Goal: Task Accomplishment & Management: Manage account settings

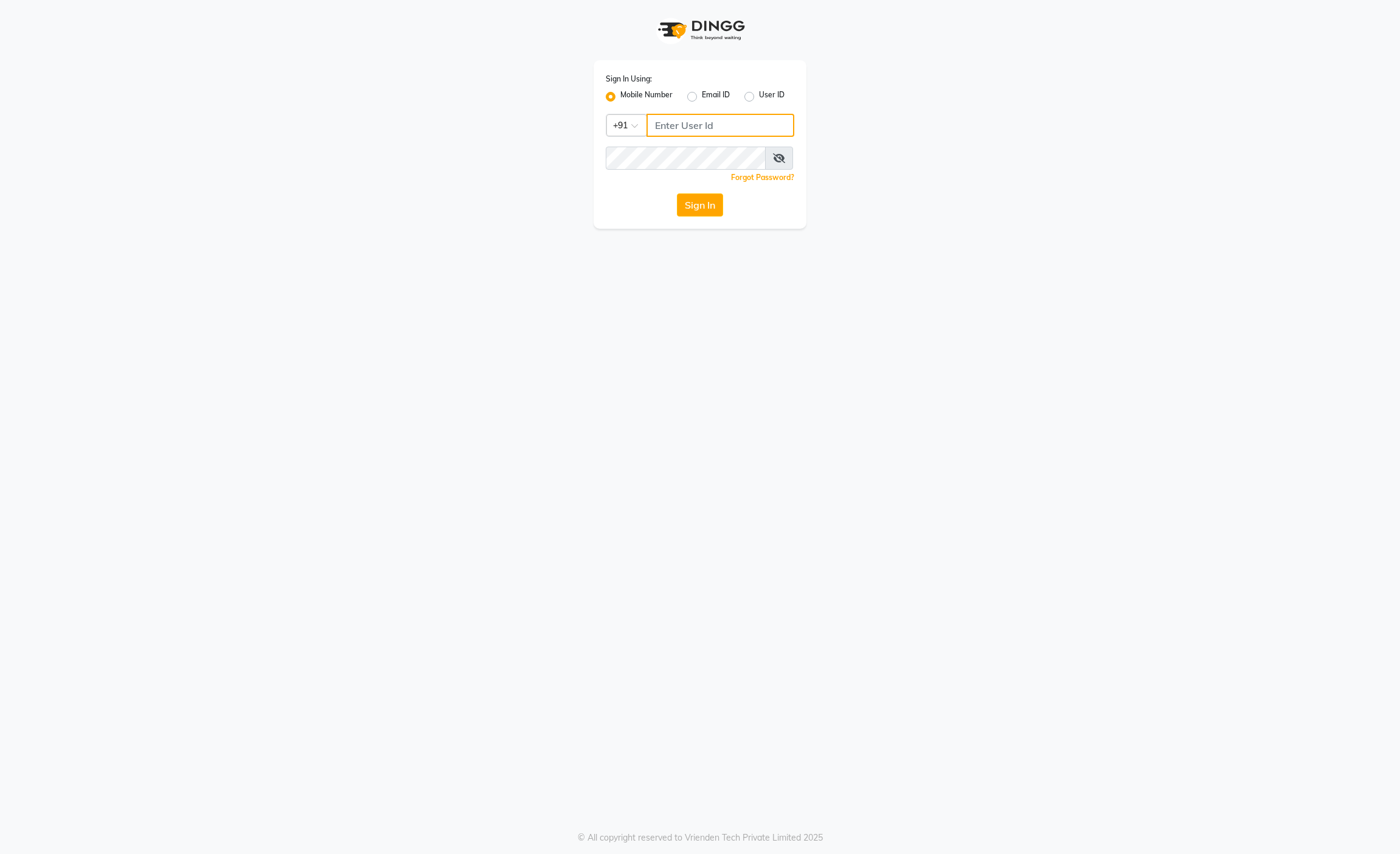
type input "9145755777"
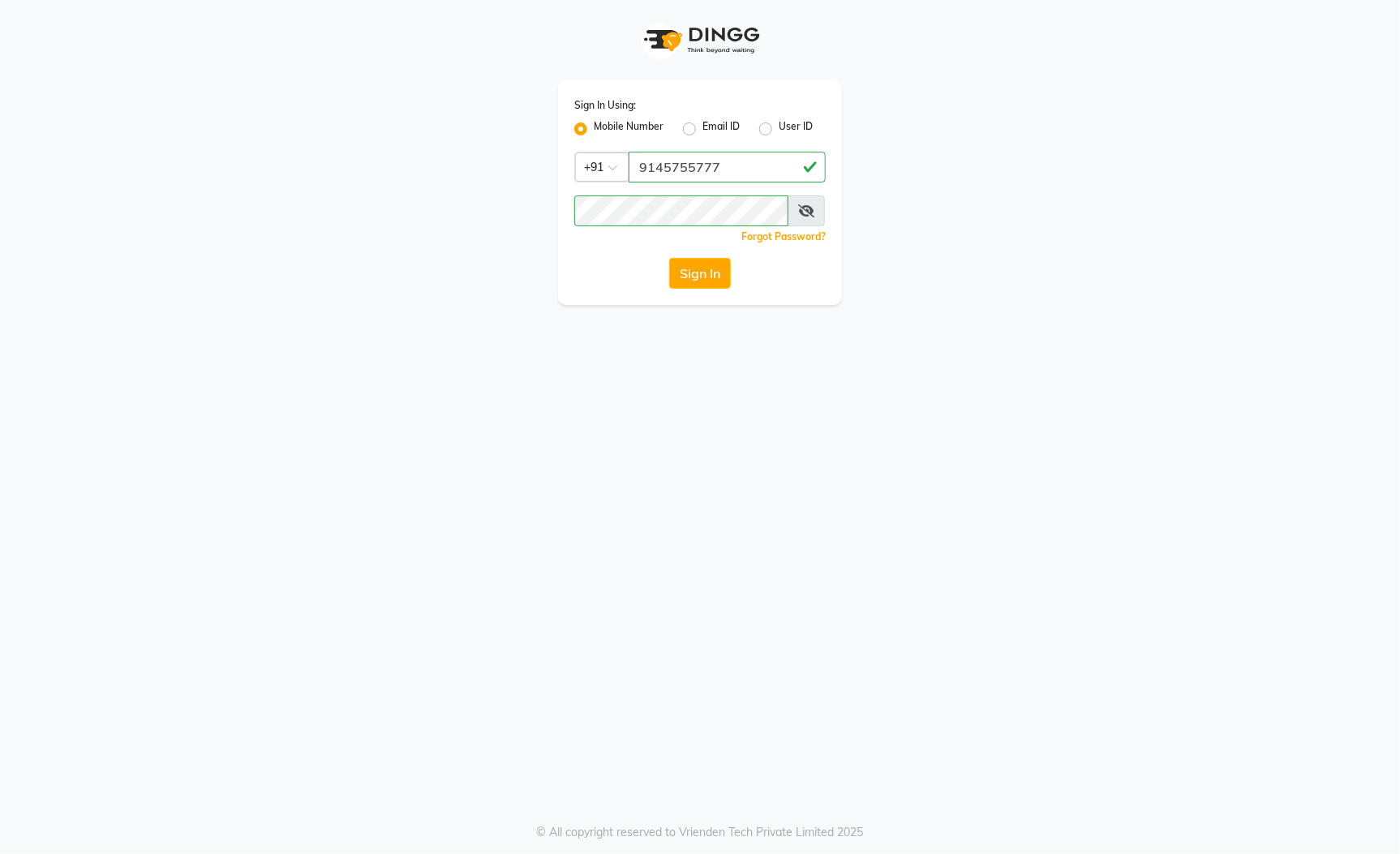
click at [1068, 414] on div "Sign In Using: Mobile Number Email ID User ID Country Code × +91 9145755777 Rem…" at bounding box center [700, 427] width 1400 height 854
click at [714, 286] on button "Sign In" at bounding box center [700, 273] width 62 height 30
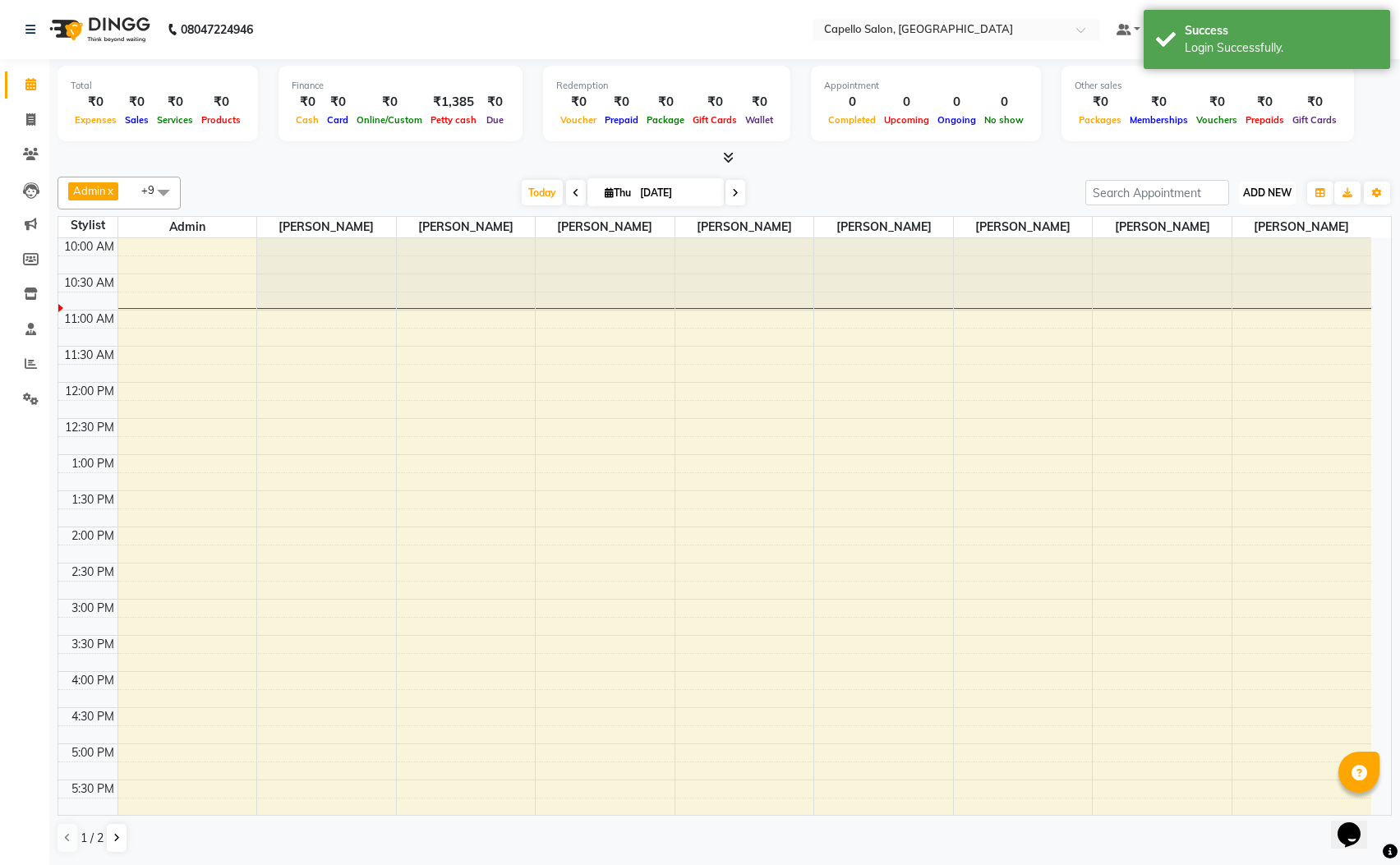
click at [1272, 192] on span "ADD NEW" at bounding box center [1267, 192] width 48 height 12
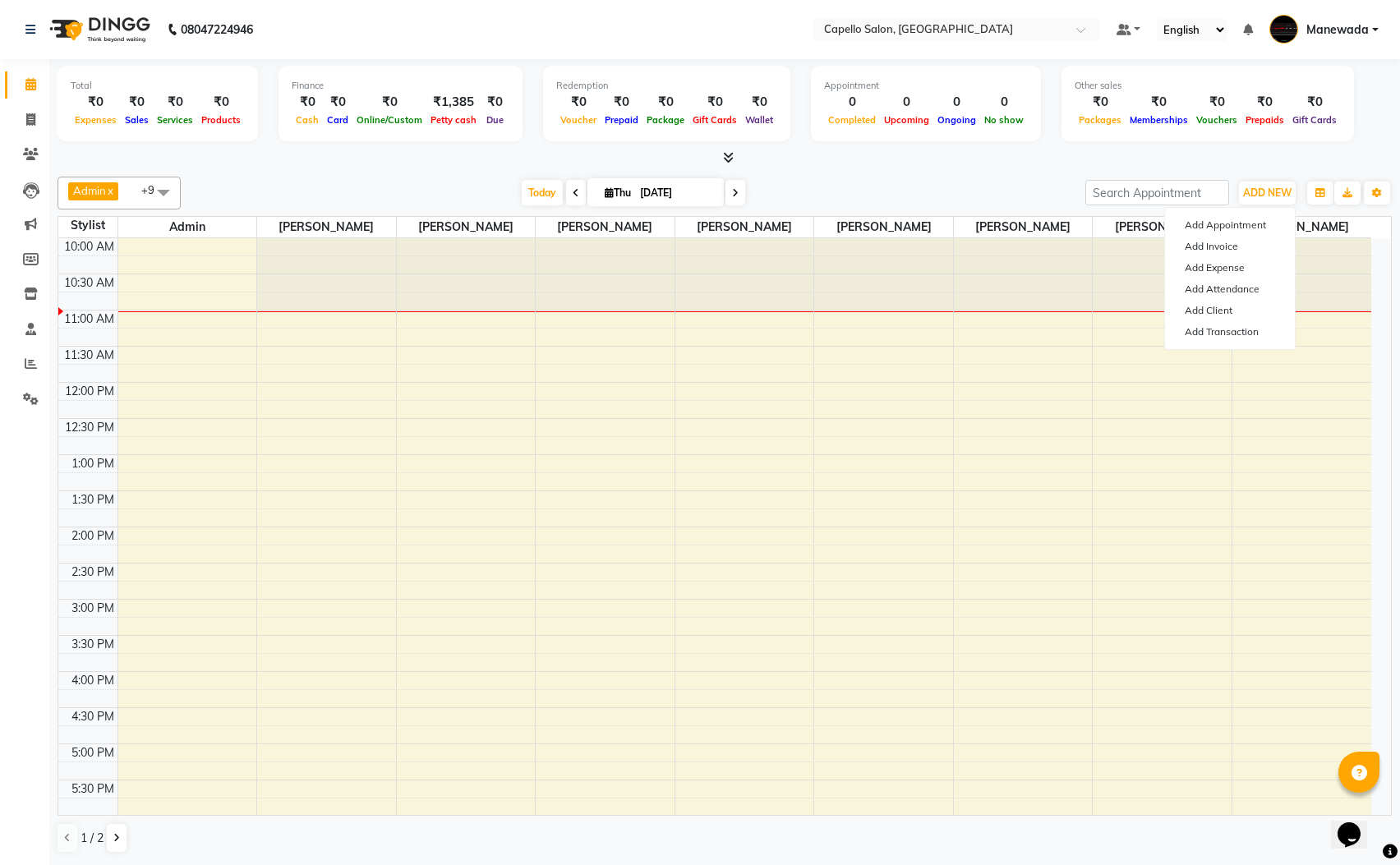
click at [1300, 156] on div at bounding box center [725, 159] width 1335 height 17
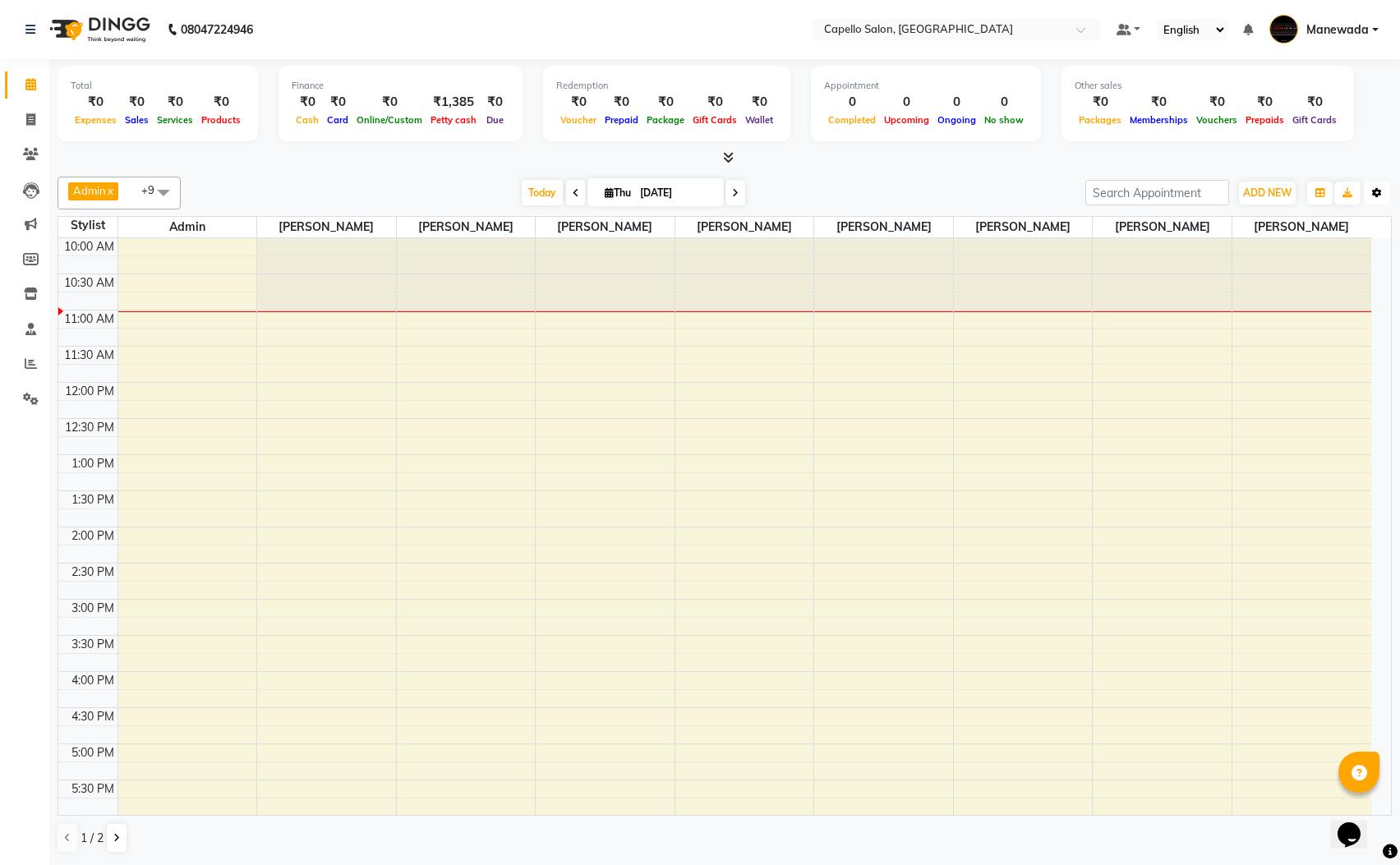
click at [1378, 195] on icon "button" at bounding box center [1377, 193] width 10 height 10
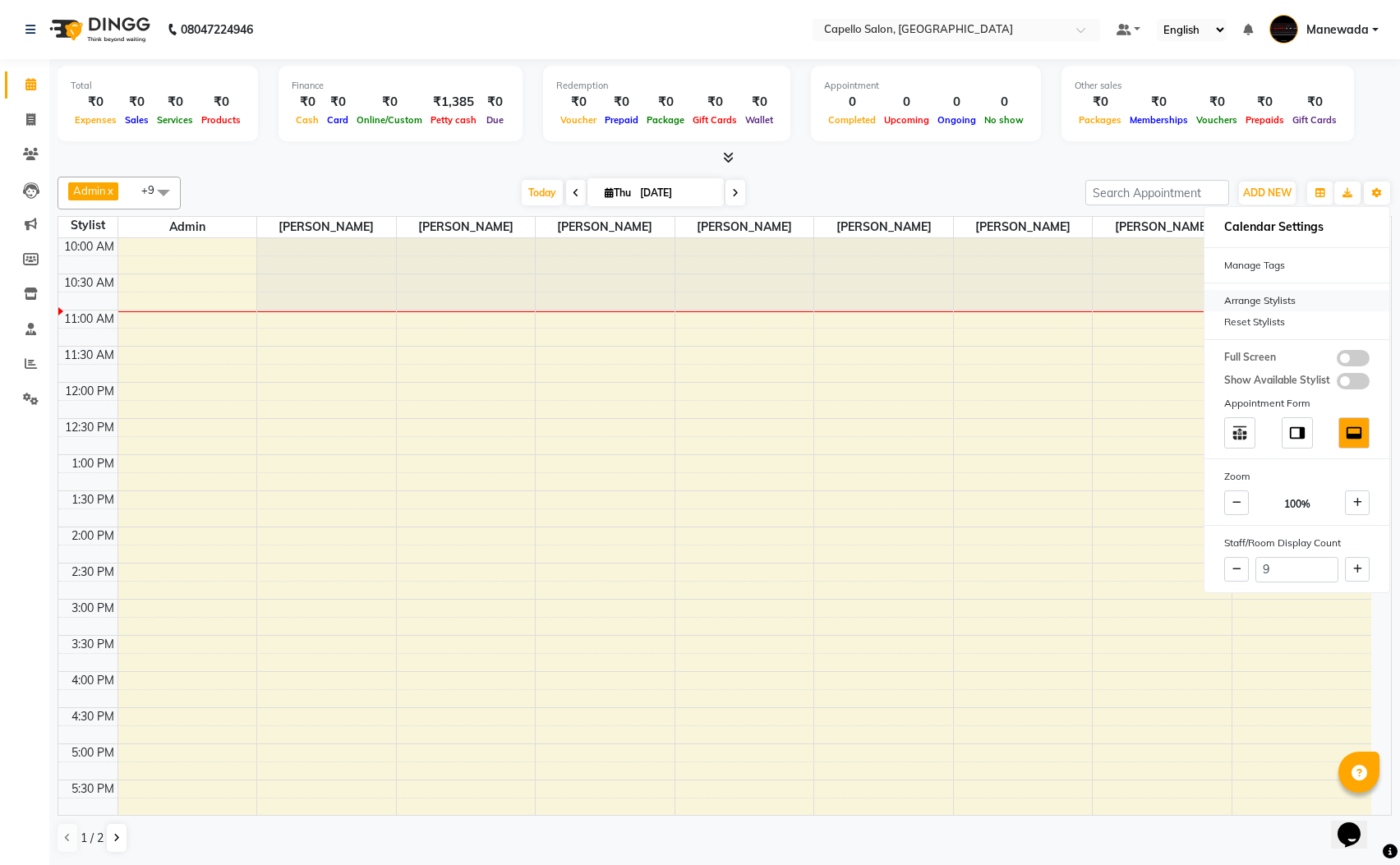
click at [1264, 297] on div "Arrange Stylists" at bounding box center [1297, 301] width 185 height 21
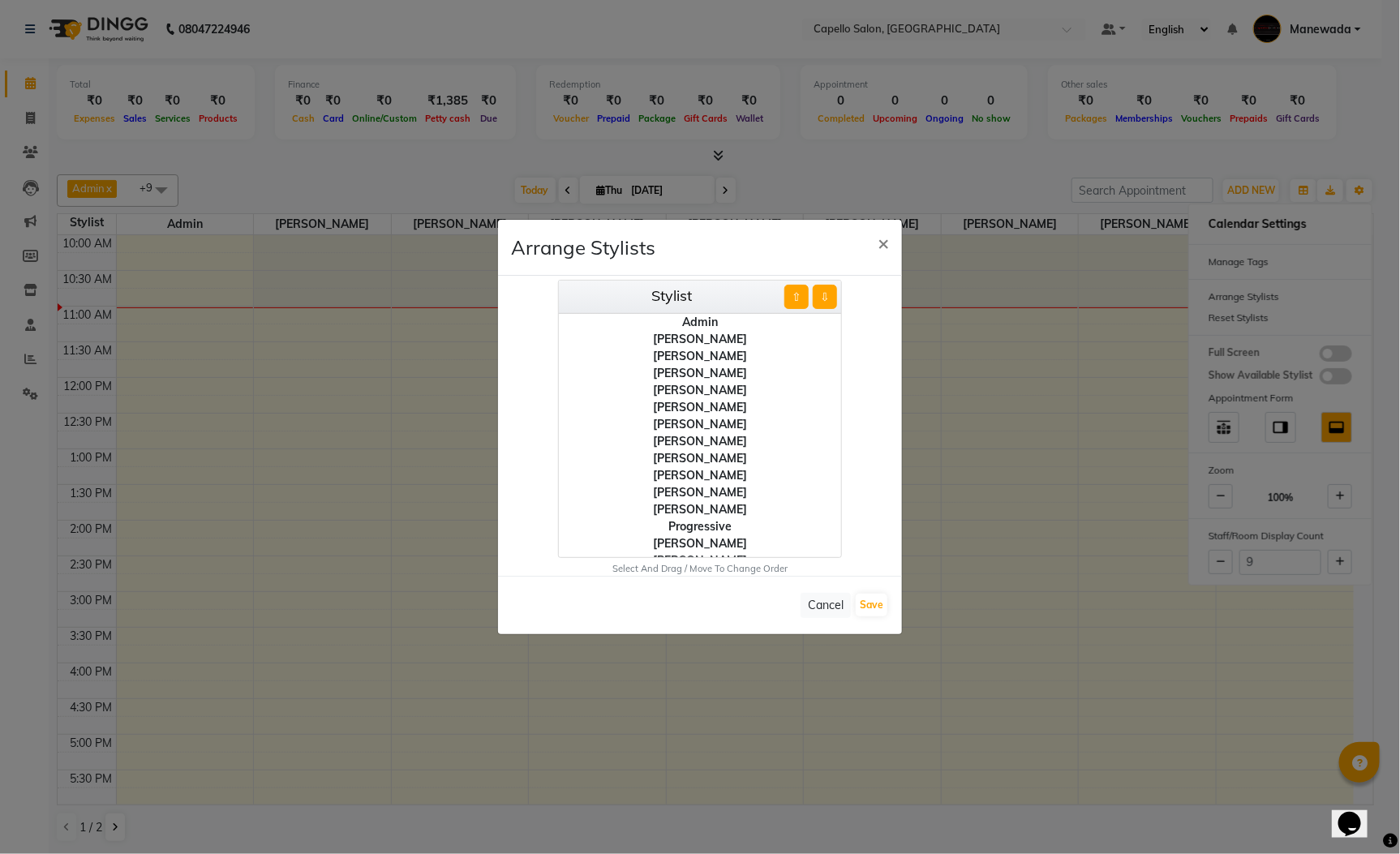
click at [696, 338] on div "[PERSON_NAME]" at bounding box center [700, 340] width 282 height 17
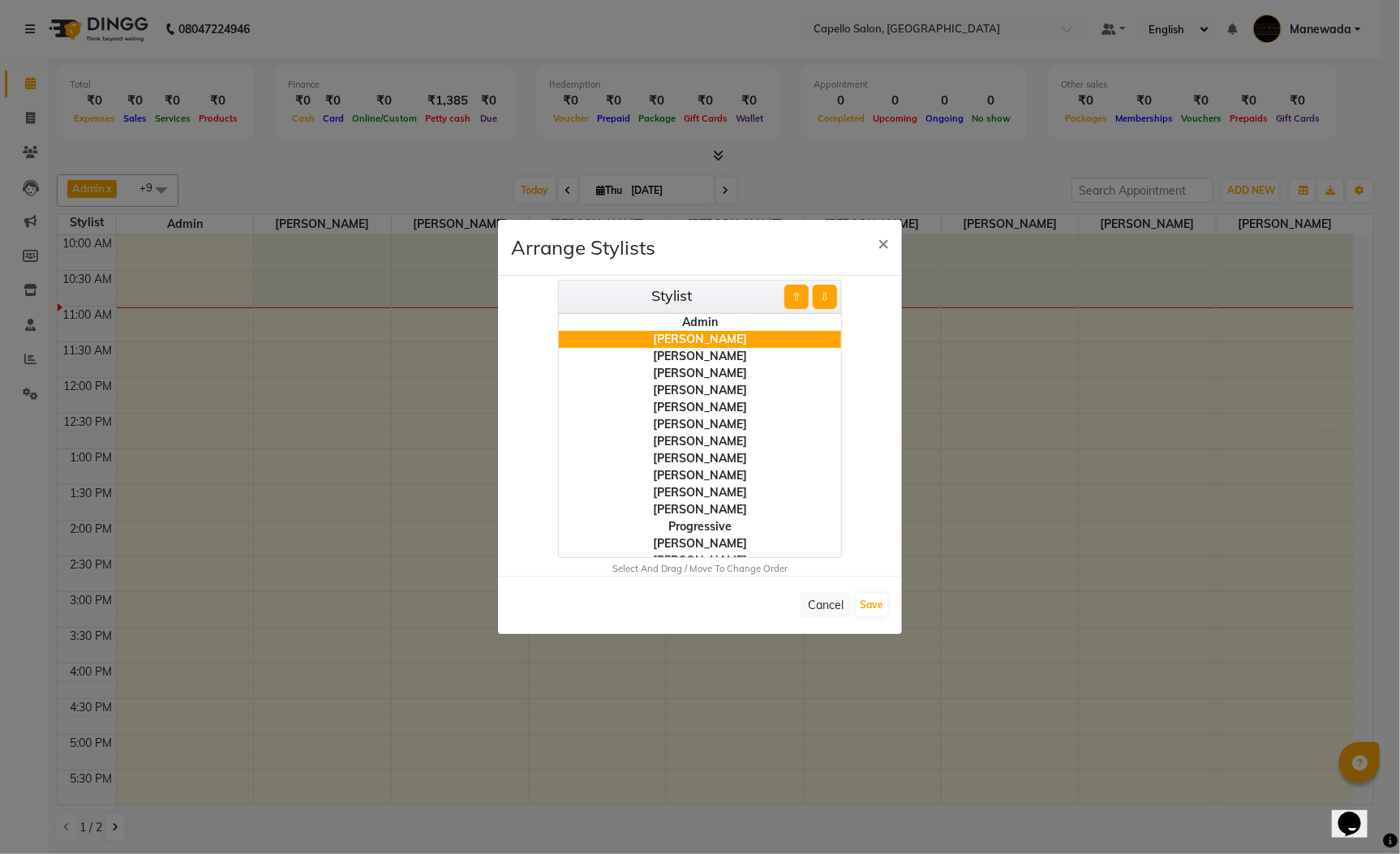
click at [700, 359] on div "[PERSON_NAME]" at bounding box center [700, 357] width 282 height 17
click at [706, 387] on div "[PERSON_NAME]" at bounding box center [700, 391] width 282 height 17
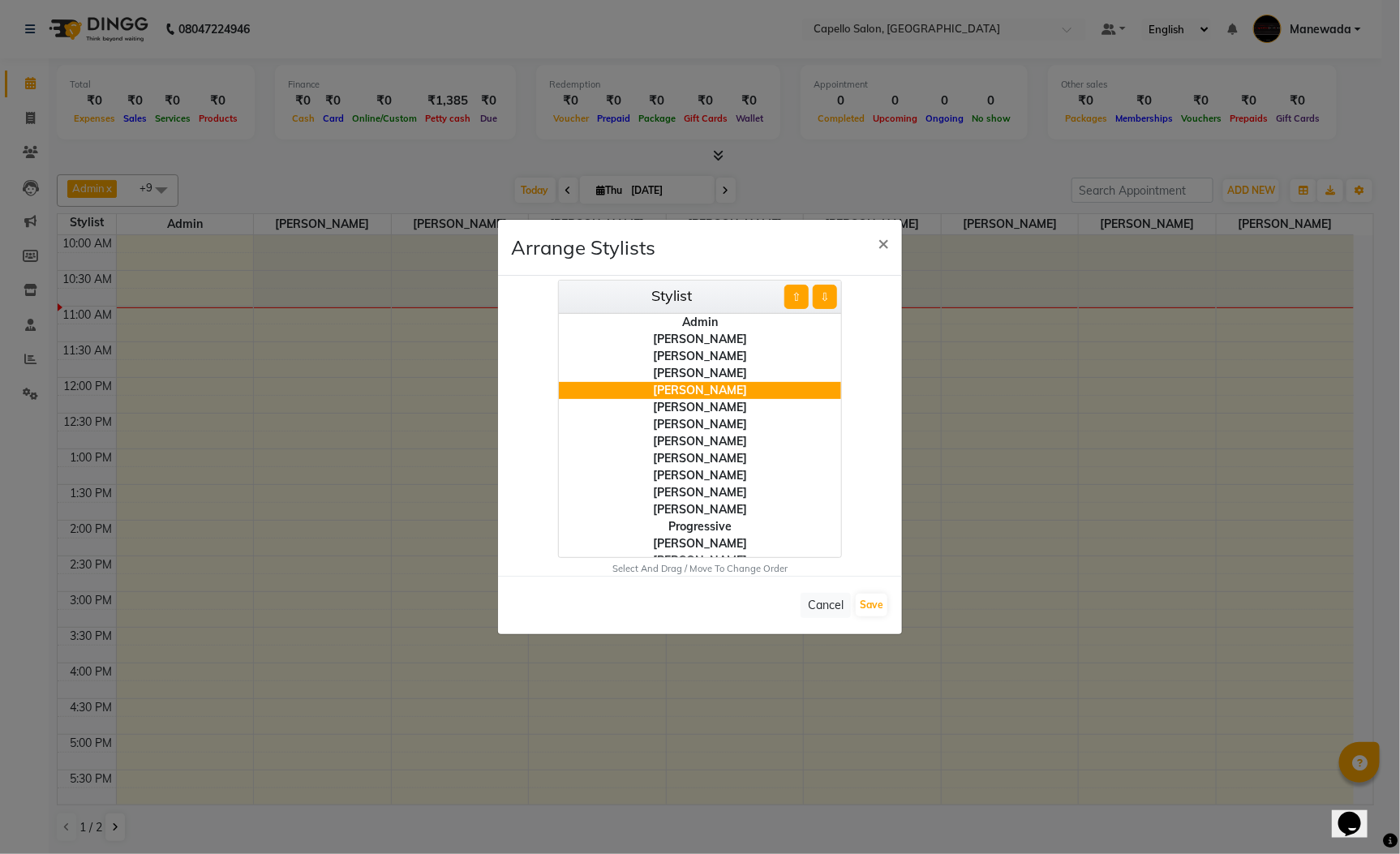
click at [791, 289] on button "⇧" at bounding box center [796, 297] width 25 height 25
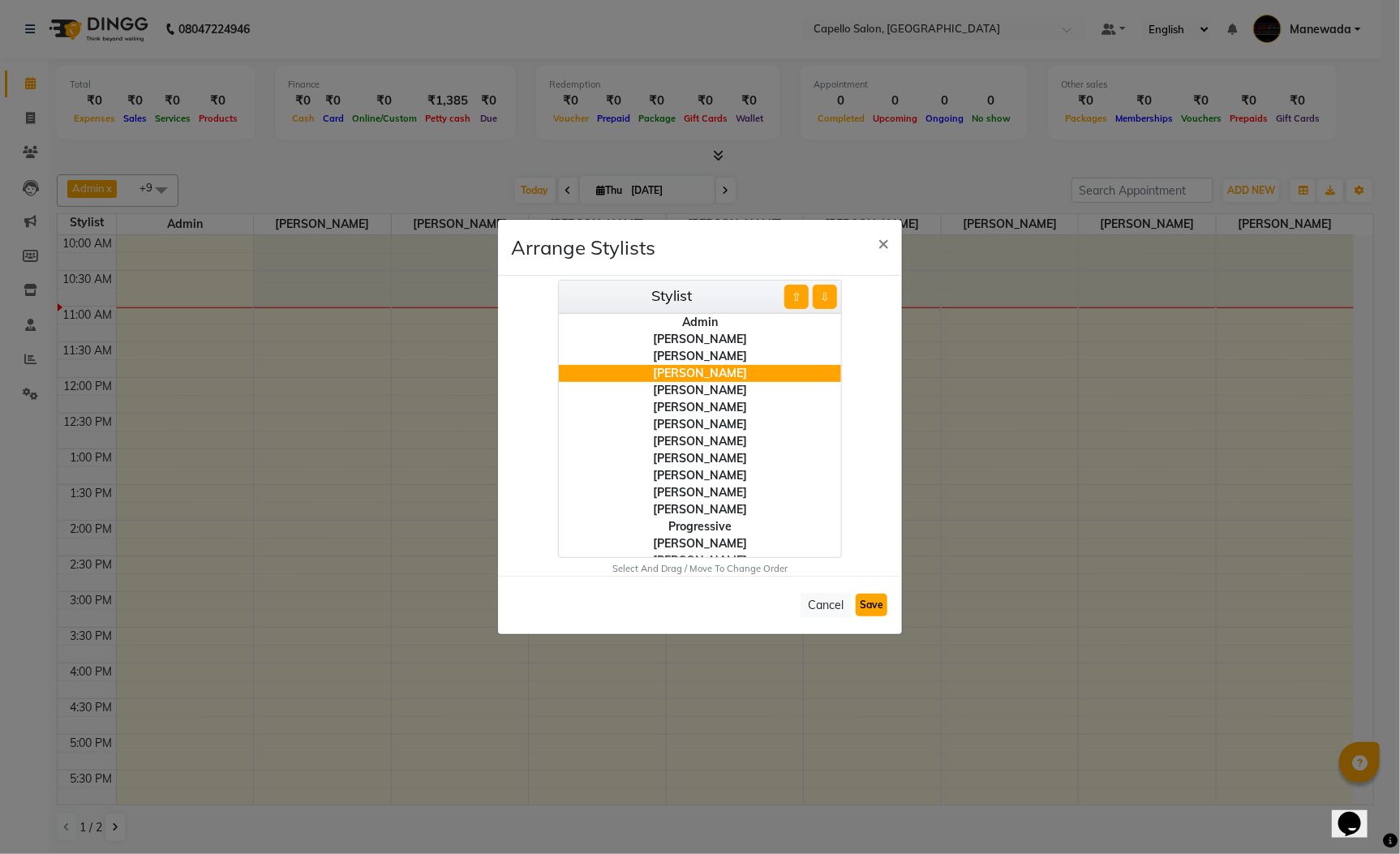
click at [879, 597] on button "Save" at bounding box center [871, 605] width 31 height 23
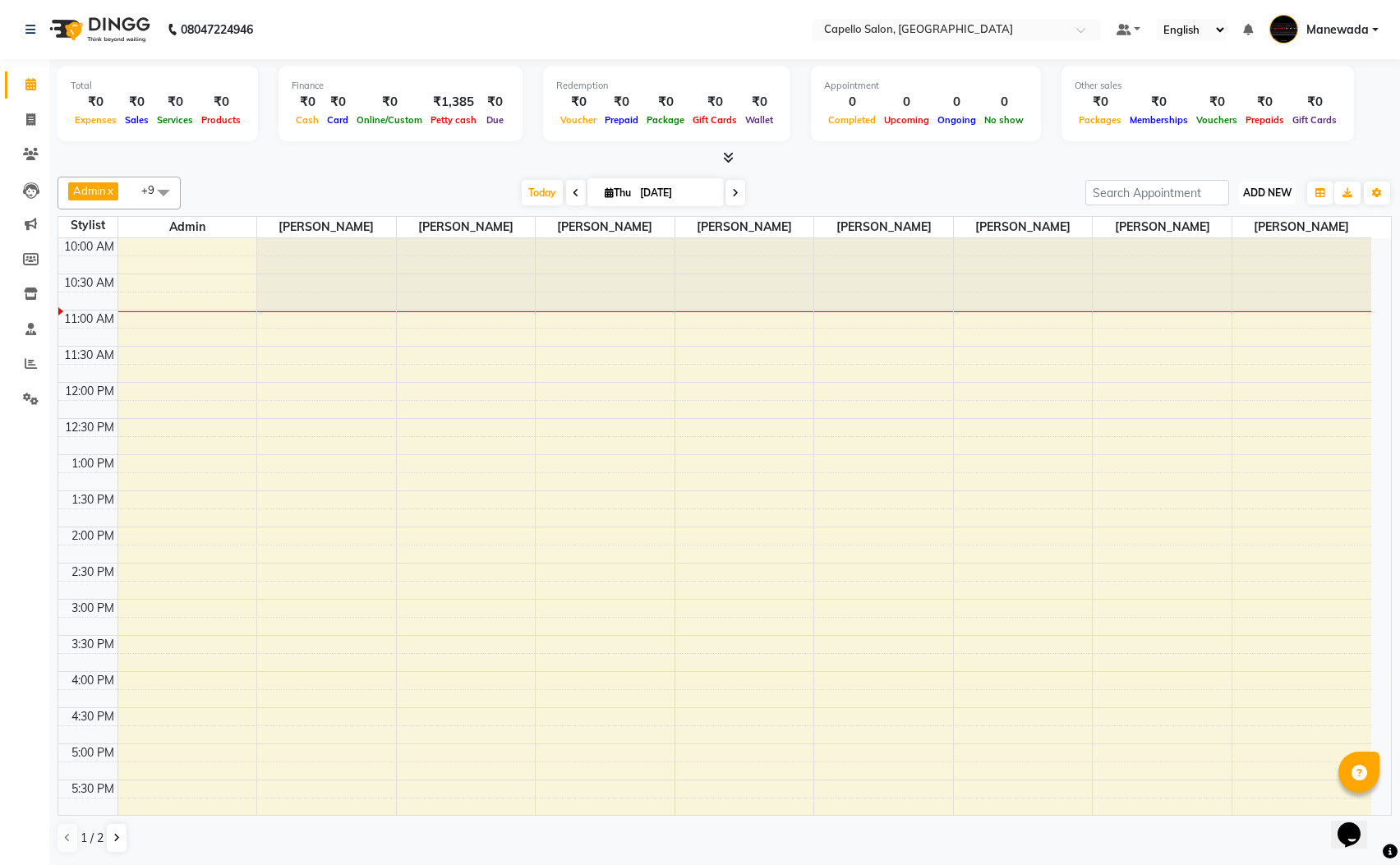
click at [1280, 183] on button "ADD NEW Toggle Dropdown" at bounding box center [1267, 193] width 57 height 23
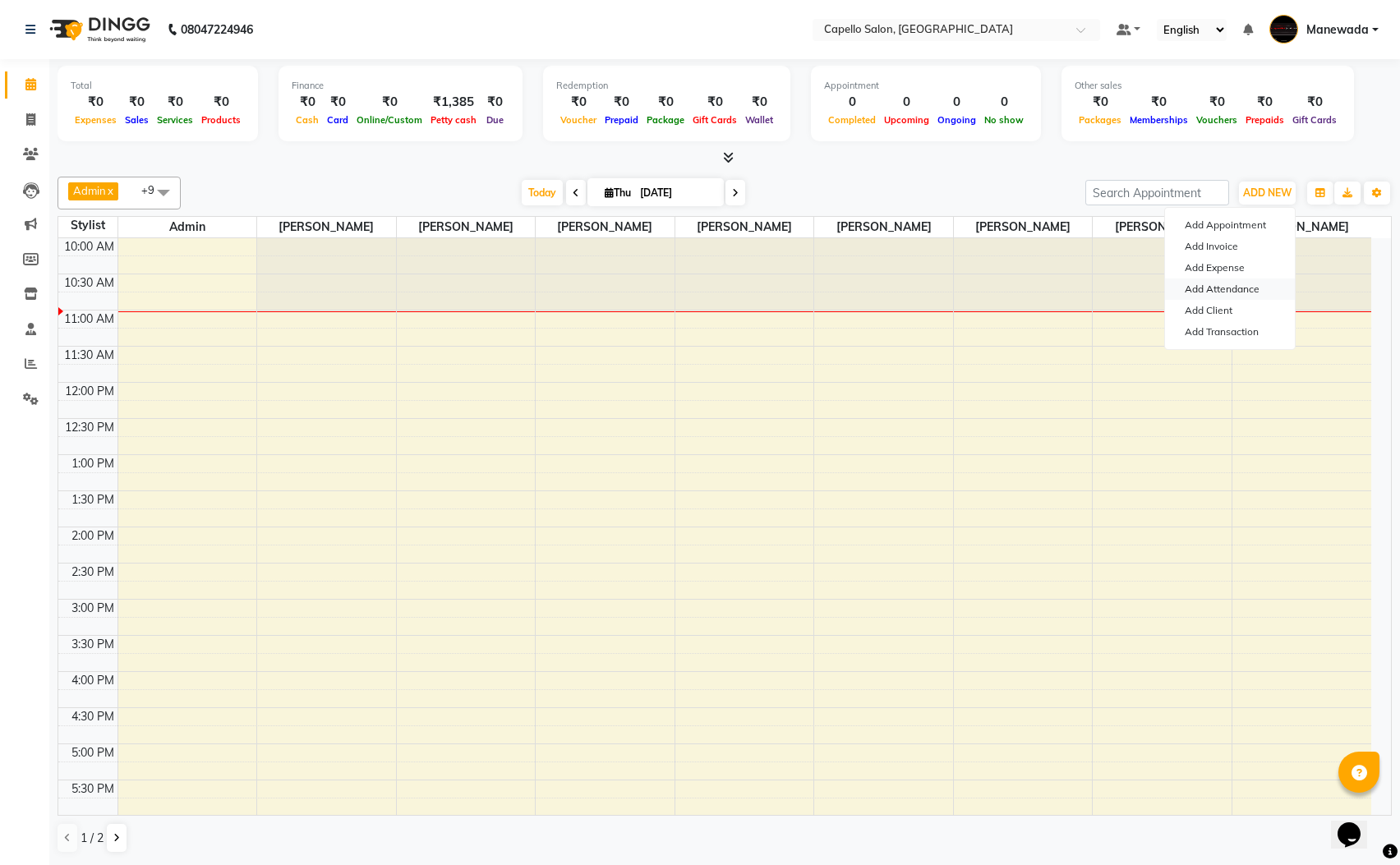
click at [1250, 289] on link "Add Attendance" at bounding box center [1230, 289] width 130 height 21
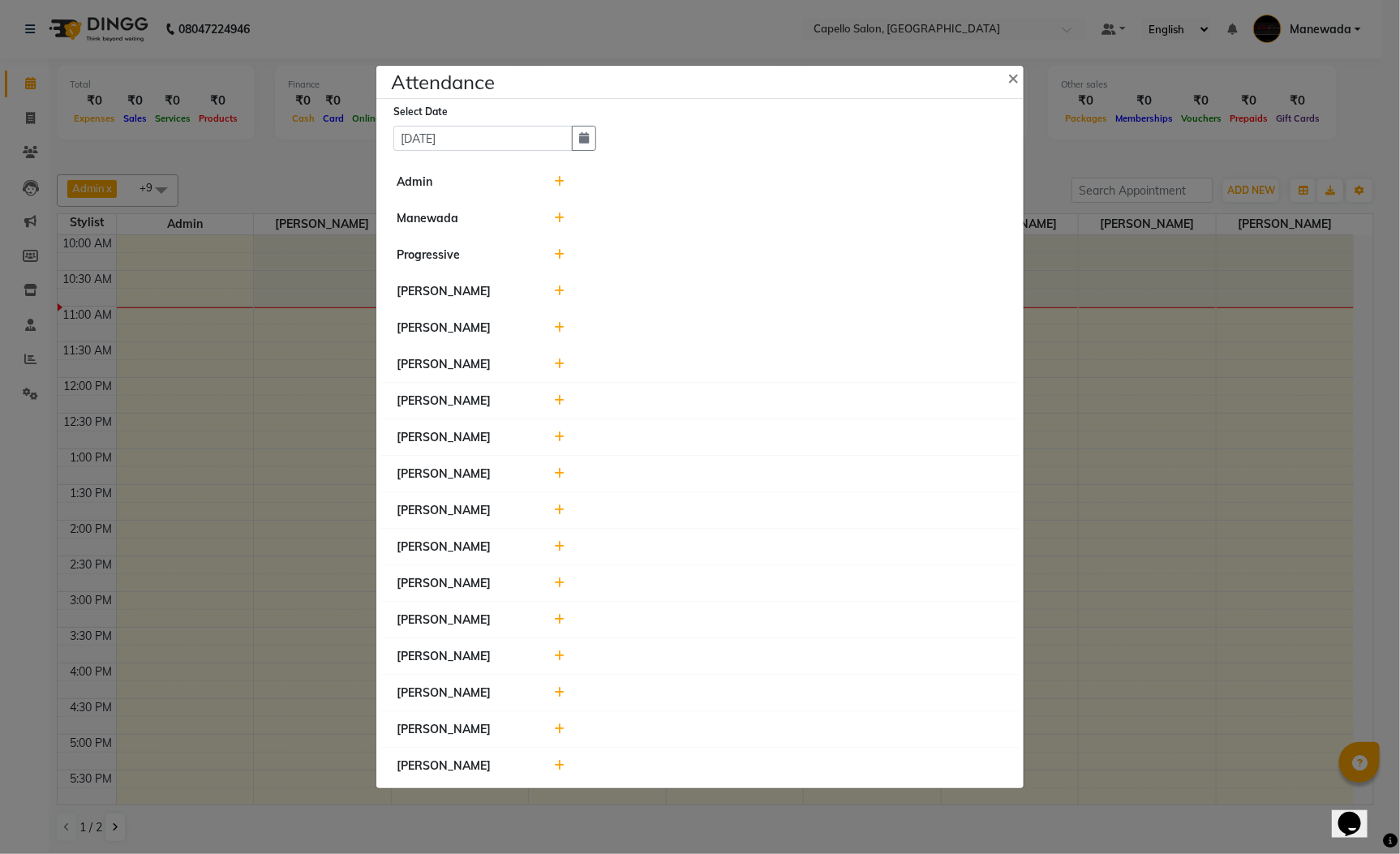
click at [1355, 183] on ngb-modal-window "Attendance × Select Date 04-09-2025 Admin Manewada Progressive PAWAN DULLARWAR …" at bounding box center [700, 427] width 1400 height 854
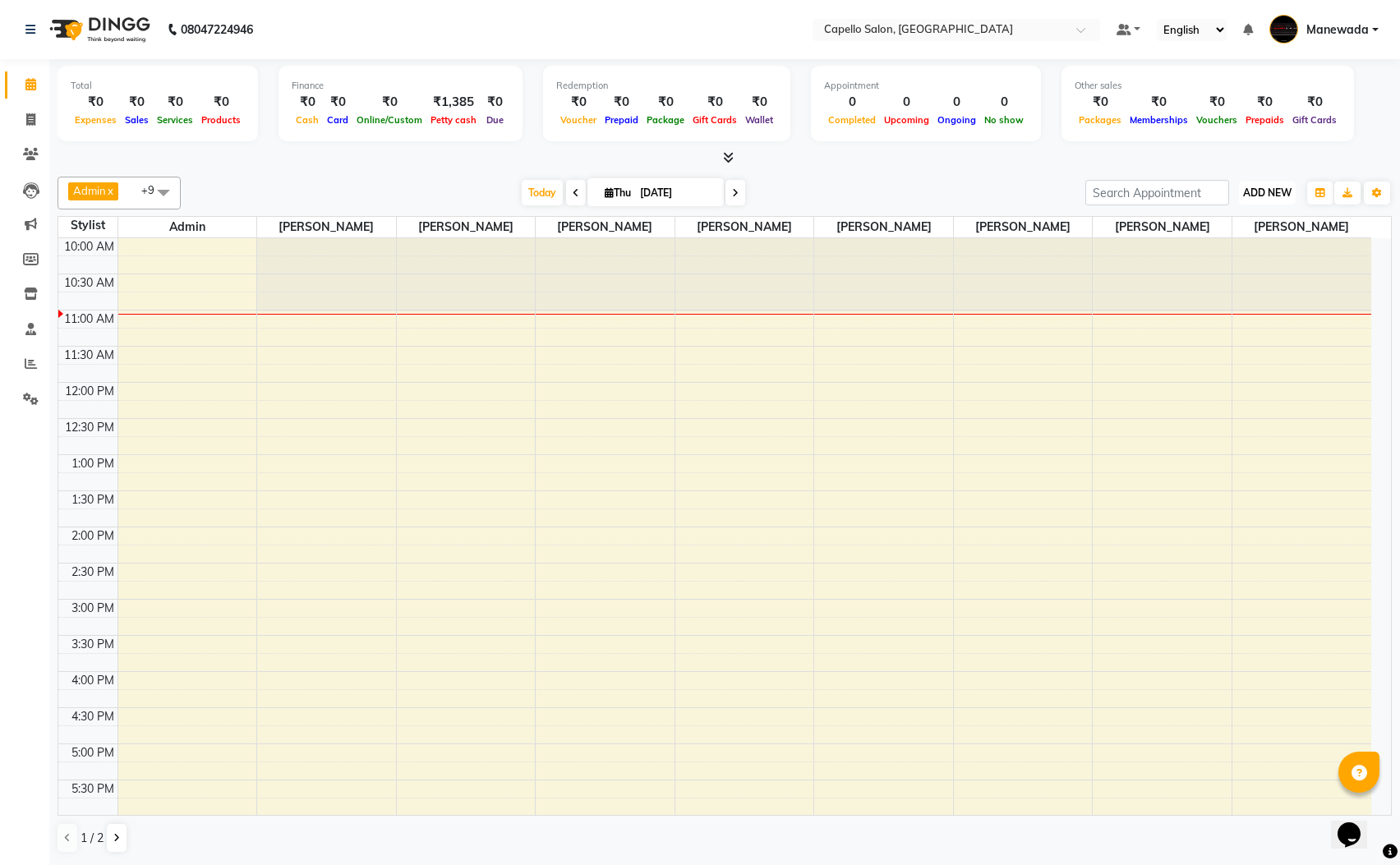
click at [1256, 197] on span "ADD NEW" at bounding box center [1267, 192] width 48 height 12
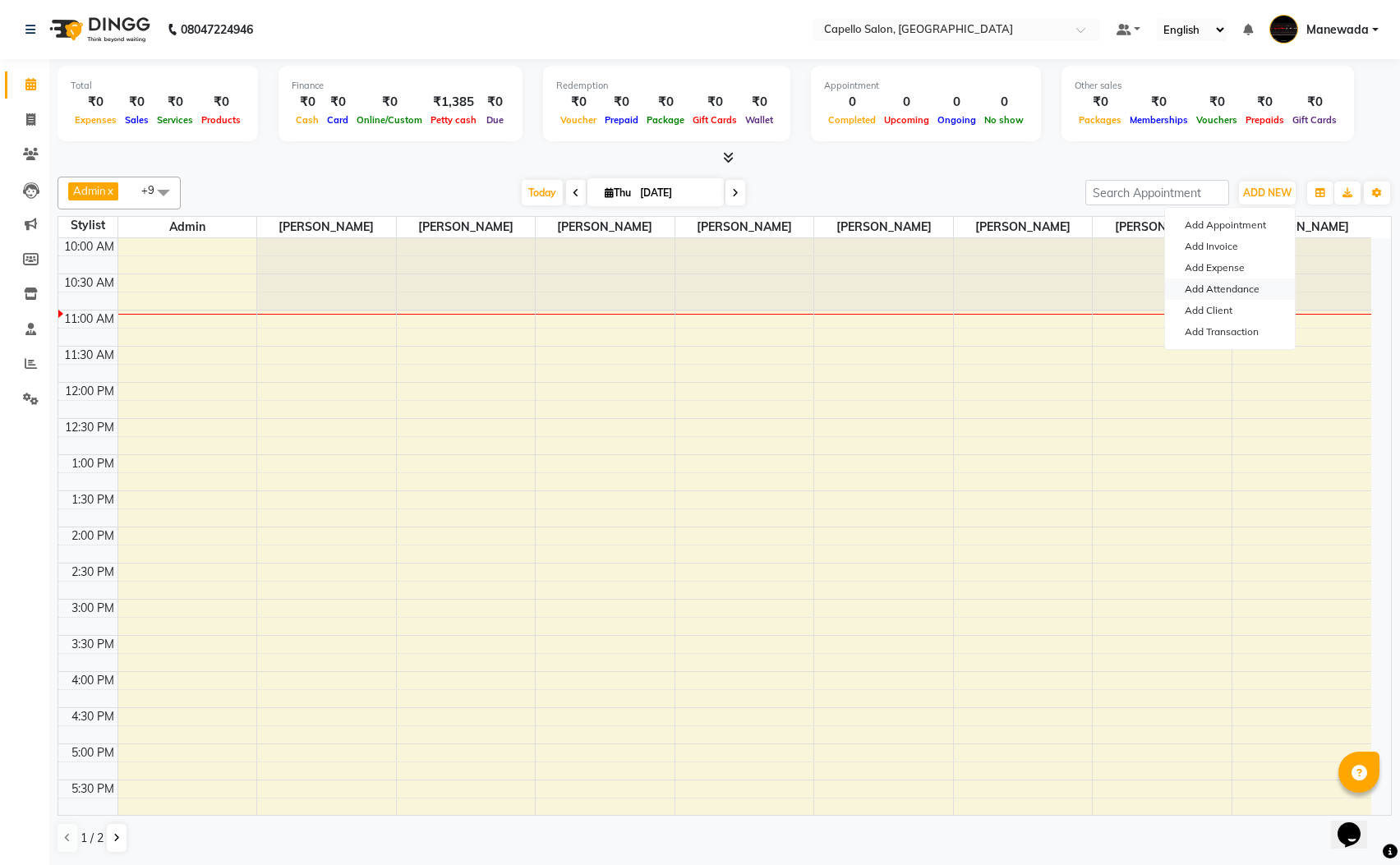
click at [1242, 298] on link "Add Attendance" at bounding box center [1230, 289] width 130 height 21
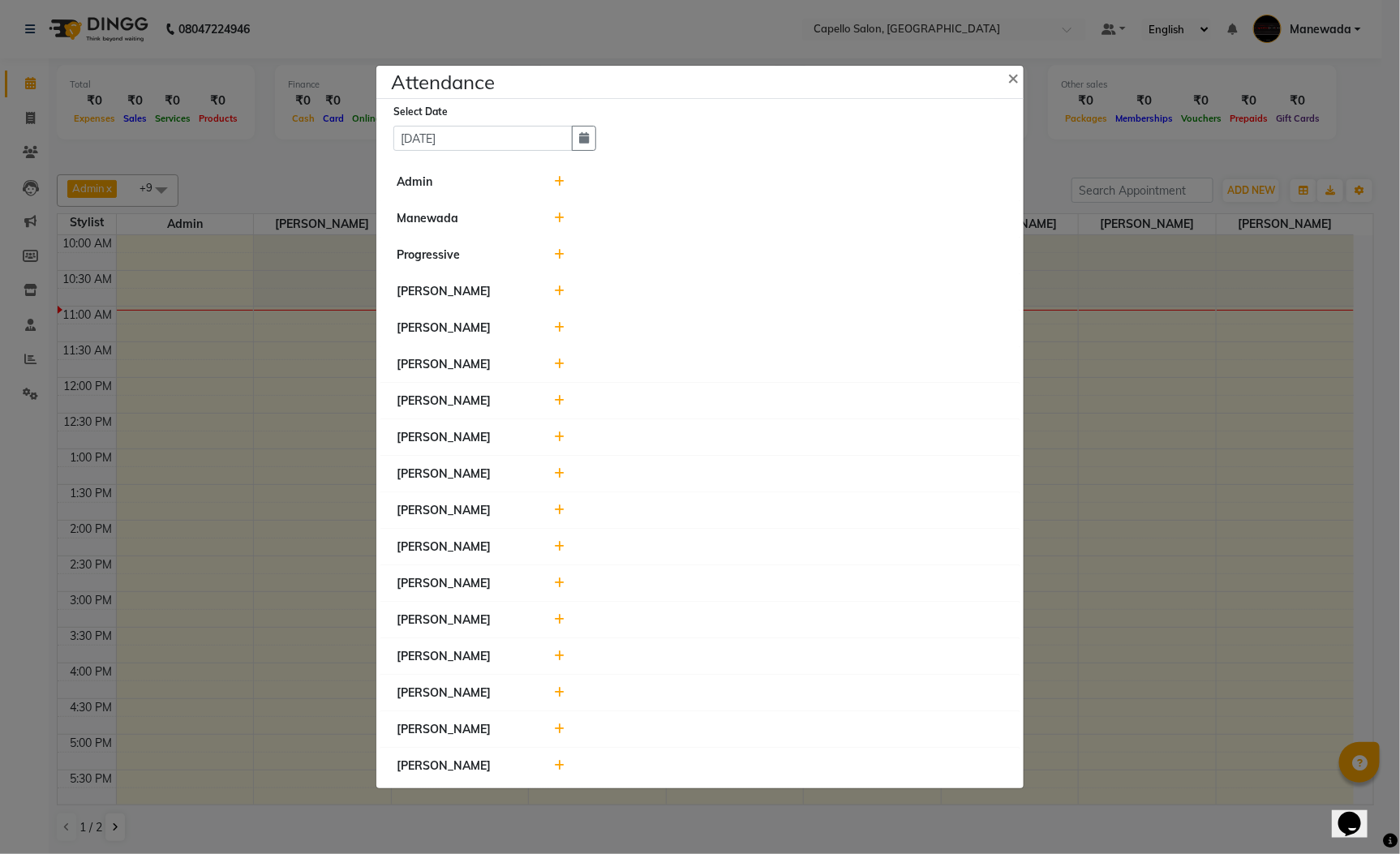
click at [560, 220] on icon at bounding box center [560, 218] width 10 height 11
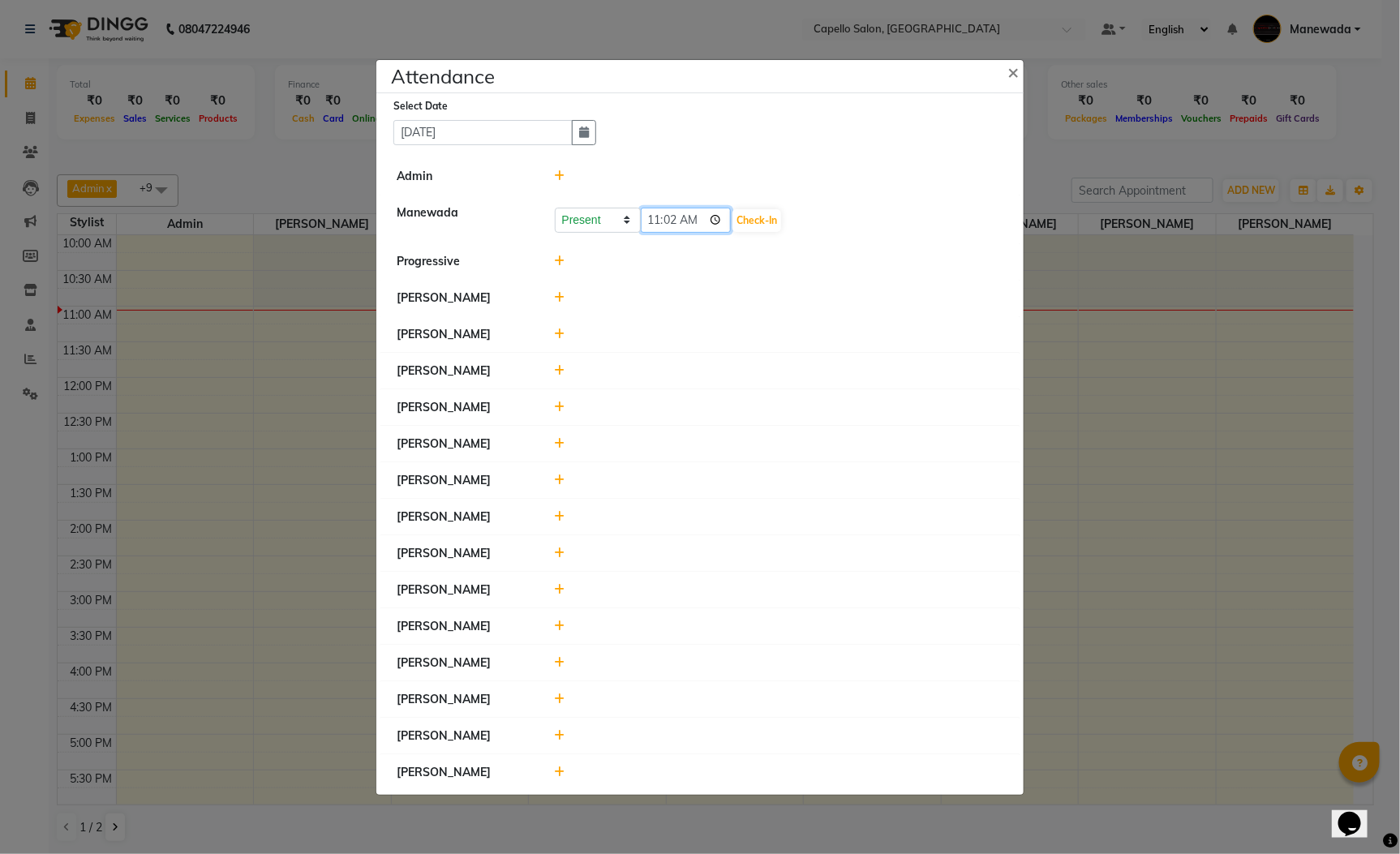
click at [655, 214] on input "11:02" at bounding box center [686, 220] width 91 height 25
type input "10:38"
click at [760, 209] on button "Check-In" at bounding box center [756, 220] width 48 height 23
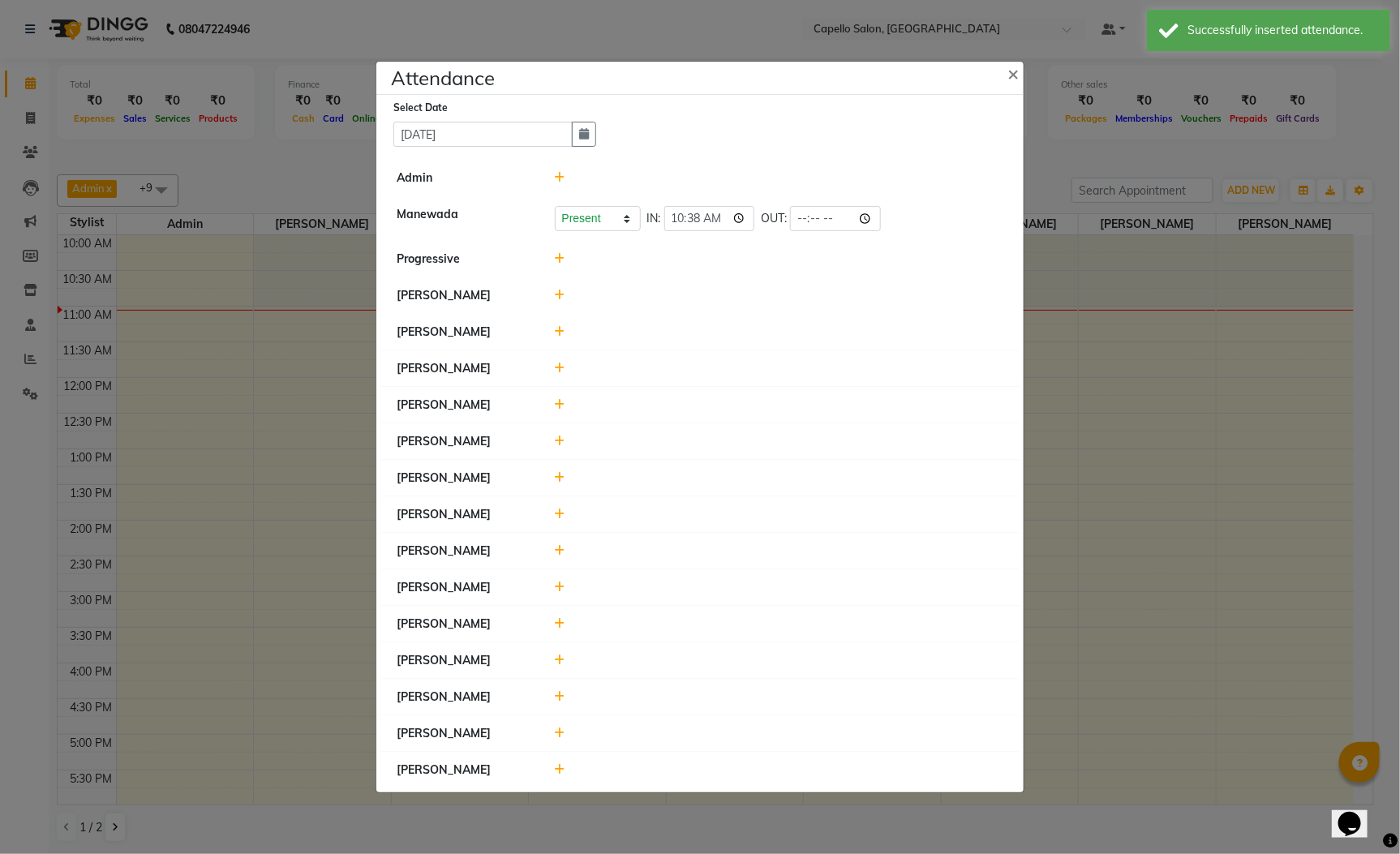
click at [561, 550] on icon at bounding box center [560, 550] width 10 height 11
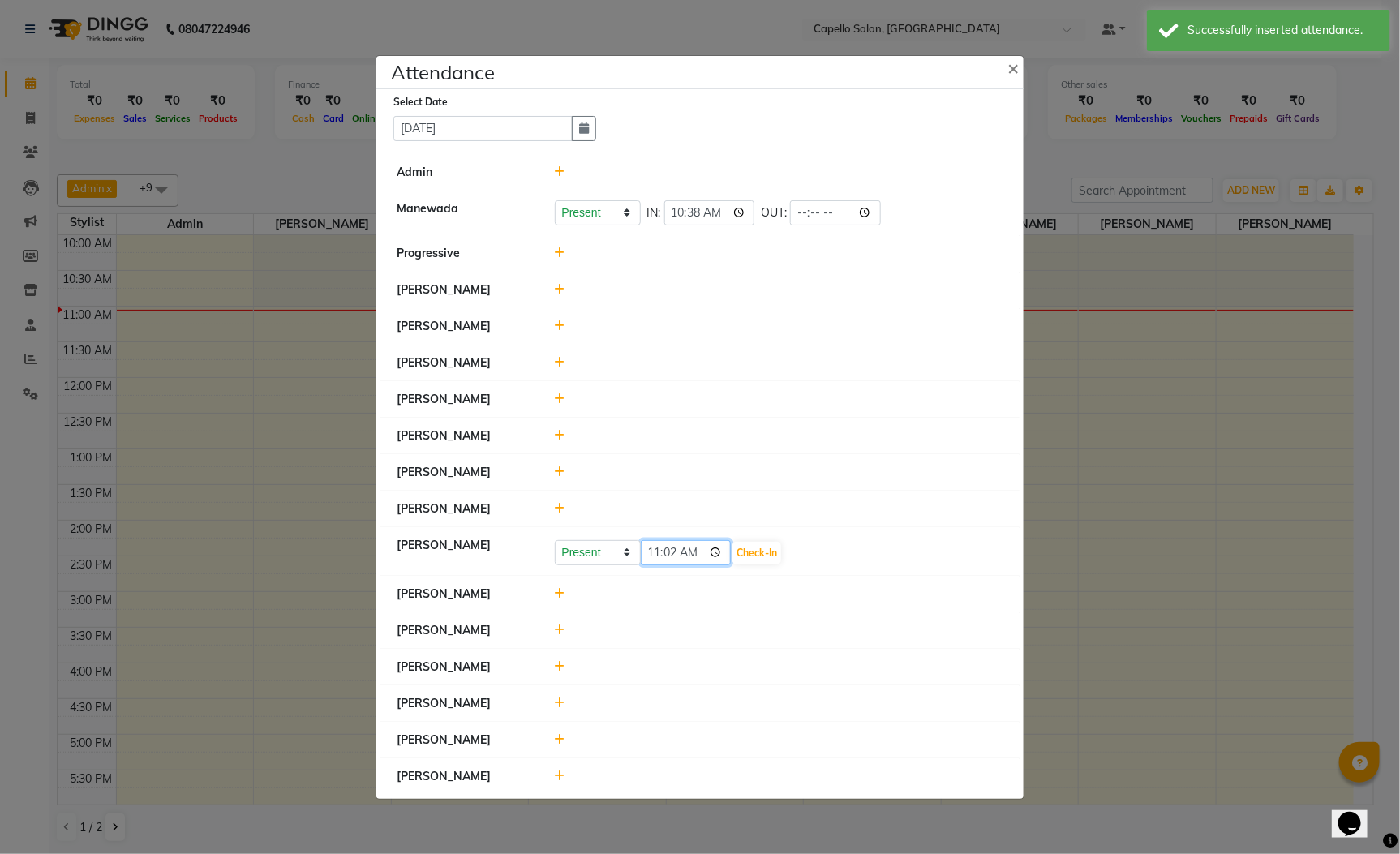
click at [652, 555] on input "11:02" at bounding box center [686, 552] width 91 height 25
type input "10:38"
click at [760, 562] on button "Check-In" at bounding box center [756, 553] width 48 height 23
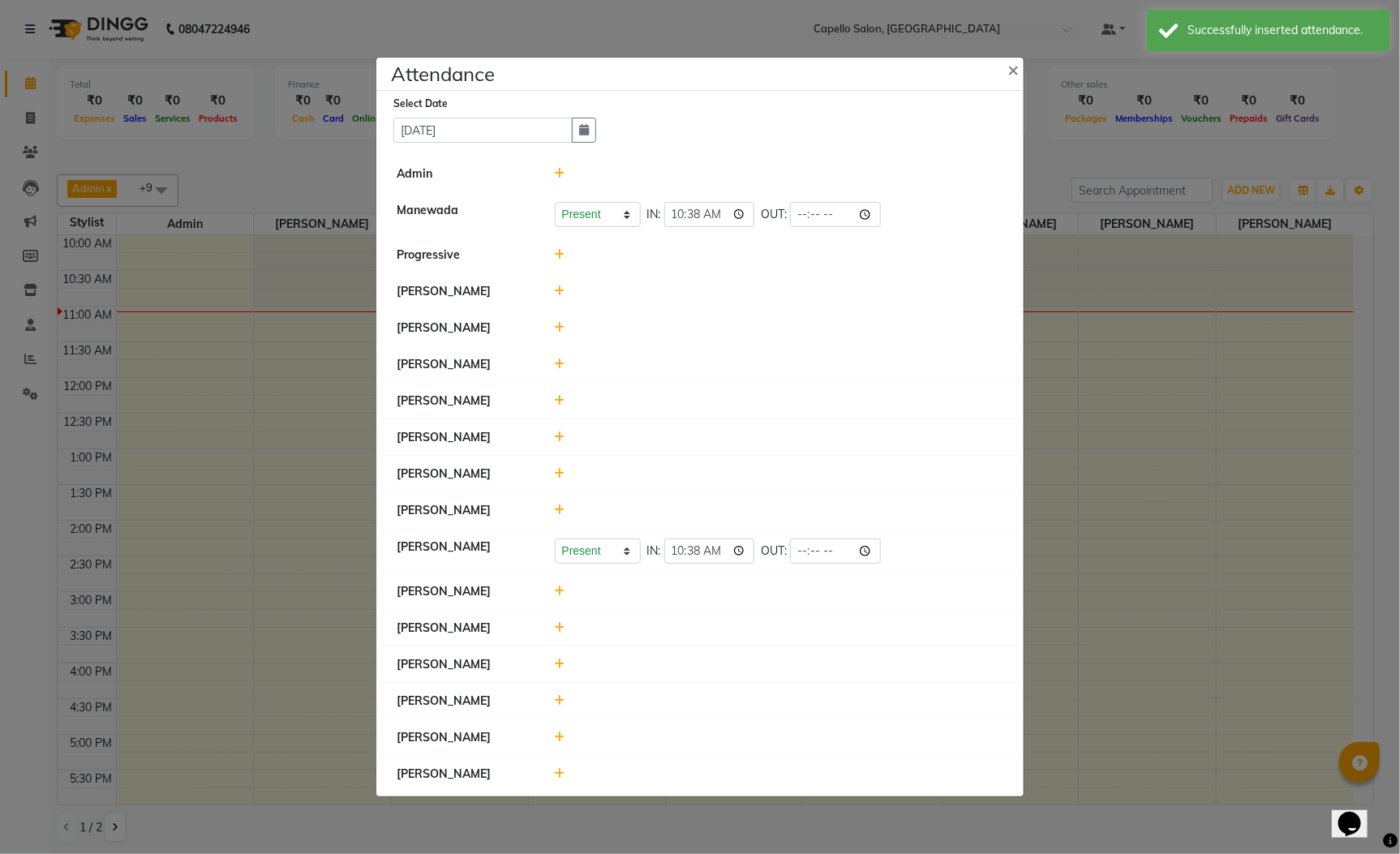
click at [558, 288] on icon at bounding box center [560, 291] width 10 height 11
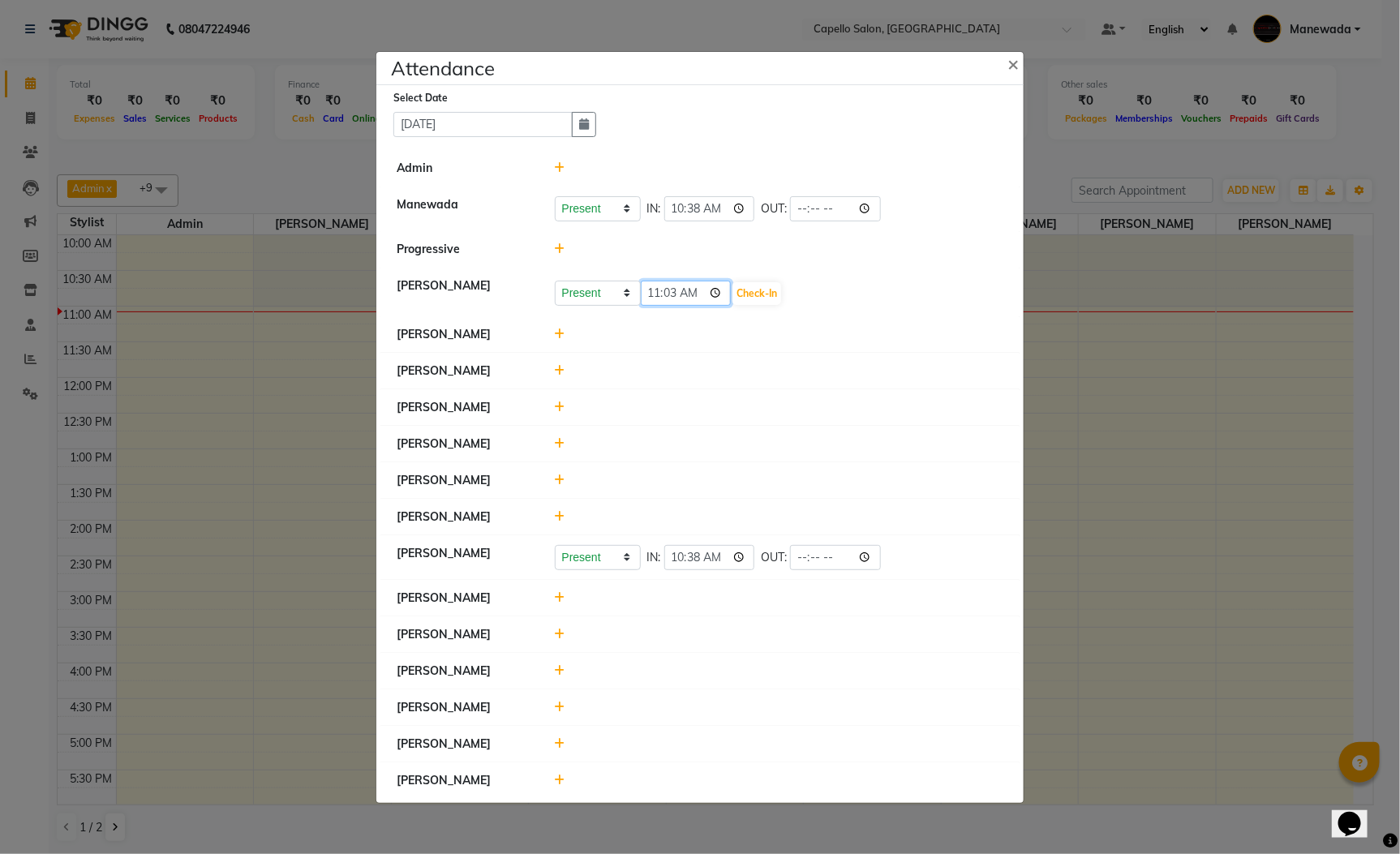
drag, startPoint x: 666, startPoint y: 289, endPoint x: 677, endPoint y: 298, distance: 14.2
click at [665, 290] on input "11:03" at bounding box center [686, 293] width 91 height 25
type input "11:00"
click at [796, 304] on div "Present Absent Late Half Day Weekly Off 11:00 Check-In" at bounding box center [779, 293] width 449 height 26
click at [777, 298] on button "Check-In" at bounding box center [756, 293] width 48 height 23
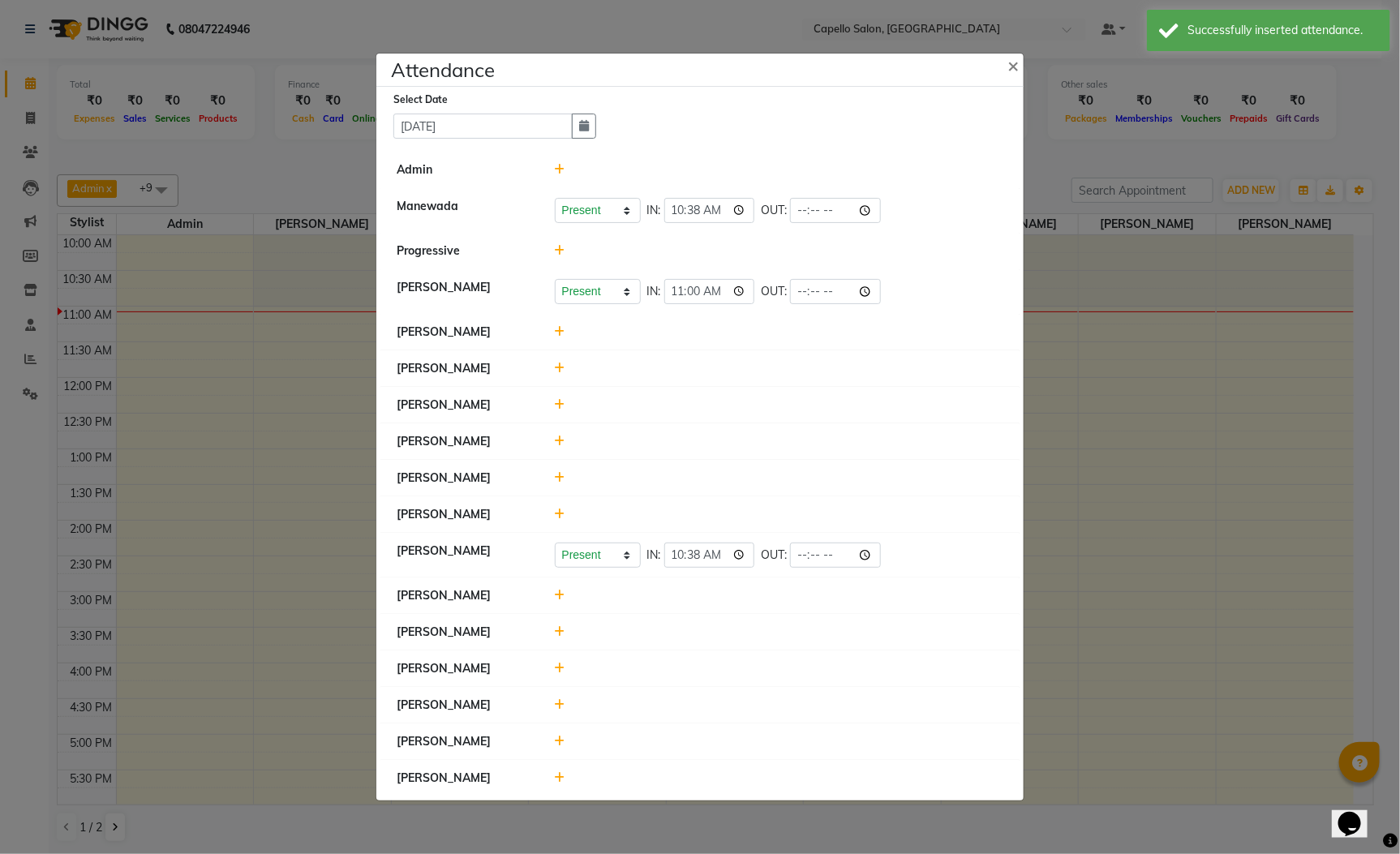
click at [557, 440] on icon at bounding box center [560, 441] width 10 height 11
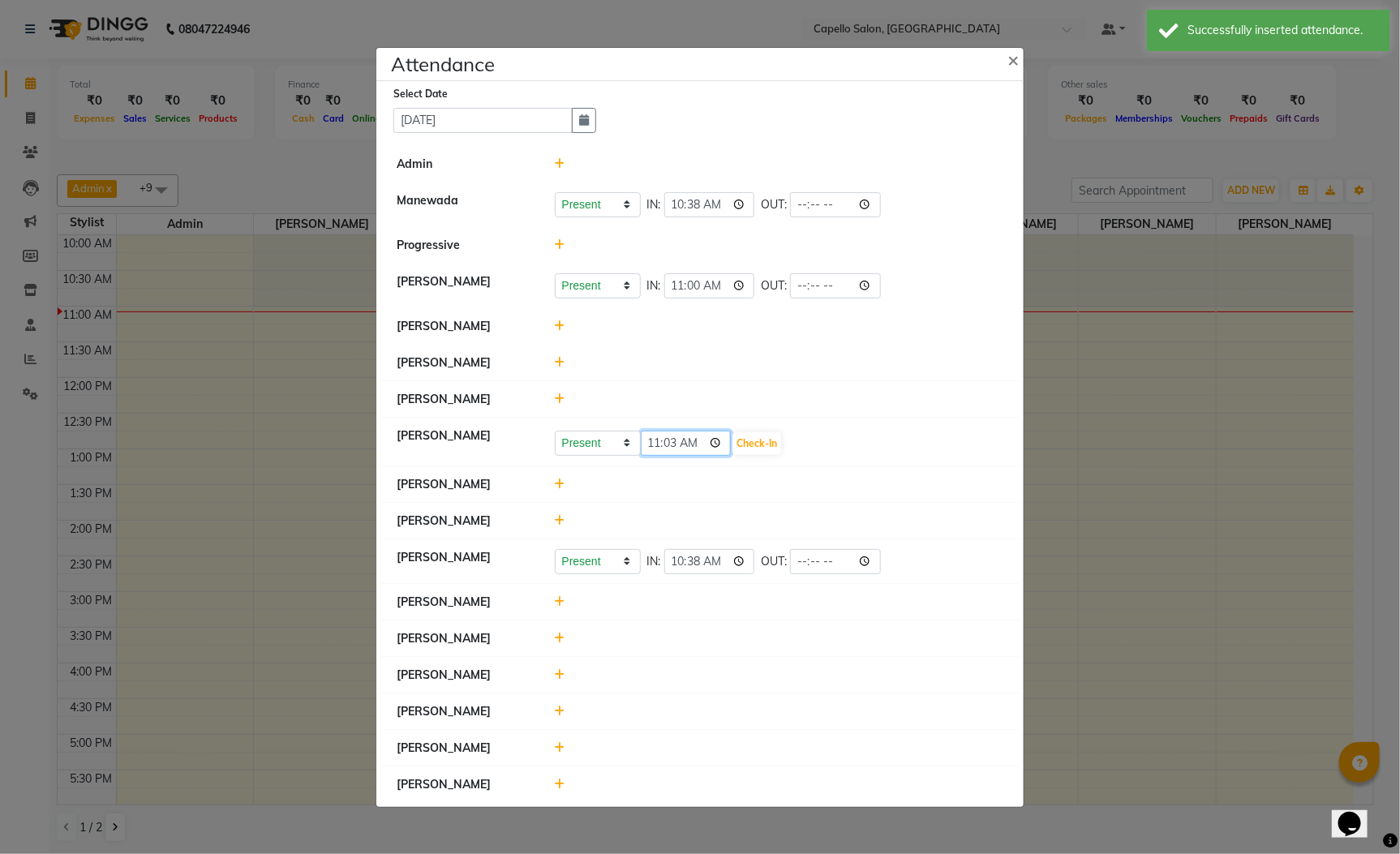
click at [665, 436] on input "11:03" at bounding box center [686, 443] width 91 height 25
click at [679, 443] on input "11:03" at bounding box center [686, 443] width 91 height 25
type input "11:02"
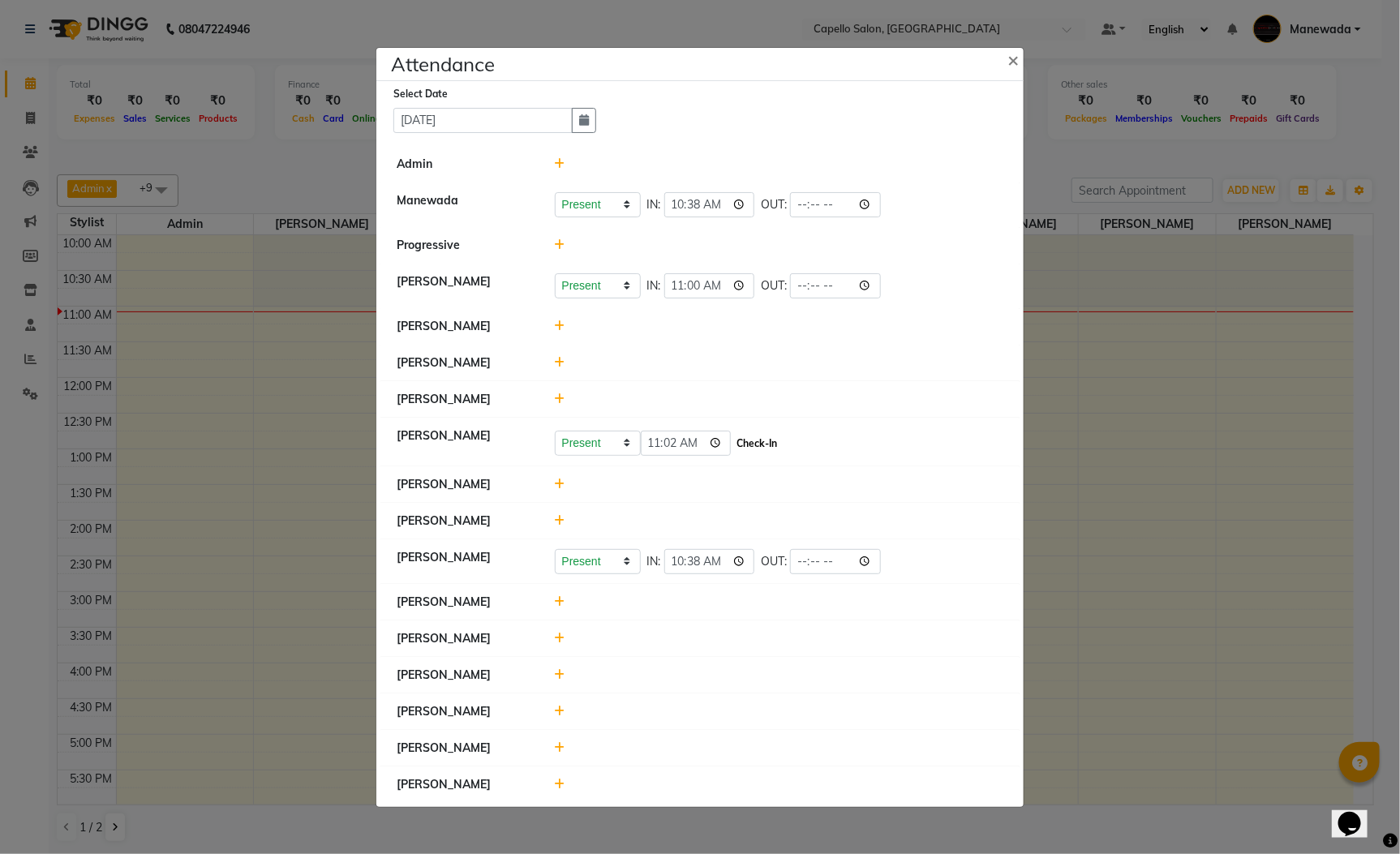
click at [772, 445] on button "Check-In" at bounding box center [756, 443] width 48 height 23
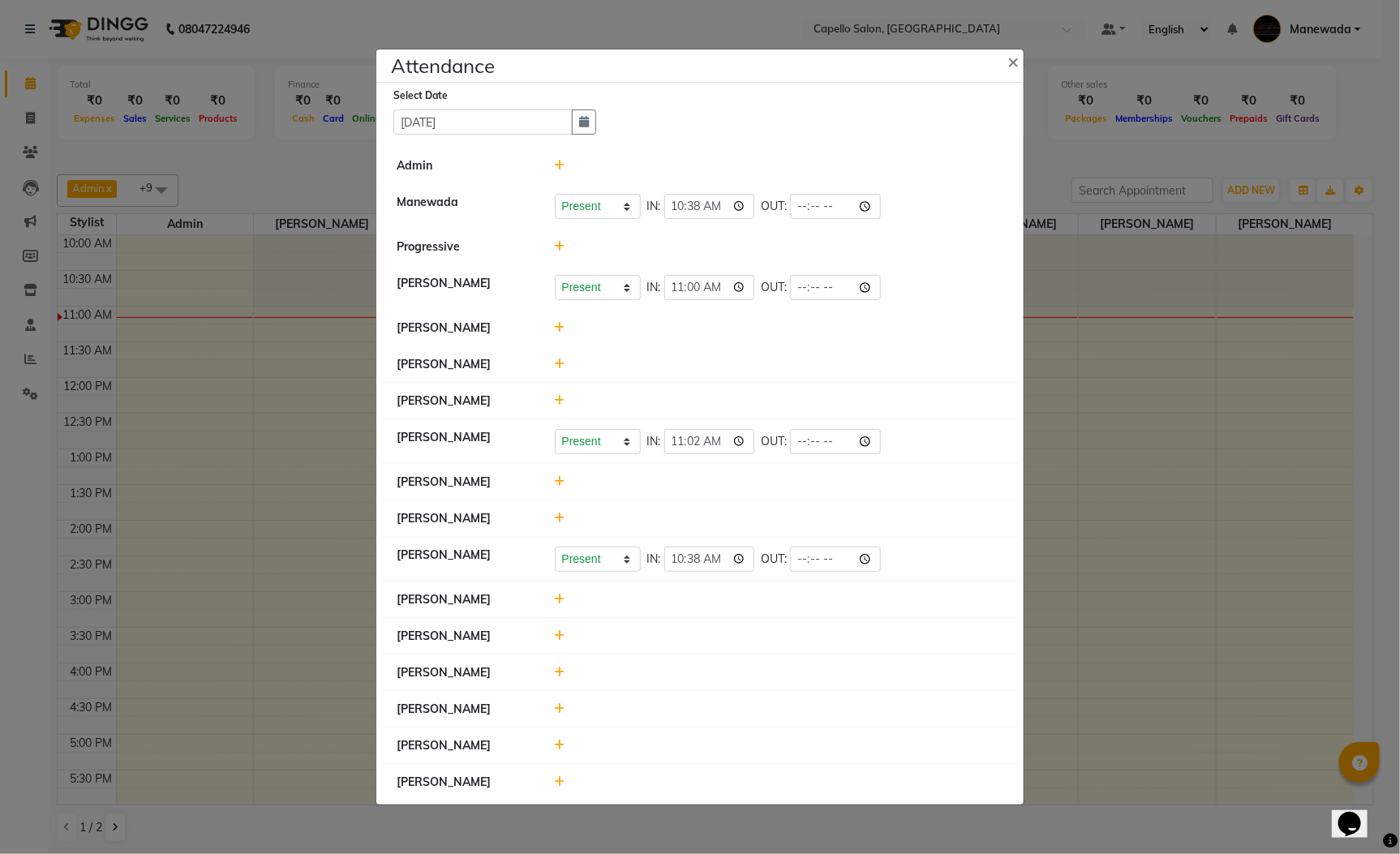
click at [557, 332] on span at bounding box center [560, 327] width 10 height 14
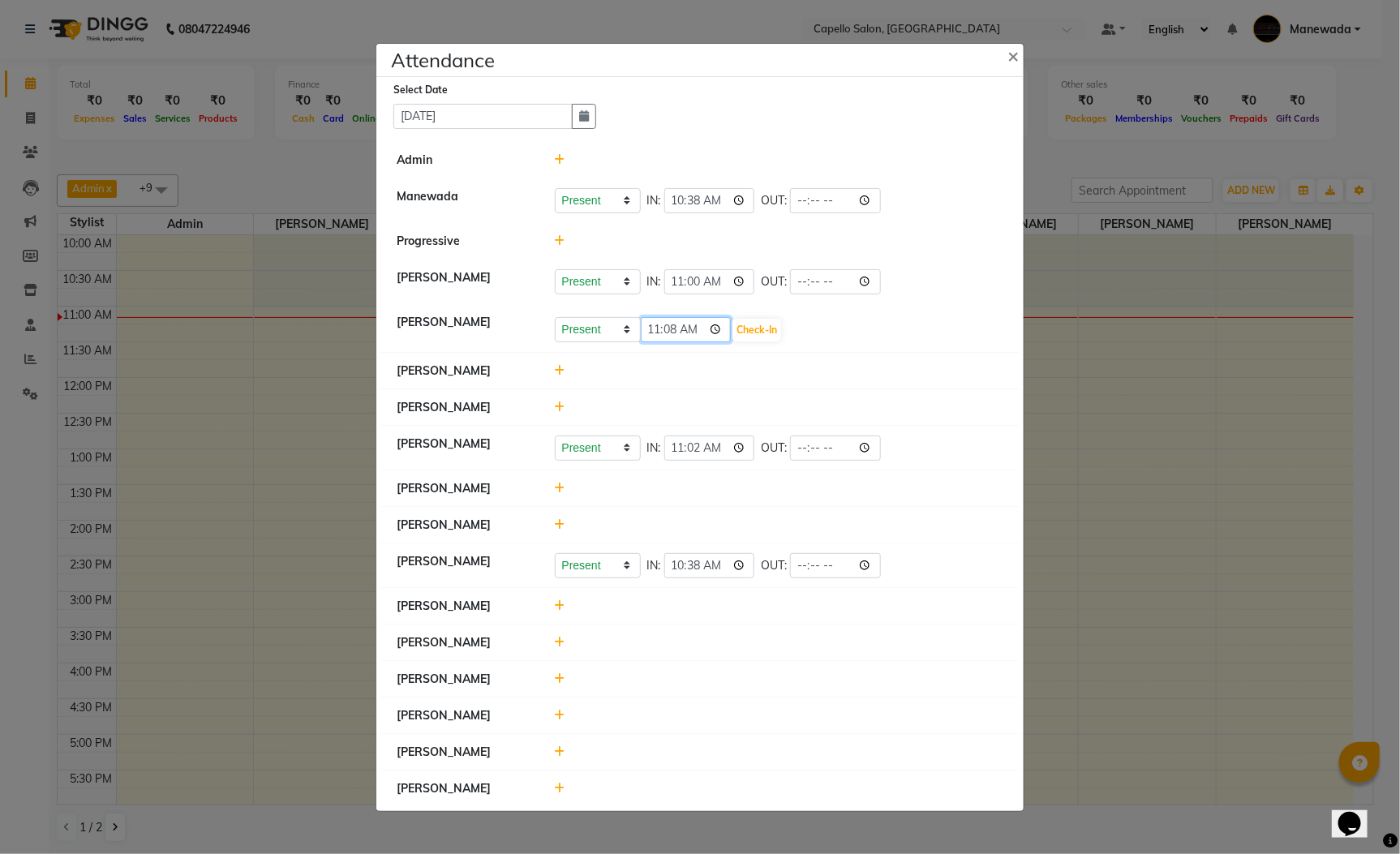
click at [650, 326] on input "11:08" at bounding box center [686, 329] width 91 height 25
type input "10:45"
click at [772, 332] on button "Check-In" at bounding box center [756, 330] width 48 height 23
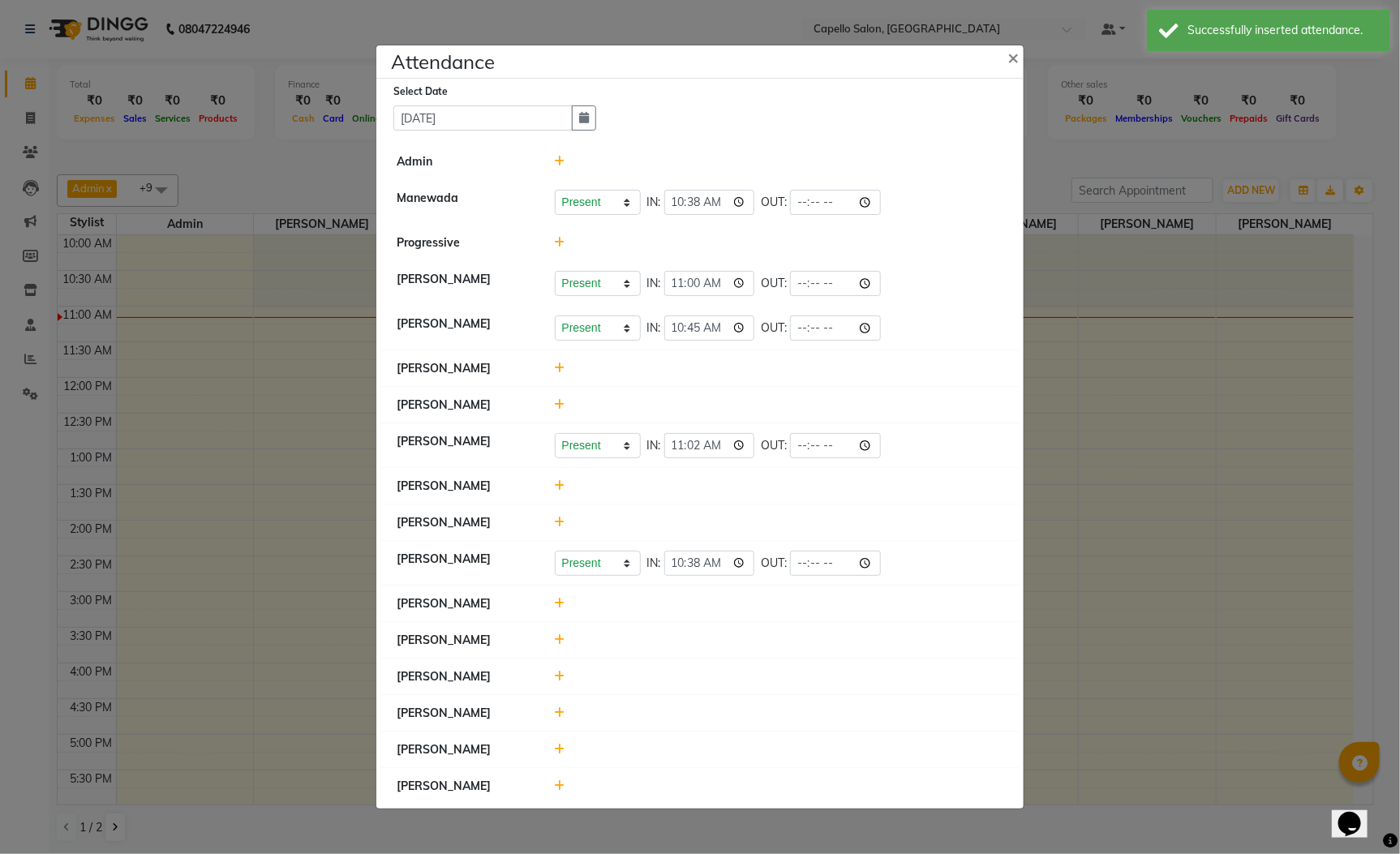
click at [560, 672] on icon at bounding box center [560, 677] width 10 height 11
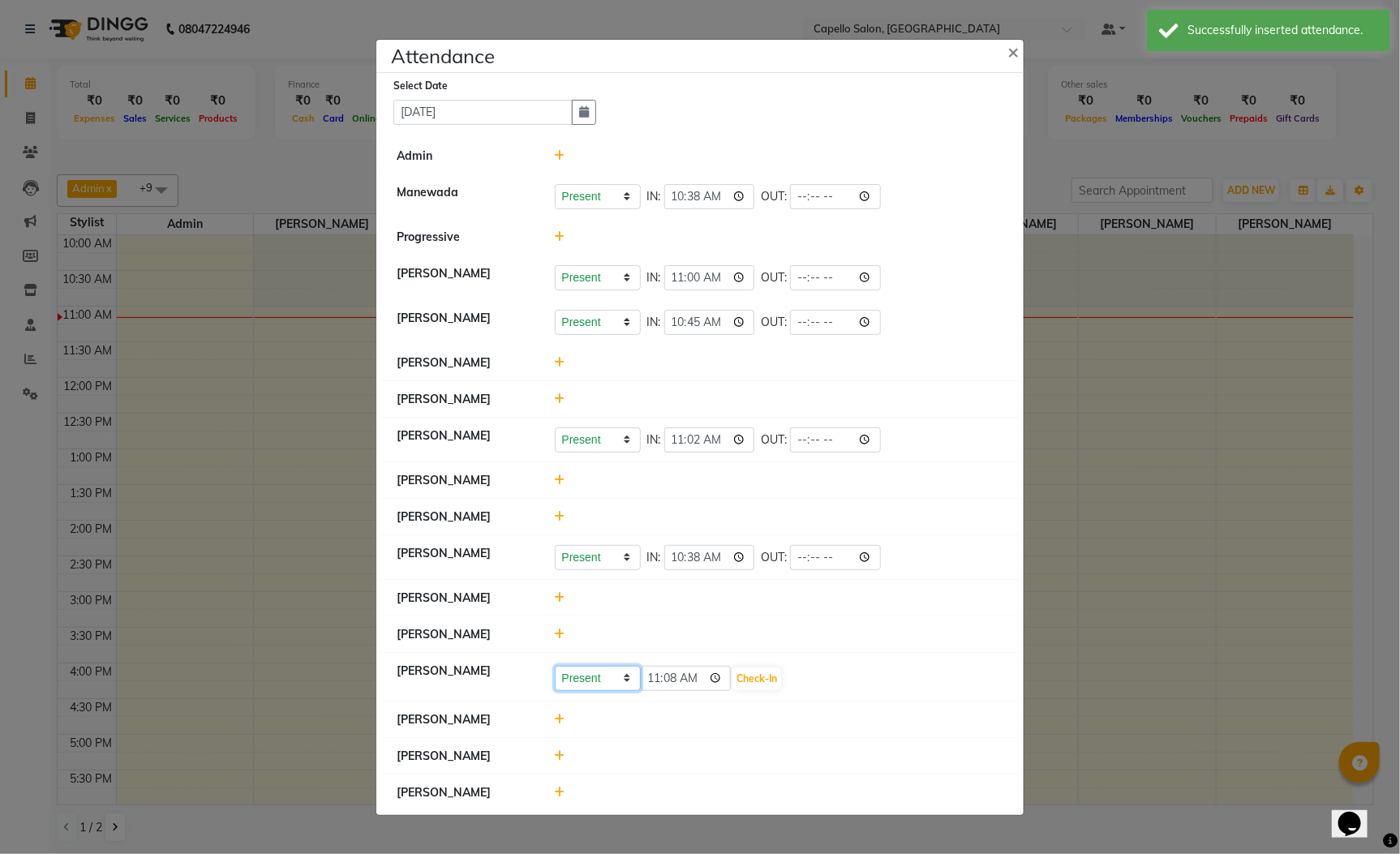
click at [569, 672] on select "Present Absent Late Half Day Weekly Off" at bounding box center [598, 678] width 86 height 25
click at [753, 669] on button "Check-In" at bounding box center [756, 678] width 48 height 23
click at [677, 678] on input "11:08" at bounding box center [710, 677] width 91 height 25
click at [703, 682] on input "11:08" at bounding box center [710, 677] width 91 height 25
type input "11:05"
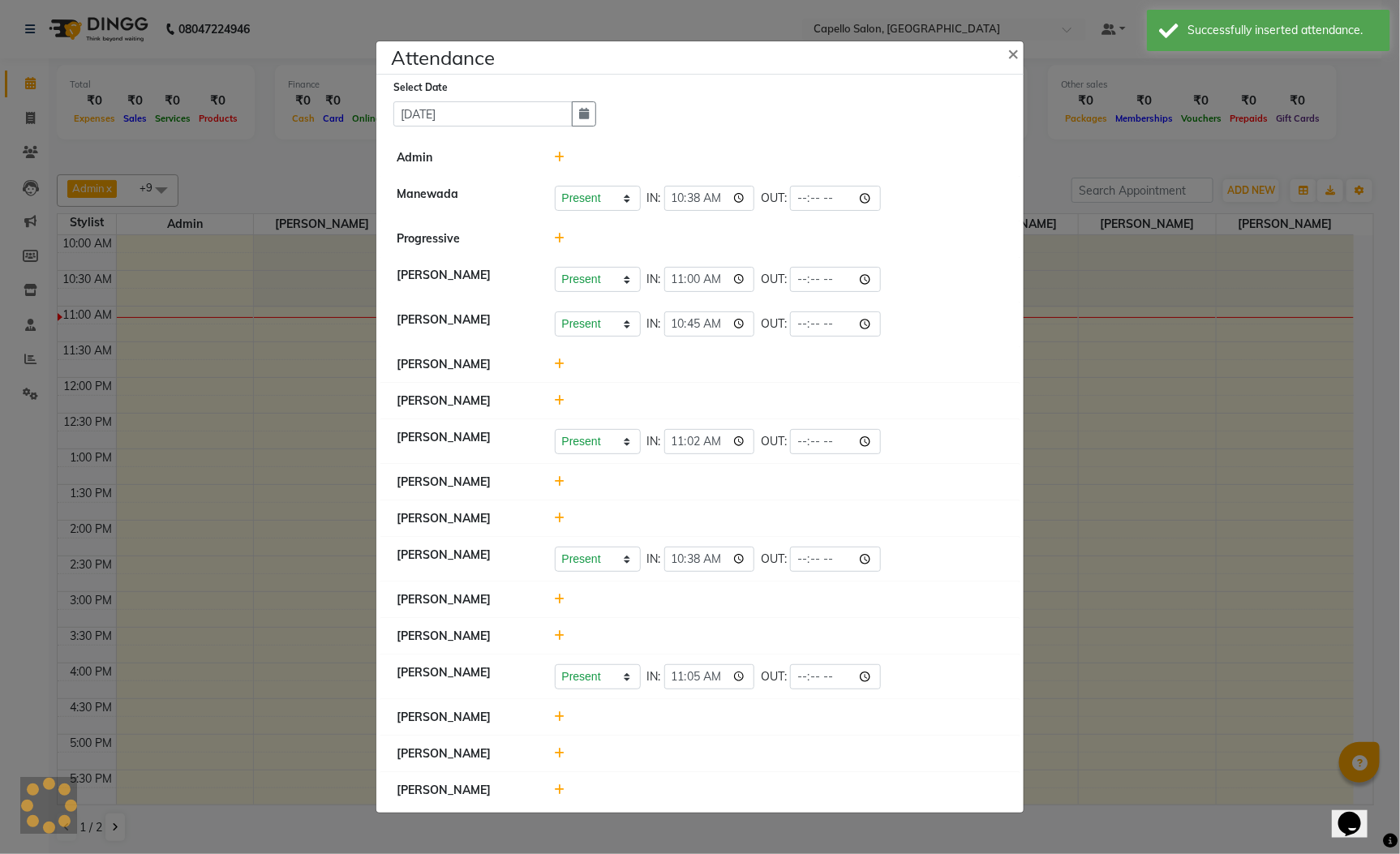
click at [951, 631] on div at bounding box center [779, 636] width 474 height 17
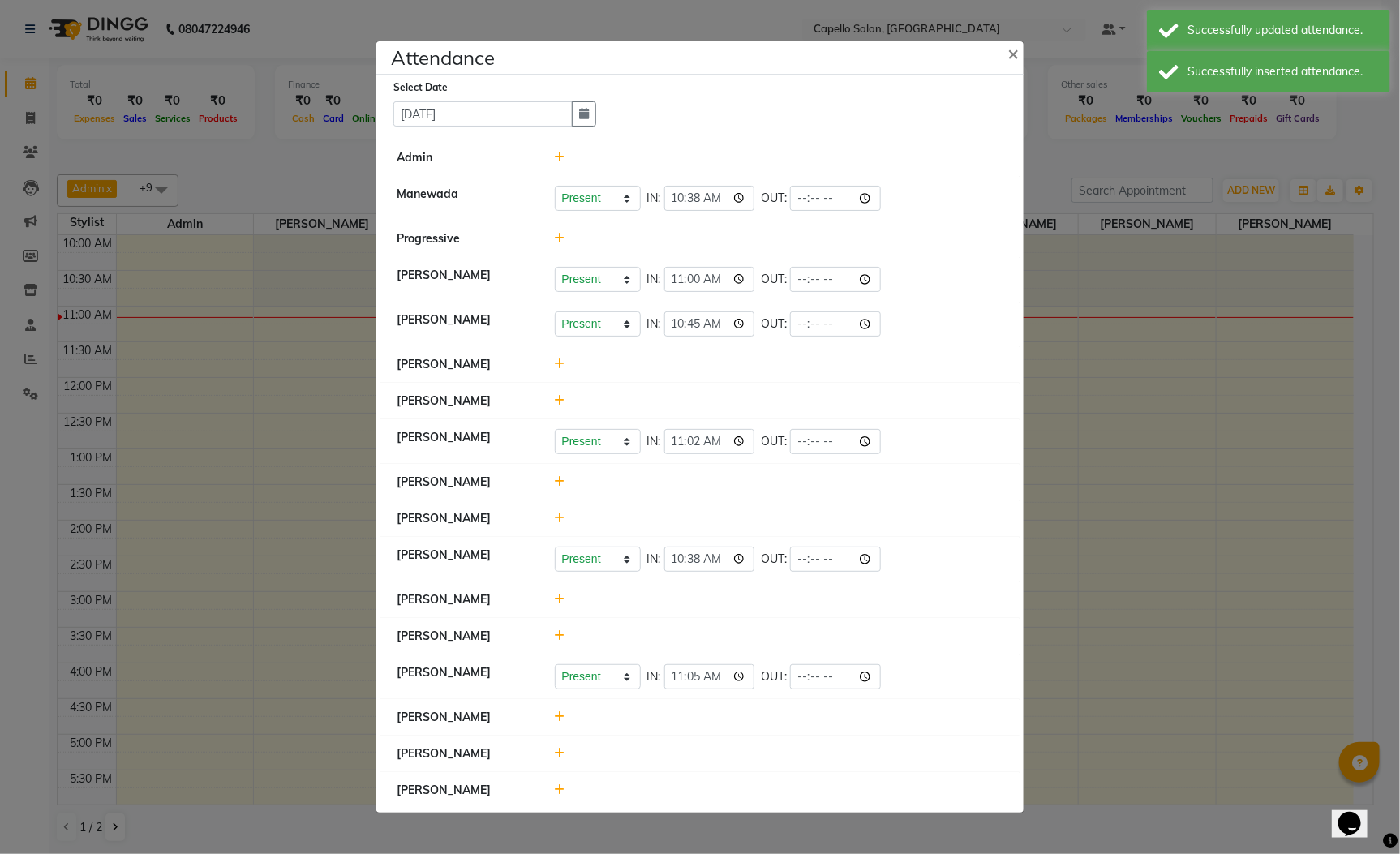
click at [565, 636] on icon at bounding box center [560, 636] width 10 height 11
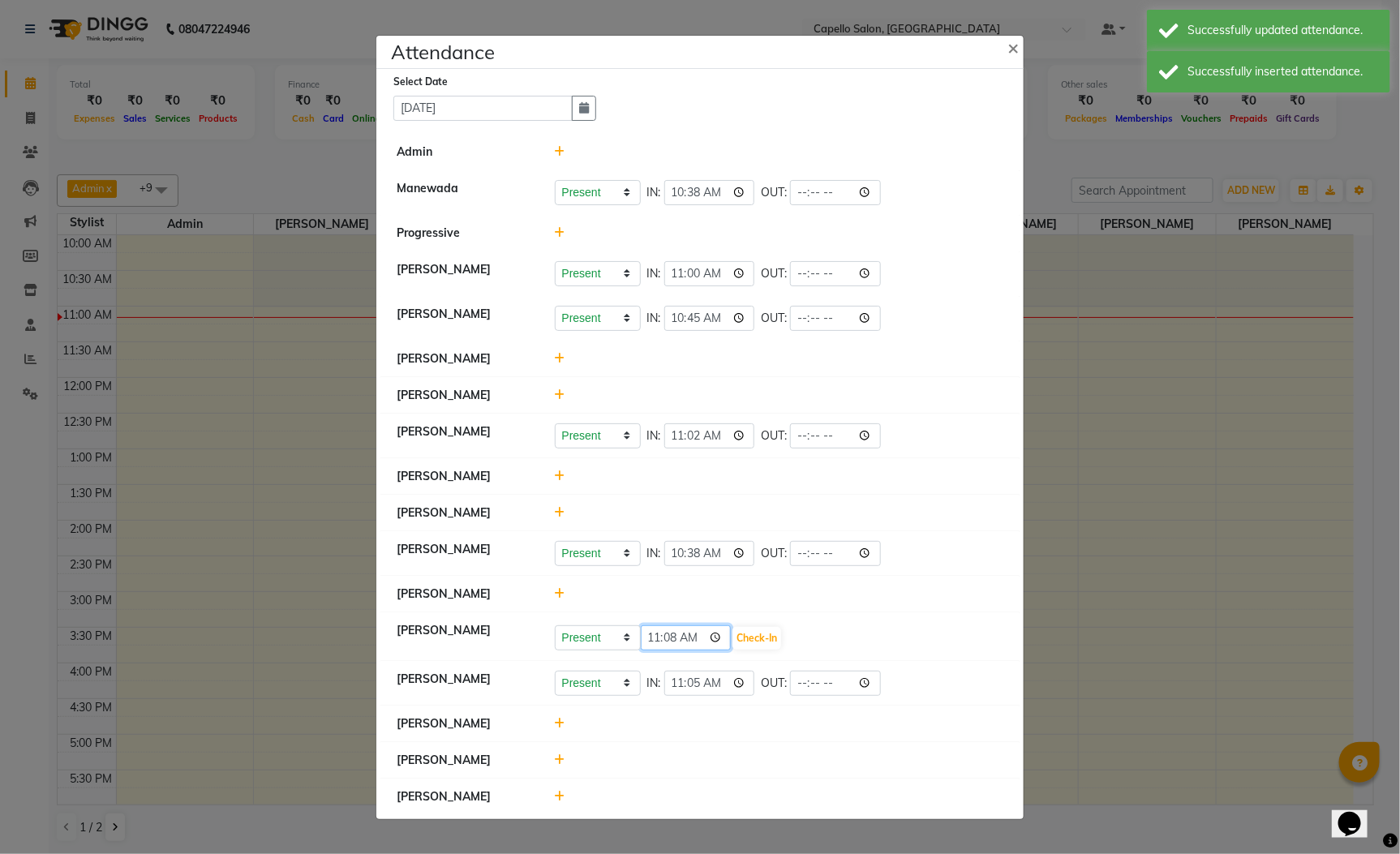
click at [655, 647] on input "11:08" at bounding box center [686, 638] width 91 height 25
type input "10:58"
click at [767, 630] on button "Check-In" at bounding box center [756, 639] width 48 height 23
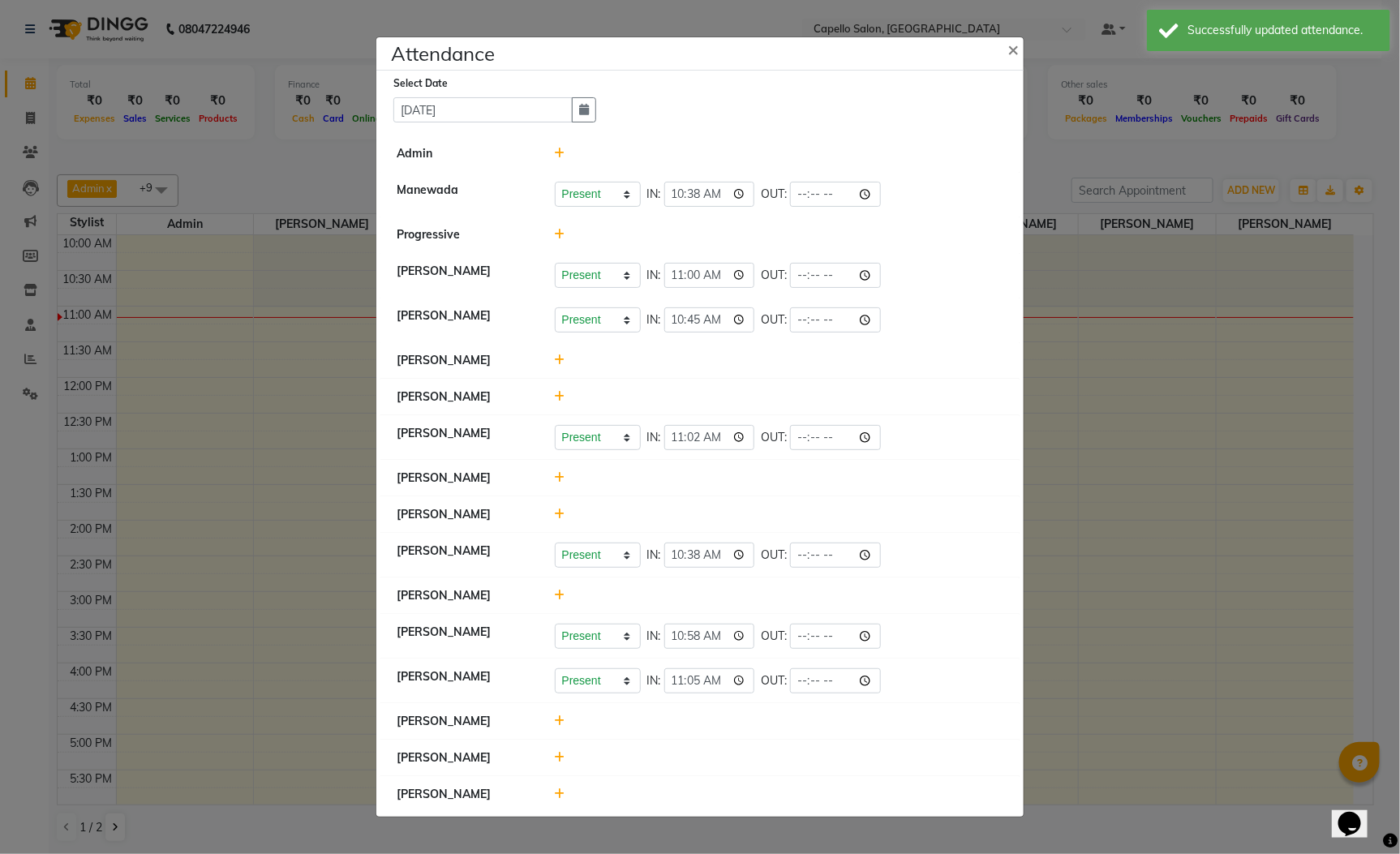
click at [1215, 429] on ngb-modal-window "Attendance × Select Date 04-09-2025 Admin Manewada Present Absent Late Half Day…" at bounding box center [700, 427] width 1400 height 854
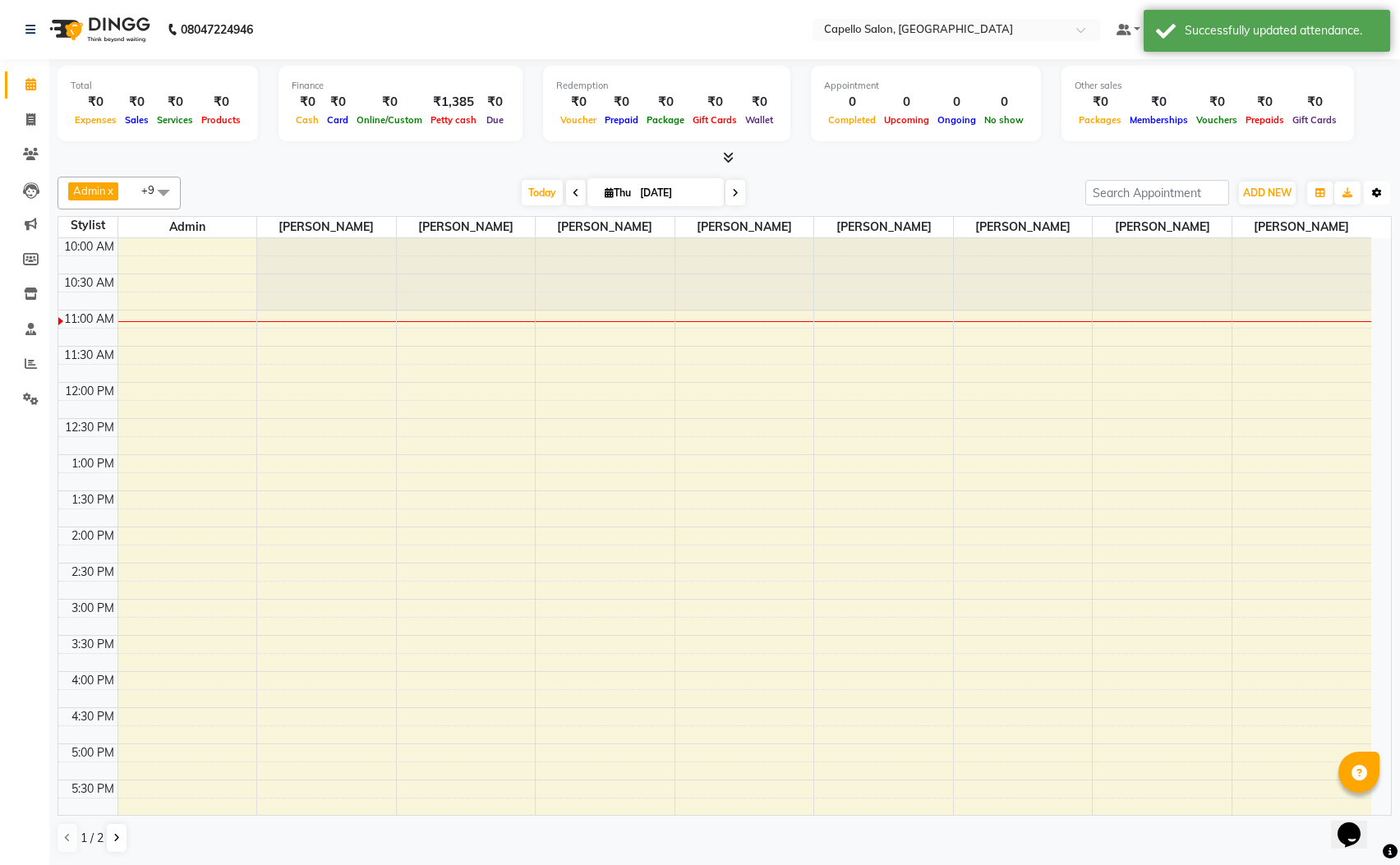
click at [1384, 193] on button "Toggle Dropdown" at bounding box center [1377, 193] width 26 height 23
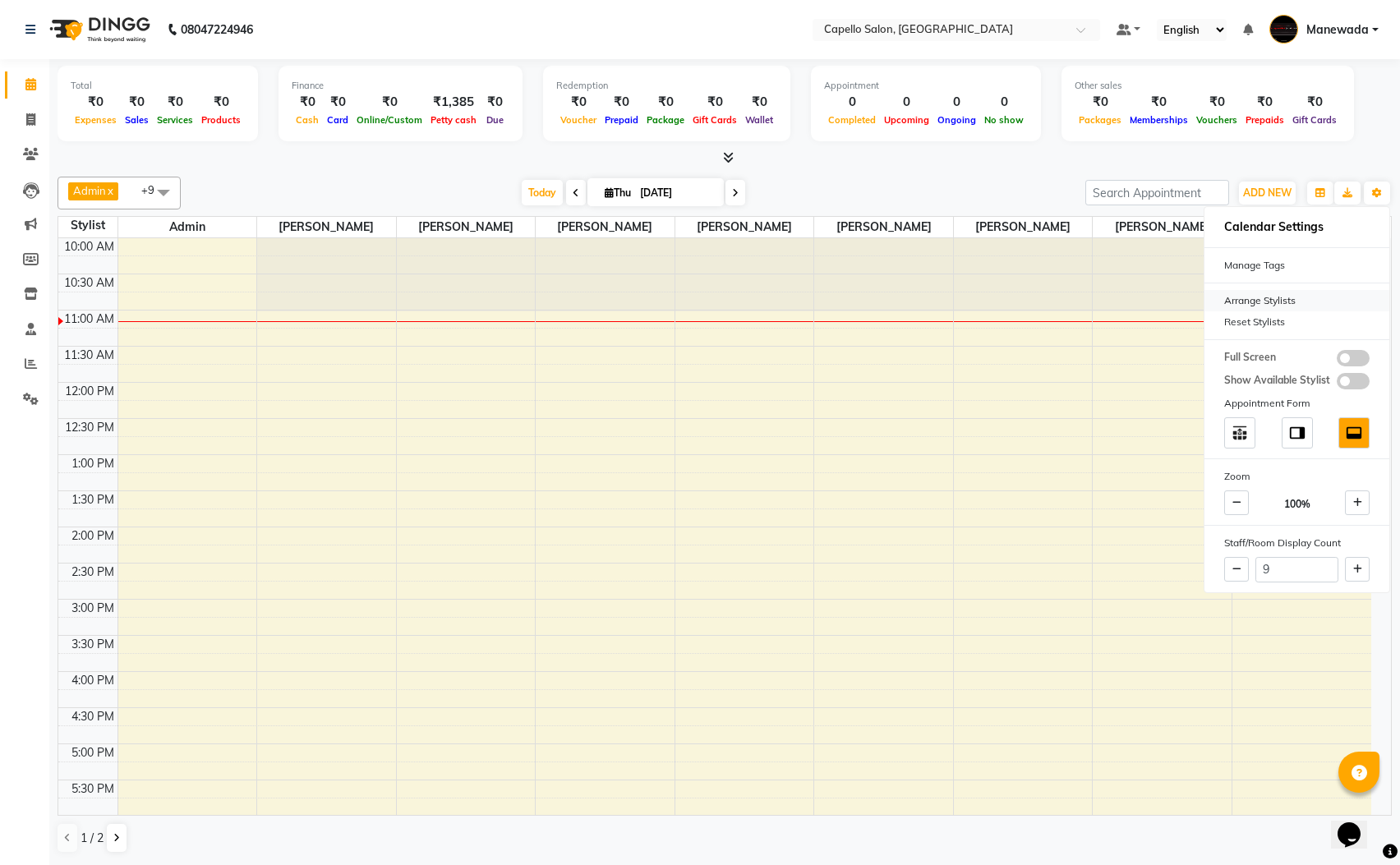
click at [1269, 302] on div "Arrange Stylists" at bounding box center [1297, 301] width 185 height 21
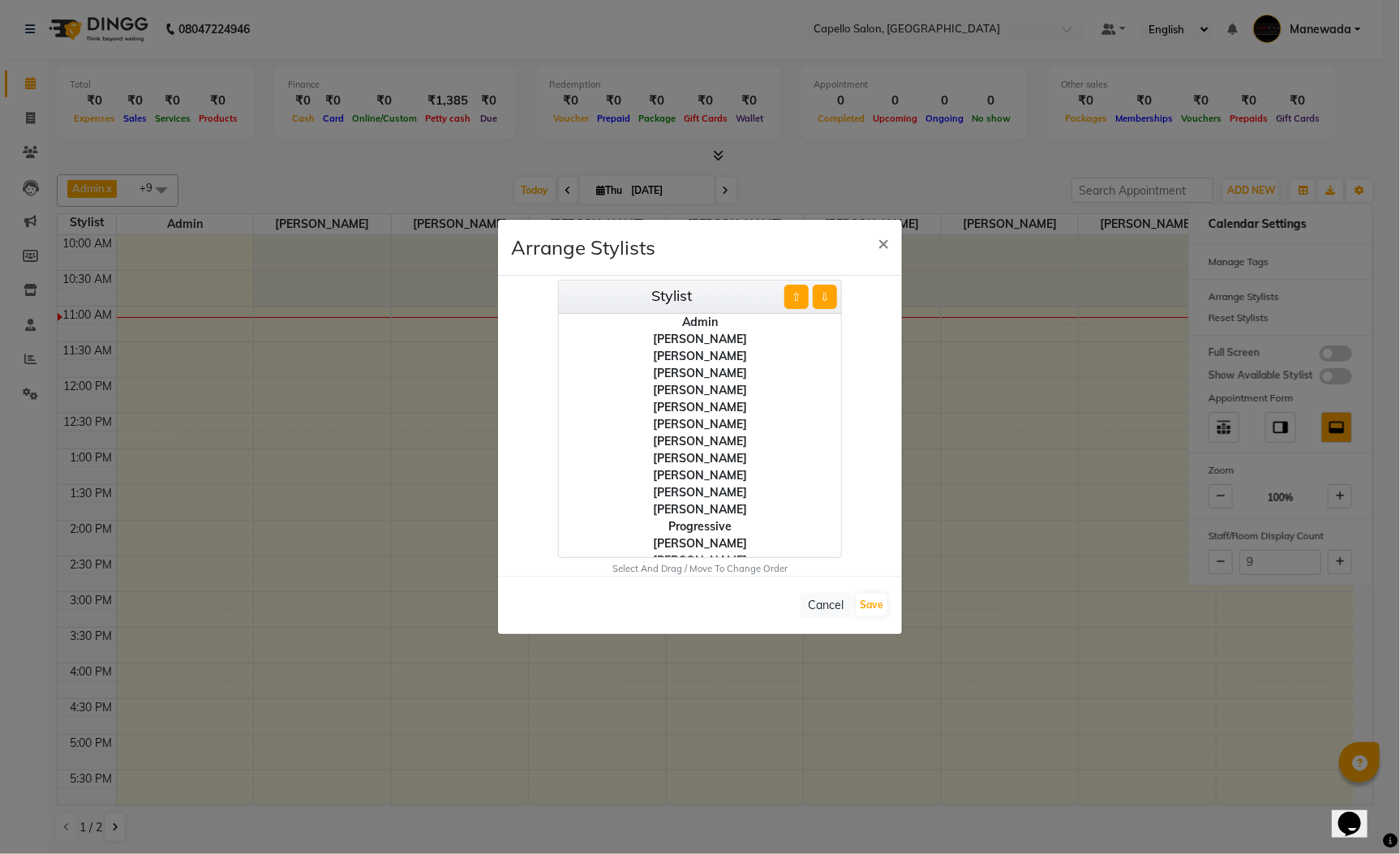
click at [704, 448] on div "[PERSON_NAME]" at bounding box center [700, 441] width 282 height 17
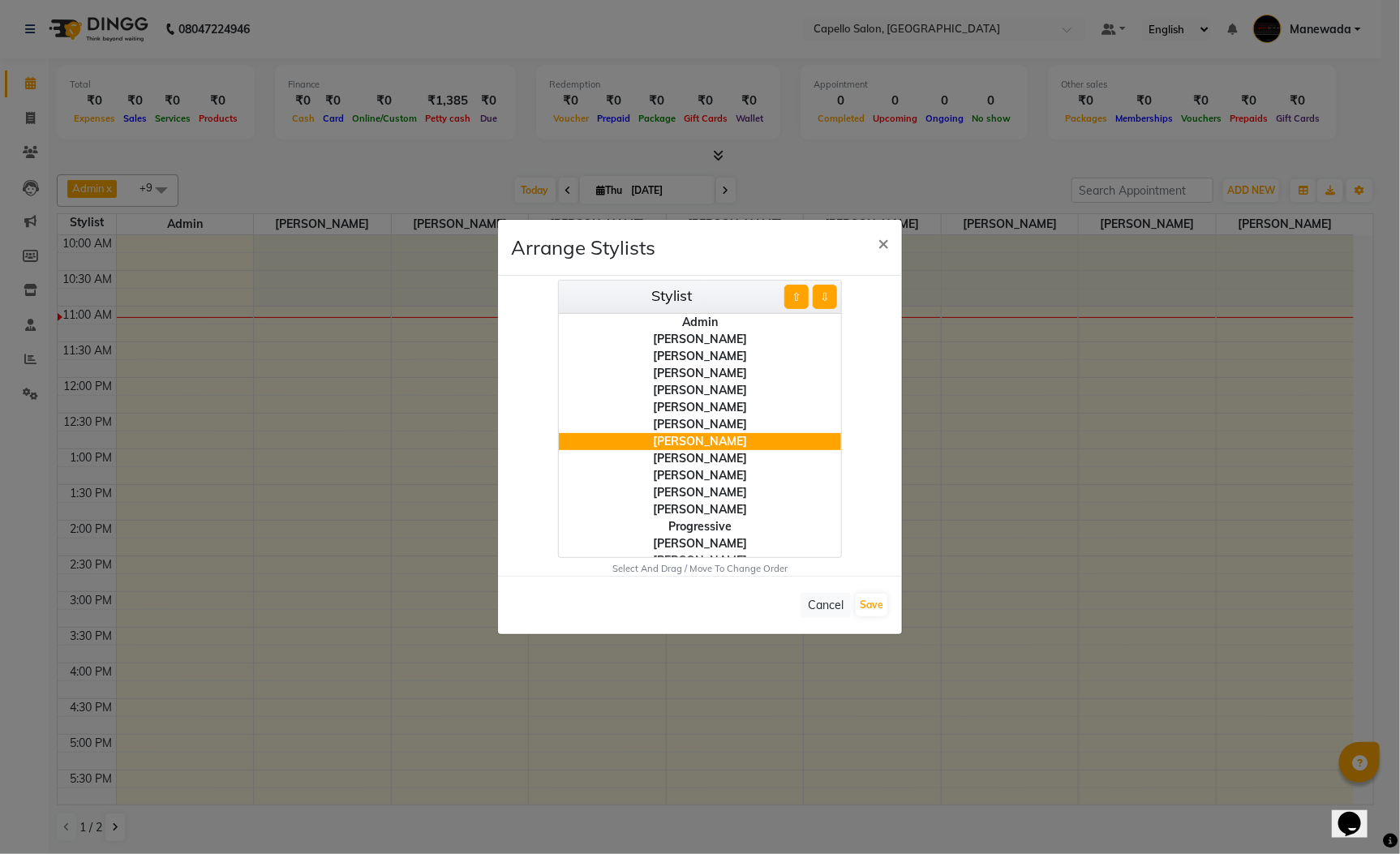
click at [791, 299] on button "⇧" at bounding box center [796, 297] width 25 height 25
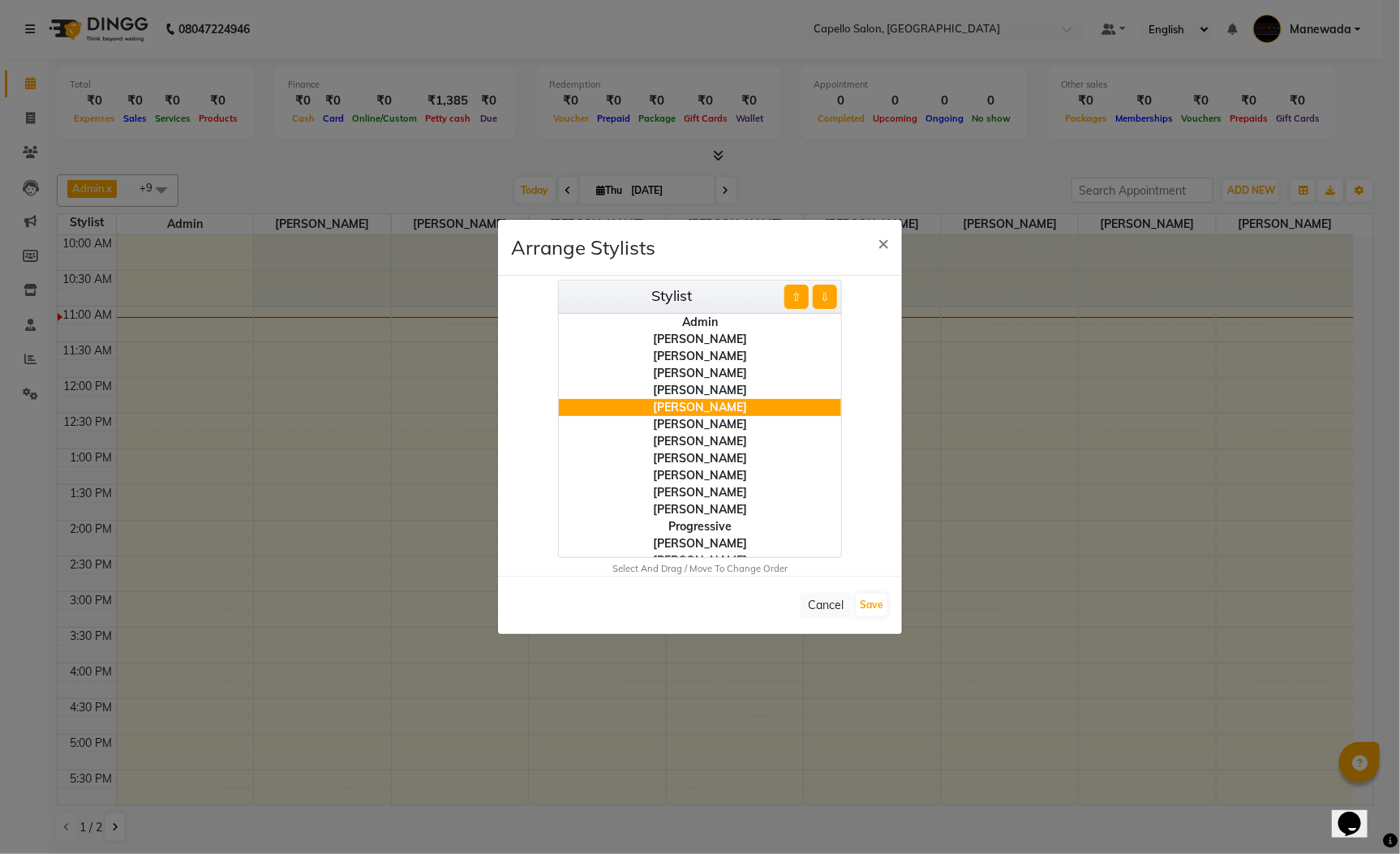
click at [791, 299] on button "⇧" at bounding box center [796, 297] width 25 height 25
click at [697, 504] on div "[PERSON_NAME]" at bounding box center [700, 510] width 282 height 17
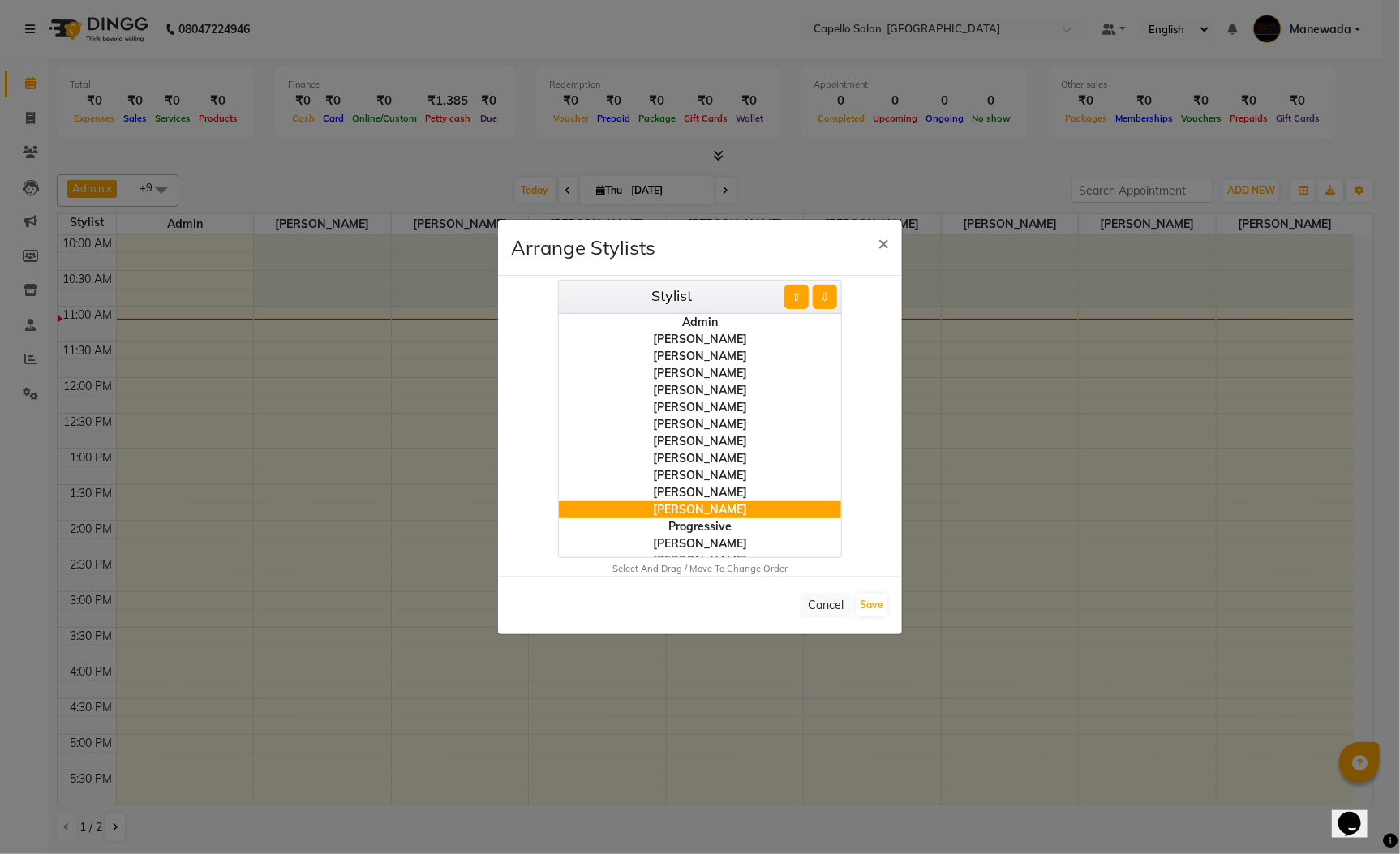
click at [708, 454] on div "[PERSON_NAME]" at bounding box center [700, 458] width 282 height 17
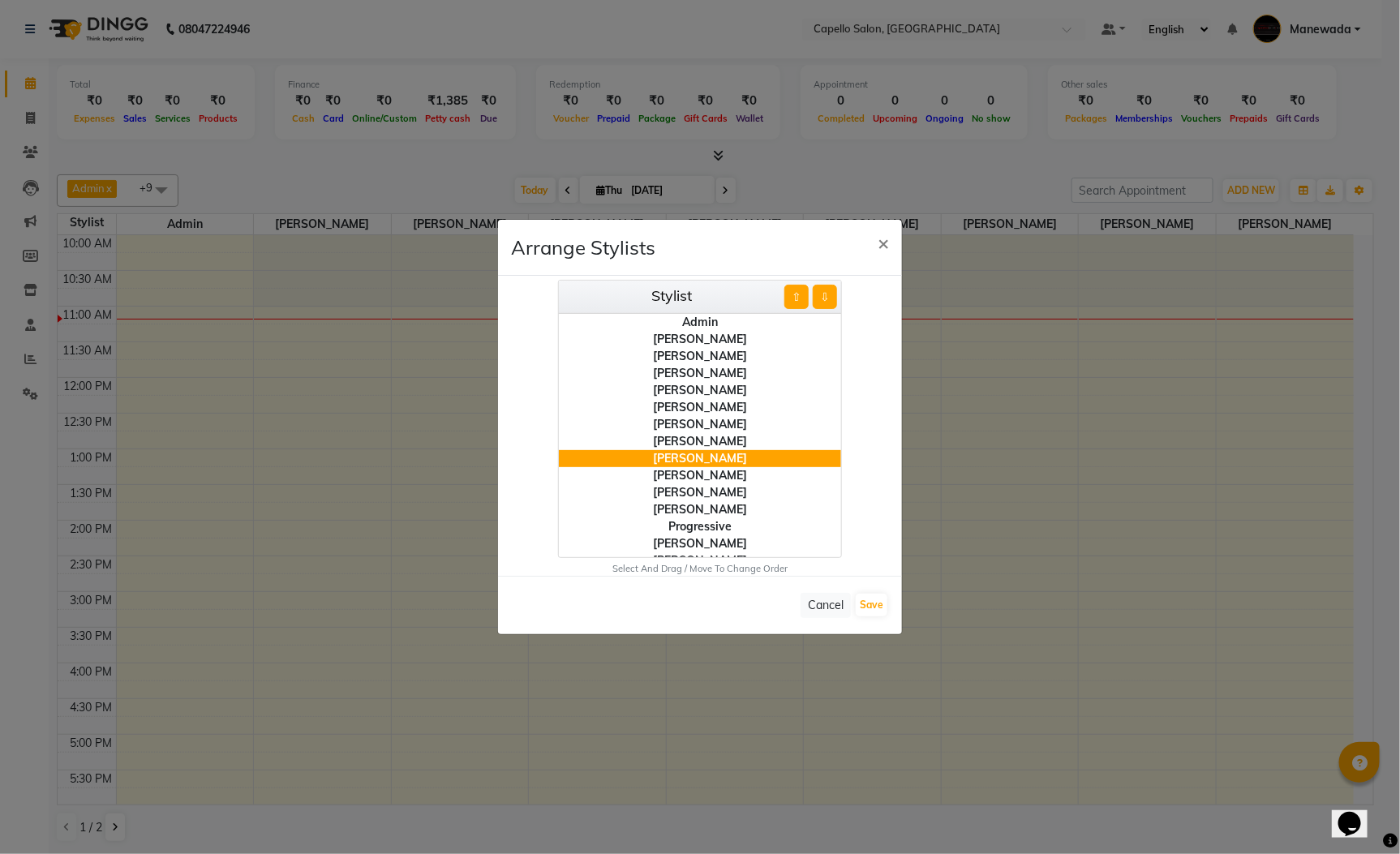
click at [794, 293] on button "⇧" at bounding box center [796, 297] width 25 height 25
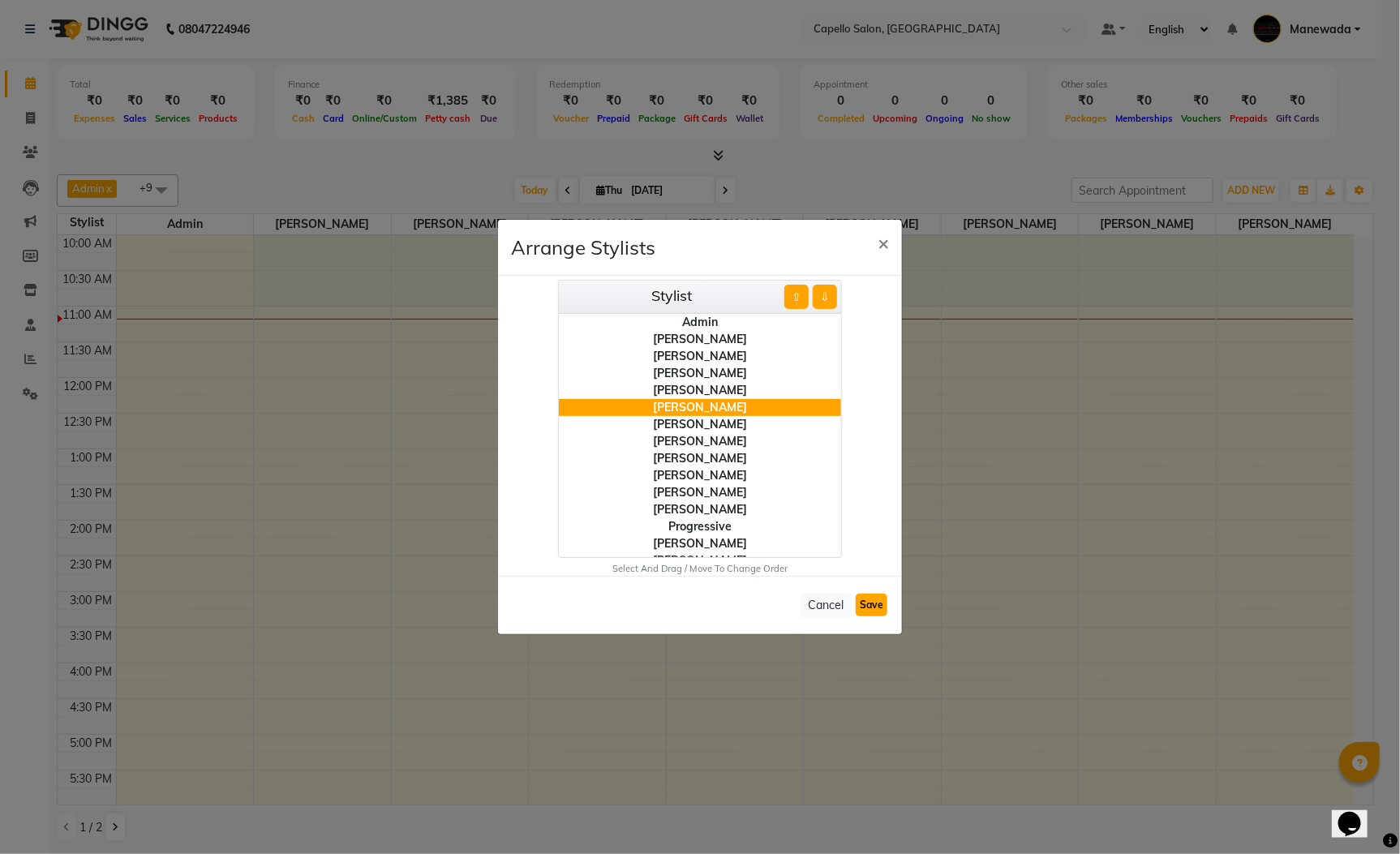
click at [865, 599] on button "Save" at bounding box center [871, 605] width 31 height 23
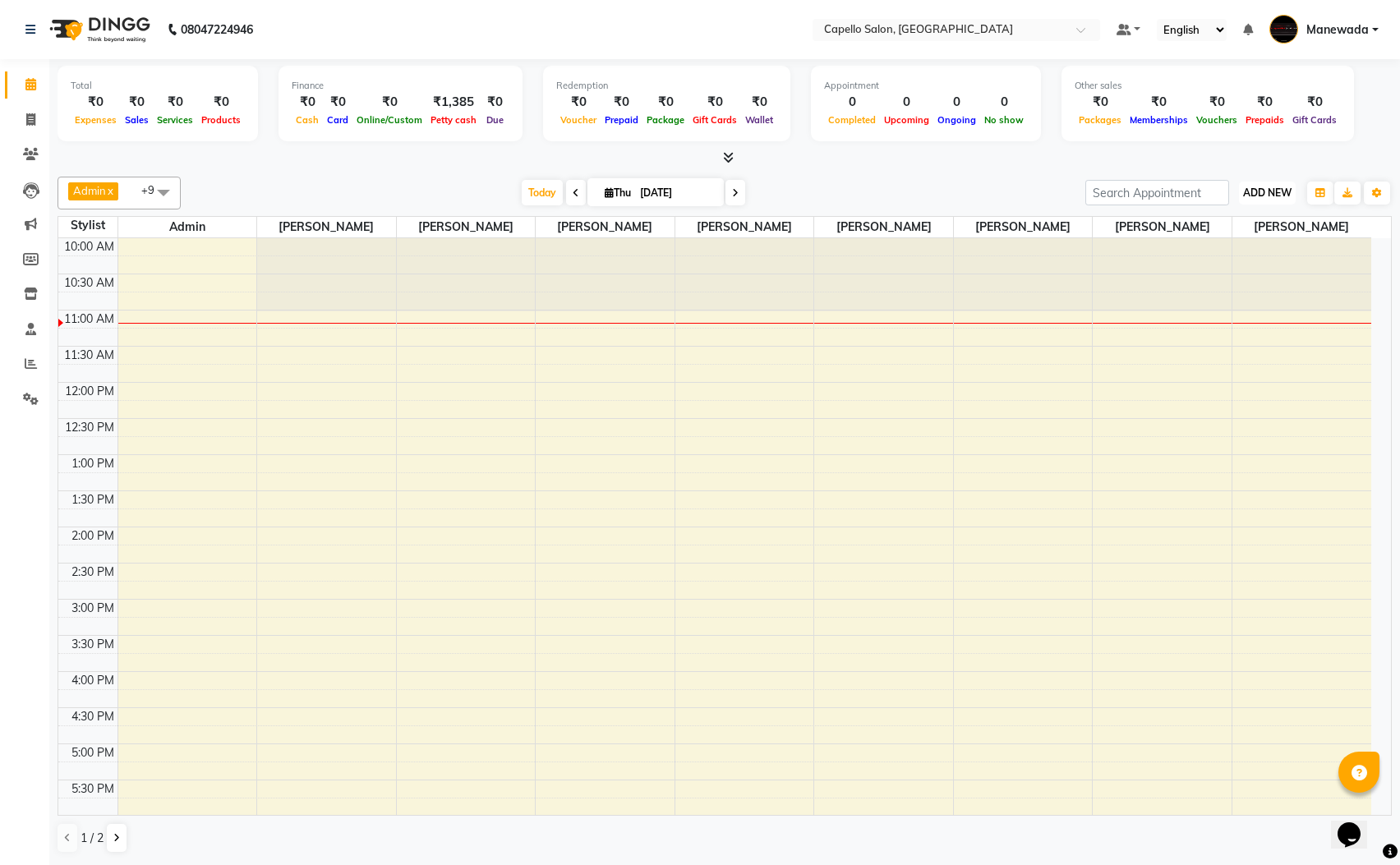
click at [1268, 187] on span "ADD NEW" at bounding box center [1267, 192] width 48 height 12
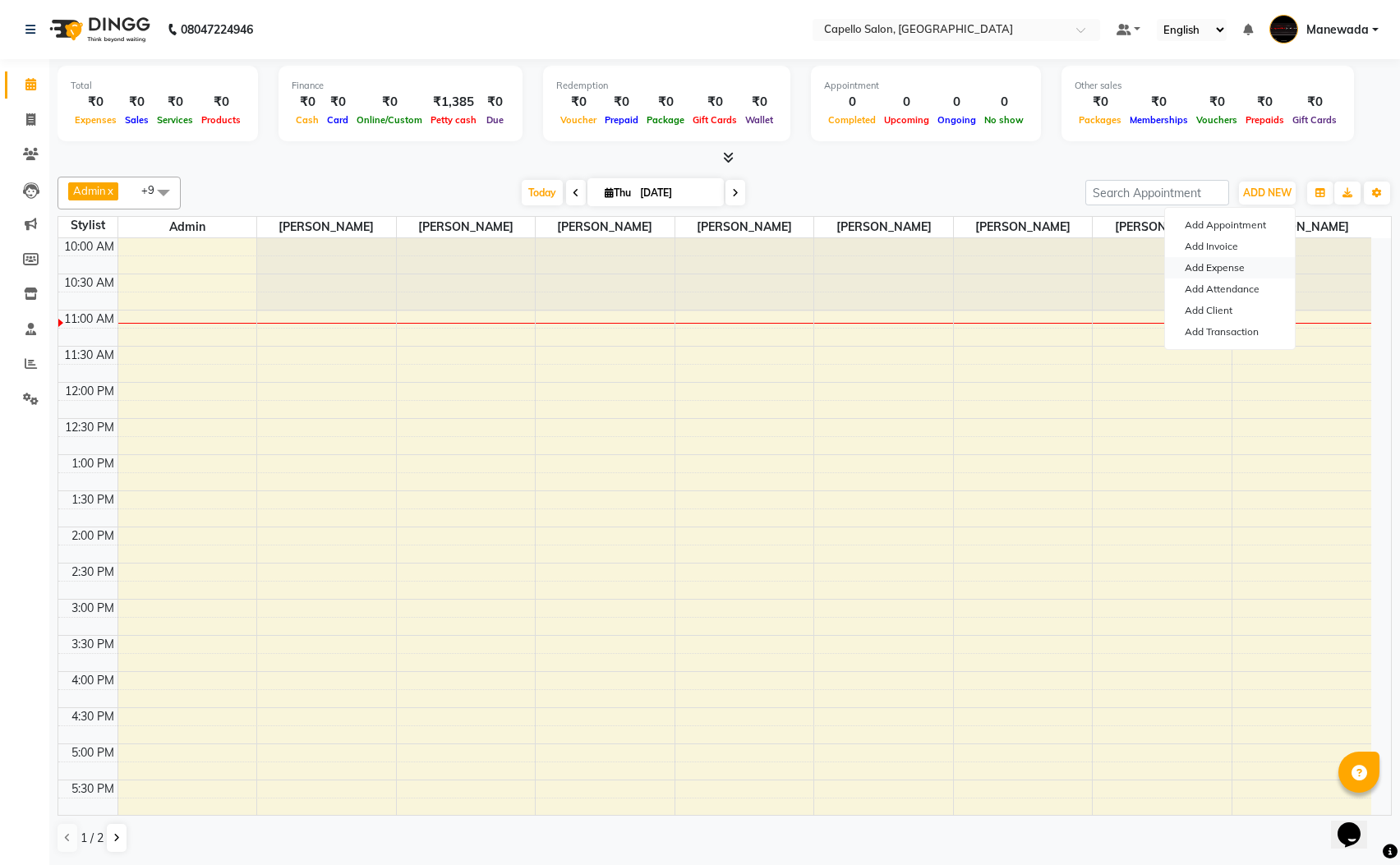
click at [1213, 261] on link "Add Expense" at bounding box center [1230, 267] width 130 height 21
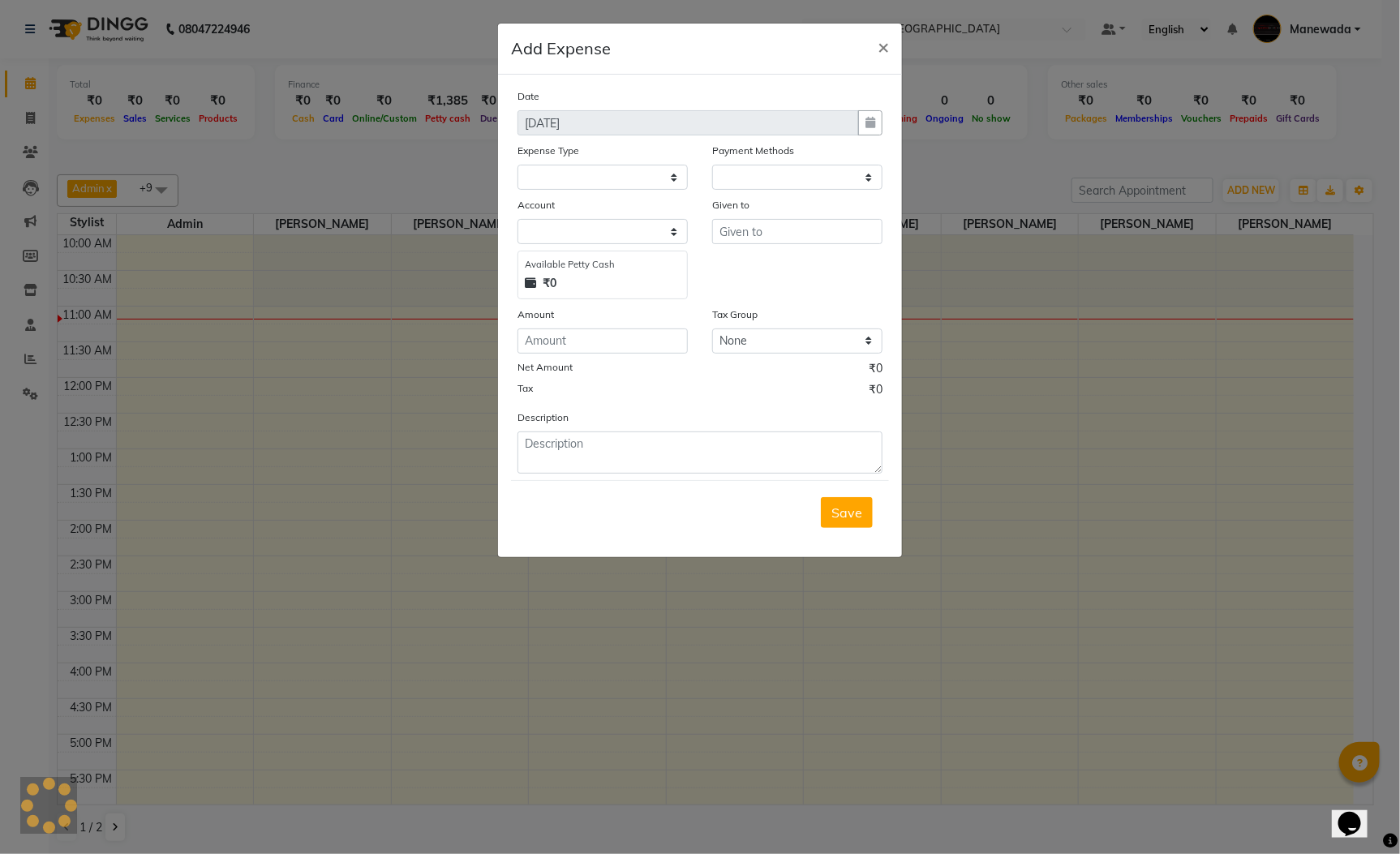
select select "1"
select select "2573"
click at [594, 177] on select "Select Advance Salary Annual Lift Maintenance Charges BUILDING MAINTANANCE EXP …" at bounding box center [602, 176] width 170 height 25
click at [1347, 185] on ngb-modal-window "Add Expense × Date 04-09-2025 Expense Type Select Advance Salary Annual Lift Ma…" at bounding box center [700, 427] width 1400 height 854
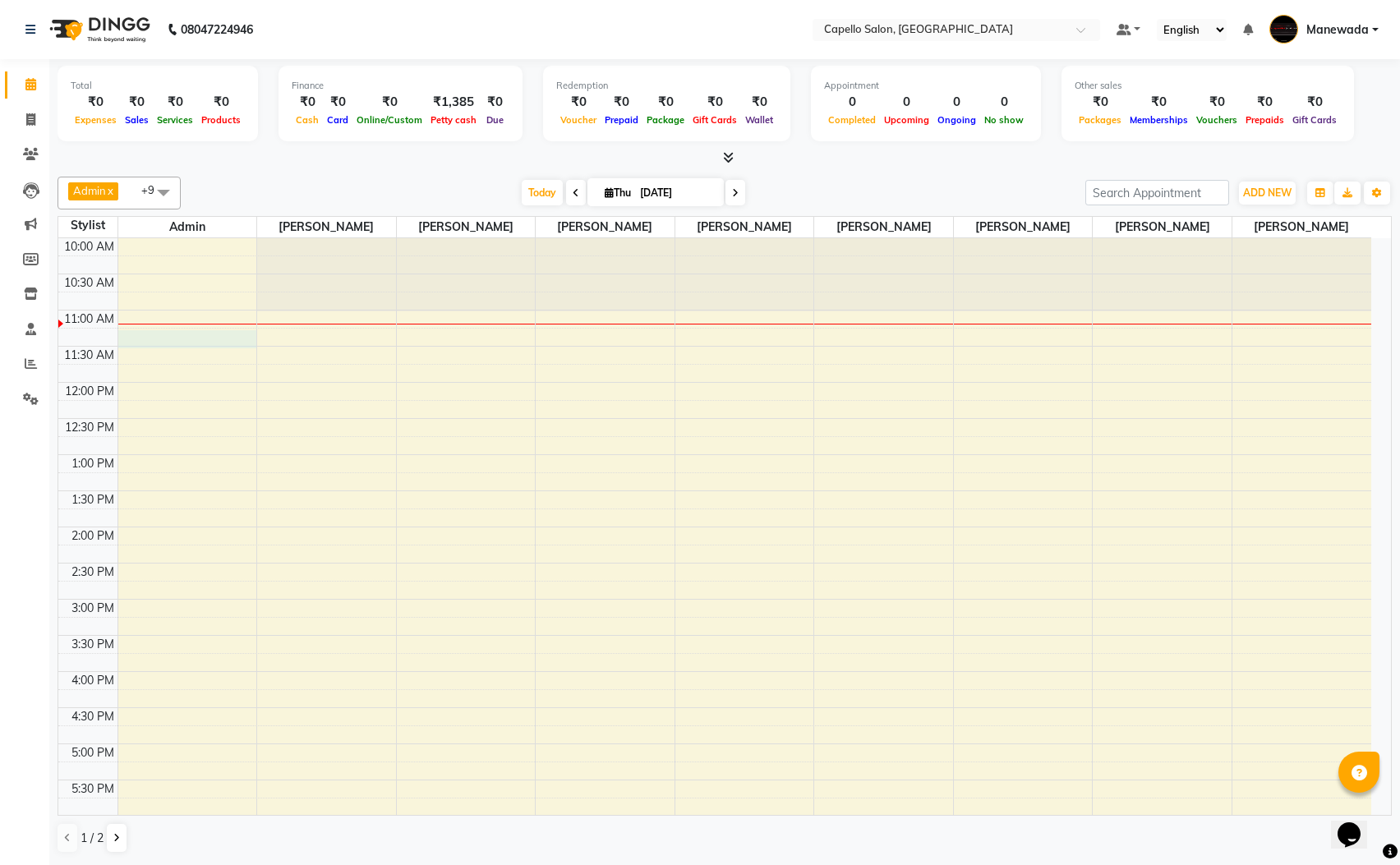
click at [170, 335] on div "10:00 AM 10:30 AM 11:00 AM 11:30 AM 12:00 PM 12:30 PM 1:00 PM 1:30 PM 2:00 PM 2…" at bounding box center [715, 672] width 1313 height 867
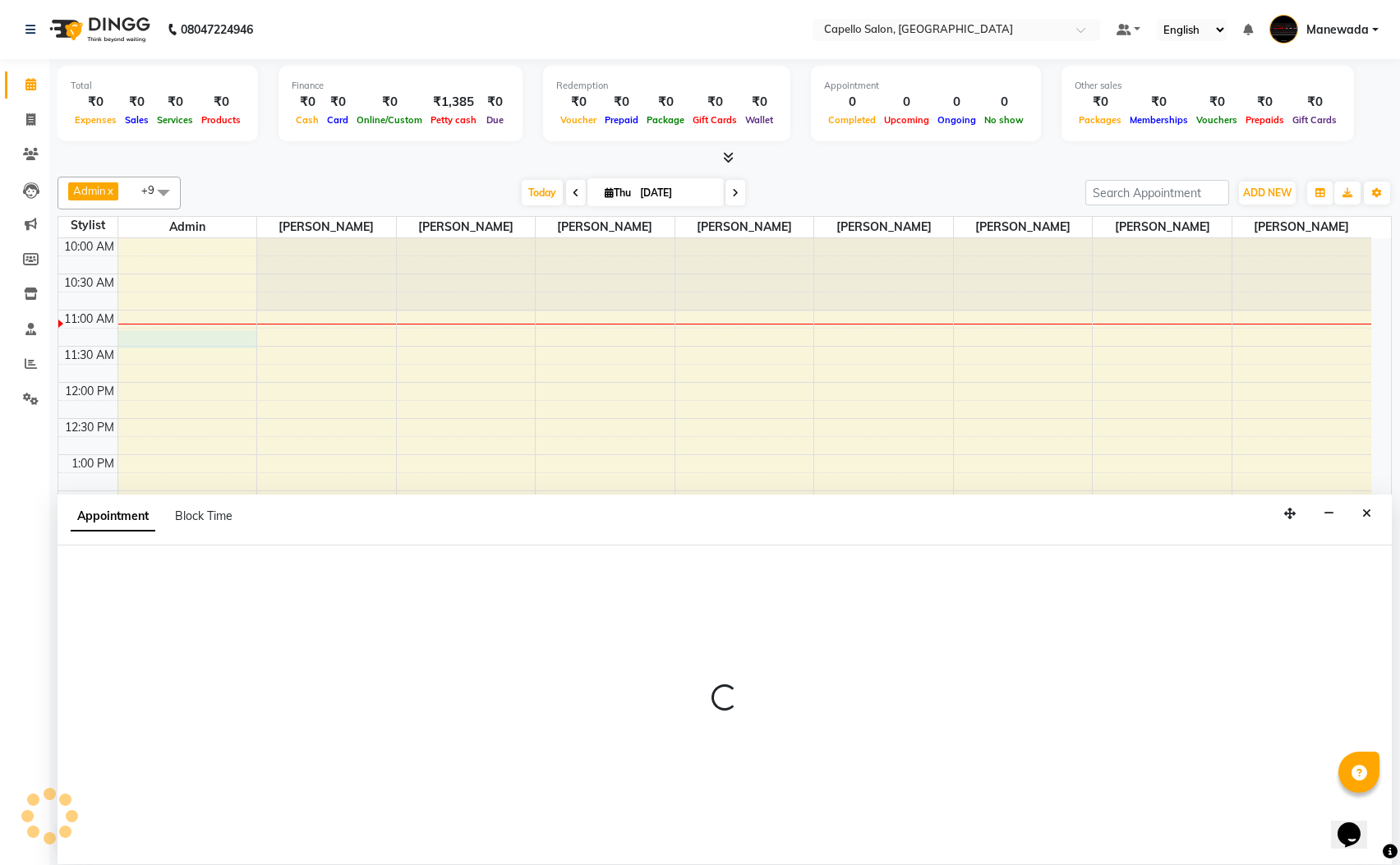
scroll to position [1, 0]
select select "15774"
select select "tentative"
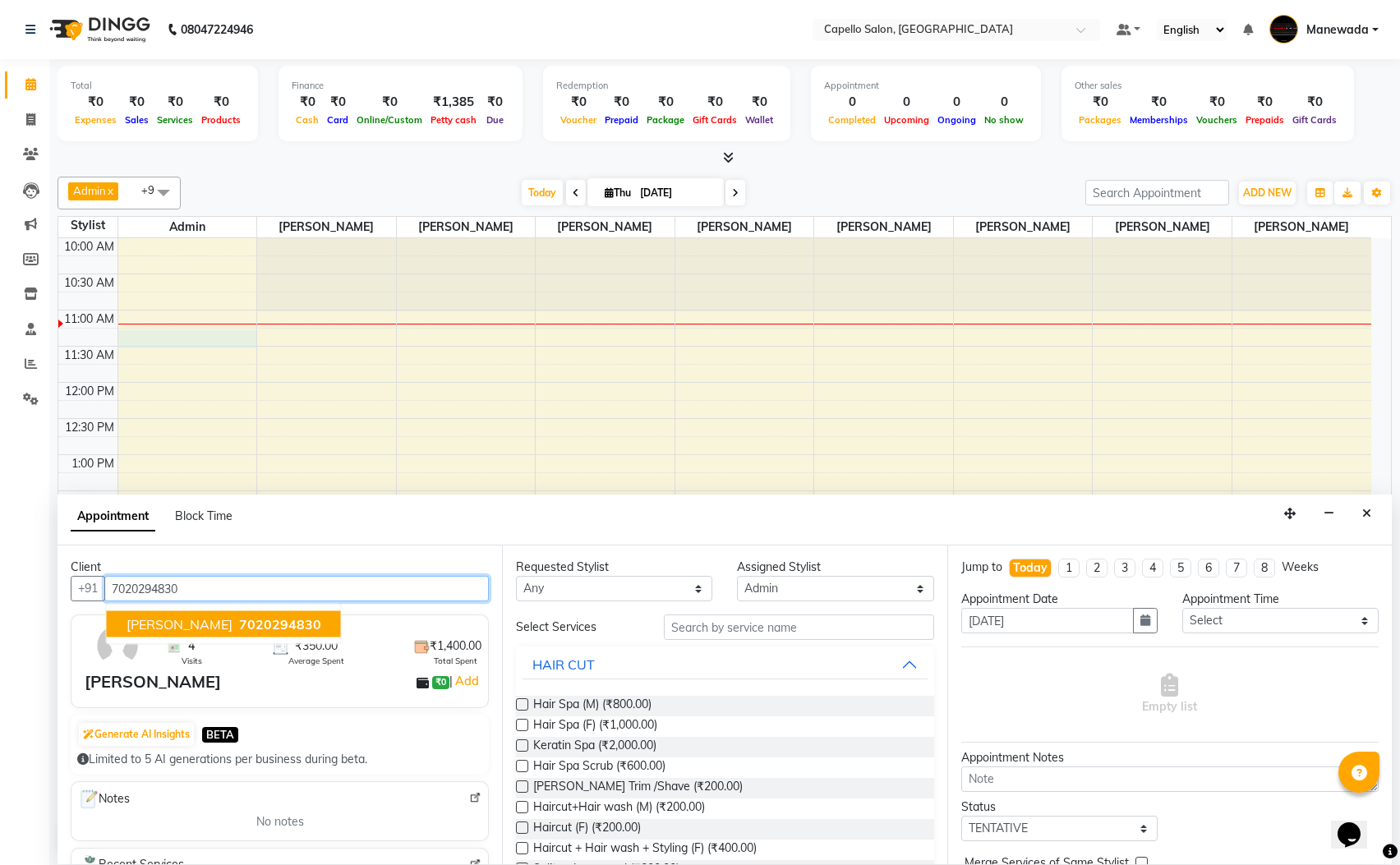
type input "7020294830"
click at [752, 624] on input "text" at bounding box center [798, 627] width 270 height 25
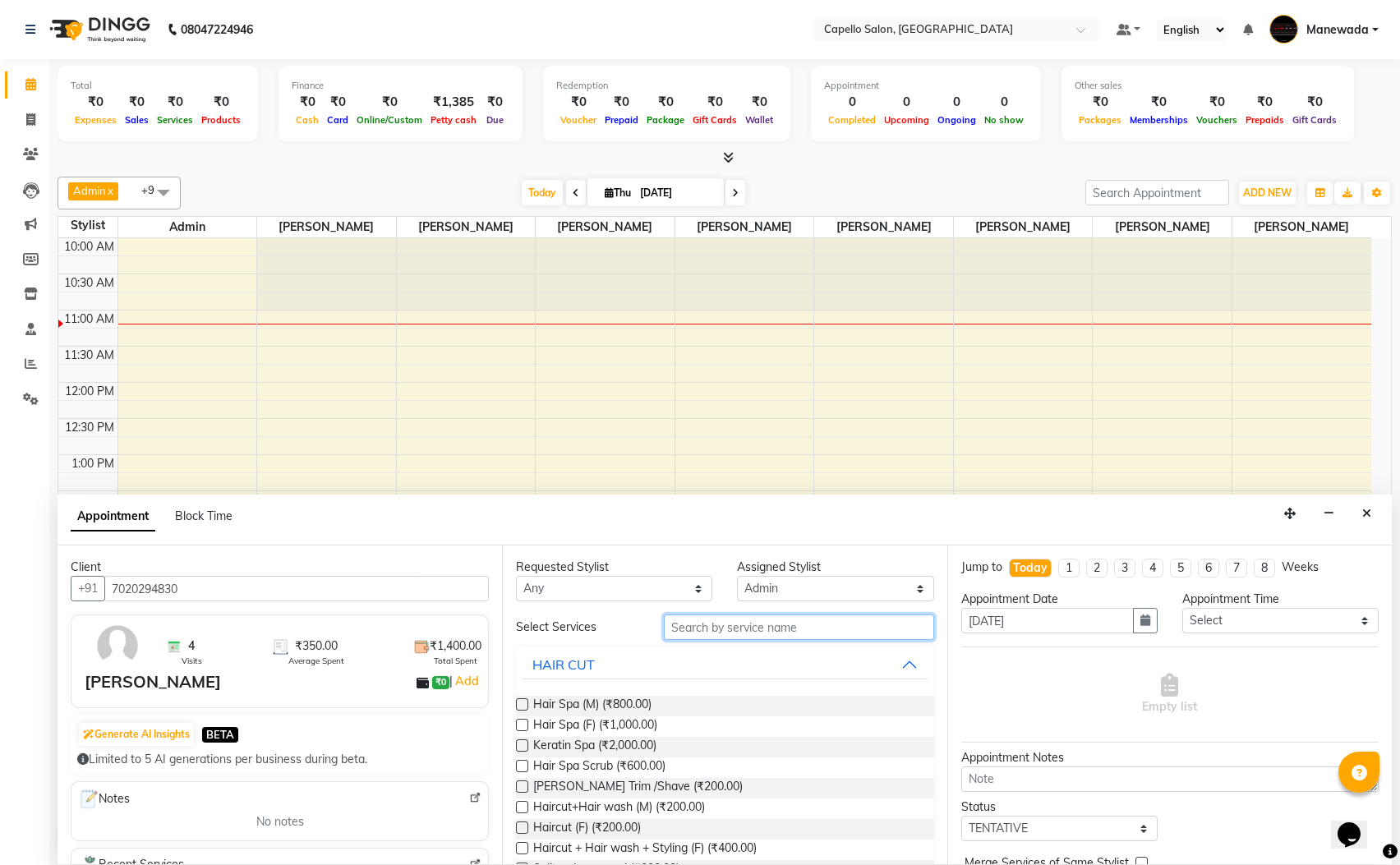
click at [749, 630] on input "text" at bounding box center [798, 627] width 270 height 25
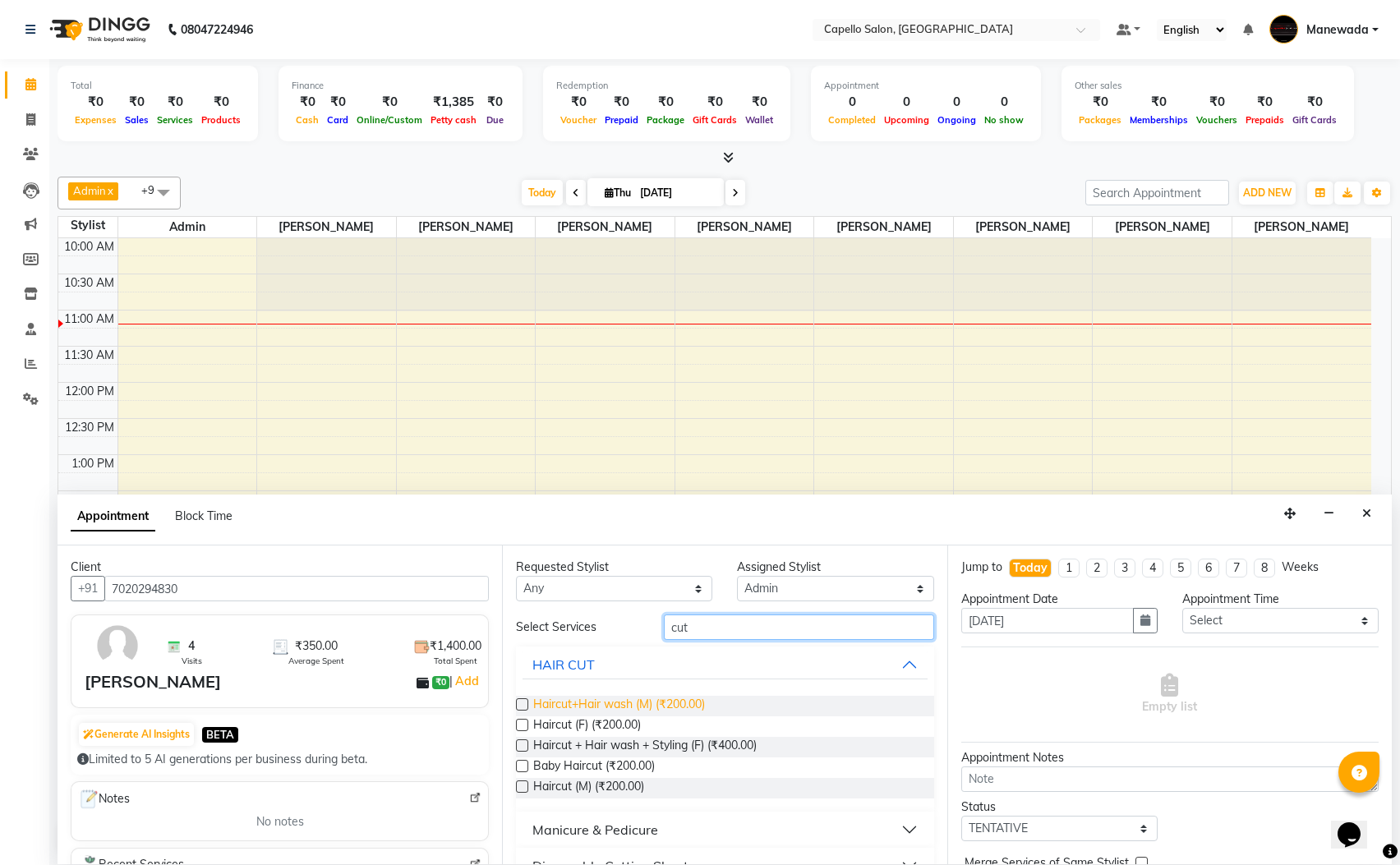
type input "cut"
click at [670, 698] on span "Haircut+Hair wash (M) (₹200.00)" at bounding box center [619, 705] width 172 height 20
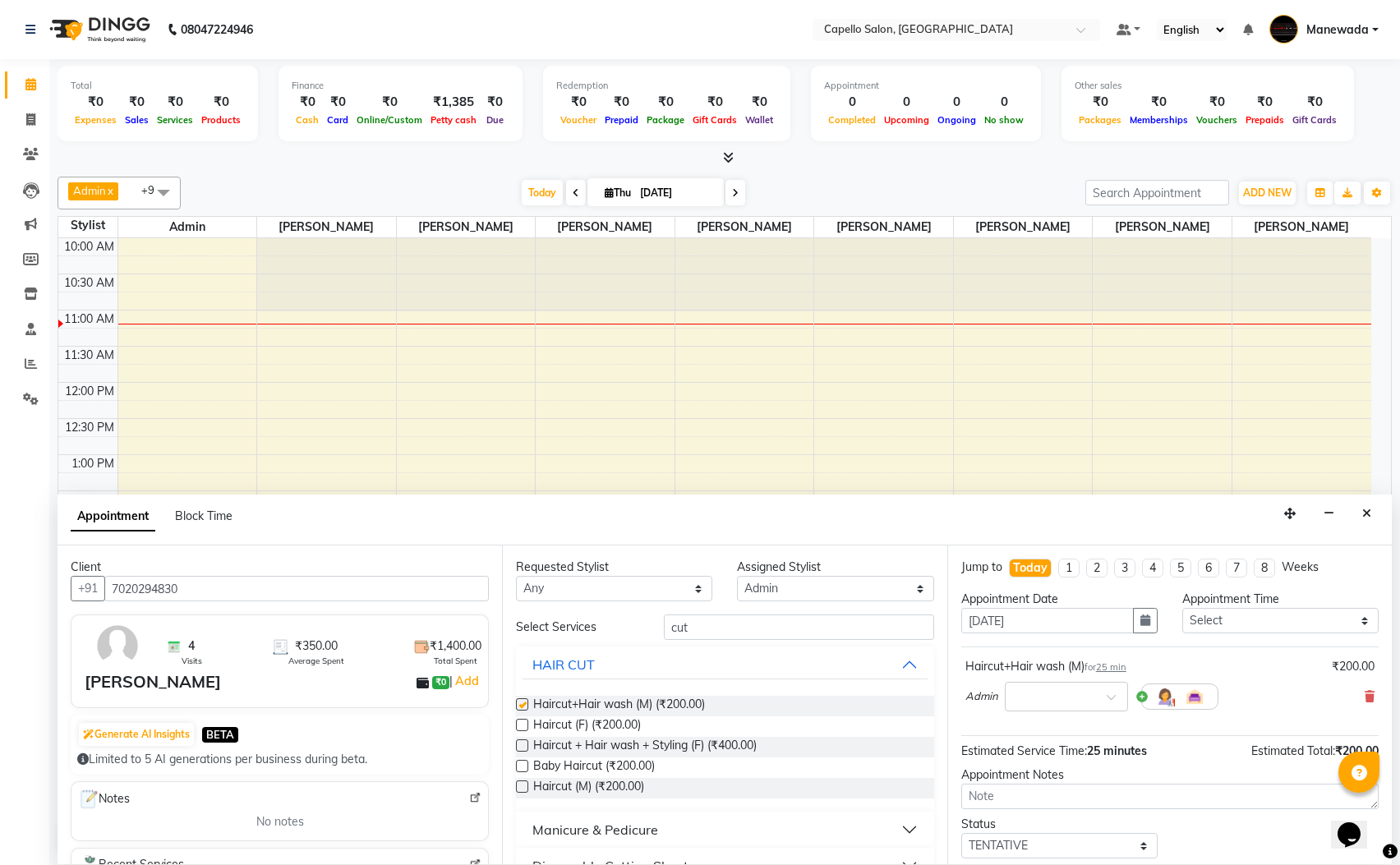
checkbox input "false"
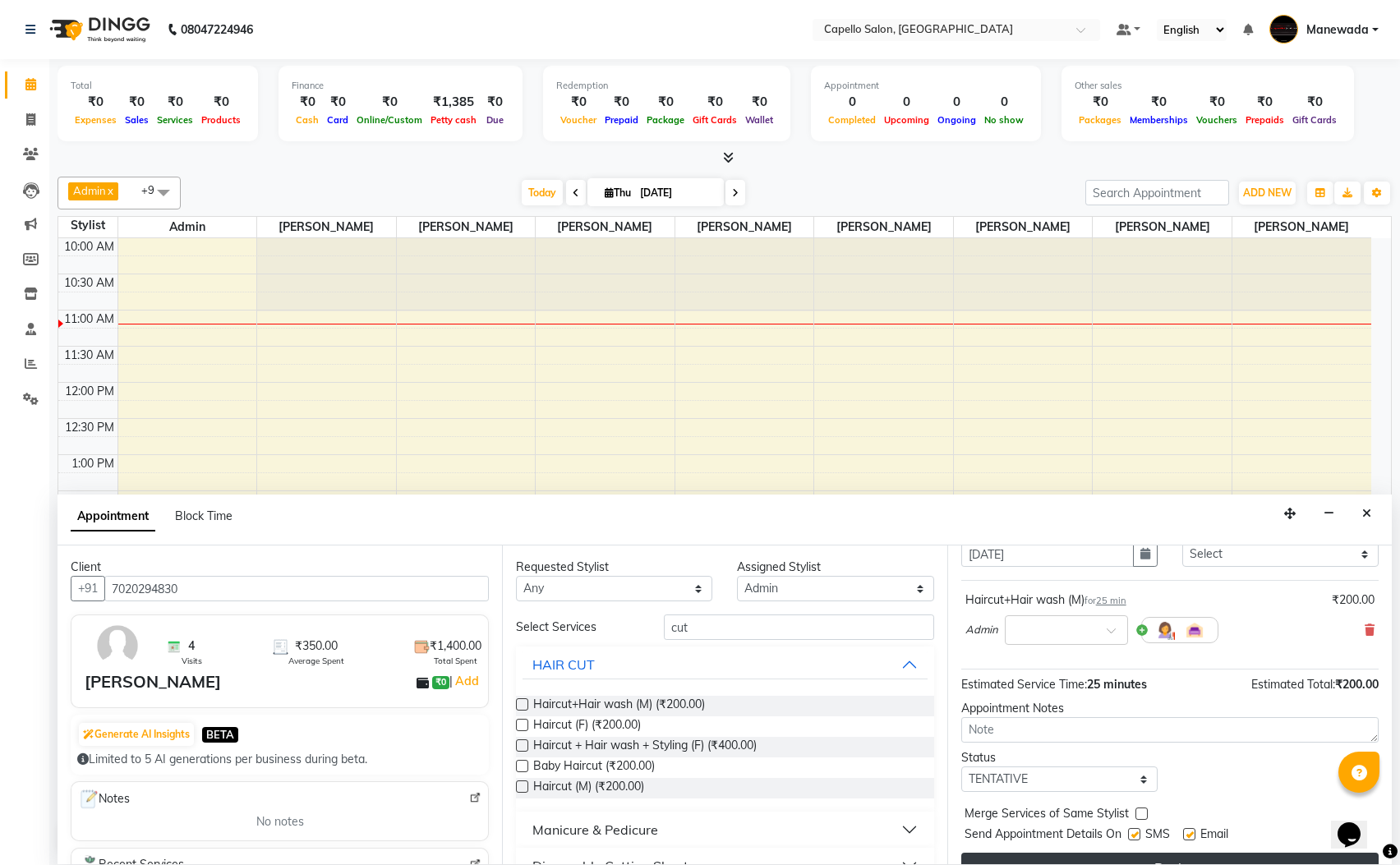
scroll to position [101, 0]
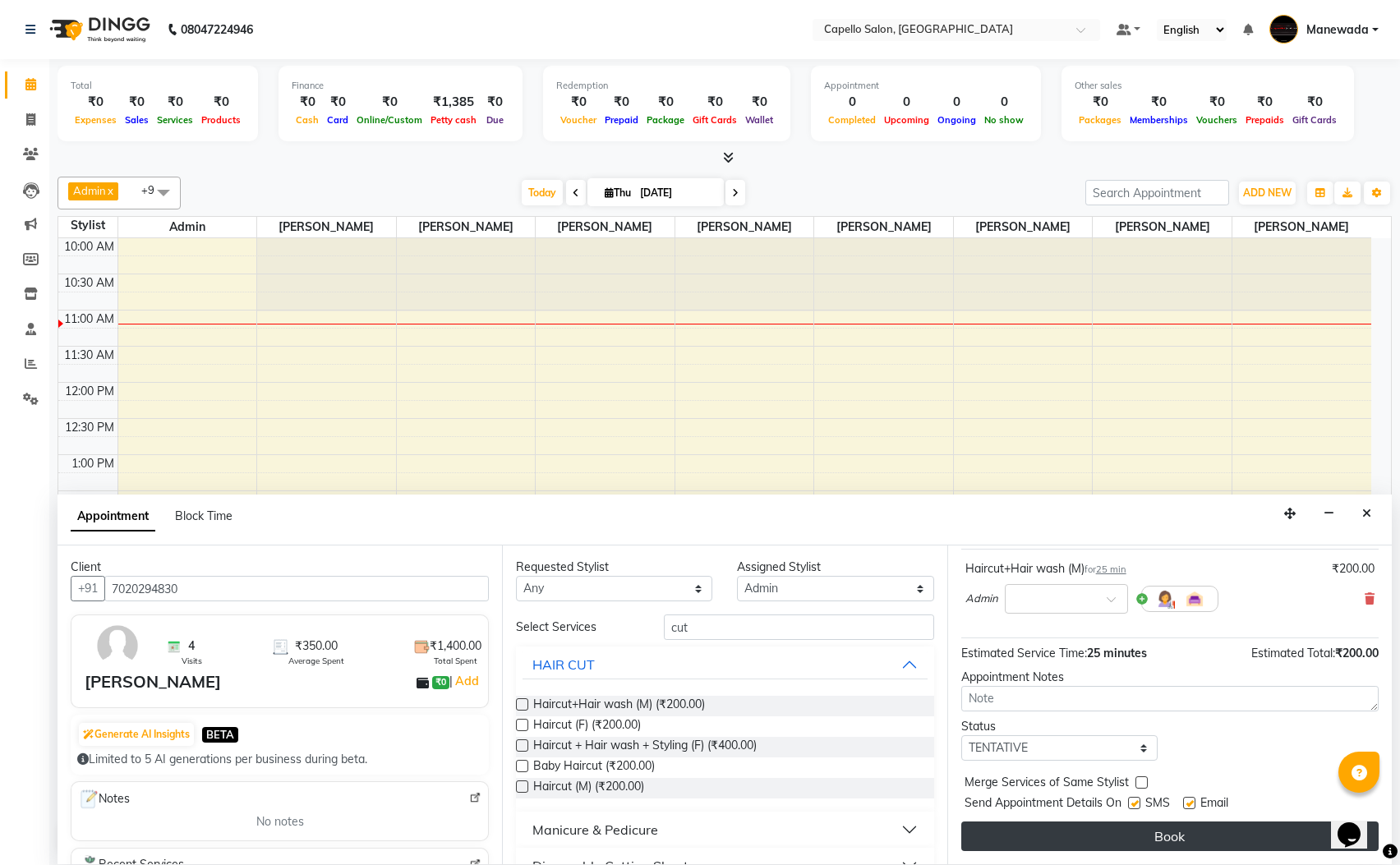
click at [1177, 828] on button "Book" at bounding box center [1170, 836] width 417 height 30
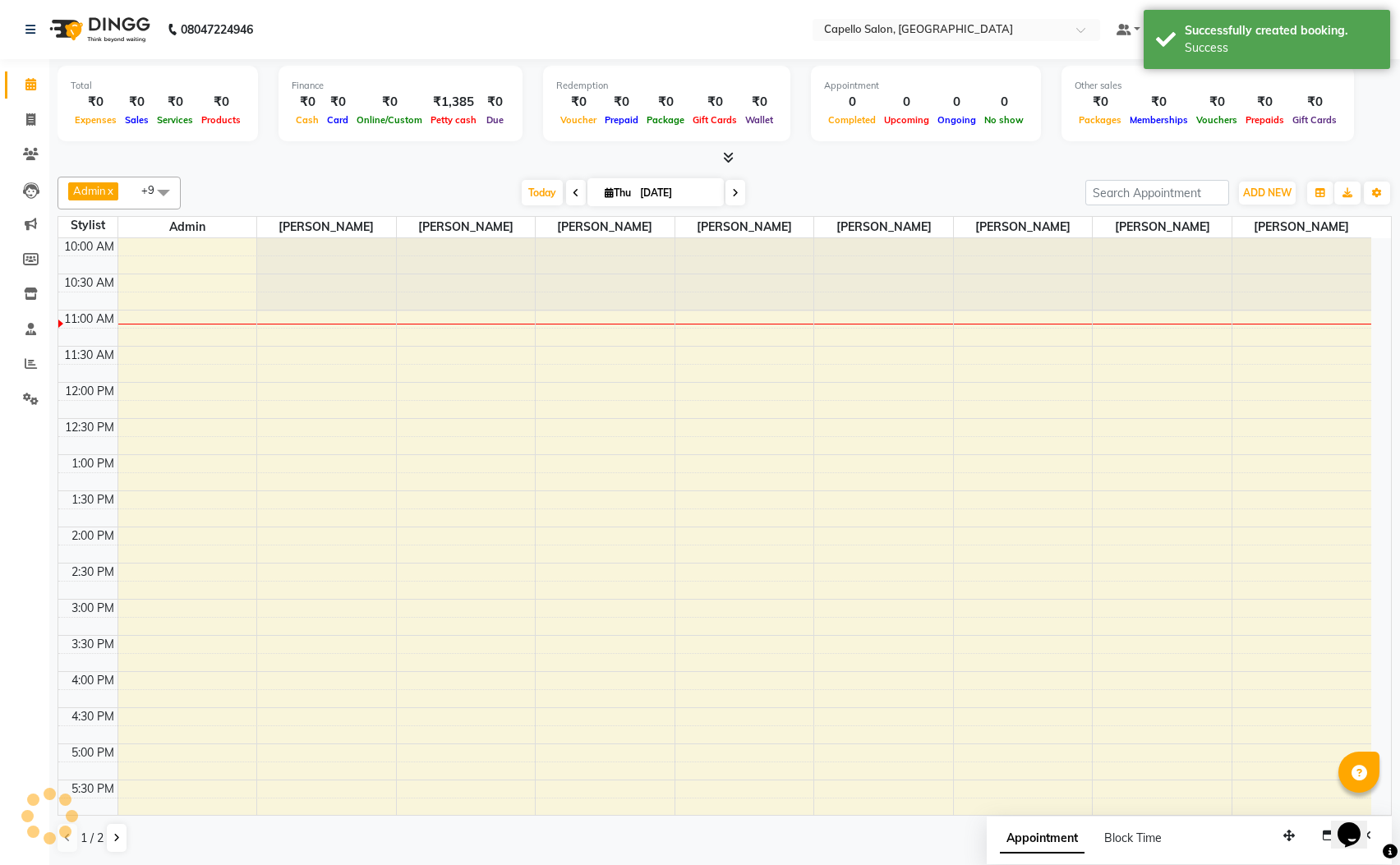
scroll to position [0, 0]
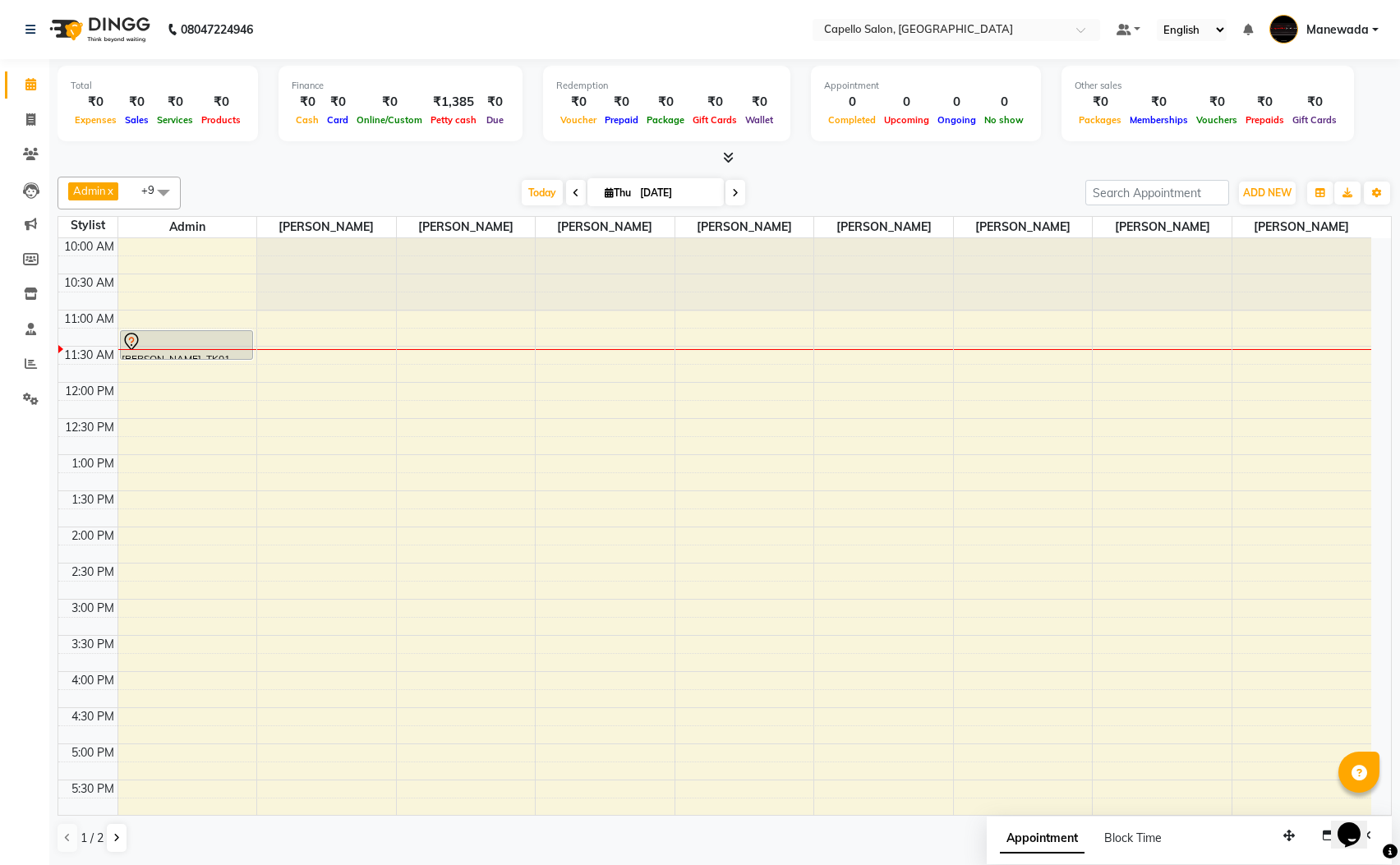
click at [744, 380] on div "10:00 AM 10:30 AM 11:00 AM 11:30 AM 12:00 PM 12:30 PM 1:00 PM 1:30 PM 2:00 PM 2…" at bounding box center [715, 672] width 1313 height 867
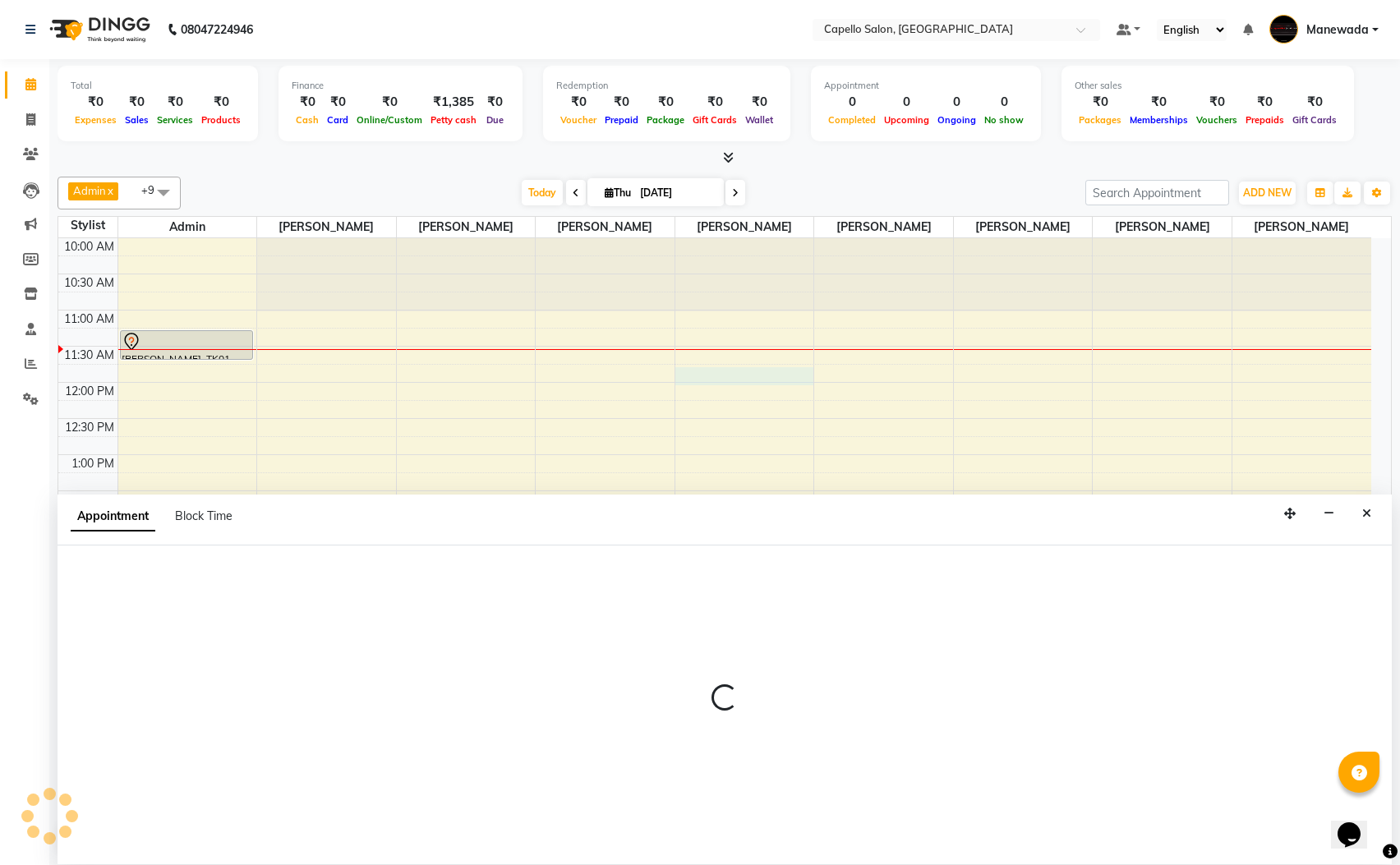
scroll to position [1, 0]
select select "59120"
select select "tentative"
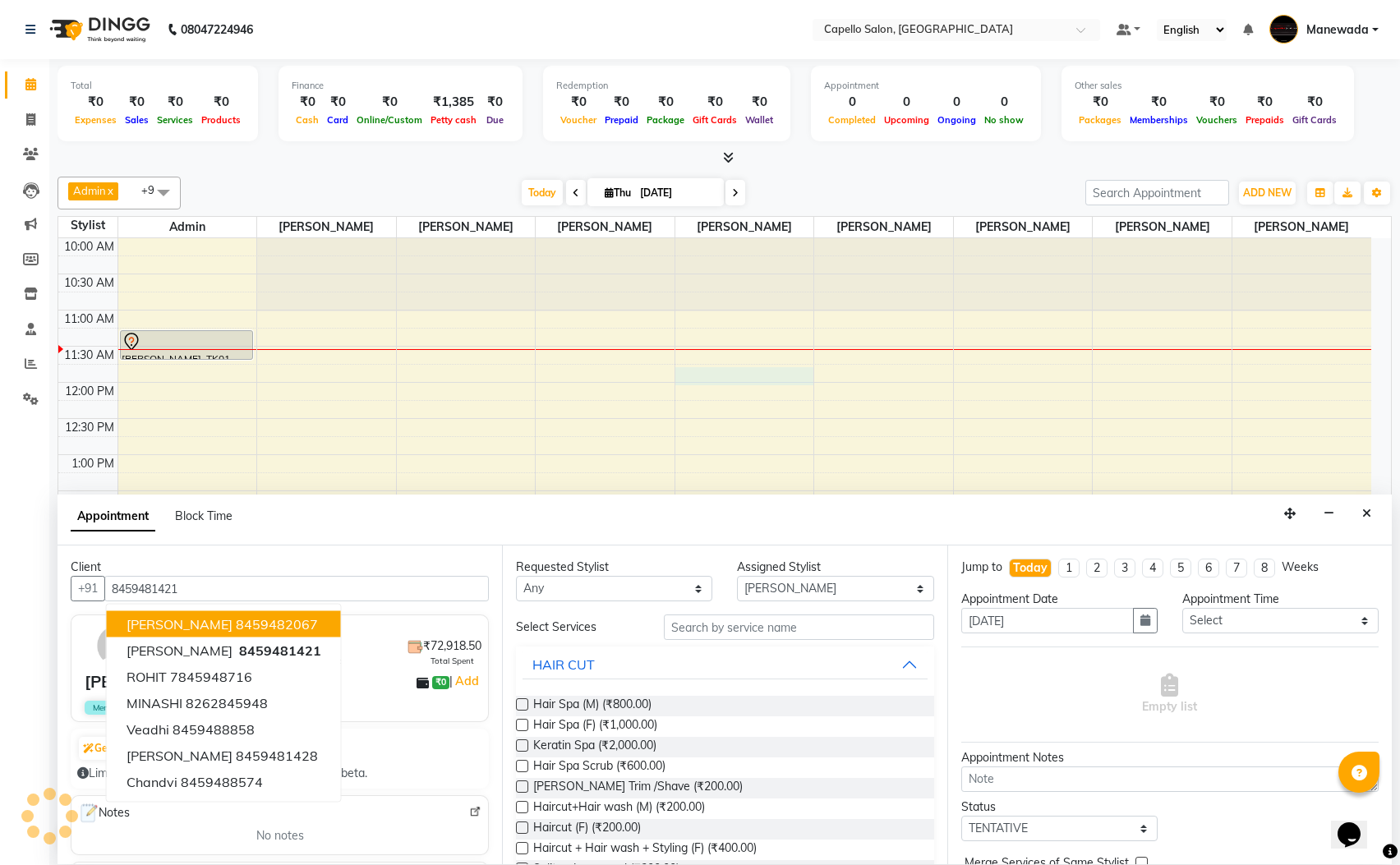
type input "8459481421"
click at [684, 630] on input "text" at bounding box center [798, 627] width 270 height 25
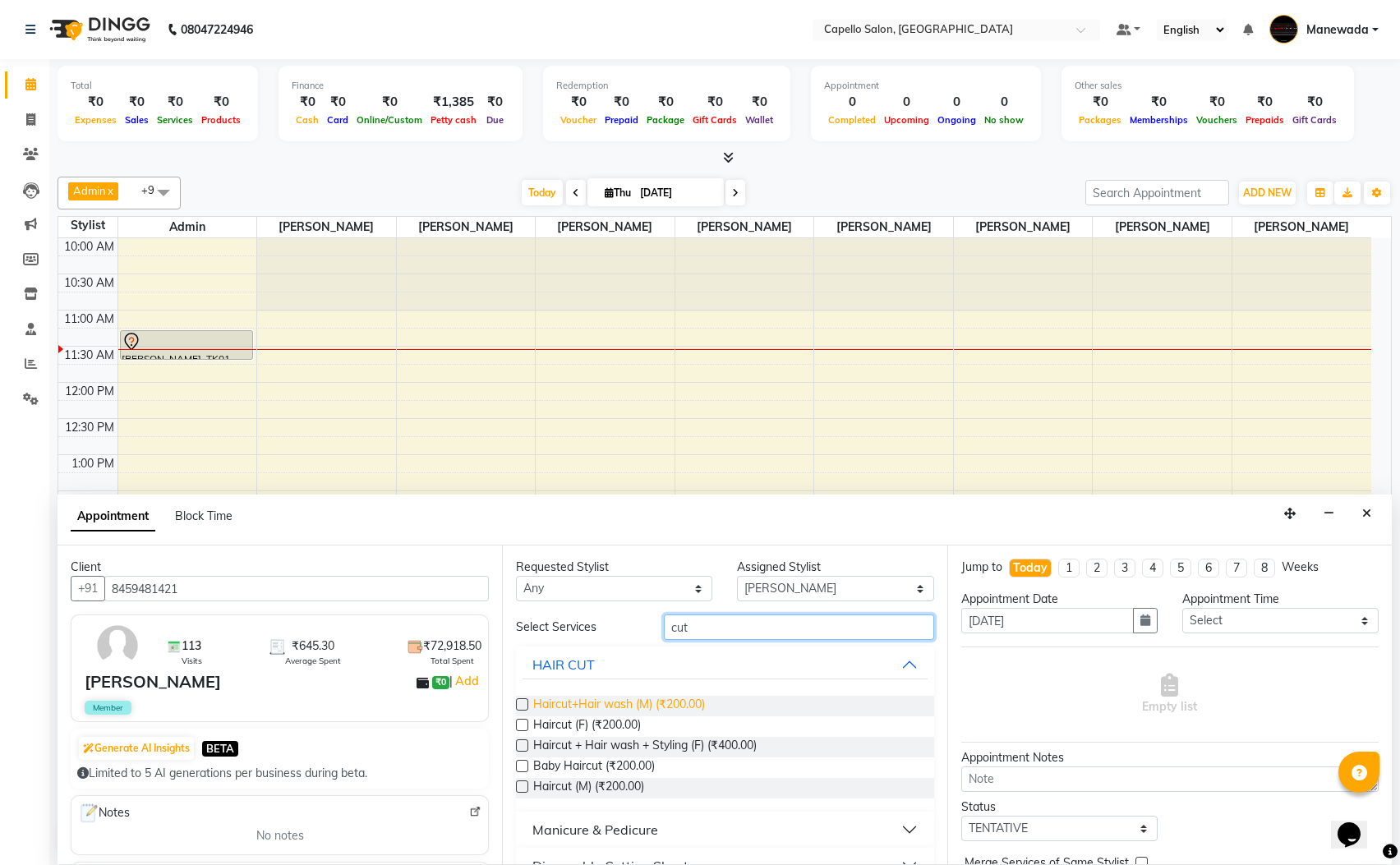
type input "cut"
click at [652, 705] on span "Haircut+Hair wash (M) (₹200.00)" at bounding box center [619, 705] width 172 height 20
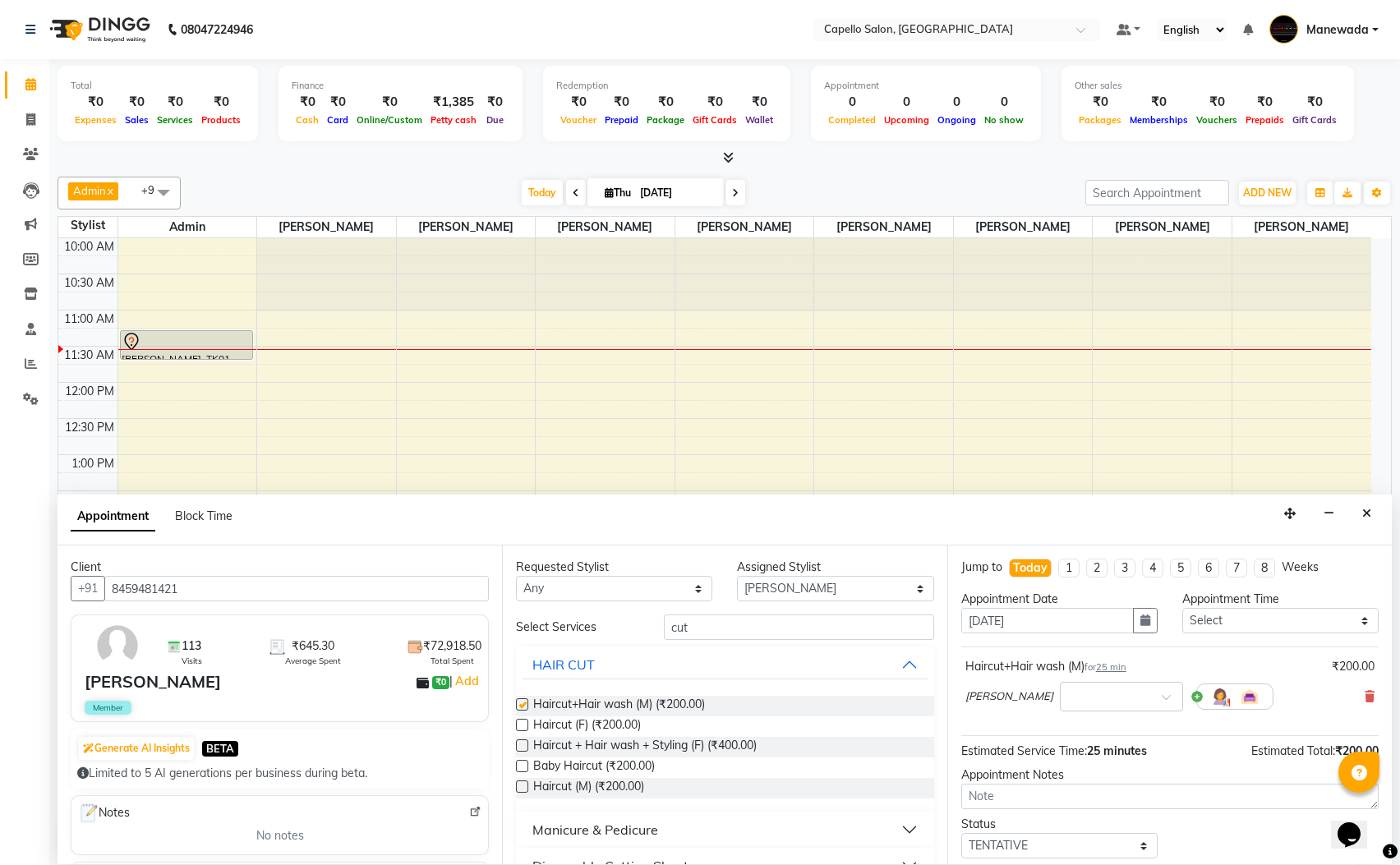
checkbox input "false"
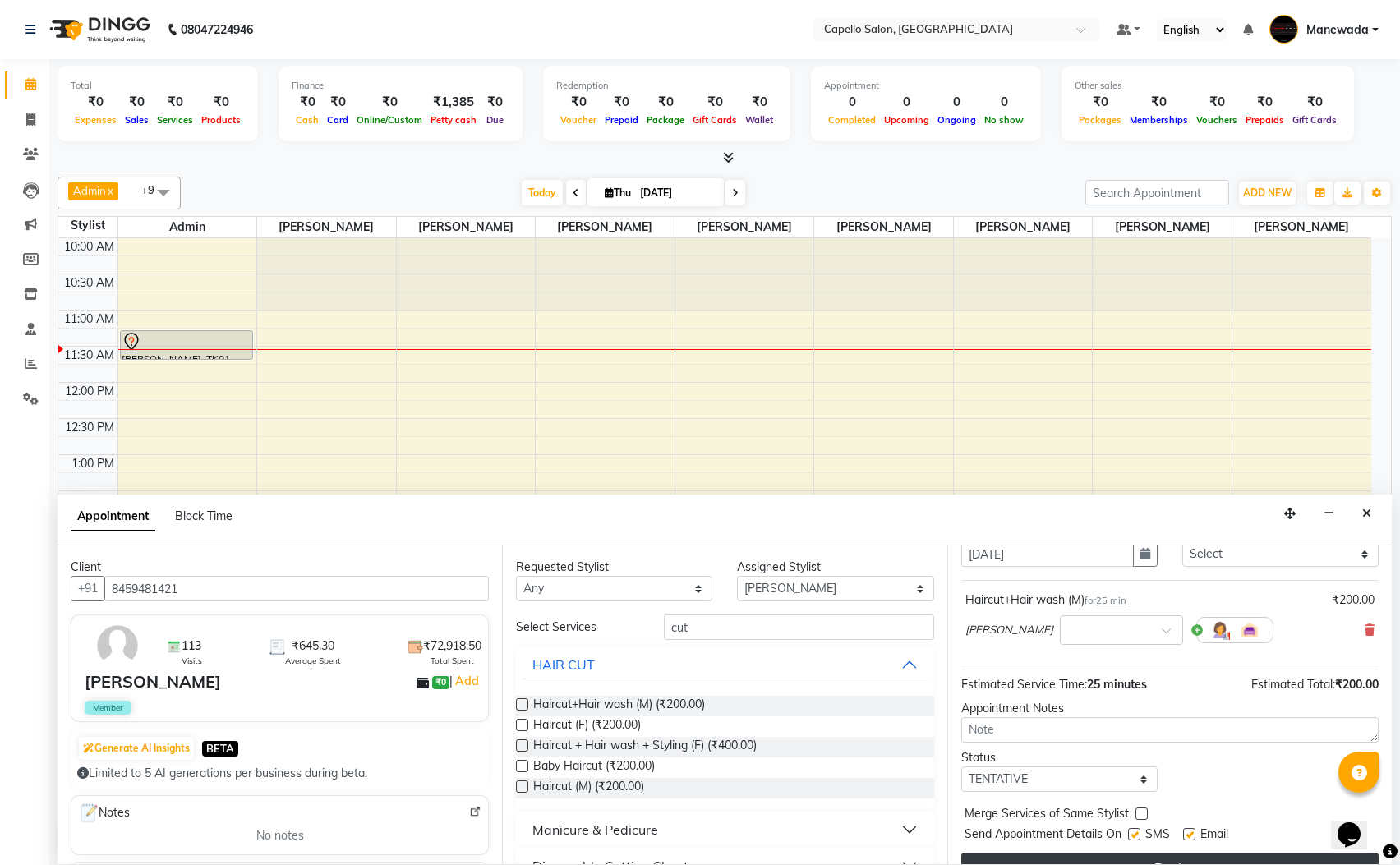
scroll to position [101, 0]
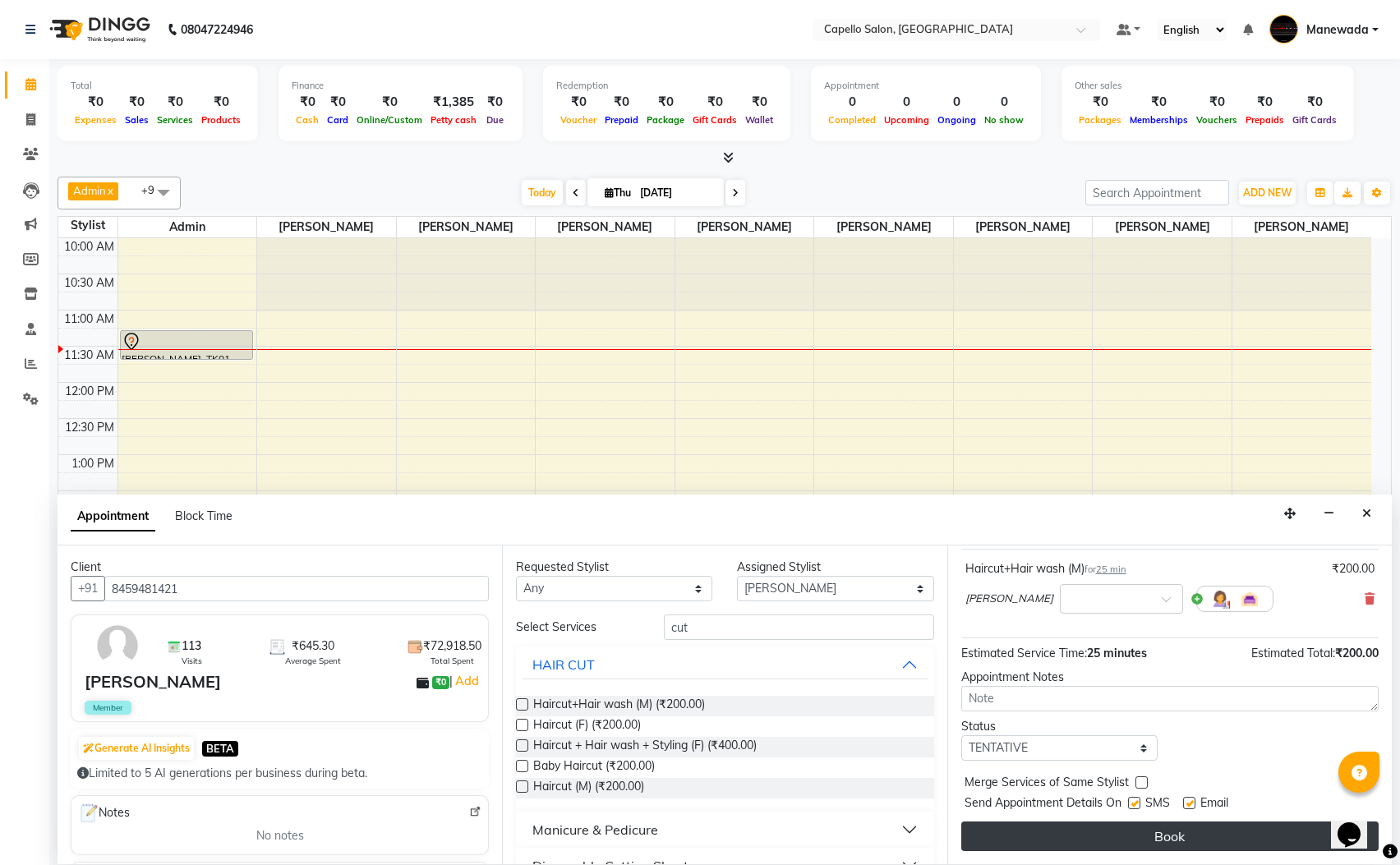
click at [1187, 822] on button "Book" at bounding box center [1170, 836] width 417 height 30
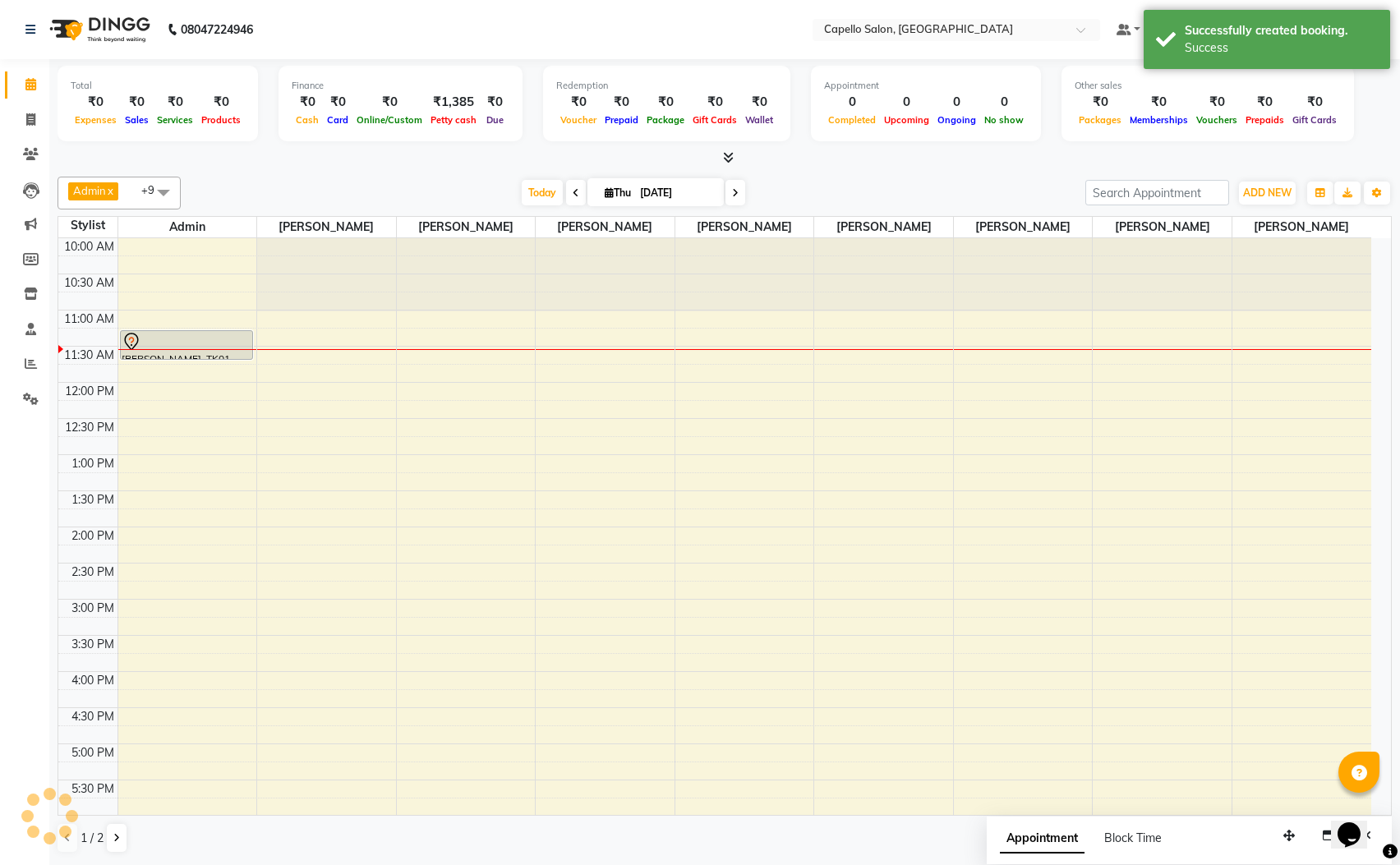
scroll to position [0, 0]
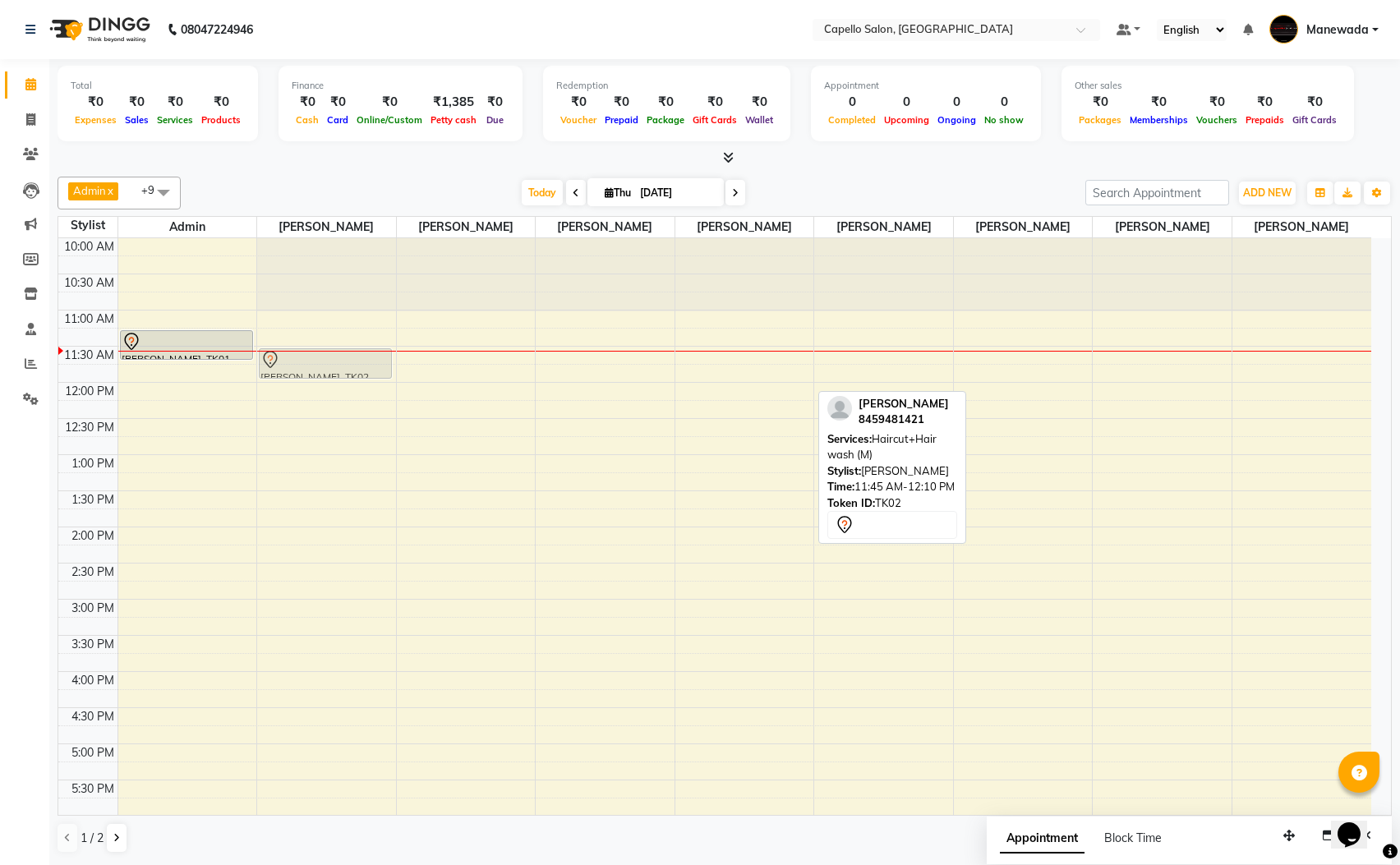
drag, startPoint x: 720, startPoint y: 380, endPoint x: 372, endPoint y: 375, distance: 348.0
click at [338, 358] on tr "Divesh, TK01, 11:15 AM-11:40 AM, Haircut+Hair wash (M) Rishabh Karade, TK02, 11…" at bounding box center [715, 672] width 1313 height 867
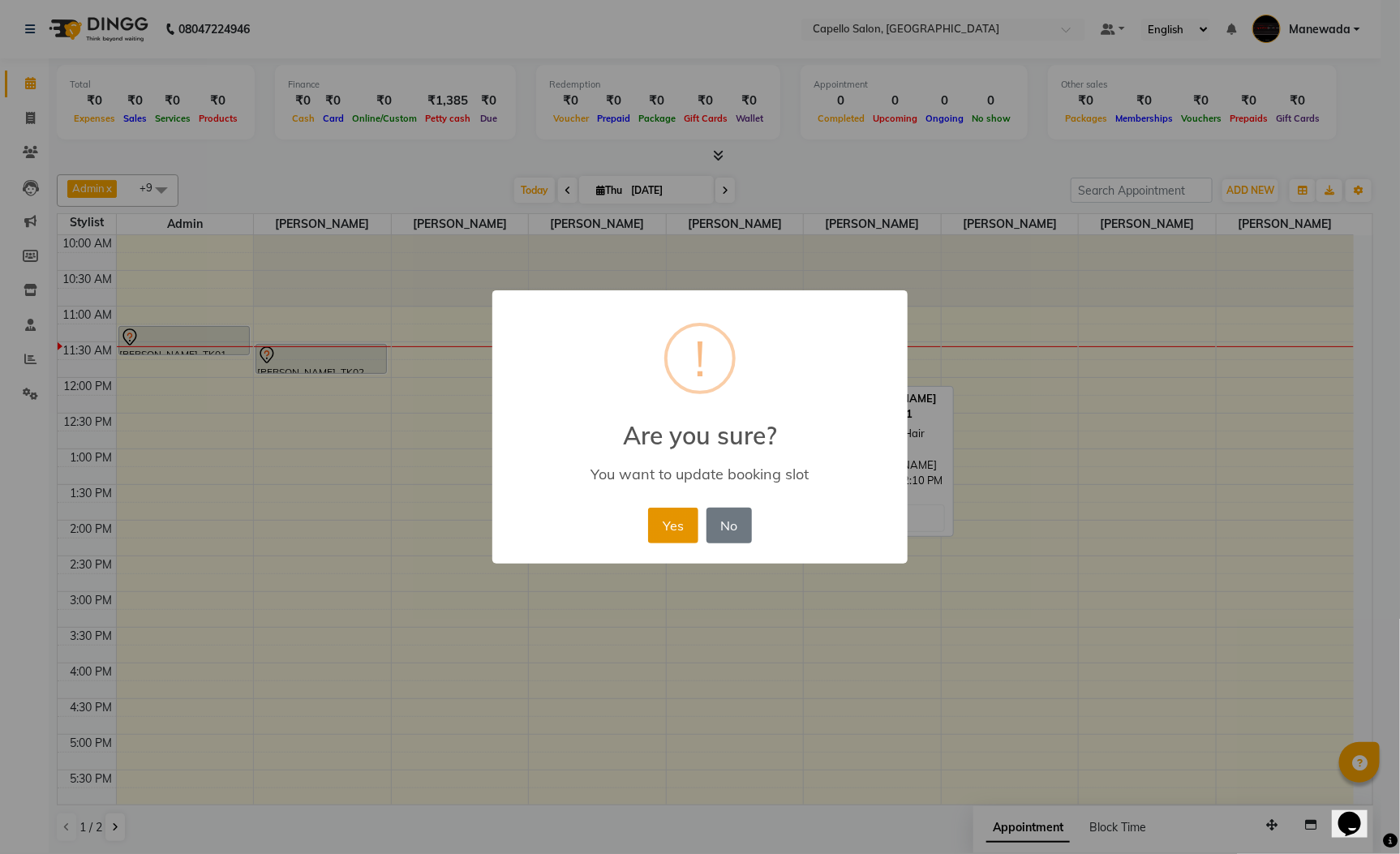
click at [672, 527] on button "Yes" at bounding box center [673, 526] width 49 height 36
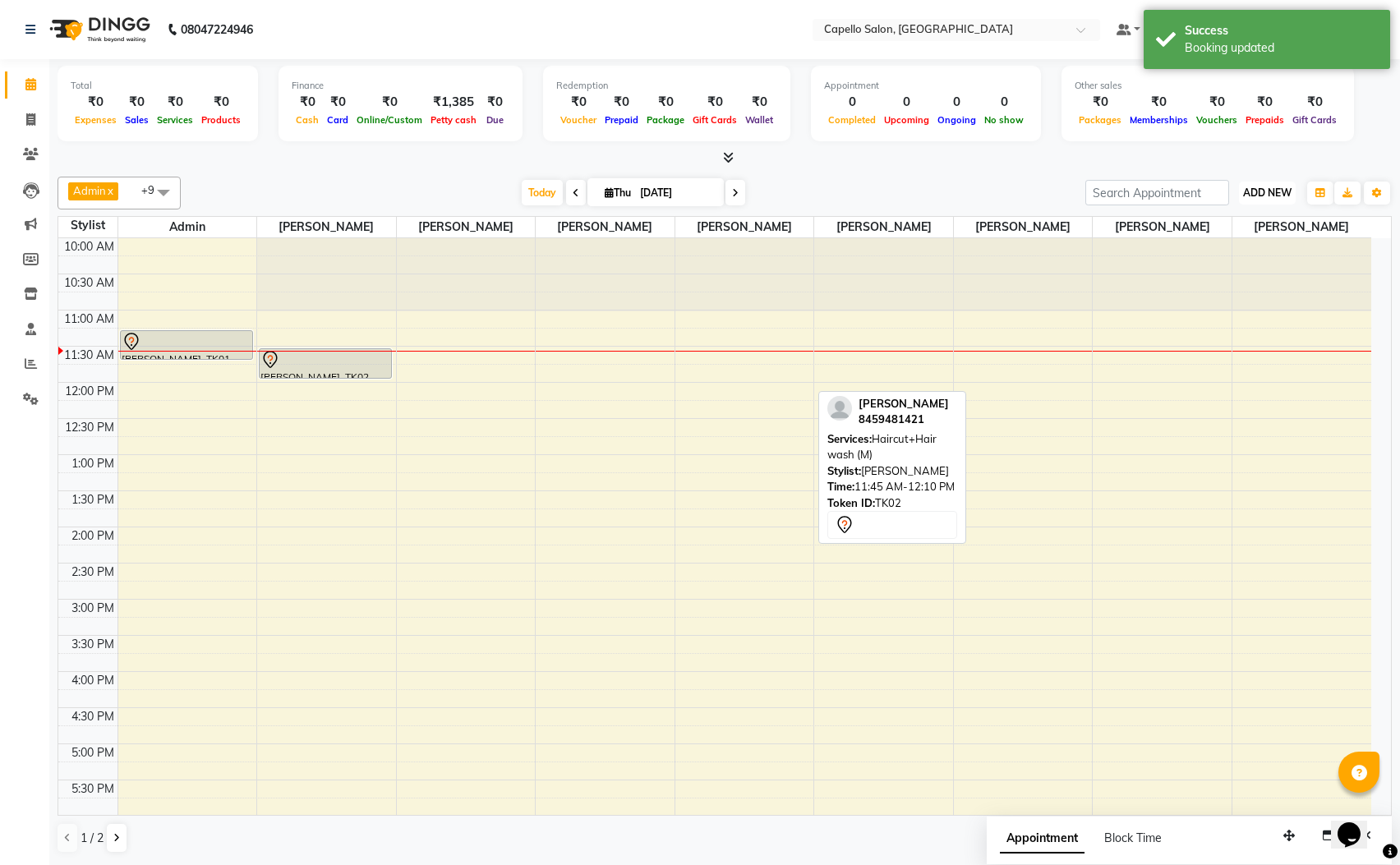
click at [1257, 182] on button "ADD NEW Toggle Dropdown" at bounding box center [1267, 193] width 57 height 23
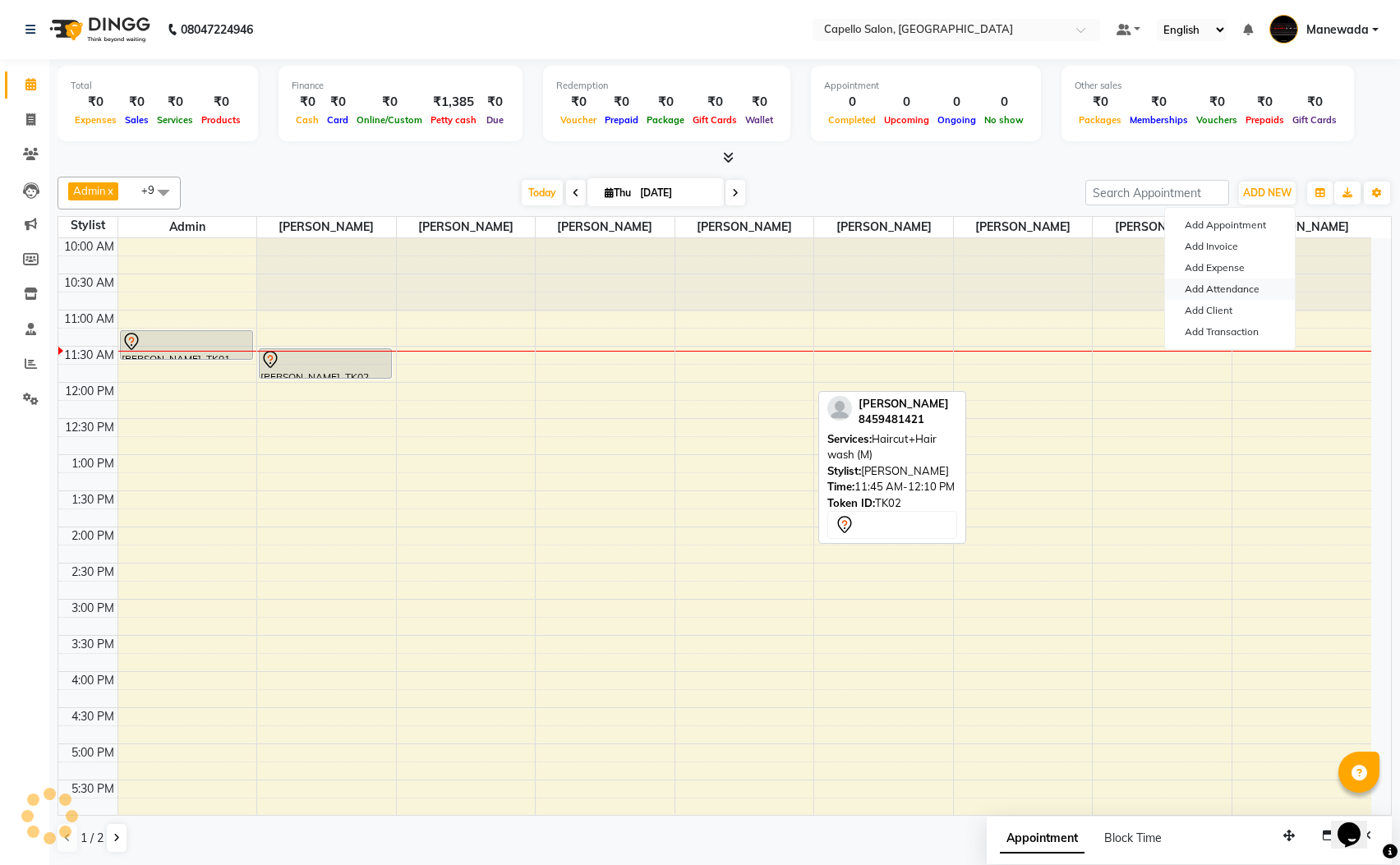
click at [1247, 289] on link "Add Attendance" at bounding box center [1230, 289] width 130 height 21
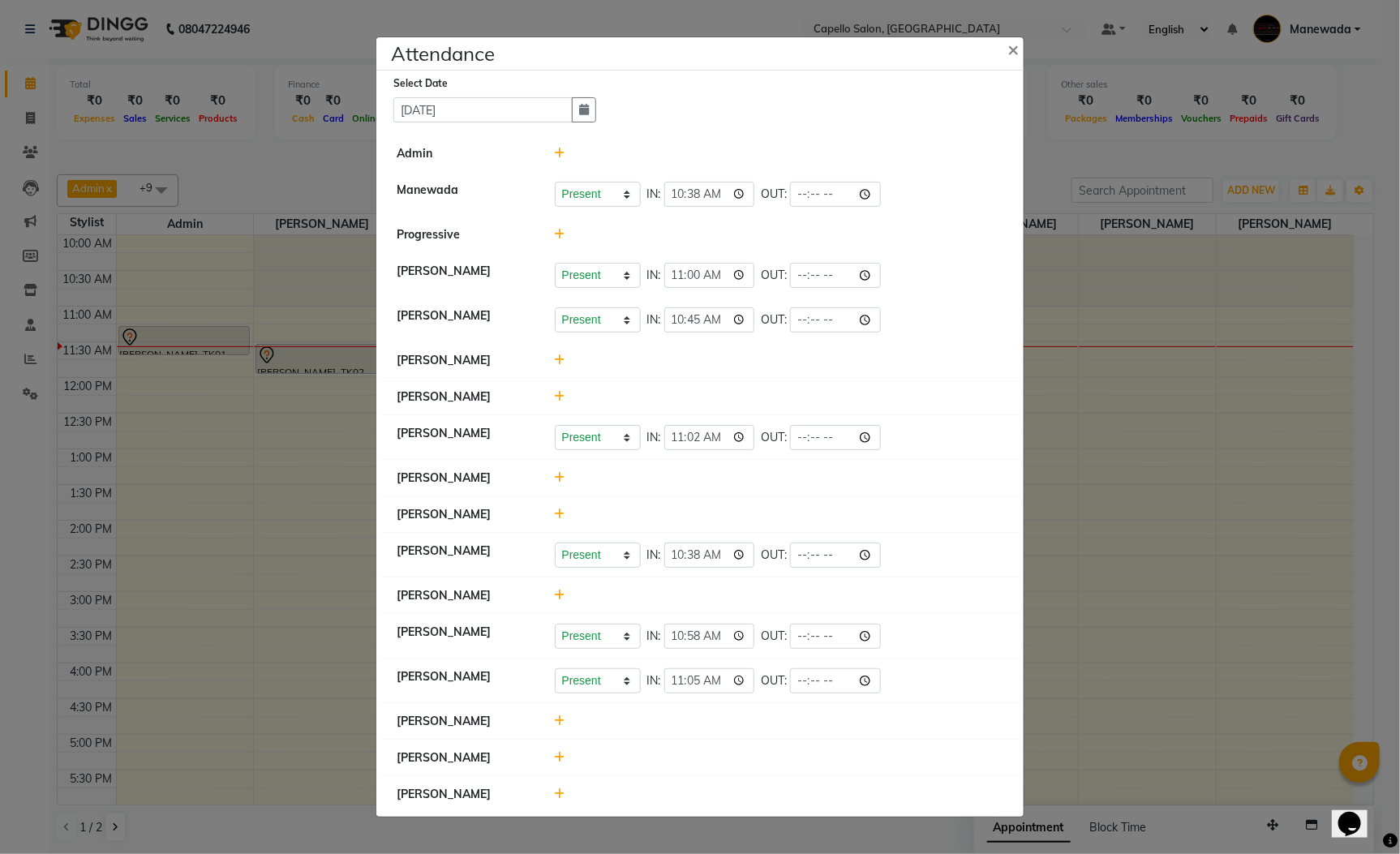
click at [557, 518] on icon at bounding box center [560, 514] width 10 height 11
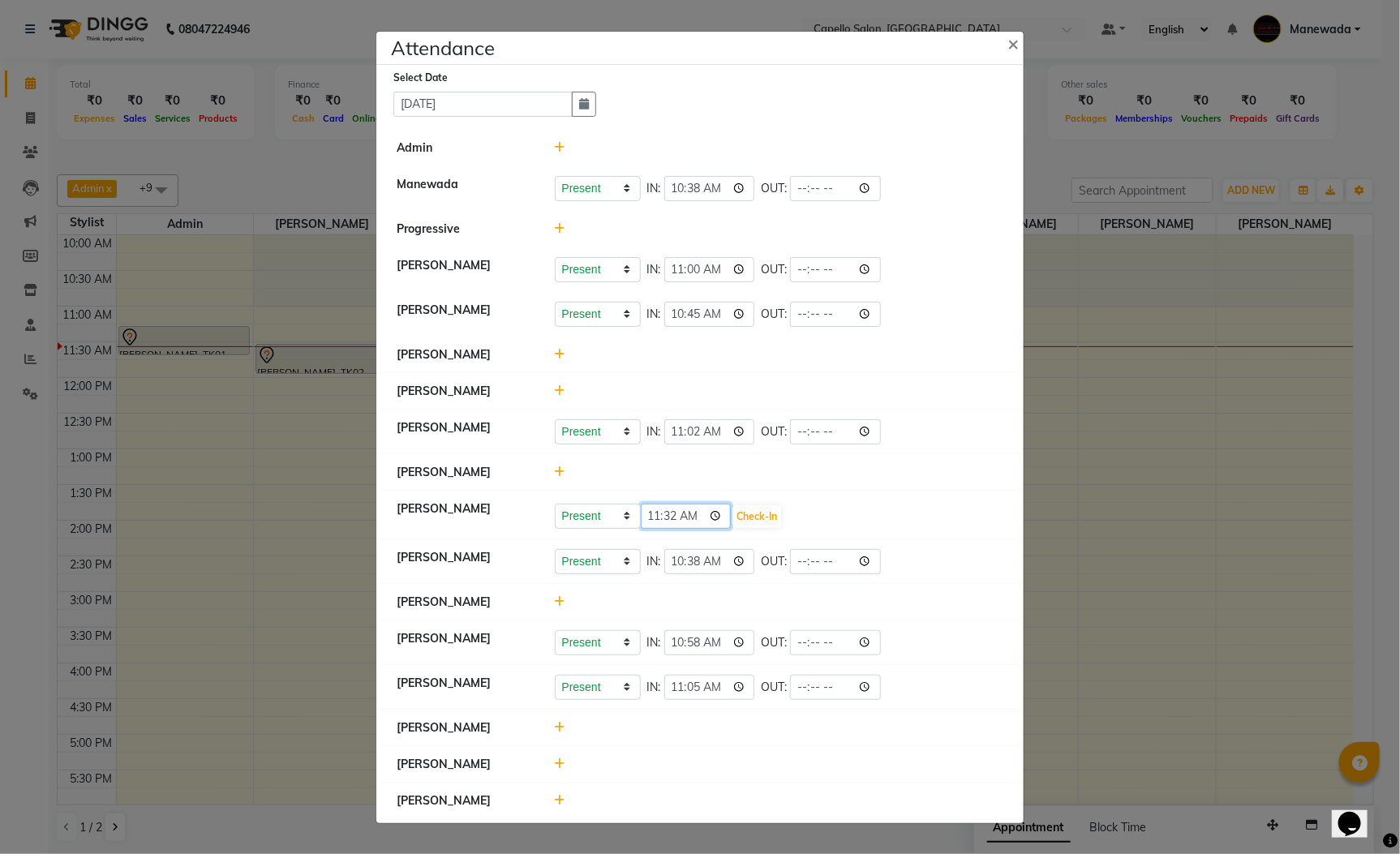
click at [672, 516] on input "11:32" at bounding box center [686, 516] width 91 height 25
click at [672, 514] on input "11:03" at bounding box center [686, 516] width 91 height 25
type input "11:30"
click at [762, 516] on button "Check-In" at bounding box center [756, 516] width 48 height 23
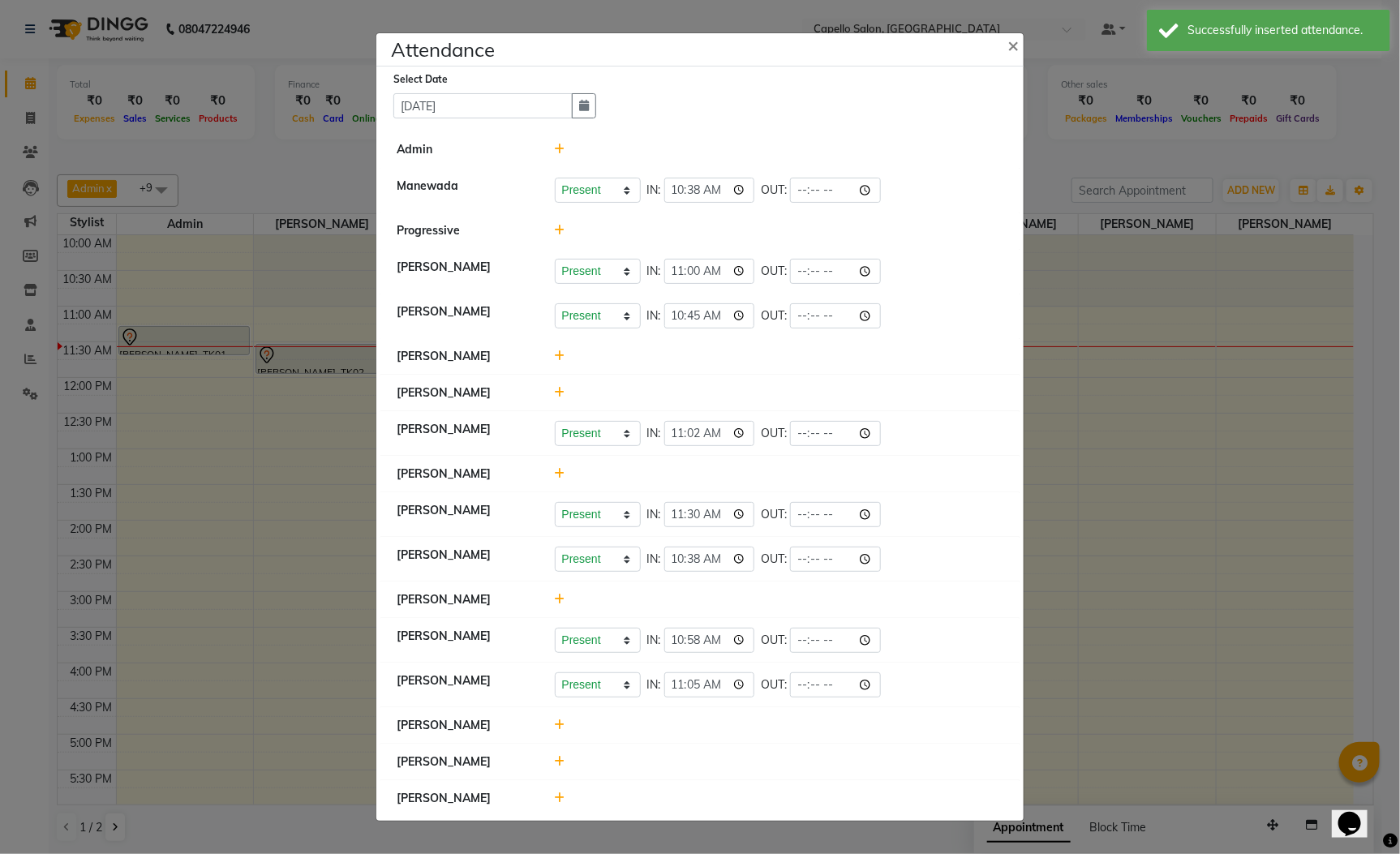
click at [553, 516] on div "Present Absent Late Half Day Weekly Off IN: 11:30 OUT:" at bounding box center [779, 514] width 474 height 25
click at [582, 511] on select "Present Absent Late Half Day Weekly Off" at bounding box center [598, 514] width 86 height 25
select select "L"
click at [555, 502] on select "Present Absent Late Half Day Weekly Off" at bounding box center [598, 514] width 86 height 25
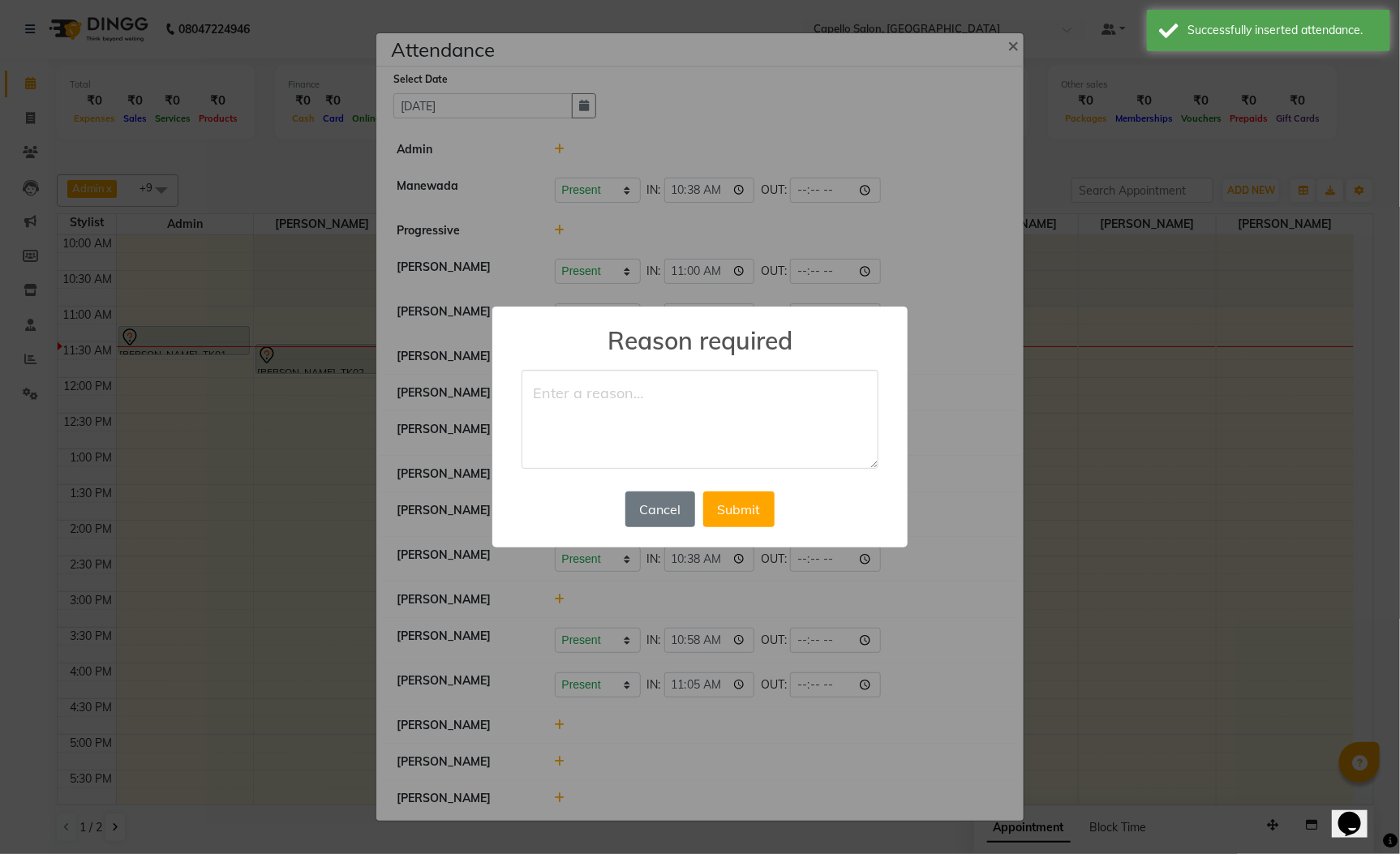
click at [681, 417] on textarea at bounding box center [700, 419] width 357 height 99
click at [679, 514] on button "Cancel" at bounding box center [660, 510] width 69 height 36
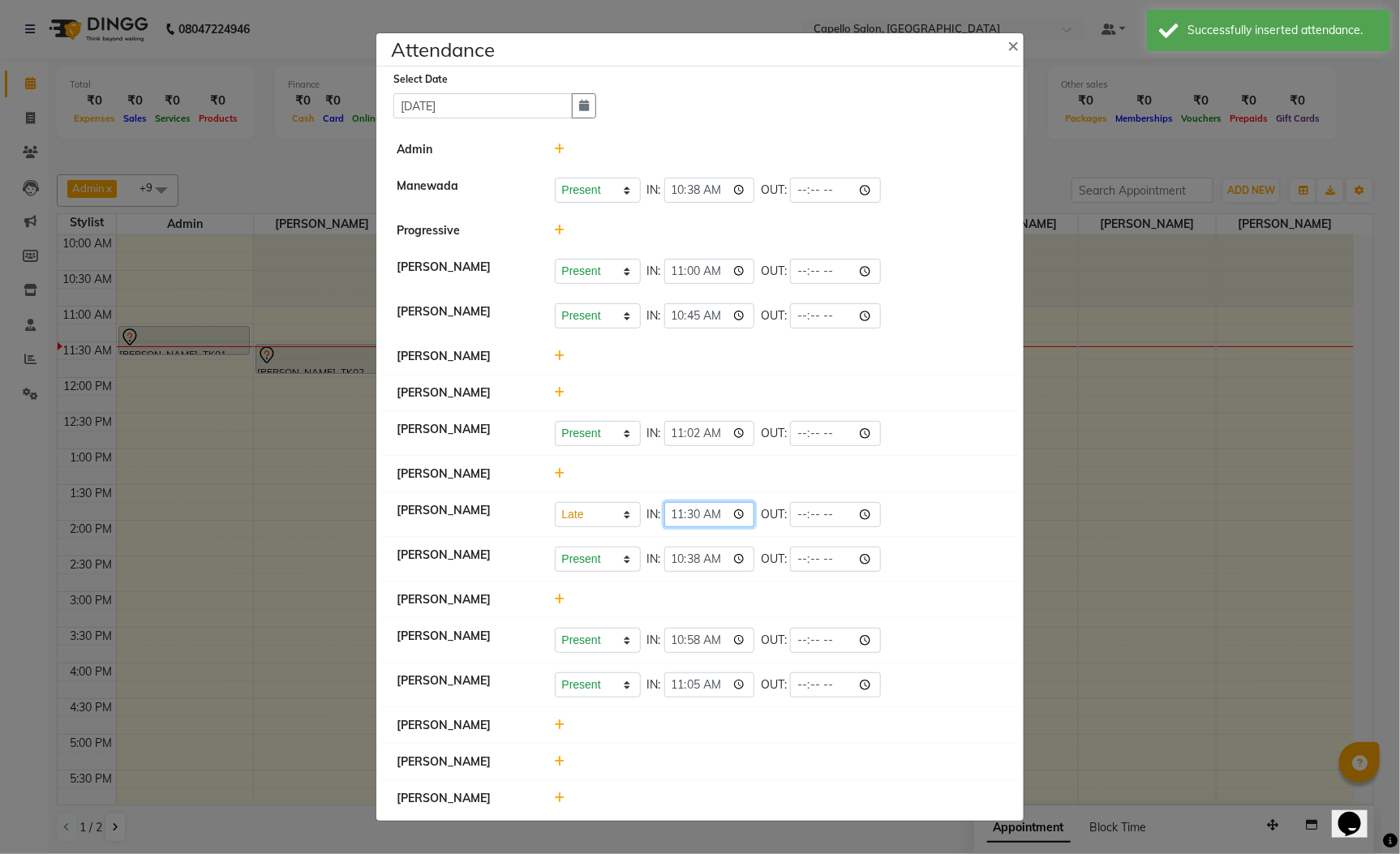
click at [682, 507] on input "11:30" at bounding box center [710, 514] width 91 height 25
click at [627, 514] on select "Present Absent Late Half Day Weekly Off" at bounding box center [598, 514] width 86 height 25
click at [888, 494] on li "SONAL DONGARE Present Absent Late Half Day Weekly Off IN: 11:30 OUT:" at bounding box center [700, 515] width 639 height 46
click at [565, 723] on icon at bounding box center [560, 725] width 10 height 11
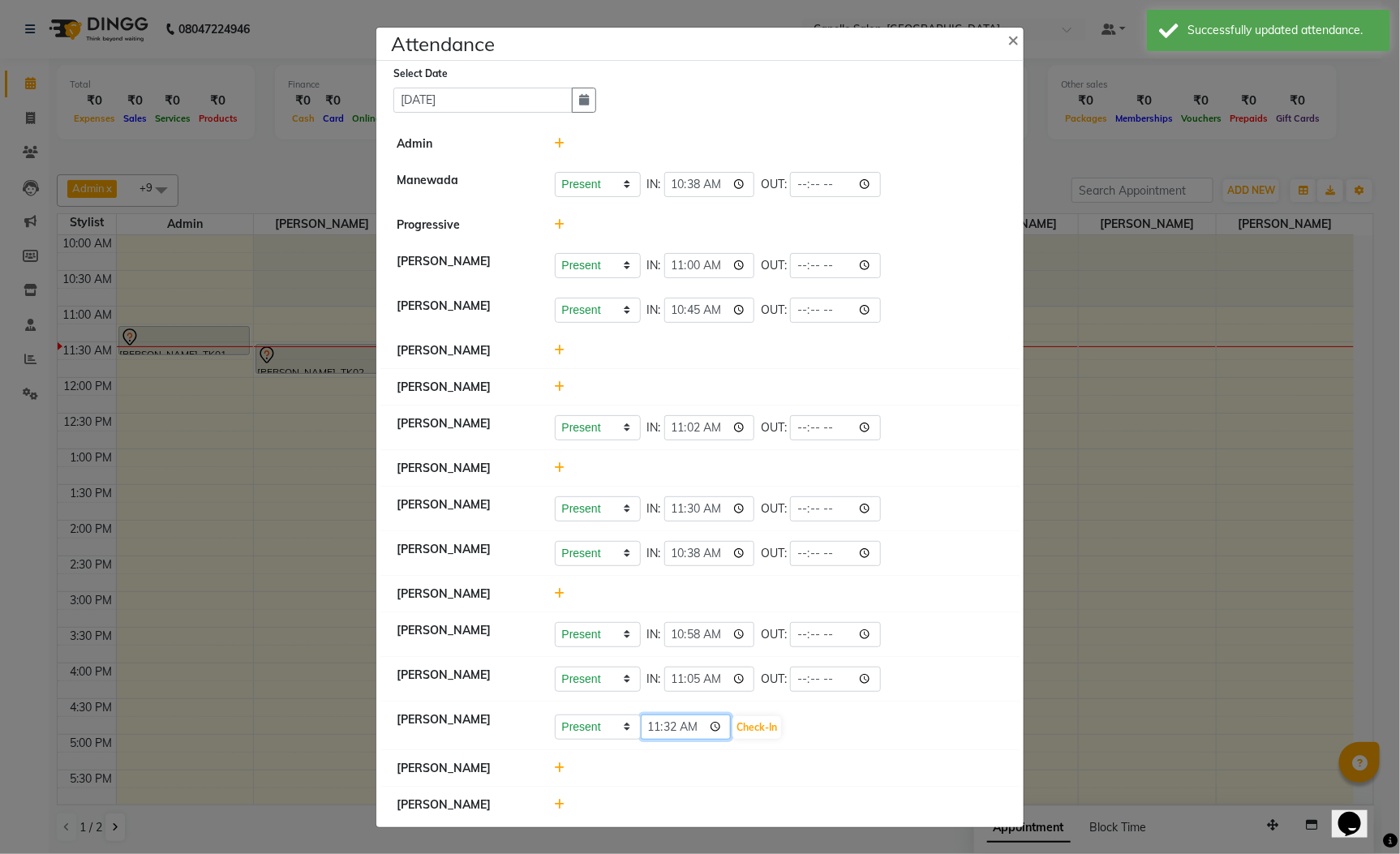
drag, startPoint x: 663, startPoint y: 723, endPoint x: 670, endPoint y: 752, distance: 29.8
click at [663, 722] on input "11:32" at bounding box center [686, 727] width 91 height 25
click at [672, 733] on input "11:02" at bounding box center [686, 727] width 91 height 25
click at [650, 733] on input "11:02" at bounding box center [686, 727] width 91 height 25
click at [669, 735] on input "11:02" at bounding box center [686, 727] width 91 height 25
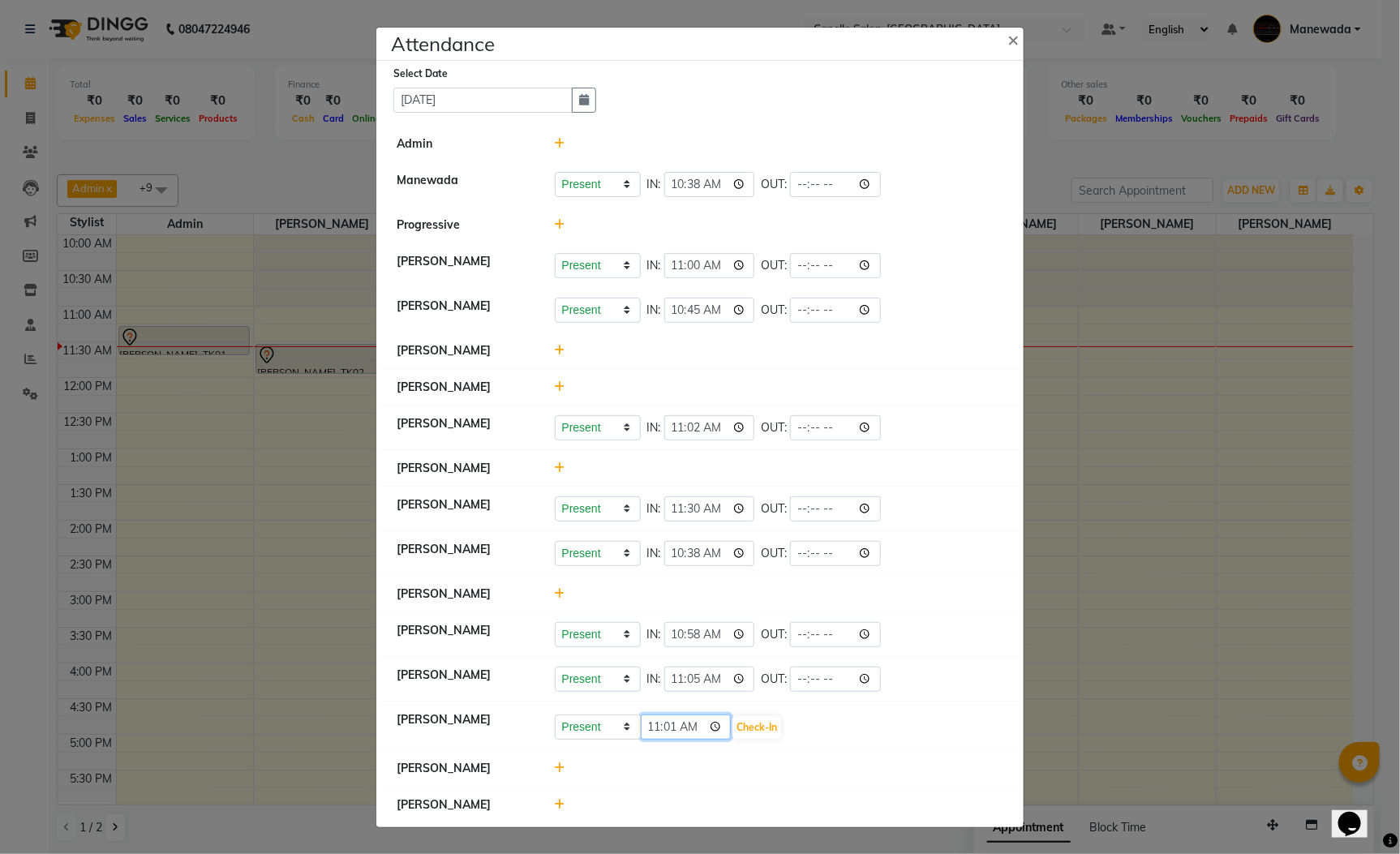
type input "11:12"
click at [611, 723] on select "Present Absent Late Half Day Weekly Off" at bounding box center [598, 727] width 86 height 25
select select "L"
click at [555, 716] on select "Present Absent Late Half Day Weekly Off" at bounding box center [598, 727] width 86 height 25
click at [655, 734] on input "11:12" at bounding box center [686, 727] width 91 height 25
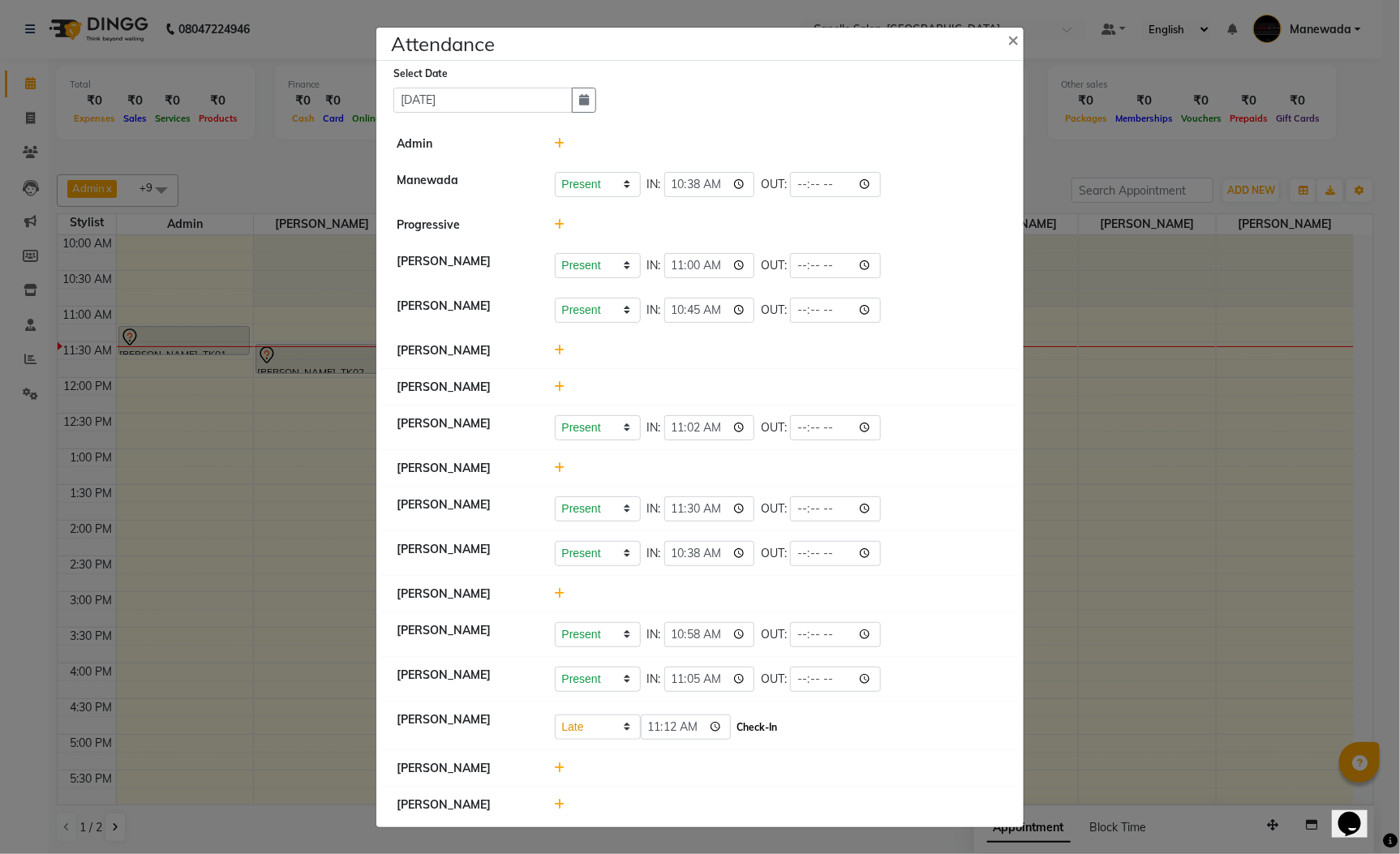
click at [760, 733] on button "Check-In" at bounding box center [756, 728] width 48 height 23
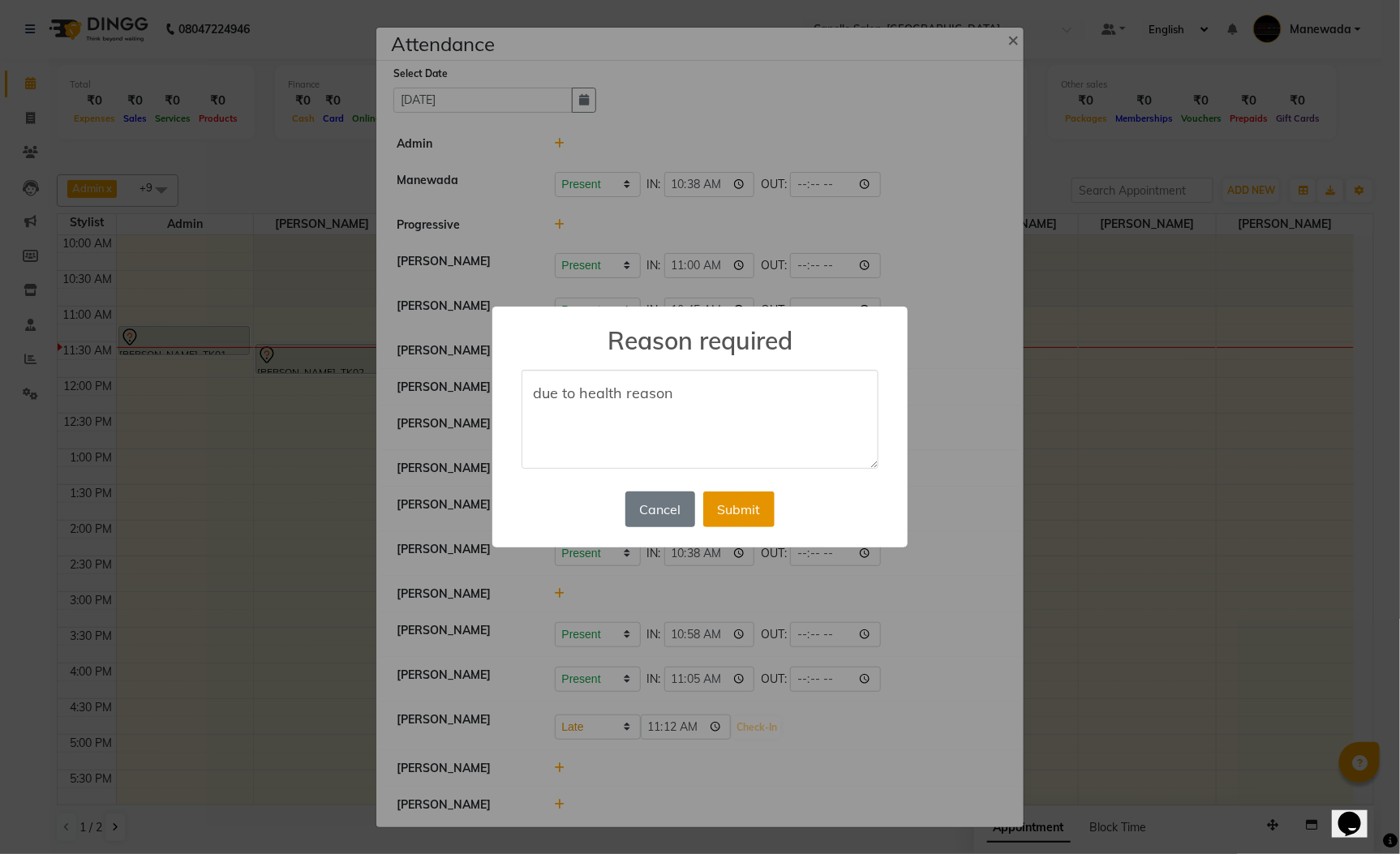
type textarea "due to health reason"
click at [737, 516] on button "Submit" at bounding box center [738, 510] width 71 height 36
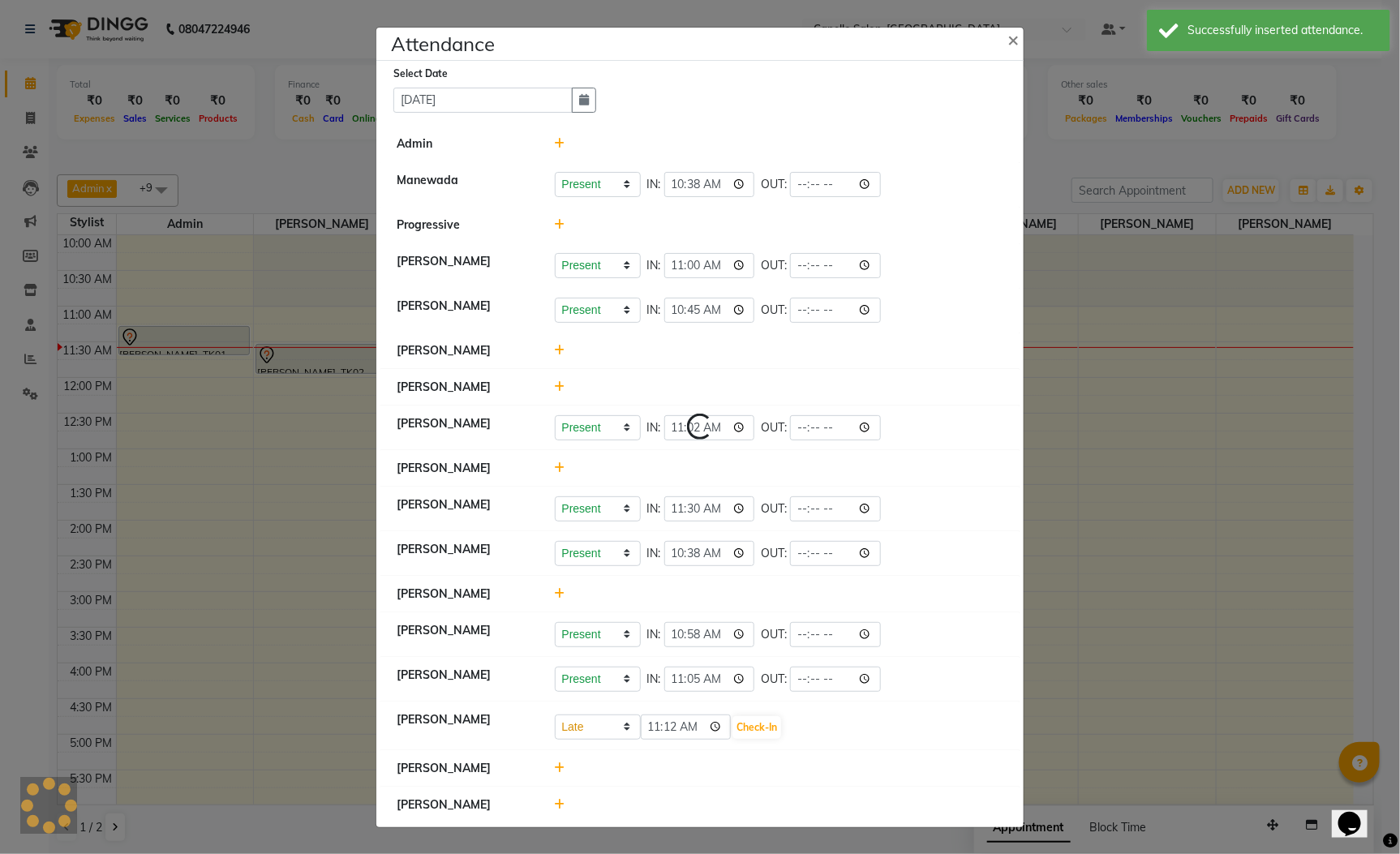
select select "L"
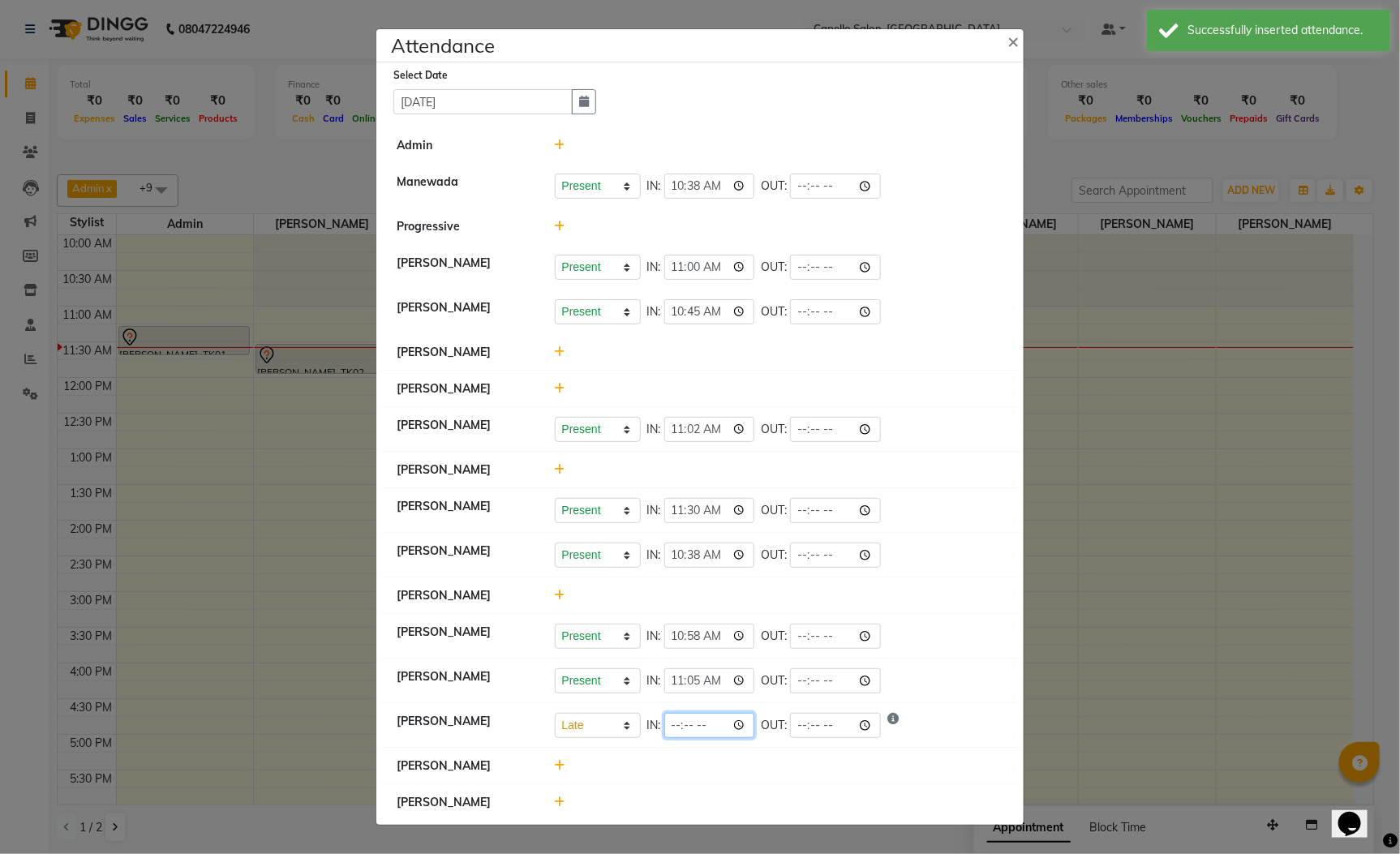
click at [672, 728] on input "time" at bounding box center [710, 725] width 91 height 25
type input "11:12"
click at [949, 681] on div "Present Absent Late Half Day Weekly Off IN: 11:05 OUT:" at bounding box center [779, 680] width 449 height 25
select select "L"
click at [1171, 580] on ngb-modal-window "Attendance × Select Date 04-09-2025 Admin Manewada Present Absent Late Half Day…" at bounding box center [700, 427] width 1400 height 854
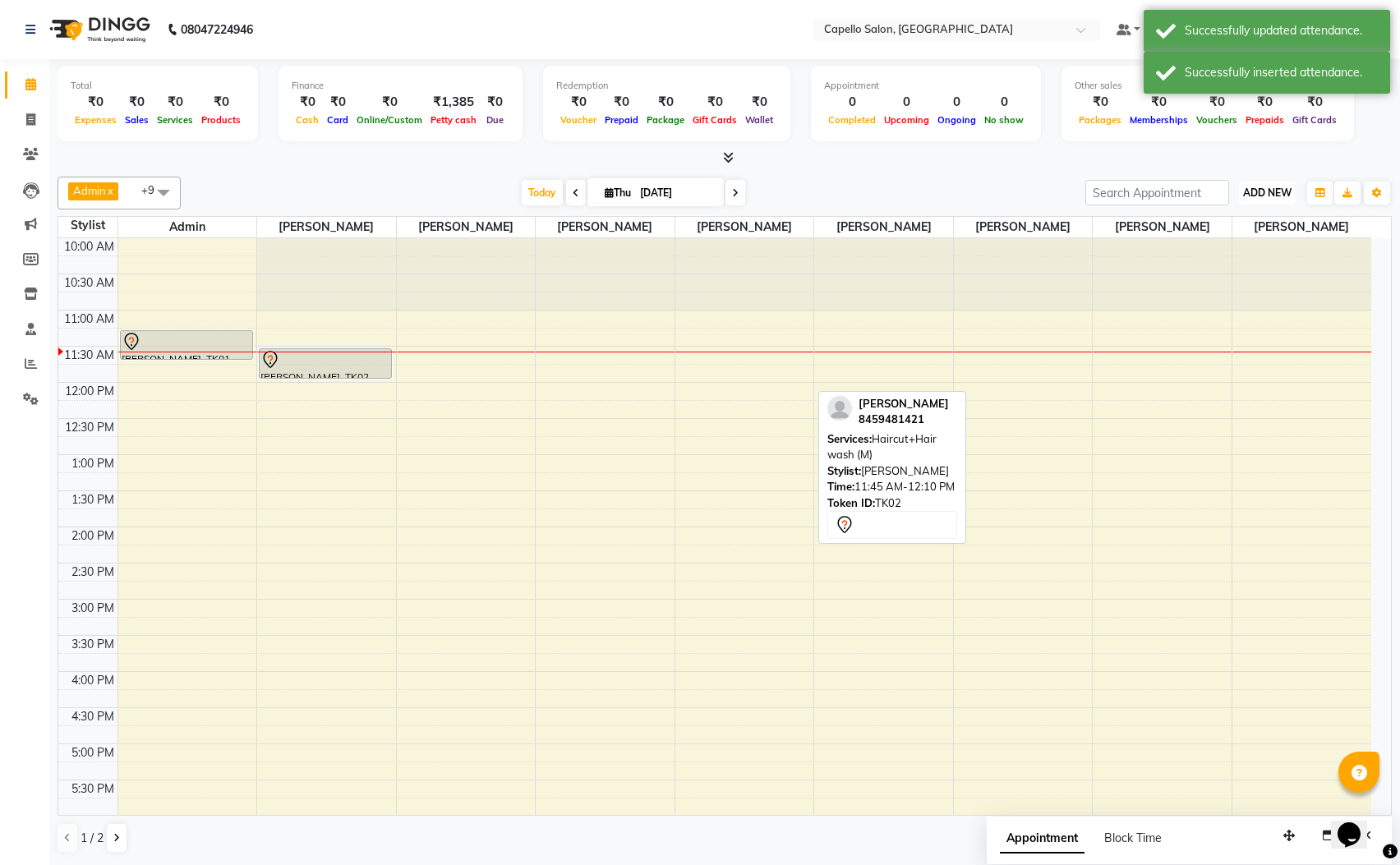
click at [1294, 189] on button "ADD NEW Toggle Dropdown" at bounding box center [1267, 193] width 57 height 23
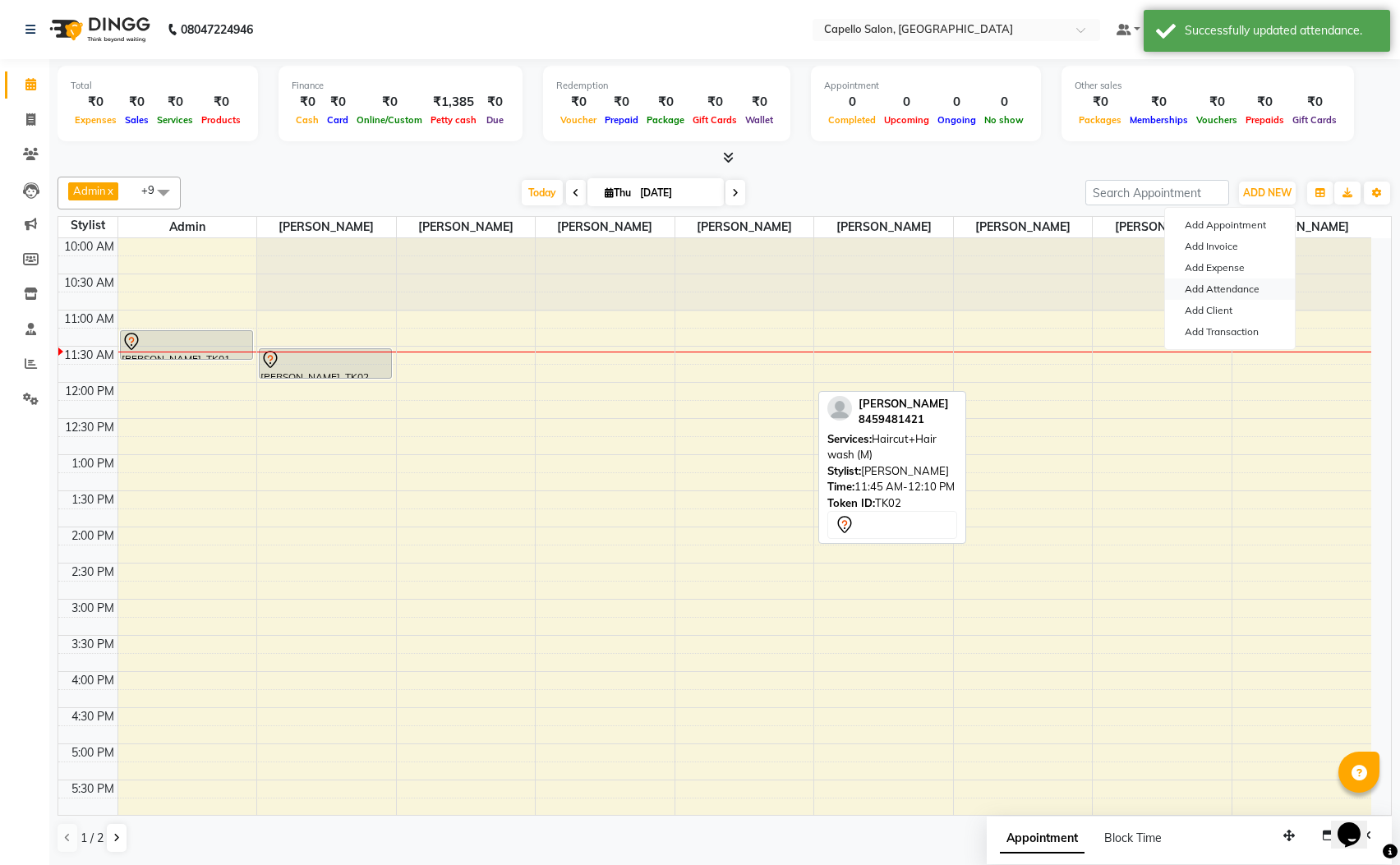
click at [1240, 284] on link "Add Attendance" at bounding box center [1230, 289] width 130 height 21
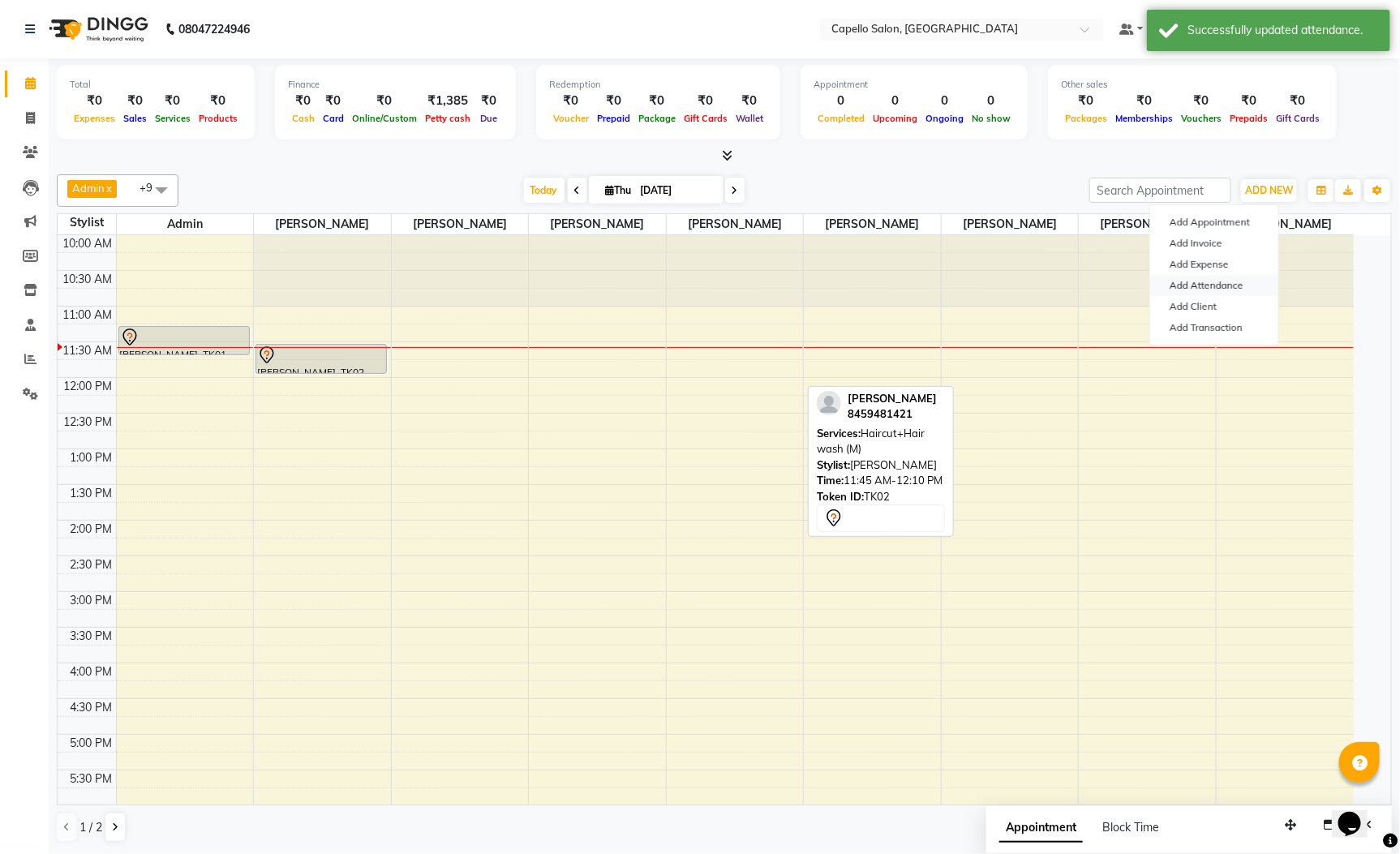
select select "L"
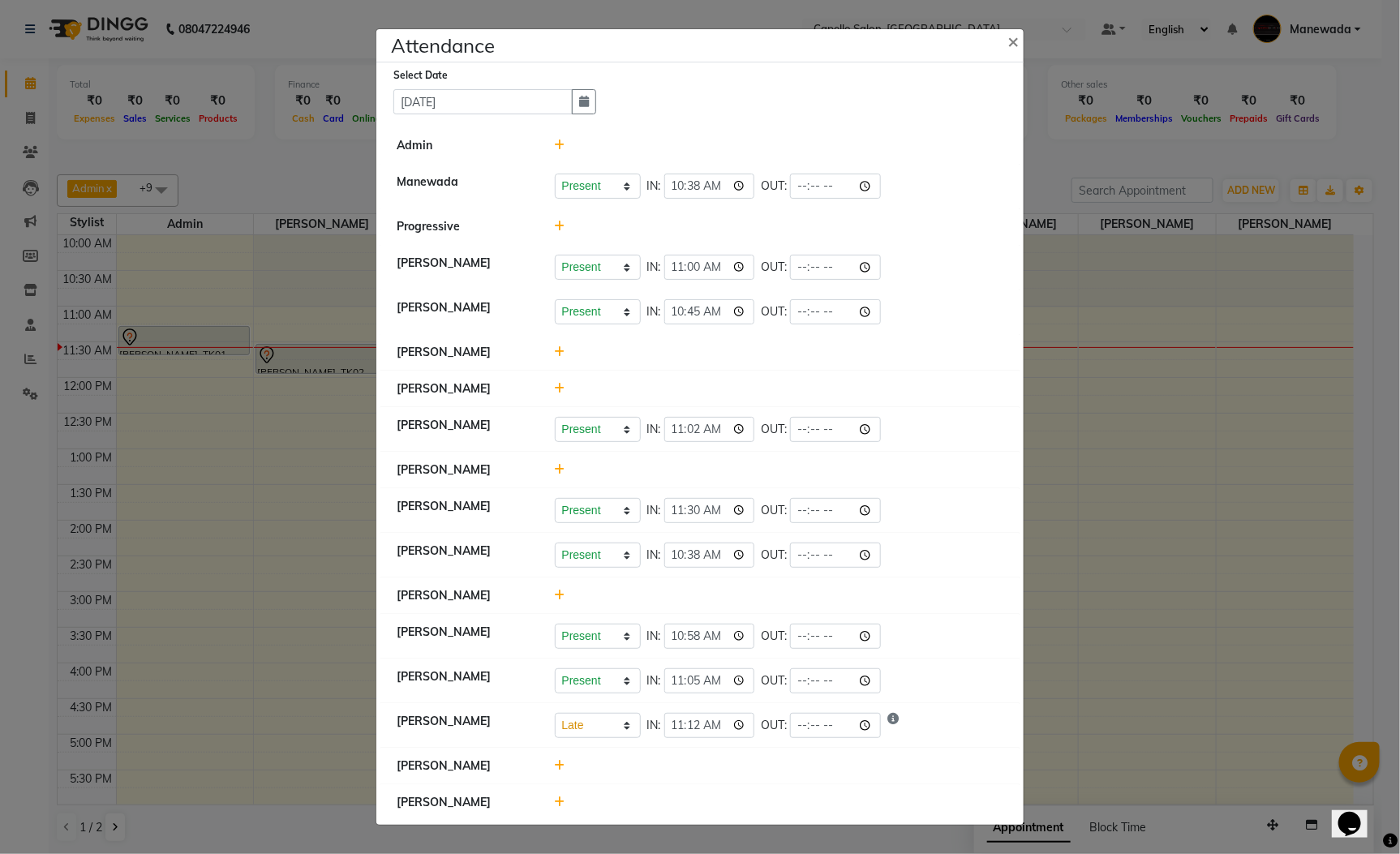
click at [1091, 214] on ngb-modal-window "Attendance × Select Date 04-09-2025 Admin Manewada Present Absent Late Half Day…" at bounding box center [700, 427] width 1400 height 854
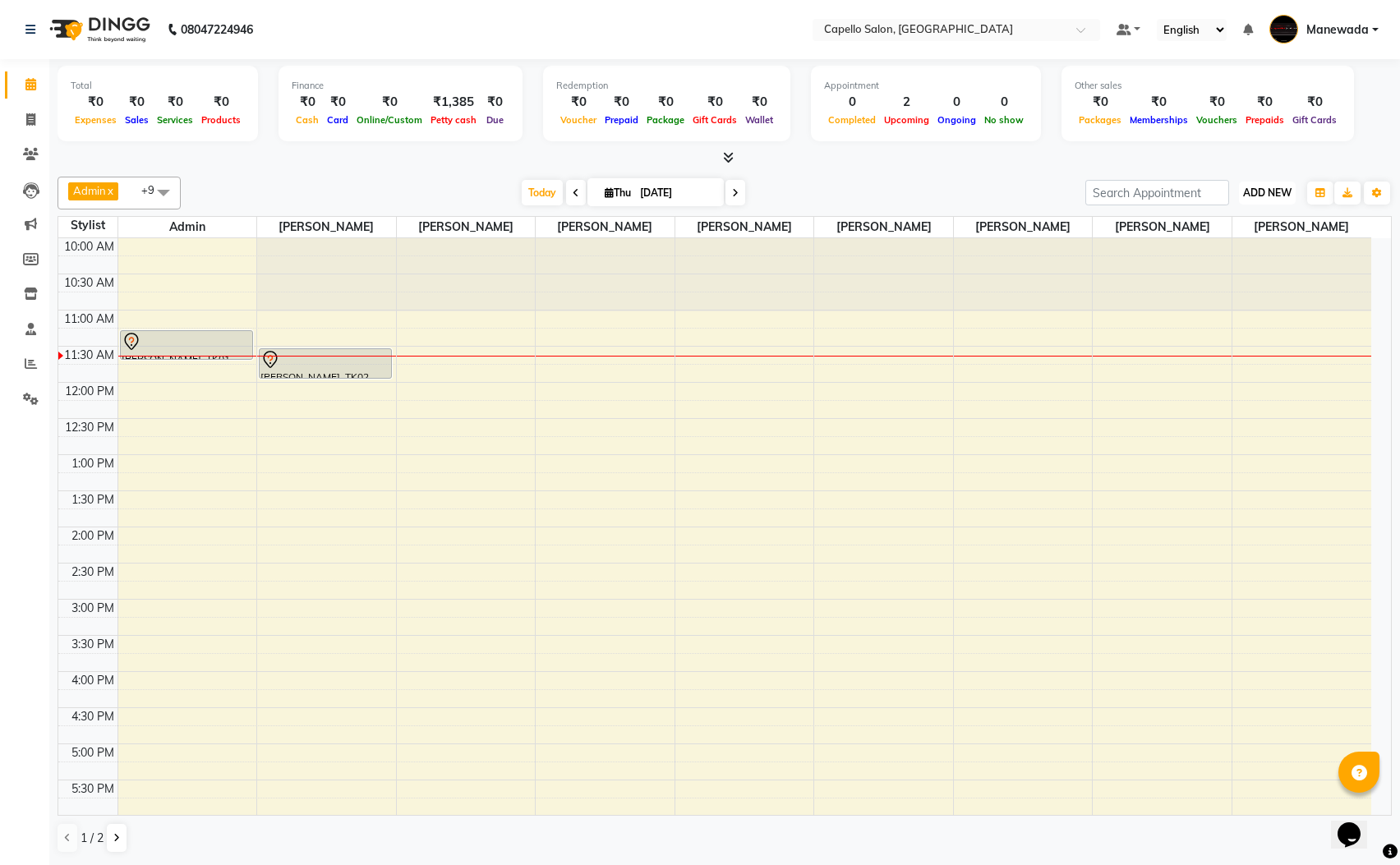
click at [1257, 199] on span "ADD NEW" at bounding box center [1267, 192] width 48 height 12
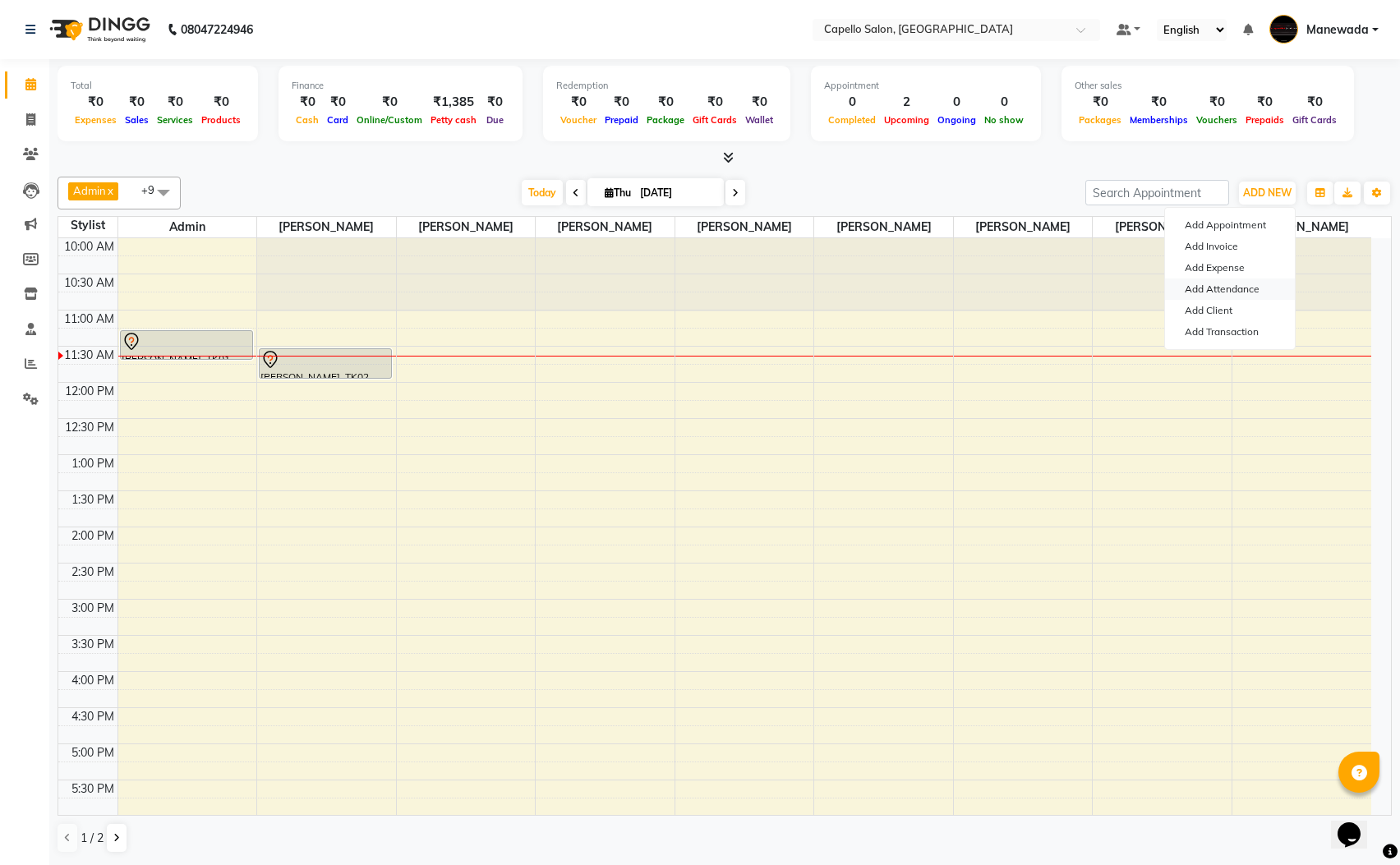
click at [1231, 280] on link "Add Attendance" at bounding box center [1230, 289] width 130 height 21
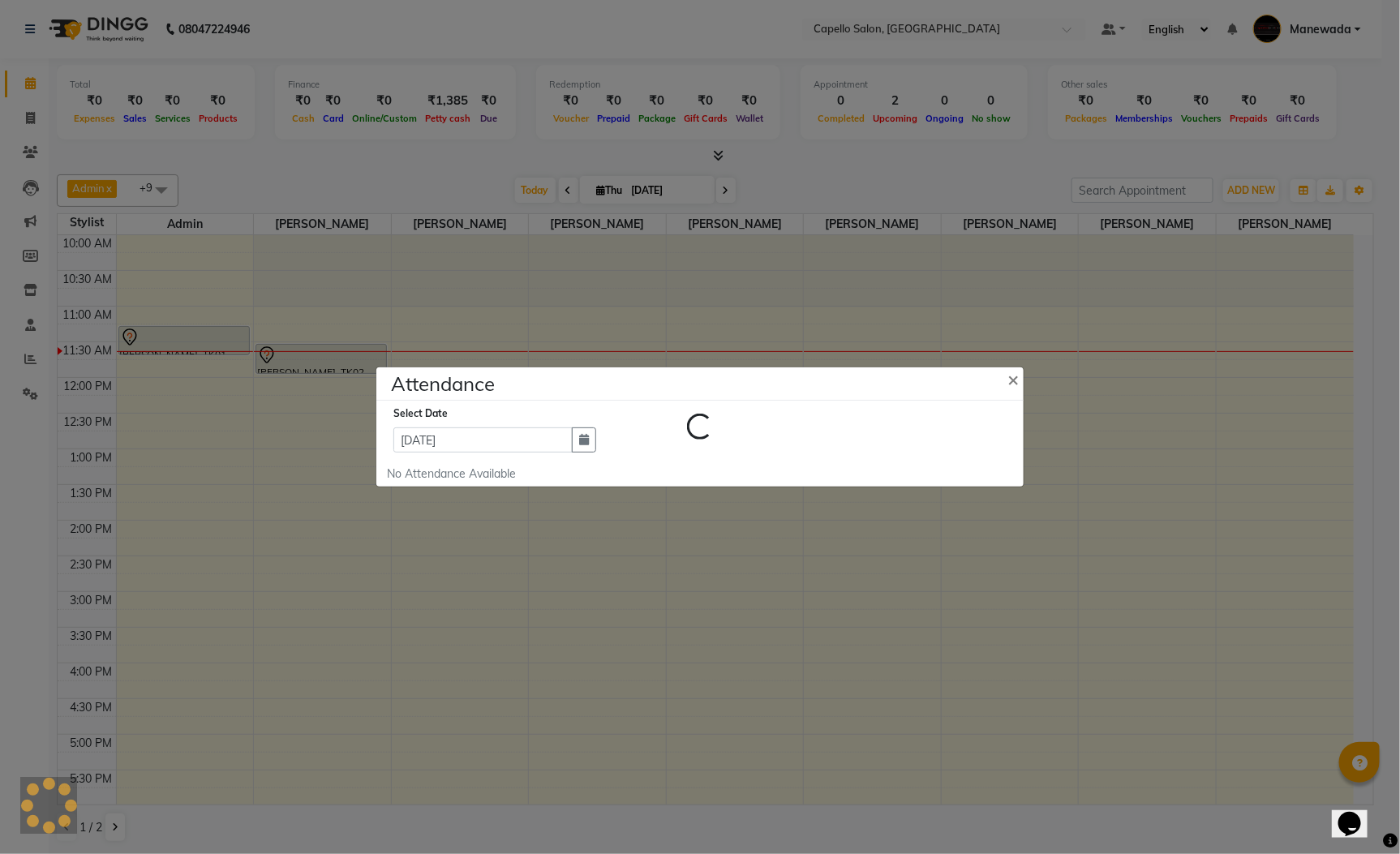
select select "L"
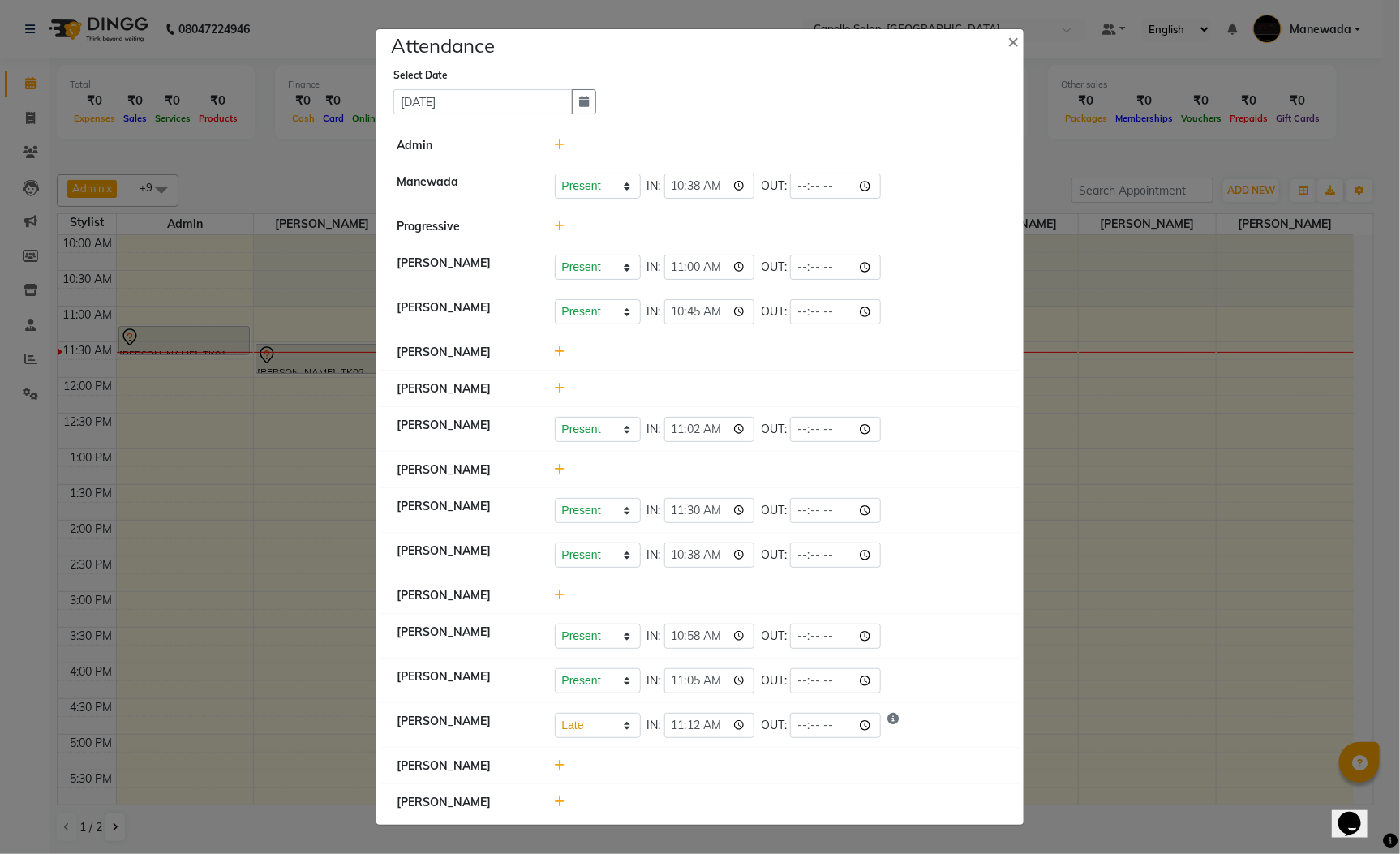
click at [1353, 325] on ngb-modal-window "Attendance × Select Date 04-09-2025 Admin Manewada Present Absent Late Half Day…" at bounding box center [700, 427] width 1400 height 854
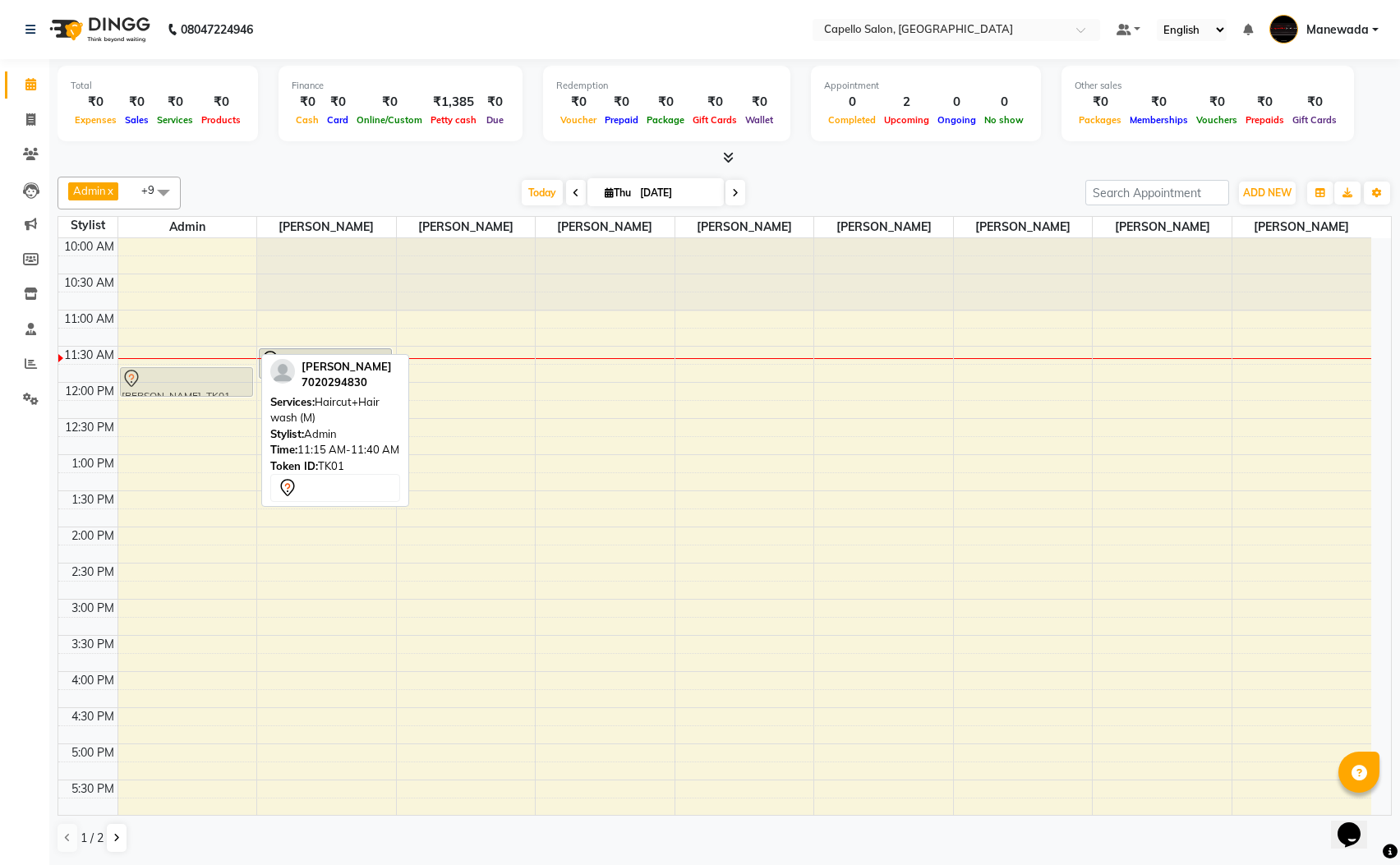
drag, startPoint x: 140, startPoint y: 340, endPoint x: 141, endPoint y: 381, distance: 41.0
click at [141, 381] on div "Divesh, TK01, 11:15 AM-11:40 AM, Haircut+Hair wash (M) Divesh, TK01, 11:15 AM-1…" at bounding box center [188, 672] width 138 height 867
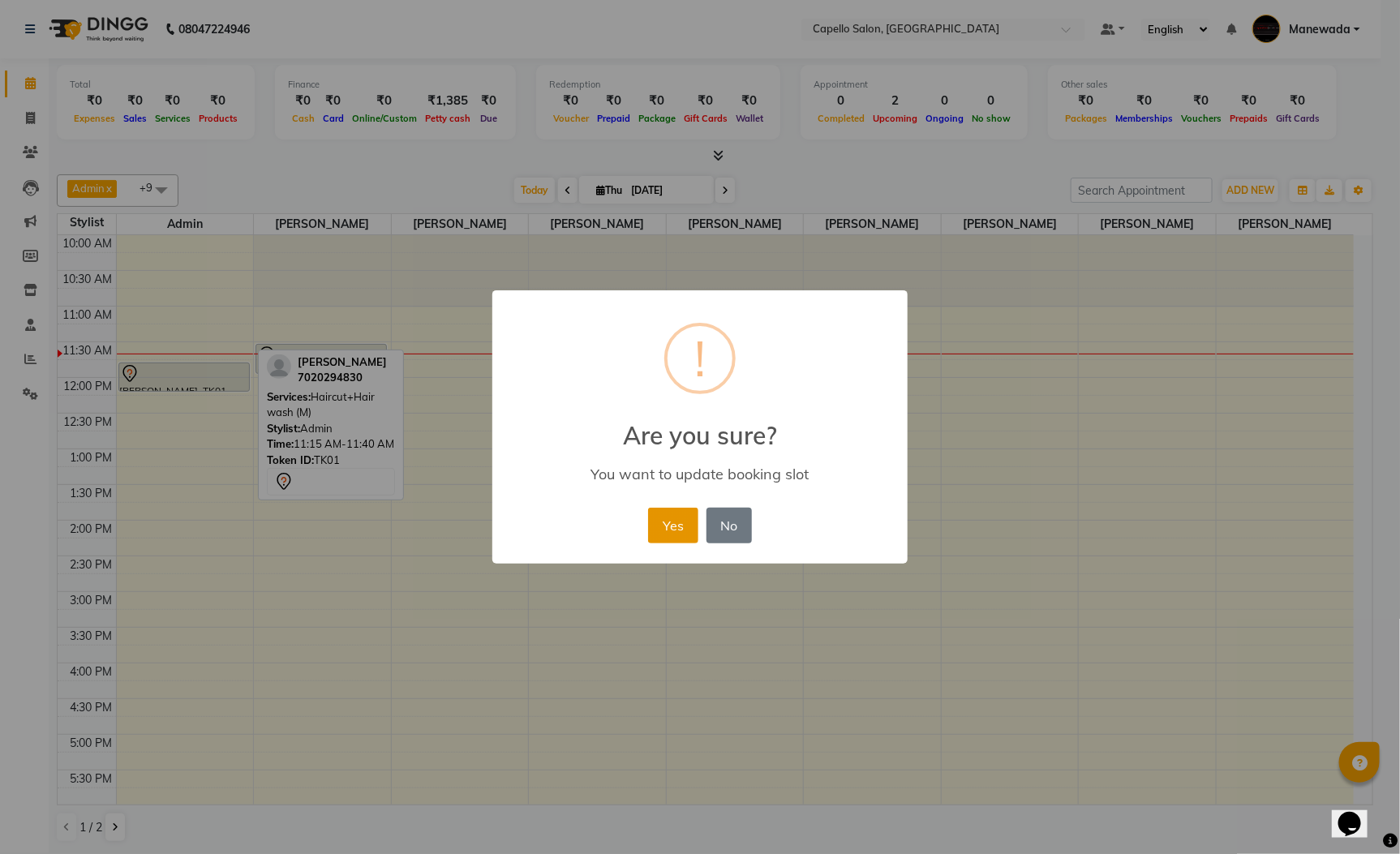
click at [670, 528] on button "Yes" at bounding box center [673, 526] width 49 height 36
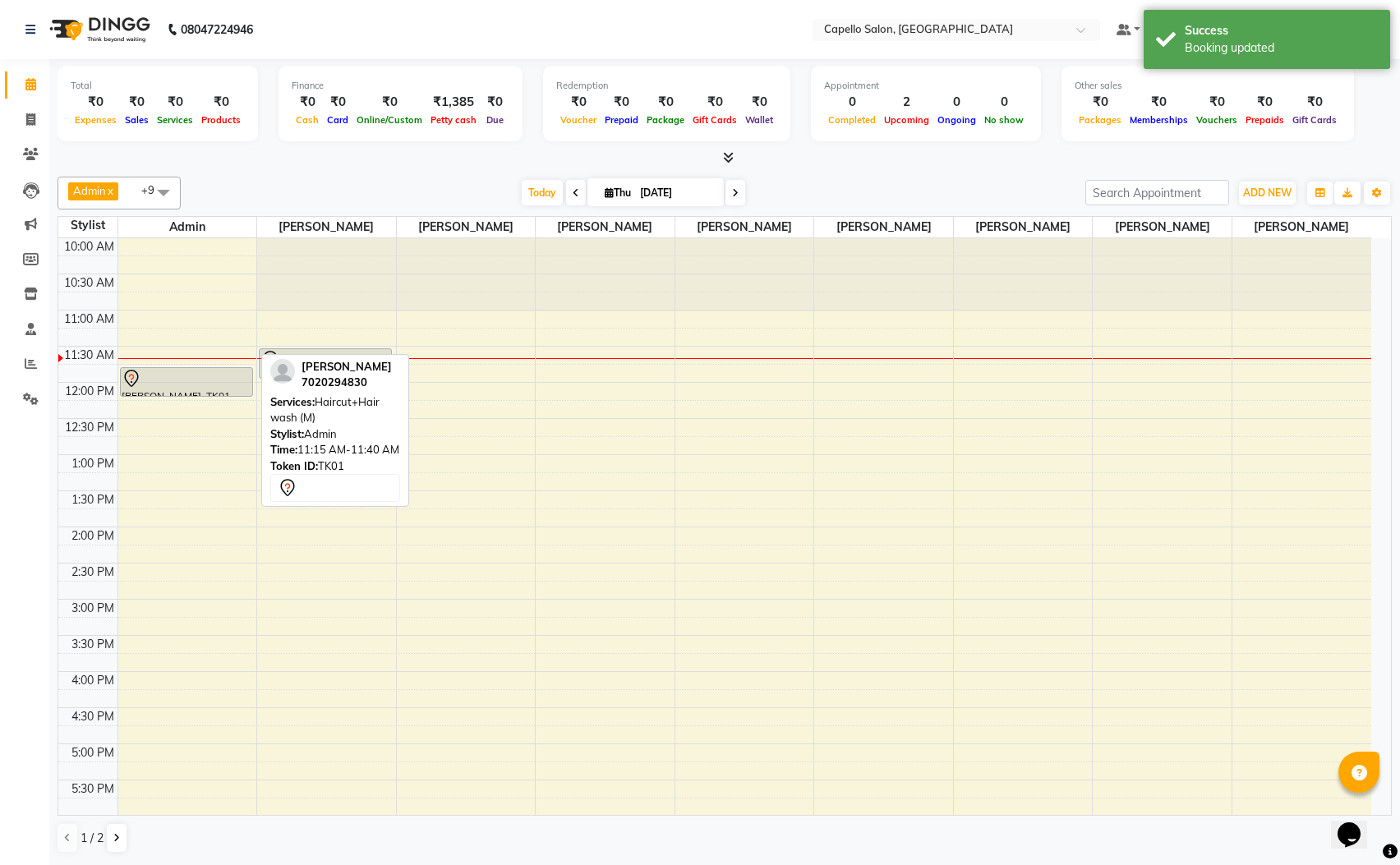
click at [422, 161] on div at bounding box center [725, 159] width 1335 height 17
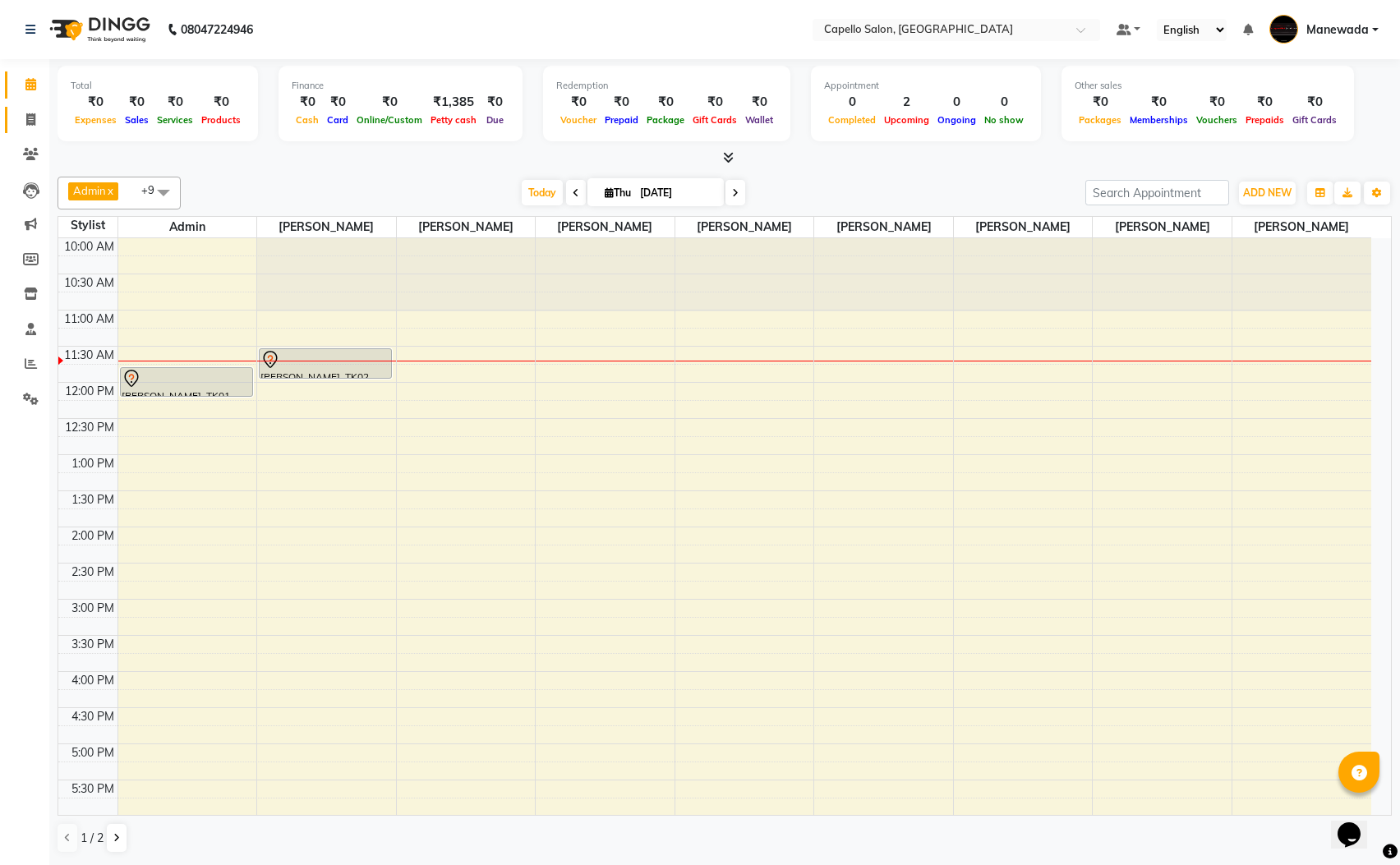
click at [36, 111] on span at bounding box center [31, 120] width 29 height 19
select select "service"
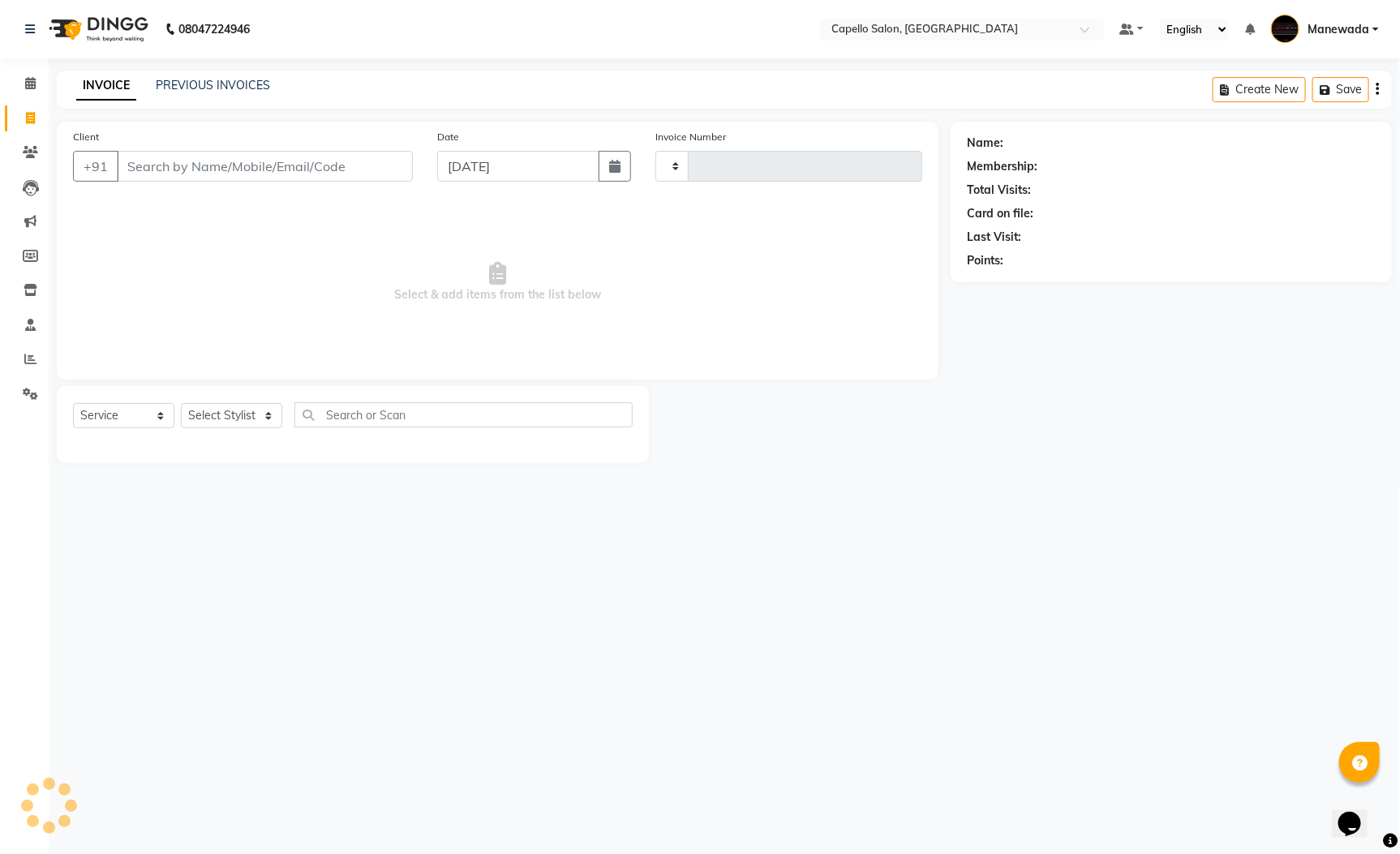
type input "5564"
select select "3476"
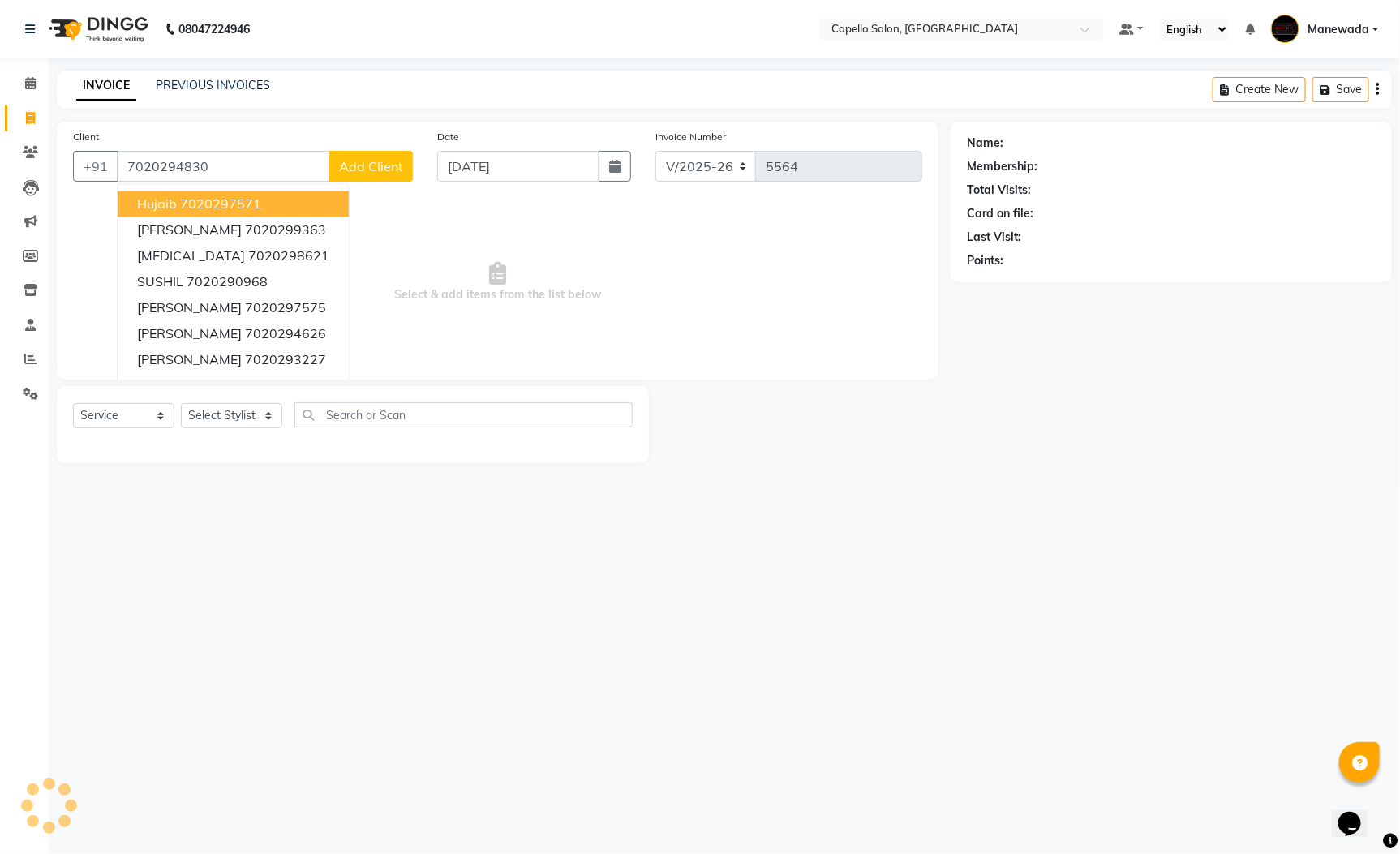
type input "7020294830"
click at [584, 203] on span "Select & add items from the list below" at bounding box center [497, 282] width 849 height 162
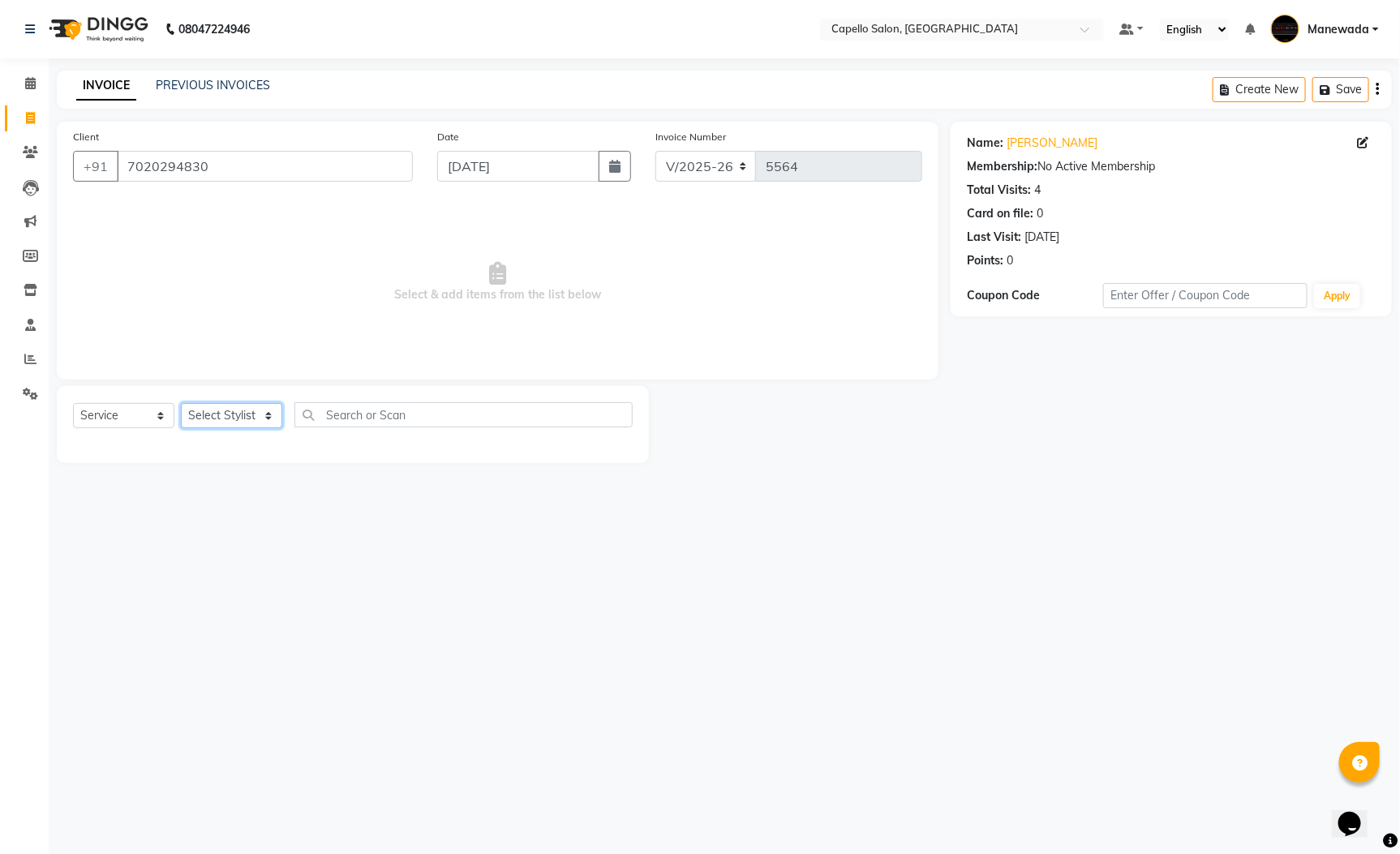
click at [259, 426] on select "Select Stylist Admin [PERSON_NAME] [PERSON_NAME] [PERSON_NAME] [PERSON_NAME] [P…" at bounding box center [232, 416] width 102 height 25
select select "26874"
click at [181, 404] on select "Select Stylist Admin [PERSON_NAME] [PERSON_NAME] [PERSON_NAME] [PERSON_NAME] [P…" at bounding box center [232, 416] width 102 height 25
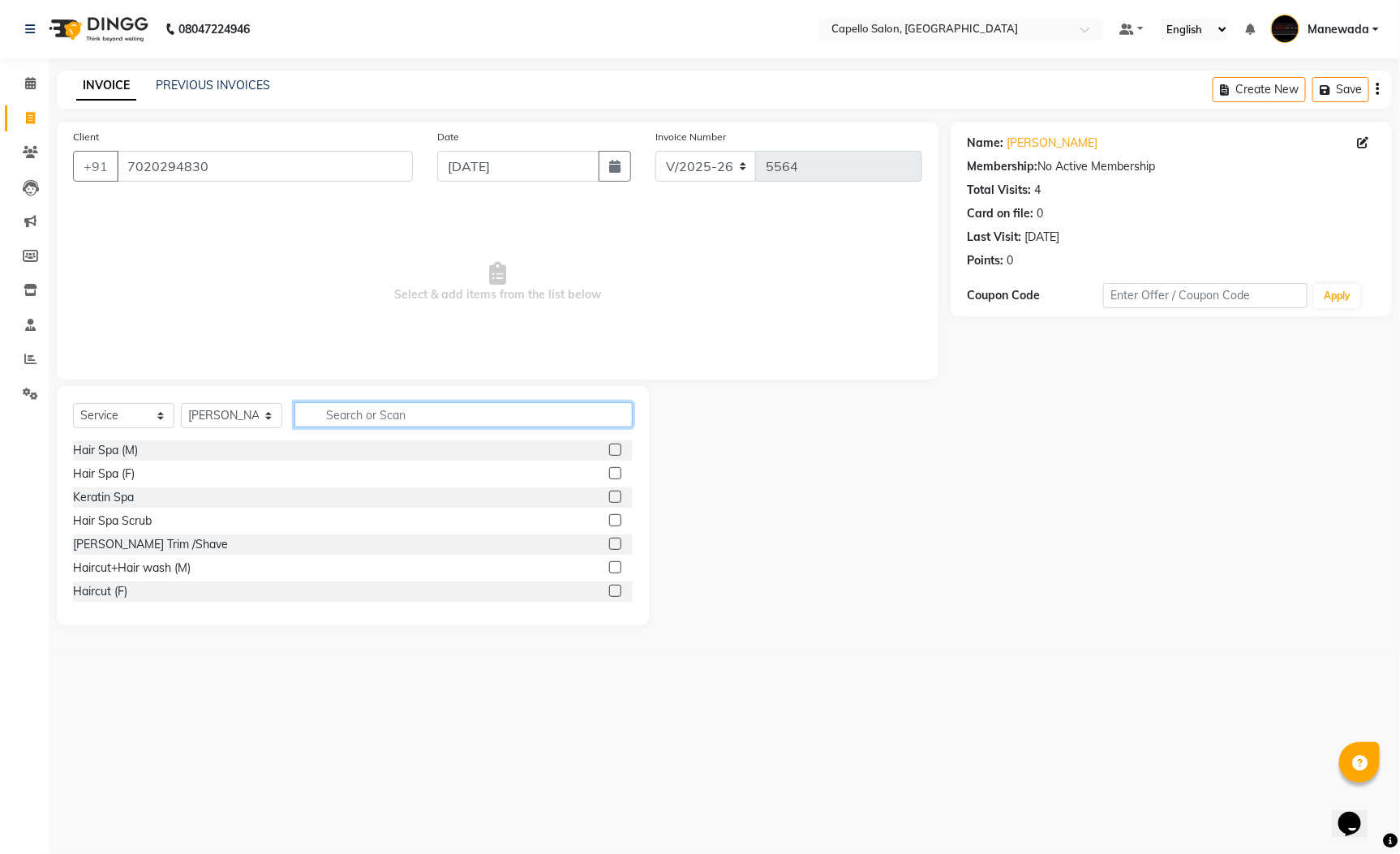
click at [364, 415] on input "text" at bounding box center [463, 415] width 338 height 25
type input "cut"
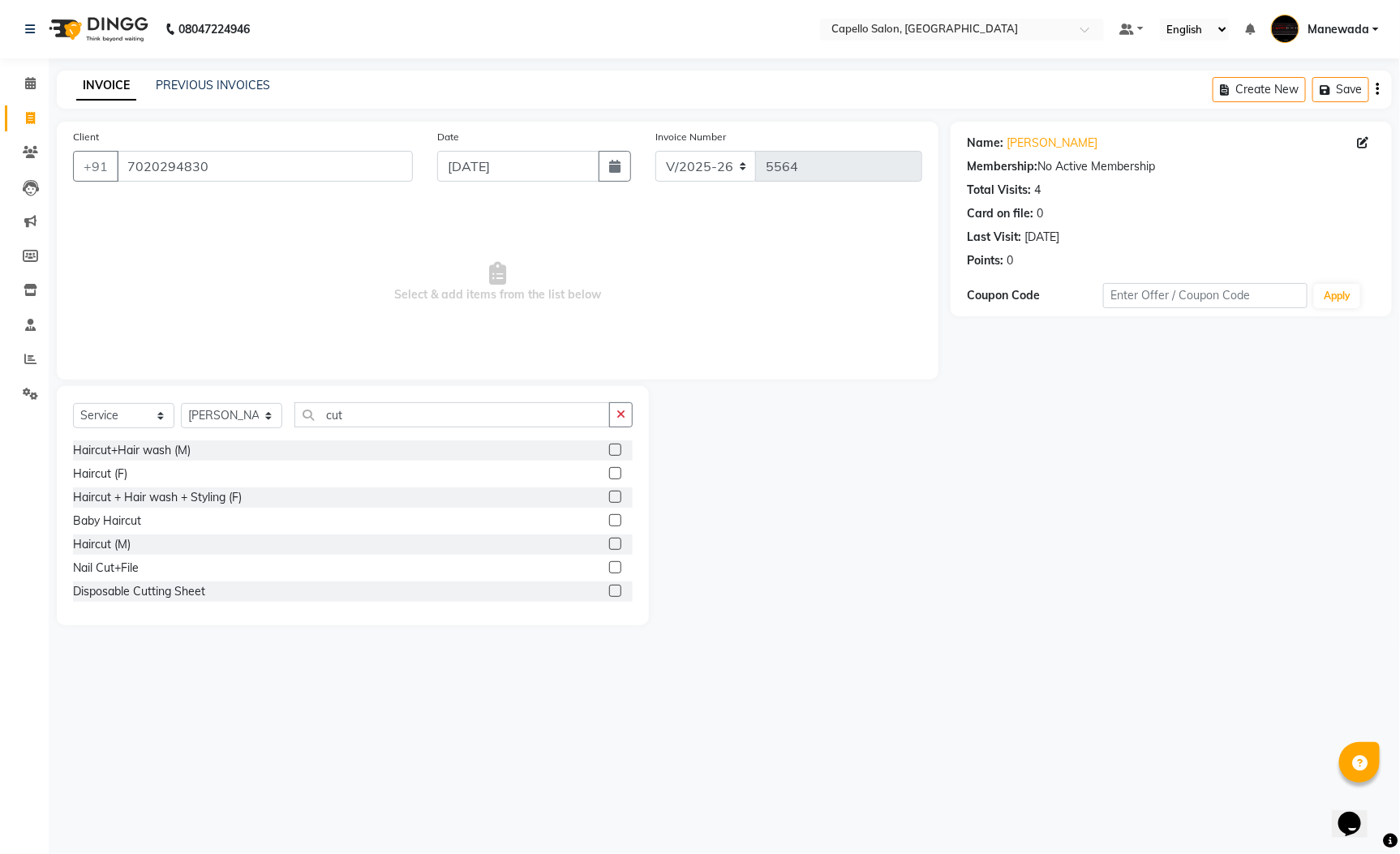
click at [609, 449] on label at bounding box center [615, 449] width 12 height 12
click at [609, 449] on input "checkbox" at bounding box center [614, 450] width 10 height 10
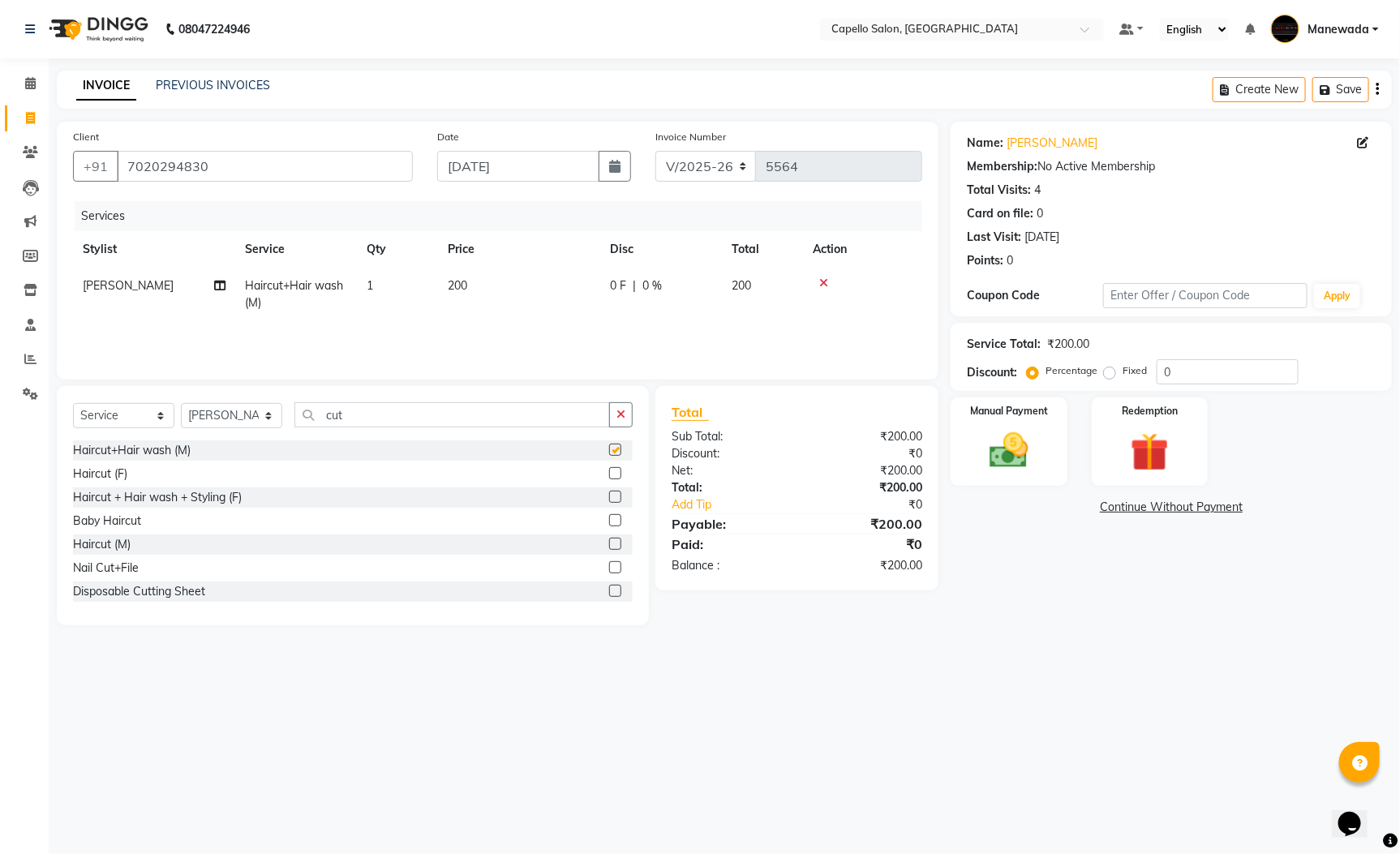
checkbox input "false"
click at [1054, 429] on div "Manual Payment" at bounding box center [1008, 441] width 121 height 92
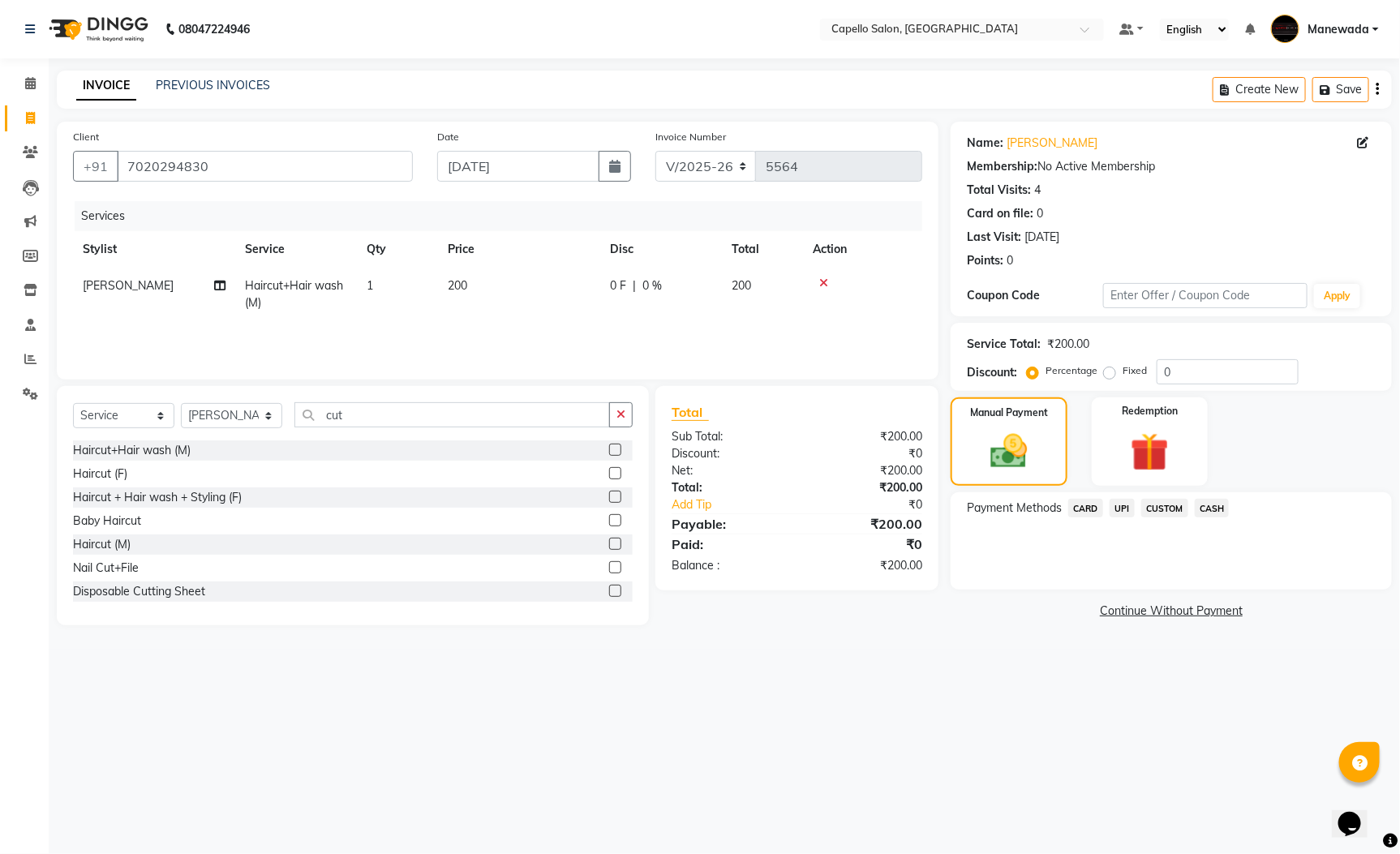
click at [1122, 497] on div "Payment Methods CARD UPI CUSTOM CASH" at bounding box center [1171, 541] width 441 height 98
click at [1129, 509] on span "UPI" at bounding box center [1122, 509] width 25 height 19
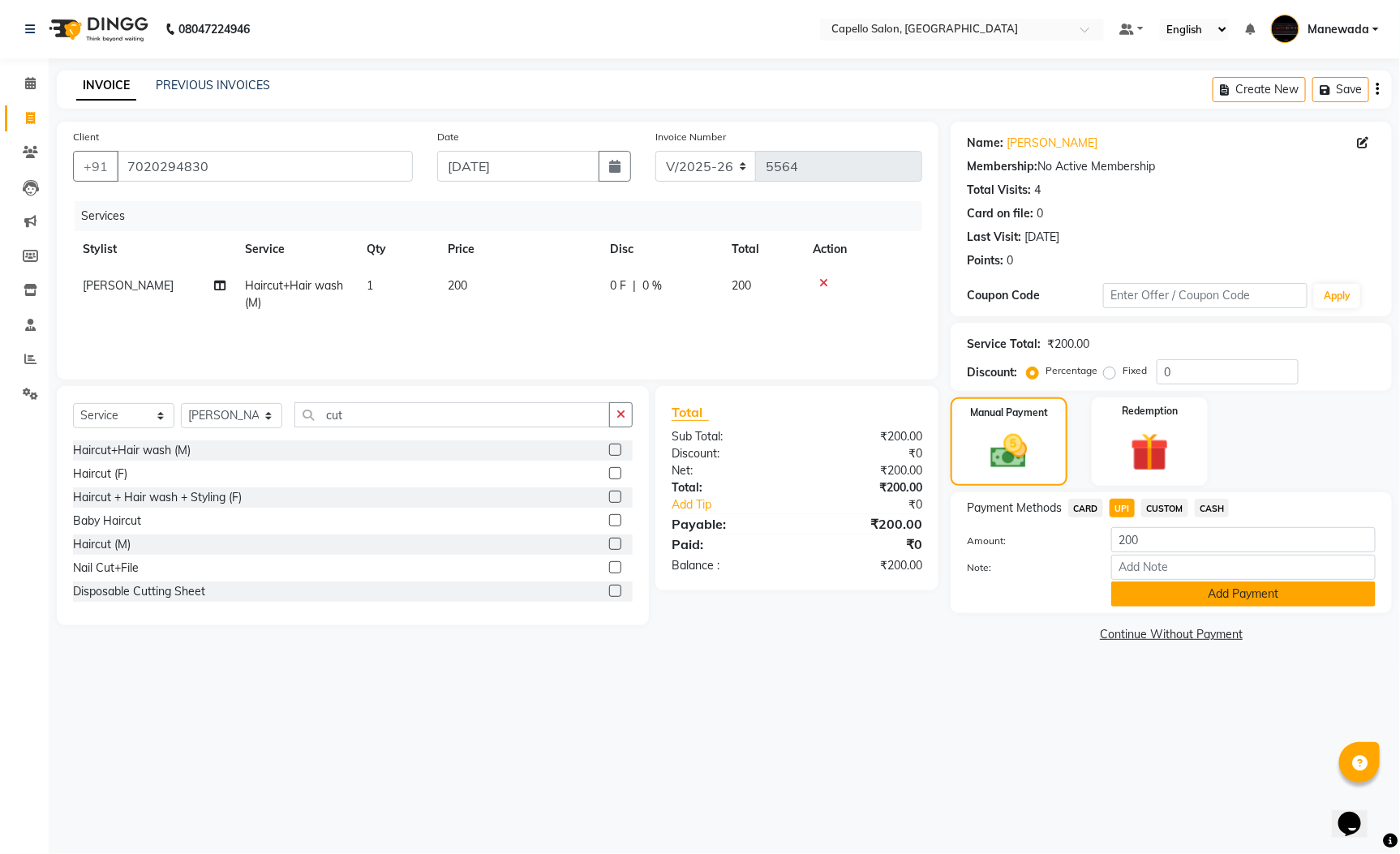
click at [1188, 587] on button "Add Payment" at bounding box center [1243, 594] width 265 height 25
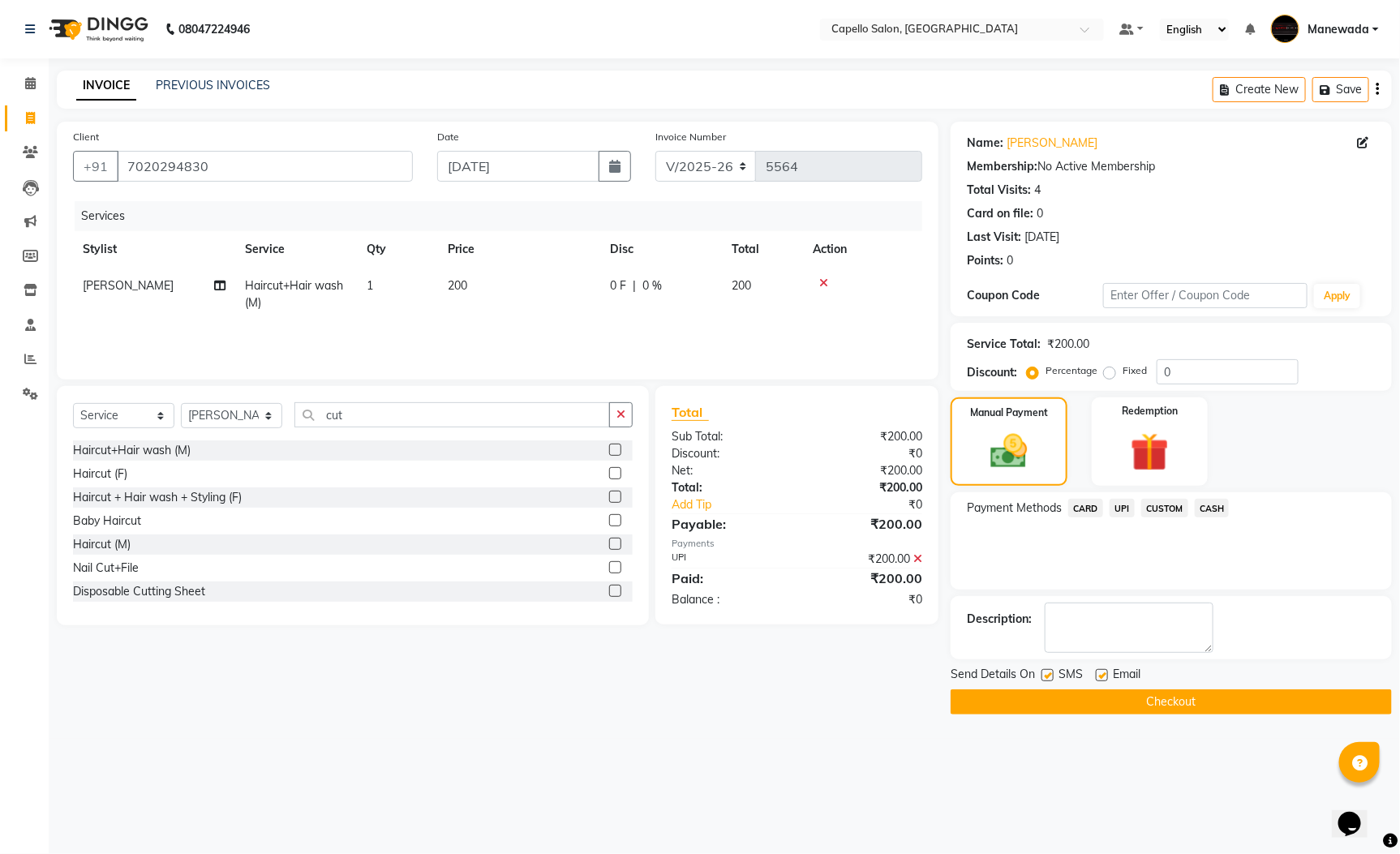
click at [1190, 703] on button "Checkout" at bounding box center [1171, 701] width 441 height 25
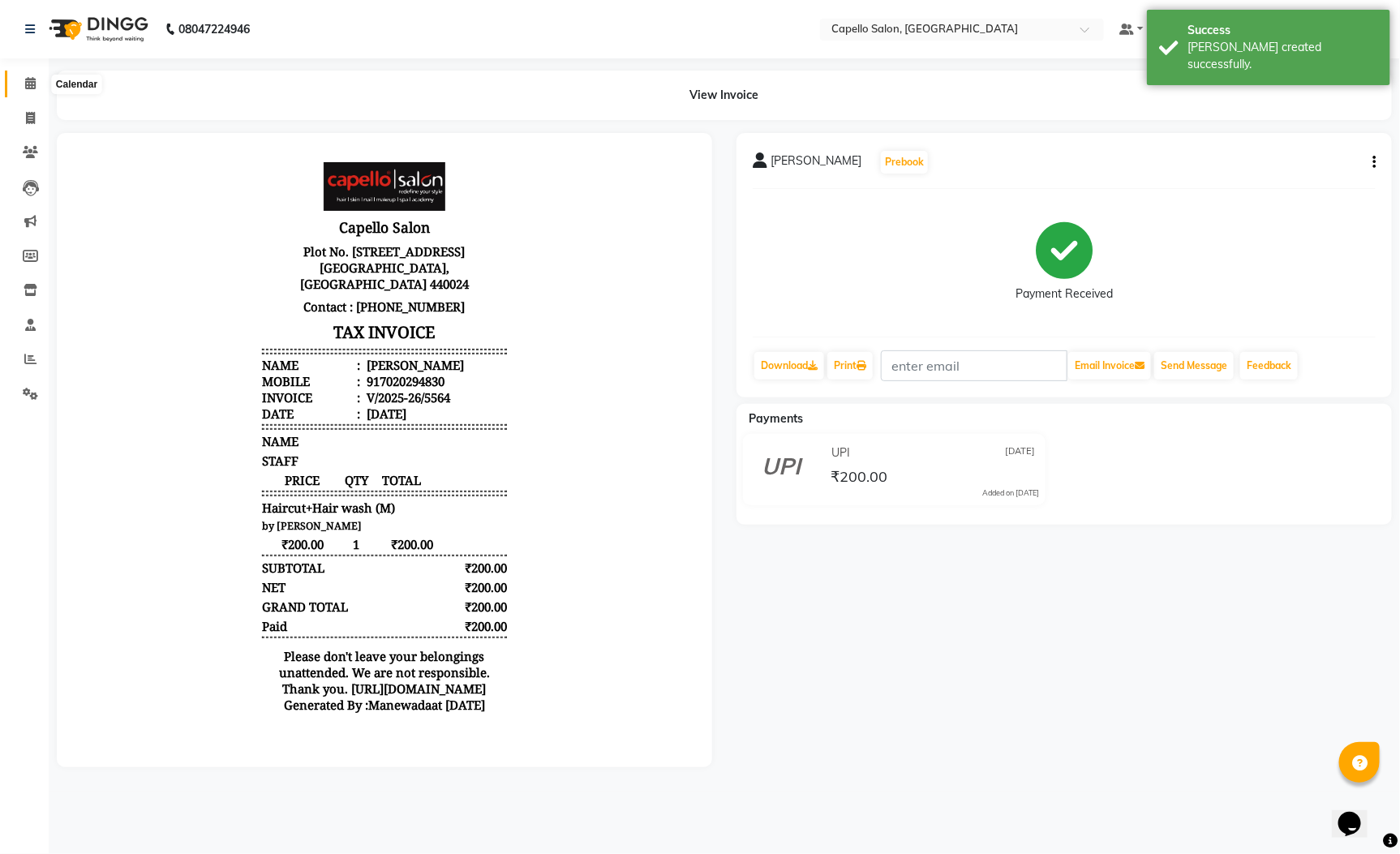
click at [29, 75] on span at bounding box center [30, 84] width 28 height 19
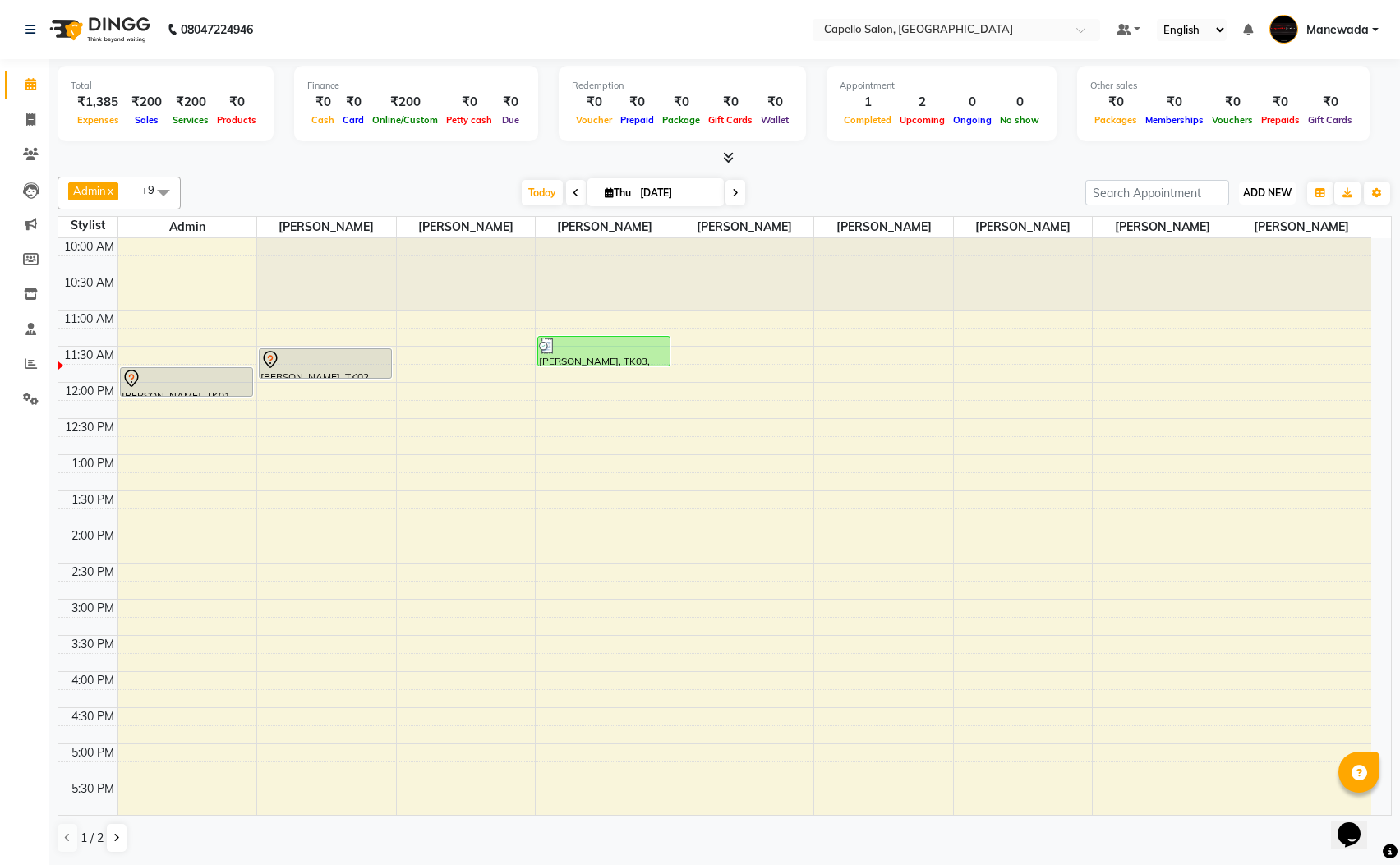
click at [1268, 189] on span "ADD NEW" at bounding box center [1267, 192] width 48 height 12
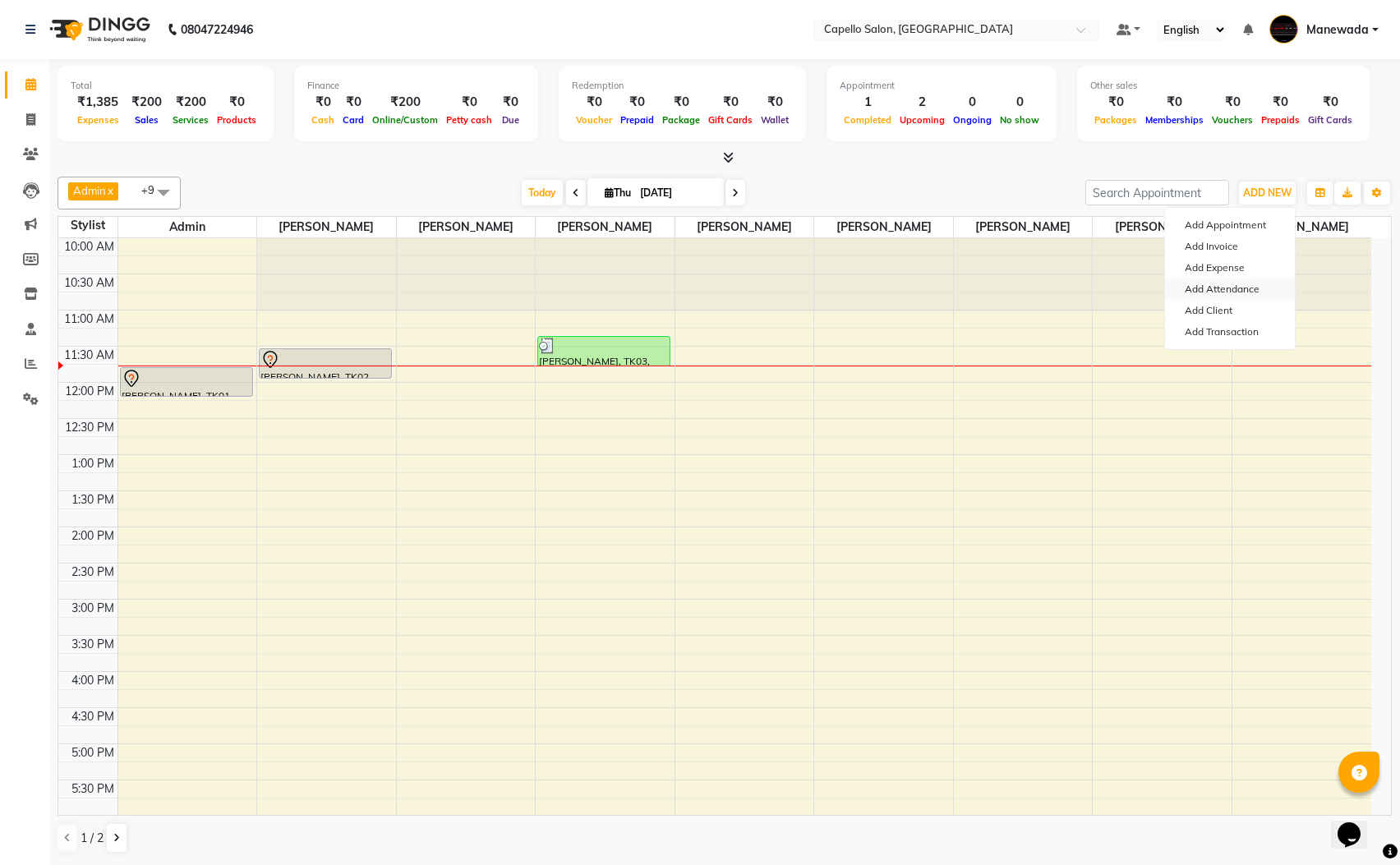
click at [1240, 289] on link "Add Attendance" at bounding box center [1230, 289] width 130 height 21
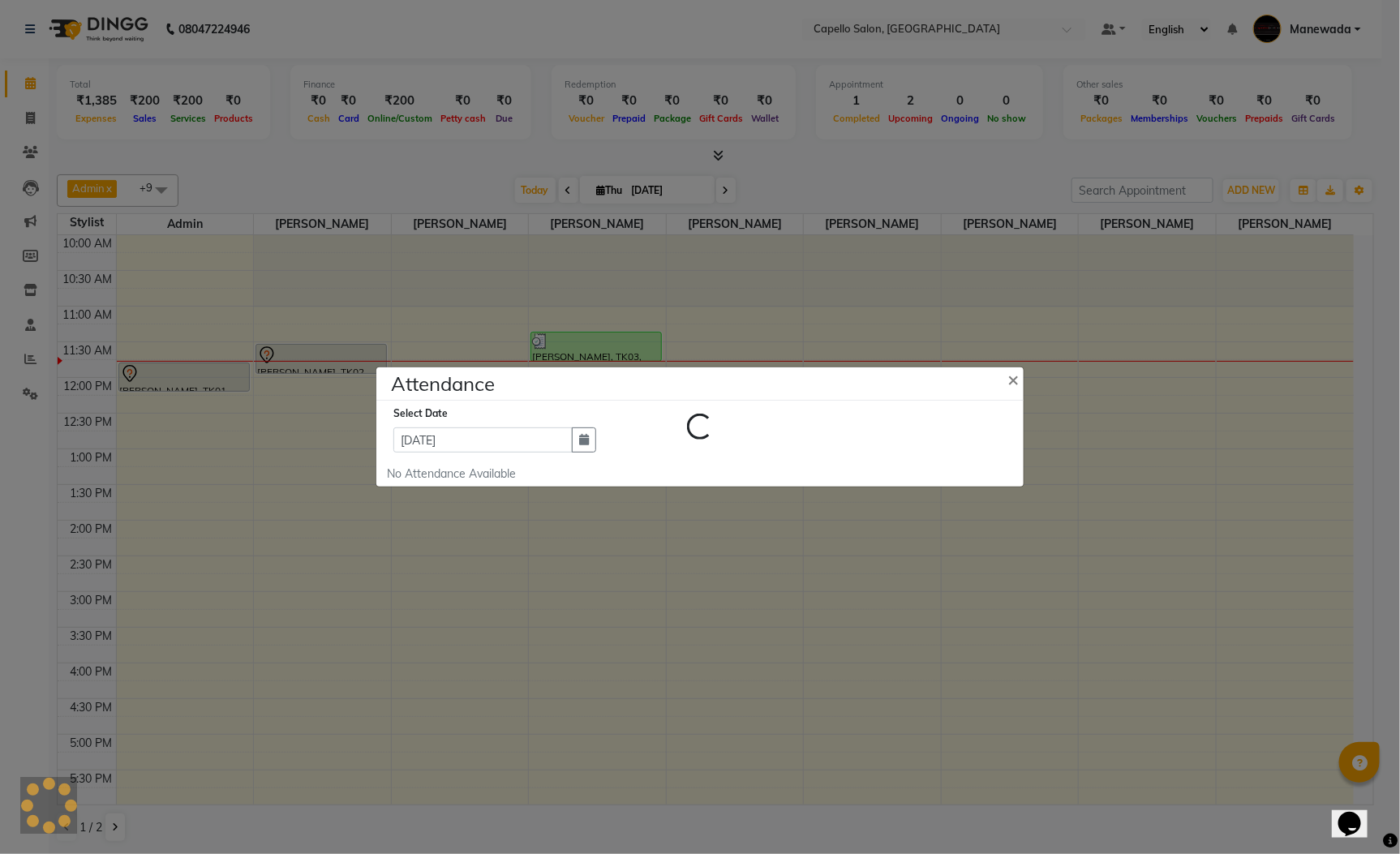
select select "L"
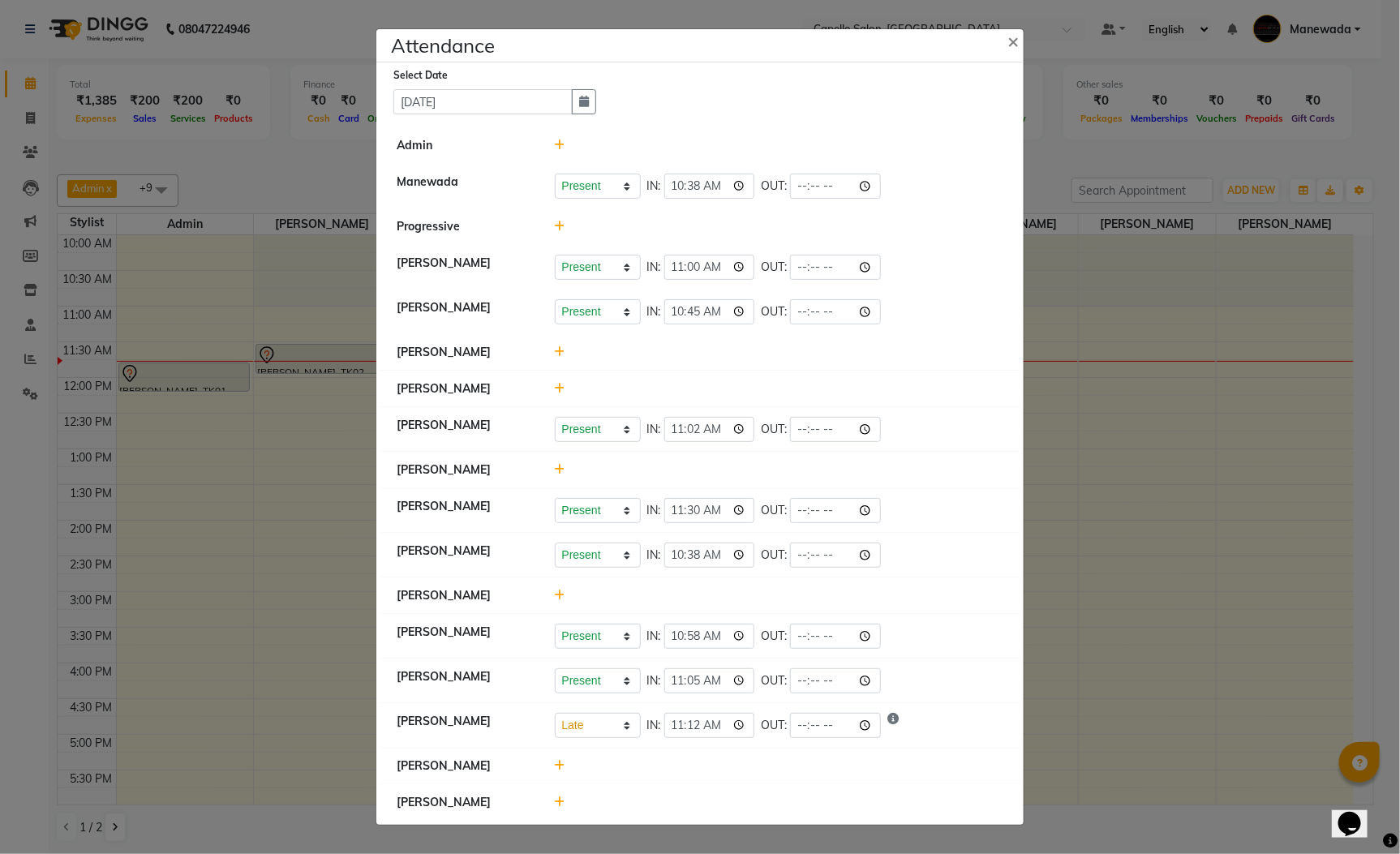
click at [1184, 315] on ngb-modal-window "Attendance × Select Date 04-09-2025 Admin Manewada Present Absent Late Half Day…" at bounding box center [700, 427] width 1400 height 854
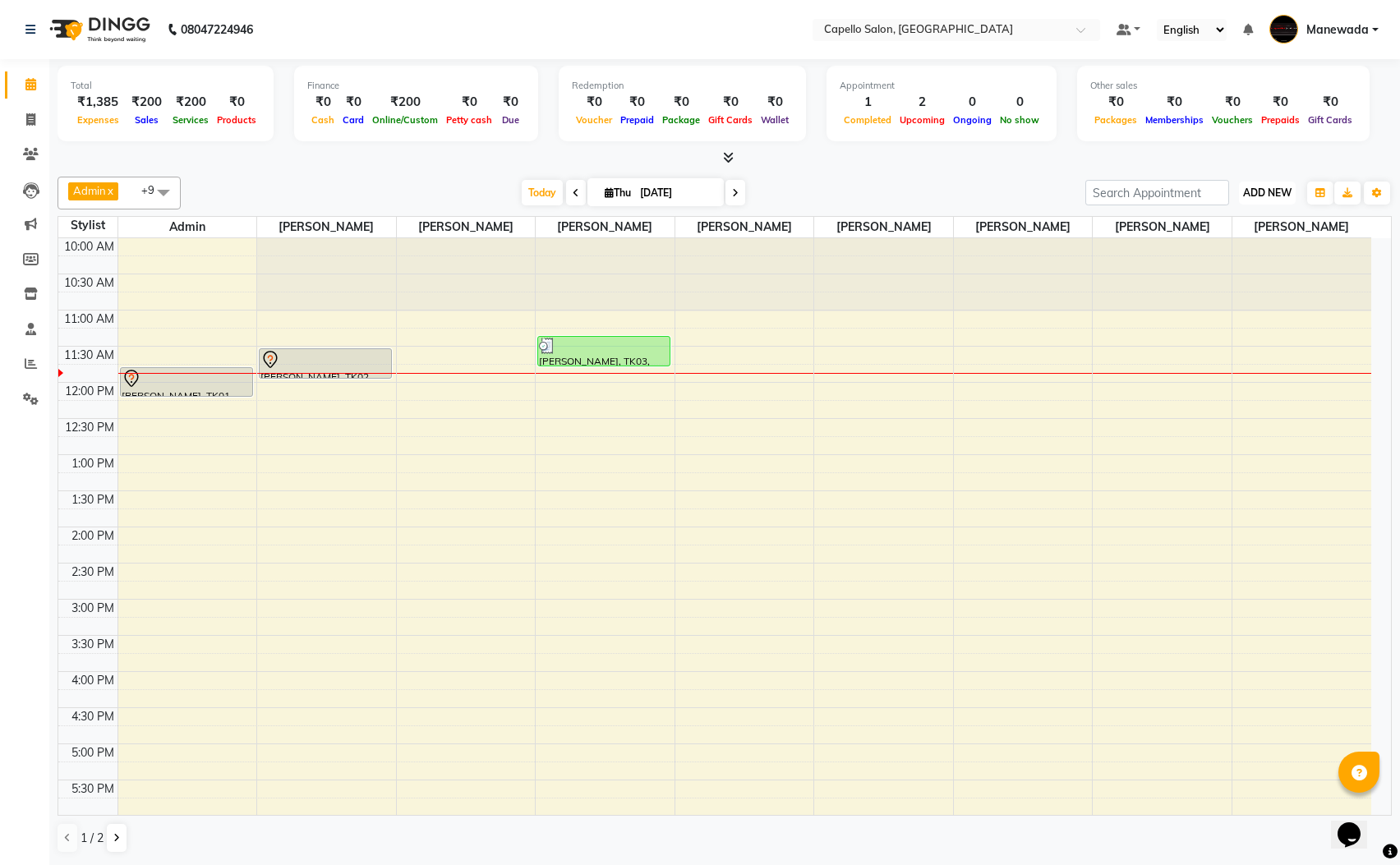
click at [1277, 189] on span "ADD NEW" at bounding box center [1267, 192] width 48 height 12
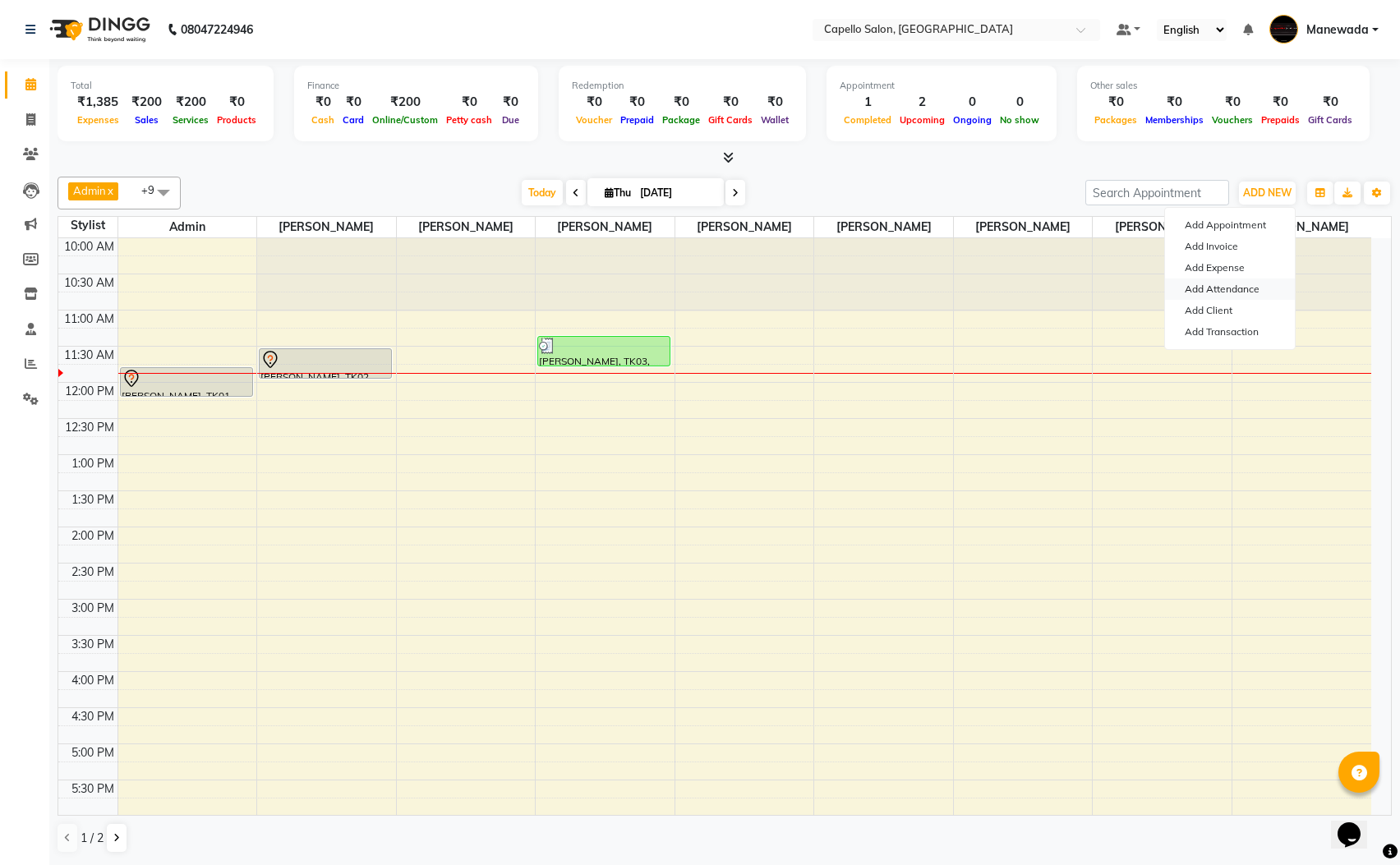
click at [1245, 291] on link "Add Attendance" at bounding box center [1230, 289] width 130 height 21
select select "L"
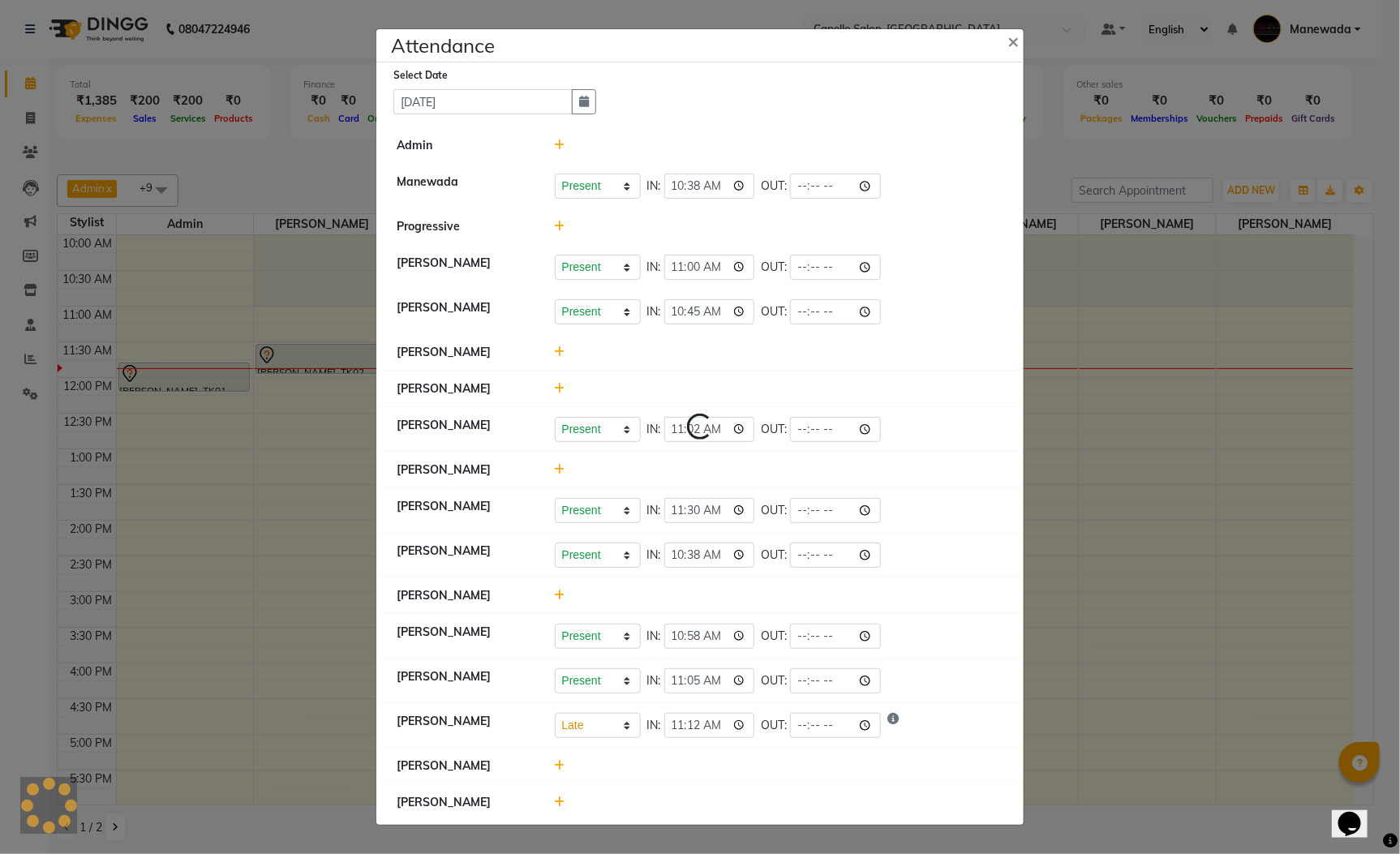
select select "L"
click at [557, 348] on icon at bounding box center [560, 352] width 10 height 11
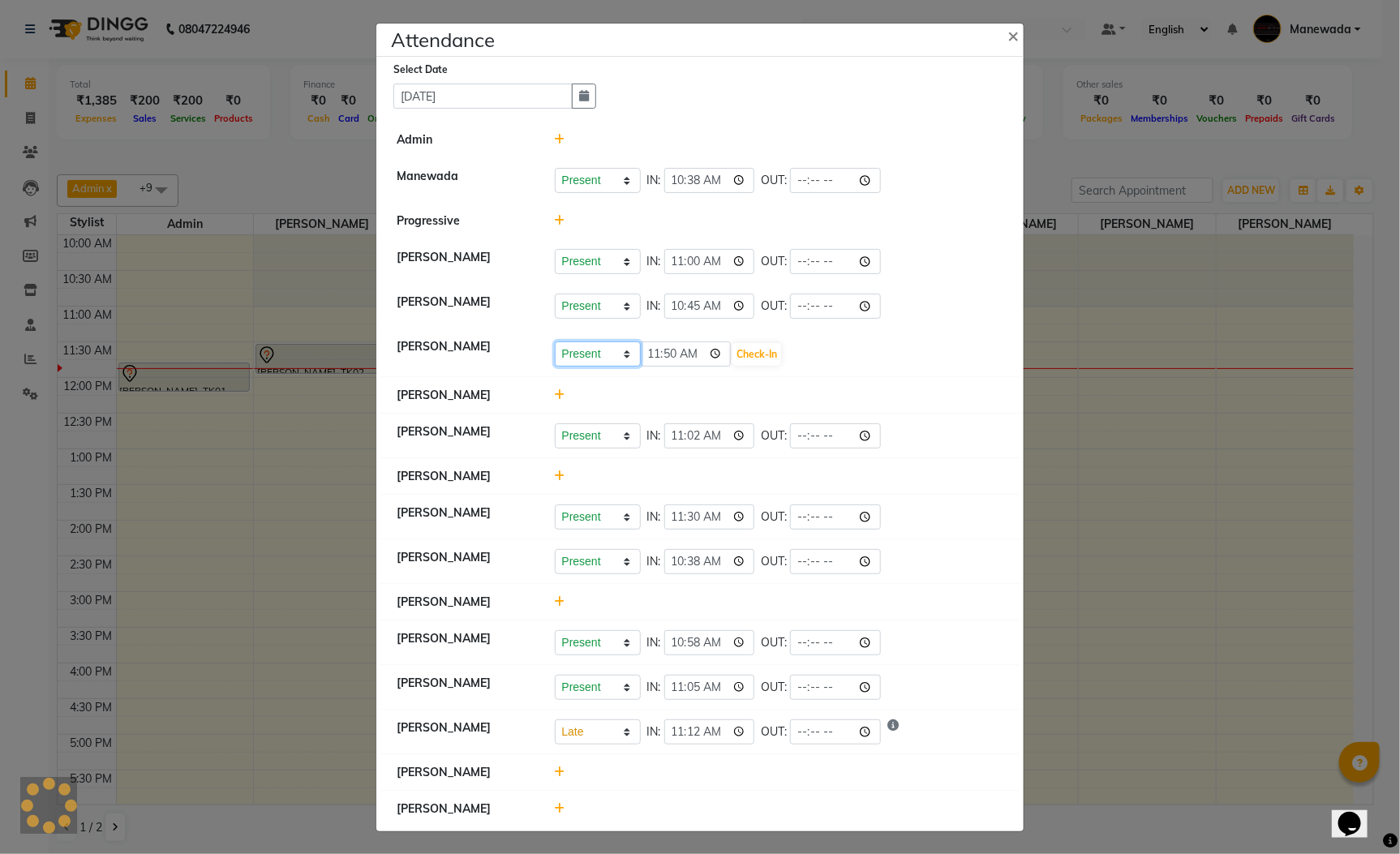
click at [588, 356] on select "Present Absent Late Half Day Weekly Off" at bounding box center [598, 354] width 86 height 25
select select "L"
click at [555, 343] on select "Present Absent Late Half Day Weekly Off" at bounding box center [598, 354] width 86 height 25
click at [647, 358] on input "11:50" at bounding box center [686, 354] width 91 height 25
click at [675, 363] on input "11:50" at bounding box center [686, 354] width 91 height 25
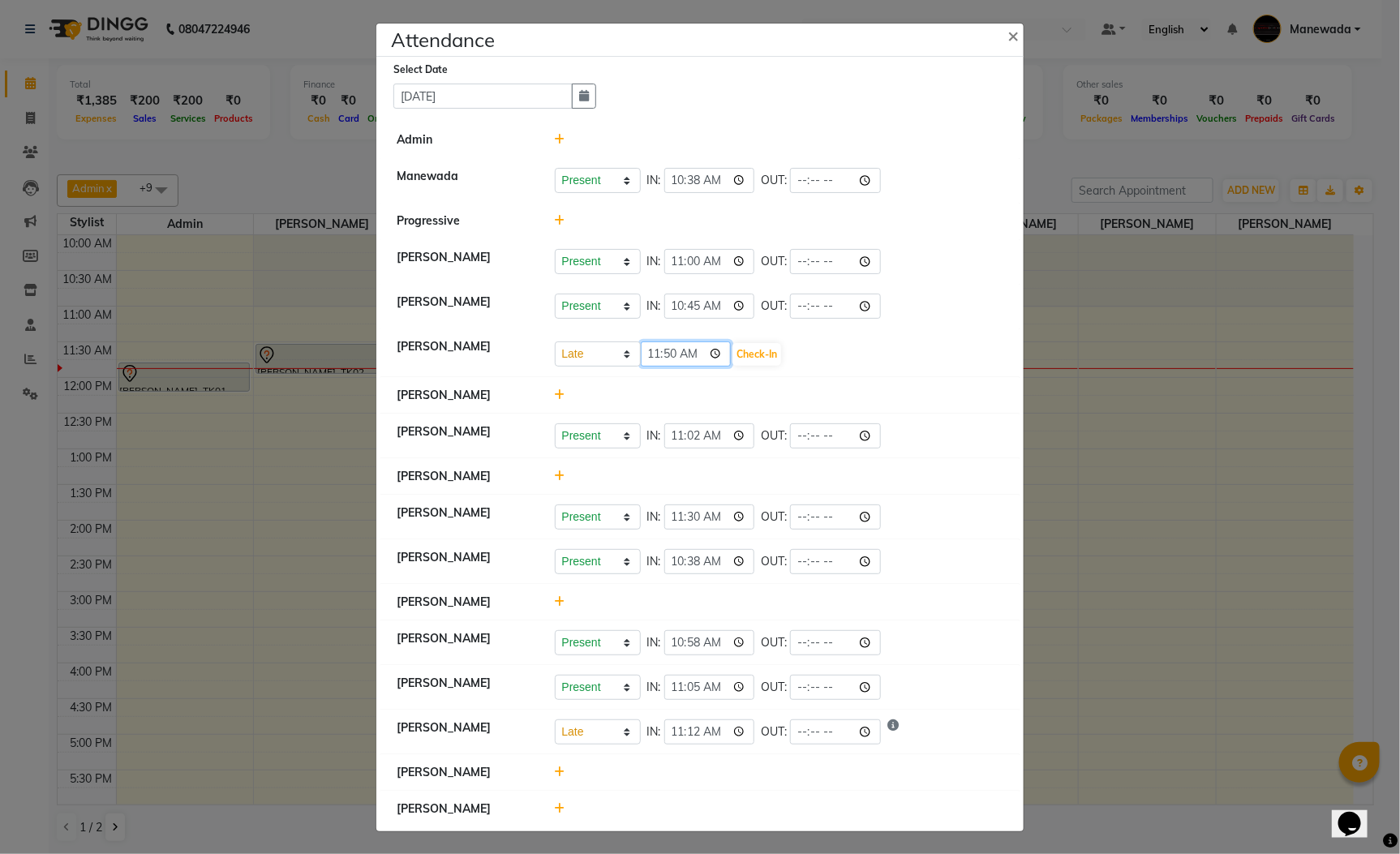
click at [663, 355] on input "11:50" at bounding box center [686, 354] width 91 height 25
type input "11:45"
click at [742, 355] on button "Check-In" at bounding box center [756, 354] width 48 height 23
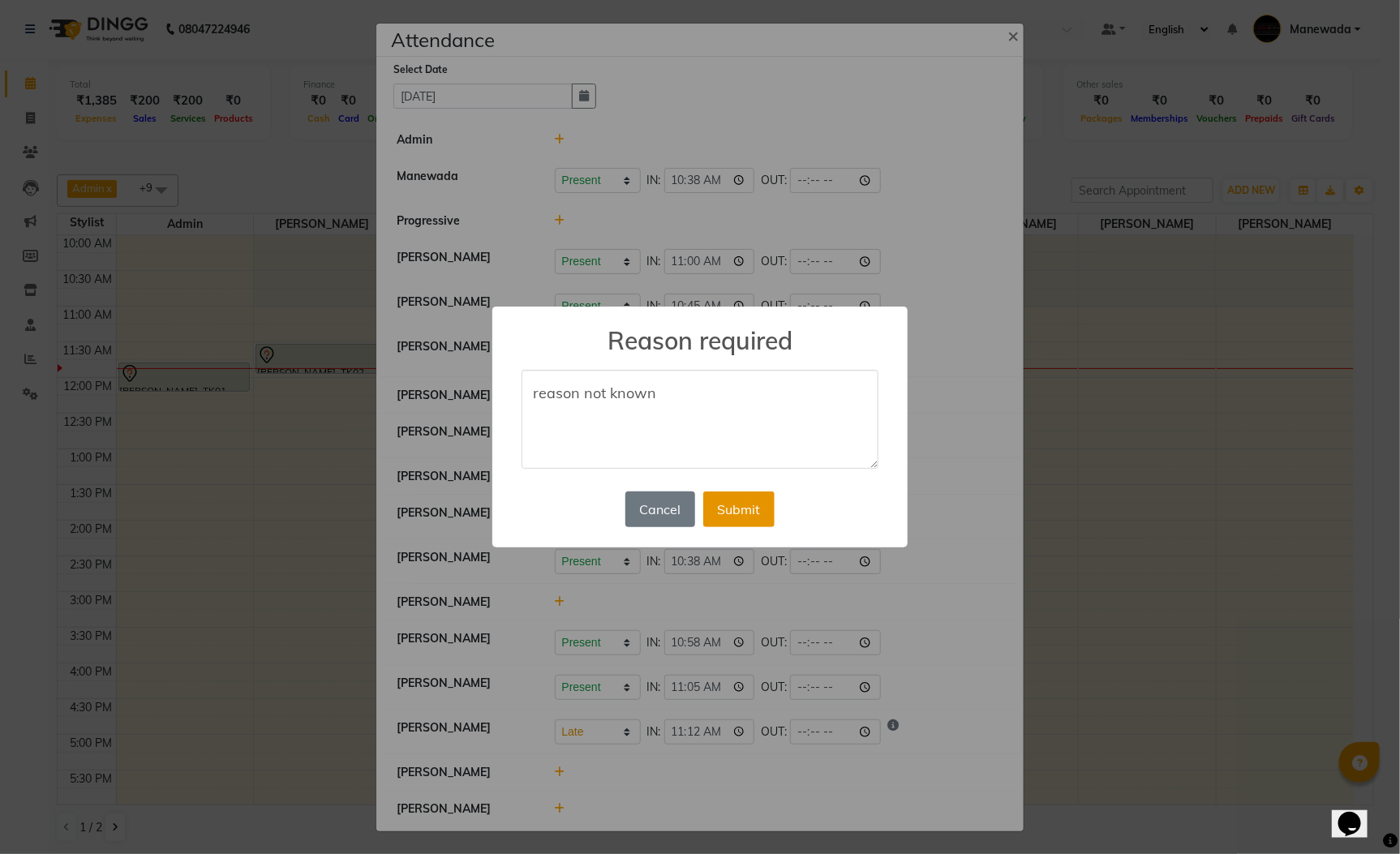
type textarea "reason not known"
click at [743, 518] on button "Submit" at bounding box center [738, 510] width 71 height 36
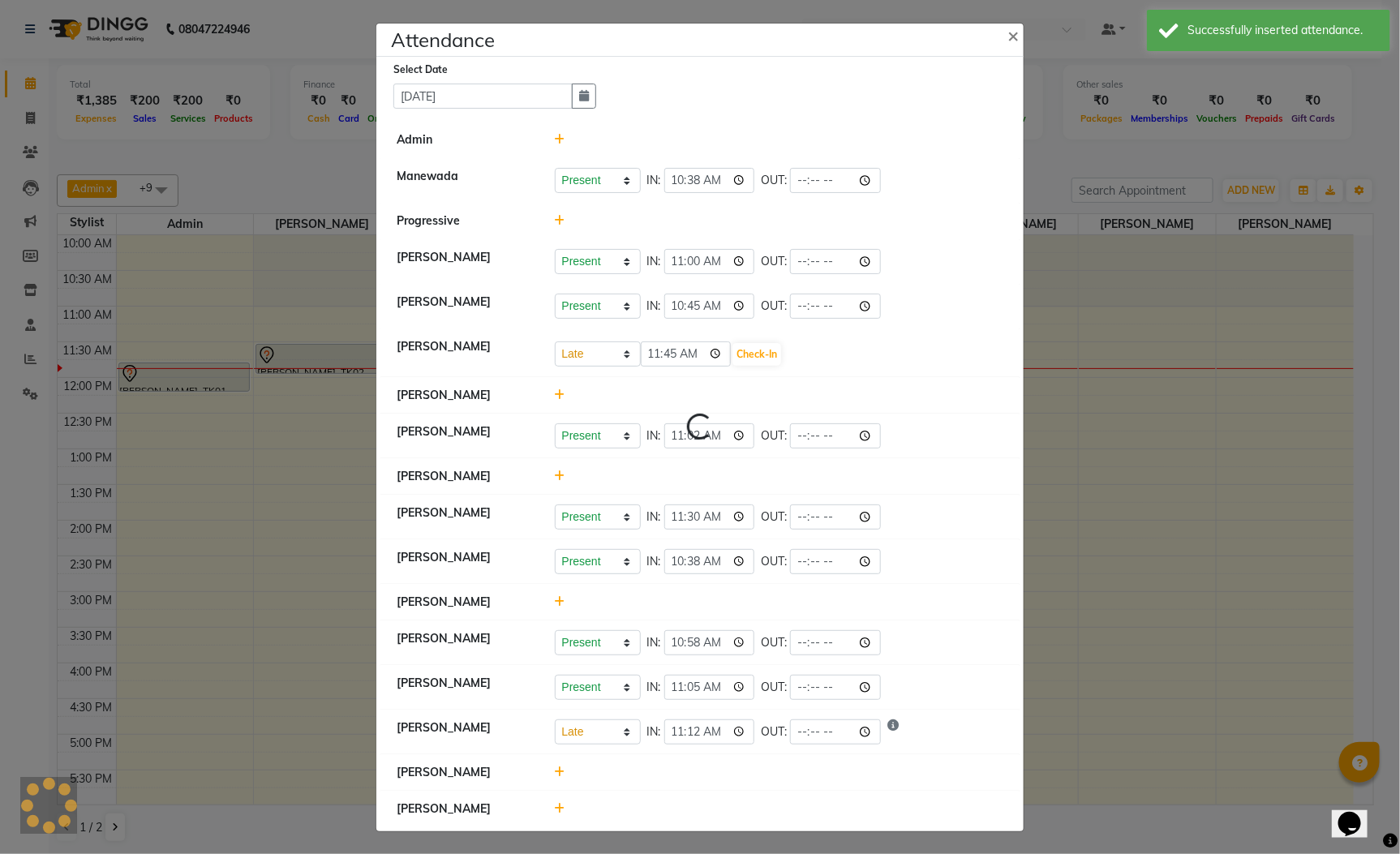
select select "L"
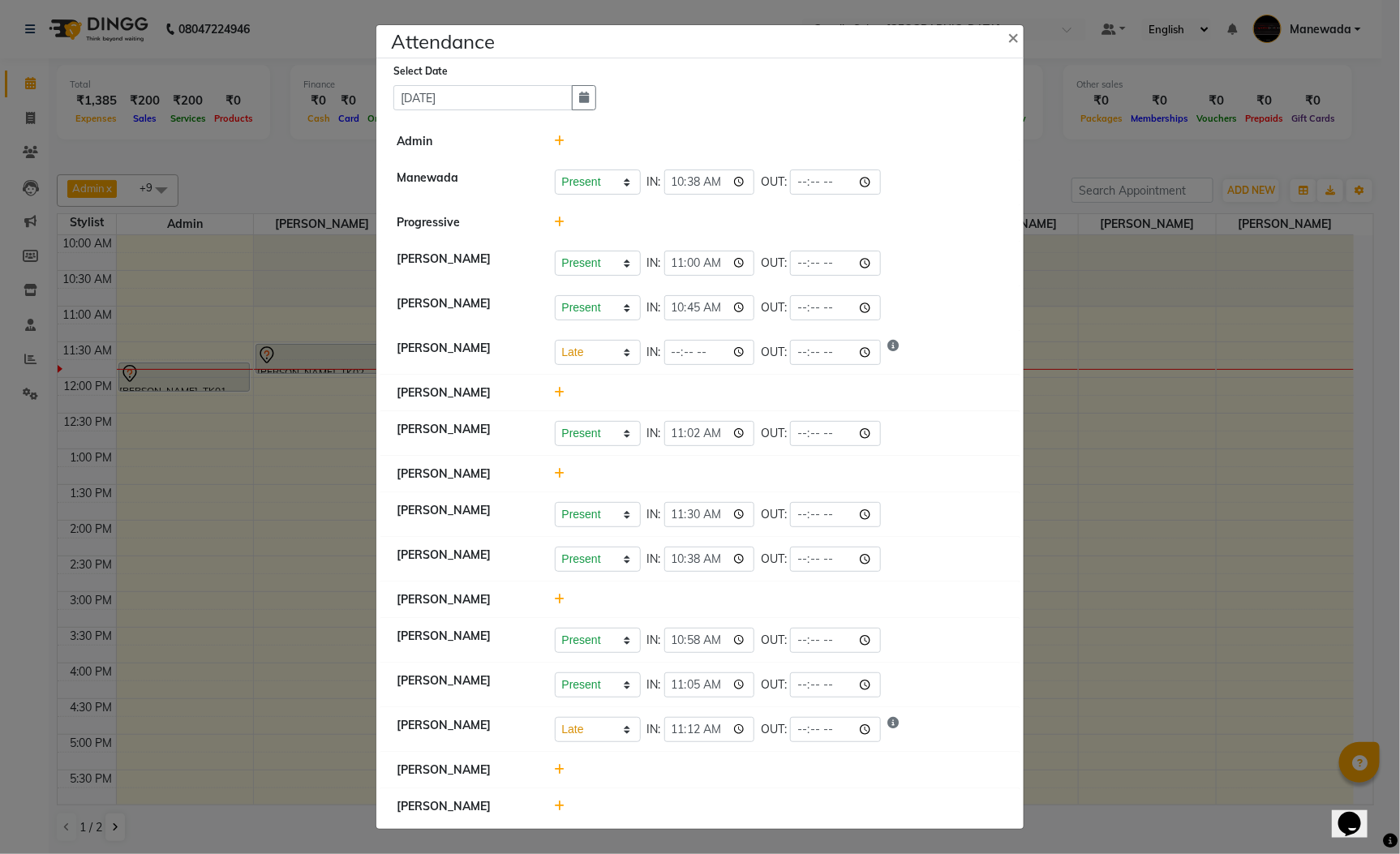
click at [1278, 367] on ngb-modal-window "Attendance × Select Date 04-09-2025 Admin Manewada Present Absent Late Half Day…" at bounding box center [700, 427] width 1400 height 854
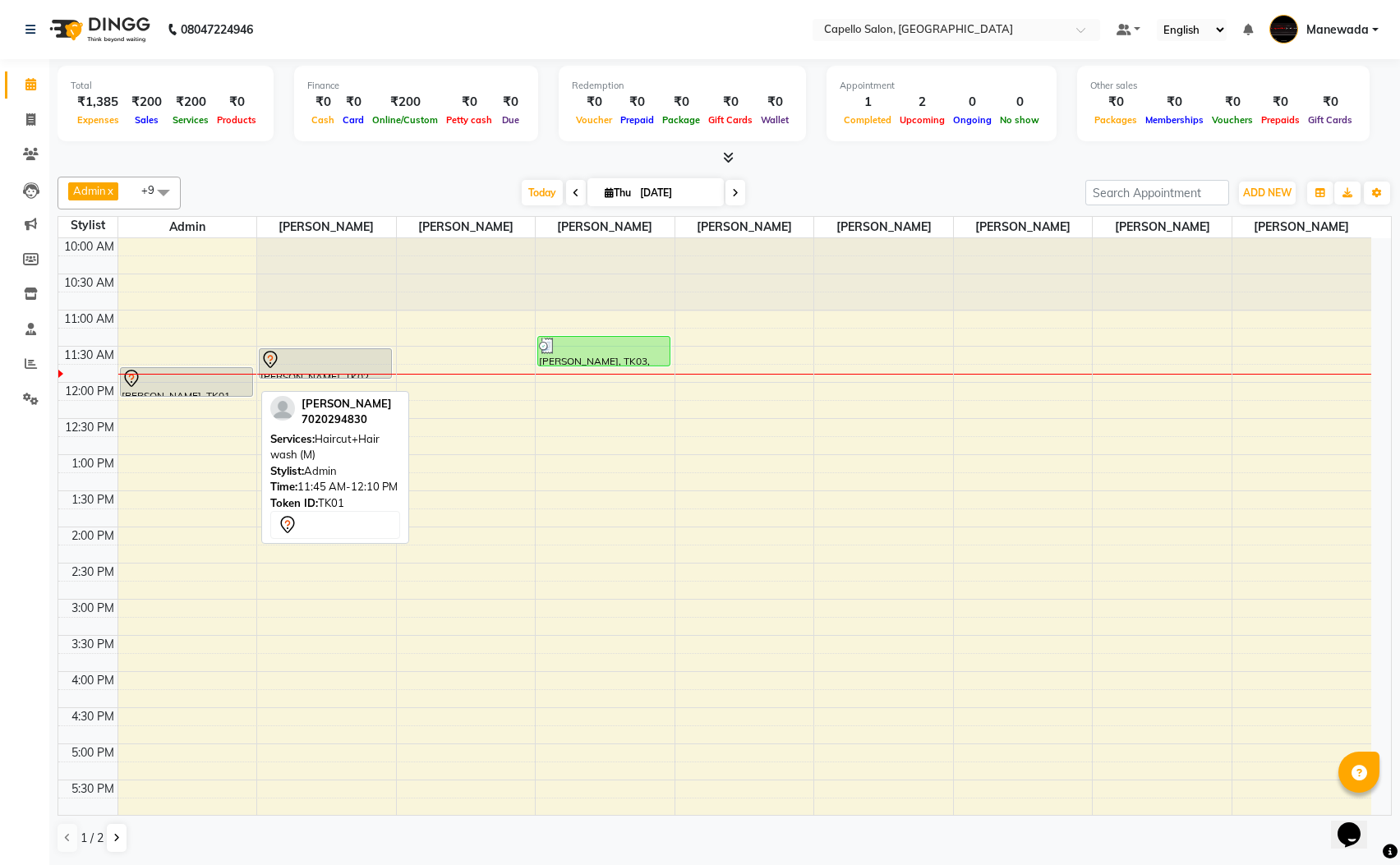
click at [220, 390] on div "Divesh, TK01, 11:45 AM-12:10 PM, Haircut+Hair wash (M)" at bounding box center [187, 382] width 132 height 28
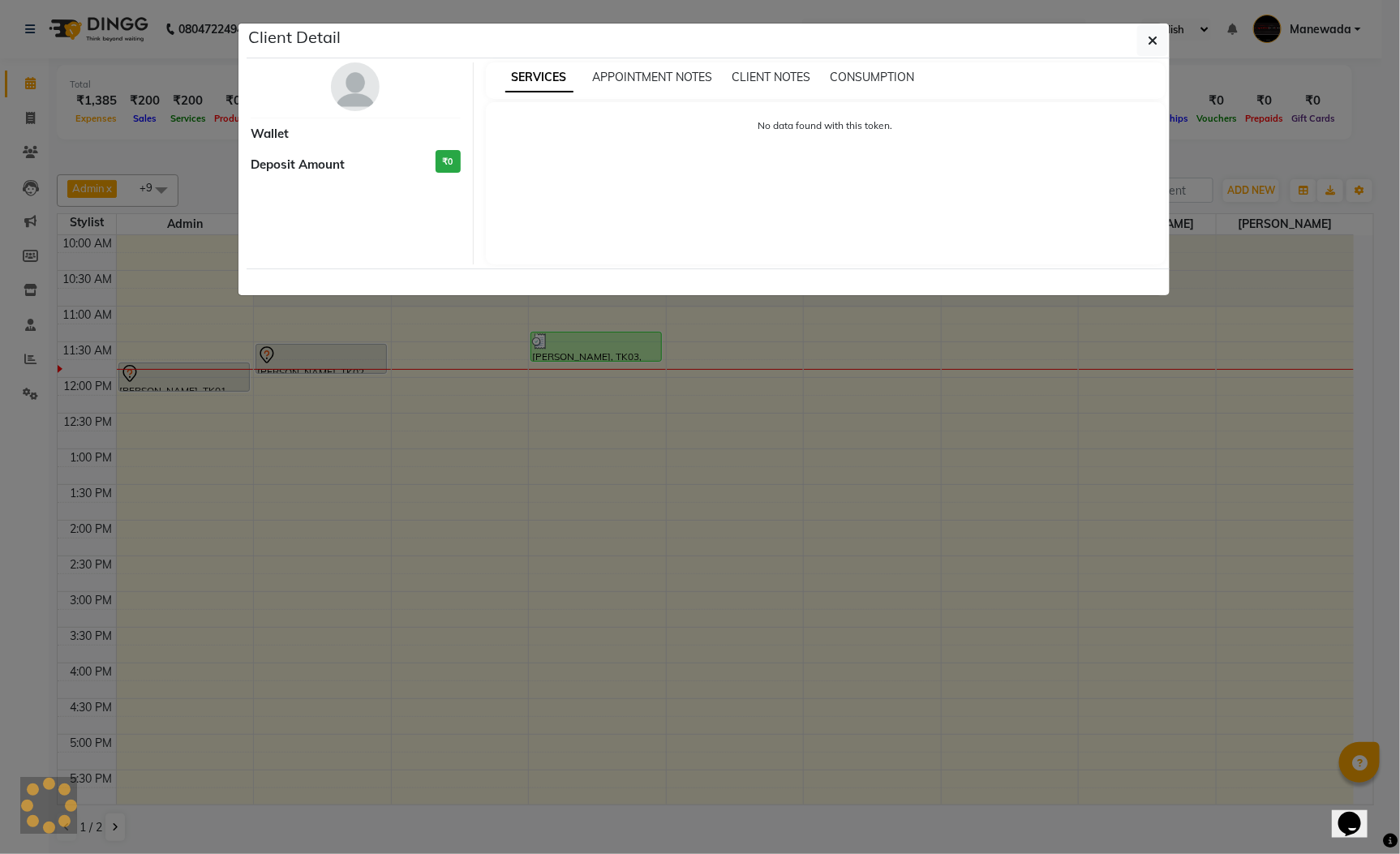
select select "7"
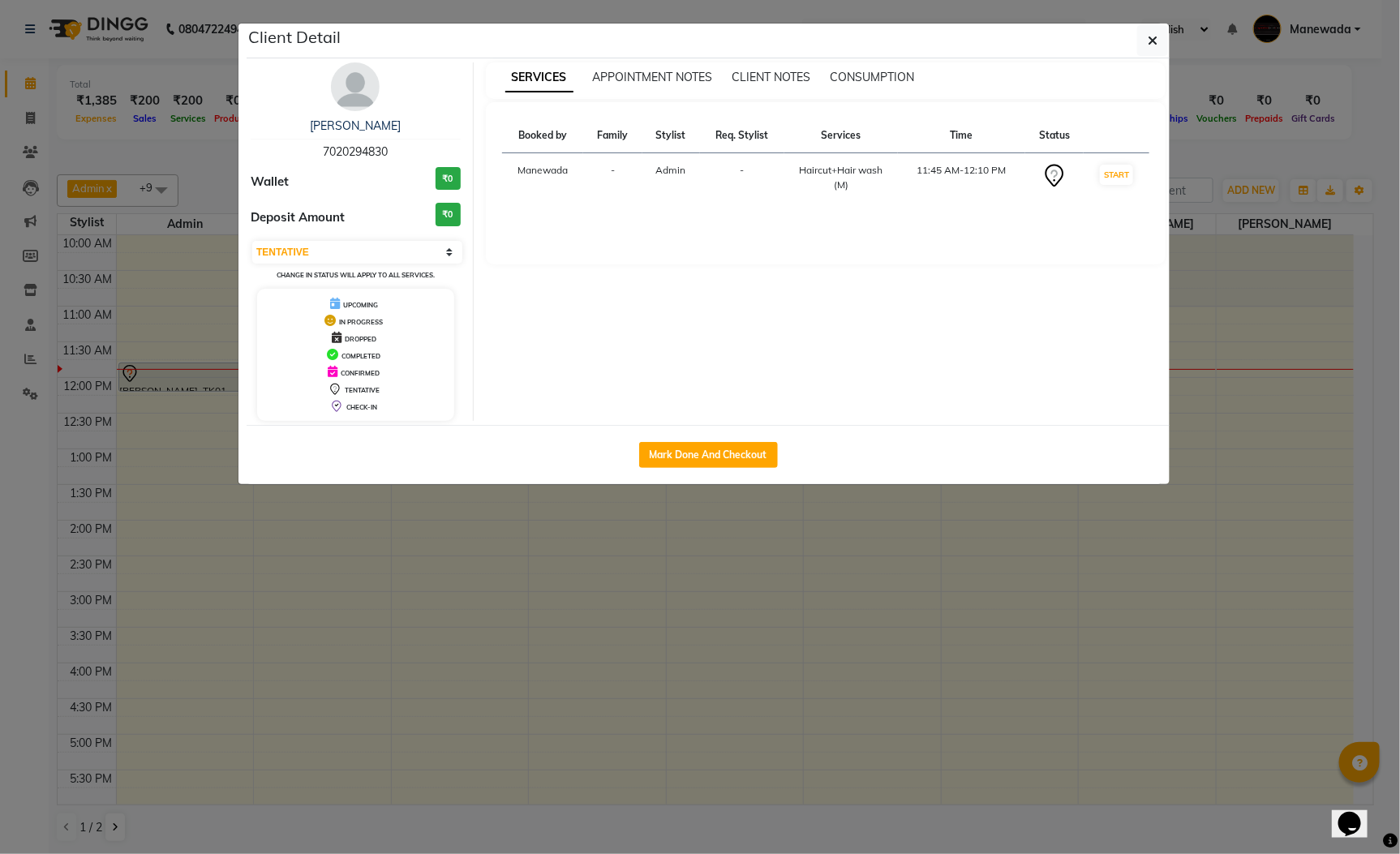
click at [375, 104] on div "Divesh 7020294830 Wallet ₹0 Deposit Amount ₹0 Select IN SERVICE CONFIRMED TENTA…" at bounding box center [356, 242] width 235 height 359
click at [368, 93] on img at bounding box center [355, 86] width 48 height 48
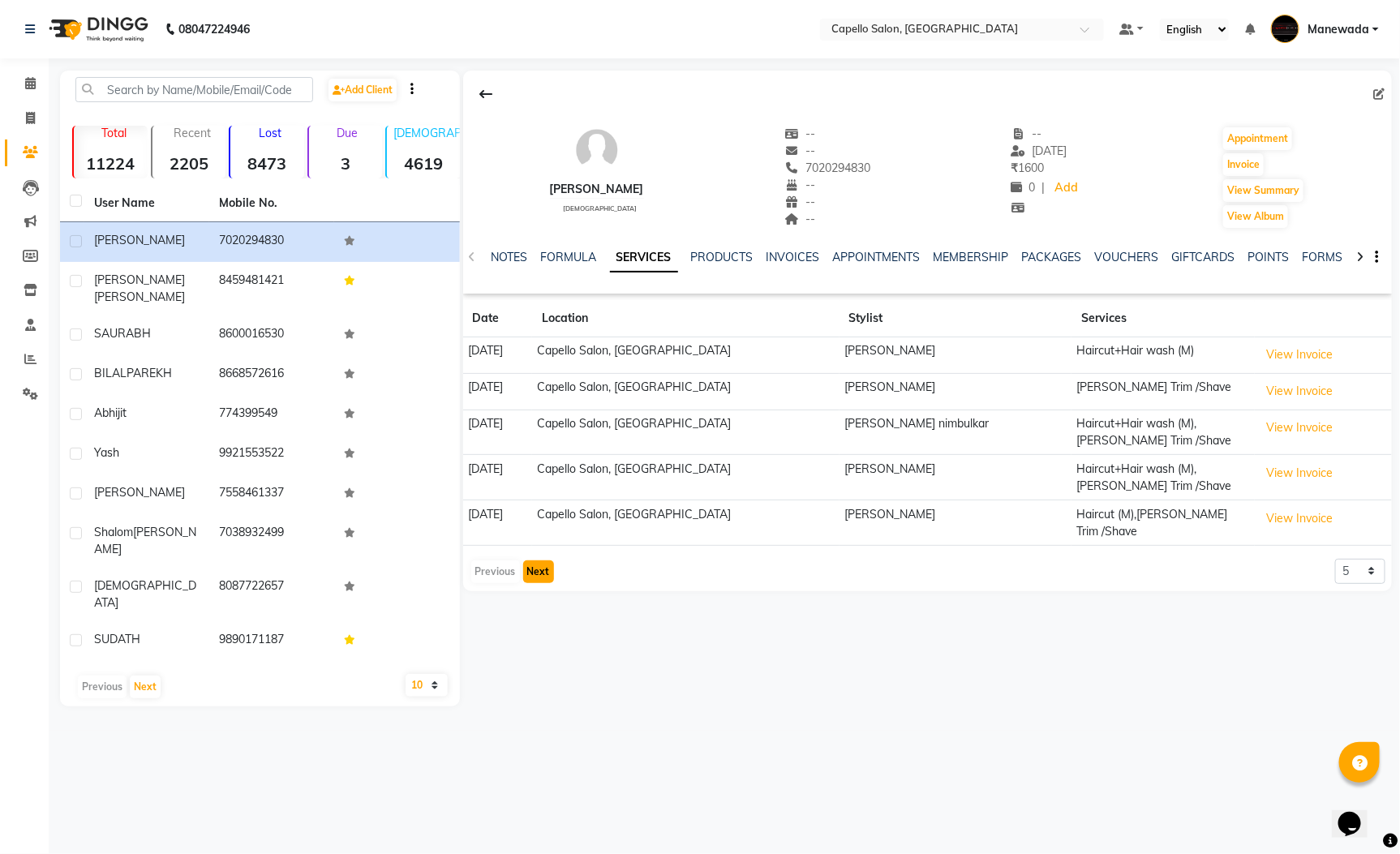
click at [529, 561] on button "Next" at bounding box center [538, 572] width 30 height 23
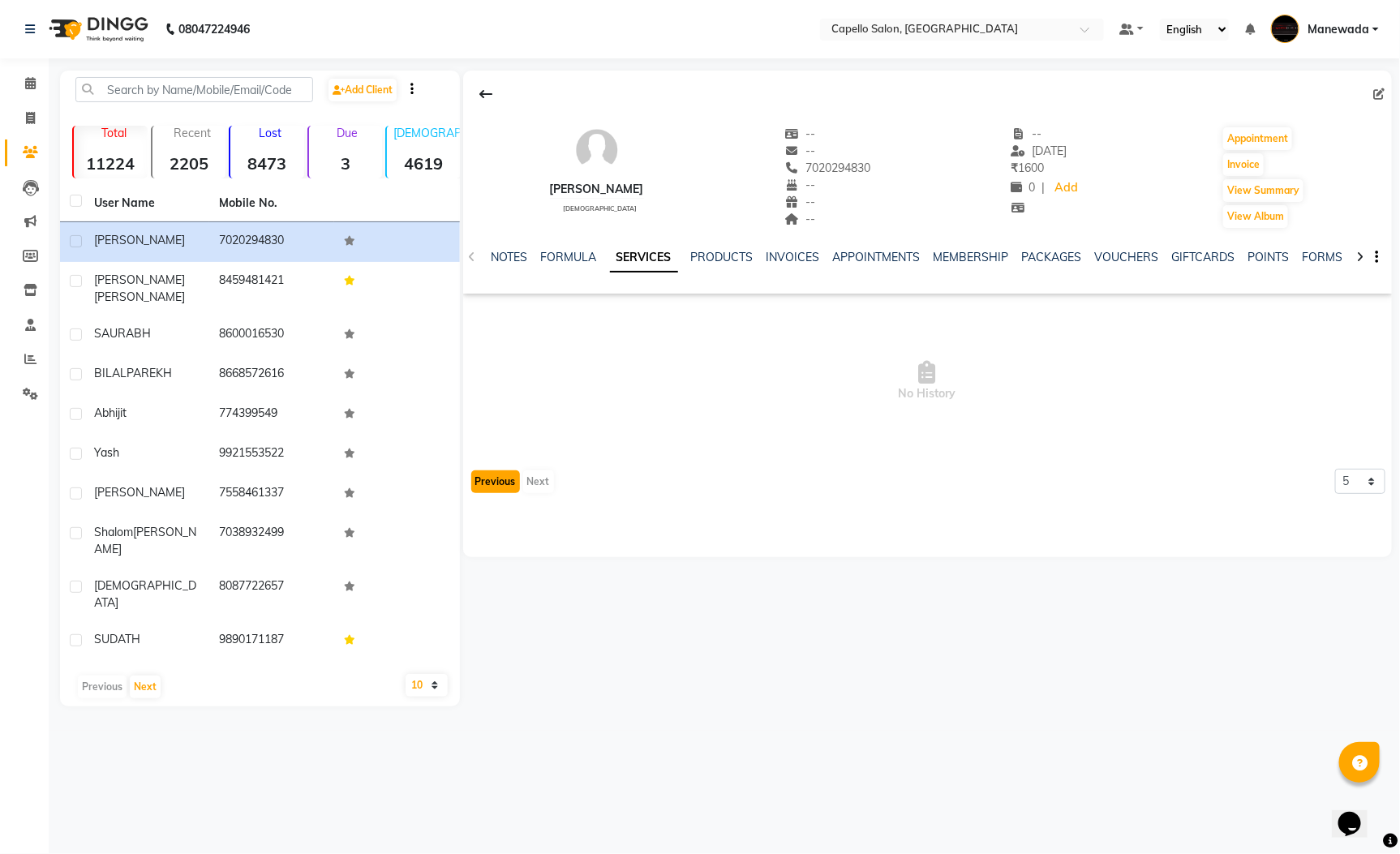
click at [496, 482] on button "Previous" at bounding box center [495, 482] width 48 height 23
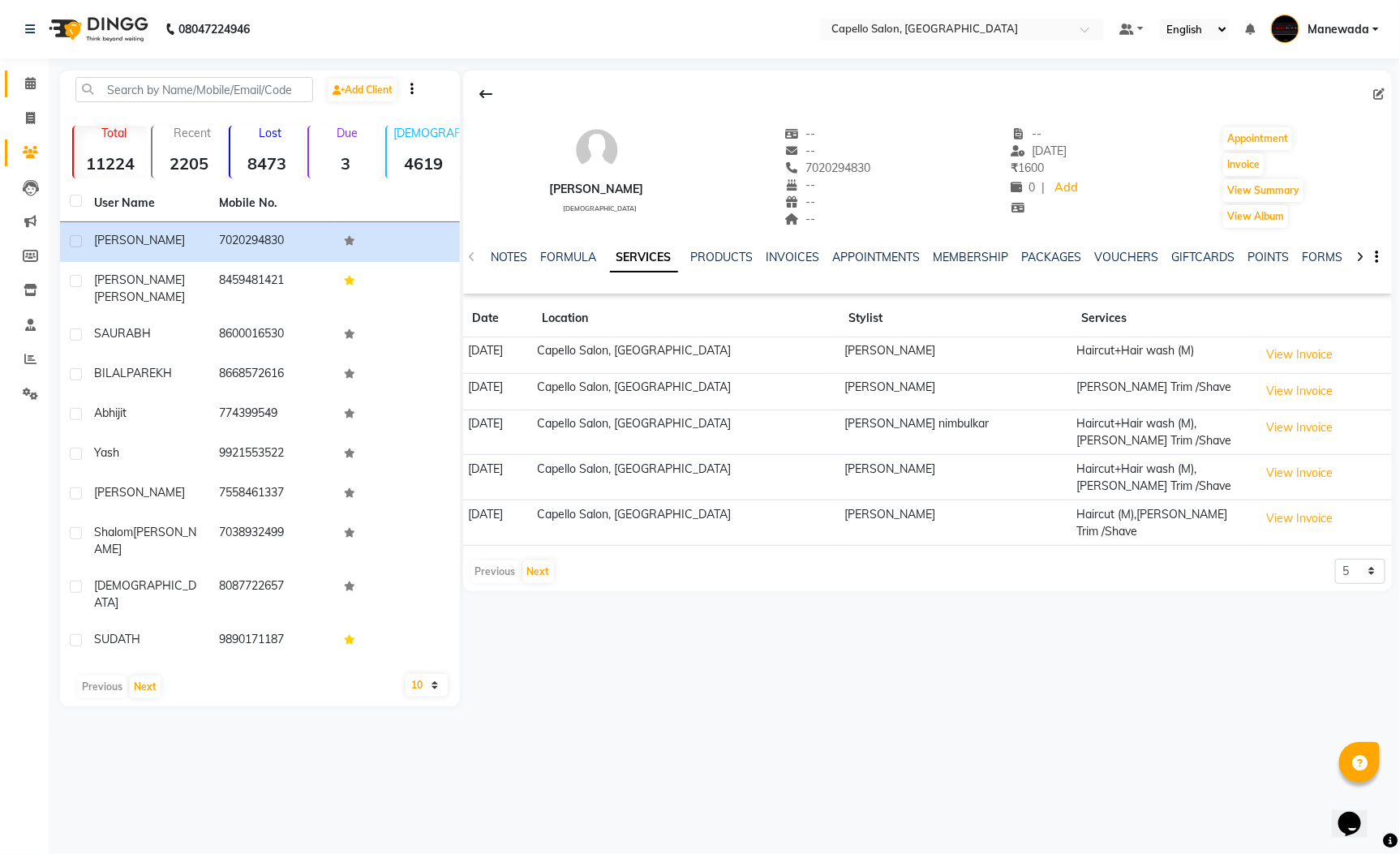
click at [20, 71] on link "Calendar" at bounding box center [24, 84] width 39 height 27
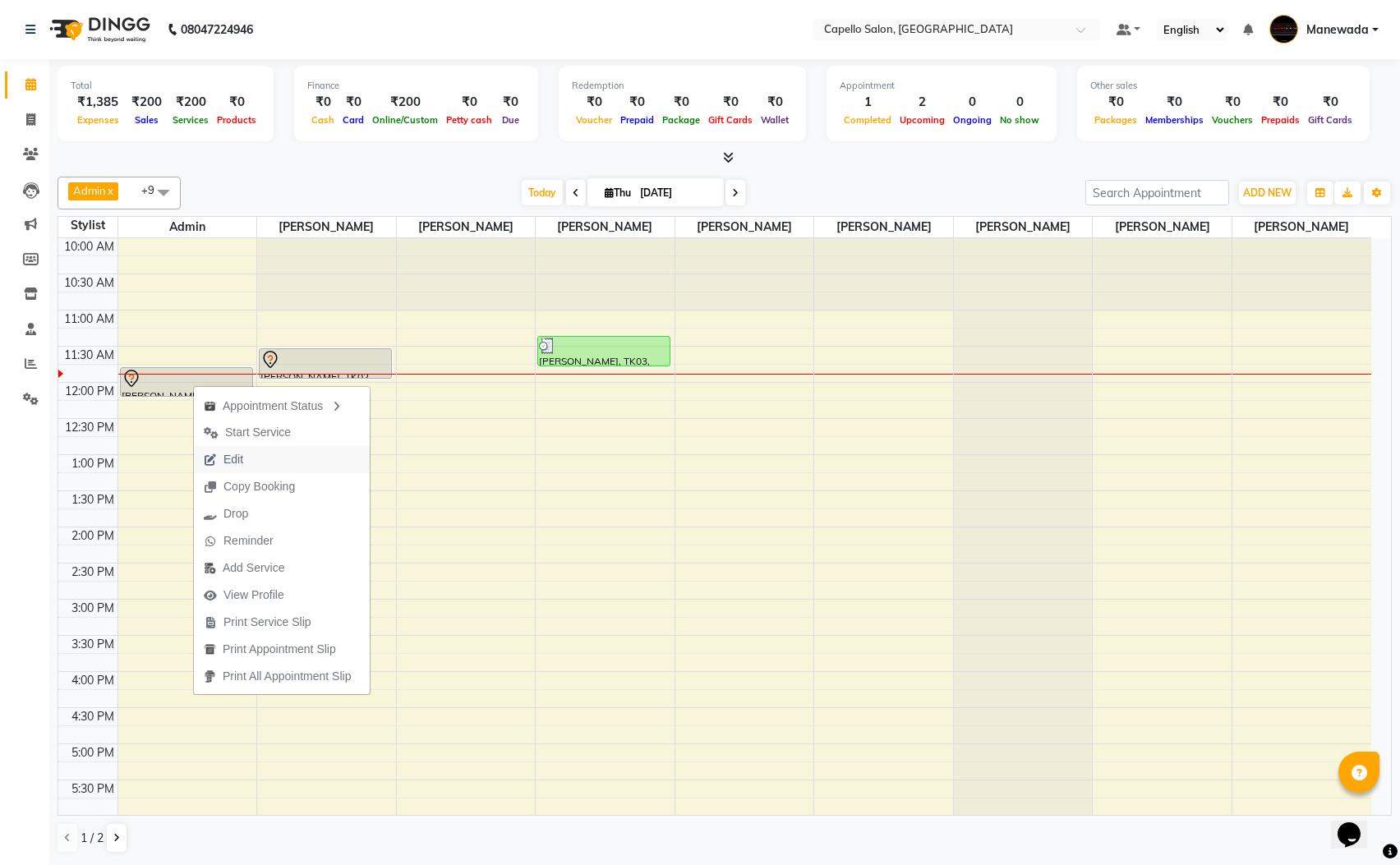
click at [238, 464] on span "Edit" at bounding box center [233, 459] width 20 height 17
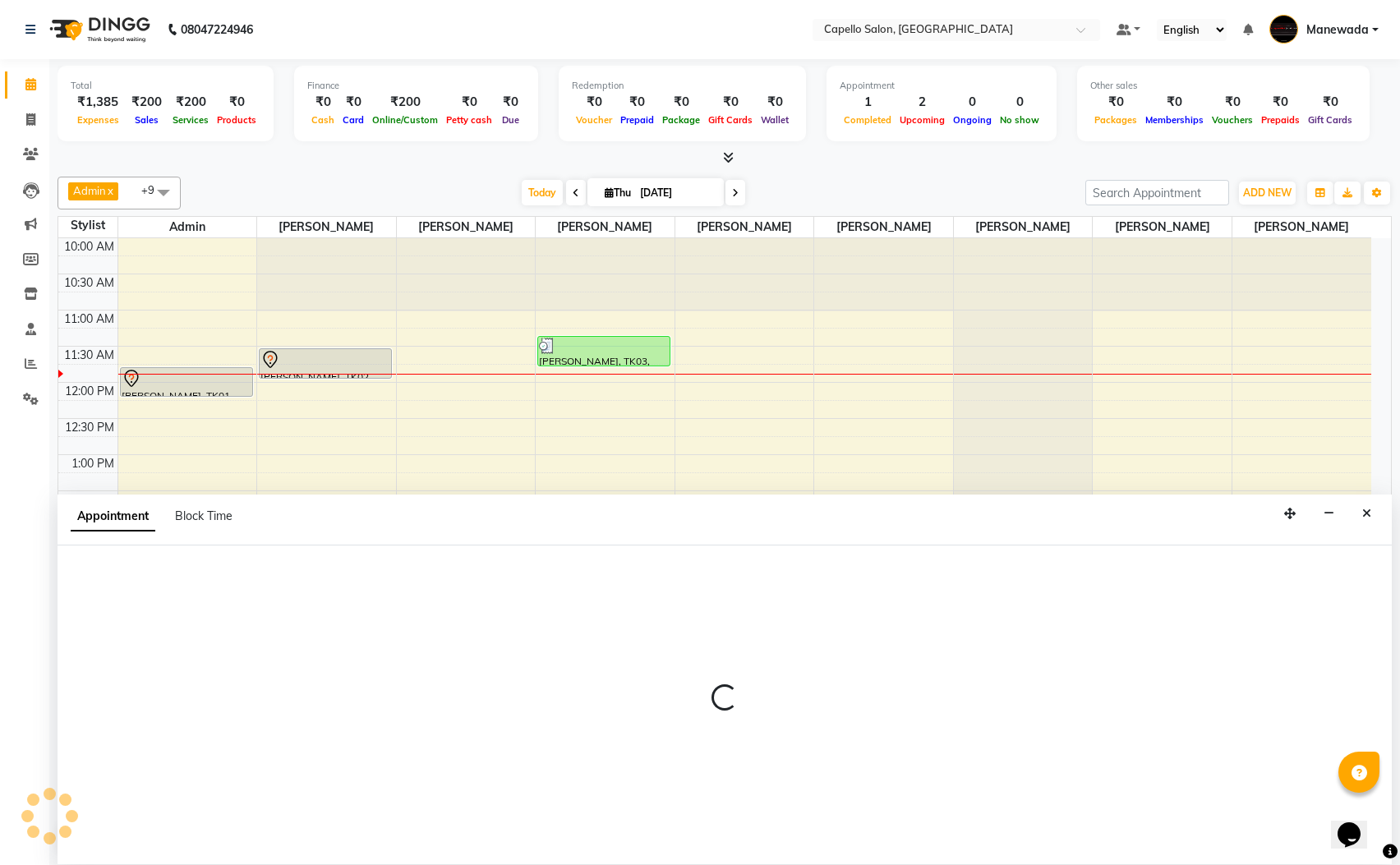
scroll to position [1, 0]
select select "tentative"
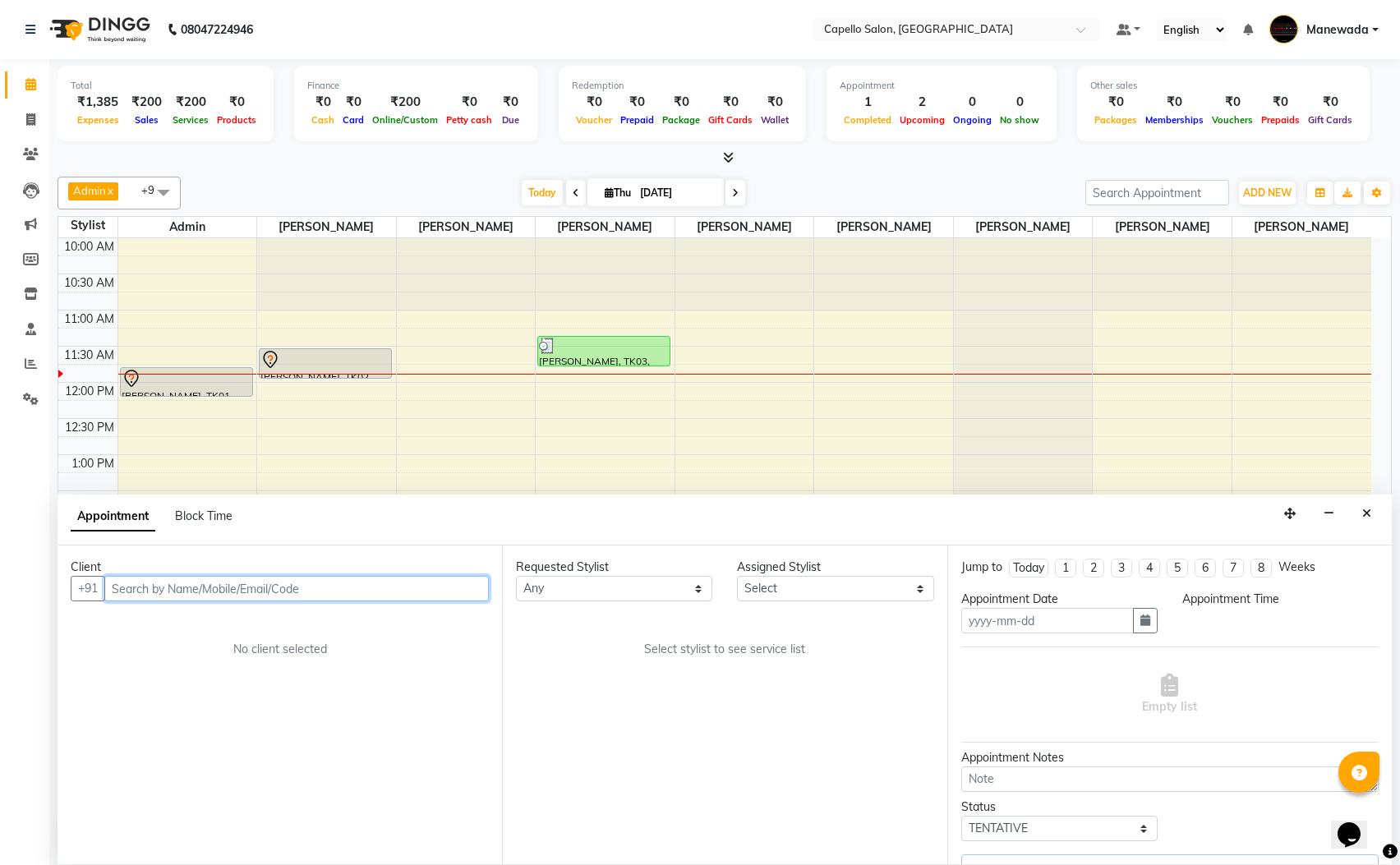
type input "[DATE]"
select select "15774"
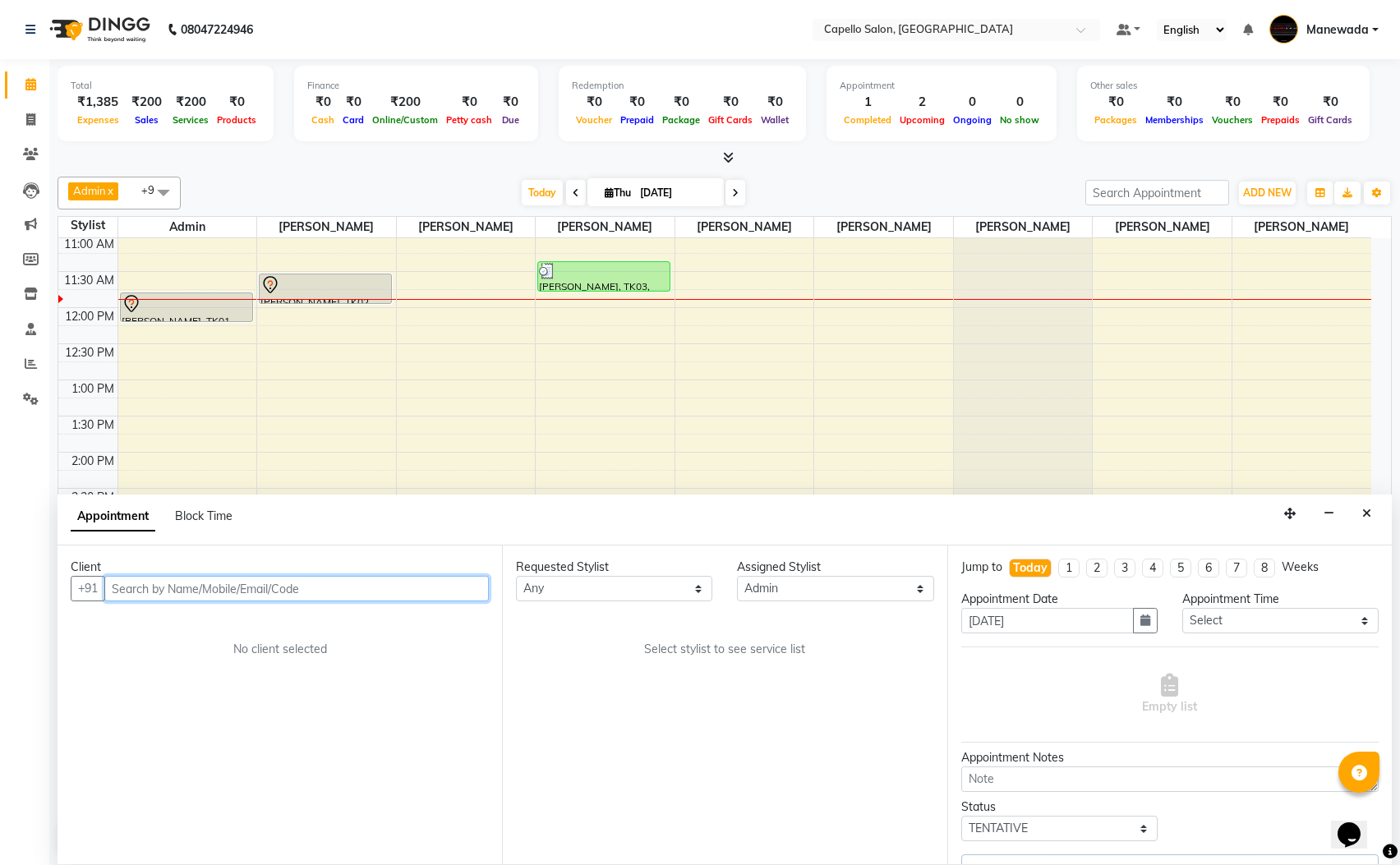
select select "1366"
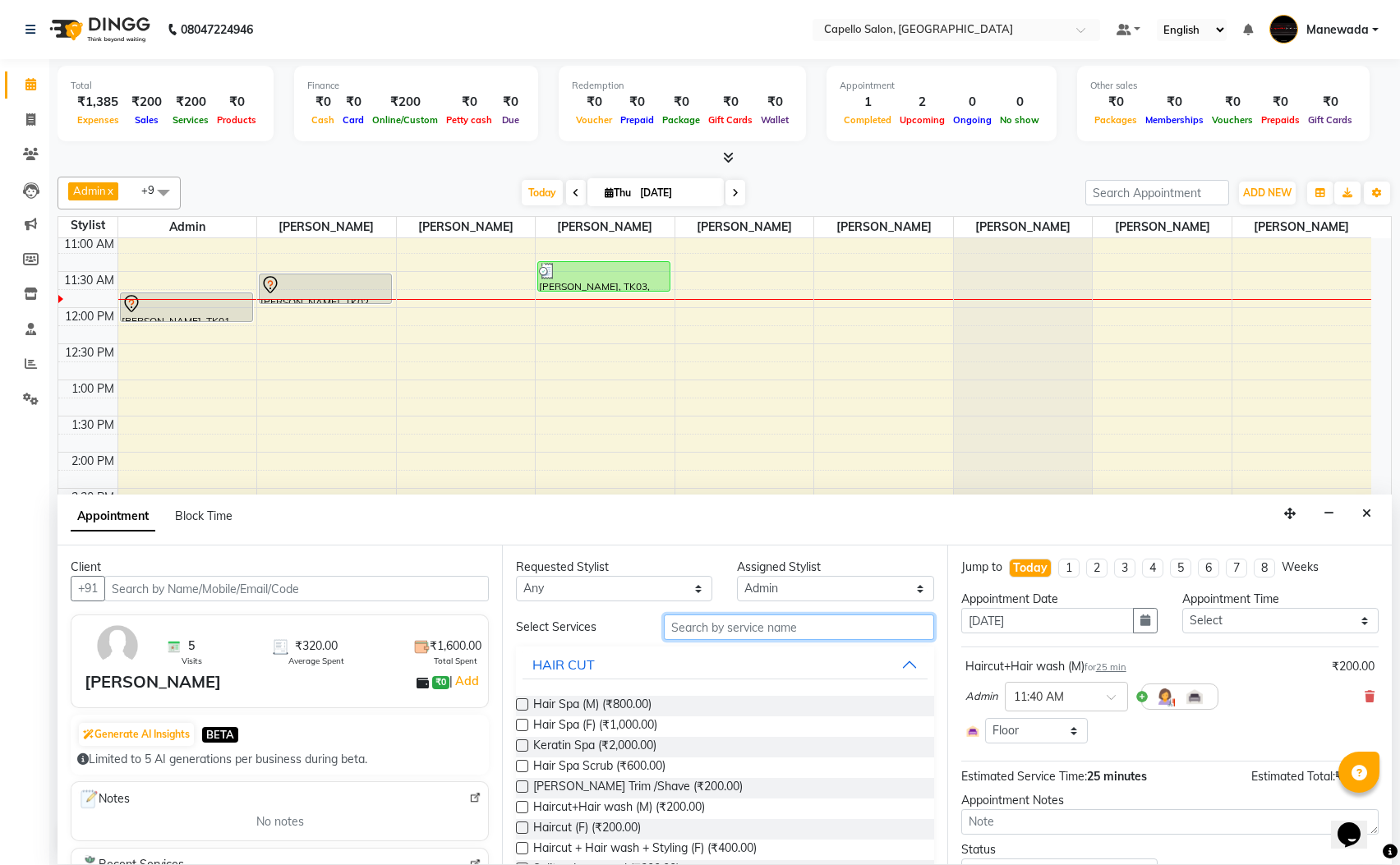
click at [709, 636] on input "text" at bounding box center [798, 627] width 270 height 25
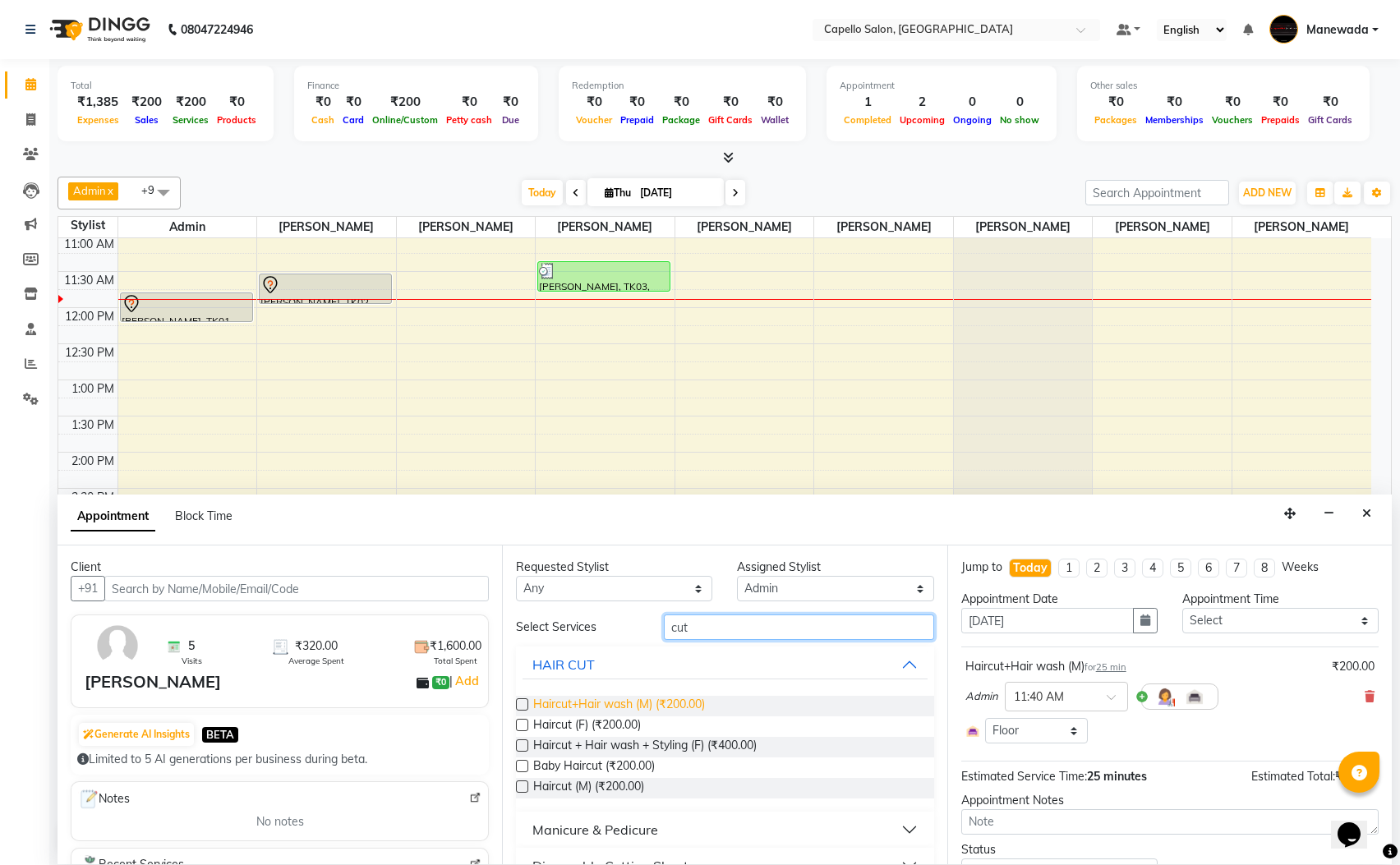
type input "cut"
click at [621, 704] on span "Haircut+Hair wash (M) (₹200.00)" at bounding box center [619, 705] width 172 height 20
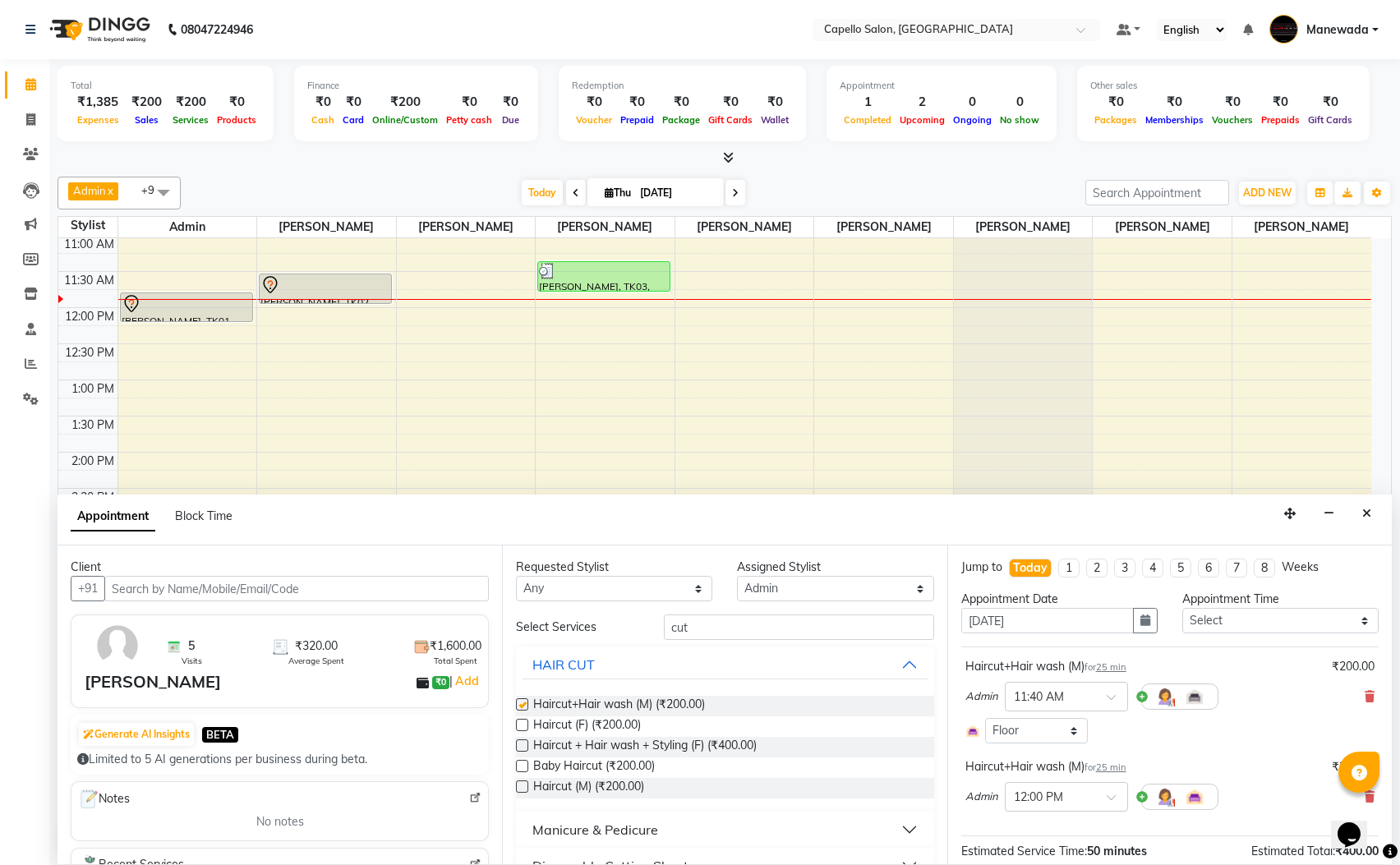
checkbox input "false"
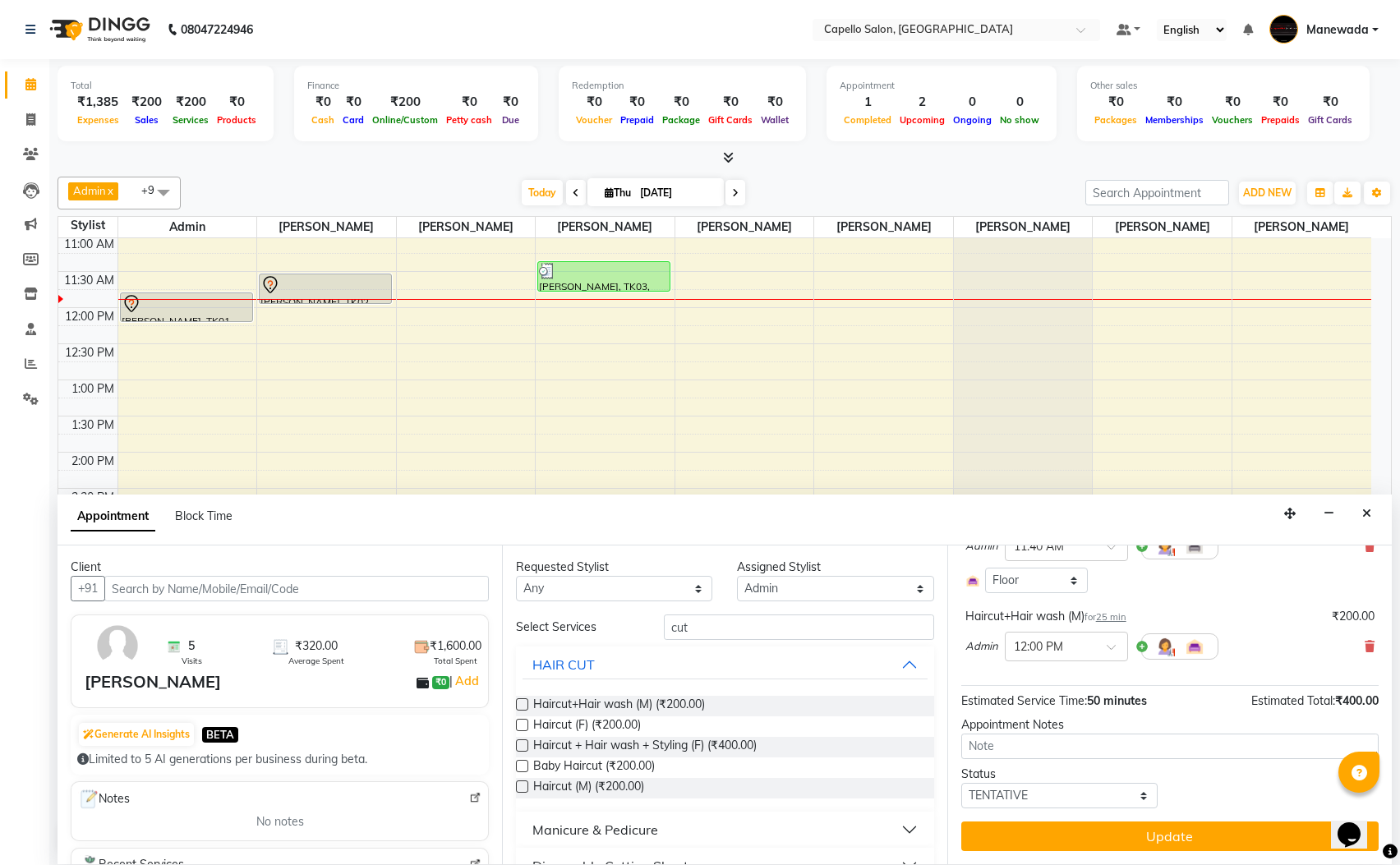
scroll to position [153, 0]
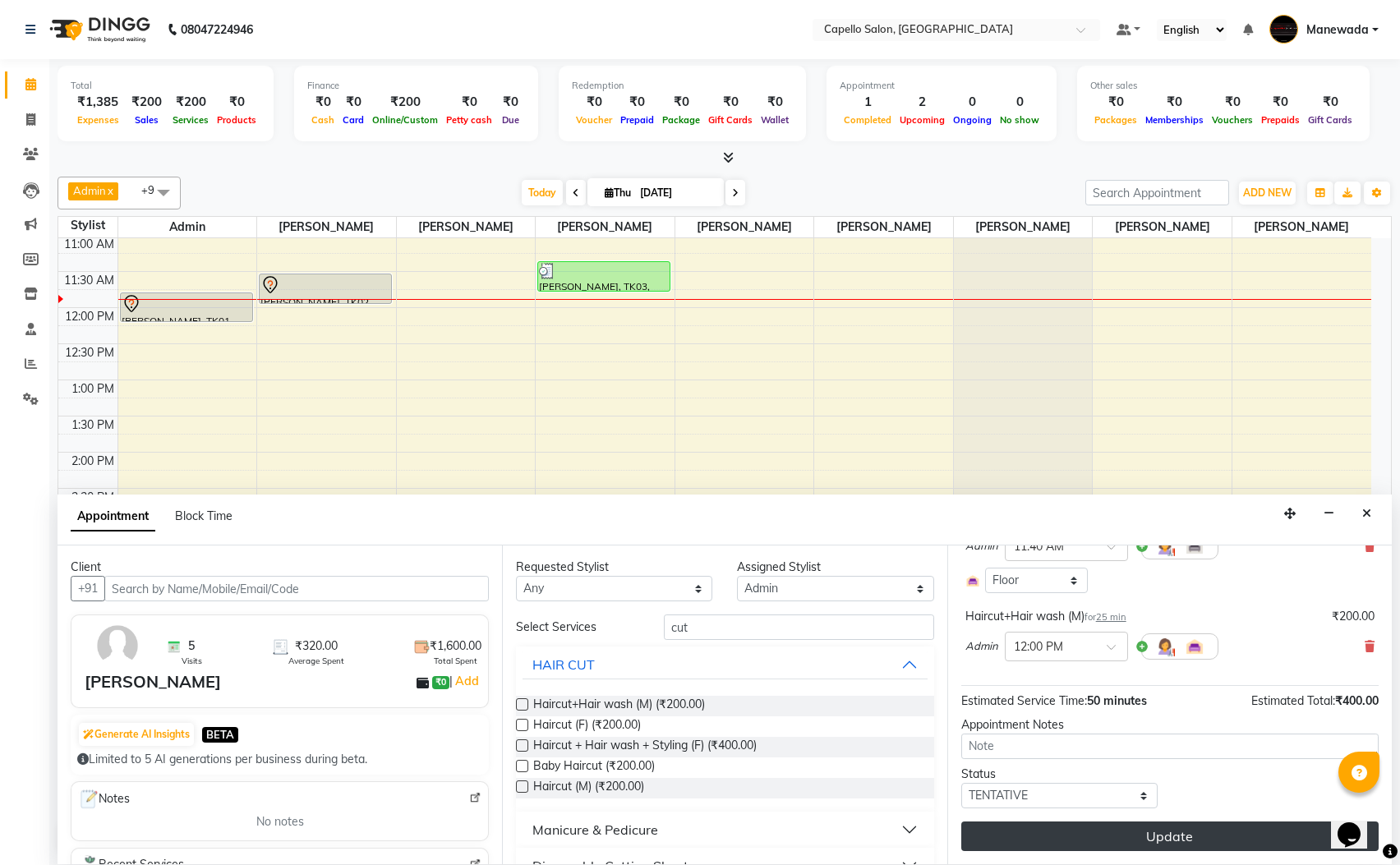
click at [1211, 849] on button "Update" at bounding box center [1170, 836] width 417 height 30
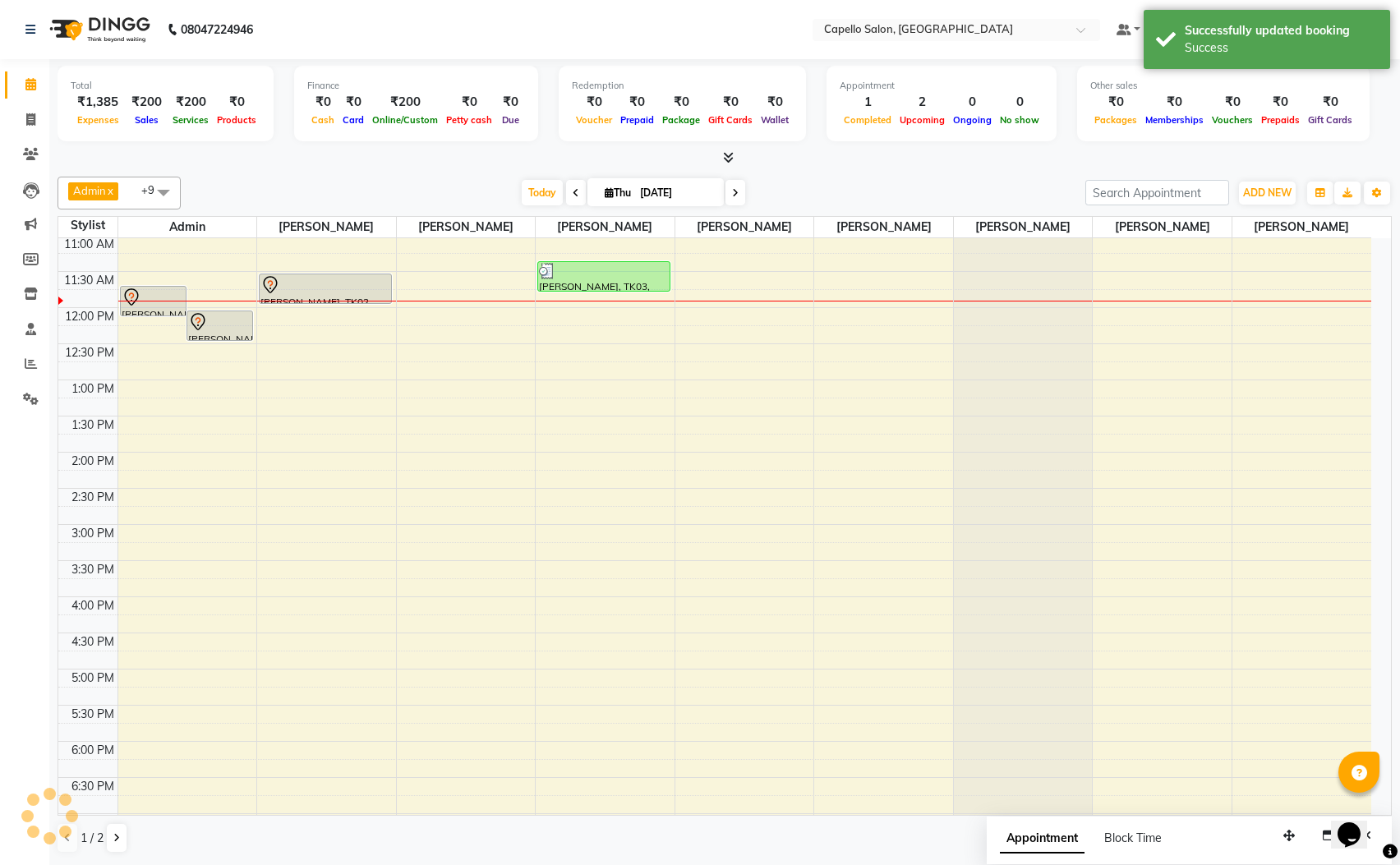
scroll to position [0, 0]
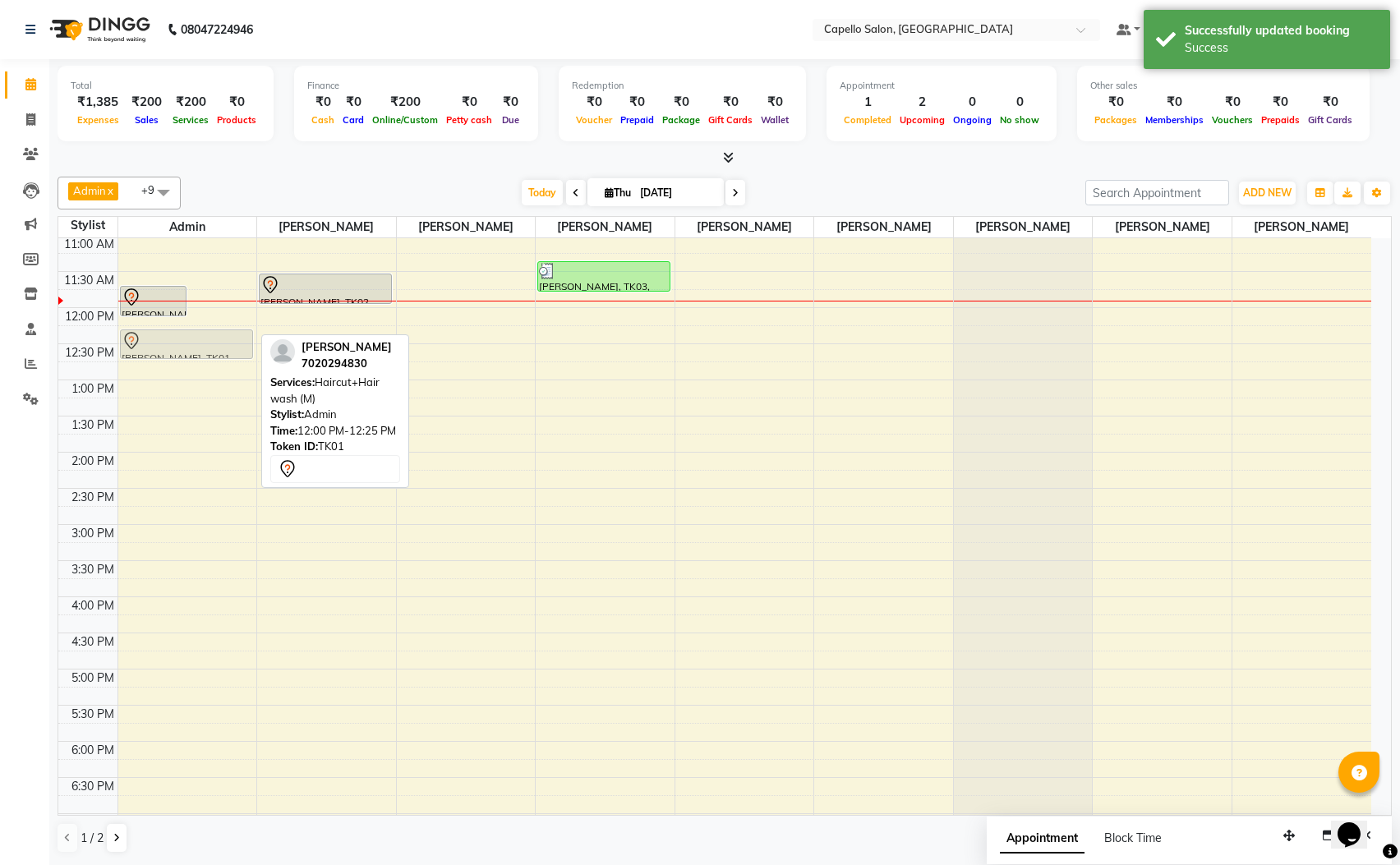
drag, startPoint x: 235, startPoint y: 316, endPoint x: 163, endPoint y: 342, distance: 76.6
click at [163, 342] on div "Divesh, TK01, 11:40 AM-12:05 PM, Haircut+Hair wash (M) Divesh, TK01, 12:00 PM-1…" at bounding box center [188, 597] width 138 height 867
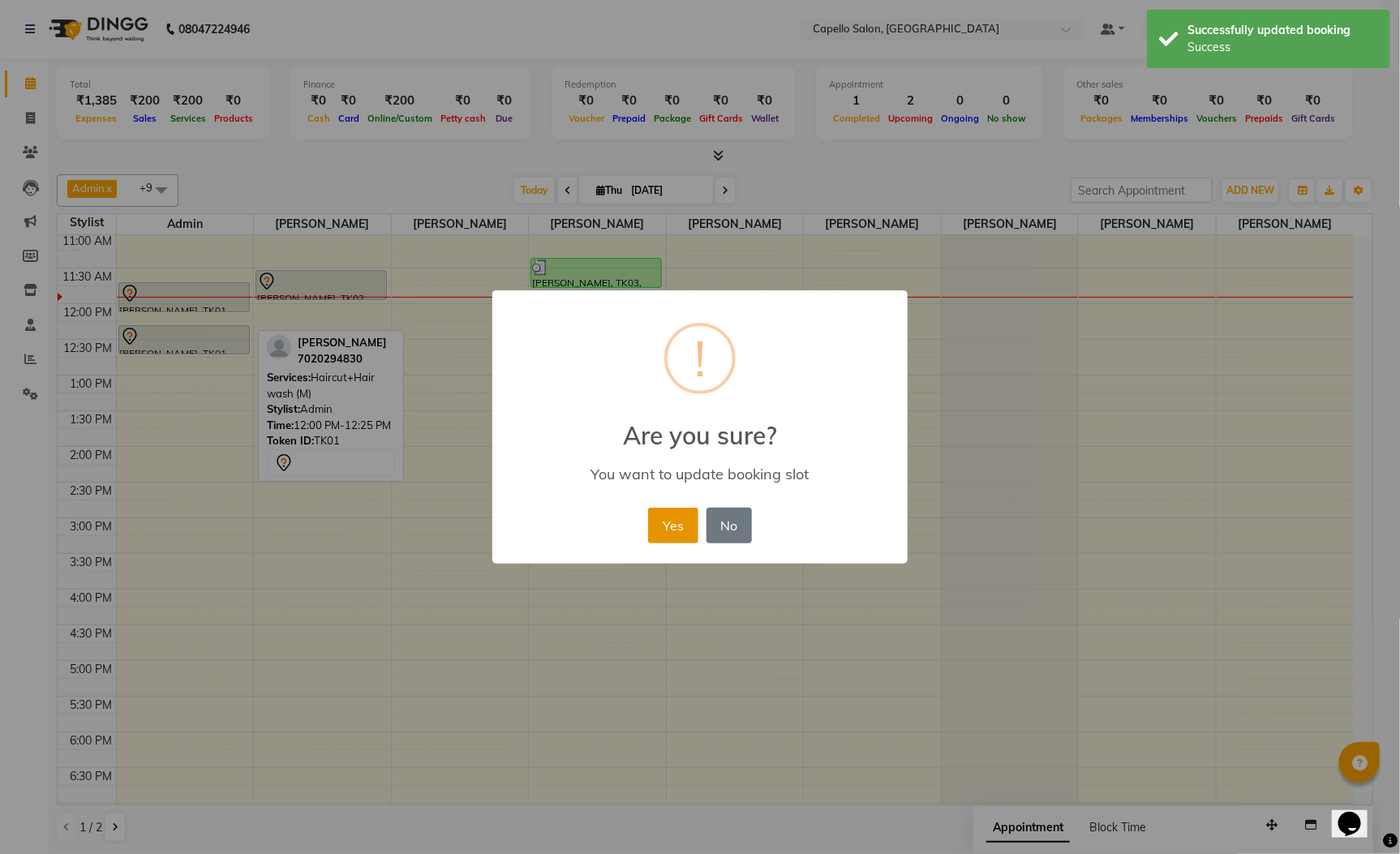
click at [672, 511] on button "Yes" at bounding box center [673, 526] width 49 height 36
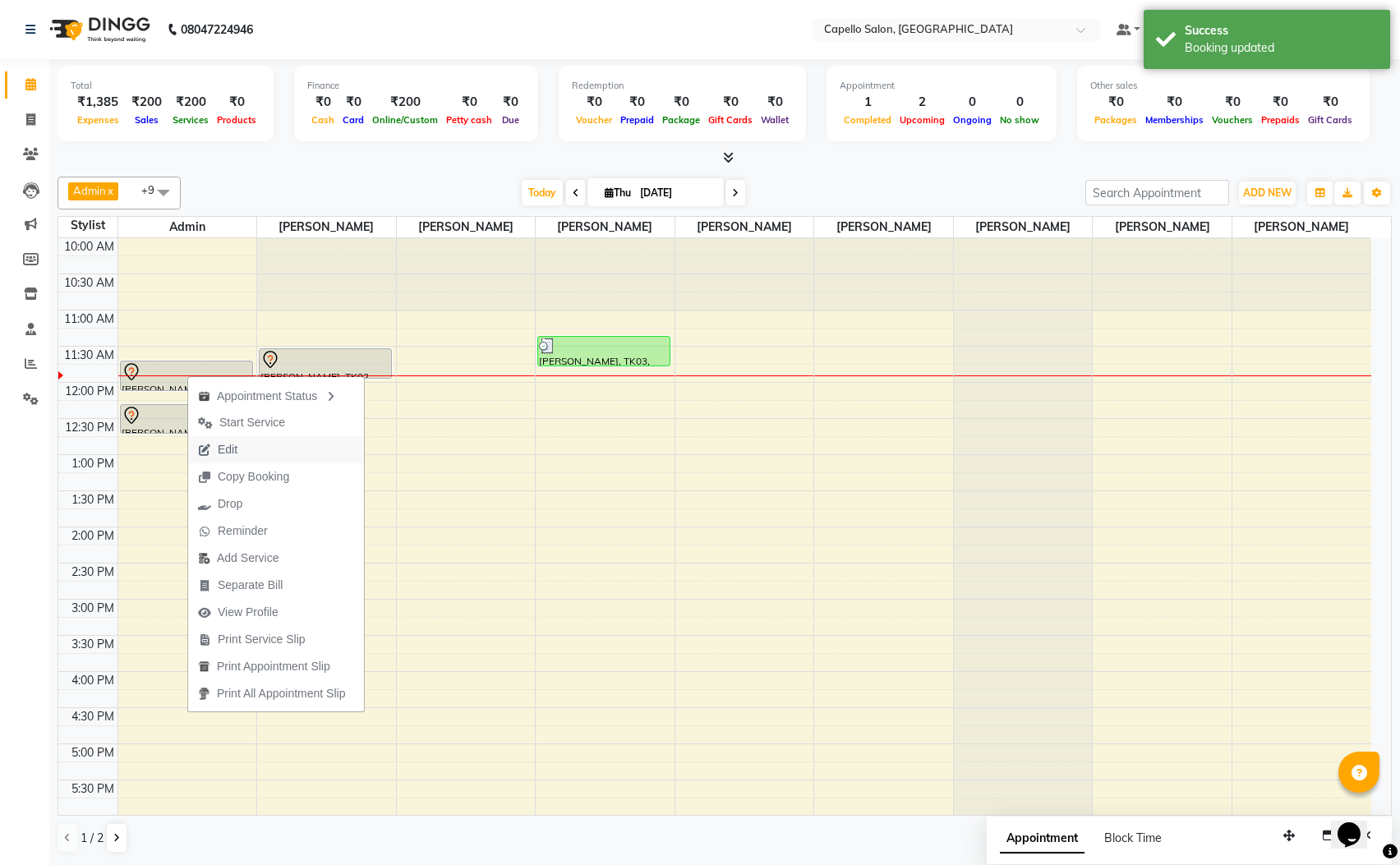
click at [235, 451] on span "Edit" at bounding box center [227, 450] width 20 height 17
select select "tentative"
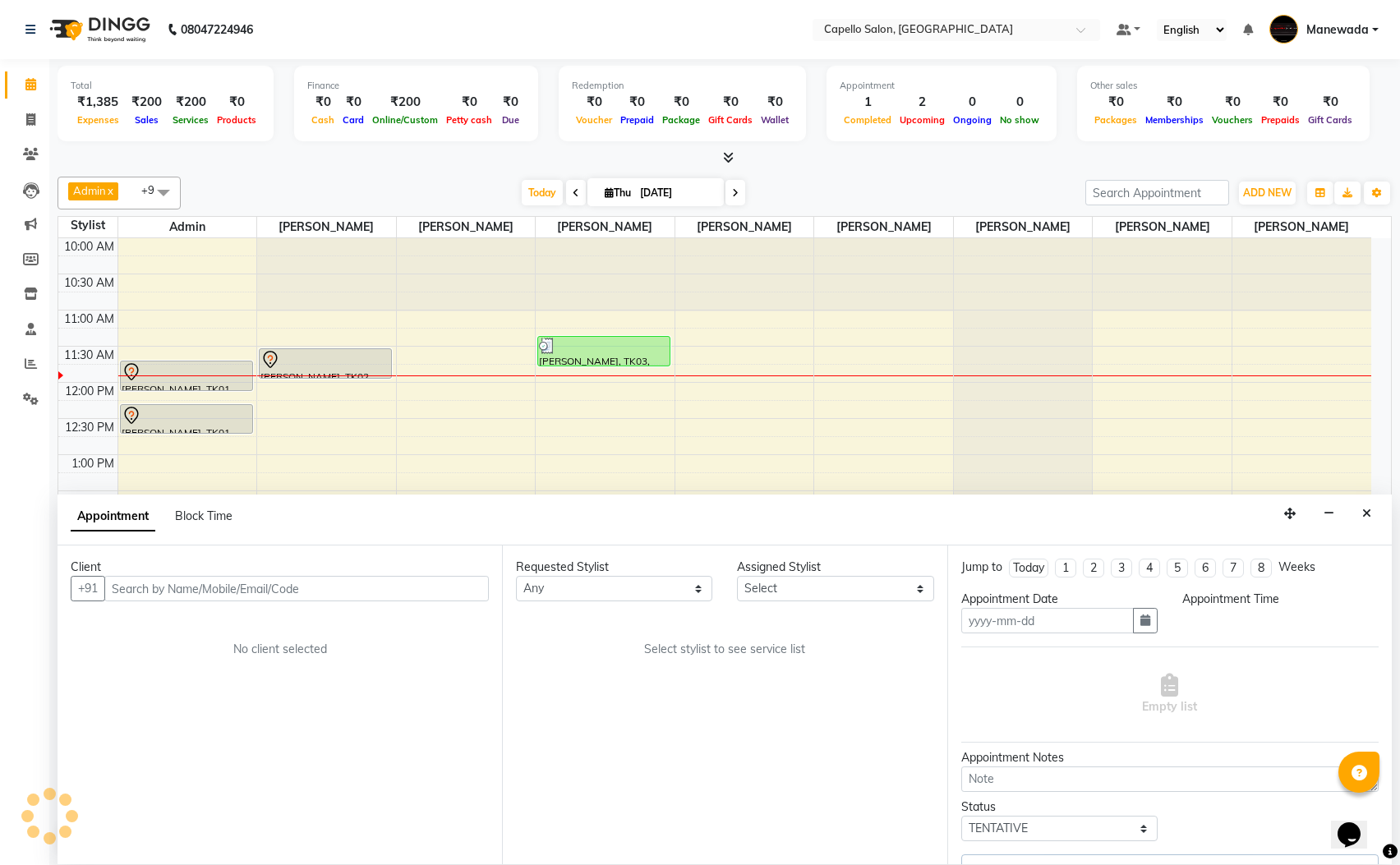
type input "[DATE]"
select select "700"
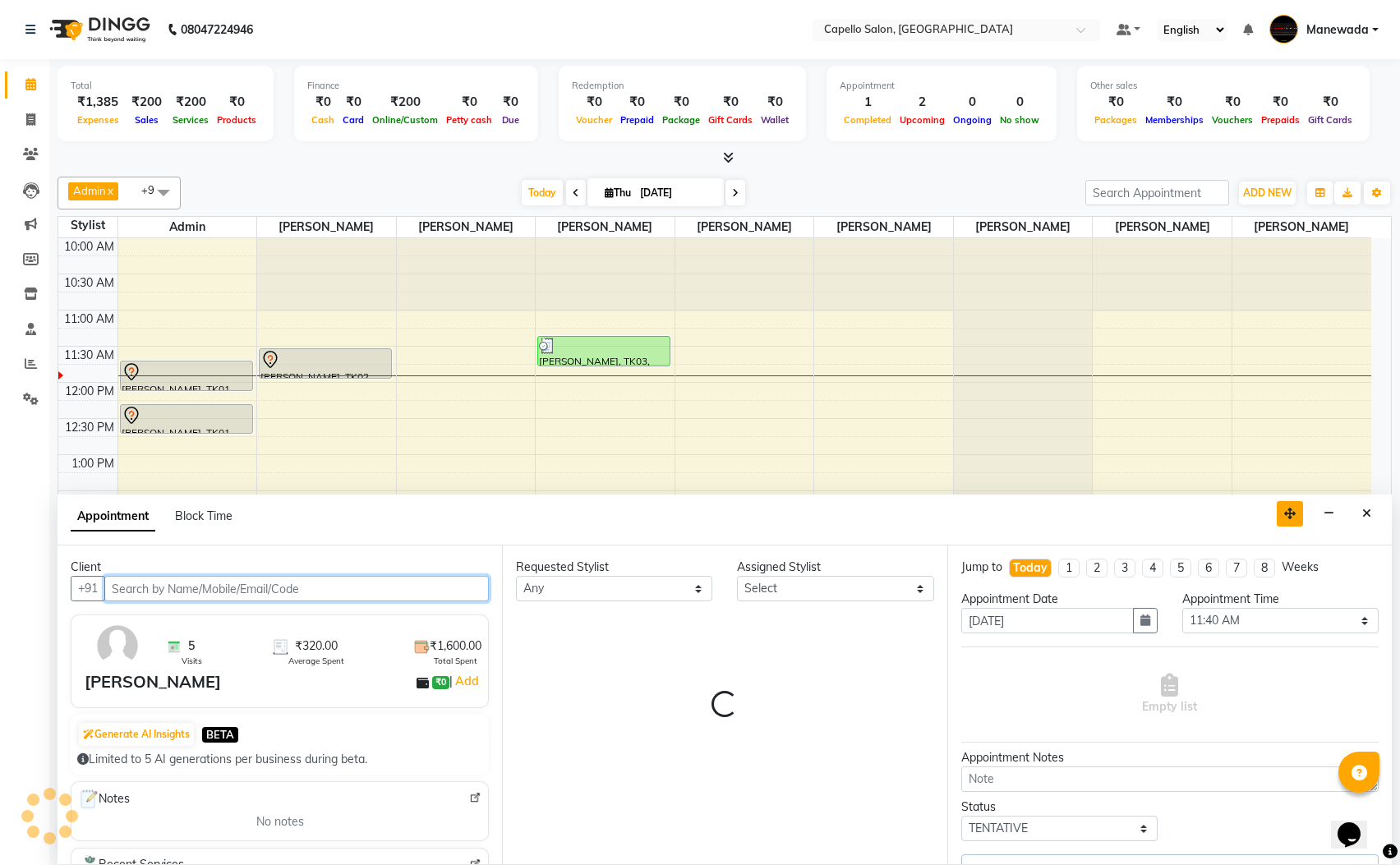
select select "15774"
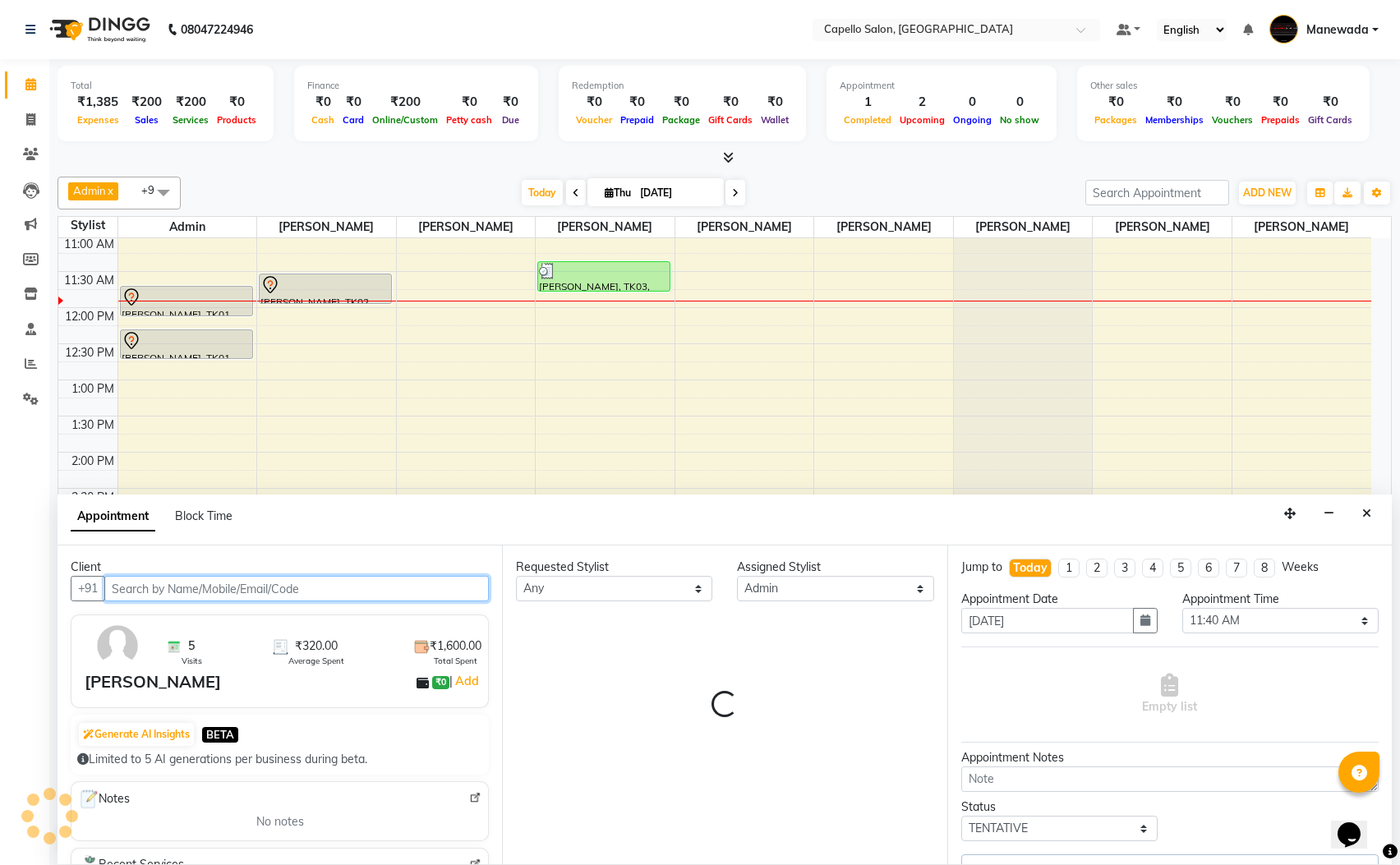
select select "1366"
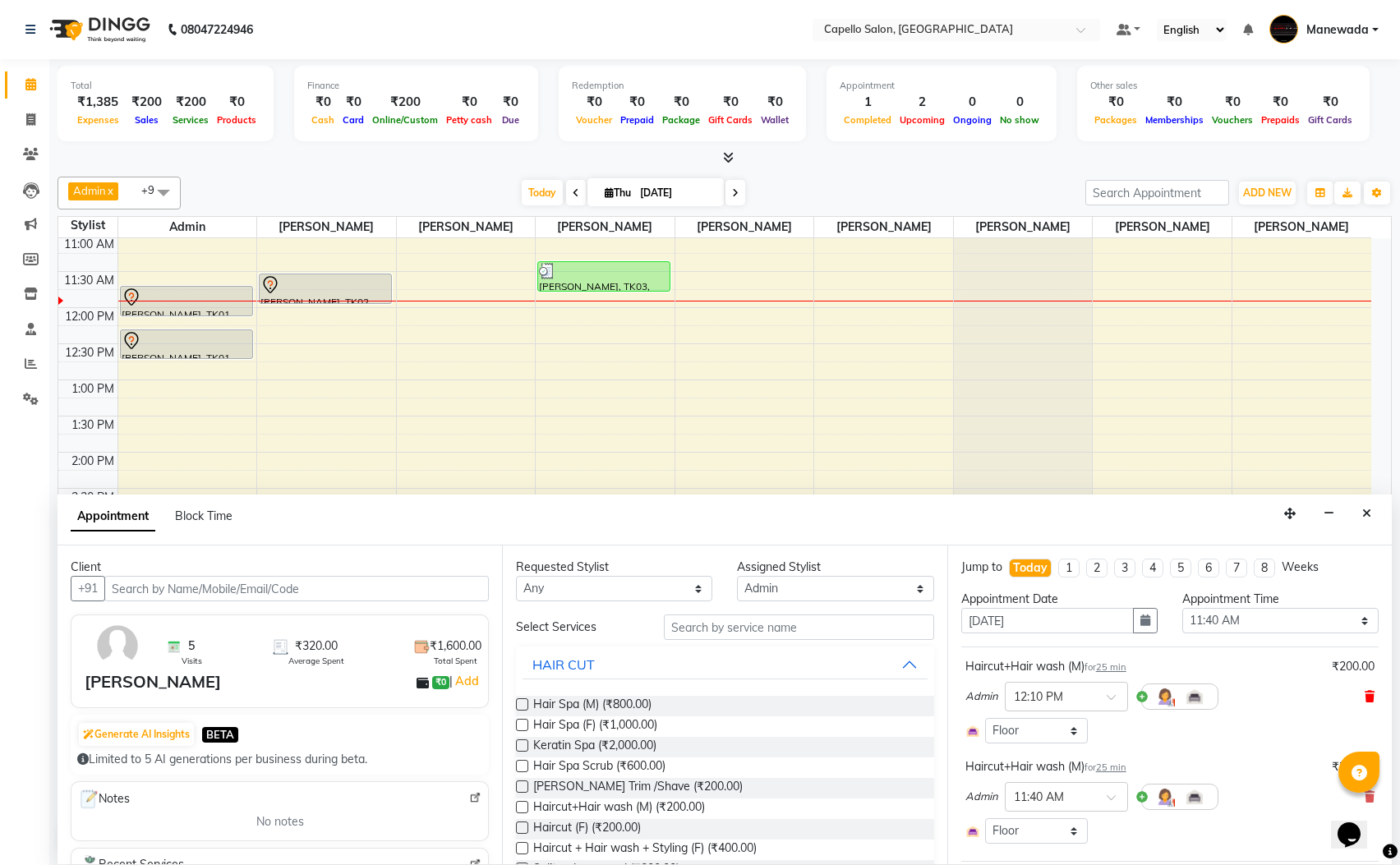
click at [1364, 698] on icon at bounding box center [1369, 697] width 10 height 12
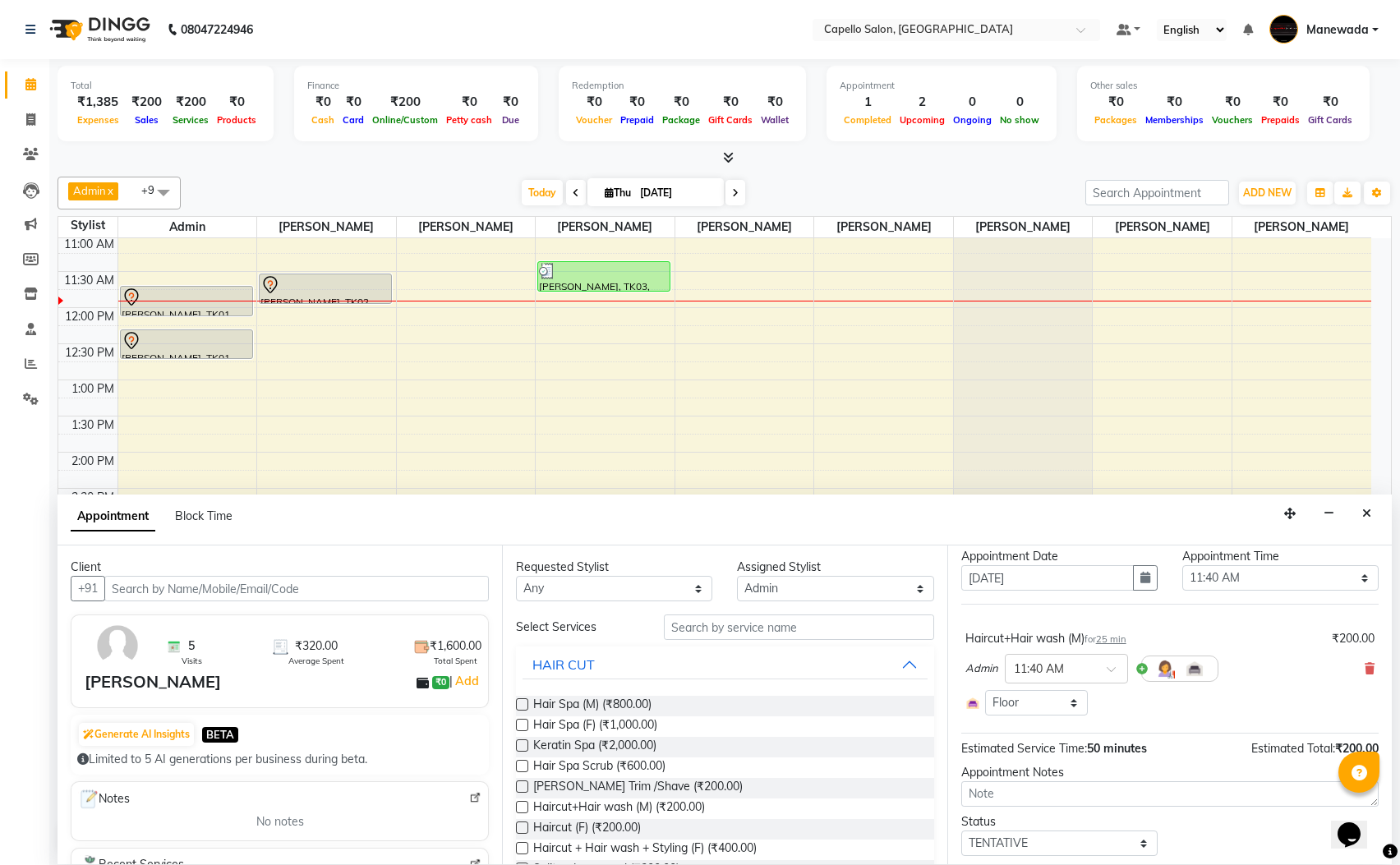
scroll to position [93, 0]
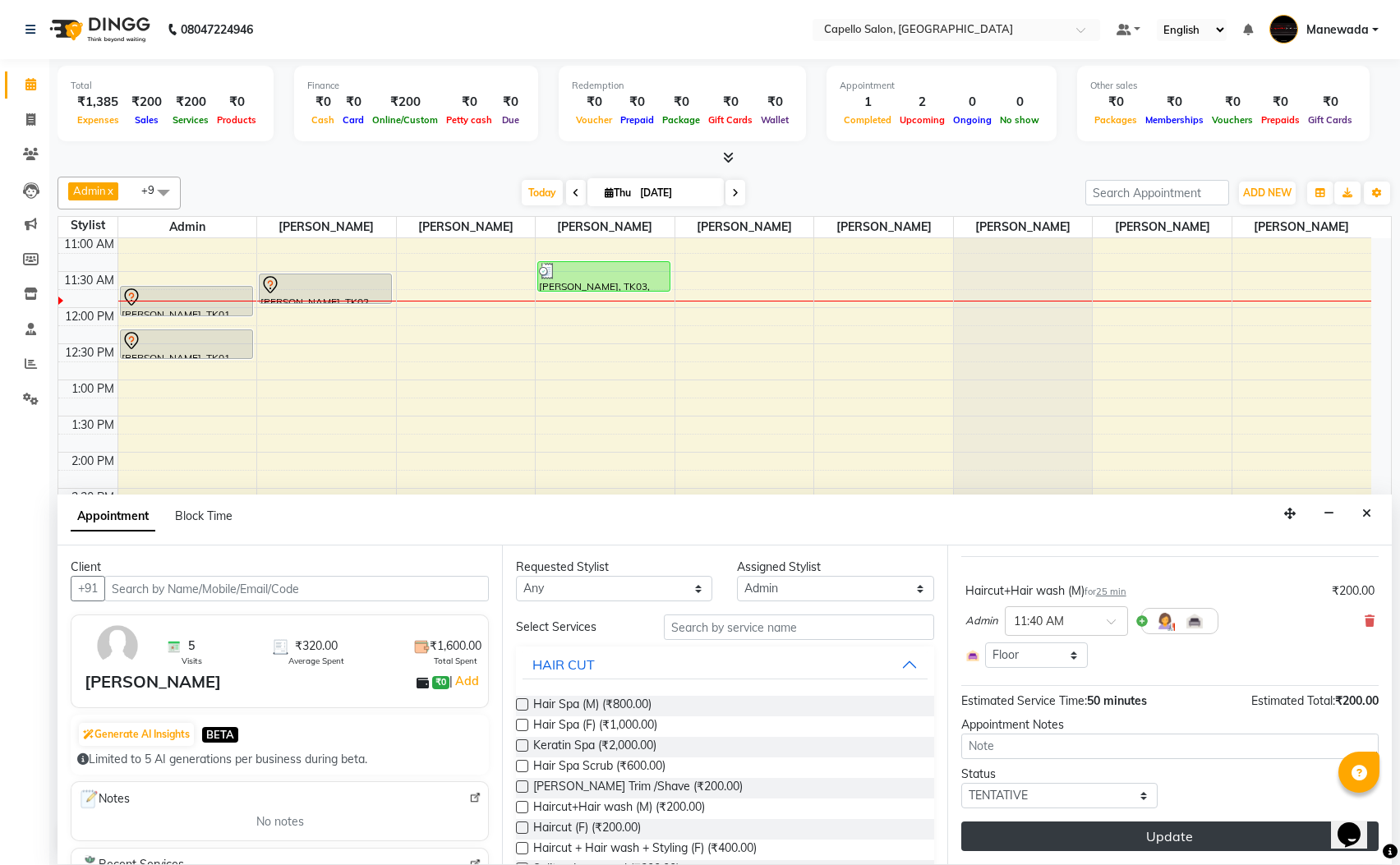
click at [1067, 843] on button "Update" at bounding box center [1170, 836] width 417 height 30
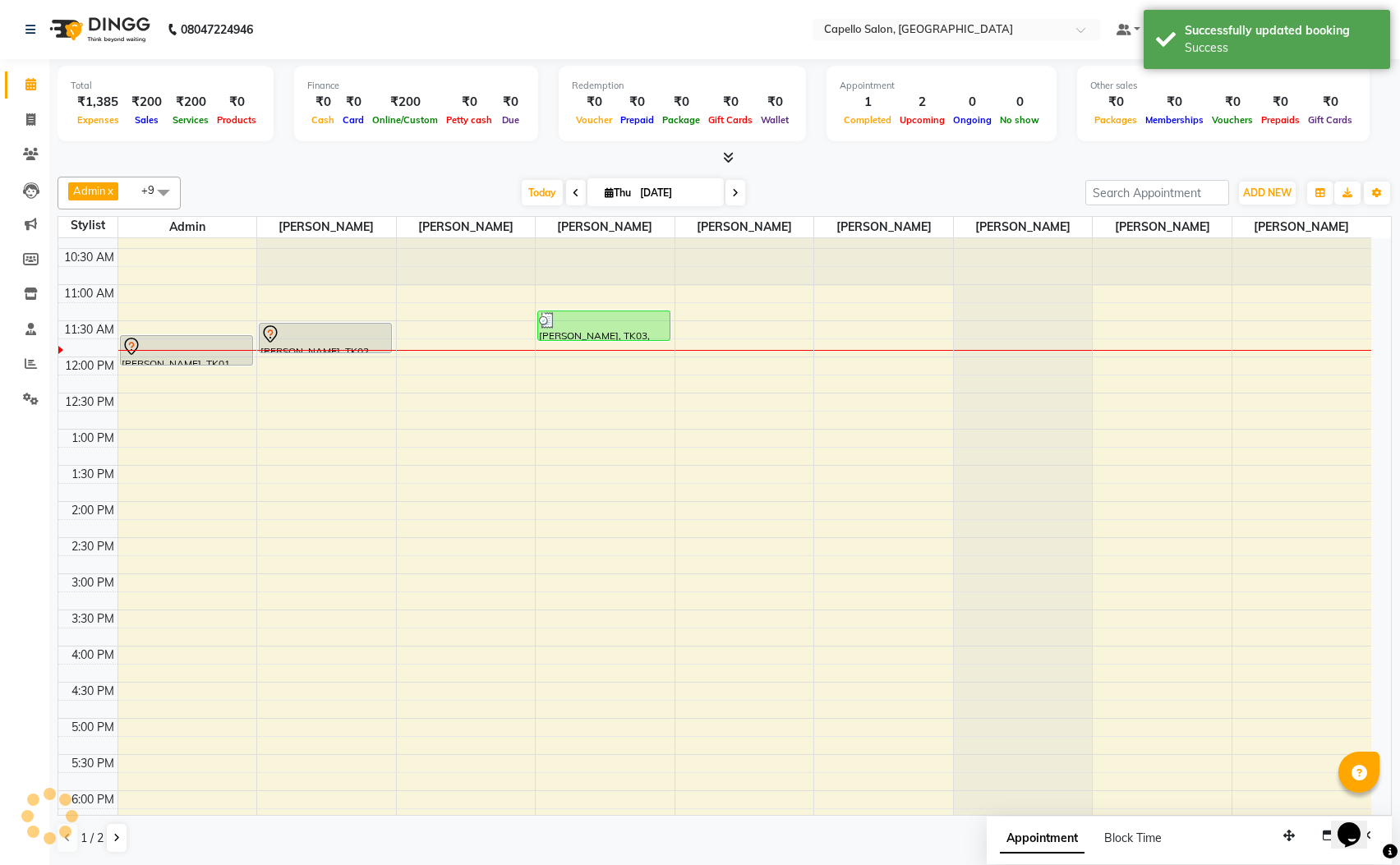
scroll to position [0, 0]
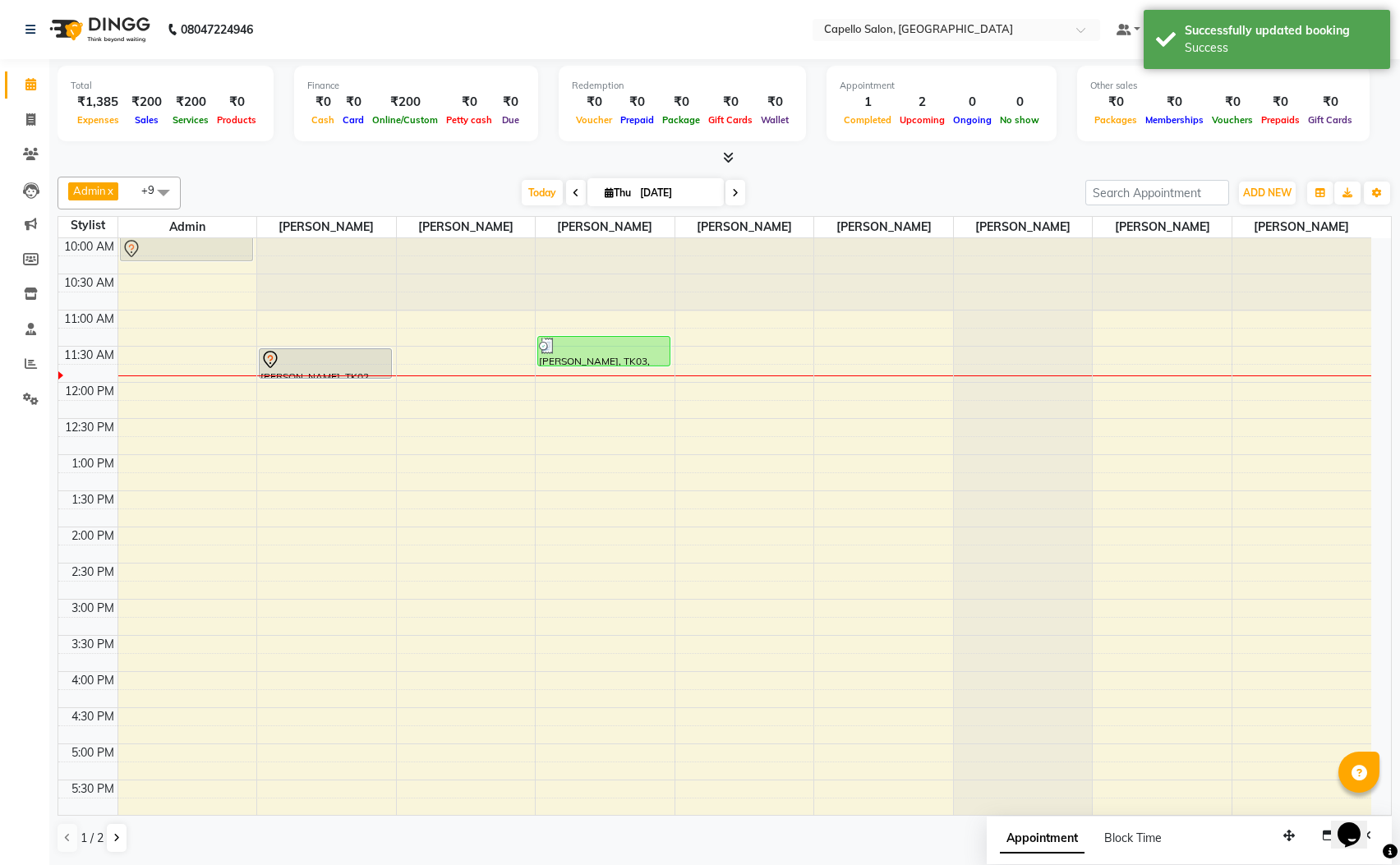
drag, startPoint x: 170, startPoint y: 370, endPoint x: 168, endPoint y: 250, distance: 120.0
click at [168, 250] on div "Divesh, TK01, 11:40 AM-12:05 PM, Haircut+Hair wash (M) Divesh, TK01, 11:40 AM-1…" at bounding box center [188, 672] width 138 height 867
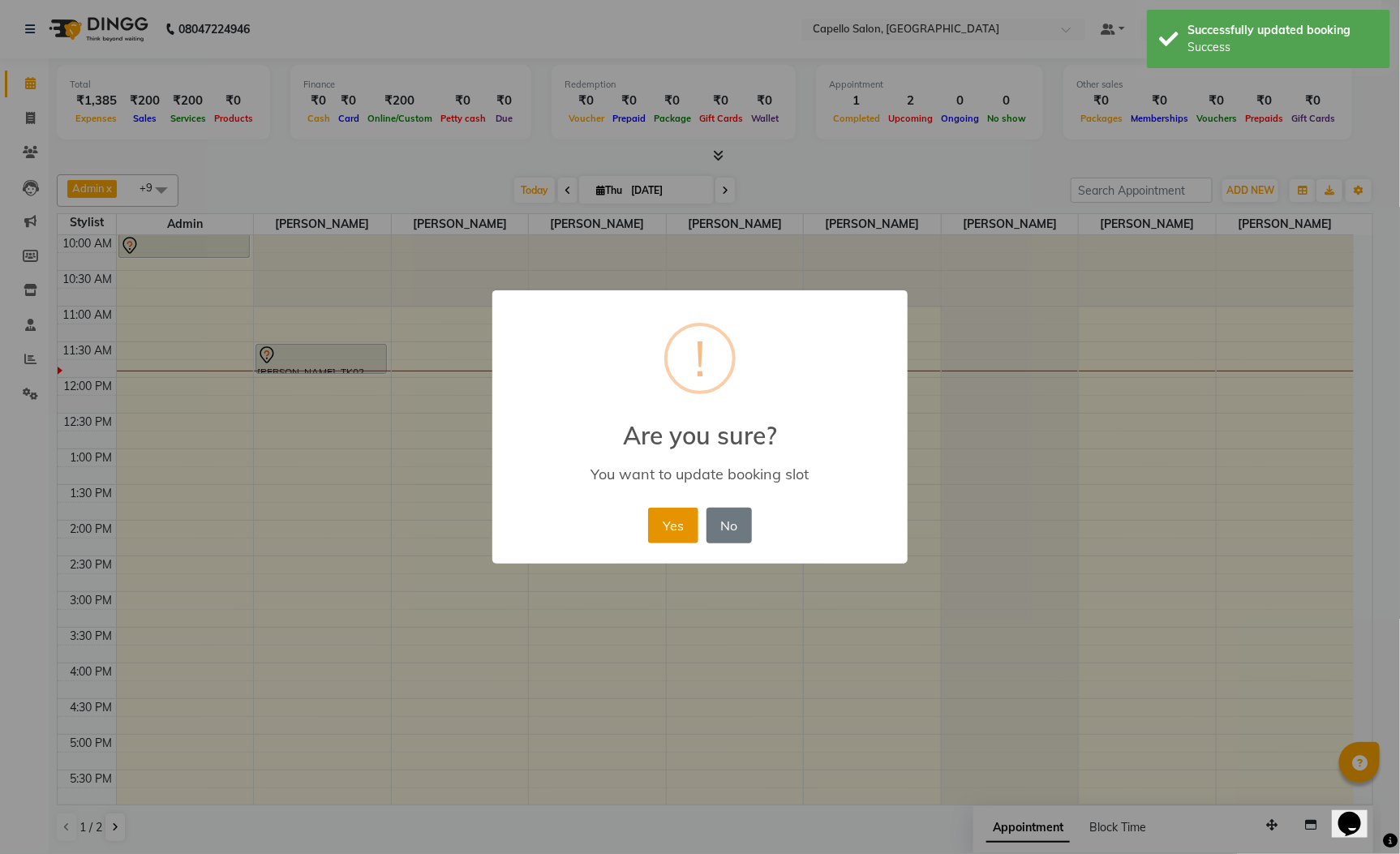
click at [666, 521] on button "Yes" at bounding box center [673, 526] width 49 height 36
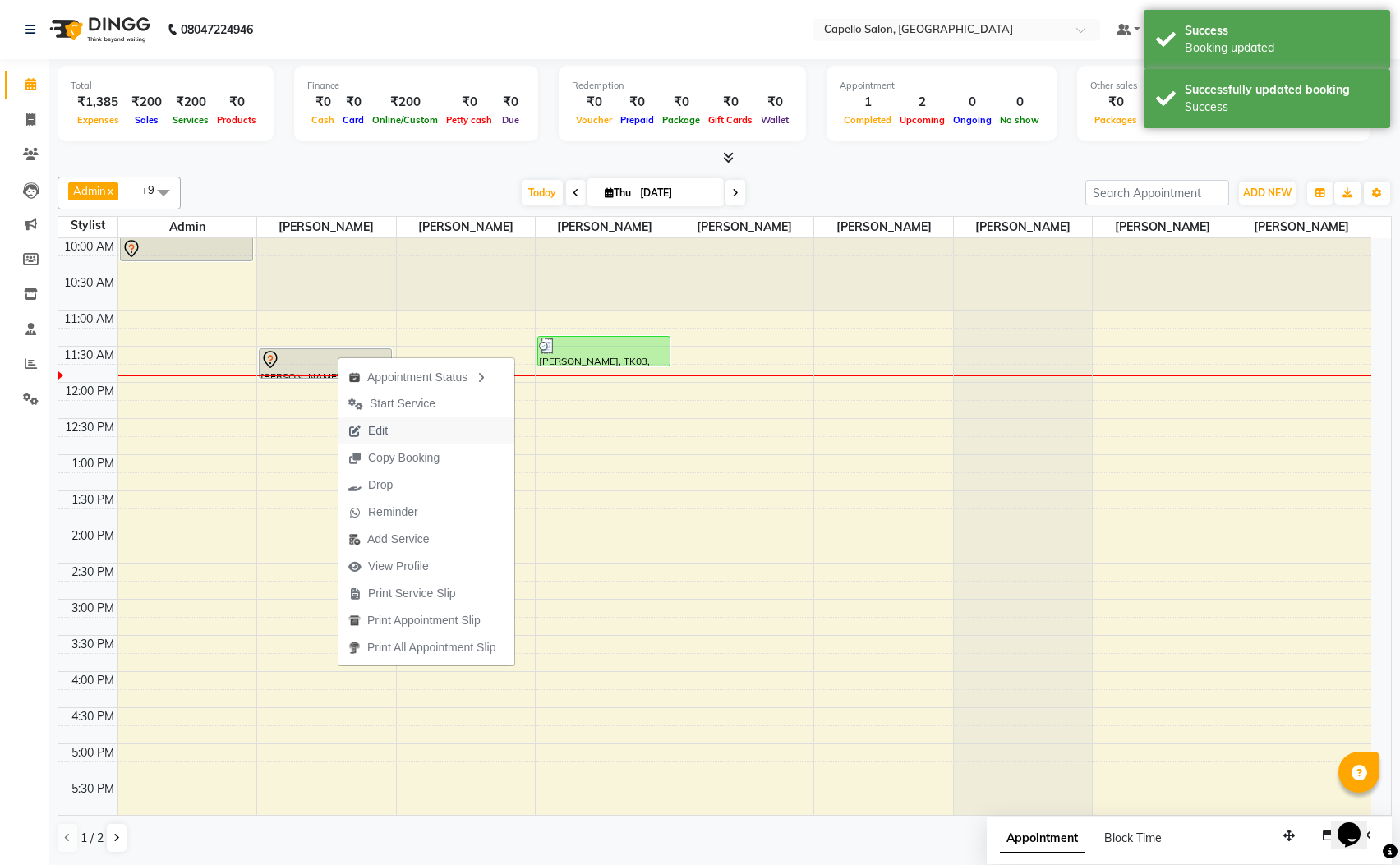
click at [377, 430] on span "Edit" at bounding box center [378, 431] width 20 height 17
select select "tentative"
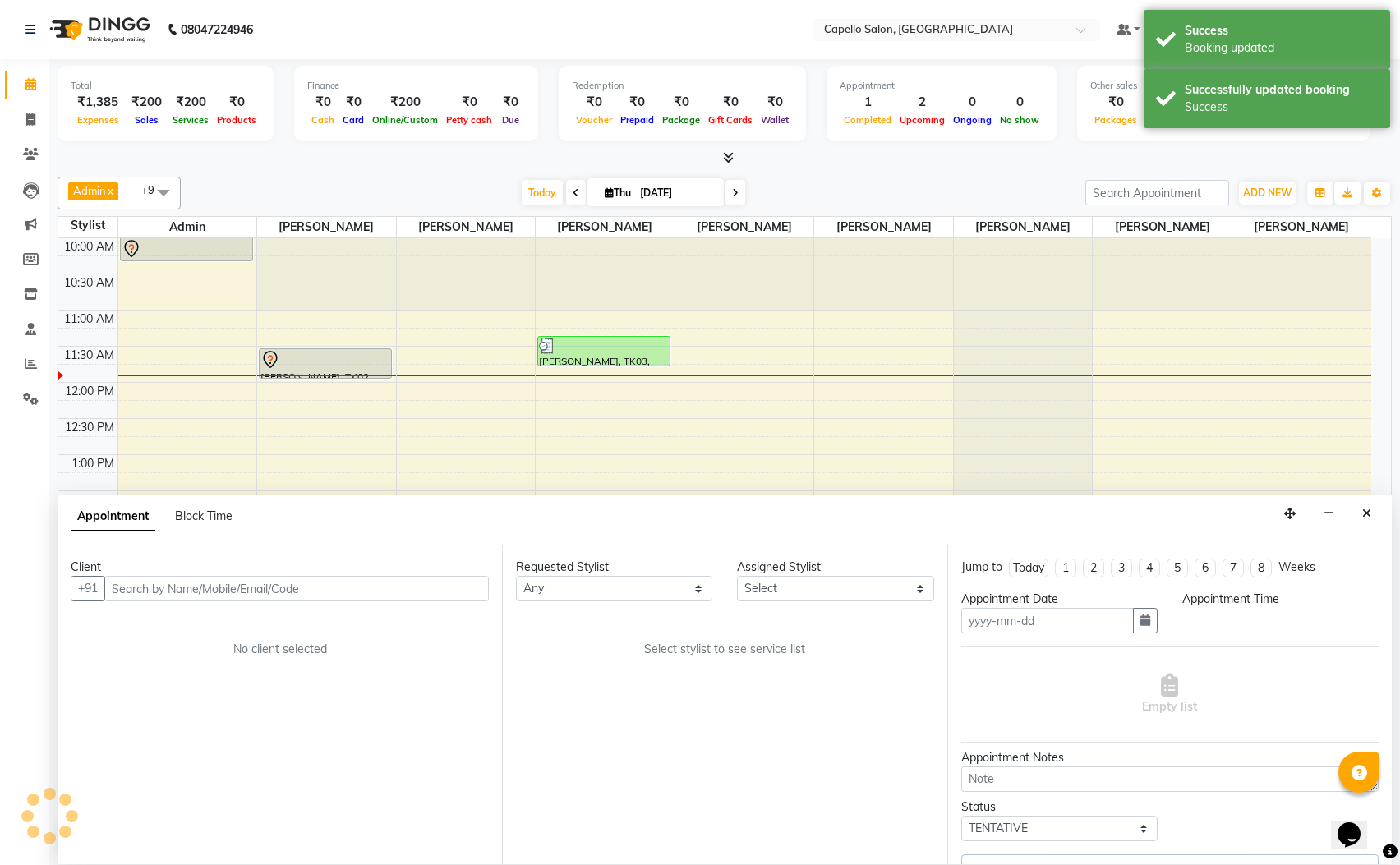
type input "[DATE]"
select select "46094"
select select "690"
select select "1366"
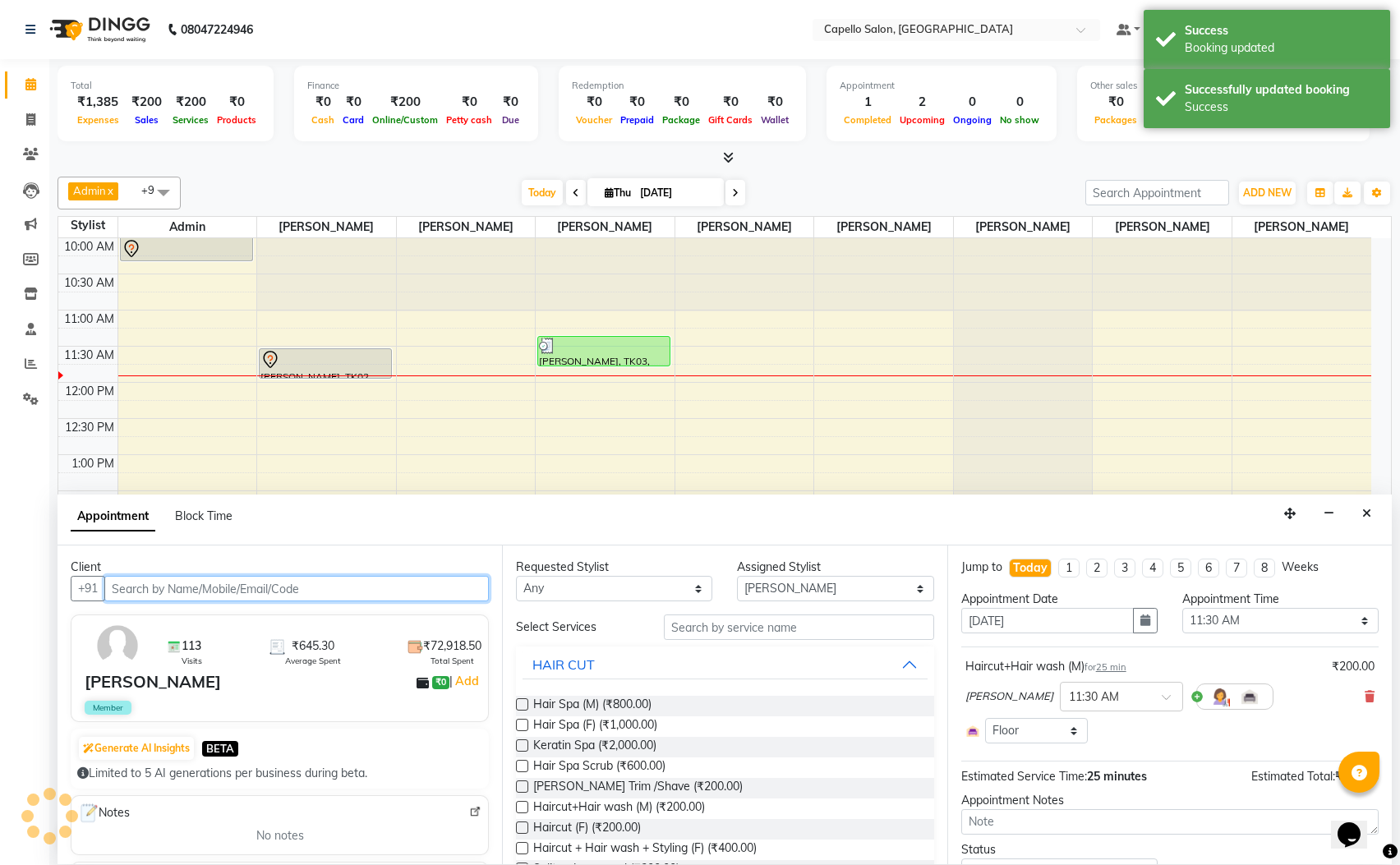
scroll to position [75, 0]
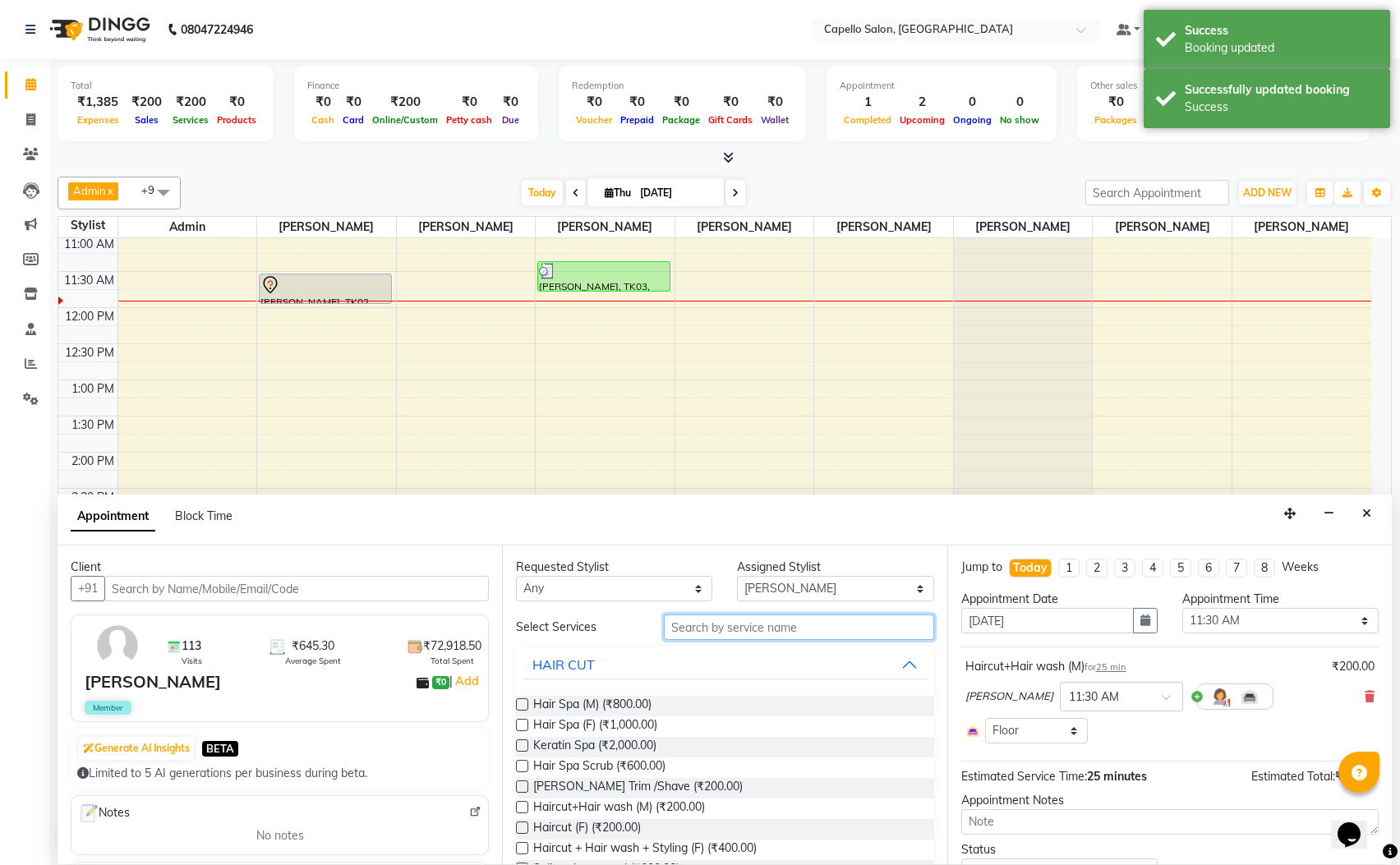
click at [725, 636] on input "text" at bounding box center [798, 627] width 270 height 25
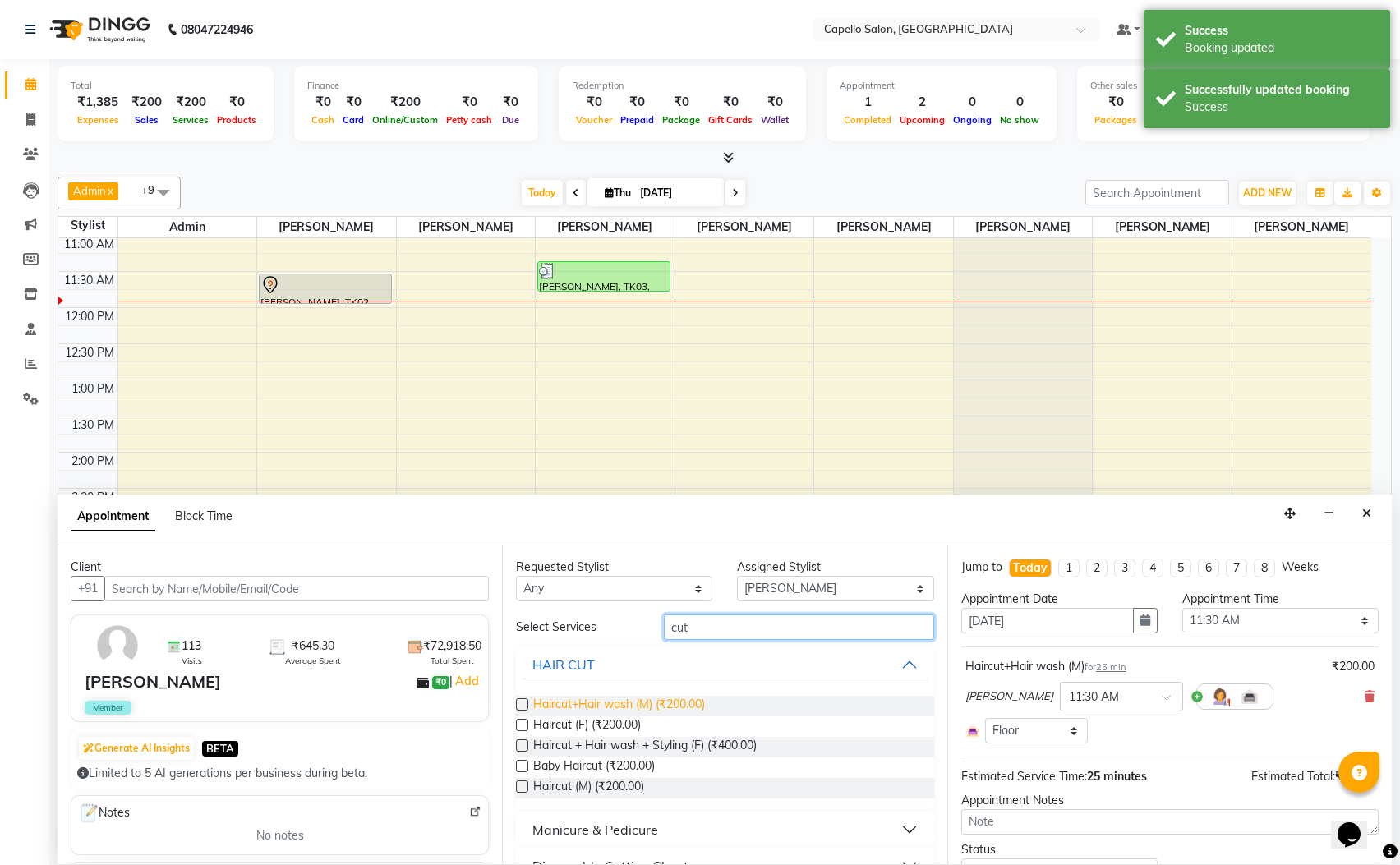
type input "cut"
click at [661, 707] on span "Haircut+Hair wash (M) (₹200.00)" at bounding box center [619, 705] width 172 height 20
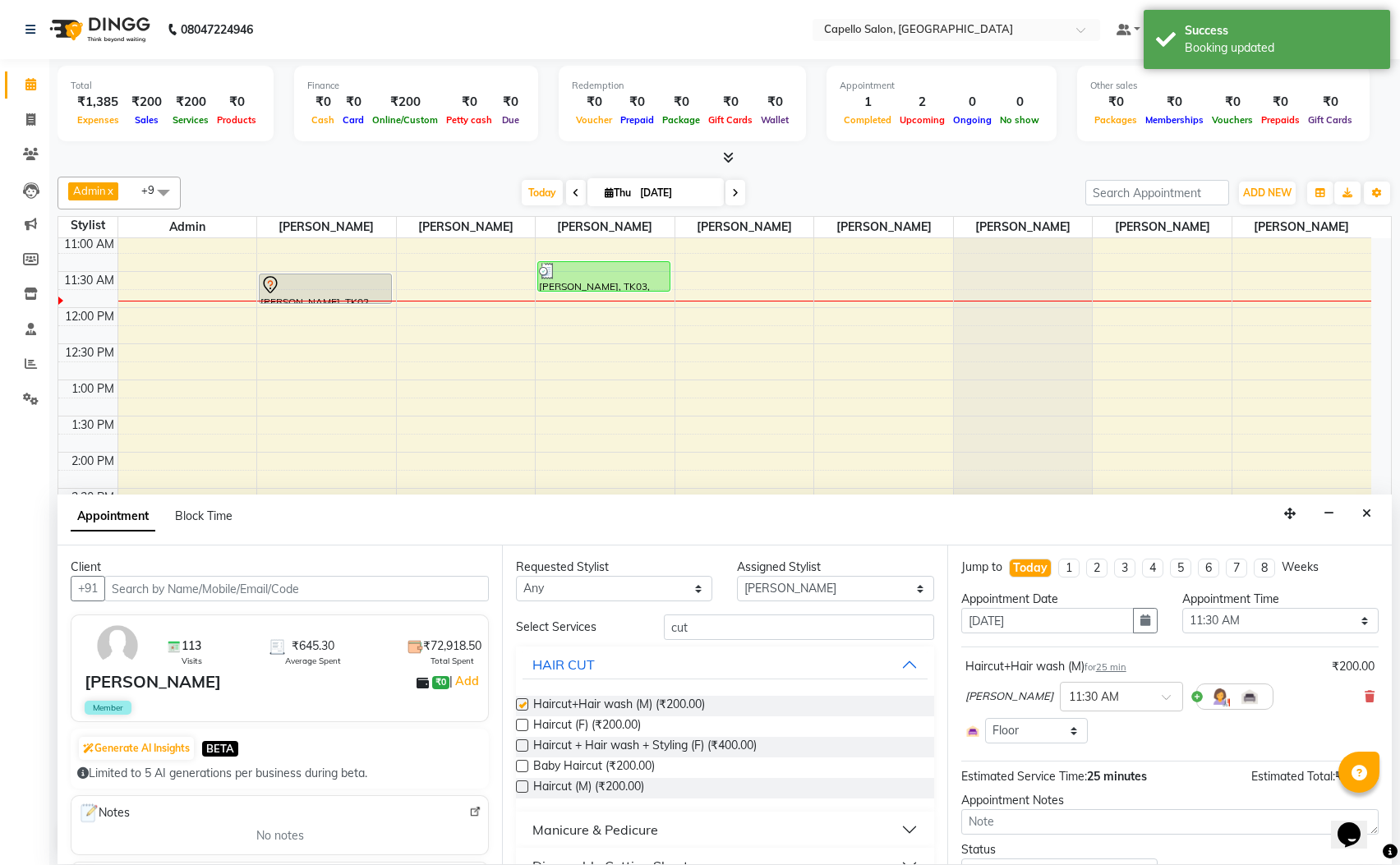
checkbox input "false"
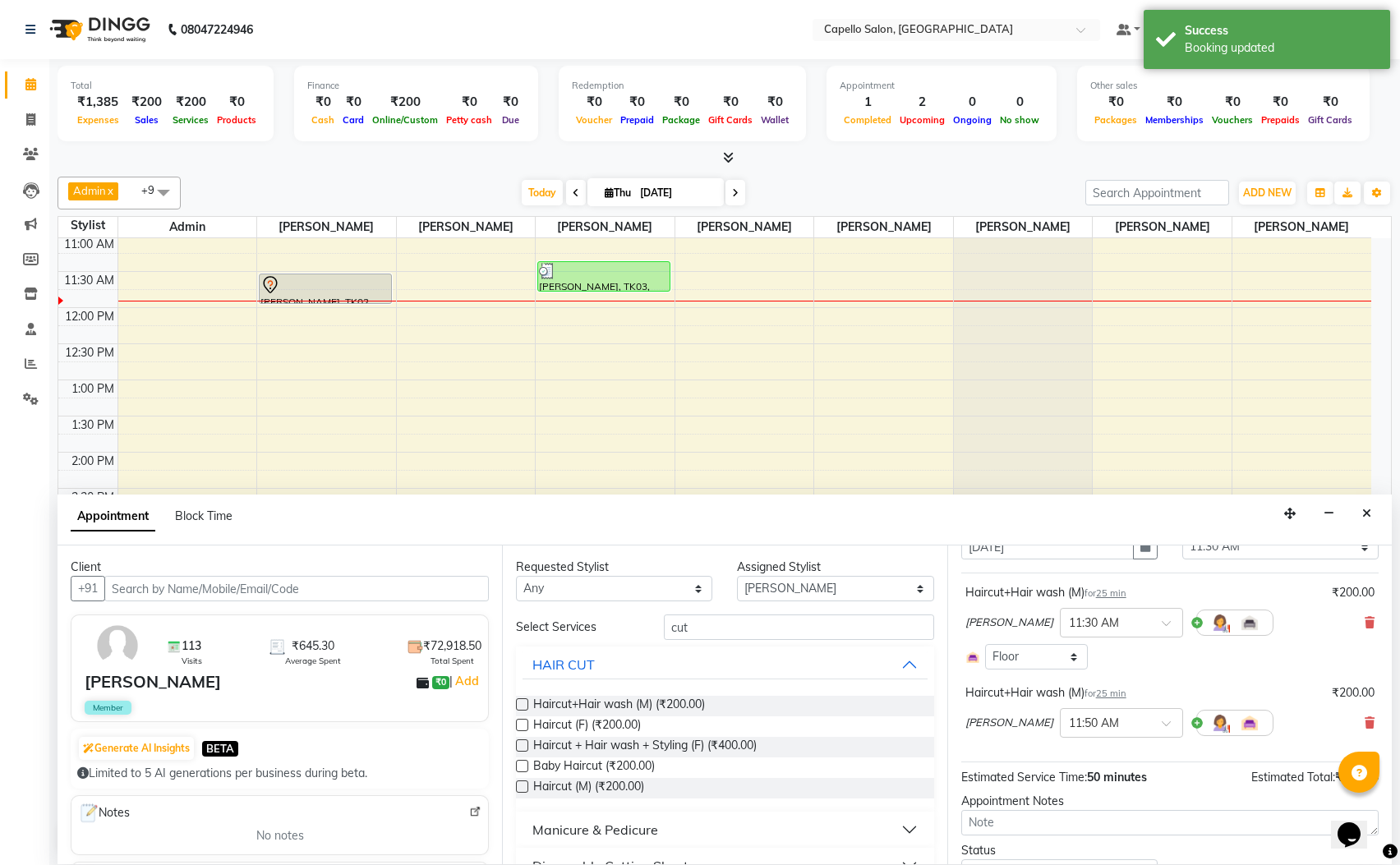
scroll to position [153, 0]
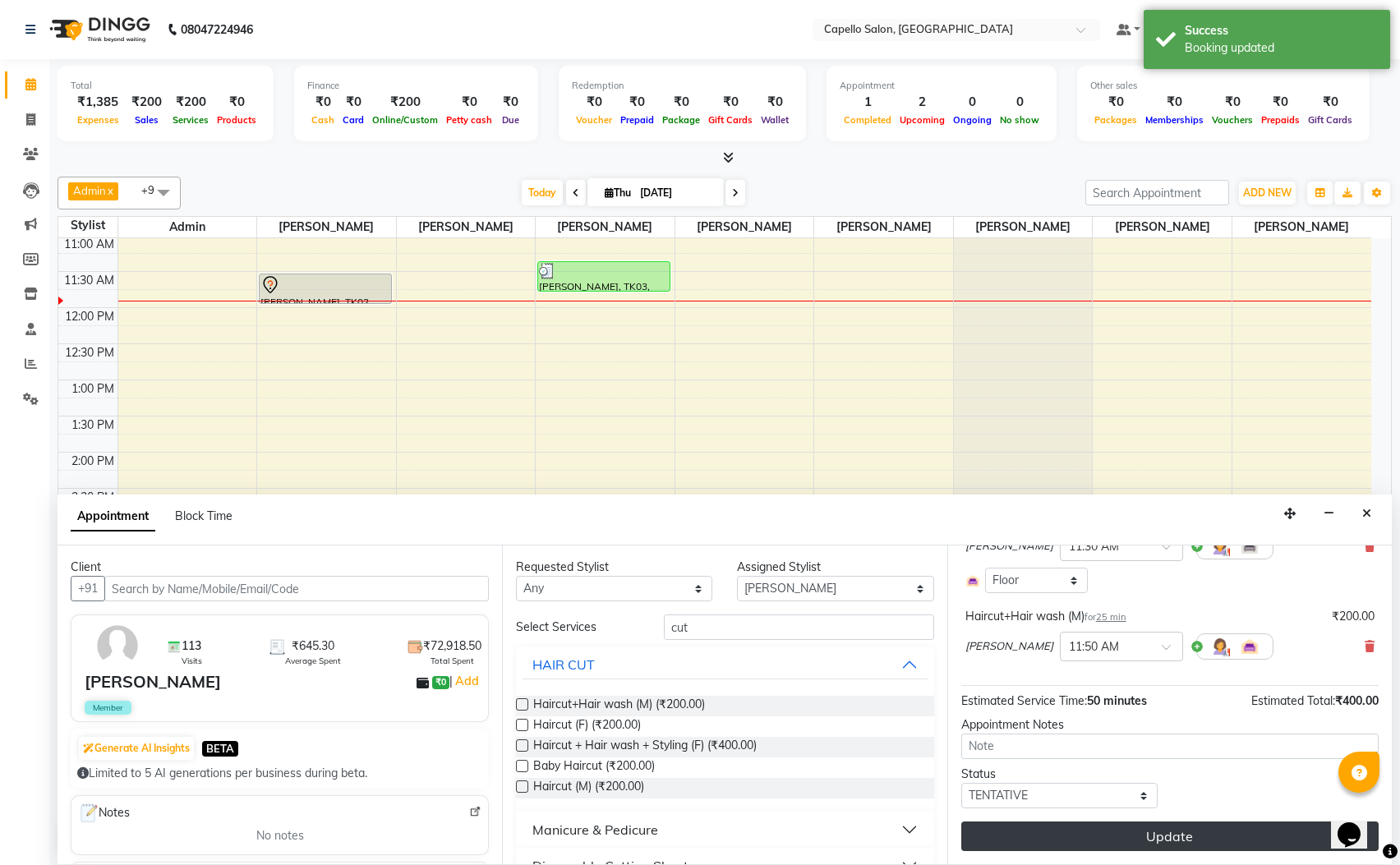
click at [1182, 845] on button "Update" at bounding box center [1170, 836] width 417 height 30
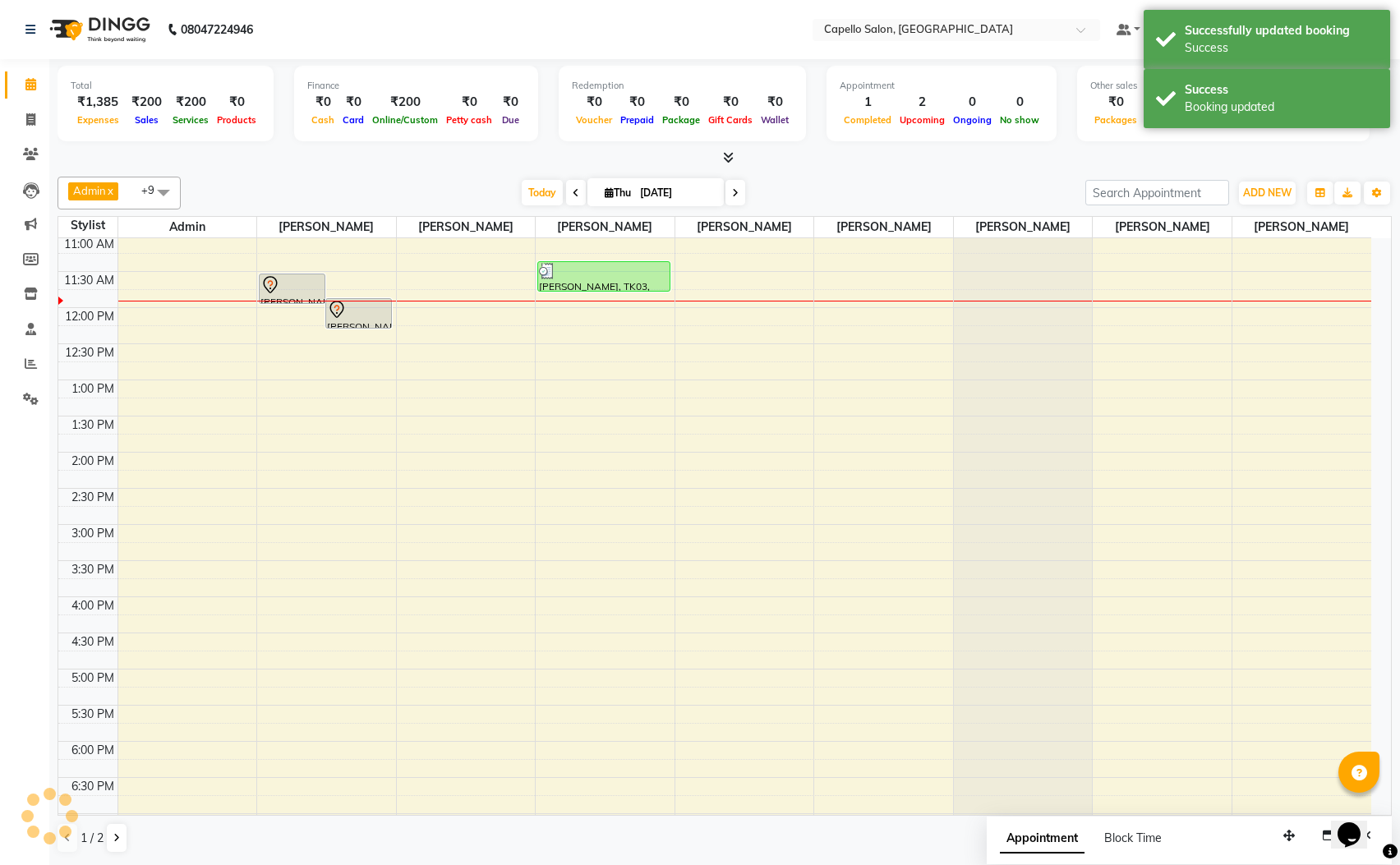
scroll to position [0, 0]
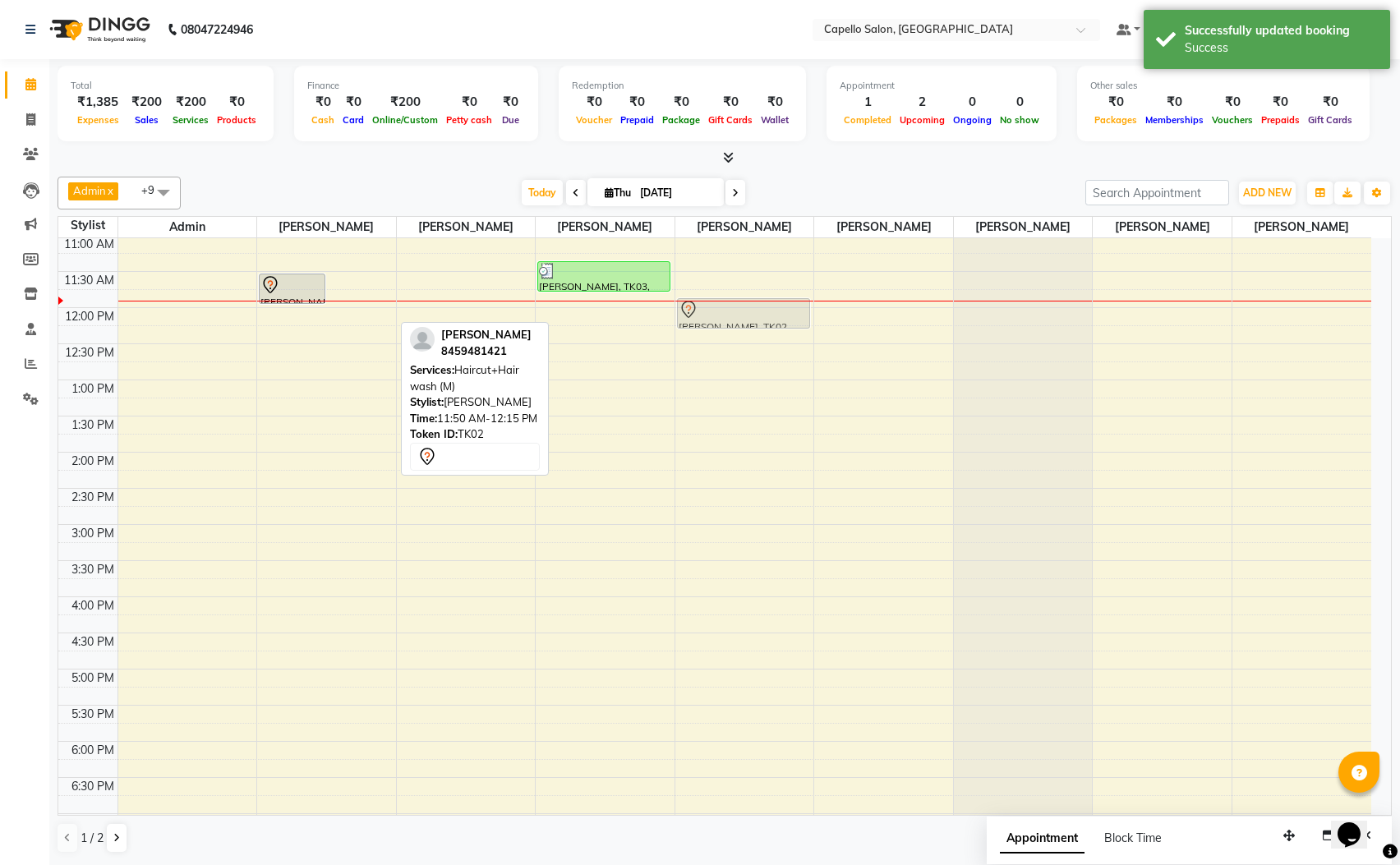
drag, startPoint x: 363, startPoint y: 309, endPoint x: 681, endPoint y: 309, distance: 318.0
click at [796, 309] on tr "Divesh, TK01, 09:55 AM-10:20 AM, Haircut+Hair wash (M) Rishabh Karade, TK02, 11…" at bounding box center [715, 597] width 1313 height 867
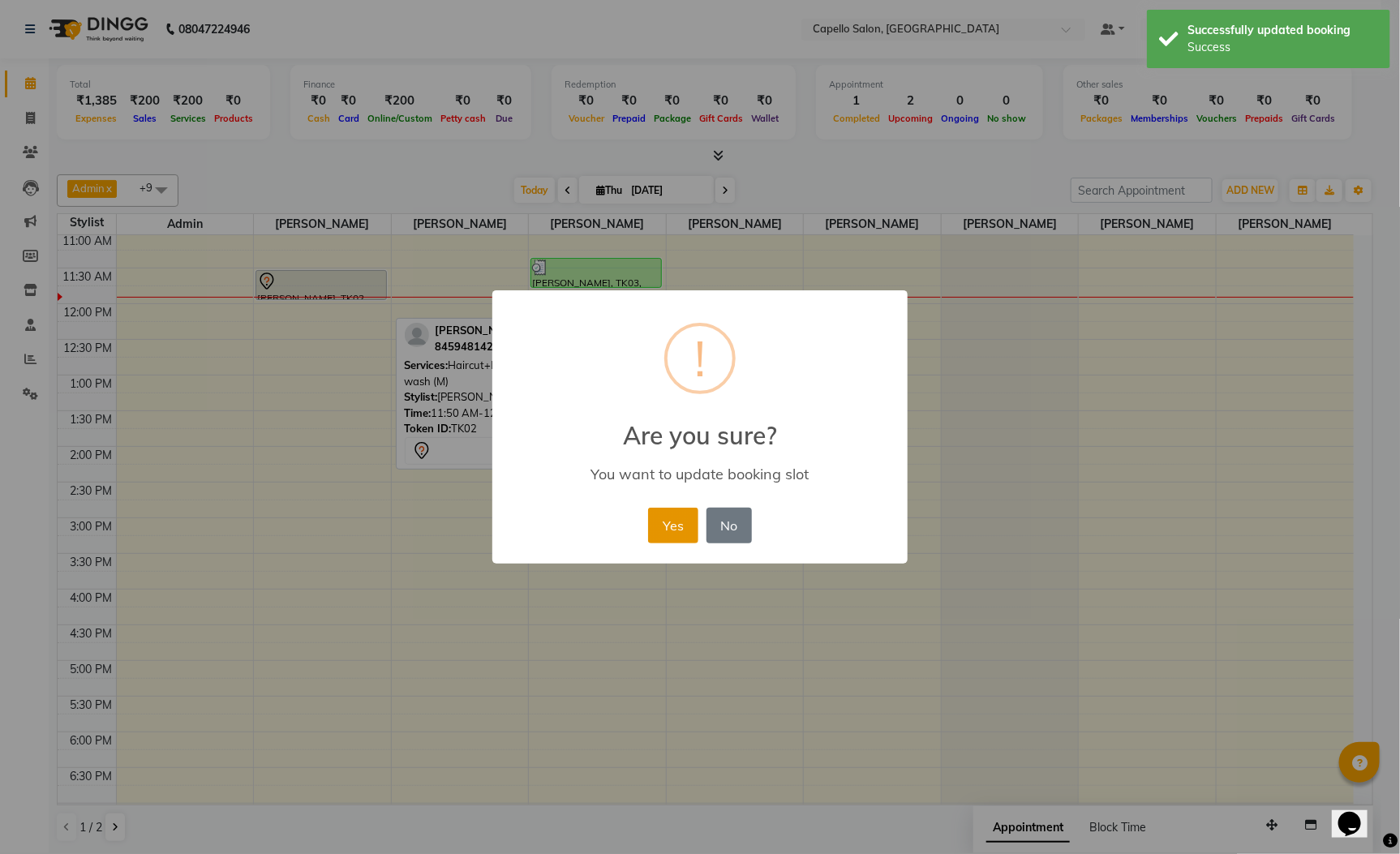
click at [684, 519] on button "Yes" at bounding box center [673, 526] width 49 height 36
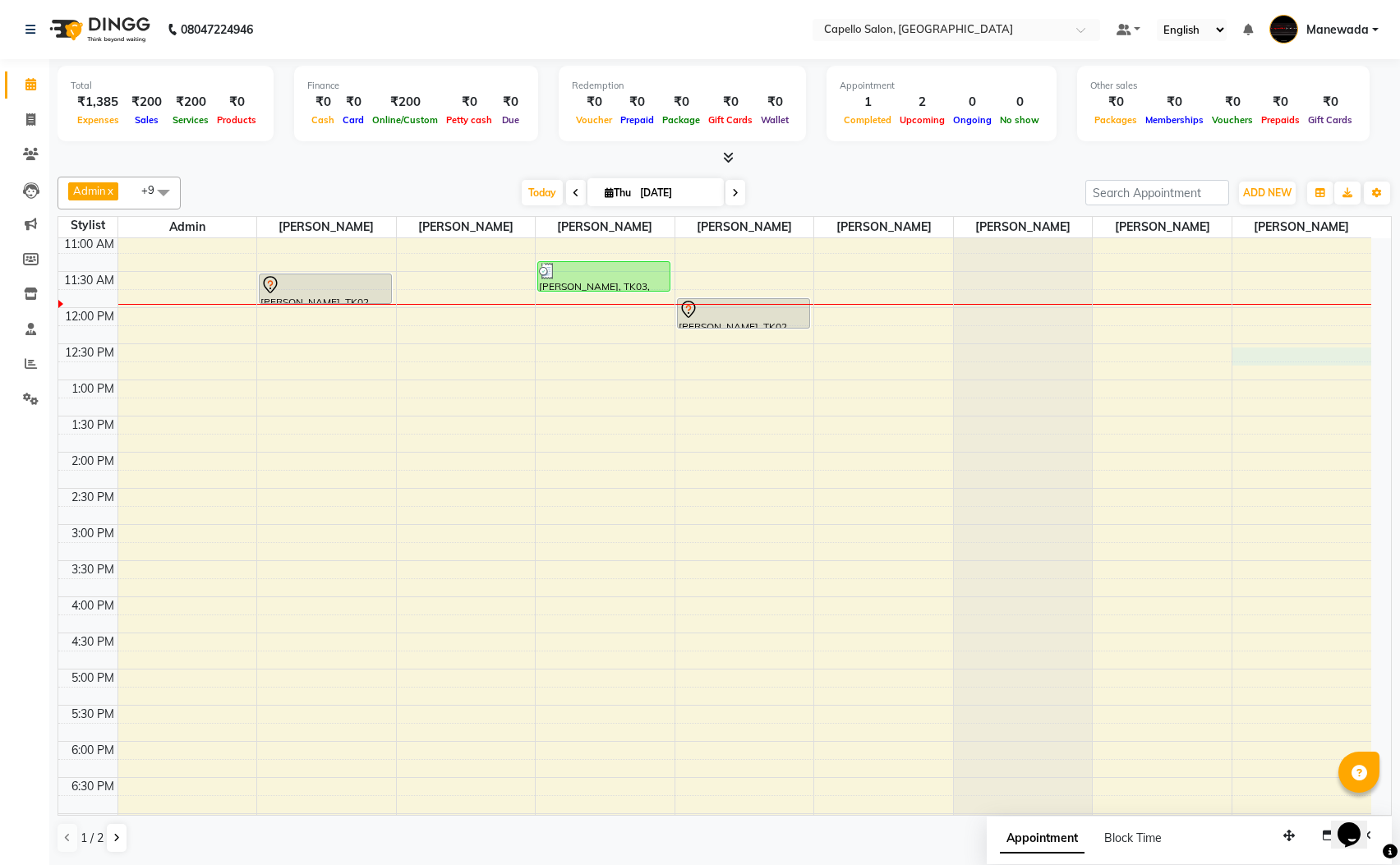
click at [1291, 353] on div "10:00 AM 10:30 AM 11:00 AM 11:30 AM 12:00 PM 12:30 PM 1:00 PM 1:30 PM 2:00 PM 2…" at bounding box center [715, 597] width 1313 height 867
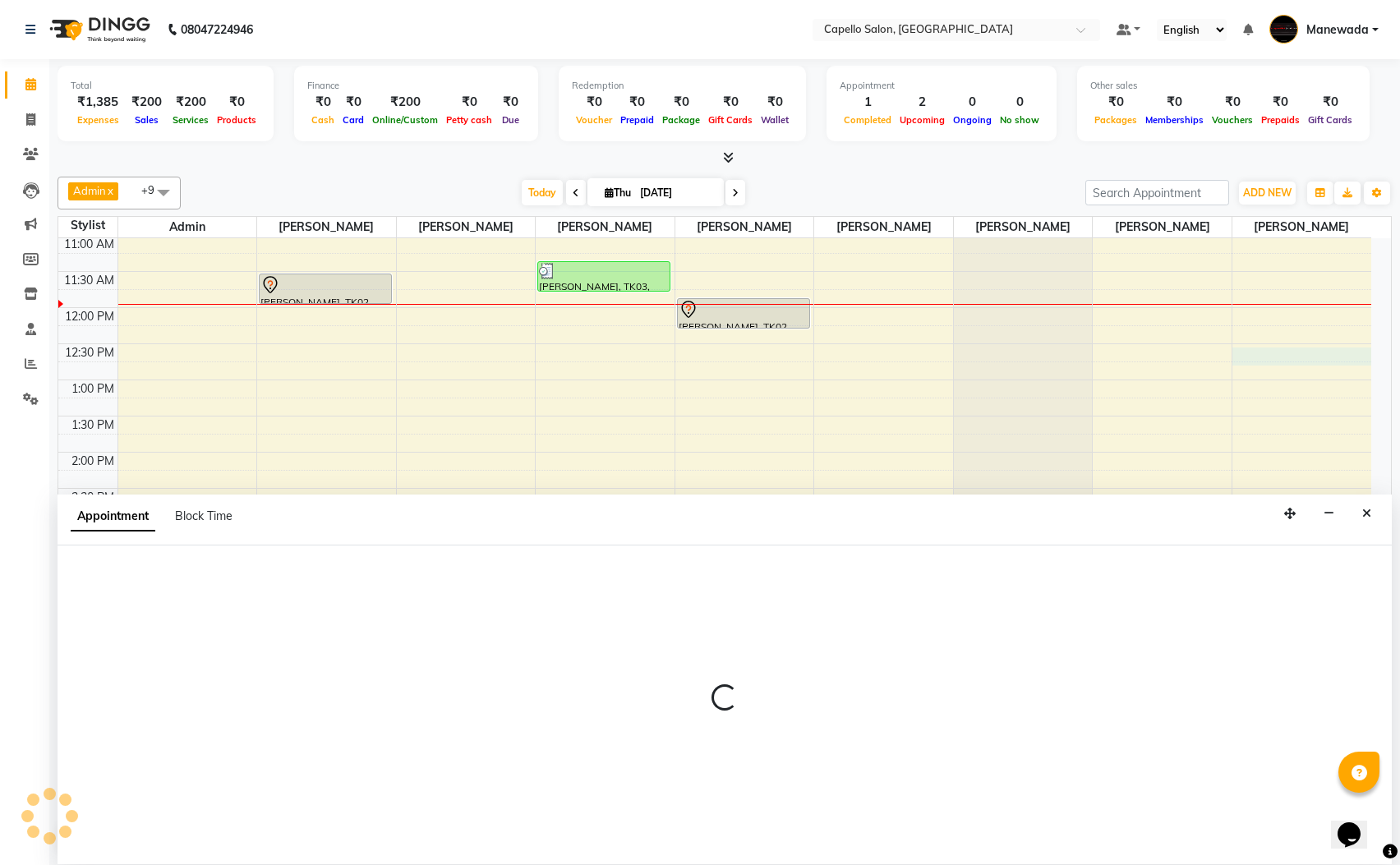
scroll to position [1, 0]
select select "77124"
select select "750"
select select "tentative"
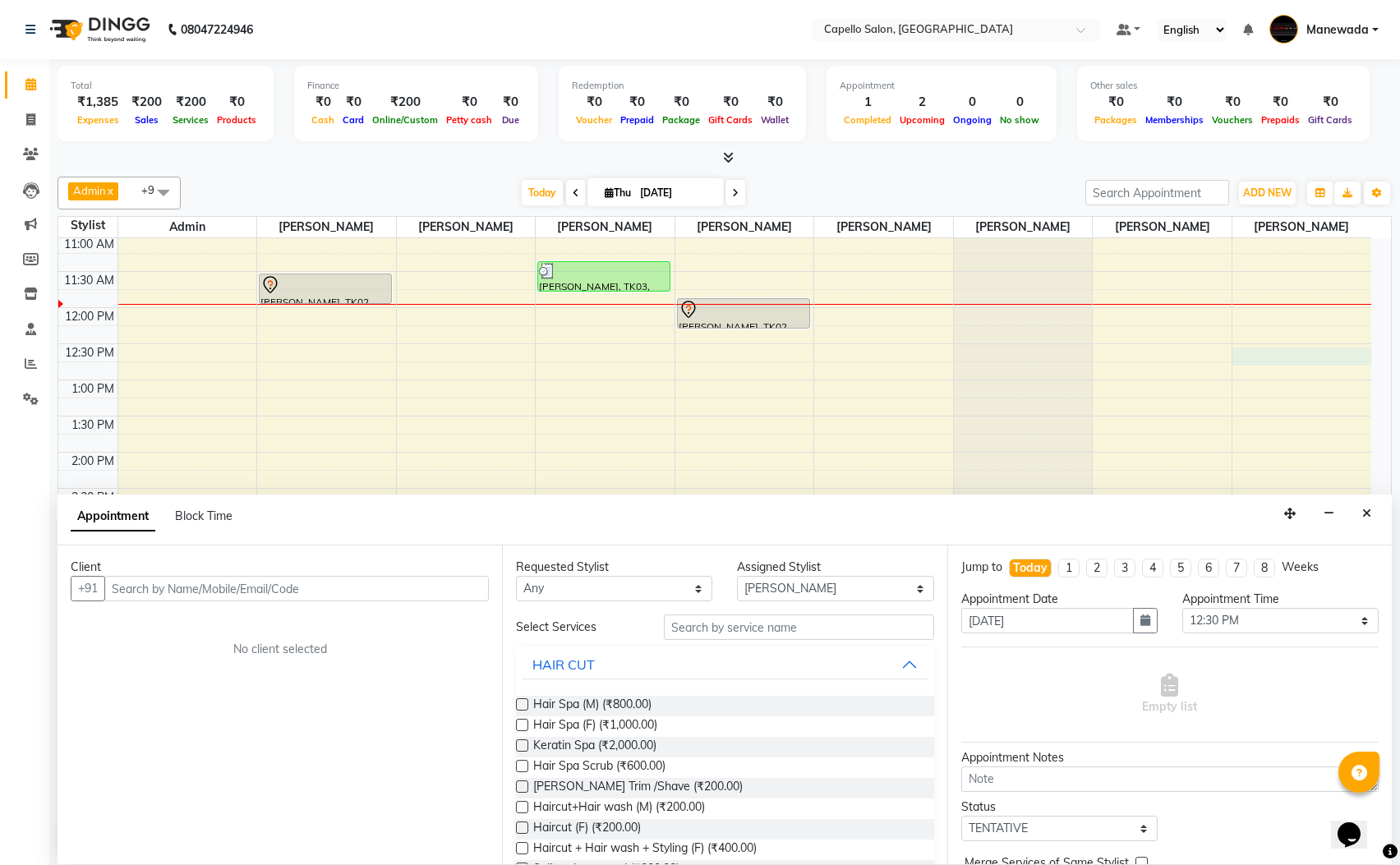
click at [183, 580] on input "text" at bounding box center [297, 588] width 385 height 25
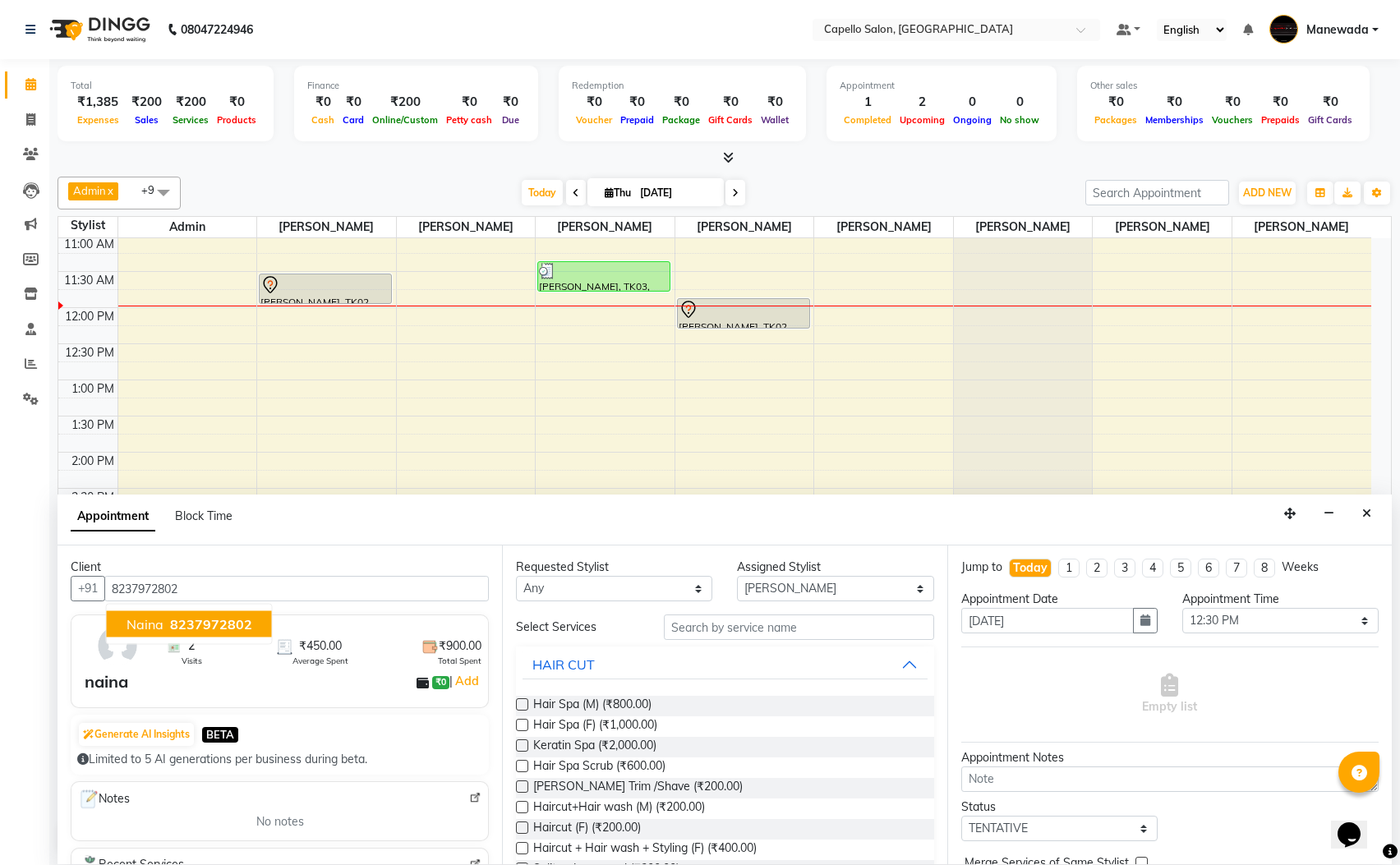
type input "8237972802"
click at [684, 630] on input "text" at bounding box center [798, 627] width 270 height 25
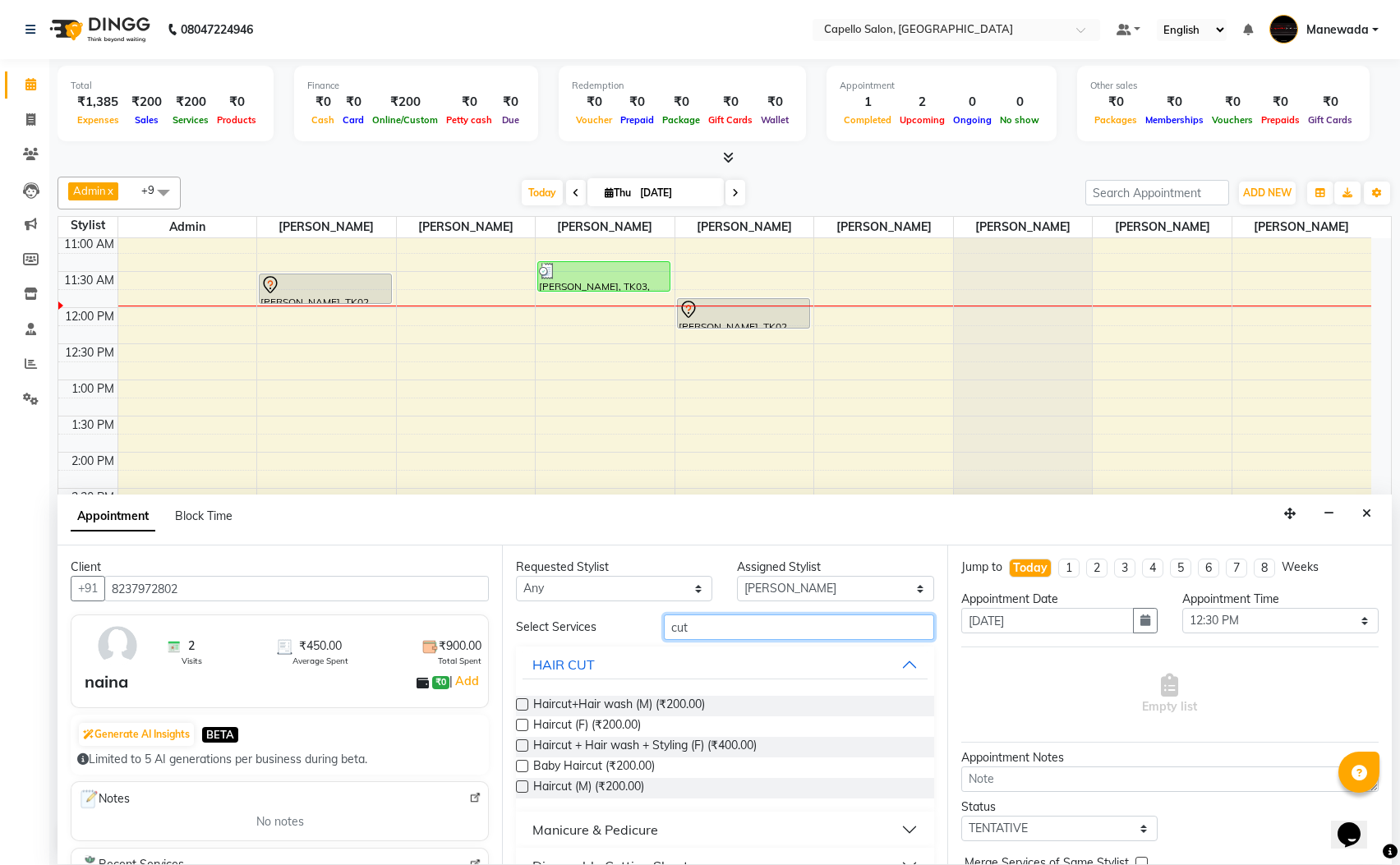
type input "cut"
click at [523, 722] on label at bounding box center [522, 725] width 12 height 12
click at [523, 722] on input "checkbox" at bounding box center [521, 726] width 11 height 11
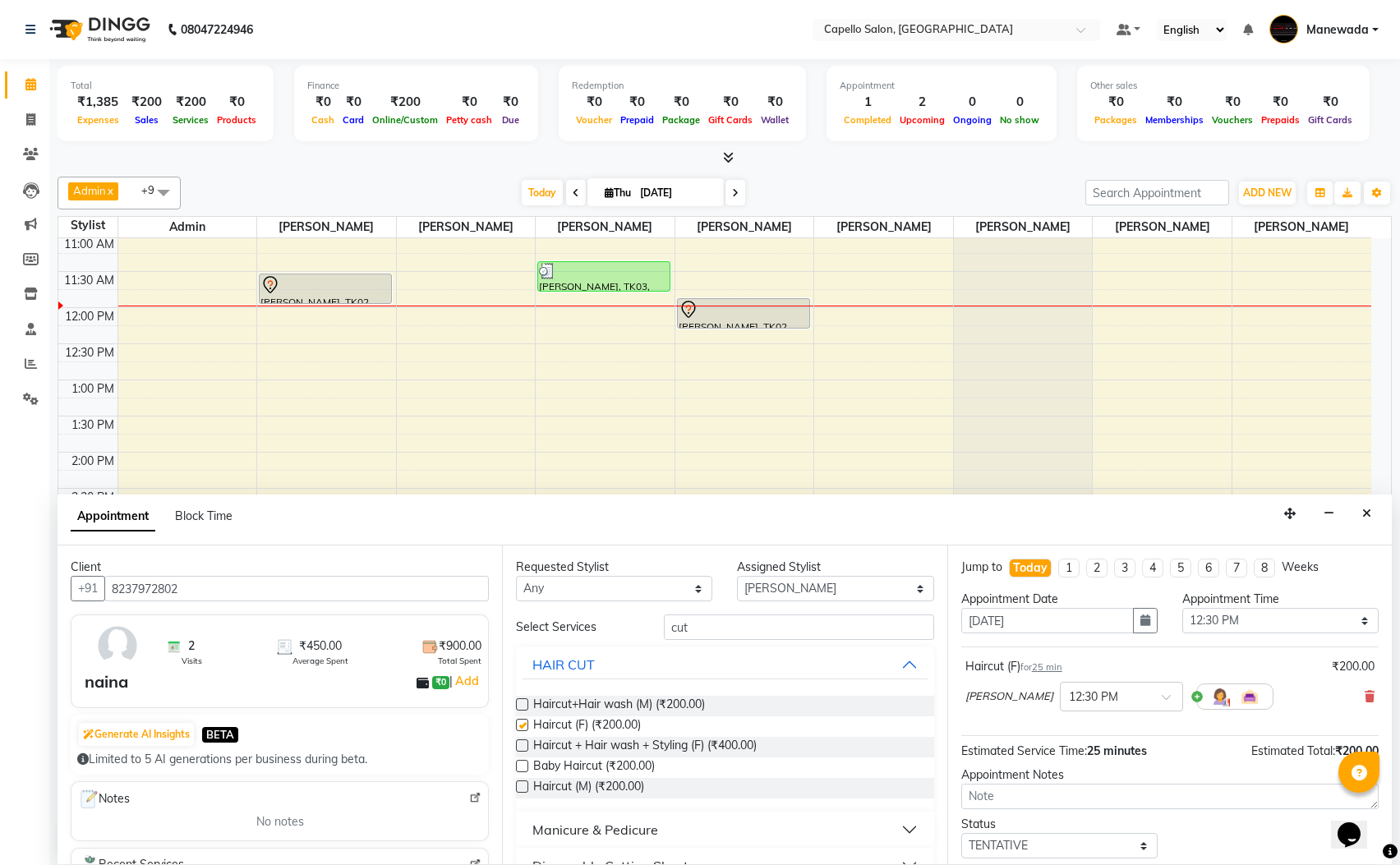
checkbox input "false"
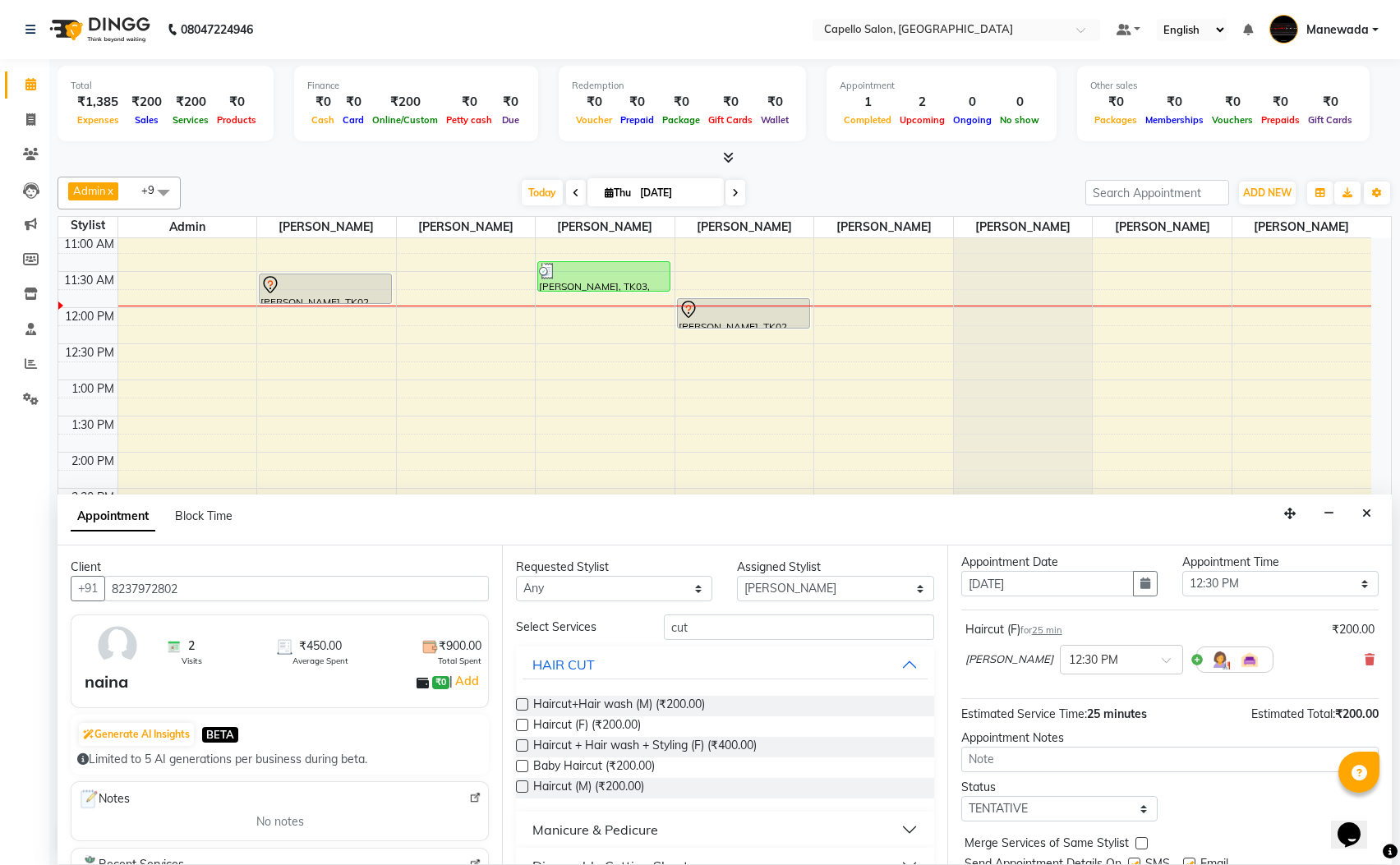
scroll to position [101, 0]
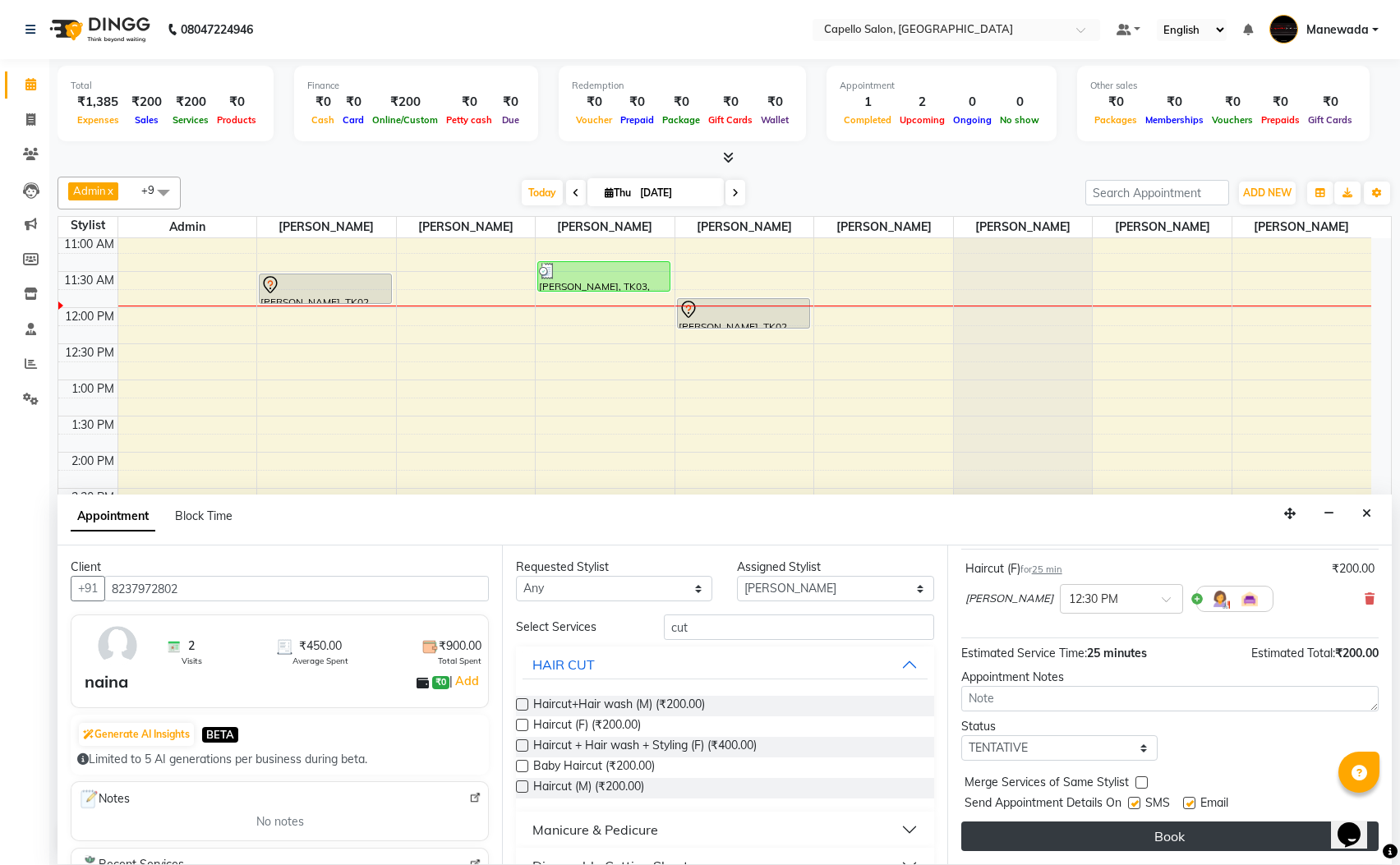
click at [1127, 838] on button "Book" at bounding box center [1170, 836] width 417 height 30
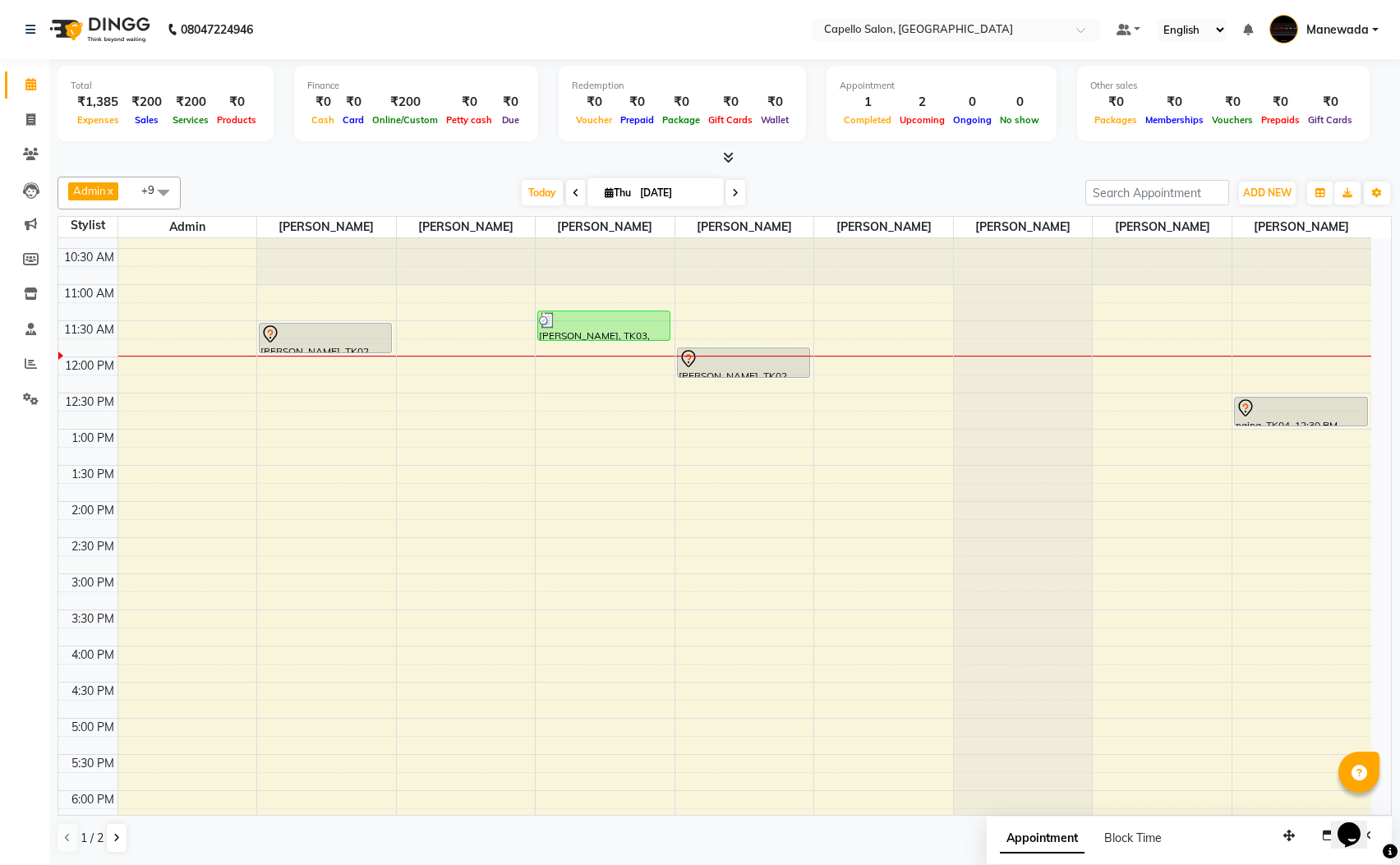
scroll to position [0, 0]
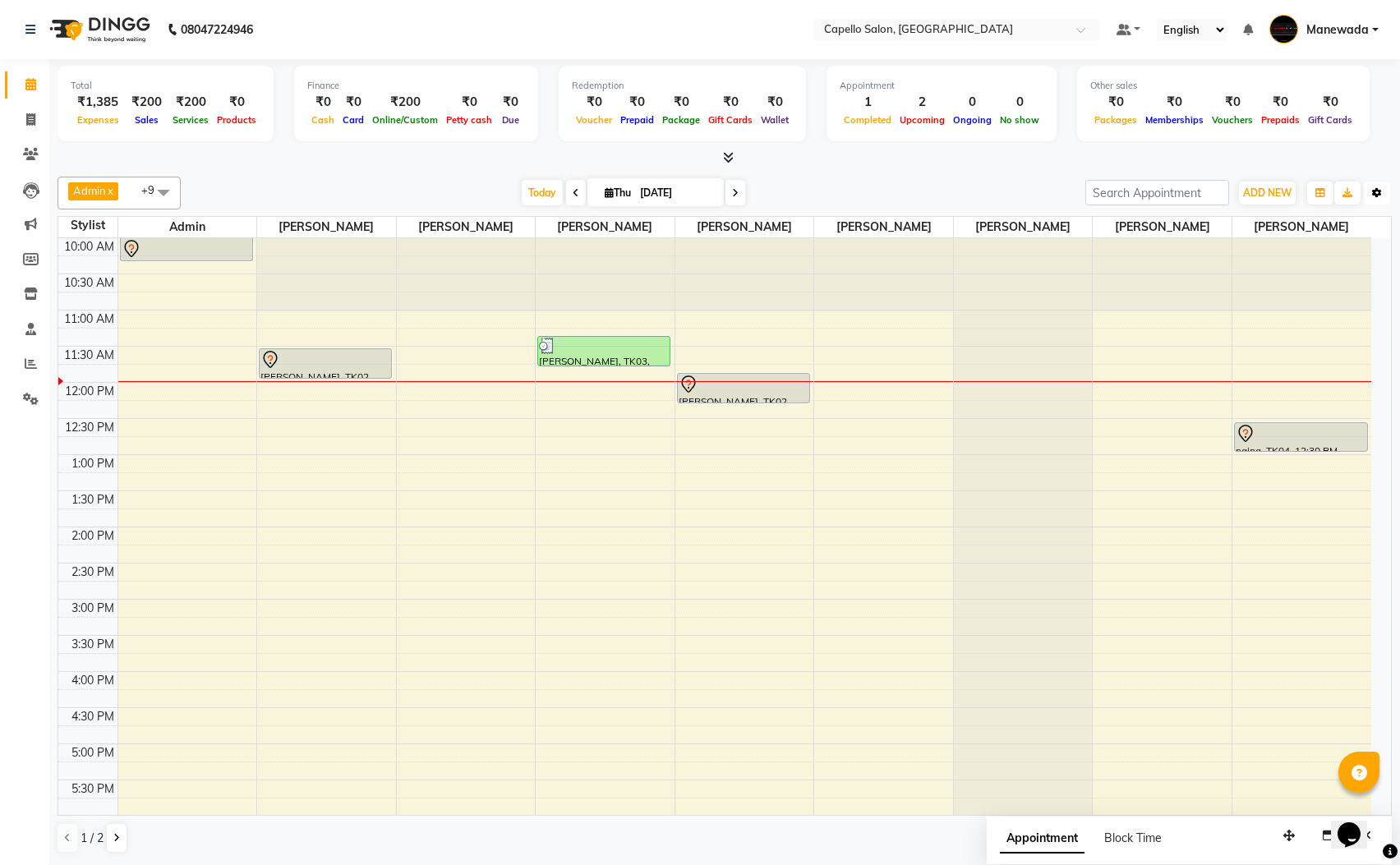
click at [1374, 203] on button "Toggle Dropdown" at bounding box center [1377, 193] width 26 height 23
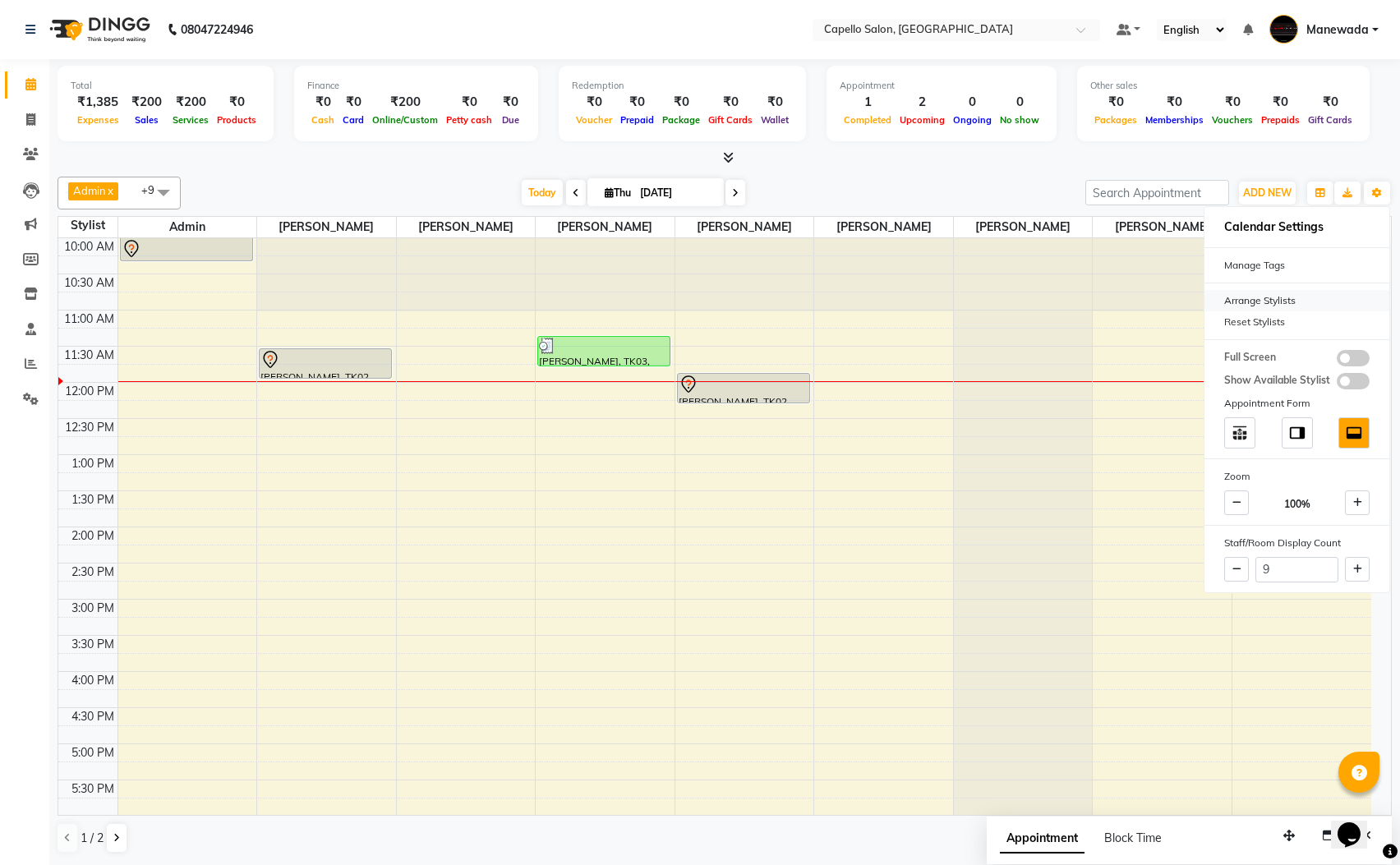
click at [1324, 309] on div "Arrange Stylists" at bounding box center [1297, 301] width 185 height 21
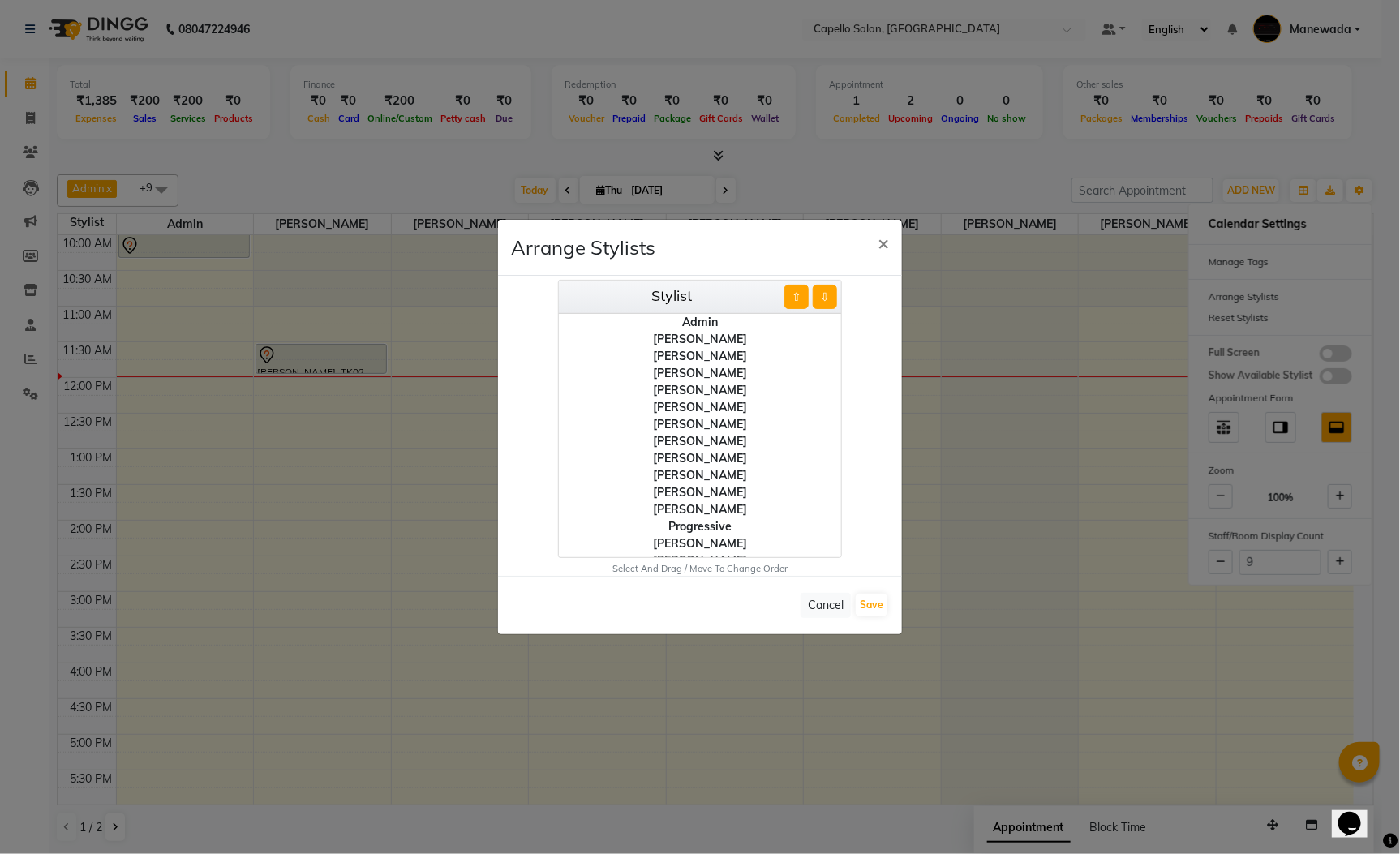
click at [679, 453] on div "[PERSON_NAME]" at bounding box center [700, 458] width 282 height 17
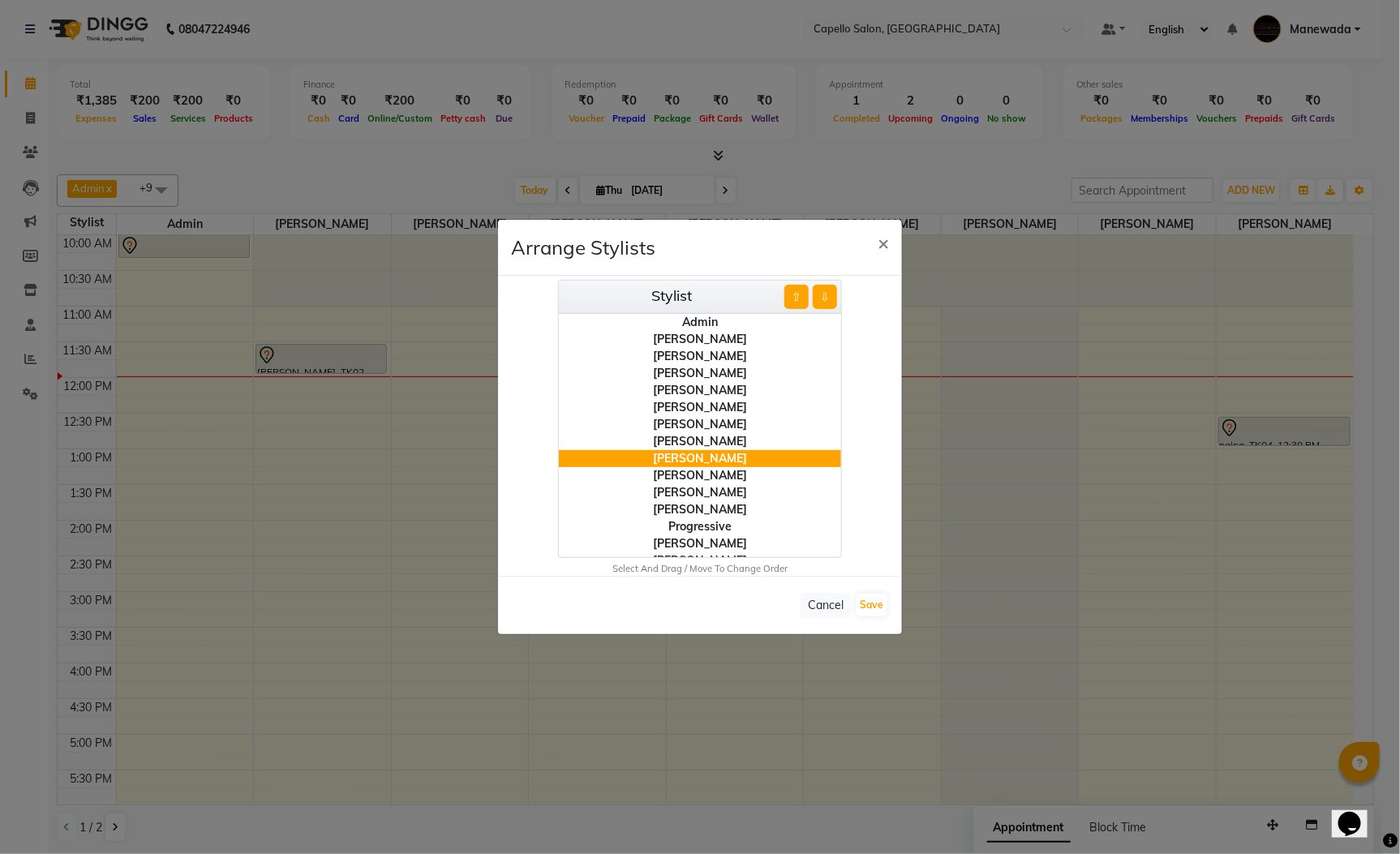
click at [792, 292] on button "⇧" at bounding box center [796, 297] width 25 height 25
click at [697, 475] on div "[PERSON_NAME]" at bounding box center [700, 475] width 282 height 17
click at [789, 289] on button "⇧" at bounding box center [796, 297] width 25 height 25
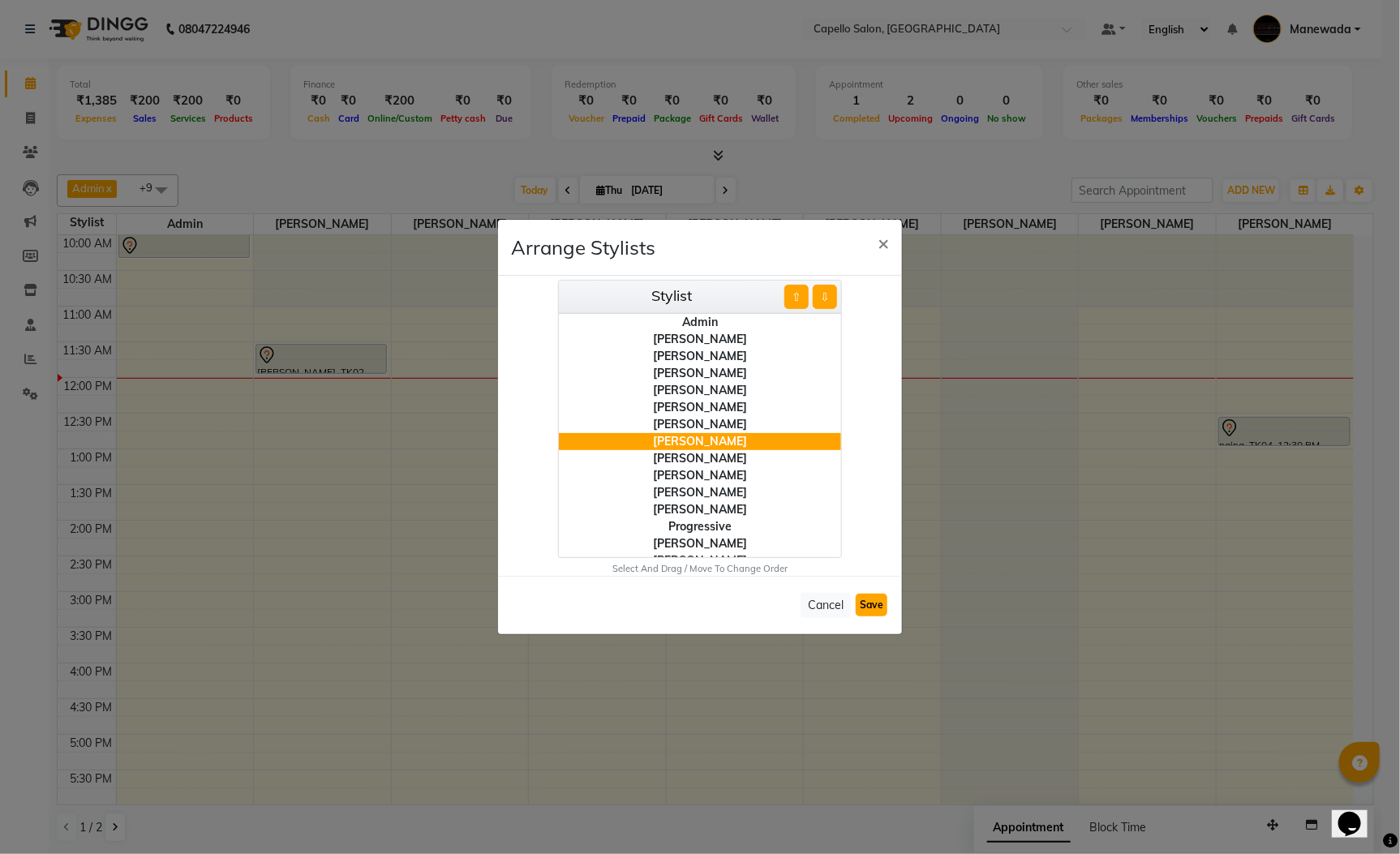
click at [871, 608] on button "Save" at bounding box center [871, 605] width 31 height 23
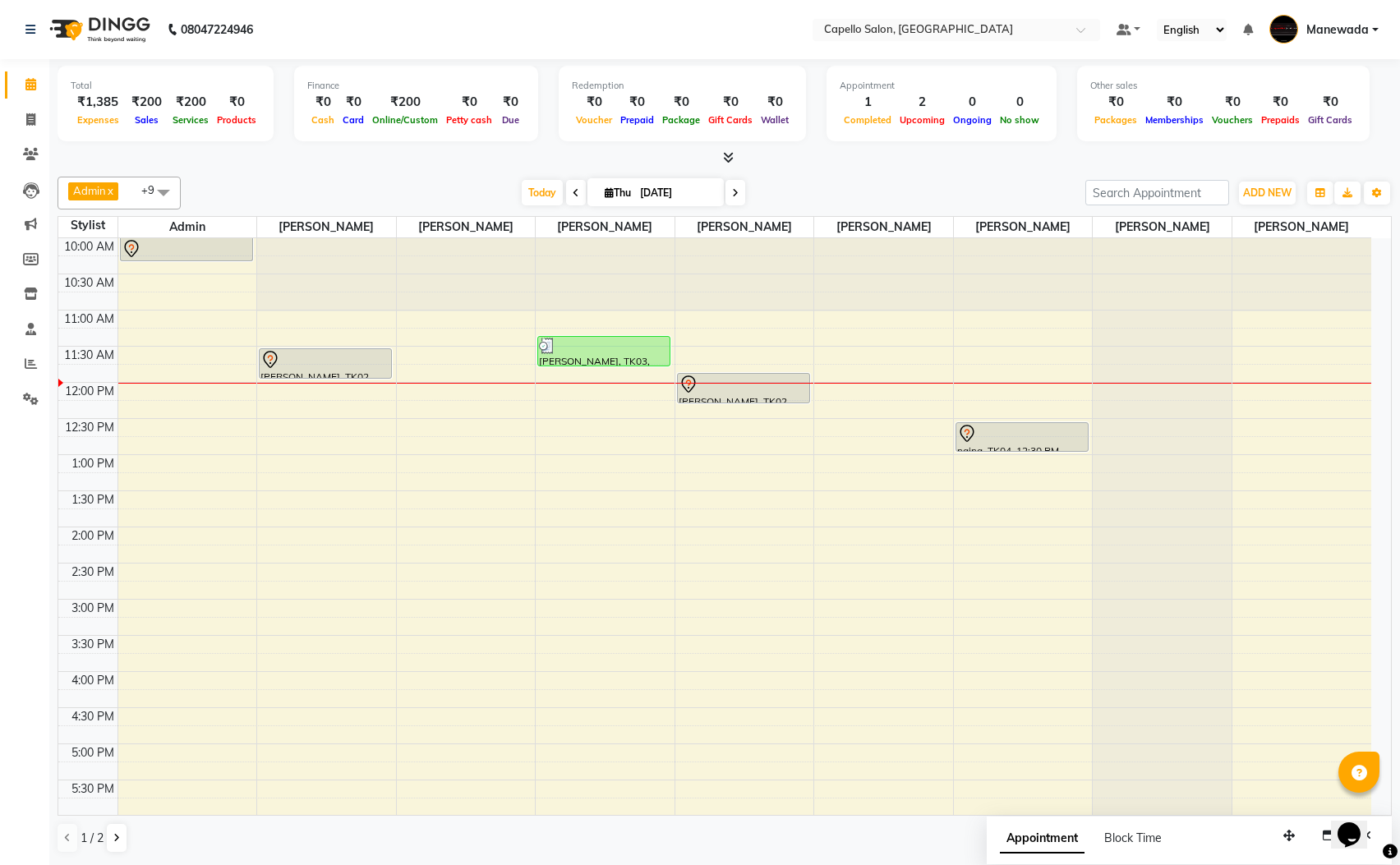
click at [121, 189] on span "Admin x" at bounding box center [95, 193] width 54 height 21
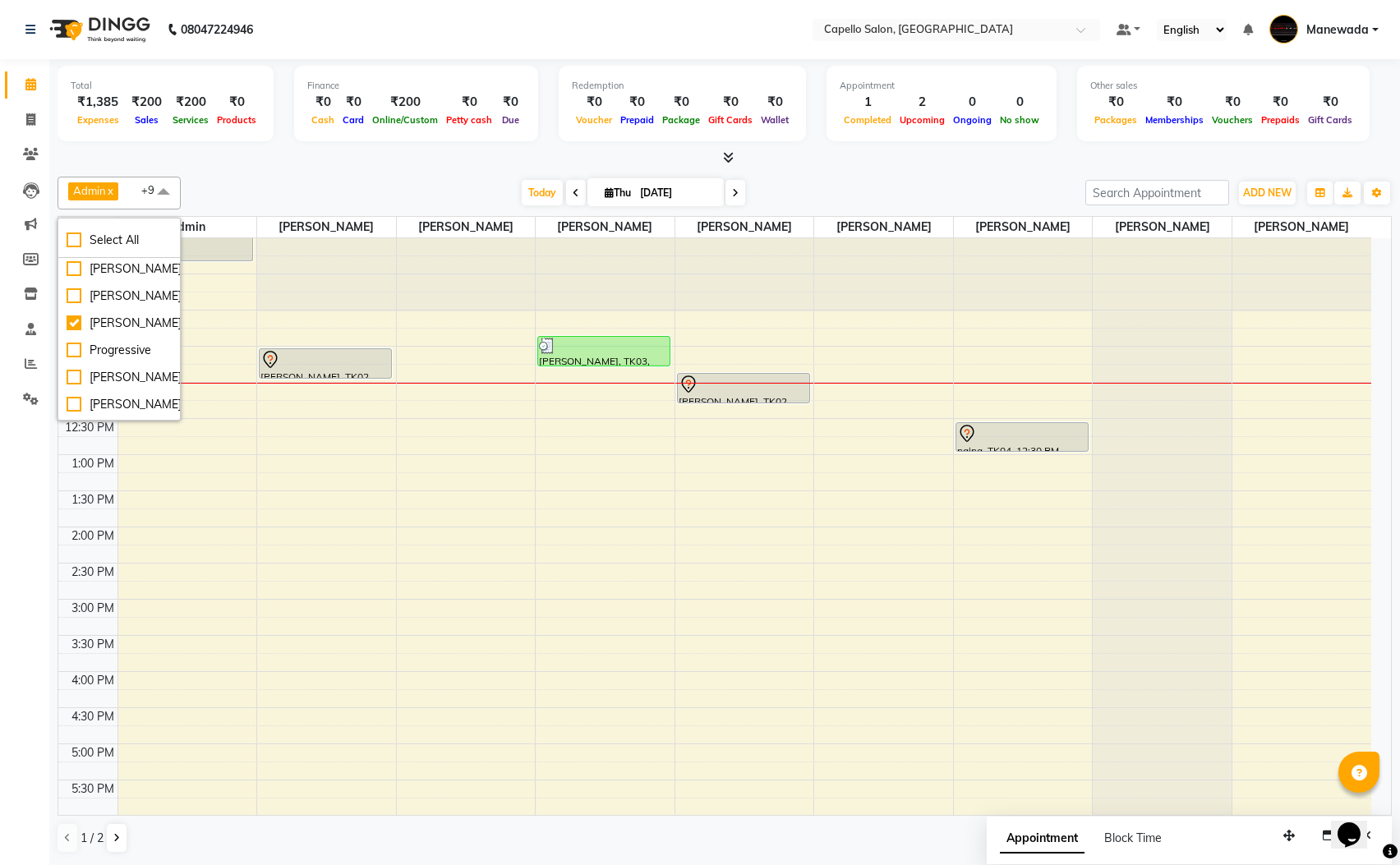
scroll to position [296, 0]
click at [110, 252] on div "[PERSON_NAME]" at bounding box center [118, 243] width 105 height 17
checkbox input "true"
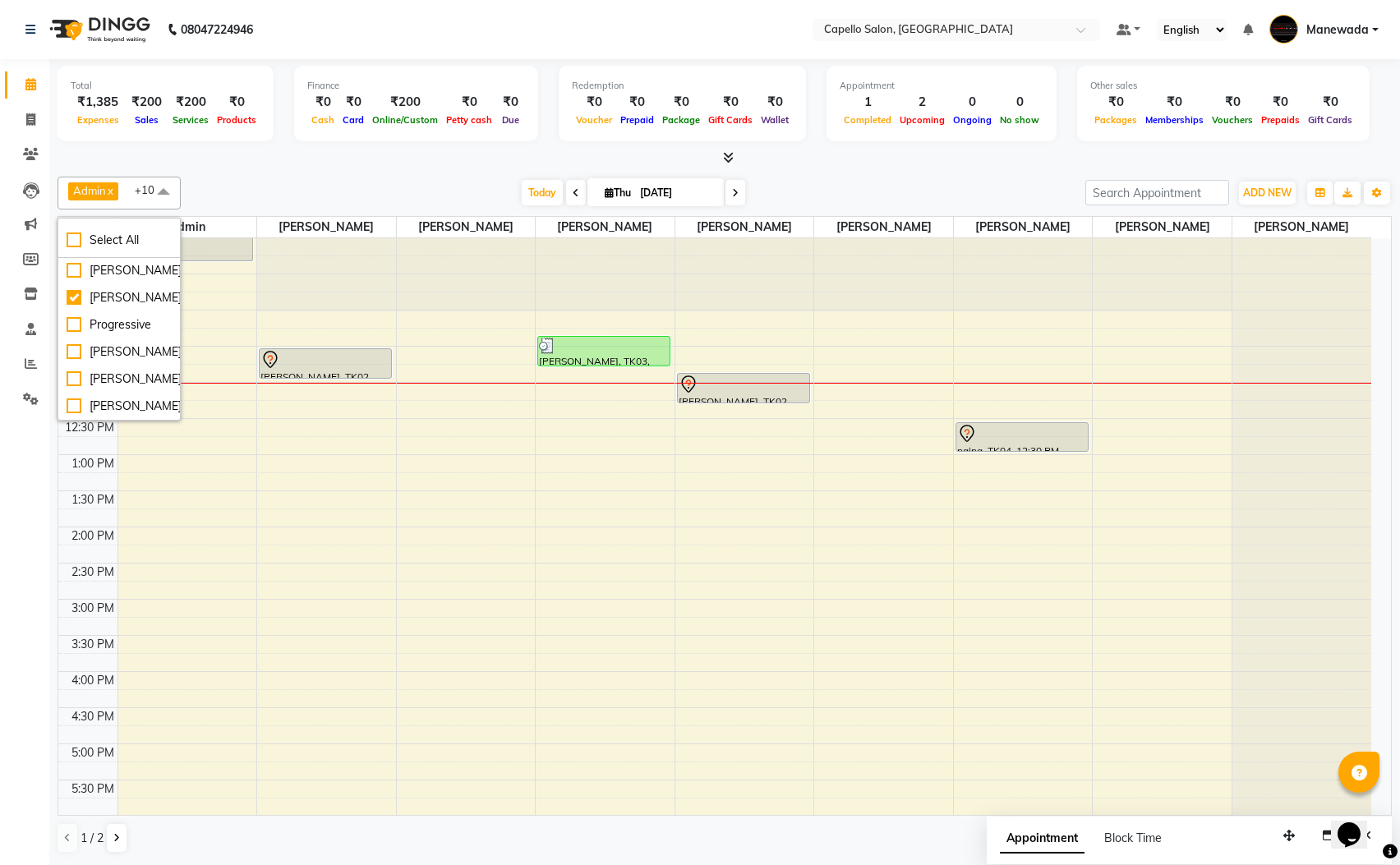
scroll to position [463, 0]
click at [246, 187] on div "[DATE] [DATE]" at bounding box center [634, 193] width 888 height 25
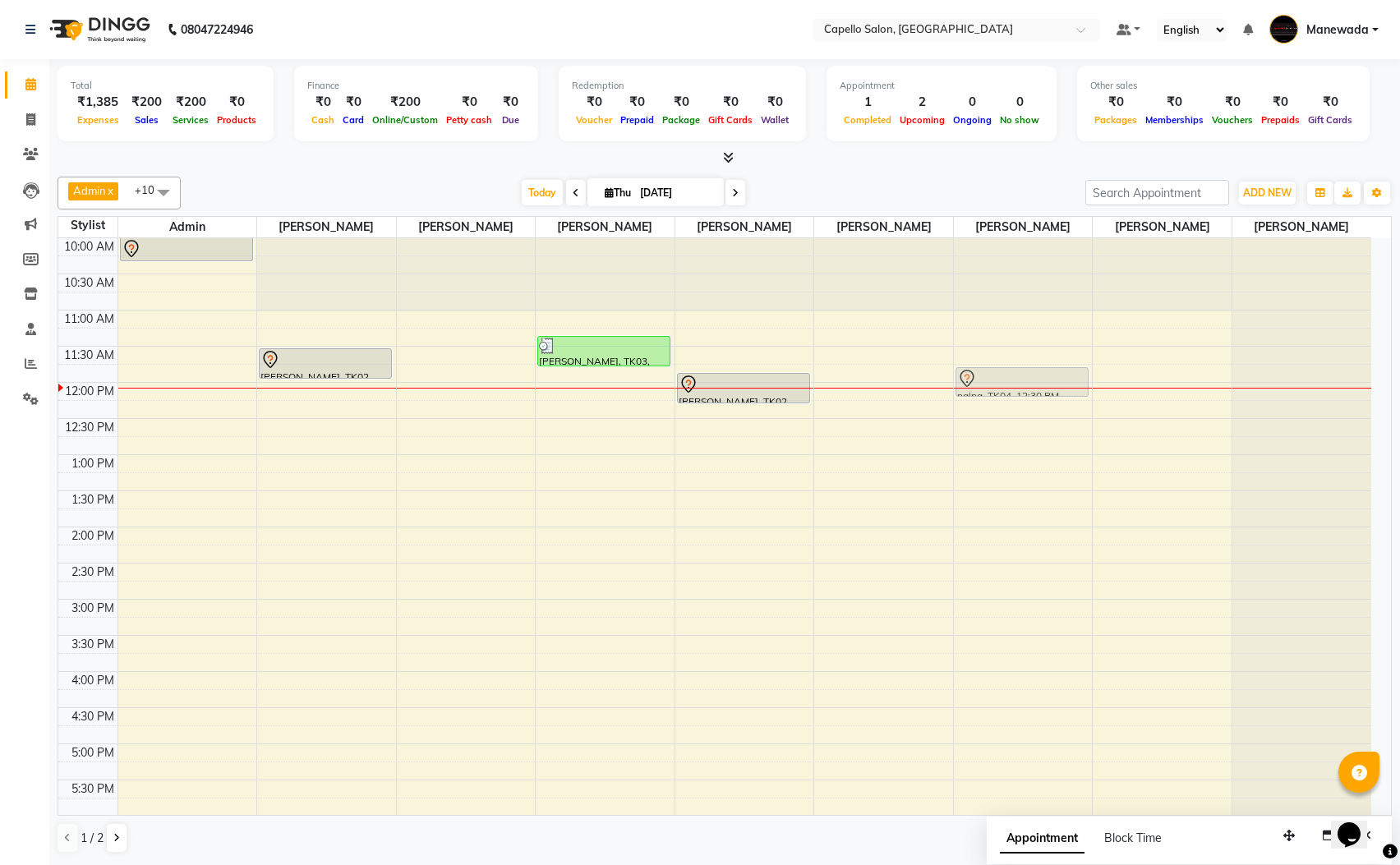
drag, startPoint x: 1012, startPoint y: 432, endPoint x: 993, endPoint y: 384, distance: 51.6
click at [991, 381] on div "naina, TK04, 12:30 PM-12:55 PM, Haircut (F) naina, TK04, 12:30 PM-12:55 PM, Hai…" at bounding box center [1023, 672] width 138 height 867
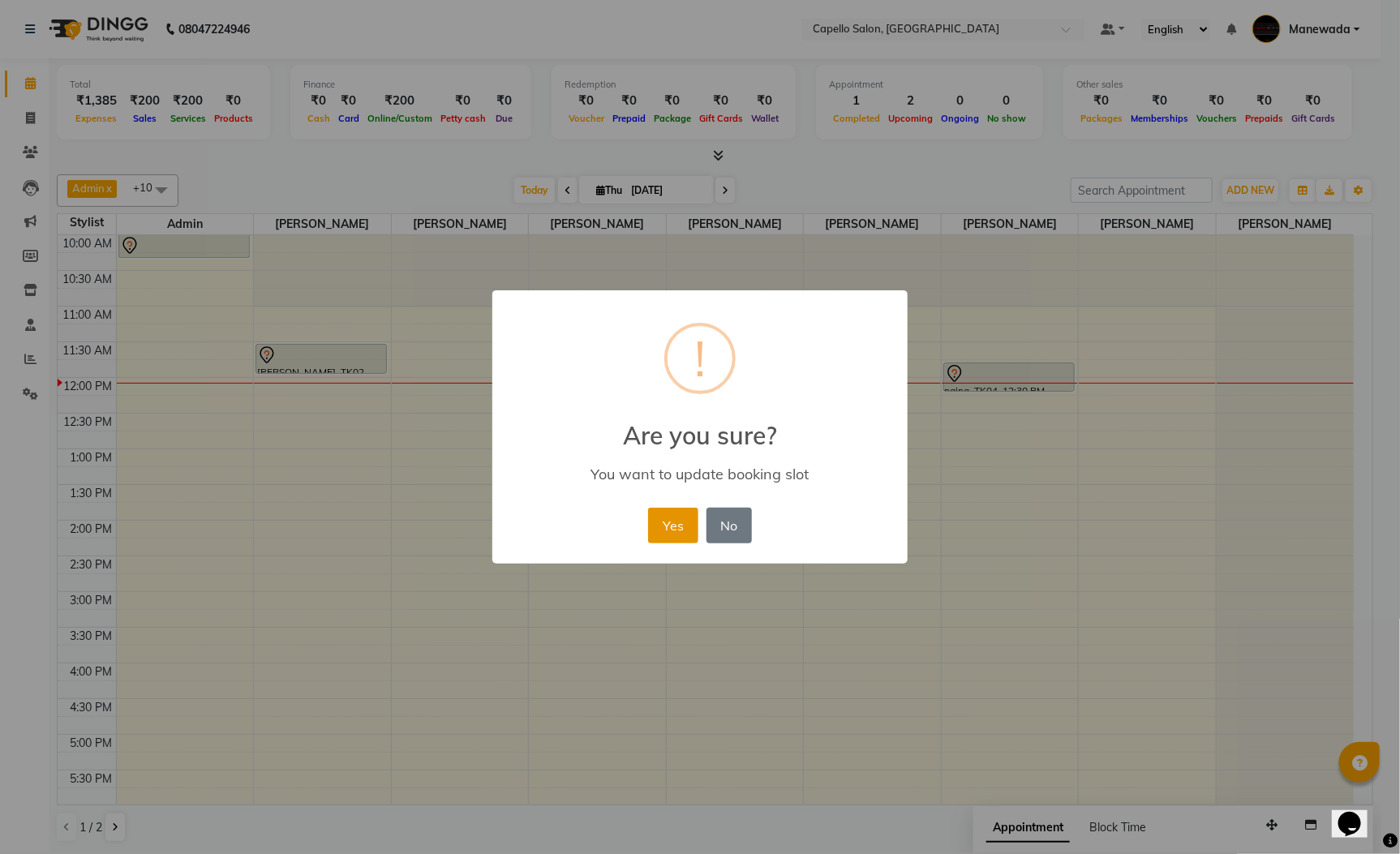
click at [677, 532] on button "Yes" at bounding box center [673, 526] width 49 height 36
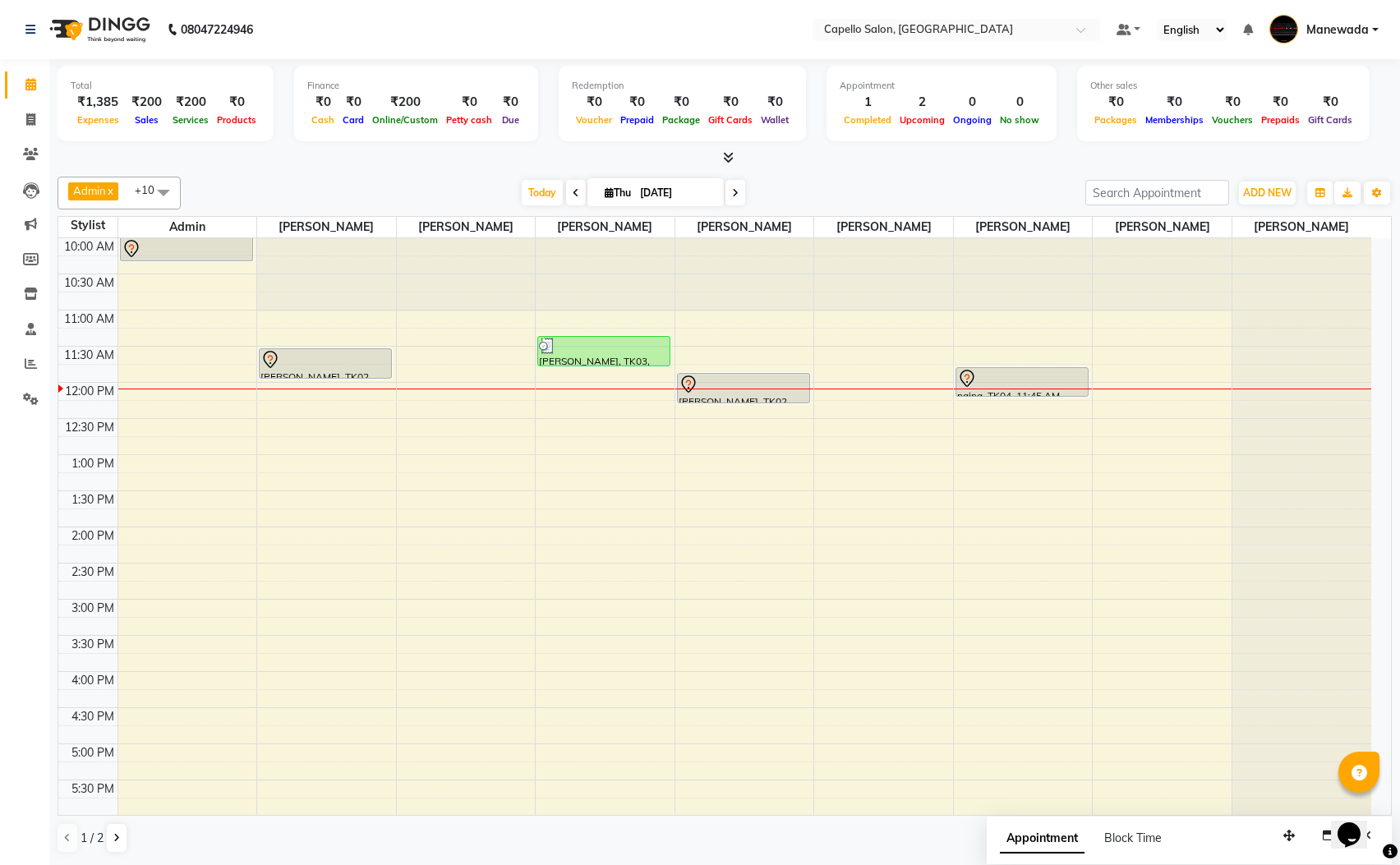
click at [1026, 338] on div "10:00 AM 10:30 AM 11:00 AM 11:30 AM 12:00 PM 12:30 PM 1:00 PM 1:30 PM 2:00 PM 2…" at bounding box center [715, 672] width 1313 height 867
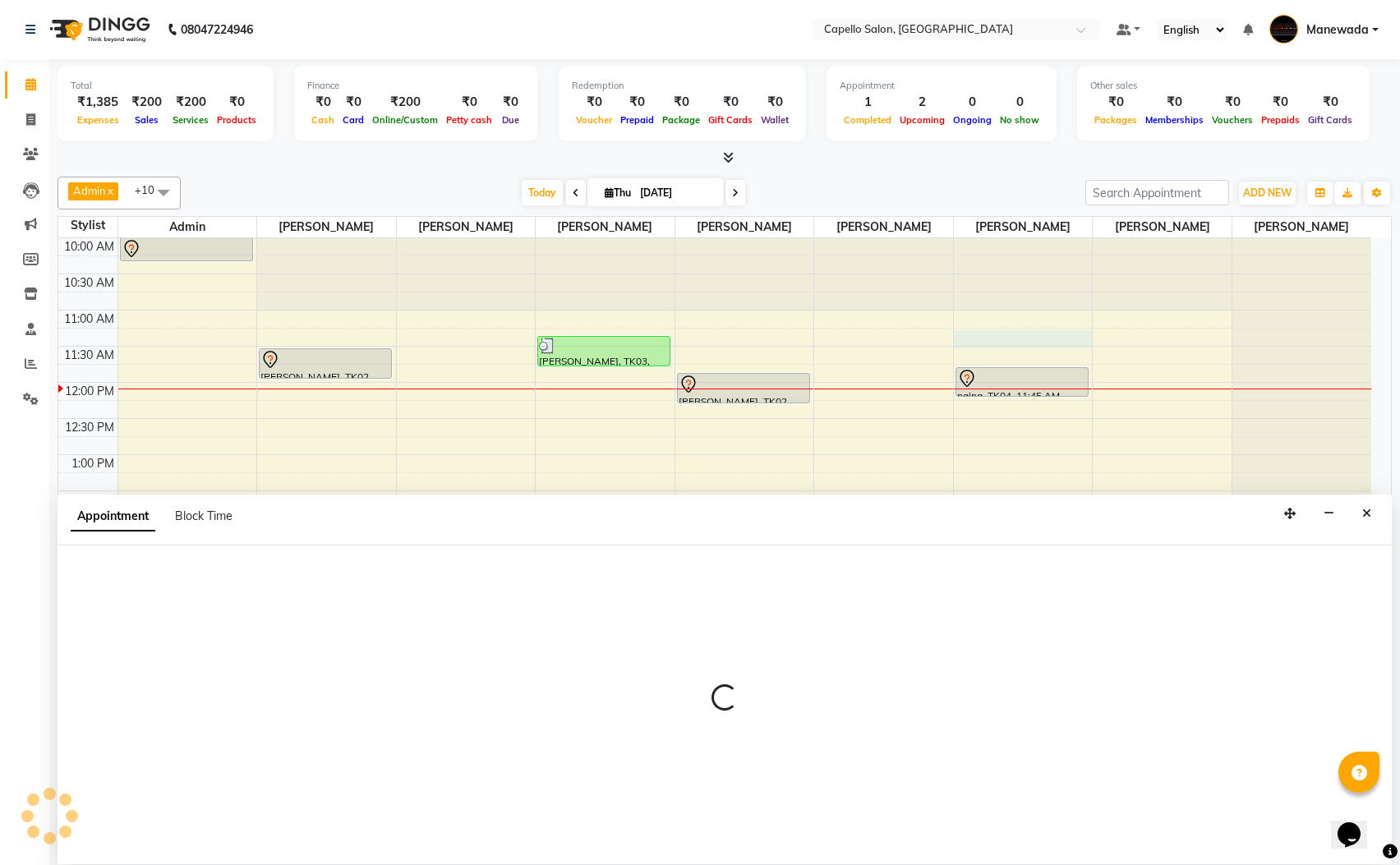
scroll to position [1, 0]
select select "77124"
select select "tentative"
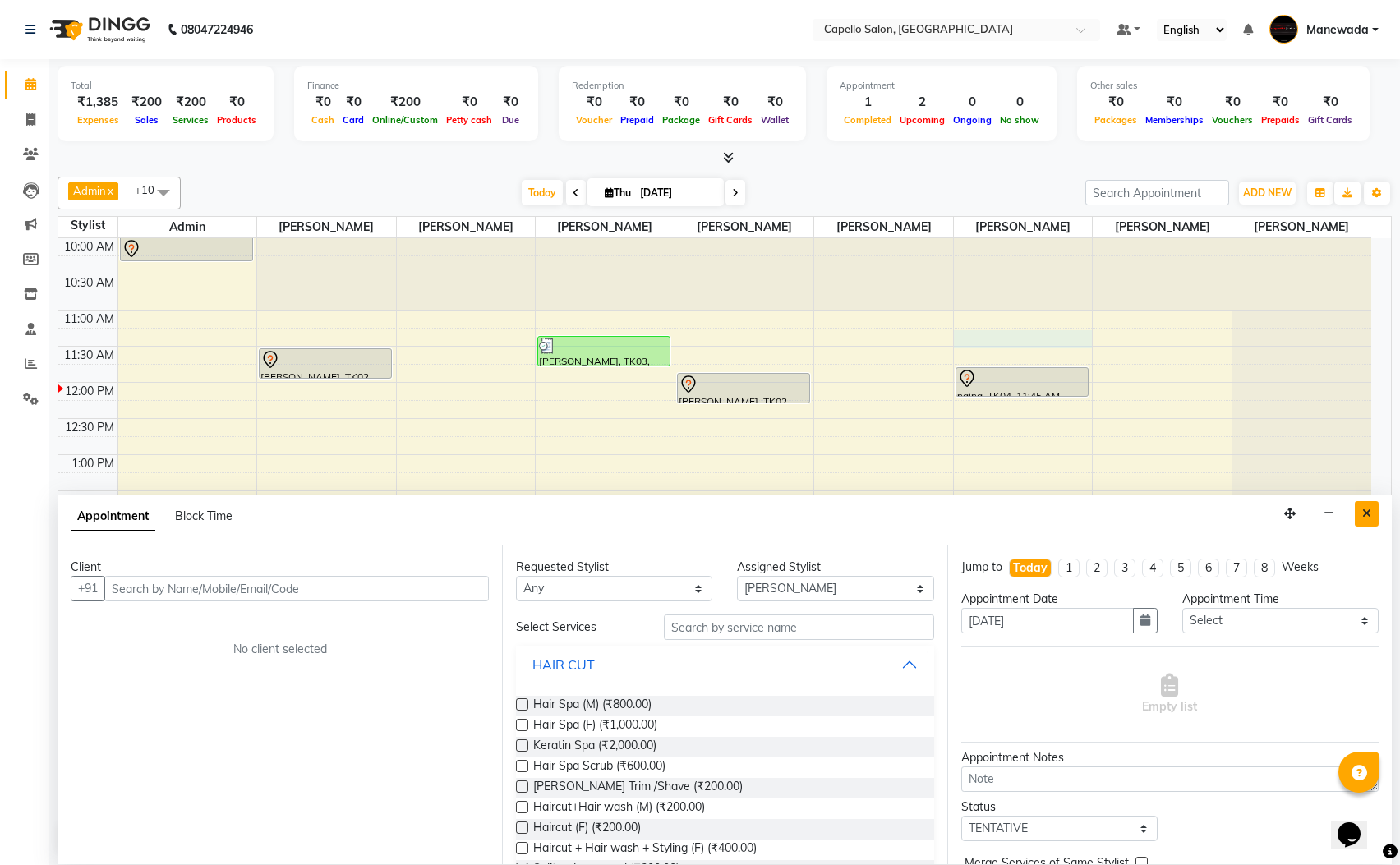
click at [1359, 523] on button "Close" at bounding box center [1366, 513] width 24 height 25
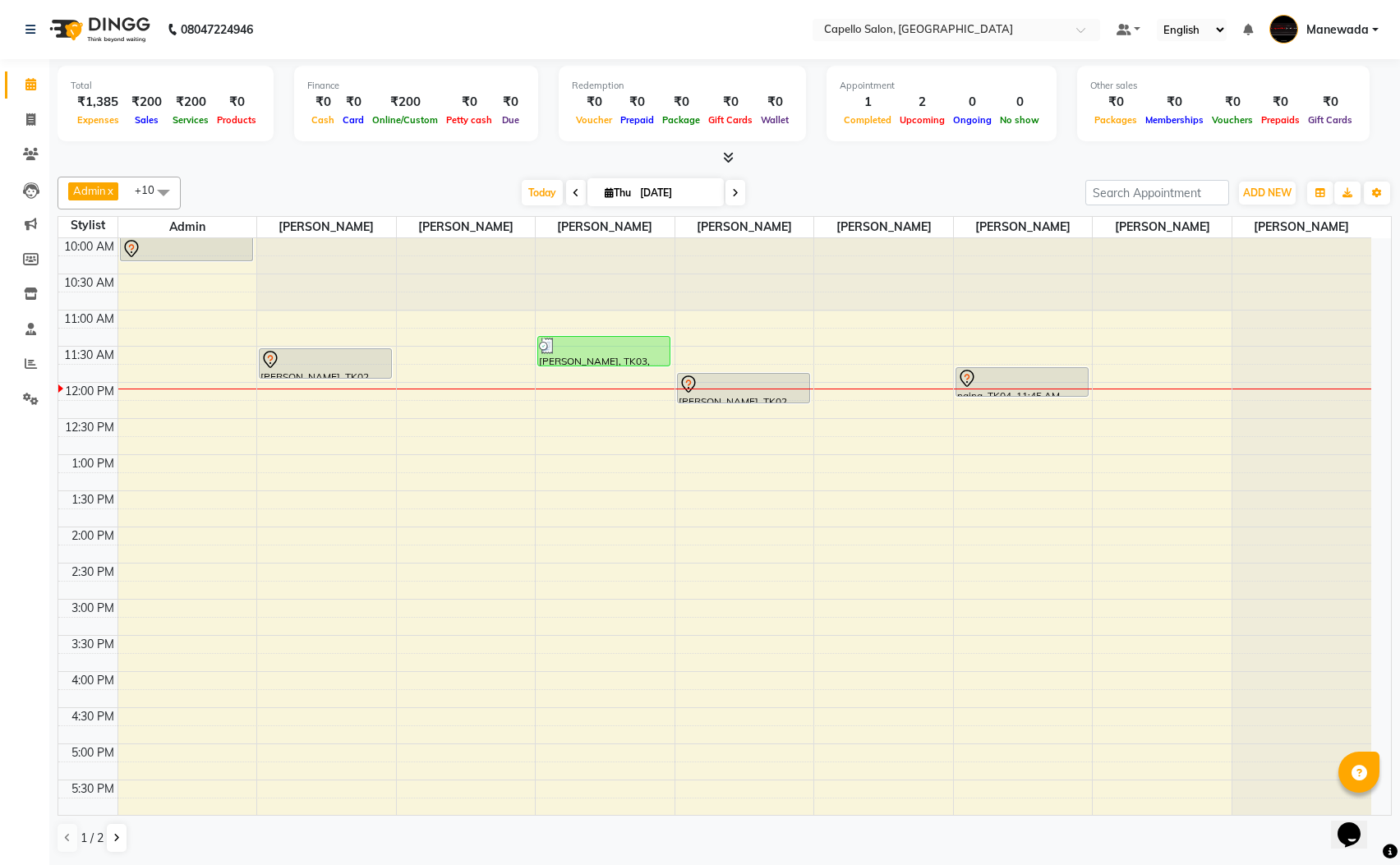
click at [493, 159] on div at bounding box center [725, 159] width 1335 height 17
click at [1258, 184] on button "ADD NEW Toggle Dropdown" at bounding box center [1267, 193] width 57 height 23
click at [1042, 178] on div "Admin x ROHIT LAKSHANE x Rahul Arje x DANISH KHAN x Rutik Barsagade x LATA SONI…" at bounding box center [725, 193] width 1335 height 33
click at [36, 111] on span at bounding box center [31, 120] width 29 height 19
select select "3476"
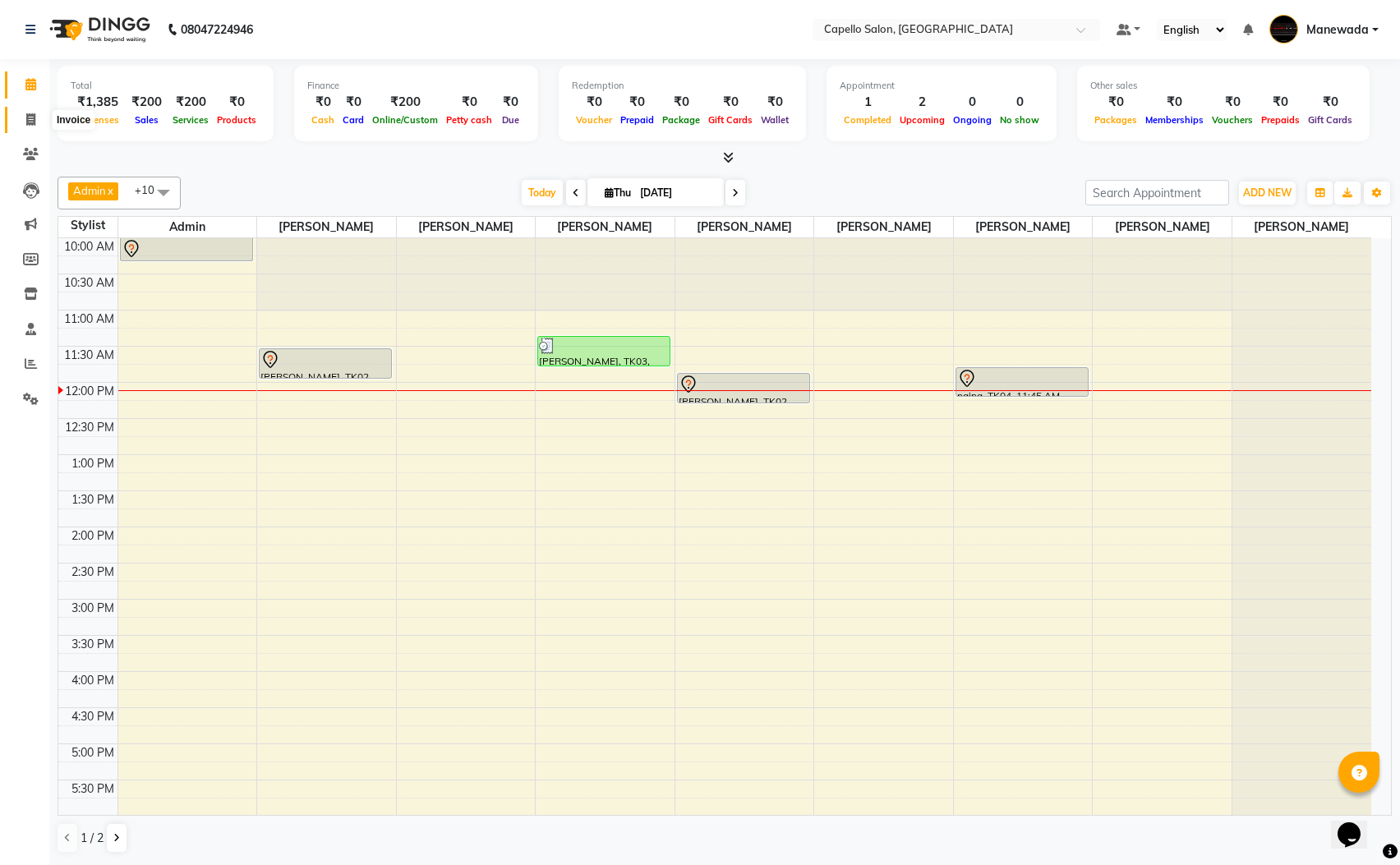
select select "service"
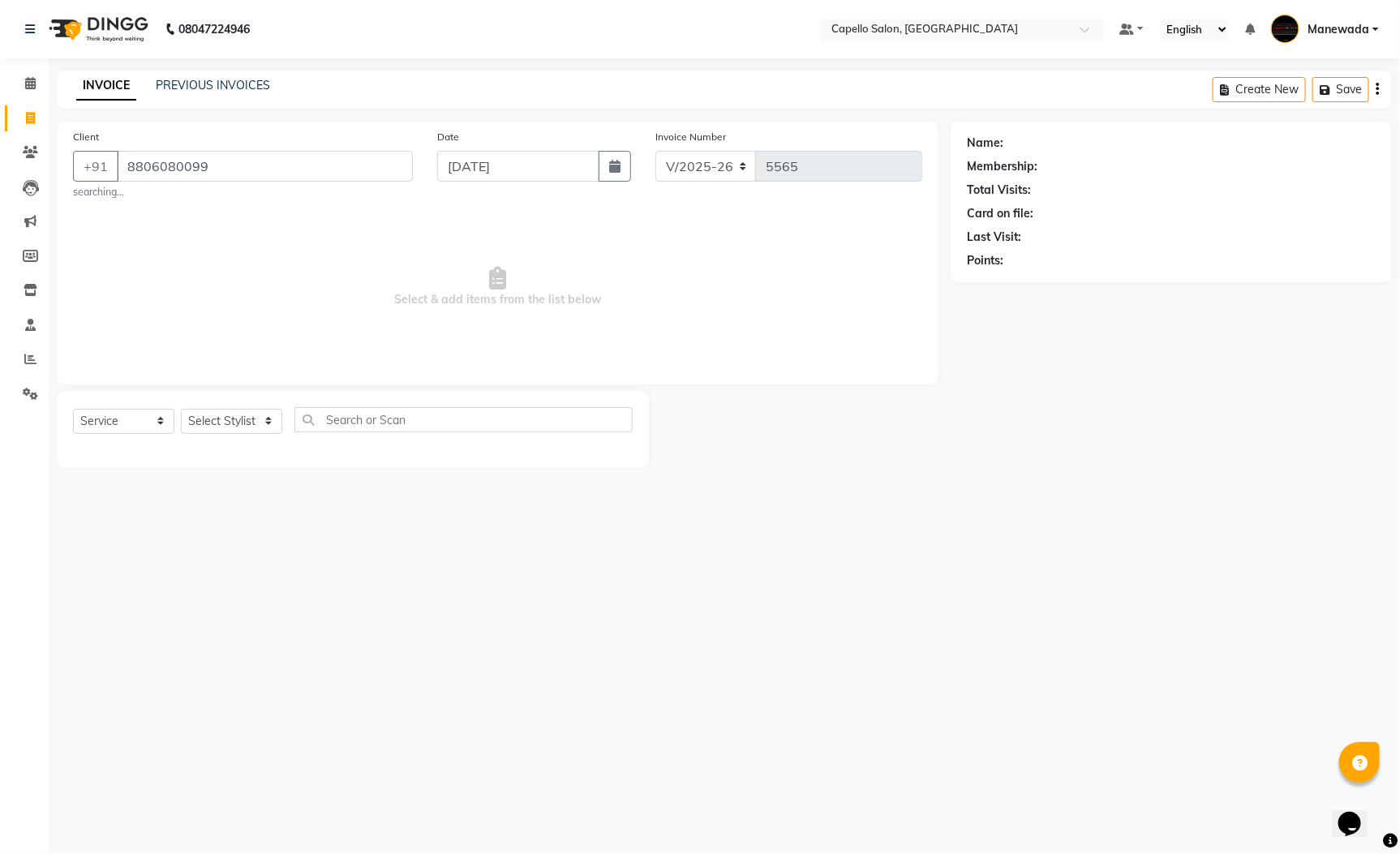
type input "8806080099"
click at [205, 427] on select "Select Stylist Admin [PERSON_NAME] [PERSON_NAME] [PERSON_NAME] [PERSON_NAME] [P…" at bounding box center [232, 421] width 102 height 25
select select "66411"
click at [181, 410] on select "Select Stylist Admin [PERSON_NAME] [PERSON_NAME] [PERSON_NAME] [PERSON_NAME] [P…" at bounding box center [232, 421] width 102 height 25
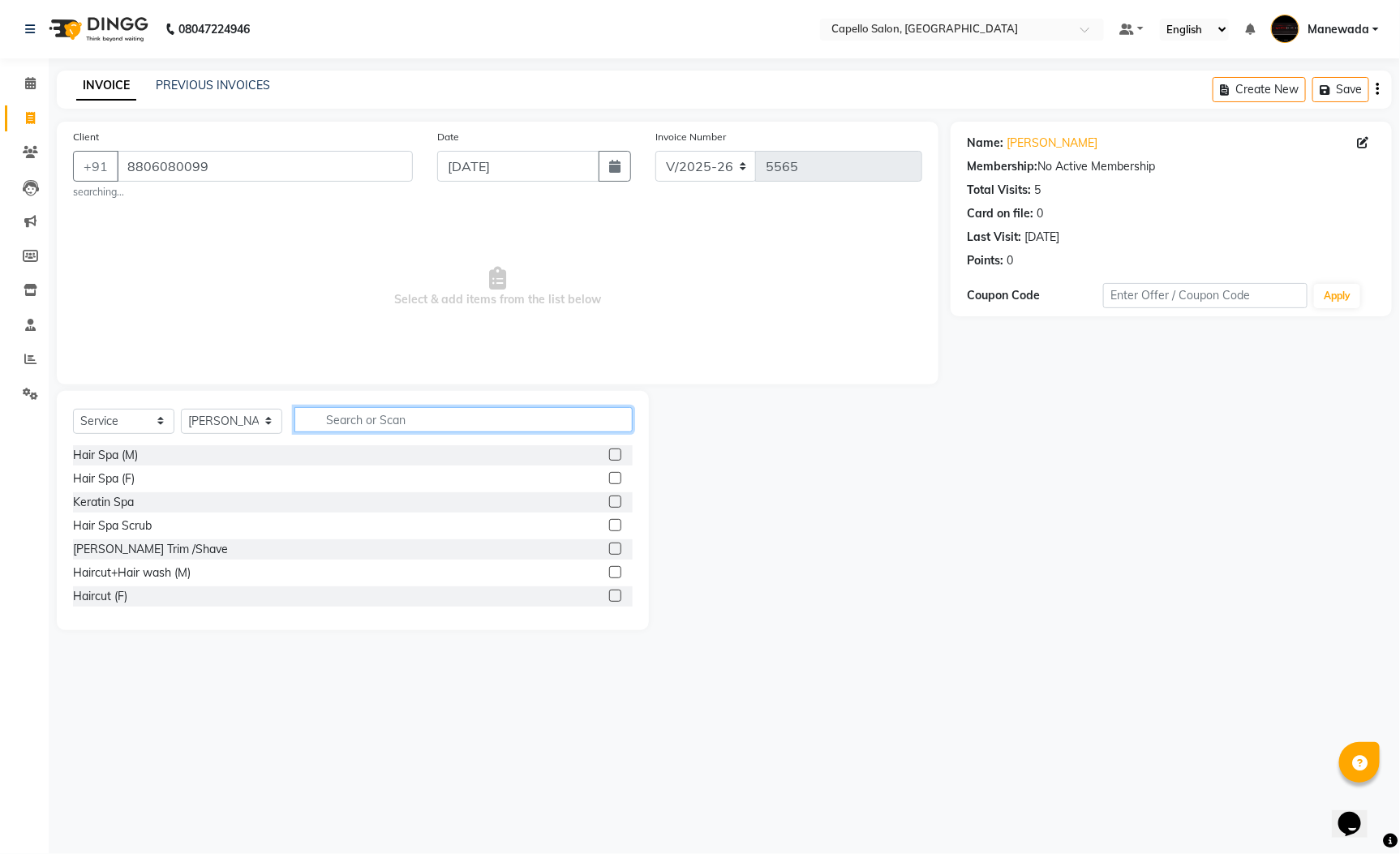
click at [387, 415] on input "text" at bounding box center [463, 419] width 338 height 25
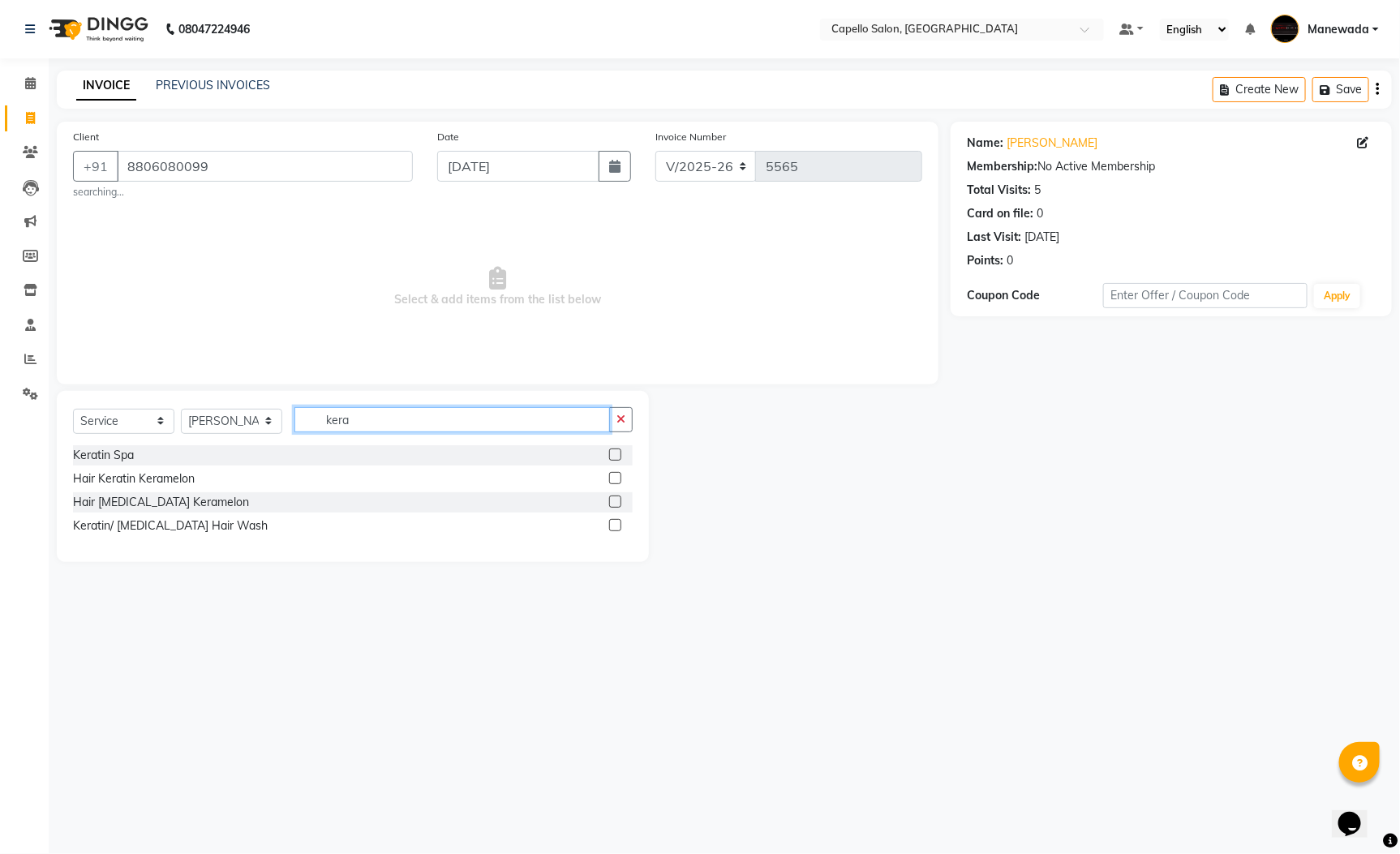
type input "kera"
click at [613, 450] on label at bounding box center [615, 455] width 12 height 12
click at [613, 450] on input "checkbox" at bounding box center [614, 455] width 10 height 10
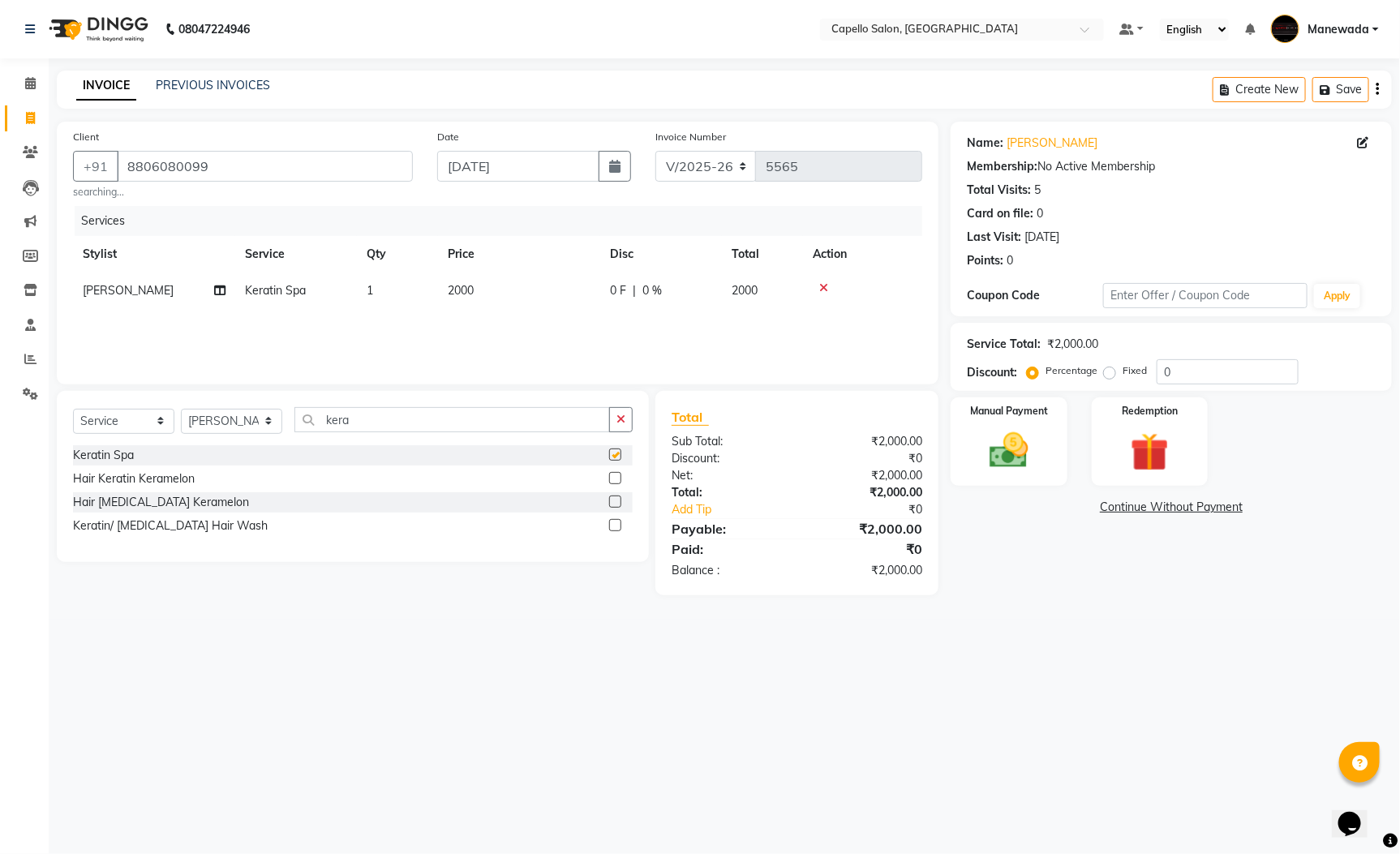
checkbox input "false"
click at [1054, 421] on div "Manual Payment" at bounding box center [1008, 441] width 121 height 92
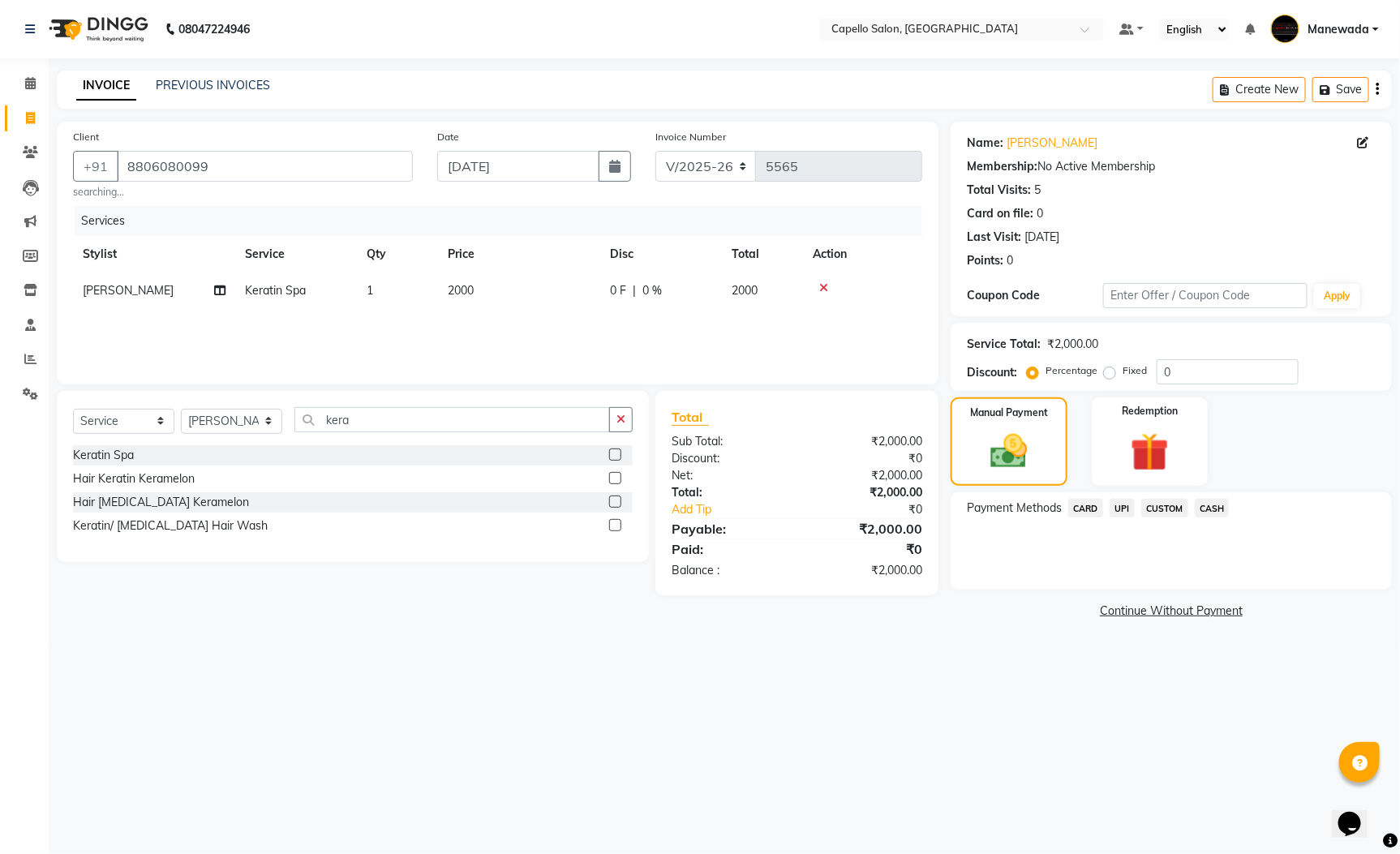
click at [1210, 501] on span "CASH" at bounding box center [1212, 509] width 35 height 19
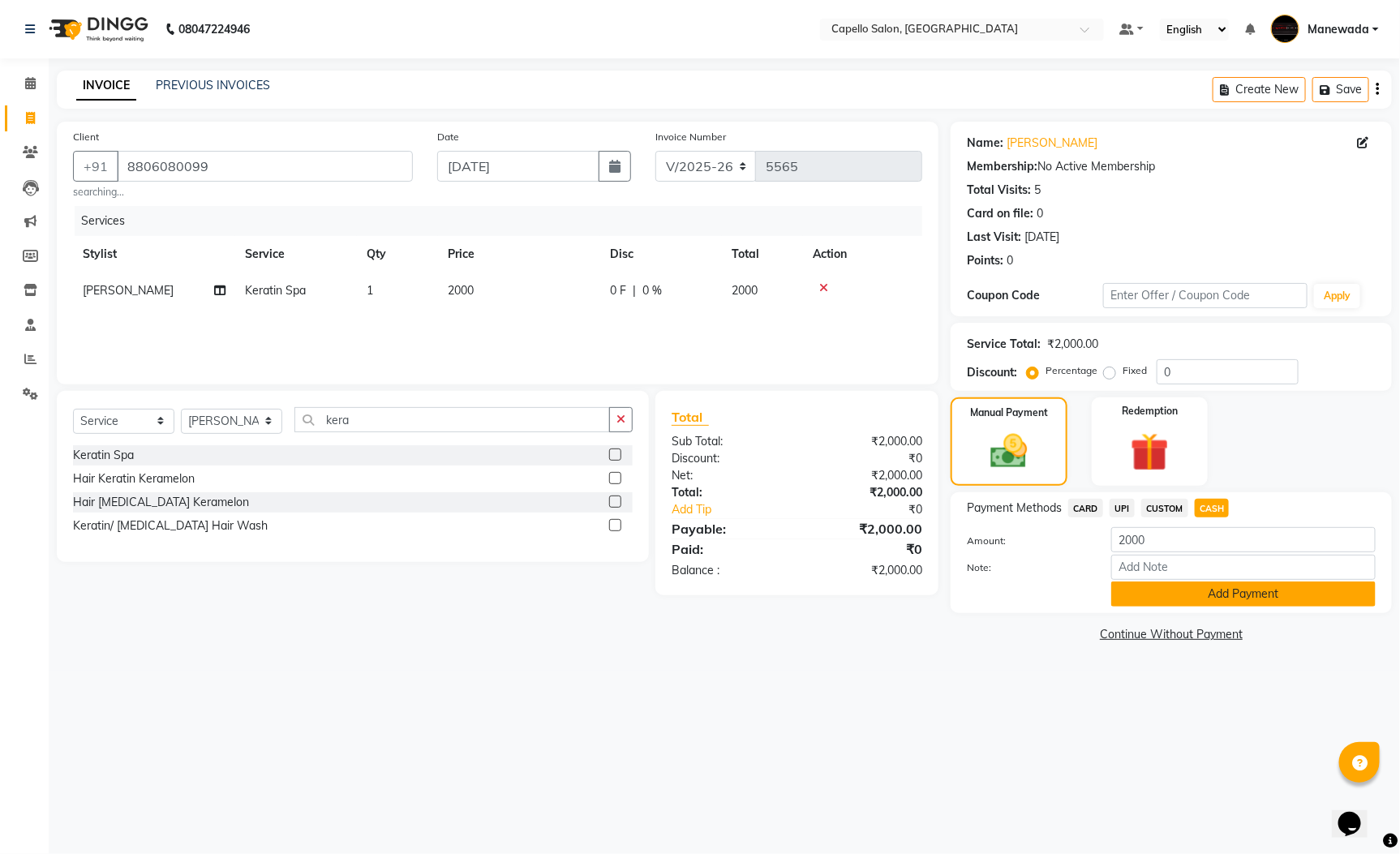
click at [1185, 605] on button "Add Payment" at bounding box center [1243, 594] width 265 height 25
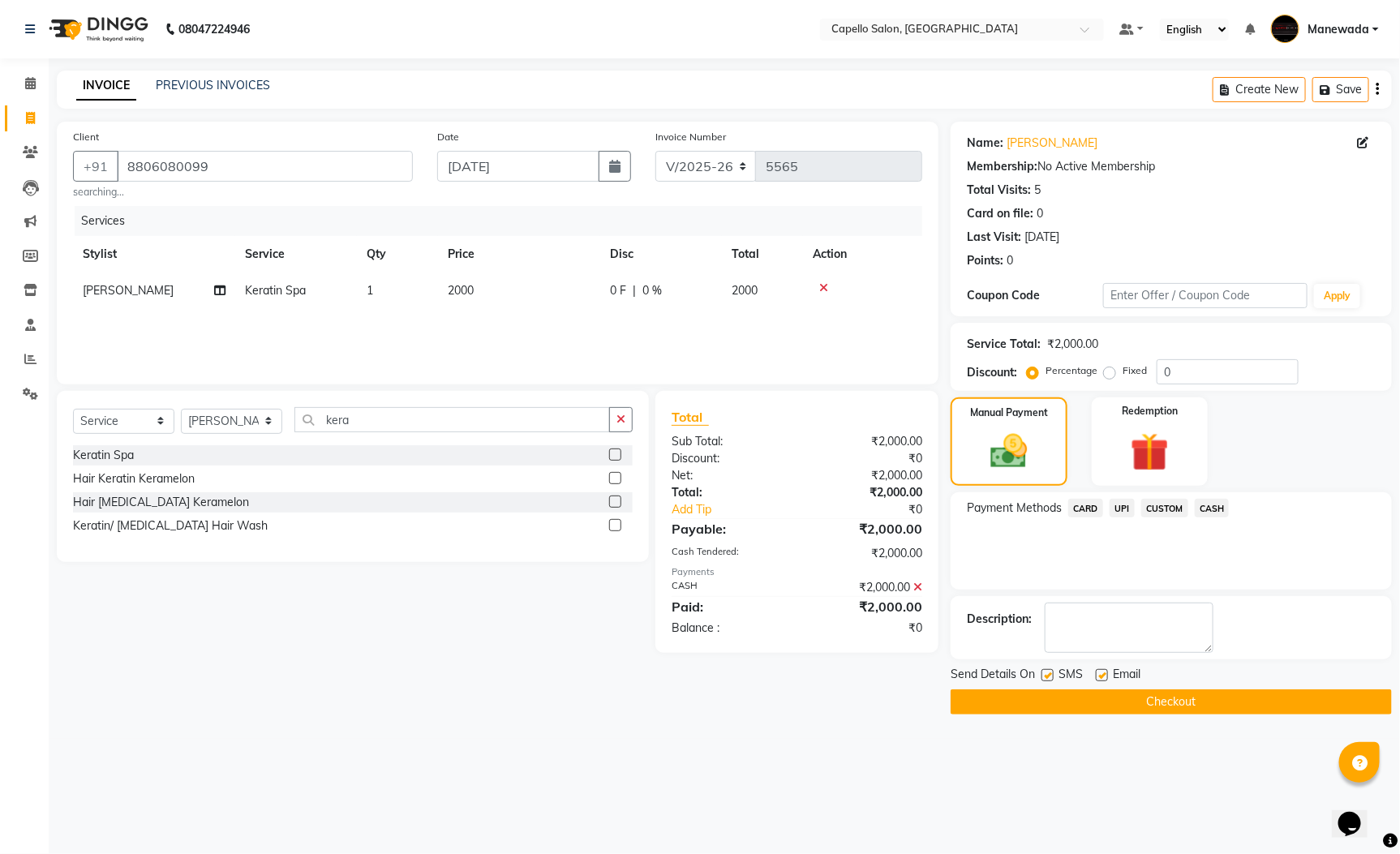
click at [1151, 695] on button "Checkout" at bounding box center [1171, 701] width 441 height 25
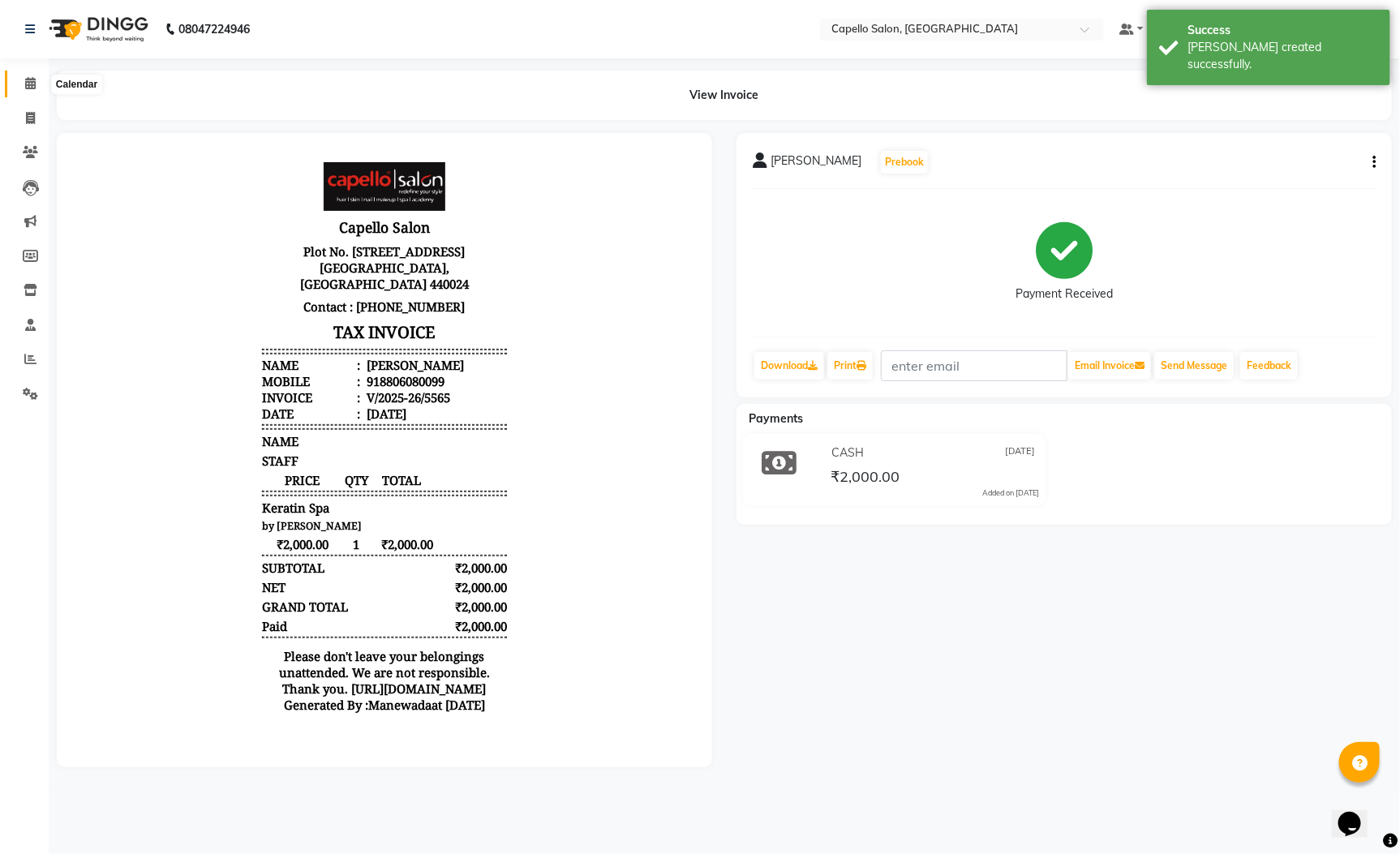
click at [27, 75] on span at bounding box center [30, 84] width 28 height 19
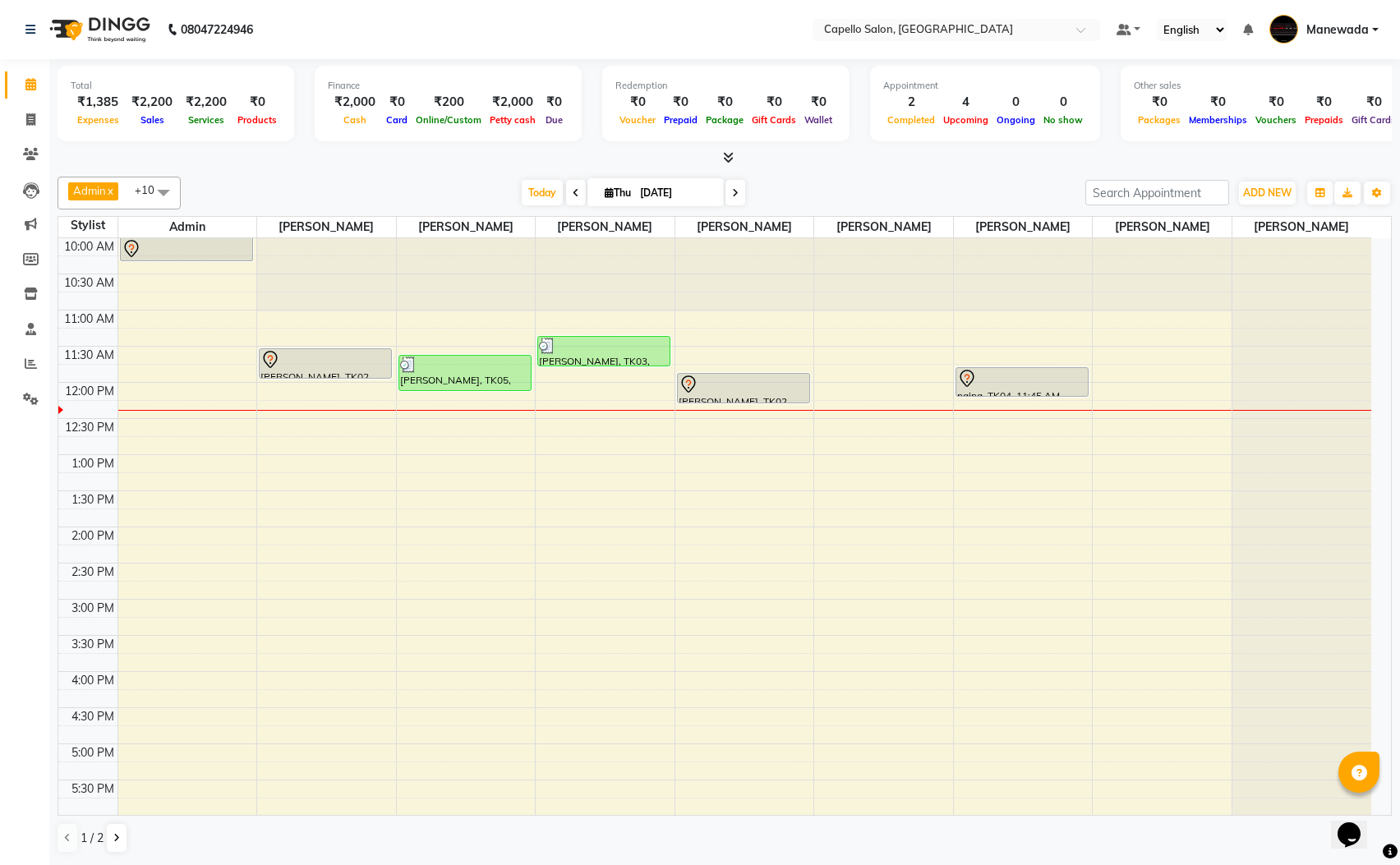
click at [1028, 144] on div "Total ₹1,385 Expenses ₹2,200 Sales ₹2,200 Services ₹0 Products Finance ₹2,000 C…" at bounding box center [725, 106] width 1335 height 81
click at [193, 409] on div "10:00 AM 10:30 AM 11:00 AM 11:30 AM 12:00 PM 12:30 PM 1:00 PM 1:30 PM 2:00 PM 2…" at bounding box center [715, 672] width 1313 height 867
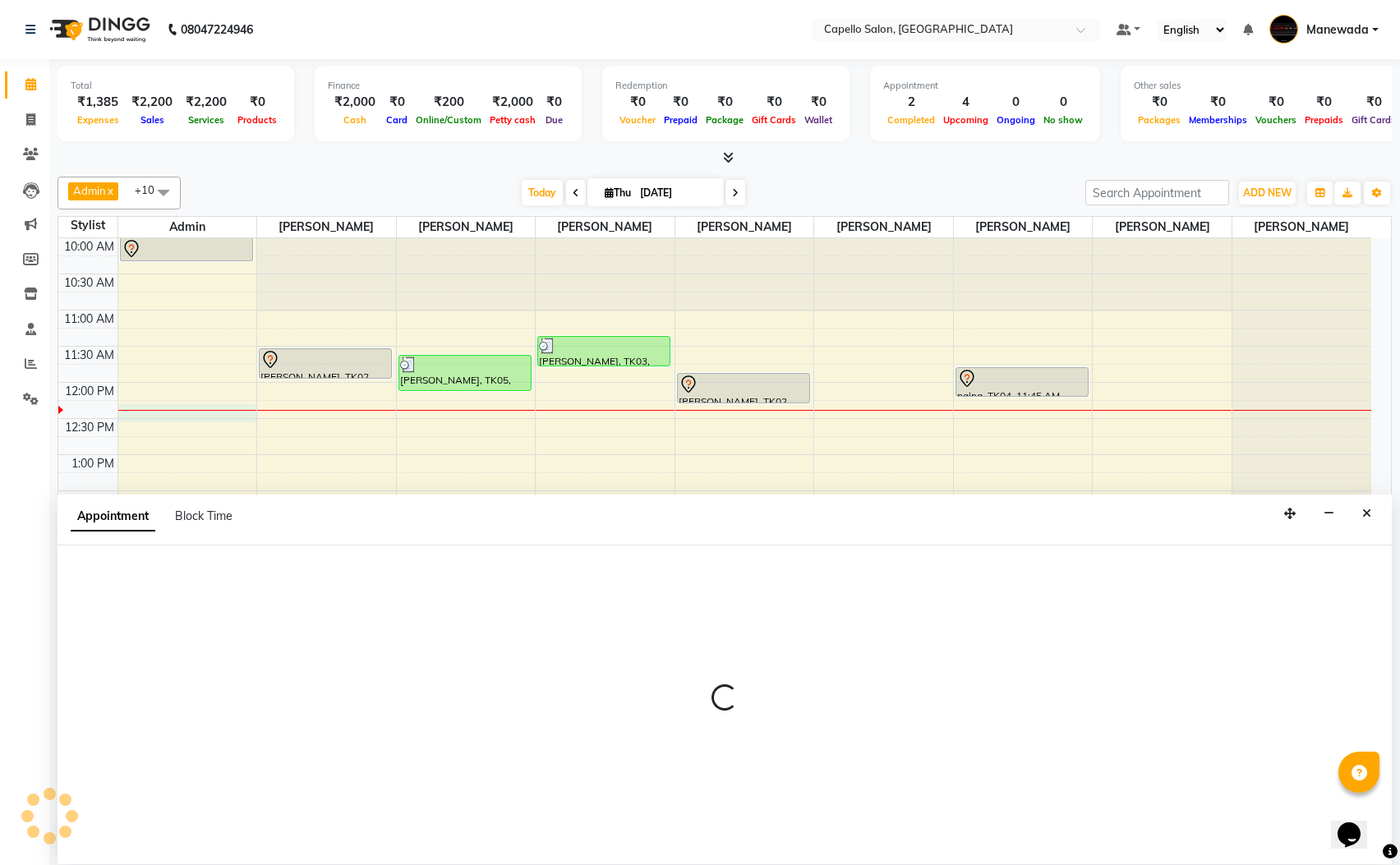
scroll to position [1, 0]
select select "15774"
select select "tentative"
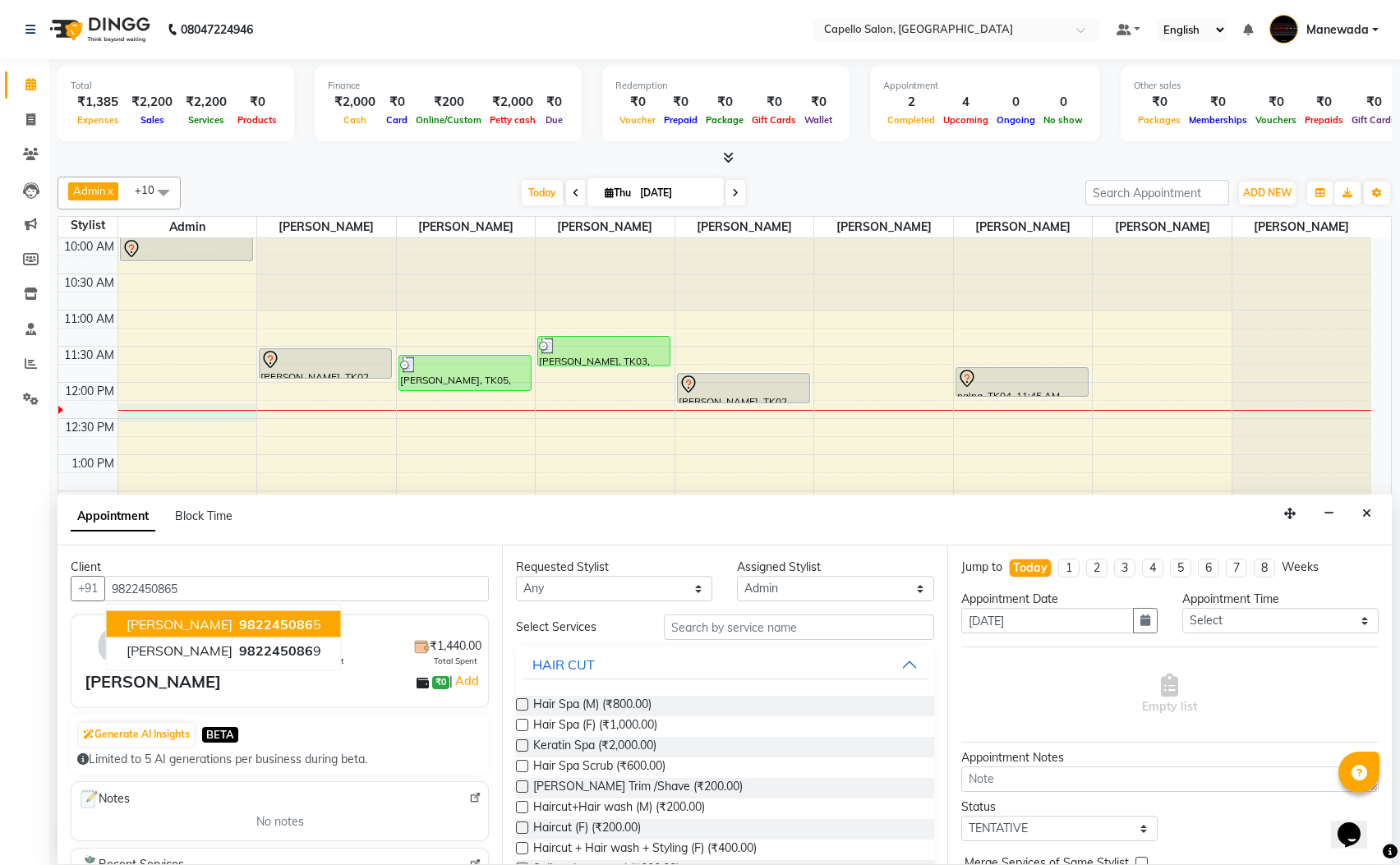
type input "9822450865"
click at [696, 639] on input "text" at bounding box center [798, 627] width 270 height 25
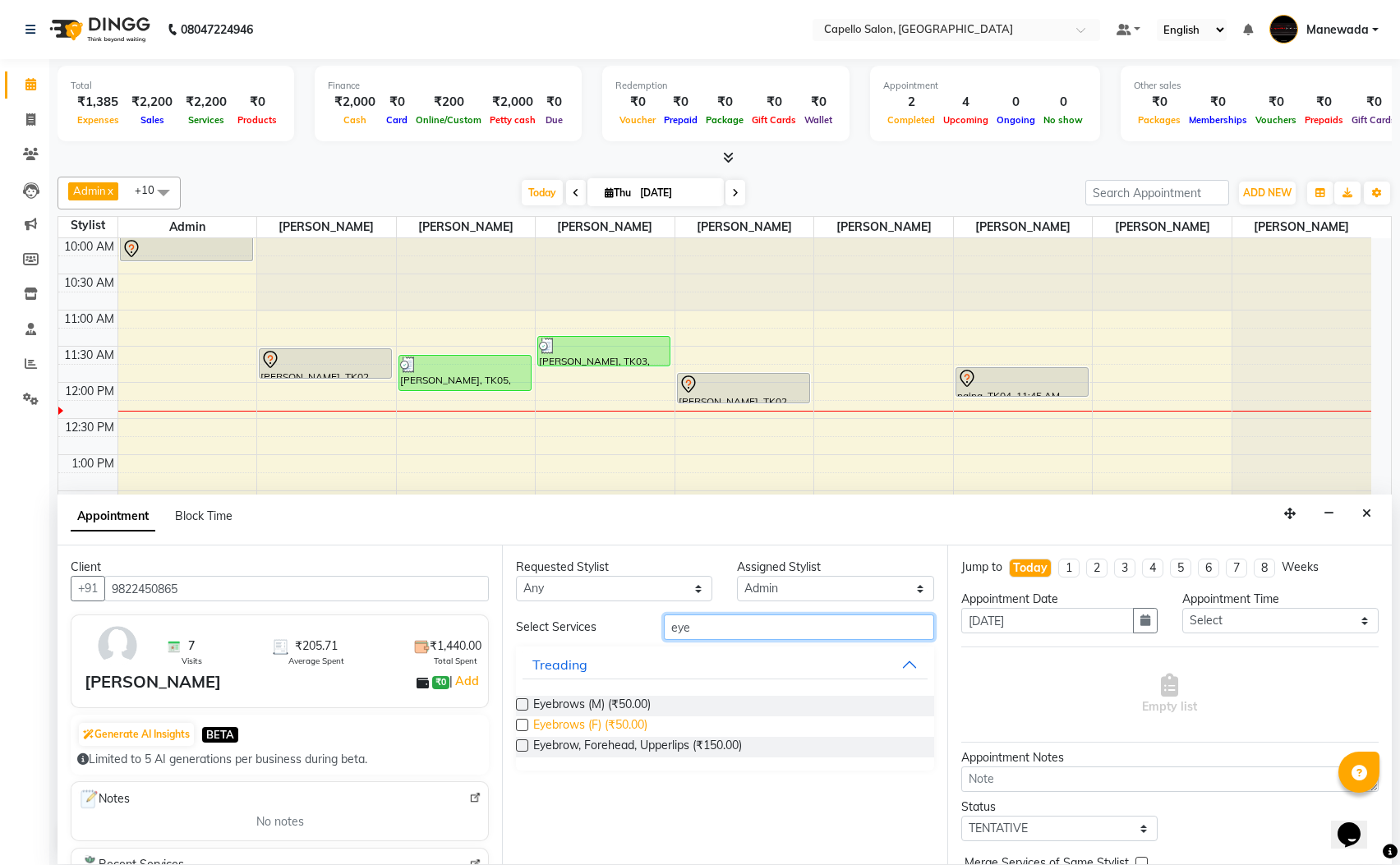
type input "eye"
click at [624, 727] on span "Eyebrows (F) (₹50.00)" at bounding box center [590, 726] width 114 height 20
checkbox input "false"
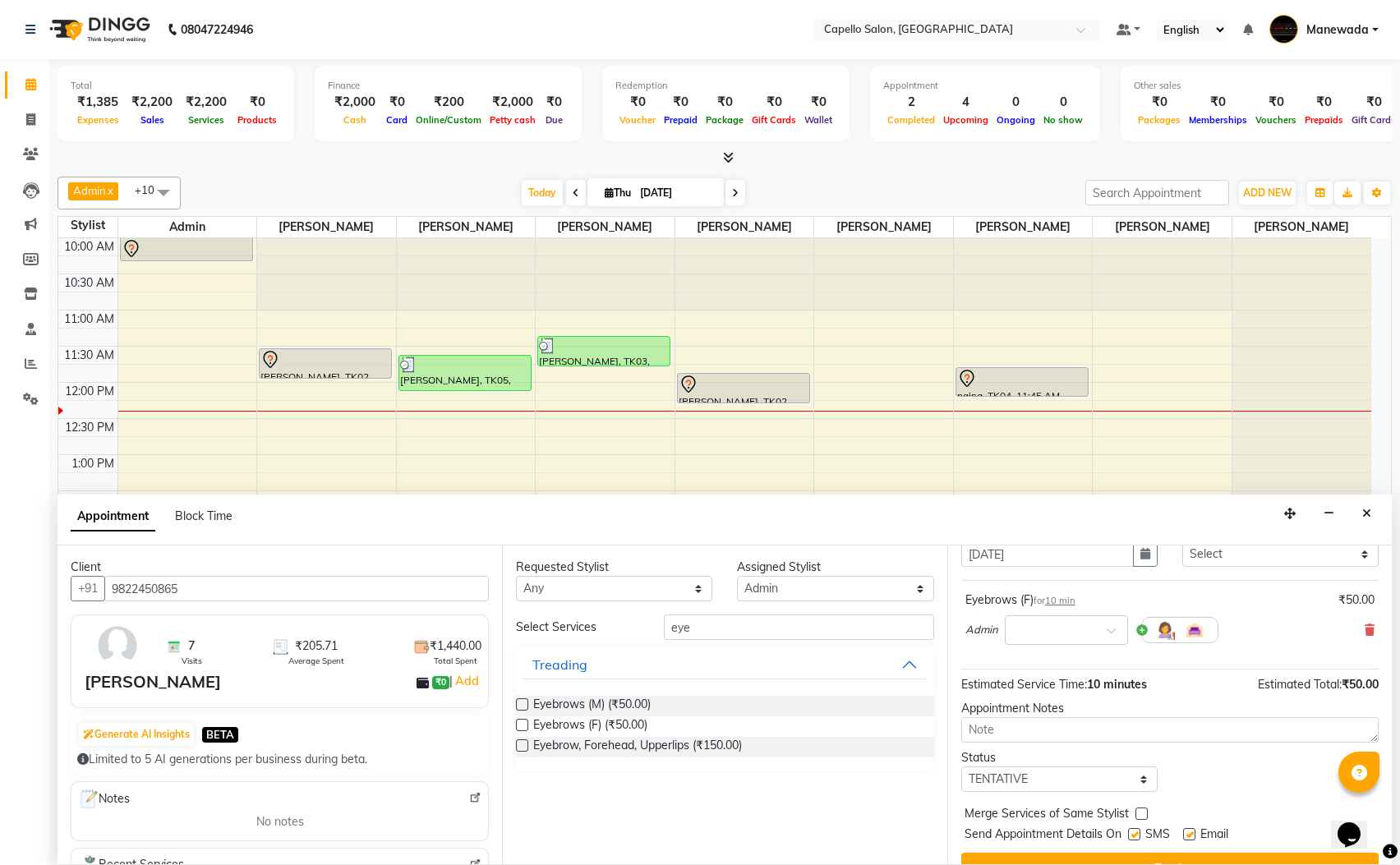
scroll to position [101, 0]
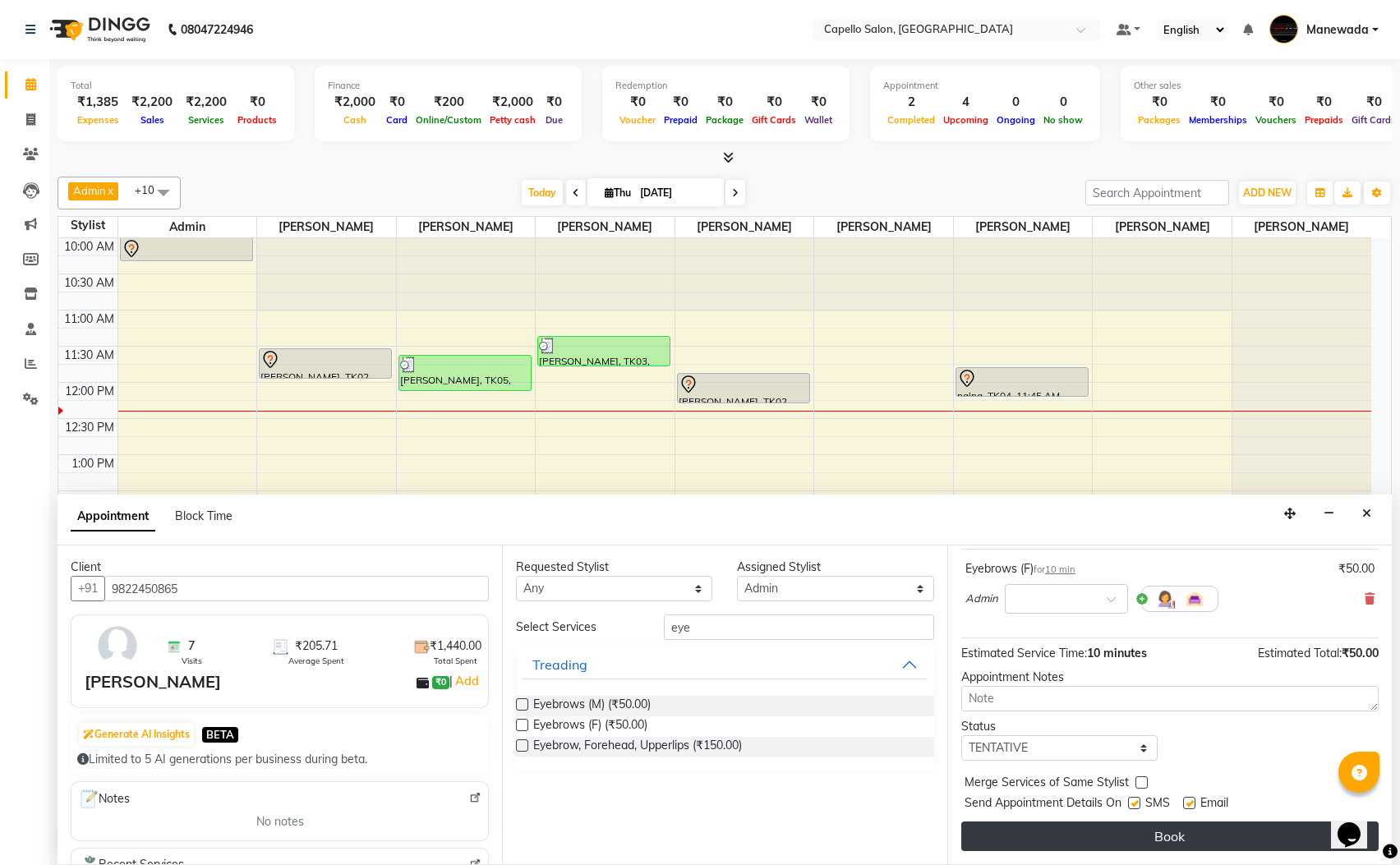
click at [1094, 831] on button "Book" at bounding box center [1170, 836] width 417 height 30
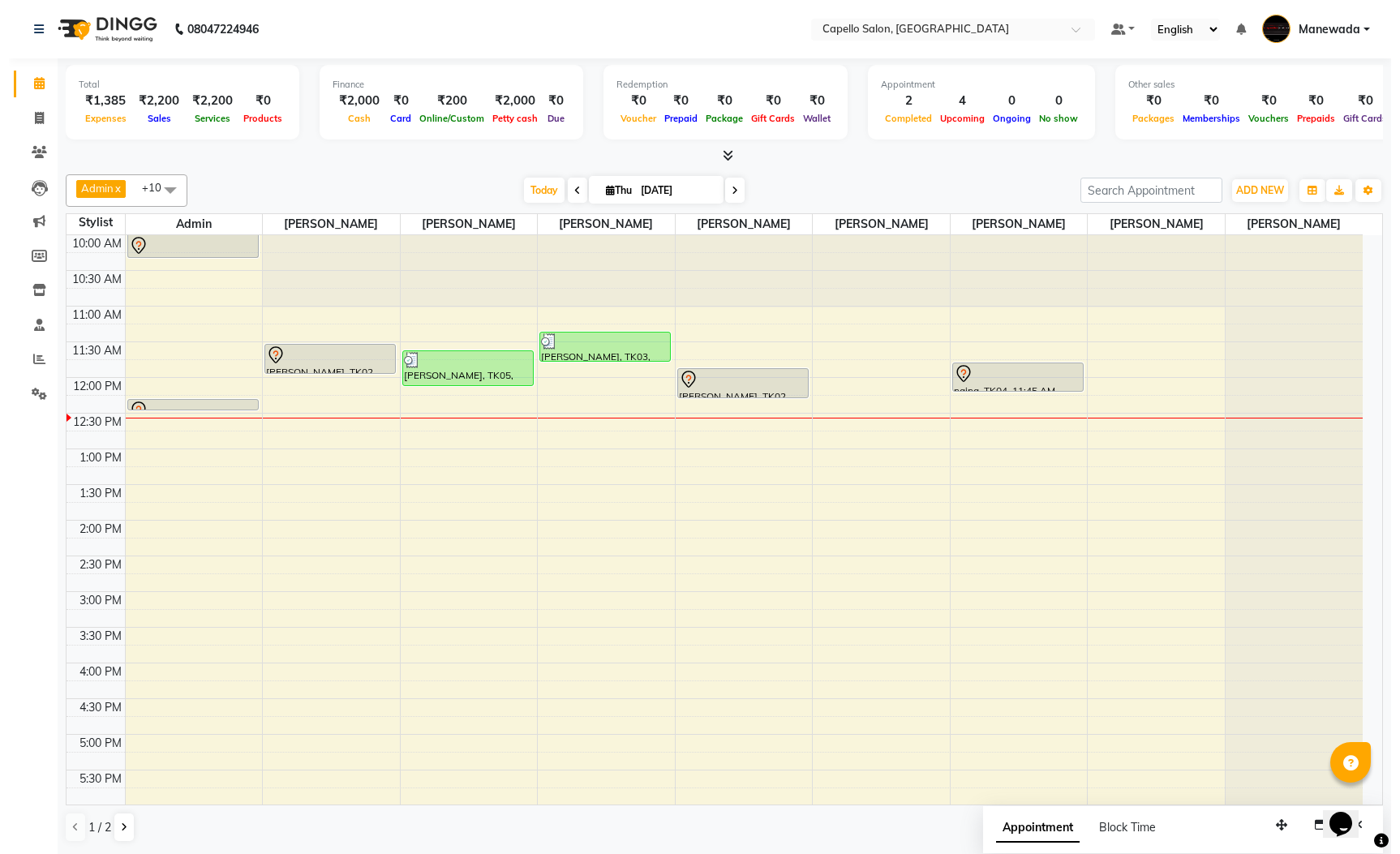
scroll to position [1, 0]
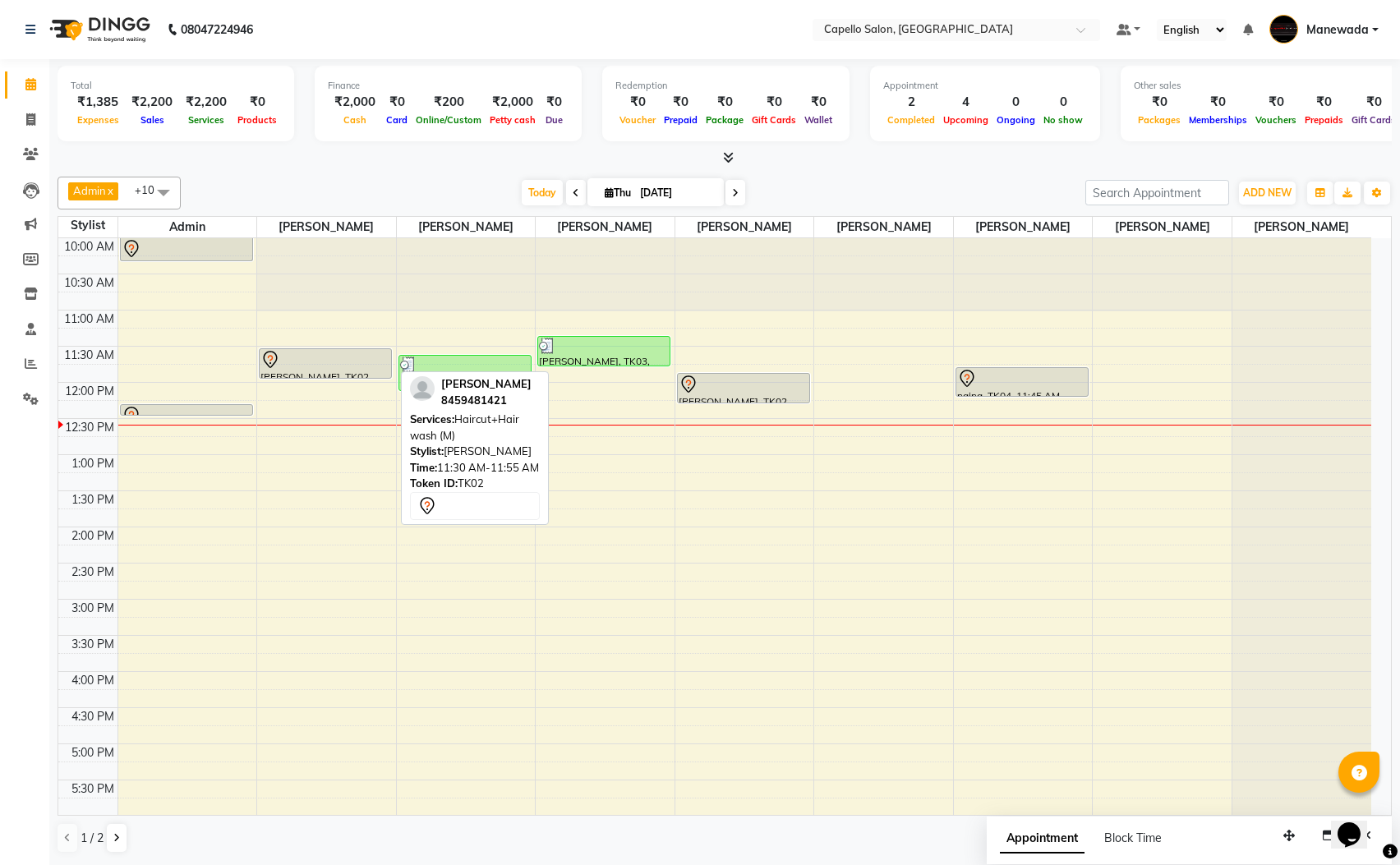
click at [315, 350] on div "[PERSON_NAME], TK02, 11:30 AM-11:55 AM, Haircut+Hair wash (M)" at bounding box center [325, 363] width 132 height 29
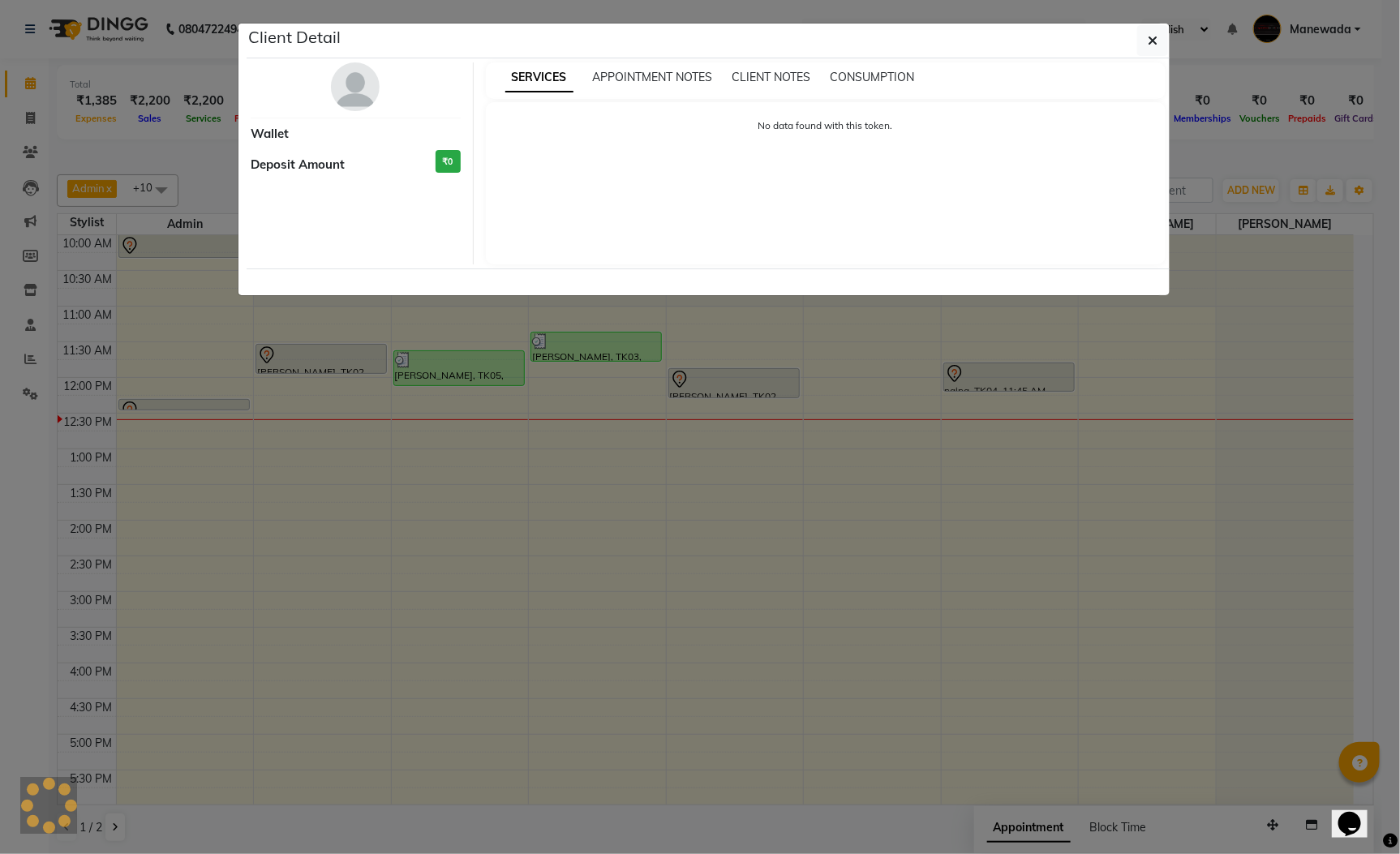
select select "7"
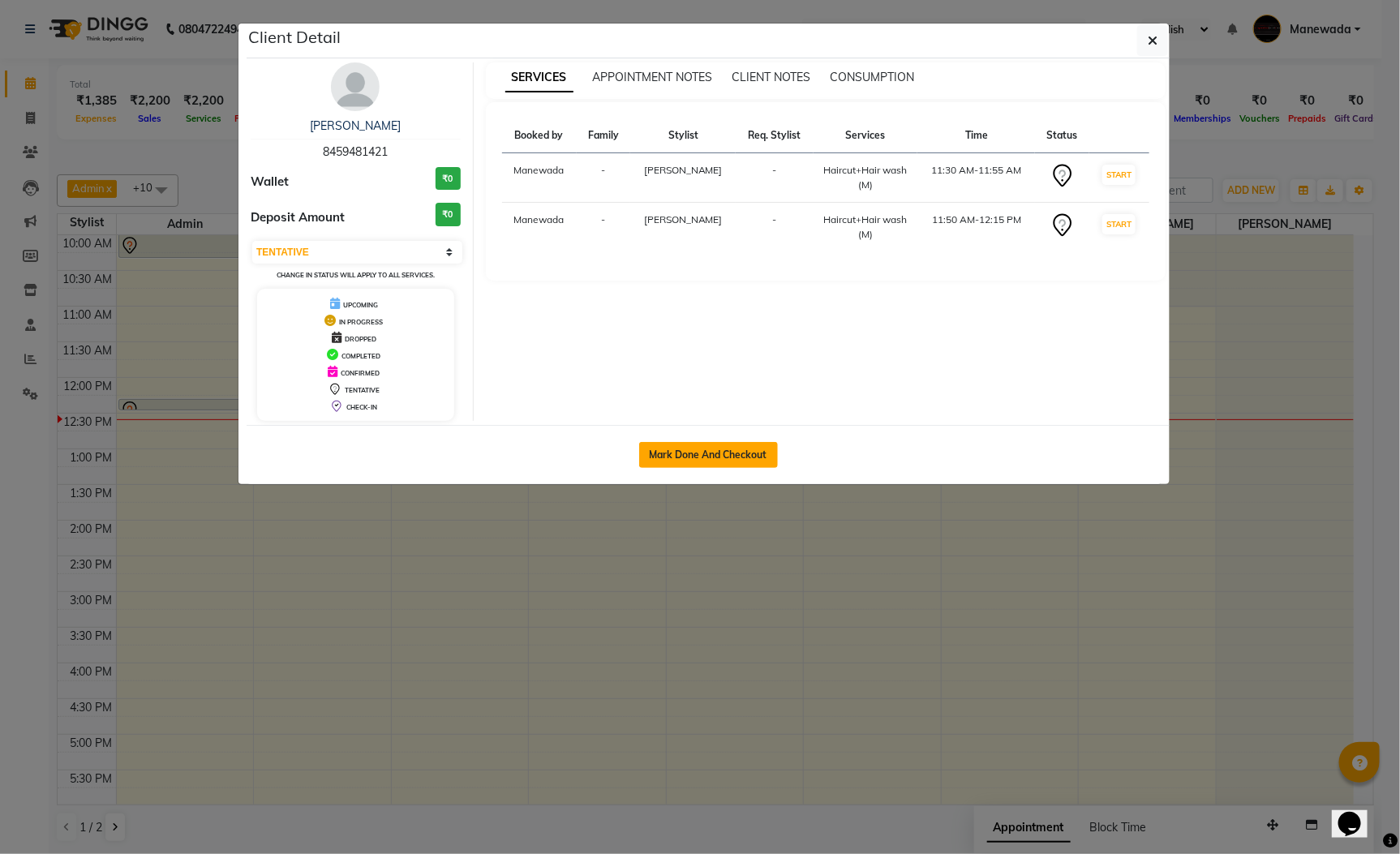
click at [655, 449] on button "Mark Done And Checkout" at bounding box center [708, 455] width 139 height 26
select select "3476"
select select "service"
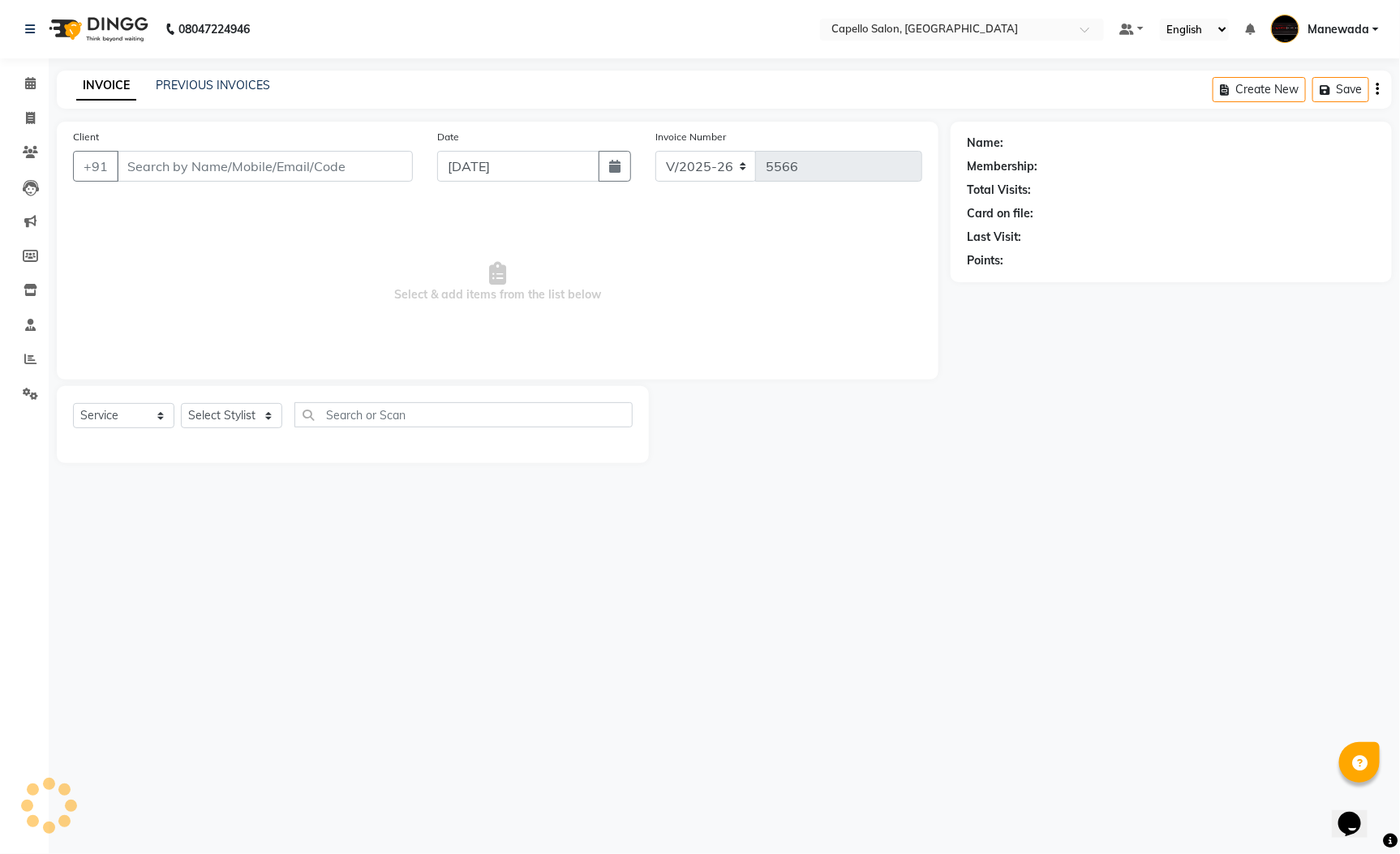
type input "8459481421"
select select "59120"
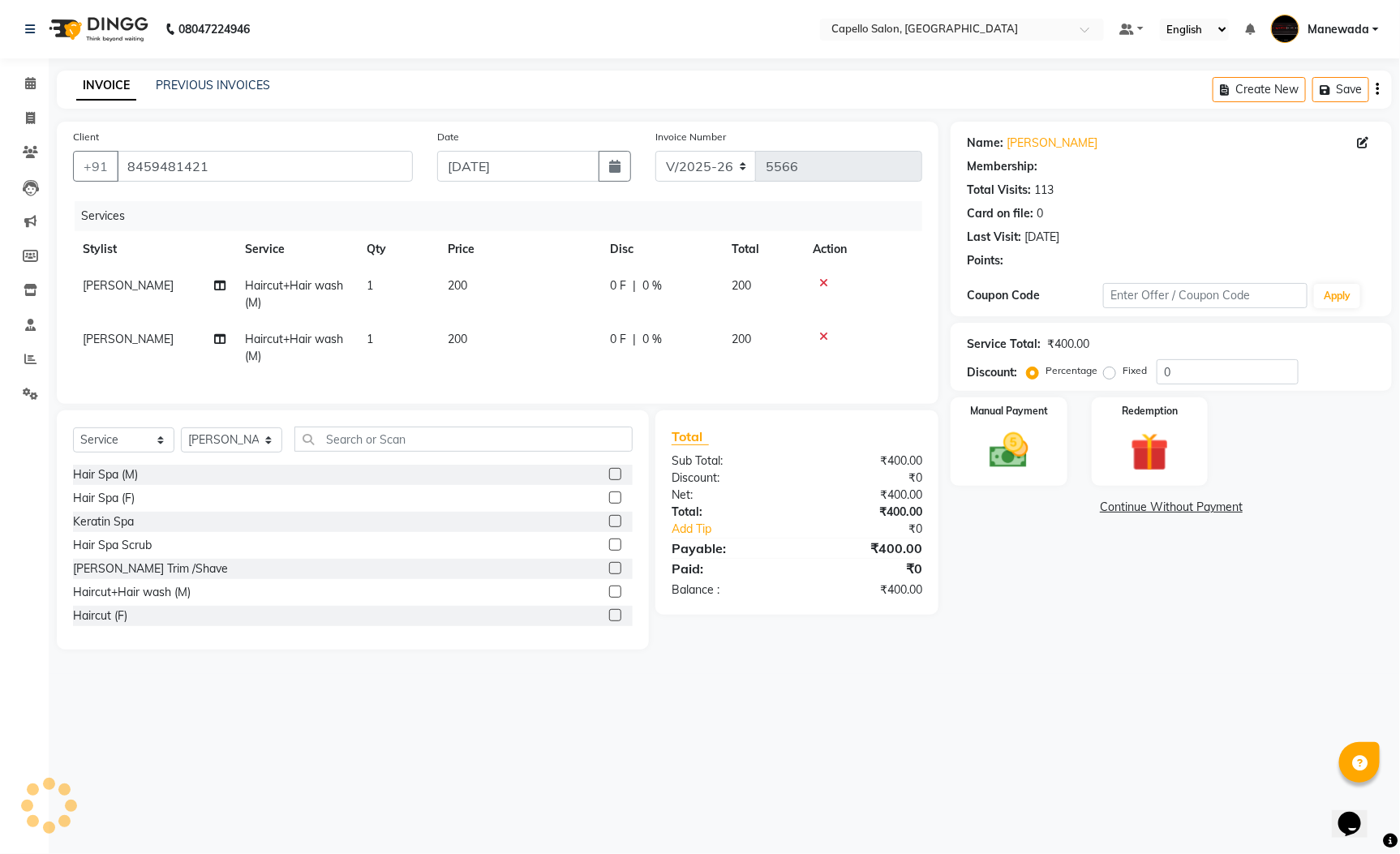
select select "1: Object"
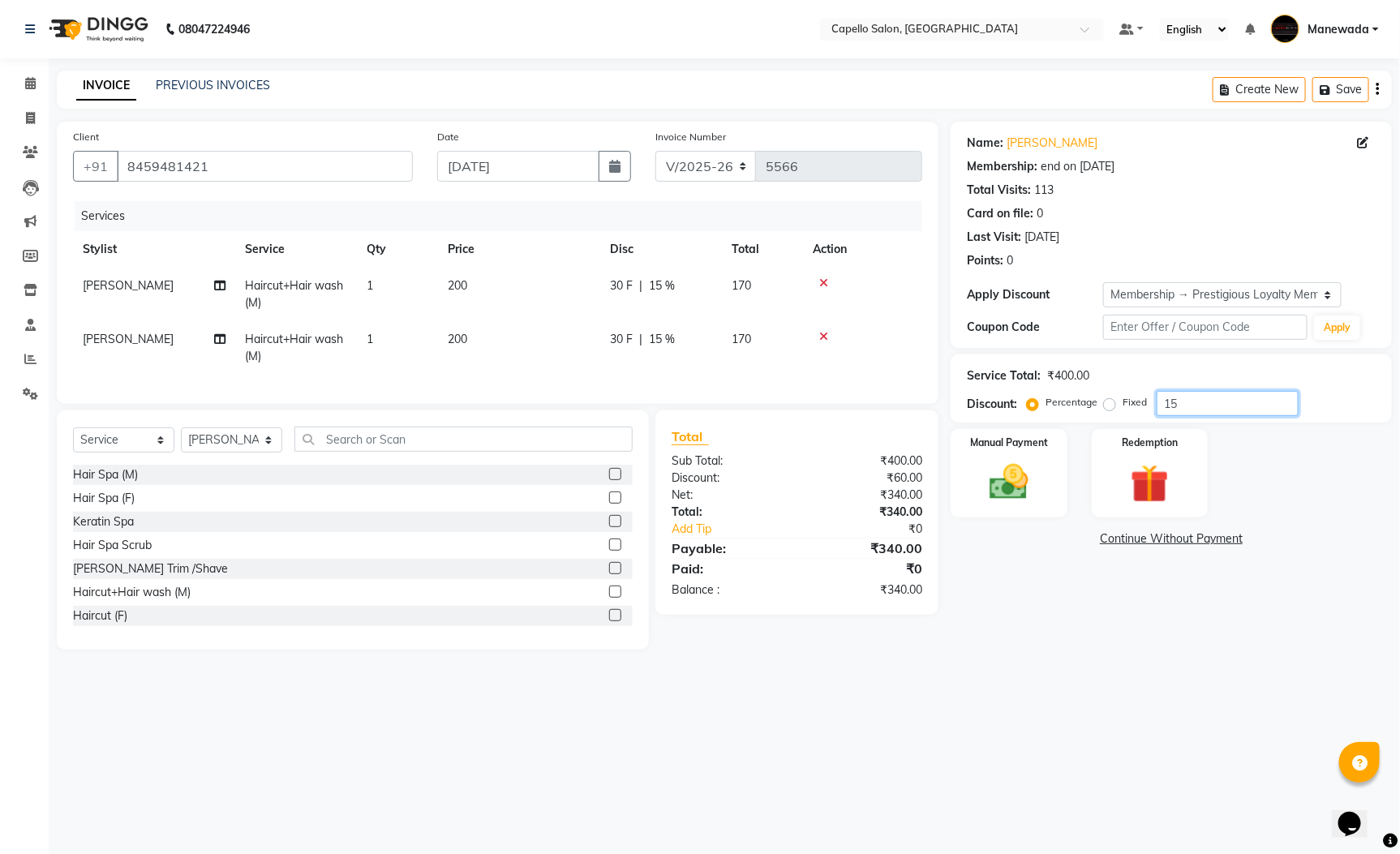
drag, startPoint x: 1201, startPoint y: 402, endPoint x: 1156, endPoint y: 409, distance: 45.5
click at [1157, 409] on input "15" at bounding box center [1228, 403] width 142 height 25
type input "0"
click at [1188, 716] on div "08047224946 Select Location × Capello Salon, Manewada Default Panel My Panel En…" at bounding box center [700, 427] width 1400 height 854
click at [1089, 674] on main "INVOICE PREVIOUS INVOICES Create New Save Client +91 8459481421 Date 04-09-2025…" at bounding box center [724, 372] width 1352 height 603
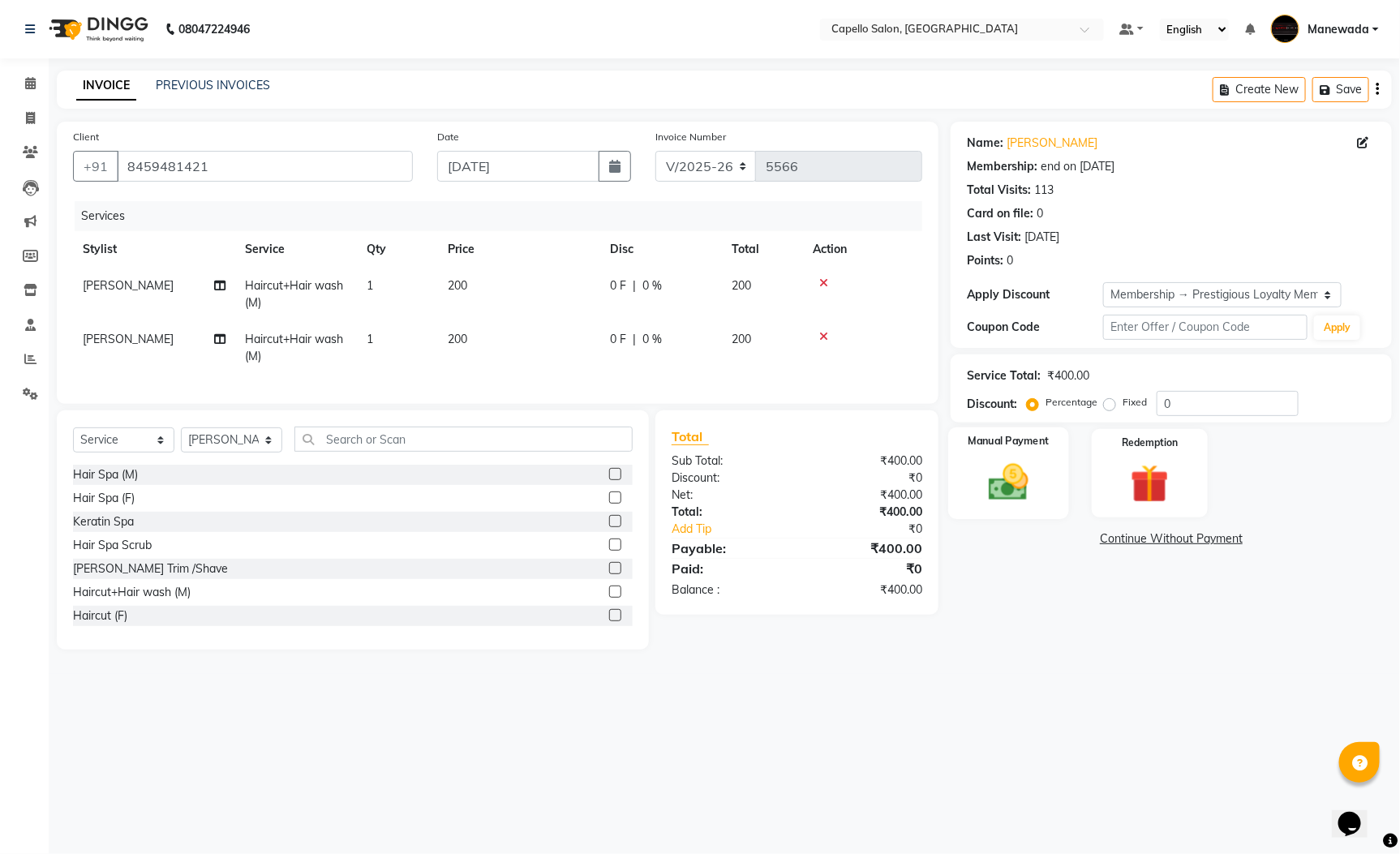
click at [1028, 463] on img at bounding box center [1009, 482] width 65 height 46
click at [1124, 538] on span "UPI" at bounding box center [1122, 540] width 25 height 19
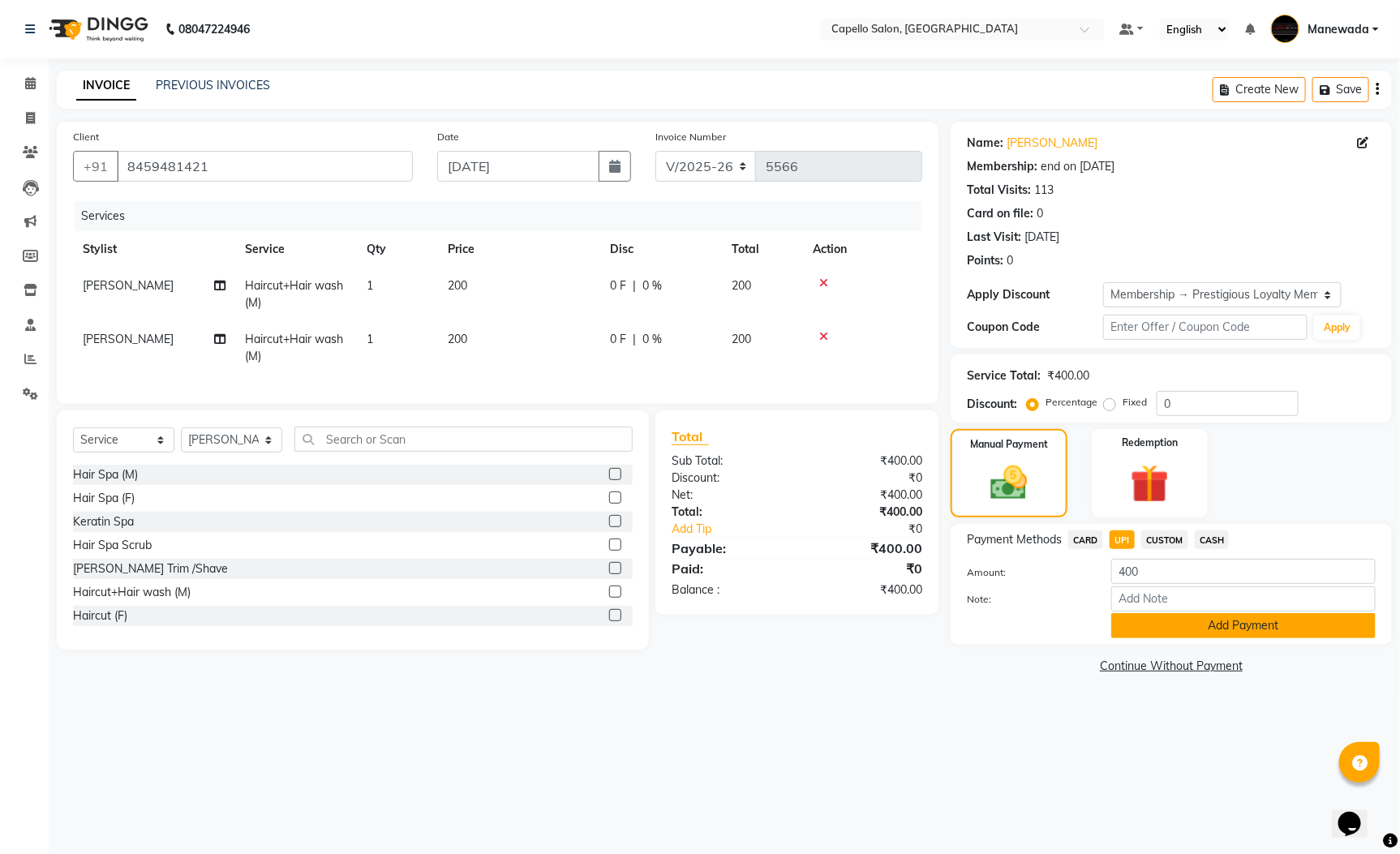
click at [1123, 618] on button "Add Payment" at bounding box center [1243, 625] width 265 height 25
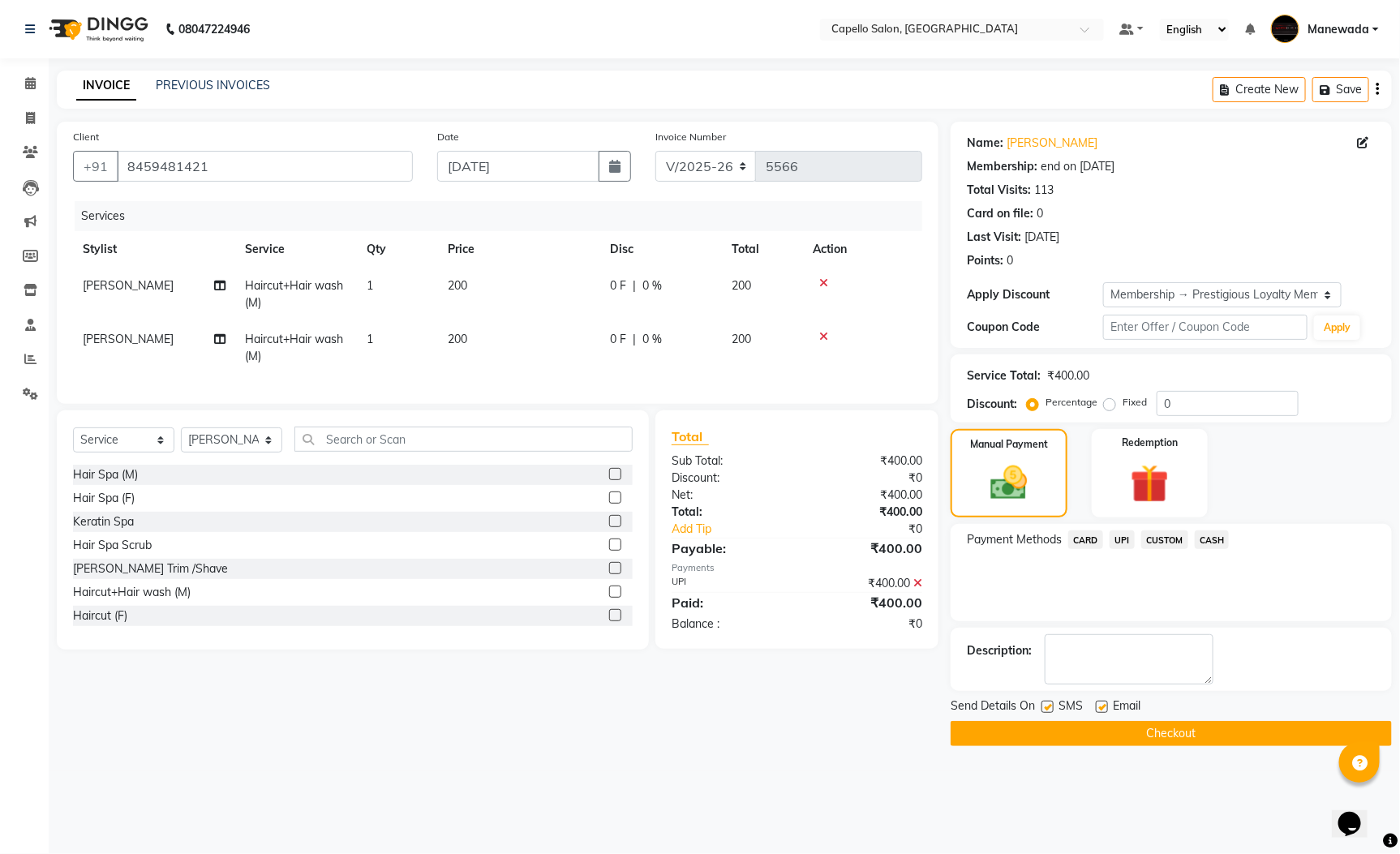
click at [1080, 733] on button "Checkout" at bounding box center [1171, 733] width 441 height 25
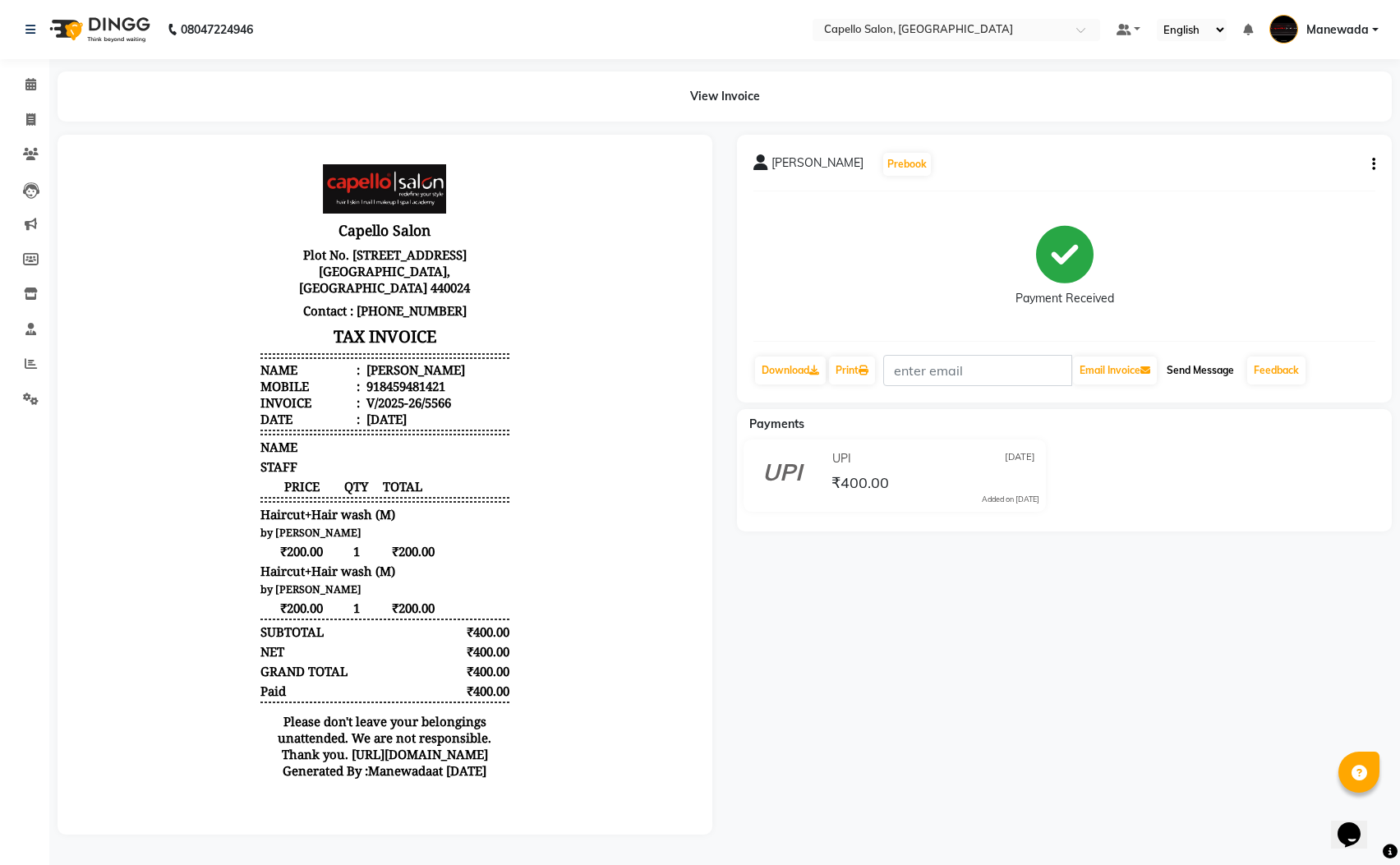
click at [1226, 365] on button "Send Message" at bounding box center [1201, 370] width 81 height 28
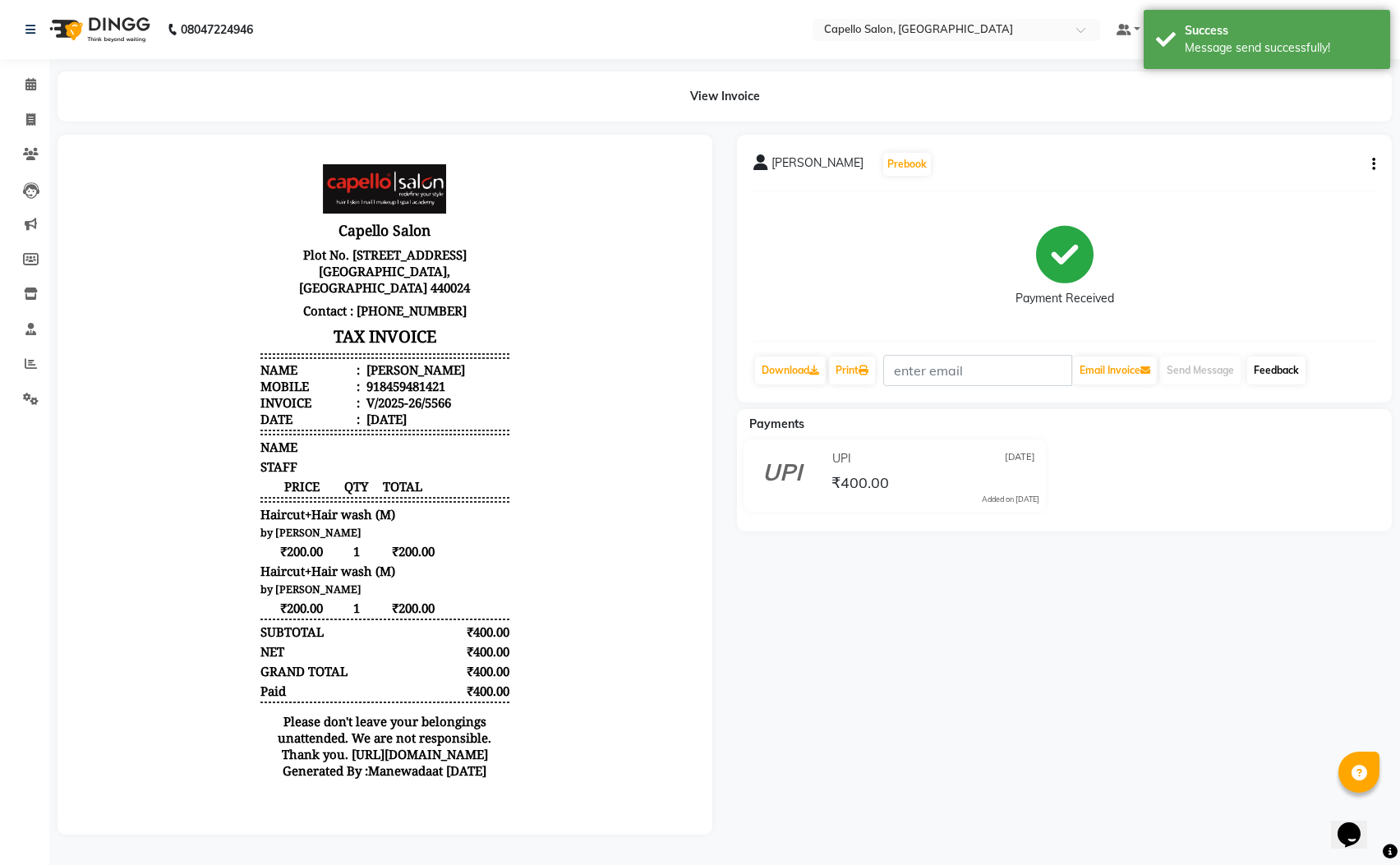
click at [1285, 373] on link "Feedback" at bounding box center [1276, 370] width 59 height 28
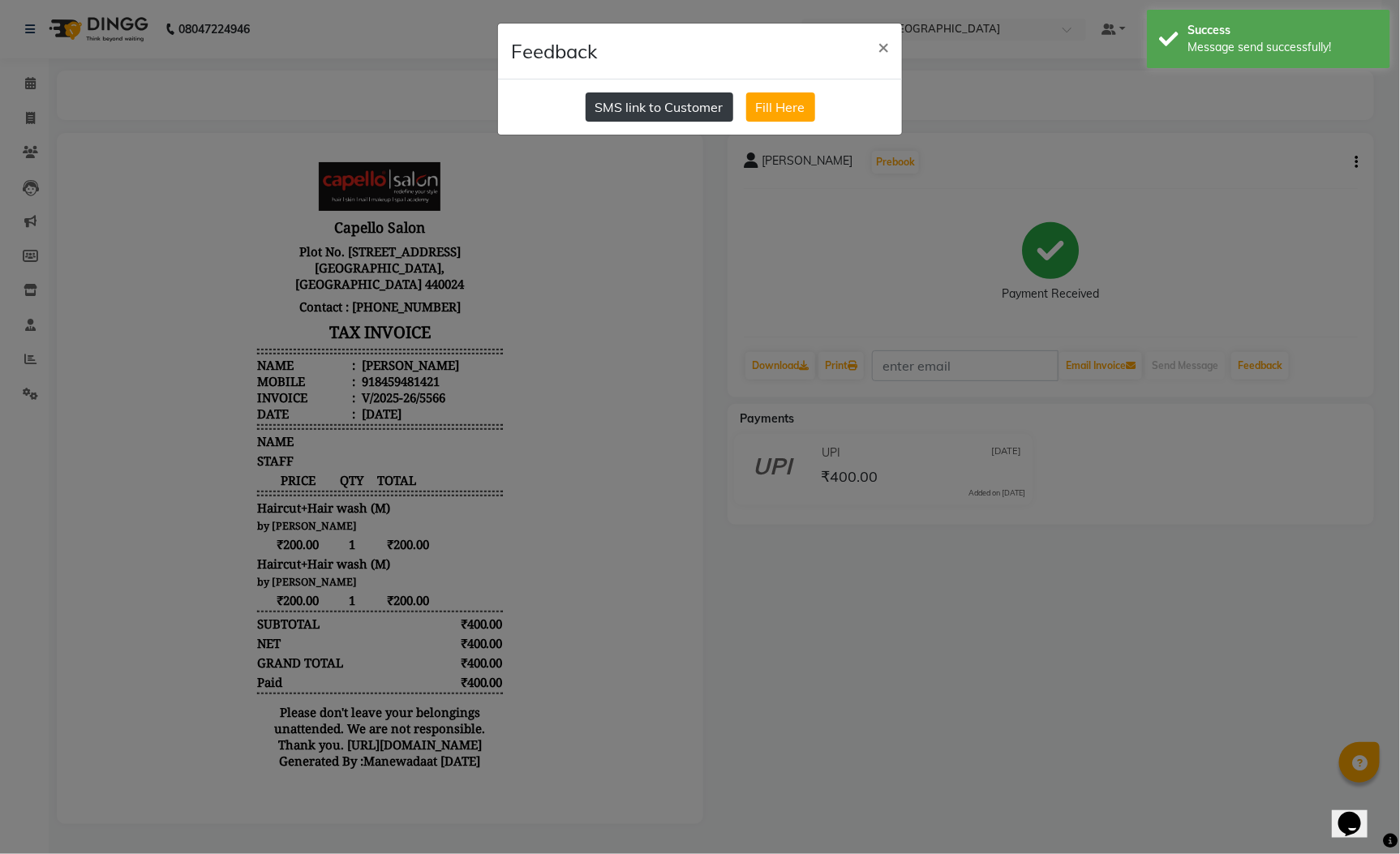
click at [709, 109] on button "SMS link to Customer" at bounding box center [660, 106] width 148 height 29
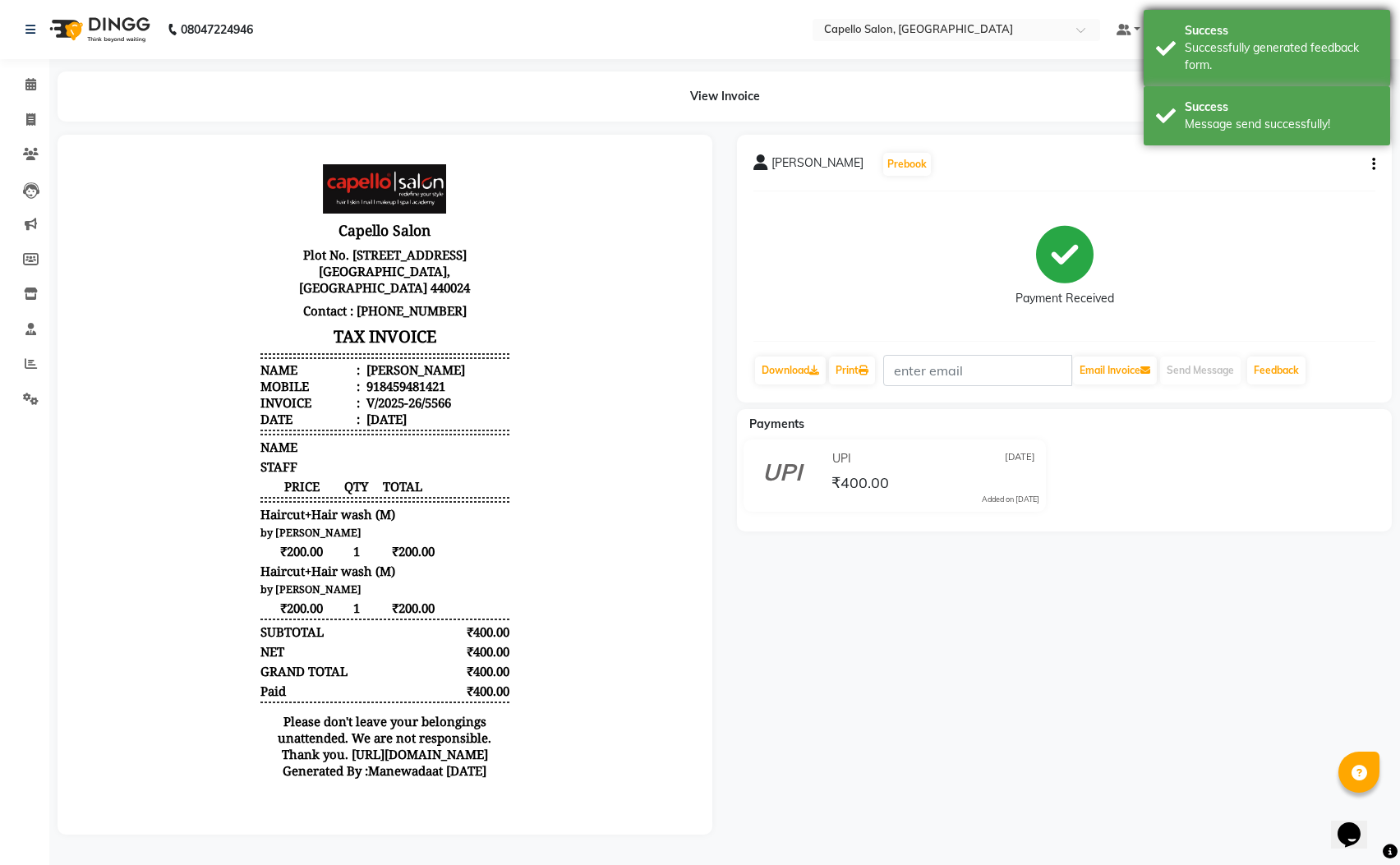
click at [1261, 47] on div "Successfully generated feedback form." at bounding box center [1281, 57] width 193 height 35
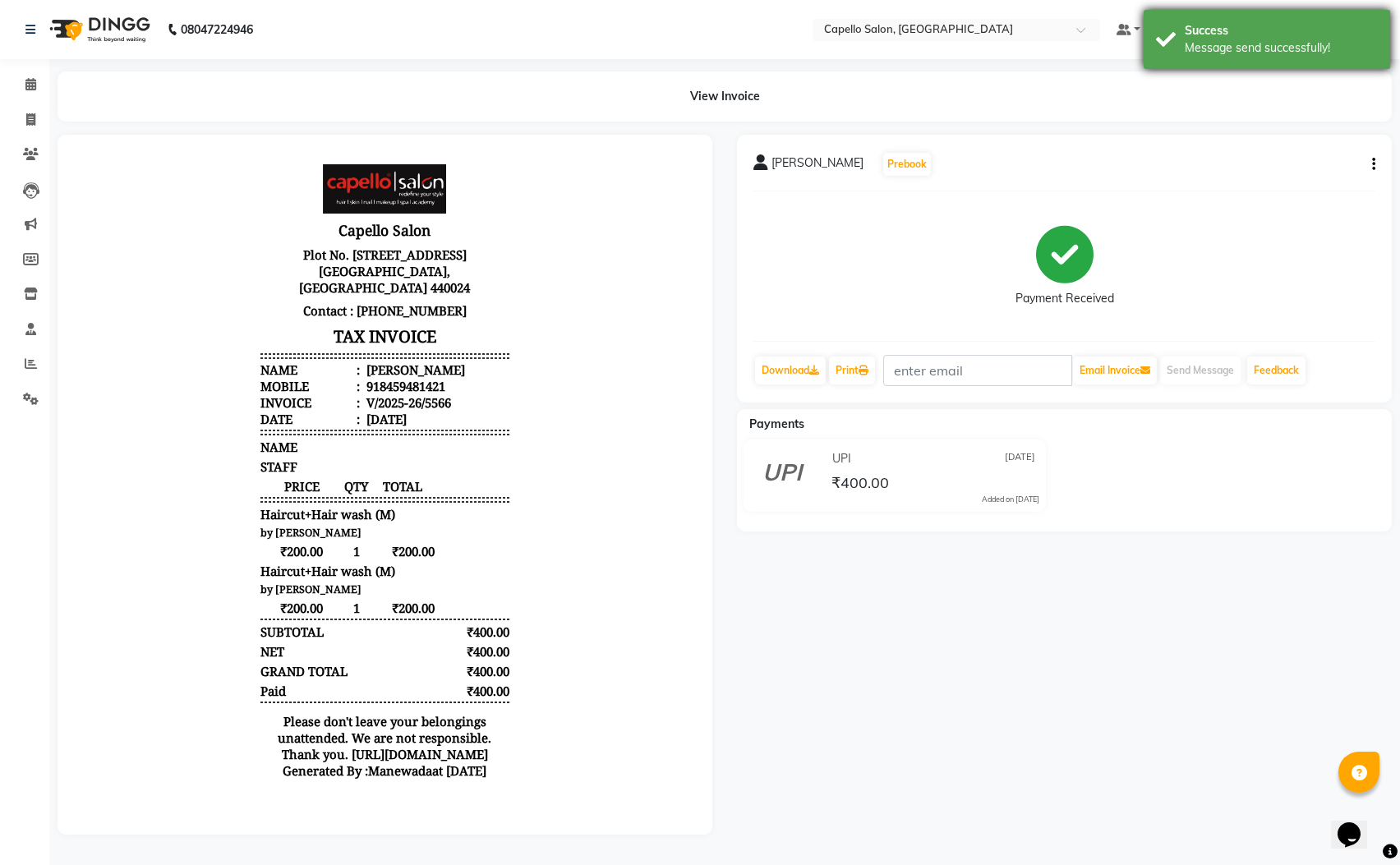
click at [1217, 62] on div "Success Message send successfully!" at bounding box center [1267, 39] width 246 height 60
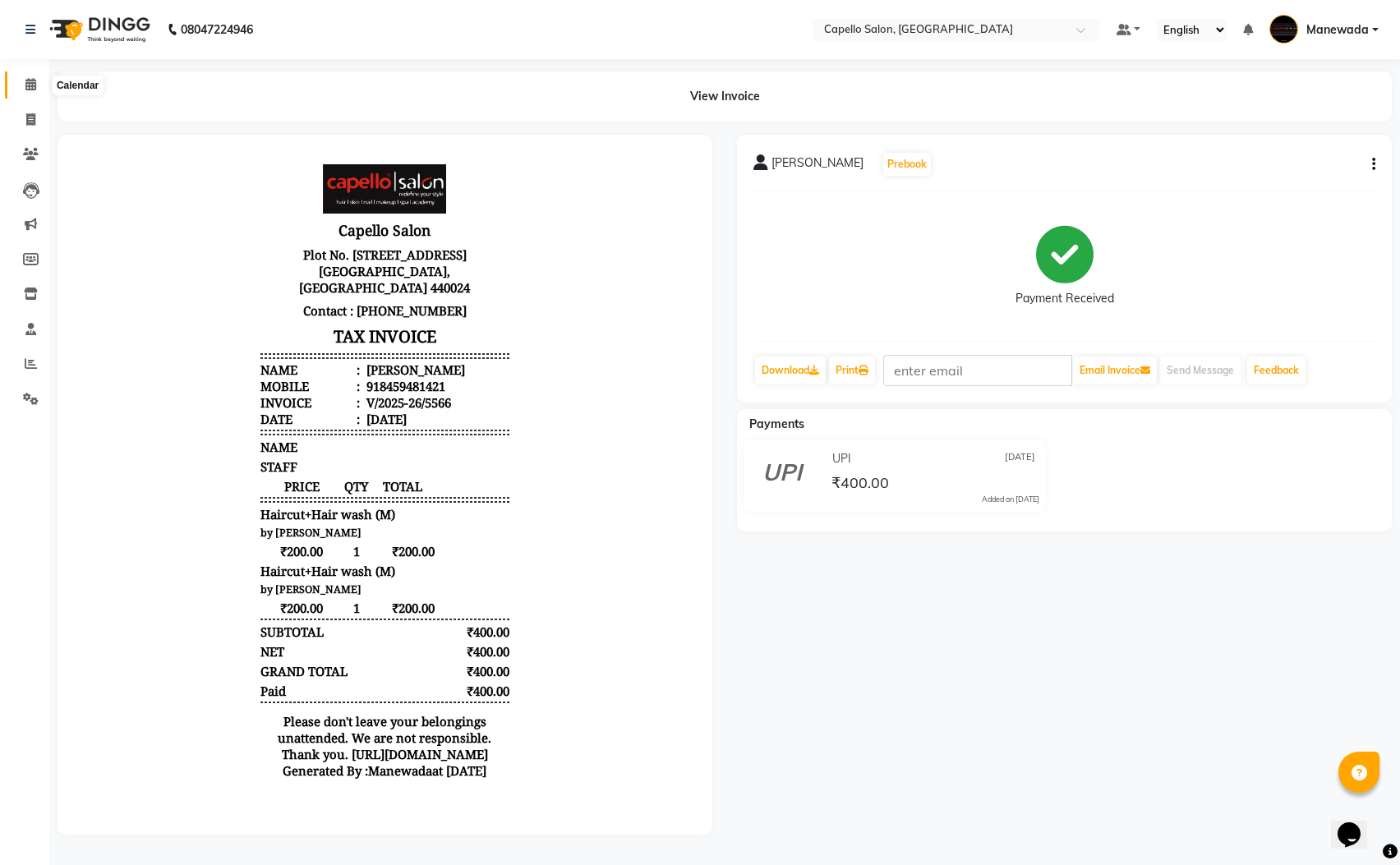
click at [28, 76] on span at bounding box center [31, 86] width 29 height 19
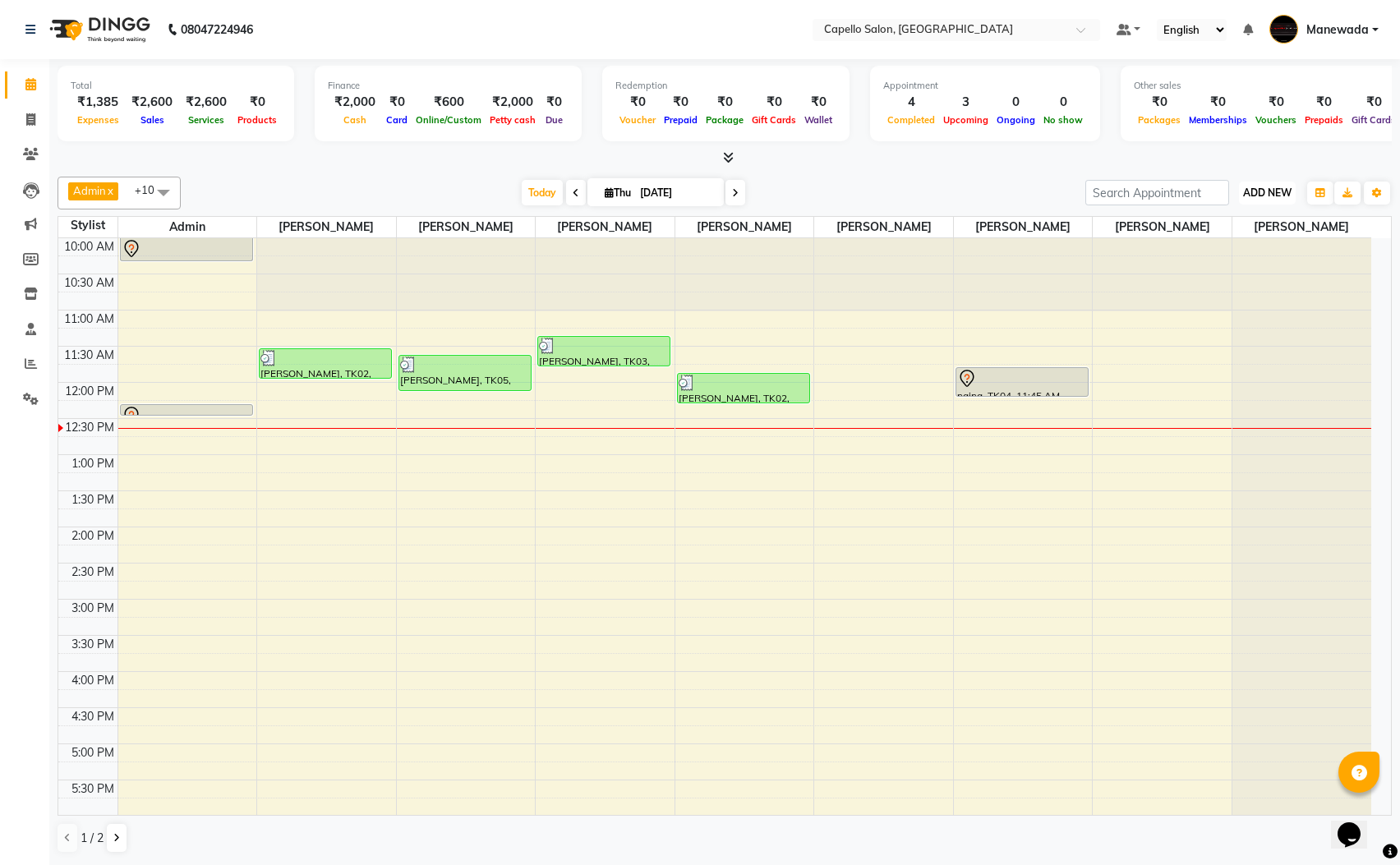
click at [1282, 198] on span "ADD NEW" at bounding box center [1267, 192] width 48 height 12
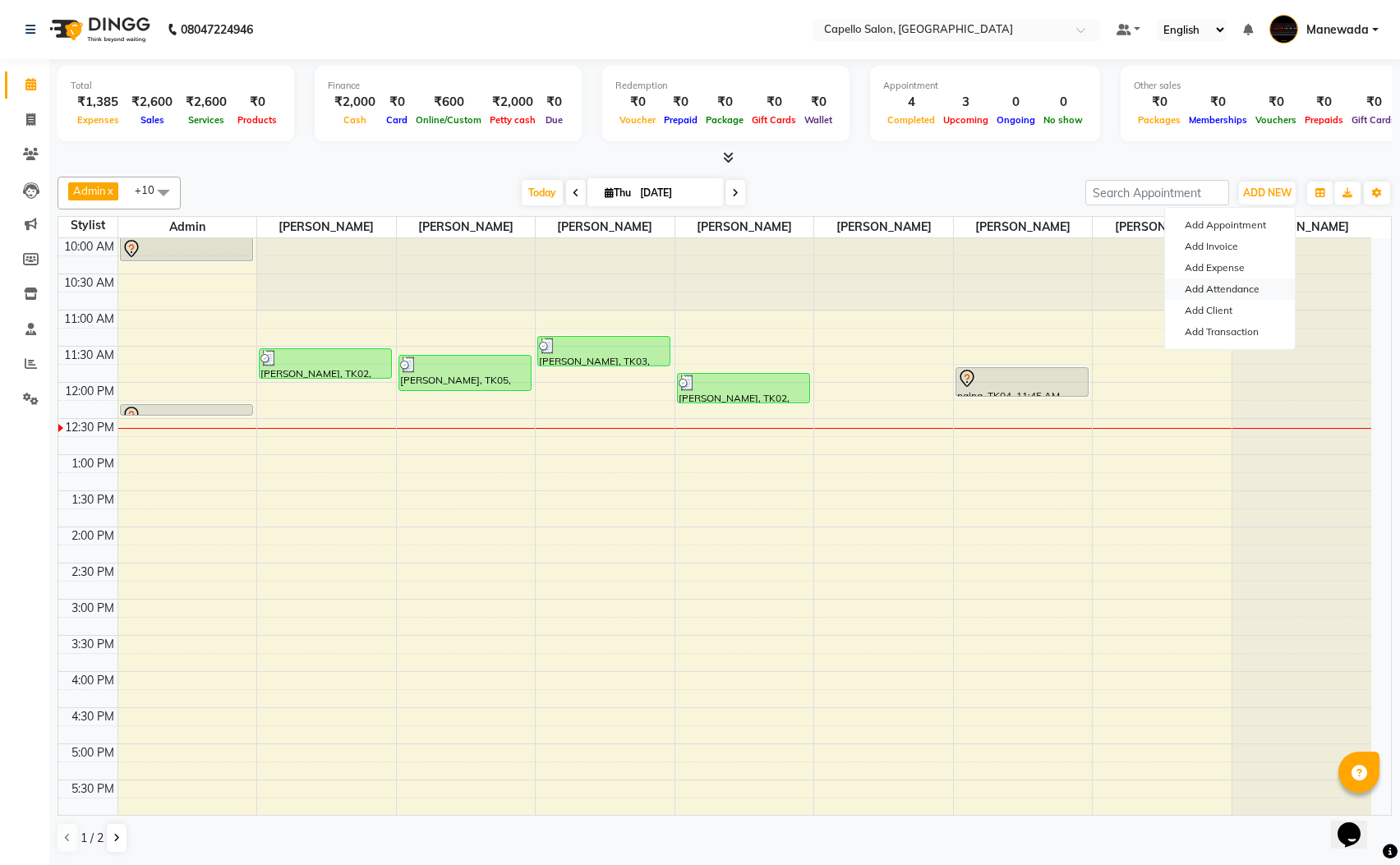
click at [1220, 286] on link "Add Attendance" at bounding box center [1230, 289] width 130 height 21
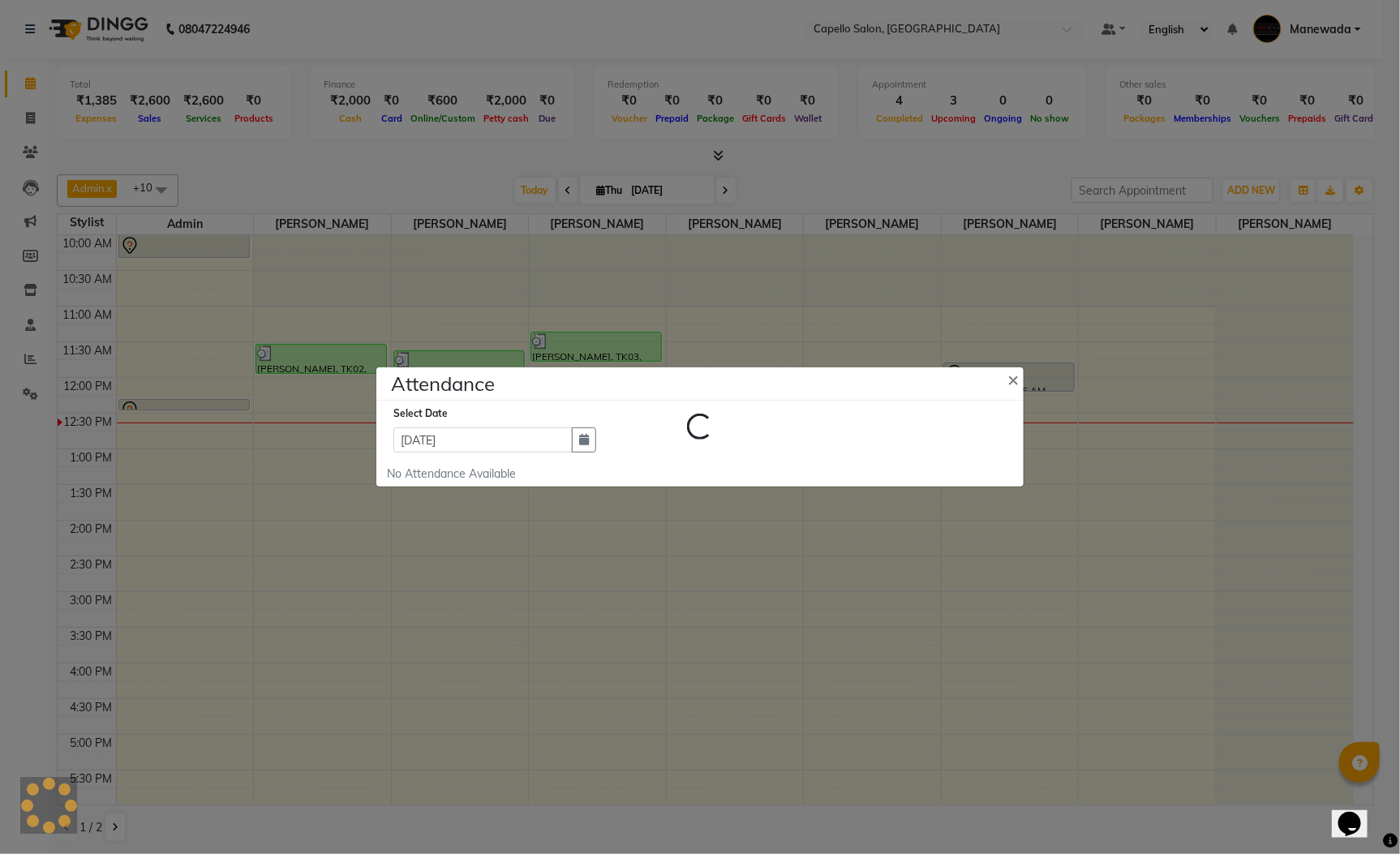
select select "L"
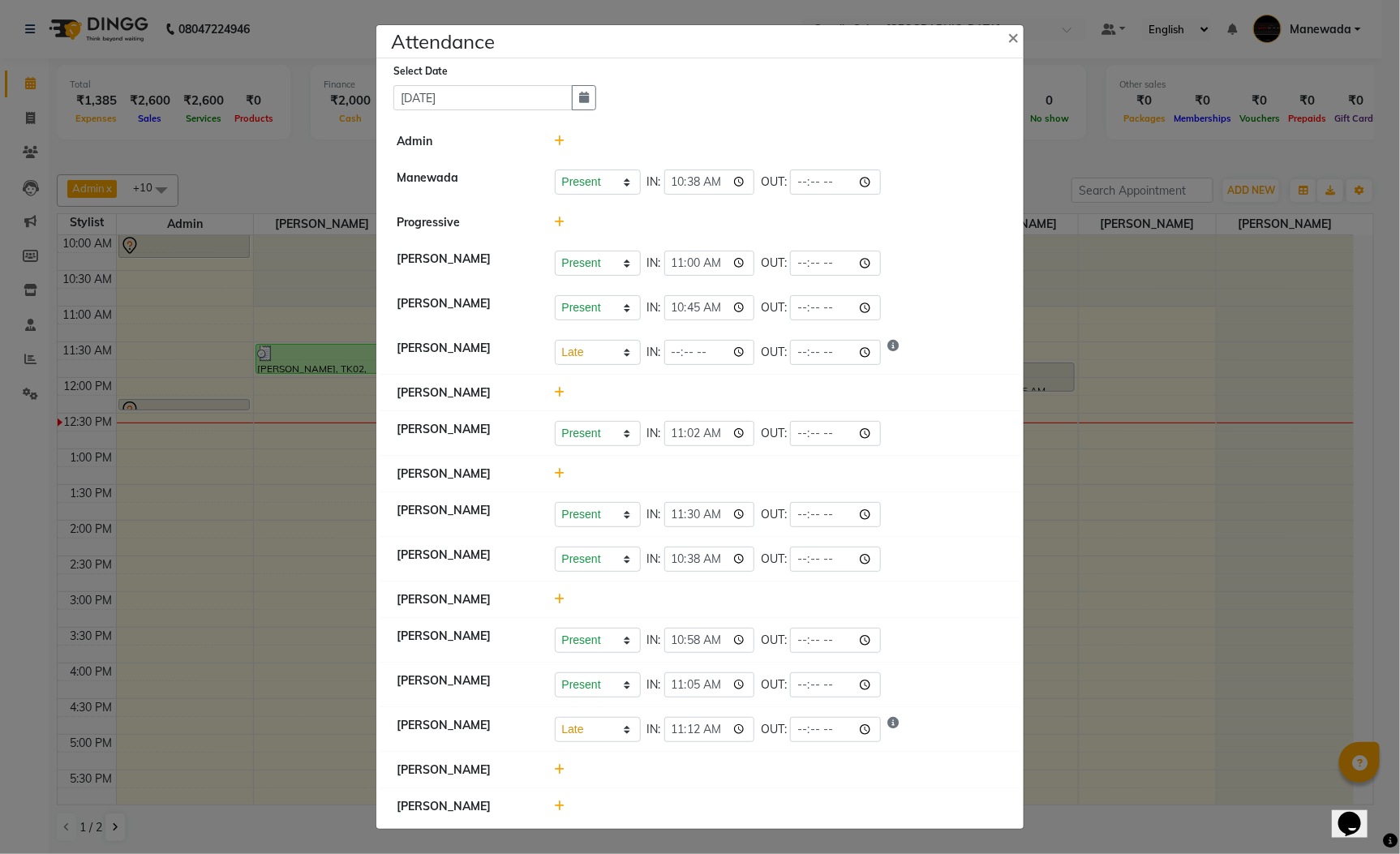
click at [1098, 232] on ngb-modal-window "Attendance × Select Date 04-09-2025 Admin Manewada Present Absent Late Half Day…" at bounding box center [700, 427] width 1400 height 854
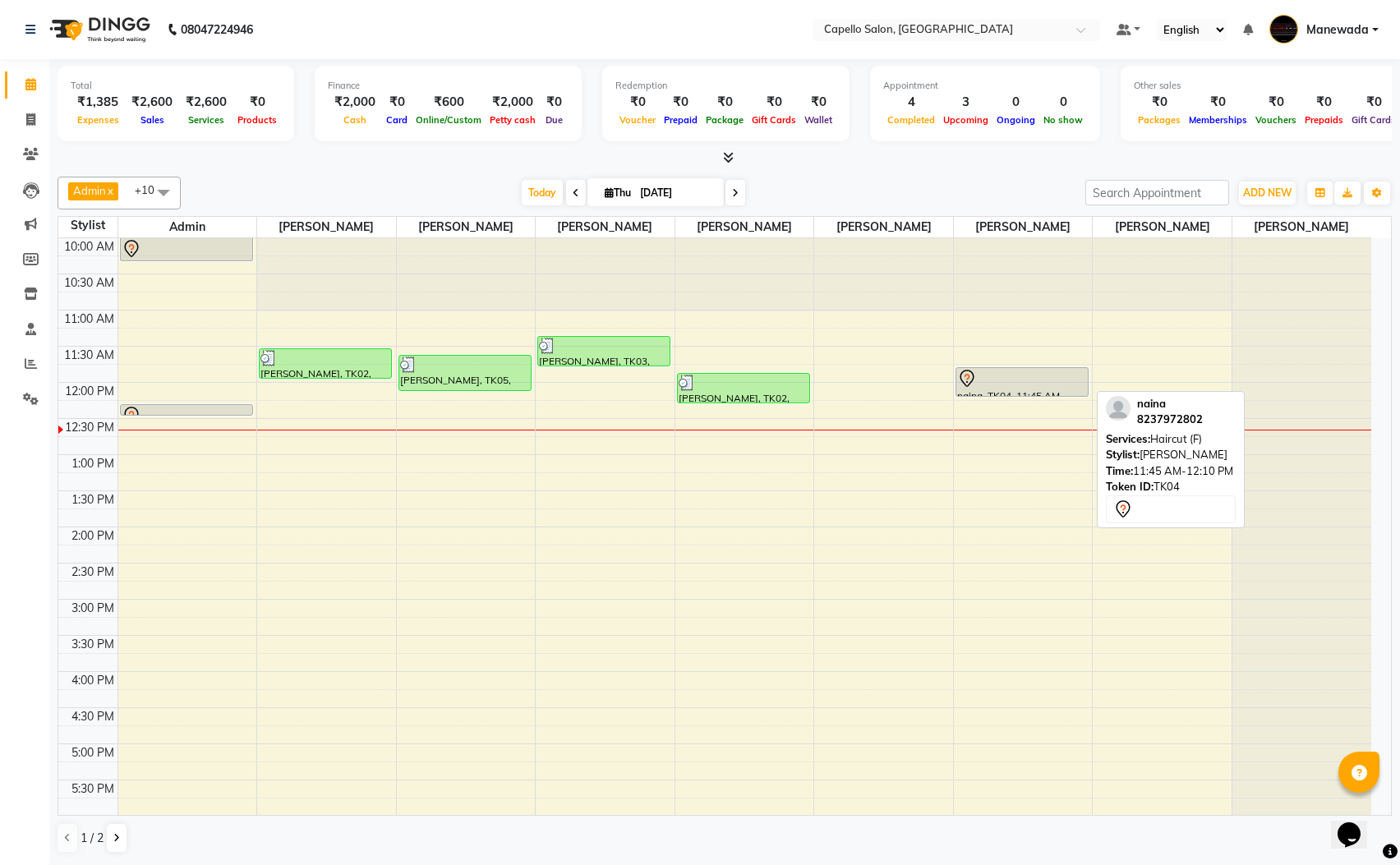
click at [1042, 376] on div at bounding box center [1022, 379] width 130 height 20
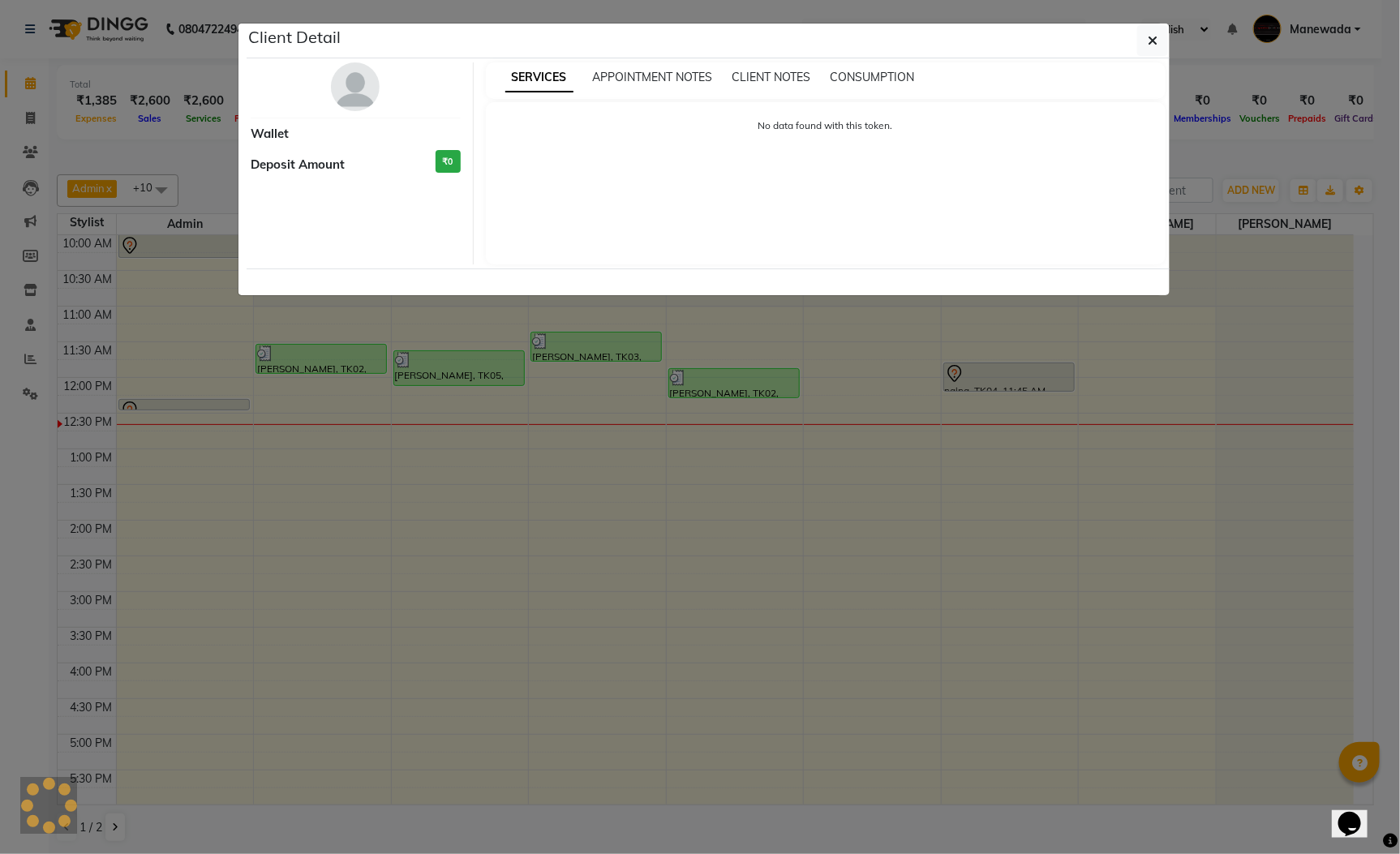
select select "7"
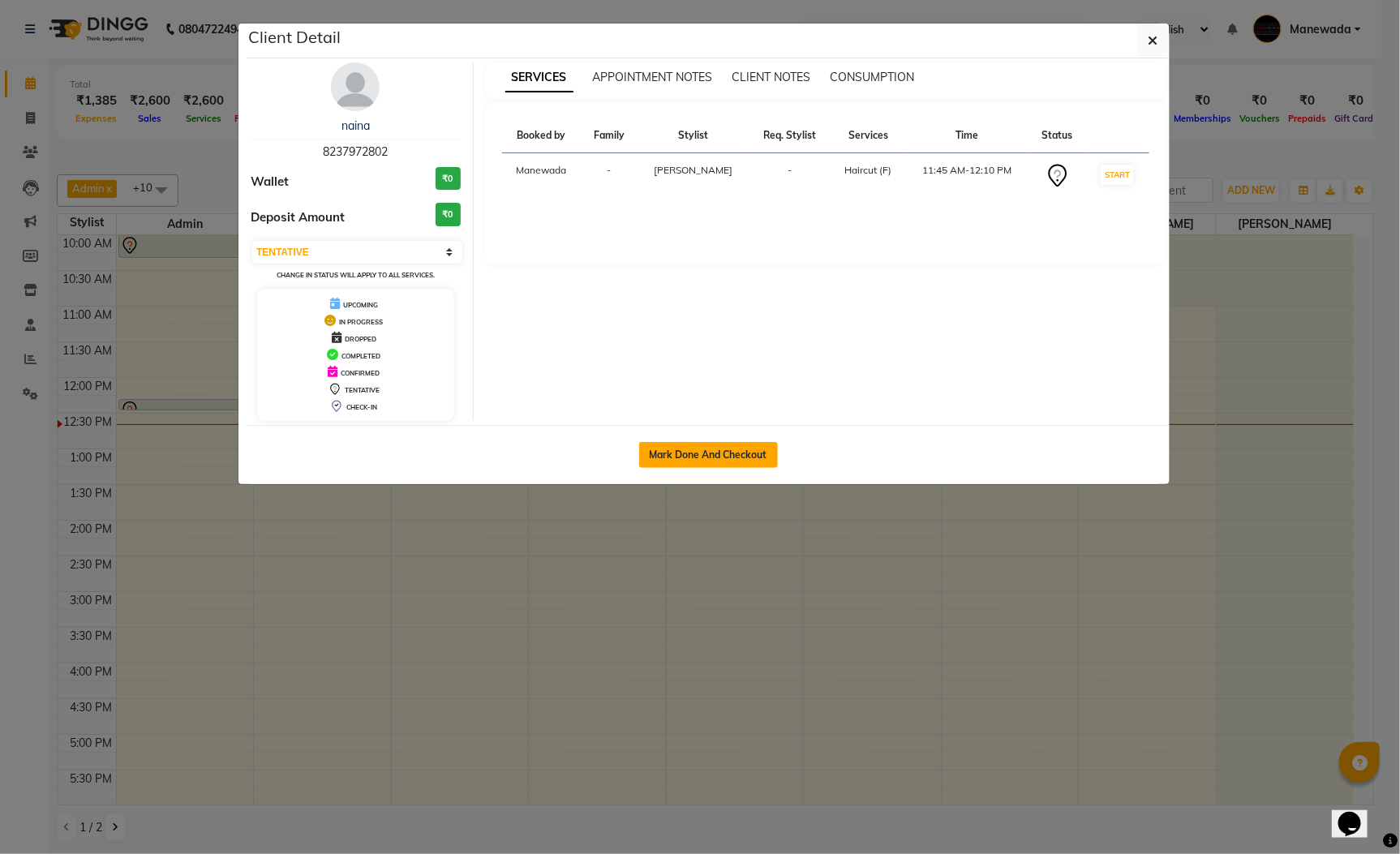
click at [748, 457] on button "Mark Done And Checkout" at bounding box center [708, 455] width 139 height 26
select select "service"
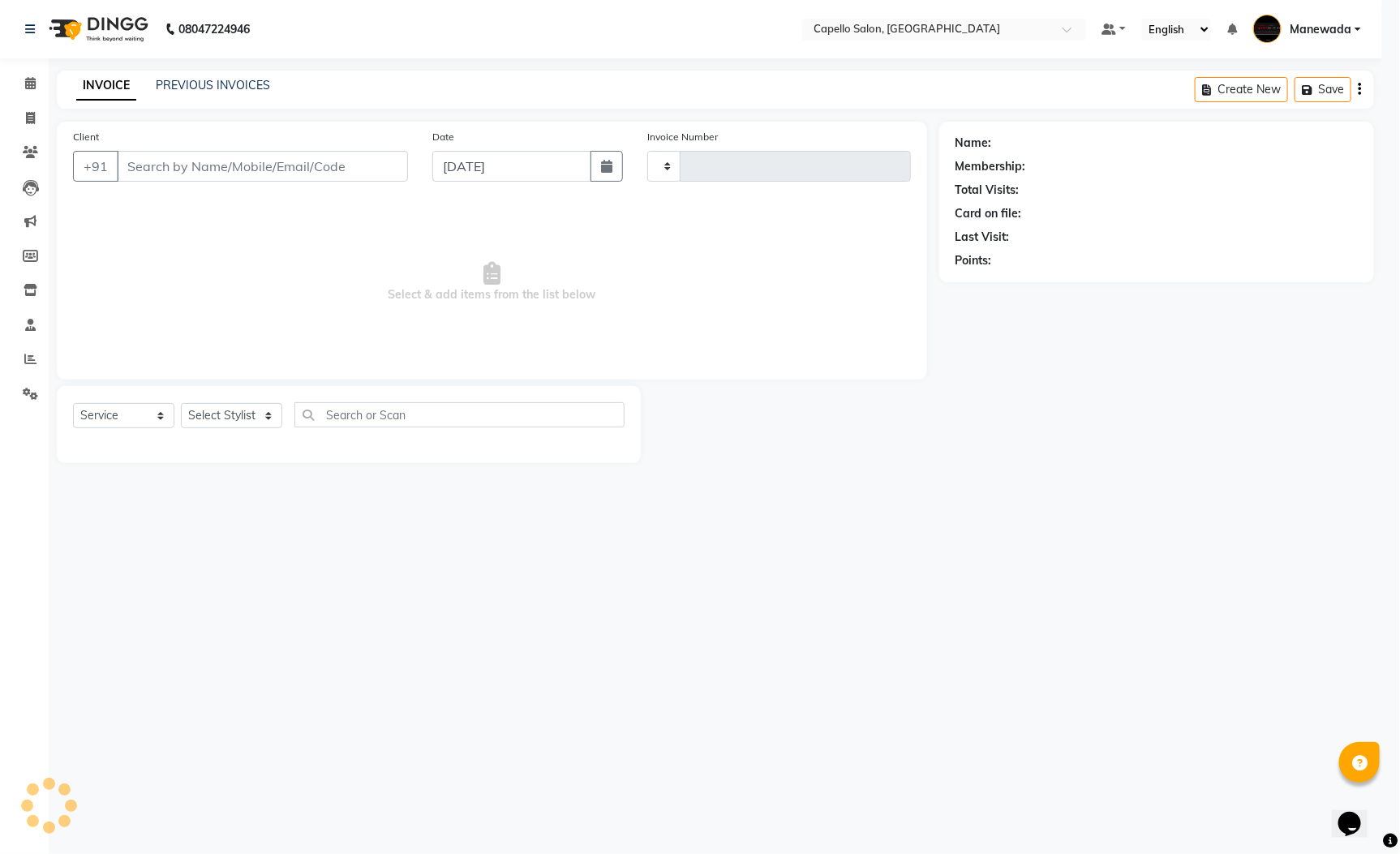
type input "5567"
select select "3476"
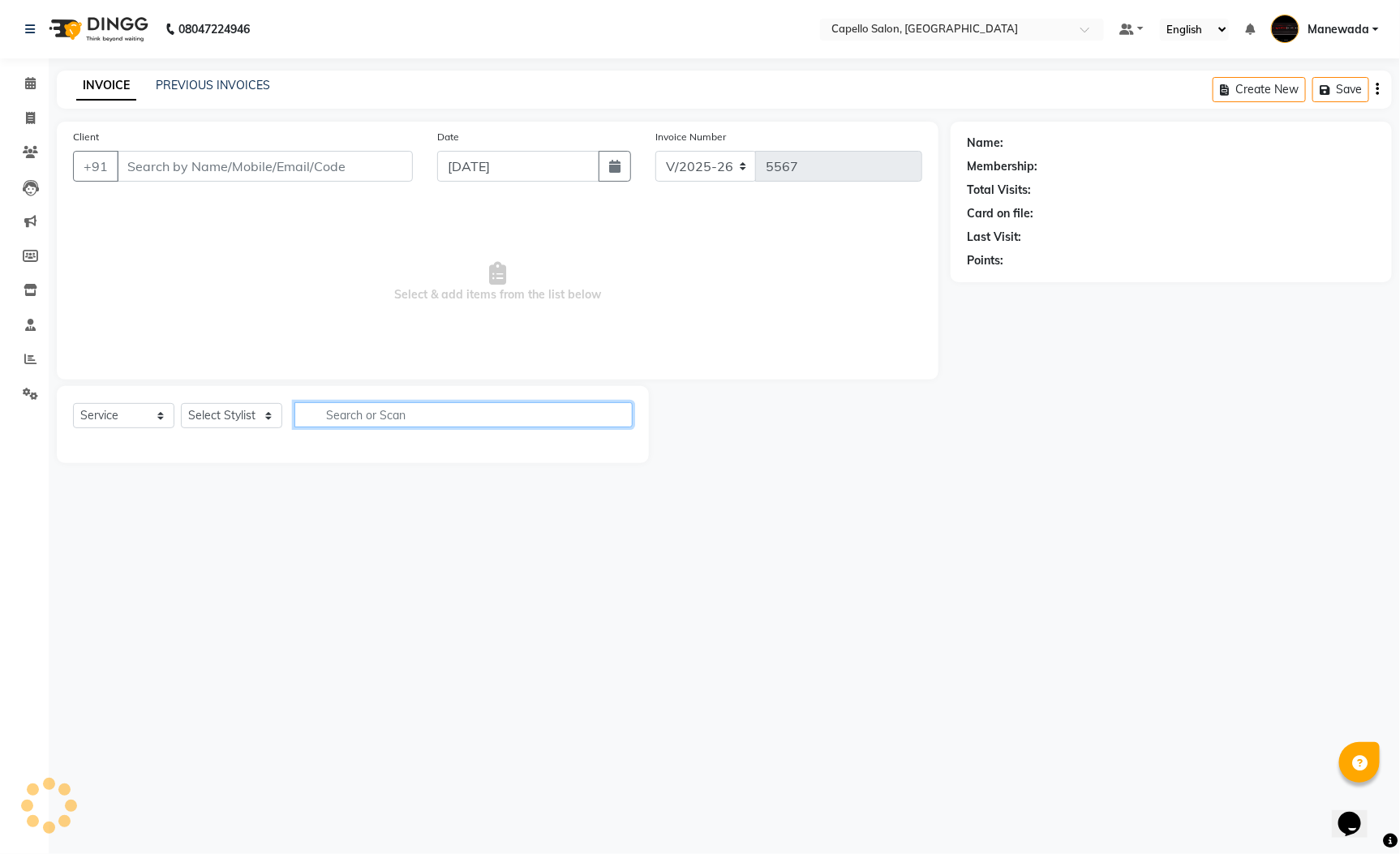
click at [394, 418] on input "text" at bounding box center [463, 415] width 338 height 25
type input "8237972802"
select select "77124"
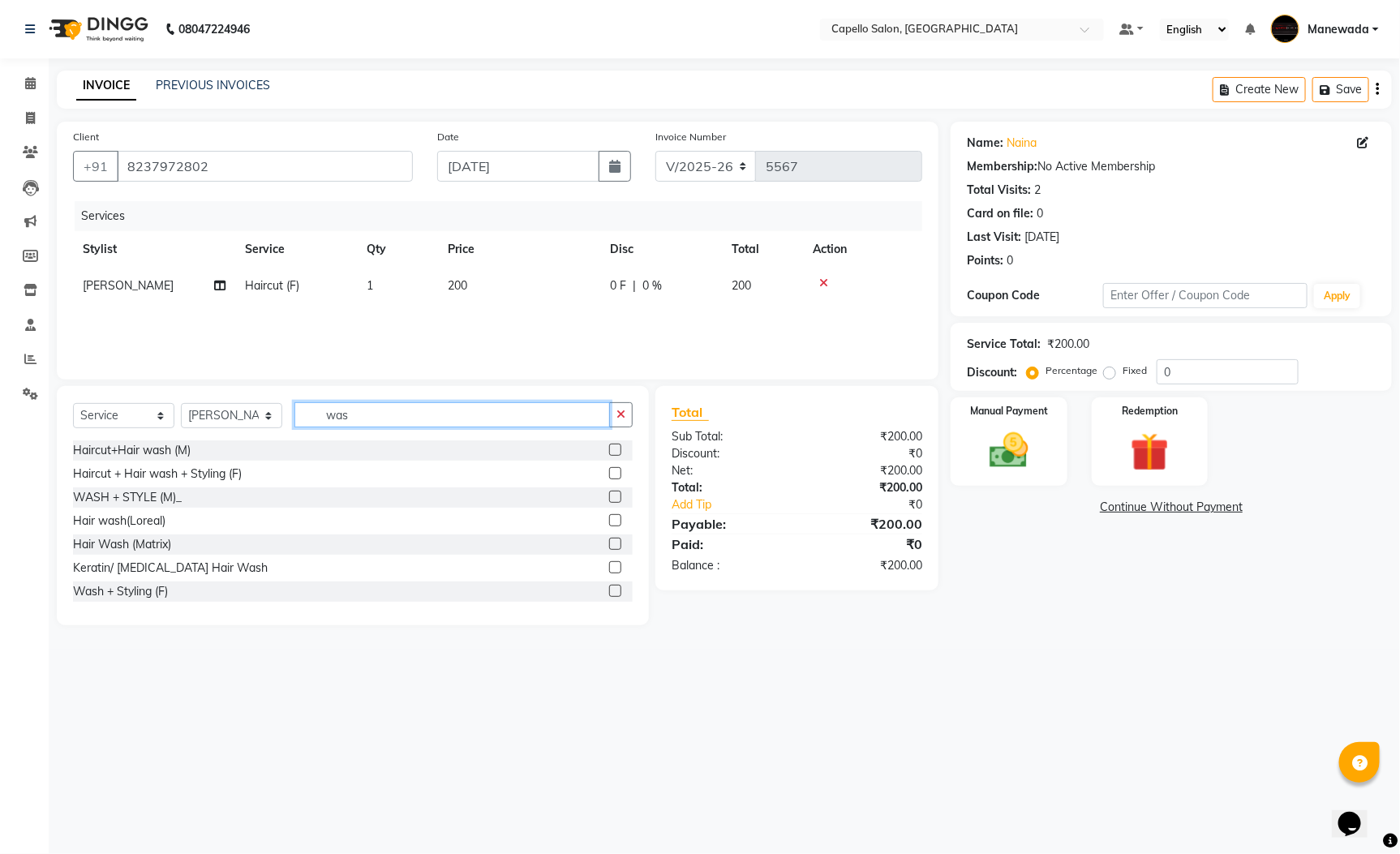
type input "was"
click at [609, 519] on label at bounding box center [615, 520] width 12 height 12
click at [609, 519] on input "checkbox" at bounding box center [614, 521] width 10 height 10
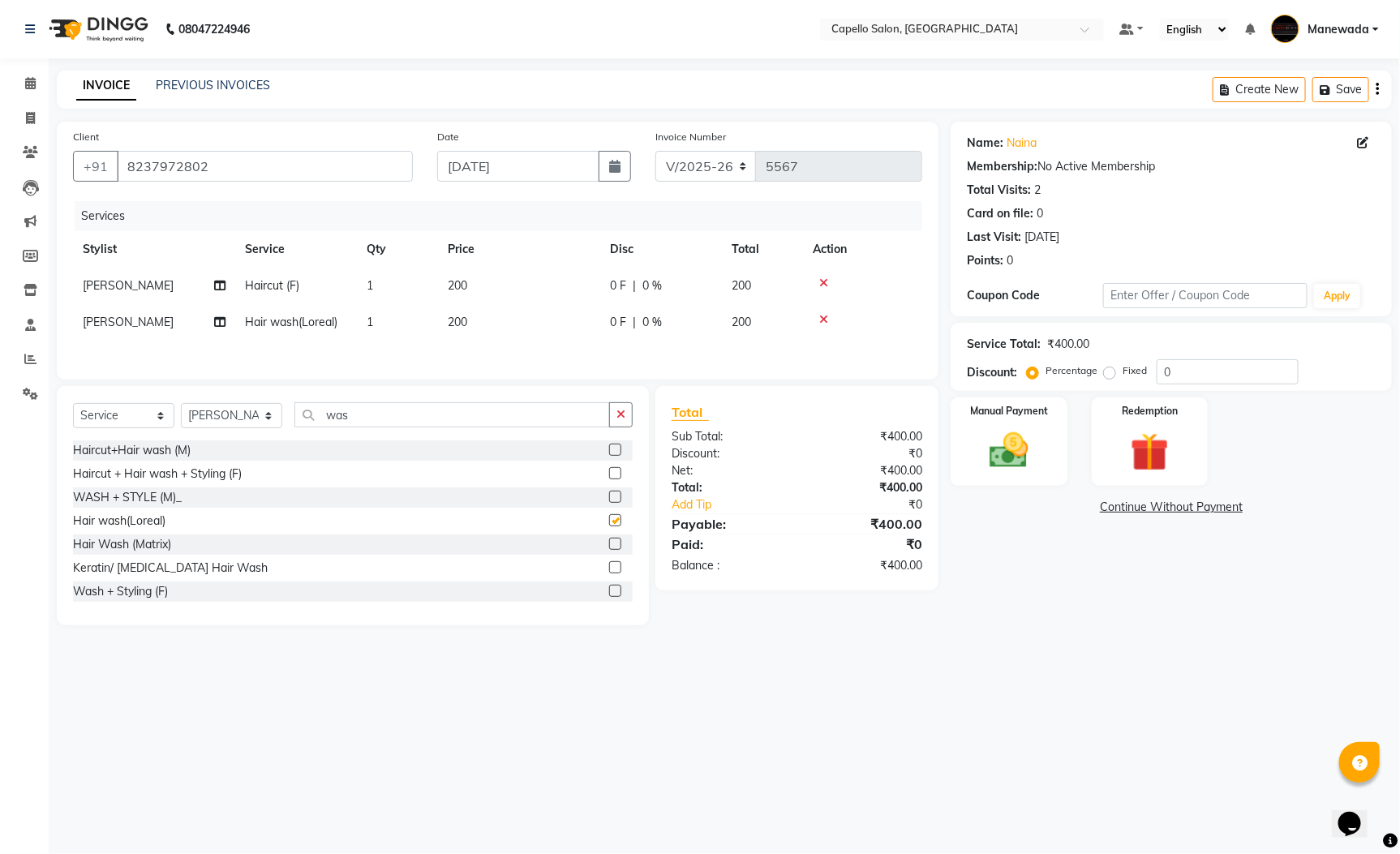
checkbox input "false"
click at [1052, 457] on div "Manual Payment" at bounding box center [1008, 441] width 121 height 92
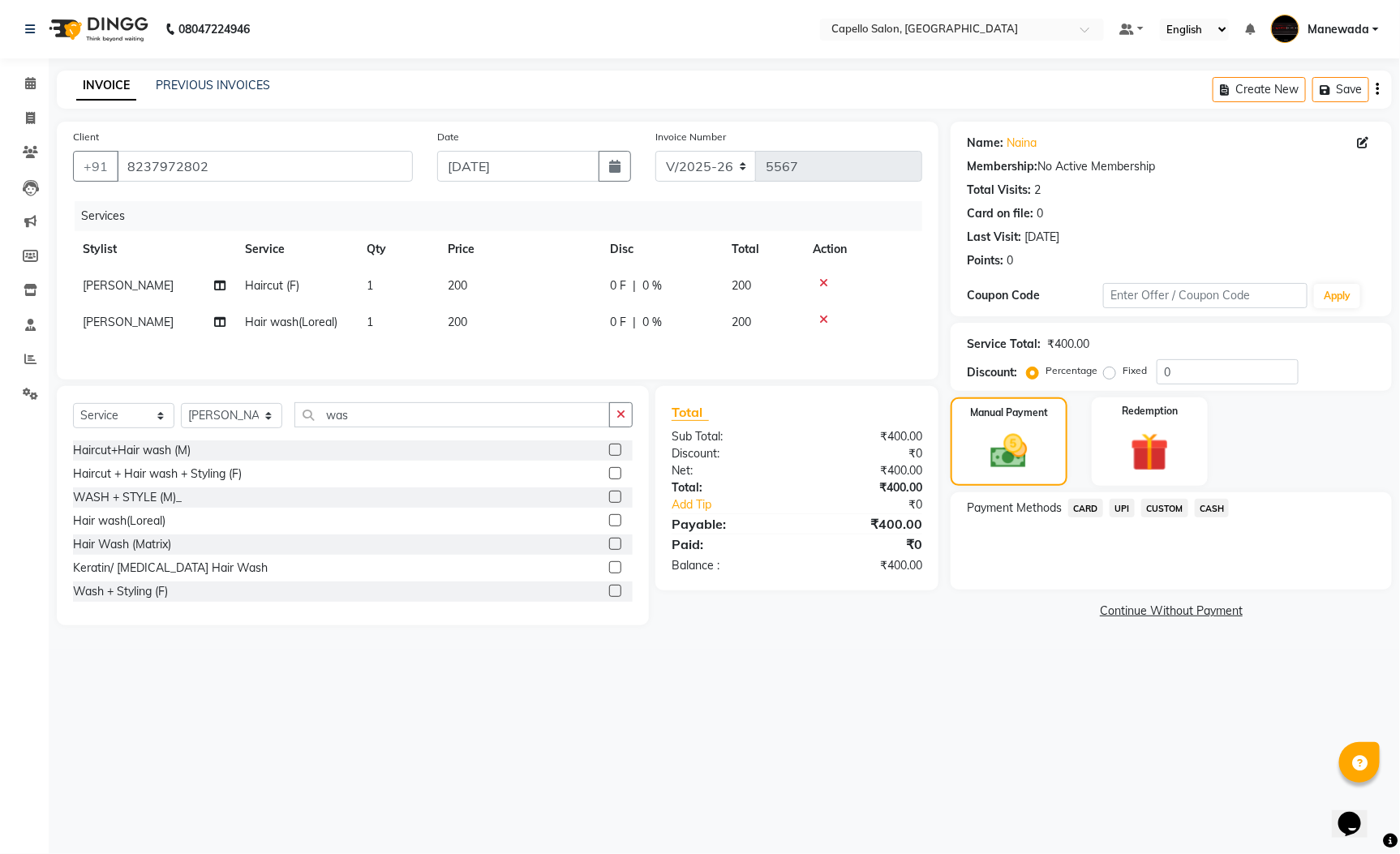
click at [1222, 510] on span "CASH" at bounding box center [1212, 509] width 35 height 19
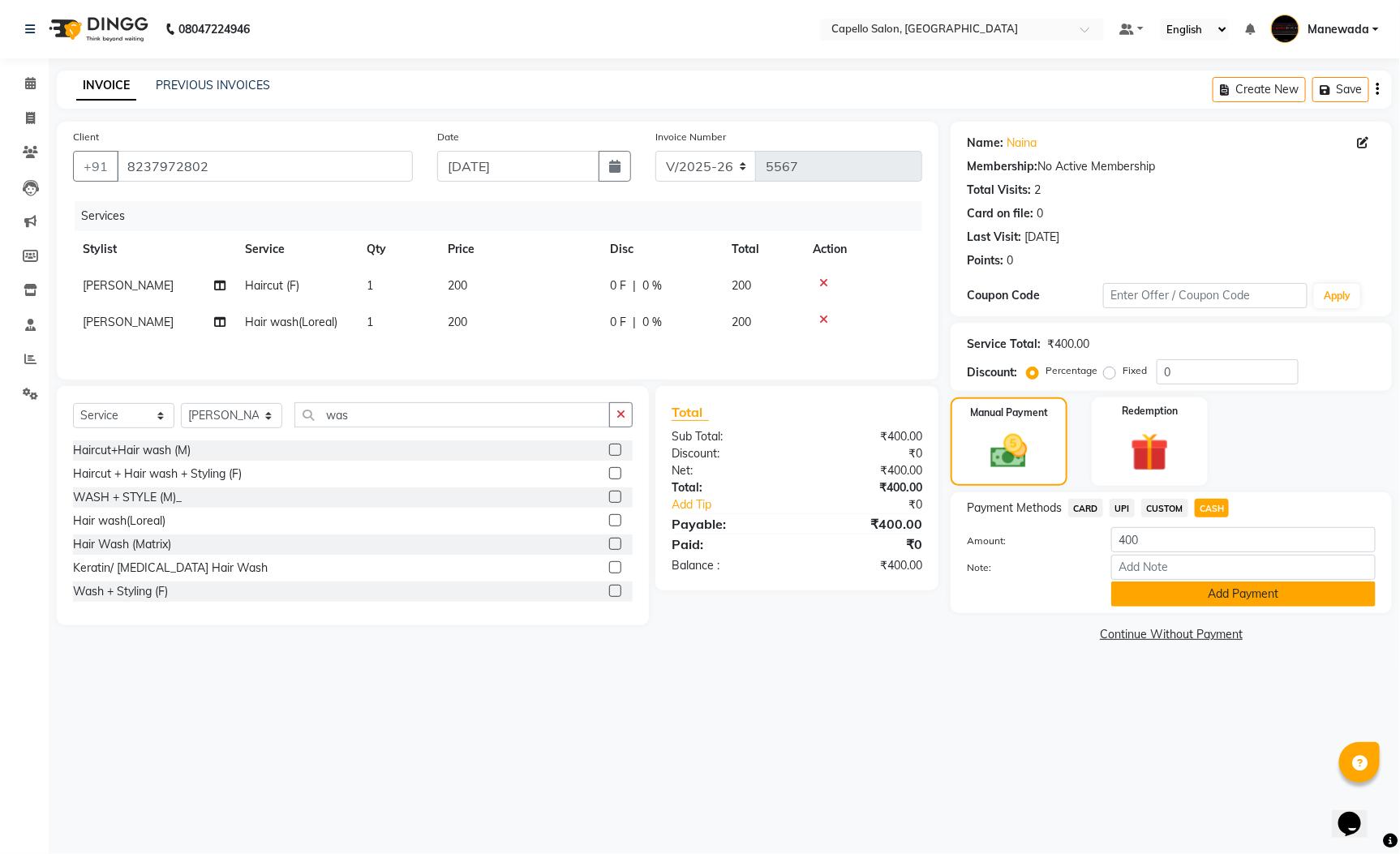
click at [1202, 600] on button "Add Payment" at bounding box center [1243, 594] width 265 height 25
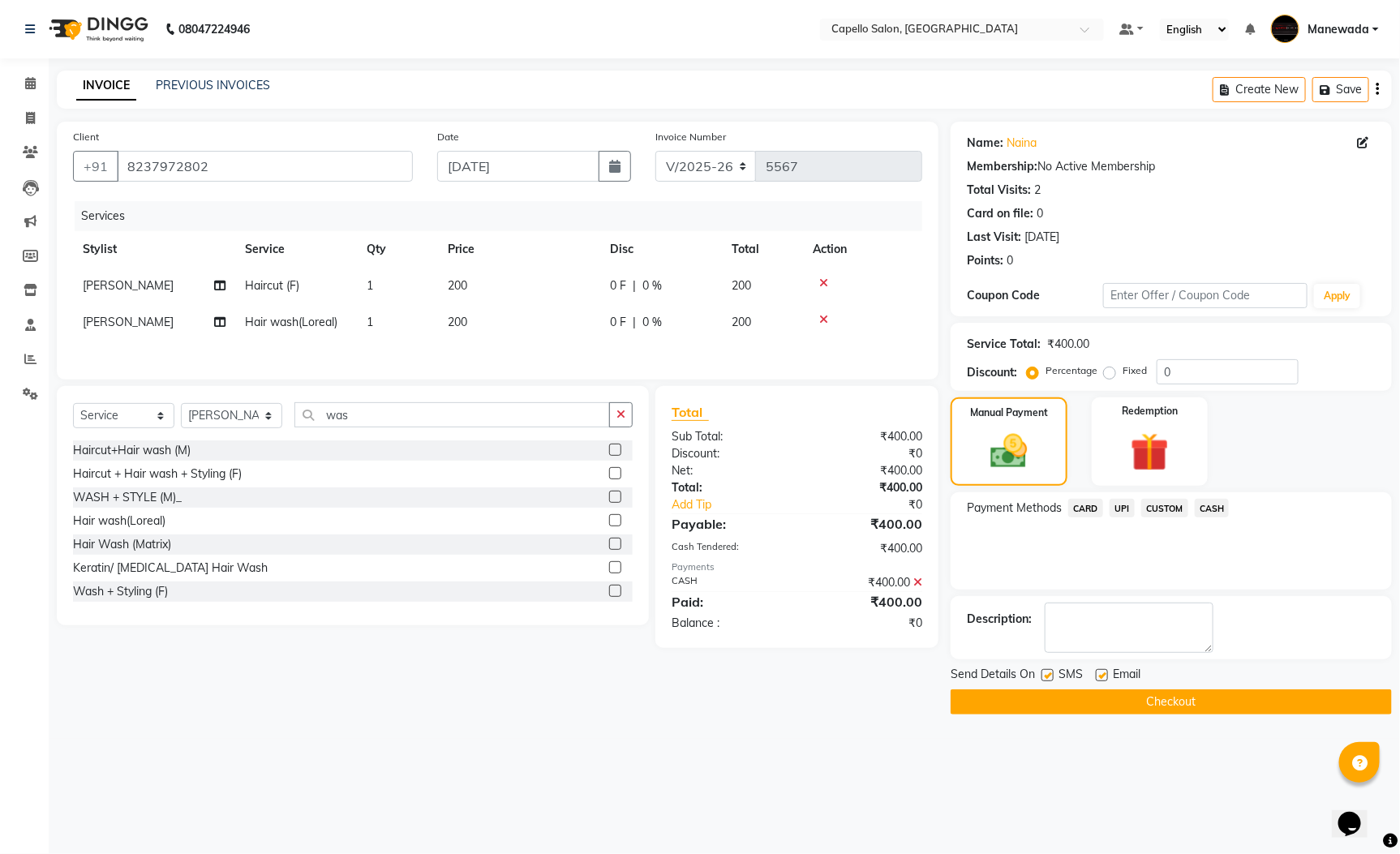
click at [1167, 700] on button "Checkout" at bounding box center [1171, 701] width 441 height 25
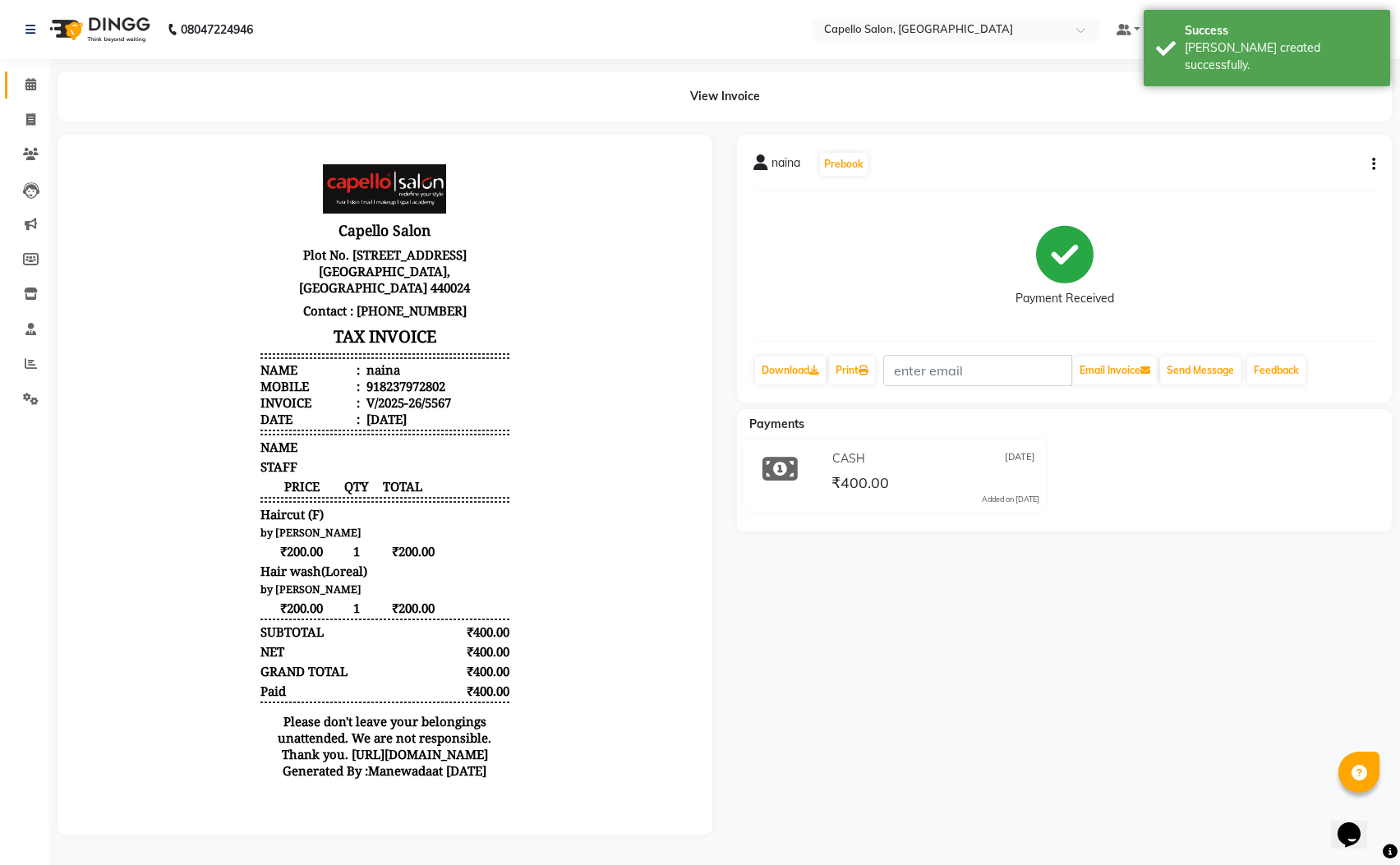
click at [32, 82] on icon at bounding box center [30, 84] width 11 height 12
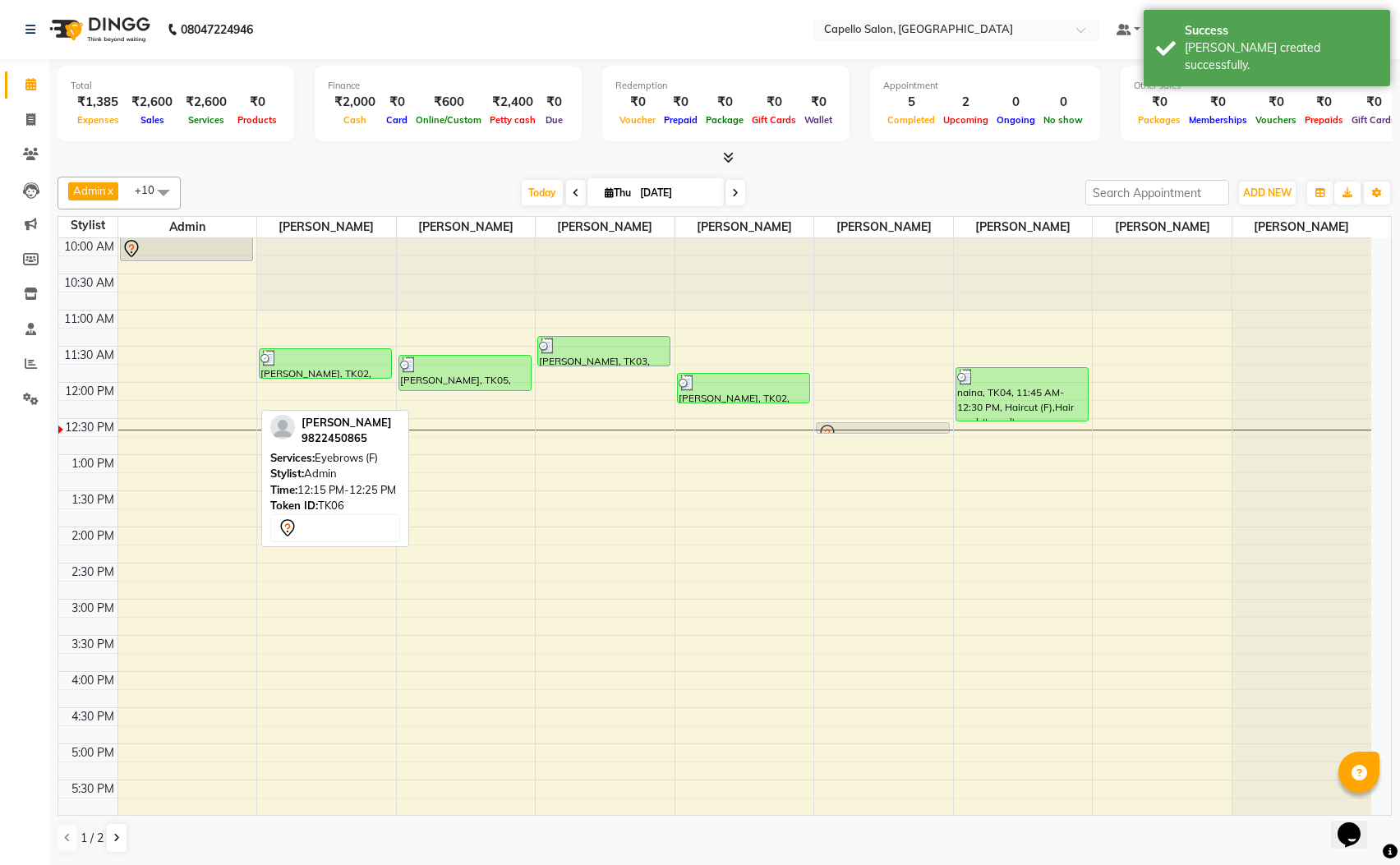
drag, startPoint x: 202, startPoint y: 409, endPoint x: 890, endPoint y: 436, distance: 688.5
click at [890, 436] on tr "Divesh, TK01, 09:55 AM-10:20 AM, Haircut+Hair wash (M) harsha, TK06, 12:15 PM-1…" at bounding box center [715, 672] width 1313 height 867
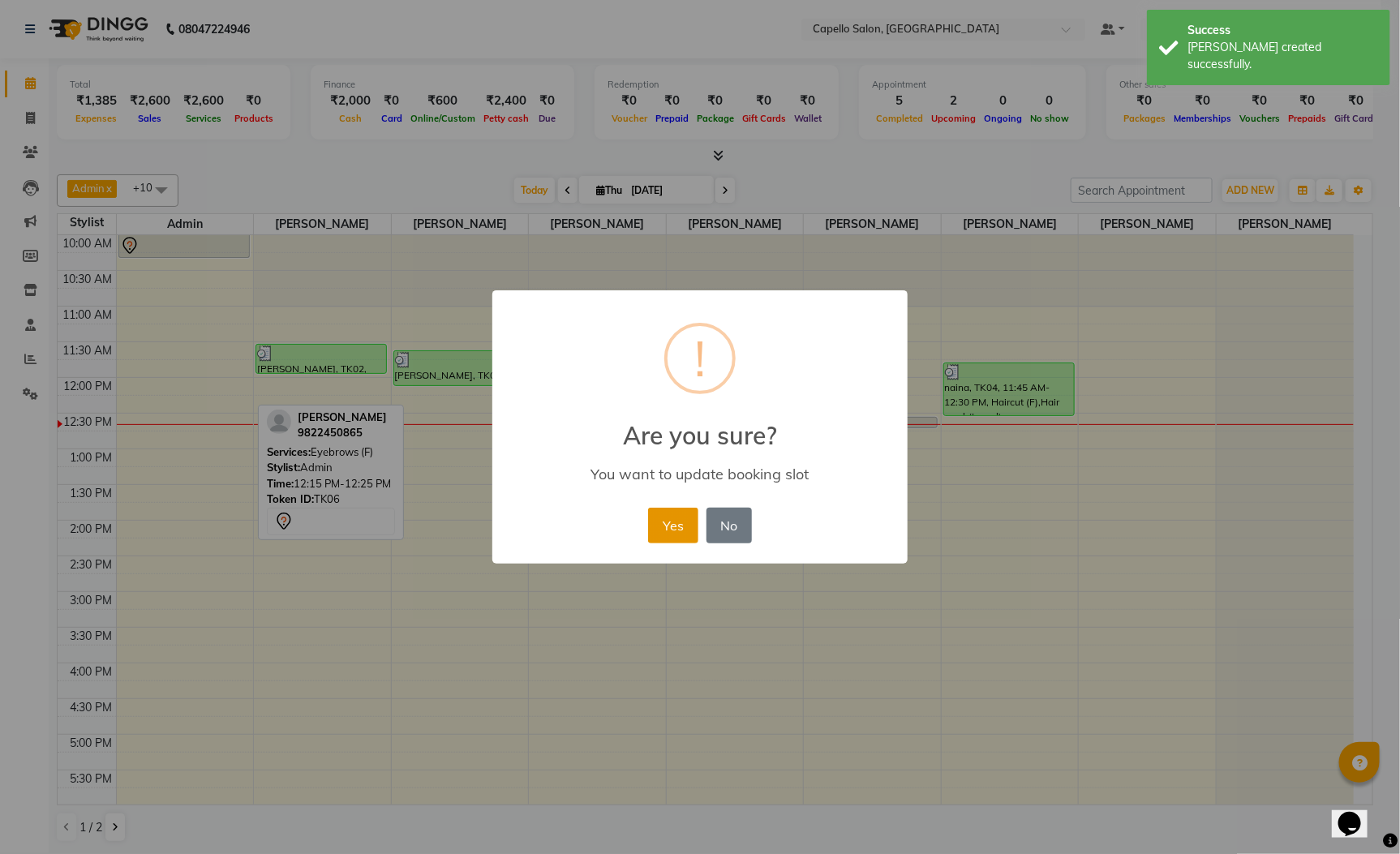
click at [680, 518] on button "Yes" at bounding box center [673, 526] width 49 height 36
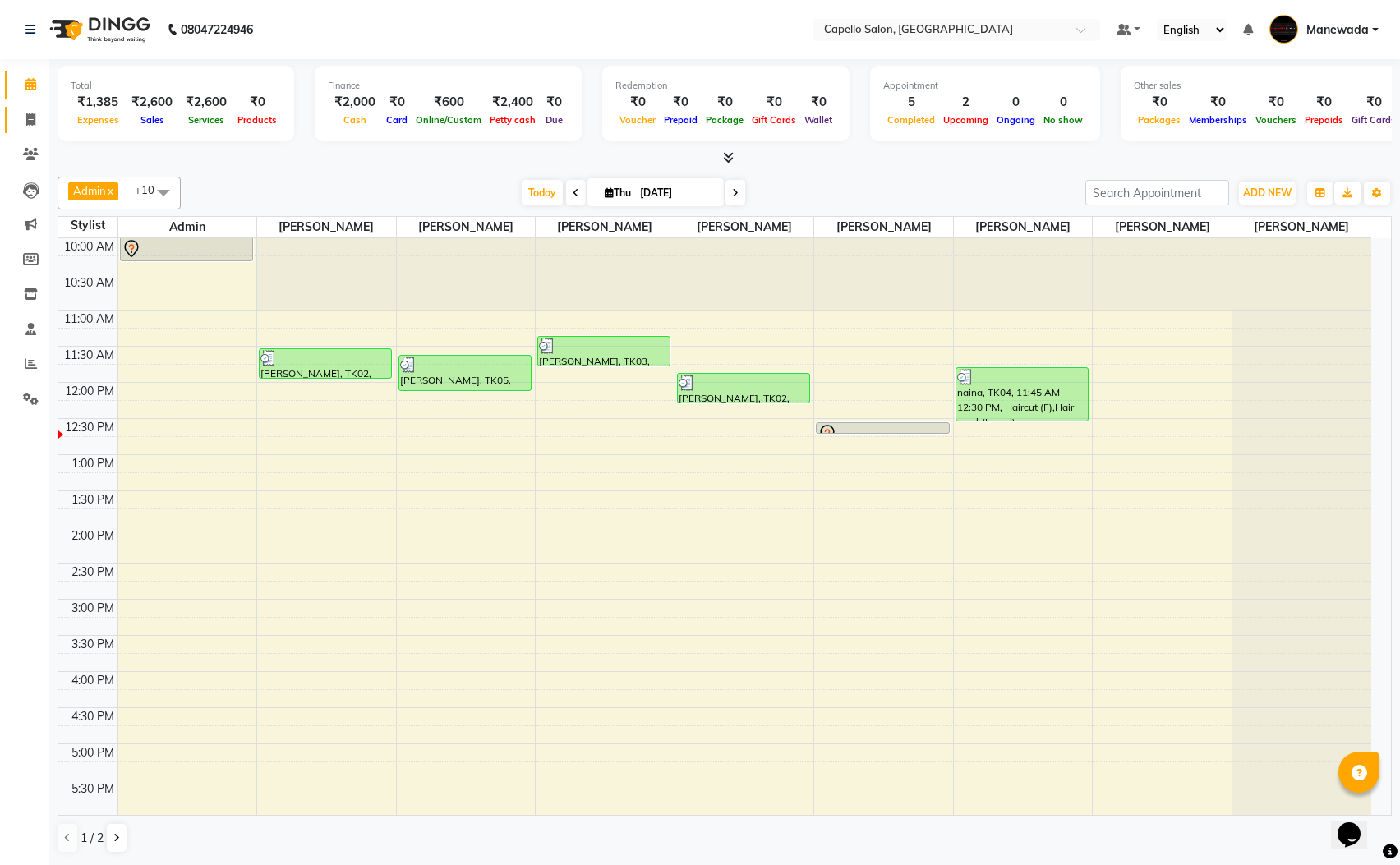
click at [35, 107] on link "Invoice" at bounding box center [24, 120] width 39 height 27
select select "service"
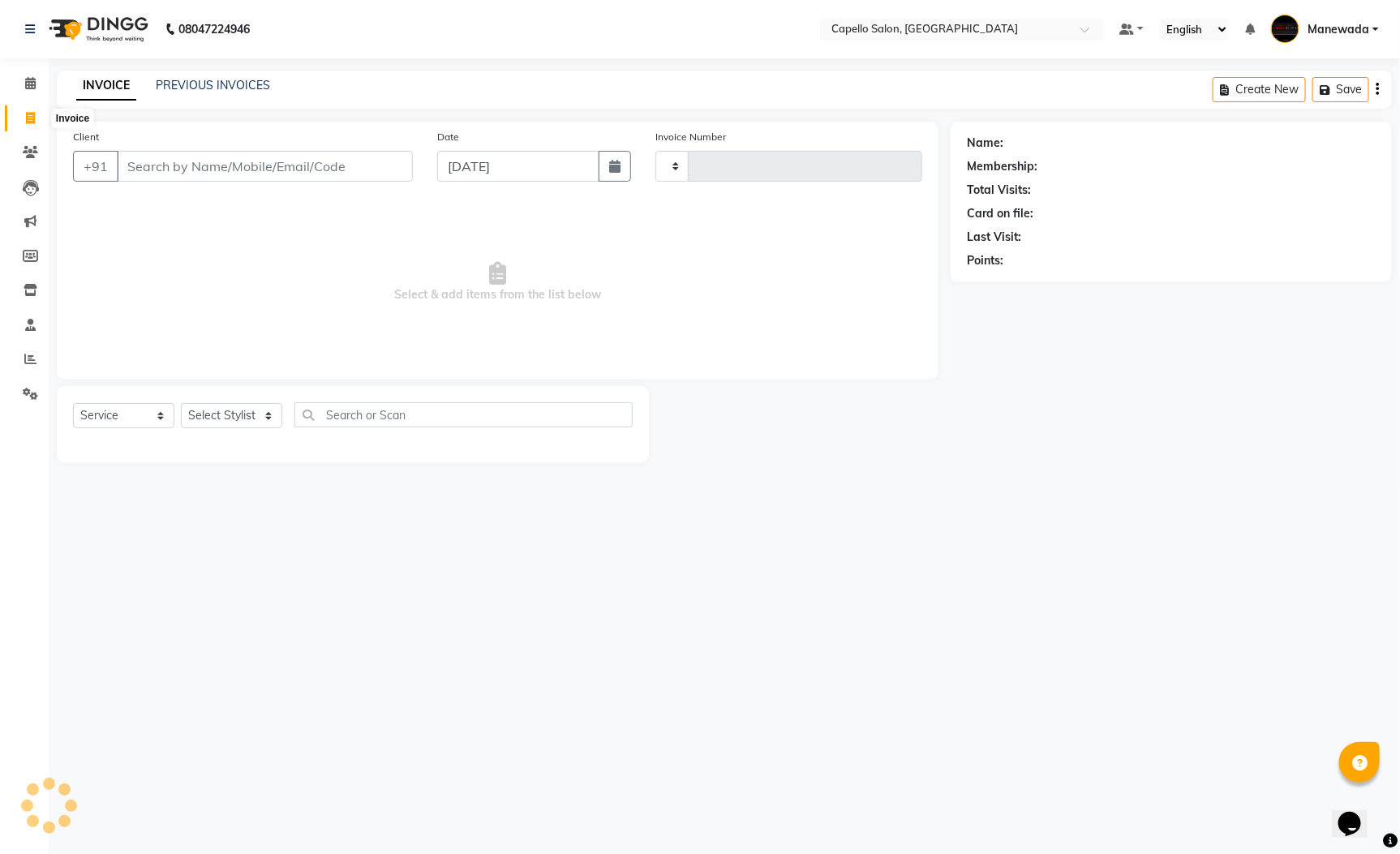
type input "5568"
select select "3476"
click at [428, 276] on span "Select & add items from the list below" at bounding box center [497, 282] width 849 height 162
click at [276, 186] on div "Client +91" at bounding box center [243, 161] width 364 height 66
click at [275, 176] on input "Client" at bounding box center [265, 166] width 296 height 30
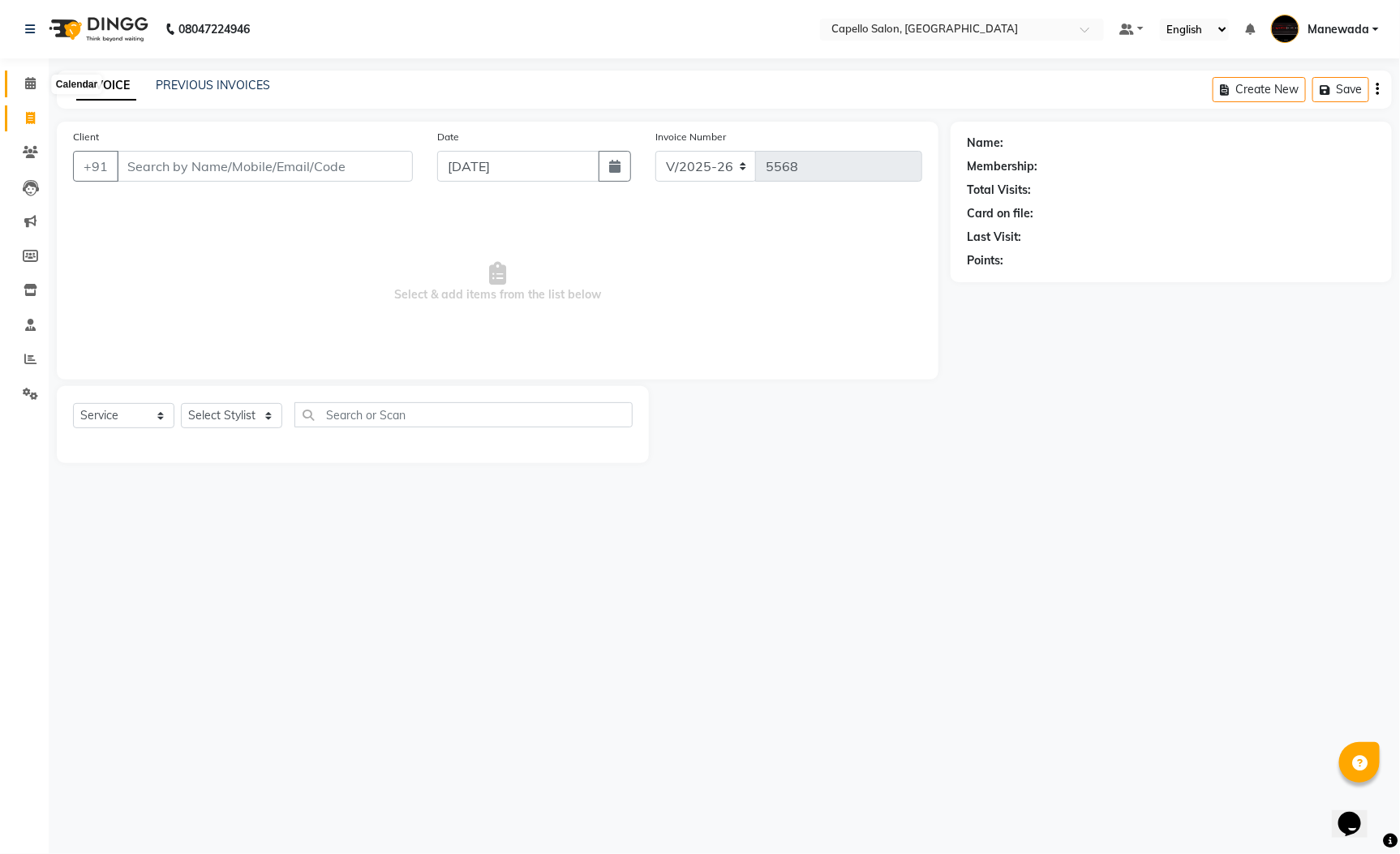
click at [25, 75] on span at bounding box center [30, 84] width 28 height 19
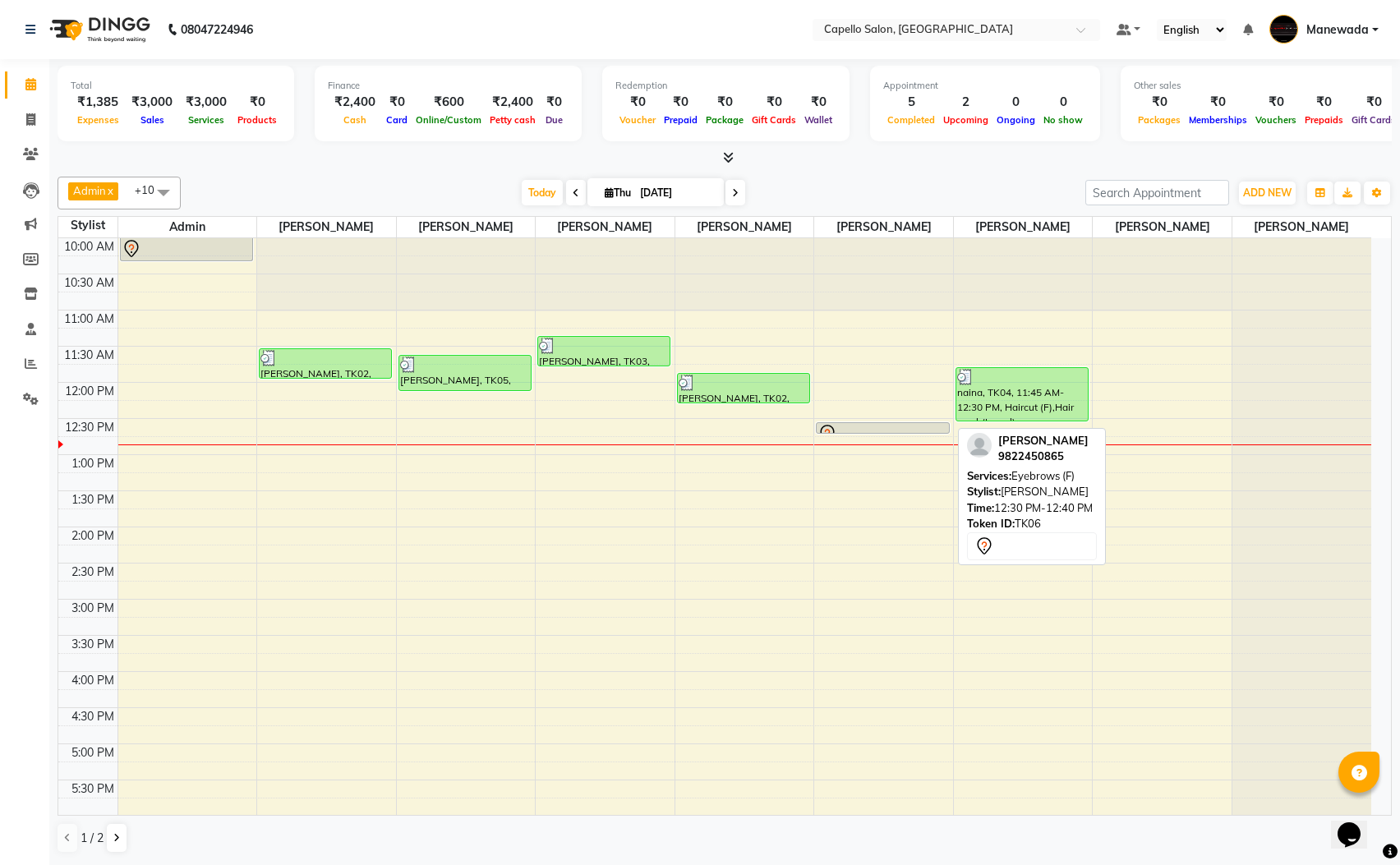
click at [914, 429] on div at bounding box center [882, 433] width 130 height 20
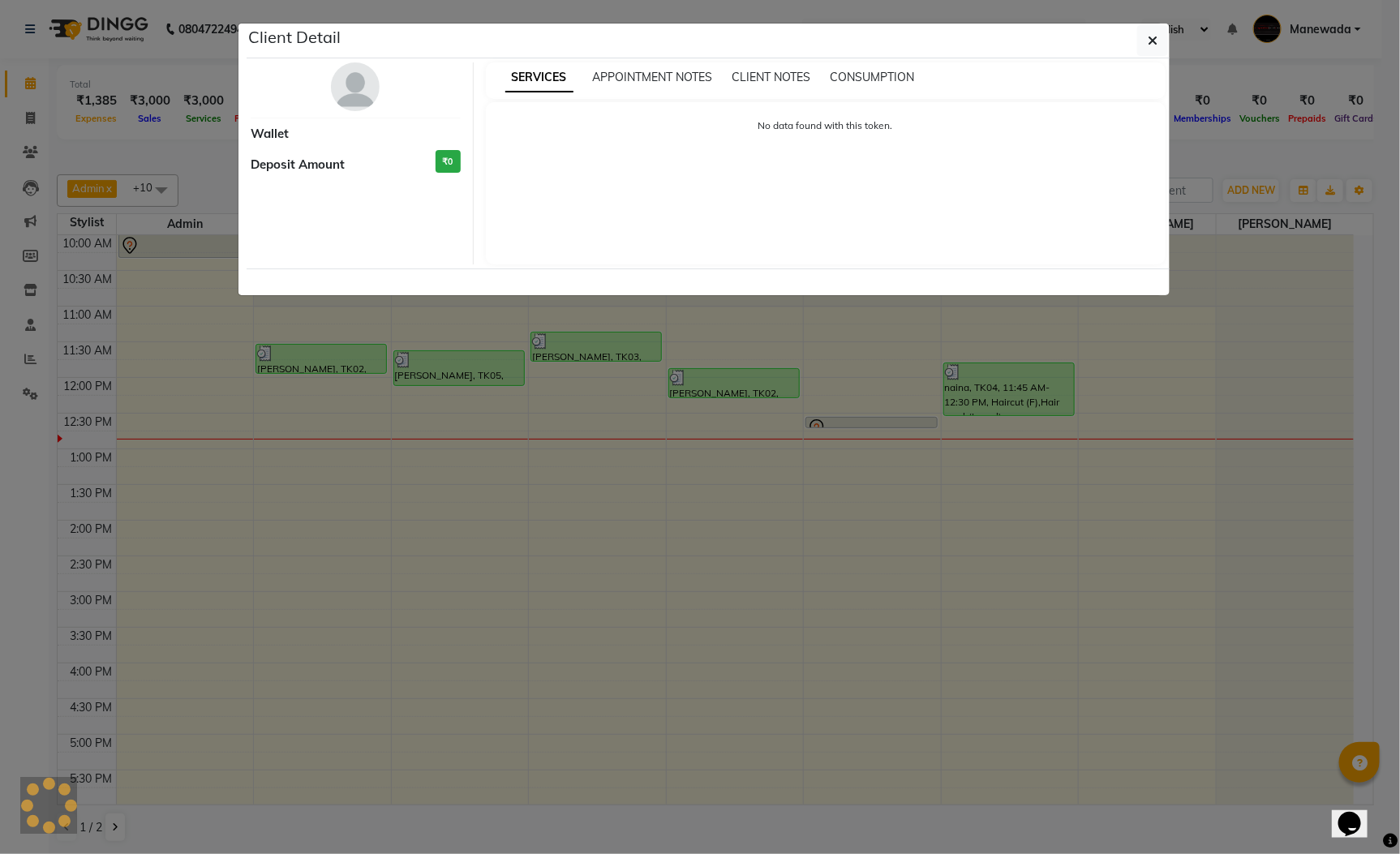
select select "7"
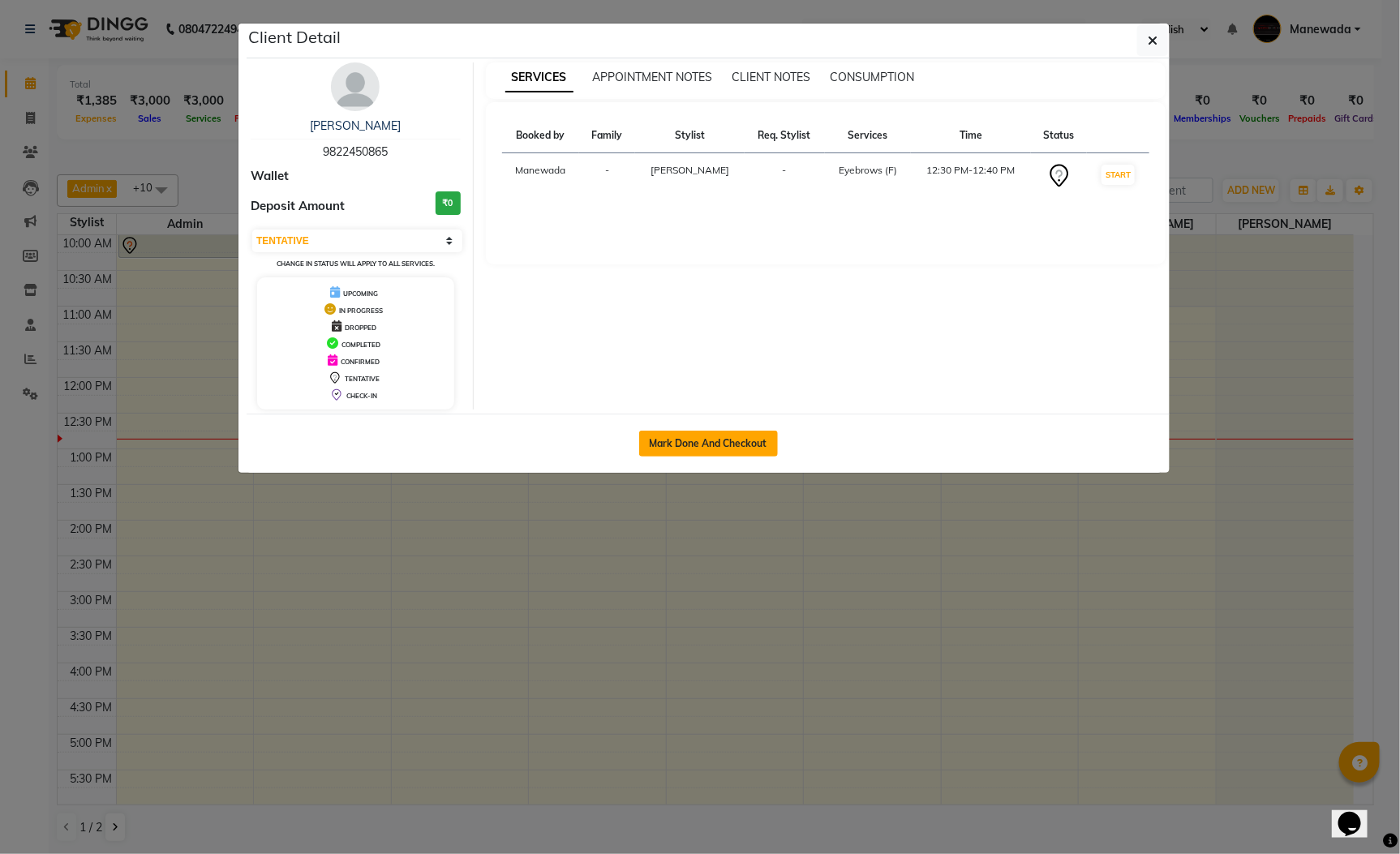
click at [706, 441] on button "Mark Done And Checkout" at bounding box center [708, 443] width 139 height 26
select select "3476"
select select "service"
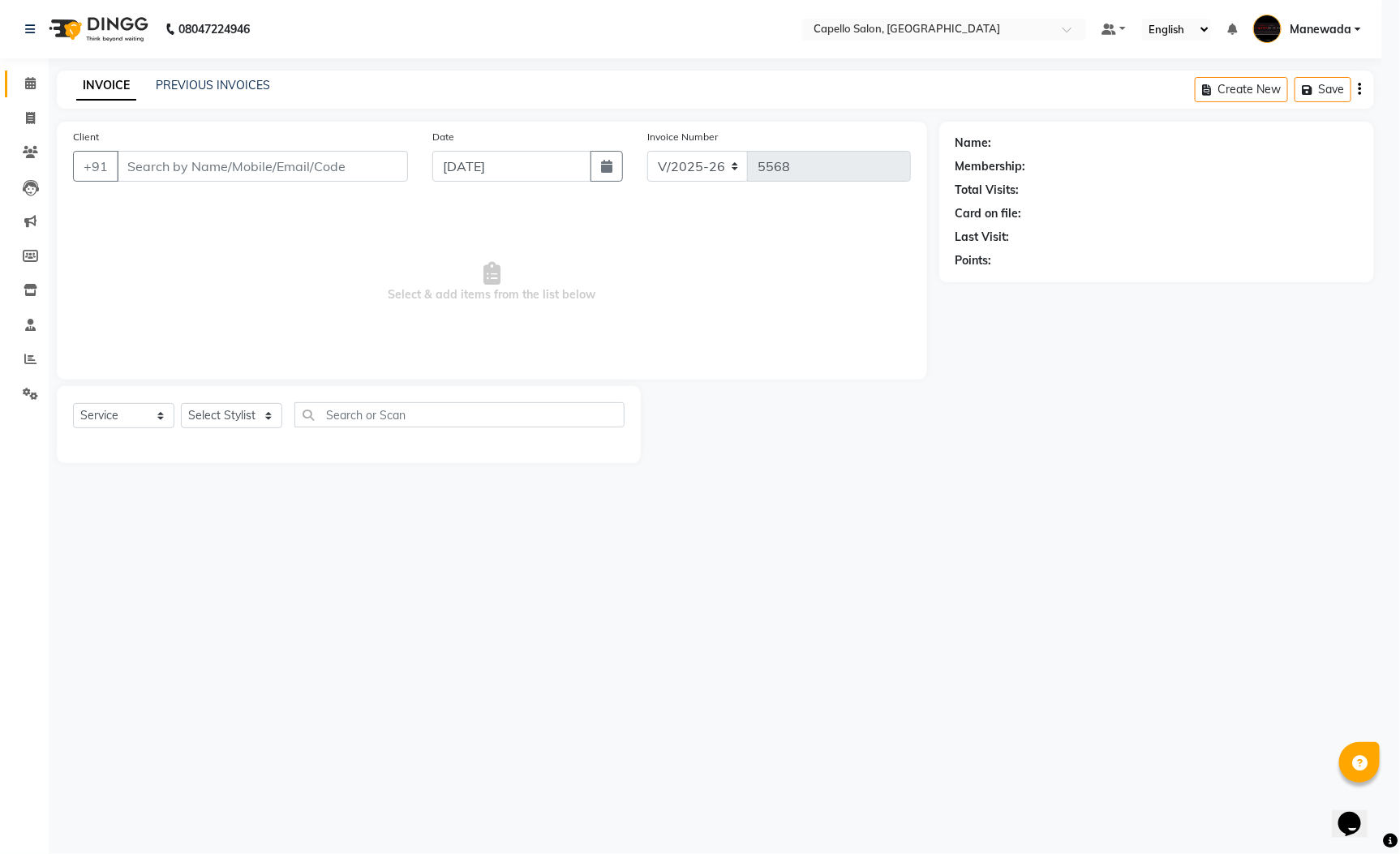
select select "3"
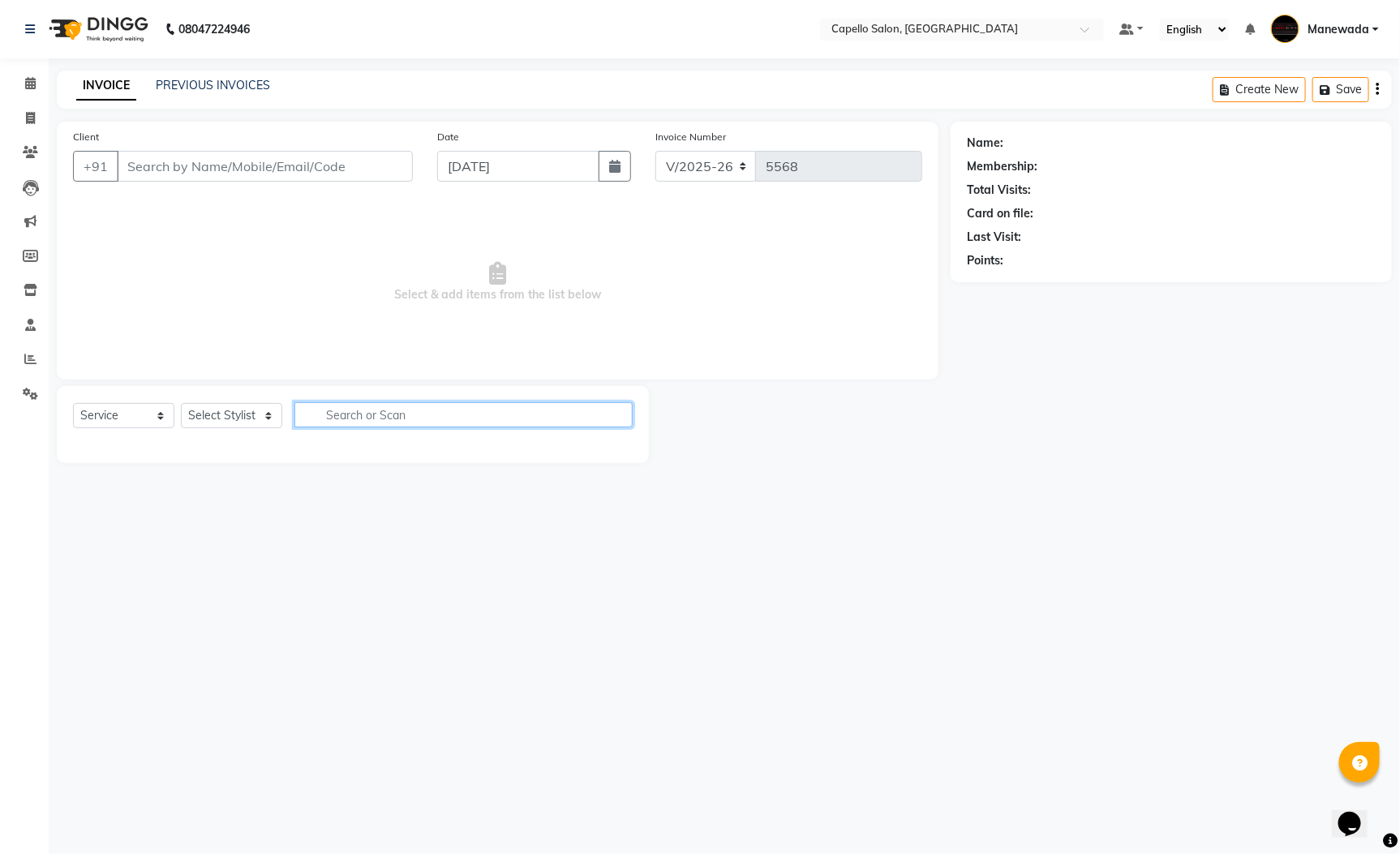
click at [383, 411] on input "text" at bounding box center [463, 415] width 338 height 25
type input "9822450865"
select select "67636"
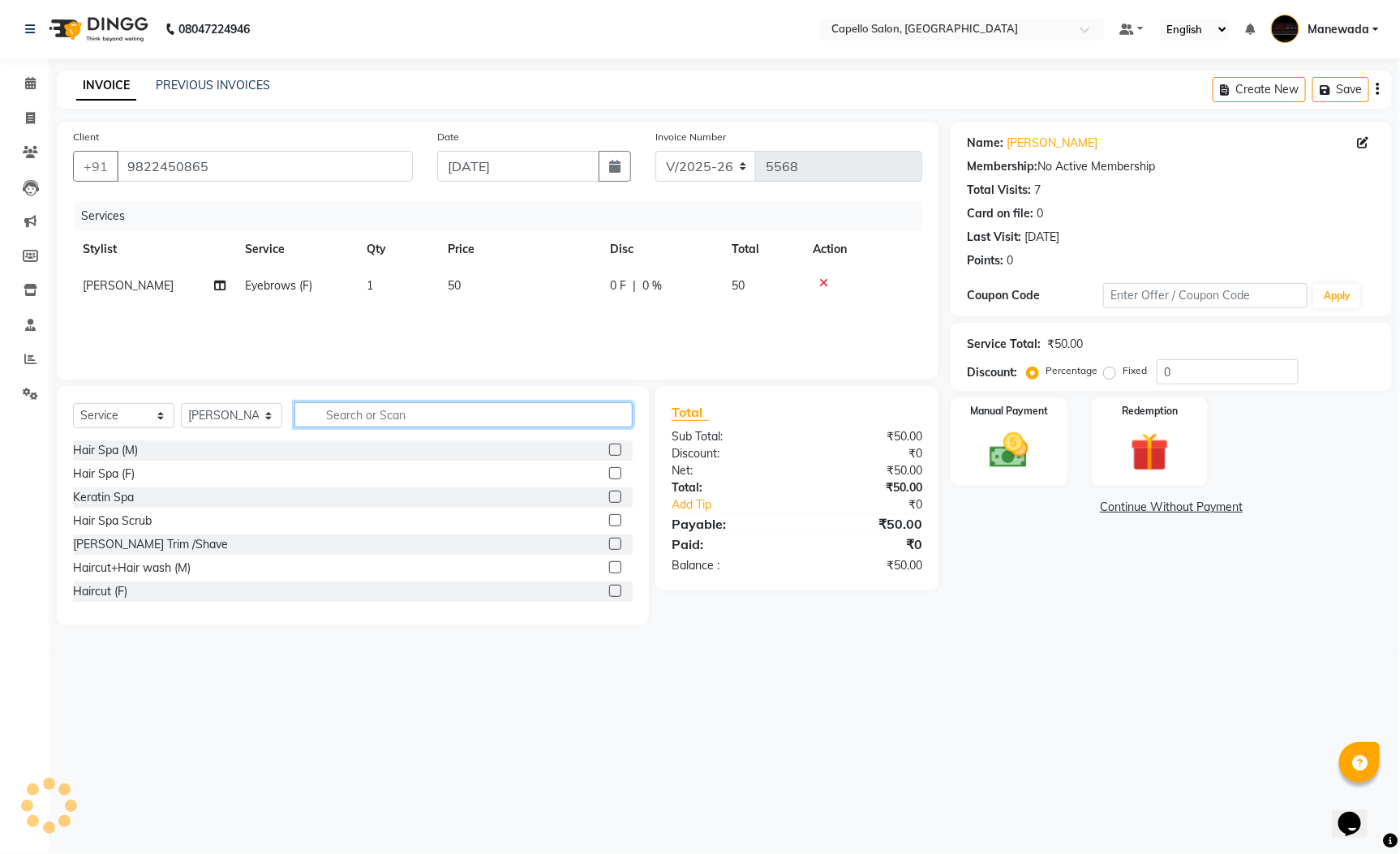
type input "y"
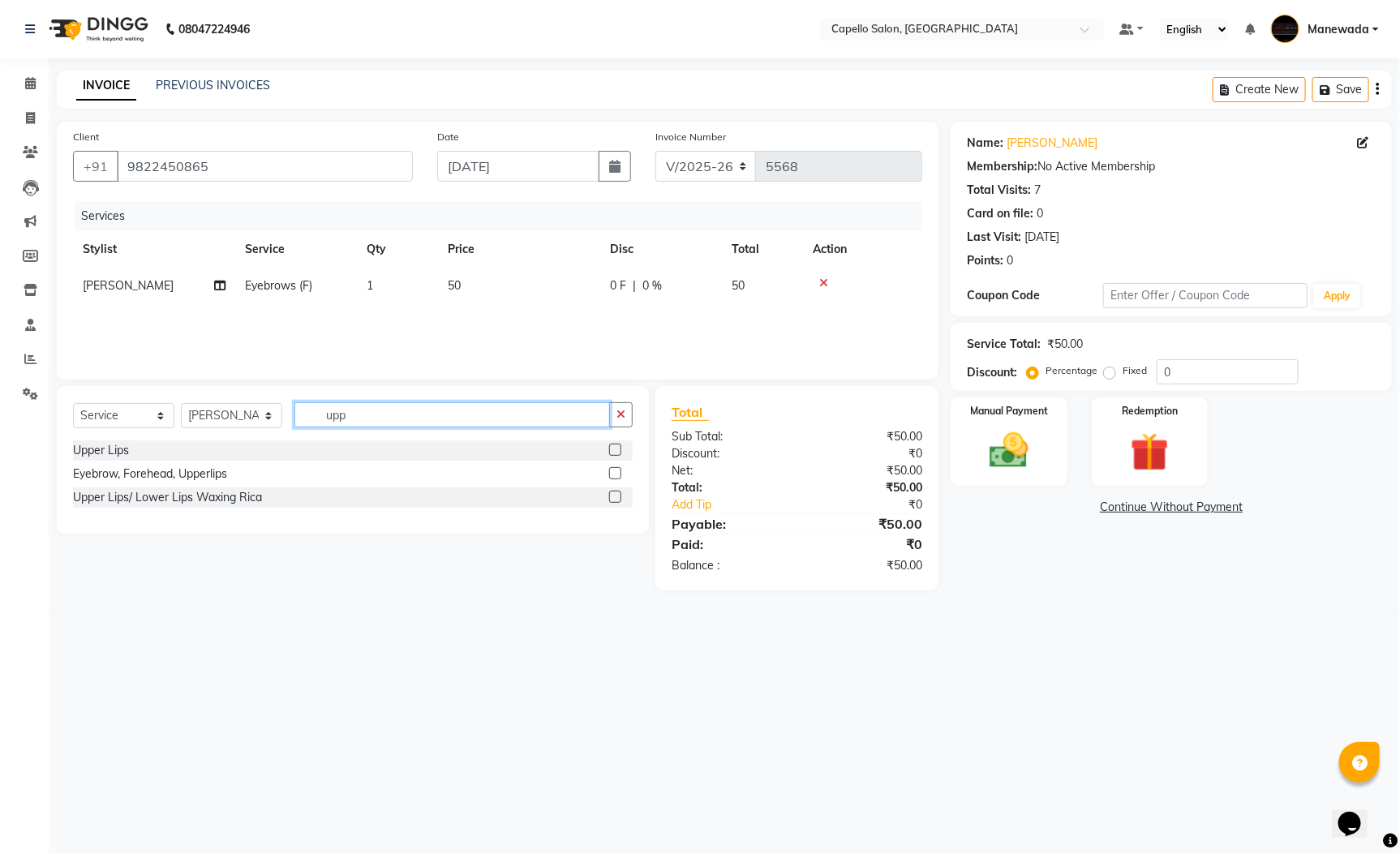
type input "upp"
click at [619, 454] on label at bounding box center [615, 449] width 12 height 12
click at [619, 454] on input "checkbox" at bounding box center [614, 450] width 10 height 10
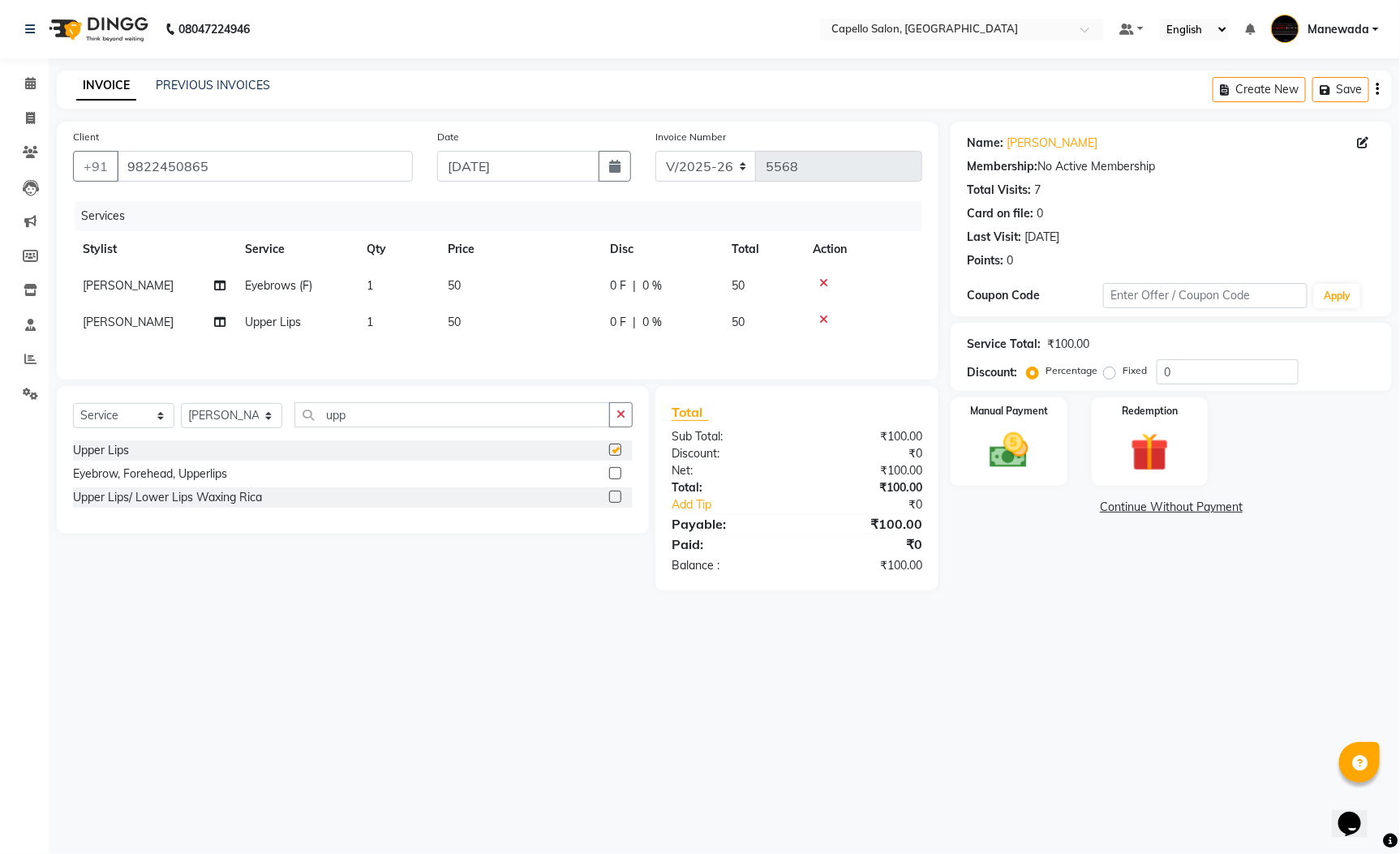
checkbox input "false"
click at [1000, 417] on label "Manual Payment" at bounding box center [1008, 410] width 81 height 15
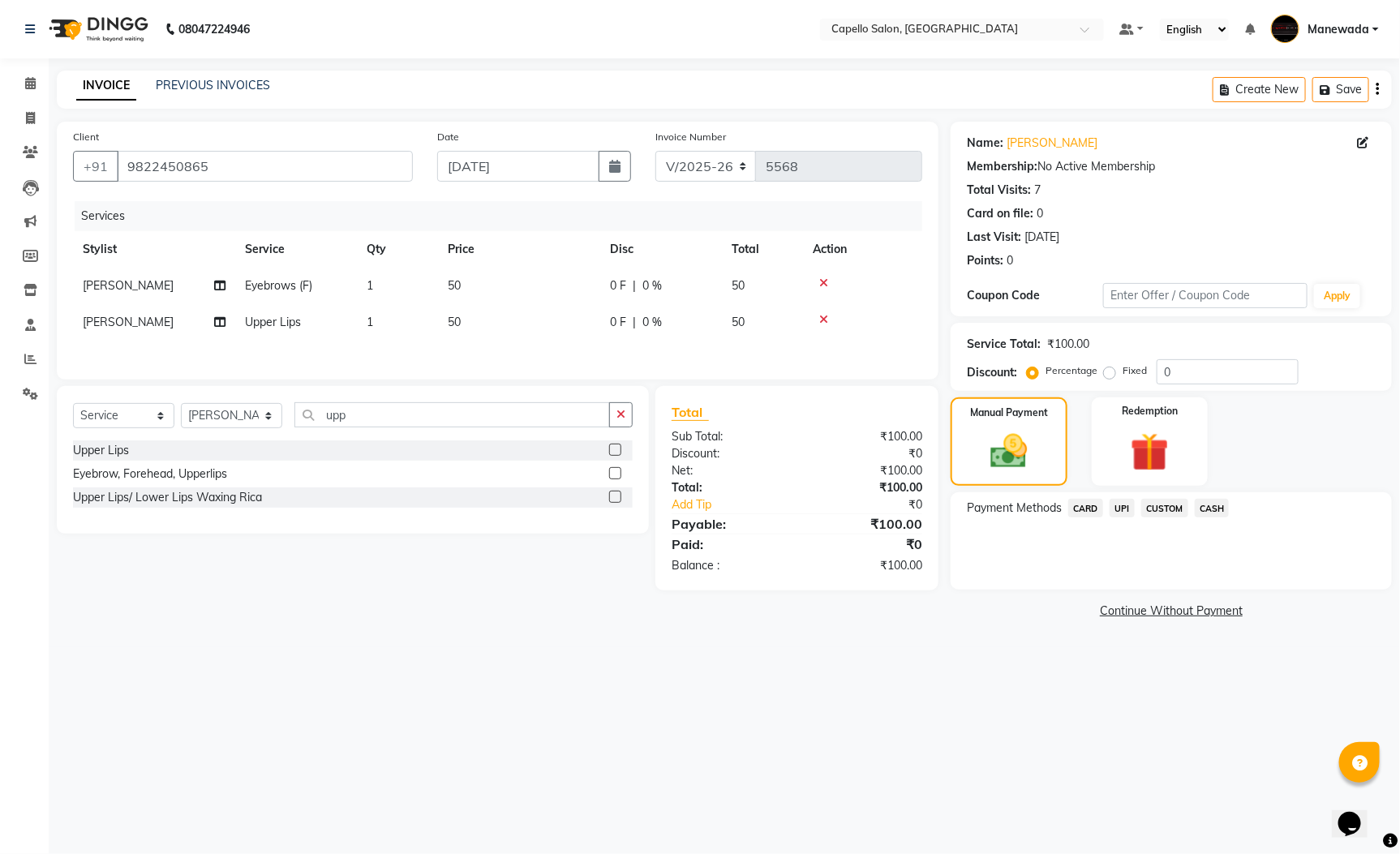
click at [1212, 499] on span "CASH" at bounding box center [1212, 509] width 35 height 19
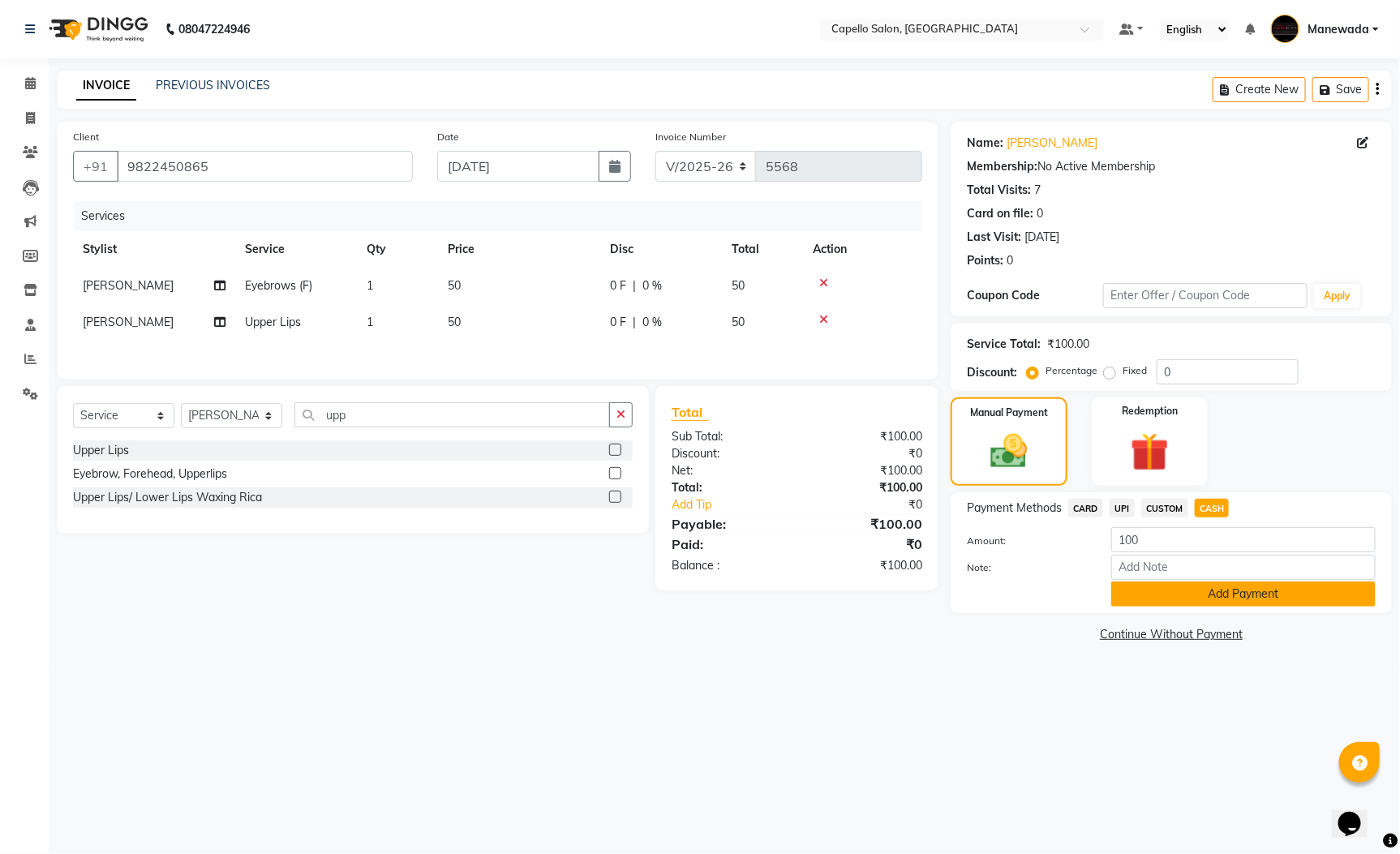
click at [1220, 600] on button "Add Payment" at bounding box center [1243, 594] width 265 height 25
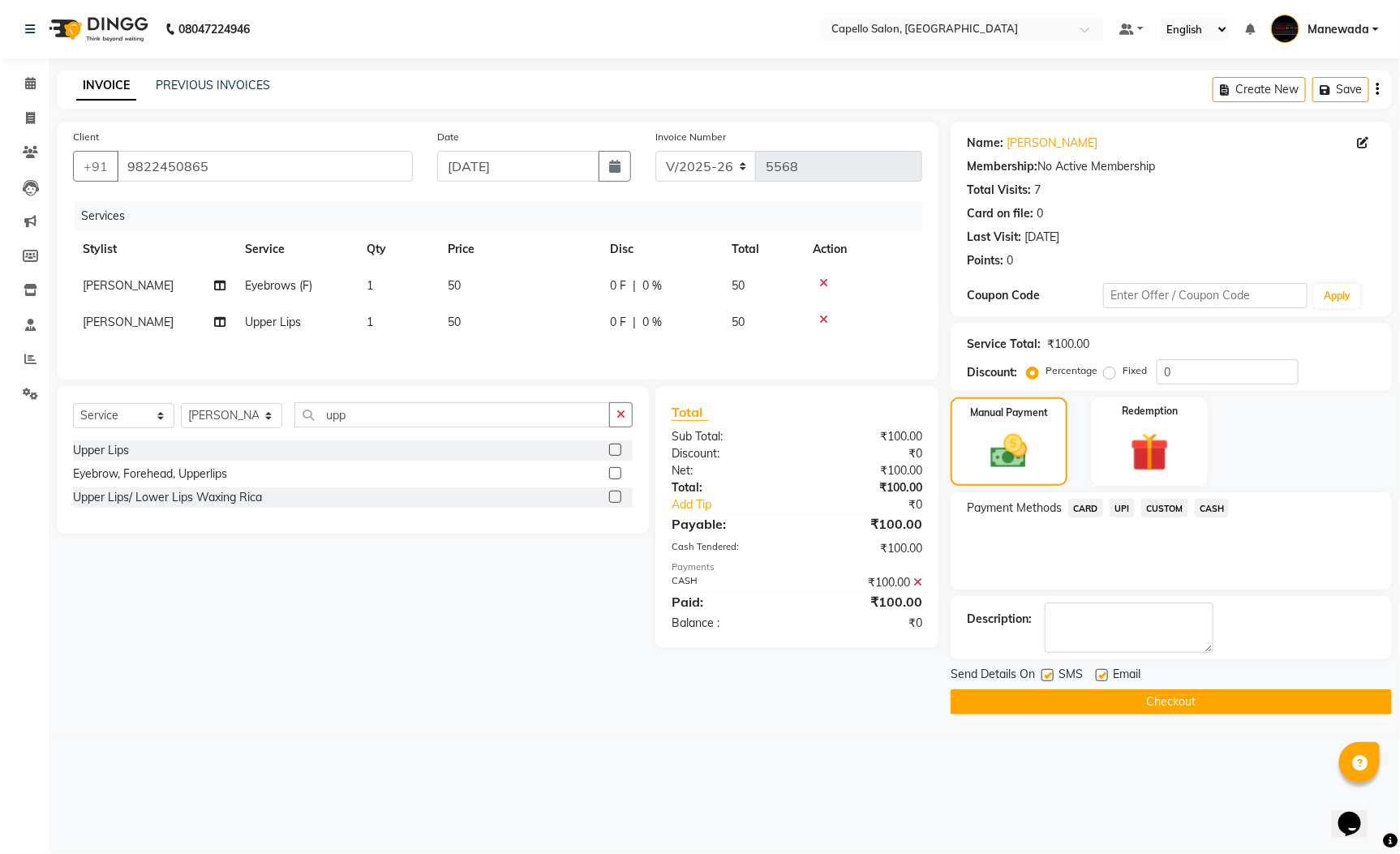
drag, startPoint x: 1207, startPoint y: 694, endPoint x: 1229, endPoint y: 735, distance: 46.5
click at [1207, 695] on button "Checkout" at bounding box center [1171, 701] width 441 height 25
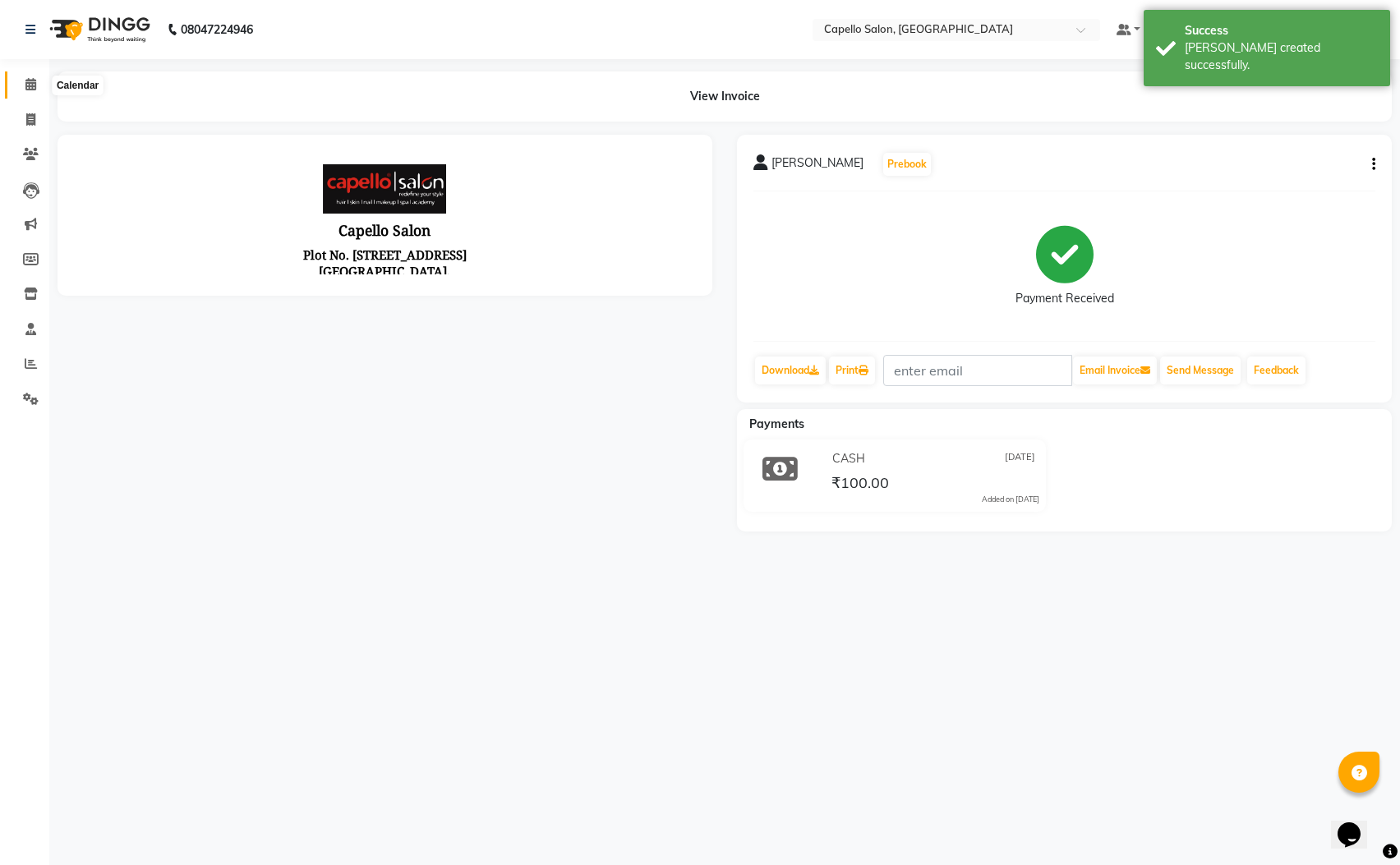
click at [37, 82] on span at bounding box center [31, 86] width 29 height 19
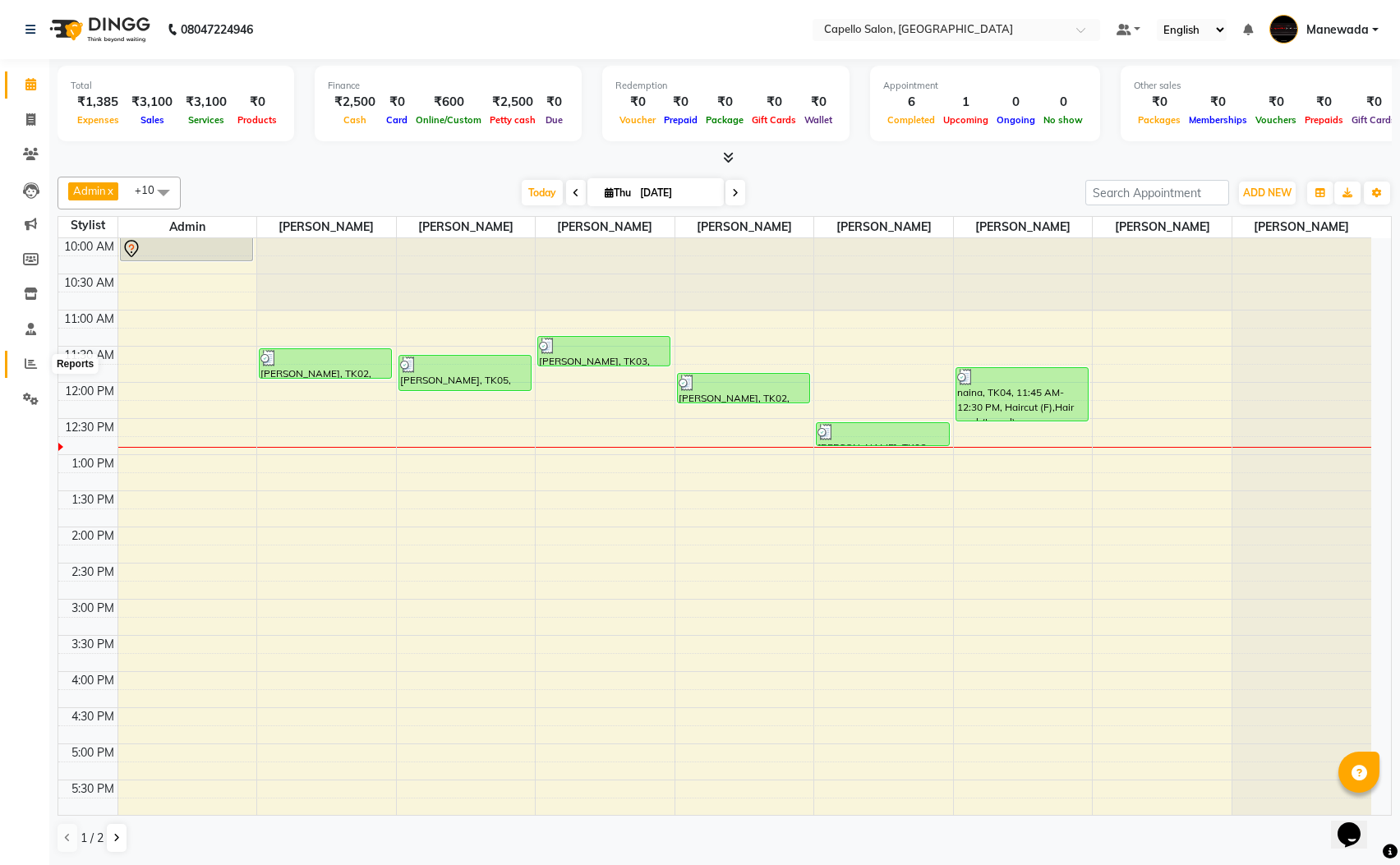
click at [37, 364] on span at bounding box center [31, 364] width 29 height 19
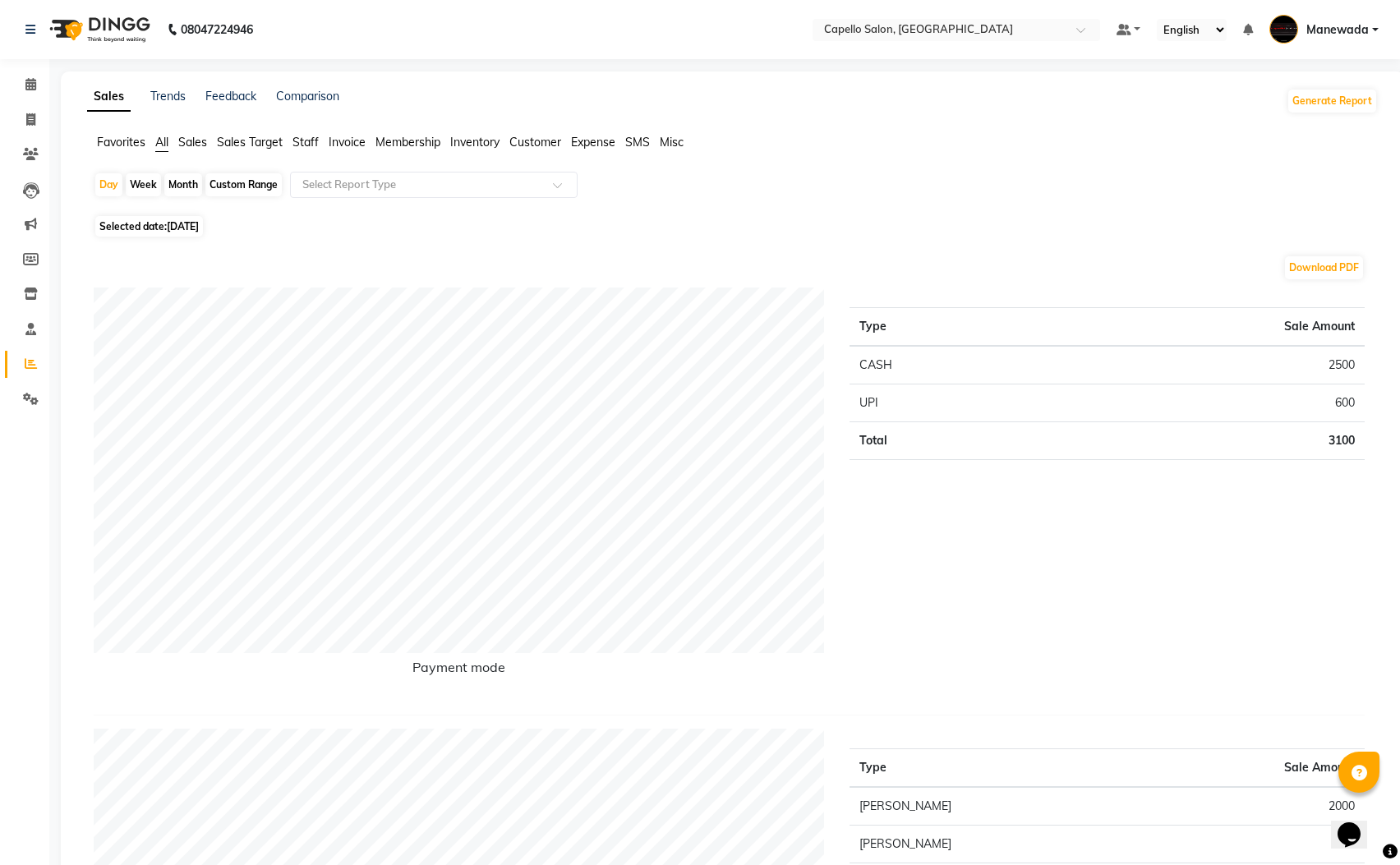
click at [175, 189] on div "Month" at bounding box center [183, 185] width 38 height 23
select select "9"
select select "2025"
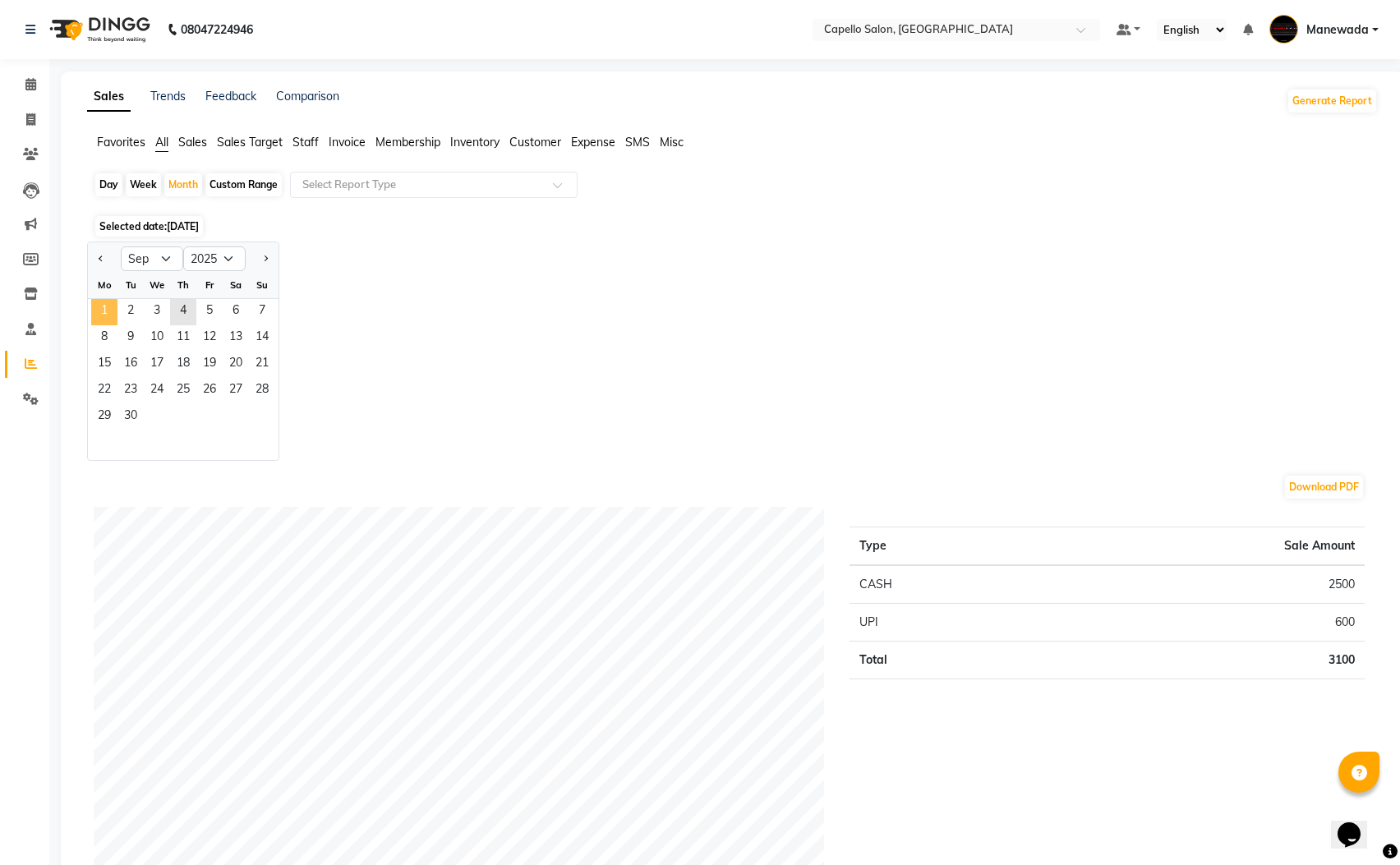
click at [106, 309] on span "1" at bounding box center [104, 311] width 26 height 26
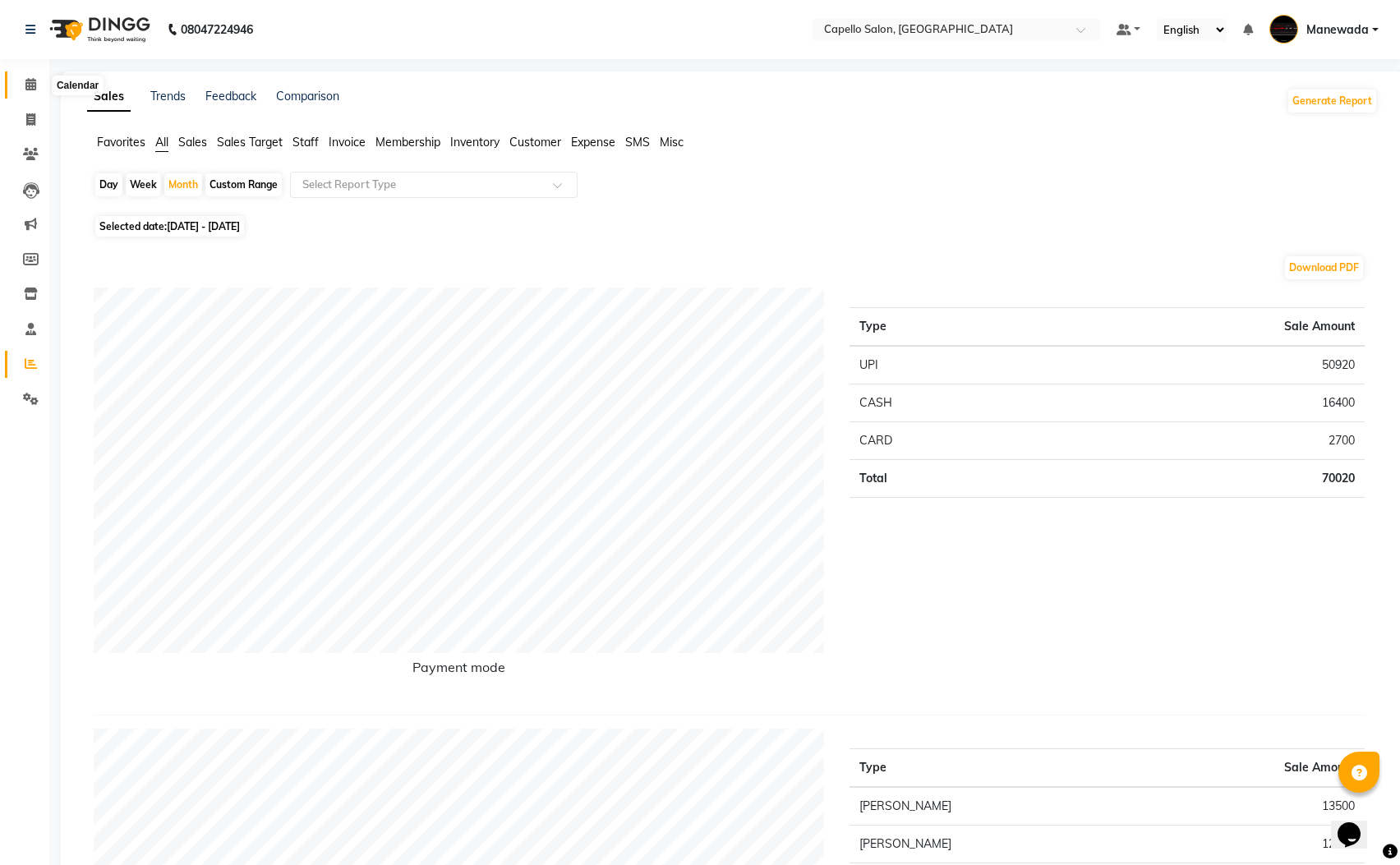
click at [27, 82] on icon at bounding box center [30, 84] width 11 height 12
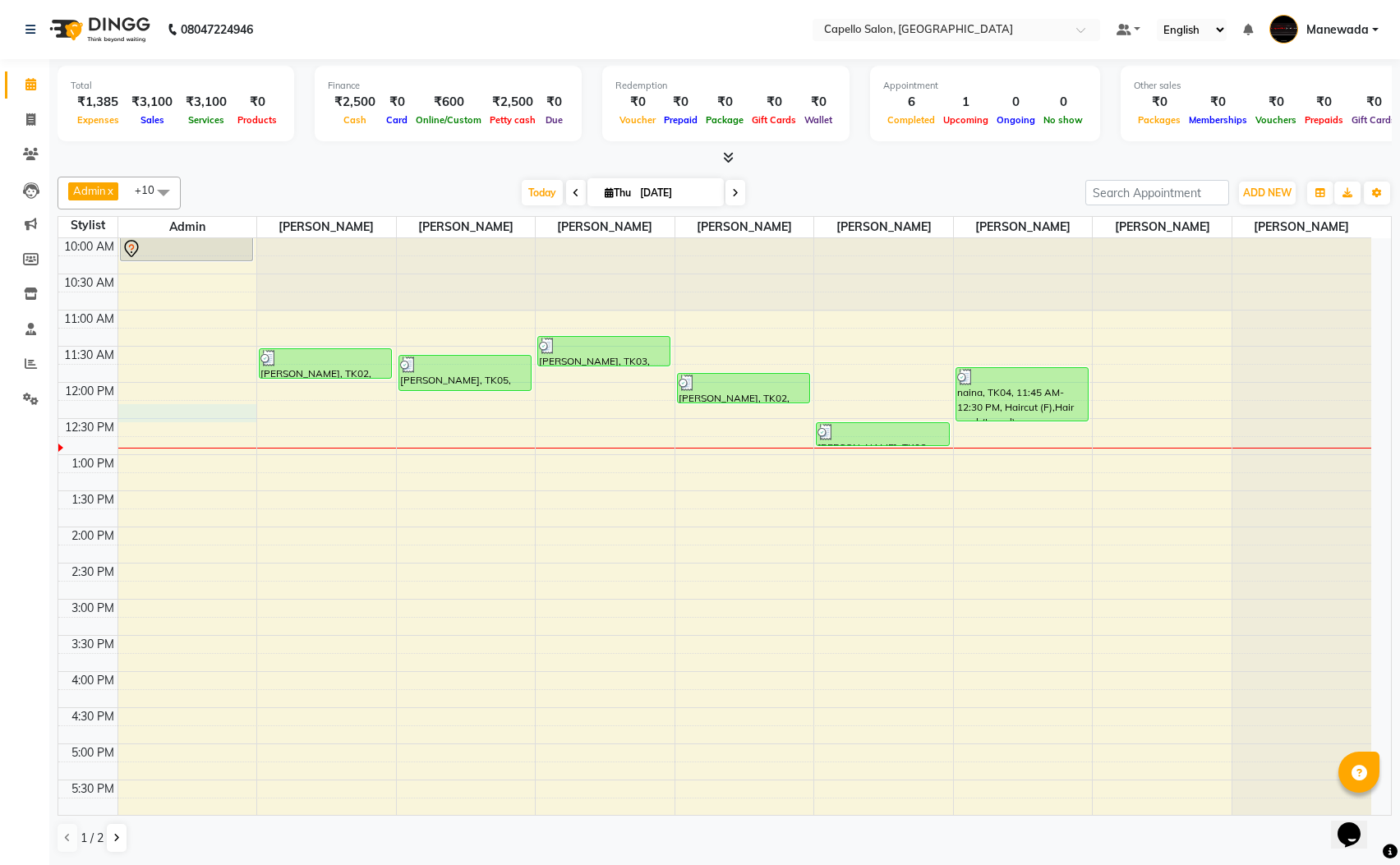
click at [190, 424] on div "10:00 AM 10:30 AM 11:00 AM 11:30 AM 12:00 PM 12:30 PM 1:00 PM 1:30 PM 2:00 PM 2…" at bounding box center [715, 672] width 1313 height 867
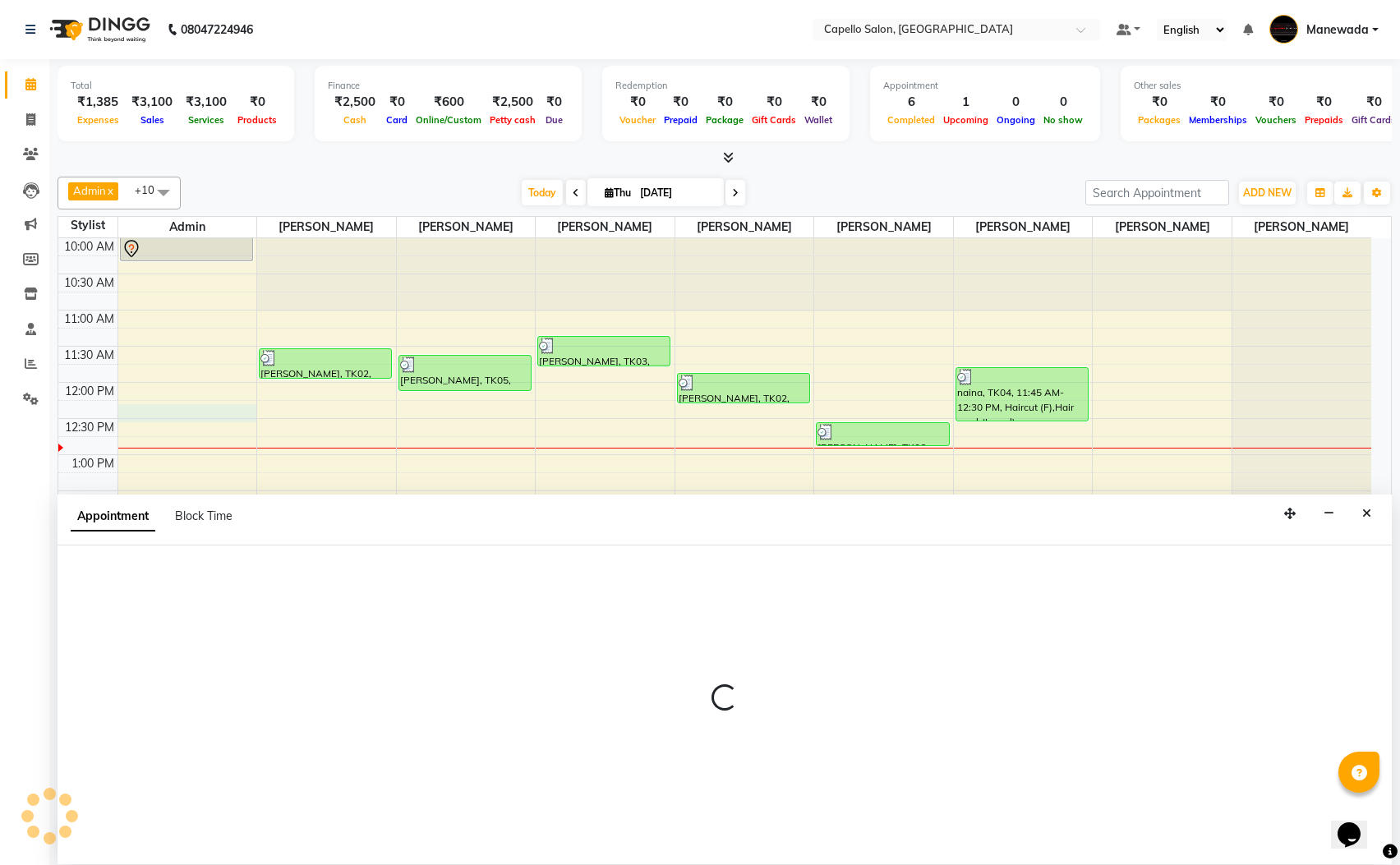
scroll to position [1, 0]
select select "15774"
select select "tentative"
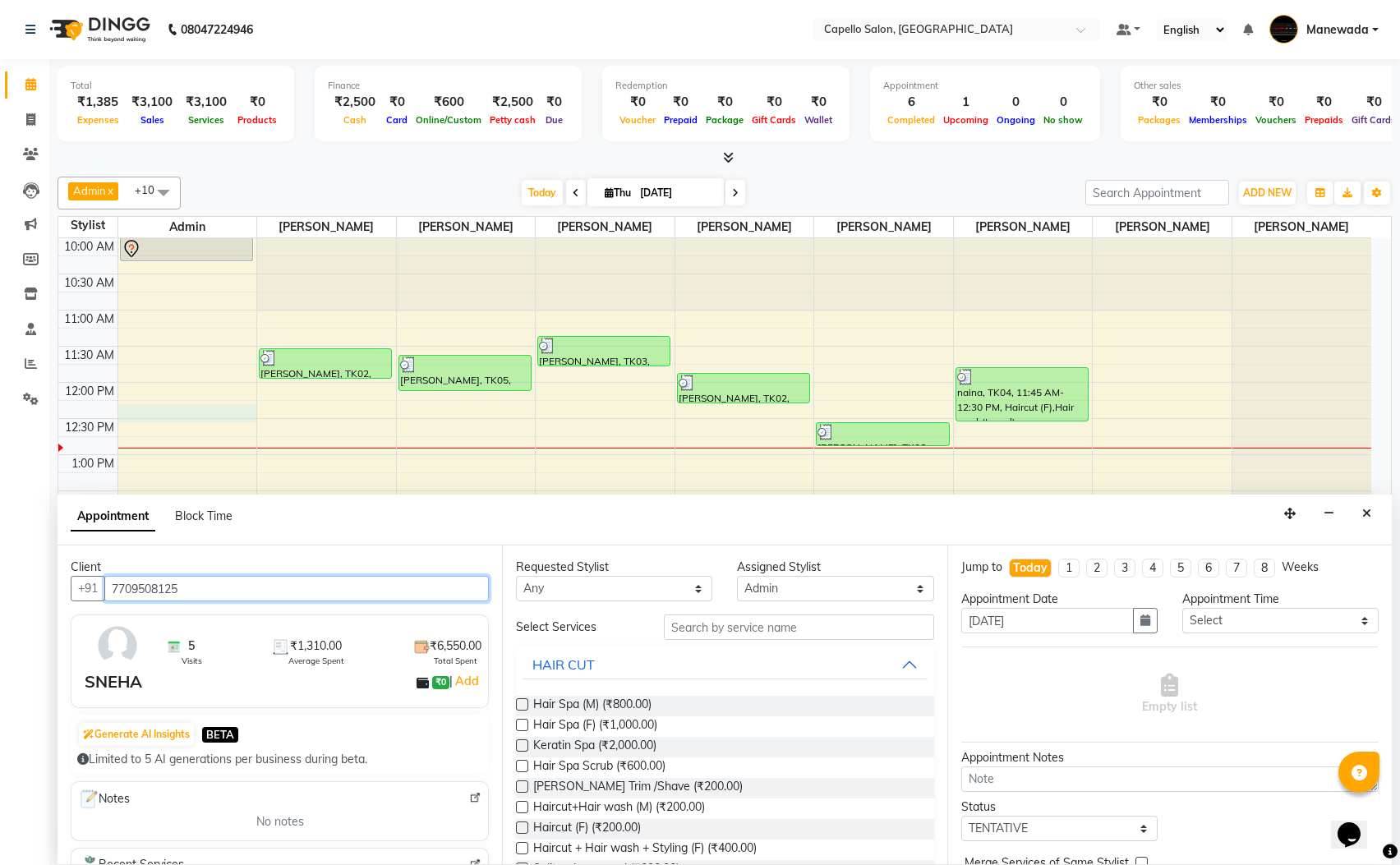
type input "7709508125"
click at [728, 636] on input "text" at bounding box center [798, 627] width 270 height 25
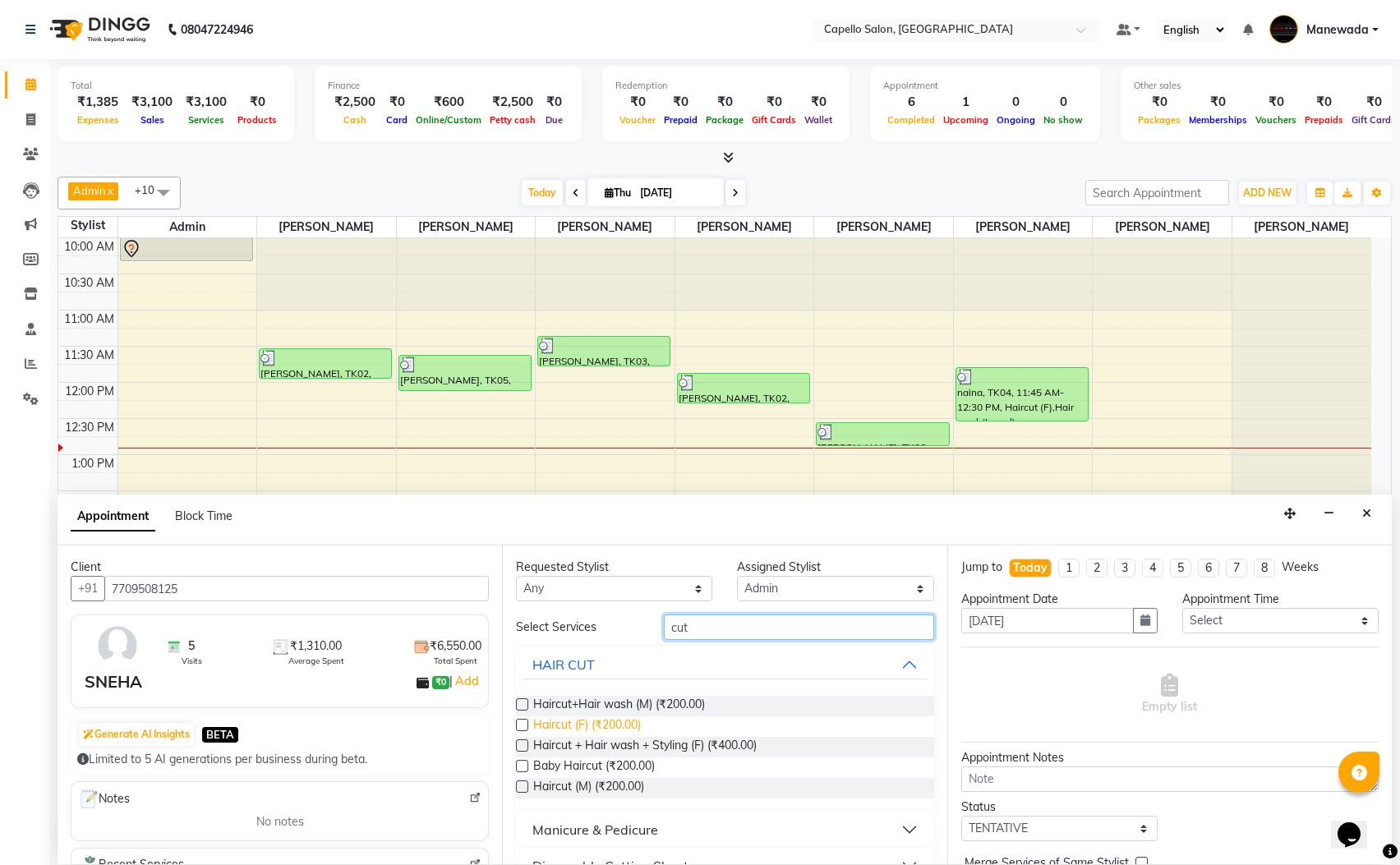
type input "cut"
click at [617, 720] on span "Haircut (F) (₹200.00)" at bounding box center [588, 726] width 108 height 20
checkbox input "false"
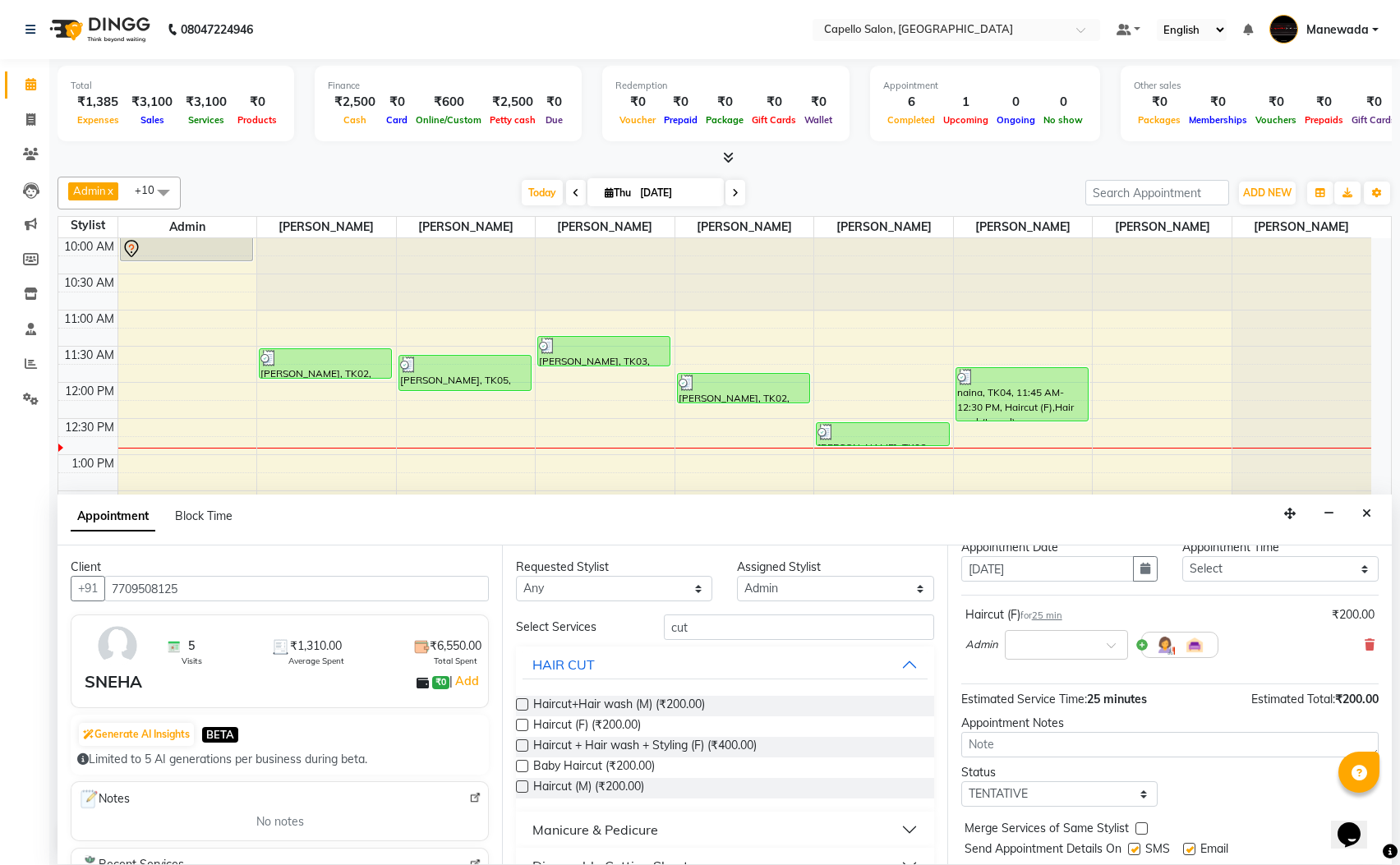
scroll to position [101, 0]
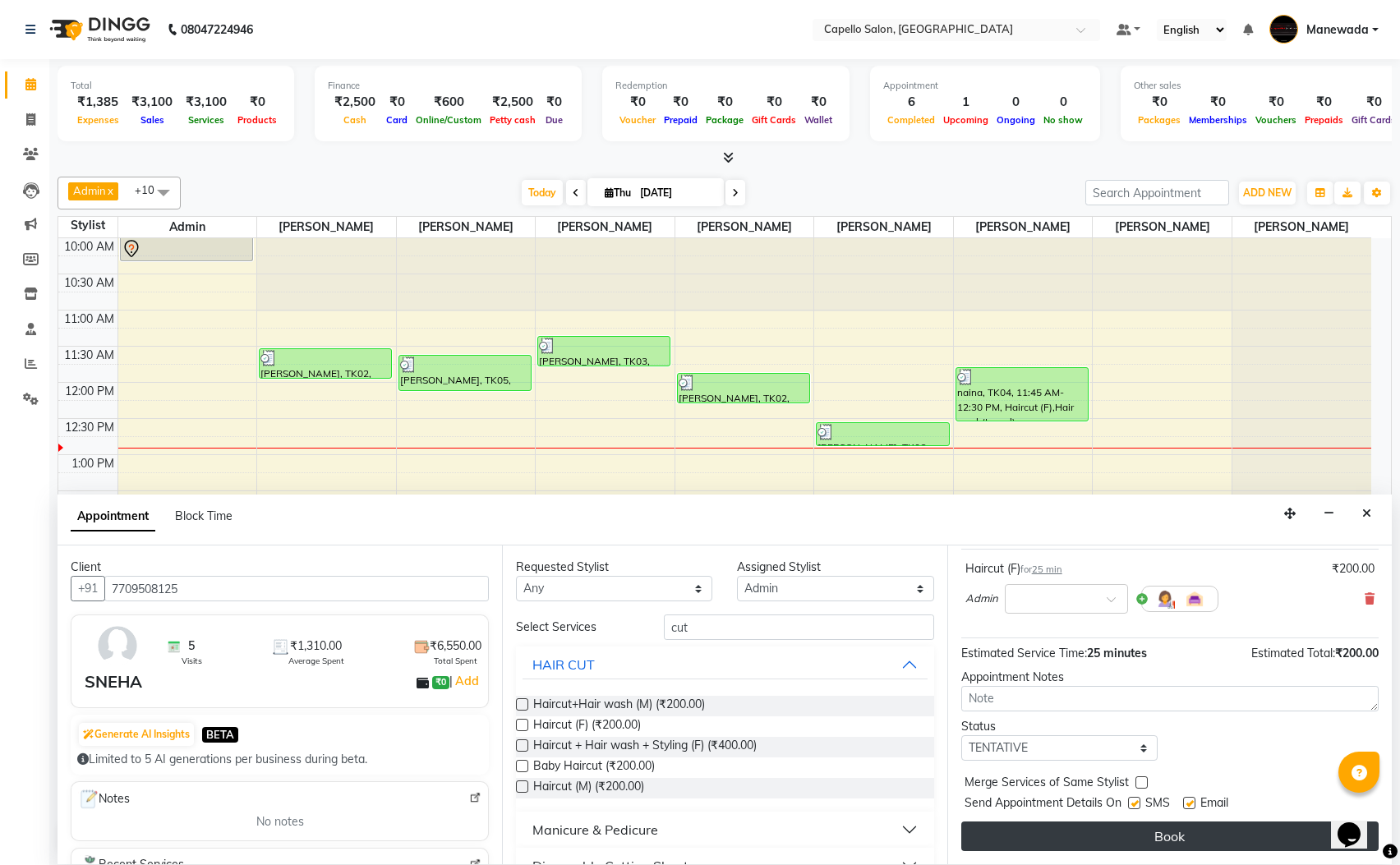
click at [1125, 845] on button "Book" at bounding box center [1170, 836] width 417 height 30
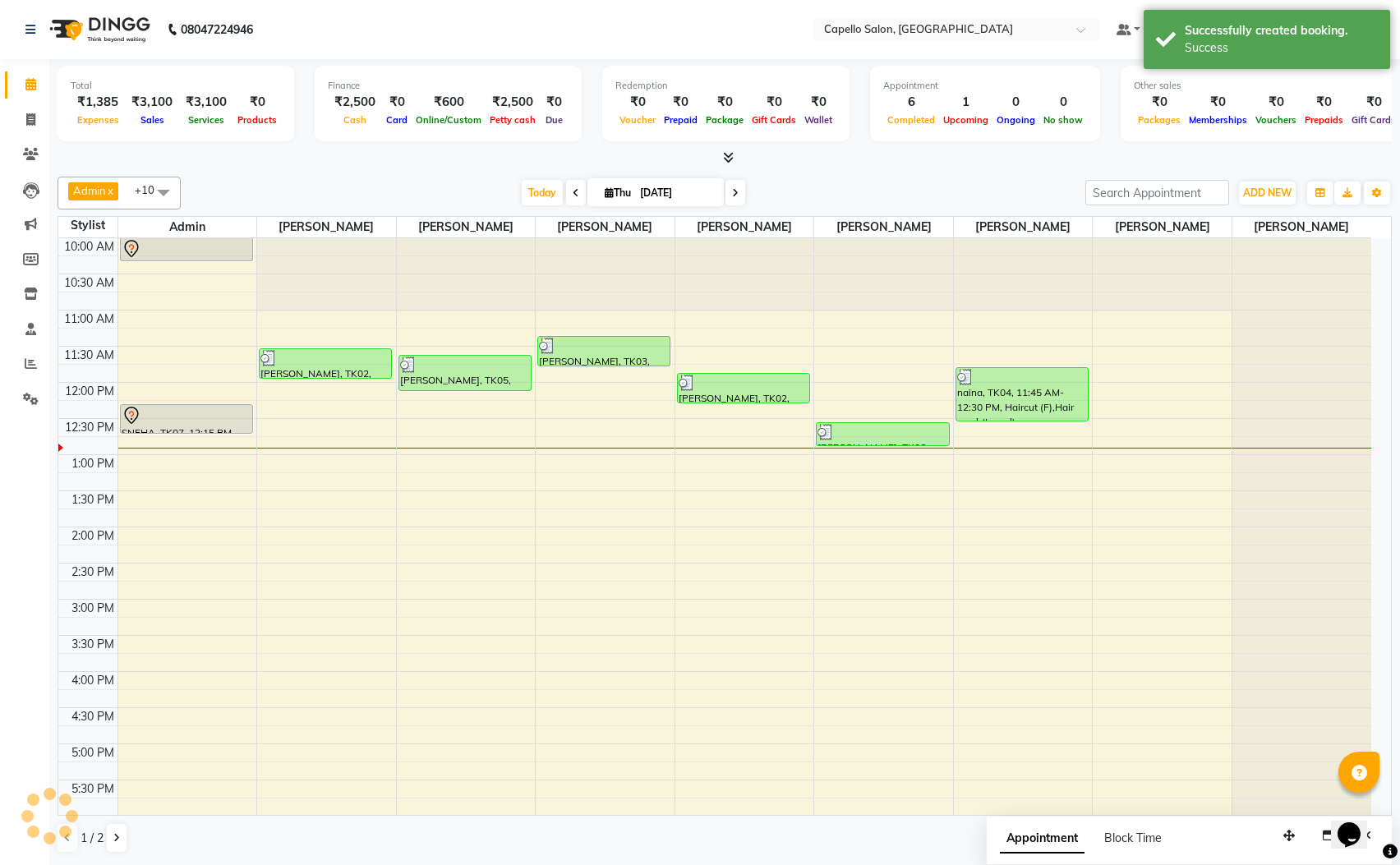
scroll to position [0, 0]
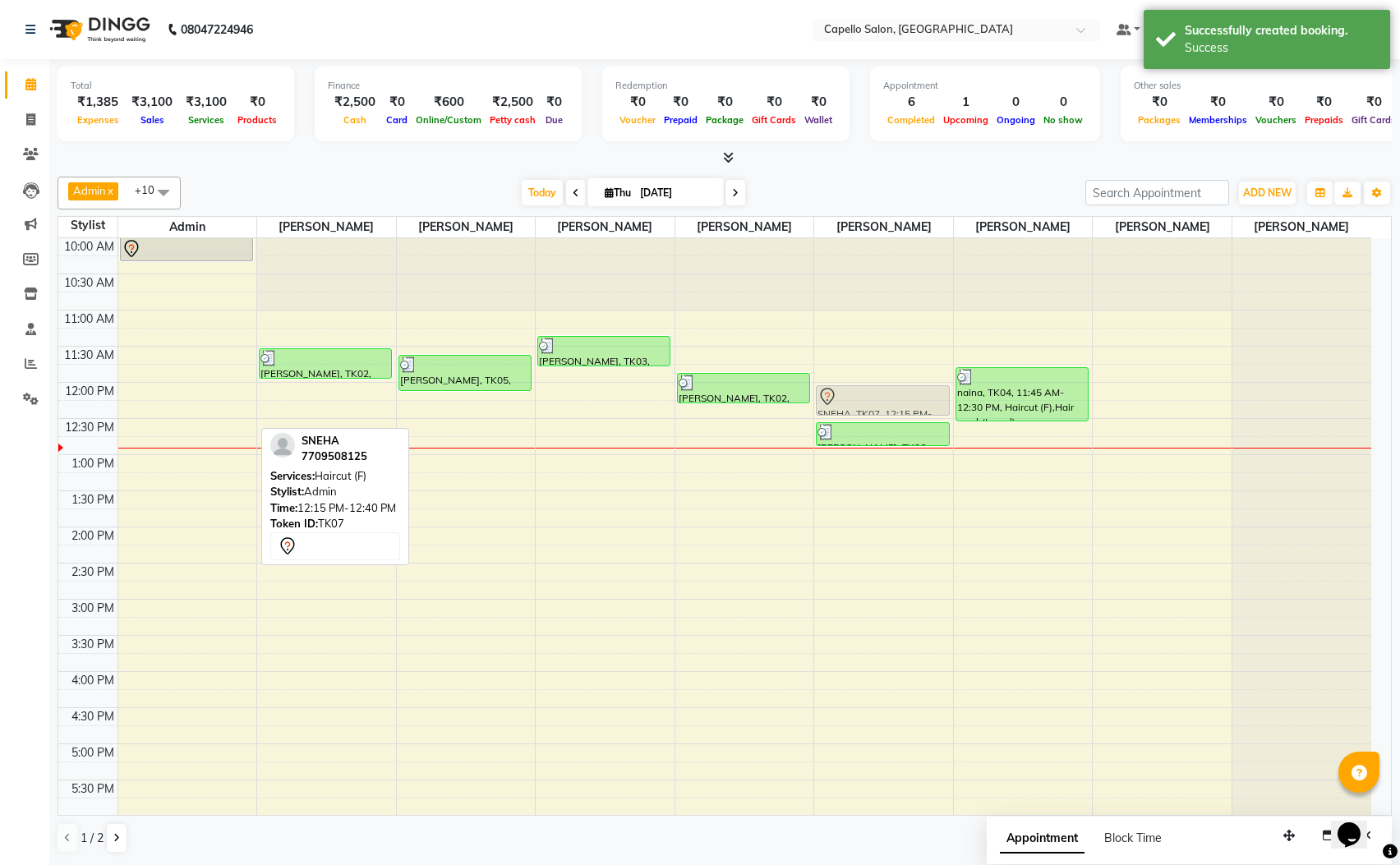
drag, startPoint x: 180, startPoint y: 425, endPoint x: 908, endPoint y: 411, distance: 728.1
click at [908, 411] on tr "Divesh, TK01, 09:55 AM-10:20 AM, Haircut+Hair wash (M) SNEHA, TK07, 12:15 PM-12…" at bounding box center [715, 672] width 1313 height 867
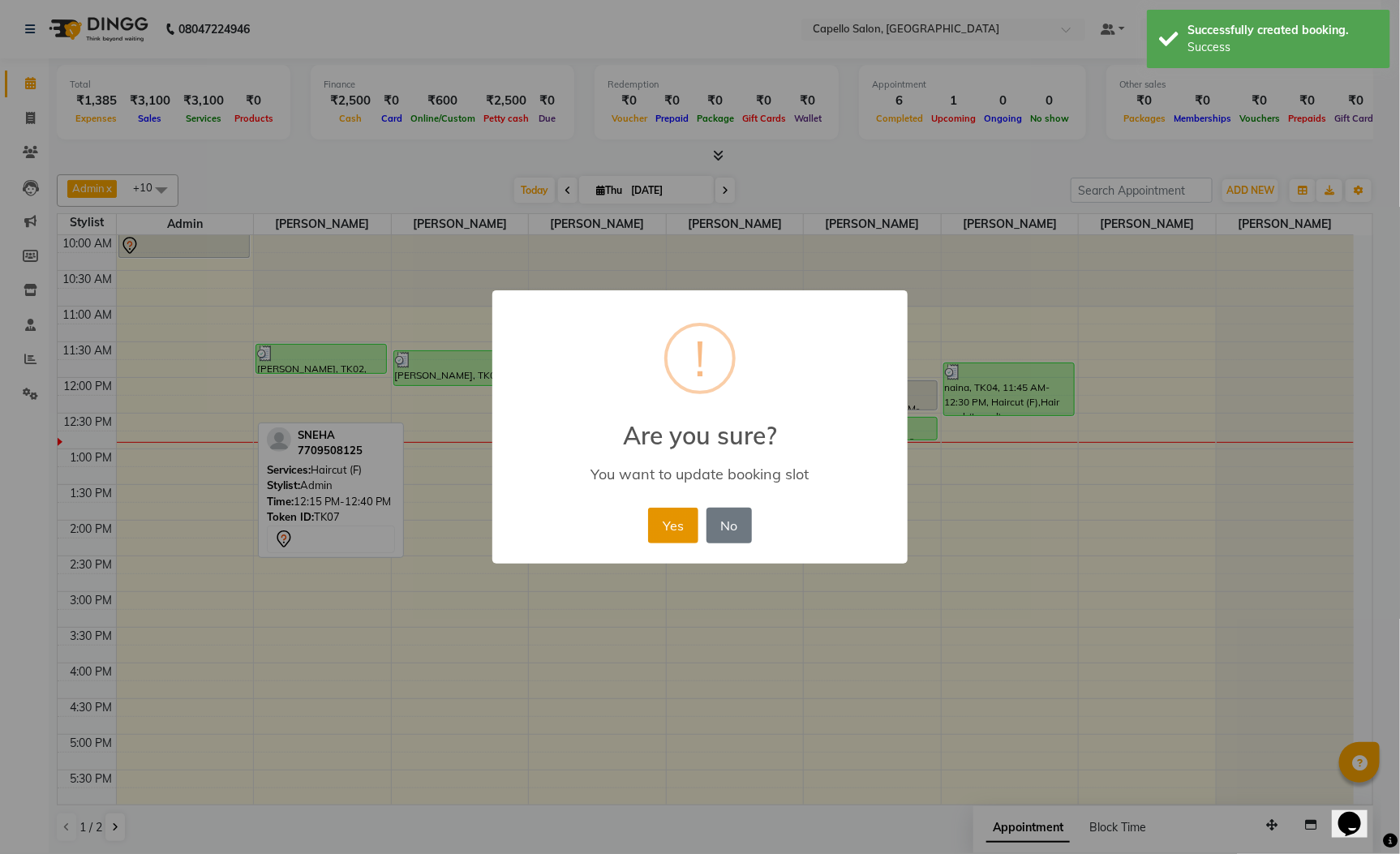
click at [674, 524] on button "Yes" at bounding box center [673, 526] width 49 height 36
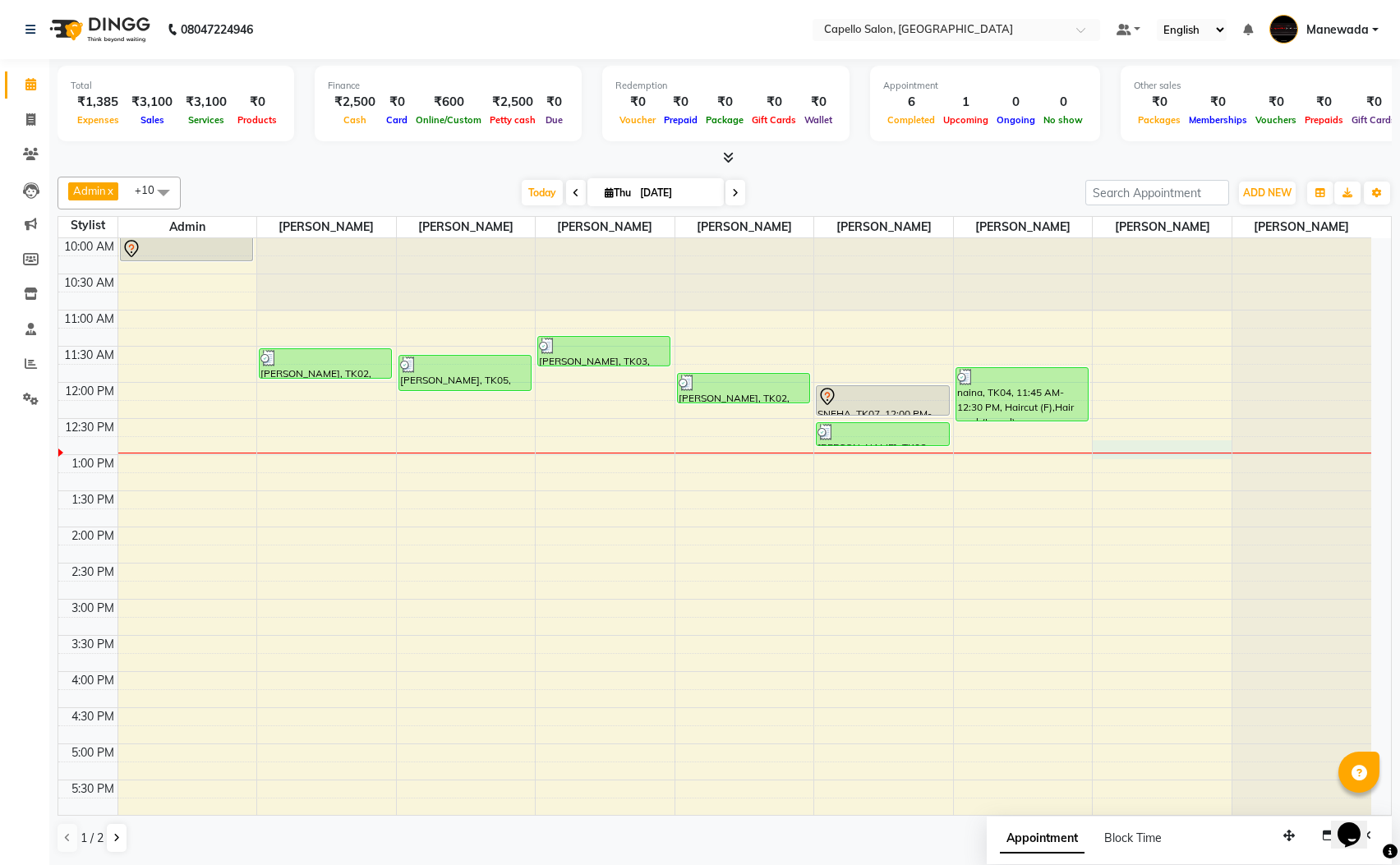
click at [1207, 449] on div "10:00 AM 10:30 AM 11:00 AM 11:30 AM 12:00 PM 12:30 PM 1:00 PM 1:30 PM 2:00 PM 2…" at bounding box center [715, 672] width 1313 height 867
select select "63039"
select select "tentative"
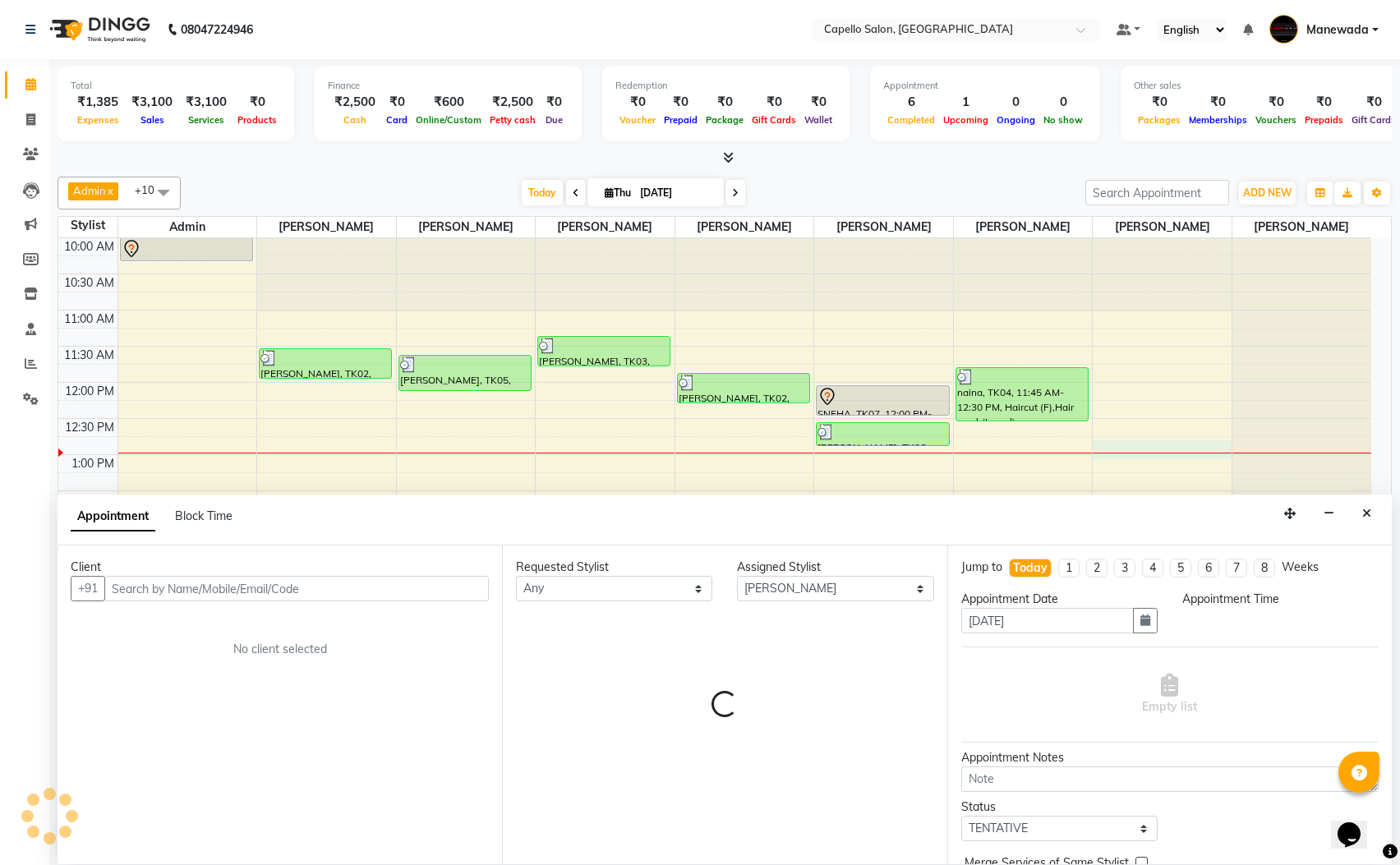
scroll to position [1, 0]
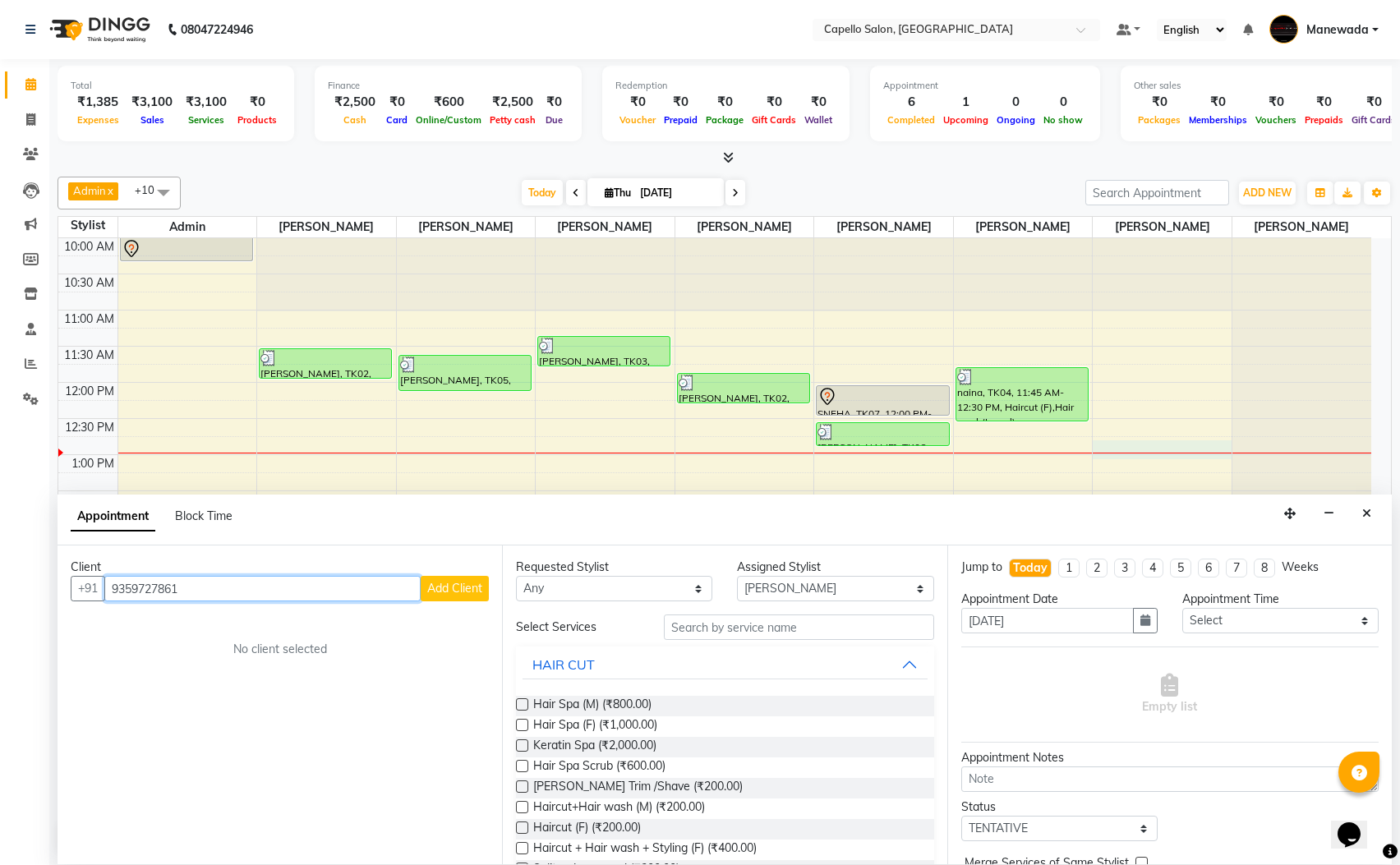
type input "9359727861"
click at [438, 582] on span "Add Client" at bounding box center [454, 587] width 55 height 14
select select "22"
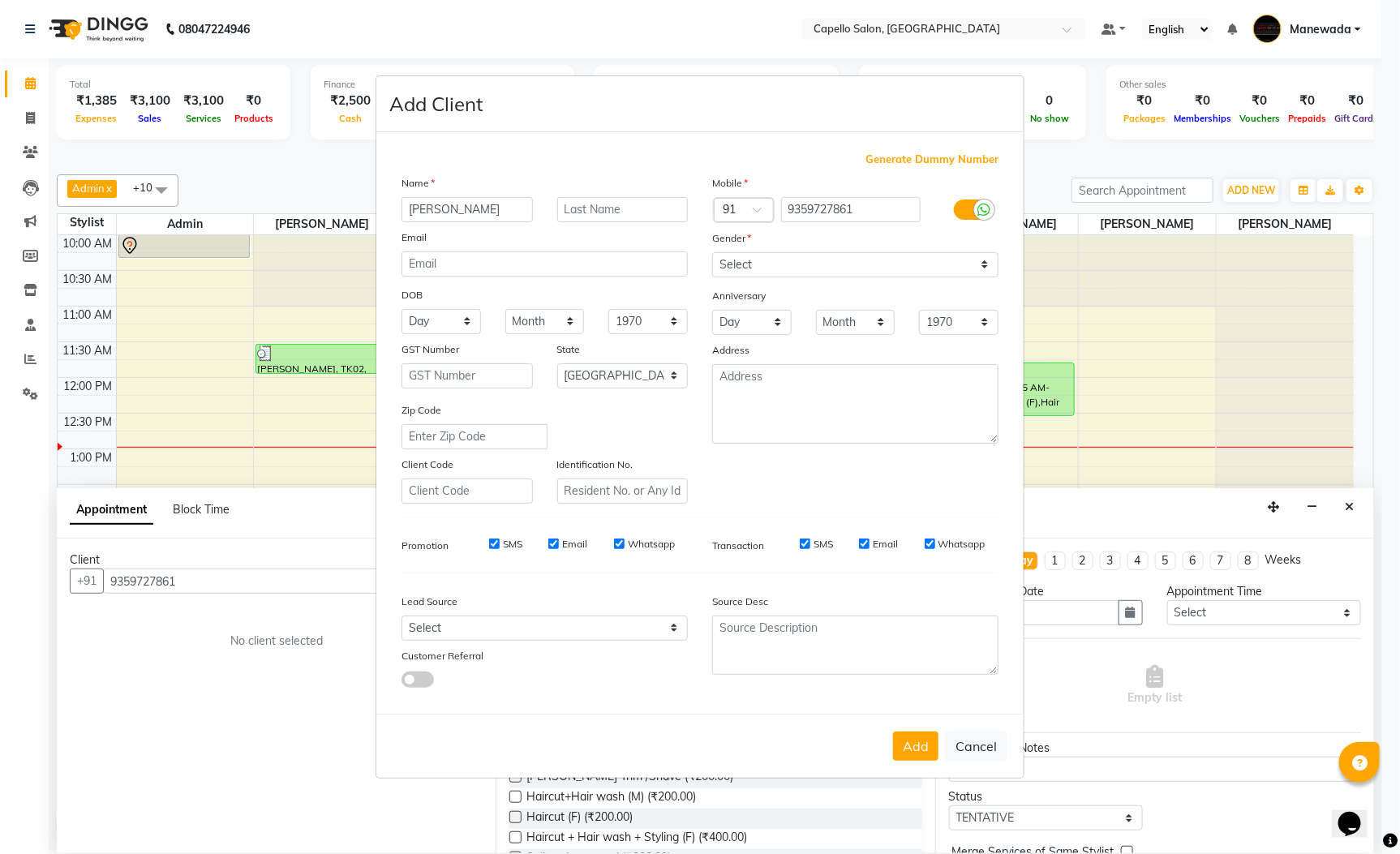
type input "[PERSON_NAME]"
click at [830, 270] on select "Select [DEMOGRAPHIC_DATA] [DEMOGRAPHIC_DATA] Other Prefer Not To Say" at bounding box center [855, 265] width 287 height 25
select select "[DEMOGRAPHIC_DATA]"
click at [712, 253] on select "Select [DEMOGRAPHIC_DATA] [DEMOGRAPHIC_DATA] Other Prefer Not To Say" at bounding box center [855, 265] width 287 height 25
click at [924, 739] on button "Add" at bounding box center [916, 746] width 46 height 29
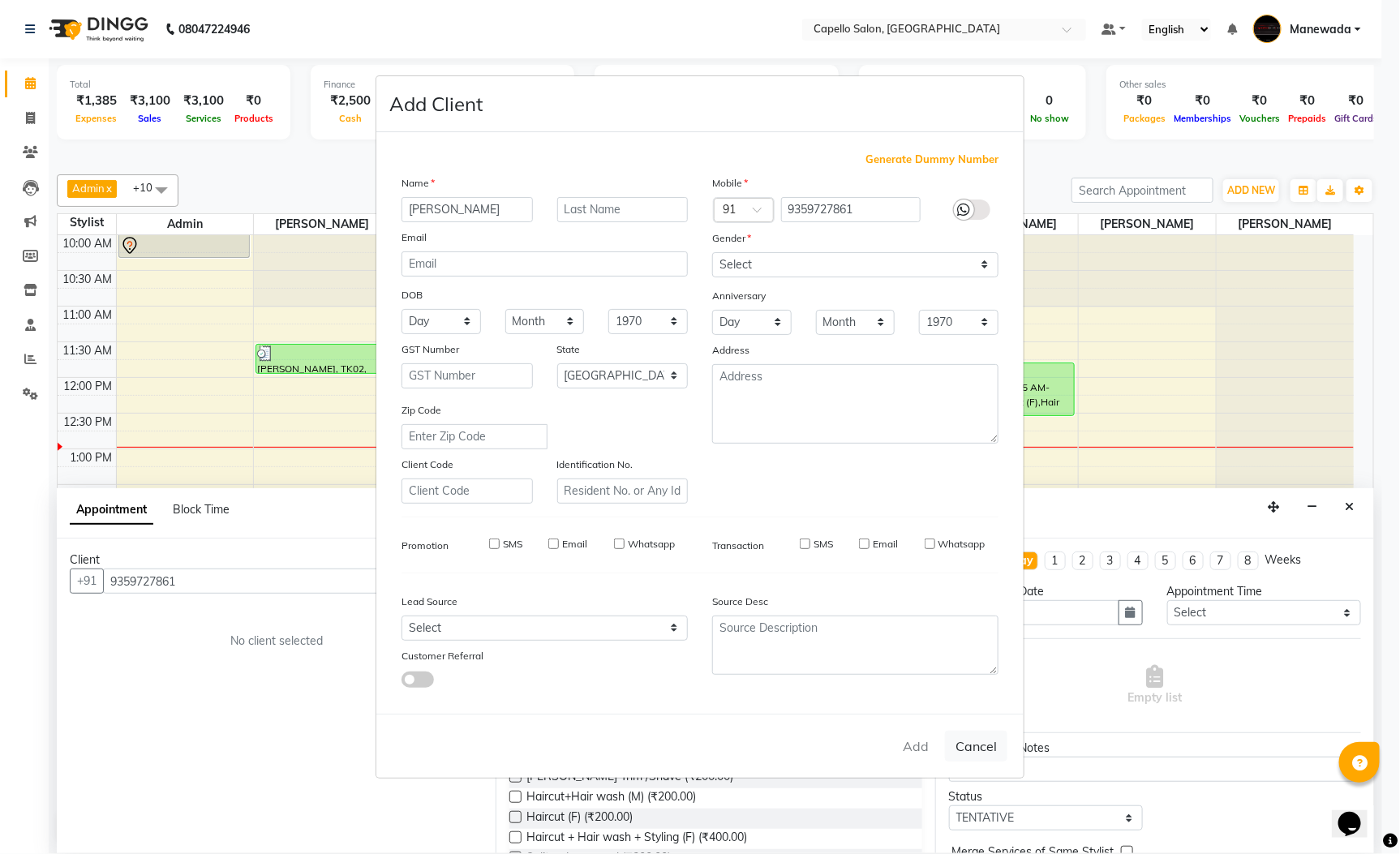
select select
select select "null"
select select
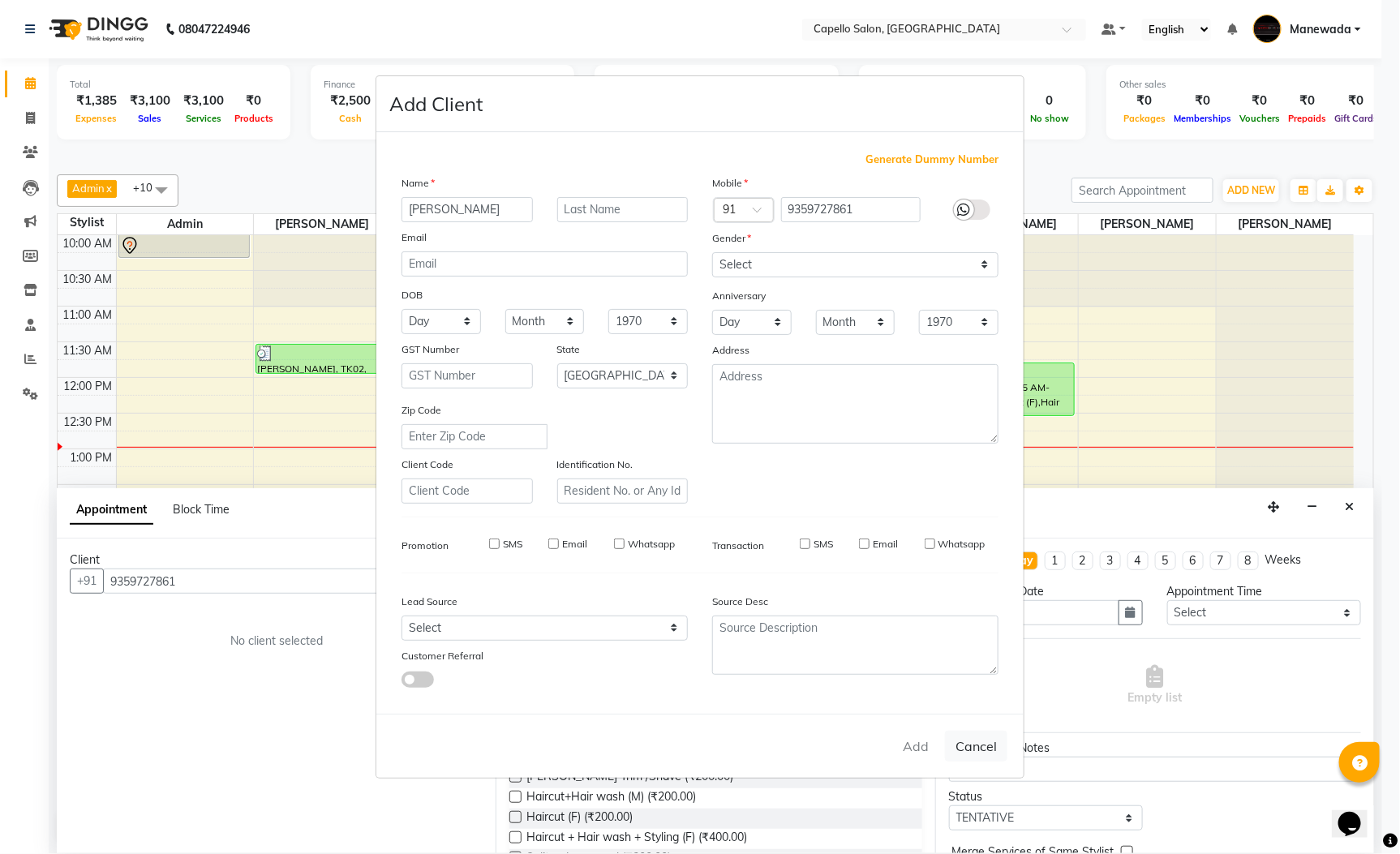
select select
checkbox input "false"
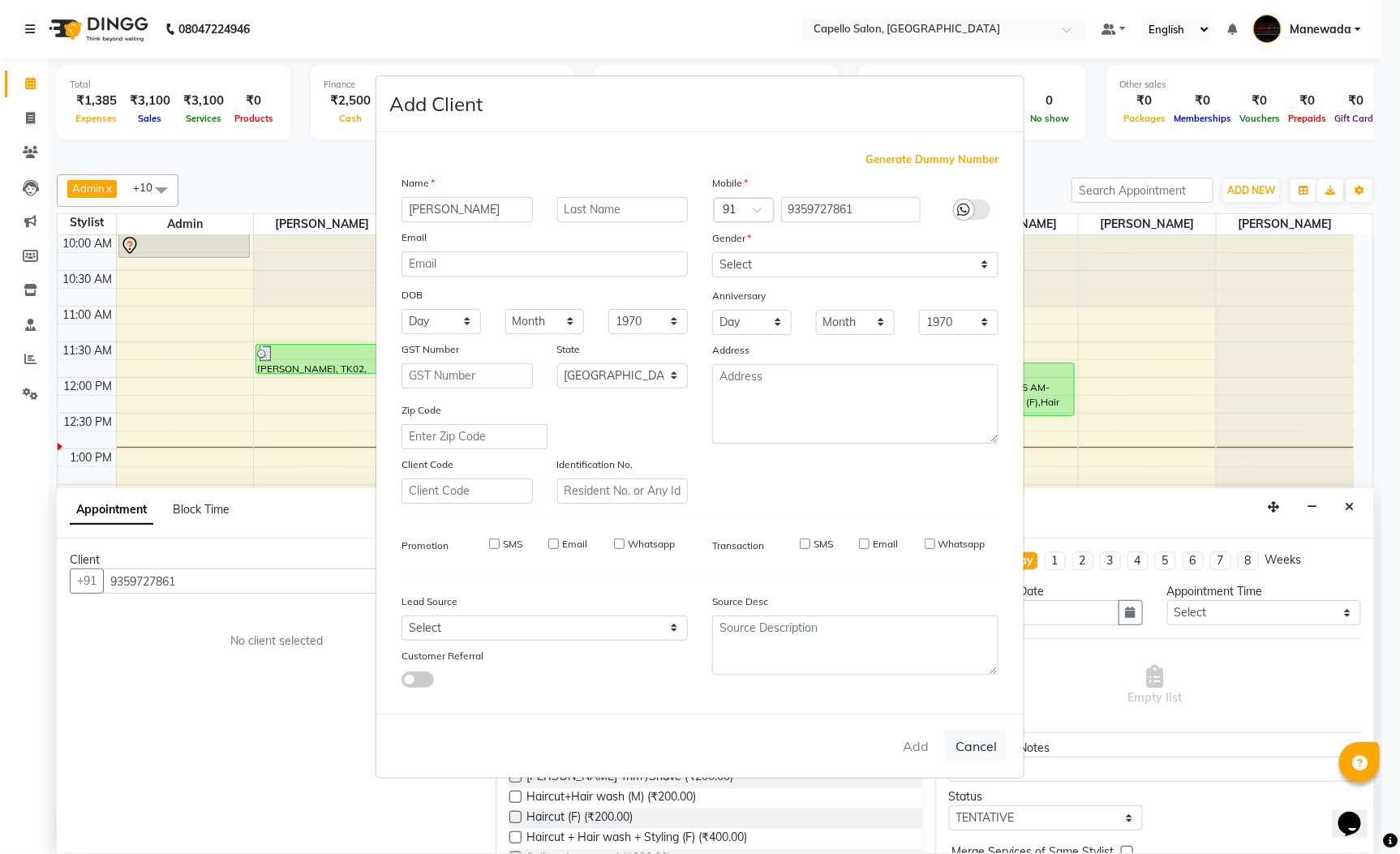
checkbox input "false"
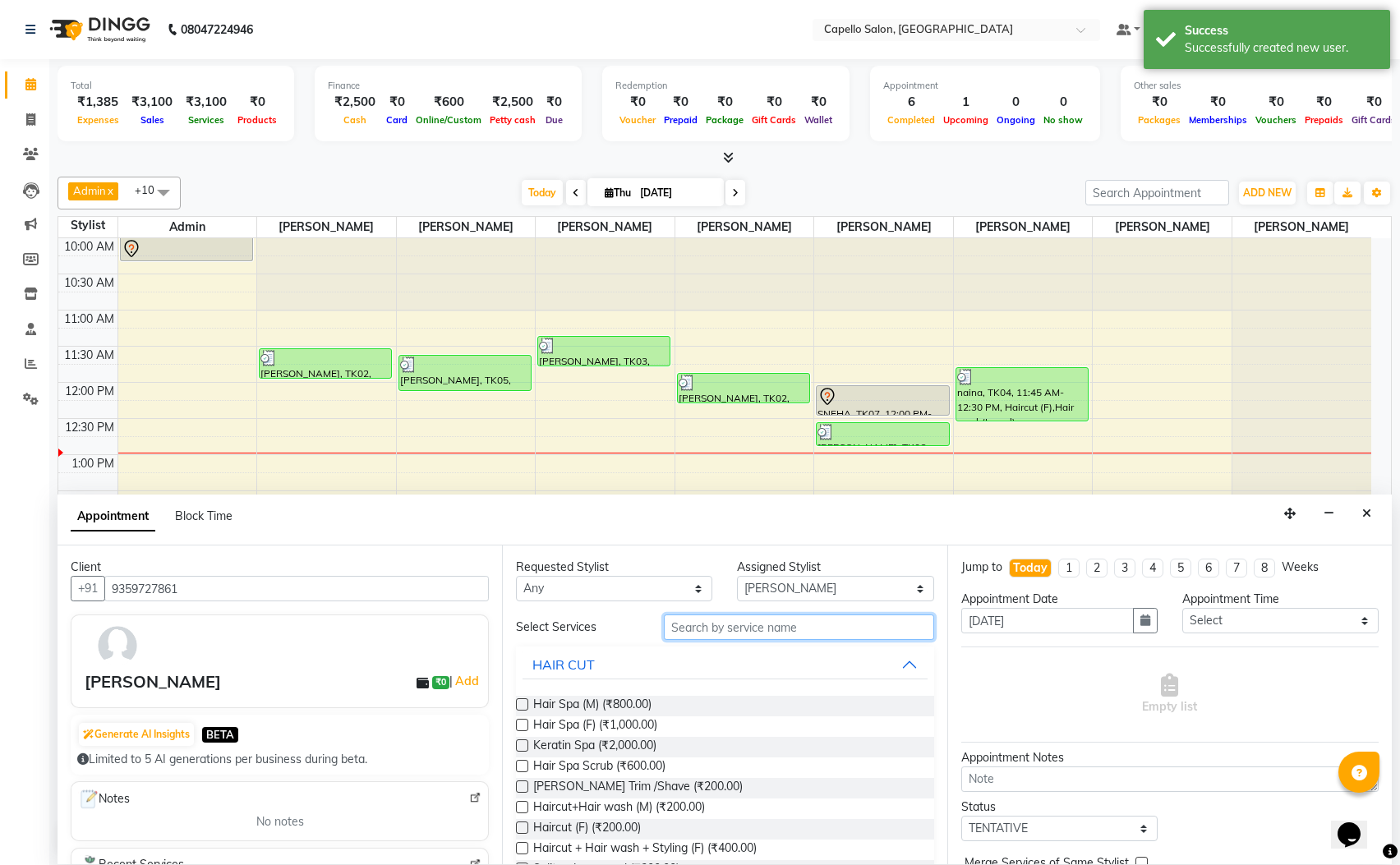
click at [802, 624] on input "text" at bounding box center [798, 627] width 270 height 25
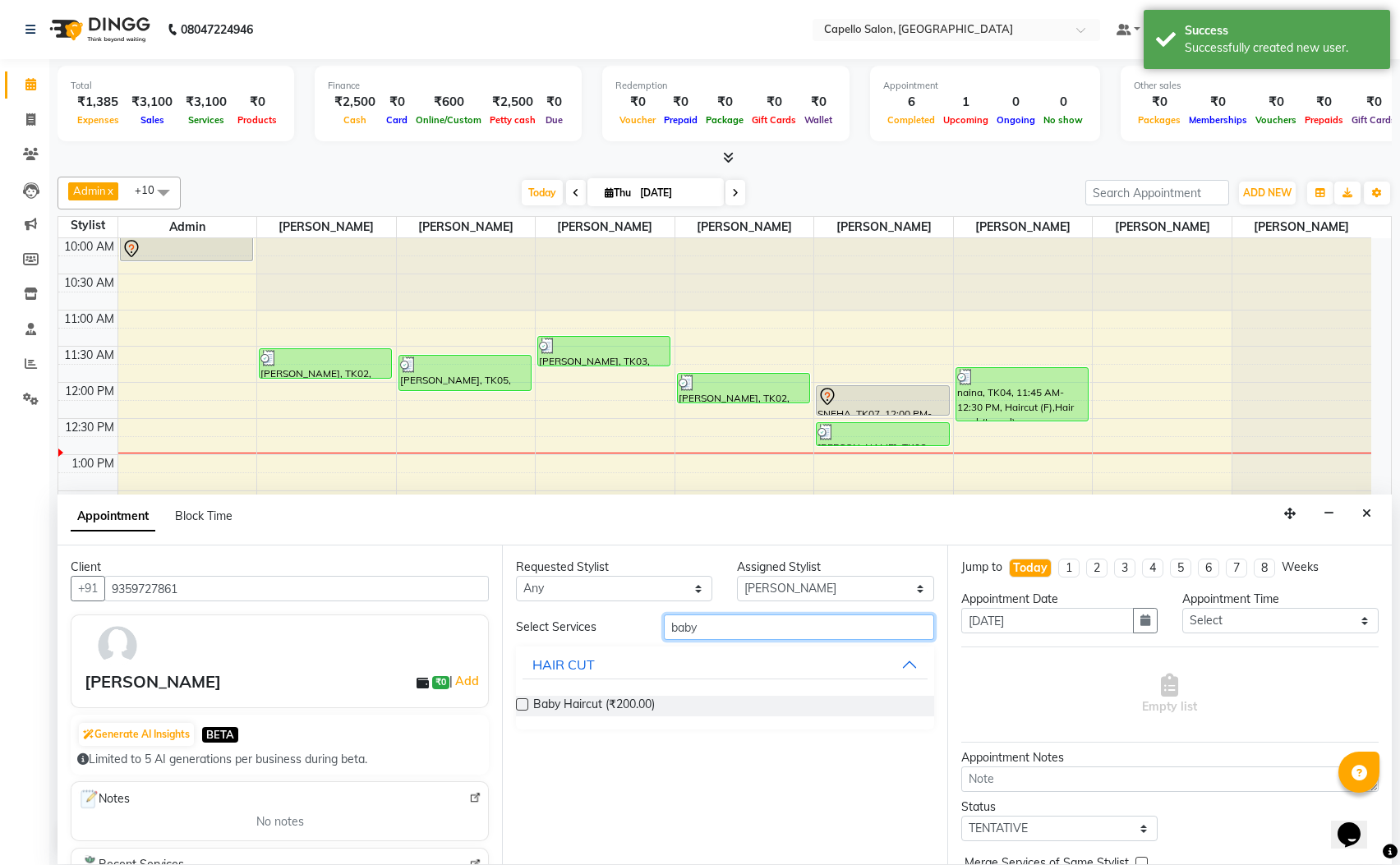
type input "baby"
click at [612, 717] on div "Baby Haircut (₹200.00)" at bounding box center [725, 705] width 417 height 47
drag, startPoint x: 637, startPoint y: 701, endPoint x: 681, endPoint y: 705, distance: 44.2
click at [636, 703] on span "Baby Haircut (₹200.00)" at bounding box center [594, 705] width 121 height 20
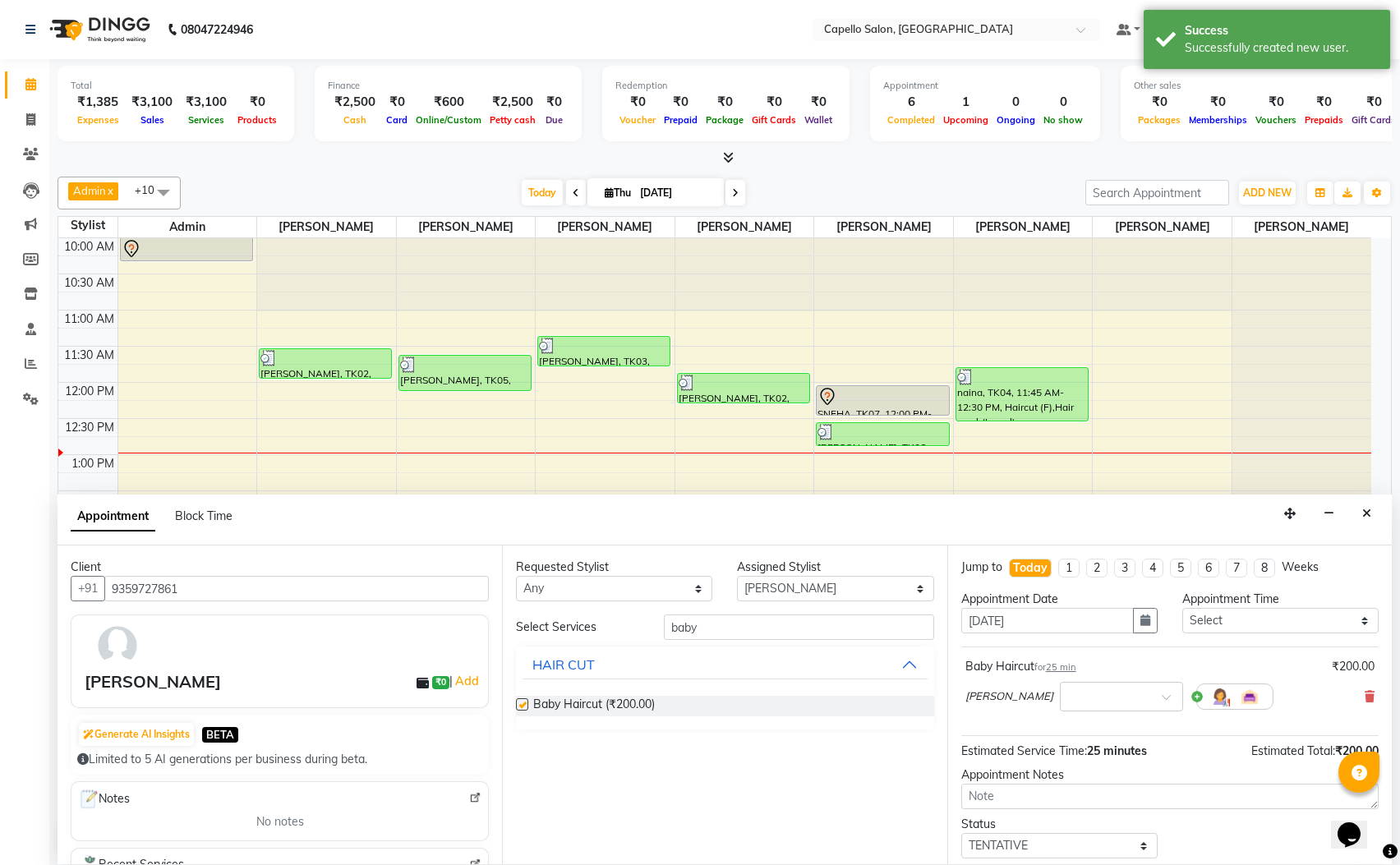
checkbox input "false"
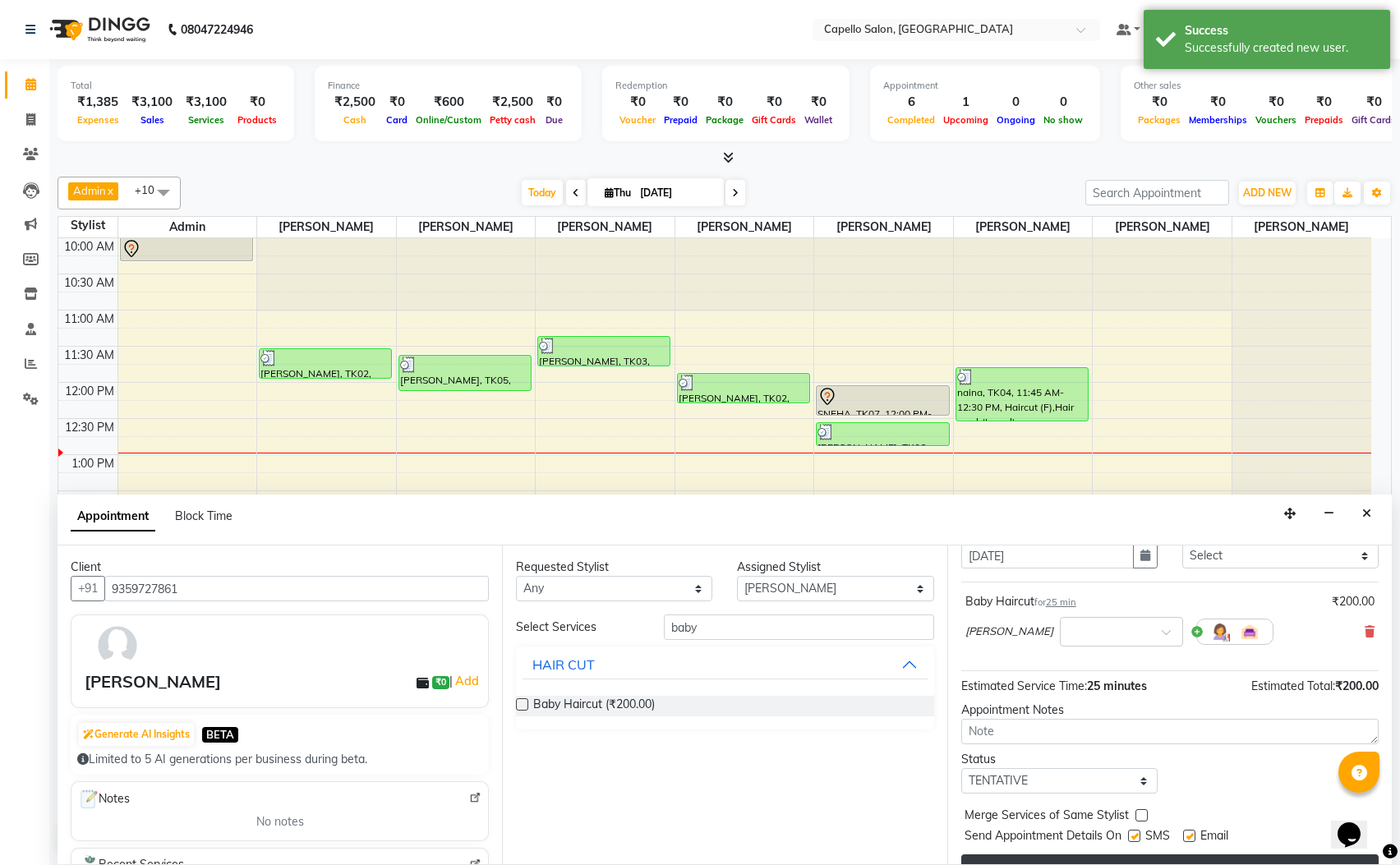
scroll to position [101, 0]
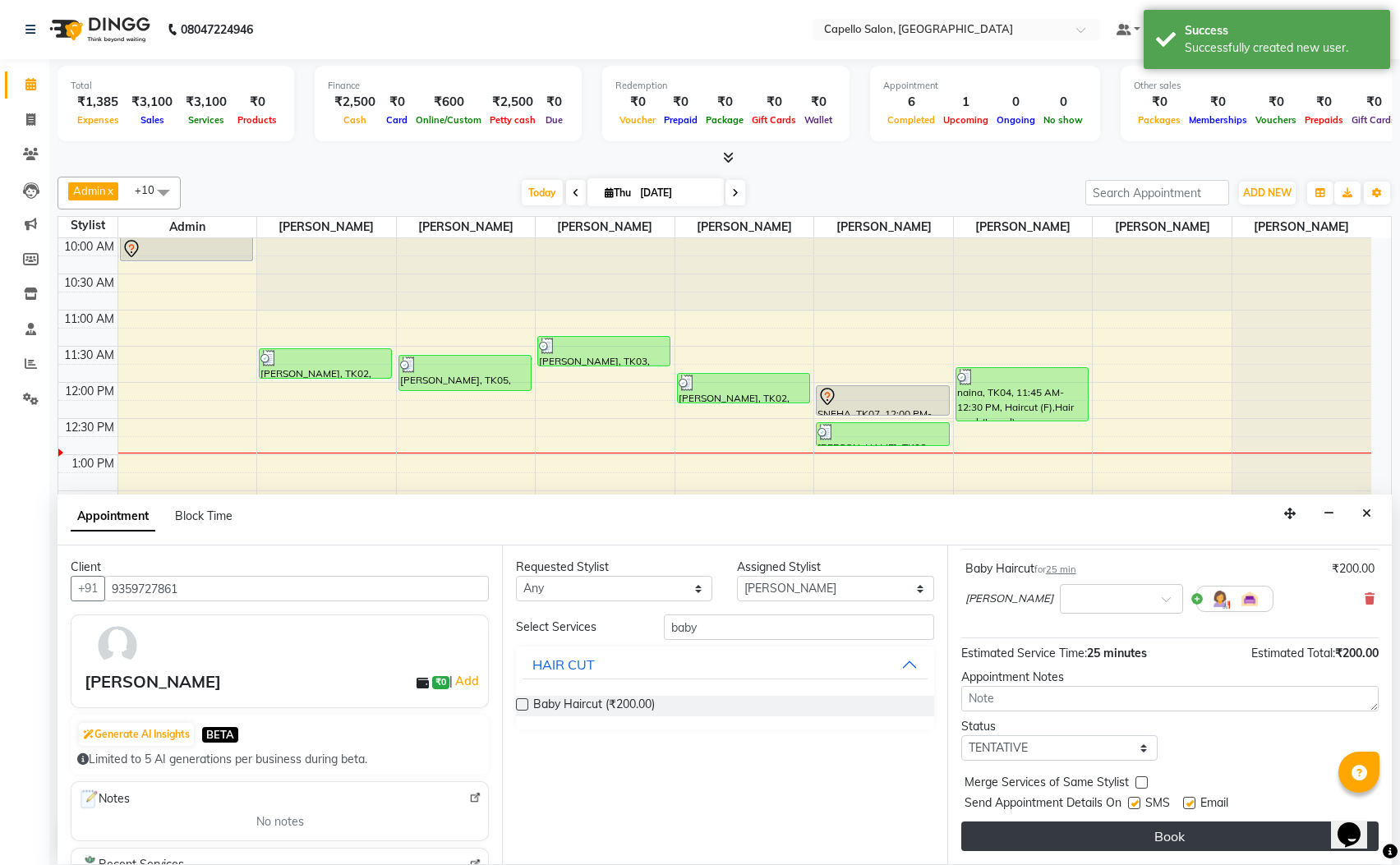
click at [1144, 838] on button "Book" at bounding box center [1170, 836] width 417 height 30
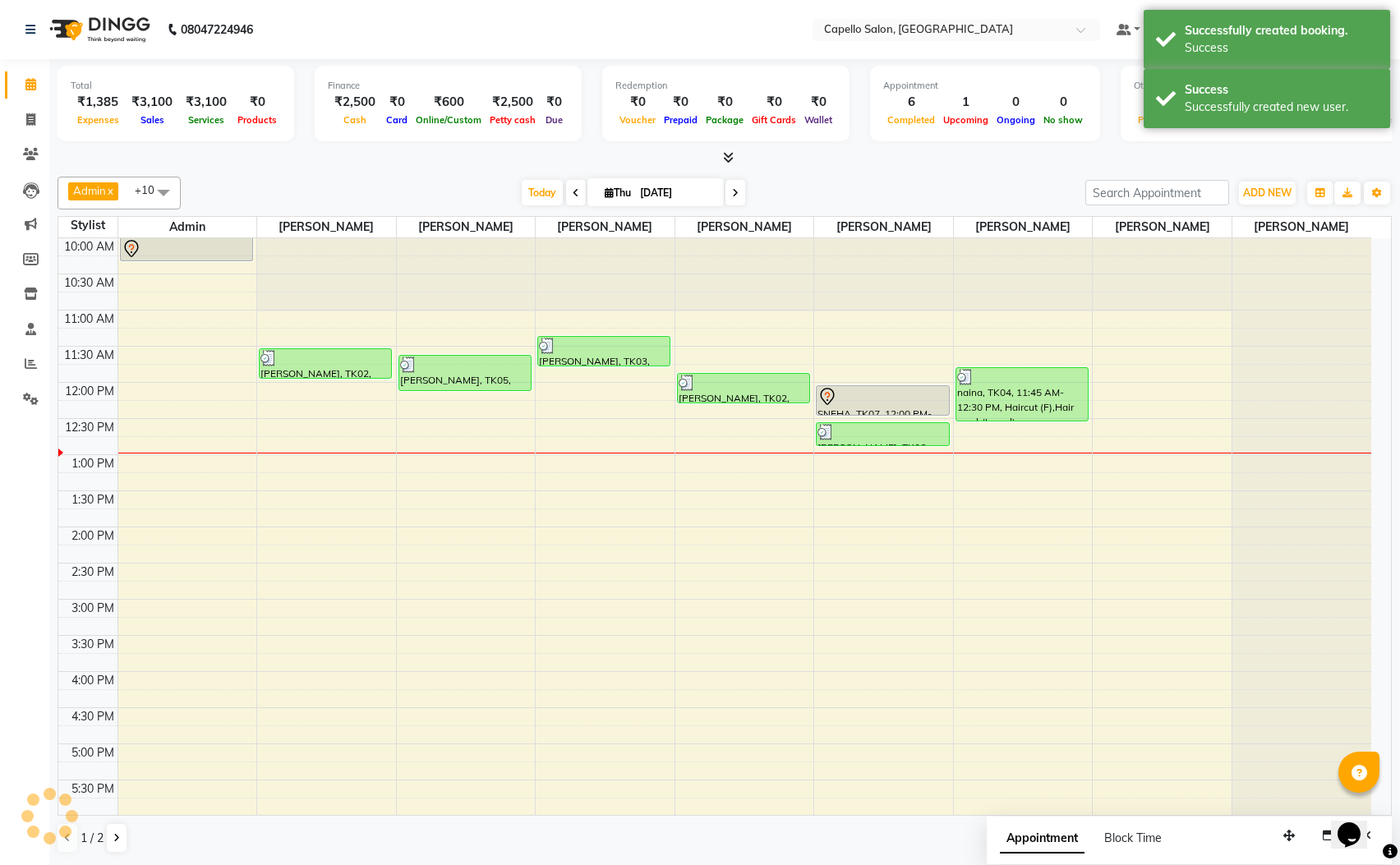
scroll to position [0, 0]
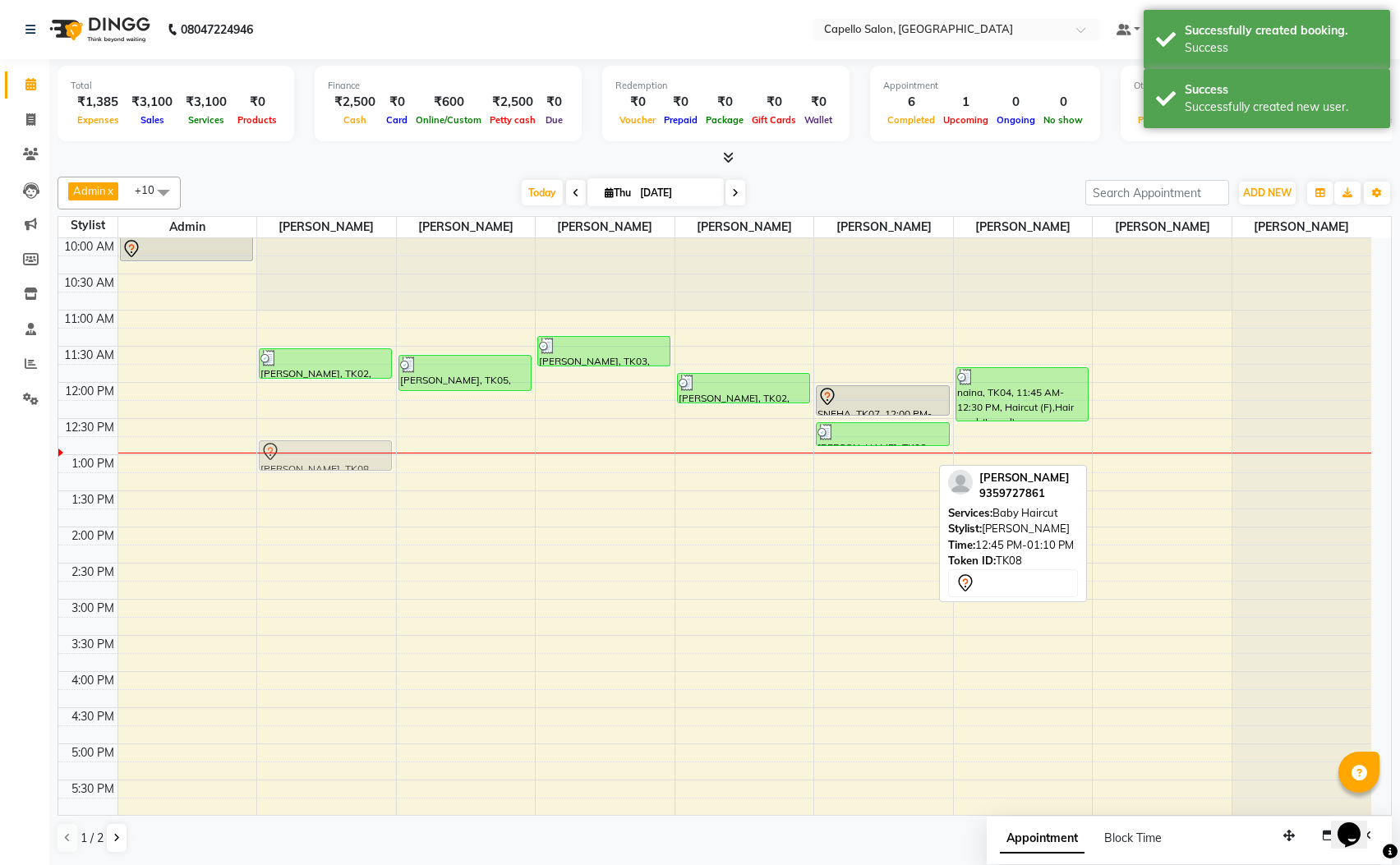
drag, startPoint x: 1155, startPoint y: 461, endPoint x: 353, endPoint y: 466, distance: 802.0
click at [353, 466] on tr "Divesh, TK01, 09:55 AM-10:20 AM, Haircut+Hair wash (M) Rishabh Karade, TK02, 11…" at bounding box center [715, 672] width 1313 height 867
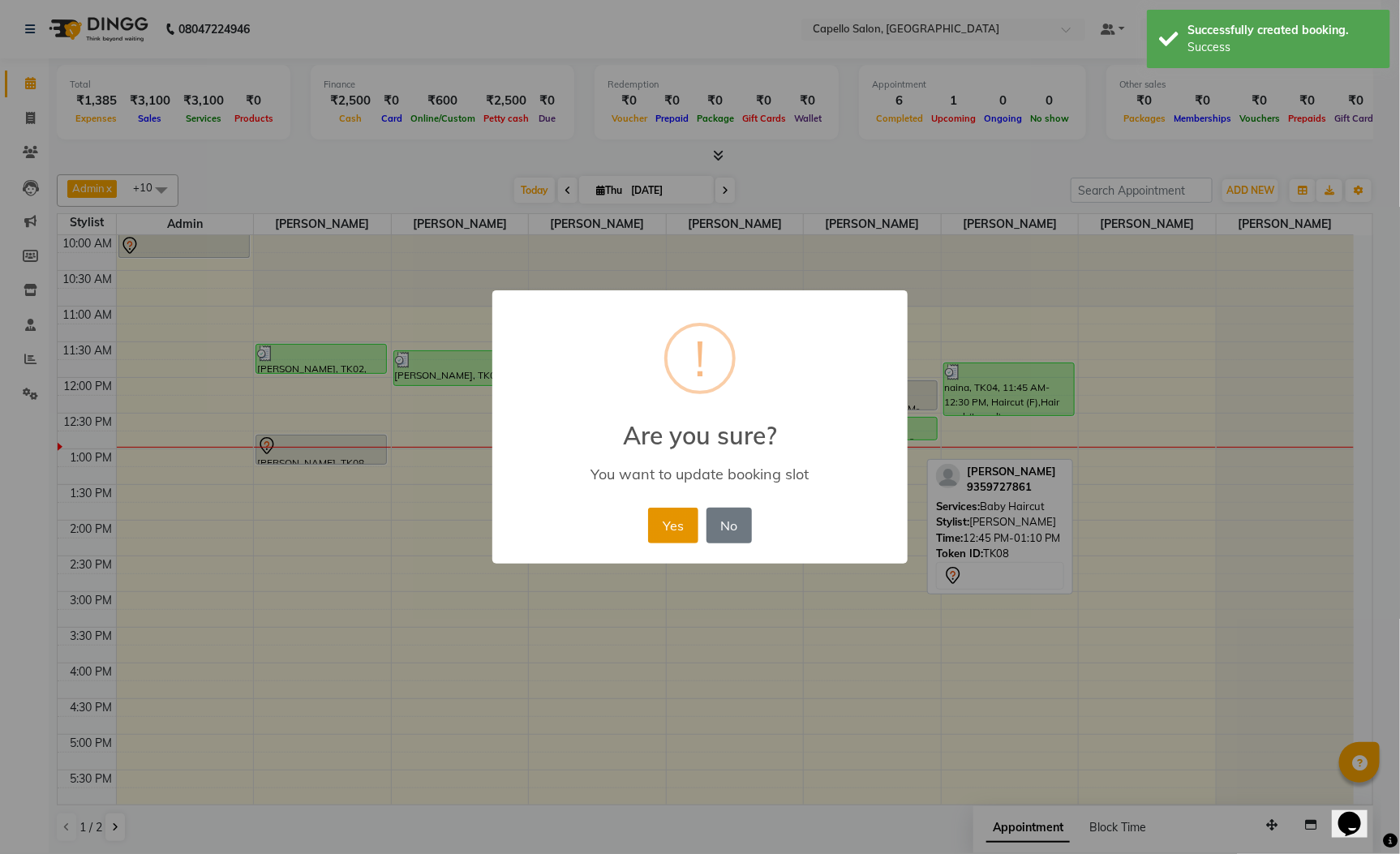
click at [665, 527] on button "Yes" at bounding box center [673, 526] width 49 height 36
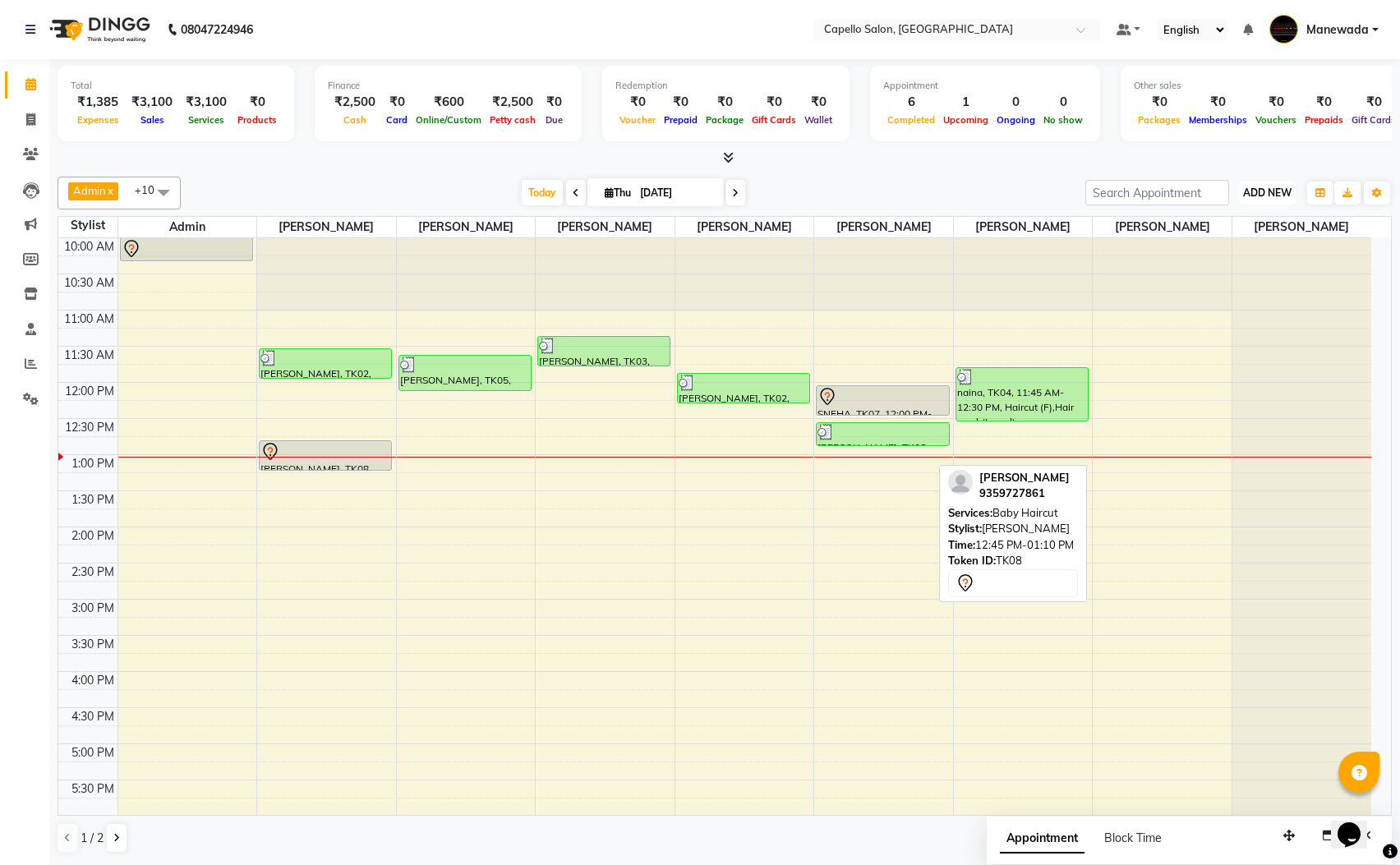
click at [1251, 205] on button "ADD NEW Toggle Dropdown" at bounding box center [1267, 193] width 57 height 23
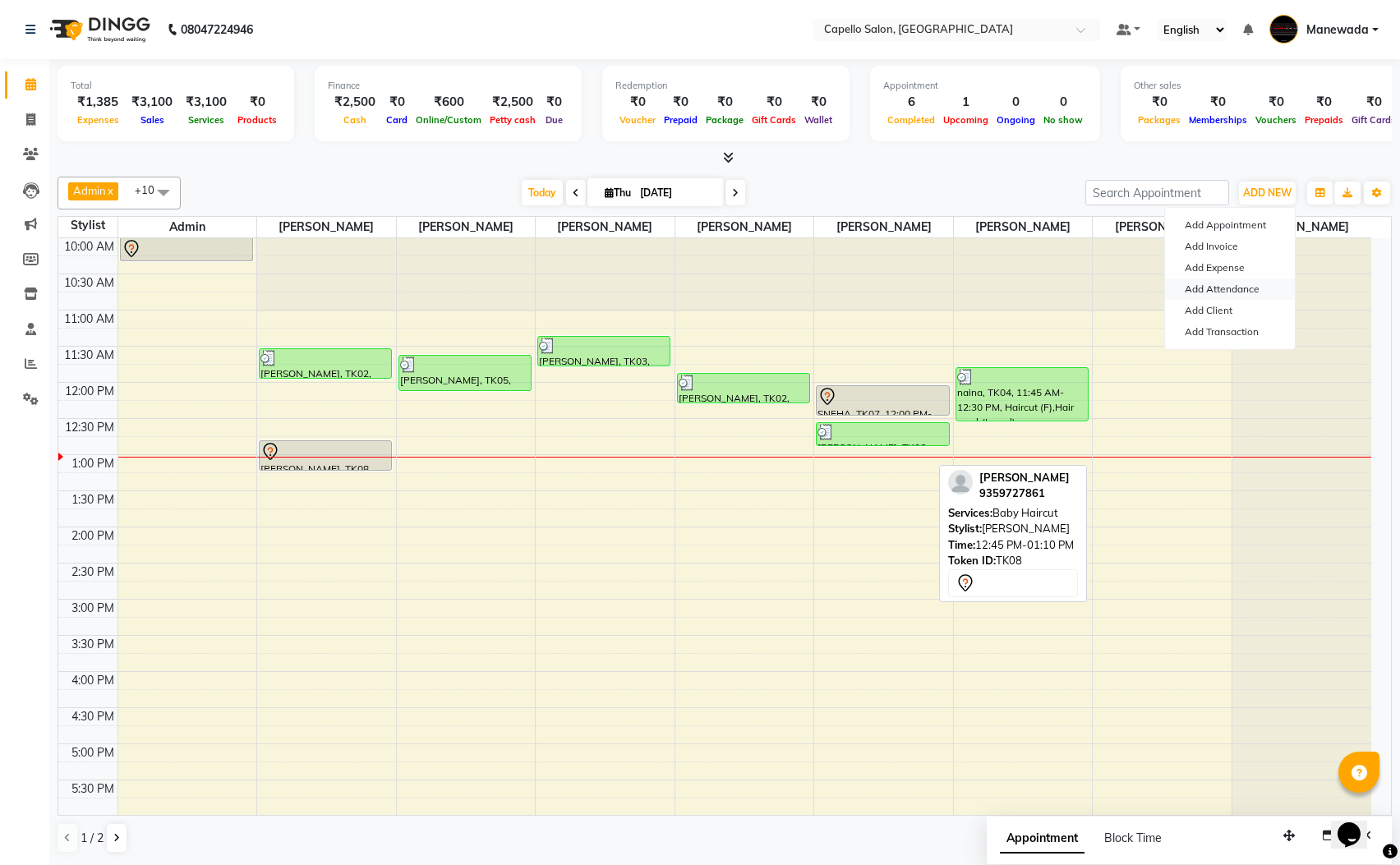
click at [1220, 286] on link "Add Attendance" at bounding box center [1230, 289] width 130 height 21
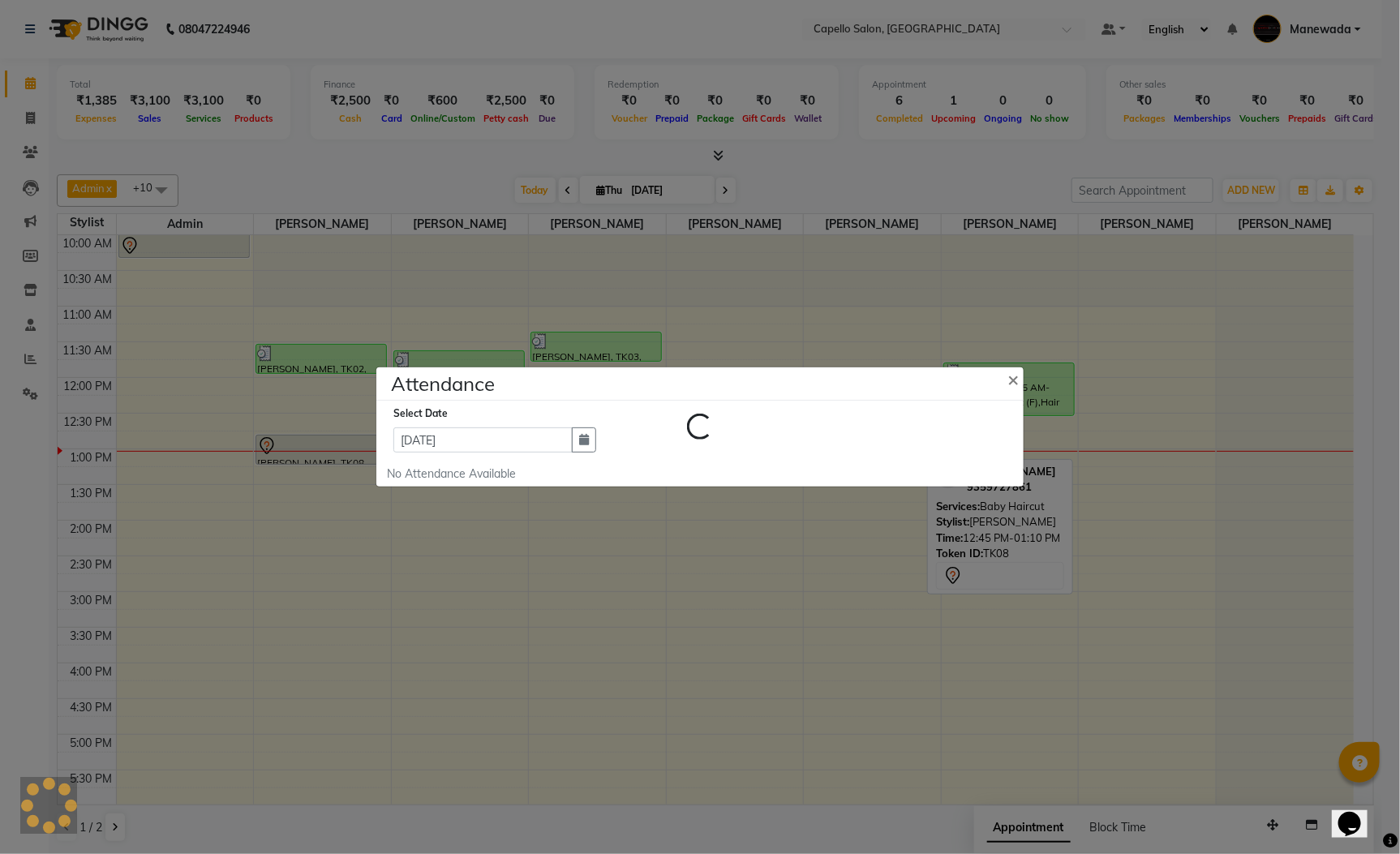
select select "L"
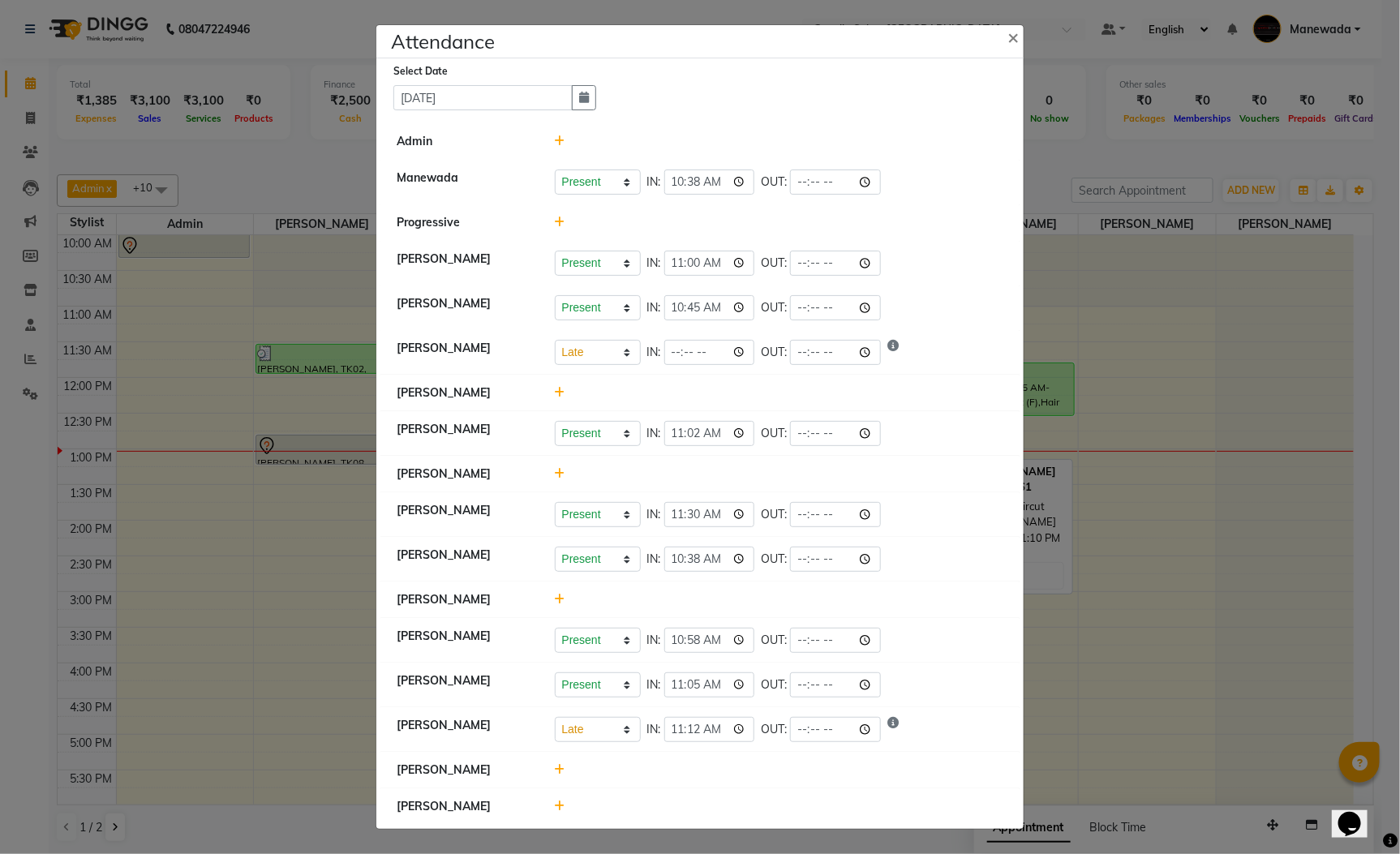
click at [555, 395] on icon at bounding box center [560, 393] width 10 height 11
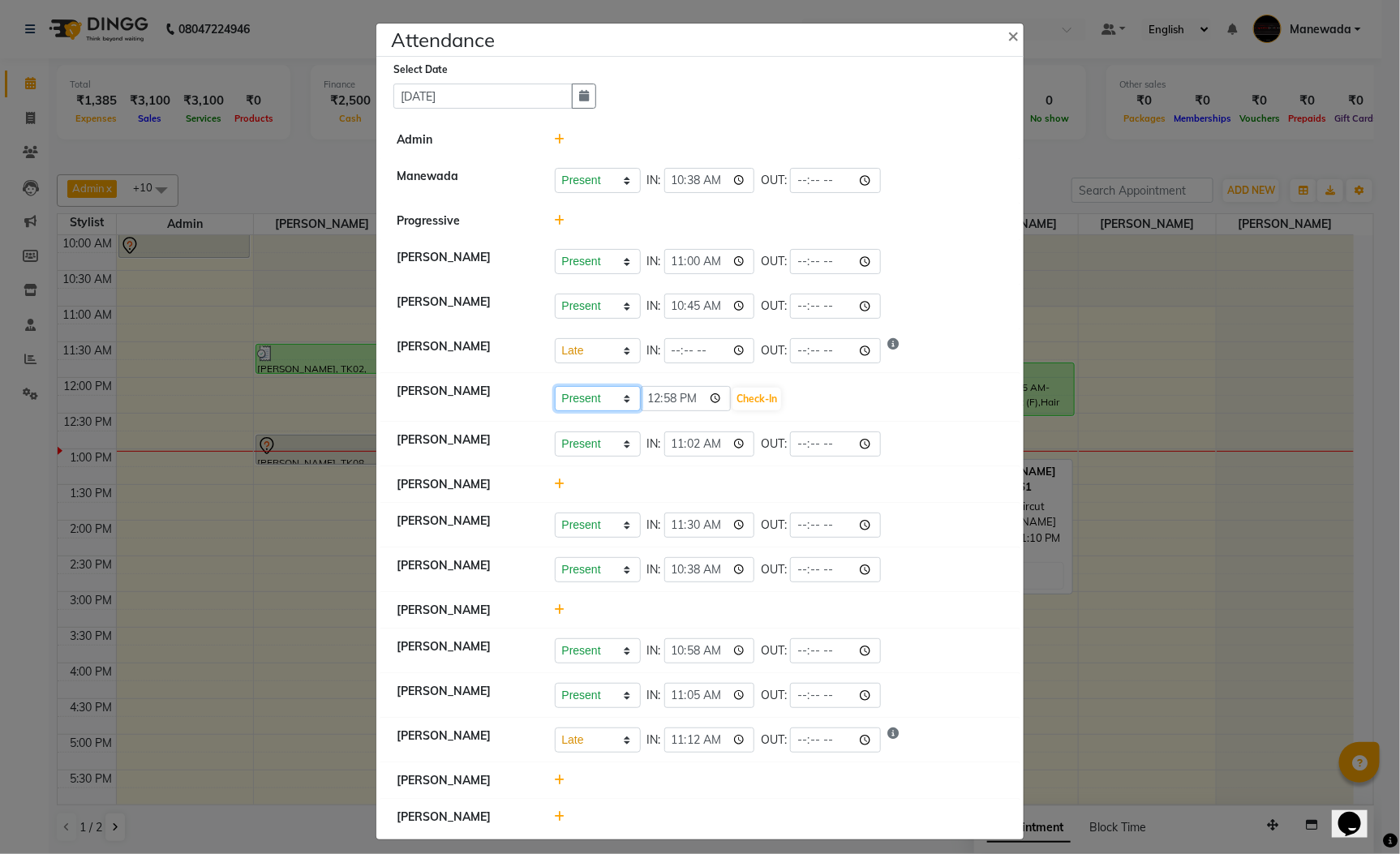
click at [567, 406] on select "Present Absent Late Half Day Weekly Off" at bounding box center [598, 399] width 86 height 25
select select "L"
click at [555, 389] on select "Present Absent Late Half Day Weekly Off" at bounding box center [598, 399] width 86 height 25
click at [750, 401] on button "Check-In" at bounding box center [756, 399] width 48 height 23
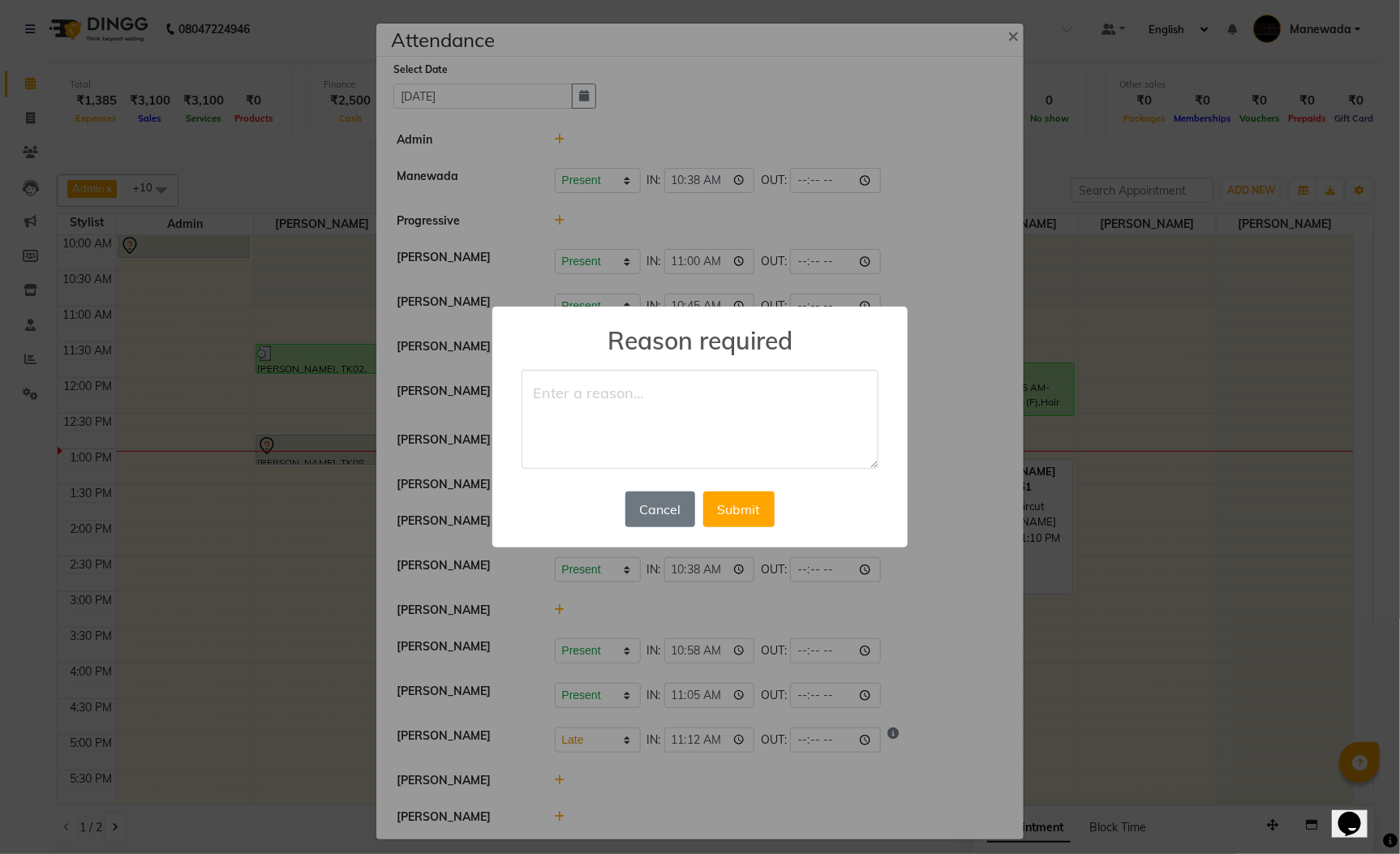
click at [779, 343] on h2 "Reason required" at bounding box center [700, 330] width 416 height 48
click at [745, 394] on textarea at bounding box center [700, 419] width 357 height 99
click at [947, 281] on div "× Reason required Cancel No Submit" at bounding box center [700, 427] width 1400 height 854
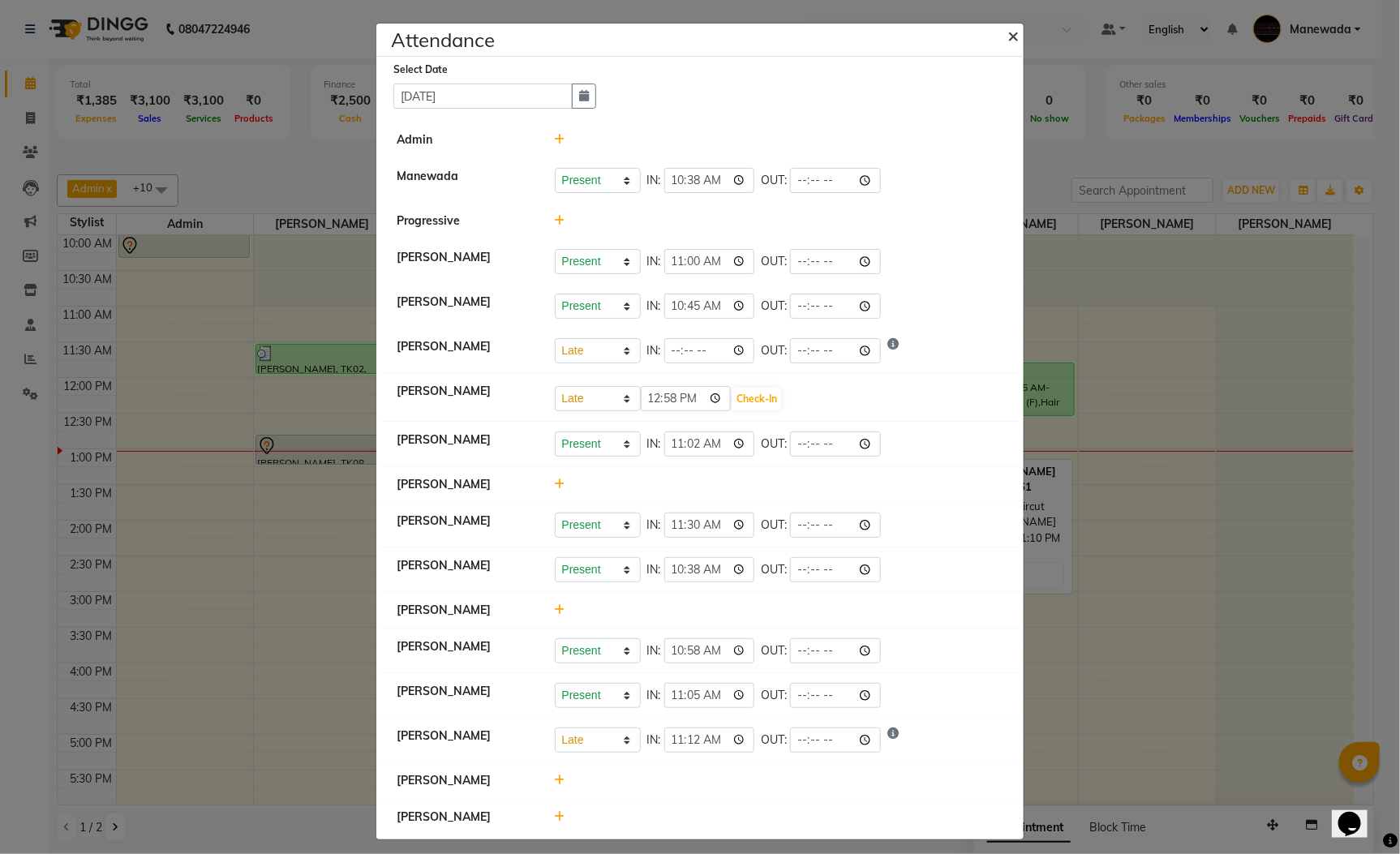
click at [996, 40] on button "×" at bounding box center [1015, 35] width 41 height 46
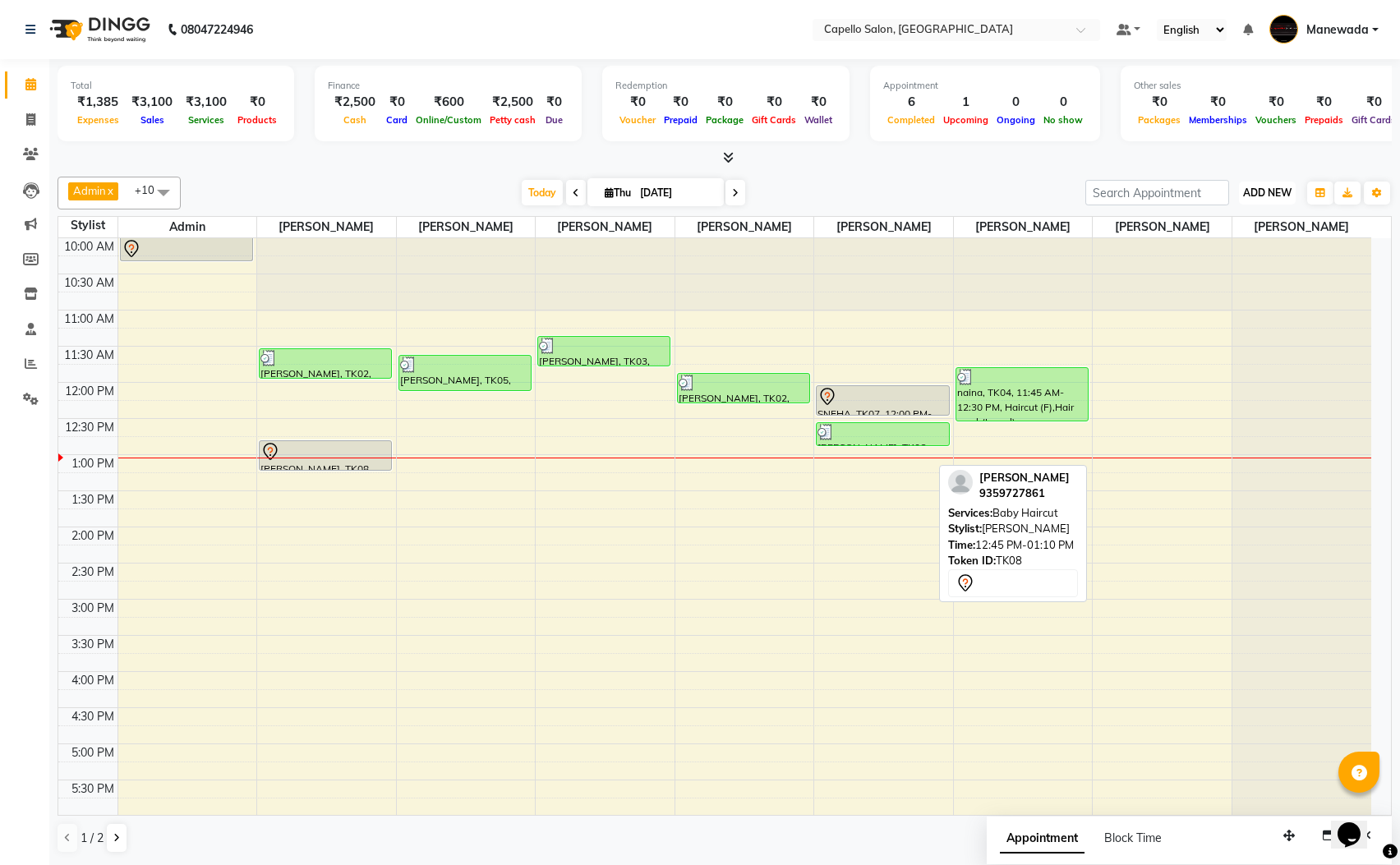
click at [1251, 195] on span "ADD NEW" at bounding box center [1267, 192] width 48 height 12
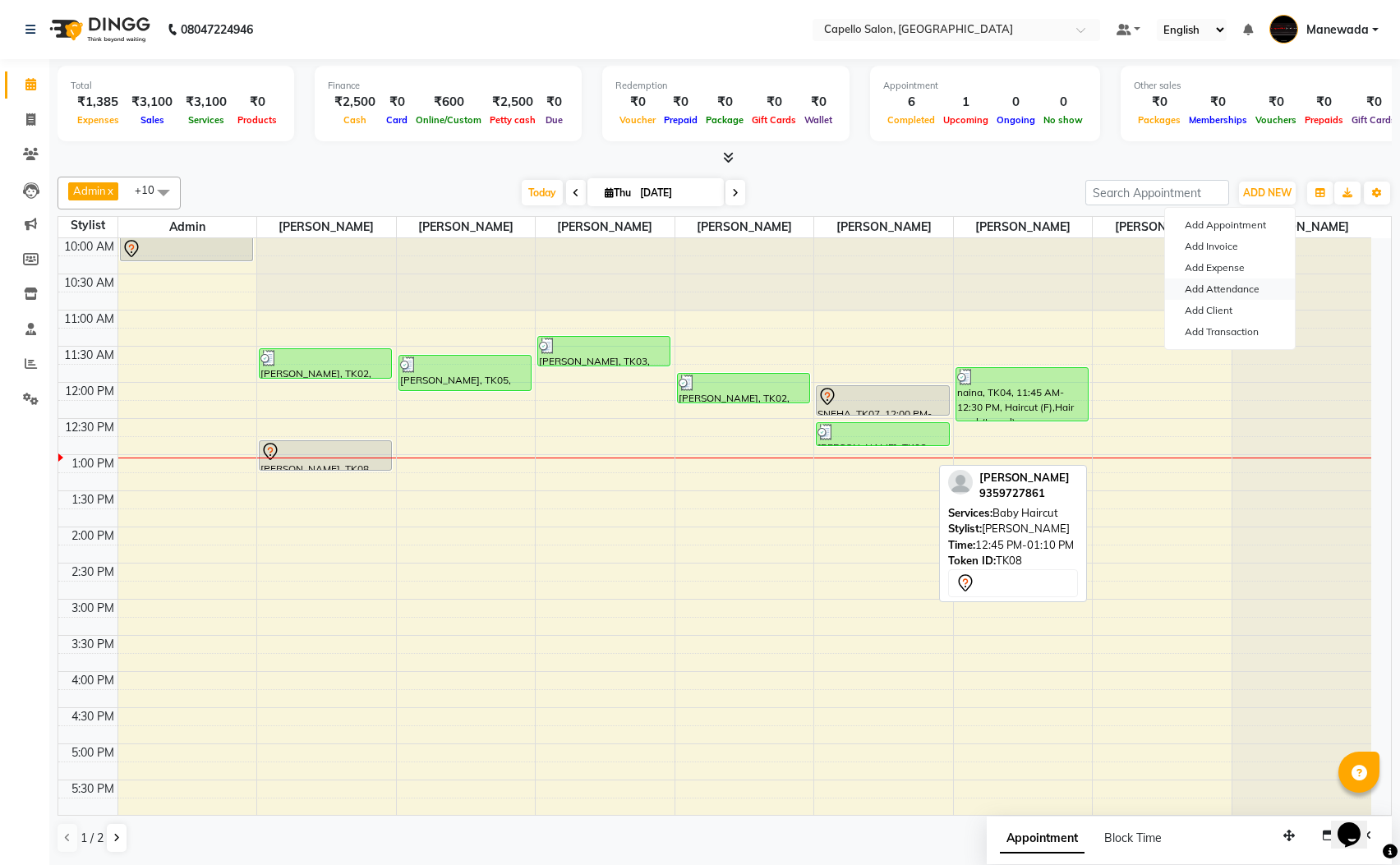
click at [1240, 294] on link "Add Attendance" at bounding box center [1230, 289] width 130 height 21
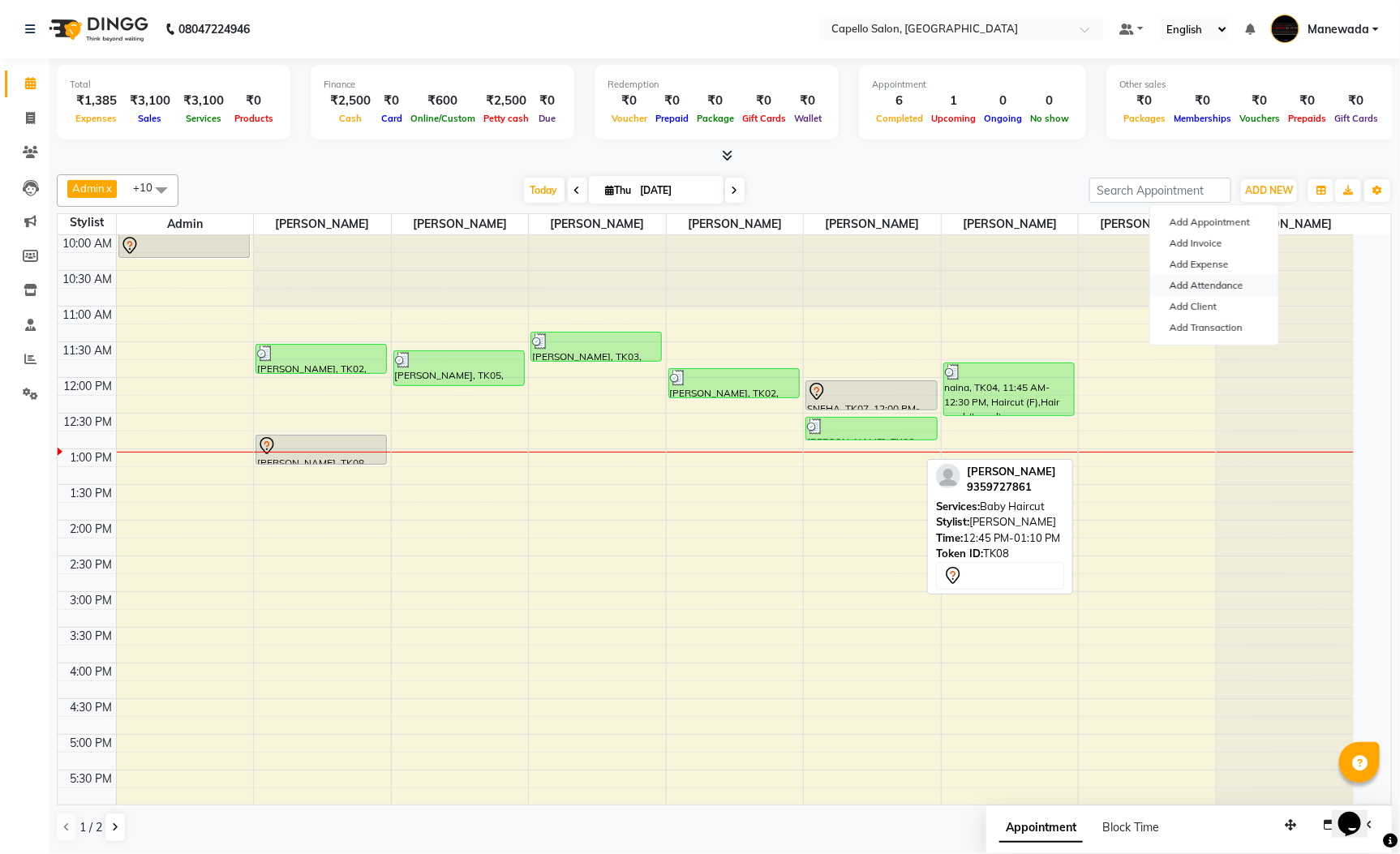
select select "L"
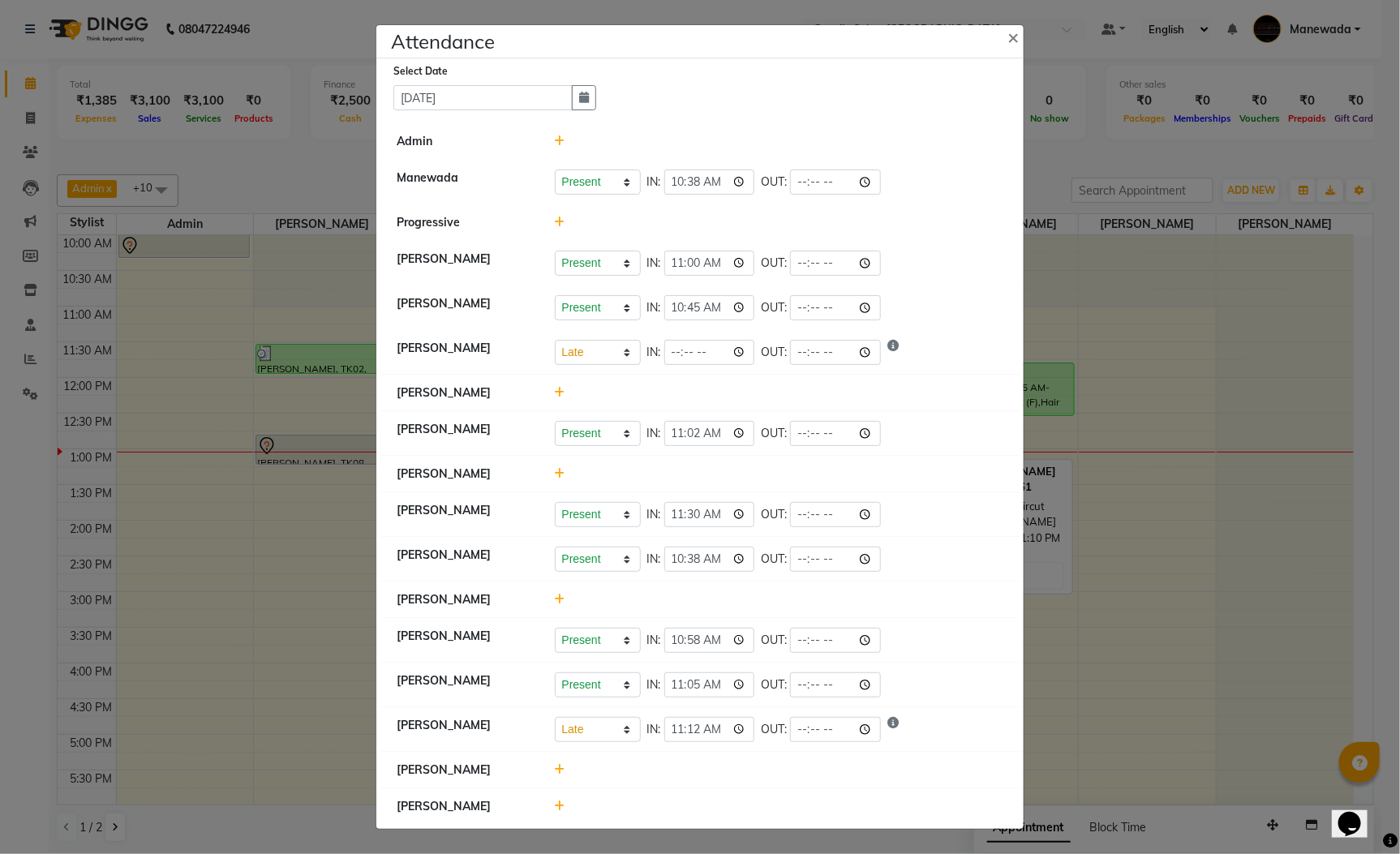
click at [1232, 154] on ngb-modal-window "Attendance × Select Date 04-09-2025 Admin Manewada Present Absent Late Half Day…" at bounding box center [700, 427] width 1400 height 854
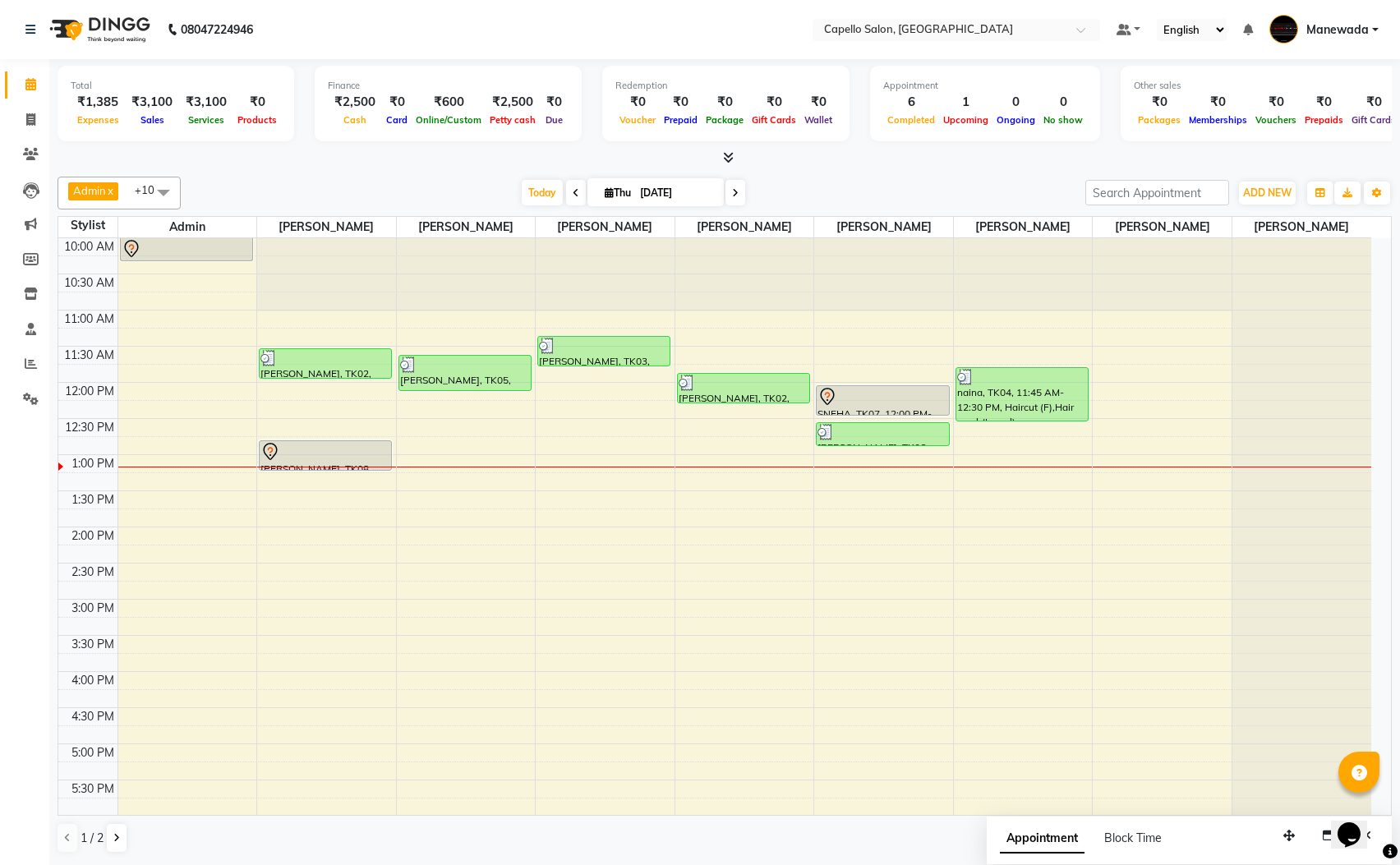
click at [801, 175] on div "Admin x ROHIT LAKSHANE x Rahul Arje x DANISH KHAN x Rutik Barsagade x LATA SONI…" at bounding box center [725, 515] width 1335 height 690
click at [770, 466] on div "10:00 AM 10:30 AM 11:00 AM 11:30 AM 12:00 PM 12:30 PM 1:00 PM 1:30 PM 2:00 PM 2…" at bounding box center [715, 672] width 1313 height 867
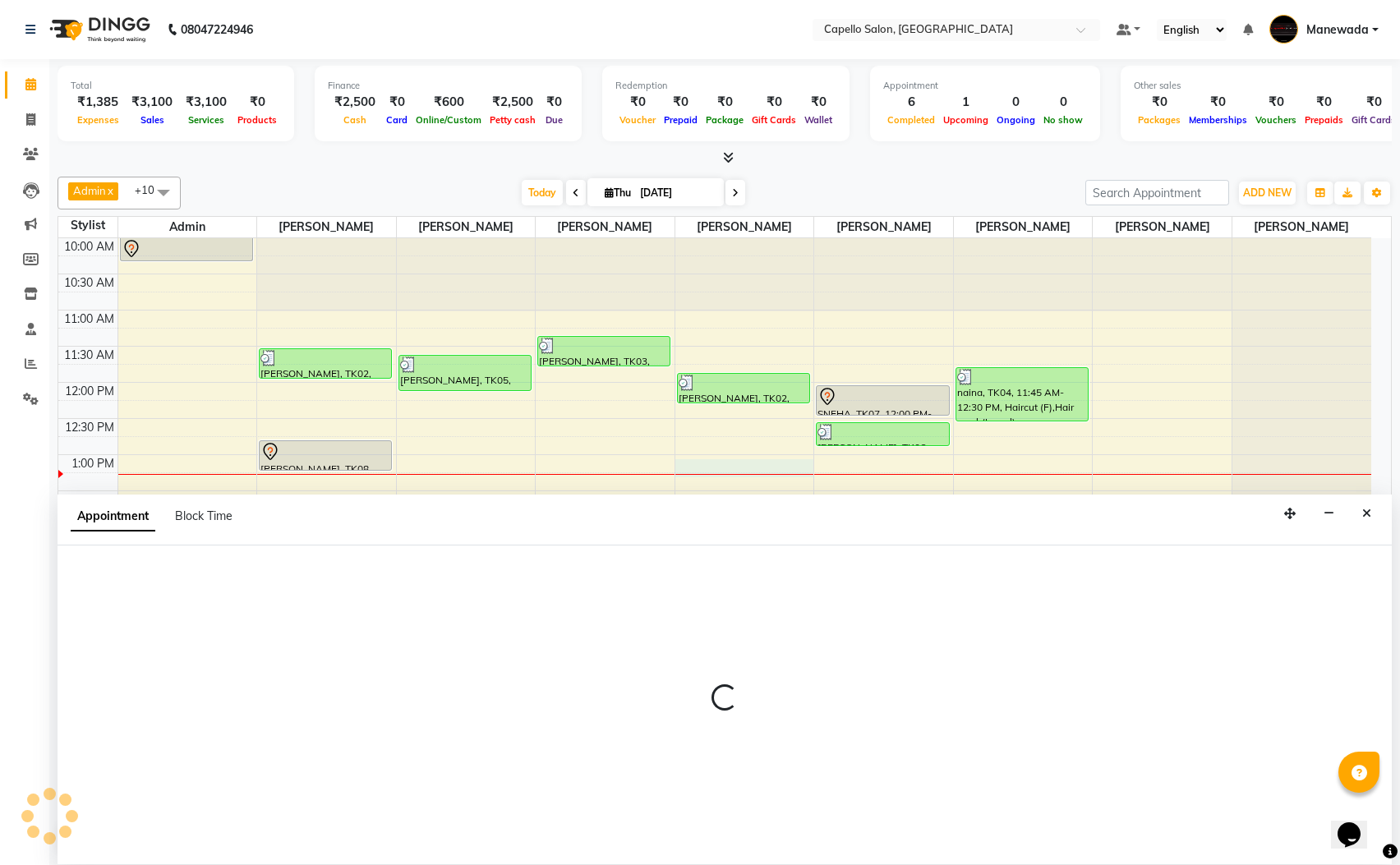
scroll to position [1, 0]
select select "59120"
select select "tentative"
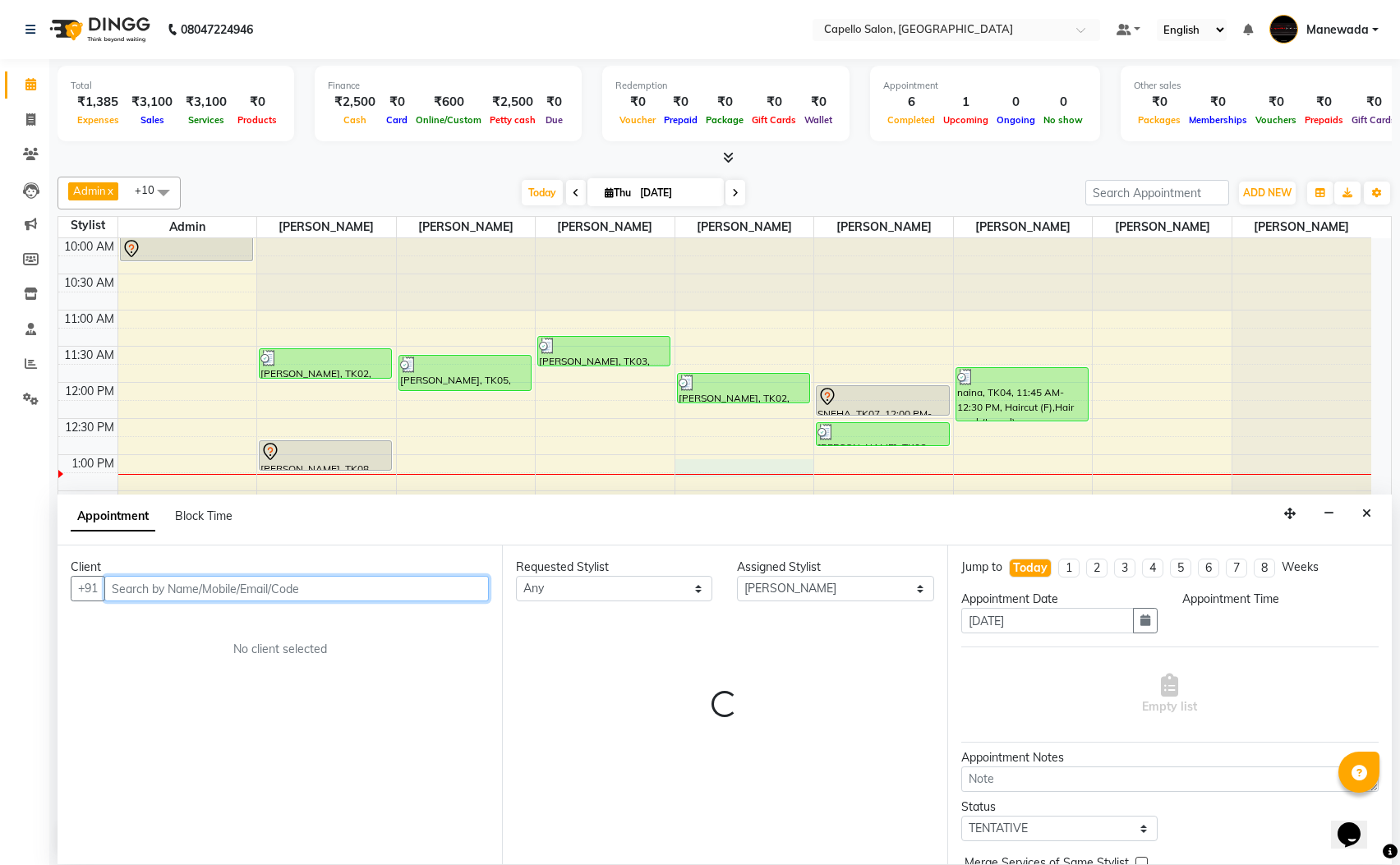
select select "780"
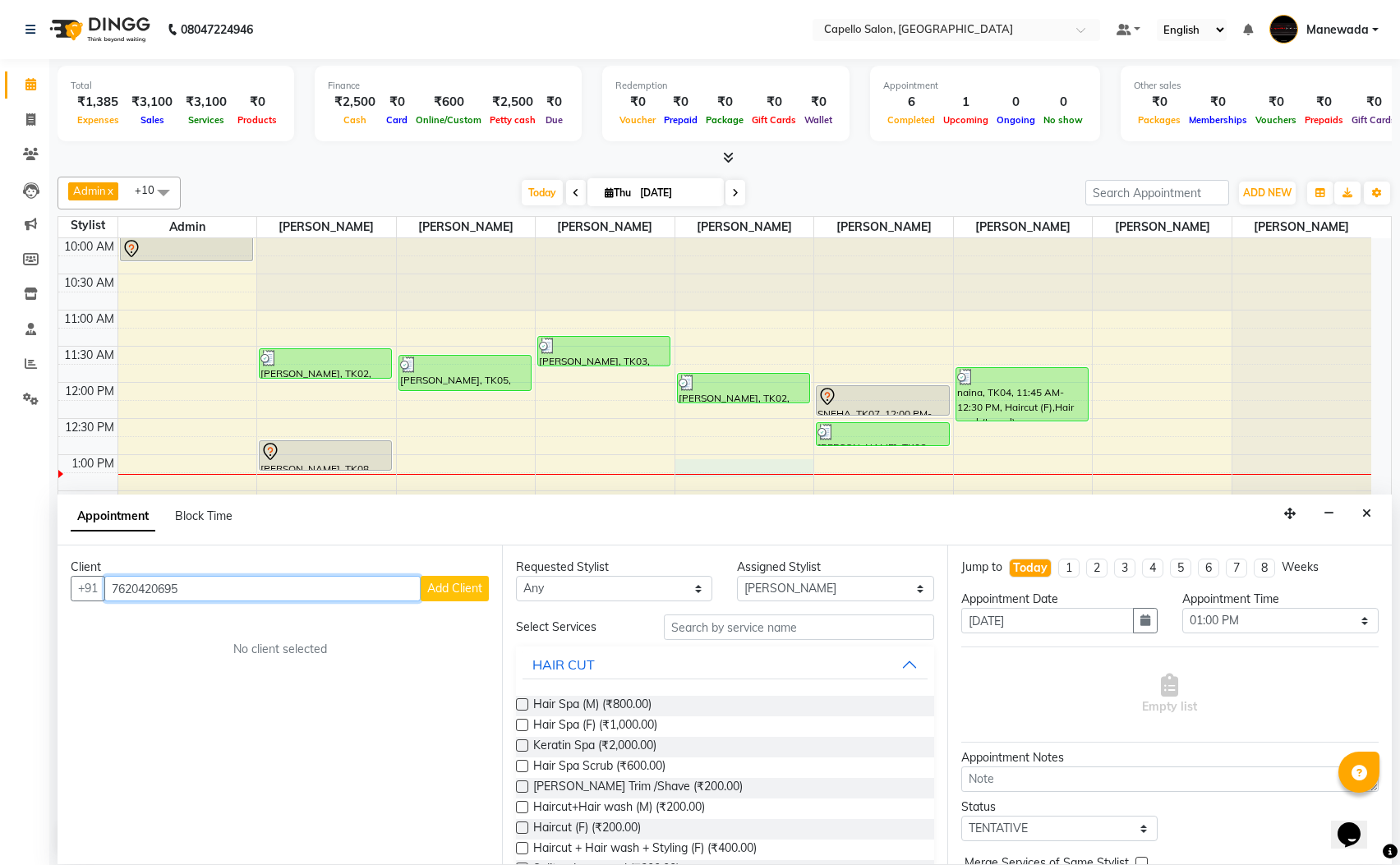
click at [132, 584] on input "7620420695" at bounding box center [262, 588] width 316 height 25
click at [267, 578] on input "7620420695" at bounding box center [262, 588] width 316 height 25
type input "7620420695"
click at [481, 595] on span "Add Client" at bounding box center [454, 587] width 55 height 14
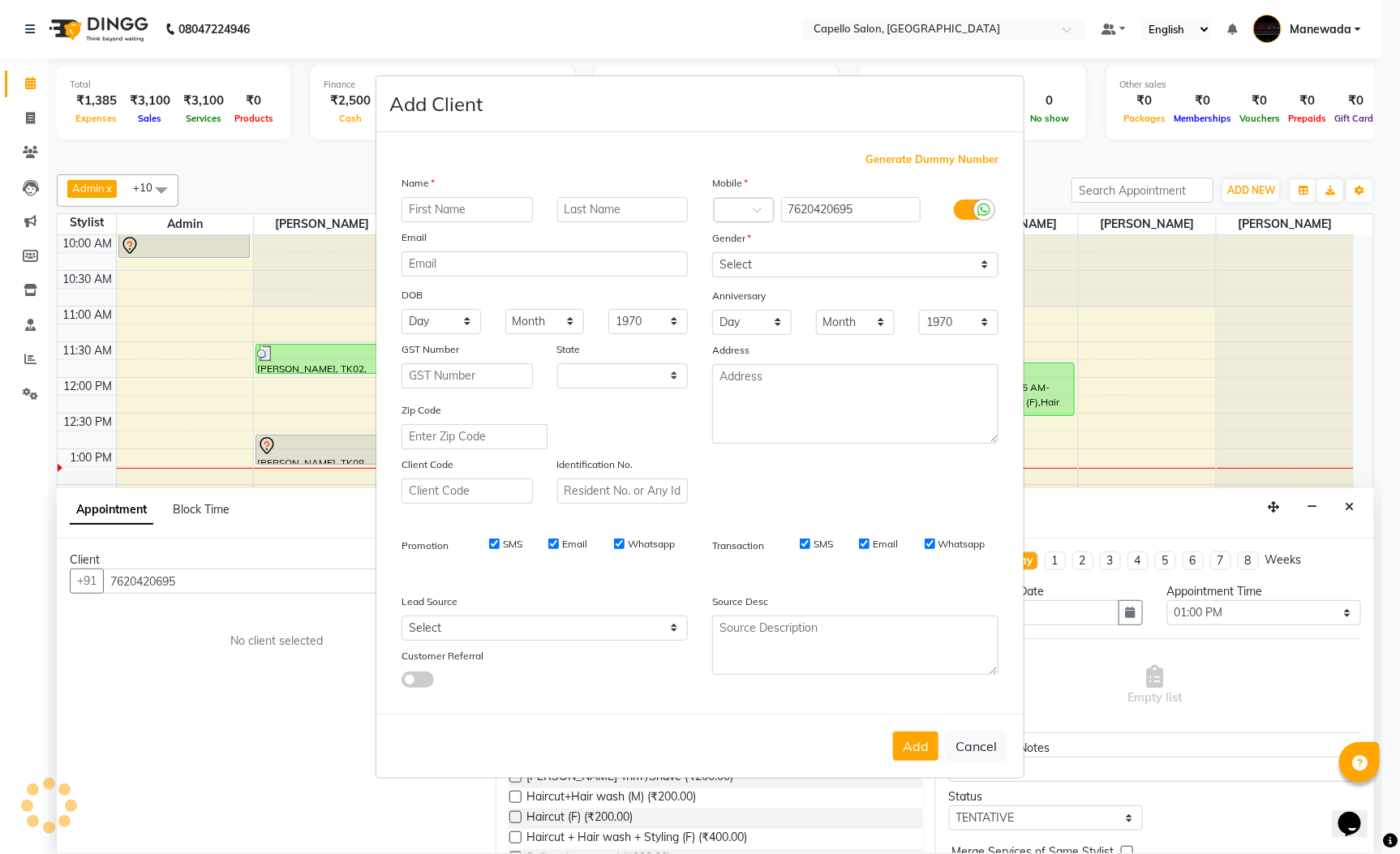
select select "22"
type input "[PERSON_NAME]"
click at [761, 259] on select "Select [DEMOGRAPHIC_DATA] [DEMOGRAPHIC_DATA] Other Prefer Not To Say" at bounding box center [855, 265] width 287 height 25
select select "male"
click at [712, 253] on select "Select [DEMOGRAPHIC_DATA] [DEMOGRAPHIC_DATA] Other Prefer Not To Say" at bounding box center [855, 265] width 287 height 25
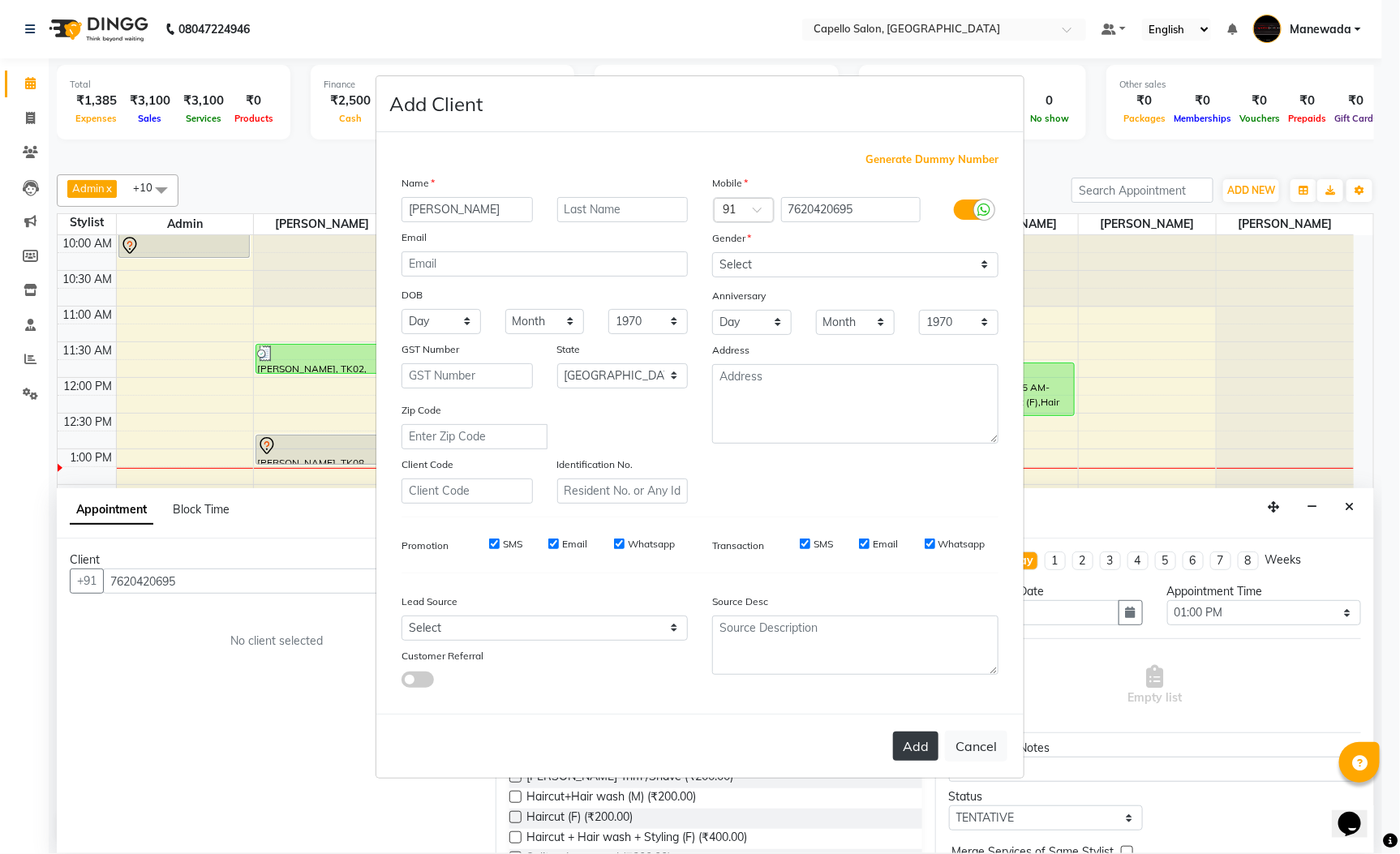
click at [923, 732] on button "Add" at bounding box center [916, 746] width 46 height 29
select select
select select "null"
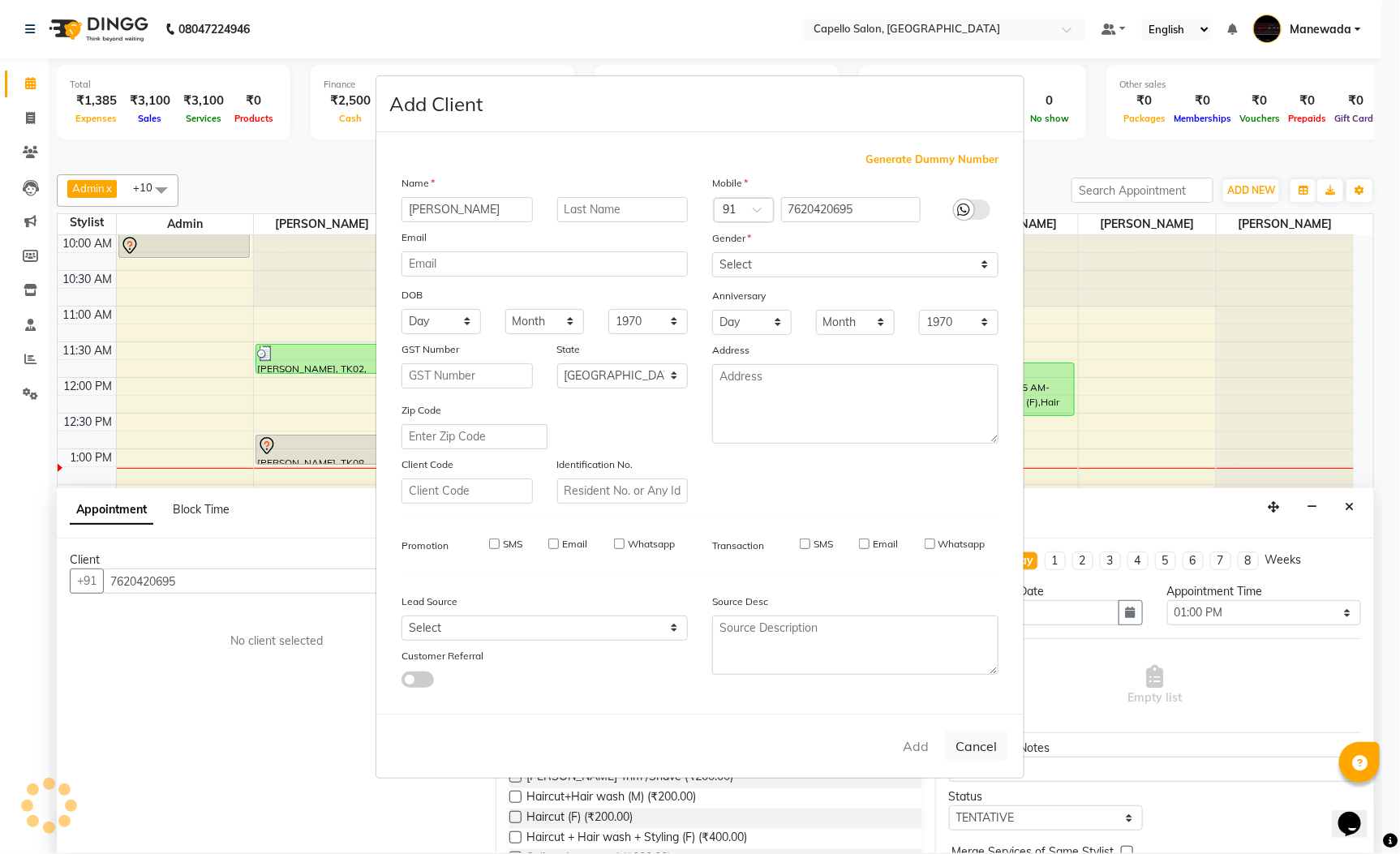
select select
checkbox input "false"
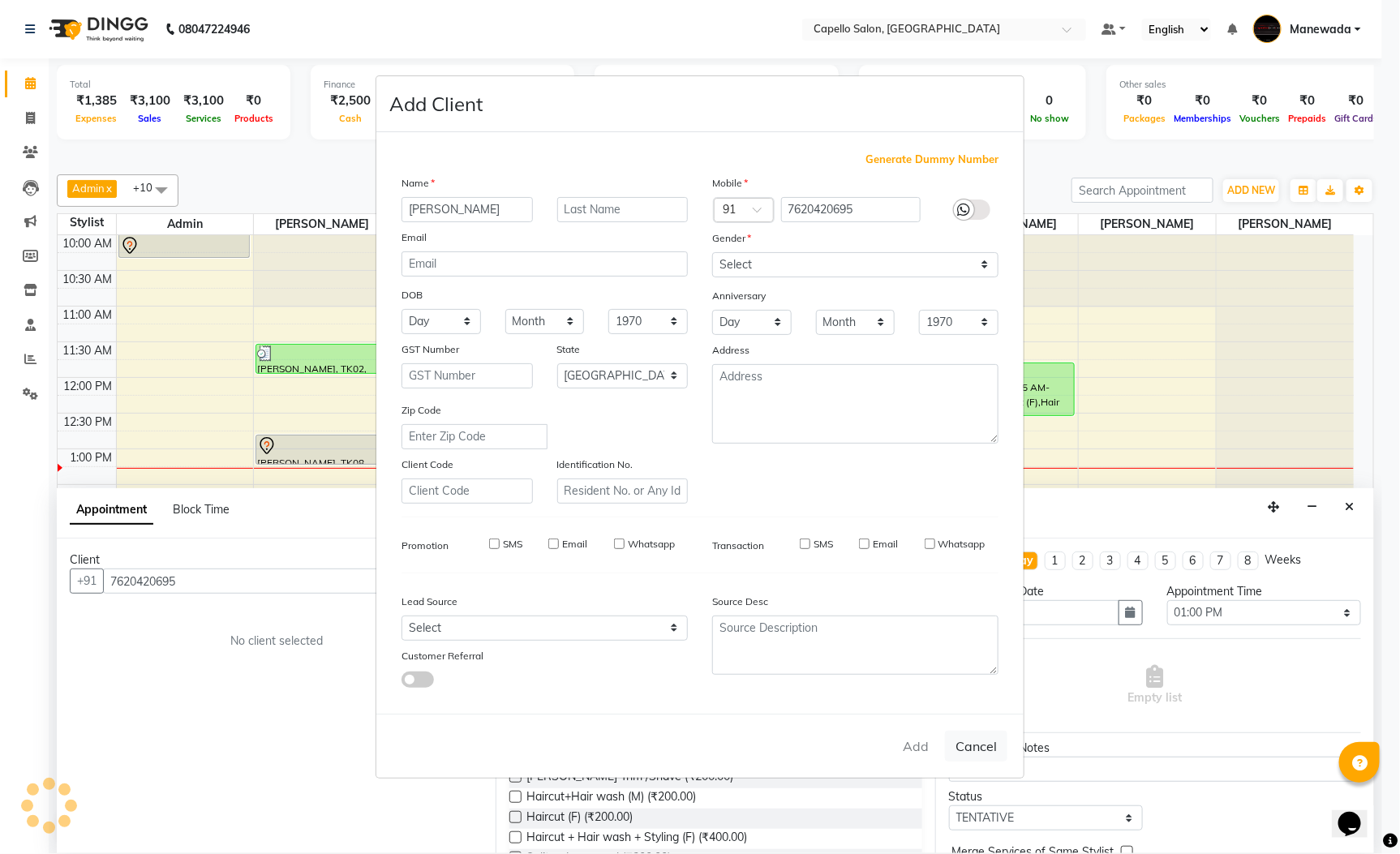
checkbox input "false"
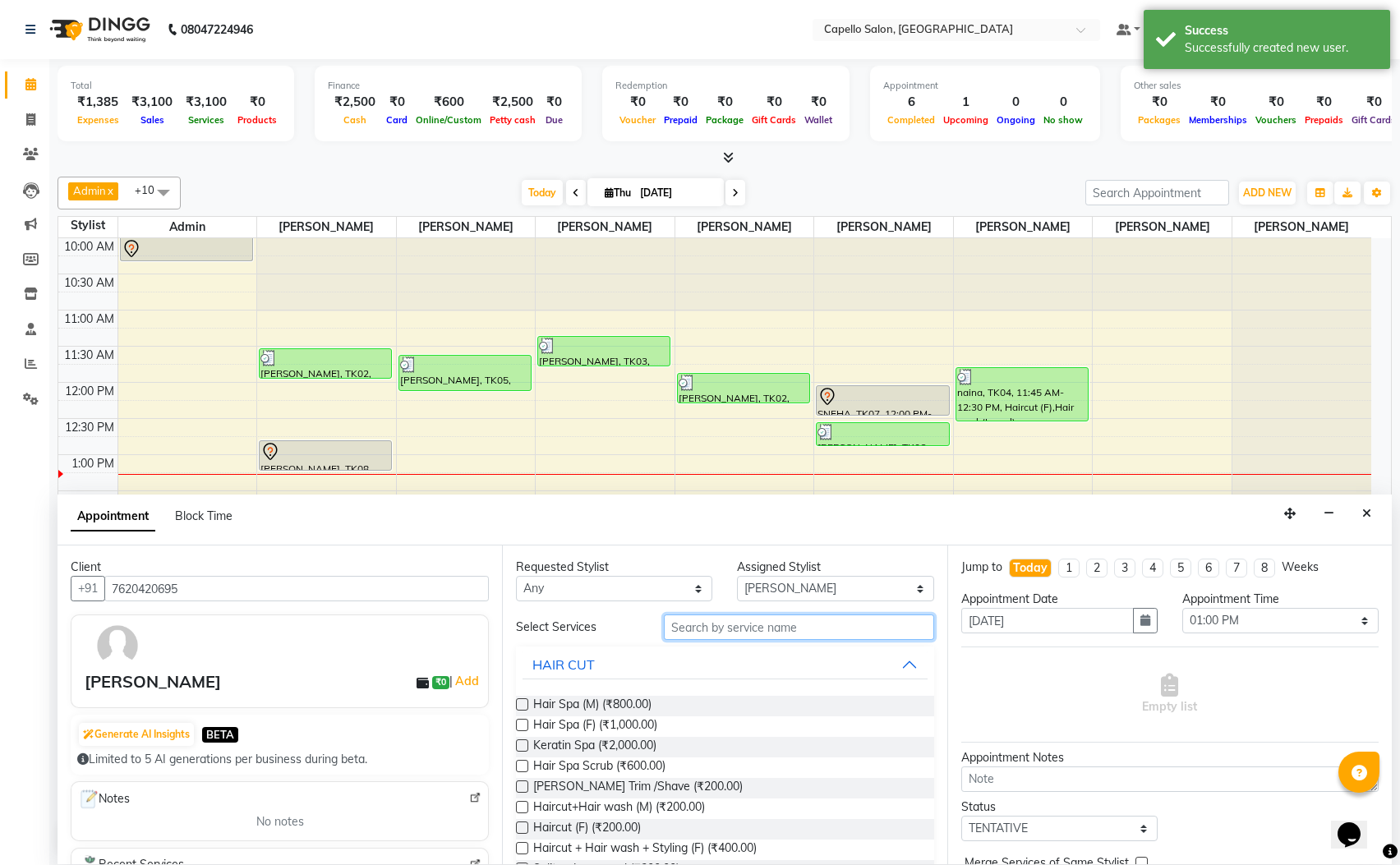
click at [794, 639] on input "text" at bounding box center [798, 627] width 270 height 25
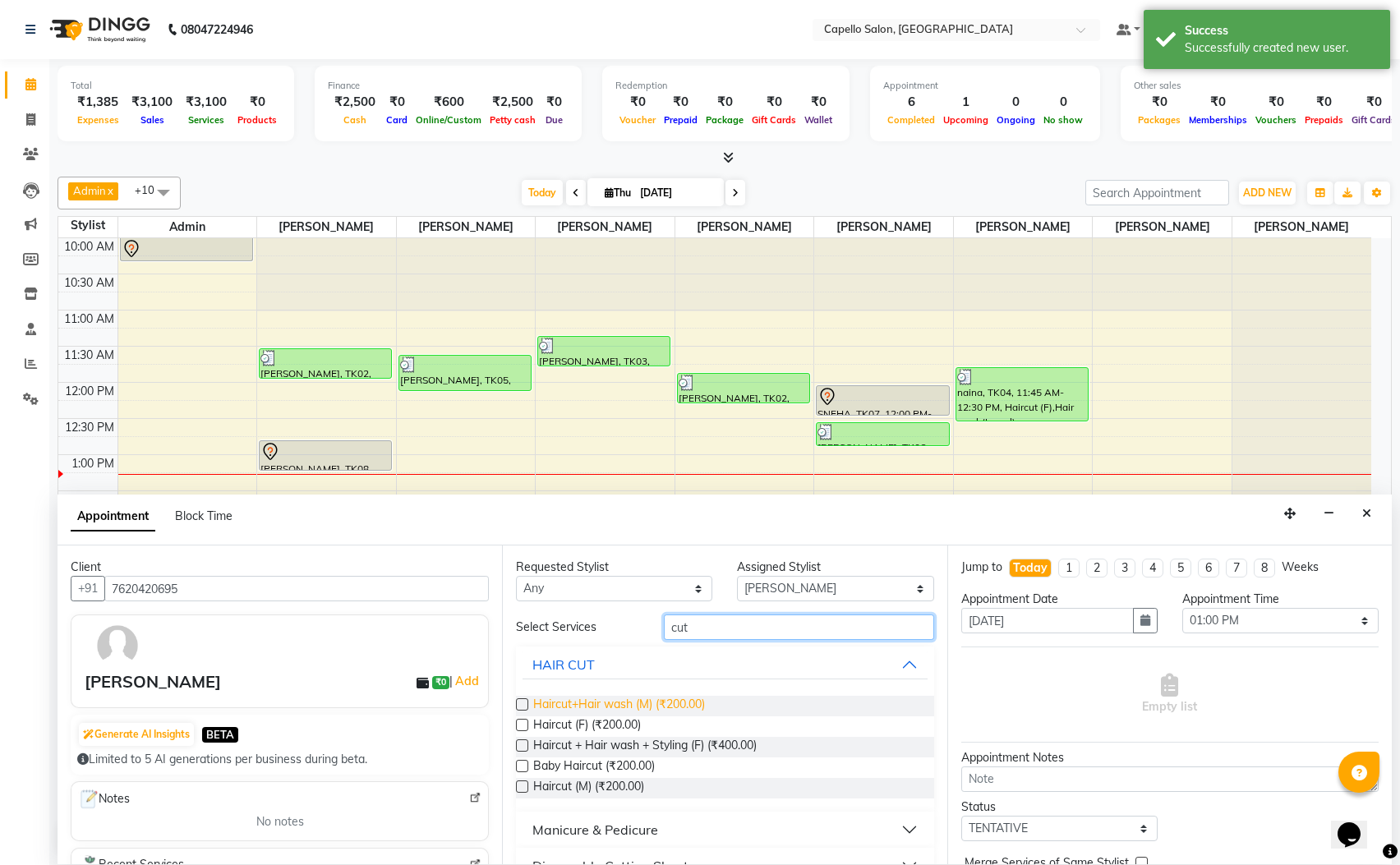
type input "cut"
click at [618, 708] on span "Haircut+Hair wash (M) (₹200.00)" at bounding box center [619, 705] width 172 height 20
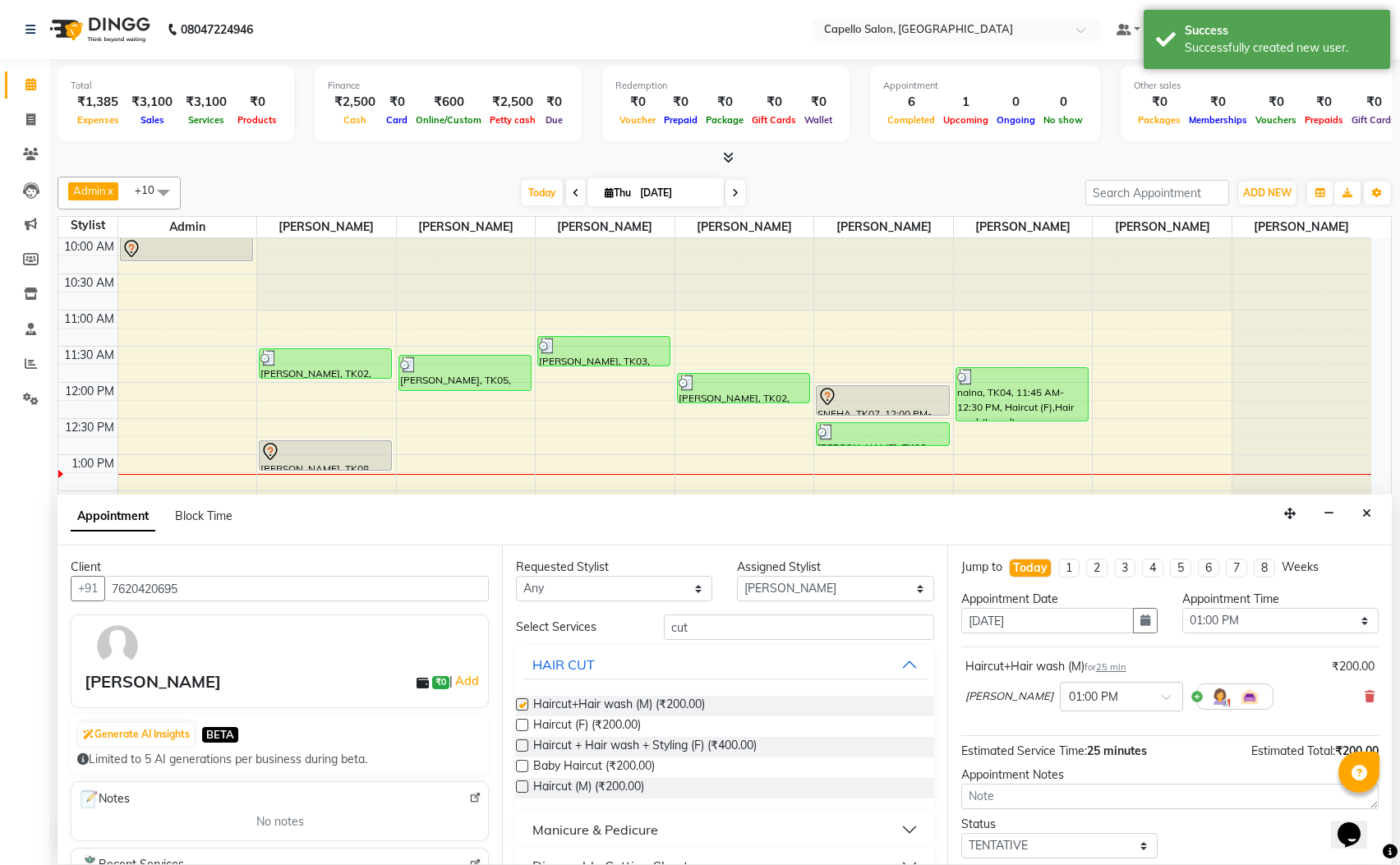
checkbox input "false"
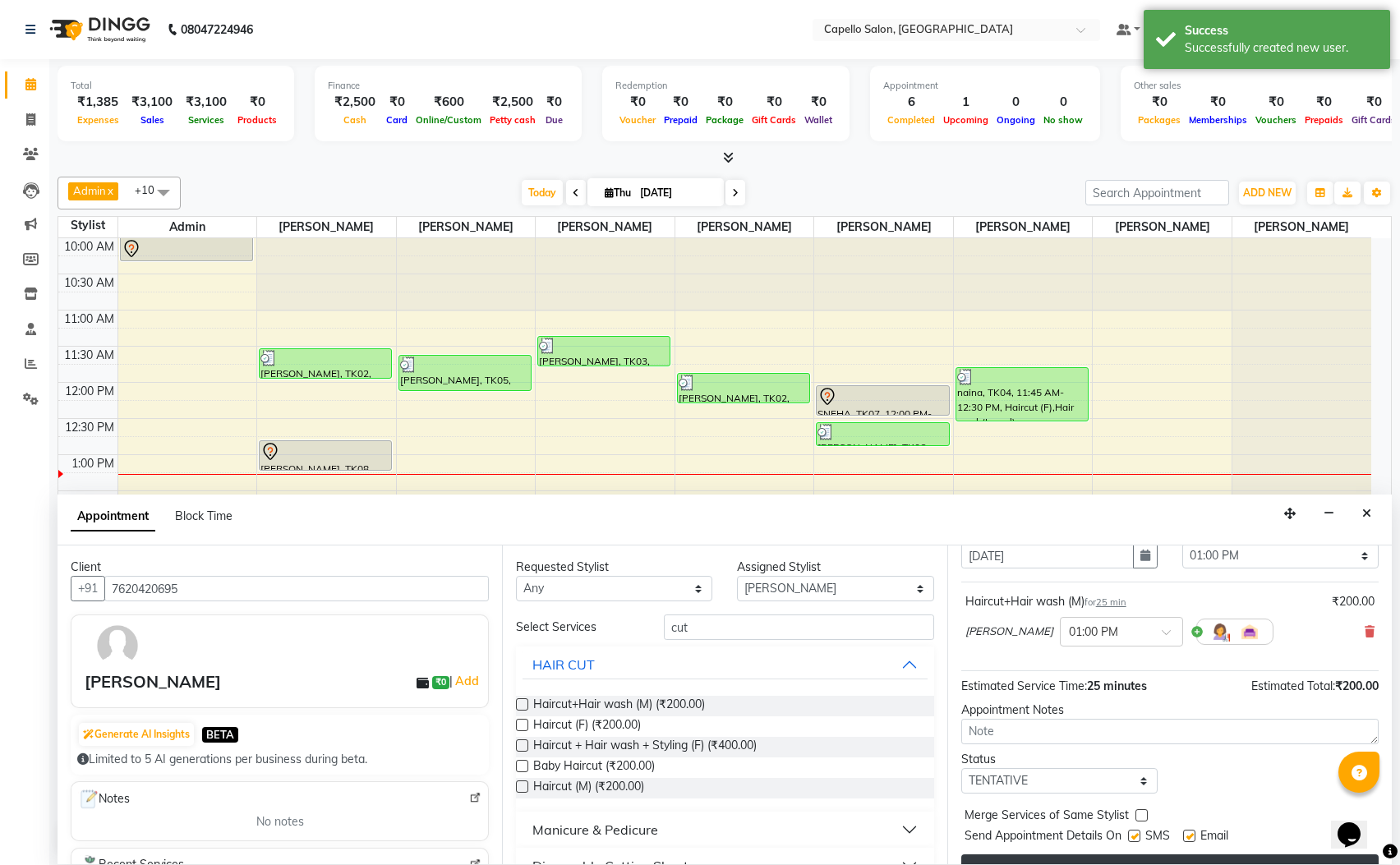
scroll to position [101, 0]
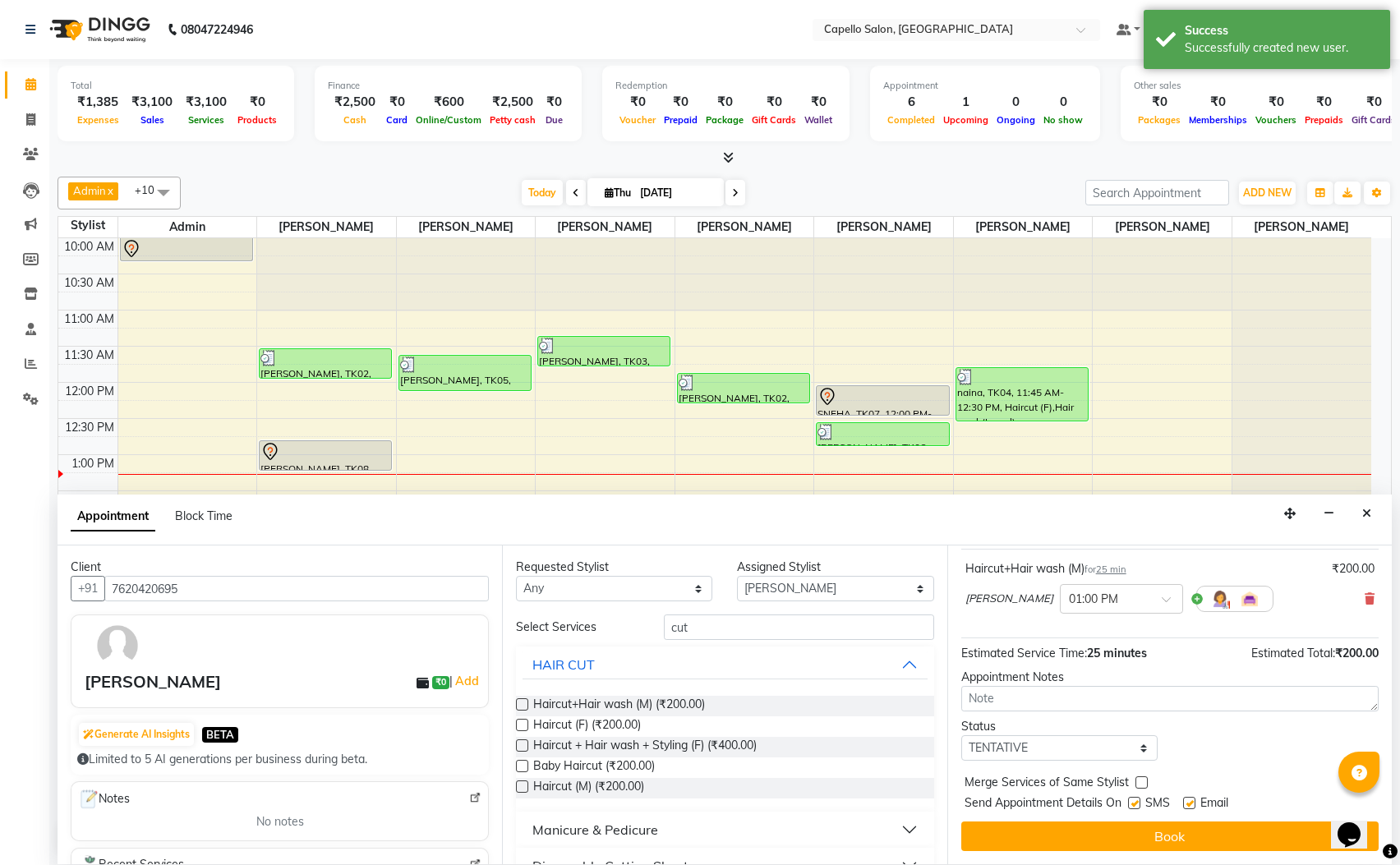
click at [1172, 851] on div "Jump to Today 1 2 3 4 5 6 7 8 Weeks Appointment Date 04-09-2025 Appointment Tim…" at bounding box center [1169, 704] width 444 height 319
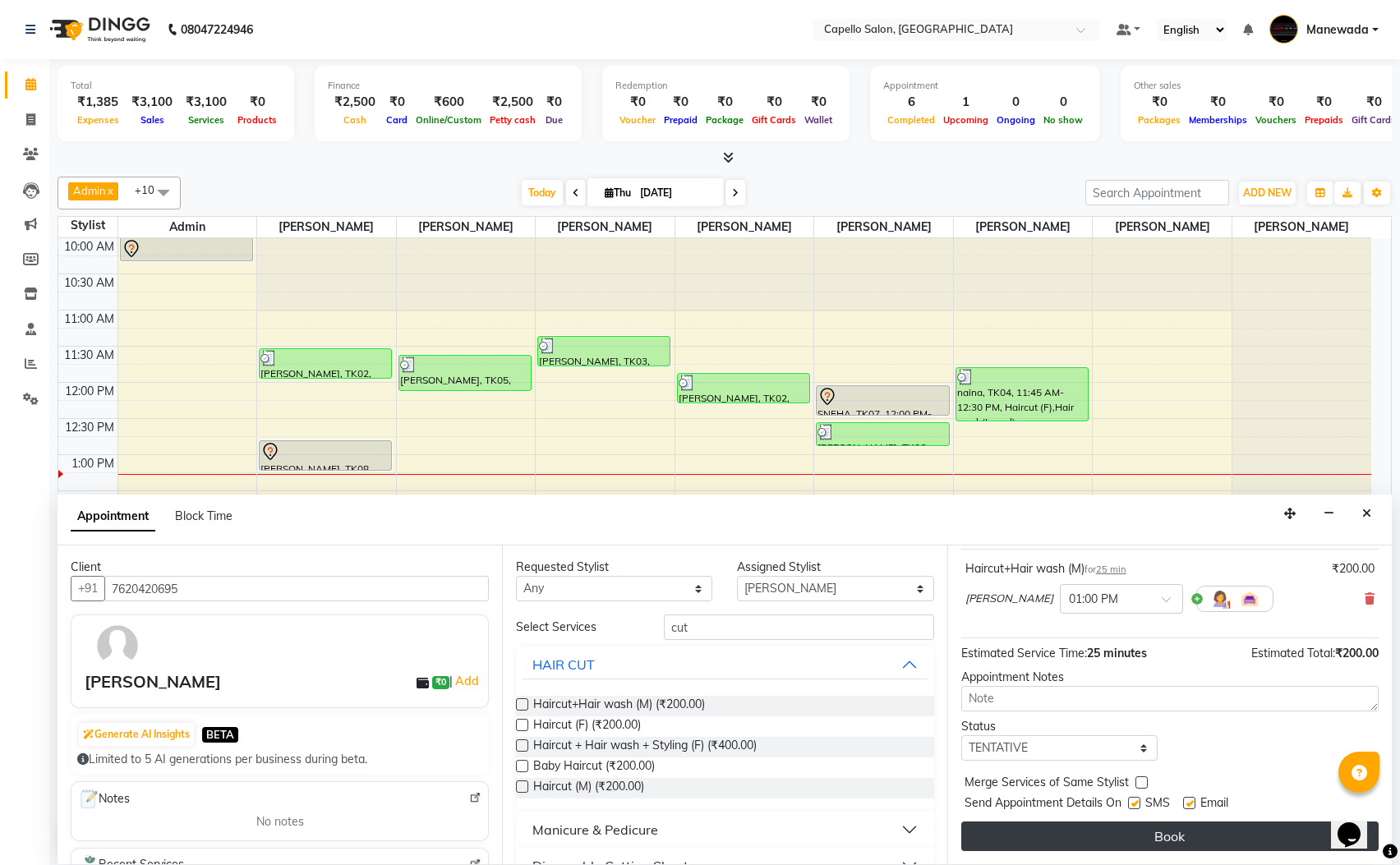
click at [1184, 822] on button "Book" at bounding box center [1170, 836] width 417 height 30
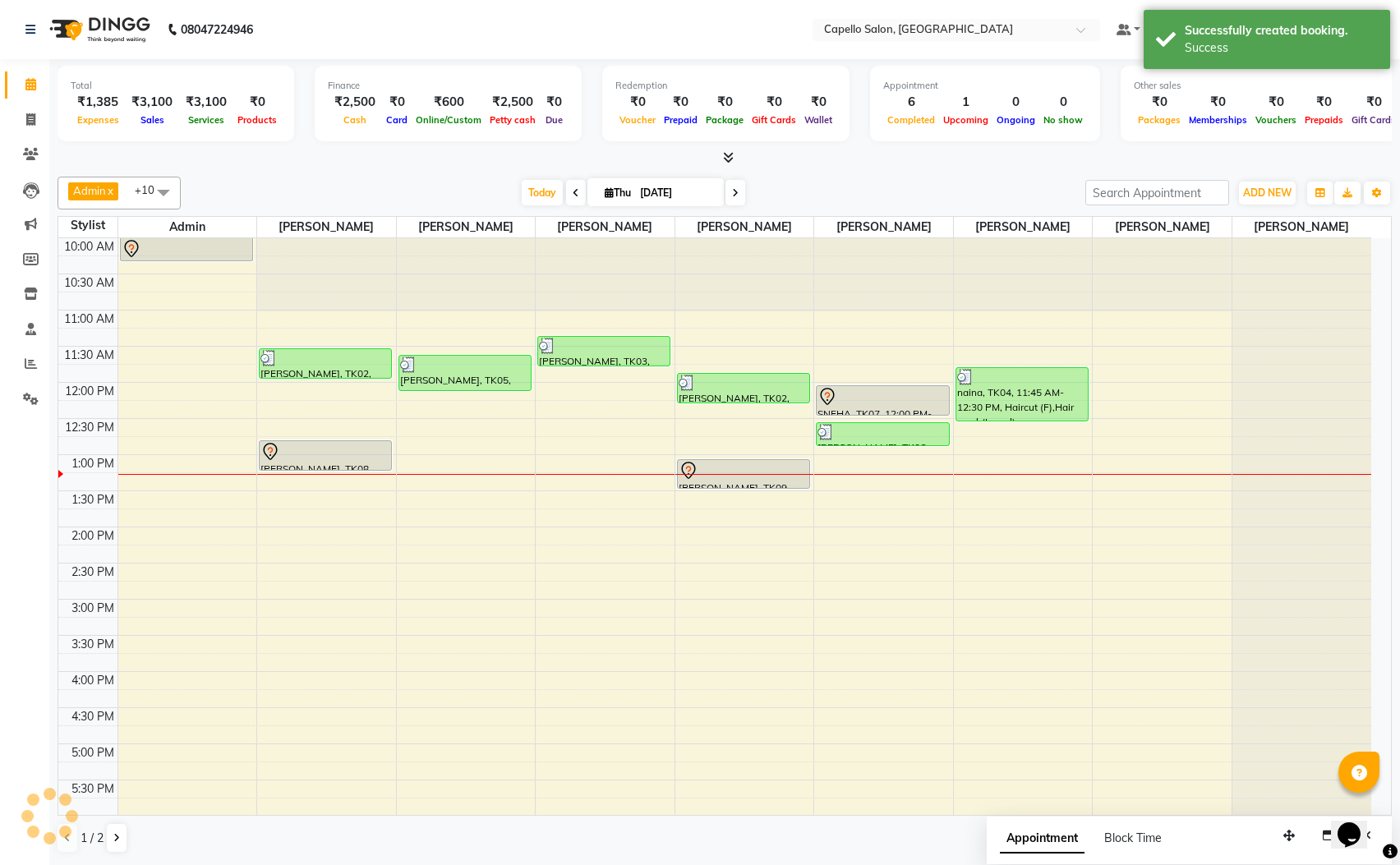
scroll to position [0, 0]
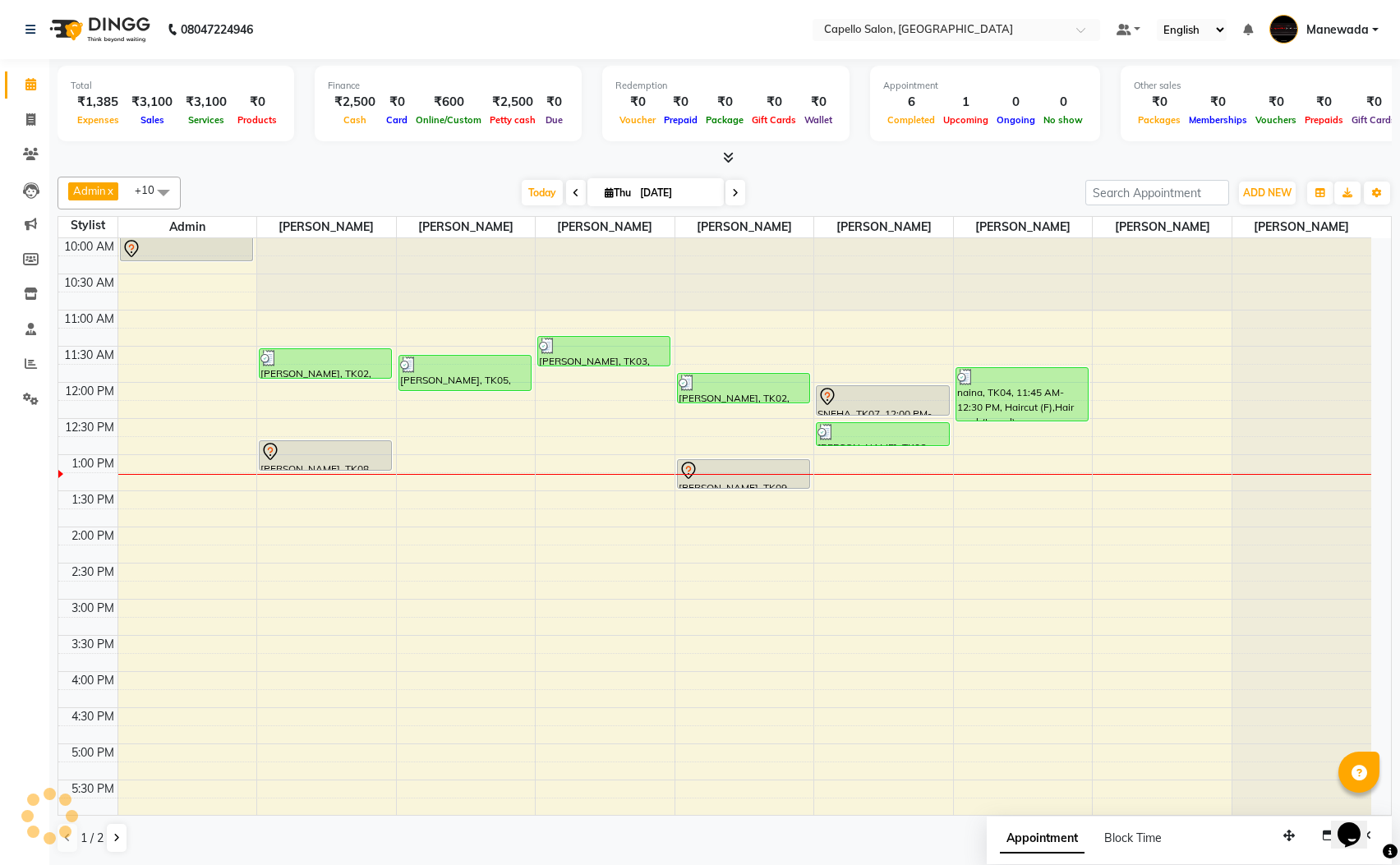
click at [159, 455] on div "10:00 AM 10:30 AM 11:00 AM 11:30 AM 12:00 PM 12:30 PM 1:00 PM 1:30 PM 2:00 PM 2…" at bounding box center [715, 672] width 1313 height 867
select select "15774"
select select "tentative"
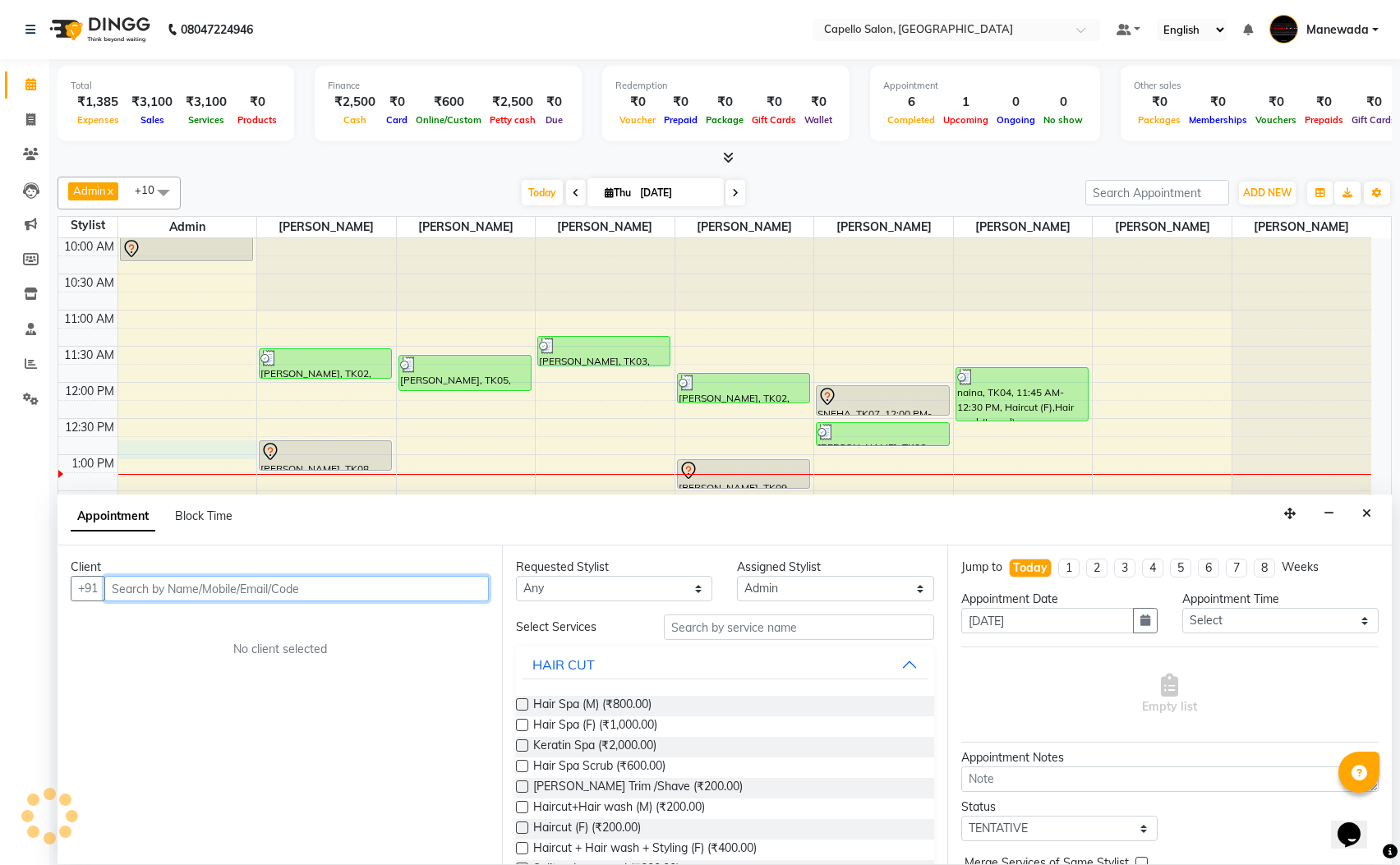
scroll to position [1, 0]
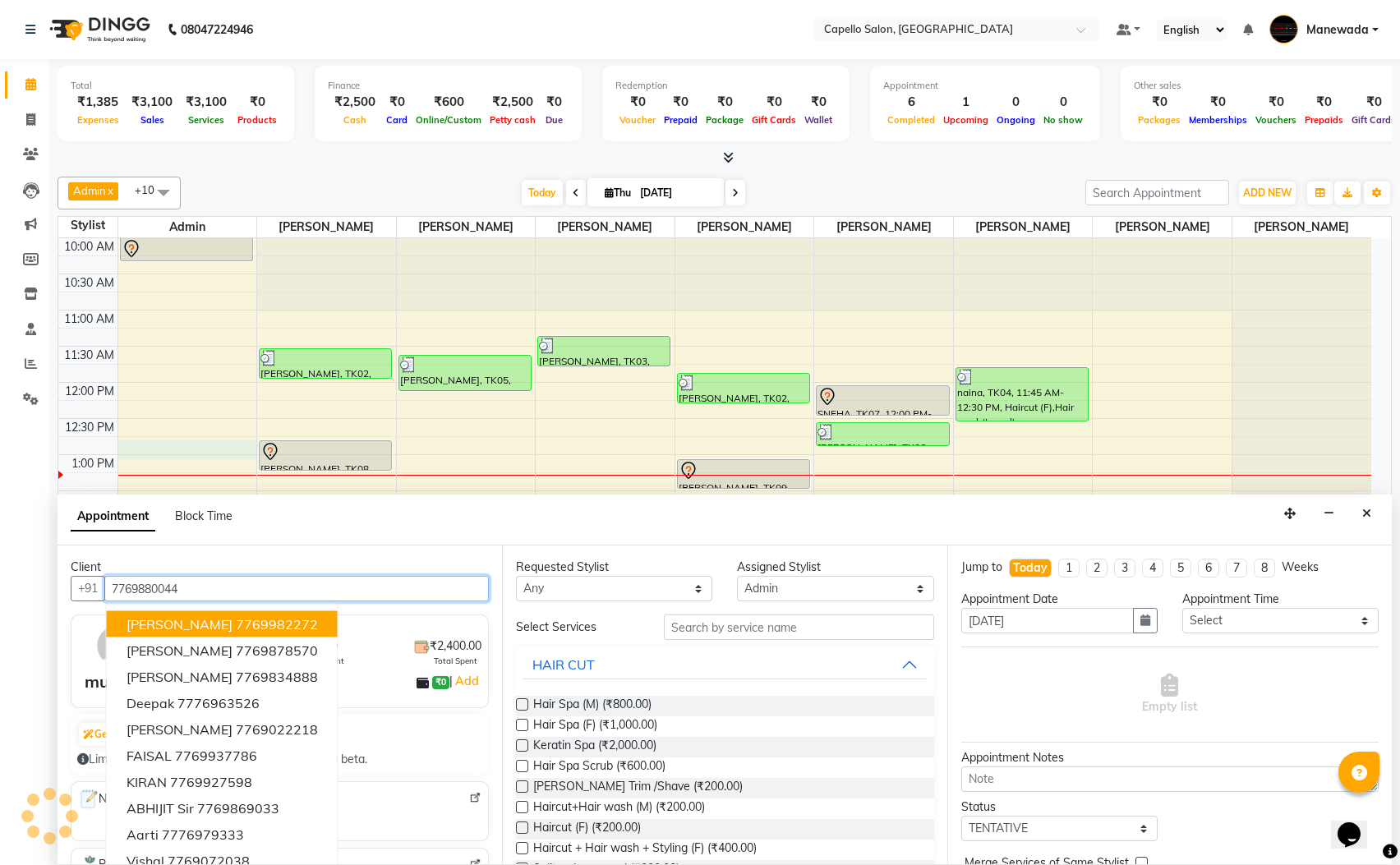
type input "7769880044"
click at [792, 629] on input "text" at bounding box center [798, 627] width 270 height 25
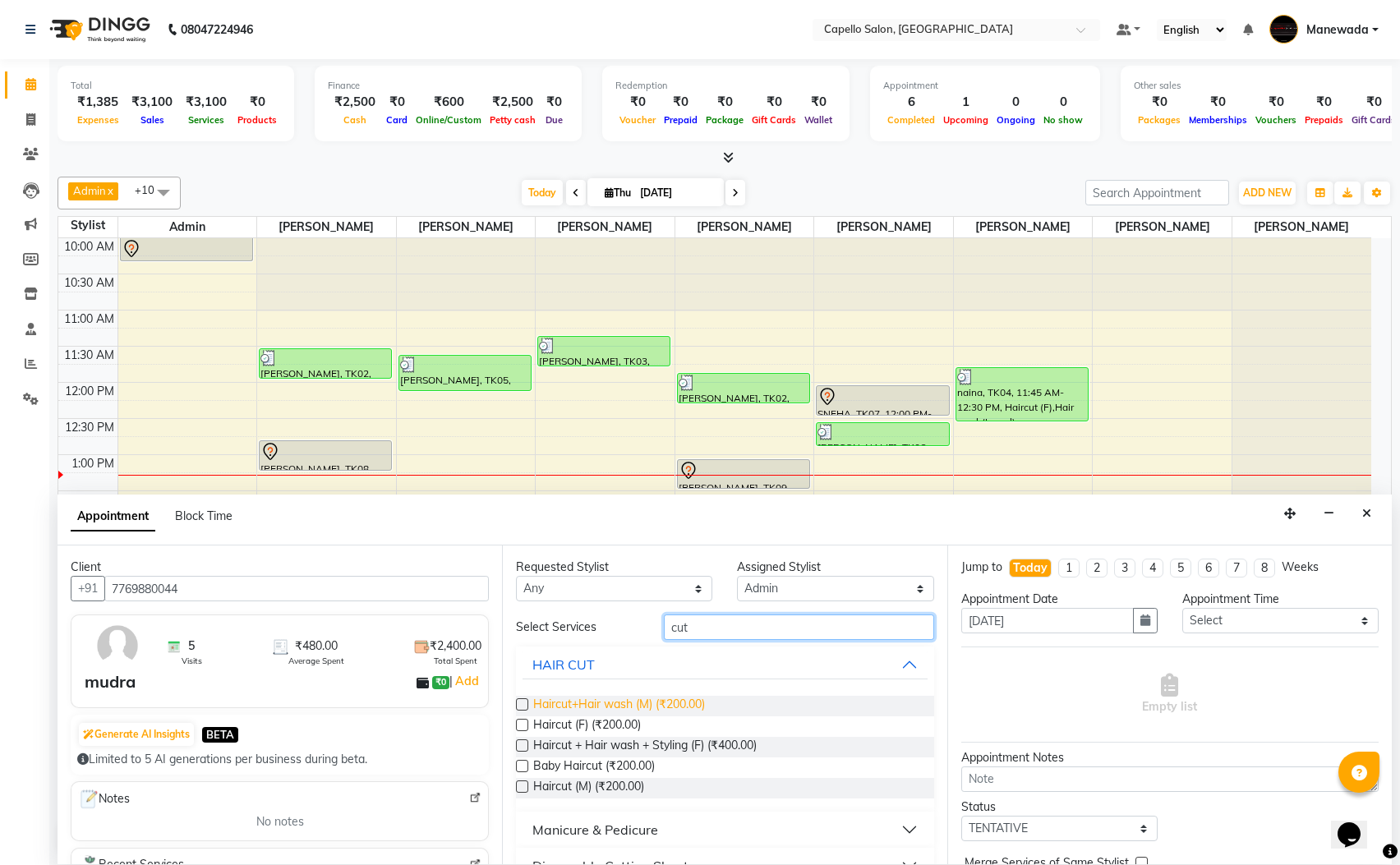
type input "cut"
click at [607, 707] on span "Haircut+Hair wash (M) (₹200.00)" at bounding box center [619, 705] width 172 height 20
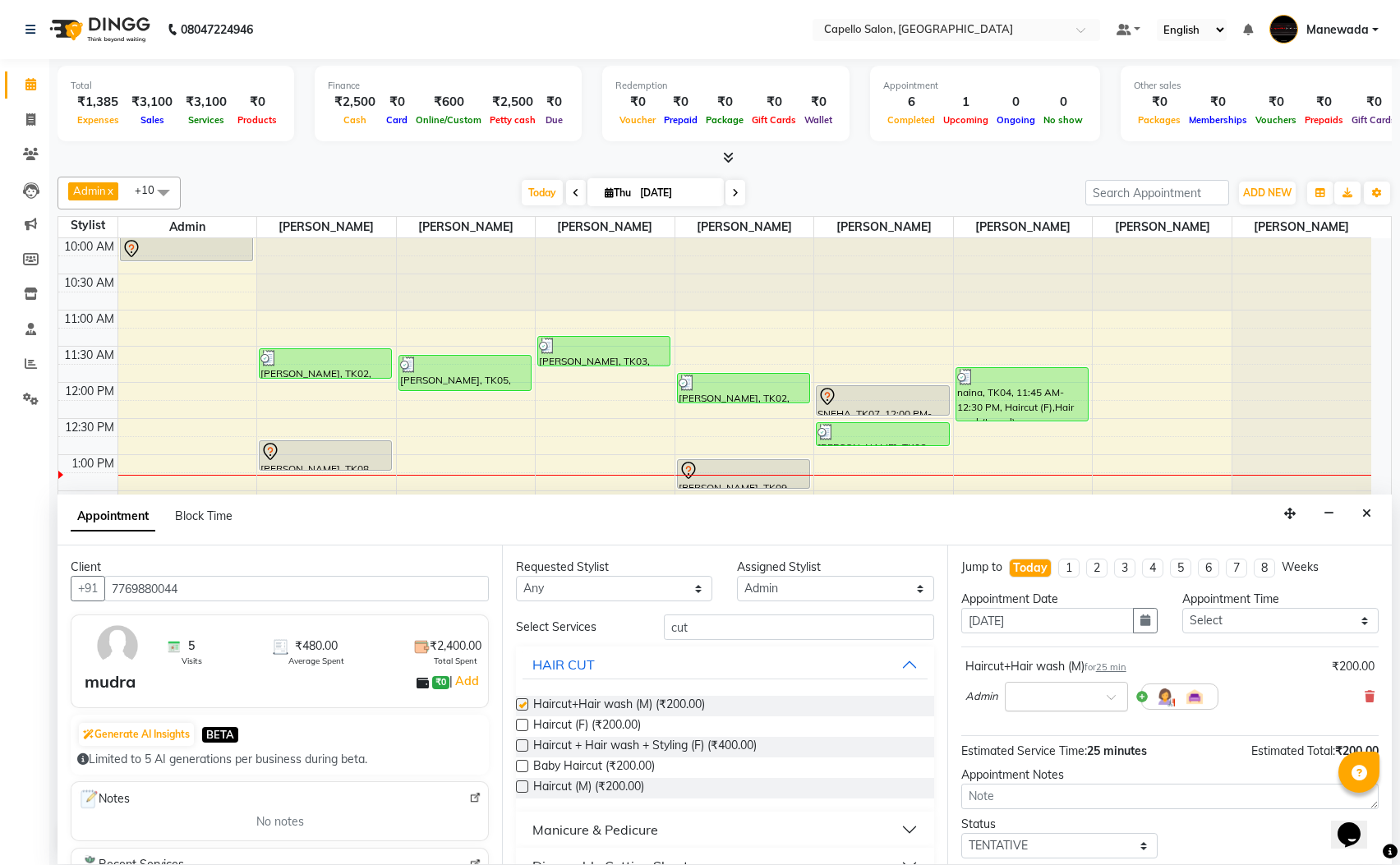
checkbox input "false"
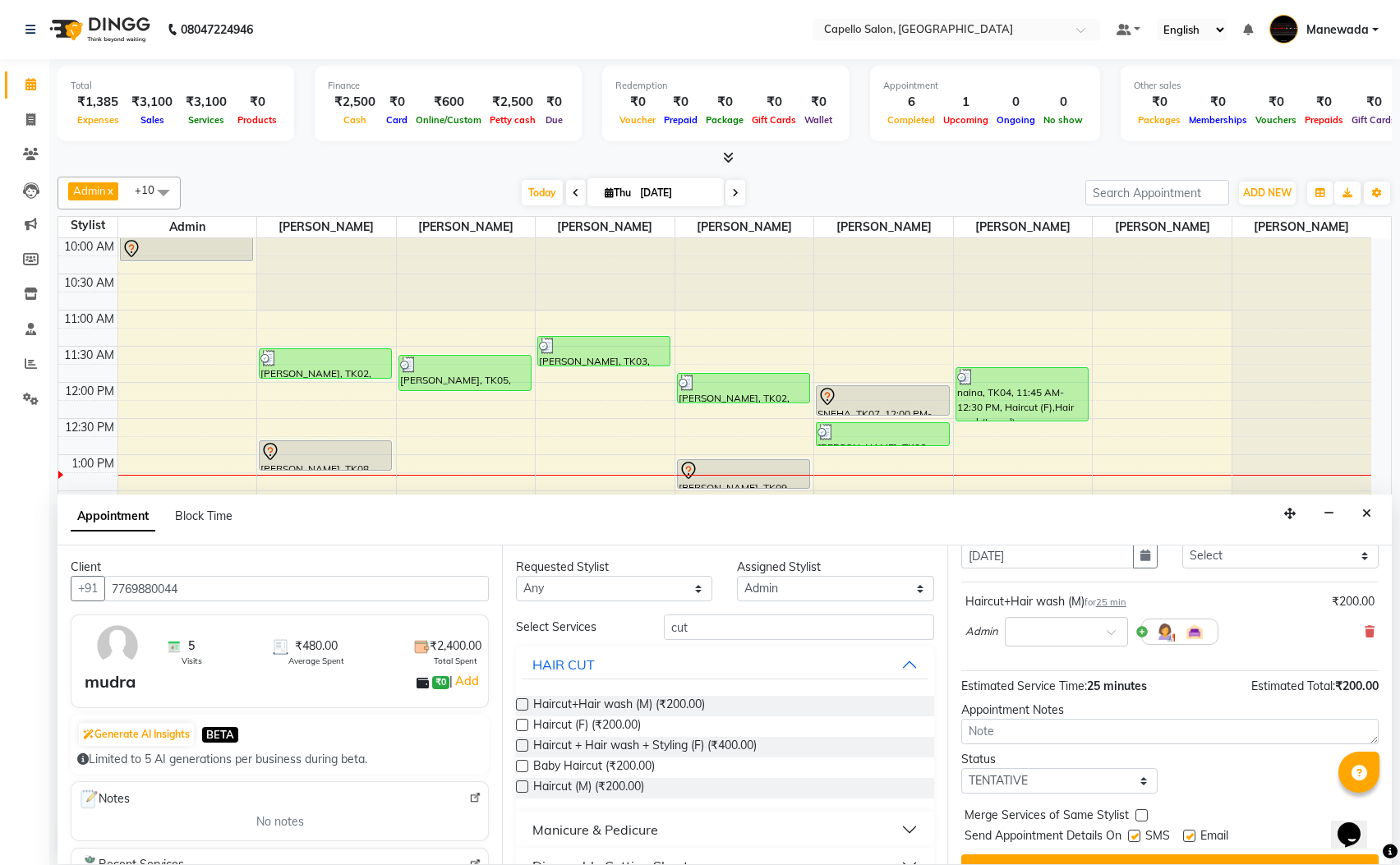
scroll to position [101, 0]
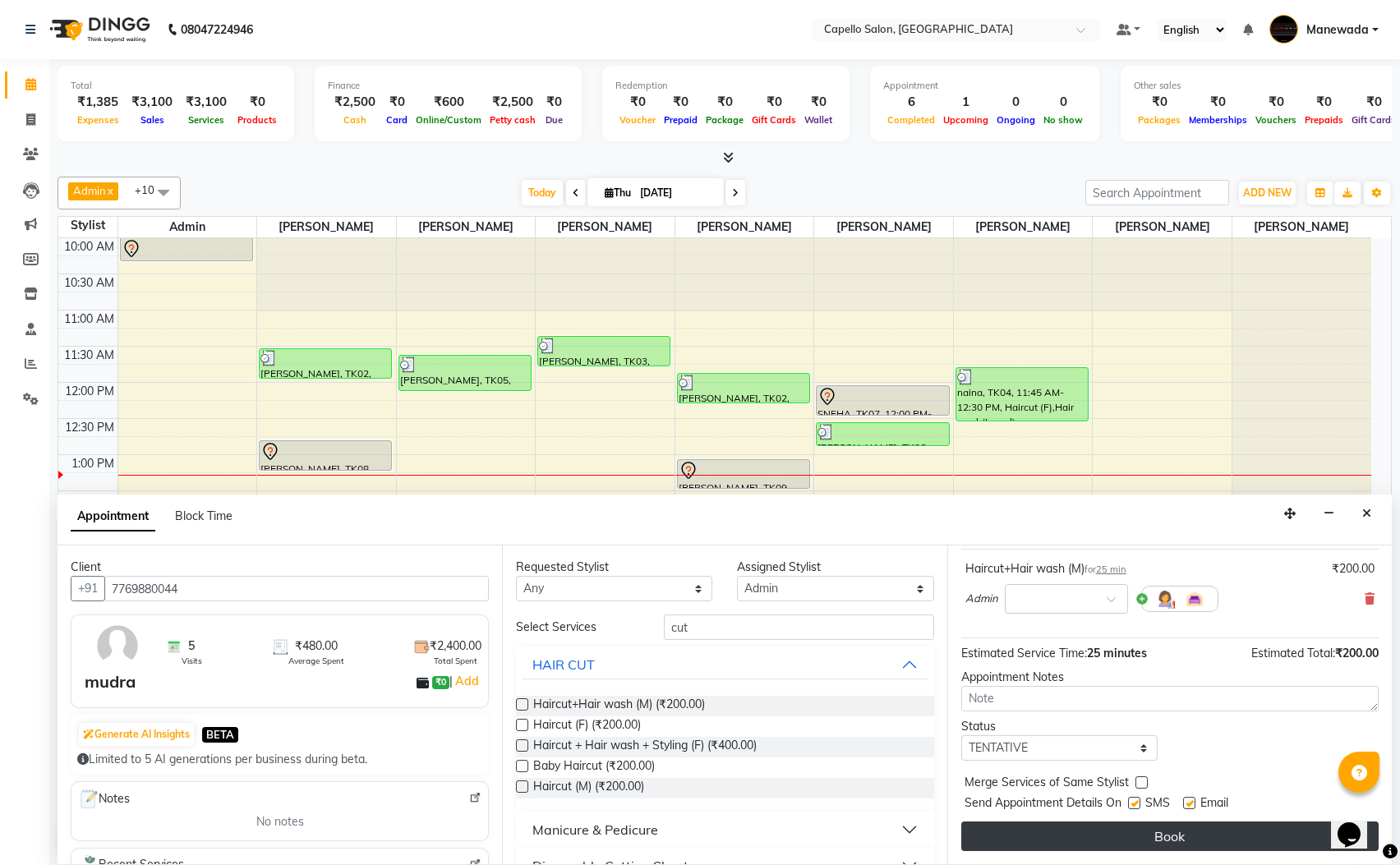
click at [1105, 833] on button "Book" at bounding box center [1170, 836] width 417 height 30
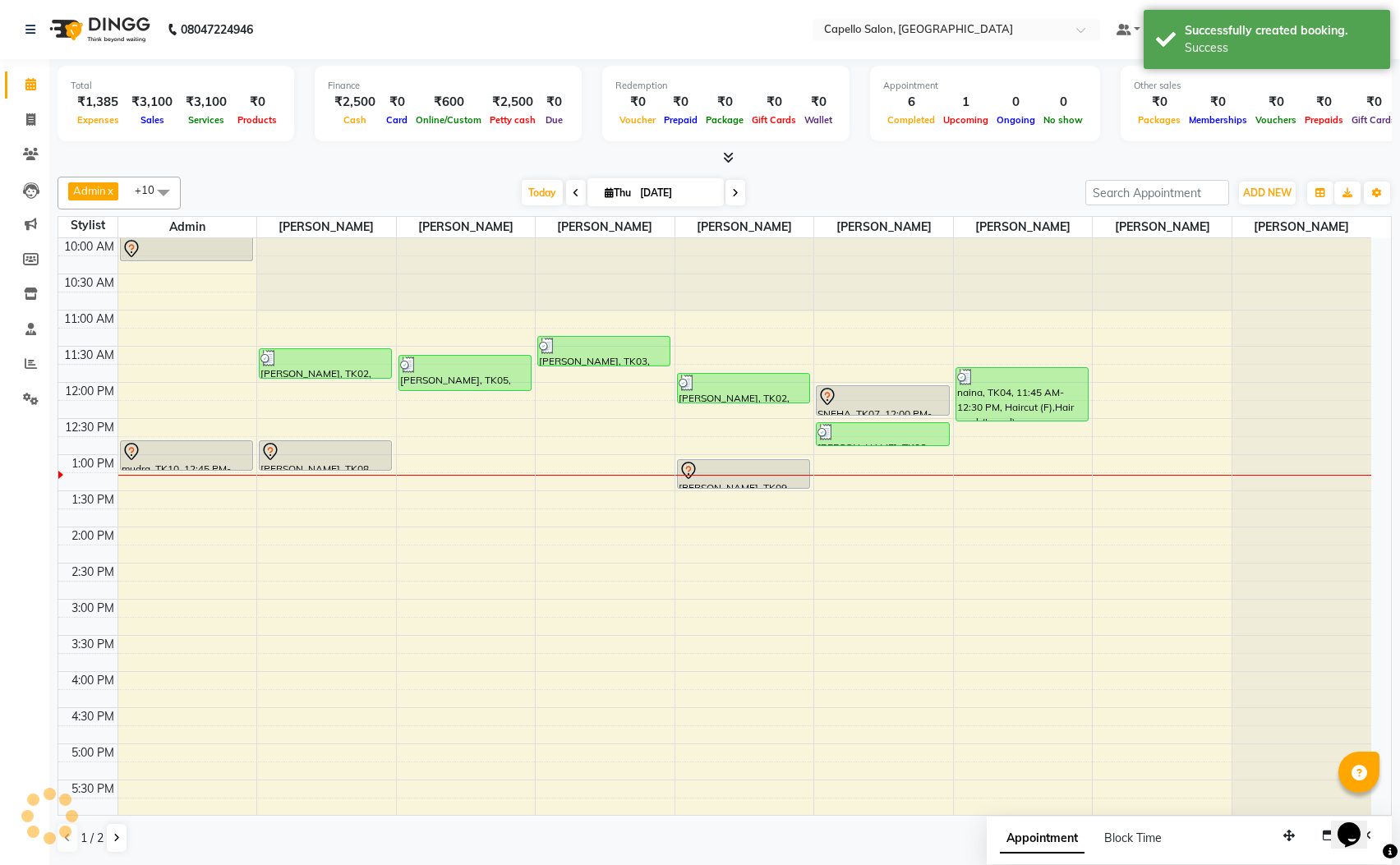
scroll to position [0, 0]
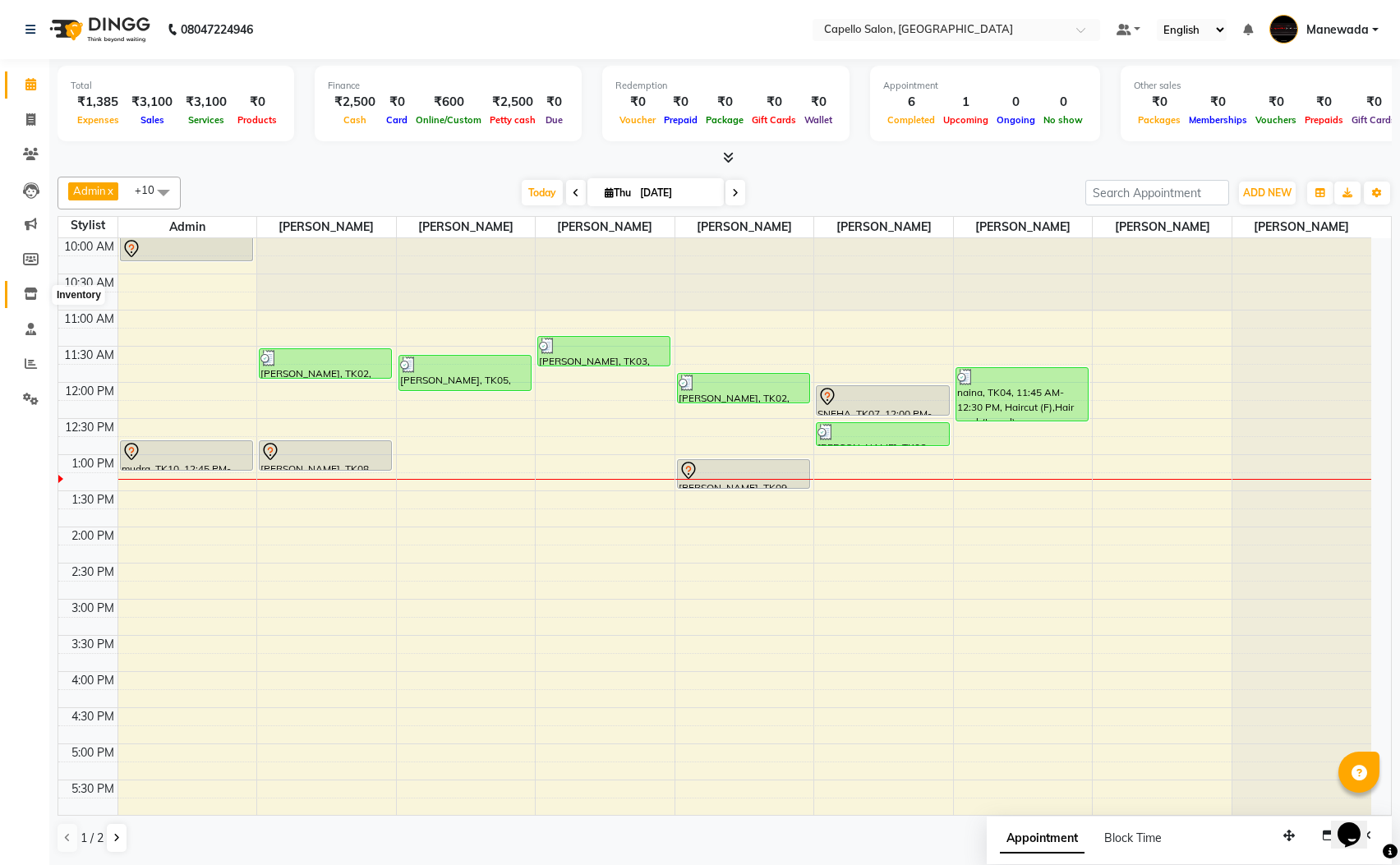
click at [25, 298] on icon at bounding box center [31, 293] width 14 height 12
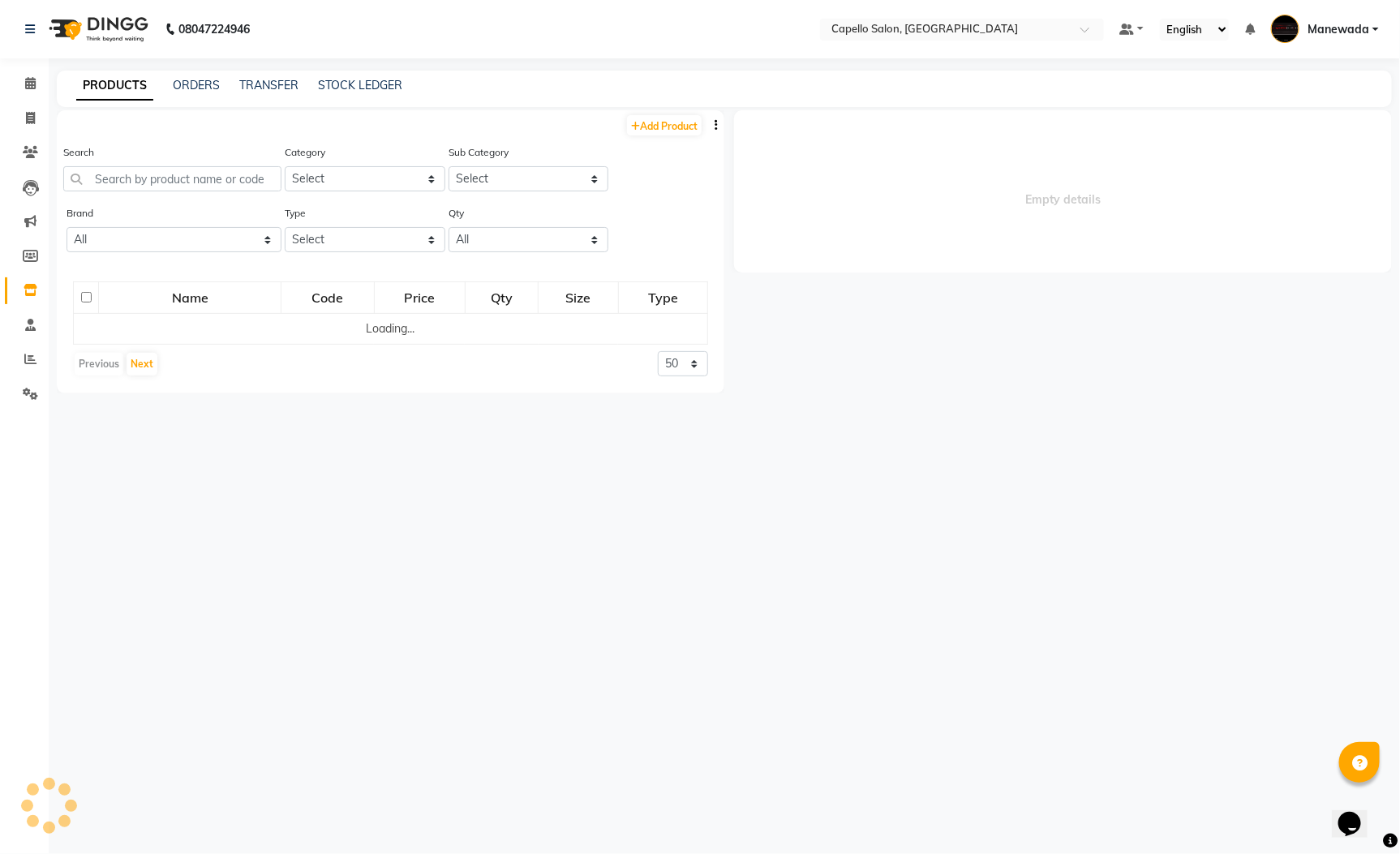
select select
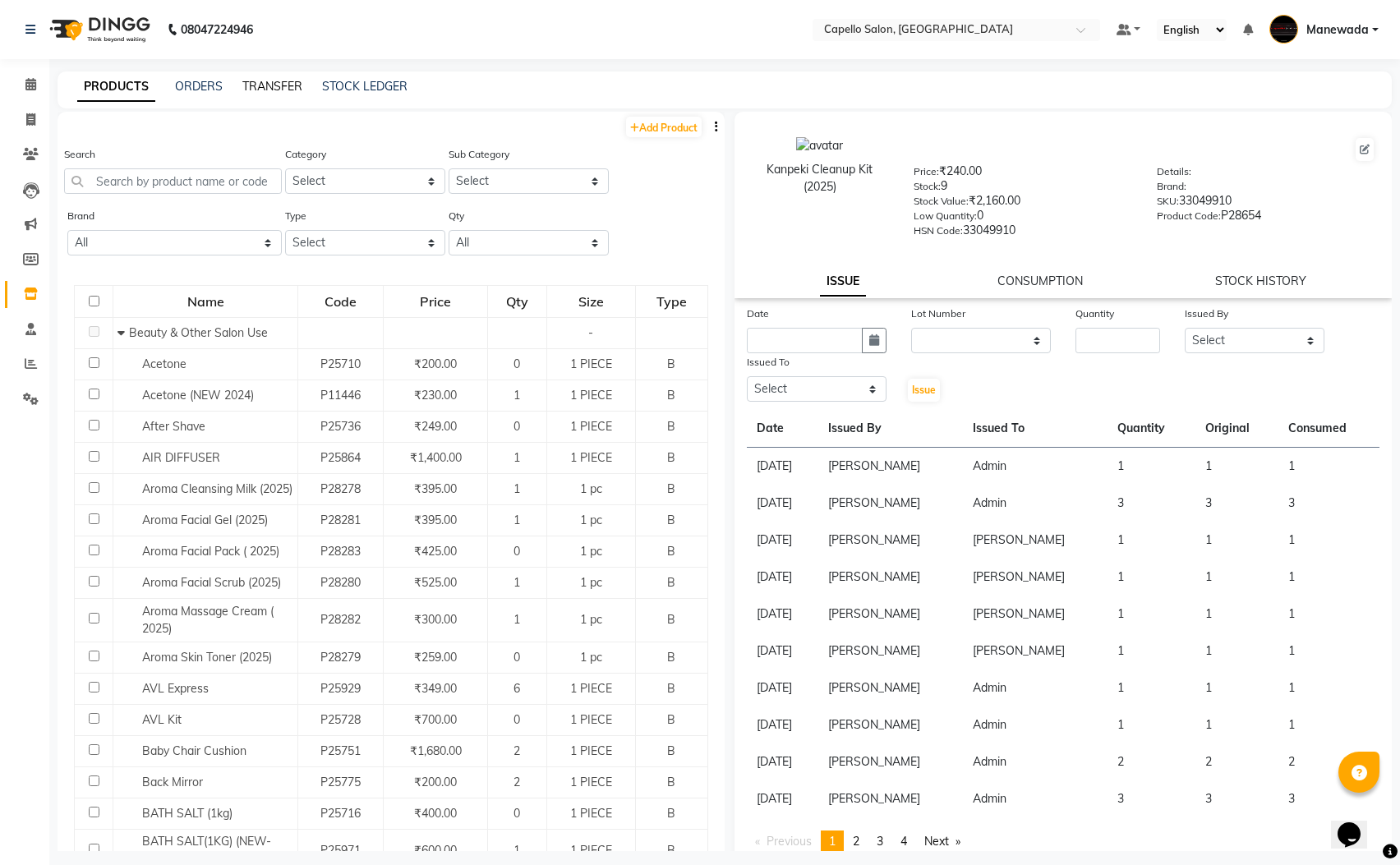
click at [280, 79] on div "TRANSFER" at bounding box center [272, 86] width 60 height 17
click at [284, 82] on link "TRANSFER" at bounding box center [272, 86] width 60 height 14
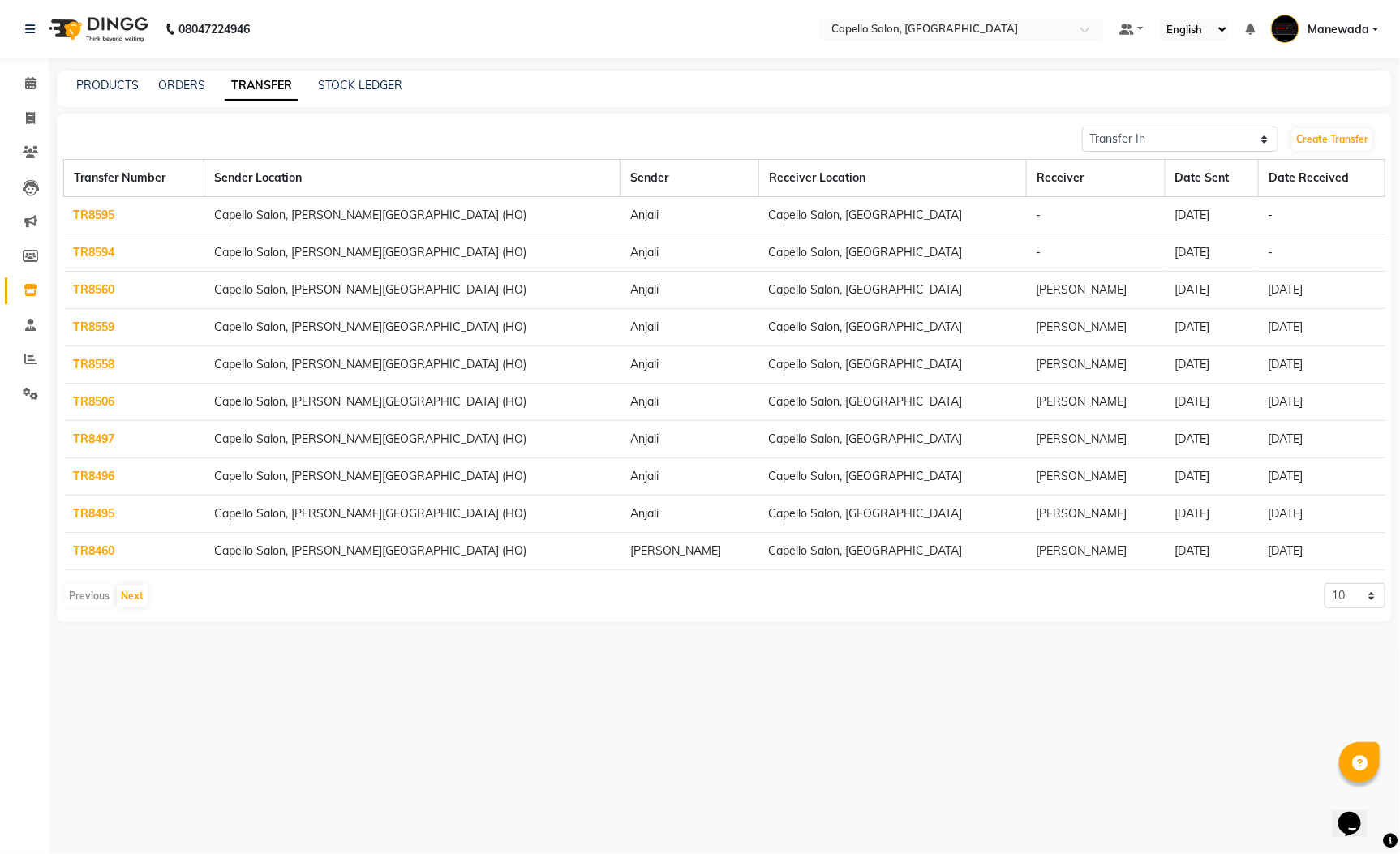
click at [107, 225] on td "TR8595" at bounding box center [135, 215] width 140 height 37
click at [104, 214] on link "TR8595" at bounding box center [95, 214] width 42 height 14
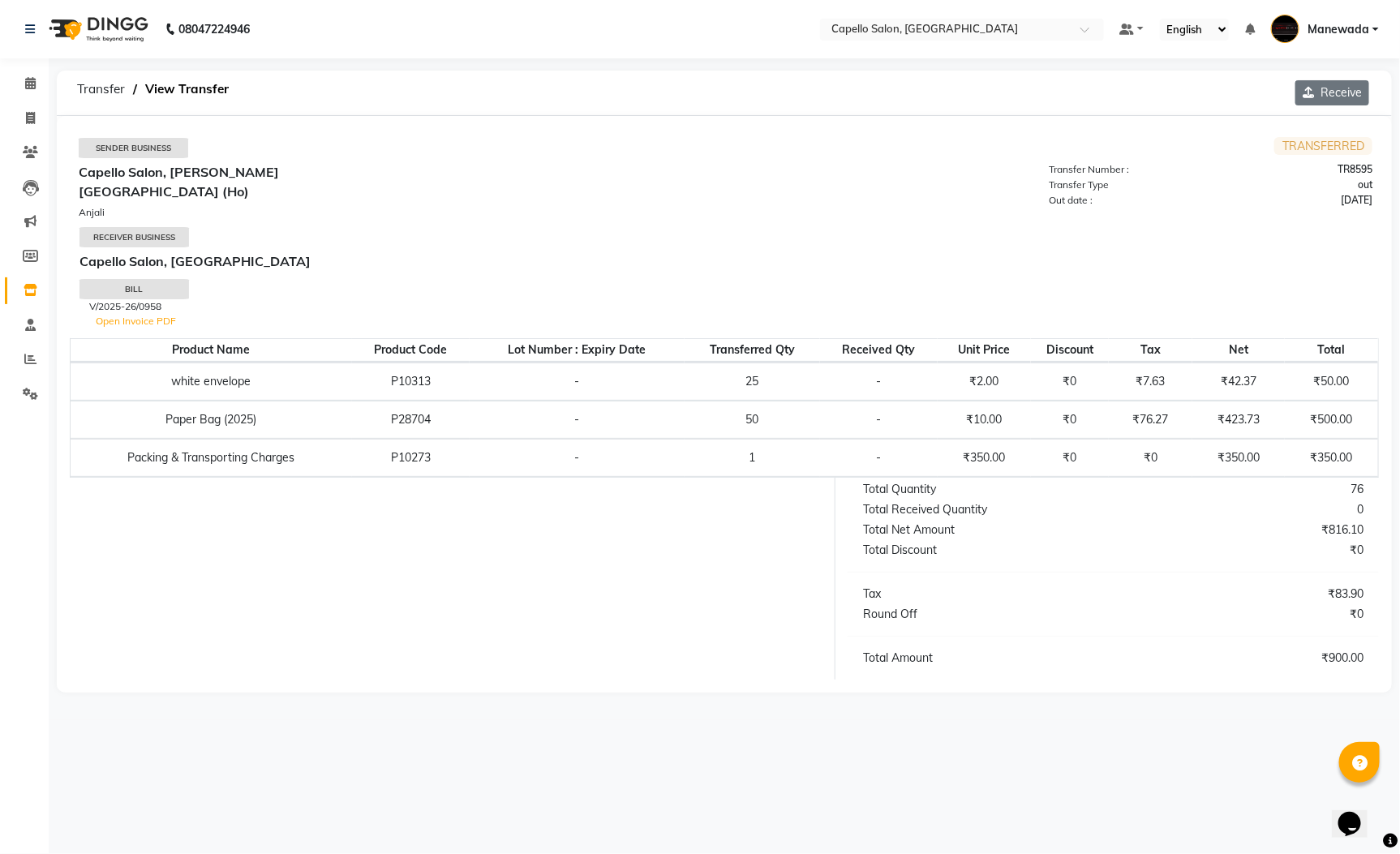
click at [1352, 92] on button "Receive" at bounding box center [1333, 93] width 74 height 25
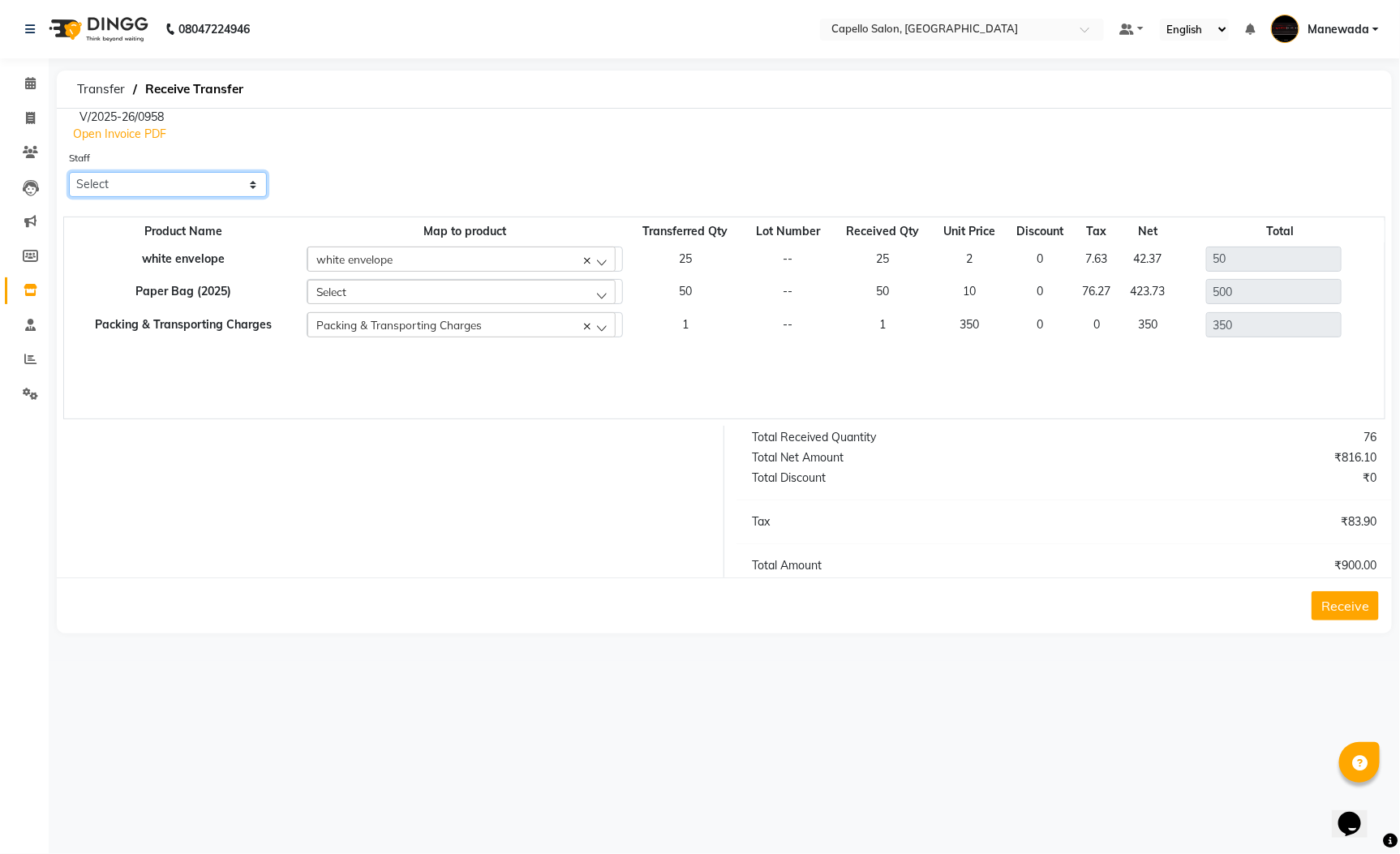
click at [163, 187] on select "Select Admin [PERSON_NAME] [PERSON_NAME] [PERSON_NAME] [PERSON_NAME] [PERSON_NA…" at bounding box center [168, 184] width 198 height 25
select select "65482"
click at [69, 172] on select "Select Admin [PERSON_NAME] [PERSON_NAME] [PERSON_NAME] [PERSON_NAME] [PERSON_NA…" at bounding box center [168, 184] width 198 height 25
click at [1317, 613] on button "Receive" at bounding box center [1345, 605] width 67 height 29
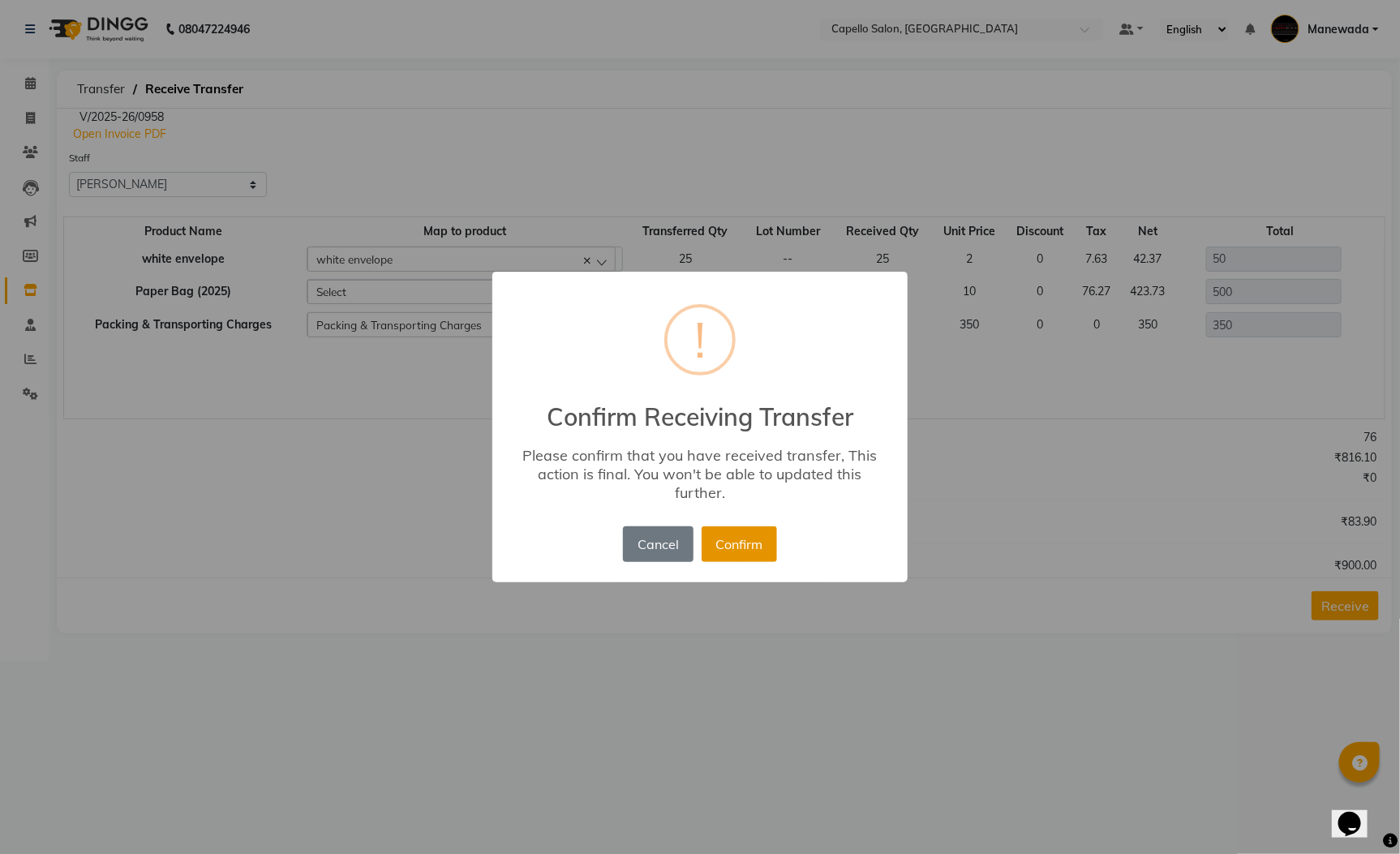
click at [721, 540] on button "Confirm" at bounding box center [738, 545] width 75 height 36
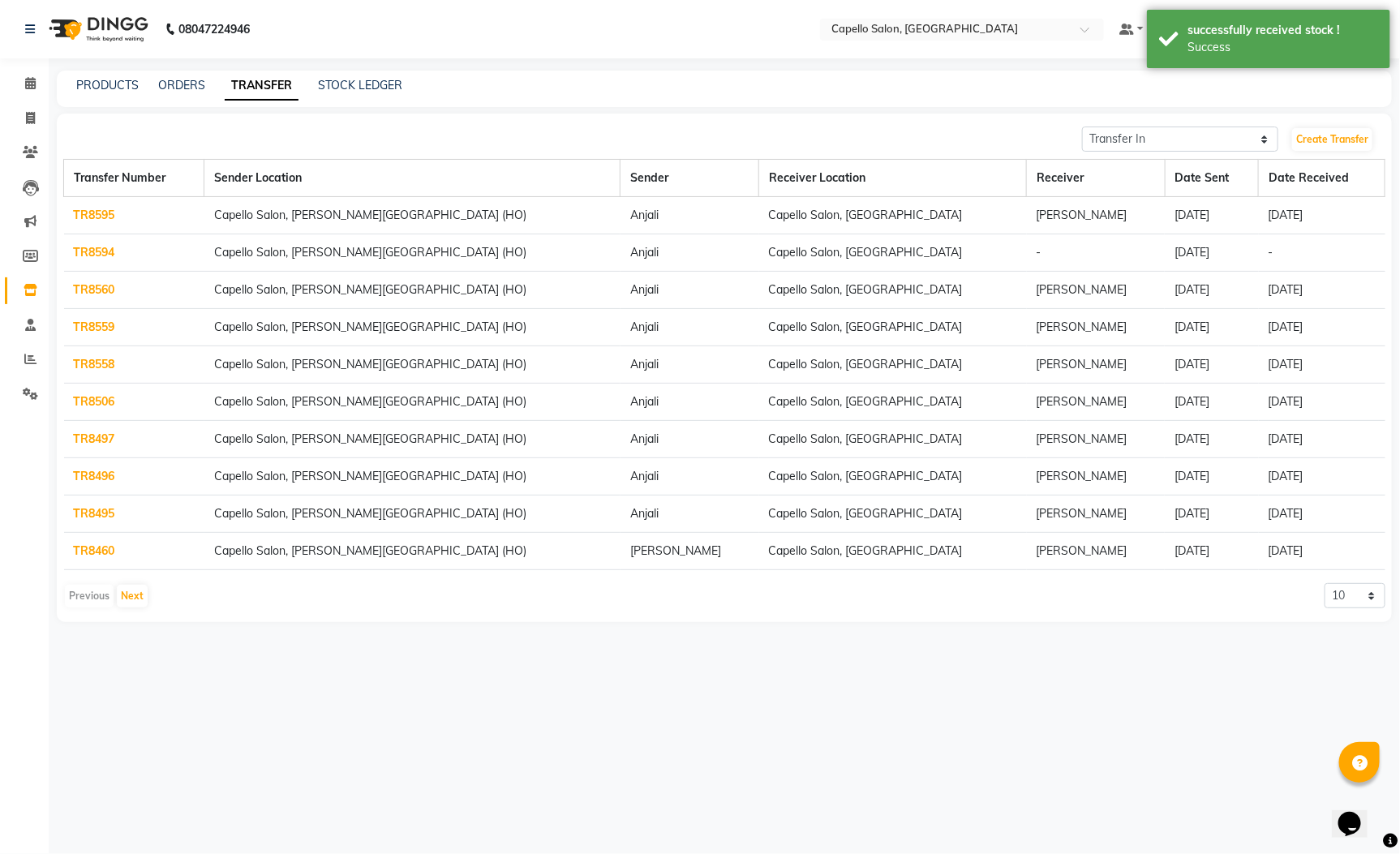
click at [105, 259] on link "TR8594" at bounding box center [95, 251] width 42 height 14
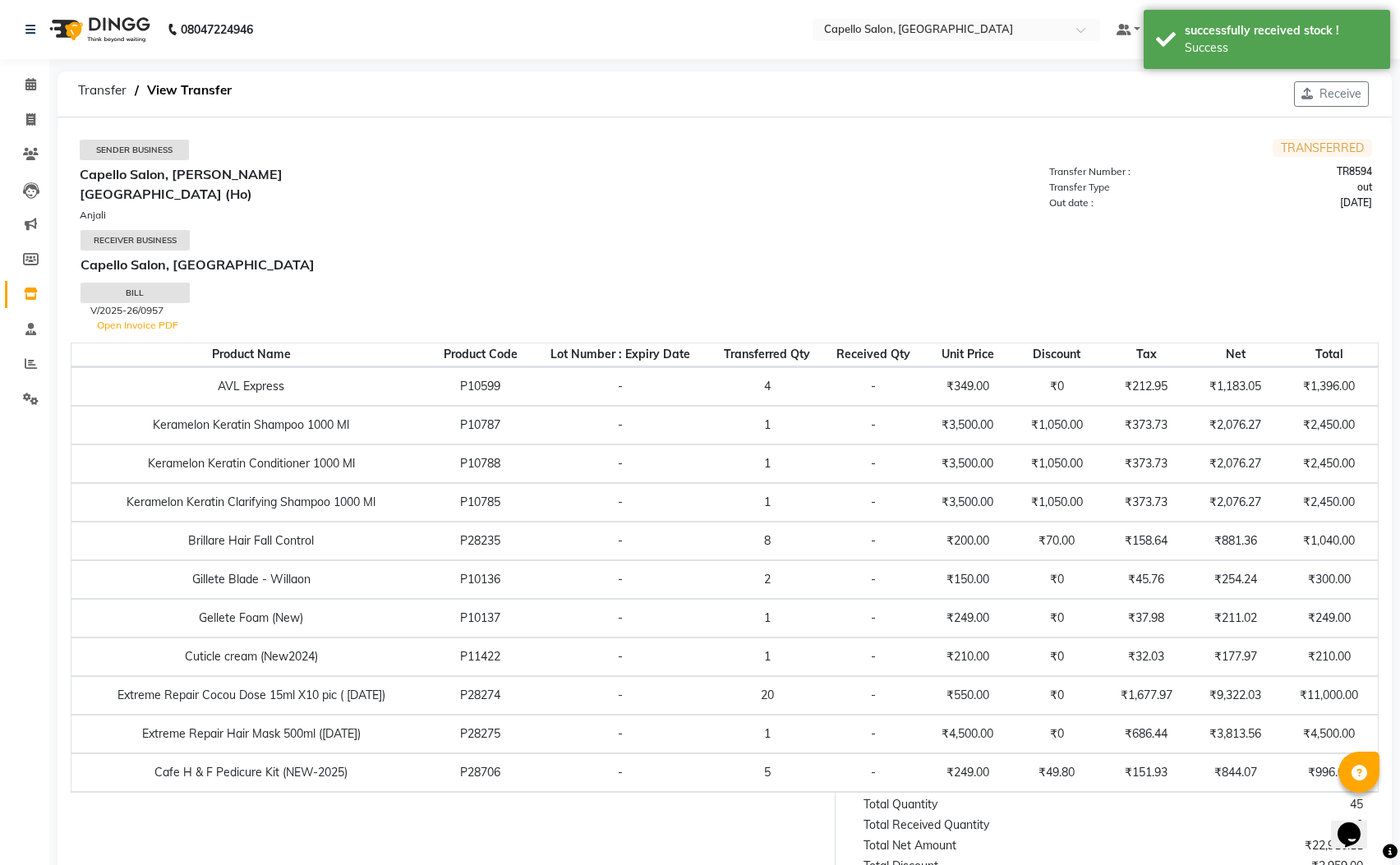
click at [165, 319] on link "Open Invoice PDF" at bounding box center [138, 325] width 82 height 12
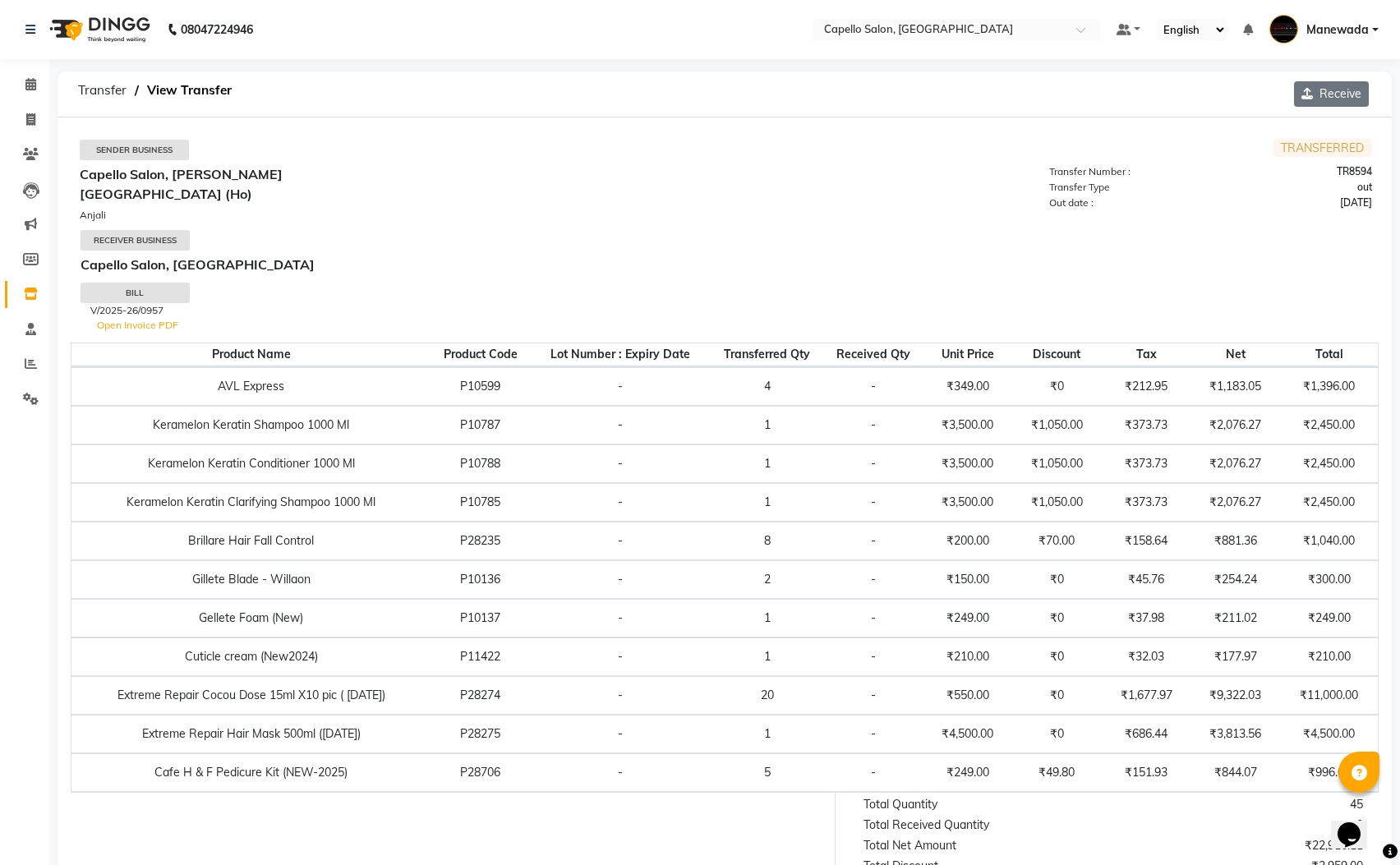
click at [1342, 85] on button "Receive" at bounding box center [1332, 94] width 75 height 25
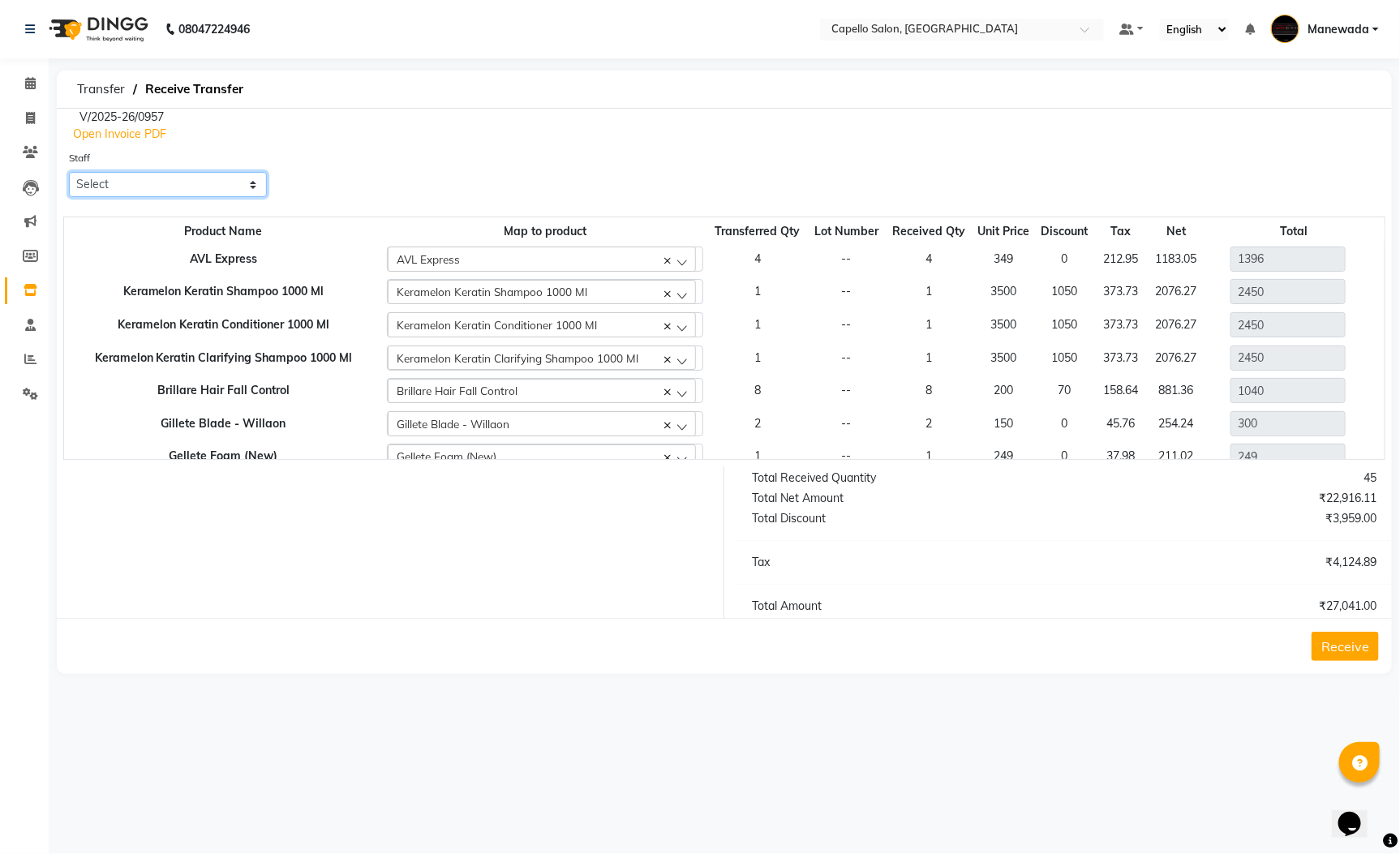
click at [229, 182] on select "Select Admin [PERSON_NAME] [PERSON_NAME] [PERSON_NAME] [PERSON_NAME] [PERSON_NA…" at bounding box center [168, 184] width 198 height 25
select select "65482"
click at [69, 172] on select "Select Admin [PERSON_NAME] [PERSON_NAME] [PERSON_NAME] [PERSON_NAME] [PERSON_NA…" at bounding box center [168, 184] width 198 height 25
click at [1375, 650] on button "Receive" at bounding box center [1345, 646] width 67 height 29
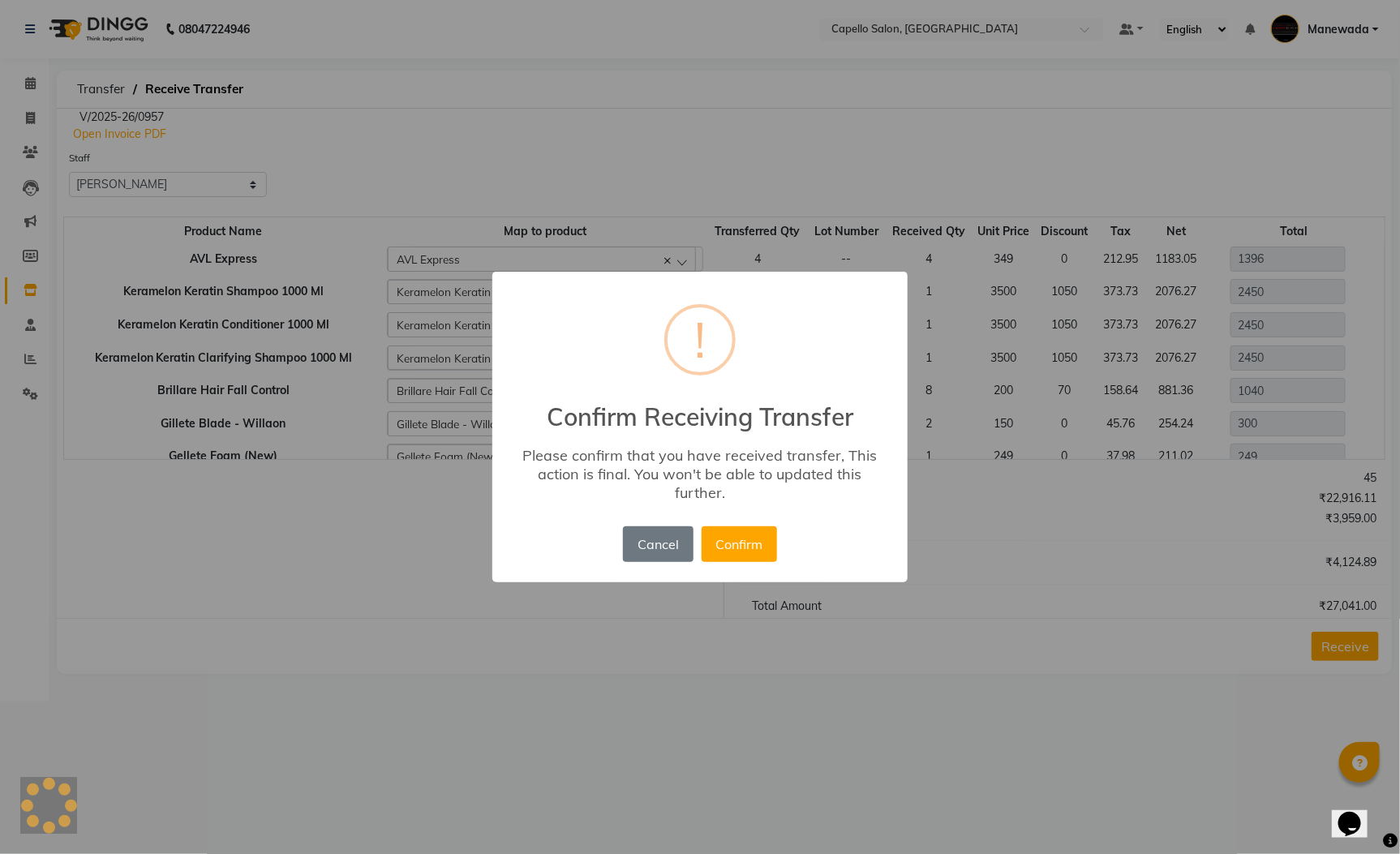
click at [759, 565] on div "Cancel No Confirm" at bounding box center [700, 544] width 161 height 44
click at [745, 540] on button "Confirm" at bounding box center [738, 545] width 75 height 36
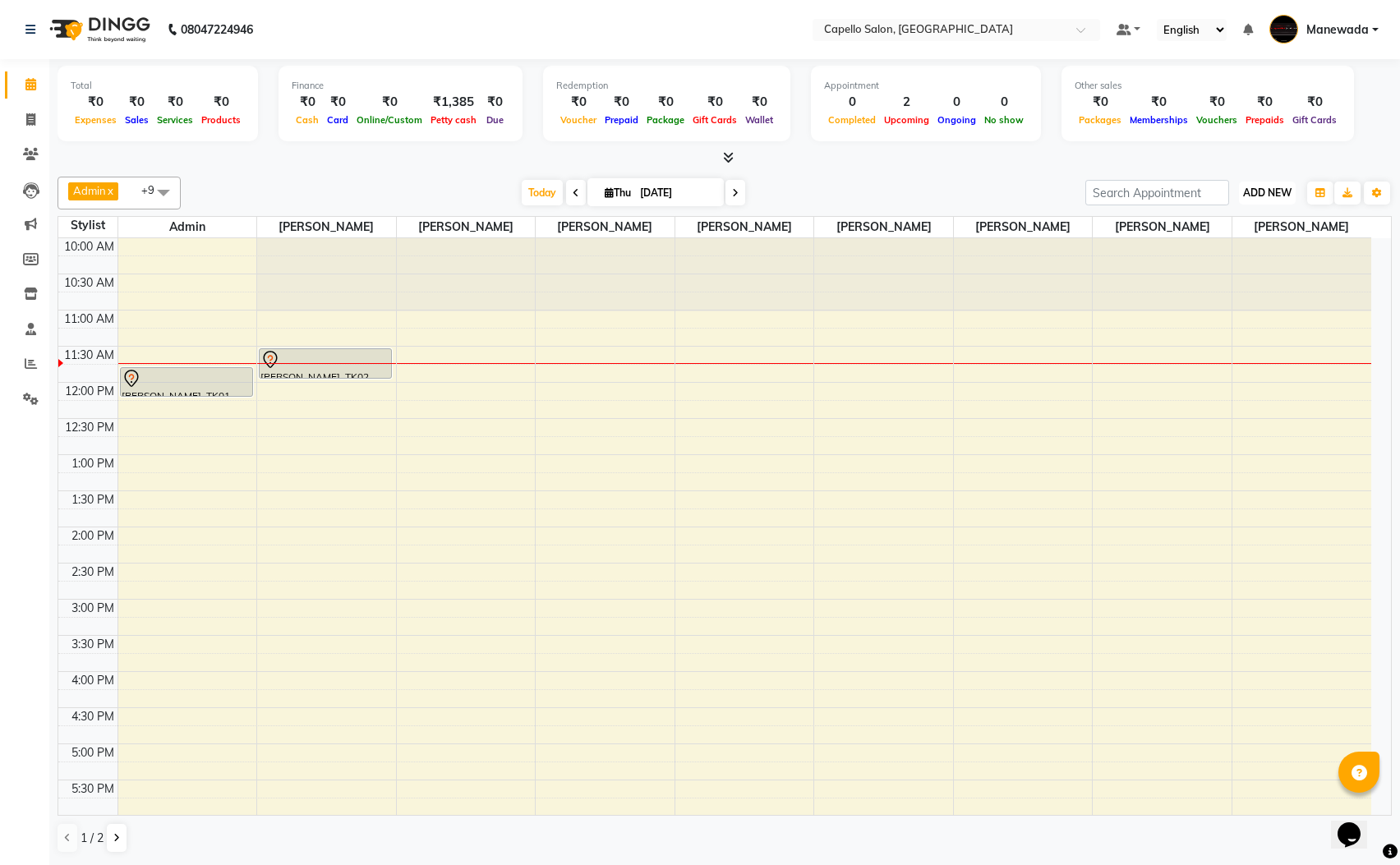
click at [1278, 185] on button "ADD NEW Toggle Dropdown" at bounding box center [1267, 193] width 57 height 23
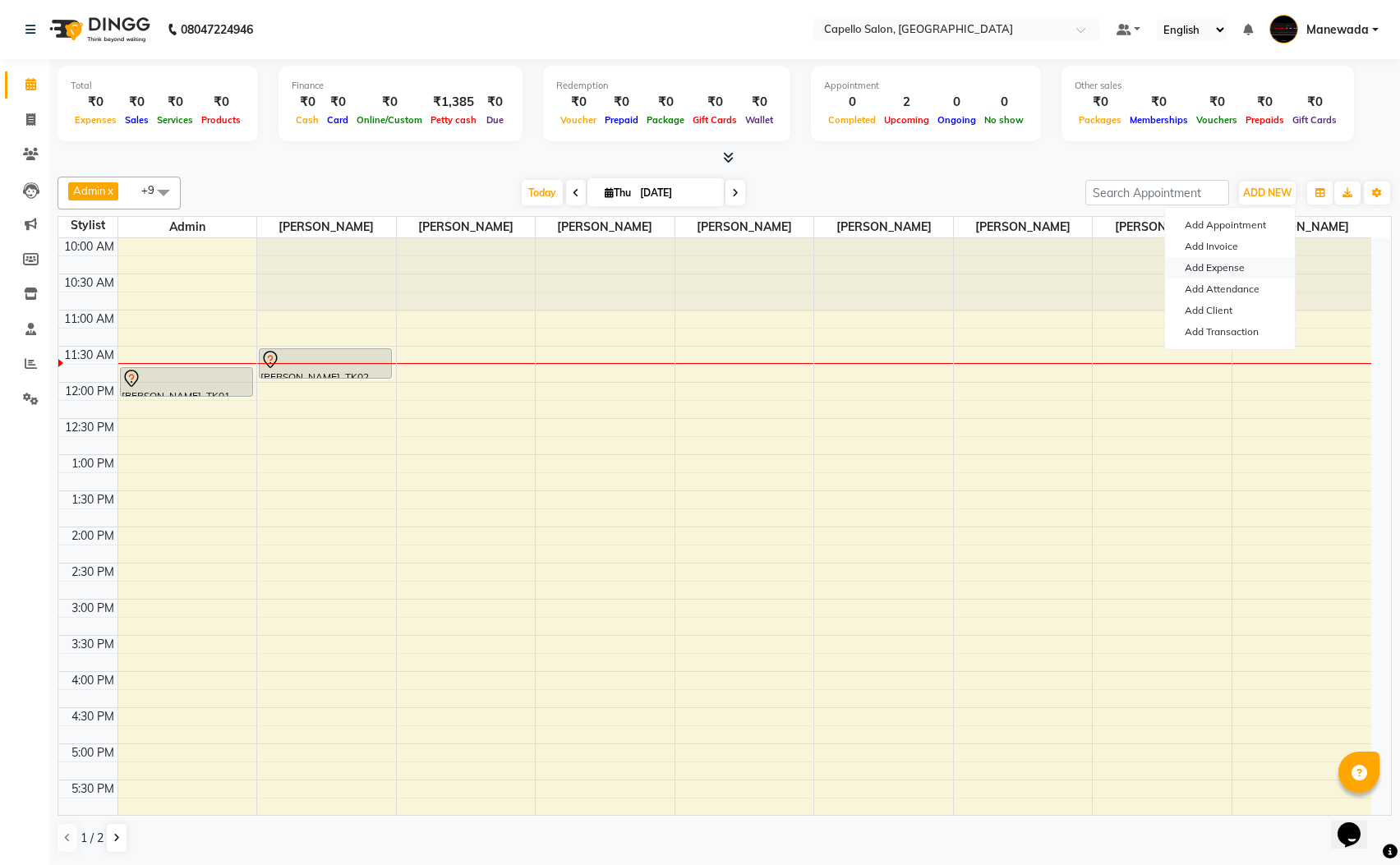
click at [1223, 262] on link "Add Expense" at bounding box center [1230, 267] width 130 height 21
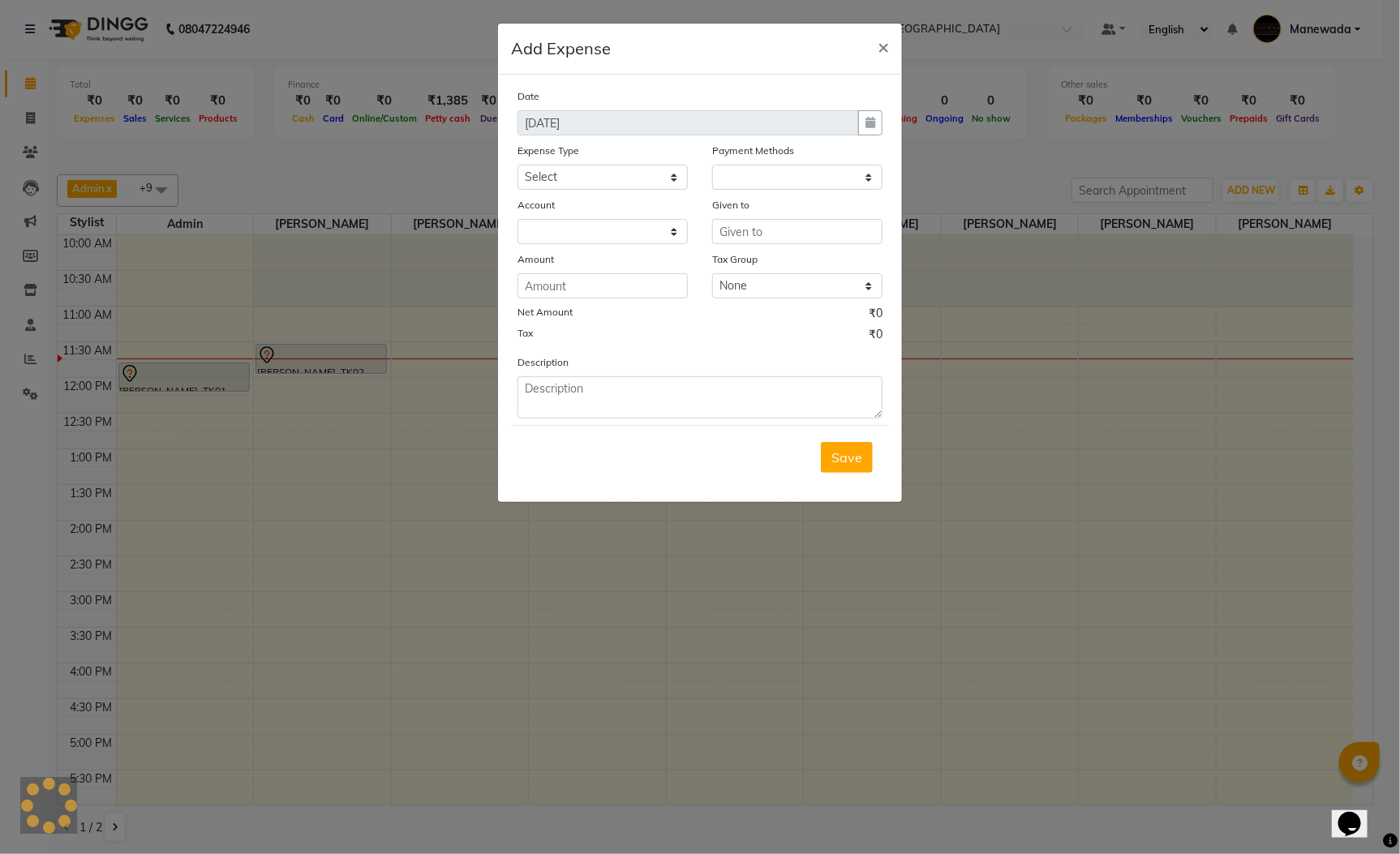
select select "1"
select select "2573"
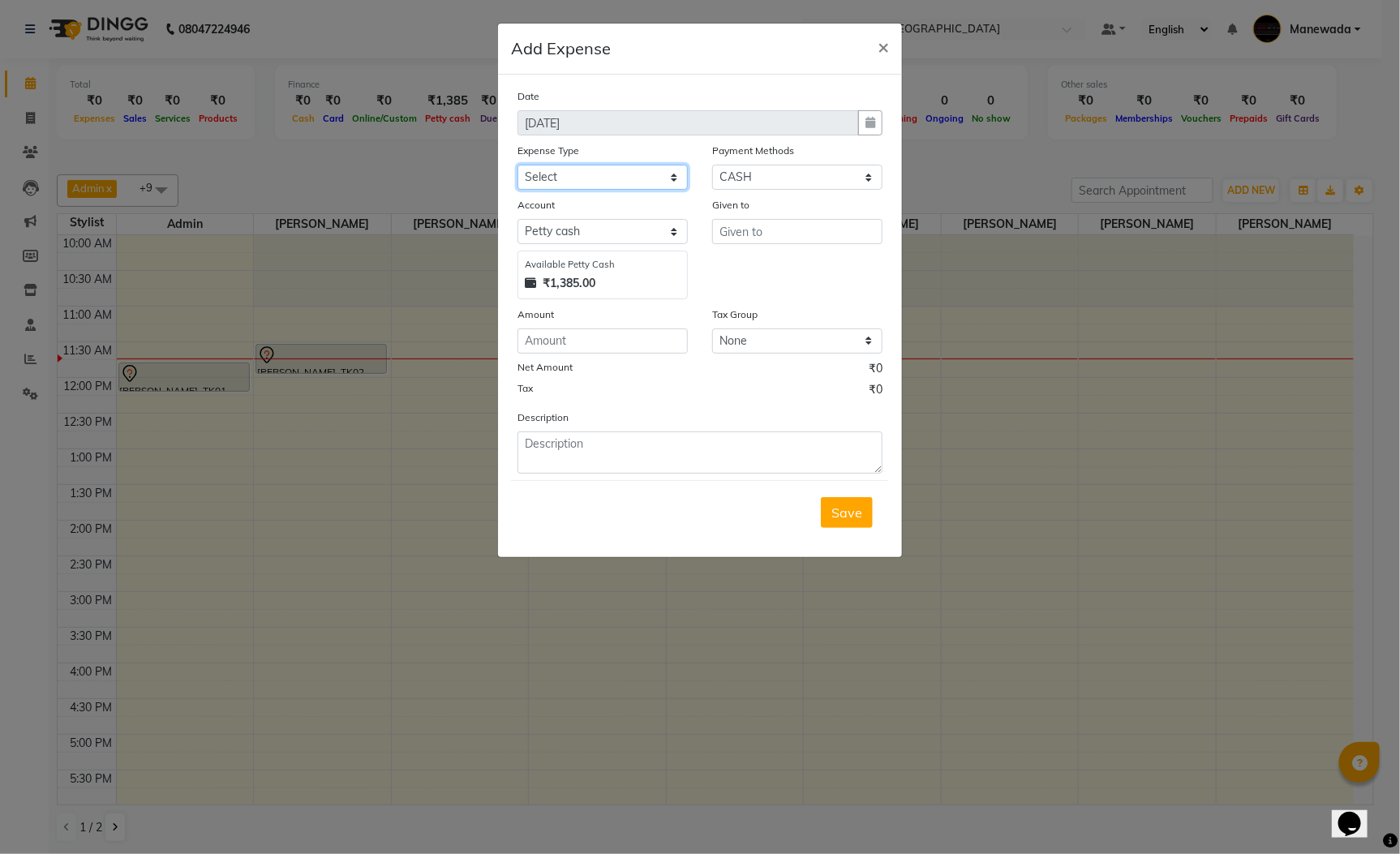
click at [600, 185] on select "Select Advance Salary Annual Lift Maintenance Charges BUILDING MAINTANANCE EXP …" at bounding box center [602, 176] width 170 height 25
select select "1462"
click at [517, 164] on select "Select Advance Salary Annual Lift Maintenance Charges BUILDING MAINTANANCE EXP …" at bounding box center [602, 176] width 170 height 25
click at [815, 227] on input "text" at bounding box center [796, 232] width 170 height 25
type input "samruddha sir"
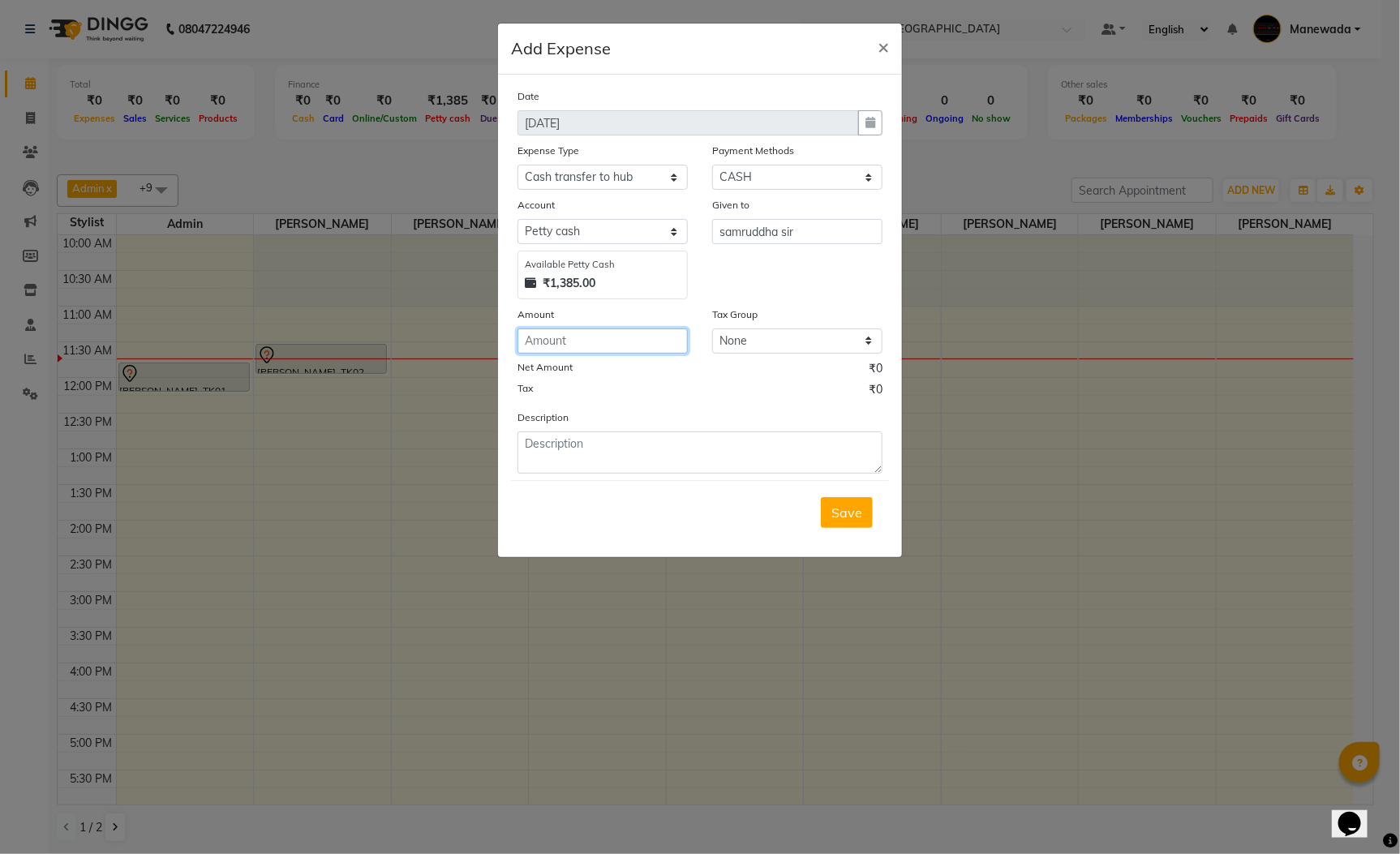
click at [644, 341] on input "number" at bounding box center [602, 341] width 170 height 25
type input "1385"
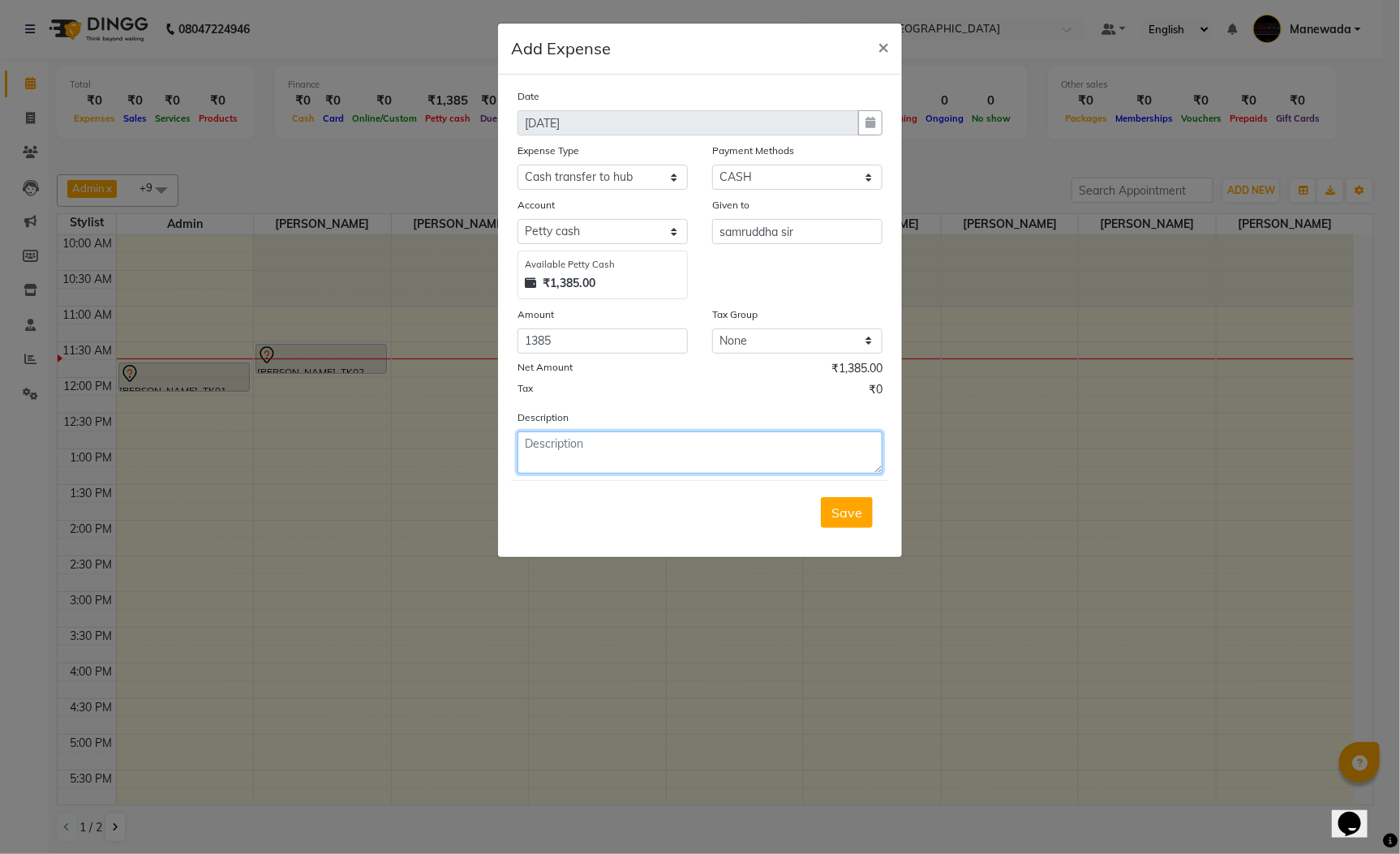
click at [582, 433] on textarea at bounding box center [700, 453] width 365 height 42
type textarea "cash handover given to samruddha sir dated 03-09-2025"
click at [850, 499] on button "Save" at bounding box center [847, 512] width 52 height 30
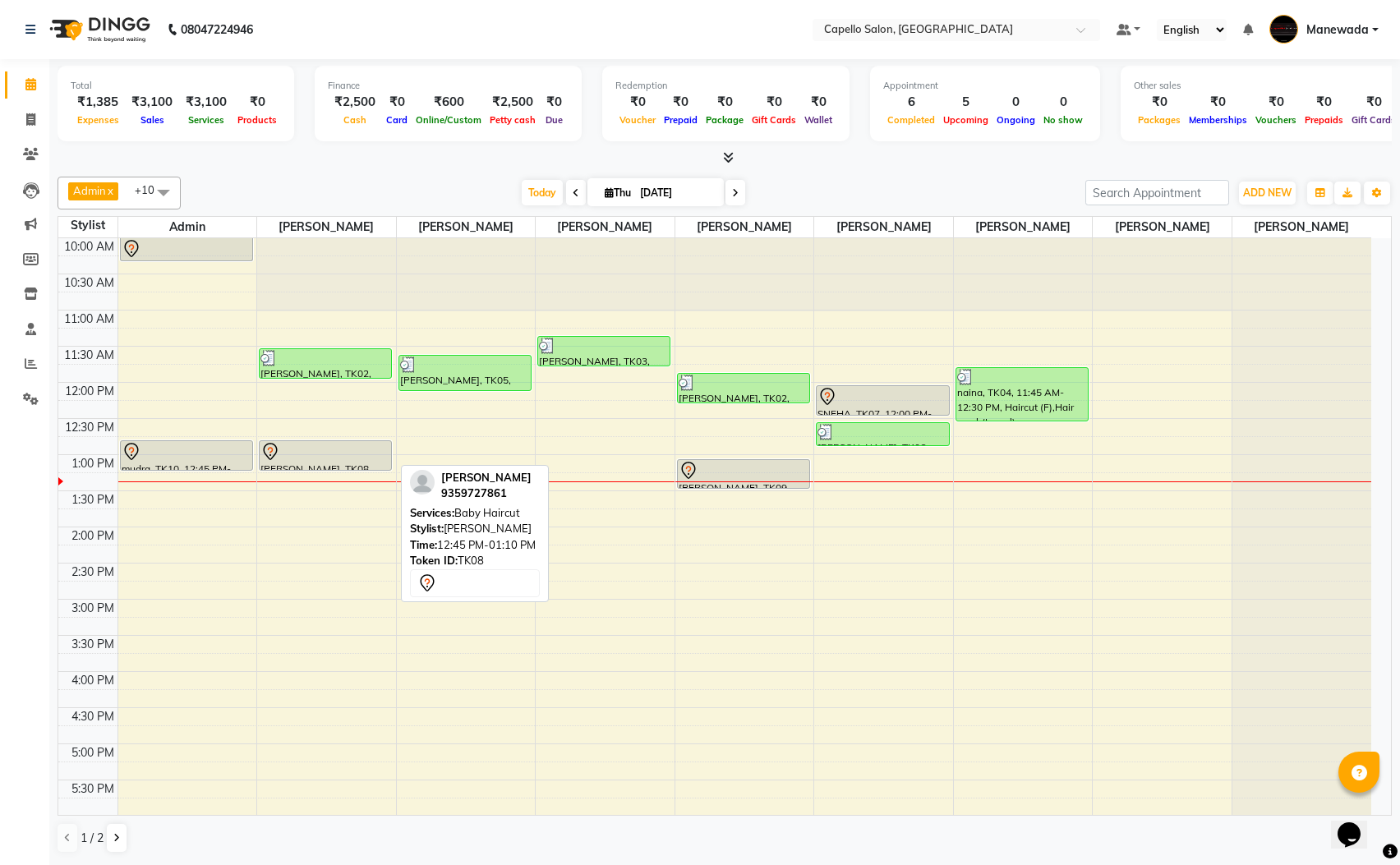
click at [364, 455] on div at bounding box center [325, 452] width 130 height 20
select select "7"
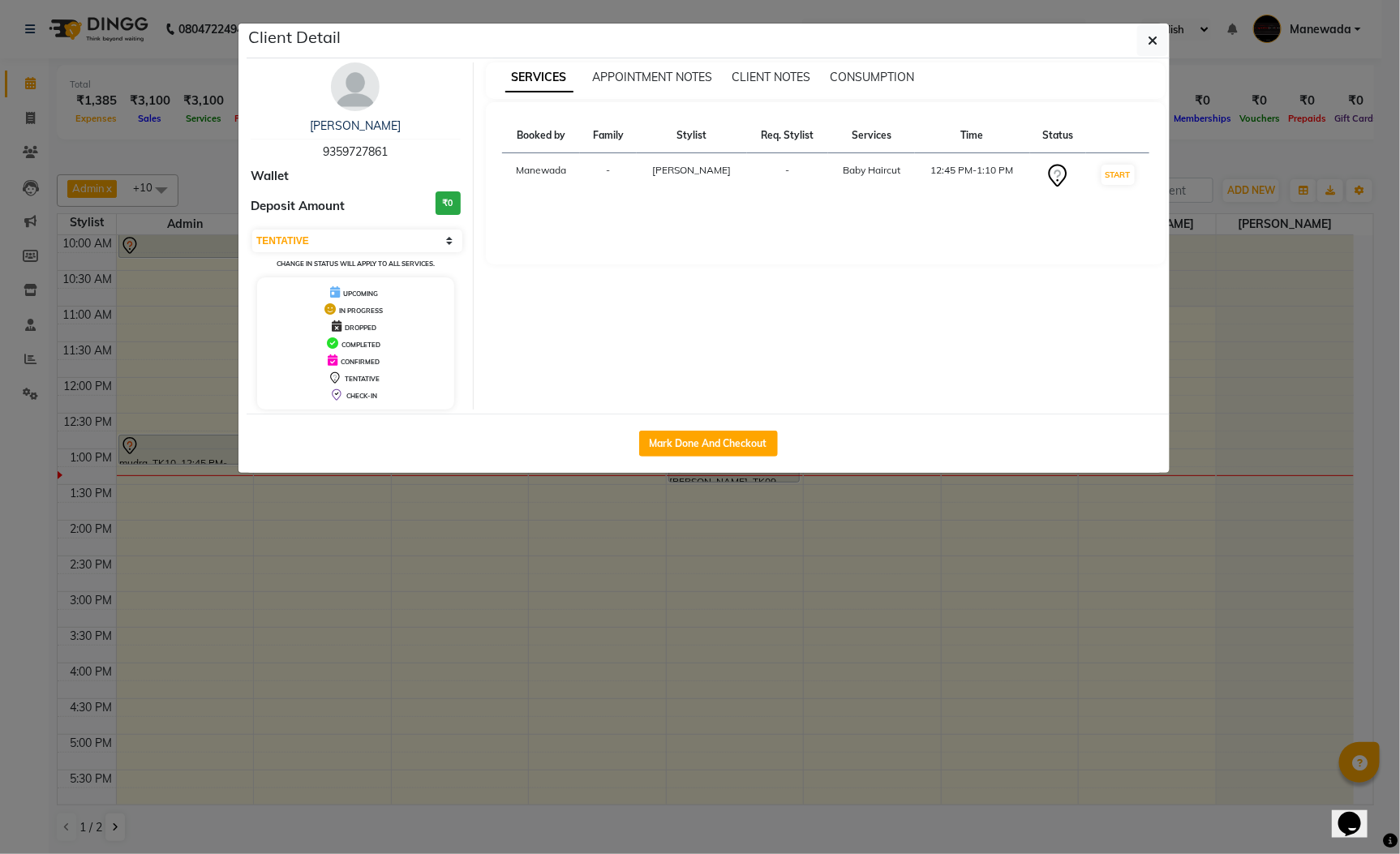
click at [360, 450] on div "Mark Done And Checkout" at bounding box center [708, 443] width 924 height 59
click at [714, 432] on button "Mark Done And Checkout" at bounding box center [708, 443] width 139 height 26
select select "service"
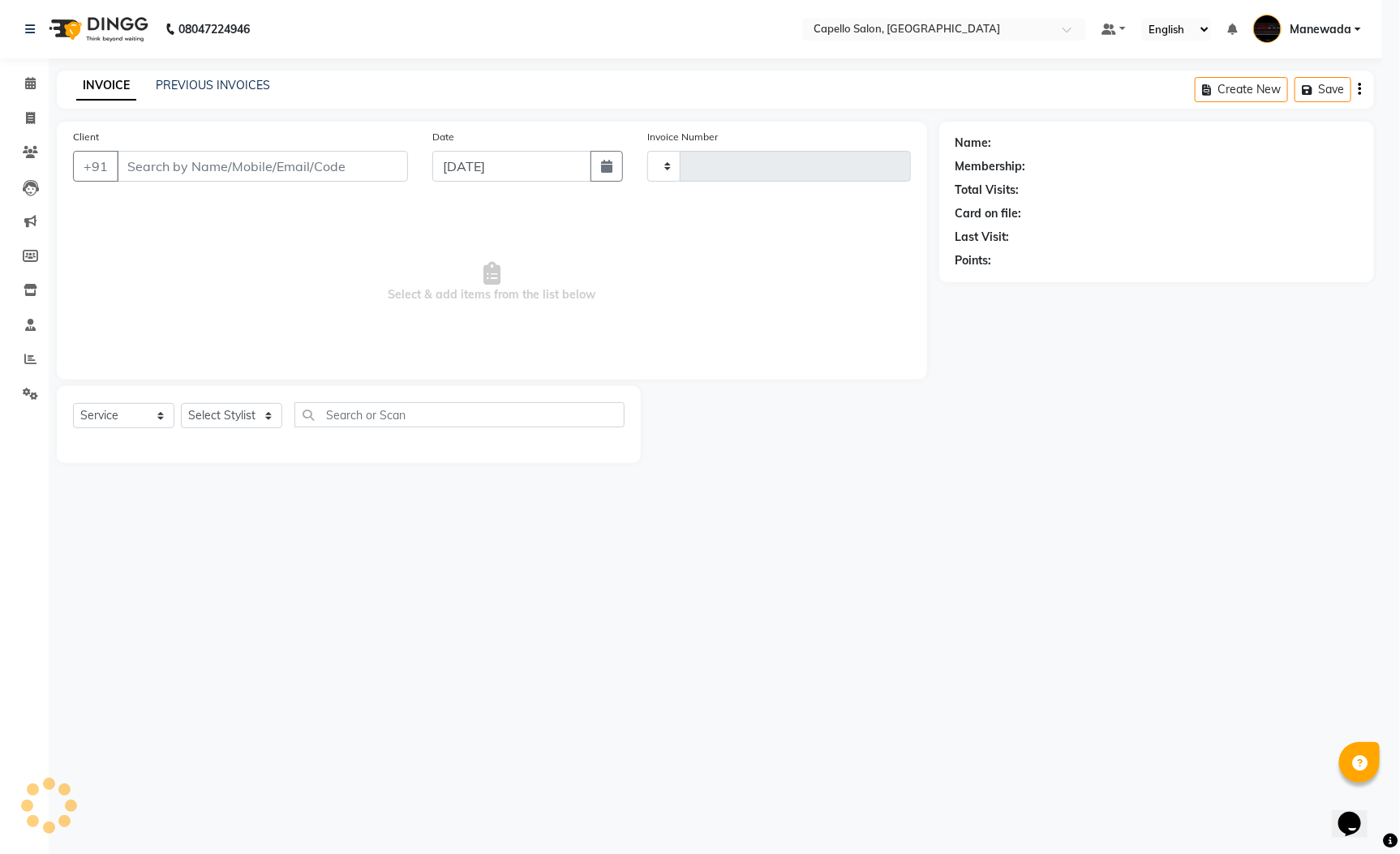
type input "5569"
select select "3476"
type input "9359727861"
select select "46094"
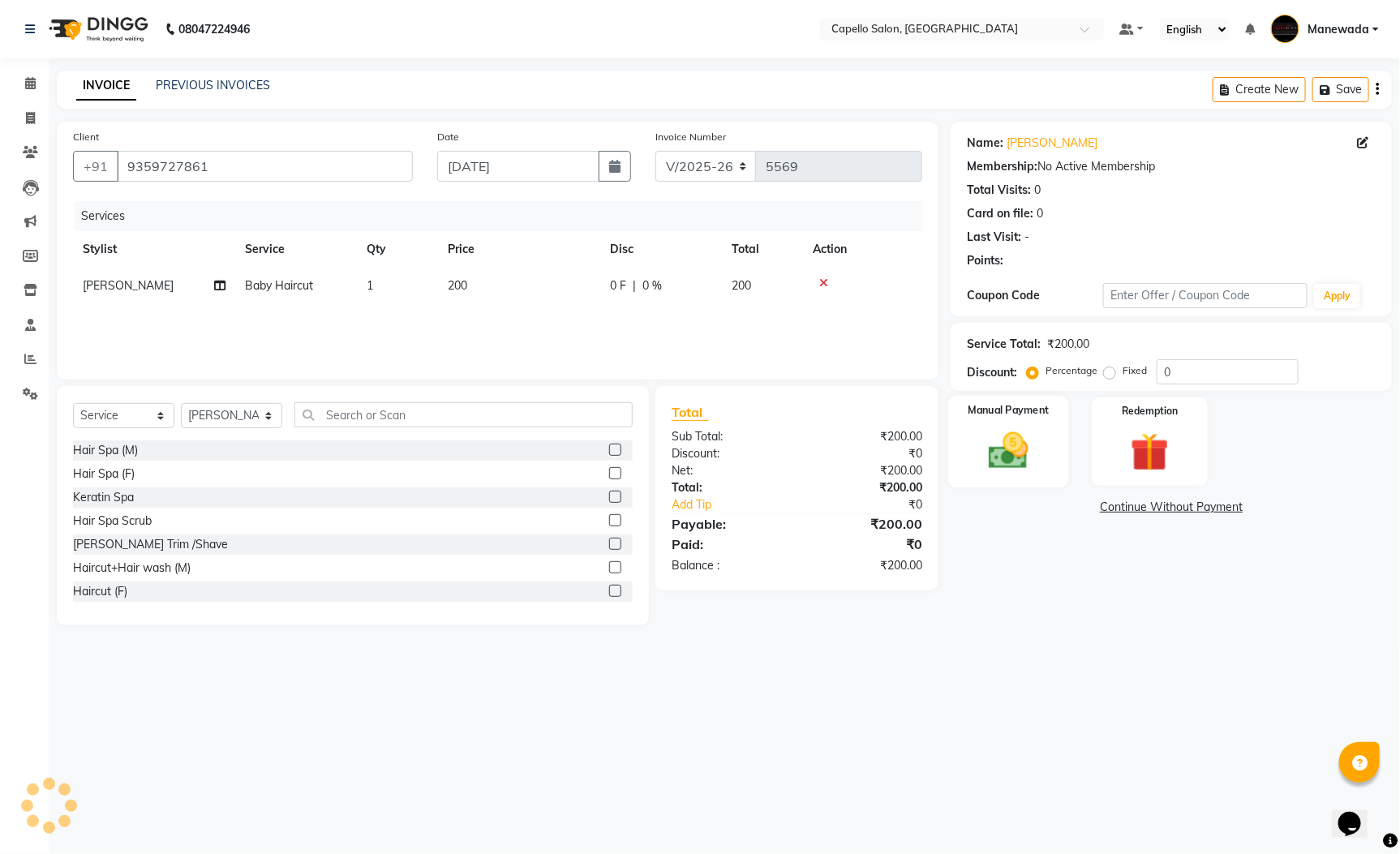
click at [1019, 449] on img at bounding box center [1009, 450] width 65 height 46
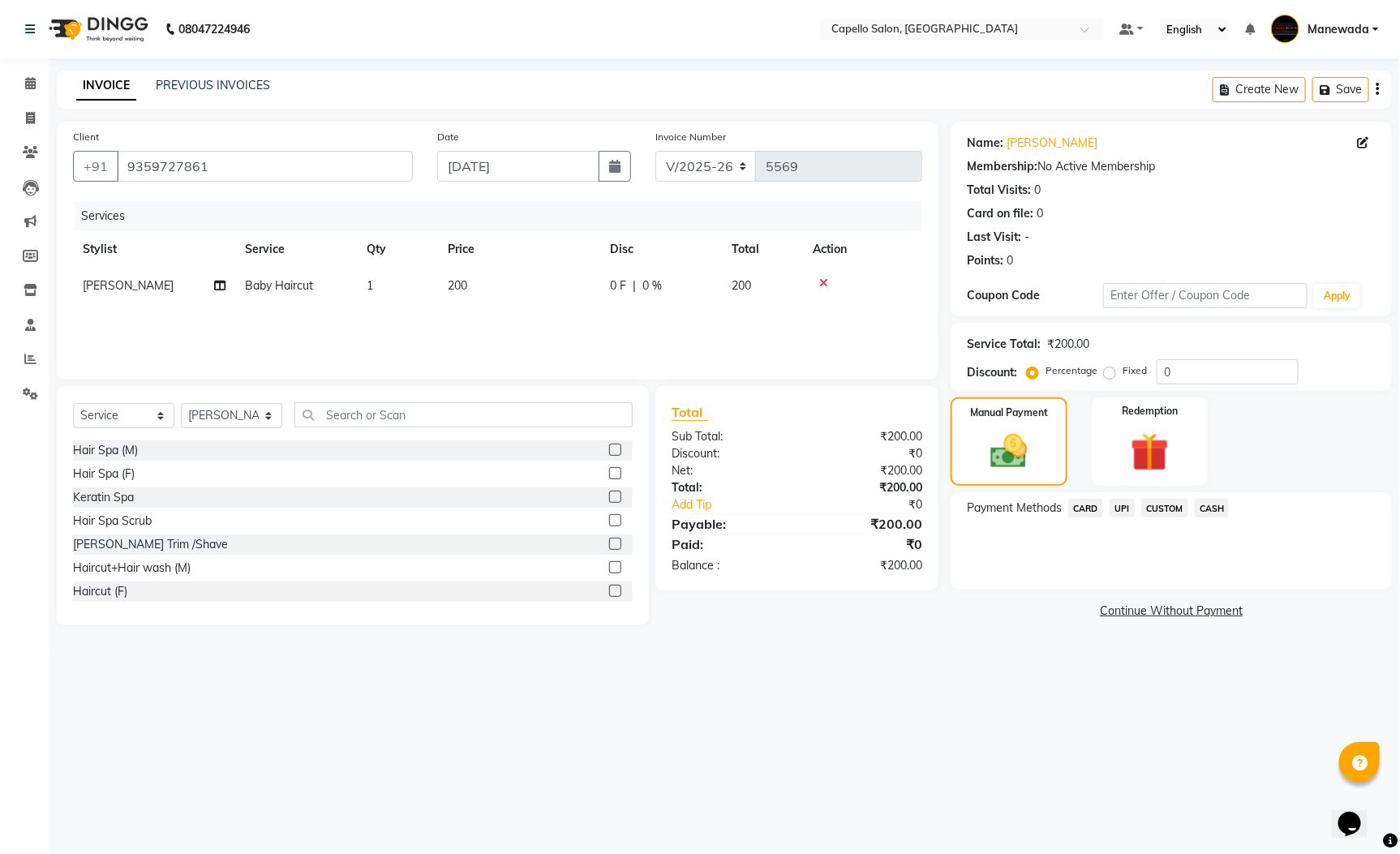
click at [1217, 499] on span "CASH" at bounding box center [1212, 509] width 35 height 19
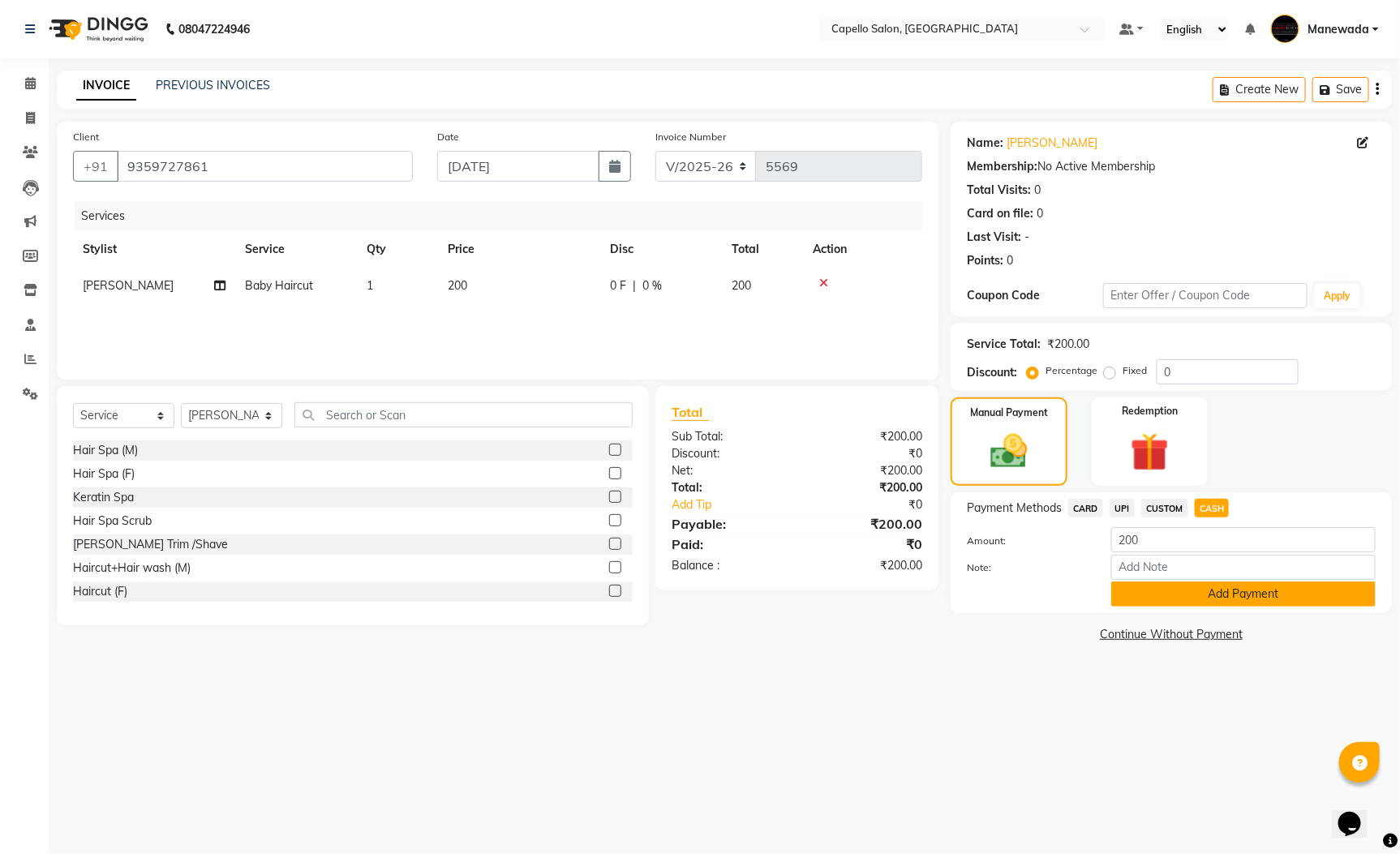
click at [1243, 592] on button "Add Payment" at bounding box center [1243, 594] width 265 height 25
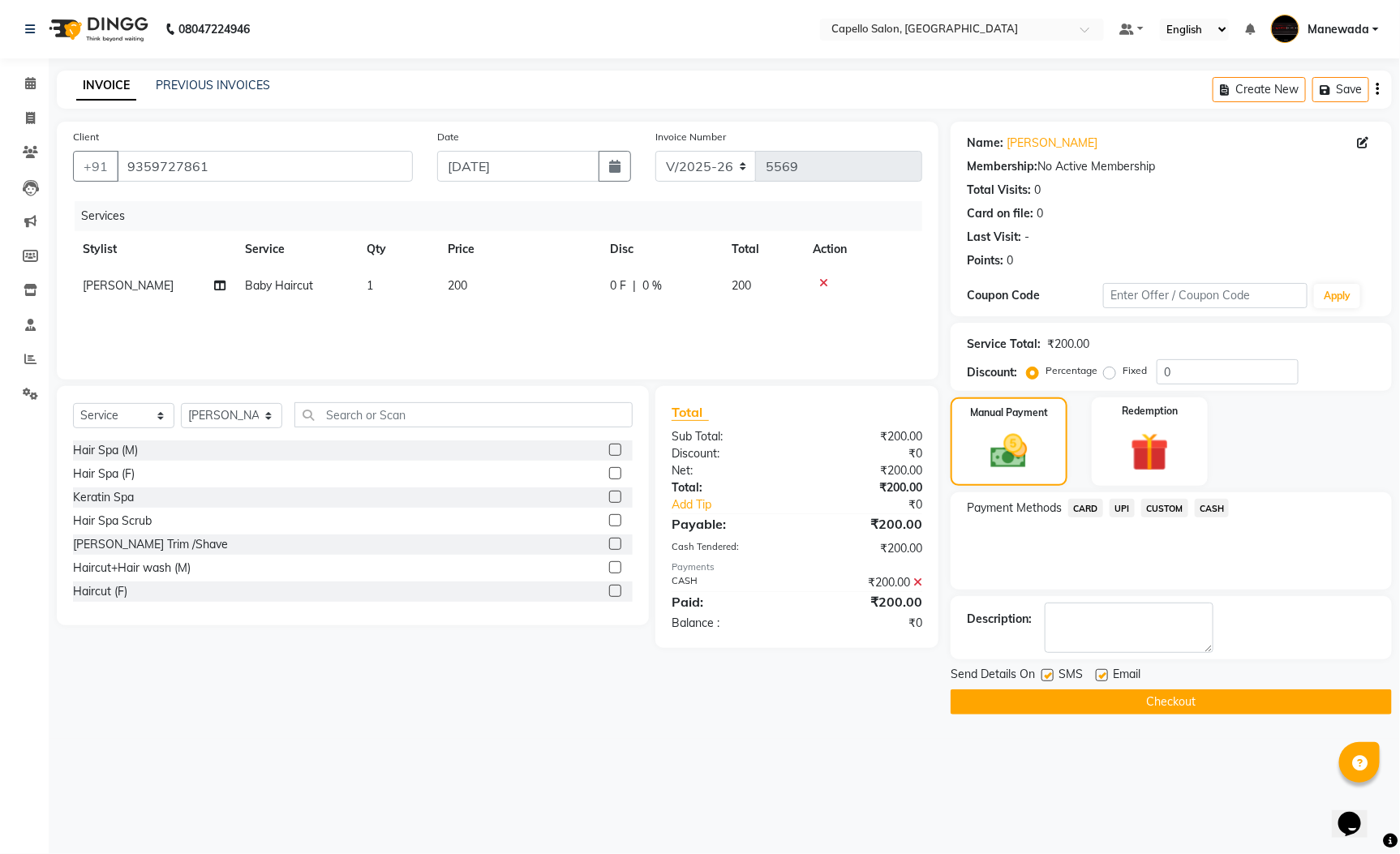
click at [1256, 714] on button "Checkout" at bounding box center [1171, 701] width 441 height 25
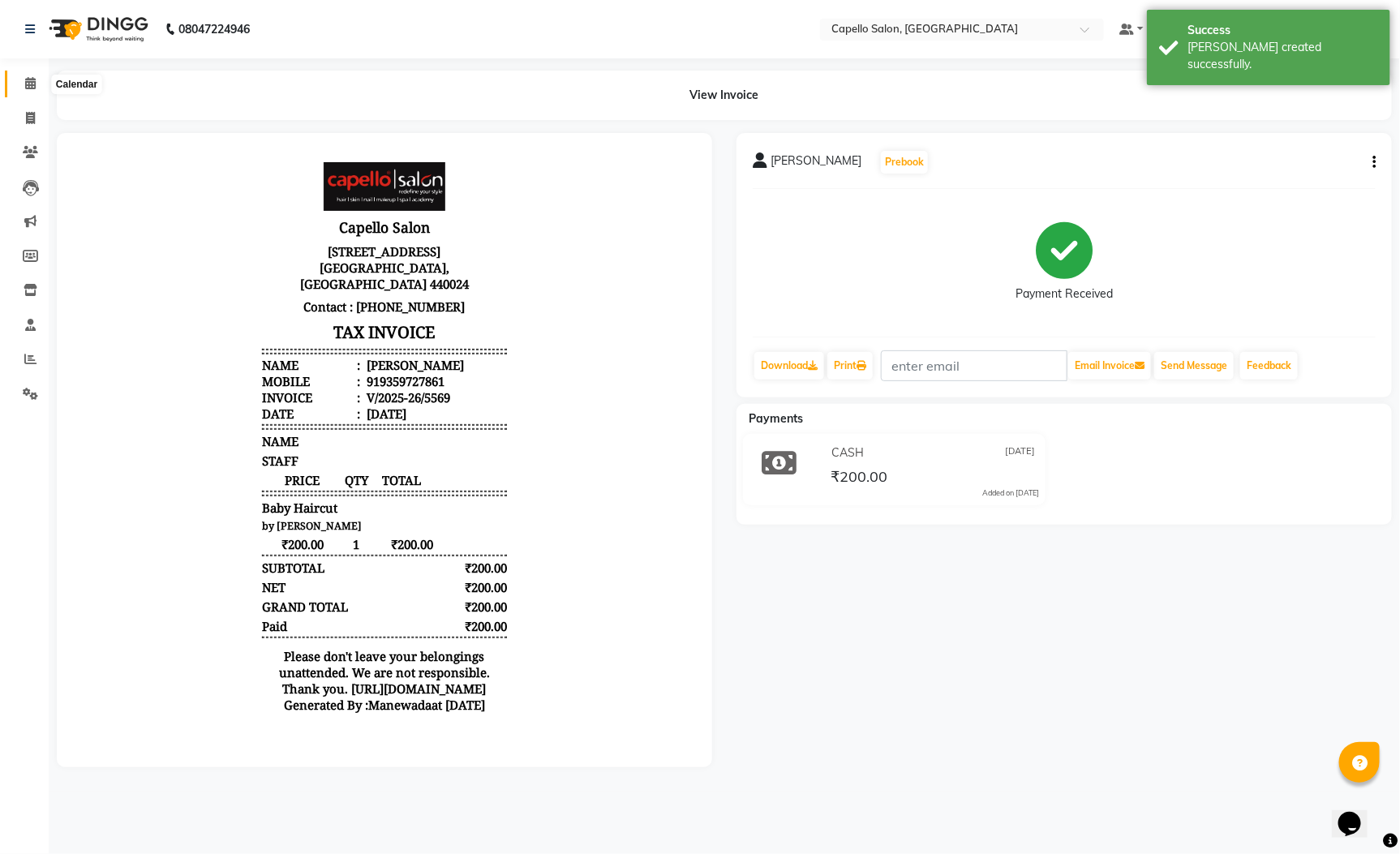
click at [36, 91] on span at bounding box center [30, 84] width 28 height 19
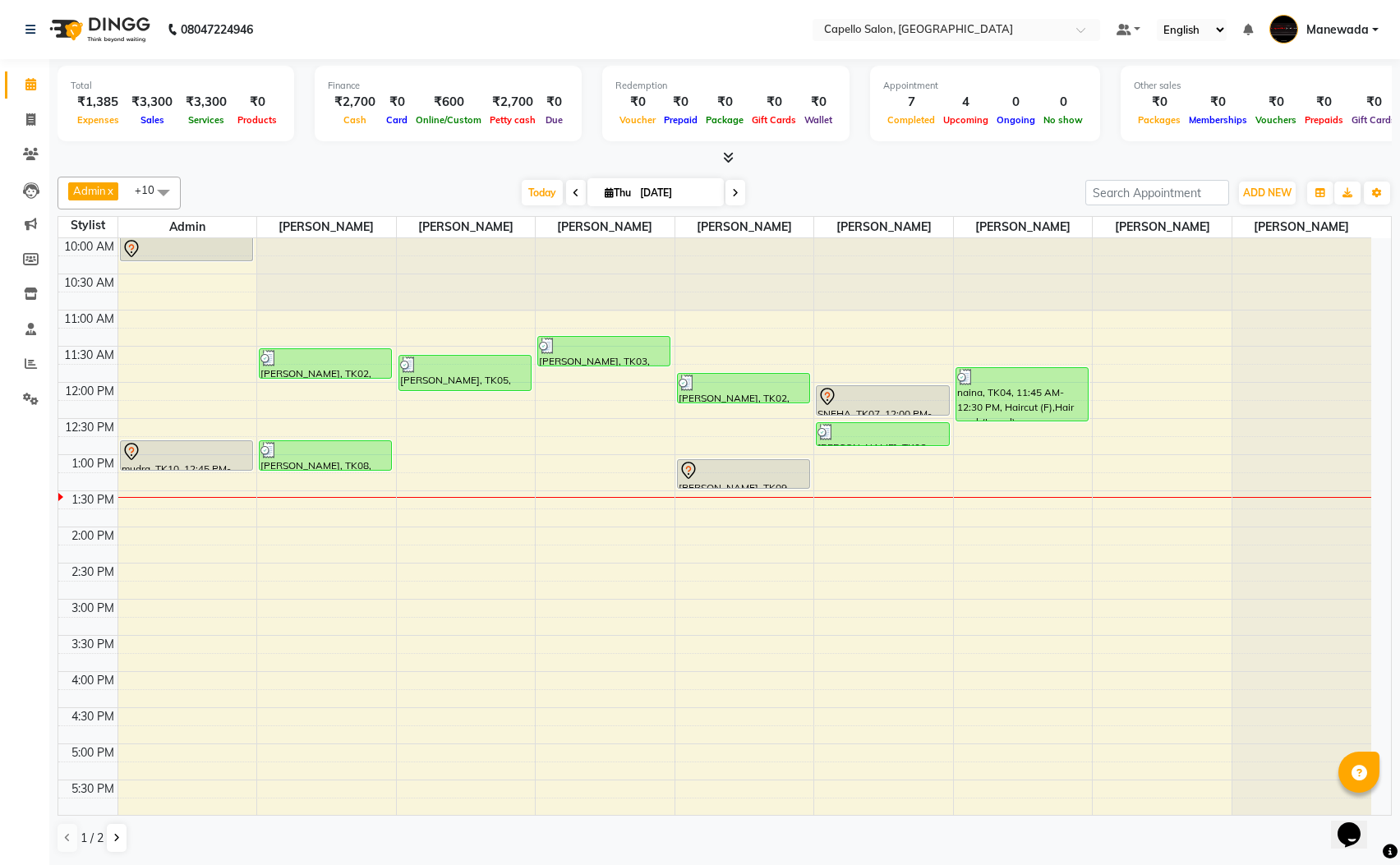
click at [900, 197] on div "Today Thu 04-09-2025" at bounding box center [634, 193] width 888 height 25
click at [30, 394] on icon at bounding box center [31, 398] width 15 height 12
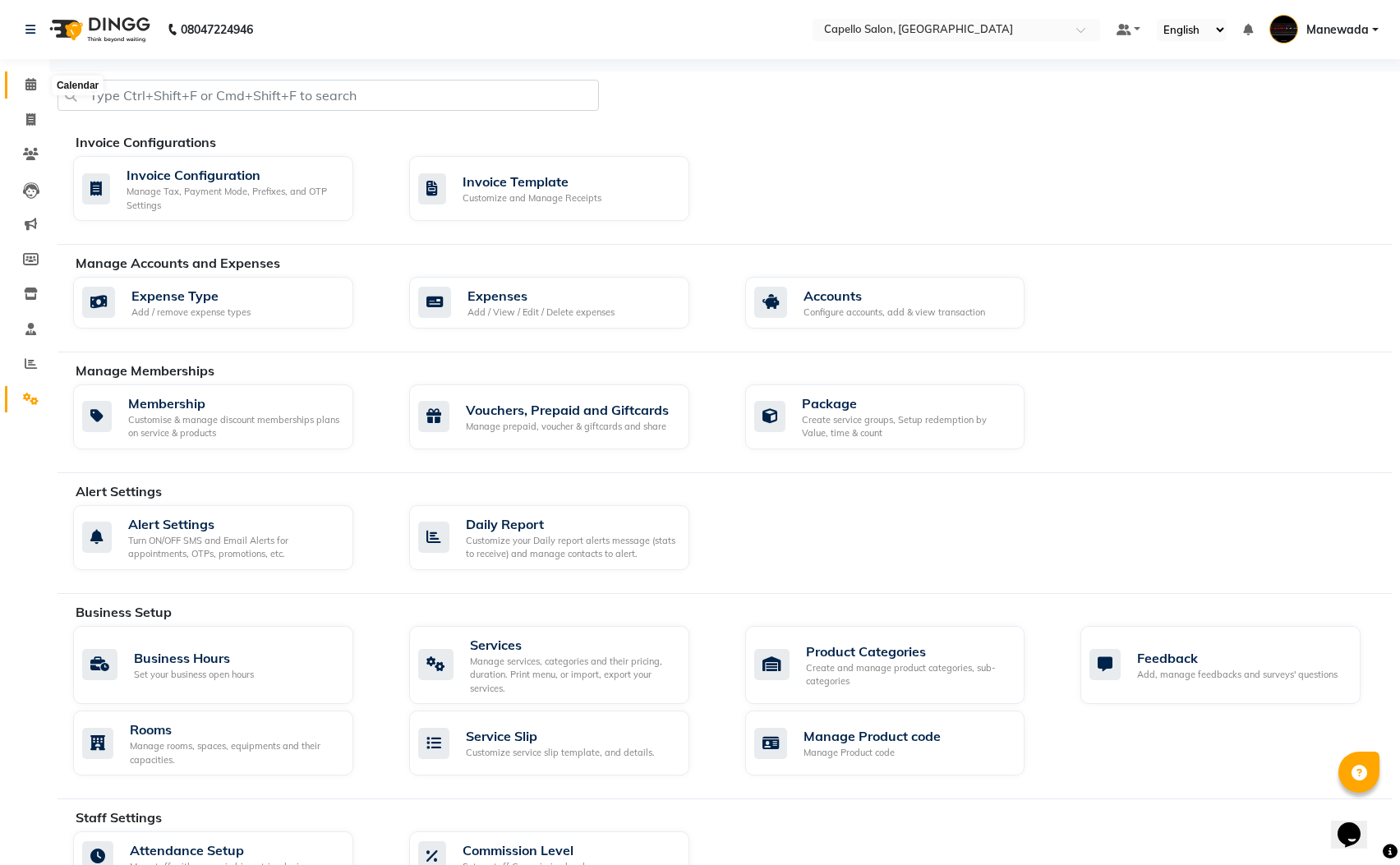
drag, startPoint x: 31, startPoint y: 87, endPoint x: 30, endPoint y: 106, distance: 19.0
click at [30, 88] on icon at bounding box center [30, 84] width 11 height 12
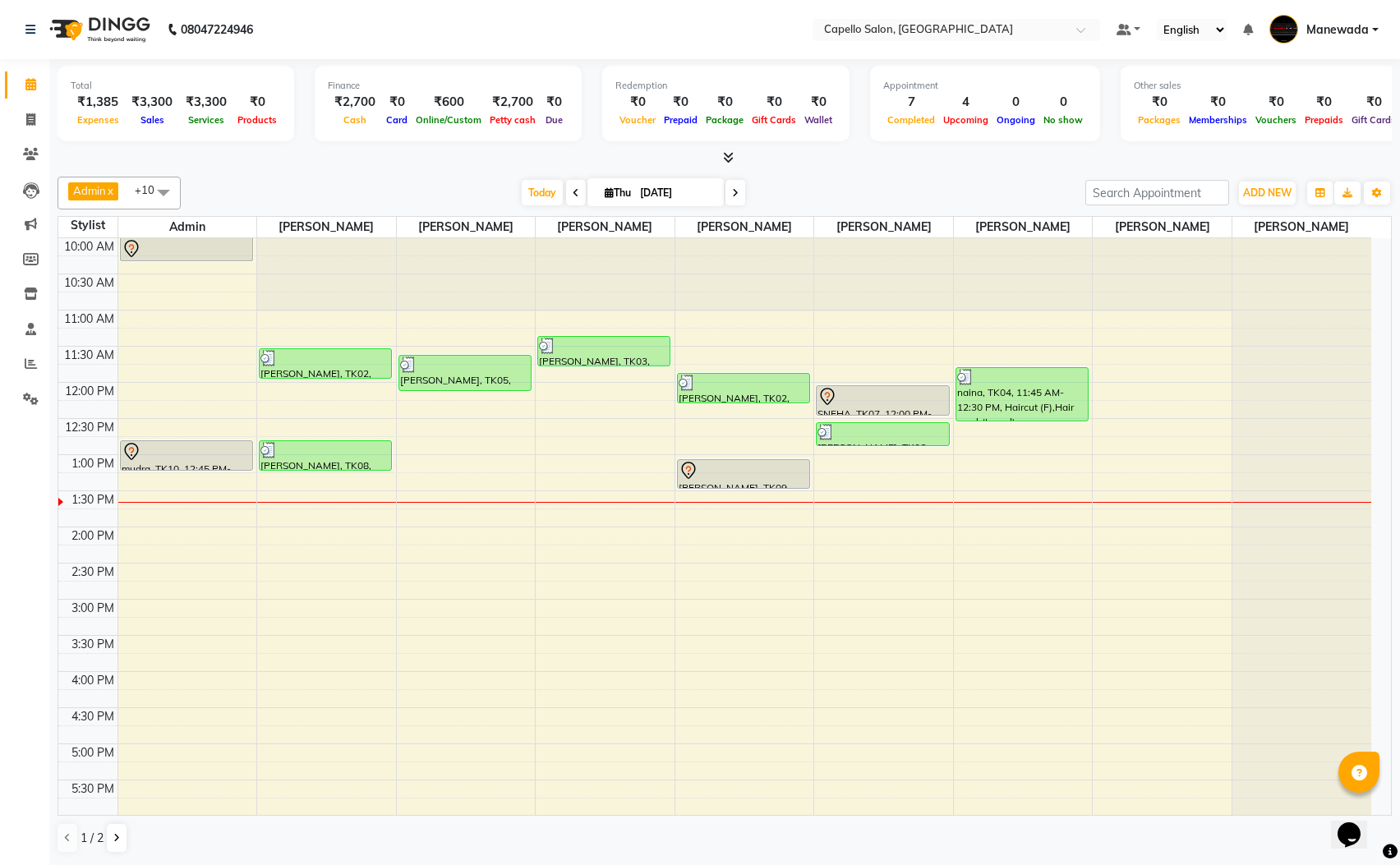
click at [203, 494] on div "10:00 AM 10:30 AM 11:00 AM 11:30 AM 12:00 PM 12:30 PM 1:00 PM 1:30 PM 2:00 PM 2…" at bounding box center [715, 672] width 1313 height 867
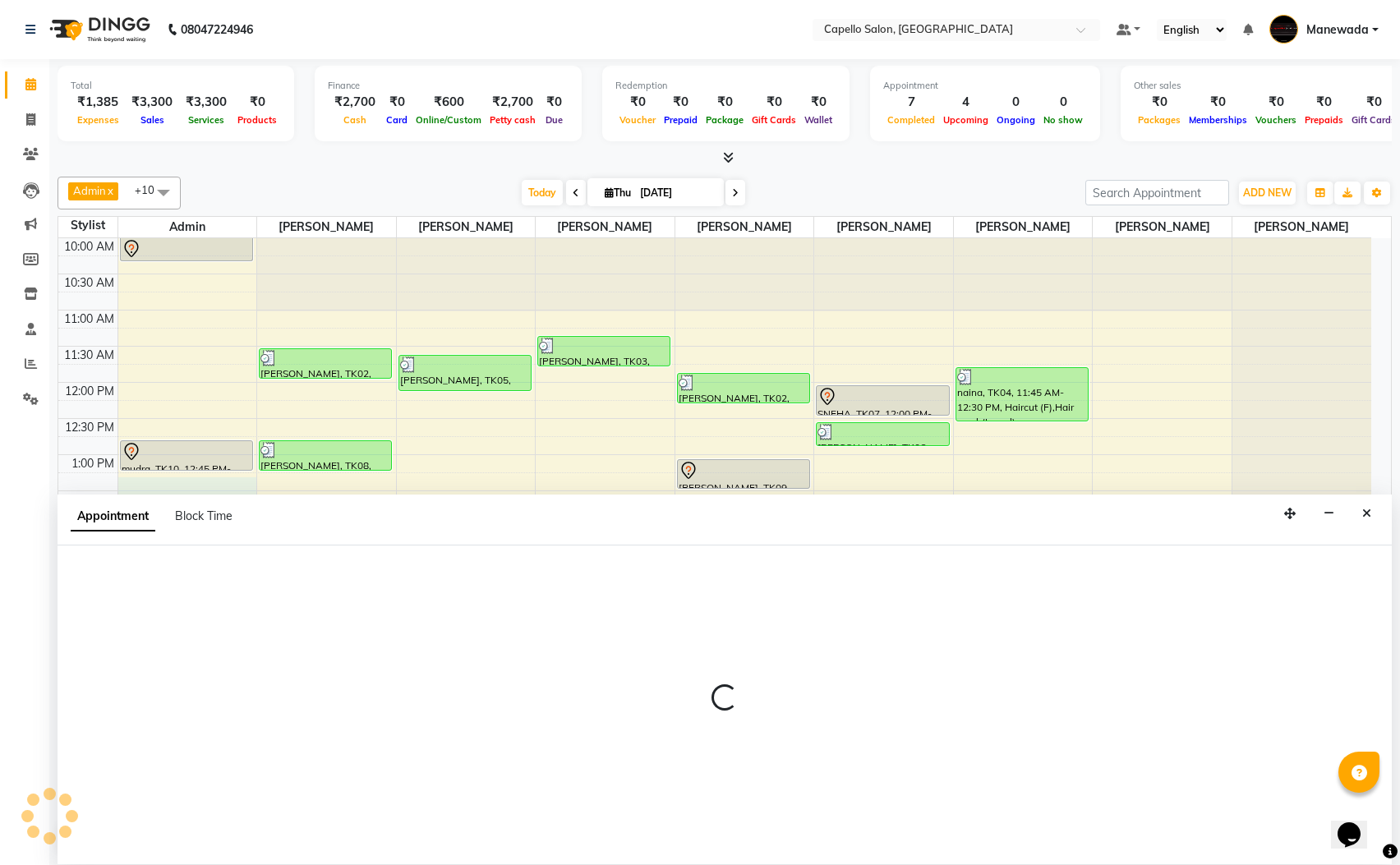
scroll to position [1, 0]
select select "15774"
select select "tentative"
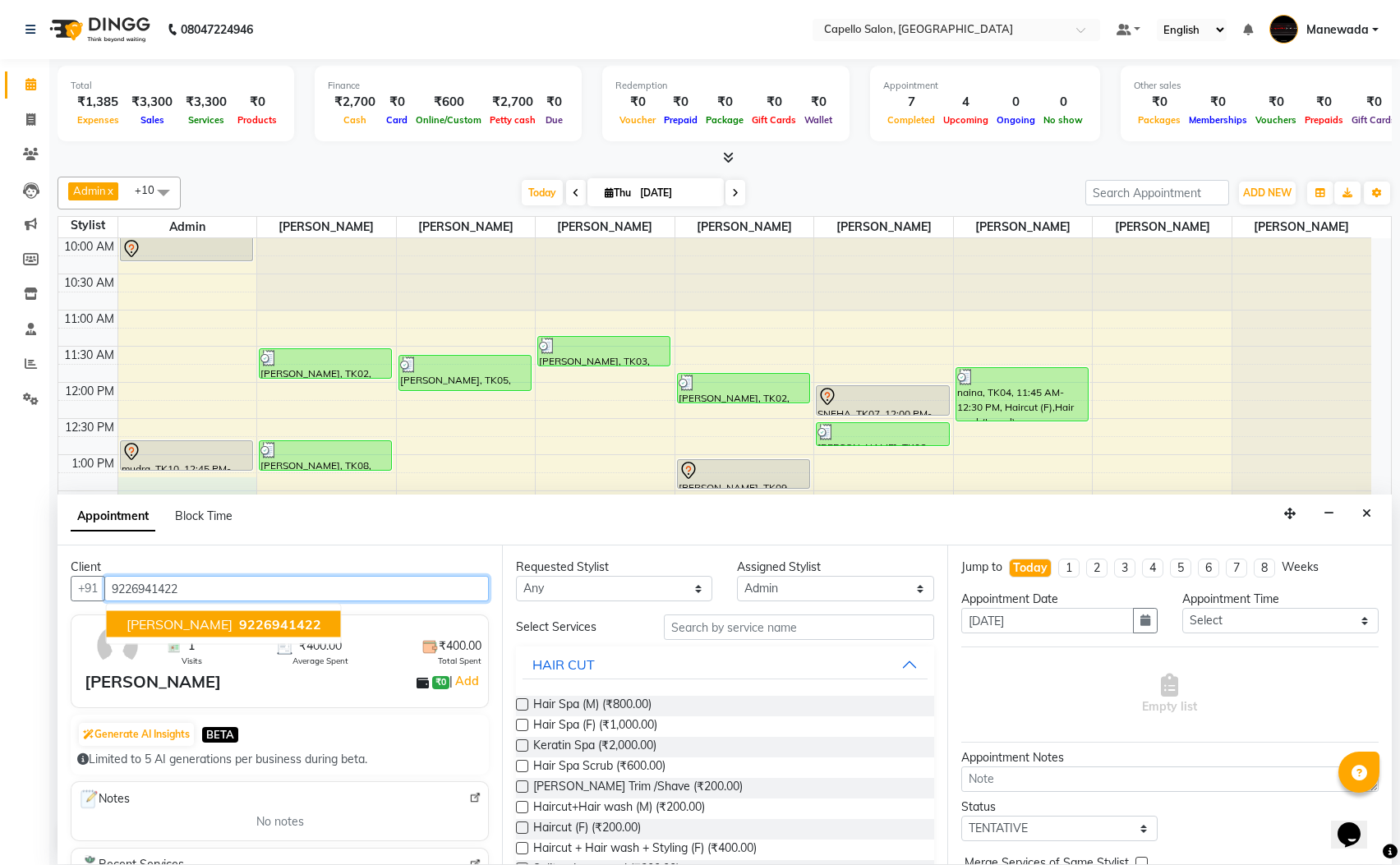
type input "9226941422"
click at [695, 629] on input "text" at bounding box center [798, 627] width 270 height 25
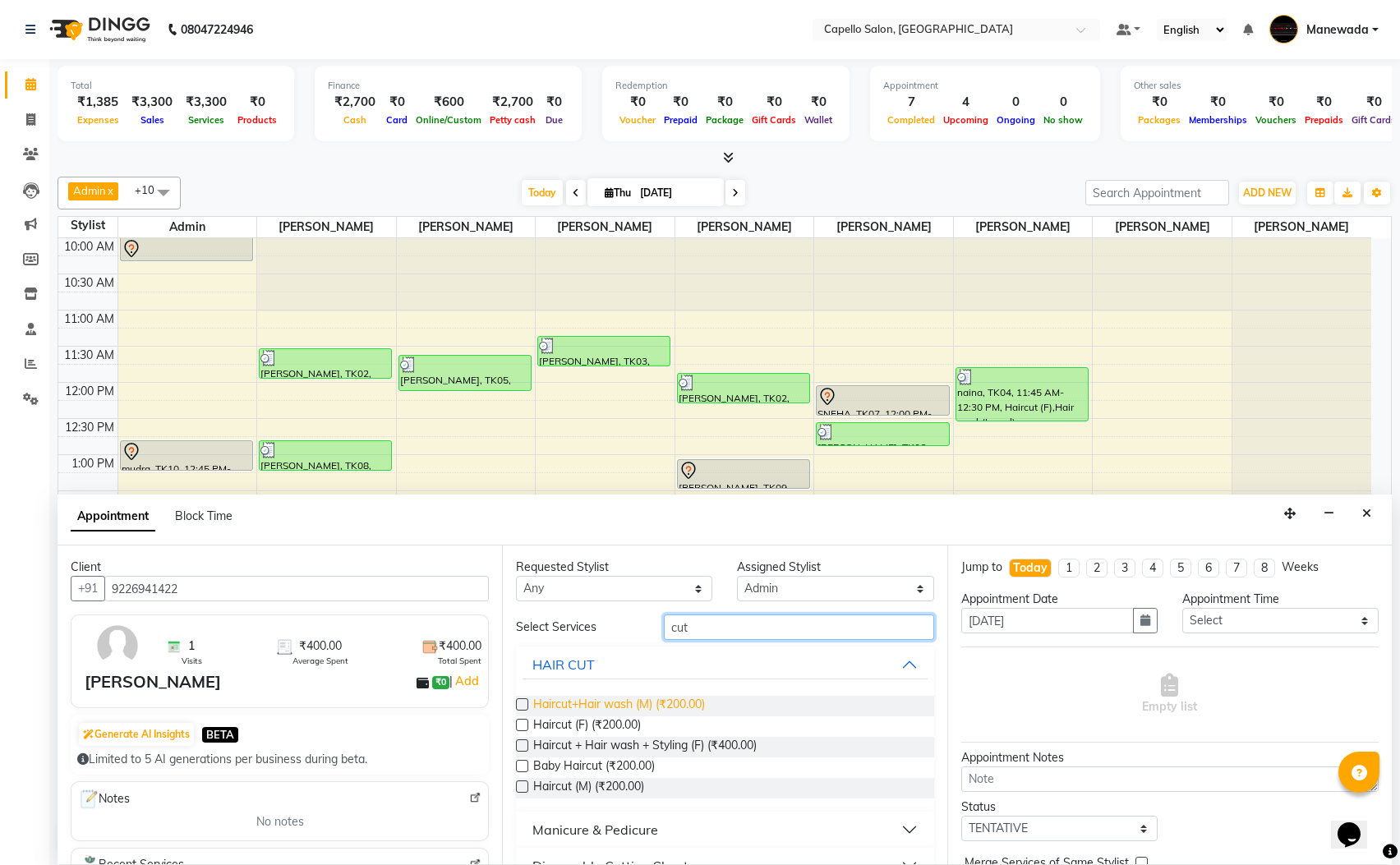
type input "cut"
click at [698, 701] on span "Haircut+Hair wash (M) (₹200.00)" at bounding box center [619, 705] width 172 height 20
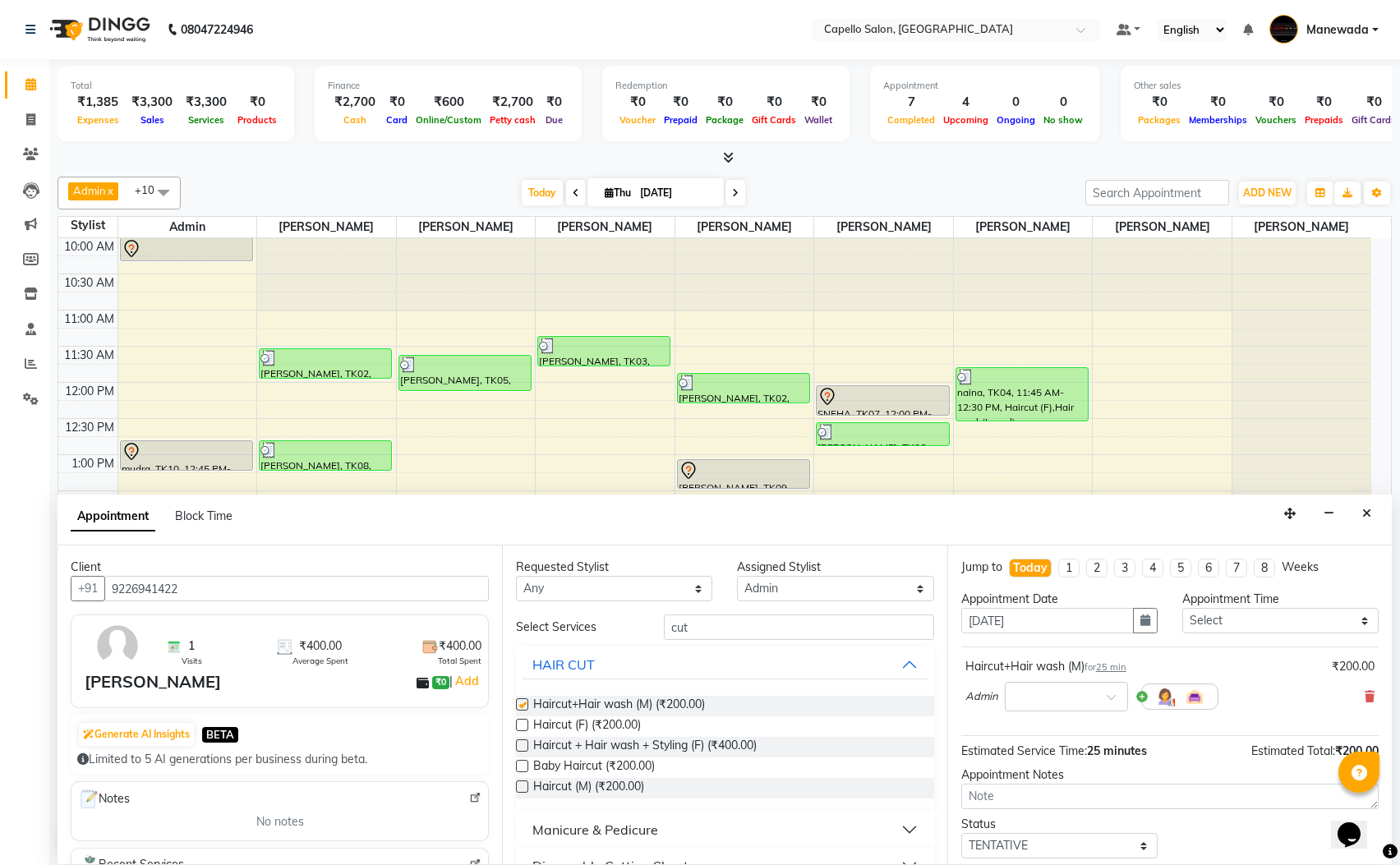
checkbox input "false"
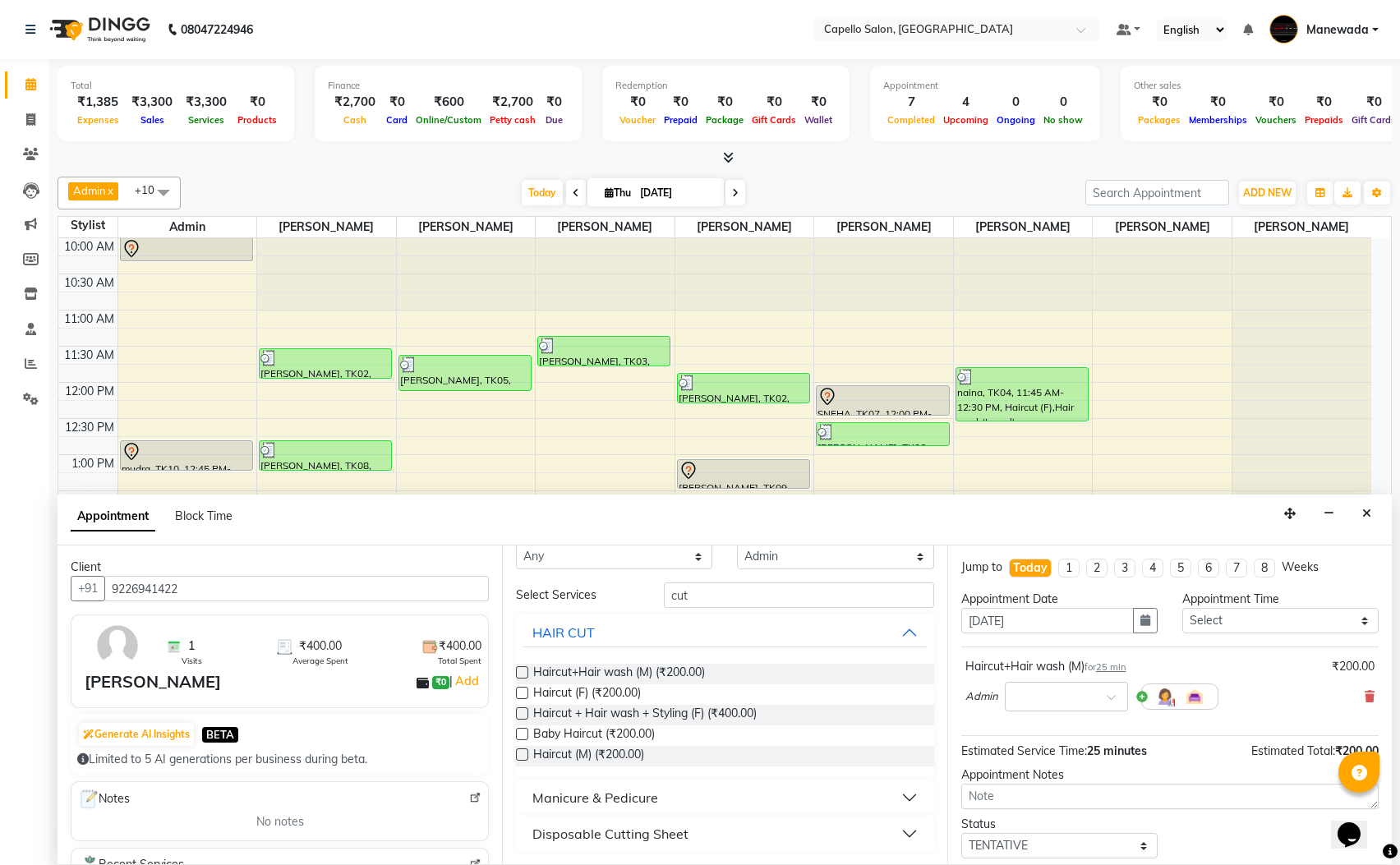
scroll to position [101, 0]
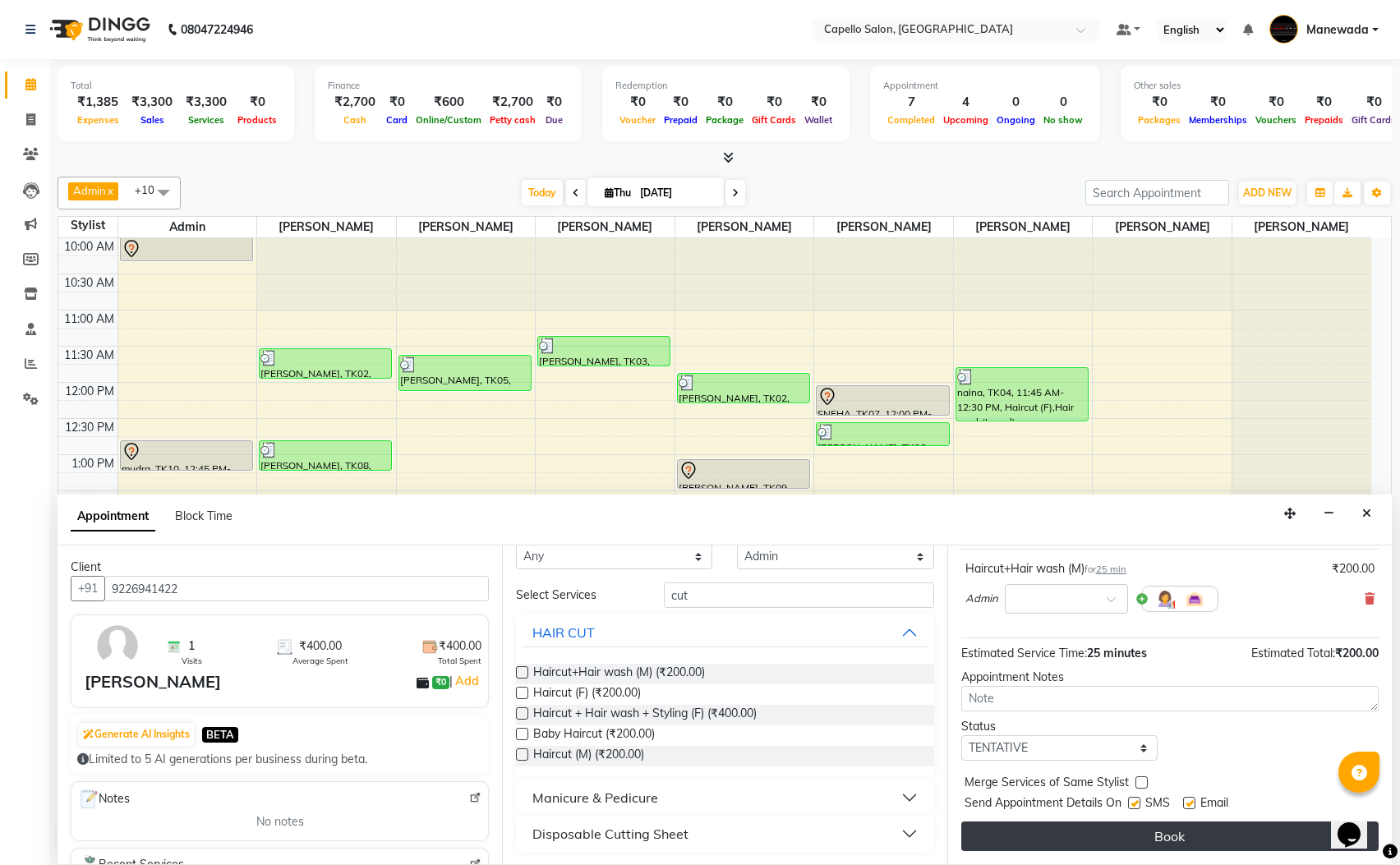
click at [1055, 840] on button "Book" at bounding box center [1170, 836] width 417 height 30
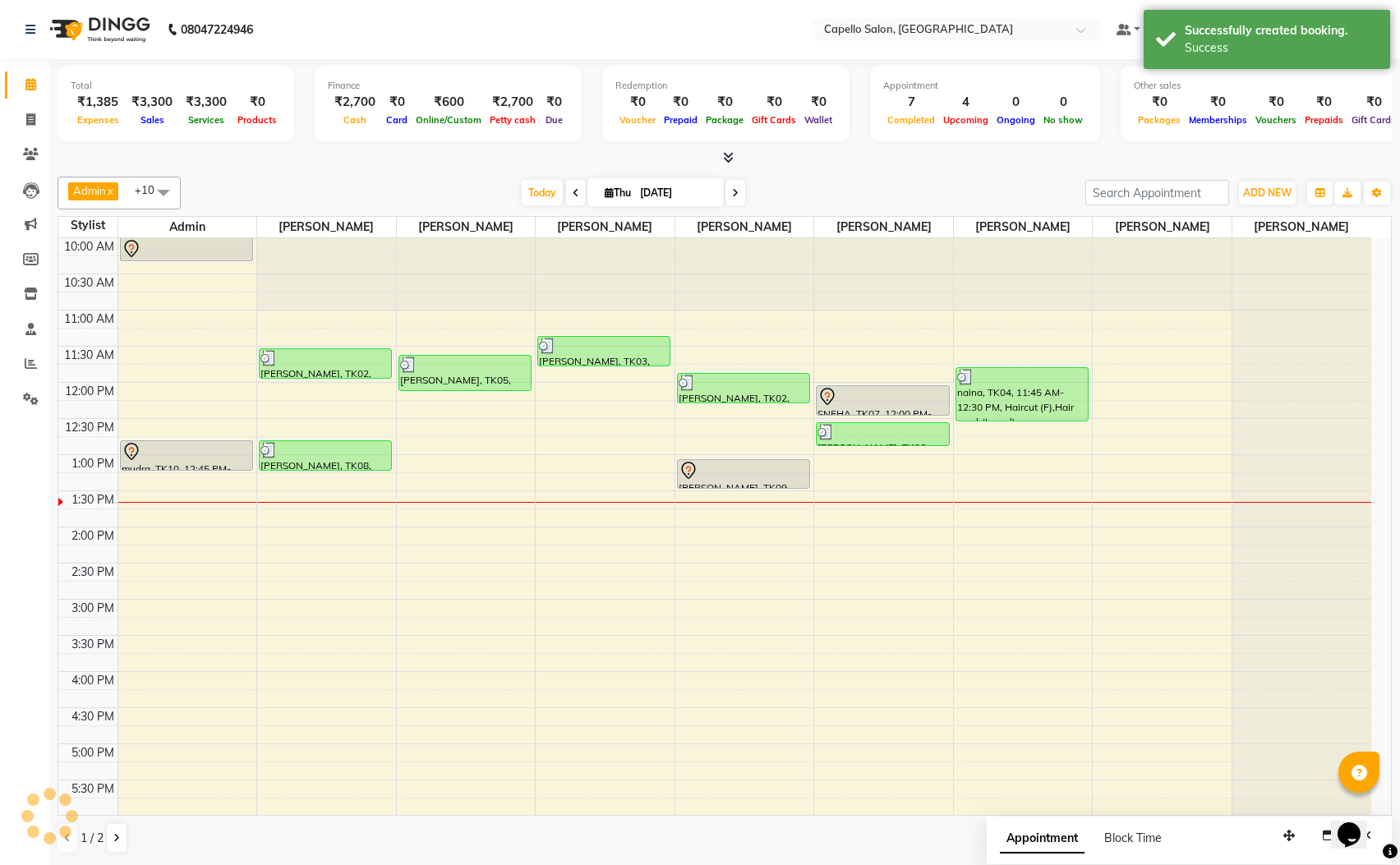
scroll to position [0, 0]
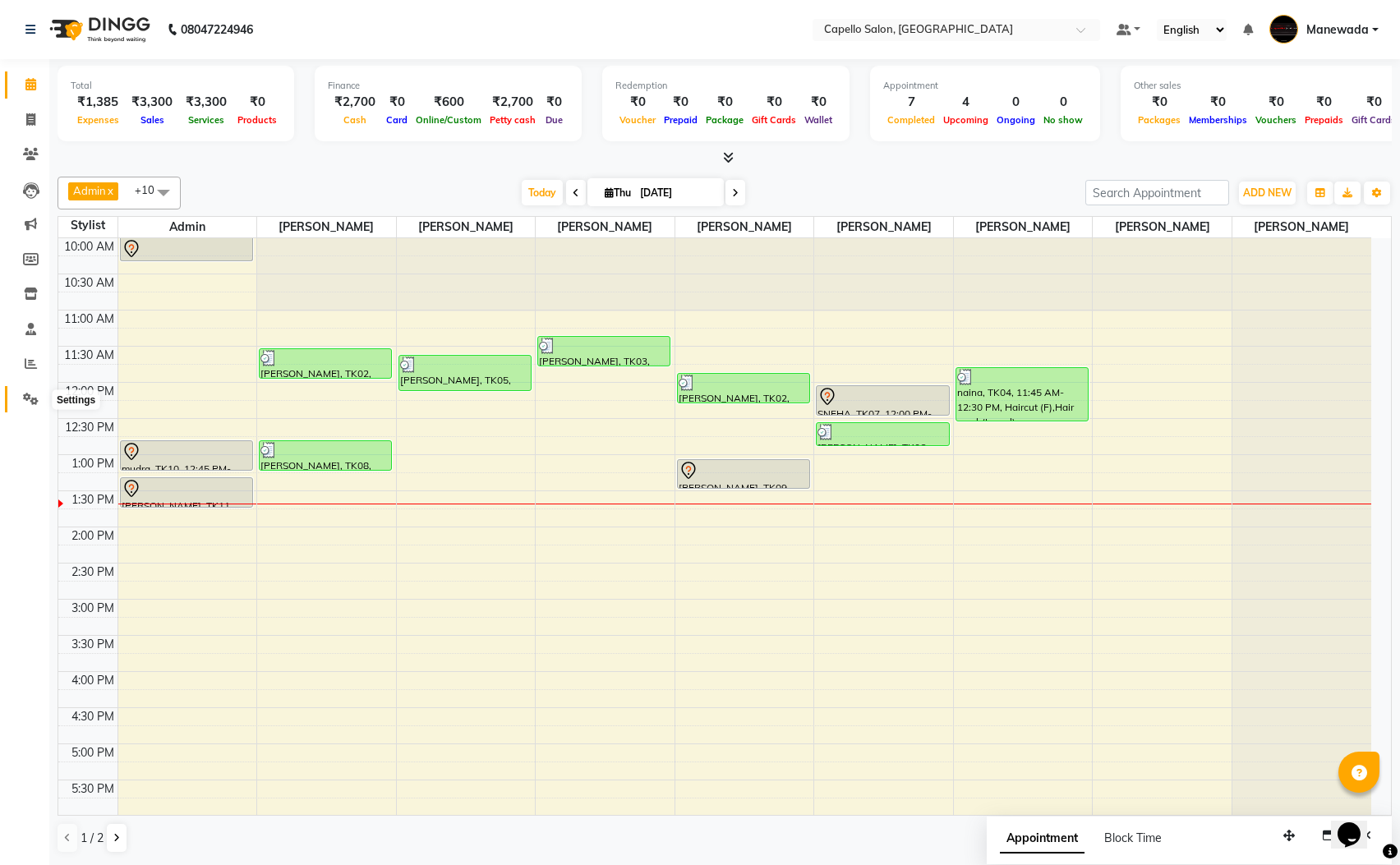
click at [30, 400] on icon at bounding box center [31, 398] width 15 height 12
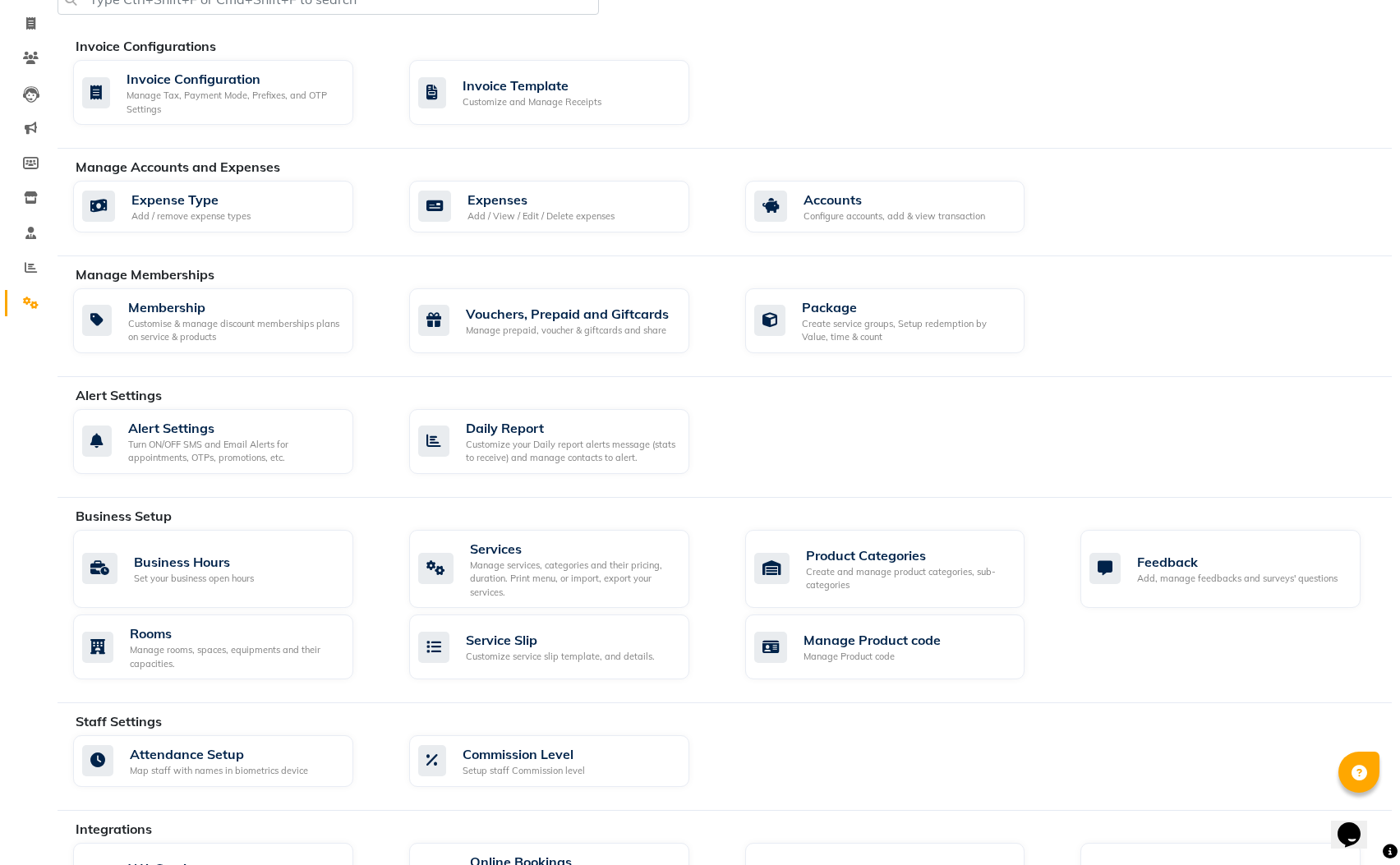
scroll to position [123, 0]
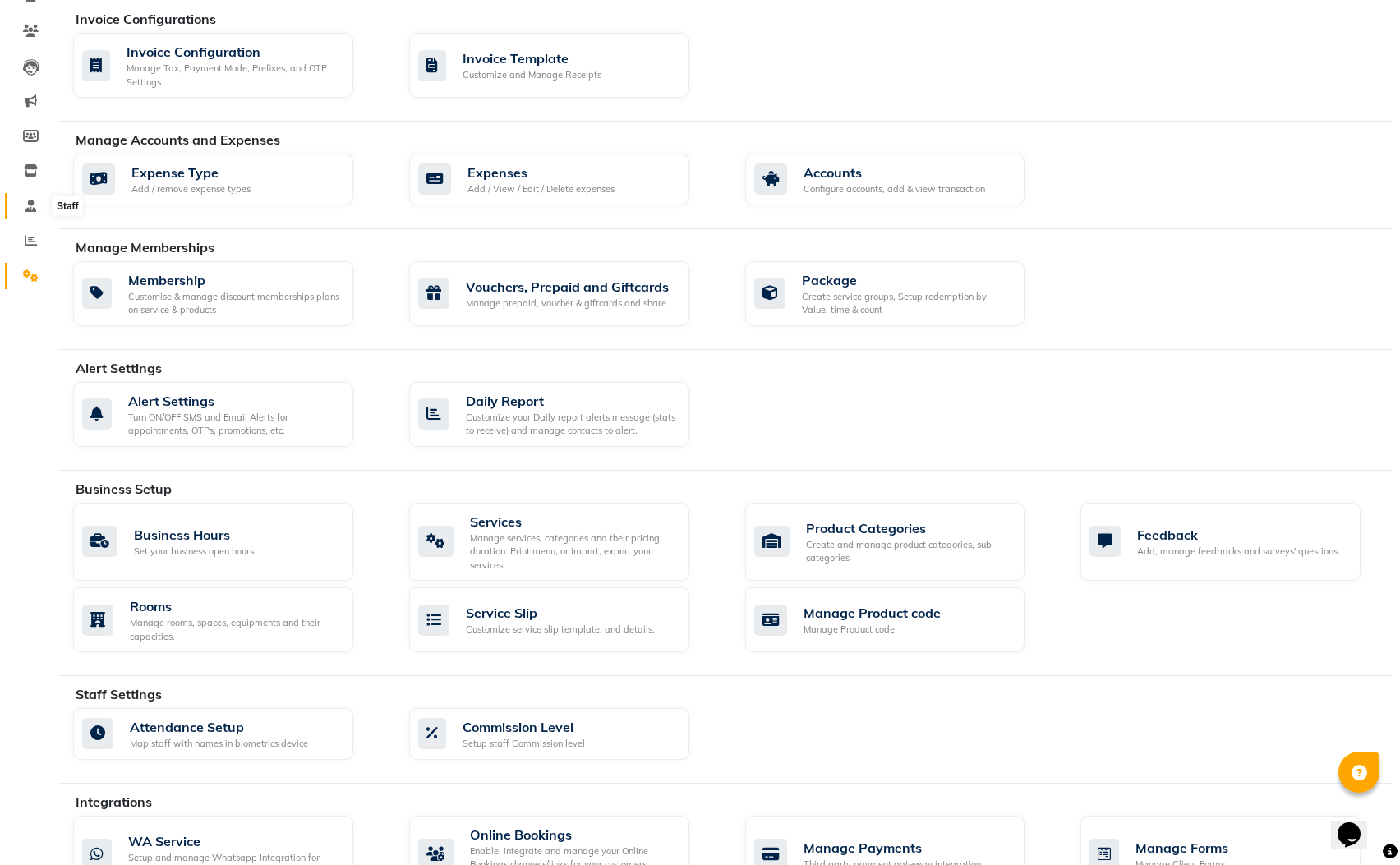
click at [30, 200] on icon at bounding box center [30, 206] width 11 height 12
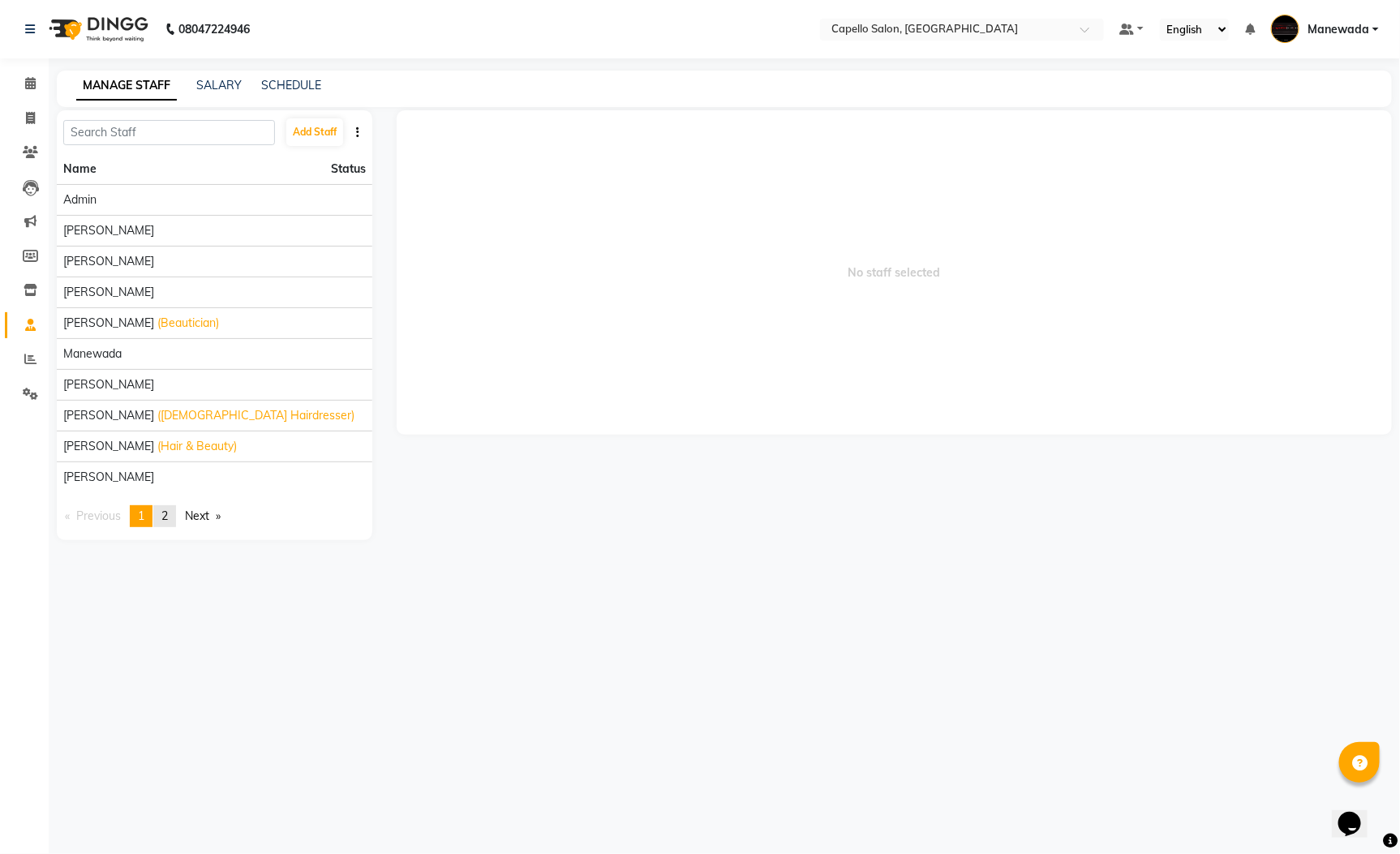
click at [168, 514] on span "2" at bounding box center [164, 515] width 7 height 14
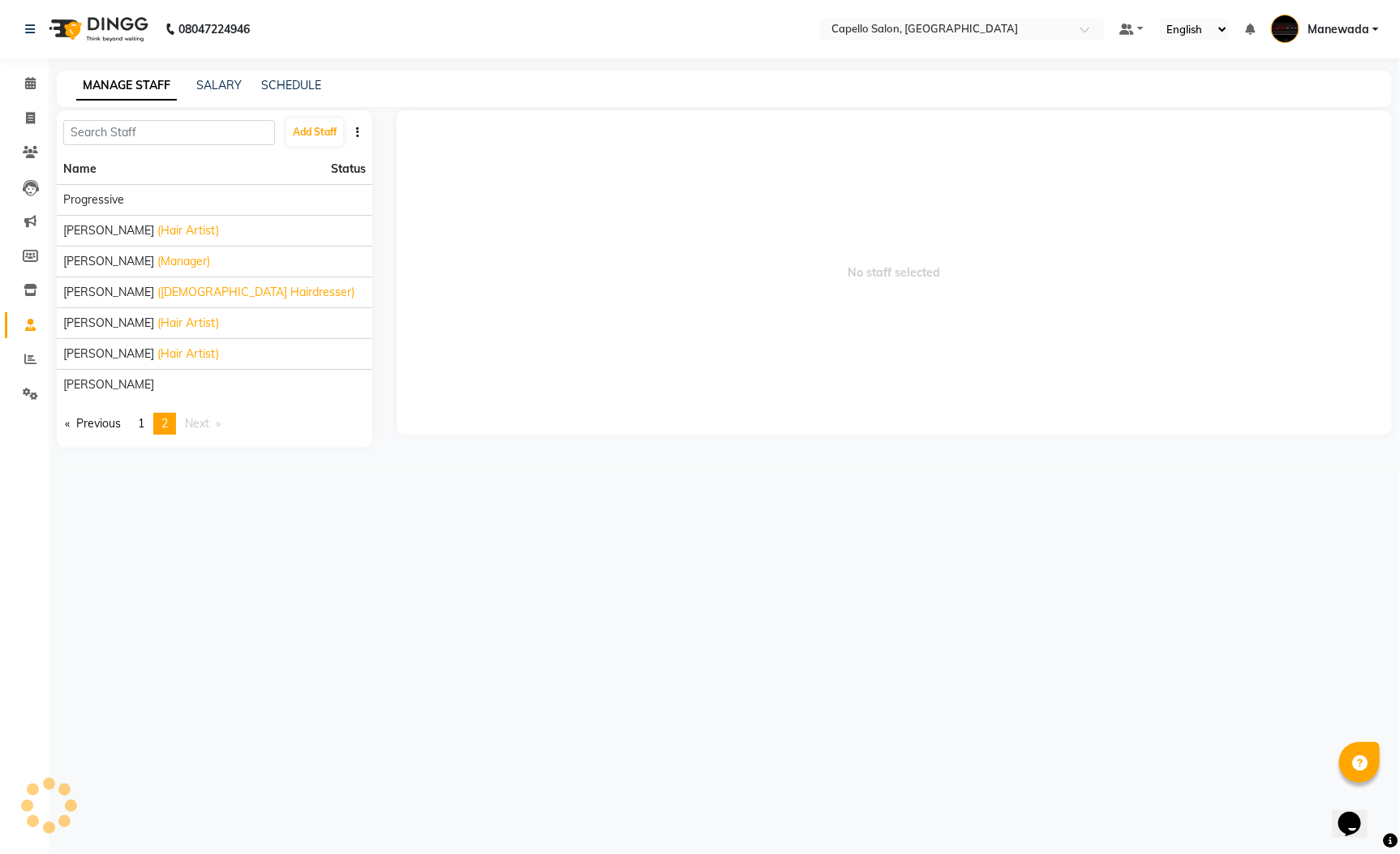
click at [359, 129] on icon "button" at bounding box center [357, 132] width 3 height 11
click at [142, 416] on link "page 1" at bounding box center [141, 423] width 23 height 22
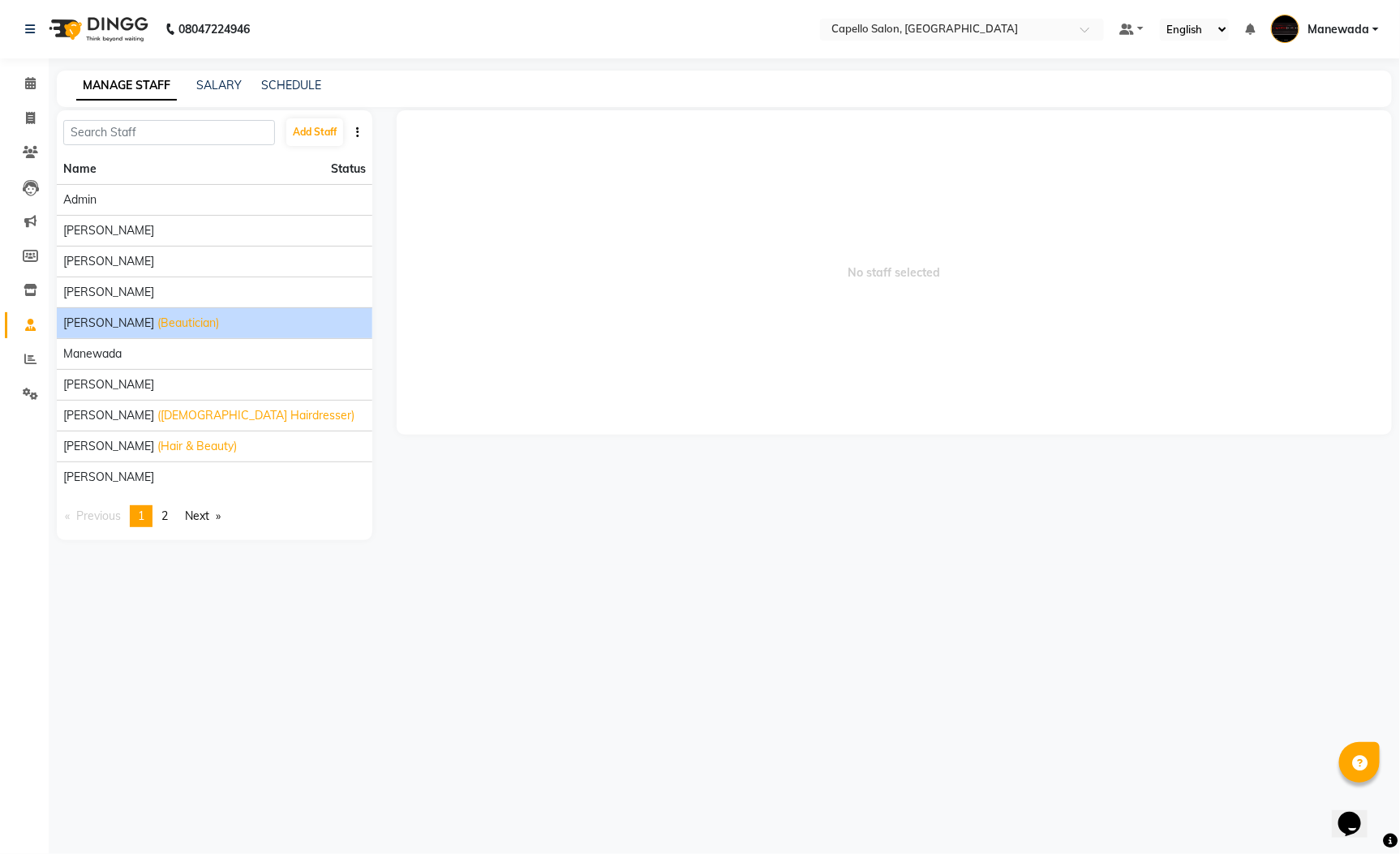
click at [275, 326] on div "LATA SONI (Beautician)" at bounding box center [215, 324] width 303 height 17
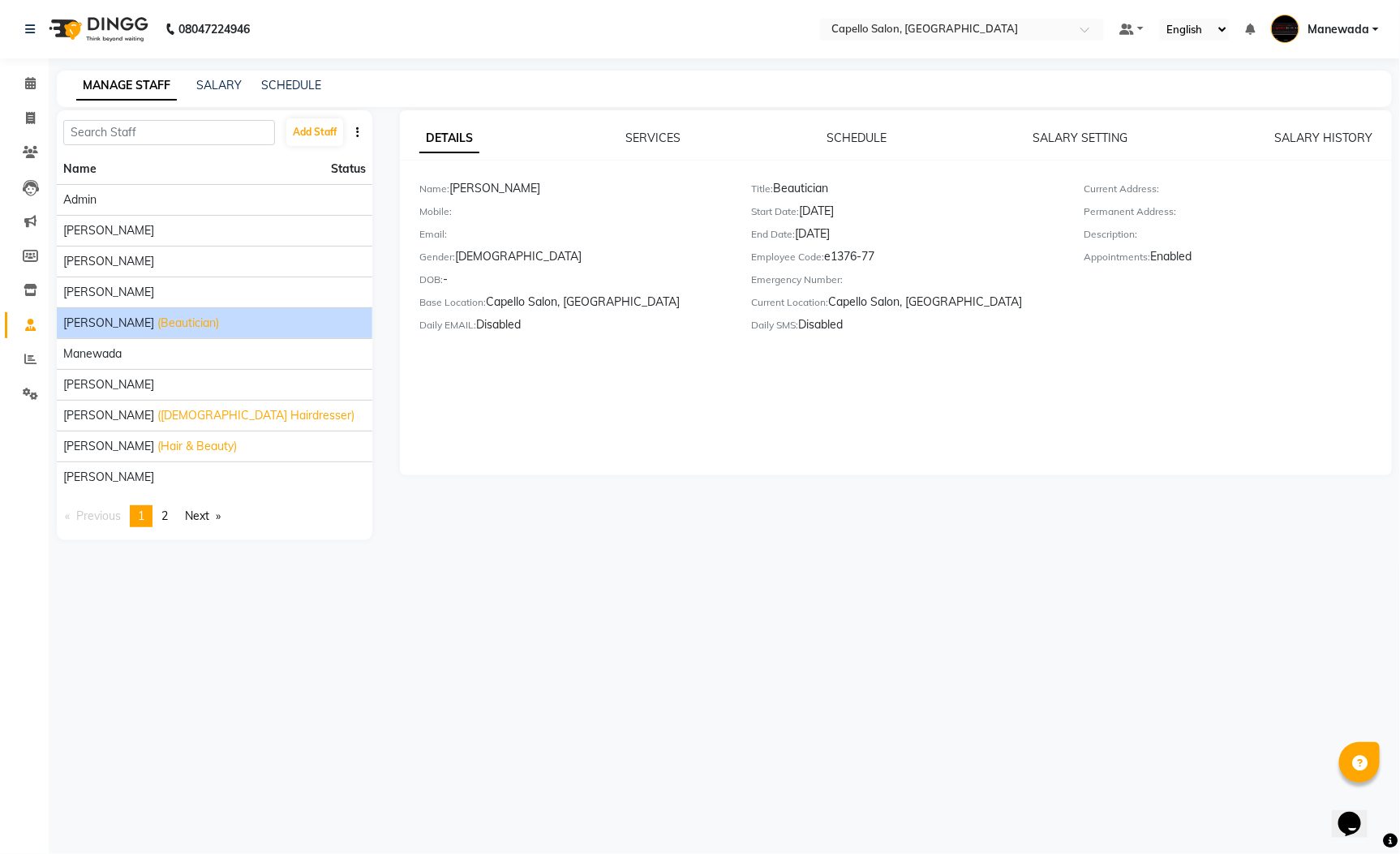
drag, startPoint x: 800, startPoint y: 209, endPoint x: 868, endPoint y: 199, distance: 68.7
click at [868, 199] on div "Title: Beautician Start Date: 29-05-2024 End Date: 29-05-2024 Employee Code: e1…" at bounding box center [905, 259] width 332 height 158
click at [949, 298] on div "Current Location: Capello Salon, Manewada" at bounding box center [905, 305] width 308 height 23
click at [865, 207] on div "Start Date: 29-05-2024" at bounding box center [905, 214] width 308 height 23
drag, startPoint x: 800, startPoint y: 204, endPoint x: 918, endPoint y: 217, distance: 118.7
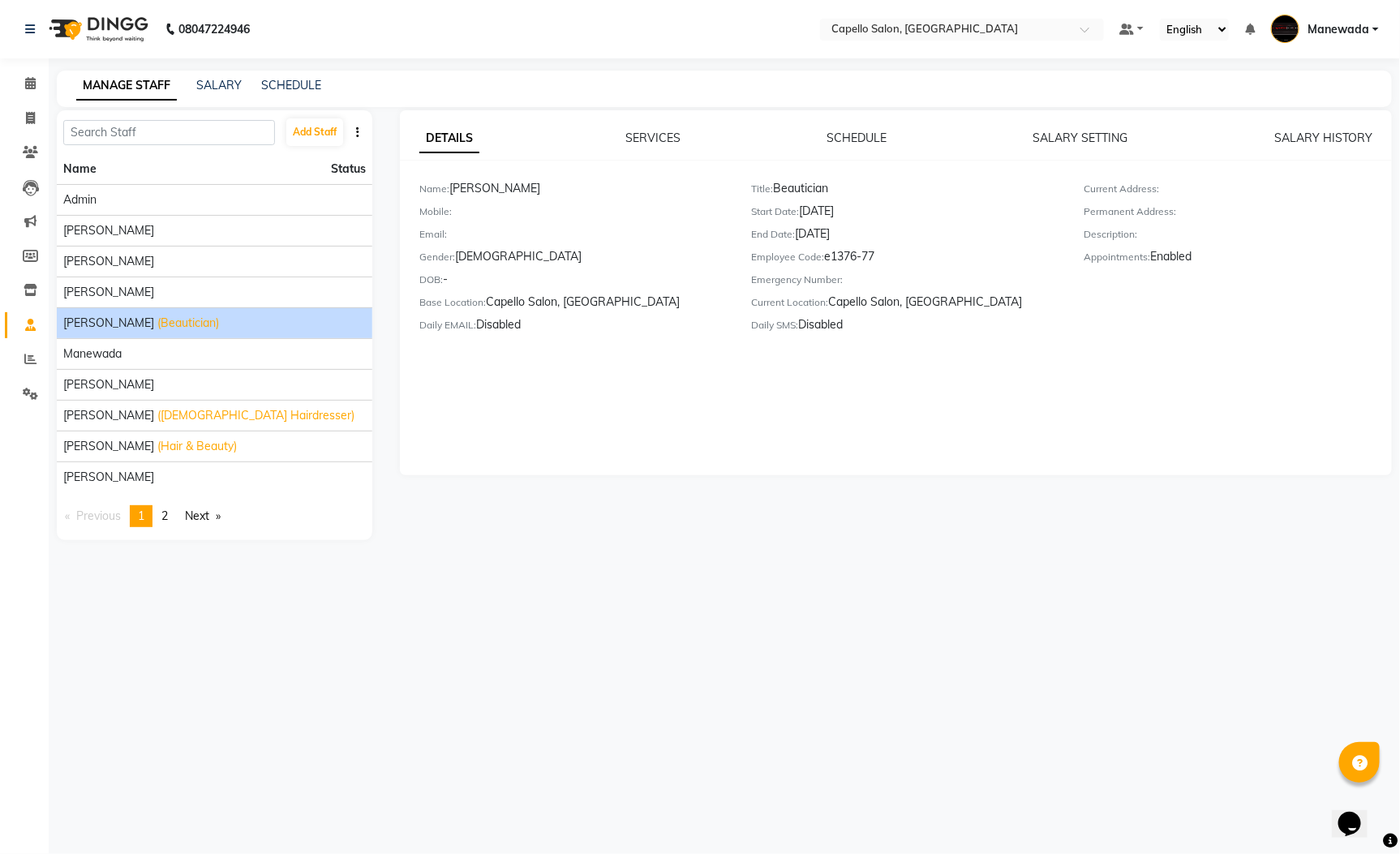
click at [918, 217] on div "Start Date: 29-05-2024" at bounding box center [905, 214] width 308 height 23
copy div "29-05-2024"
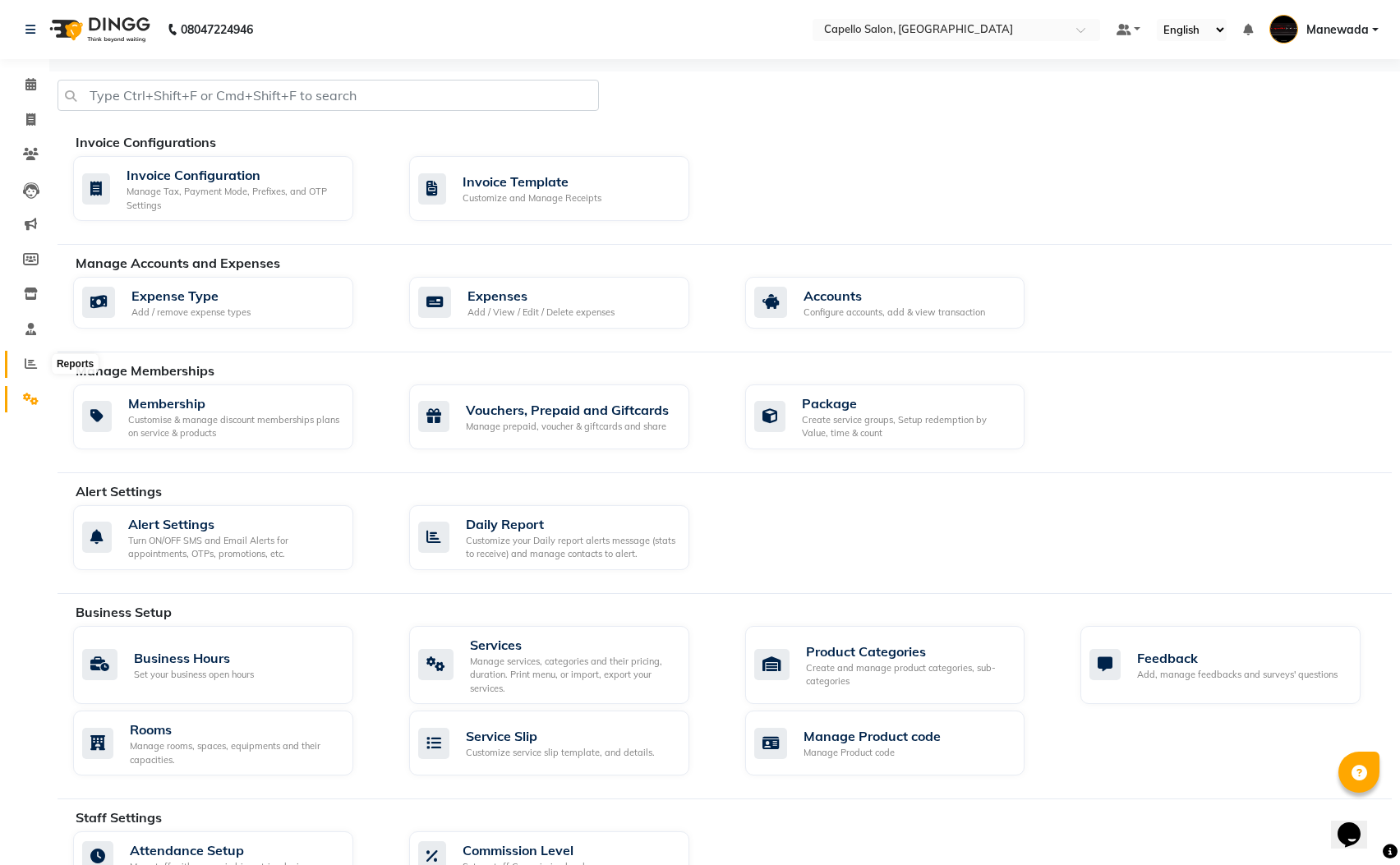
click at [27, 360] on icon at bounding box center [31, 363] width 12 height 12
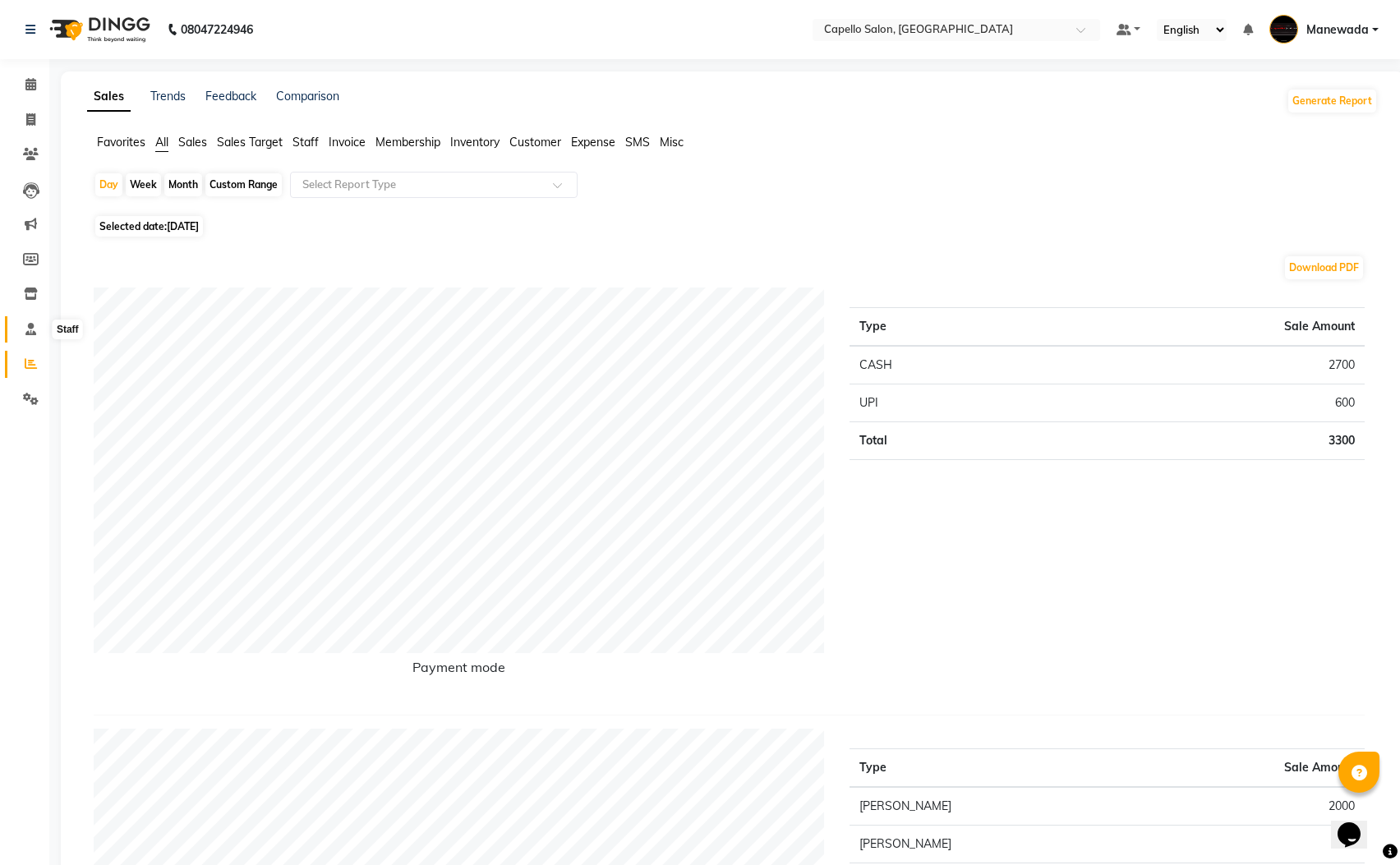
click at [33, 326] on icon at bounding box center [30, 329] width 11 height 12
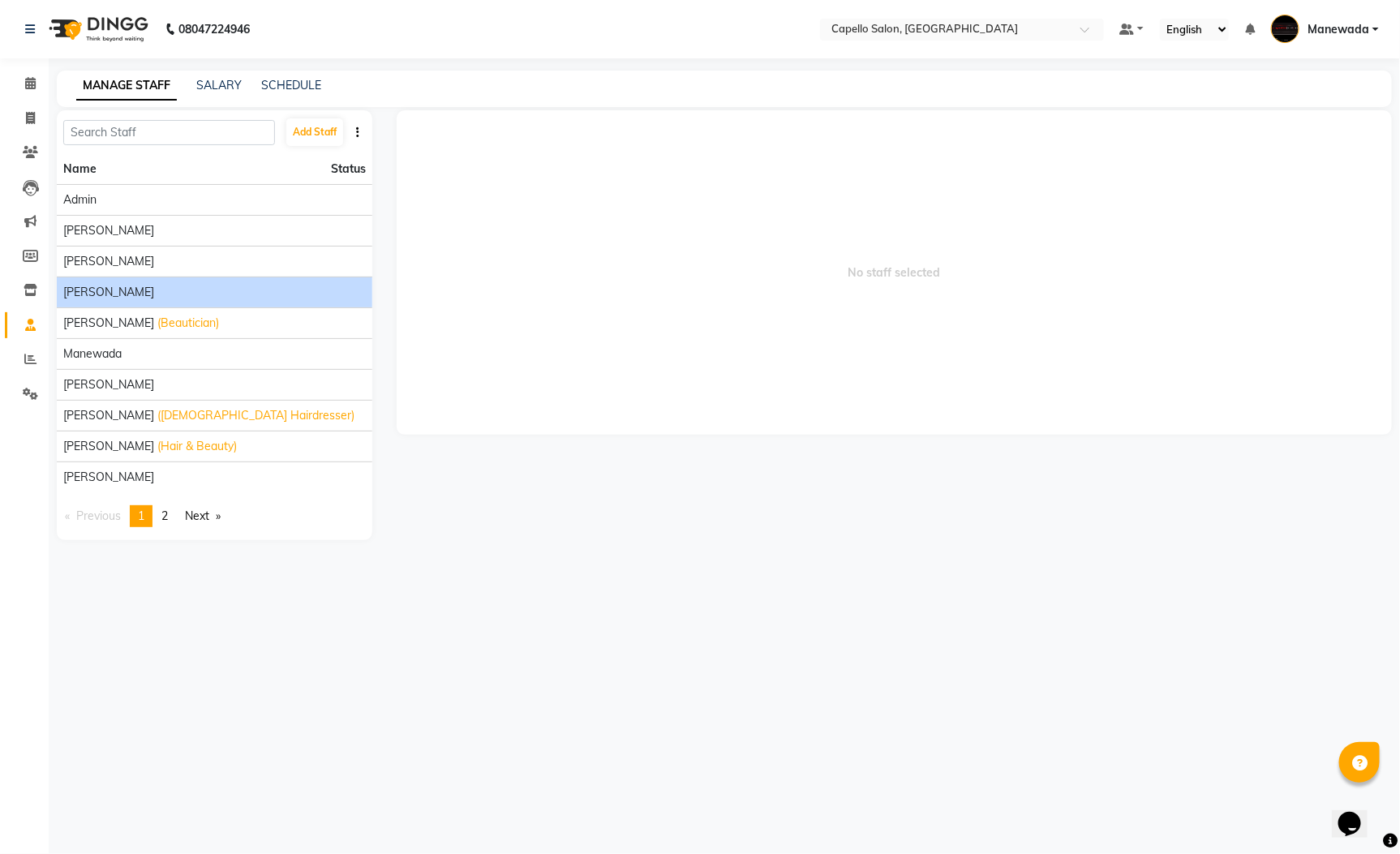
click at [164, 283] on li "[PERSON_NAME]" at bounding box center [215, 291] width 315 height 30
click at [216, 278] on li "[PERSON_NAME]" at bounding box center [215, 291] width 315 height 30
click at [216, 288] on div "[PERSON_NAME]" at bounding box center [215, 292] width 303 height 17
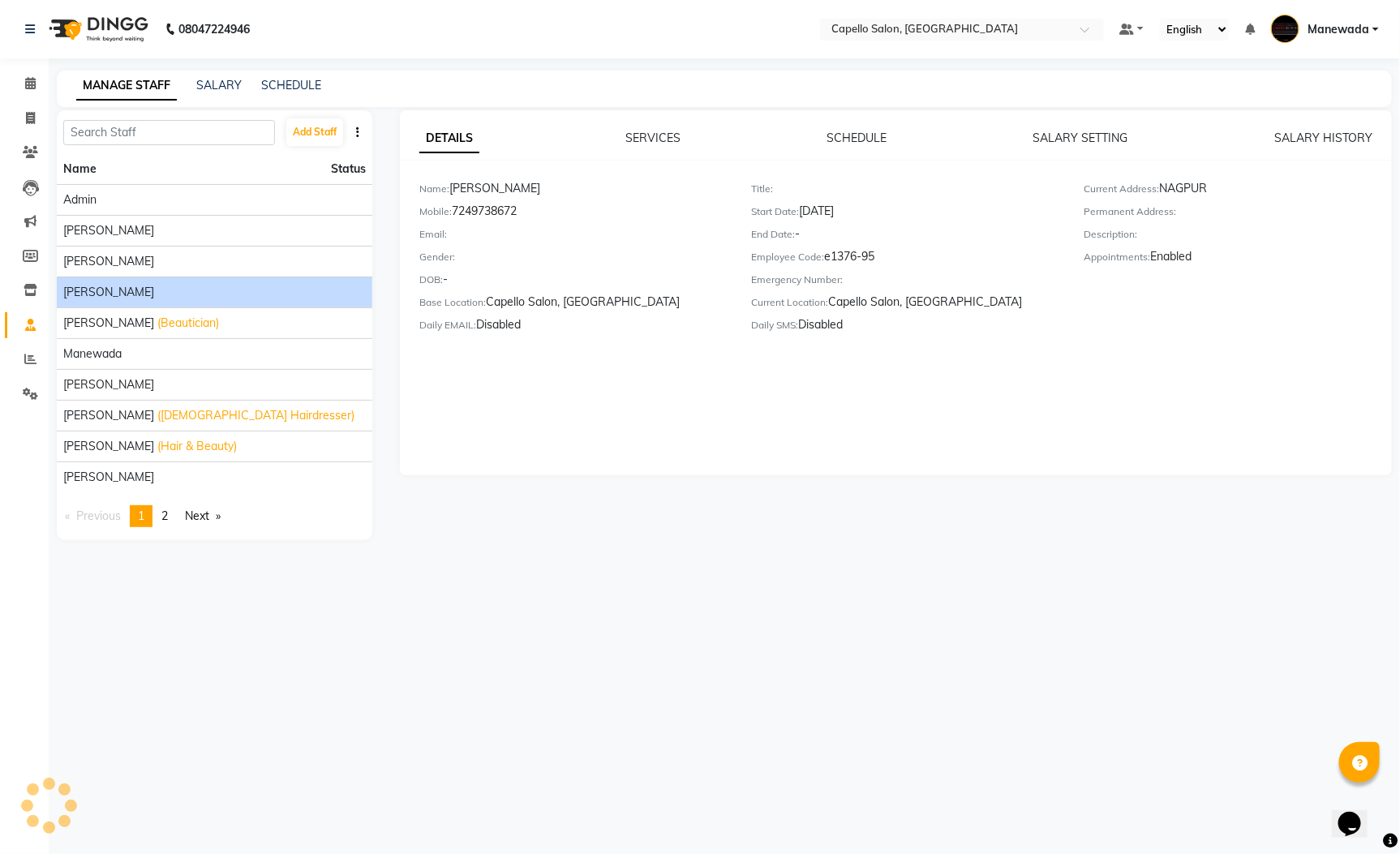
click at [216, 288] on div "[PERSON_NAME]" at bounding box center [215, 292] width 303 height 17
click at [856, 204] on div "Start Date: 13-10-2024" at bounding box center [905, 214] width 308 height 23
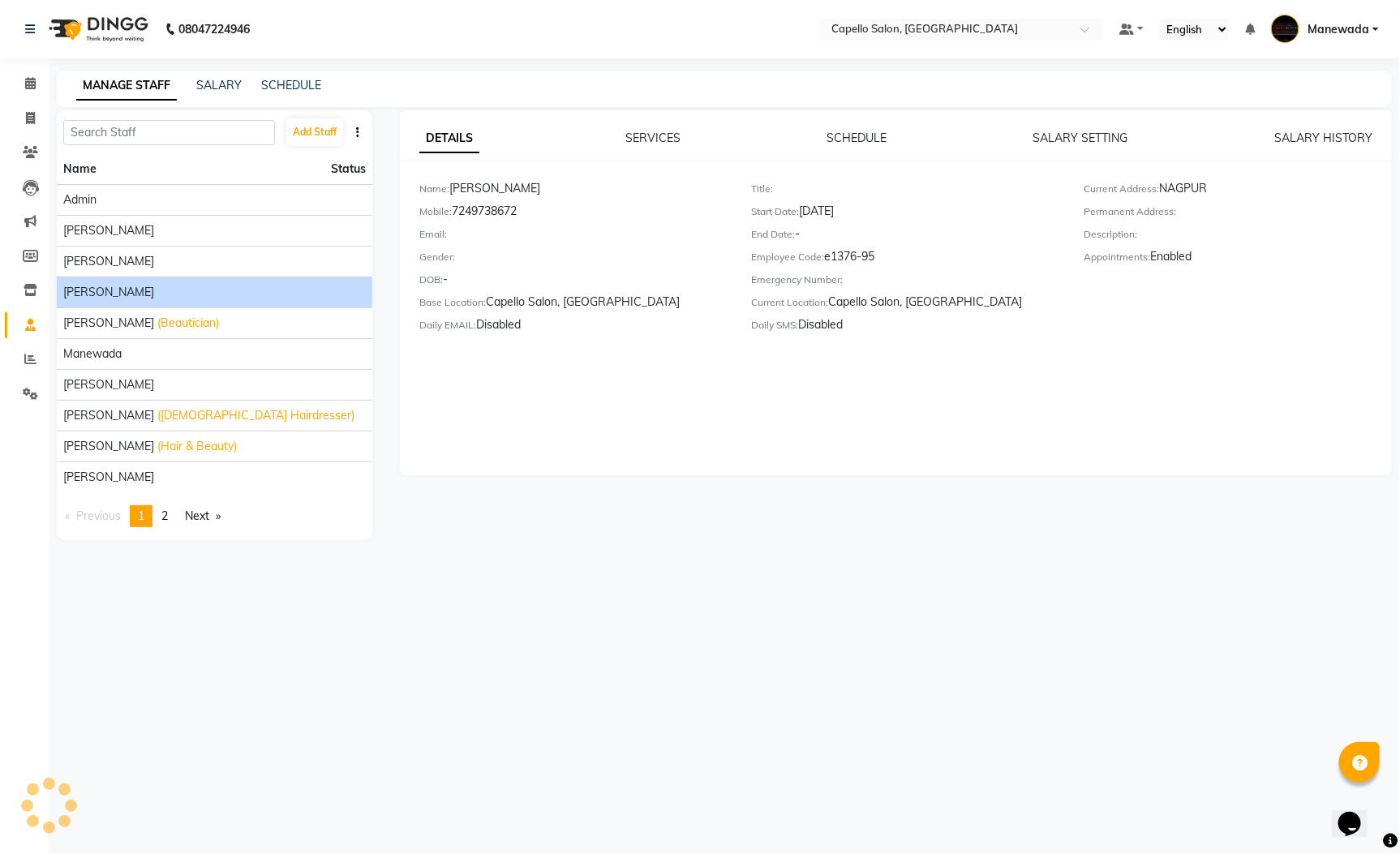
click at [856, 204] on div "Start Date: 13-10-2024" at bounding box center [905, 214] width 308 height 23
click at [930, 222] on div "Start Date: 13-10-2024" at bounding box center [905, 214] width 308 height 23
drag, startPoint x: 804, startPoint y: 208, endPoint x: 907, endPoint y: 209, distance: 103.0
click at [907, 209] on div "Start Date: 13-10-2024" at bounding box center [905, 214] width 308 height 23
copy div "13-10-2024"
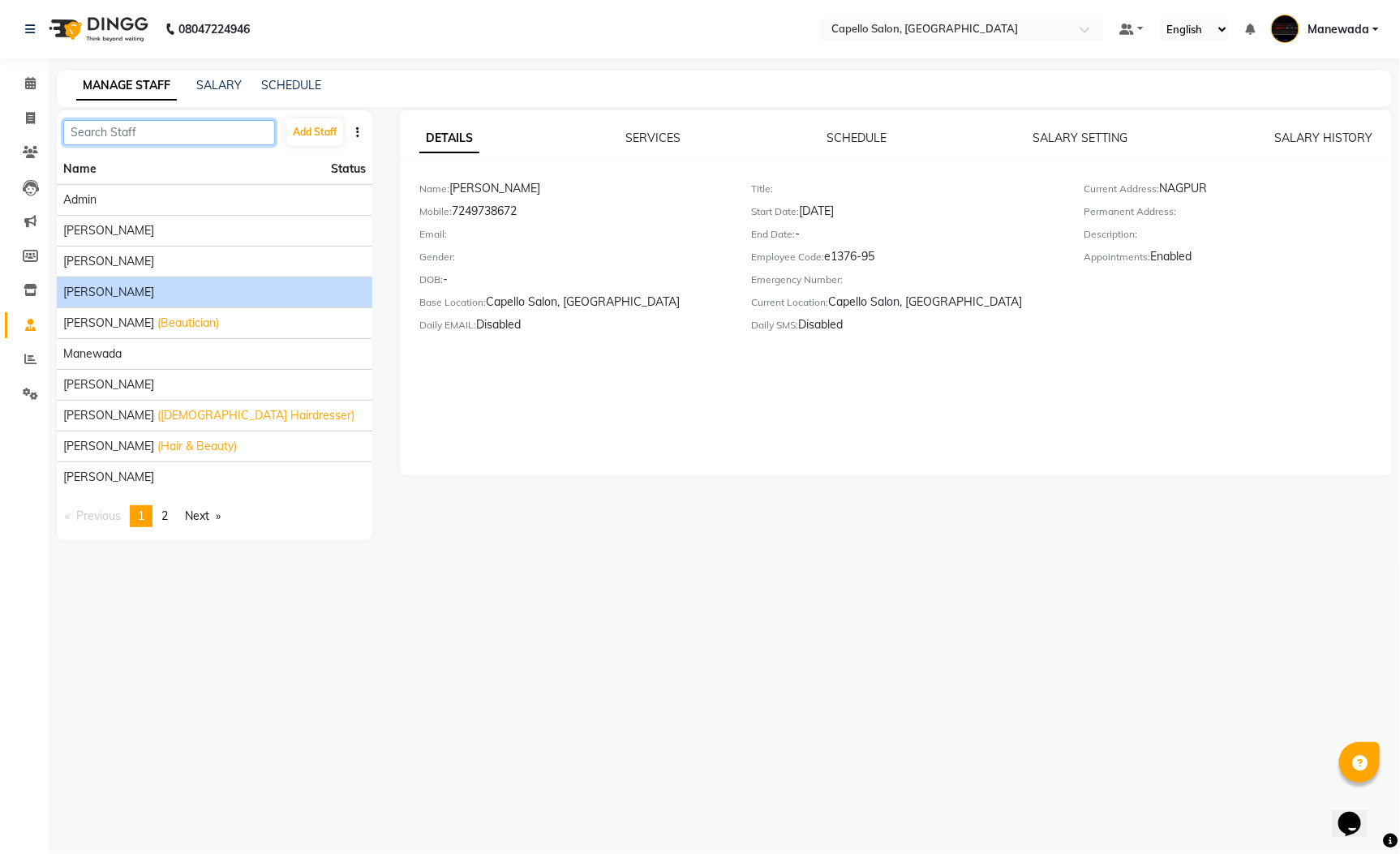
click at [127, 122] on input "text" at bounding box center [169, 132] width 212 height 25
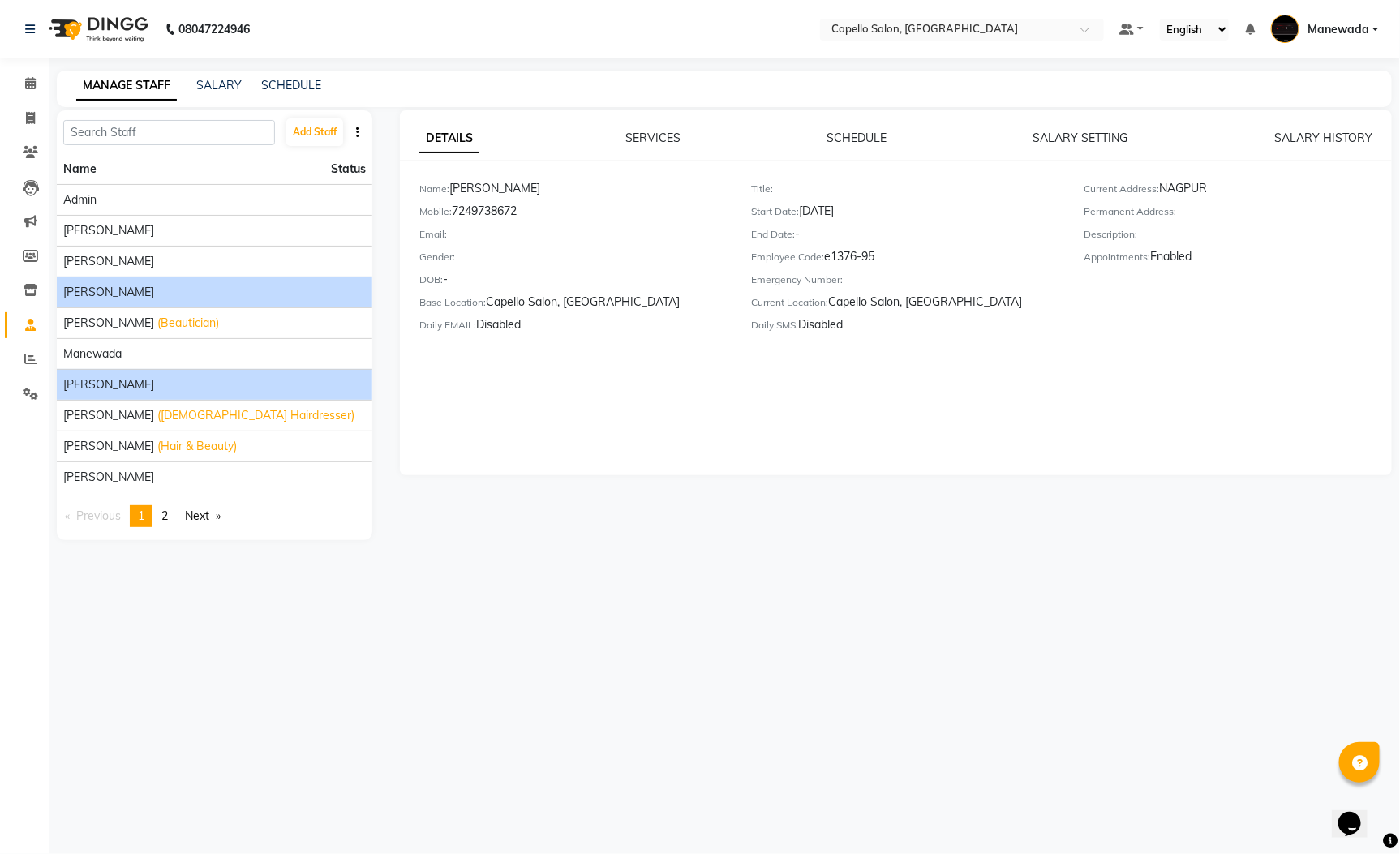
click at [154, 393] on span "[PERSON_NAME]" at bounding box center [109, 385] width 91 height 17
drag, startPoint x: 801, startPoint y: 212, endPoint x: 889, endPoint y: 219, distance: 88.3
click at [889, 219] on div "Start Date: 02-02-2025" at bounding box center [905, 214] width 308 height 23
copy div "02-02-2025"
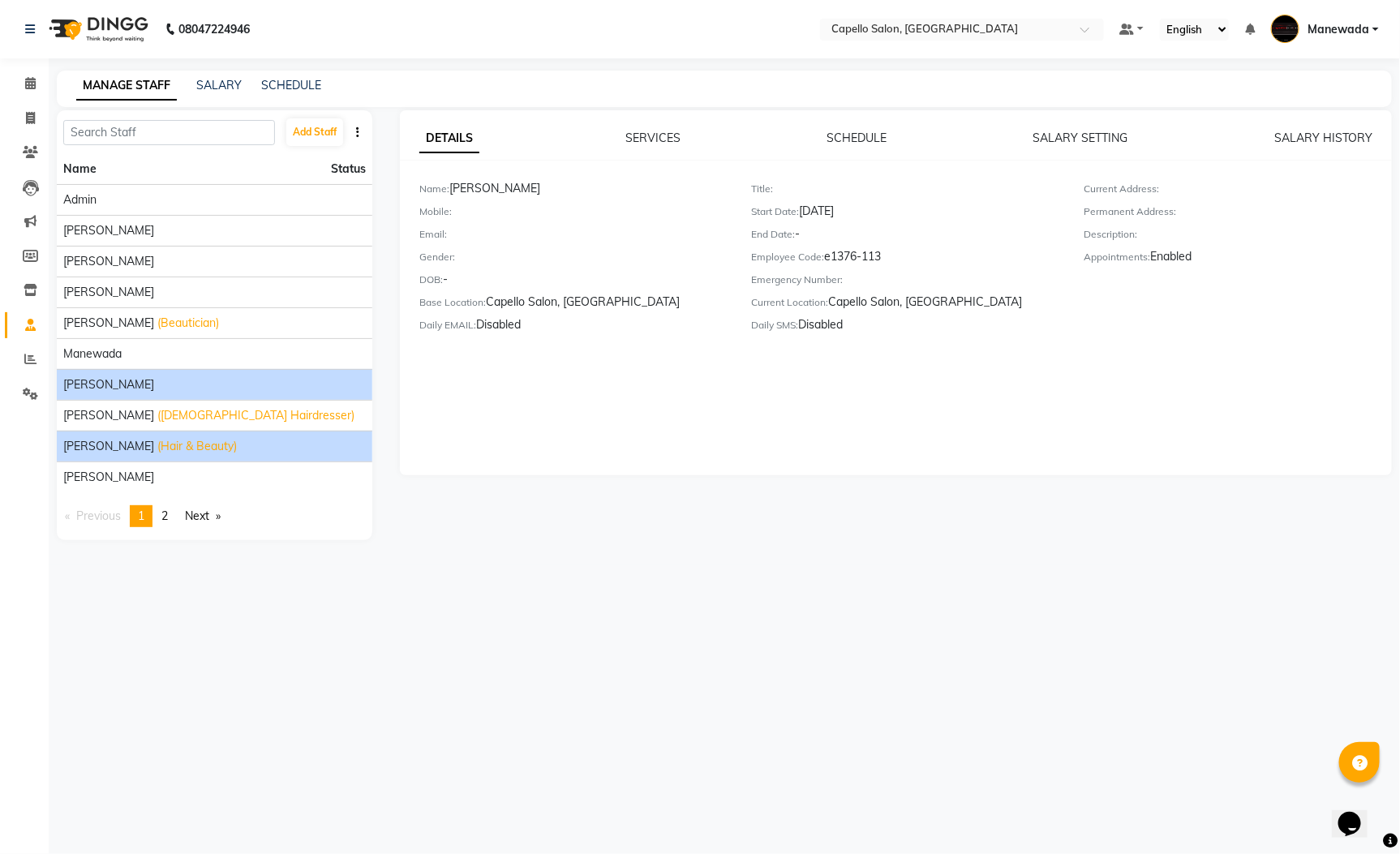
click at [121, 443] on span "[PERSON_NAME]" at bounding box center [109, 446] width 91 height 17
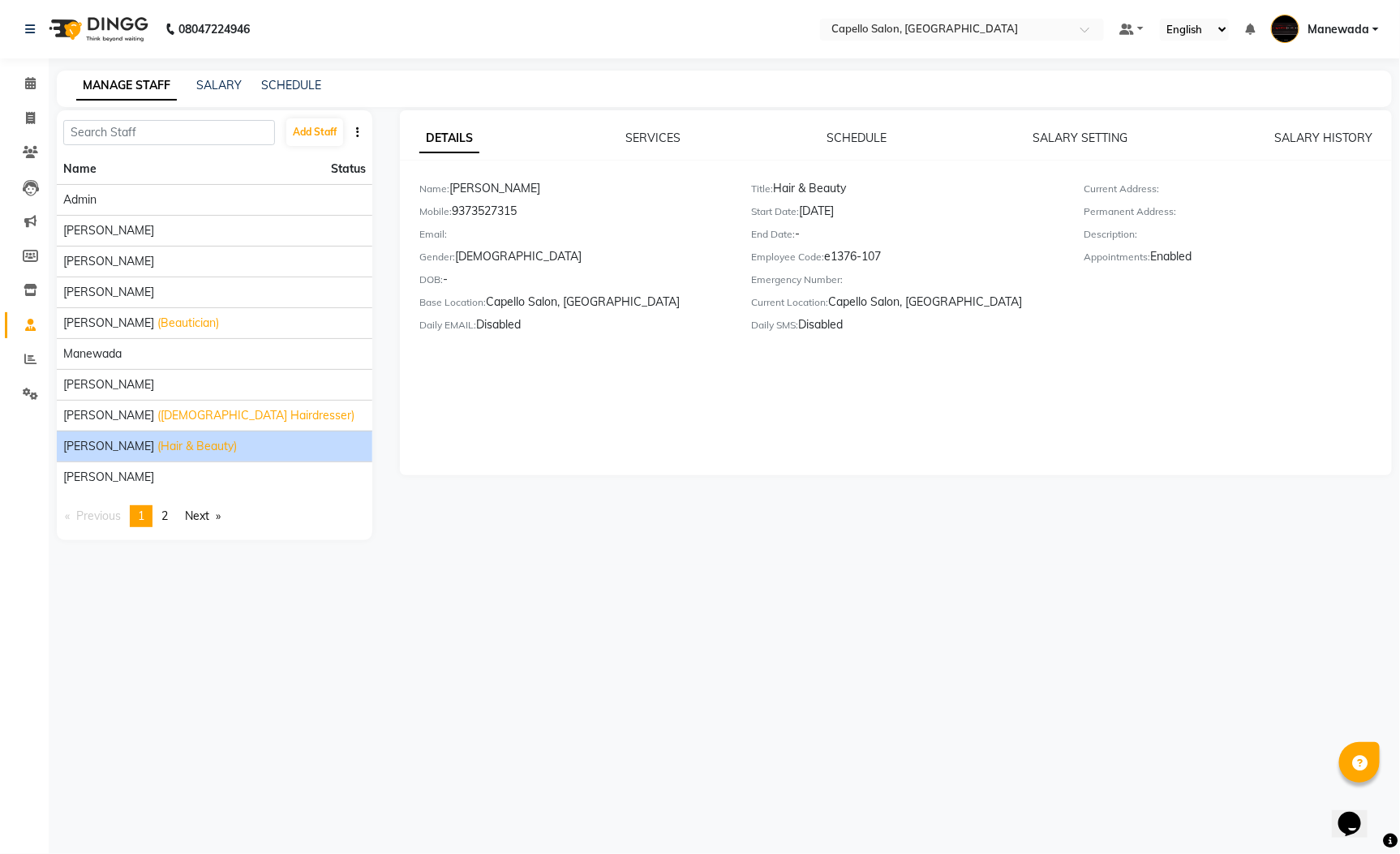
click at [845, 205] on div "Start Date: 13-11-2024" at bounding box center [905, 214] width 308 height 23
click at [803, 209] on div "Start Date: 13-11-2024" at bounding box center [905, 214] width 308 height 23
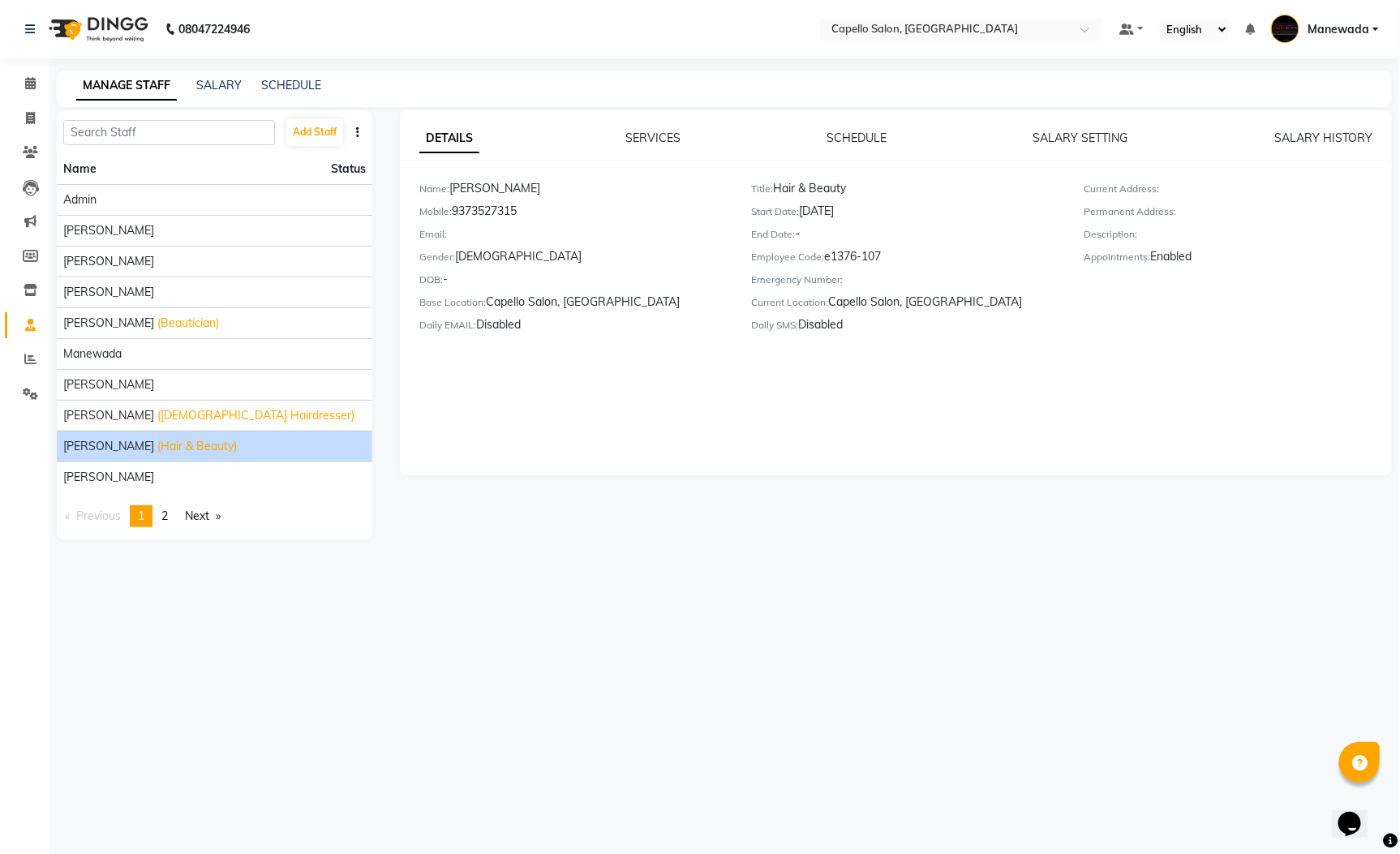
click at [809, 213] on div "Start Date: 13-11-2024" at bounding box center [905, 214] width 308 height 23
drag, startPoint x: 803, startPoint y: 212, endPoint x: 868, endPoint y: 220, distance: 65.5
click at [868, 220] on div "Start Date: 13-11-2024" at bounding box center [905, 214] width 308 height 23
copy div "13-11-2024"
click at [160, 510] on link "page 2" at bounding box center [165, 515] width 23 height 22
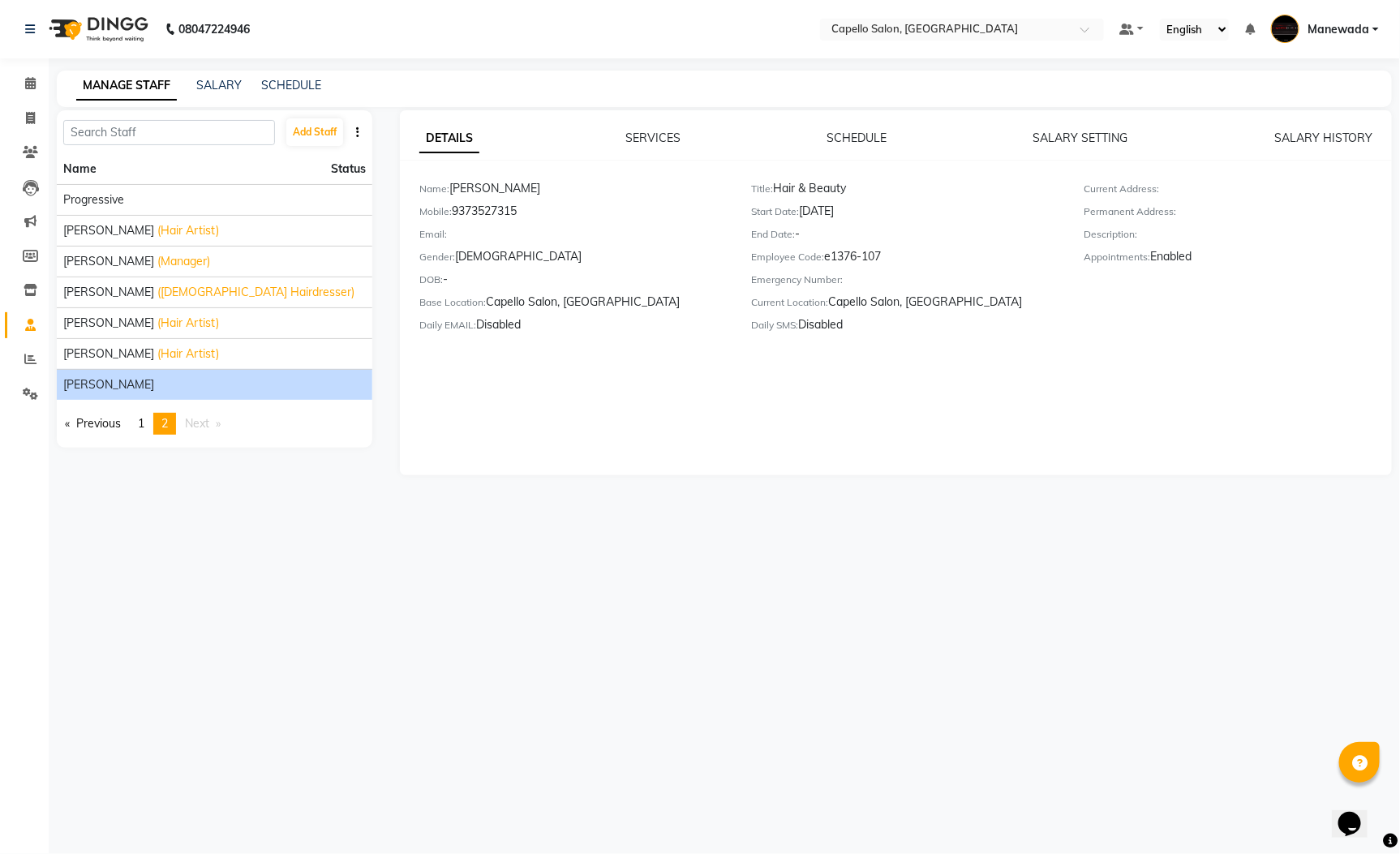
click at [190, 385] on div "[PERSON_NAME]" at bounding box center [215, 385] width 303 height 17
click at [842, 210] on div "Start Date: 03-12-2024" at bounding box center [905, 214] width 308 height 23
click at [840, 210] on div "Start Date: 03-12-2024" at bounding box center [905, 214] width 308 height 23
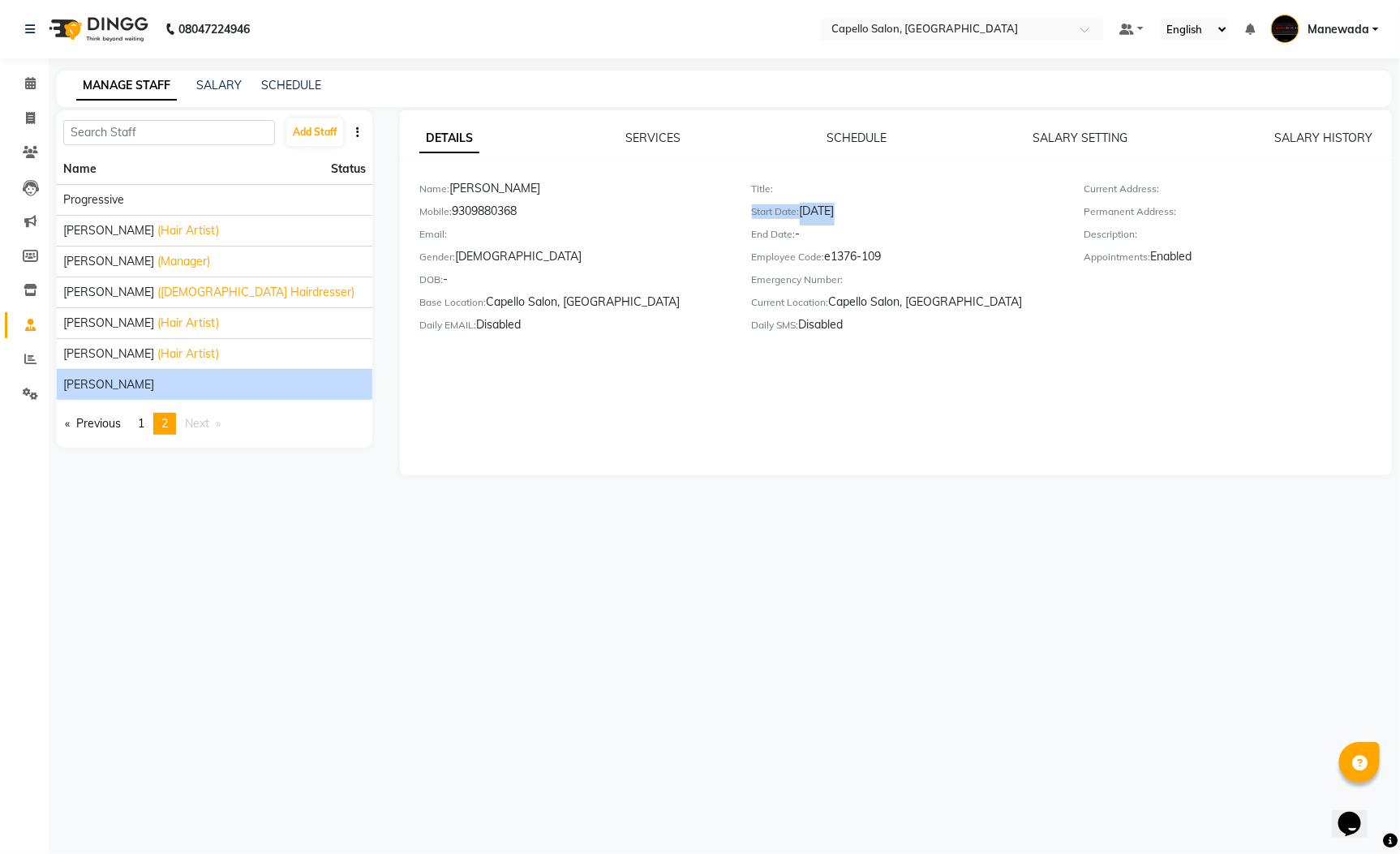
click at [840, 210] on div "Start Date: 03-12-2024" at bounding box center [905, 214] width 308 height 23
click at [815, 214] on div "Start Date: 03-12-2024" at bounding box center [905, 214] width 308 height 23
drag, startPoint x: 801, startPoint y: 209, endPoint x: 868, endPoint y: 210, distance: 67.0
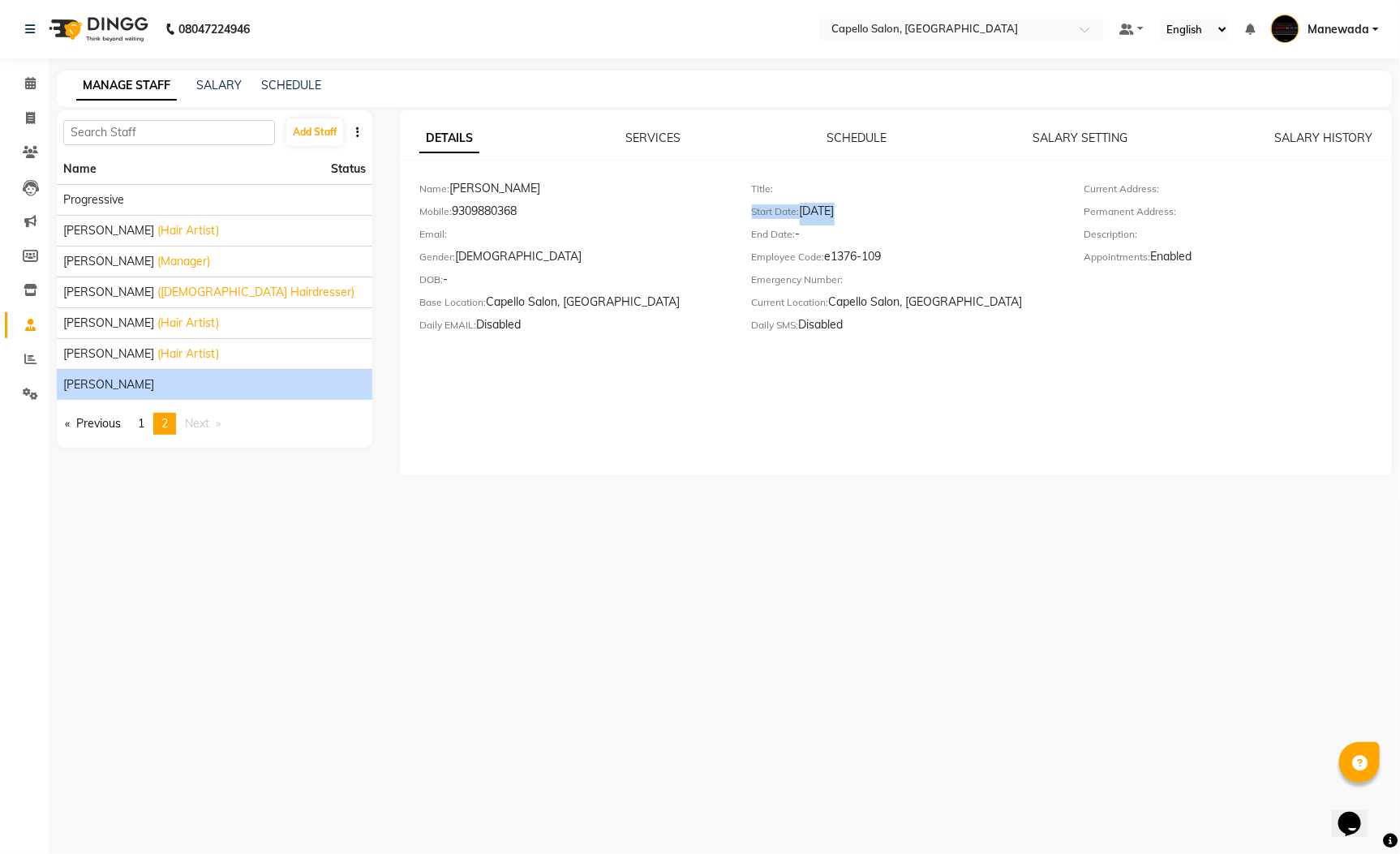
click at [868, 210] on div "Start Date: 03-12-2024" at bounding box center [905, 214] width 308 height 23
copy div "03-12-2024"
click at [132, 288] on span "[PERSON_NAME]" at bounding box center [109, 292] width 91 height 17
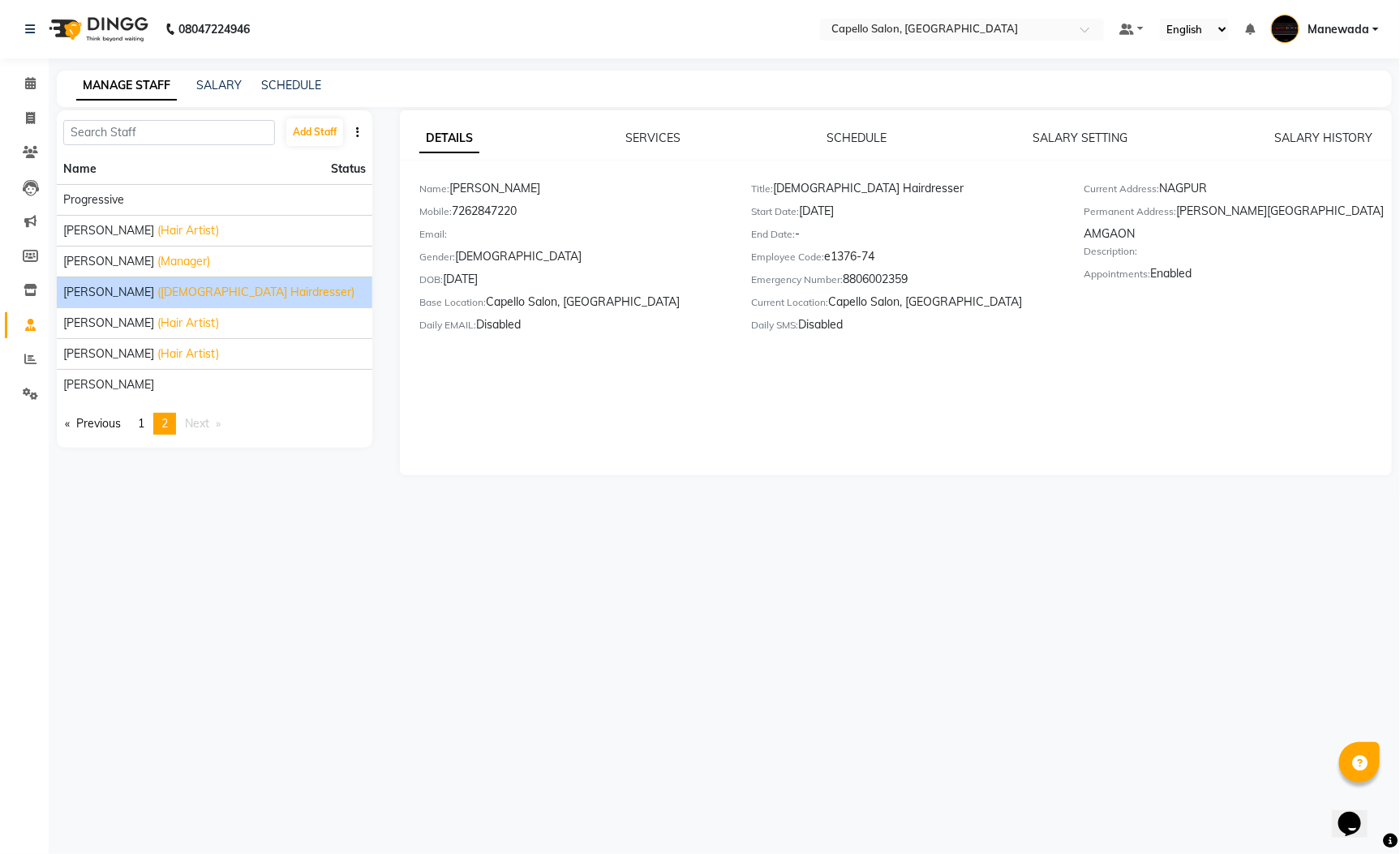
click at [834, 213] on div "Start Date: 09-11-2024" at bounding box center [905, 214] width 308 height 23
drag, startPoint x: 787, startPoint y: 212, endPoint x: 812, endPoint y: 214, distance: 25.1
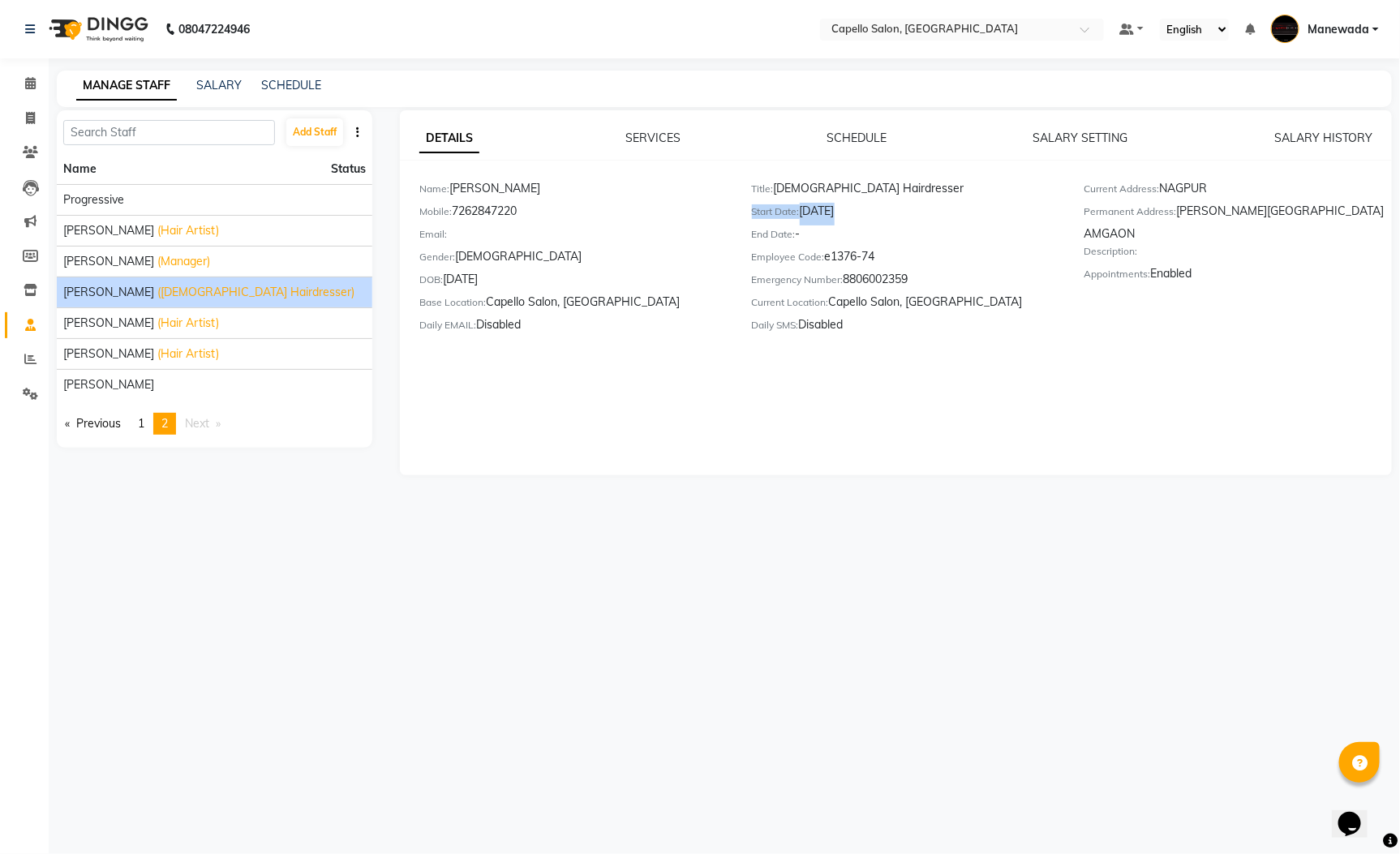
click at [787, 213] on label "Start Date:" at bounding box center [775, 211] width 47 height 14
click at [815, 213] on div "Start Date: 09-11-2024" at bounding box center [905, 214] width 308 height 23
click at [767, 480] on main "MANAGE STAFF SALARY SCHEDULE Add Staff Name Status Progressive Rahul Arje (Hair…" at bounding box center [724, 285] width 1352 height 429
drag, startPoint x: 801, startPoint y: 210, endPoint x: 888, endPoint y: 221, distance: 87.7
click at [888, 221] on div "Start Date: 09-11-2024" at bounding box center [905, 214] width 308 height 23
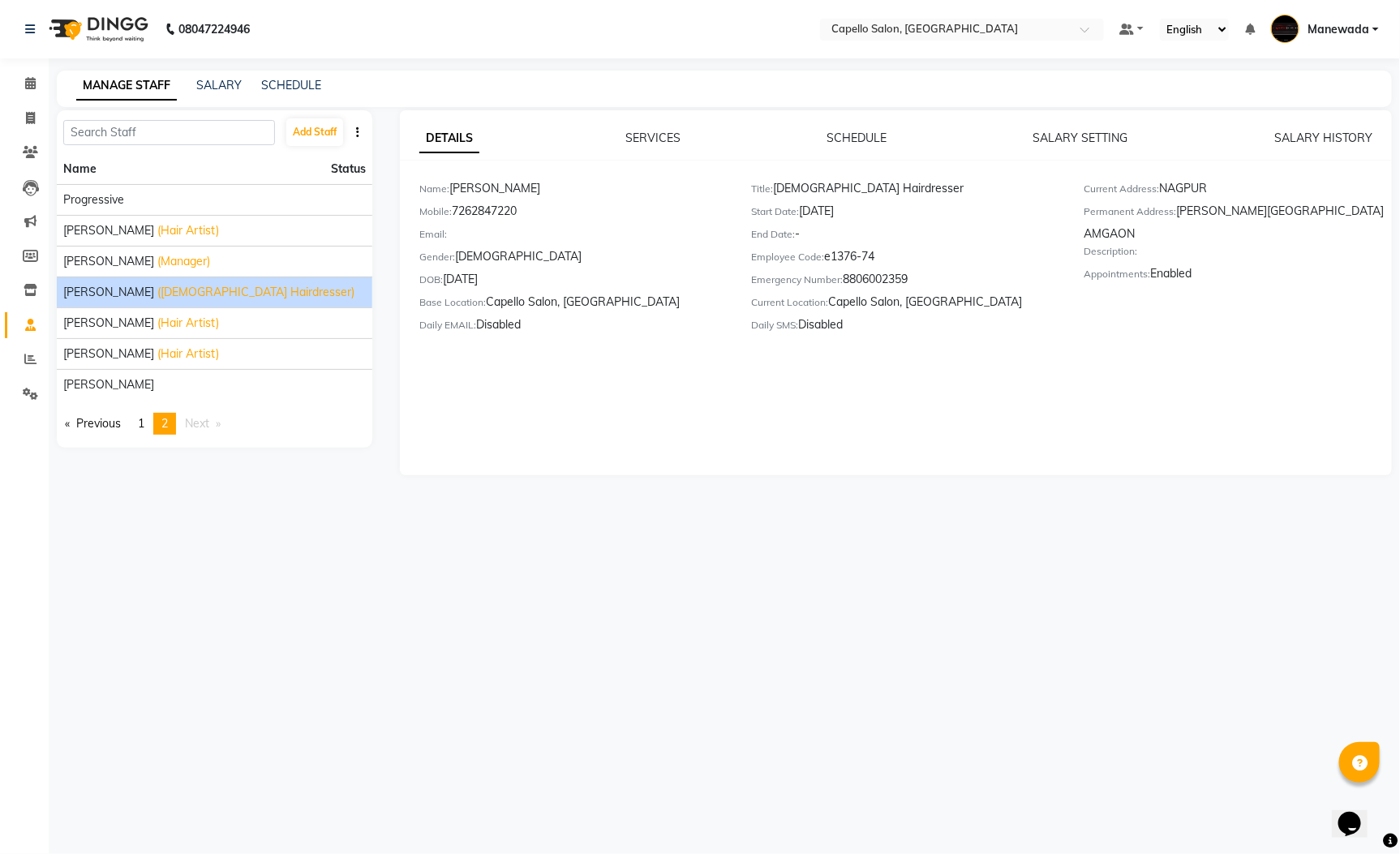
copy div "09-11-2024"
click at [95, 243] on li "Rahul Arje (Hair Artist)" at bounding box center [215, 230] width 315 height 30
click at [158, 236] on span "(Hair Artist)" at bounding box center [188, 231] width 62 height 17
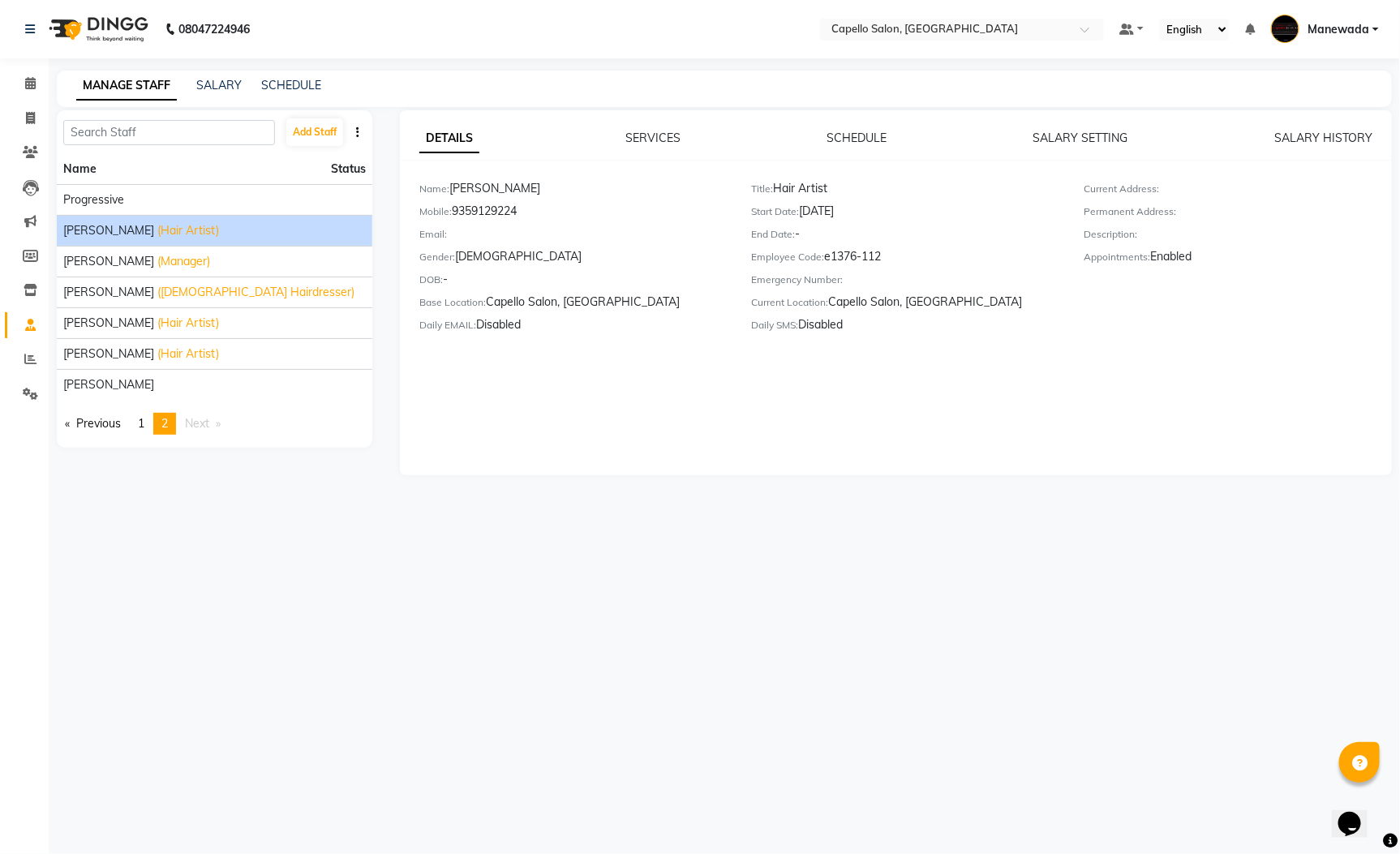
click at [832, 210] on div "Start Date: 16-01-2025" at bounding box center [905, 214] width 308 height 23
click at [830, 212] on div "Start Date: 16-01-2025" at bounding box center [905, 214] width 308 height 23
drag, startPoint x: 804, startPoint y: 205, endPoint x: 874, endPoint y: 205, distance: 70.0
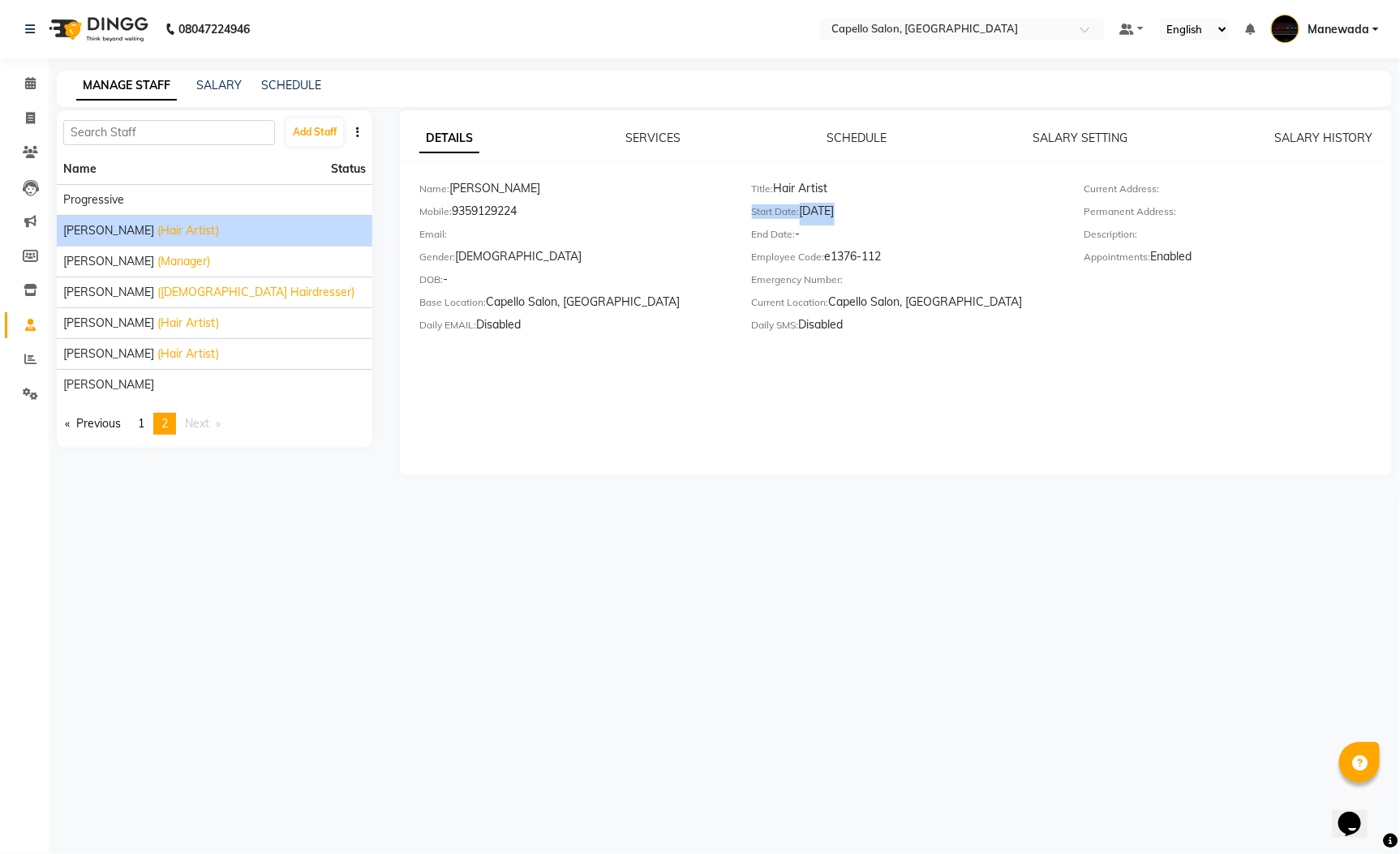
click at [874, 205] on div "Start Date: 16-01-2025" at bounding box center [905, 214] width 308 height 23
copy div "16-01-2025"
click at [152, 131] on input "text" at bounding box center [169, 132] width 212 height 25
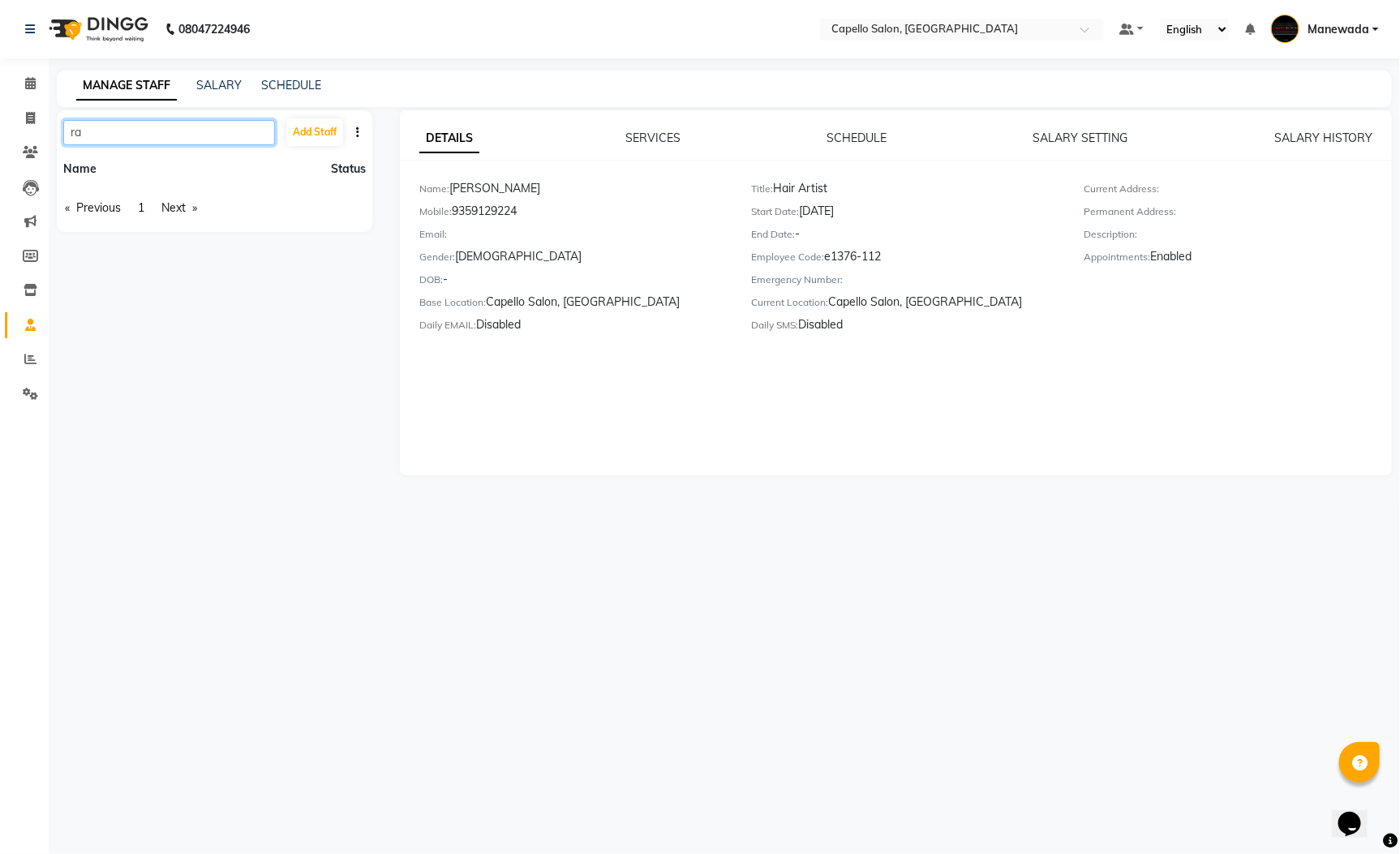
type input "r"
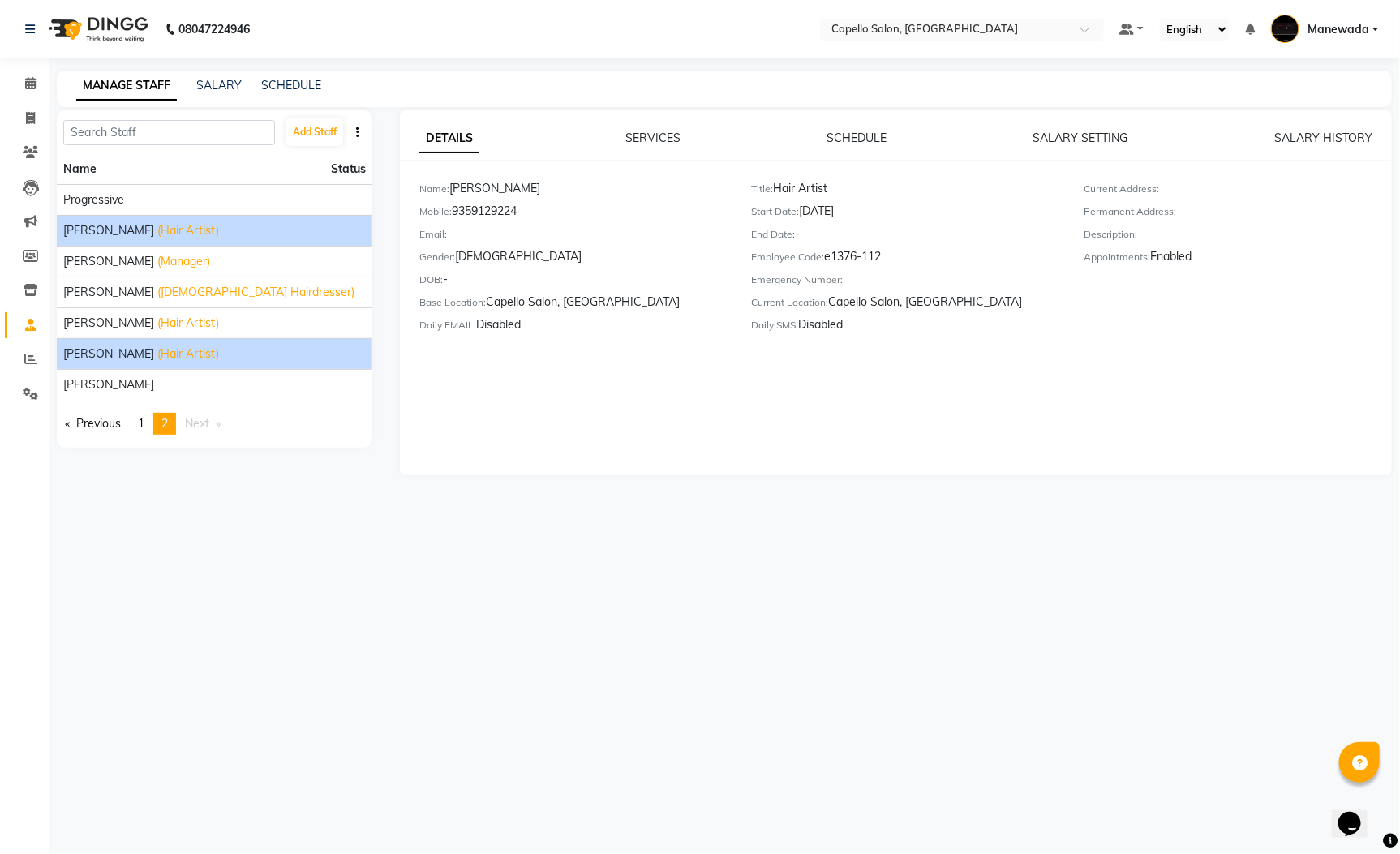
click at [135, 356] on span "[PERSON_NAME]" at bounding box center [109, 354] width 91 height 17
click at [855, 207] on div "Start Date: 23-04-2025" at bounding box center [905, 214] width 308 height 23
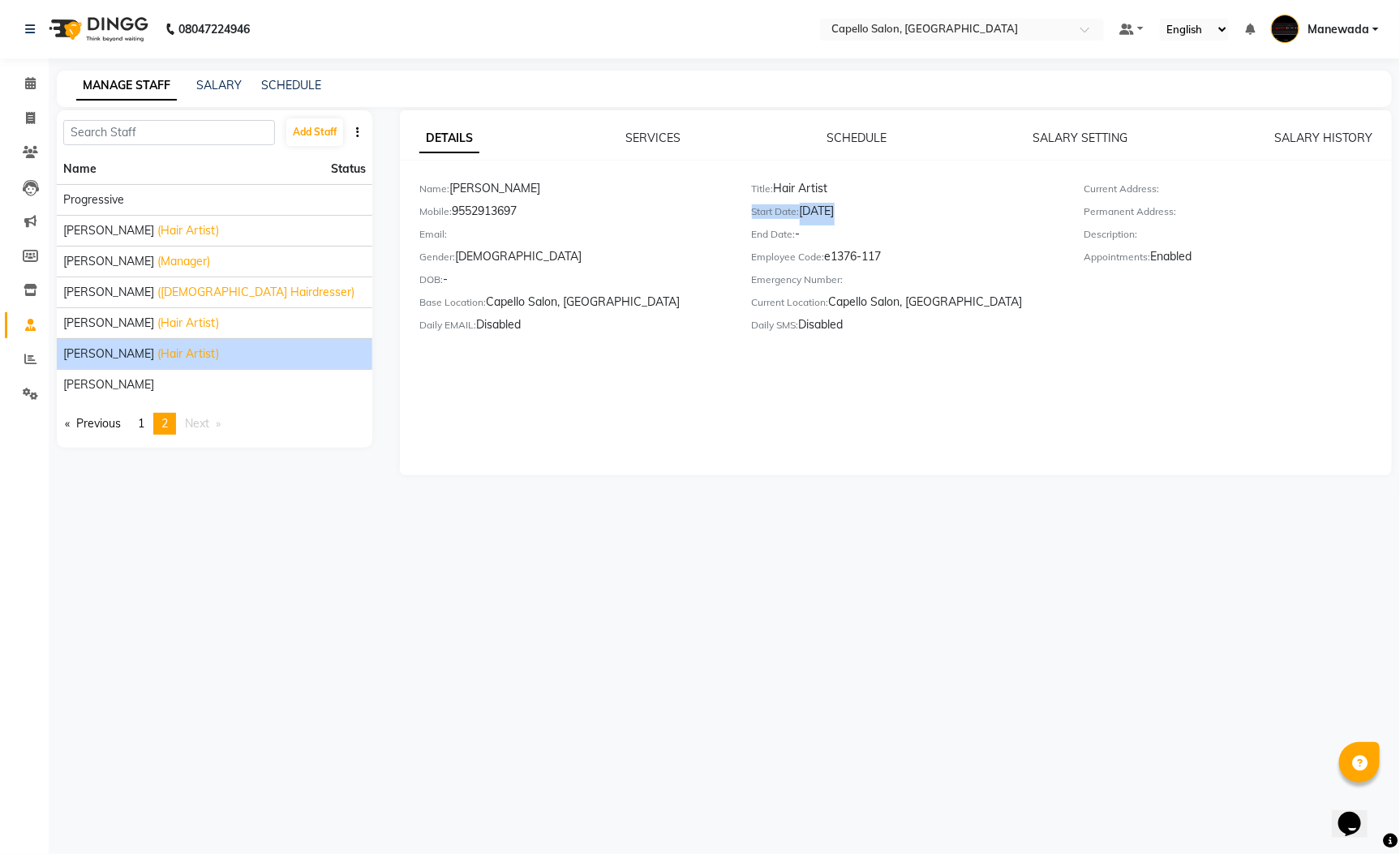
drag, startPoint x: 804, startPoint y: 210, endPoint x: 895, endPoint y: 217, distance: 91.3
click at [895, 217] on div "Start Date: 23-04-2025" at bounding box center [905, 214] width 308 height 23
copy div "23-04-2025"
click at [110, 259] on span "[PERSON_NAME]" at bounding box center [109, 262] width 91 height 17
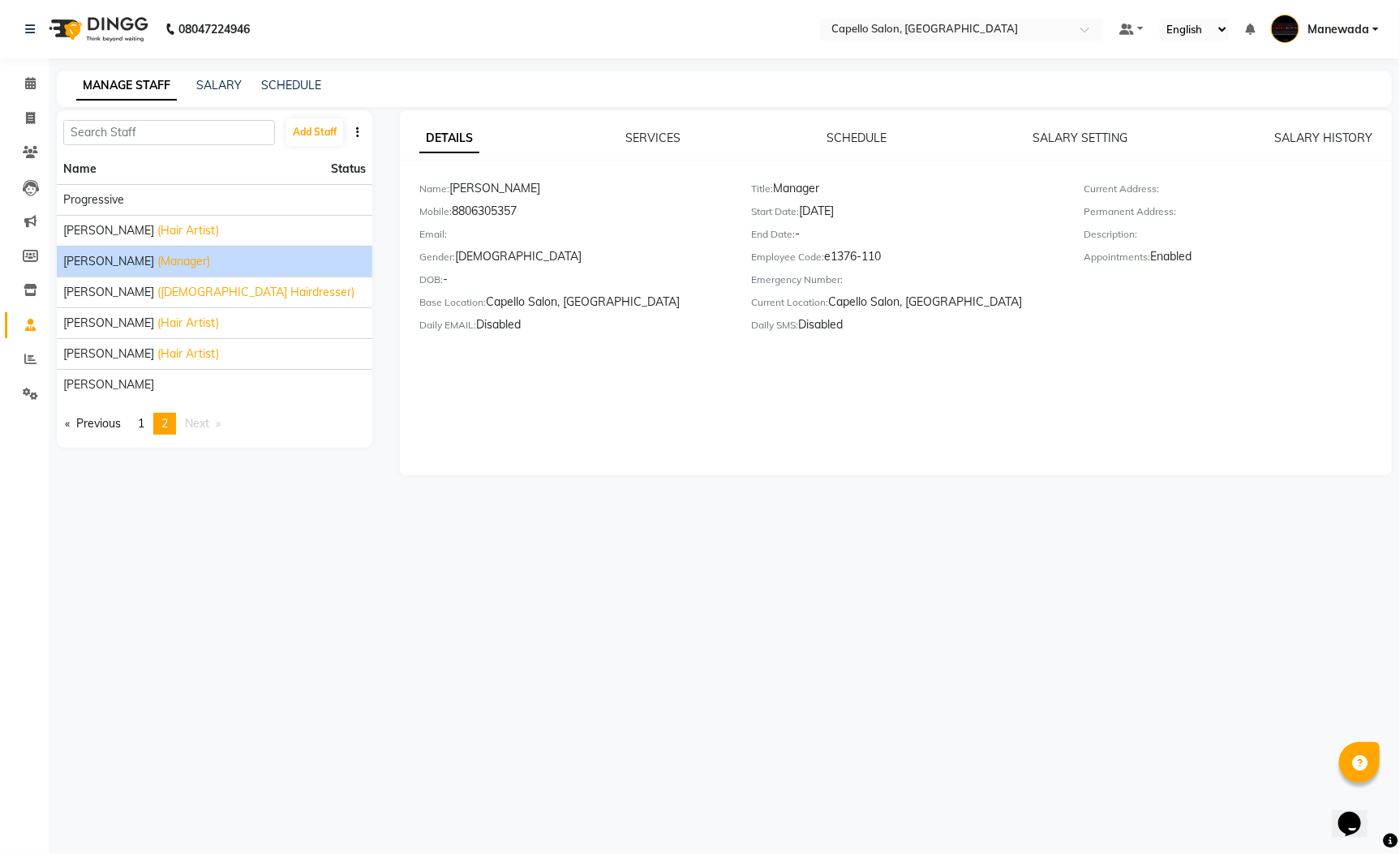
click at [851, 209] on div "Start Date: 04-01-2025" at bounding box center [905, 214] width 308 height 23
drag, startPoint x: 806, startPoint y: 208, endPoint x: 879, endPoint y: 216, distance: 73.4
click at [879, 216] on div "Start Date: 04-01-2025" at bounding box center [905, 214] width 308 height 23
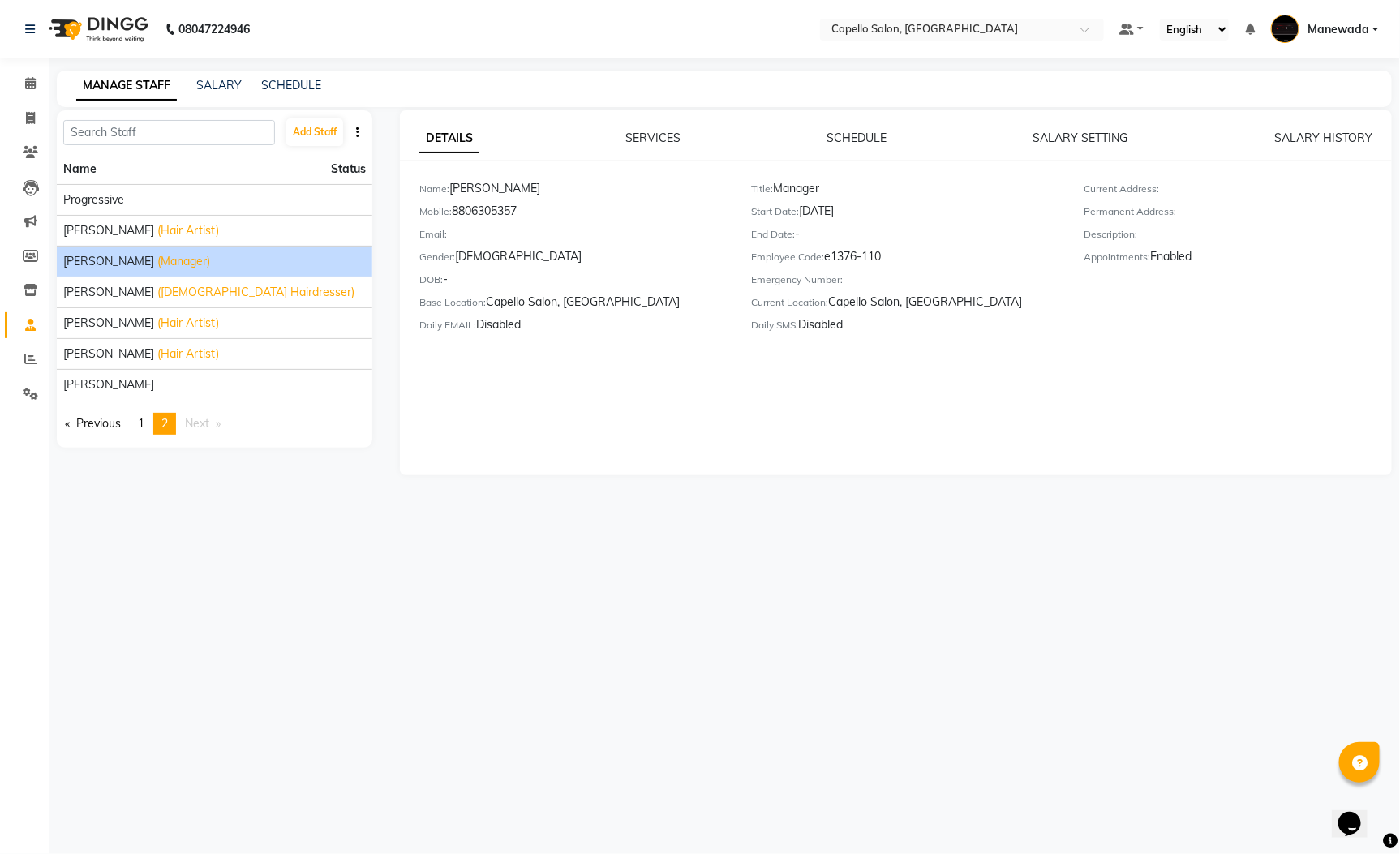
copy div "04-01-2025"
click at [86, 324] on span "[PERSON_NAME]" at bounding box center [109, 324] width 91 height 17
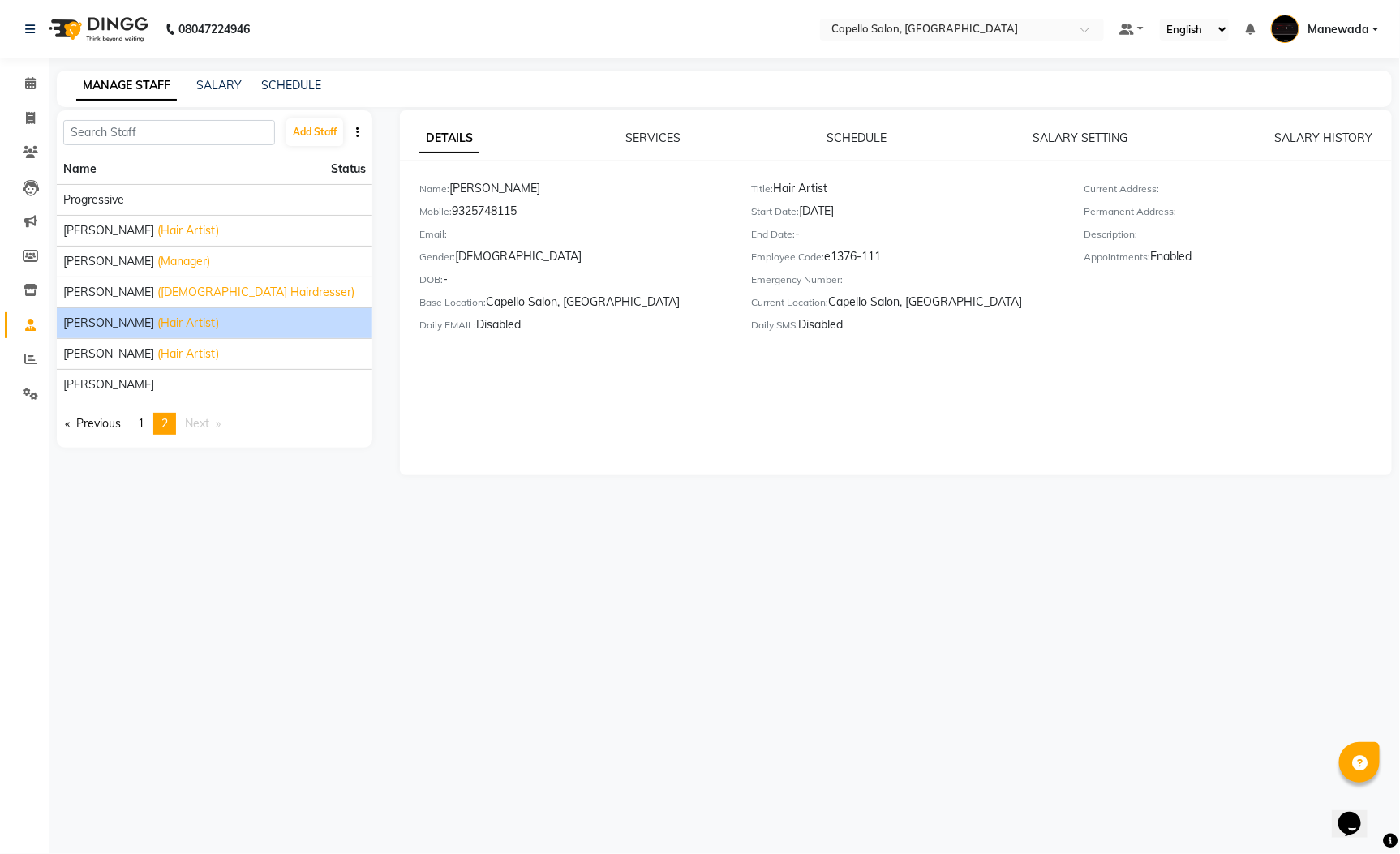
click at [848, 209] on div "Start Date: 10-01-2025" at bounding box center [905, 214] width 308 height 23
click at [820, 214] on div "Start Date: 10-01-2025" at bounding box center [905, 214] width 308 height 23
drag, startPoint x: 801, startPoint y: 207, endPoint x: 894, endPoint y: 212, distance: 93.1
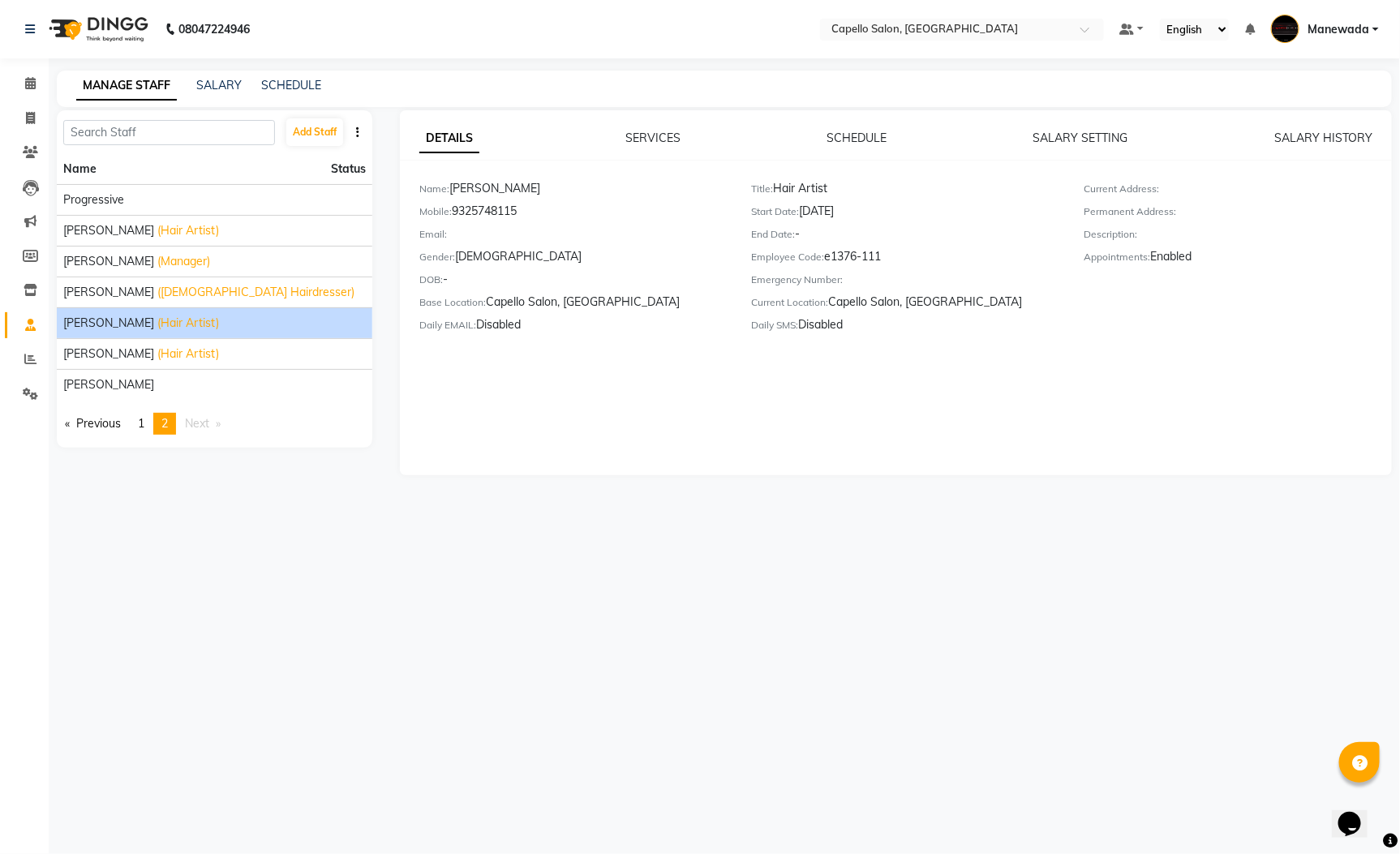
click at [894, 212] on div "Start Date: 10-01-2025" at bounding box center [905, 214] width 308 height 23
copy div "10-01-2025"
click at [144, 428] on span "1" at bounding box center [140, 422] width 7 height 14
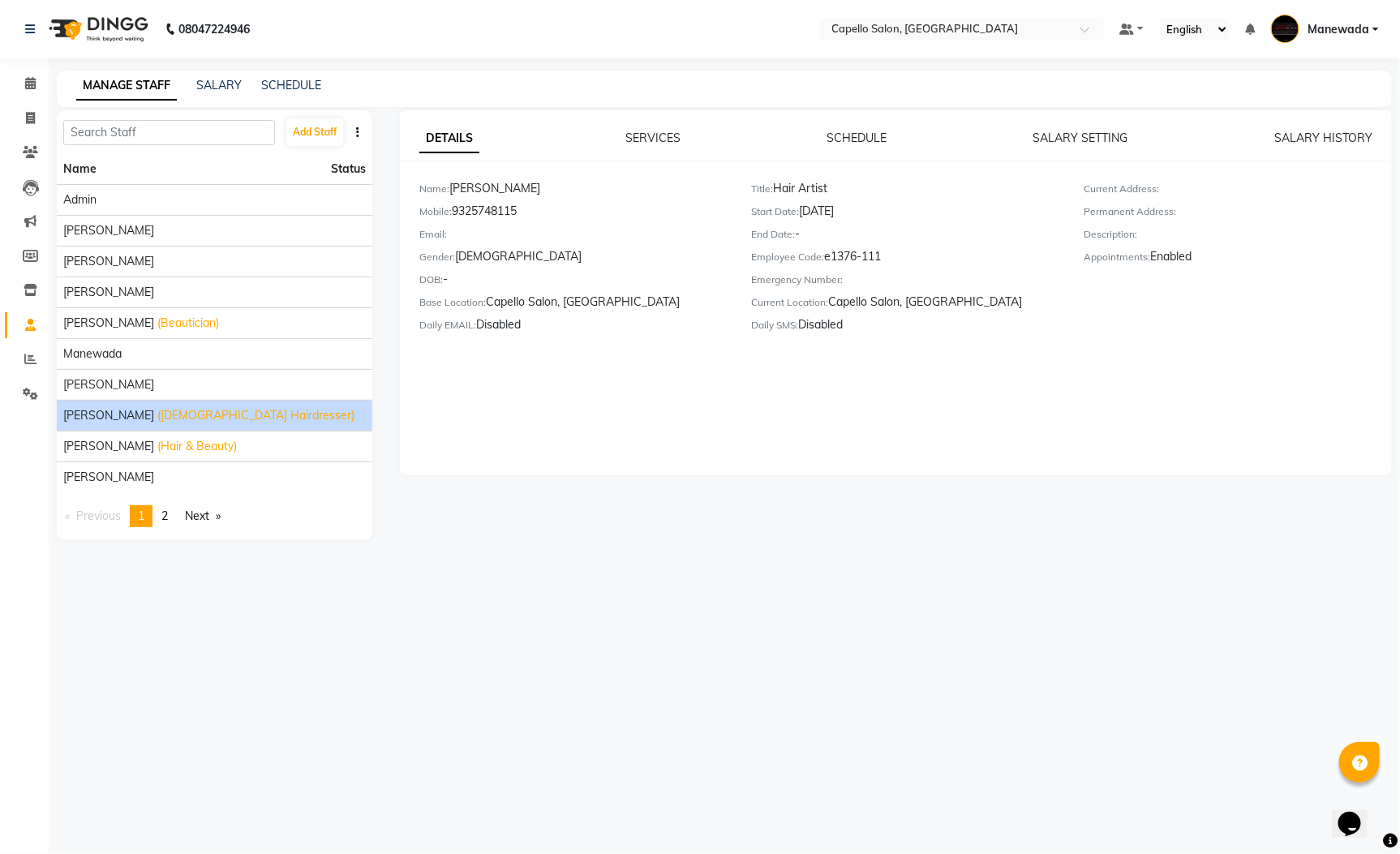
click at [154, 424] on span "[PERSON_NAME]" at bounding box center [109, 416] width 91 height 17
drag, startPoint x: 806, startPoint y: 204, endPoint x: 901, endPoint y: 205, distance: 95.0
click at [901, 205] on div "Start Date: 09-07-2023" at bounding box center [905, 214] width 308 height 23
click at [16, 75] on span at bounding box center [30, 84] width 28 height 19
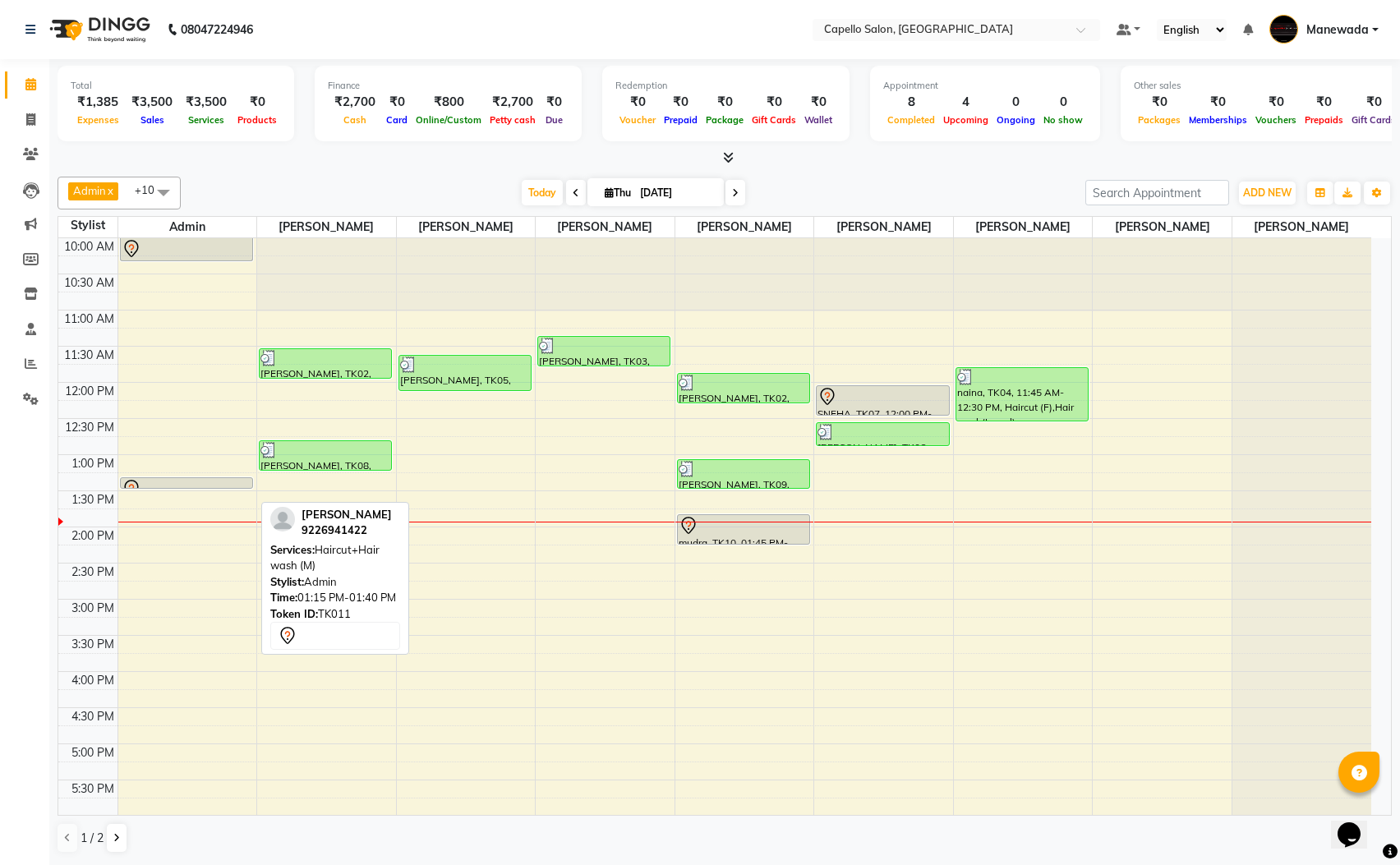
drag, startPoint x: 165, startPoint y: 506, endPoint x: 575, endPoint y: 485, distance: 410.5
click at [575, 485] on div "10:00 AM 10:30 AM 11:00 AM 11:30 AM 12:00 PM 12:30 PM 1:00 PM 1:30 PM 2:00 PM 2…" at bounding box center [715, 672] width 1313 height 867
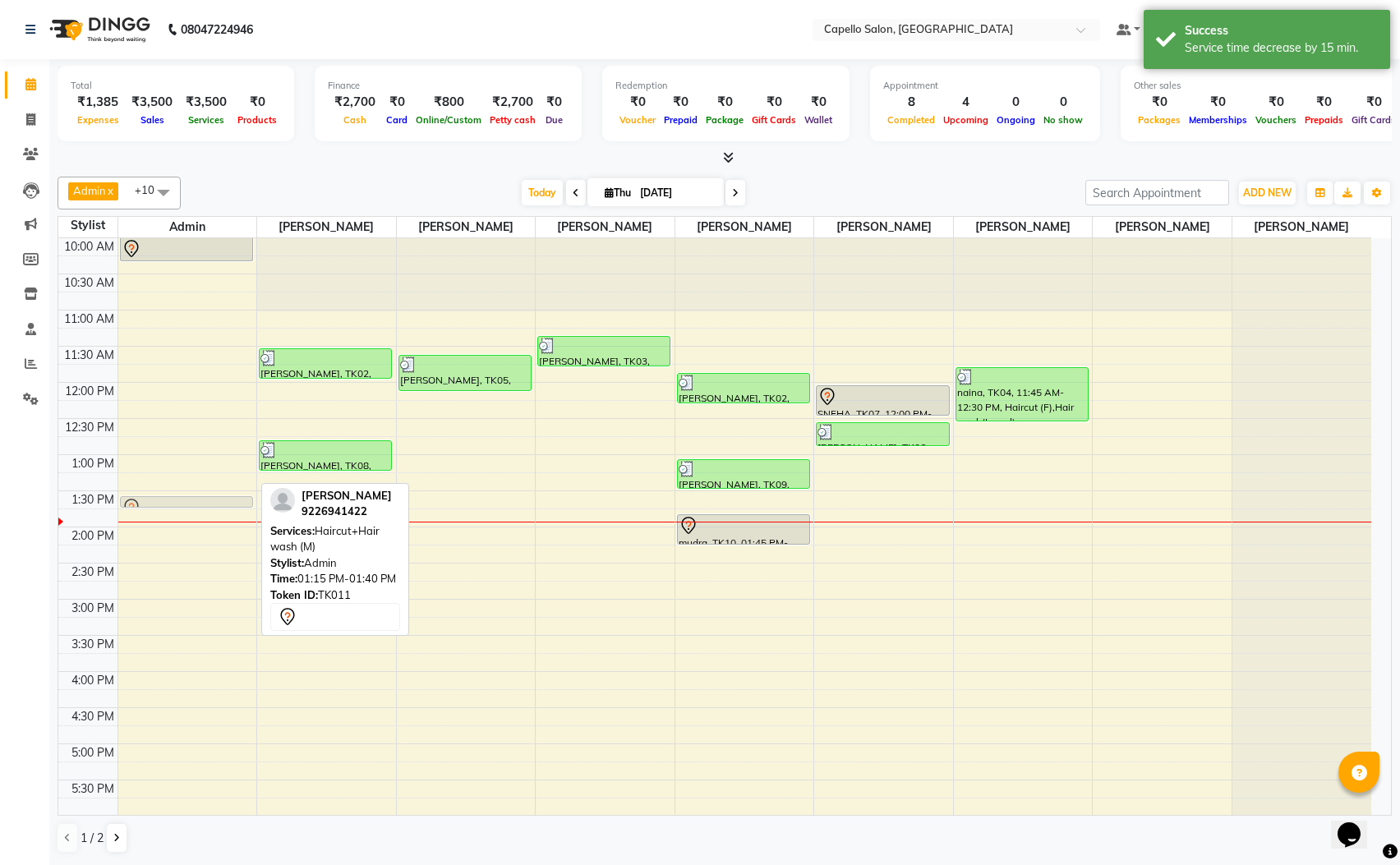
drag, startPoint x: 233, startPoint y: 482, endPoint x: 206, endPoint y: 498, distance: 31.4
click at [206, 499] on div "Divesh, TK01, 09:55 AM-10:20 AM, Haircut+Hair wash (M) yugank, TK11, 01:15 PM-0…" at bounding box center [188, 672] width 138 height 867
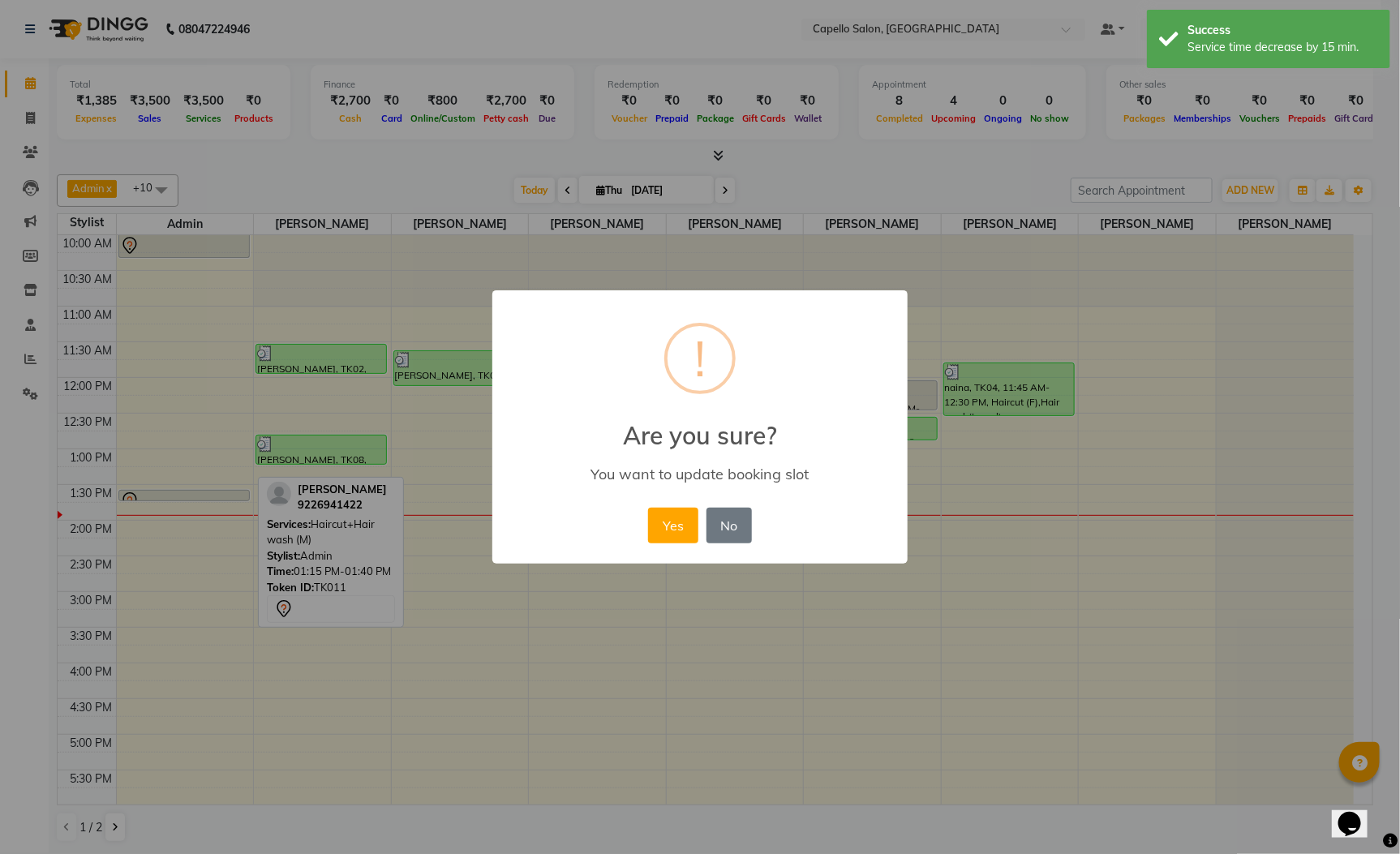
click at [203, 492] on div "× ! Are you sure? You want to update booking slot Yes No No" at bounding box center [700, 427] width 1400 height 854
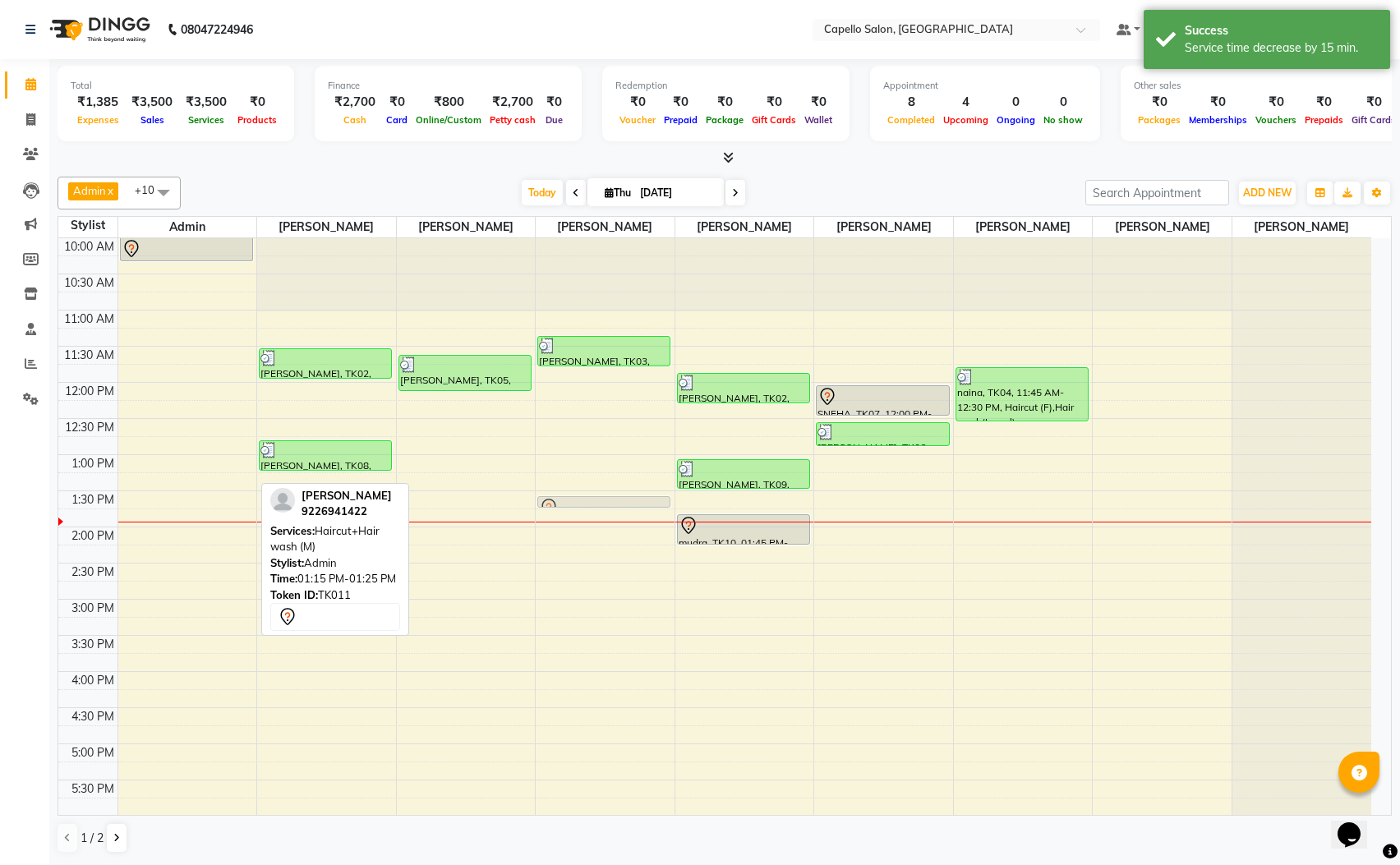
drag, startPoint x: 227, startPoint y: 482, endPoint x: 610, endPoint y: 506, distance: 383.8
click at [610, 506] on tr "Divesh, TK01, 09:55 AM-10:20 AM, Haircut+Hair wash (M) yugank, TK11, 01:15 PM-0…" at bounding box center [715, 672] width 1313 height 867
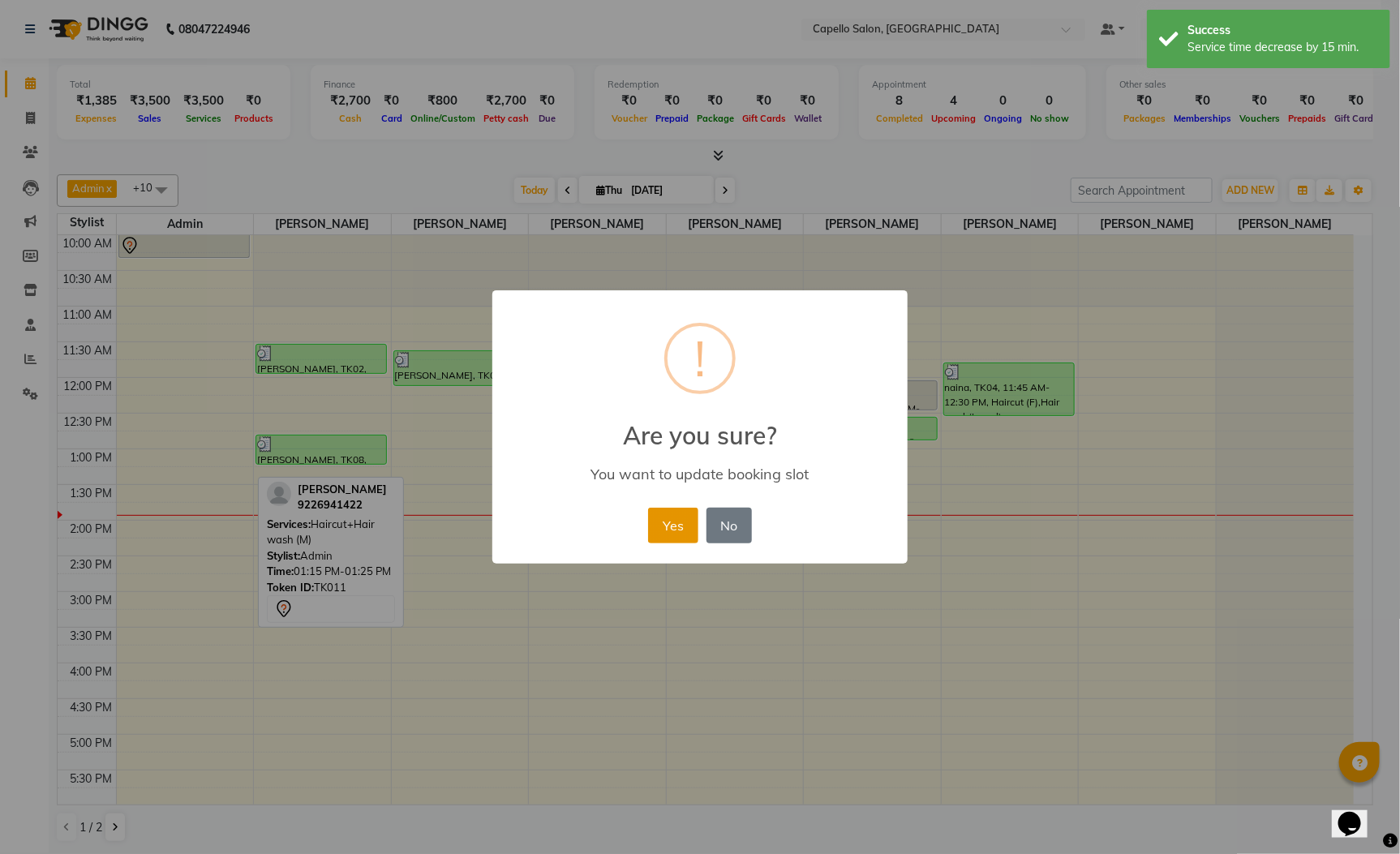
click at [663, 519] on button "Yes" at bounding box center [673, 526] width 49 height 36
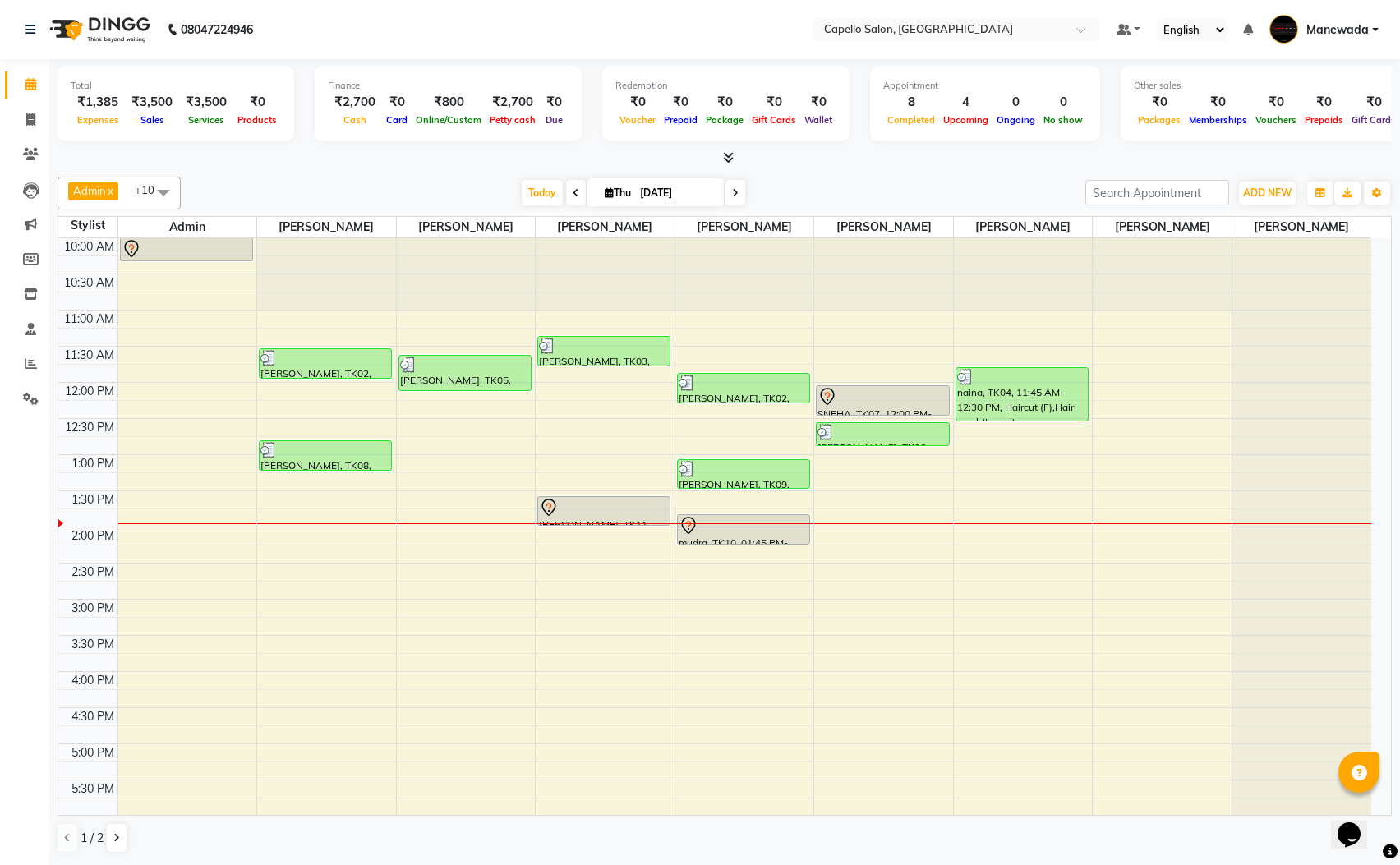
drag, startPoint x: 614, startPoint y: 506, endPoint x: 621, endPoint y: 525, distance: 20.2
click at [621, 525] on div "Divesh, TK03, 11:20 AM-11:45 AM, Haircut+Hair wash (M) yugank, TK11, 01:30 PM-0…" at bounding box center [605, 672] width 138 height 867
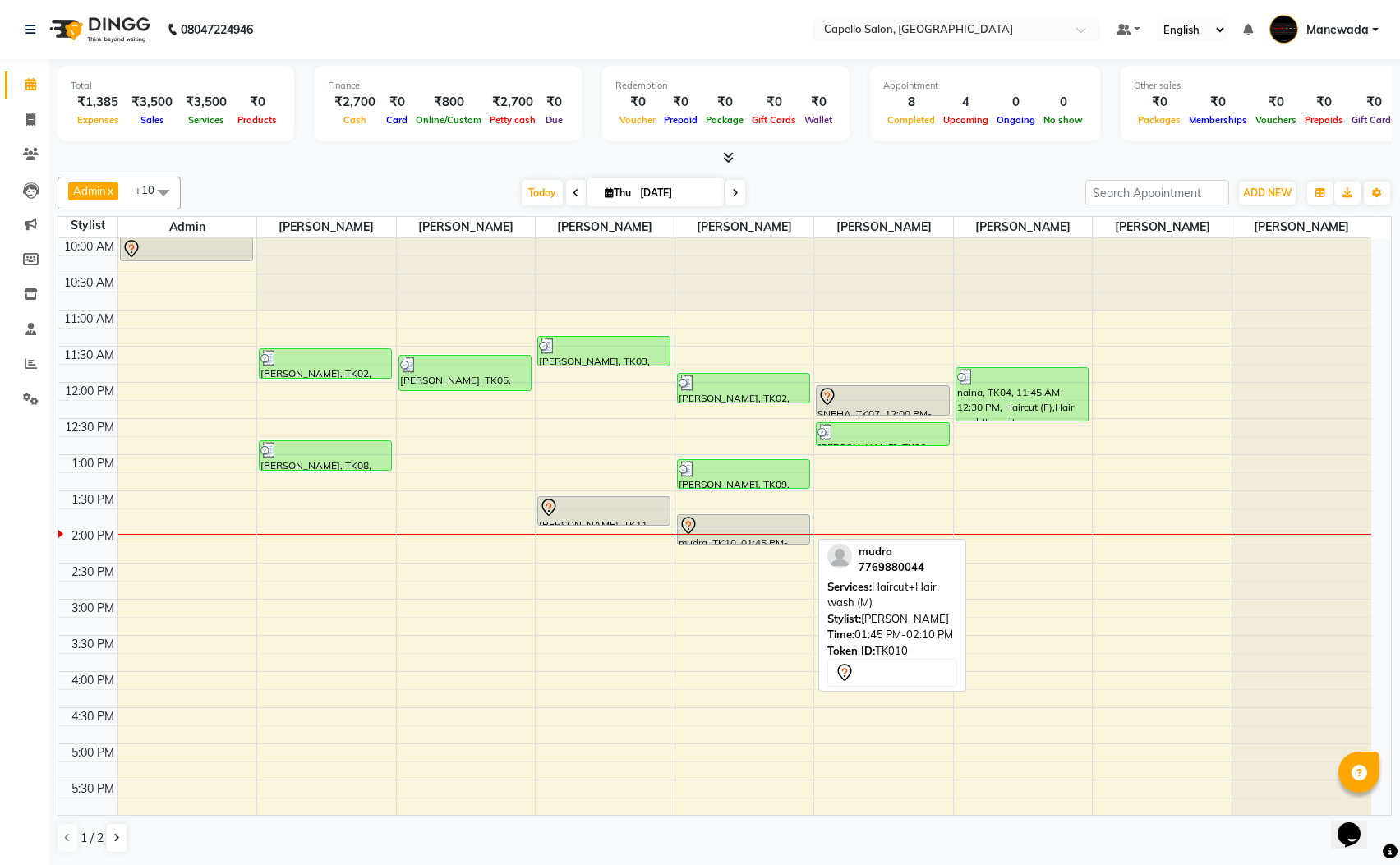
click at [712, 534] on div at bounding box center [743, 526] width 130 height 20
click at [712, 523] on div at bounding box center [743, 526] width 130 height 20
select select "7"
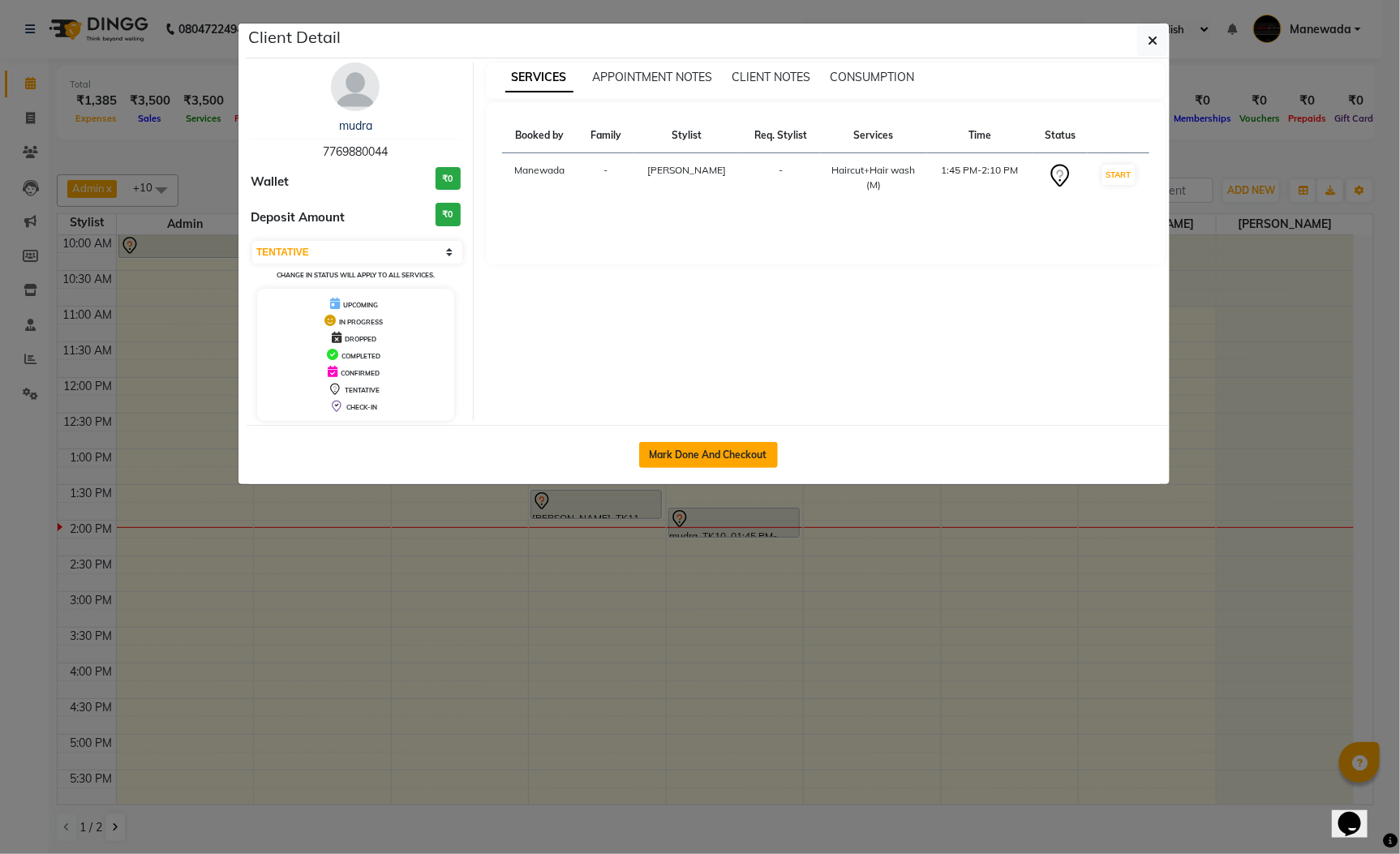
click at [723, 458] on button "Mark Done And Checkout" at bounding box center [708, 455] width 139 height 26
select select "service"
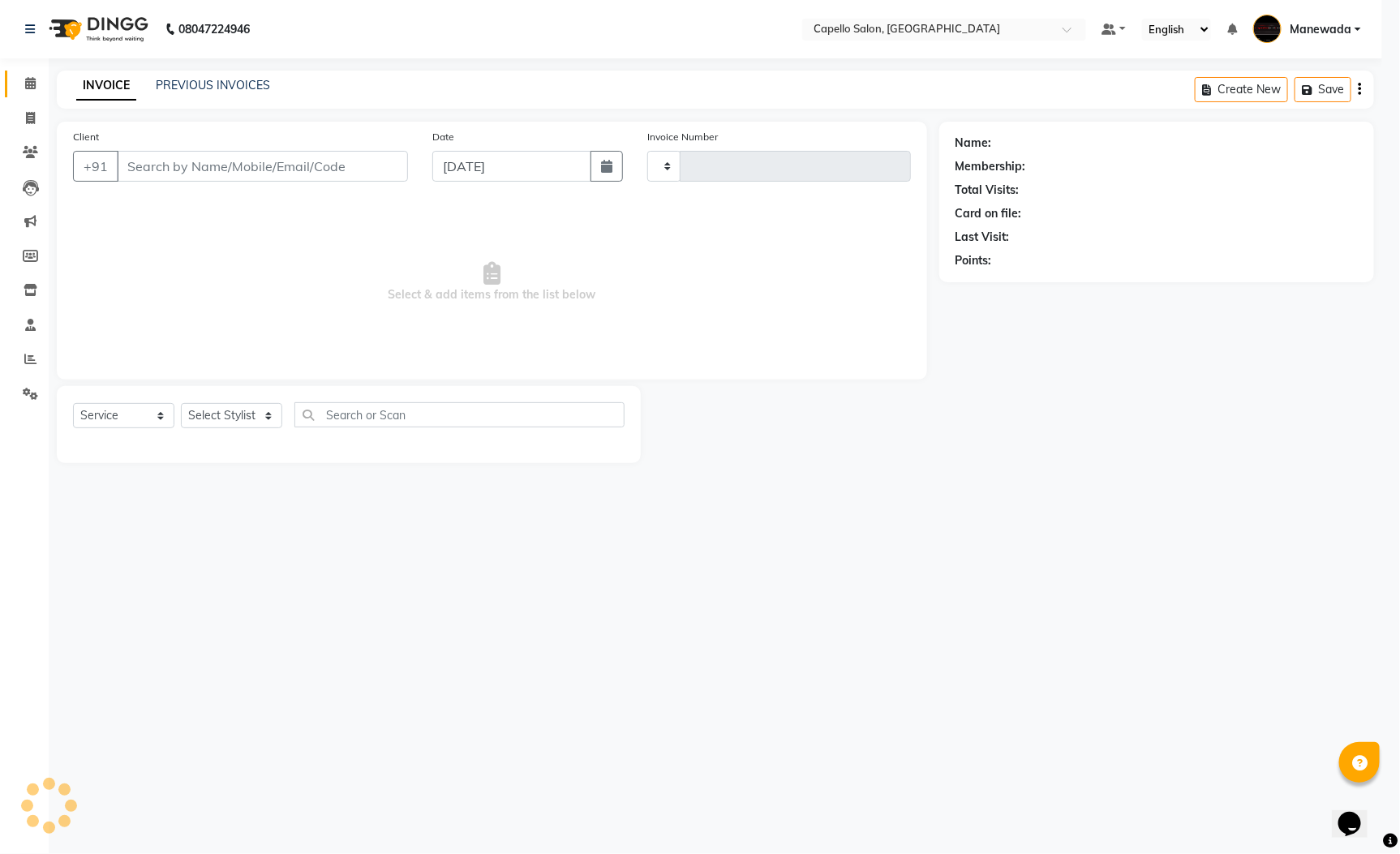
type input "5571"
select select "3476"
type input "7769880044"
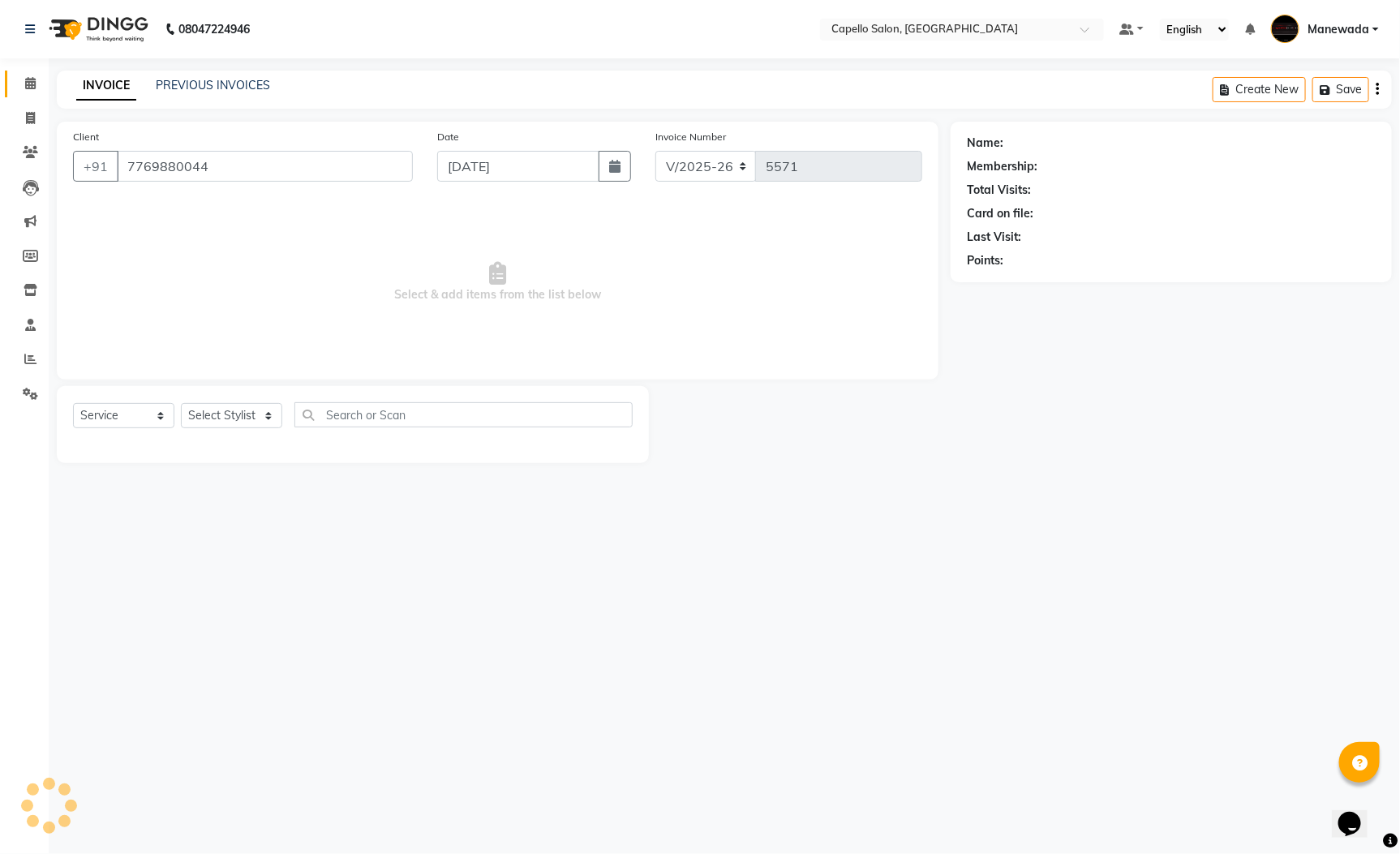
select select "59120"
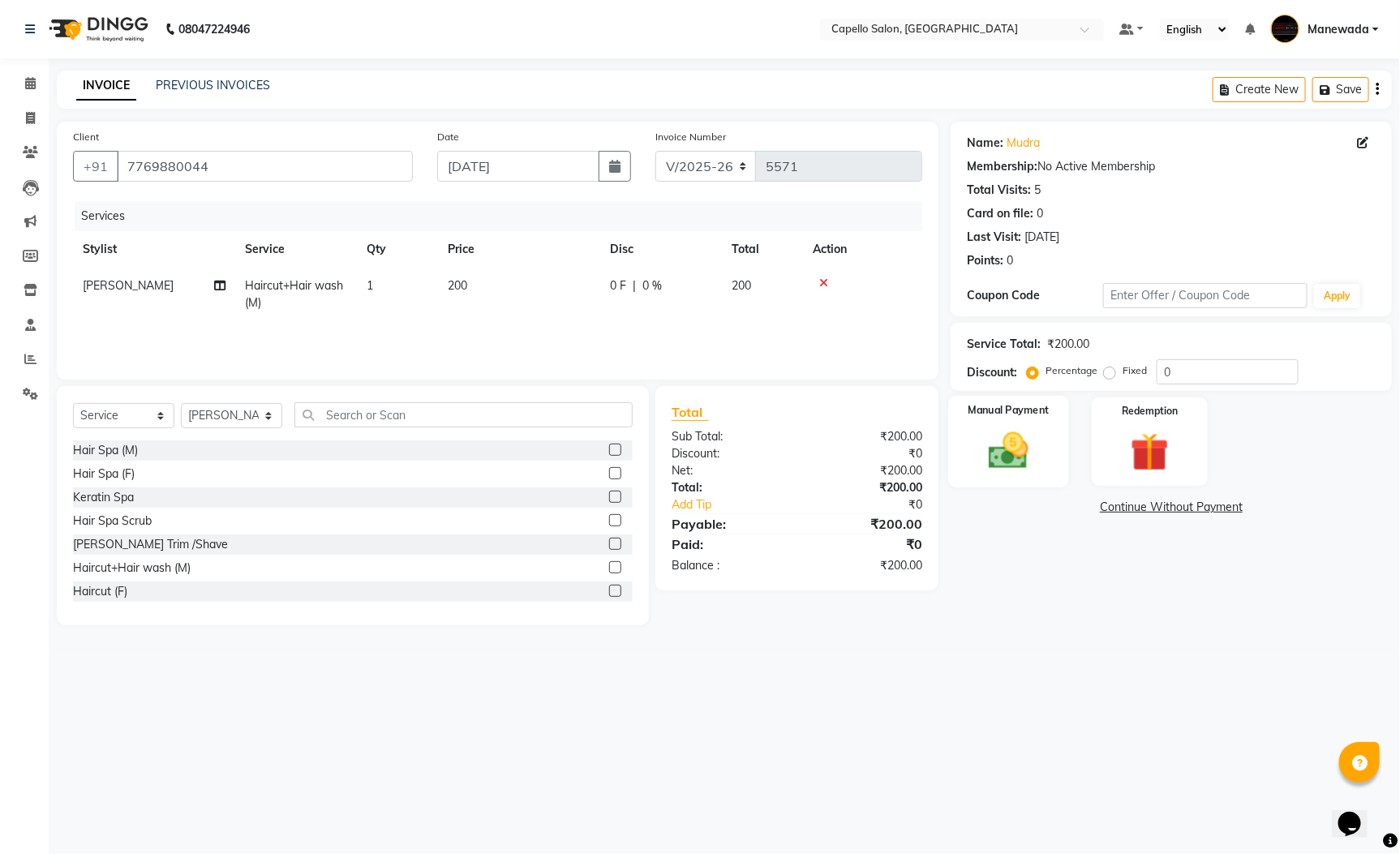
click at [1010, 465] on img at bounding box center [1009, 450] width 65 height 46
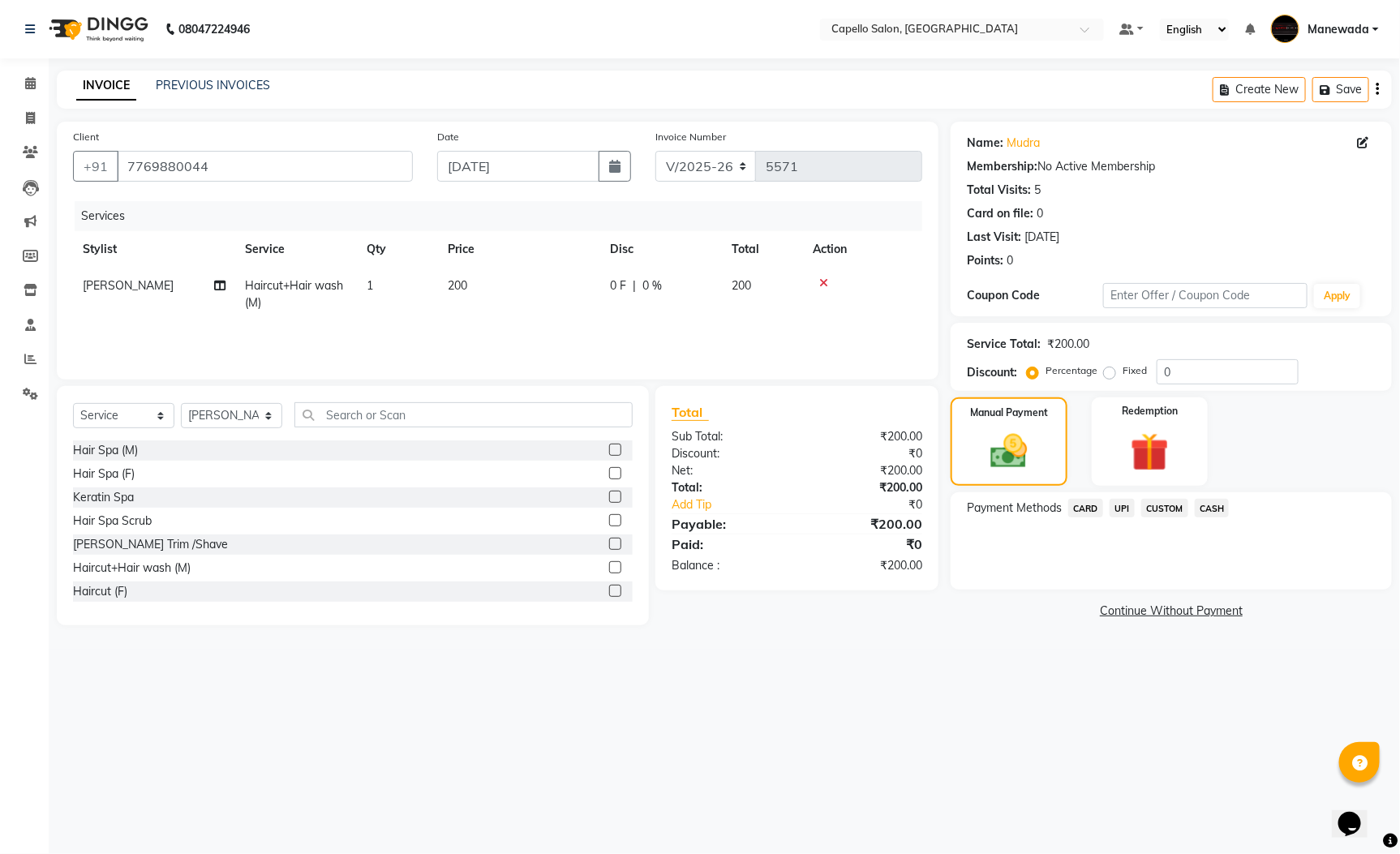
click at [1205, 509] on span "CASH" at bounding box center [1212, 509] width 35 height 19
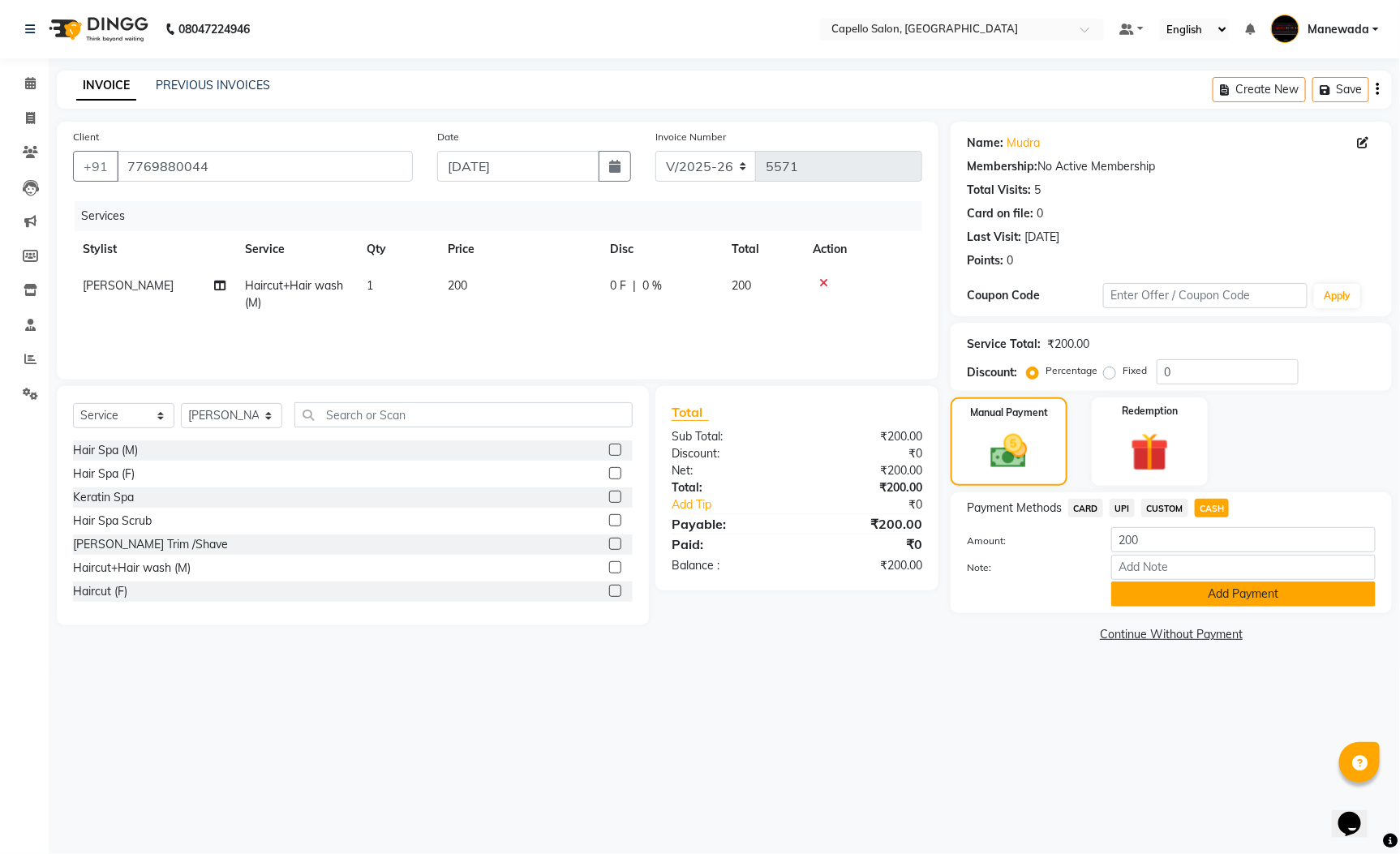
click at [1207, 585] on button "Add Payment" at bounding box center [1243, 594] width 265 height 25
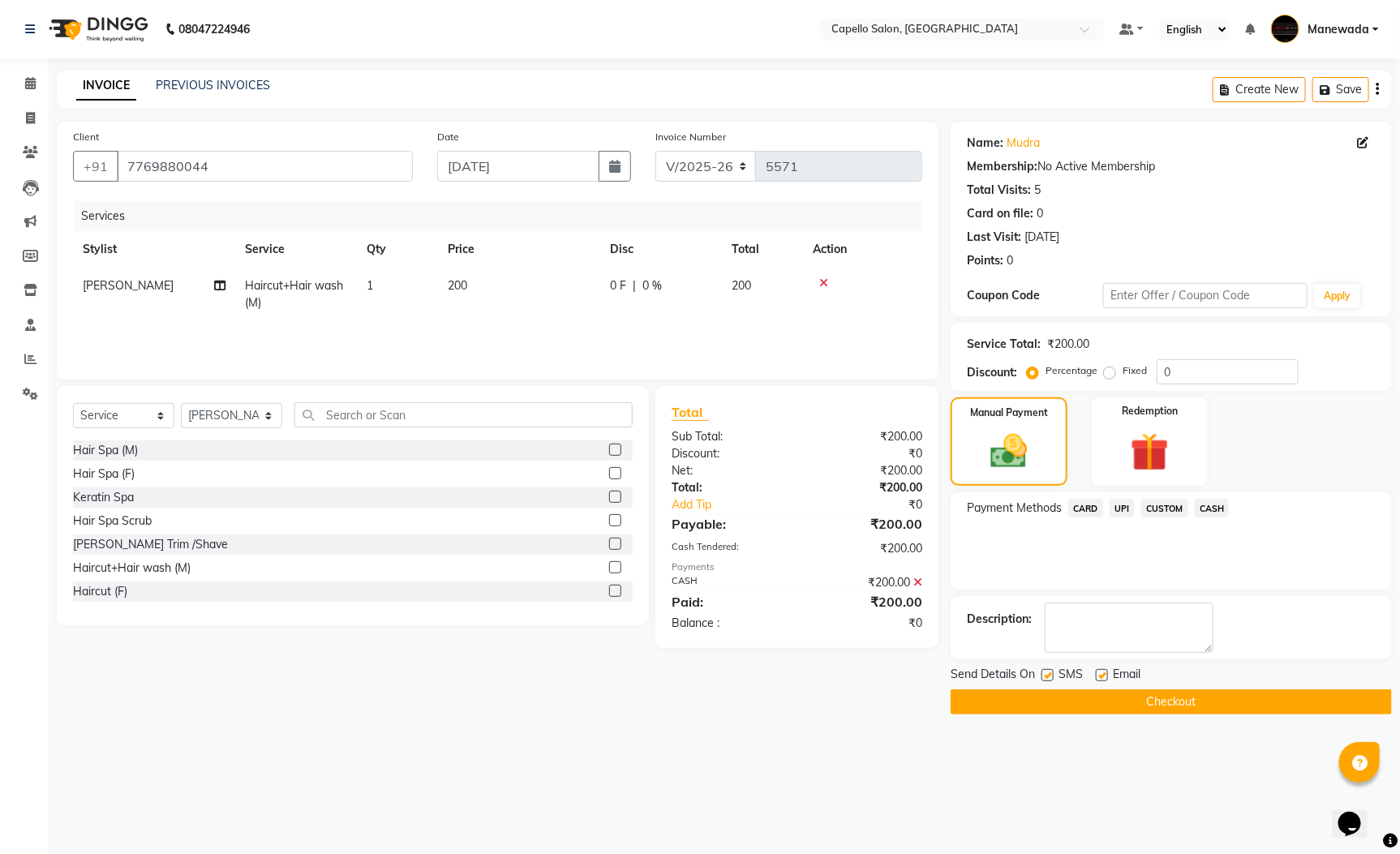
click at [1178, 691] on button "Checkout" at bounding box center [1171, 701] width 441 height 25
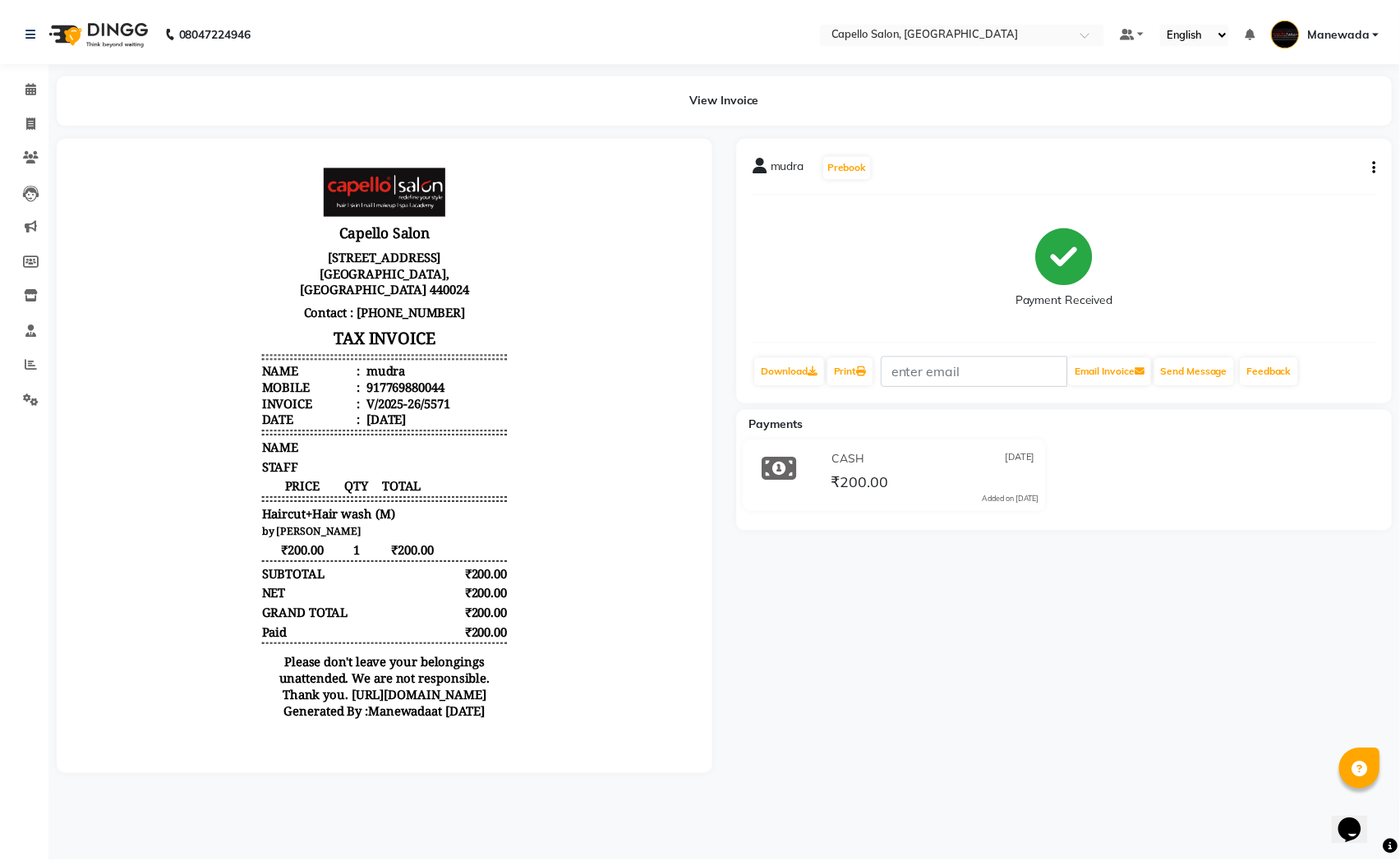
scroll to position [12, 0]
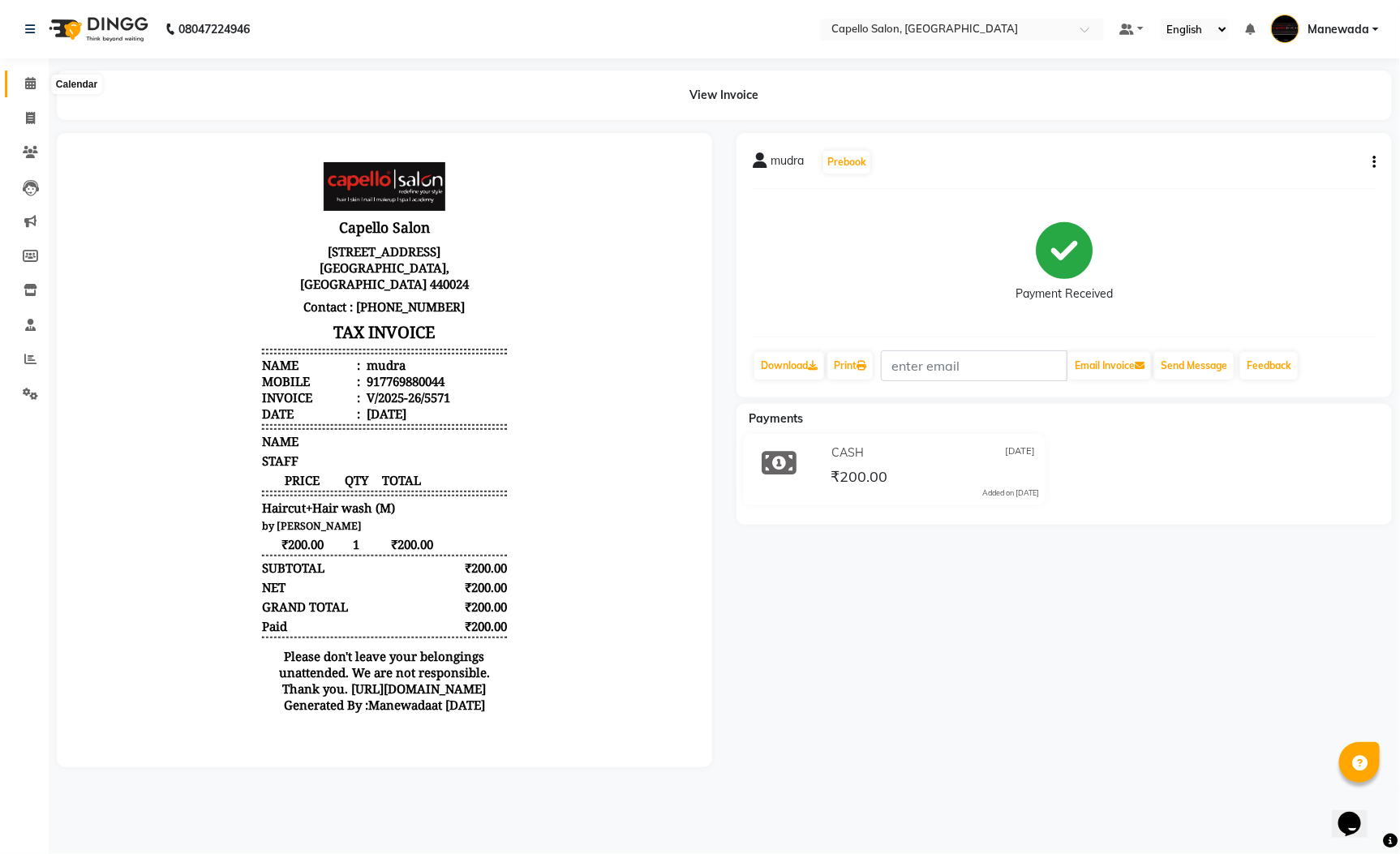
click at [28, 77] on icon at bounding box center [29, 83] width 10 height 12
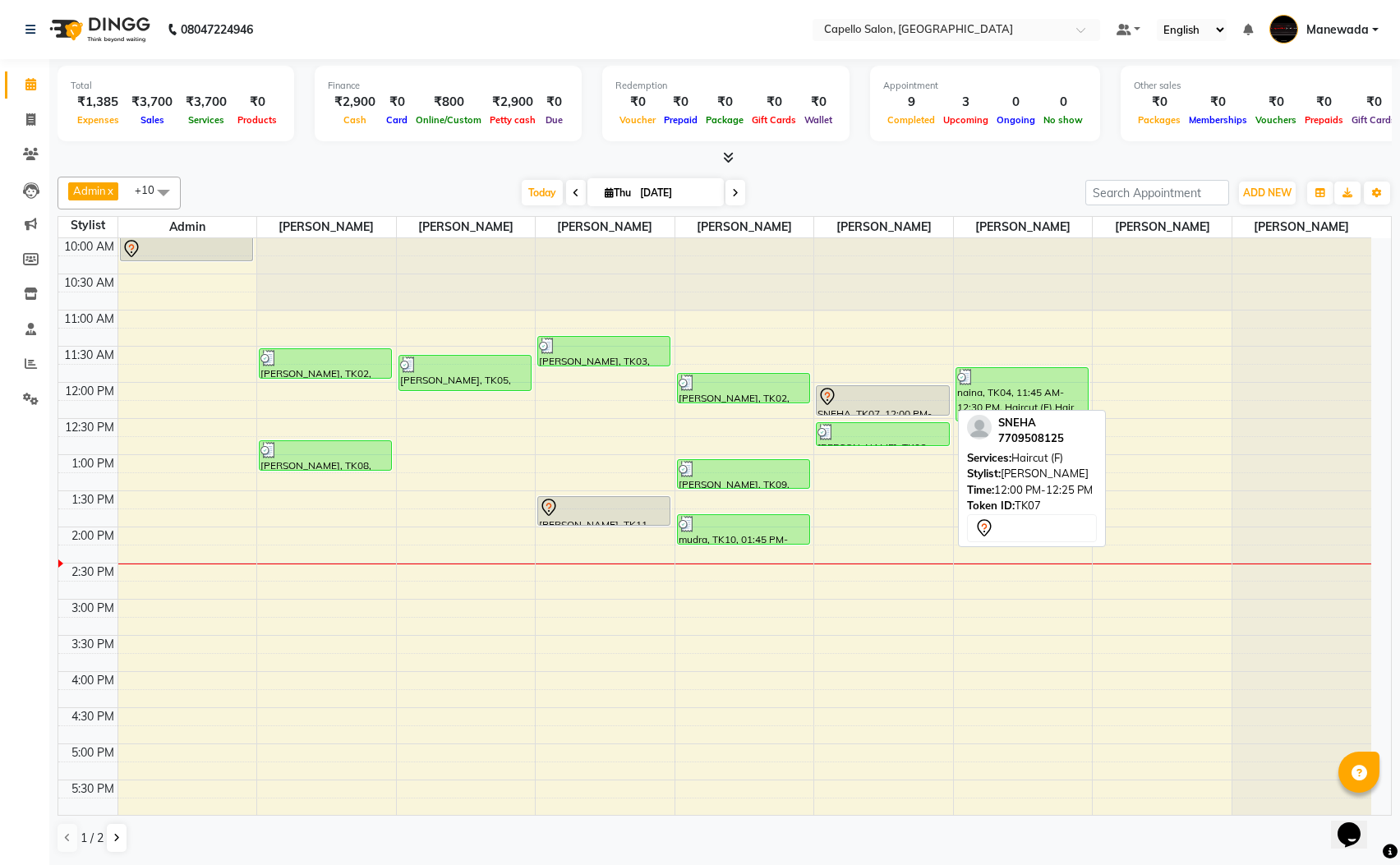
click at [917, 389] on div at bounding box center [882, 397] width 130 height 20
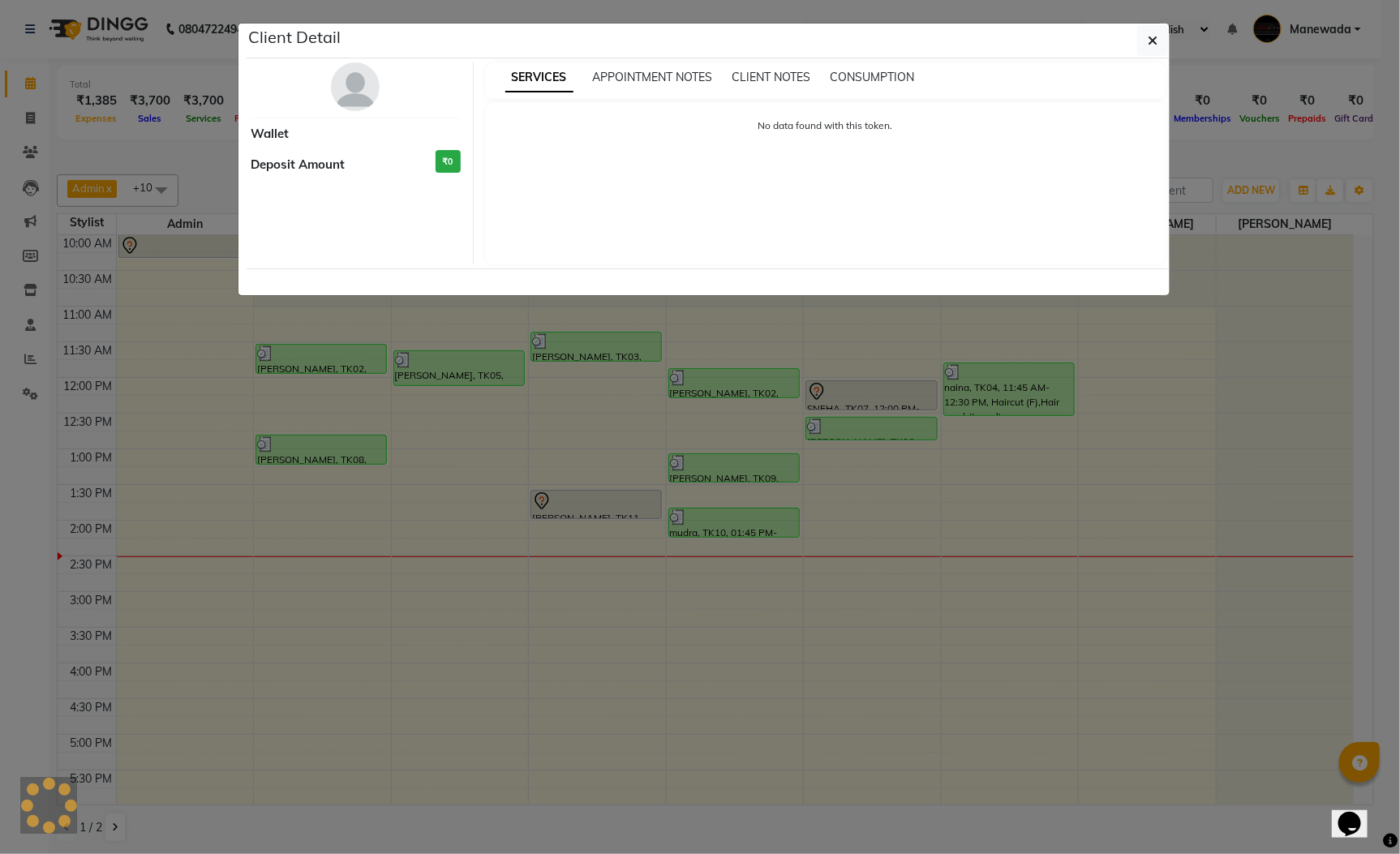
select select "7"
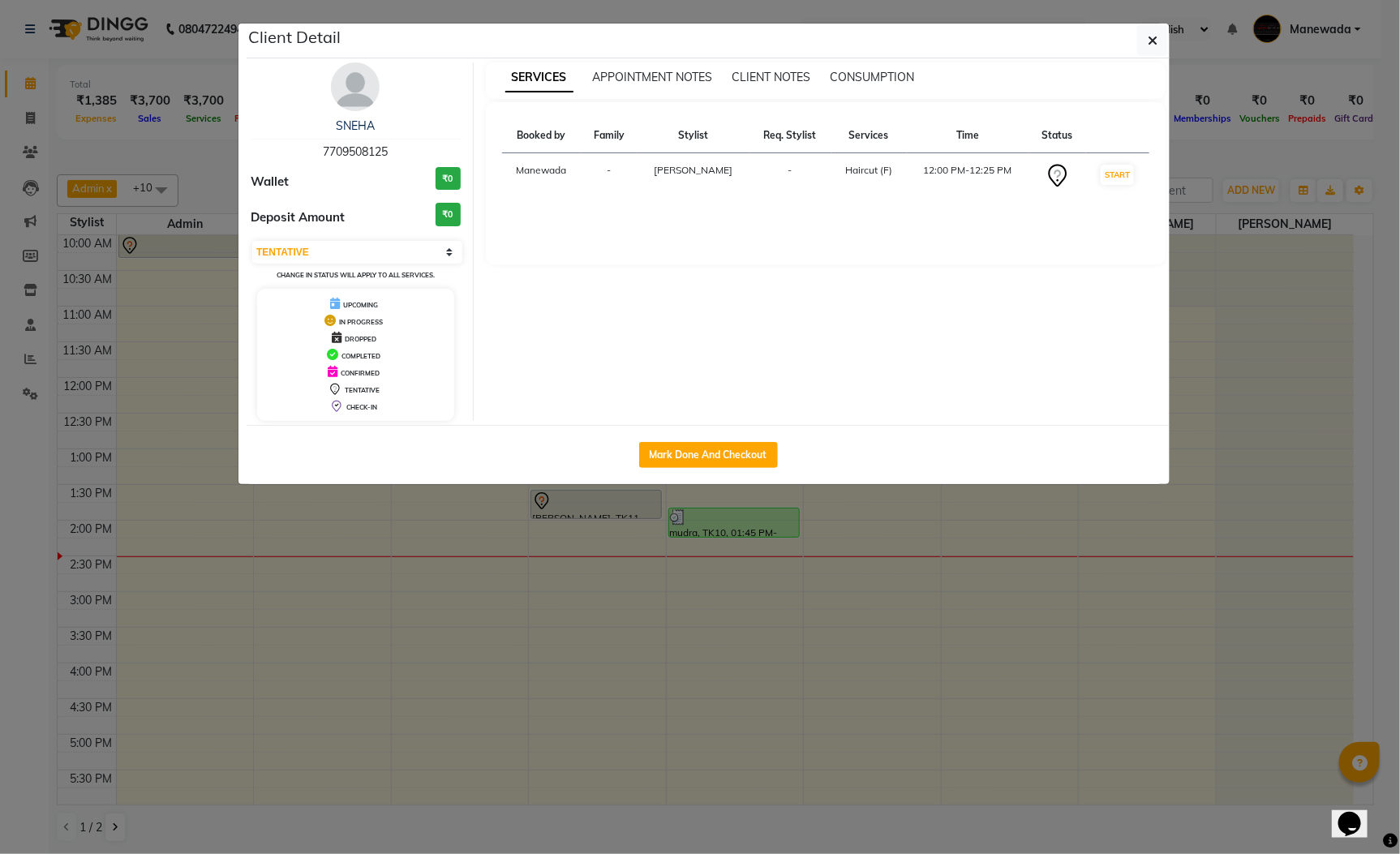
click at [812, 538] on ngb-modal-window "Client Detail SNEHA 7709508125 Wallet ₹0 Deposit Amount ₹0 Select IN SERVICE CO…" at bounding box center [700, 427] width 1400 height 854
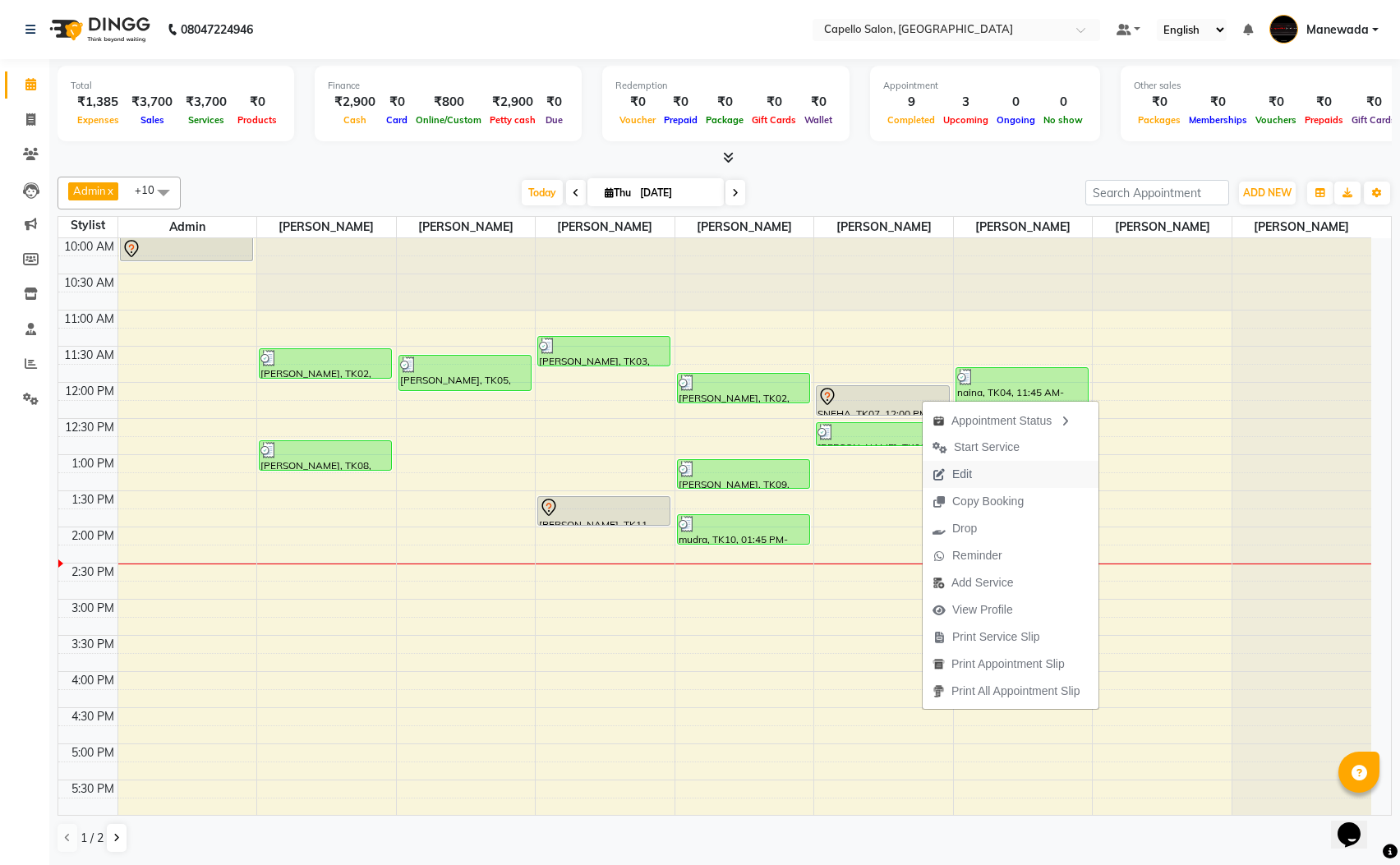
click at [971, 477] on span "Edit" at bounding box center [962, 475] width 20 height 17
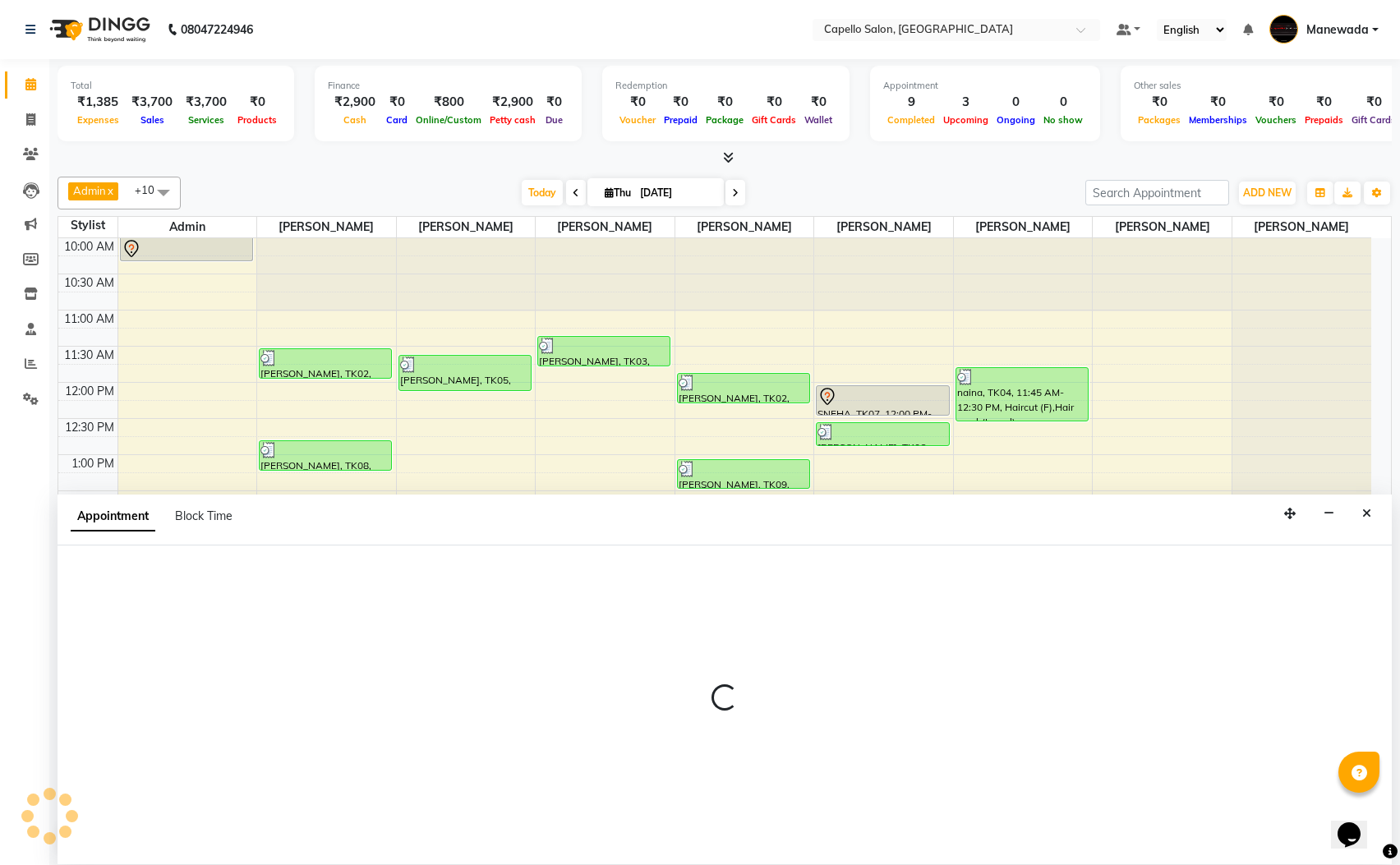
scroll to position [1, 0]
select select "tentative"
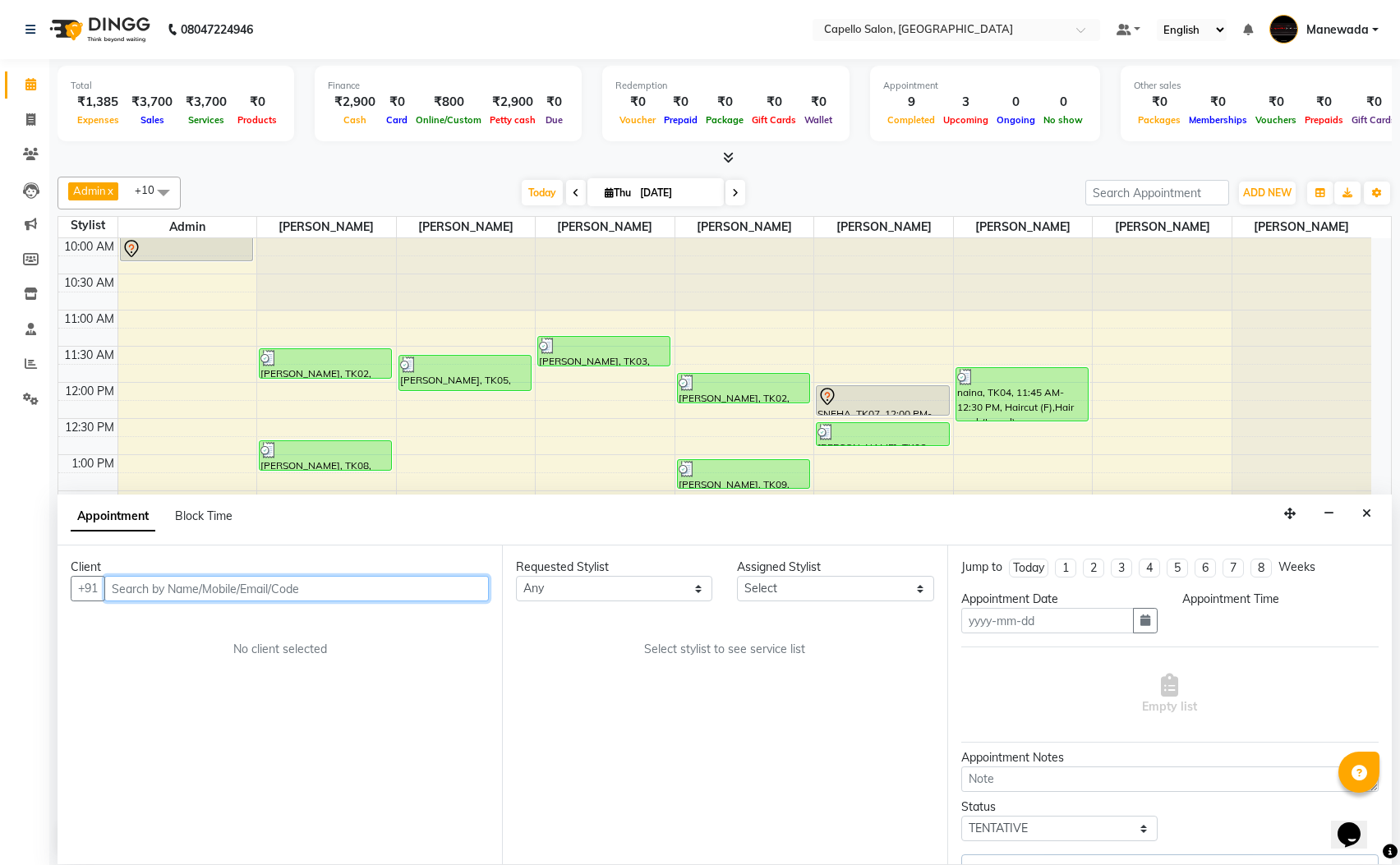
type input "[DATE]"
select select "720"
select select "67636"
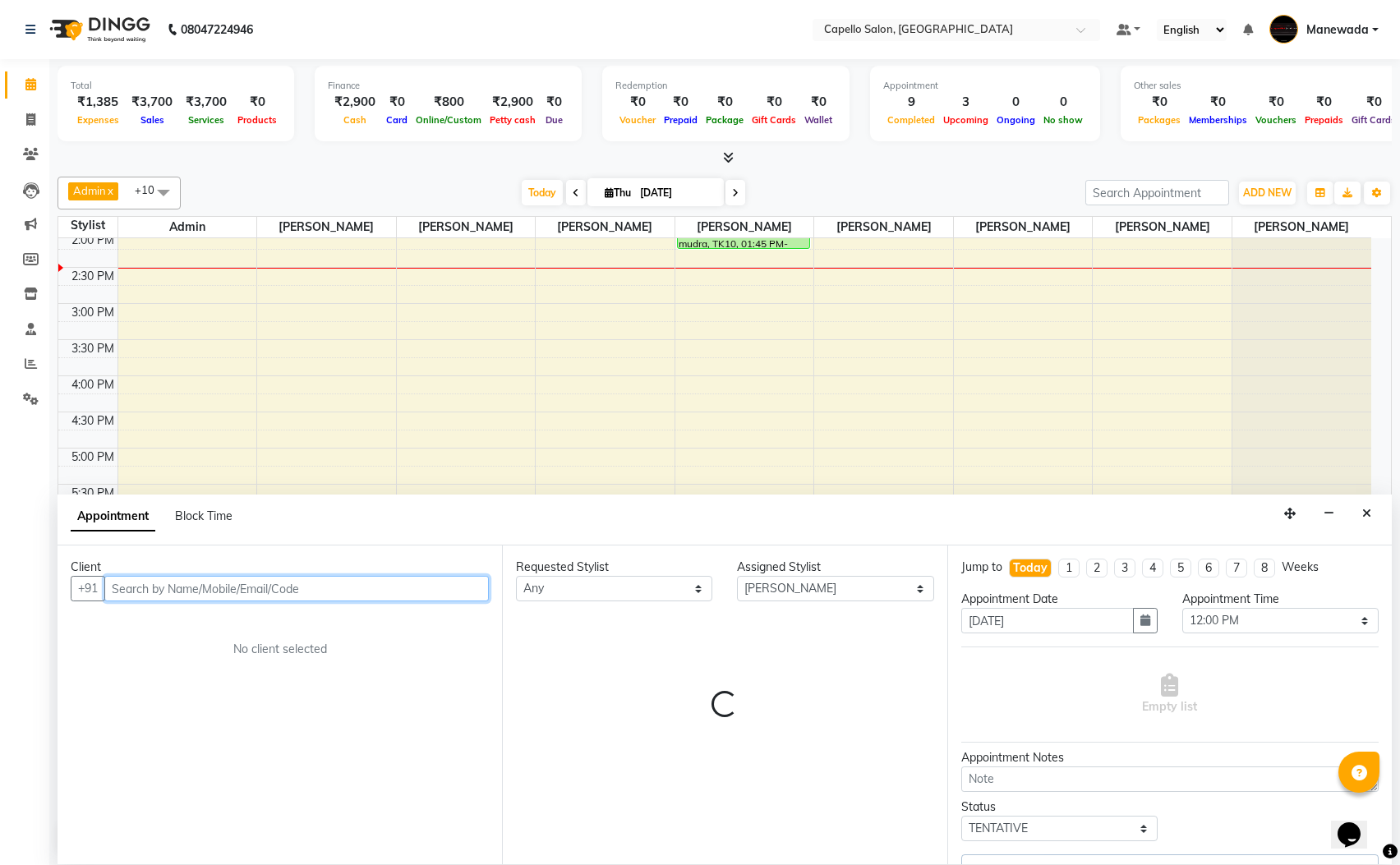
select select "1366"
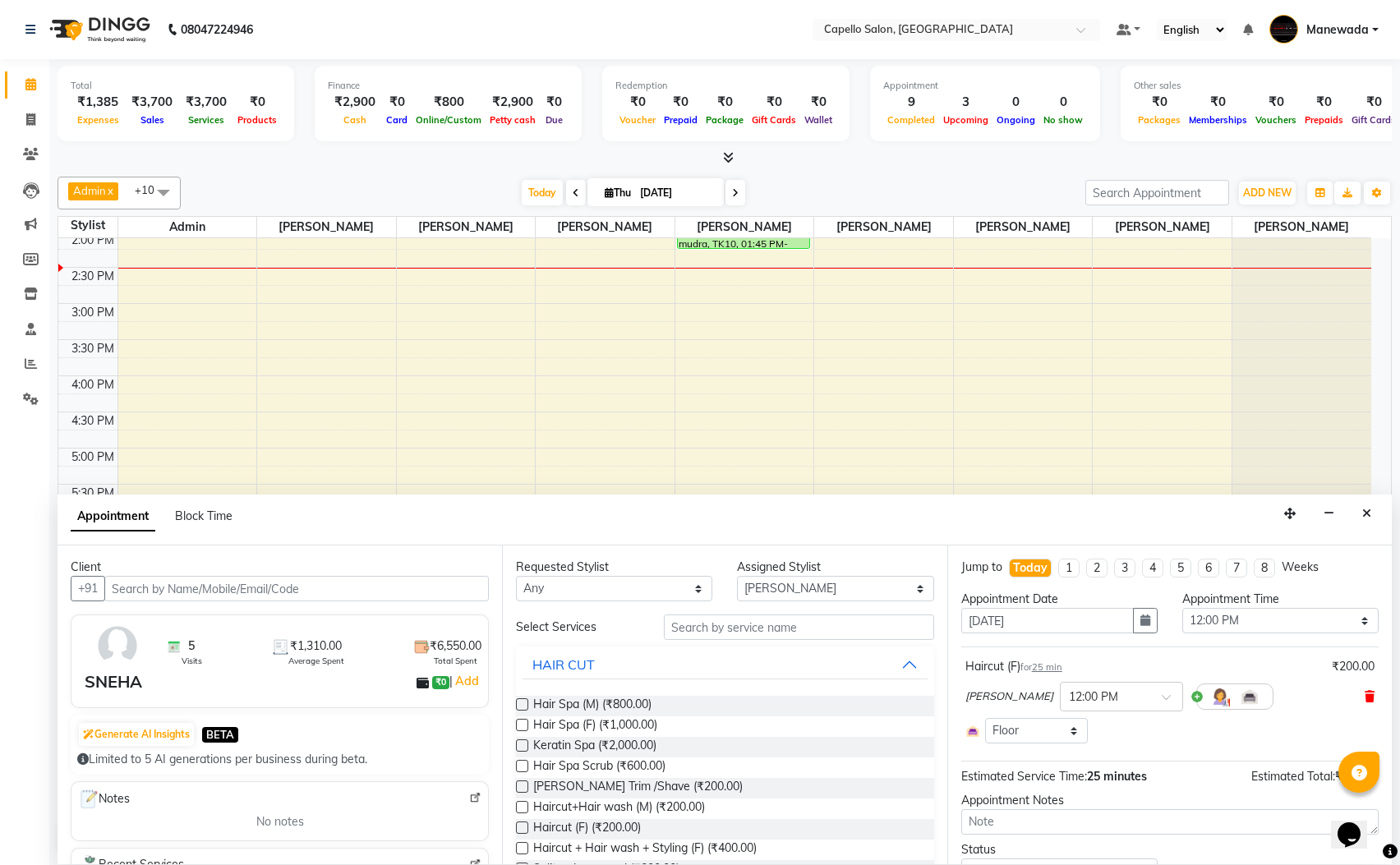
click at [1364, 703] on icon at bounding box center [1369, 697] width 10 height 12
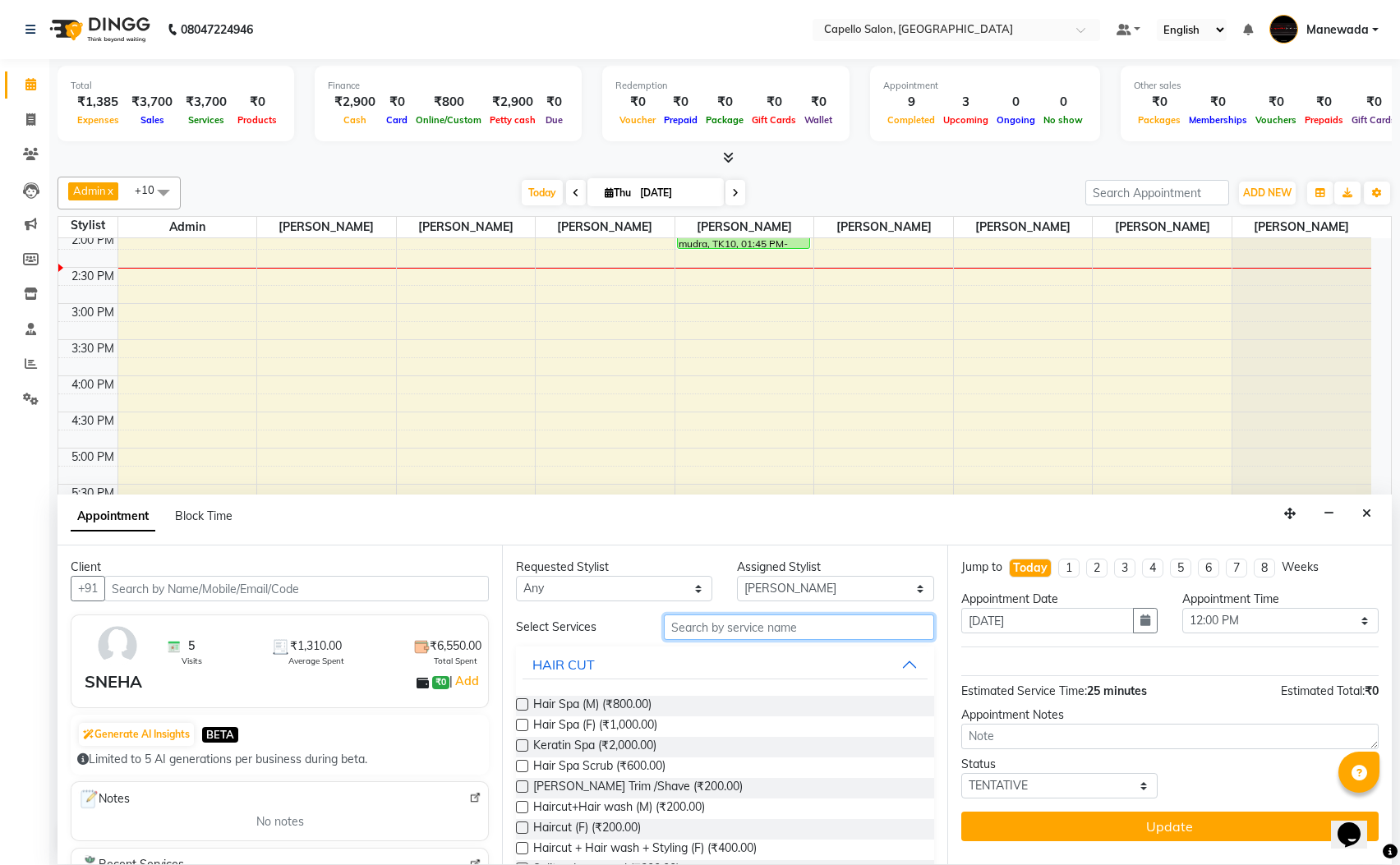
drag, startPoint x: 779, startPoint y: 624, endPoint x: 794, endPoint y: 624, distance: 15.0
click at [787, 624] on input "text" at bounding box center [798, 627] width 270 height 25
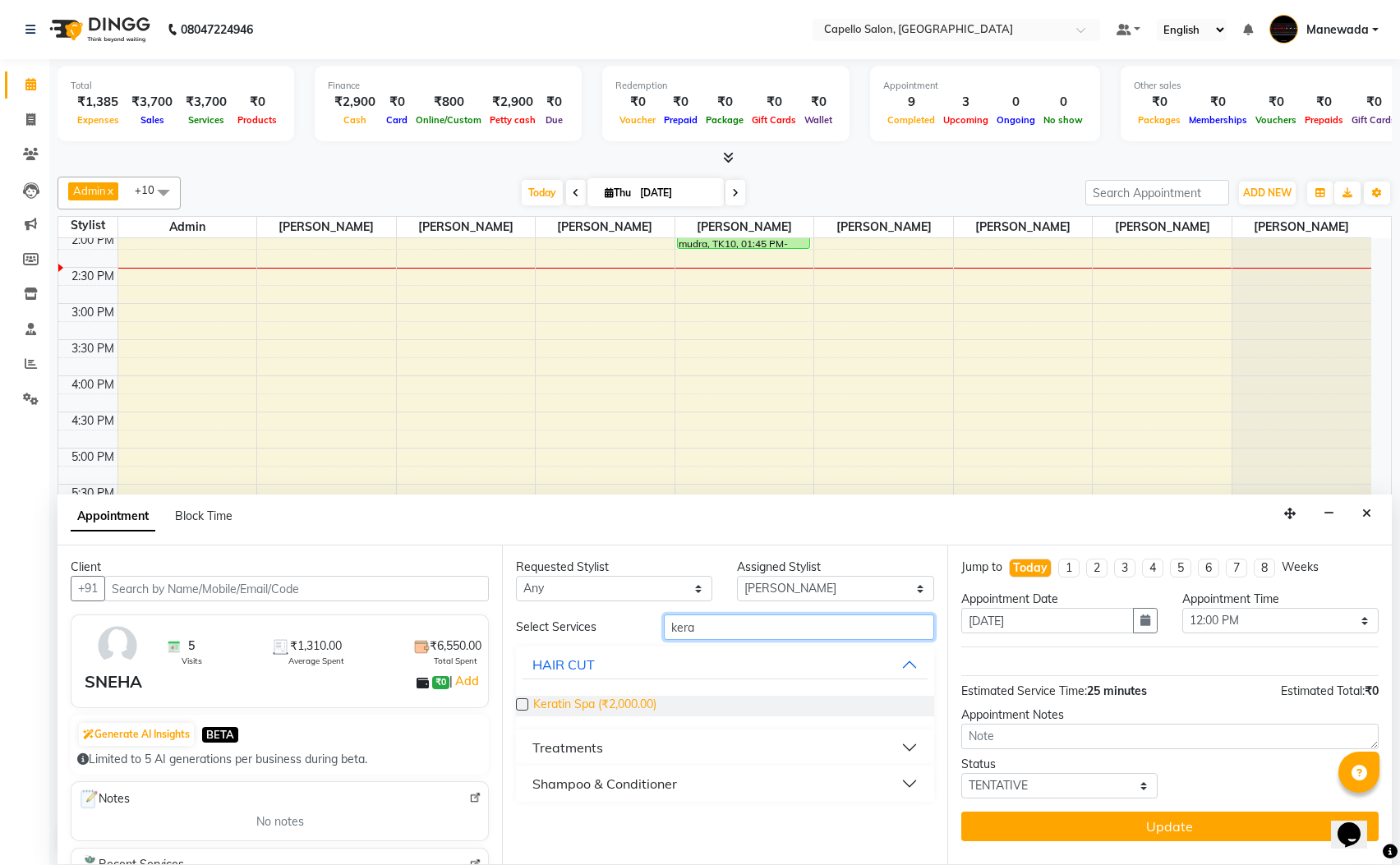
type input "kera"
drag, startPoint x: 604, startPoint y: 709, endPoint x: 1100, endPoint y: 777, distance: 500.6
click at [604, 710] on span "Keratin Spa (₹2,000.00)" at bounding box center [595, 705] width 123 height 20
checkbox input "false"
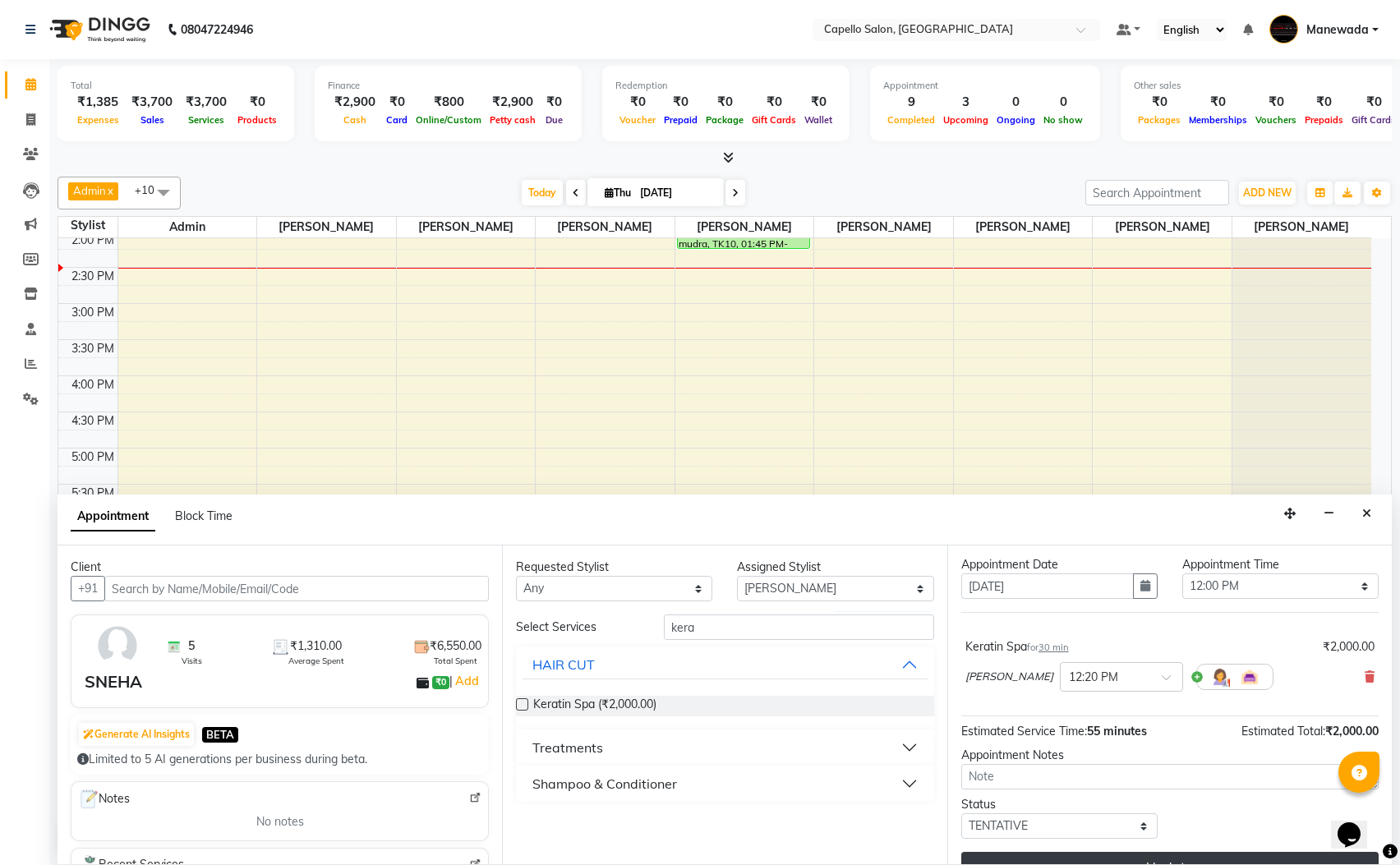
scroll to position [67, 0]
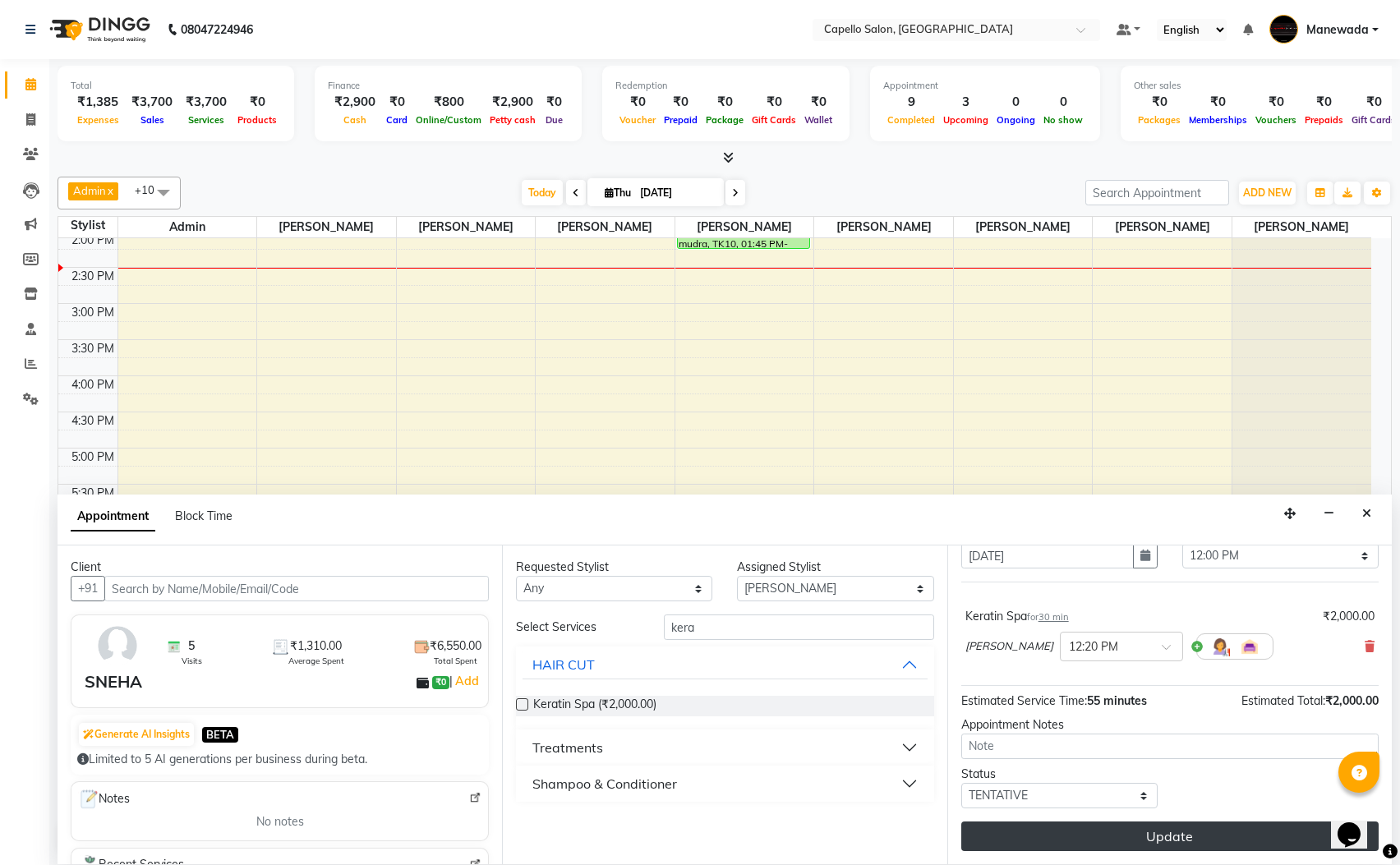
click at [1234, 827] on button "Update" at bounding box center [1170, 836] width 417 height 30
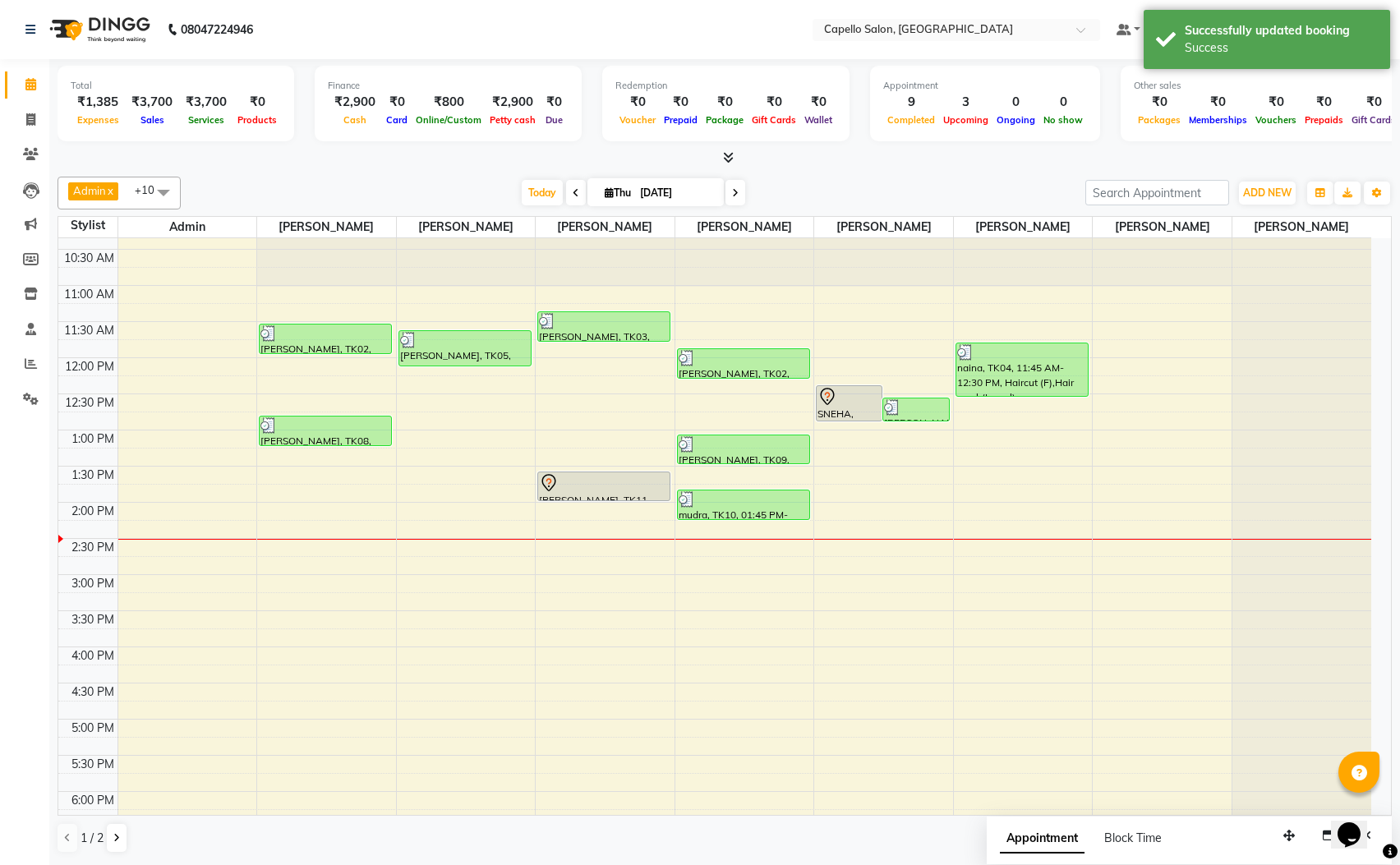
scroll to position [0, 0]
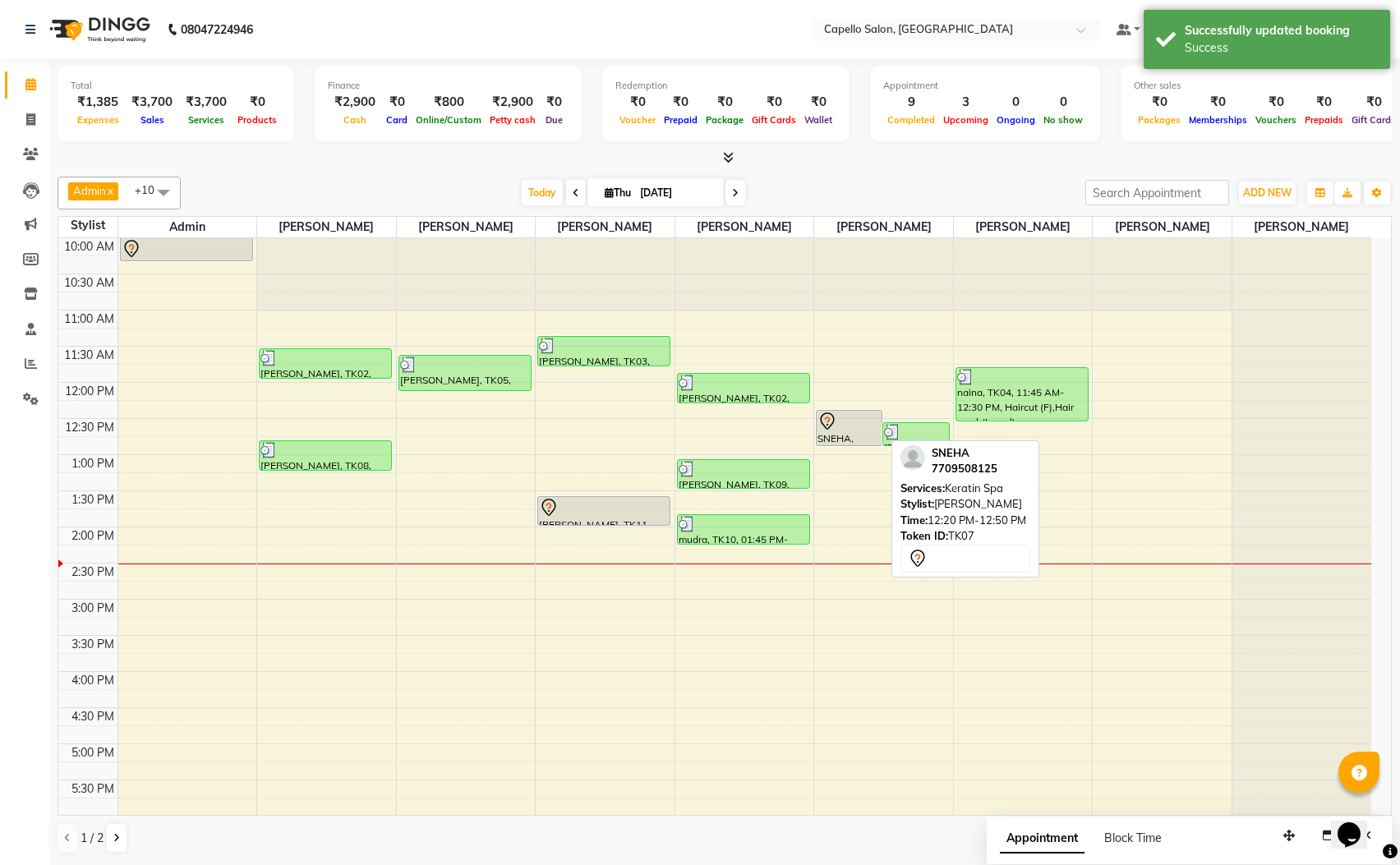
click at [846, 422] on div at bounding box center [849, 421] width 63 height 20
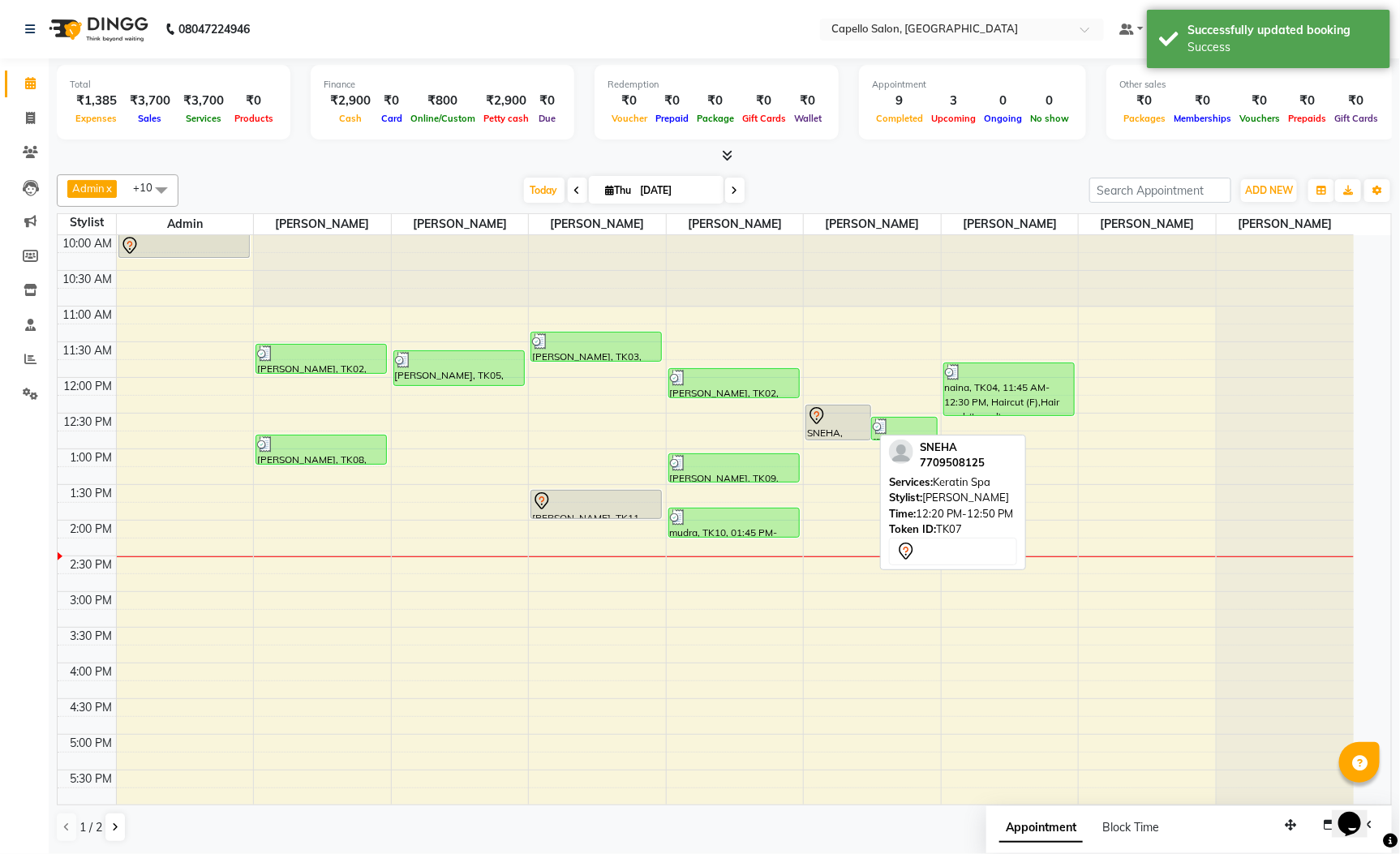
select select "7"
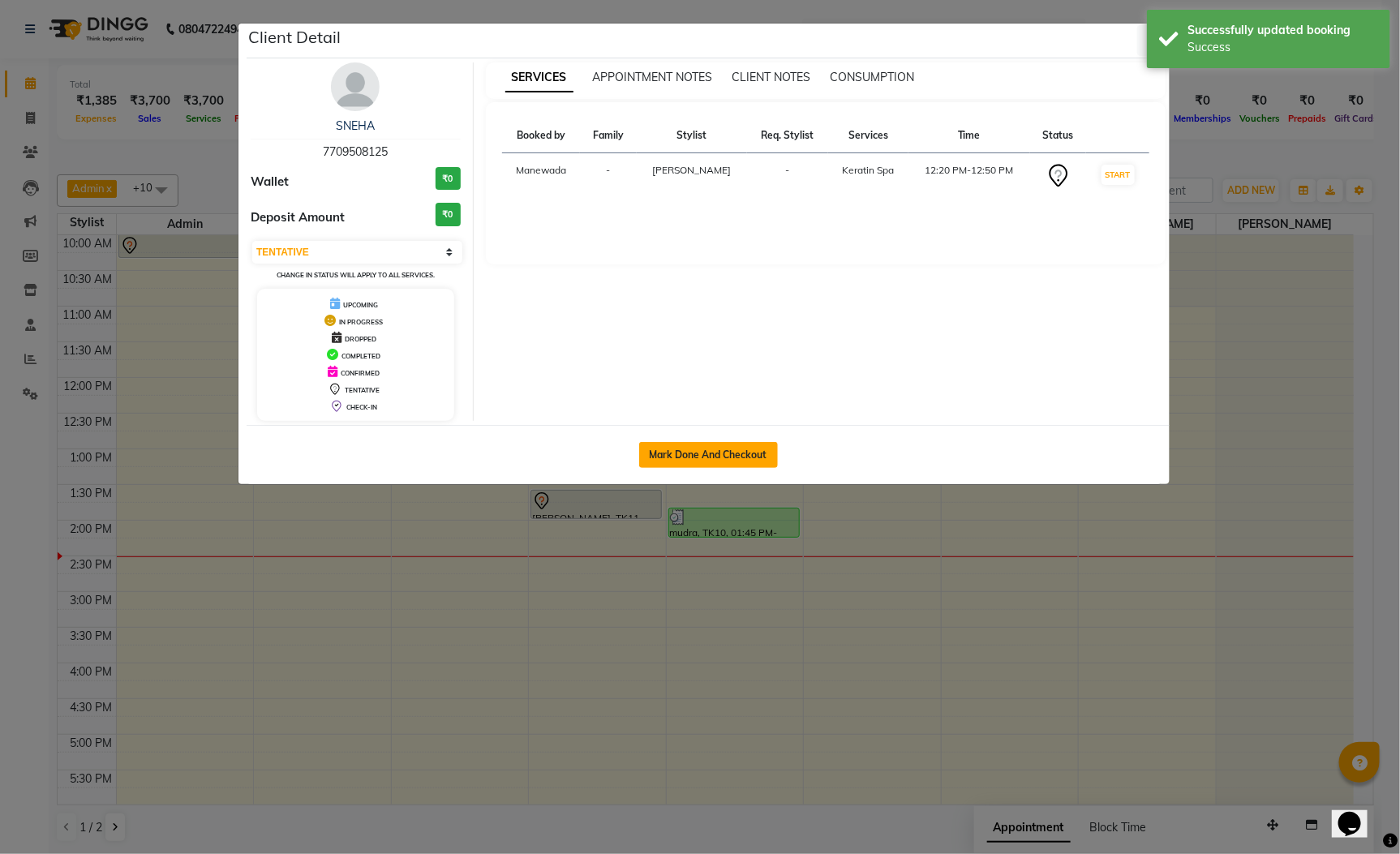
click at [711, 449] on button "Mark Done And Checkout" at bounding box center [708, 455] width 139 height 26
select select "service"
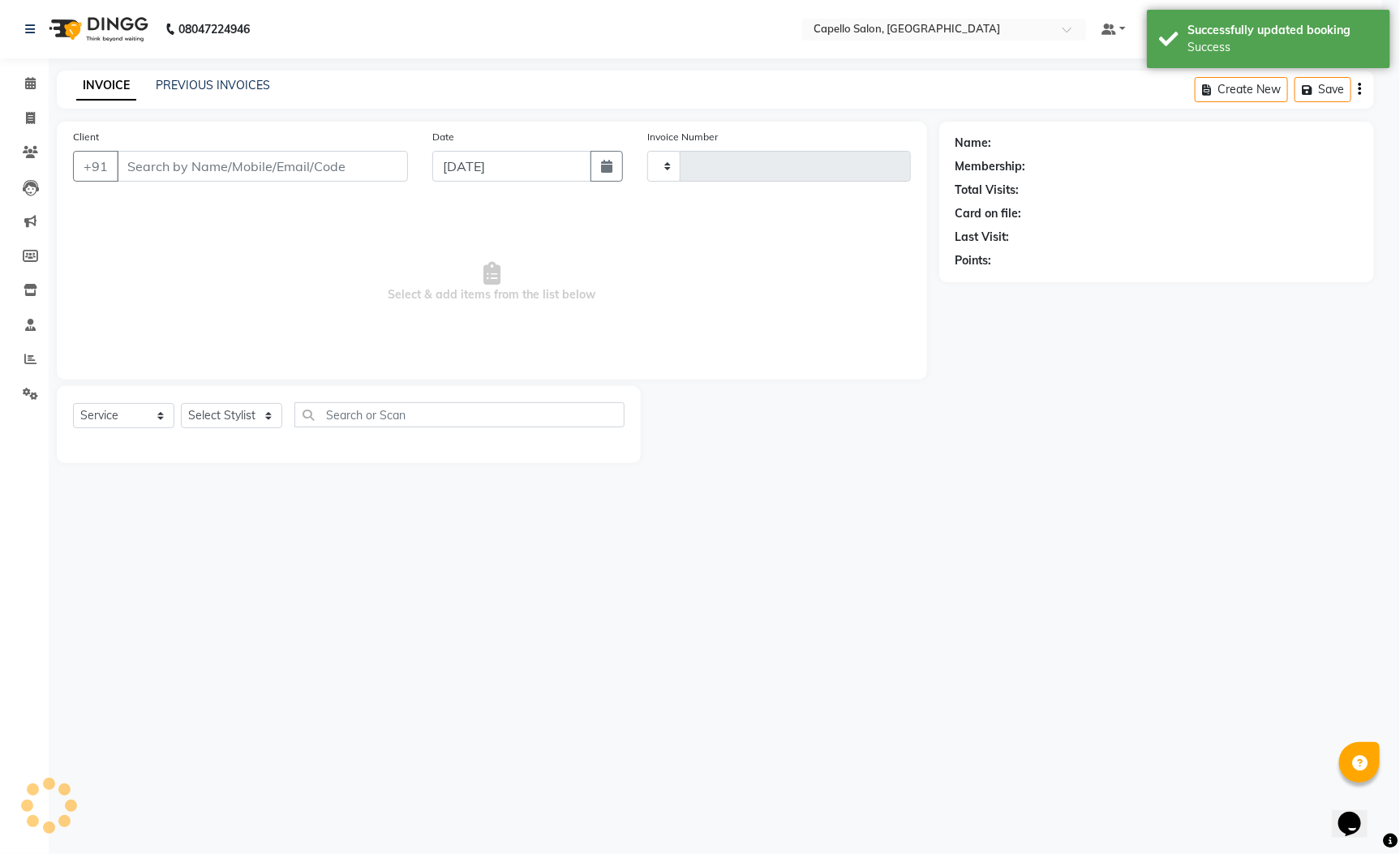
type input "5572"
select select "3476"
type input "7709508125"
select select "67636"
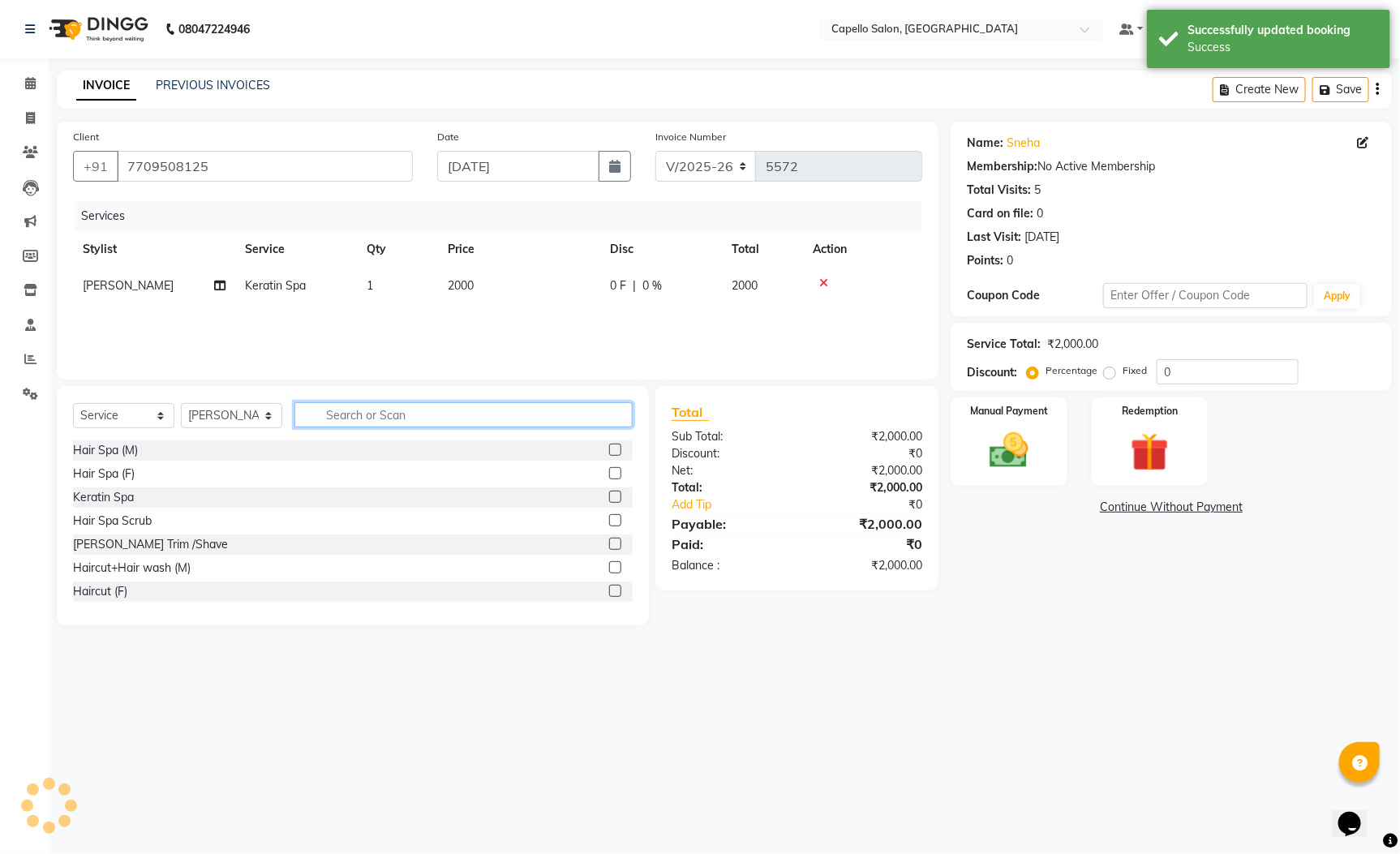
click at [346, 415] on input "text" at bounding box center [463, 415] width 338 height 25
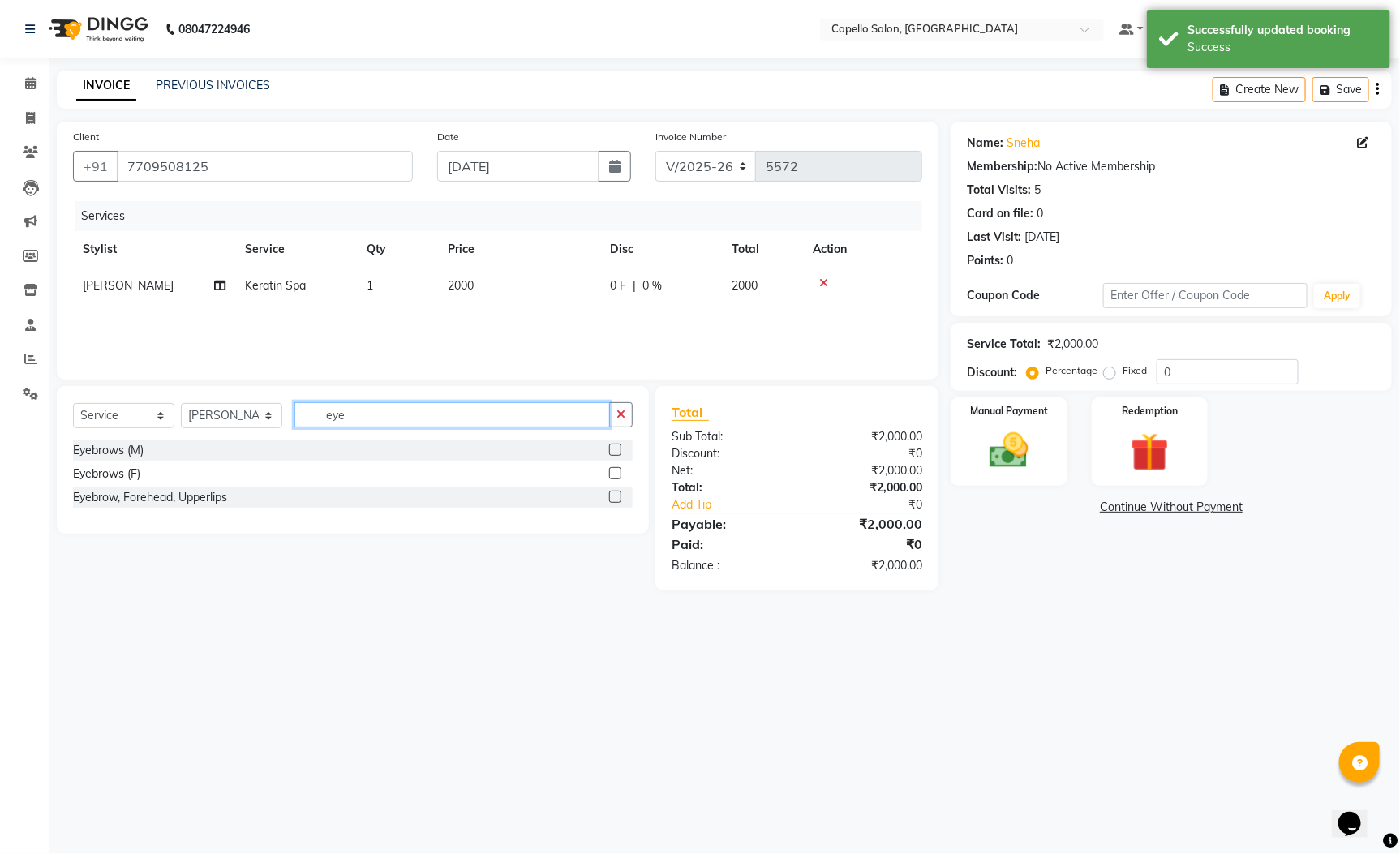
type input "eye"
click at [614, 471] on label at bounding box center [615, 473] width 12 height 12
click at [614, 471] on input "checkbox" at bounding box center [614, 473] width 10 height 10
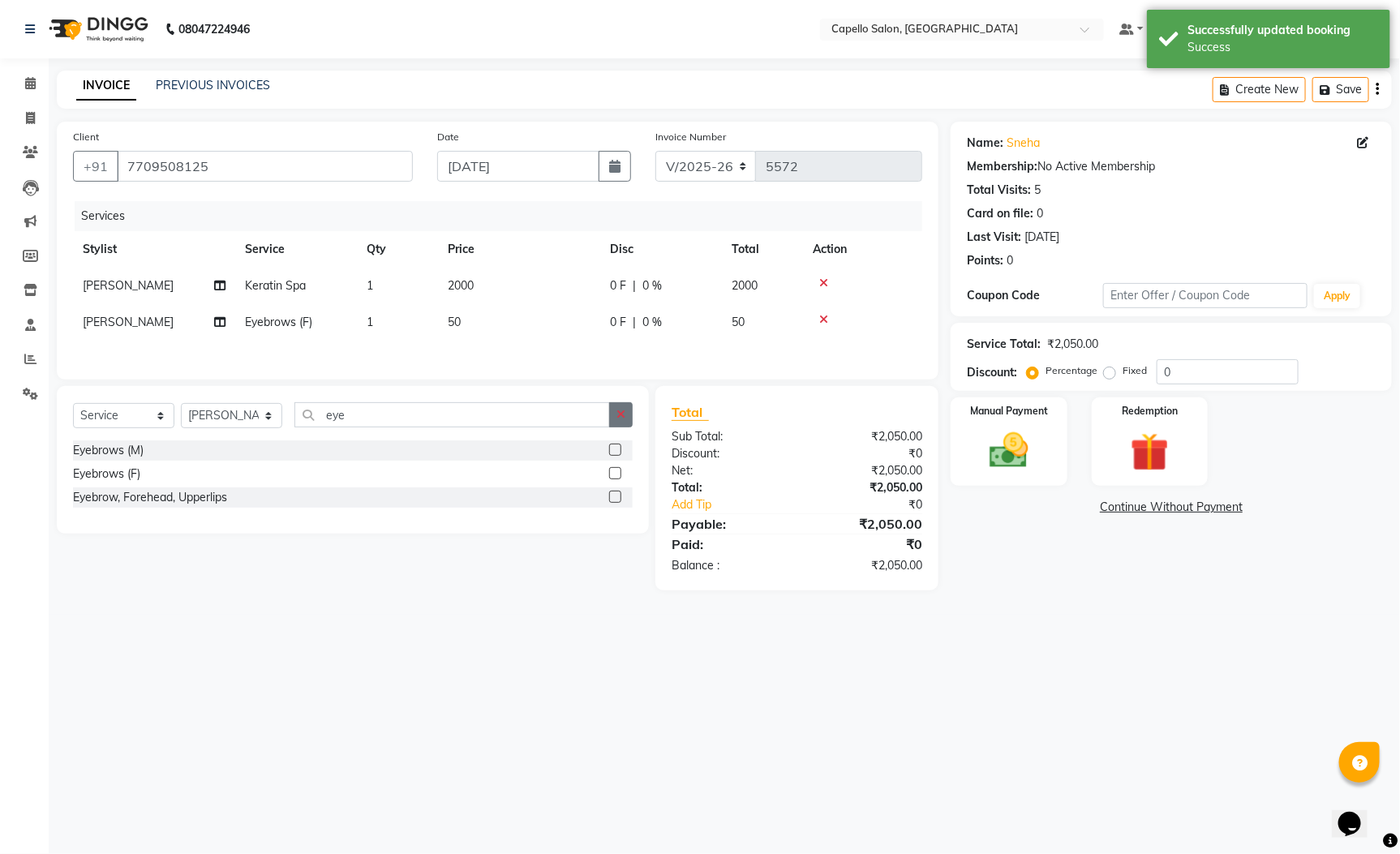
checkbox input "false"
click at [618, 420] on icon "button" at bounding box center [620, 415] width 9 height 11
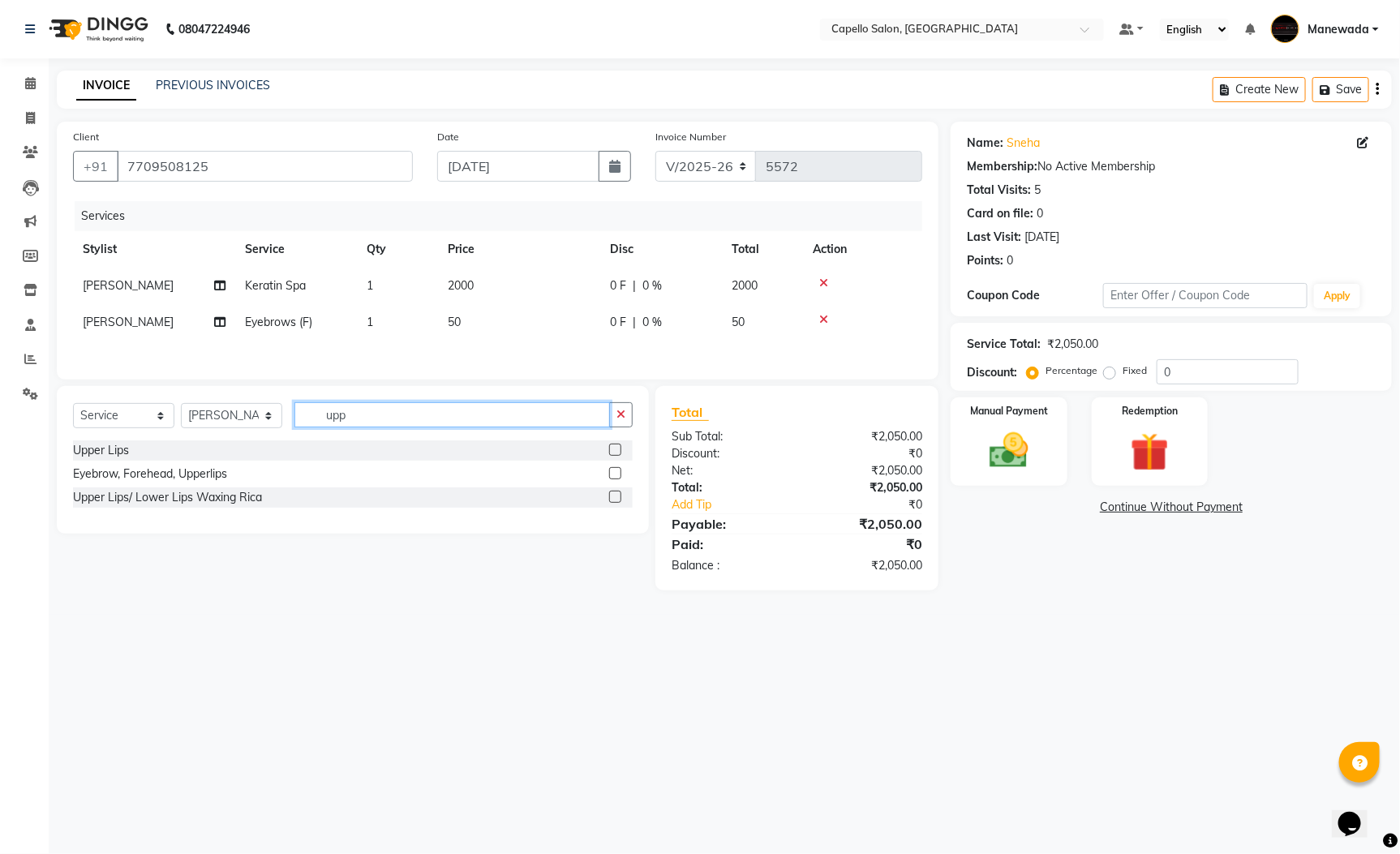
type input "upp"
click at [618, 455] on label at bounding box center [615, 449] width 12 height 12
click at [618, 455] on input "checkbox" at bounding box center [614, 450] width 10 height 10
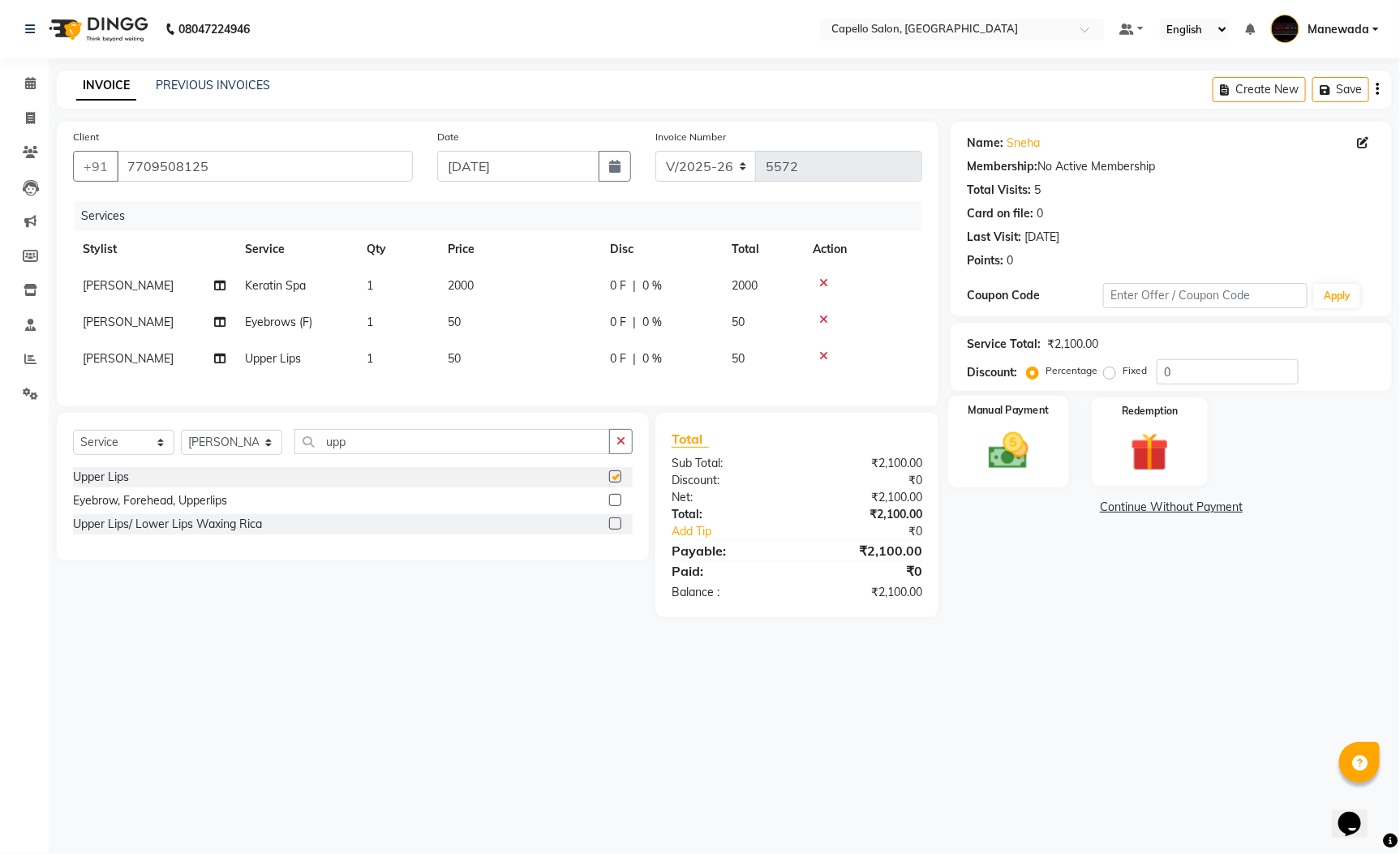
checkbox input "false"
click at [1017, 433] on img at bounding box center [1009, 450] width 65 height 46
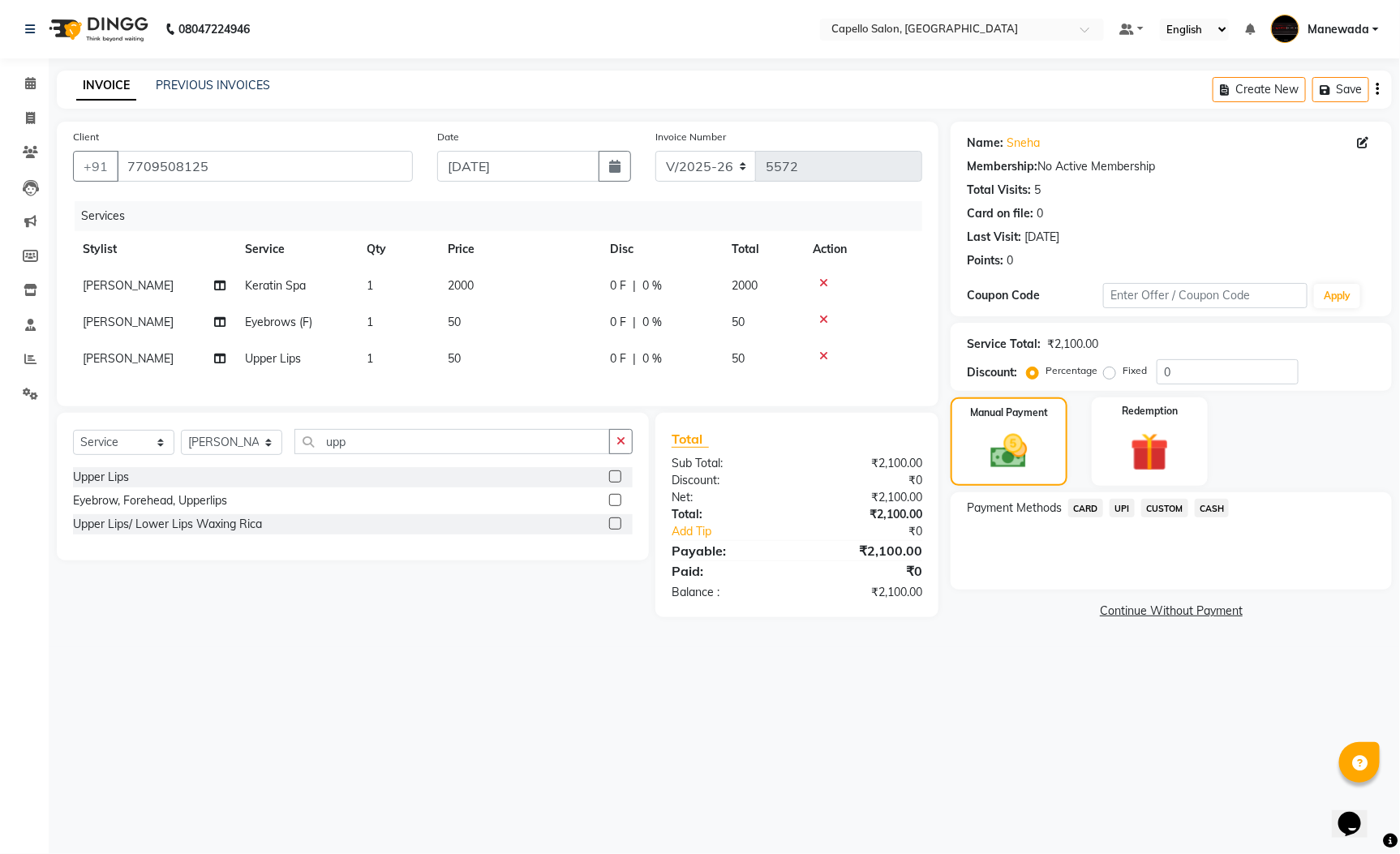
click at [1119, 509] on span "UPI" at bounding box center [1122, 509] width 25 height 19
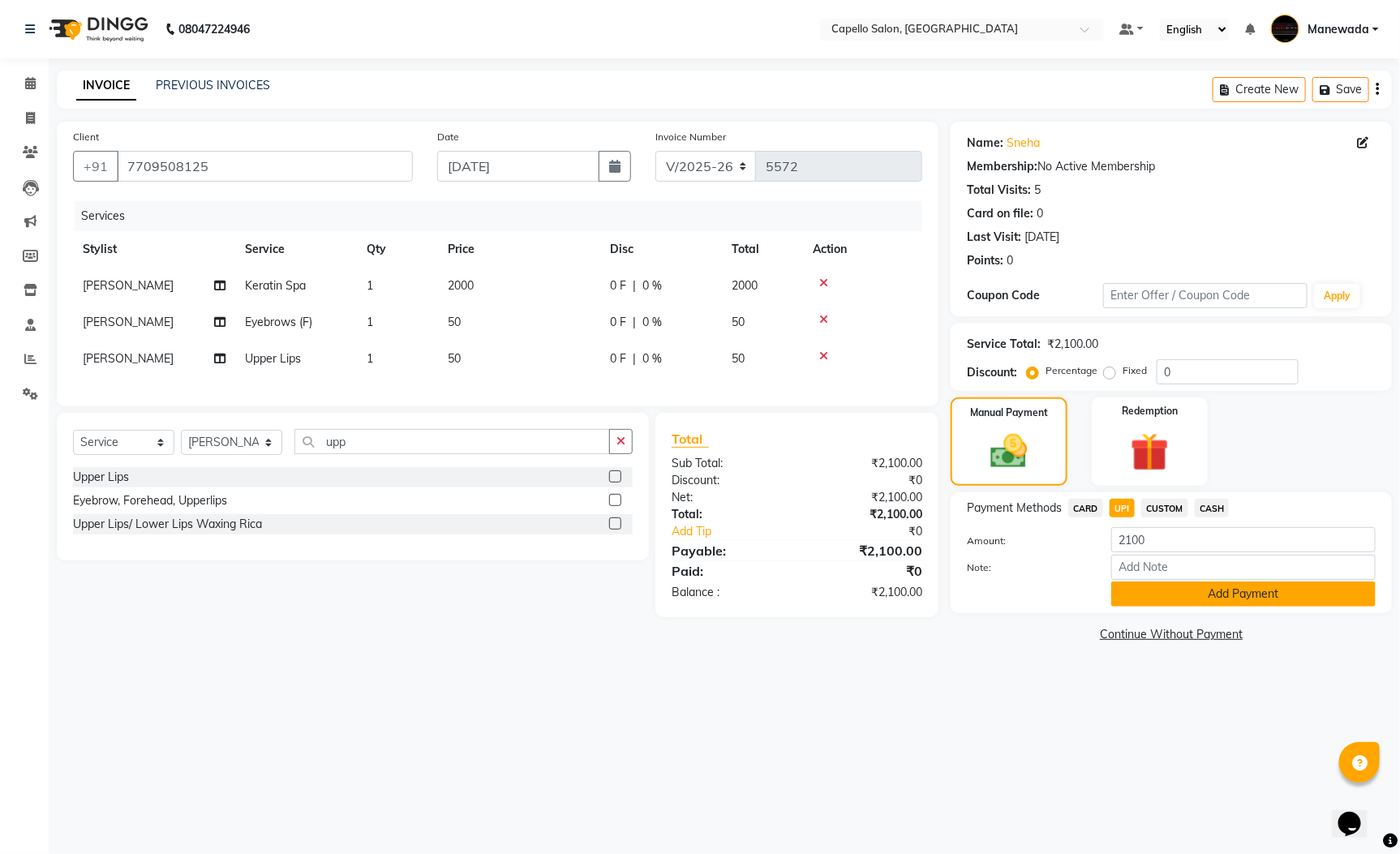
click at [1159, 587] on button "Add Payment" at bounding box center [1243, 594] width 265 height 25
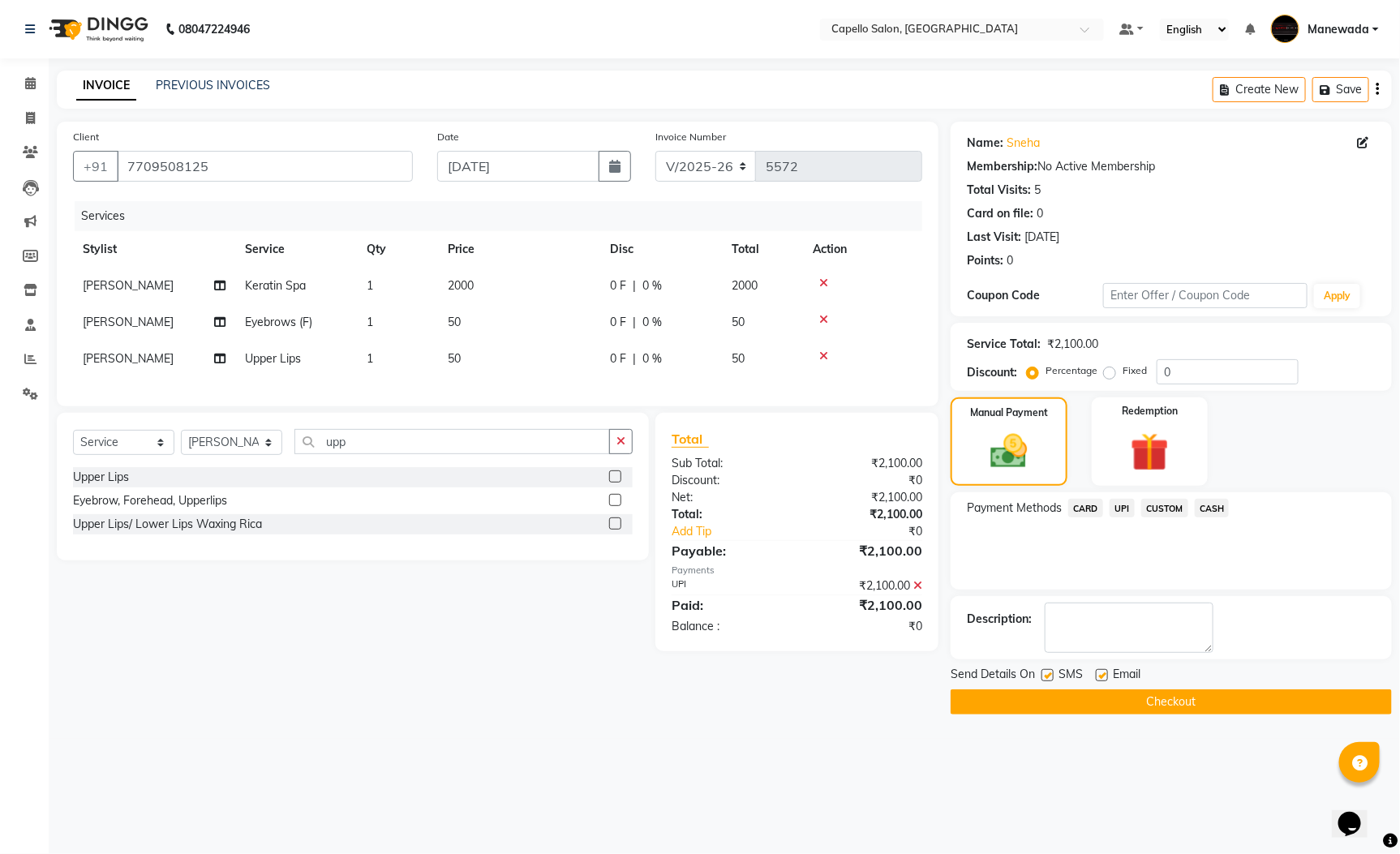
click at [1166, 709] on button "Checkout" at bounding box center [1171, 701] width 441 height 25
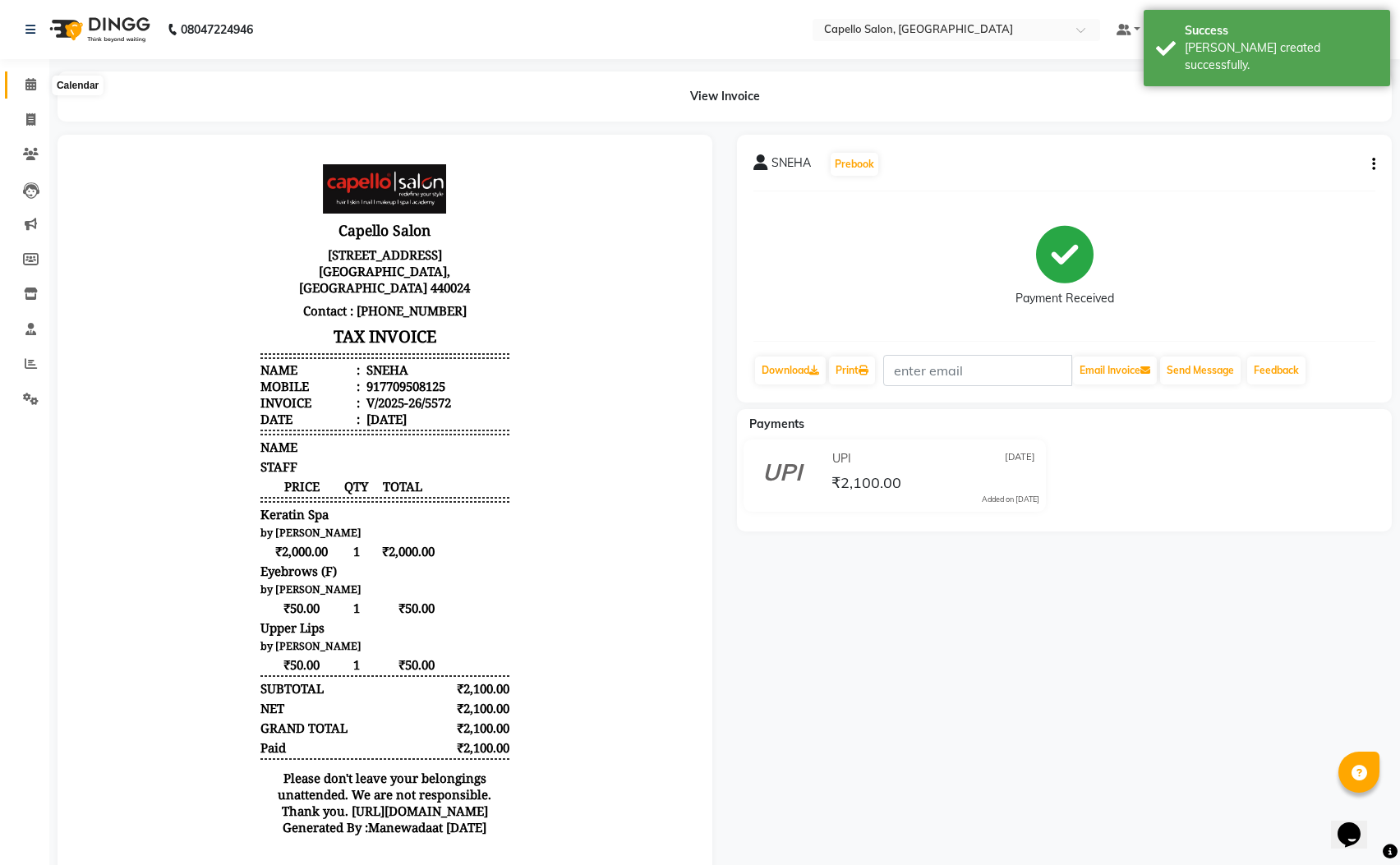
click at [30, 82] on icon at bounding box center [30, 84] width 11 height 12
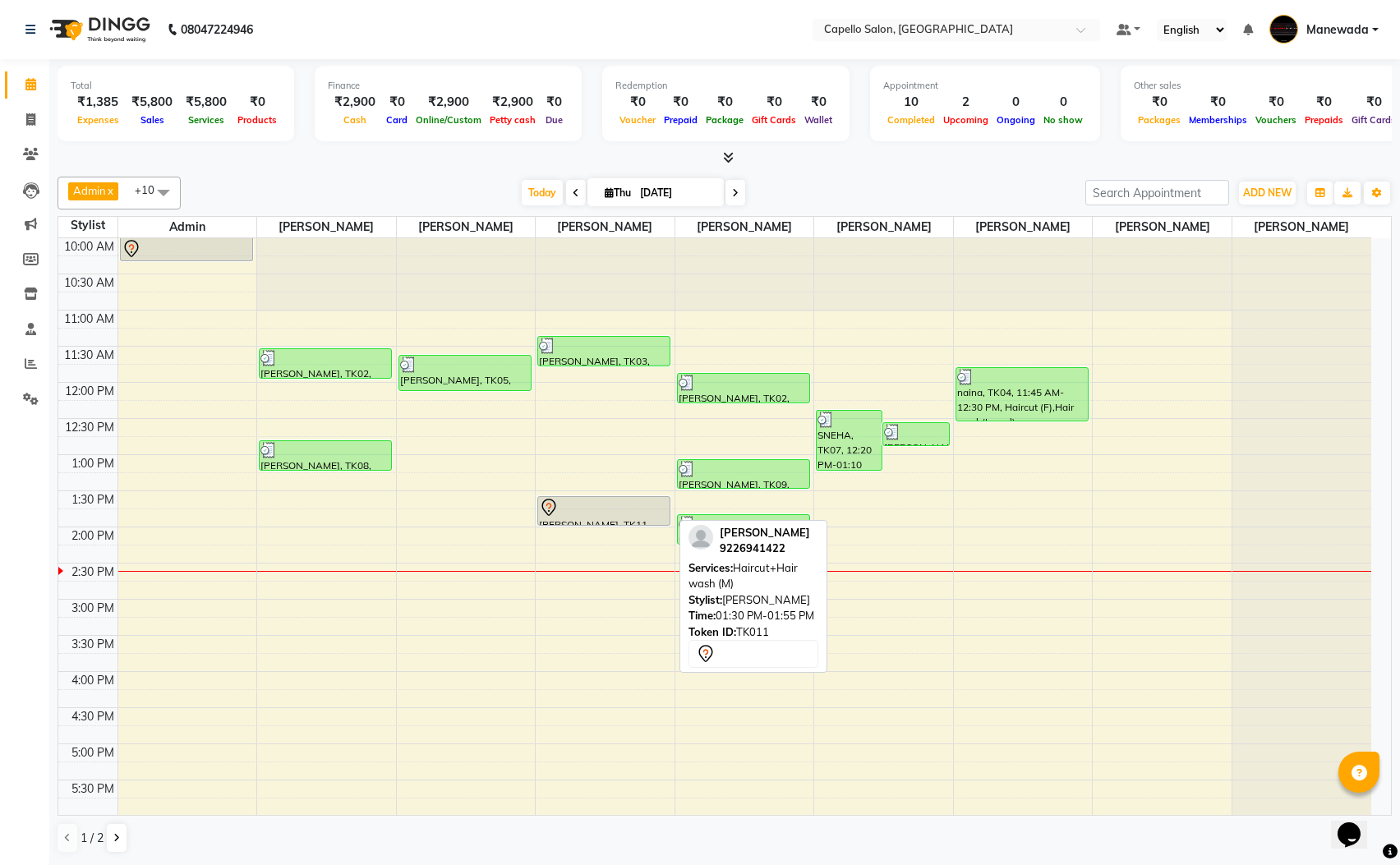
click at [608, 513] on div at bounding box center [604, 507] width 130 height 20
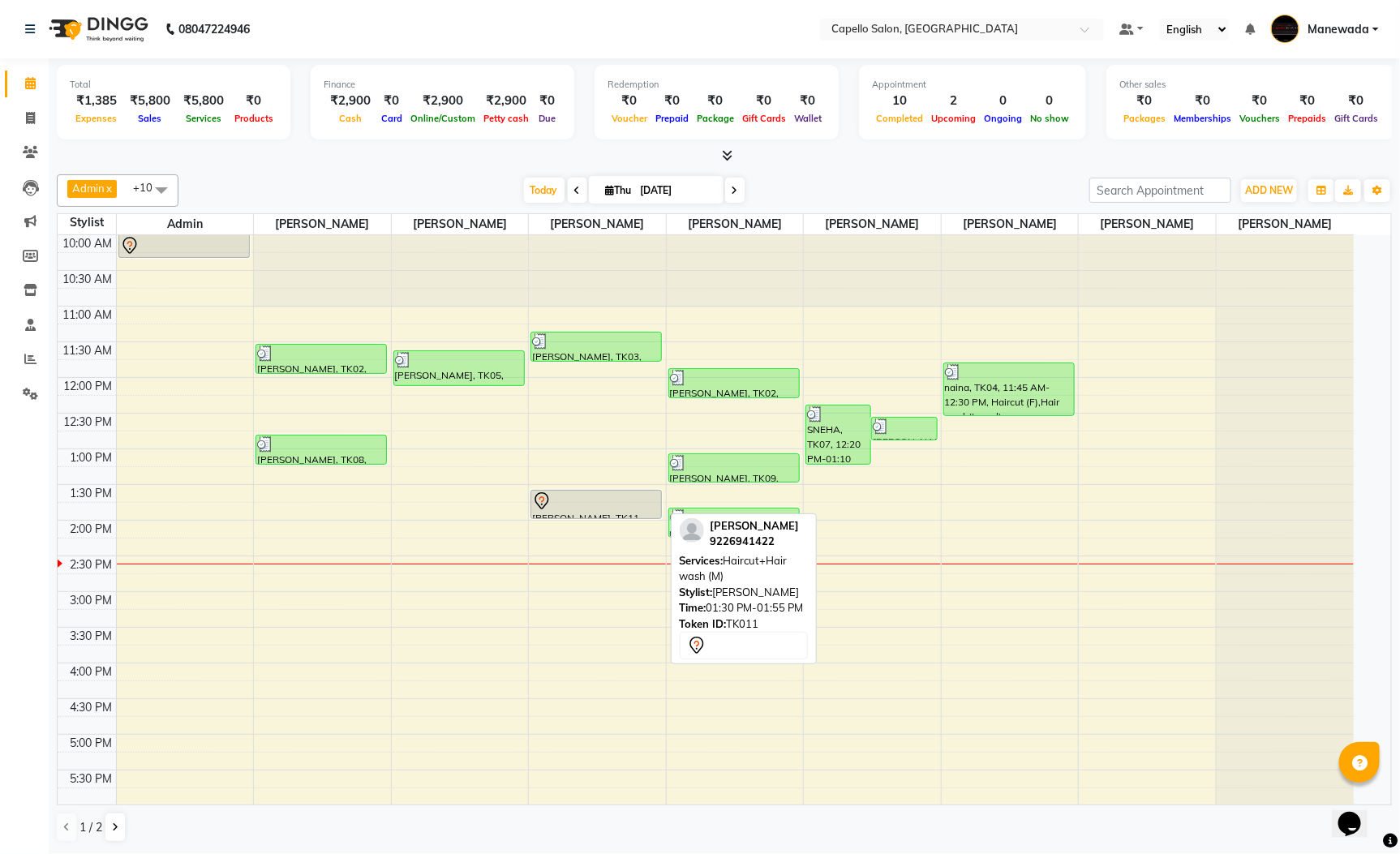
select select "7"
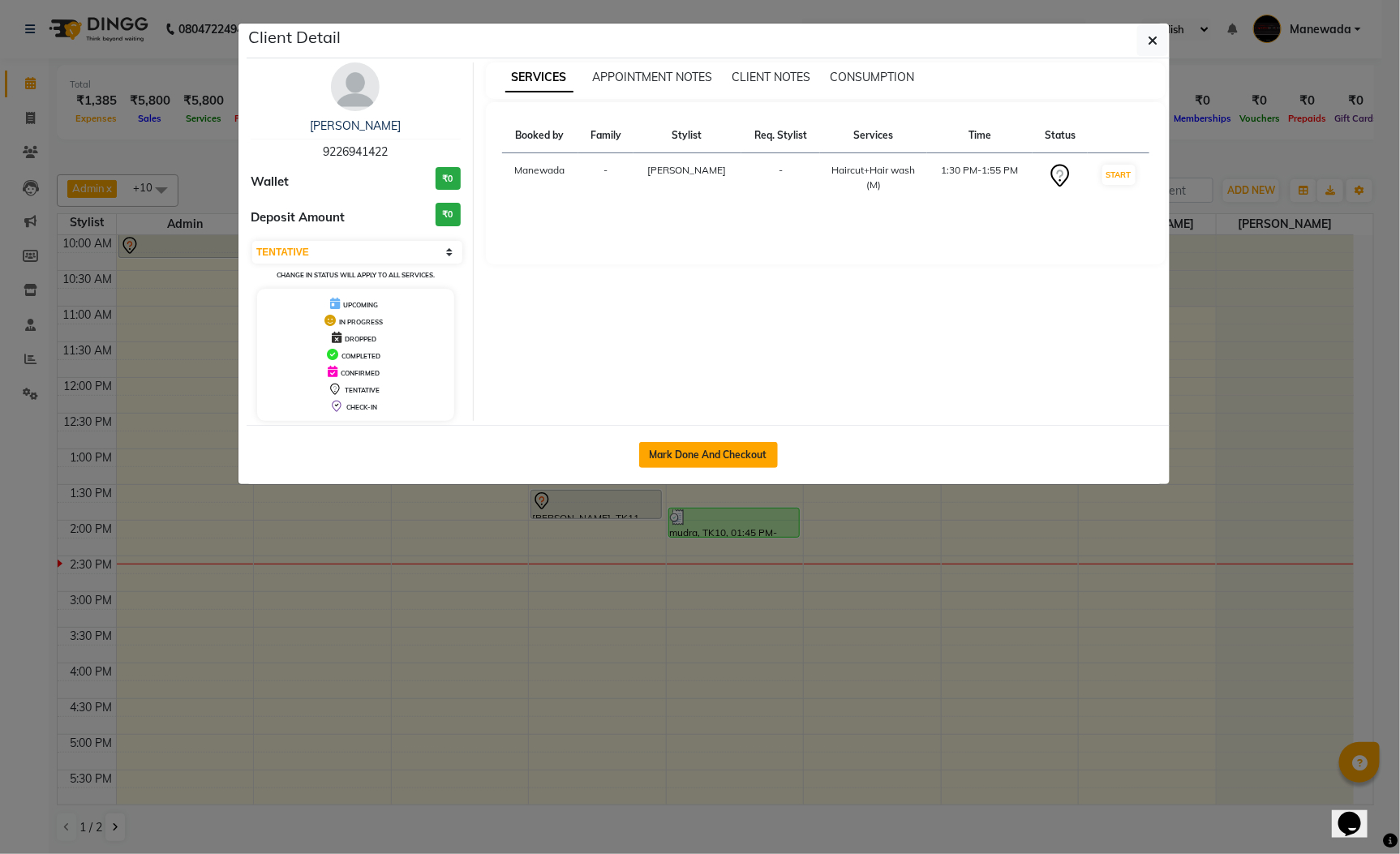
click at [664, 453] on button "Mark Done And Checkout" at bounding box center [708, 455] width 139 height 26
select select "service"
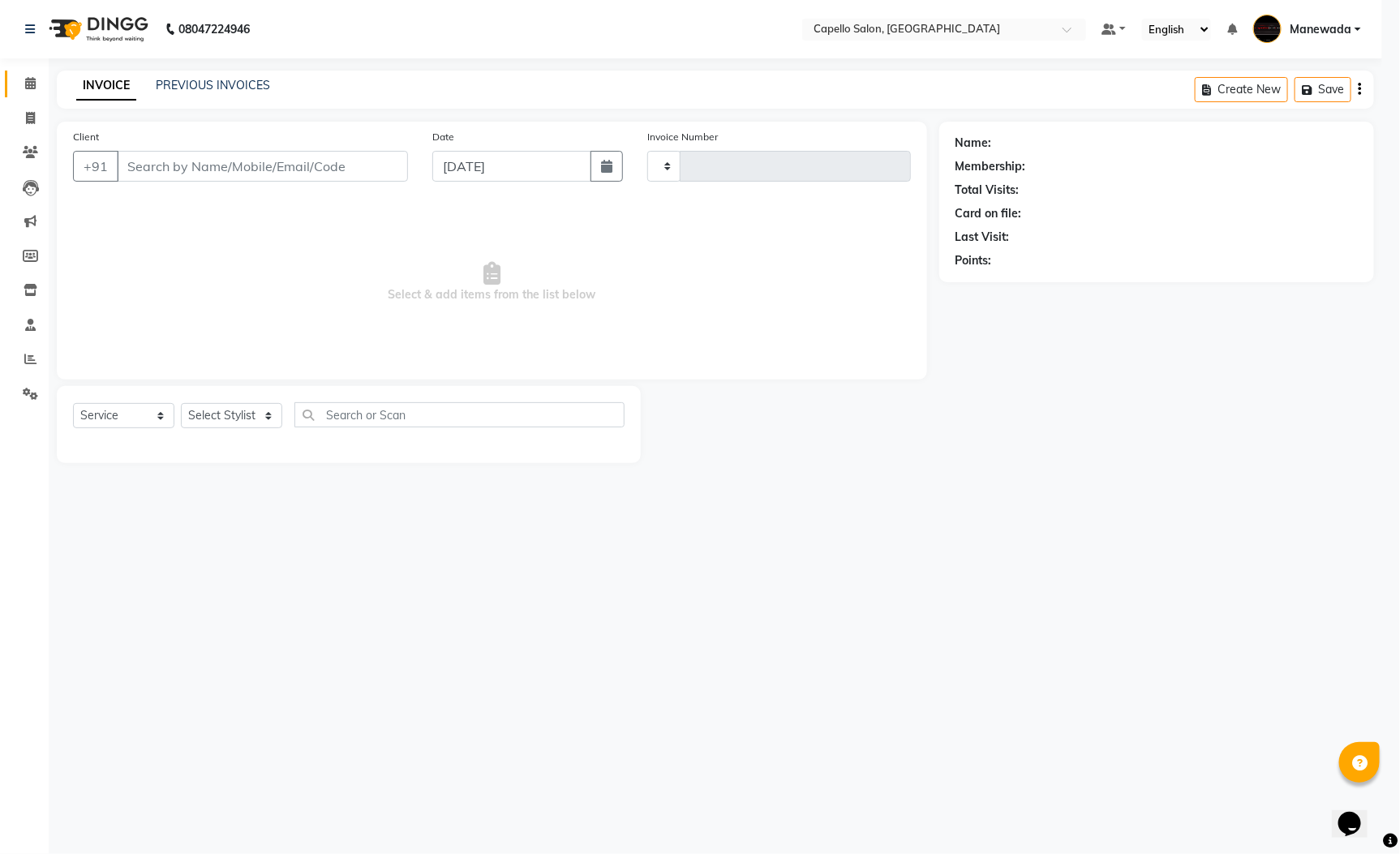
type input "5573"
select select "3476"
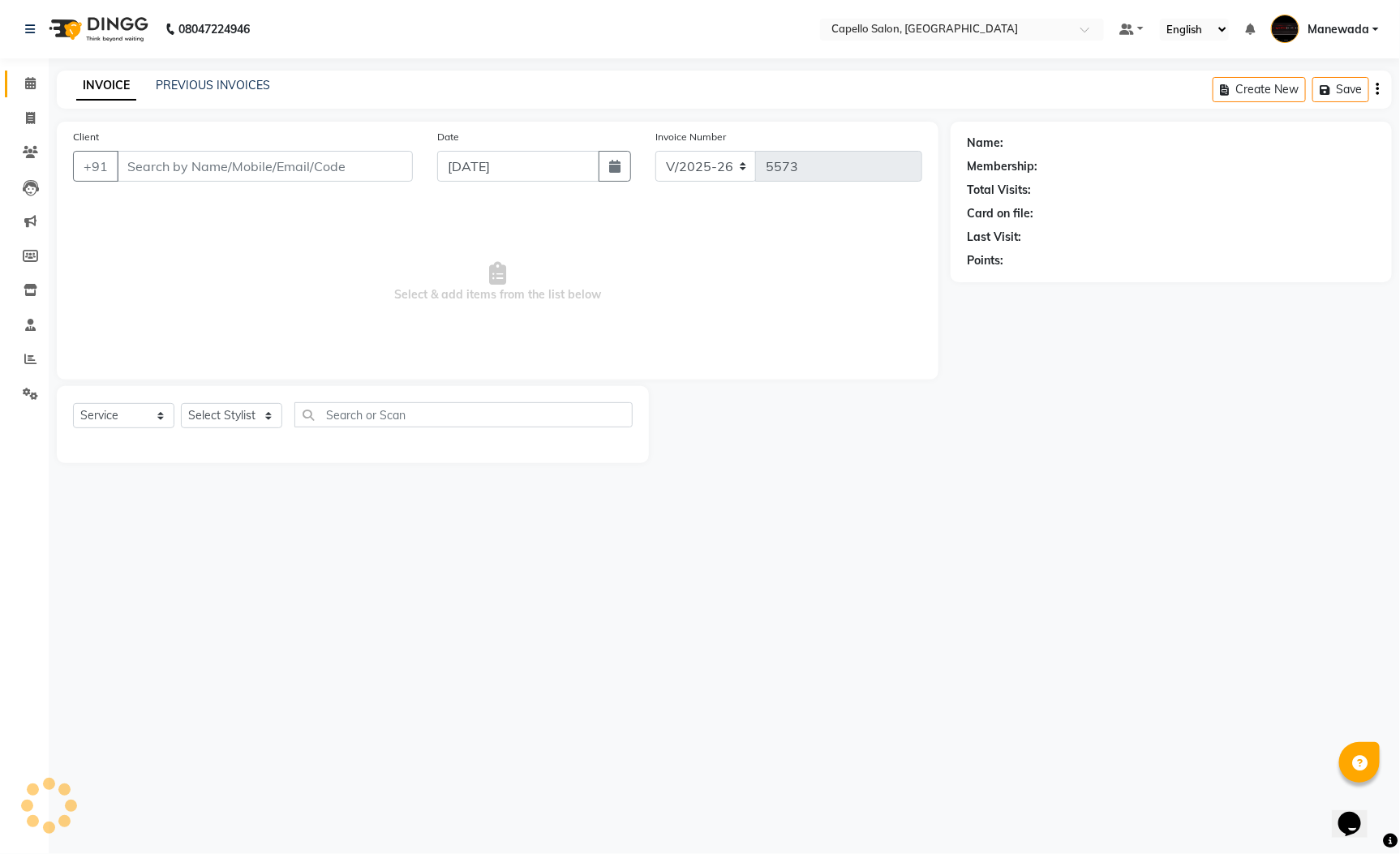
type input "9226941422"
select select "26874"
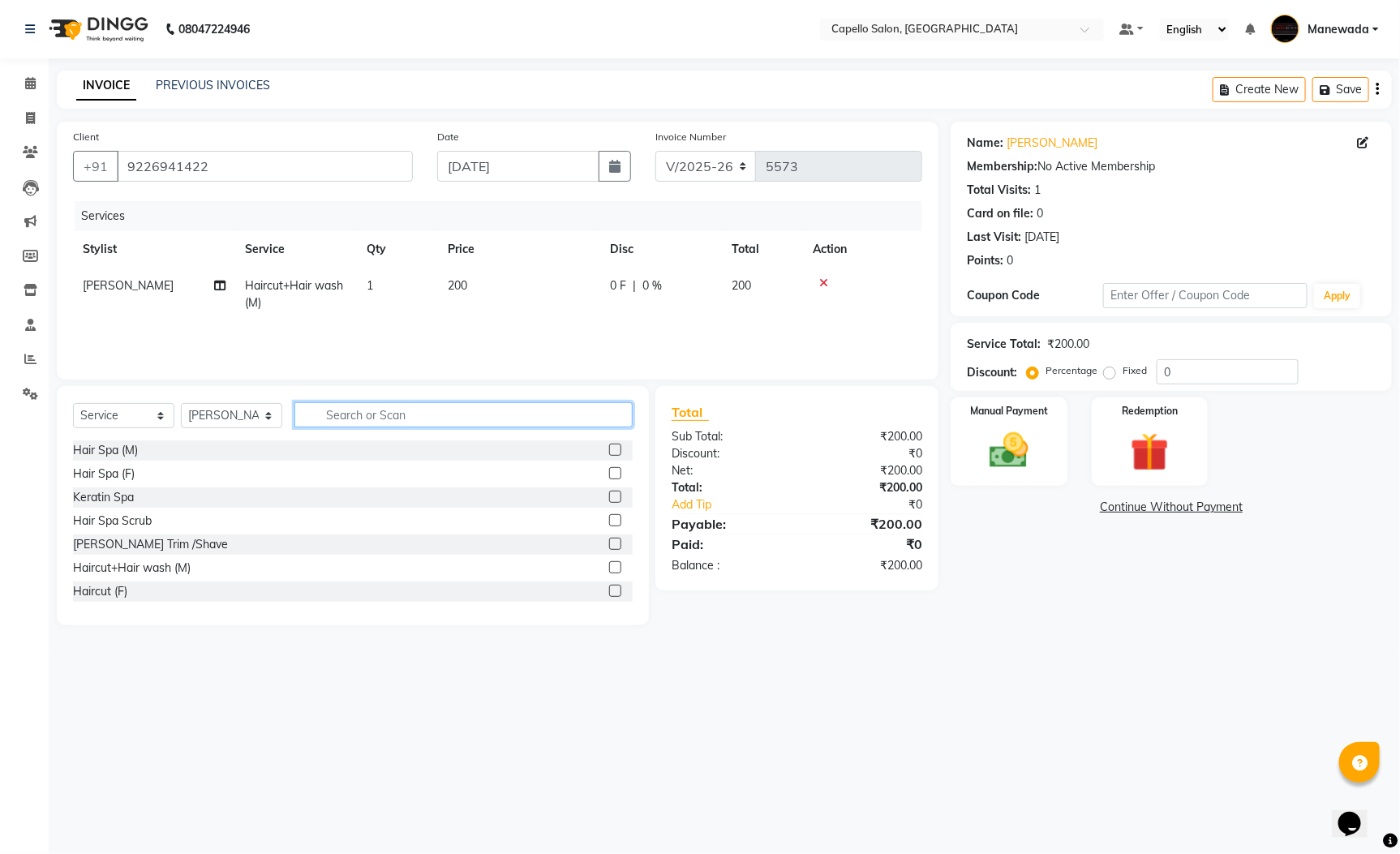
click at [427, 419] on input "text" at bounding box center [463, 415] width 338 height 25
type input "bea"
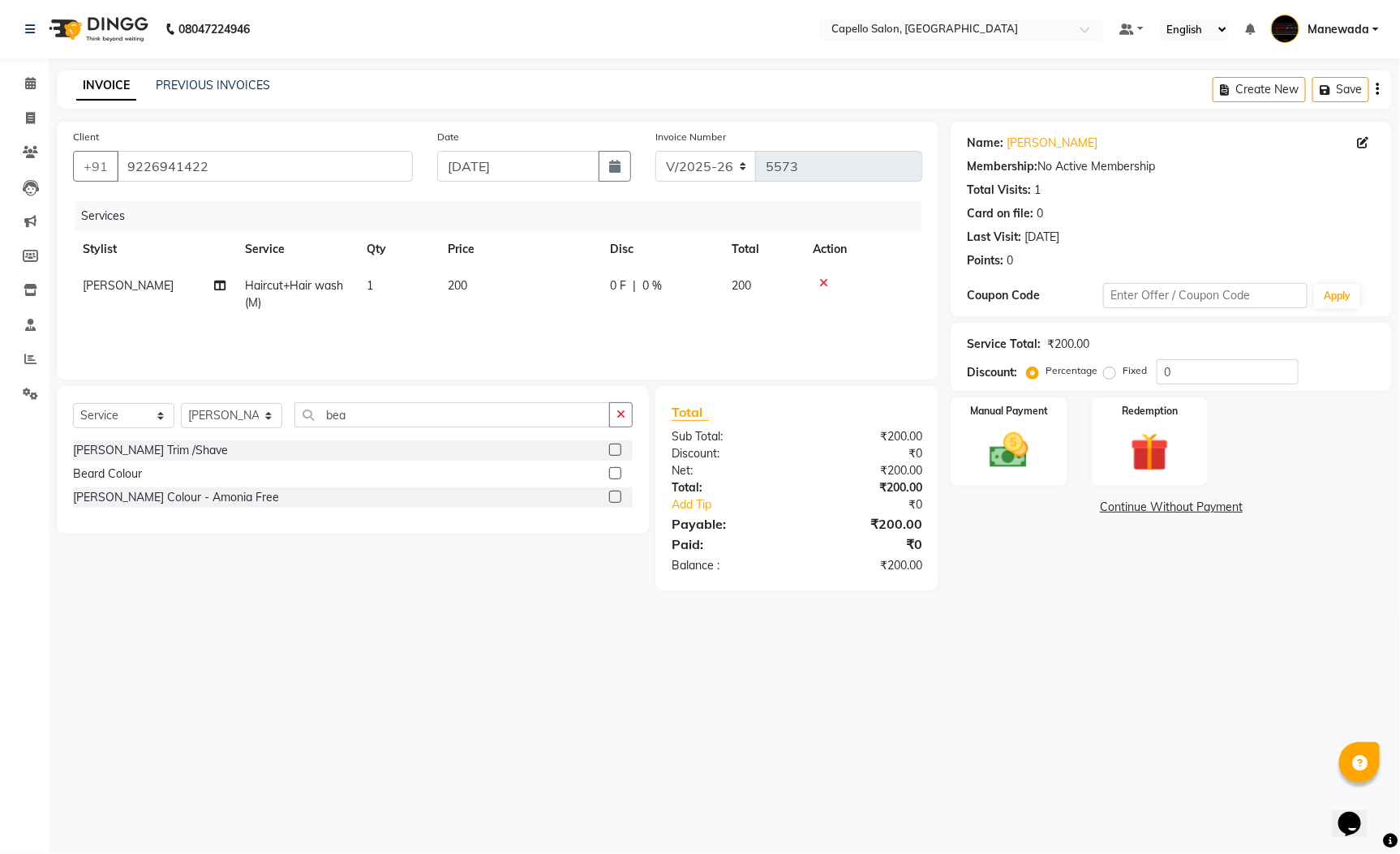
click at [614, 448] on label at bounding box center [615, 449] width 12 height 12
click at [614, 448] on input "checkbox" at bounding box center [614, 450] width 10 height 10
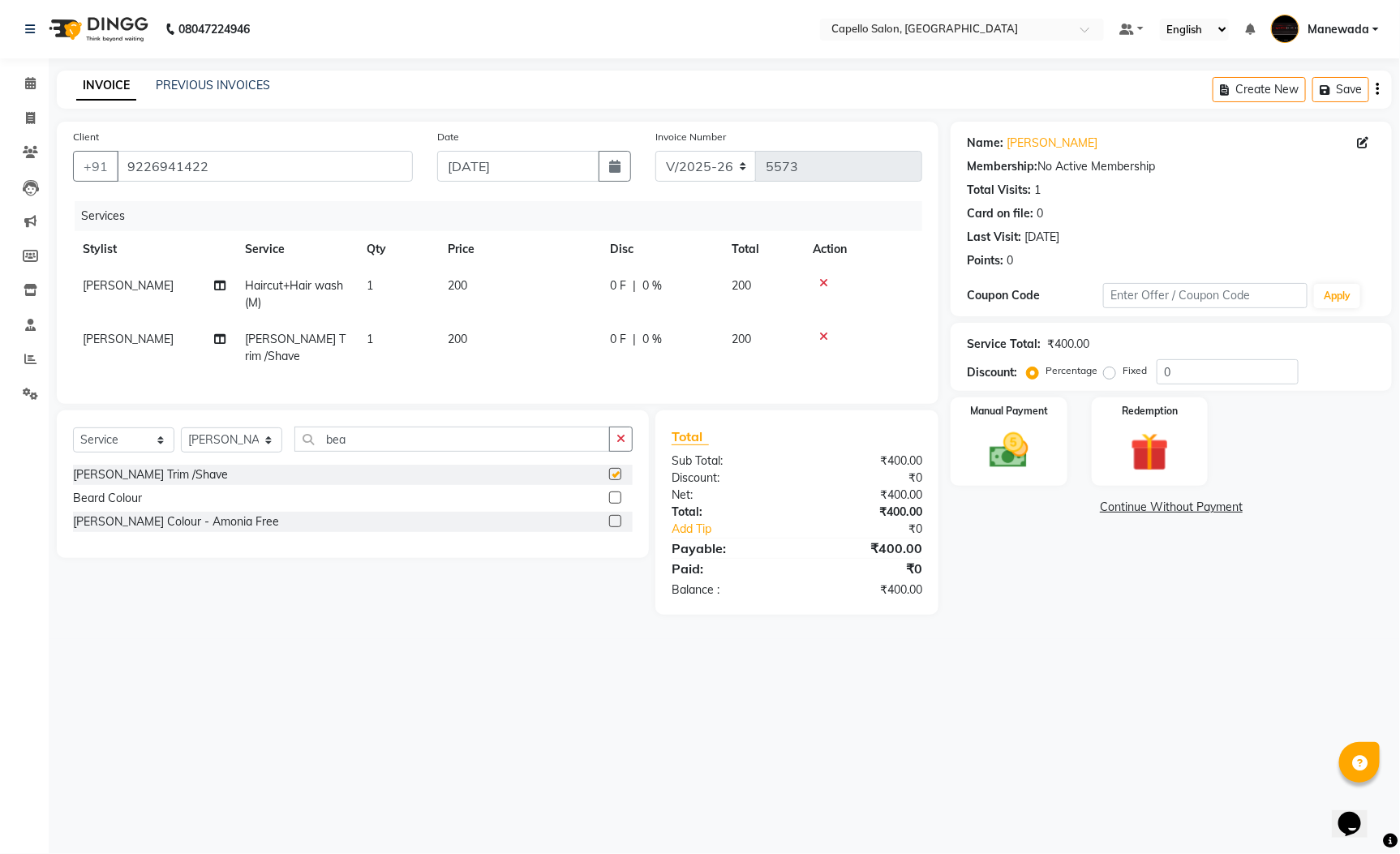
checkbox input "false"
click at [1020, 454] on img at bounding box center [1009, 450] width 65 height 46
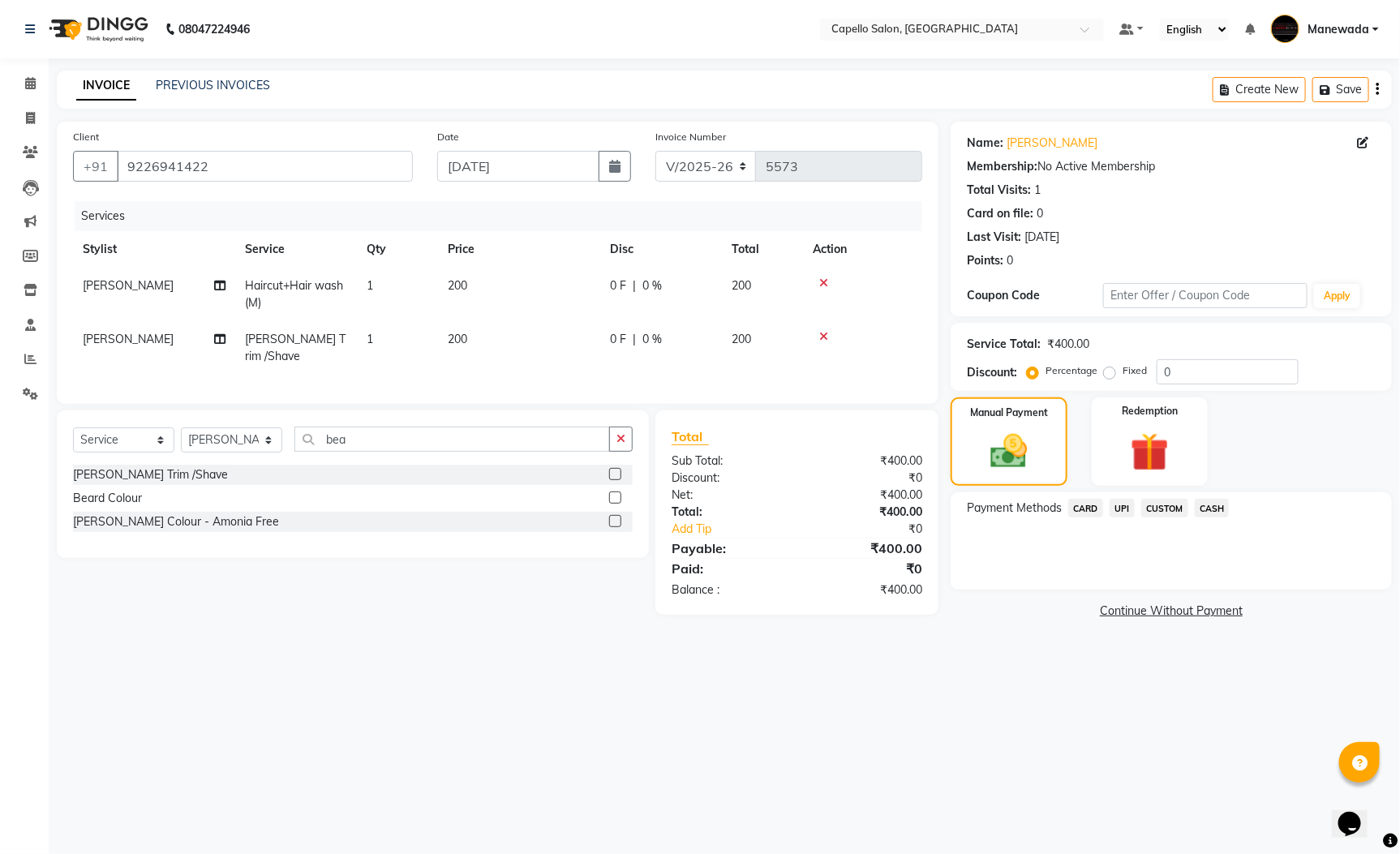
click at [1080, 504] on span "CARD" at bounding box center [1085, 509] width 35 height 19
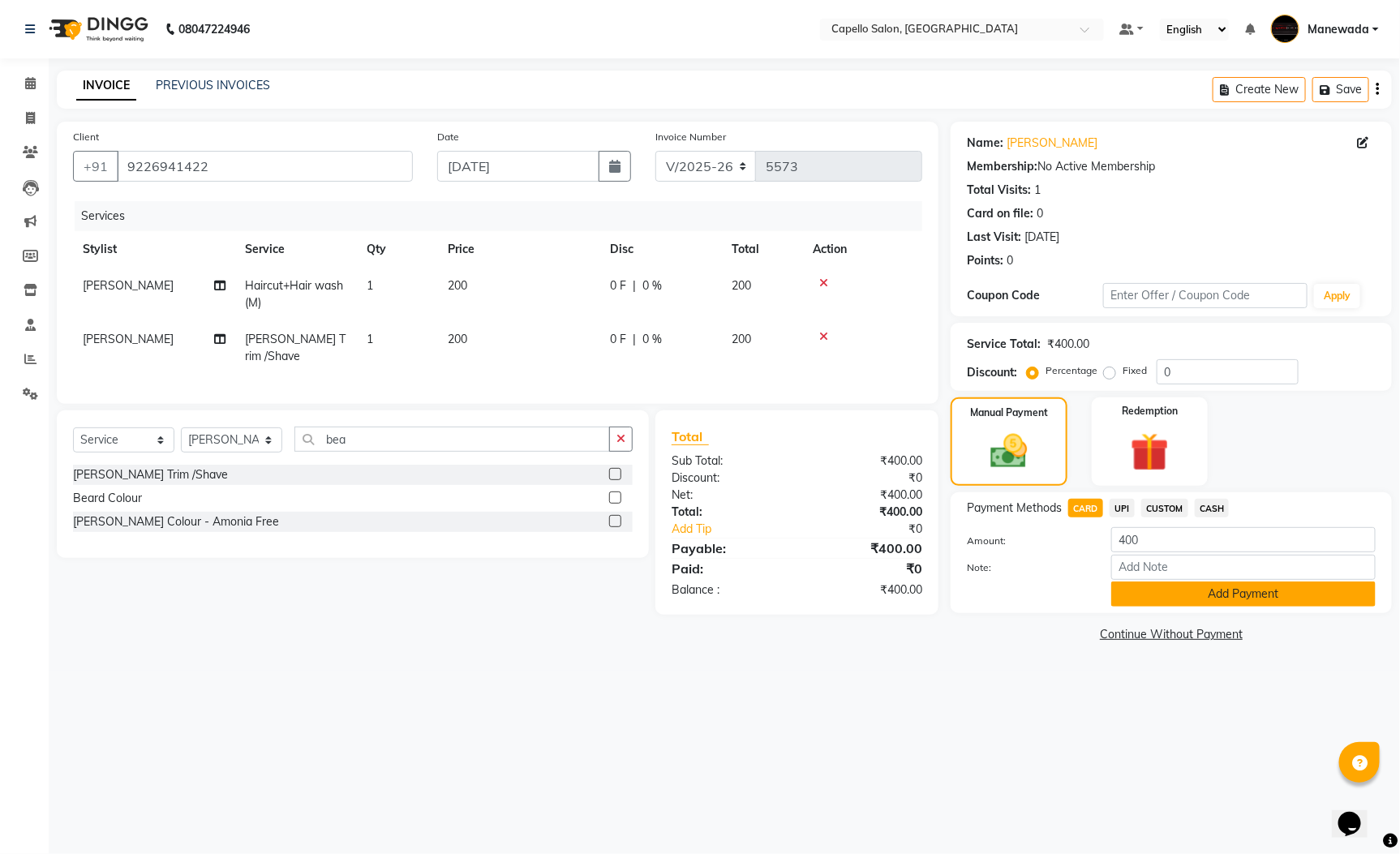
click at [1207, 588] on button "Add Payment" at bounding box center [1243, 594] width 265 height 25
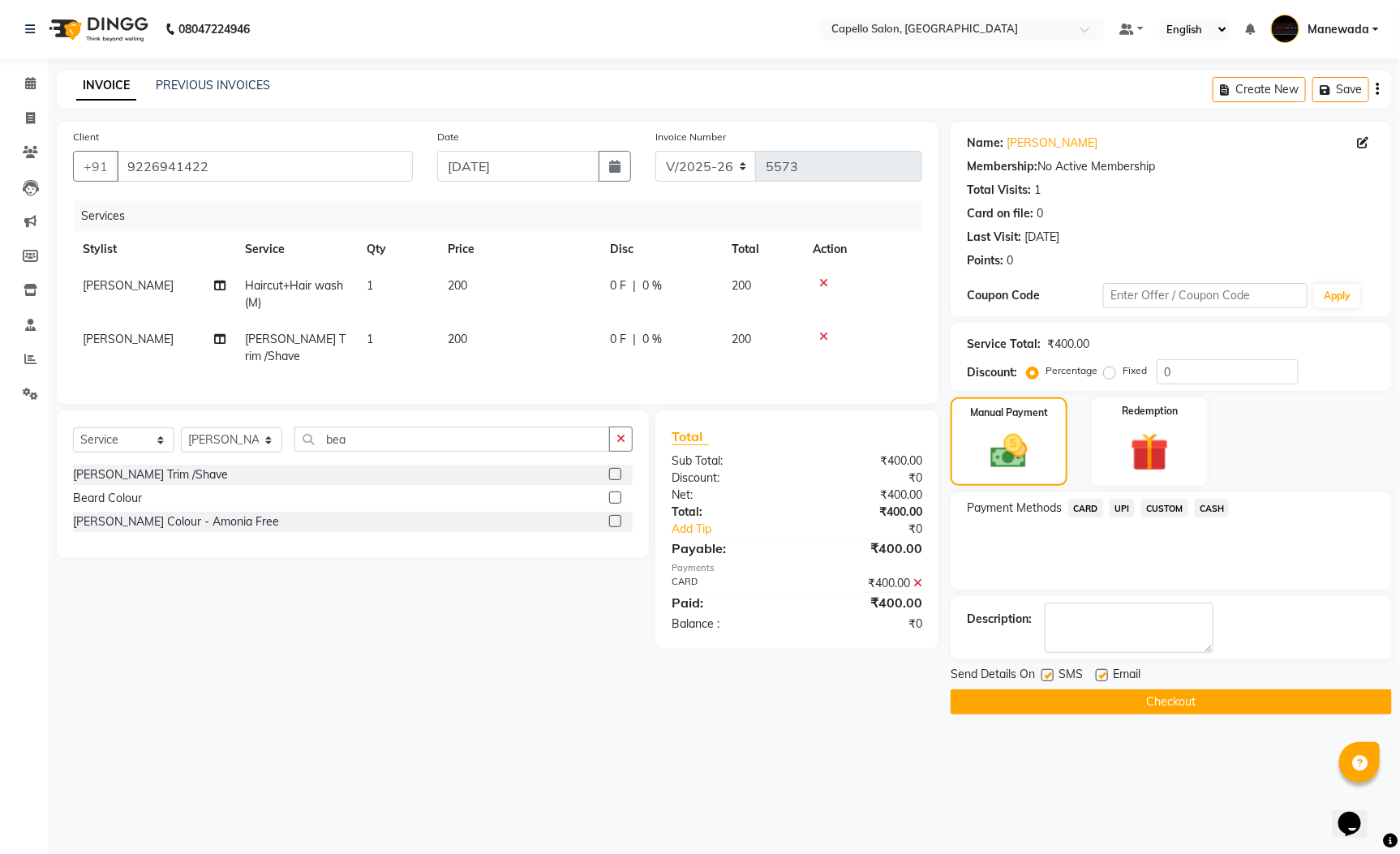
click at [1252, 706] on button "Checkout" at bounding box center [1171, 701] width 441 height 25
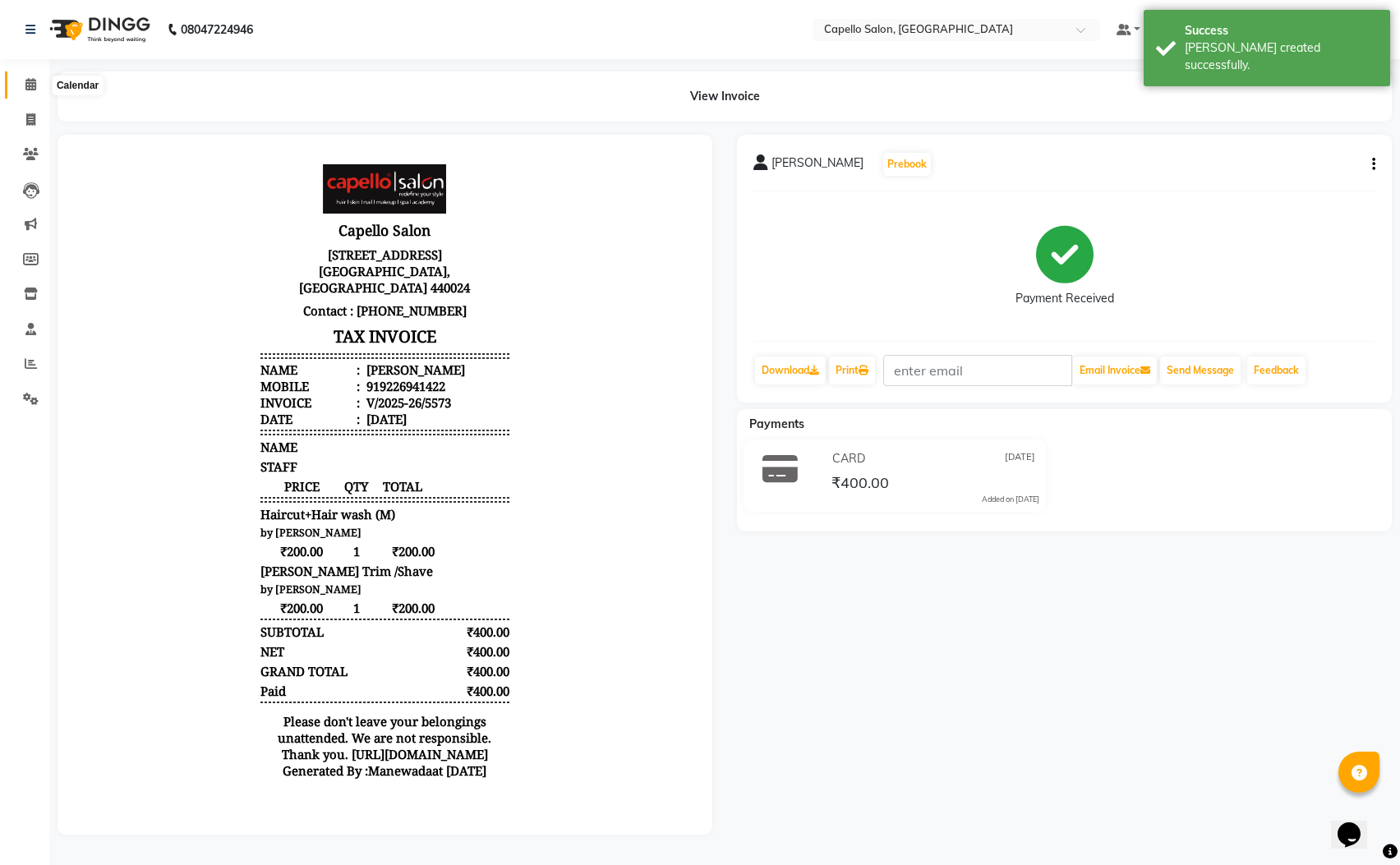
click at [38, 77] on span at bounding box center [31, 86] width 29 height 19
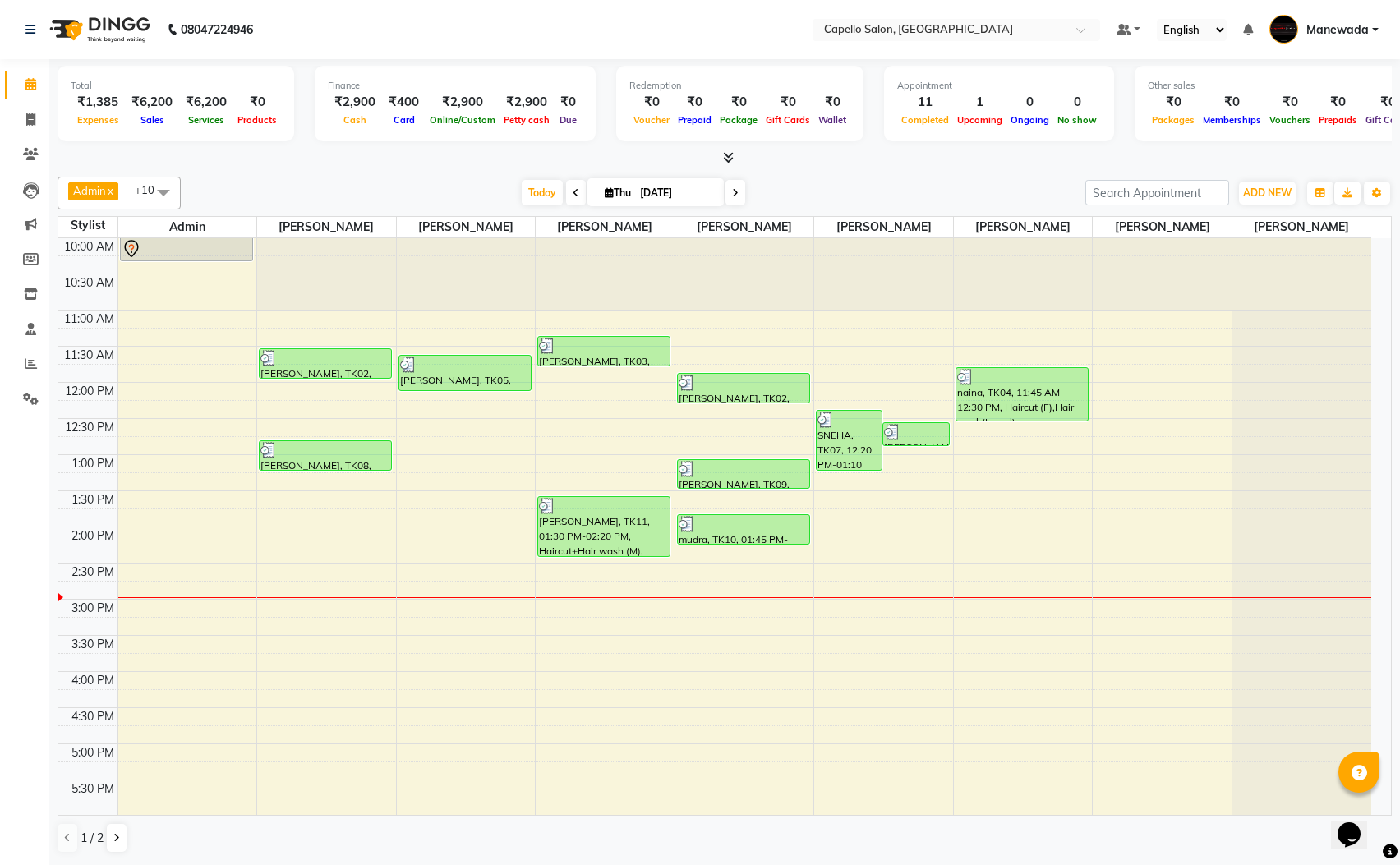
click at [180, 575] on div "10:00 AM 10:30 AM 11:00 AM 11:30 AM 12:00 PM 12:30 PM 1:00 PM 1:30 PM 2:00 PM 2…" at bounding box center [715, 672] width 1313 height 867
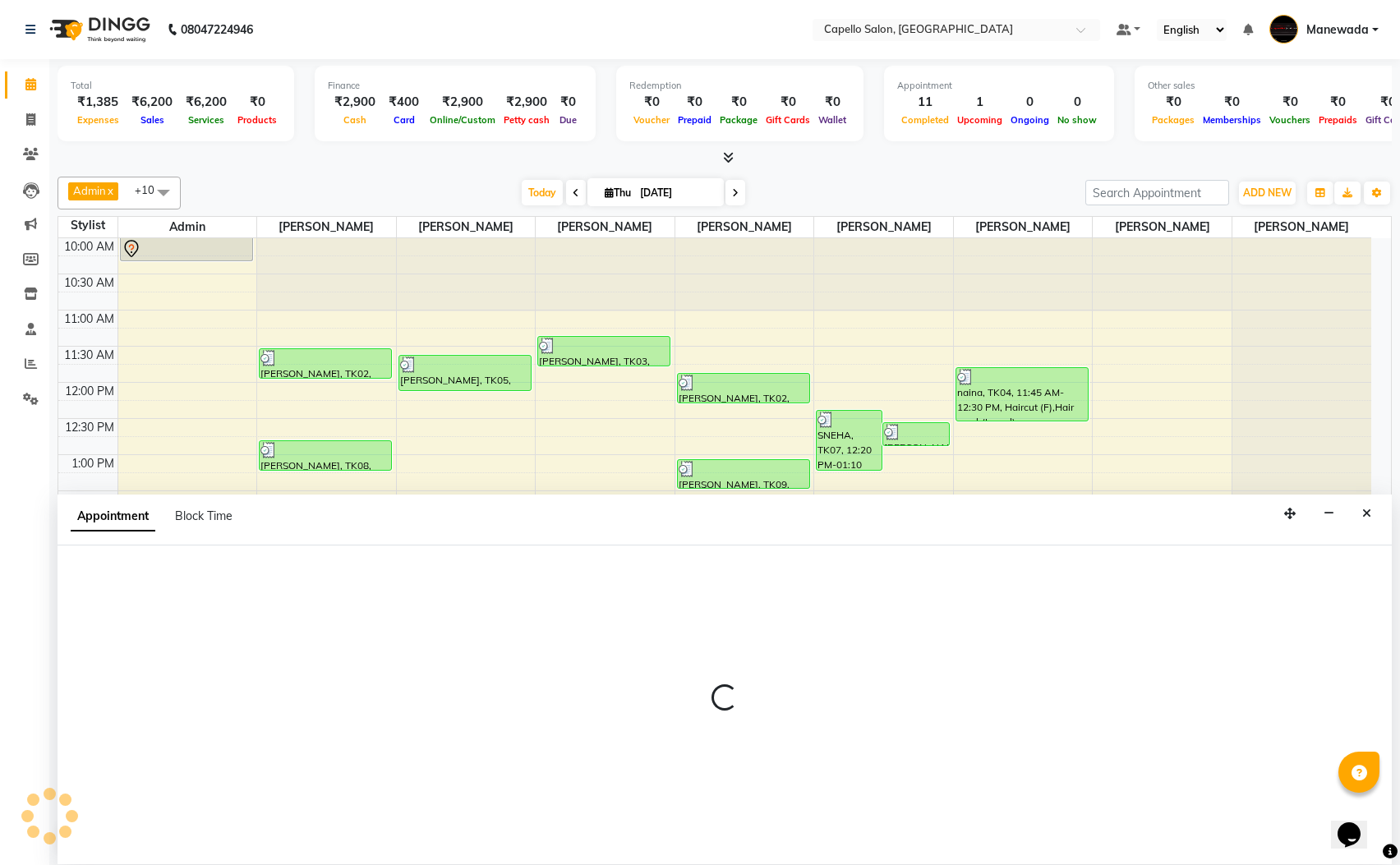
scroll to position [1, 0]
select select "15774"
select select "870"
select select "tentative"
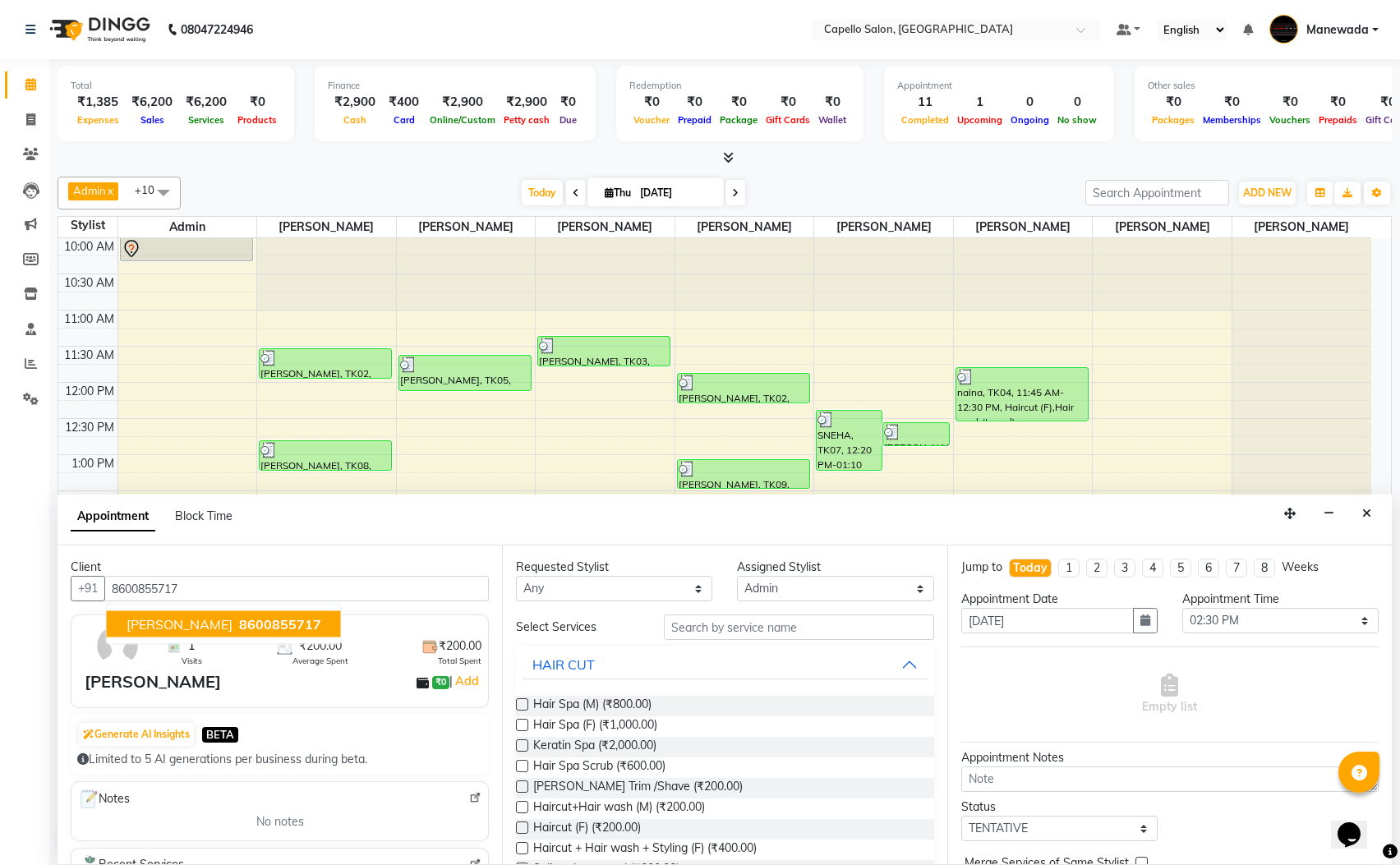
type input "8600855717"
click at [762, 639] on input "text" at bounding box center [798, 627] width 270 height 25
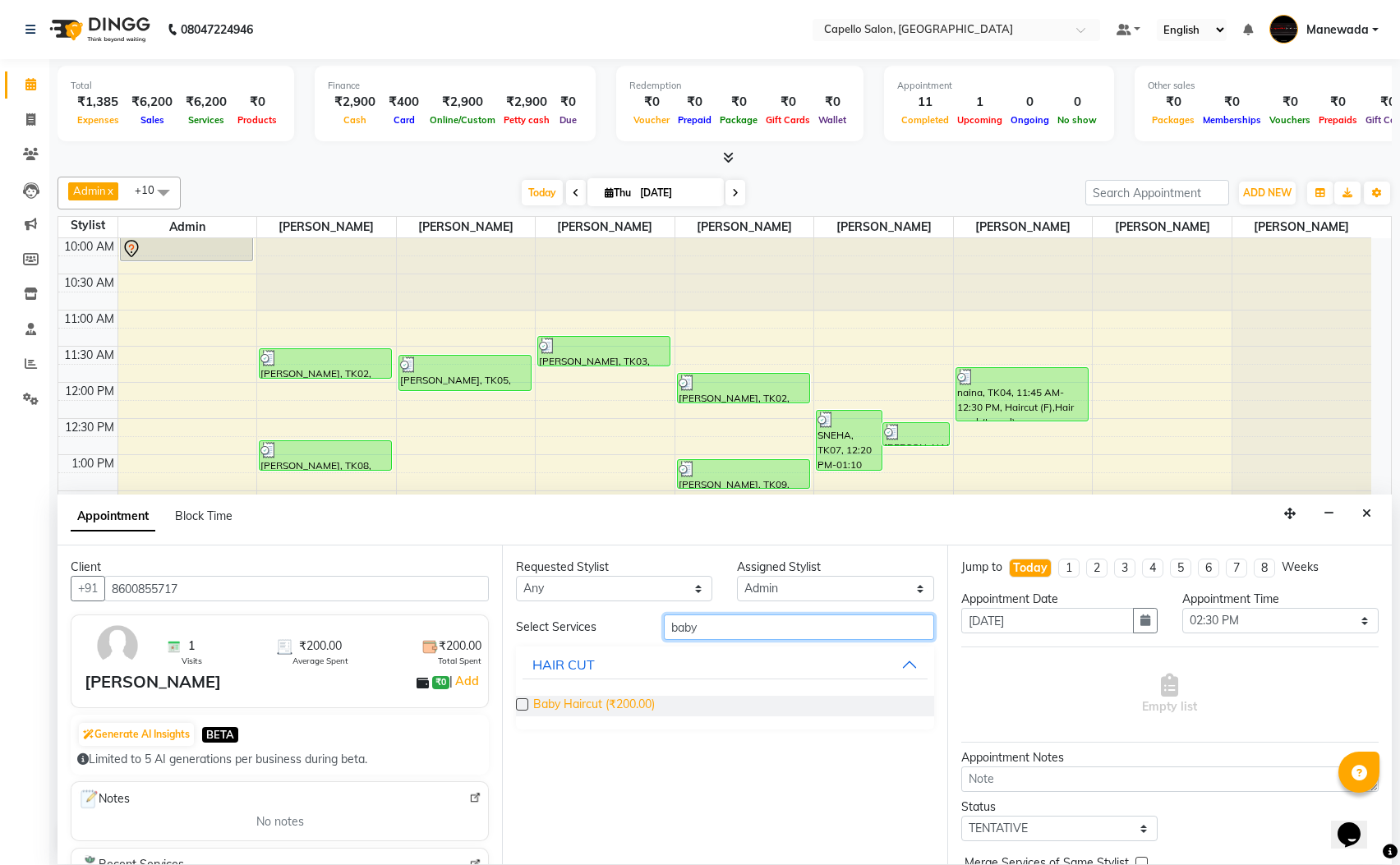
type input "baby"
click at [578, 704] on span "Baby Haircut (₹200.00)" at bounding box center [594, 705] width 121 height 20
checkbox input "false"
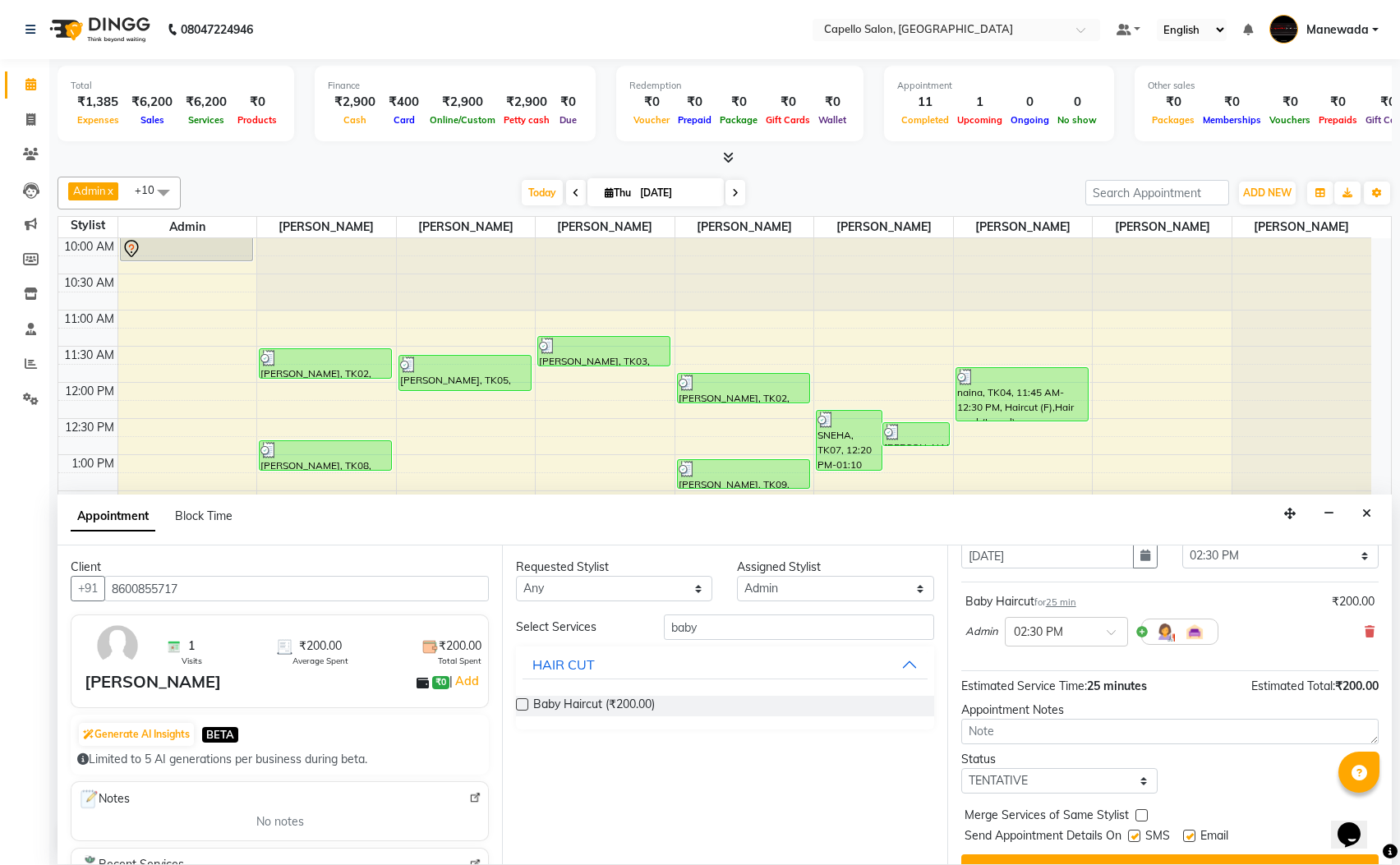
scroll to position [101, 0]
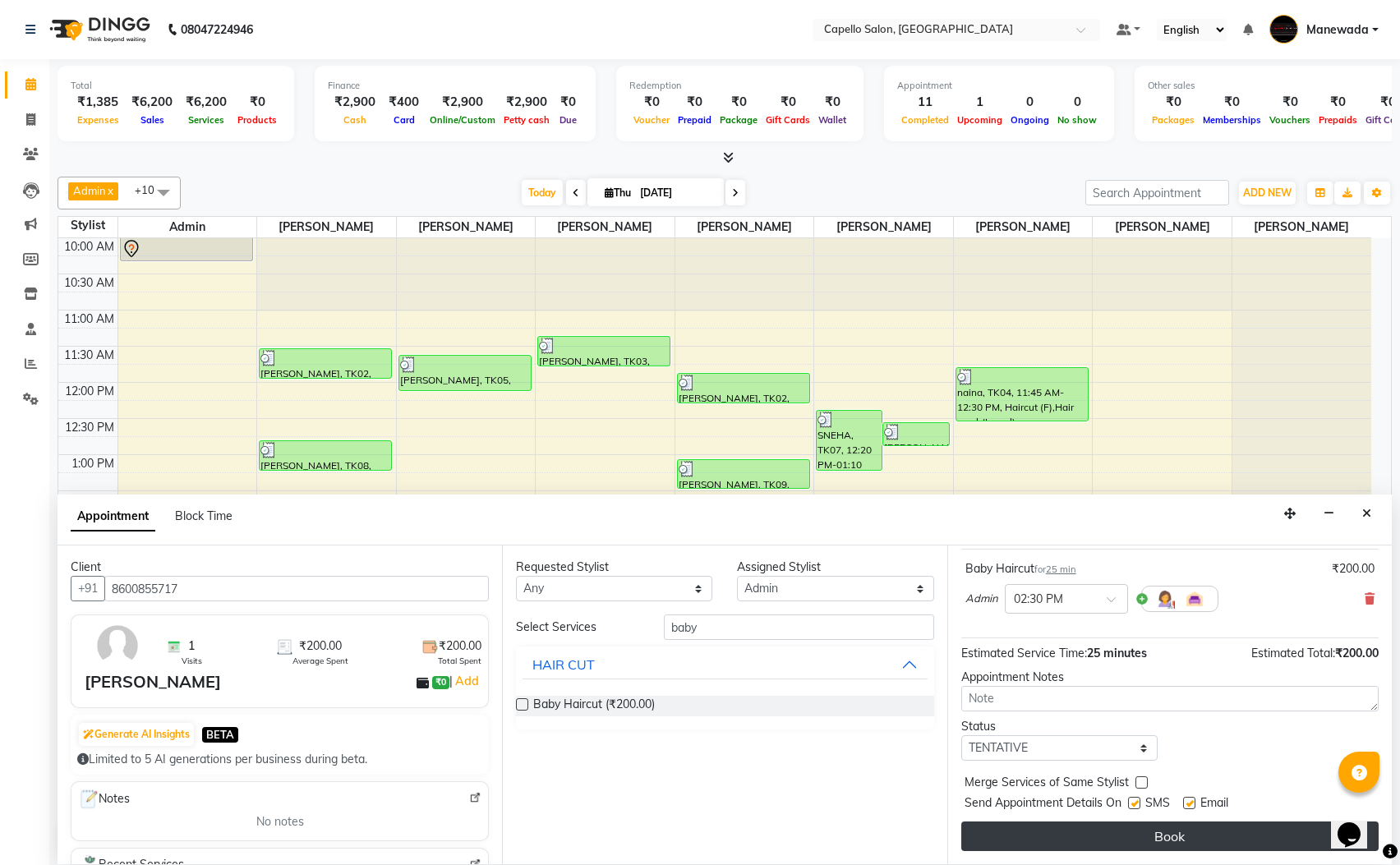
click at [1176, 826] on button "Book" at bounding box center [1170, 836] width 417 height 30
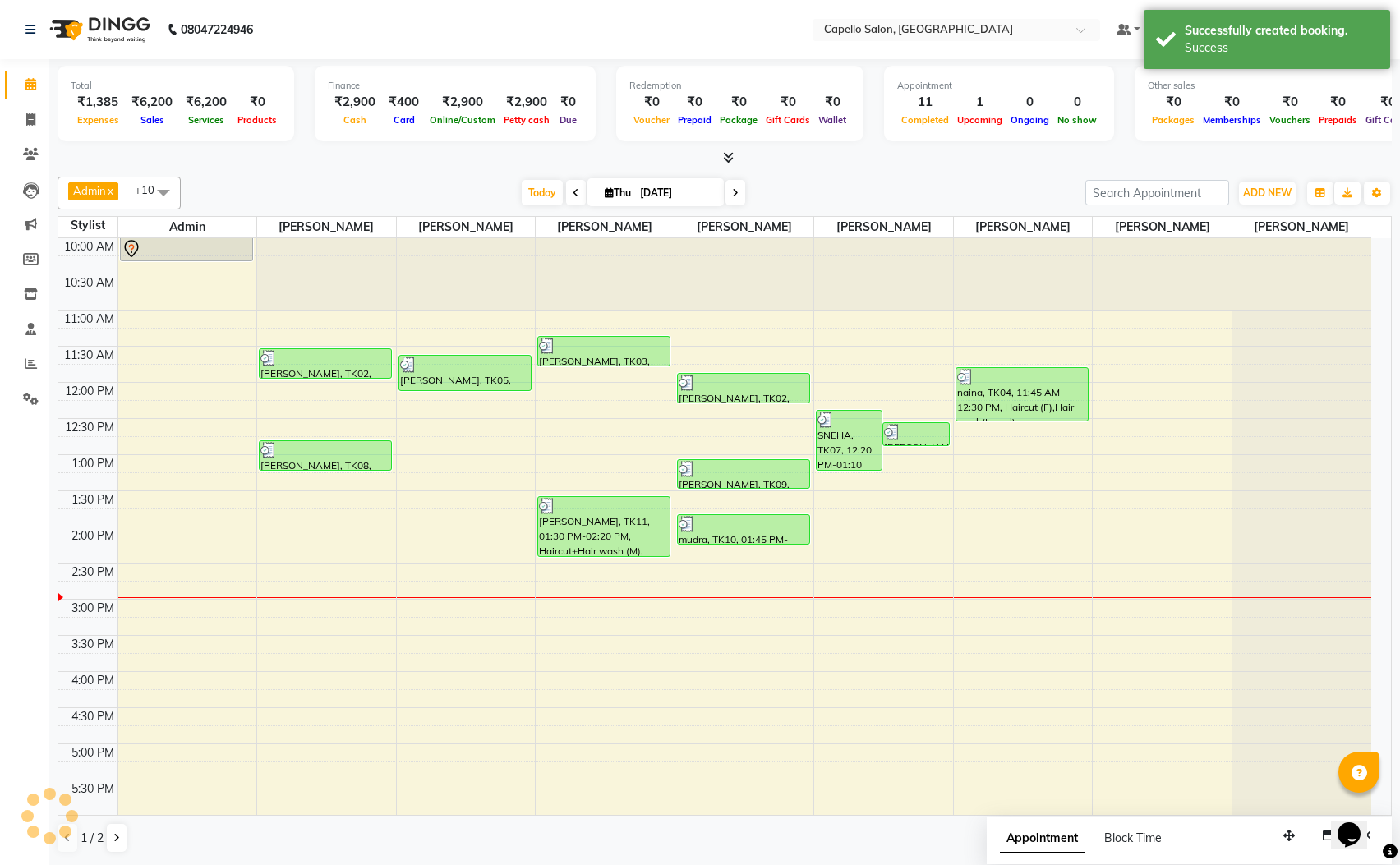
scroll to position [0, 0]
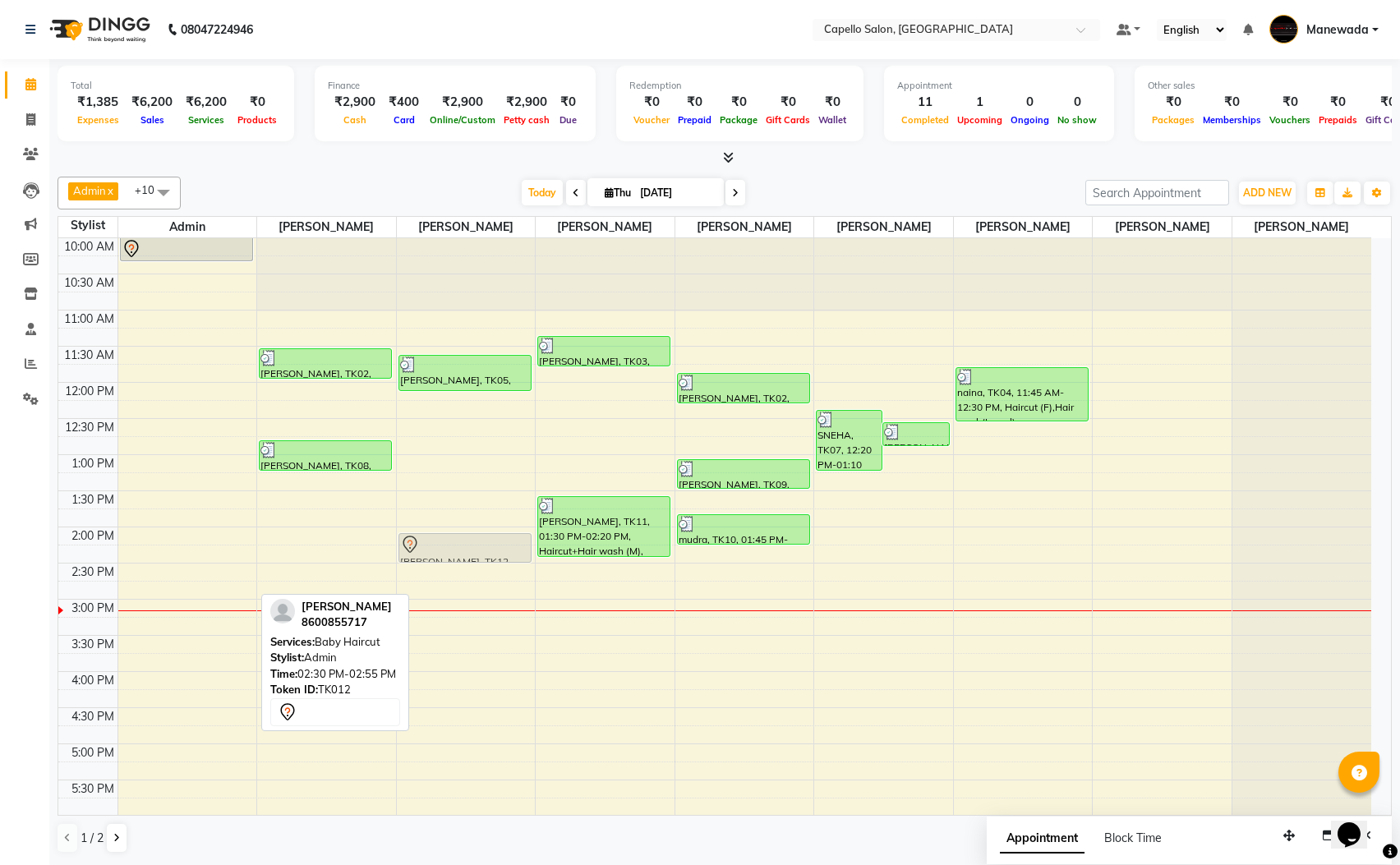
drag, startPoint x: 207, startPoint y: 584, endPoint x: 437, endPoint y: 551, distance: 232.4
click at [476, 545] on tr "Divesh, TK01, 09:55 AM-10:20 AM, Haircut+Hair wash (M) SHARUKH, TK12, 02:30 PM-…" at bounding box center [715, 672] width 1313 height 867
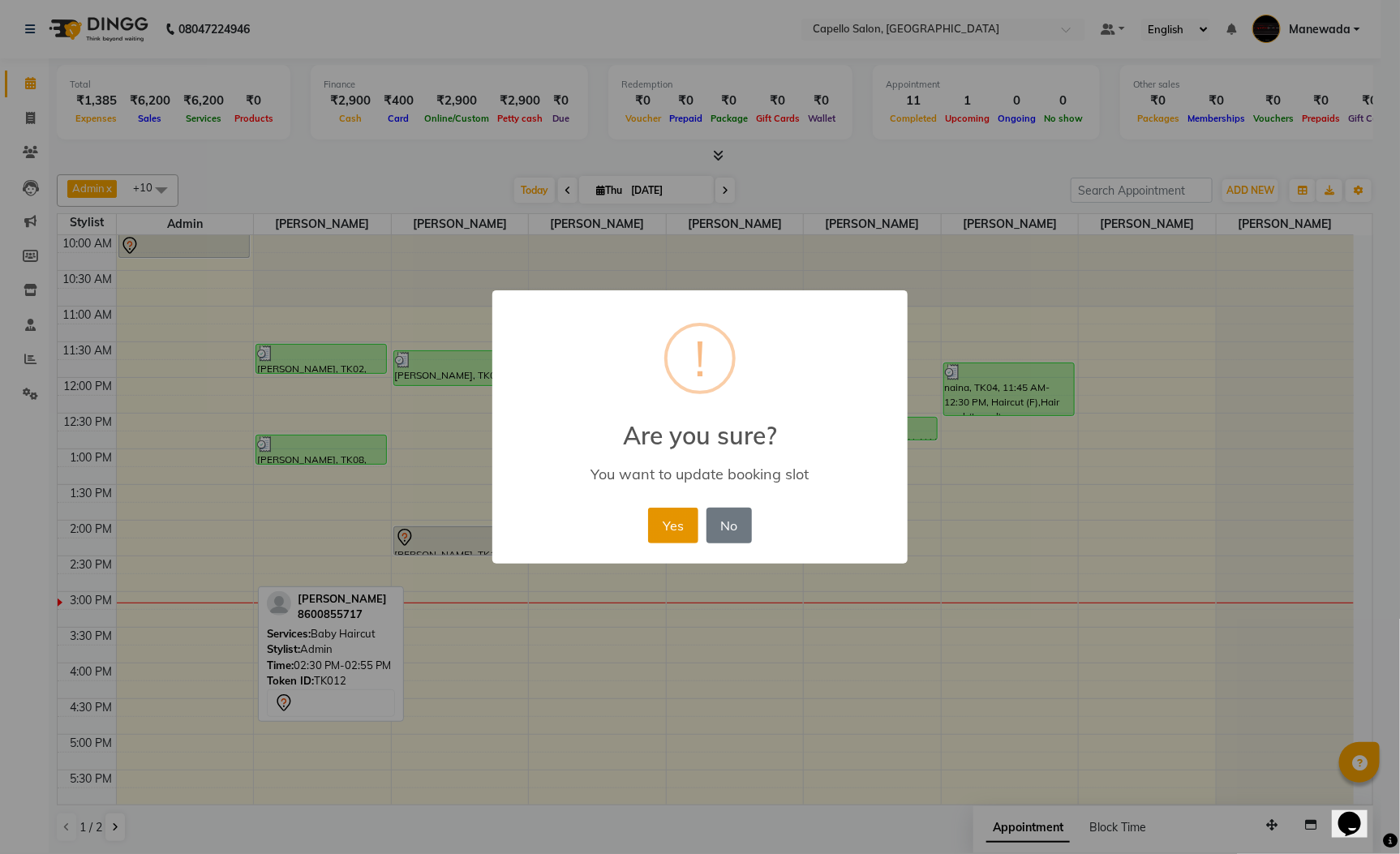
click at [687, 518] on button "Yes" at bounding box center [673, 526] width 49 height 36
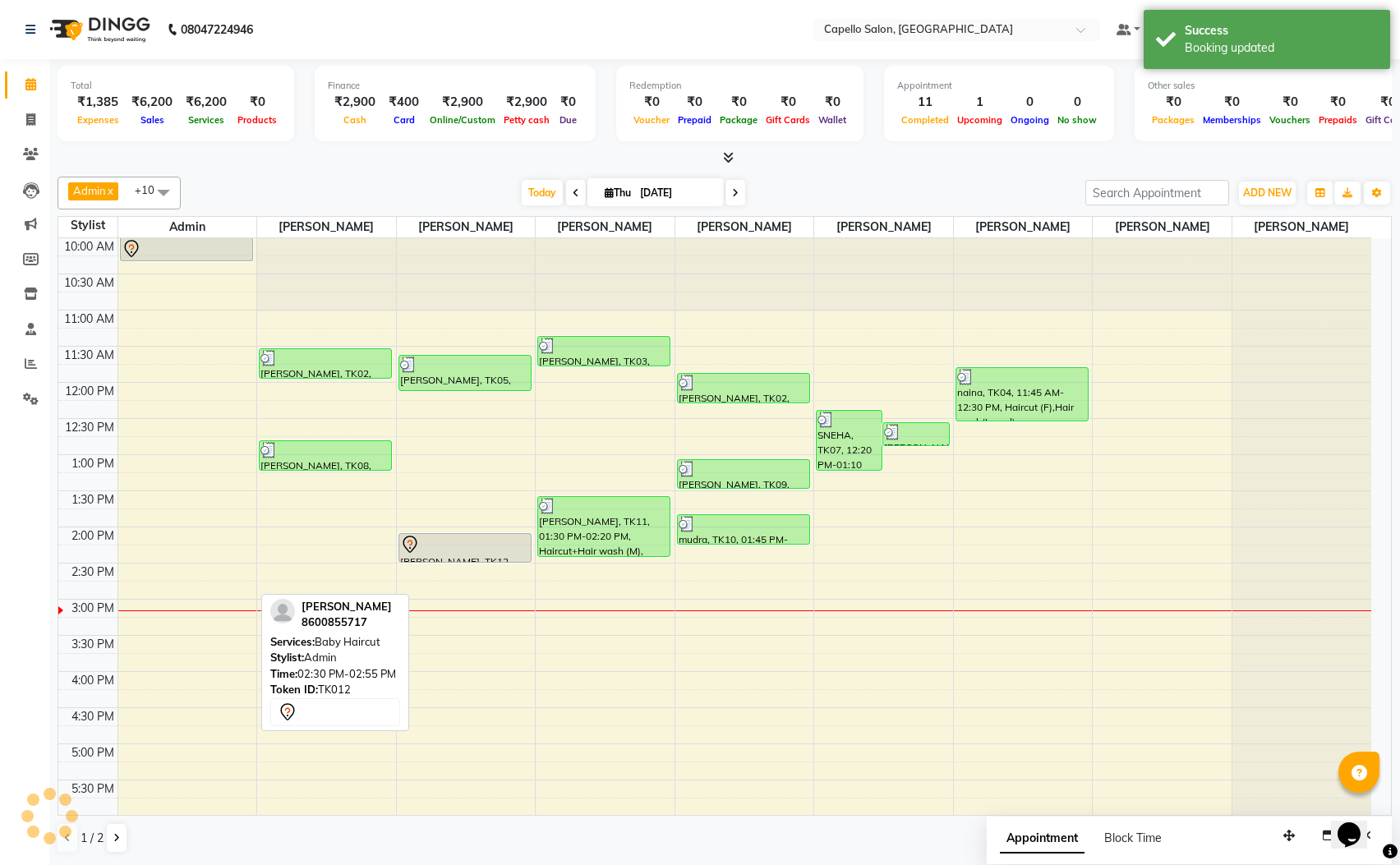
click at [215, 582] on div "10:00 AM 10:30 AM 11:00 AM 11:30 AM 12:00 PM 12:30 PM 1:00 PM 1:30 PM 2:00 PM 2…" at bounding box center [715, 672] width 1313 height 867
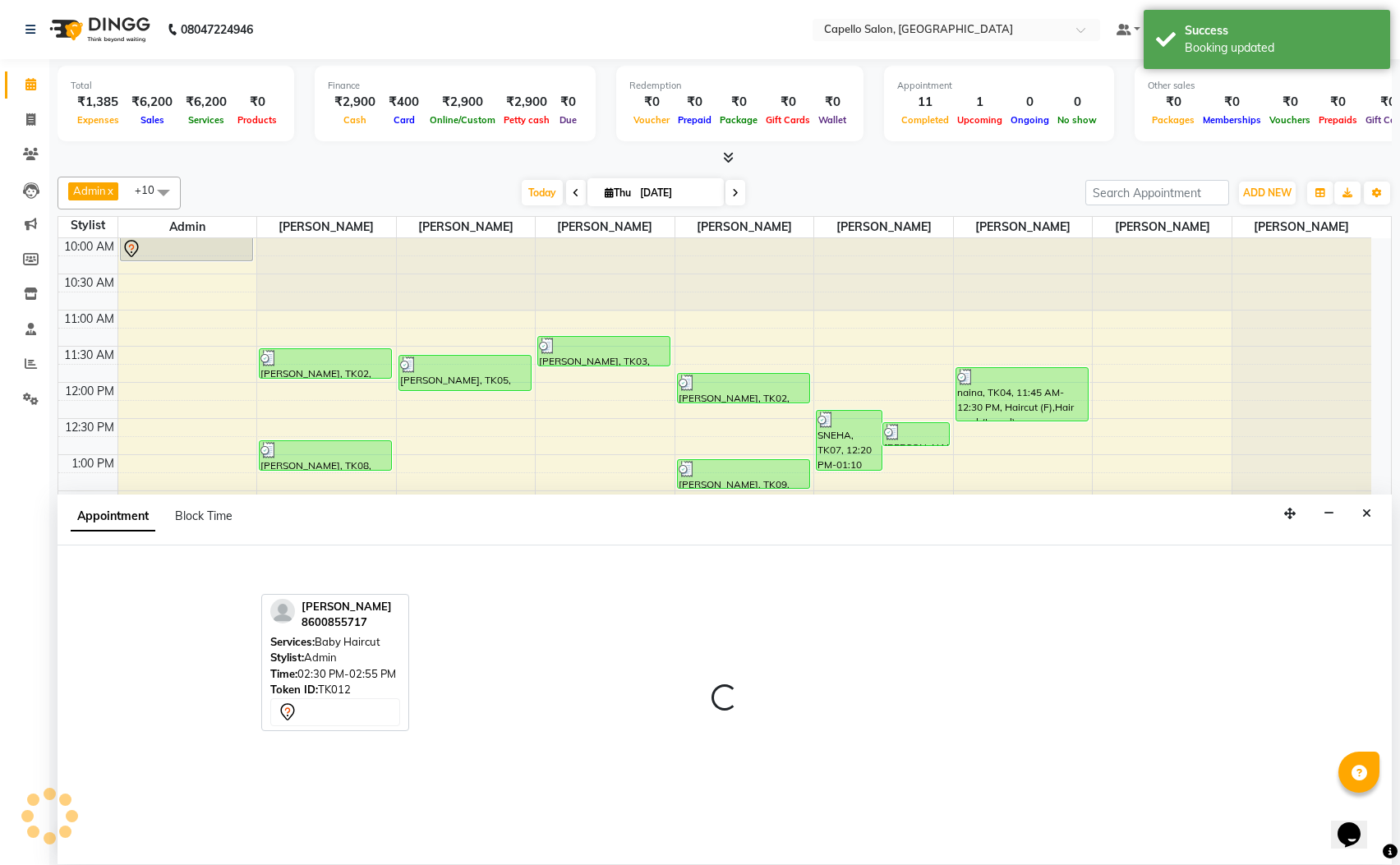
scroll to position [1, 0]
select select "15774"
select select "tentative"
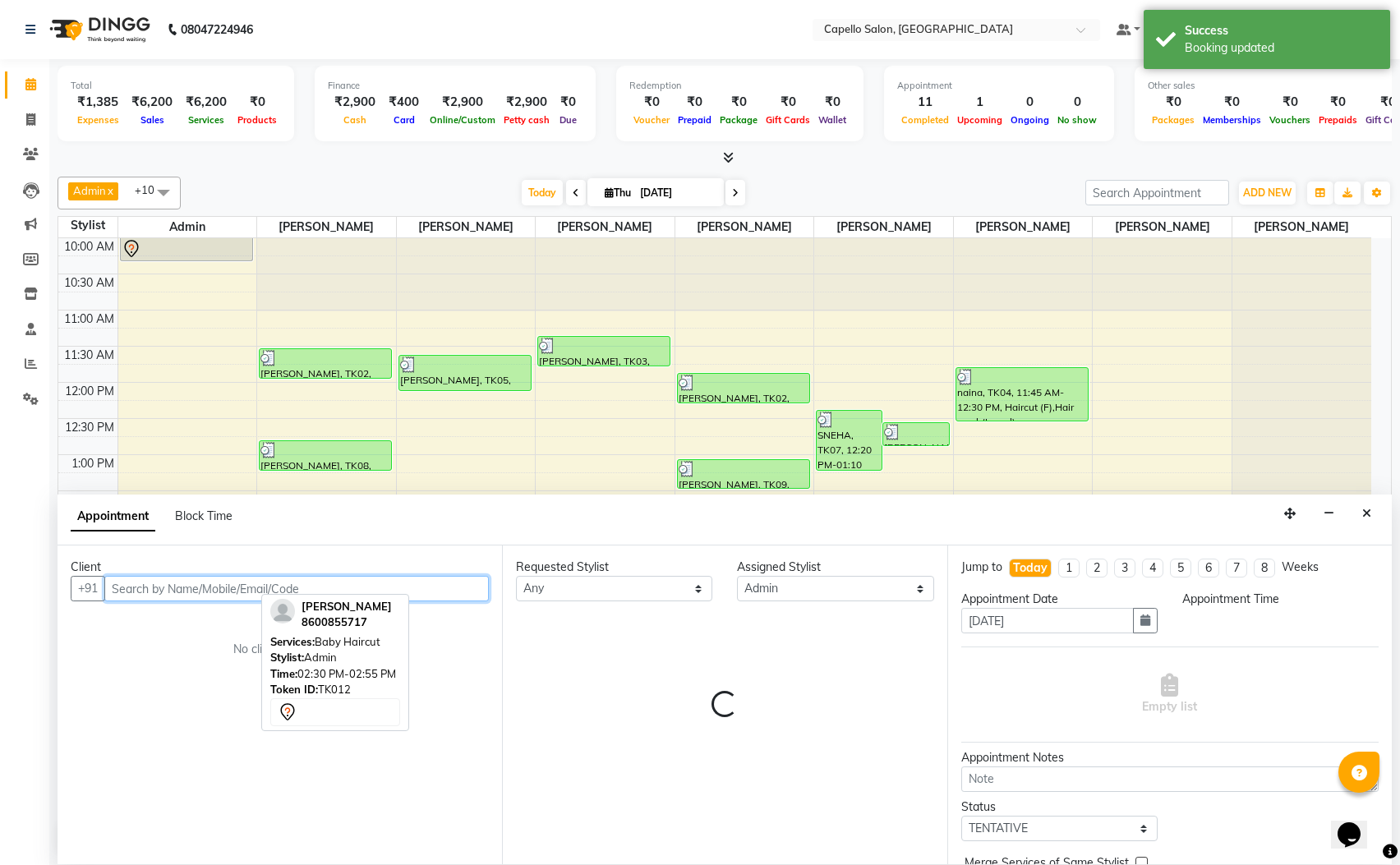
select select "870"
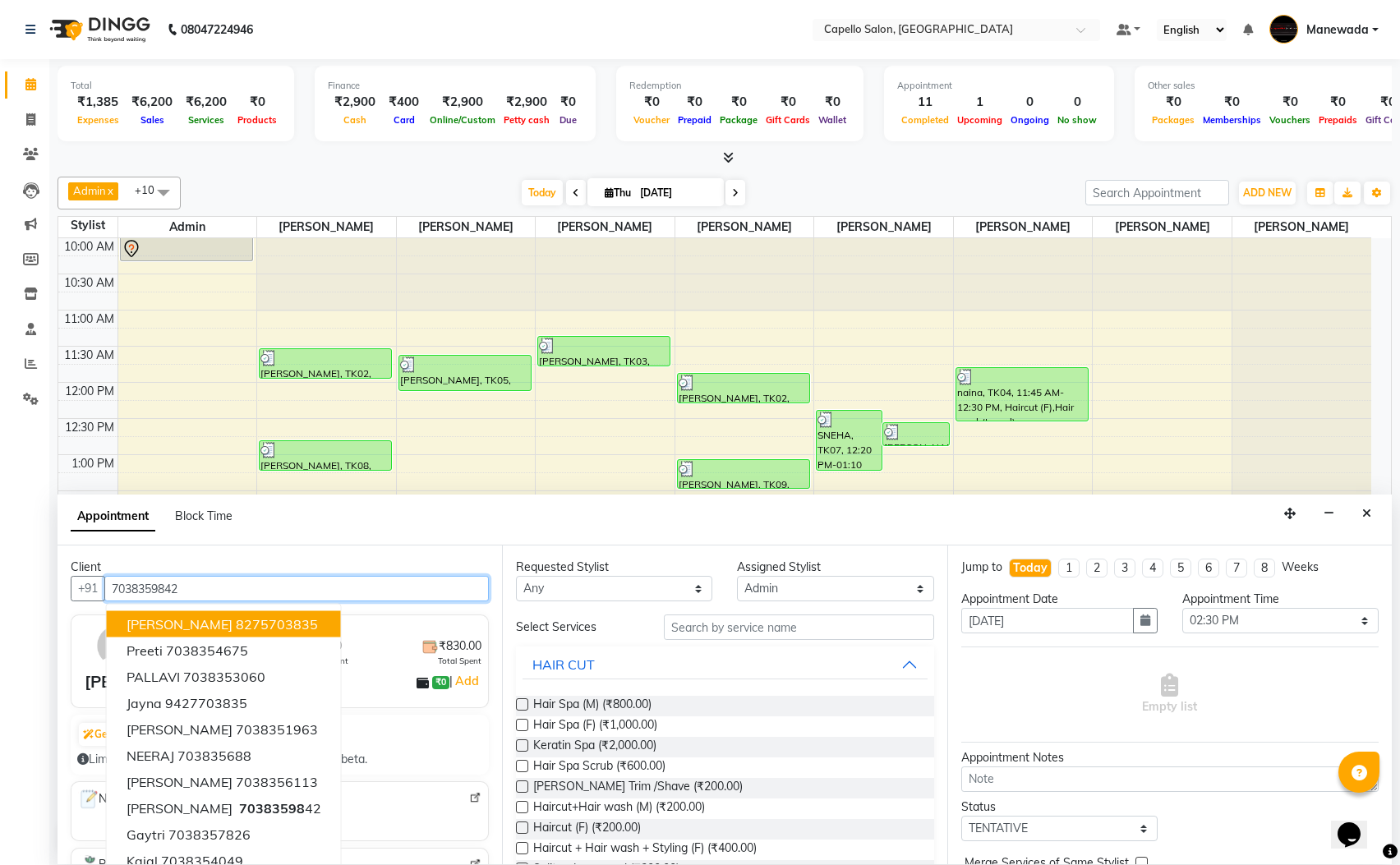
type input "7038359842"
click at [802, 627] on input "text" at bounding box center [798, 627] width 270 height 25
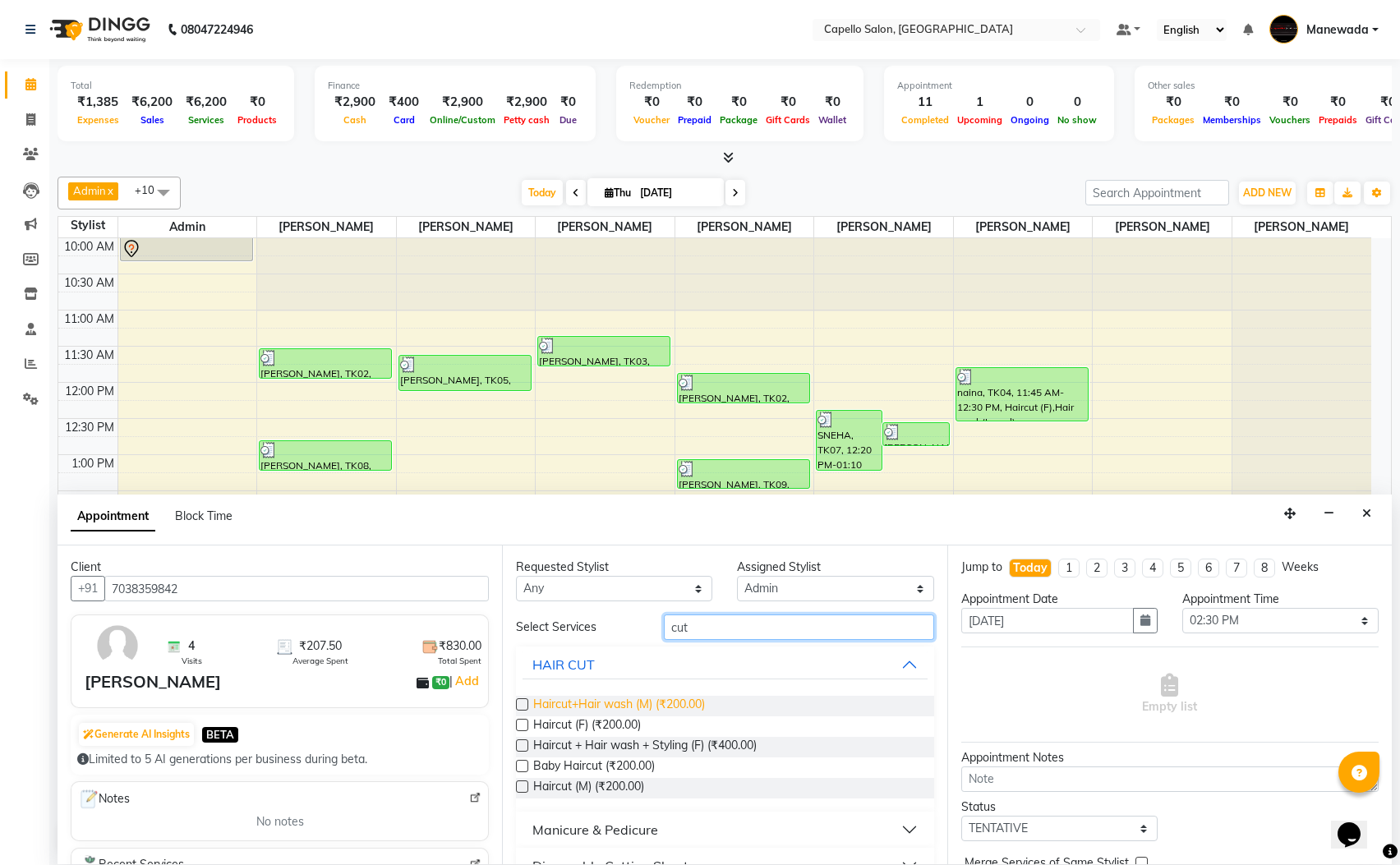
type input "cut"
click at [675, 707] on span "Haircut+Hair wash (M) (₹200.00)" at bounding box center [619, 705] width 172 height 20
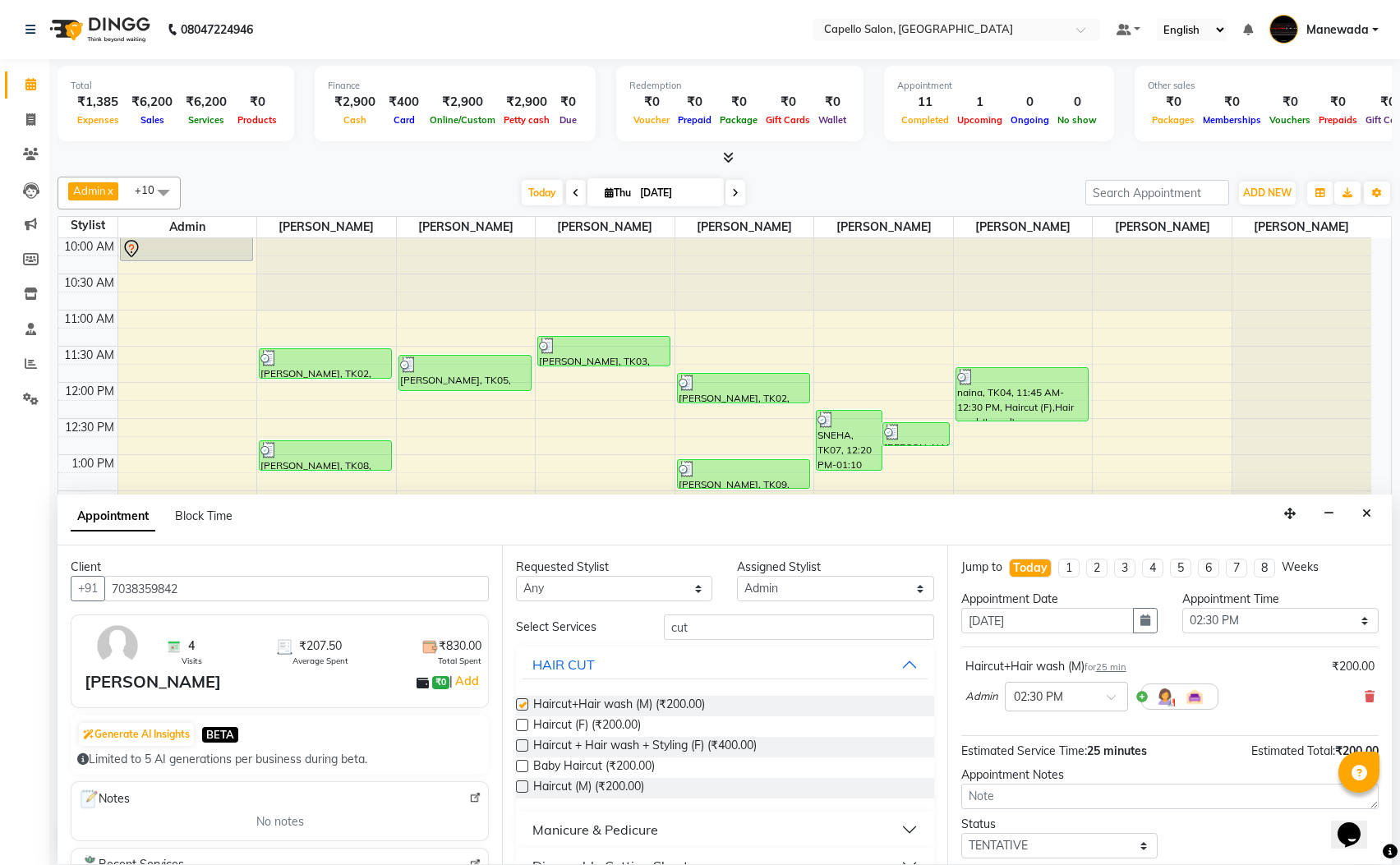
checkbox input "false"
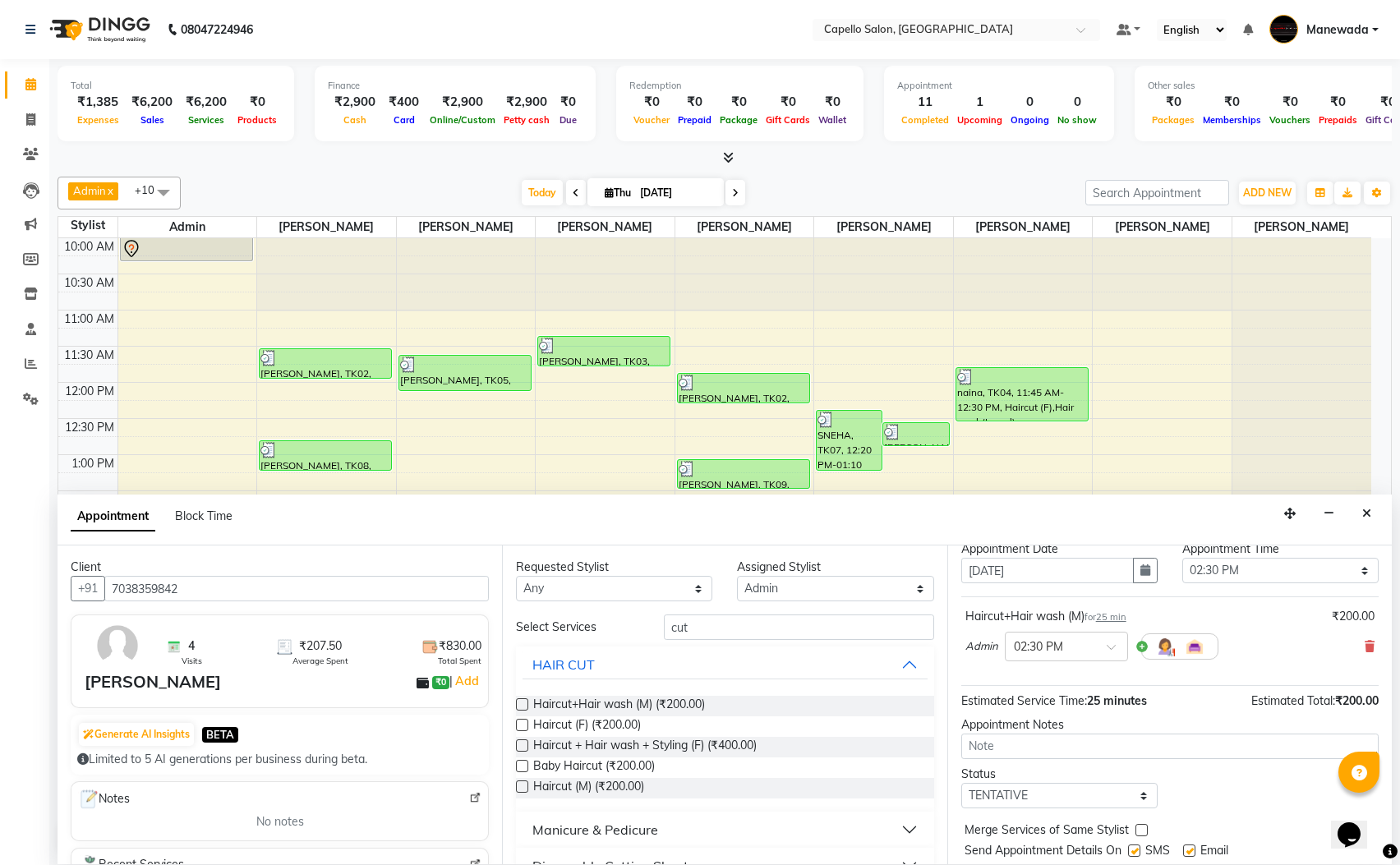
scroll to position [101, 0]
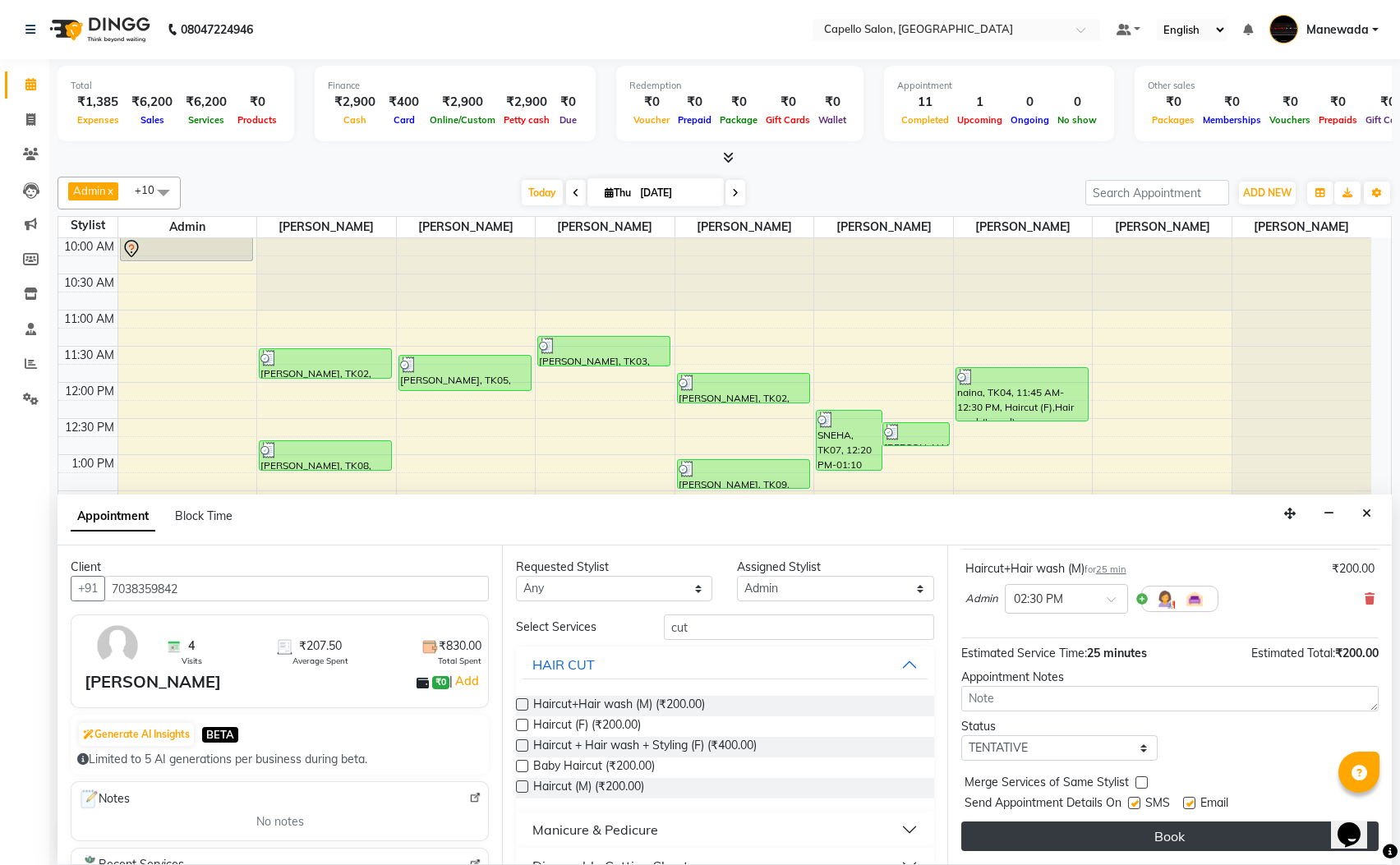
click at [1038, 828] on button "Book" at bounding box center [1170, 836] width 417 height 30
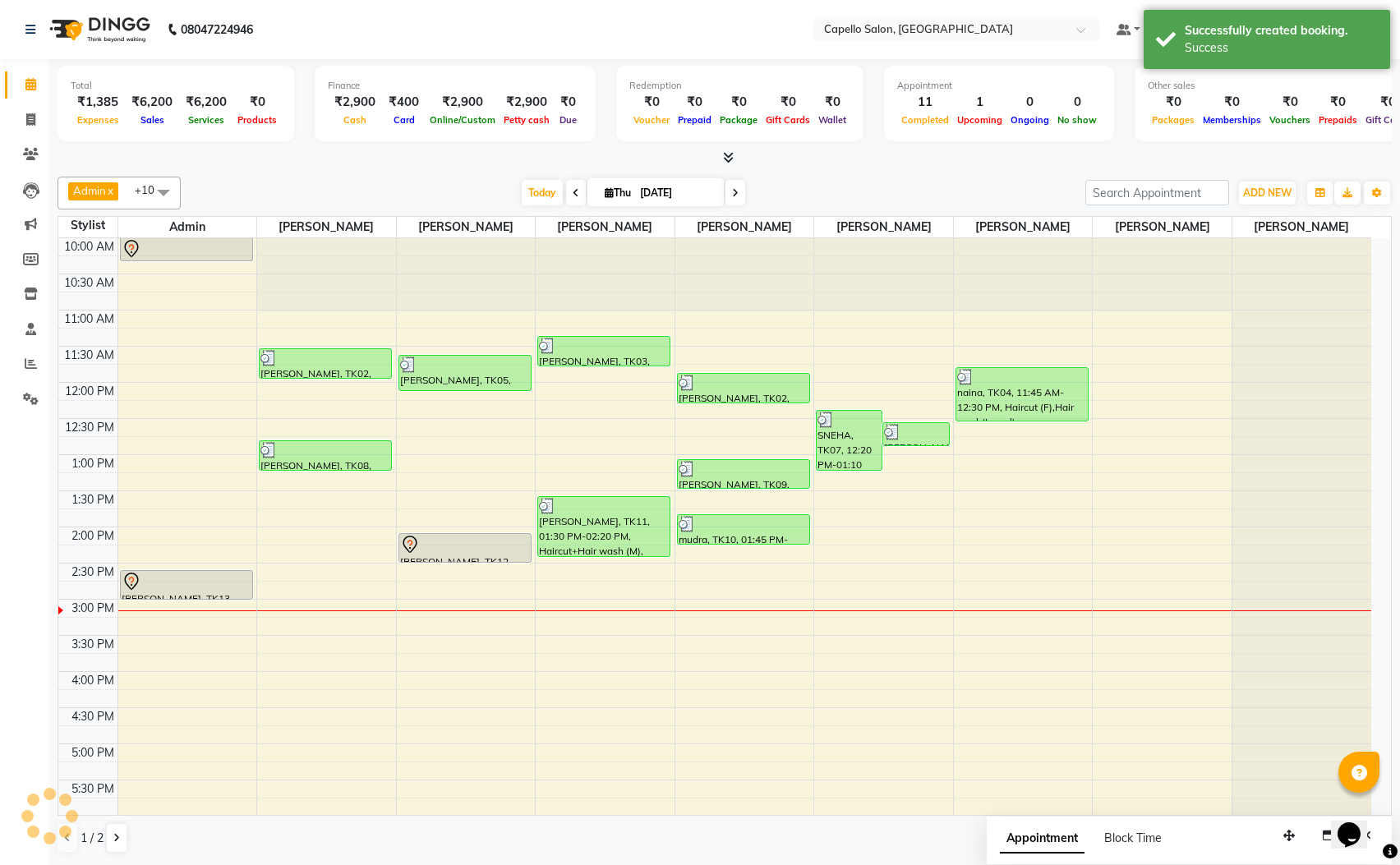
scroll to position [0, 0]
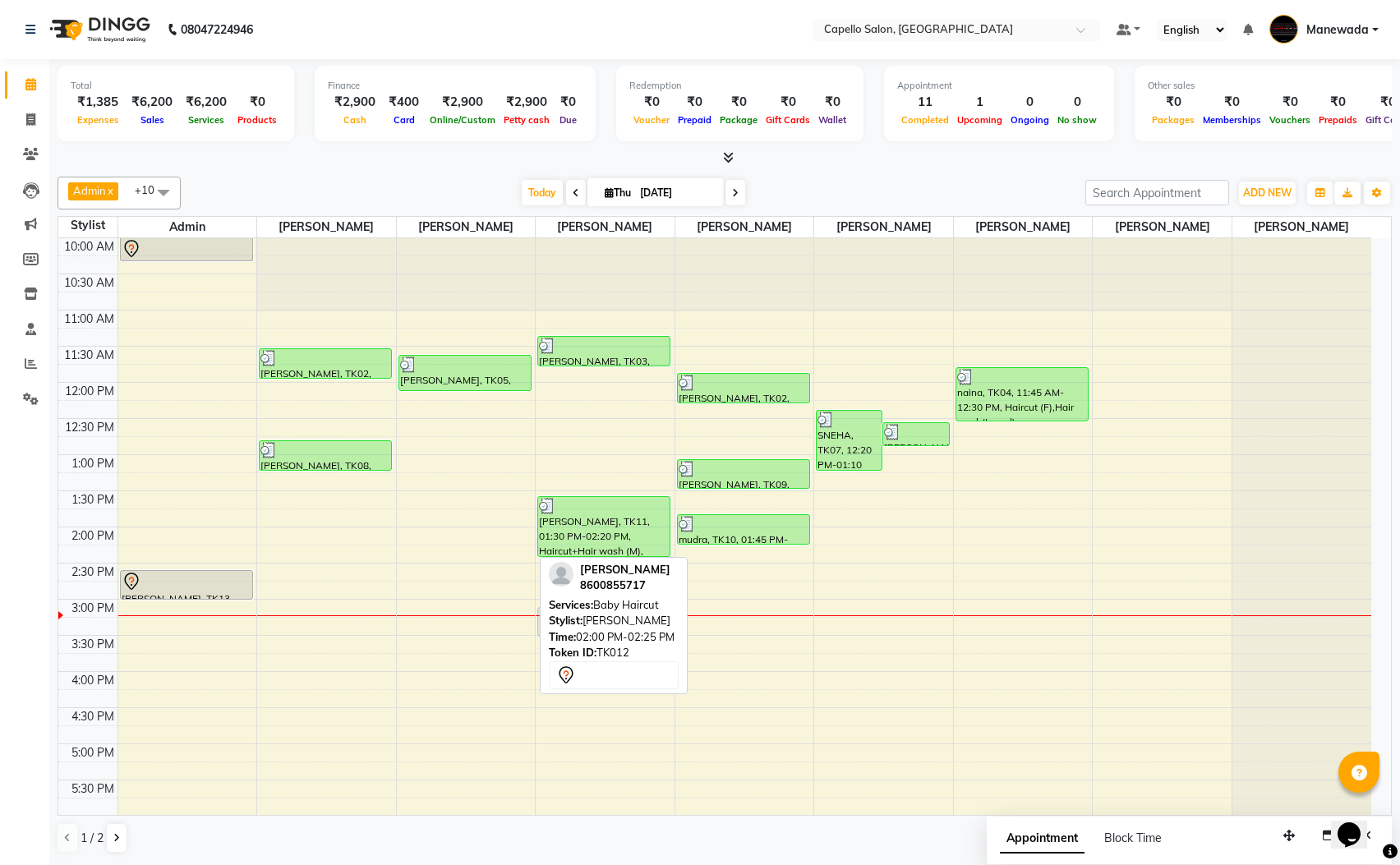
drag, startPoint x: 471, startPoint y: 547, endPoint x: 666, endPoint y: 616, distance: 206.8
click at [666, 616] on div "Admin x ROHIT LAKSHANE x Rahul Arje x DANISH KHAN x Rutik Barsagade x LATA SONI…" at bounding box center [725, 515] width 1335 height 690
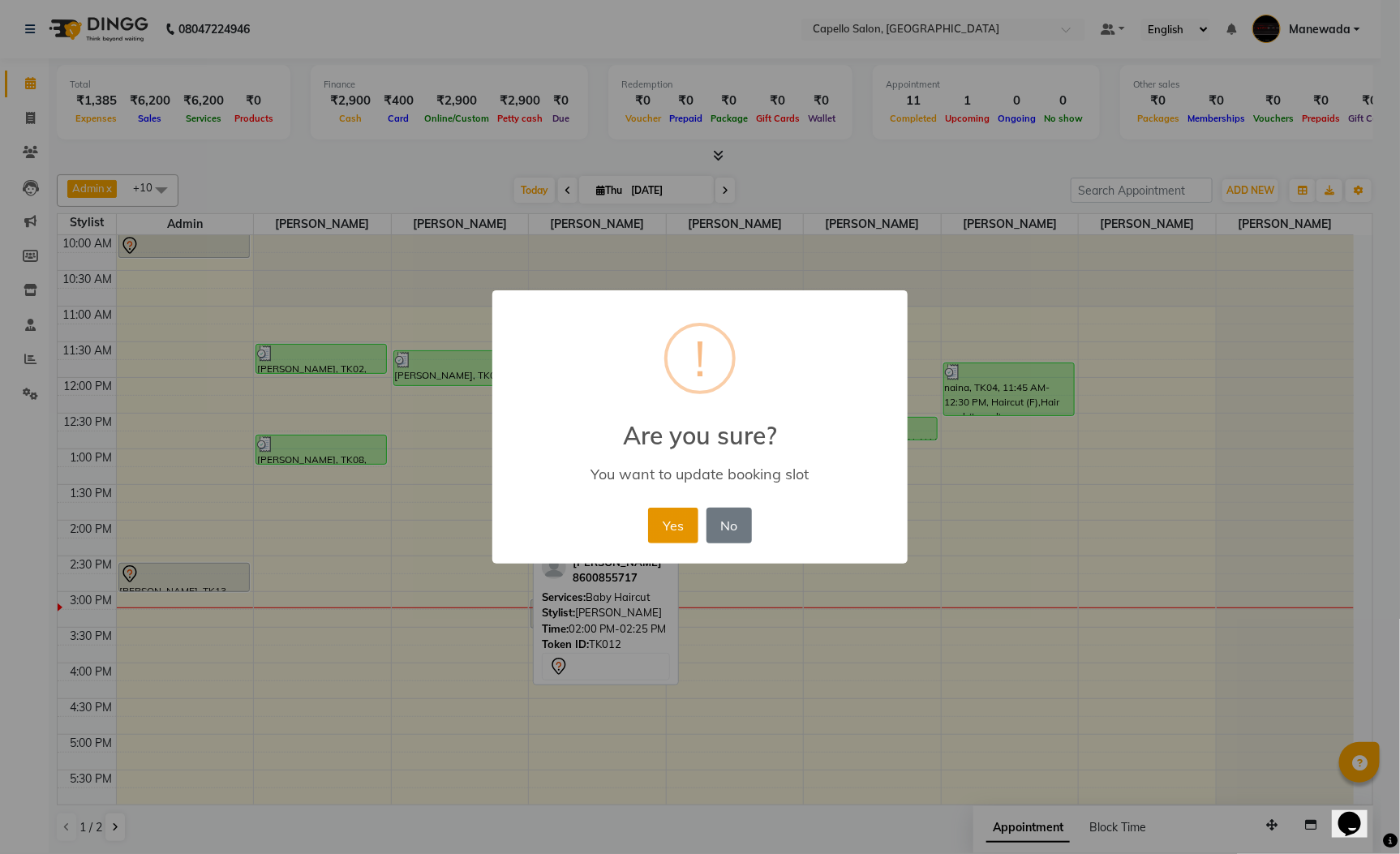
click at [666, 511] on button "Yes" at bounding box center [673, 526] width 49 height 36
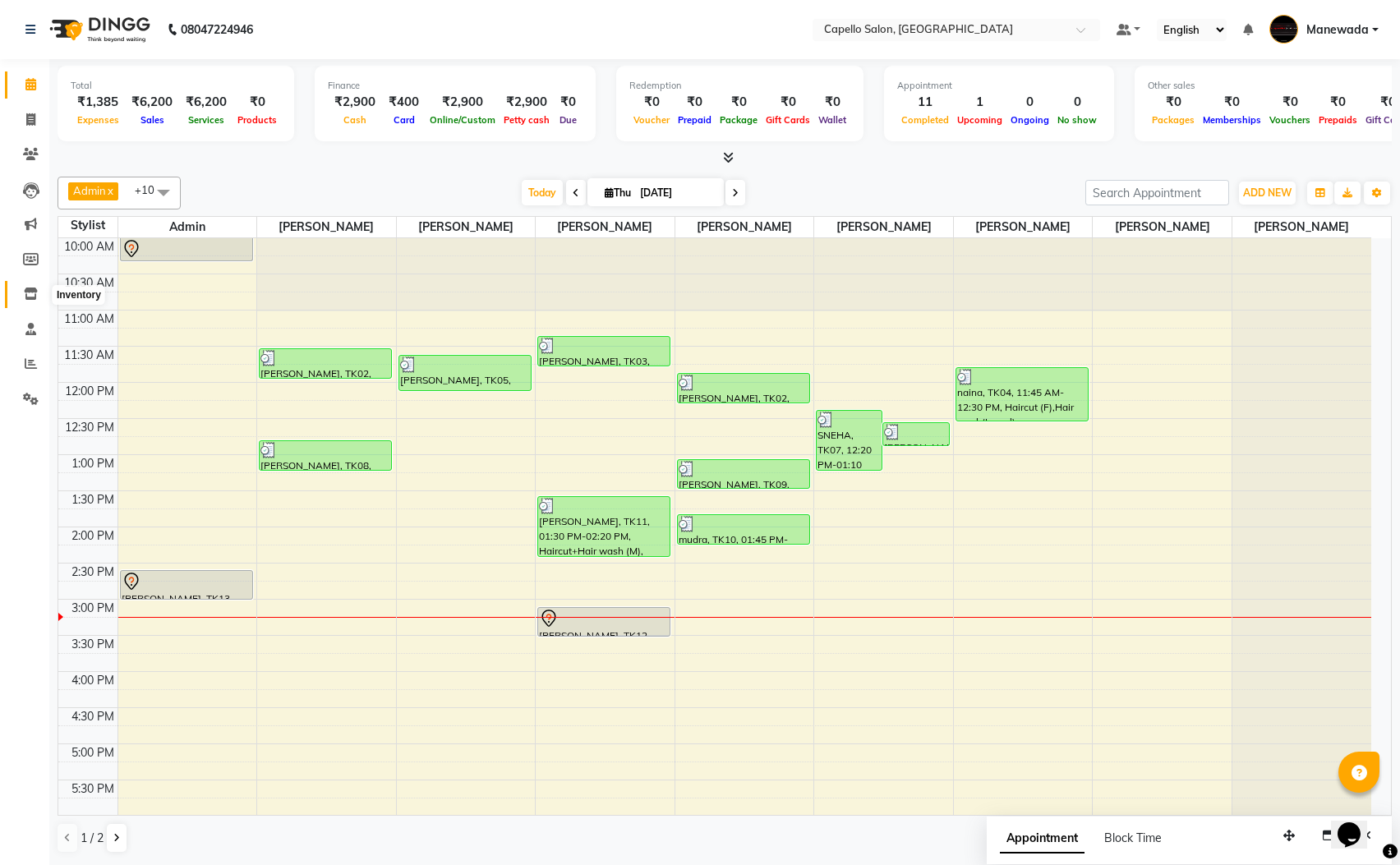
click at [25, 301] on span at bounding box center [31, 295] width 29 height 19
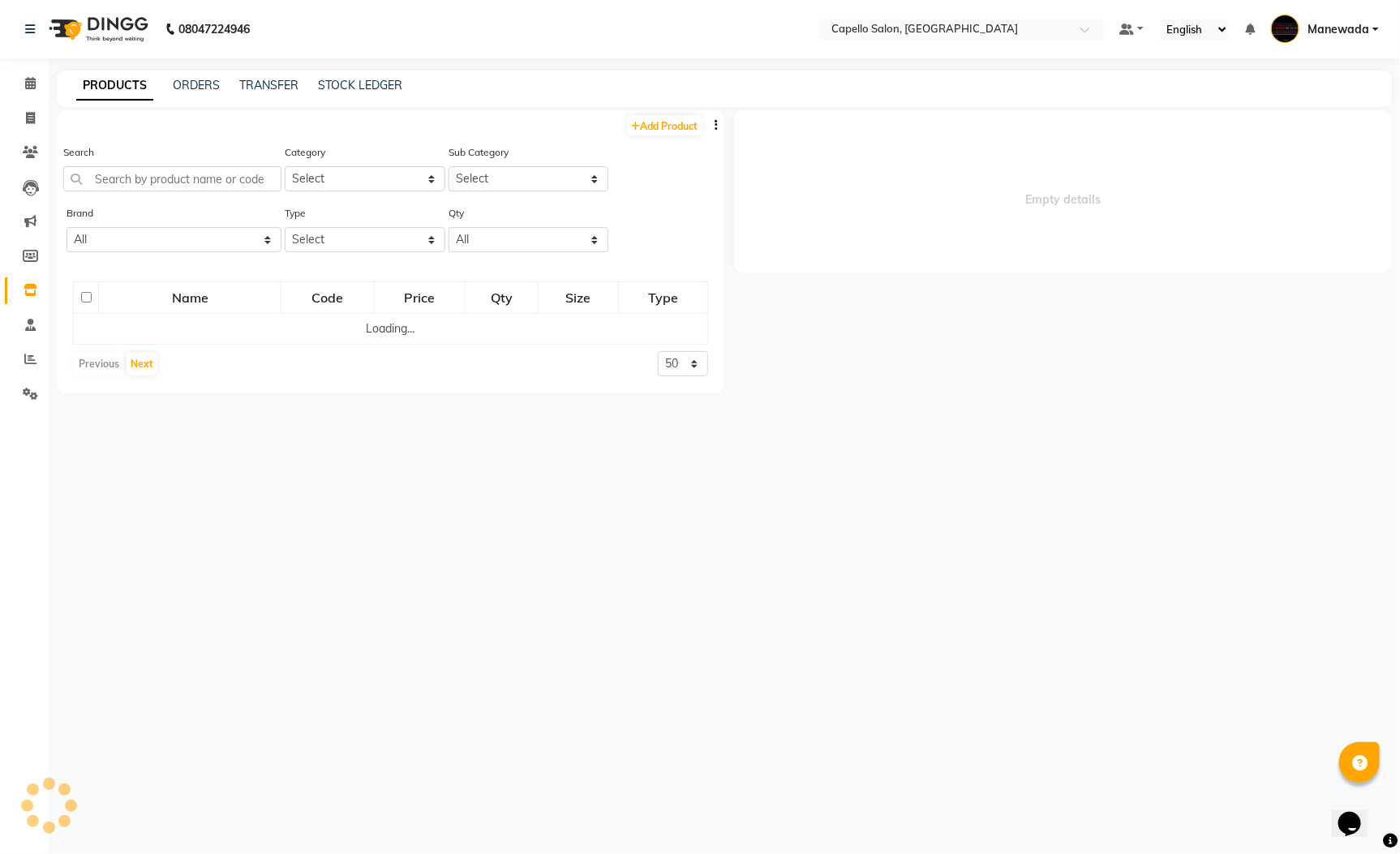
select select
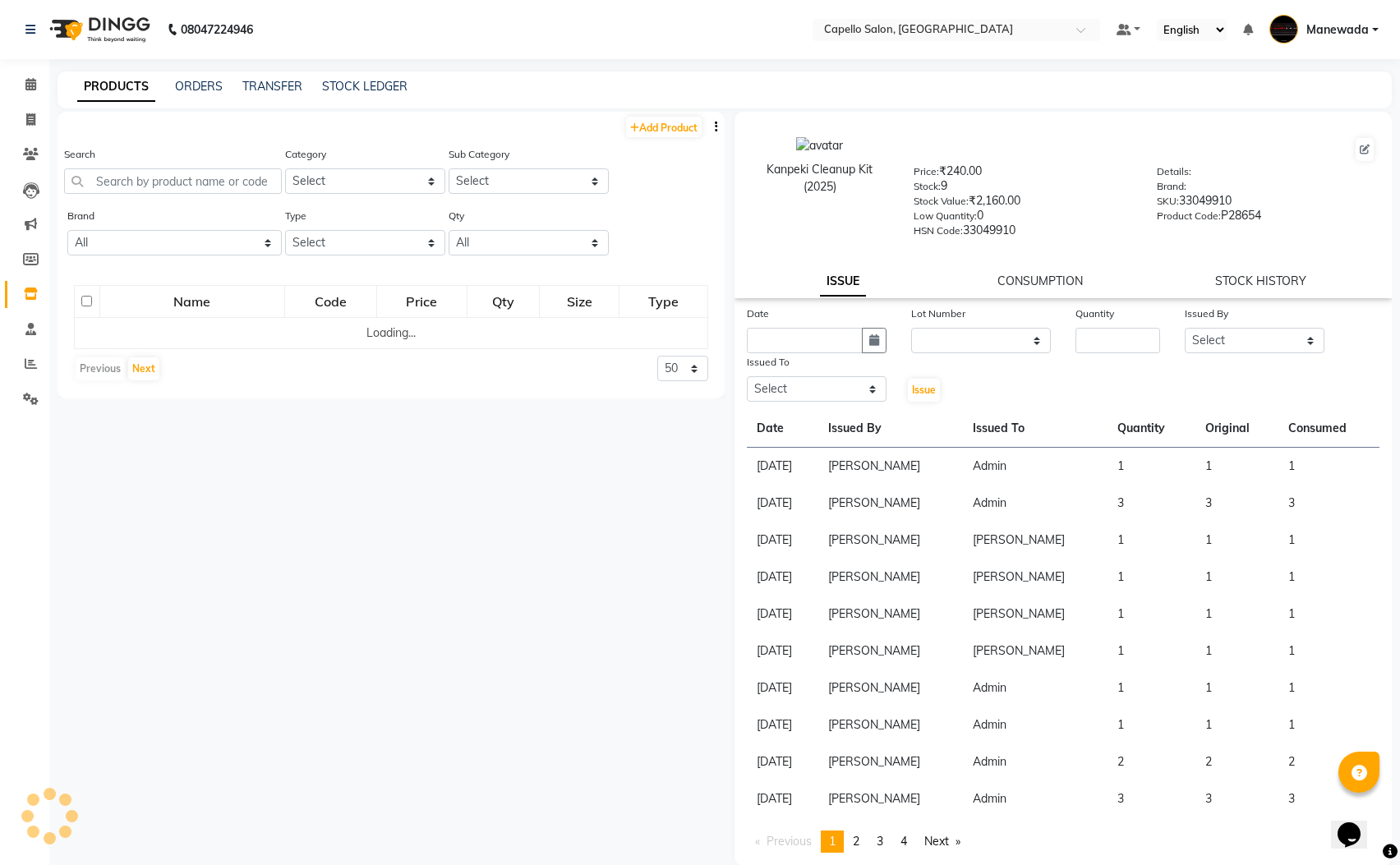
click at [180, 156] on div "Search" at bounding box center [173, 169] width 217 height 48
click at [171, 166] on div "Search" at bounding box center [173, 169] width 217 height 48
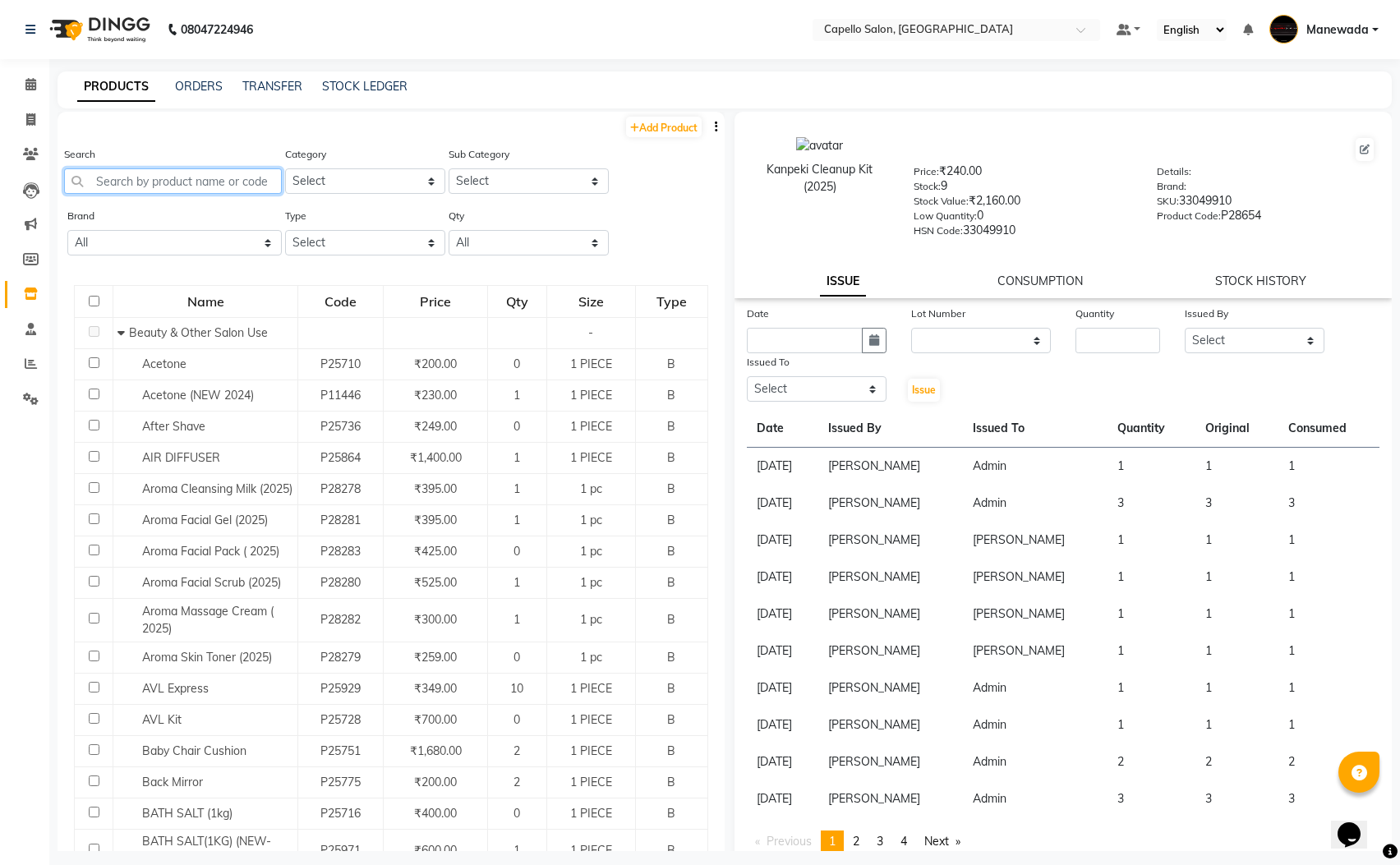
click at [186, 188] on input "text" at bounding box center [173, 181] width 217 height 25
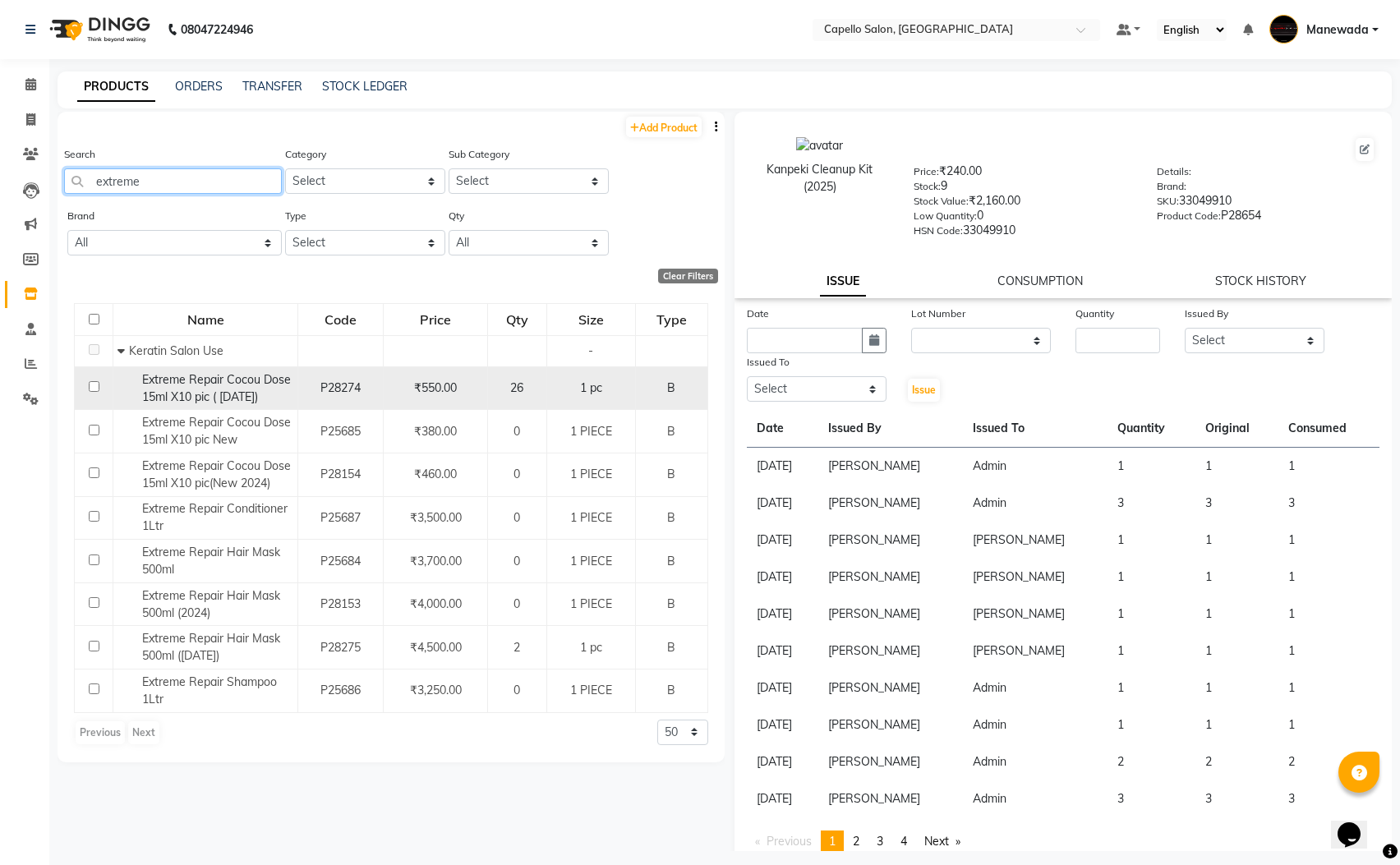
type input "extreme"
click at [190, 405] on div "Extreme Repair Cocou Dose 15ml X10 pic ( [DATE])" at bounding box center [205, 388] width 176 height 35
select select
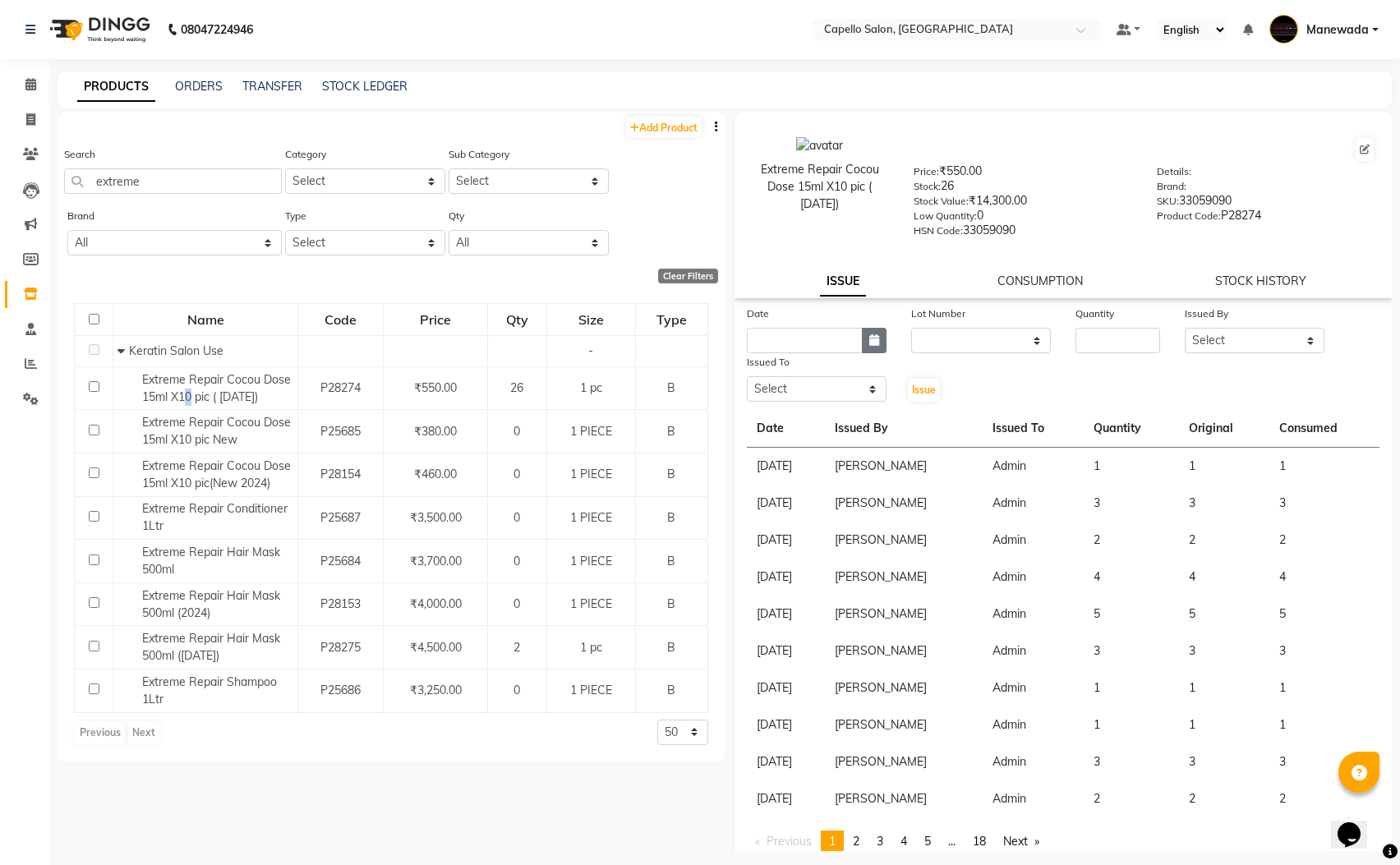
click at [869, 335] on icon "button" at bounding box center [874, 340] width 10 height 12
select select "9"
select select "2025"
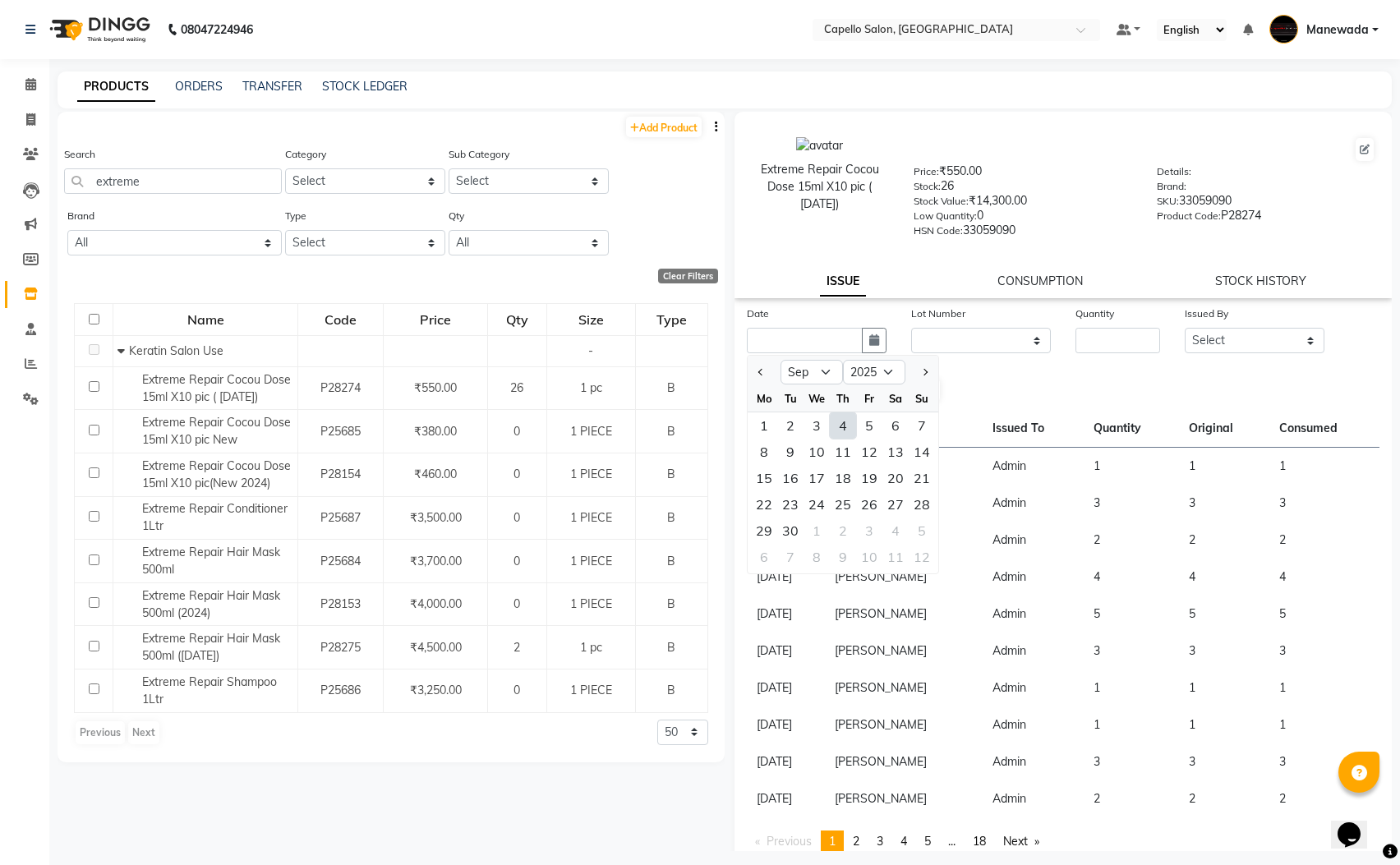
click at [850, 417] on div "4" at bounding box center [842, 425] width 26 height 26
type input "[DATE]"
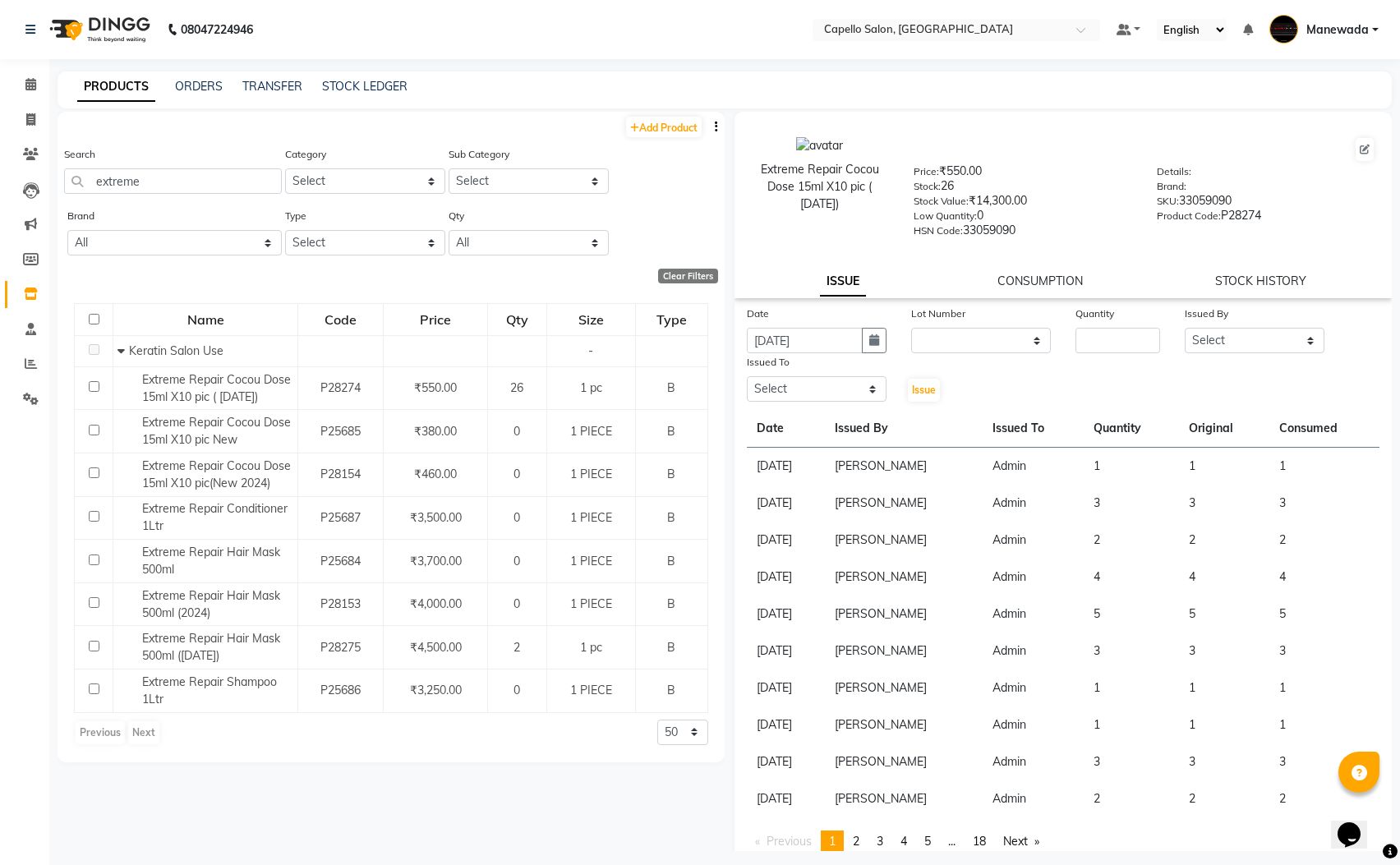
click at [884, 336] on div "Date 04-09-2025" at bounding box center [816, 329] width 164 height 48
click at [875, 335] on button "button" at bounding box center [874, 340] width 25 height 25
select select "9"
select select "2025"
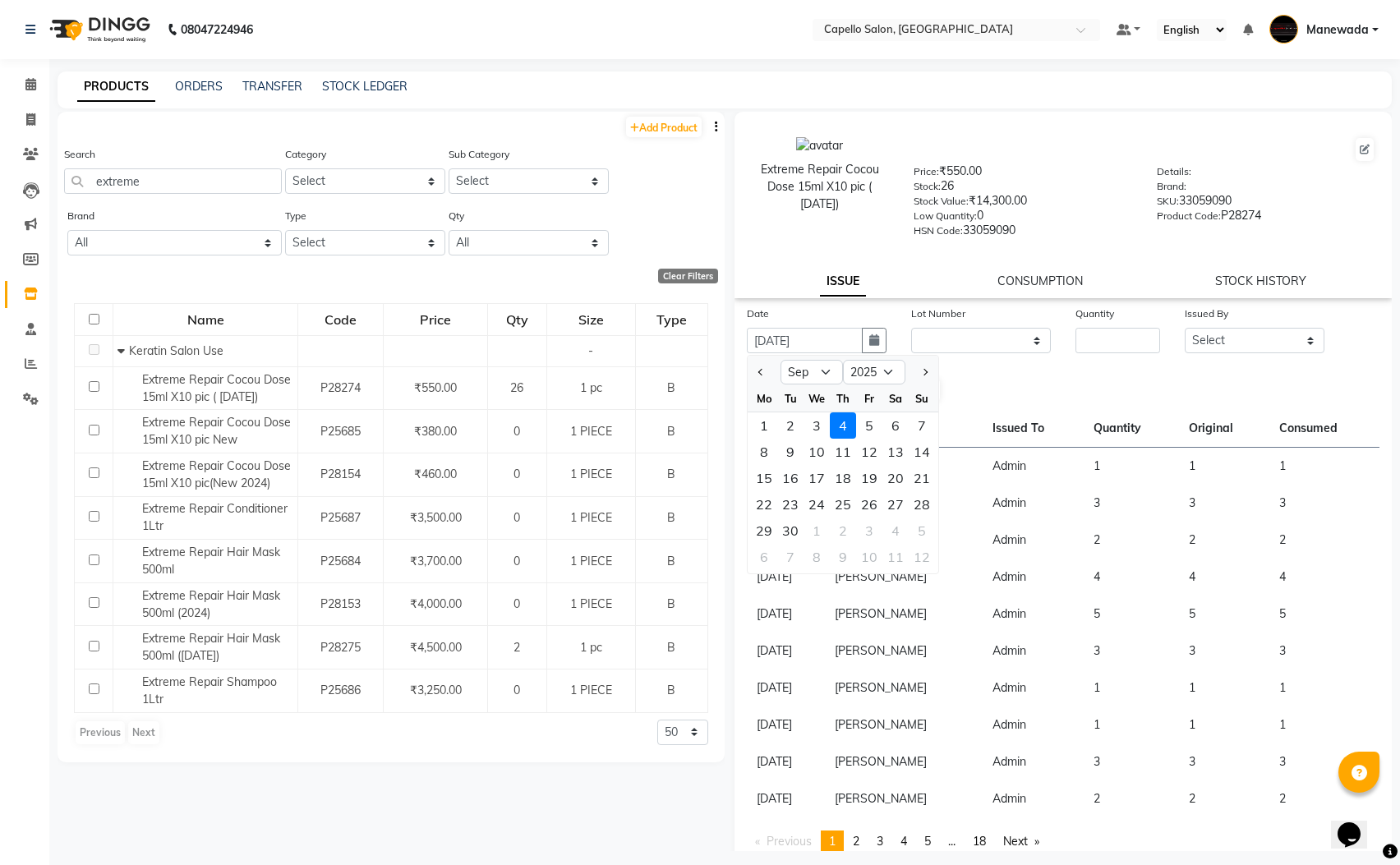
click at [976, 301] on div "Extreme Repair Cocou Dose 15ml X10 pic ( Dec 2024) Price: ₹550.00 Stock: 26 Sto…" at bounding box center [1063, 488] width 658 height 754
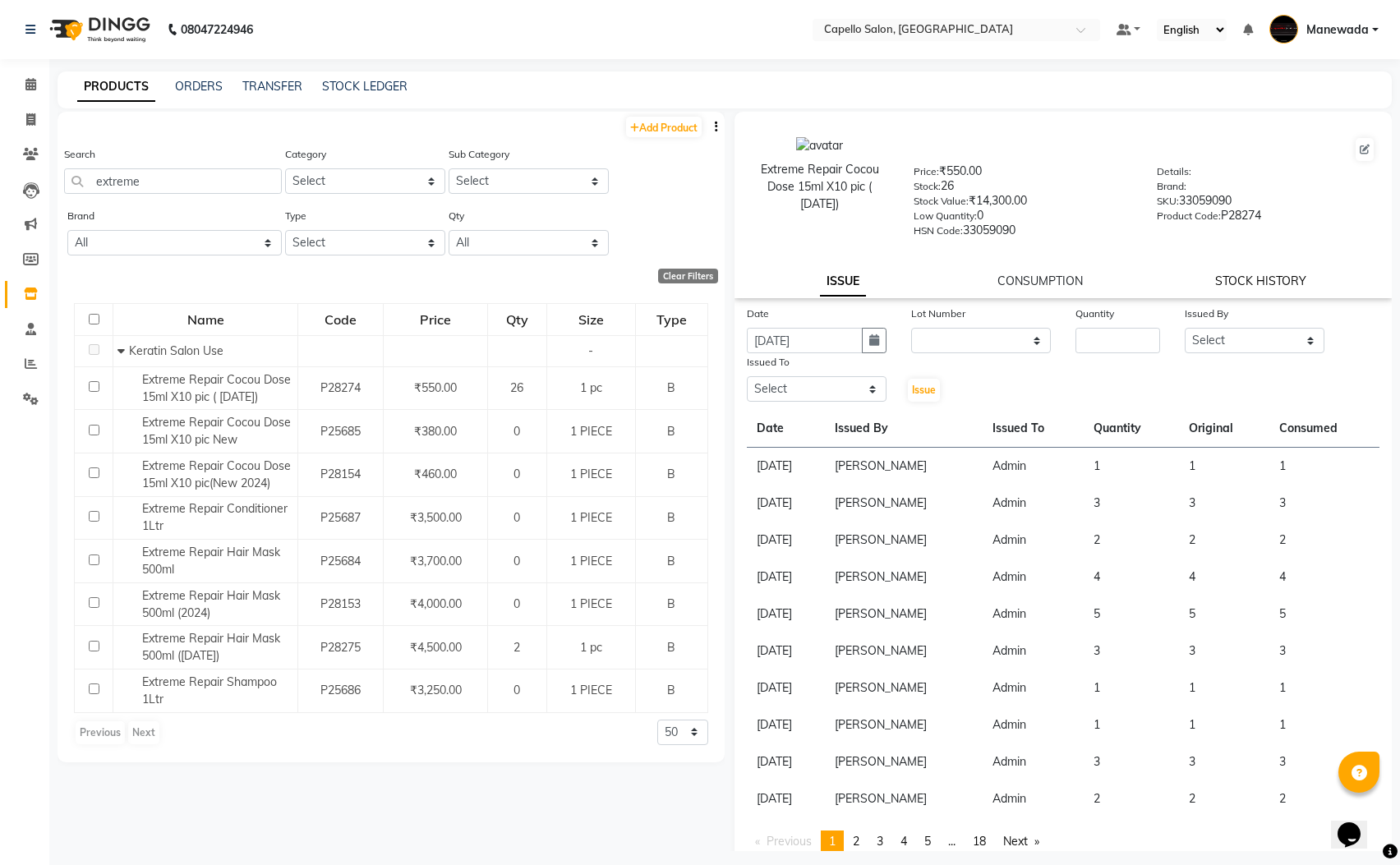
click at [1283, 277] on link "STOCK HISTORY" at bounding box center [1261, 281] width 91 height 14
select select "all"
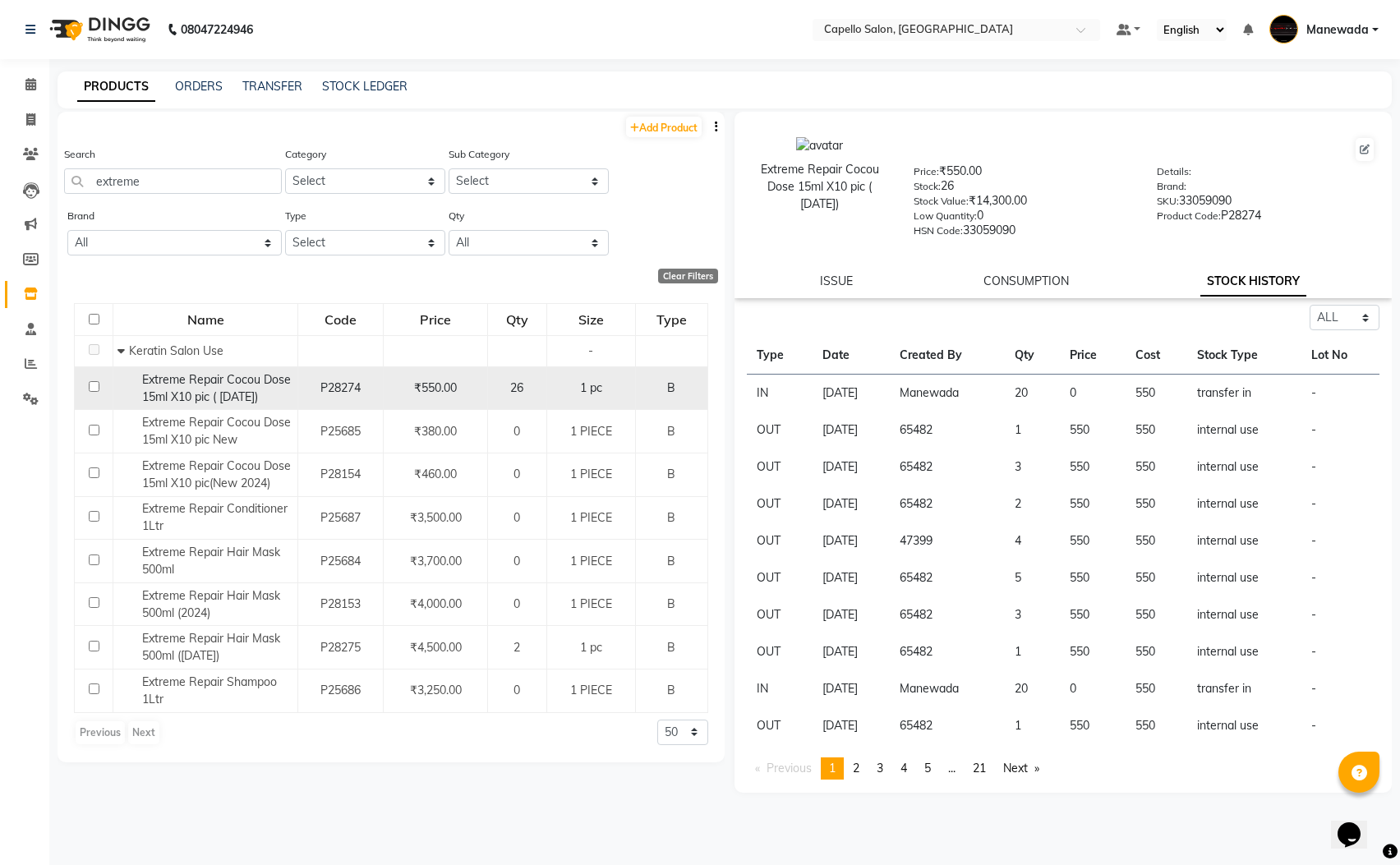
click at [276, 378] on span "Extreme Repair Cocou Dose 15ml X10 pic ( [DATE])" at bounding box center [216, 387] width 149 height 32
click at [94, 385] on input "checkbox" at bounding box center [93, 386] width 11 height 11
checkbox input "true"
click at [837, 274] on link "ISSUE" at bounding box center [837, 281] width 33 height 14
select select
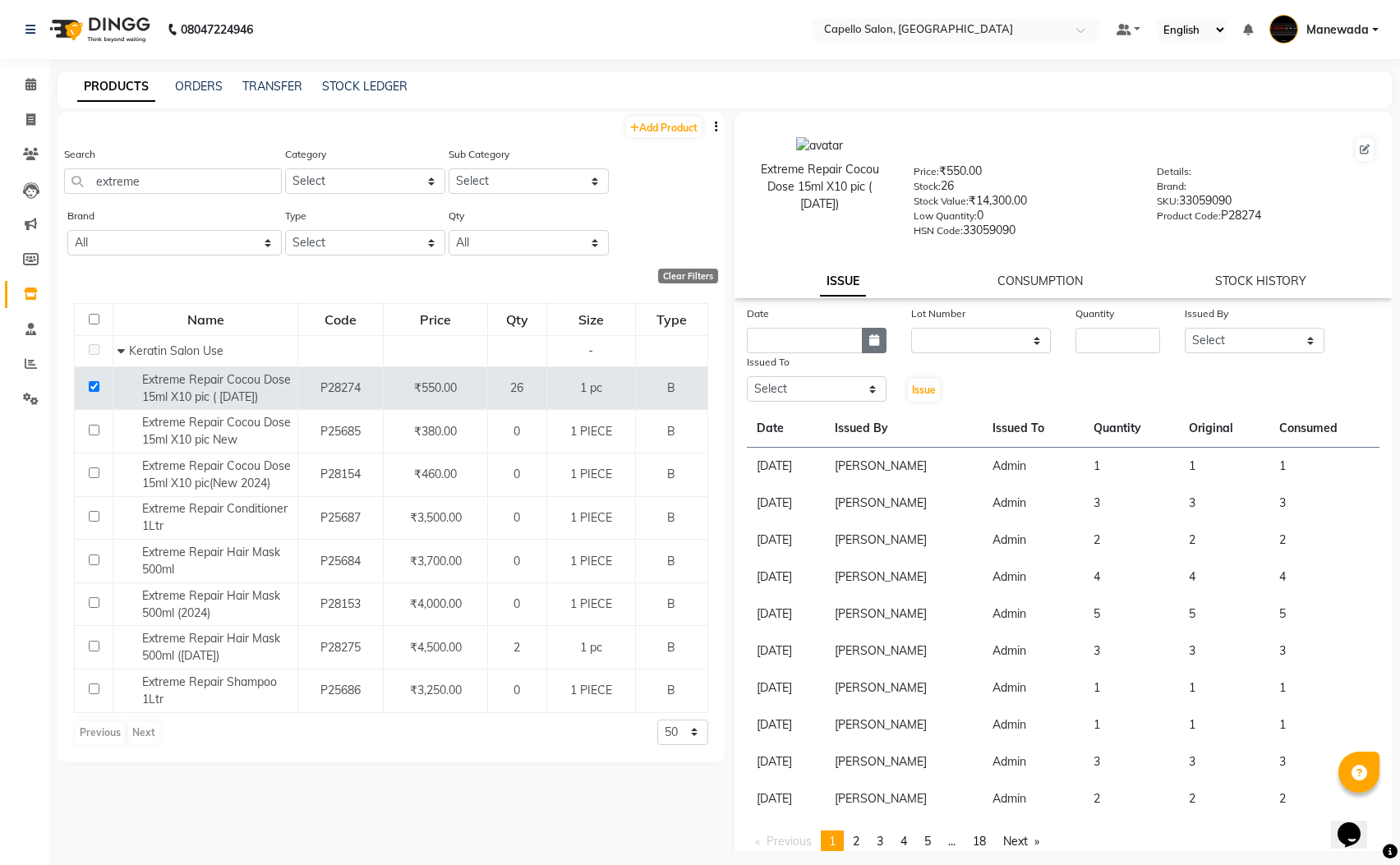
click at [873, 337] on icon "button" at bounding box center [874, 340] width 10 height 12
select select "9"
select select "2025"
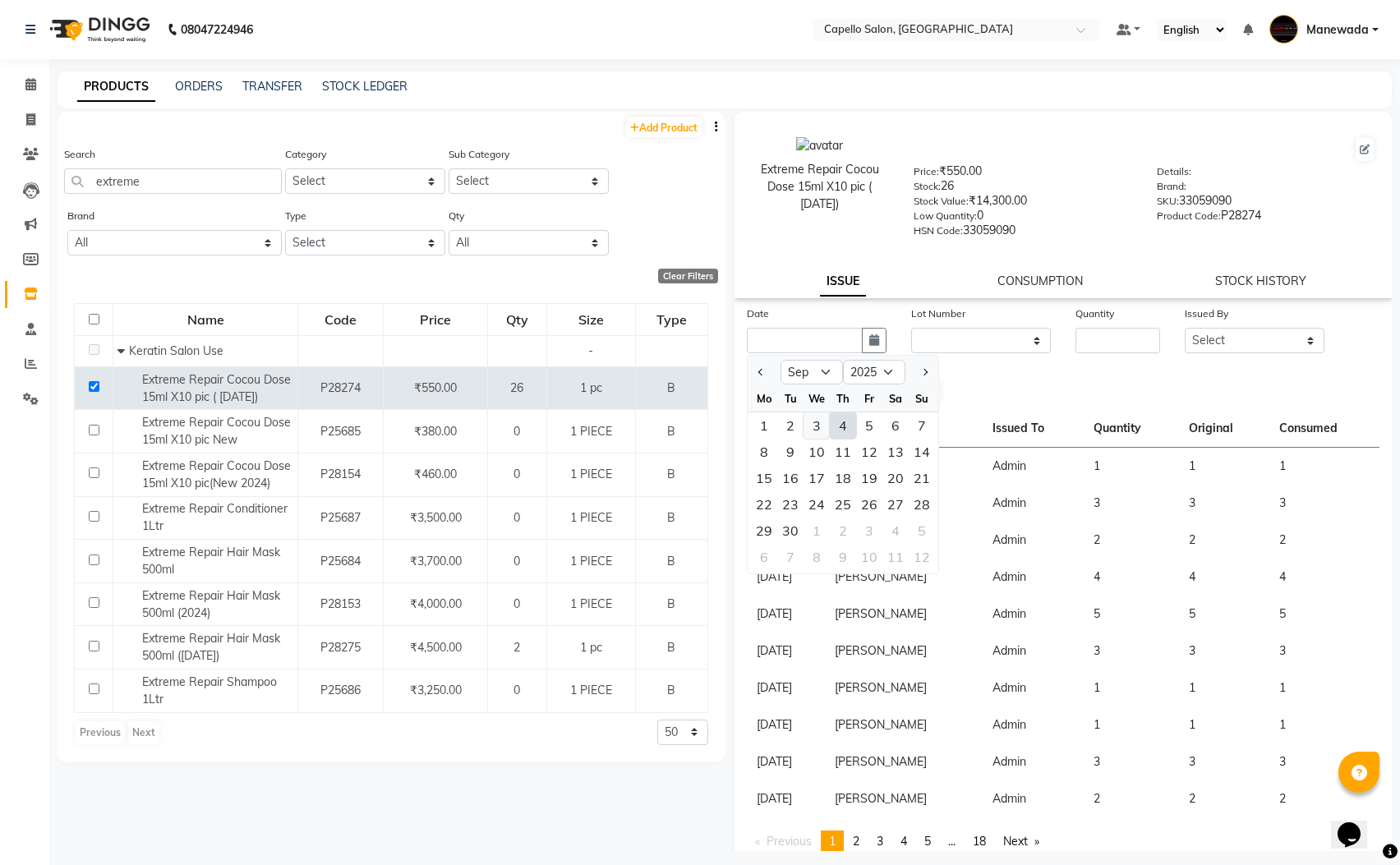
click at [816, 424] on div "3" at bounding box center [816, 425] width 26 height 26
type input "[DATE]"
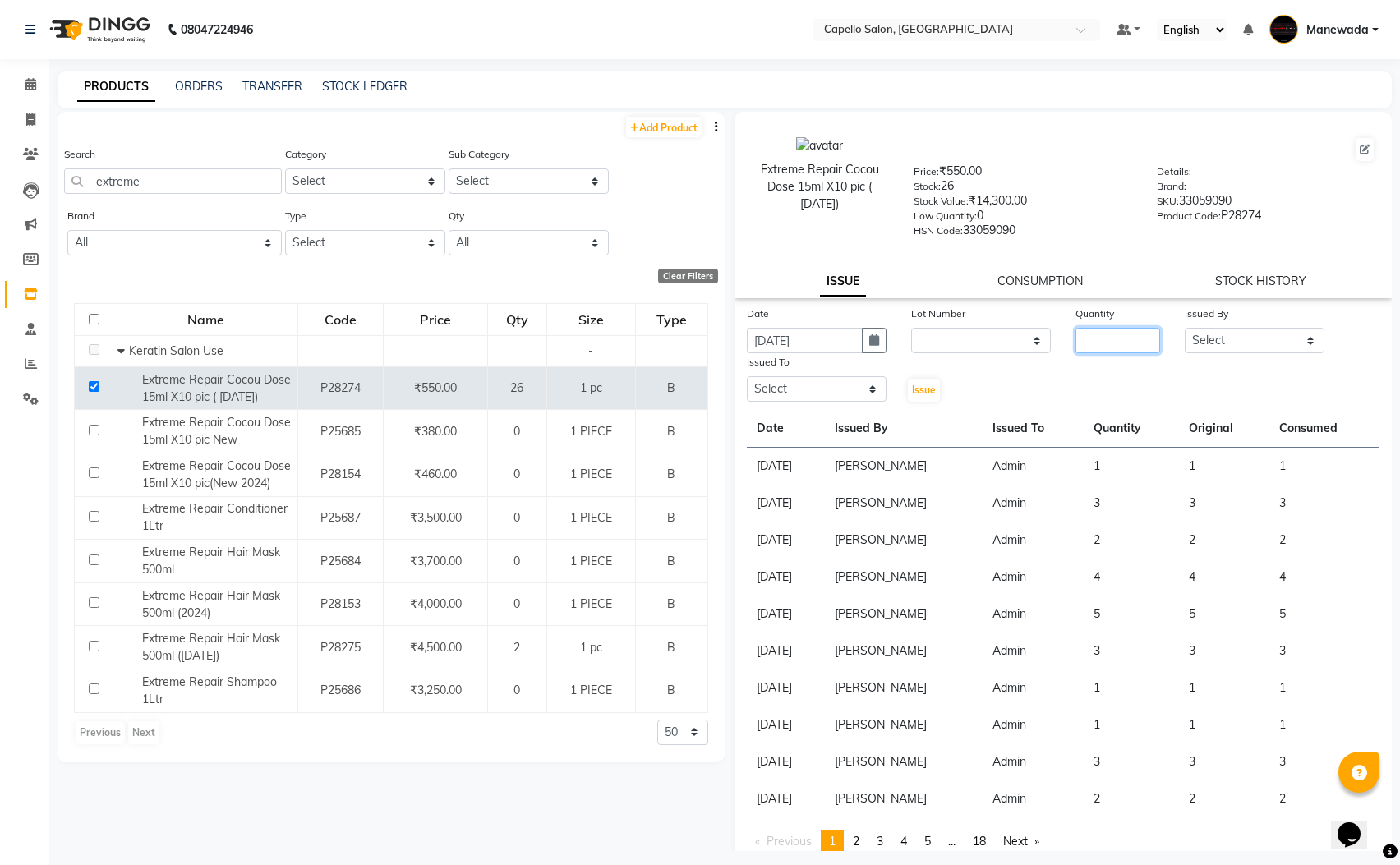
click at [1099, 338] on input "number" at bounding box center [1118, 340] width 85 height 25
type input "2"
select select "65482"
select select "15774"
click at [908, 379] on button "Issue" at bounding box center [923, 390] width 32 height 23
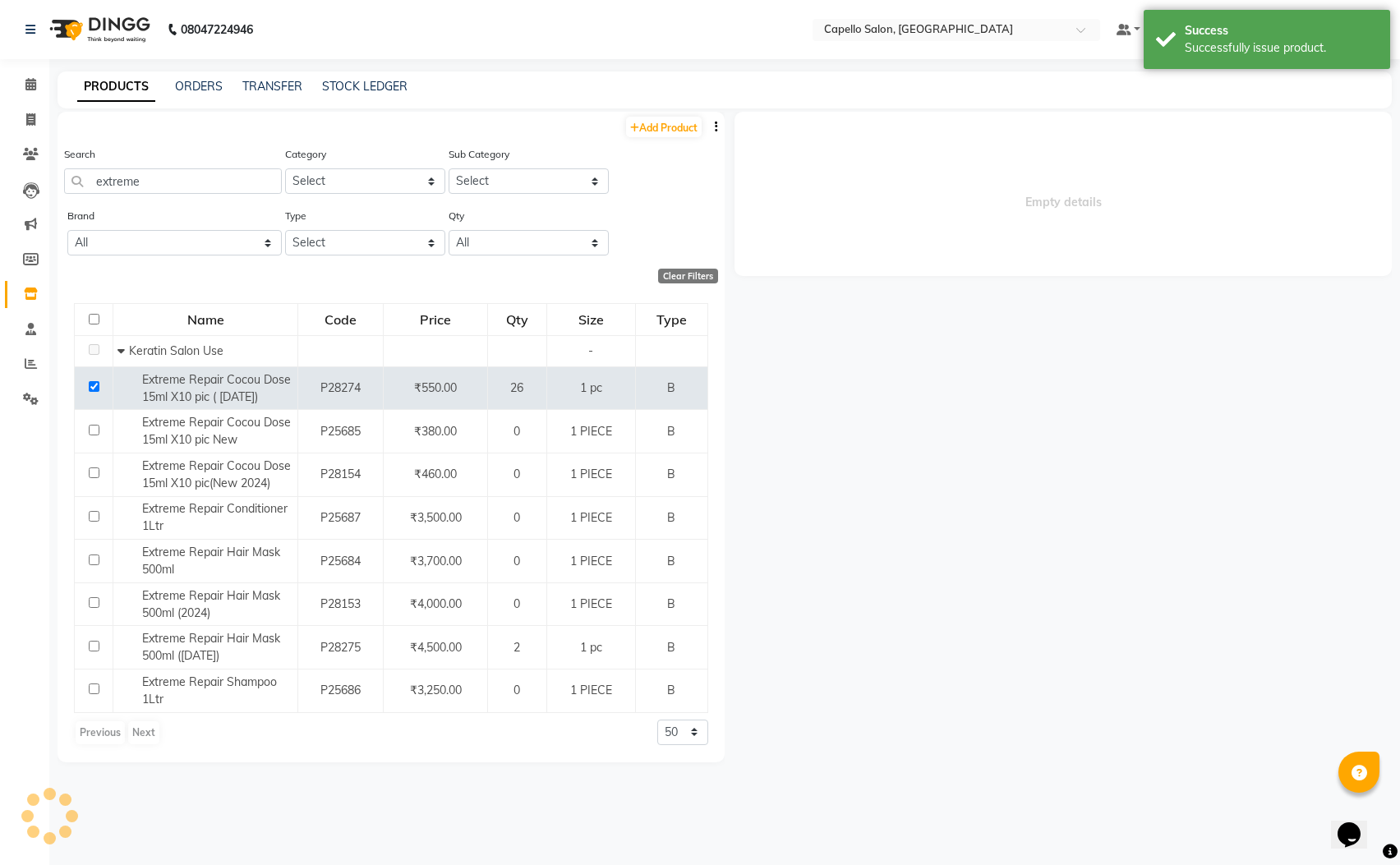
select select
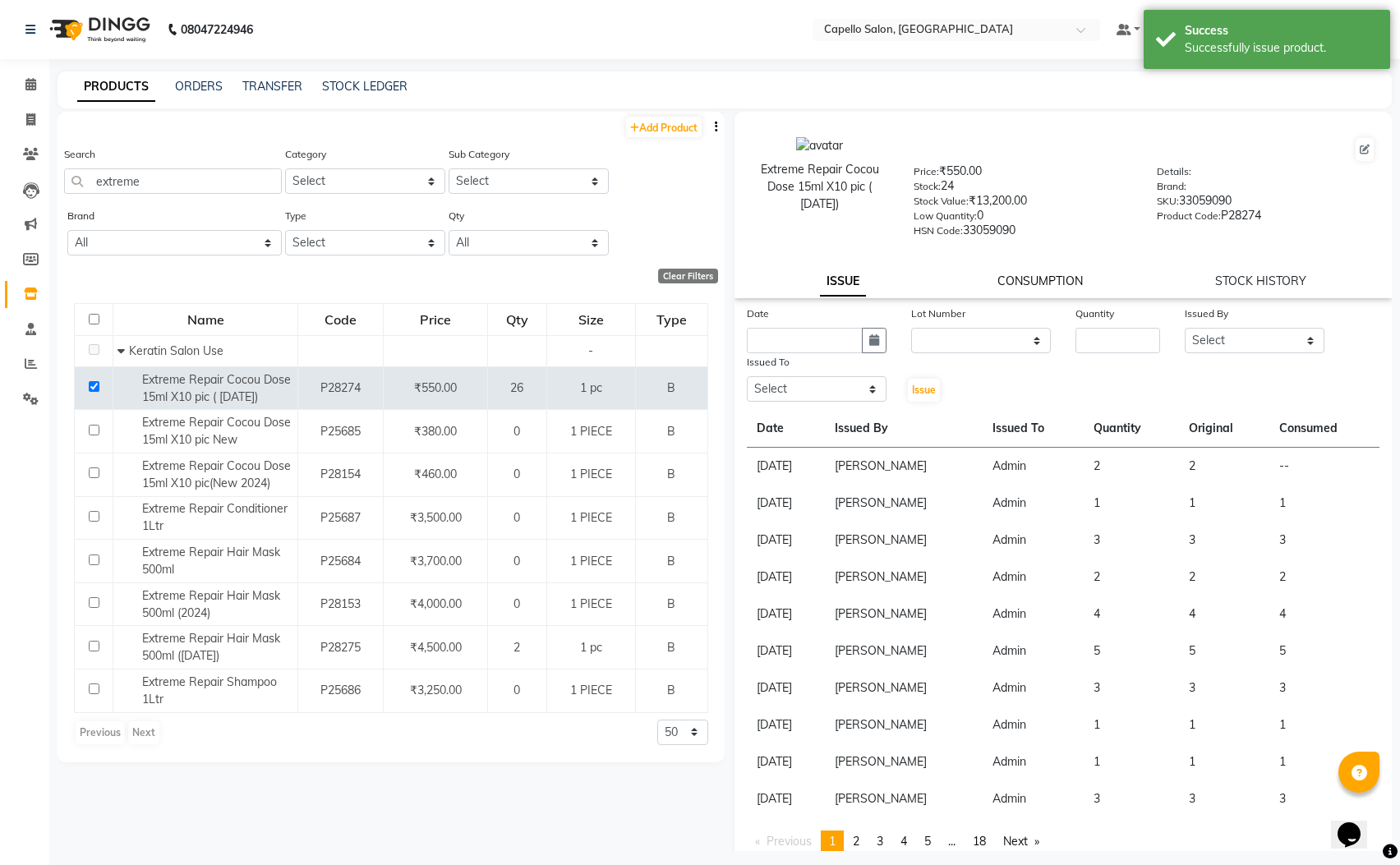
click at [1045, 284] on link "CONSUMPTION" at bounding box center [1039, 281] width 86 height 14
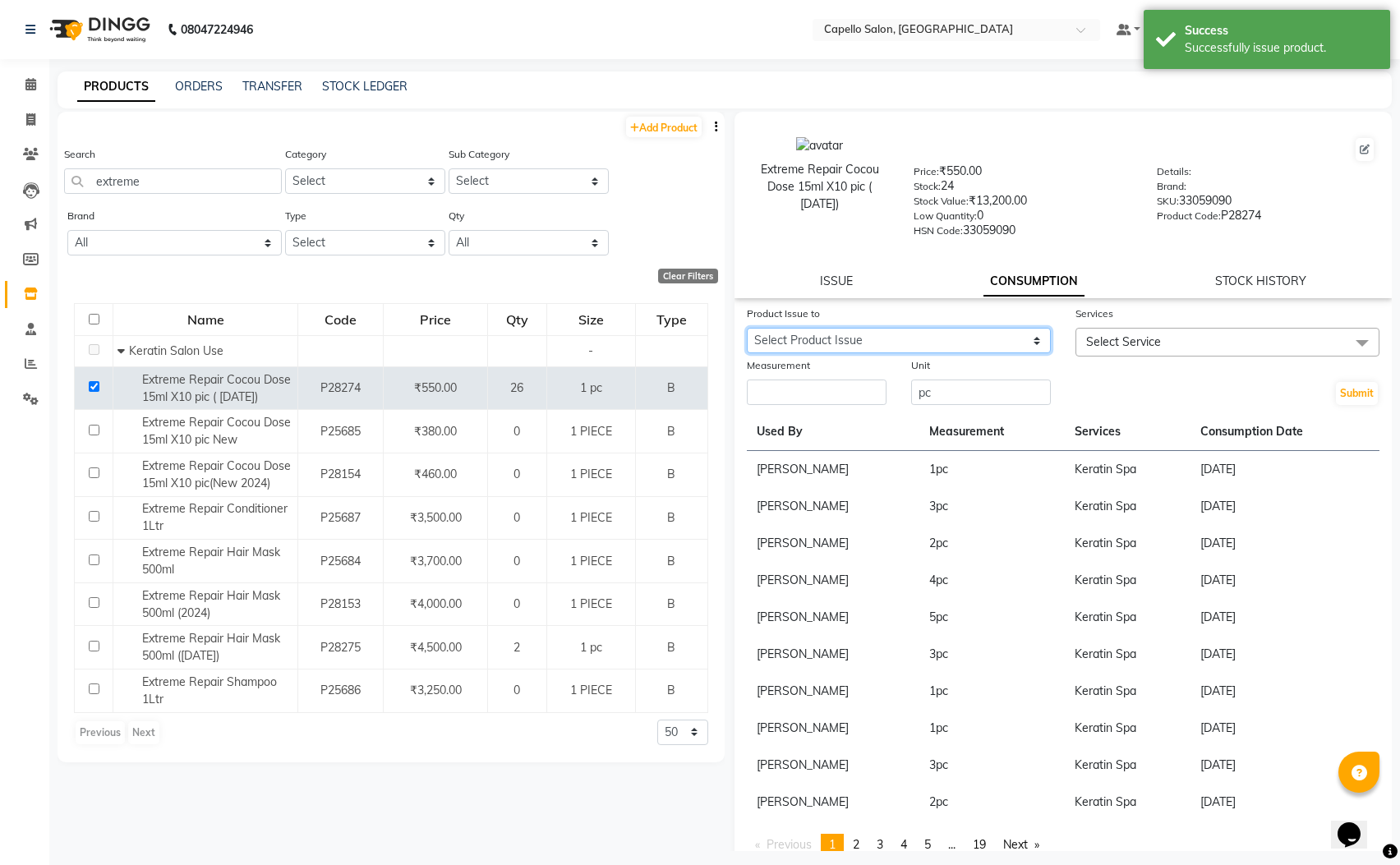
drag, startPoint x: 987, startPoint y: 333, endPoint x: 988, endPoint y: 345, distance: 12.0
click at [987, 333] on select "Select Product Issue 2025-09-03, Issued to: Admin, Balance: 2" at bounding box center [899, 340] width 304 height 25
click at [747, 328] on select "Select Product Issue 2025-09-03, Issued to: Admin, Balance: 2" at bounding box center [899, 340] width 304 height 25
click at [962, 328] on select "Select Product Issue 2025-09-03, Issued to: Admin, Balance: 2" at bounding box center [899, 340] width 304 height 25
click at [964, 347] on select "Select Product Issue 2025-09-03, Issued to: Admin, Balance: 2" at bounding box center [899, 340] width 304 height 25
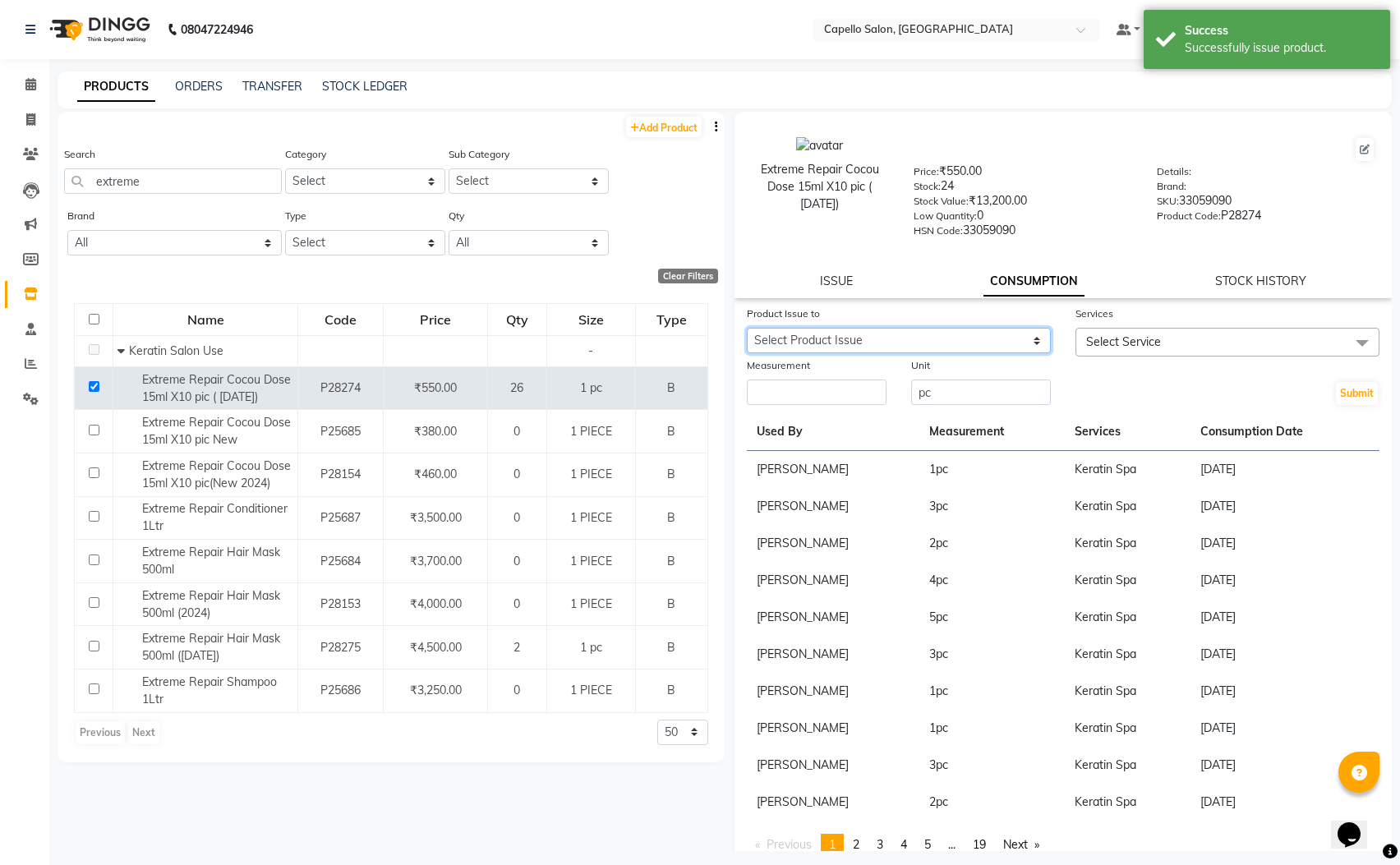
click at [963, 334] on select "Select Product Issue 2025-09-03, Issued to: Admin, Balance: 2" at bounding box center [899, 340] width 304 height 25
select select "1204306"
click at [747, 328] on select "Select Product Issue 2025-09-03, Issued to: Admin, Balance: 2" at bounding box center [899, 340] width 304 height 25
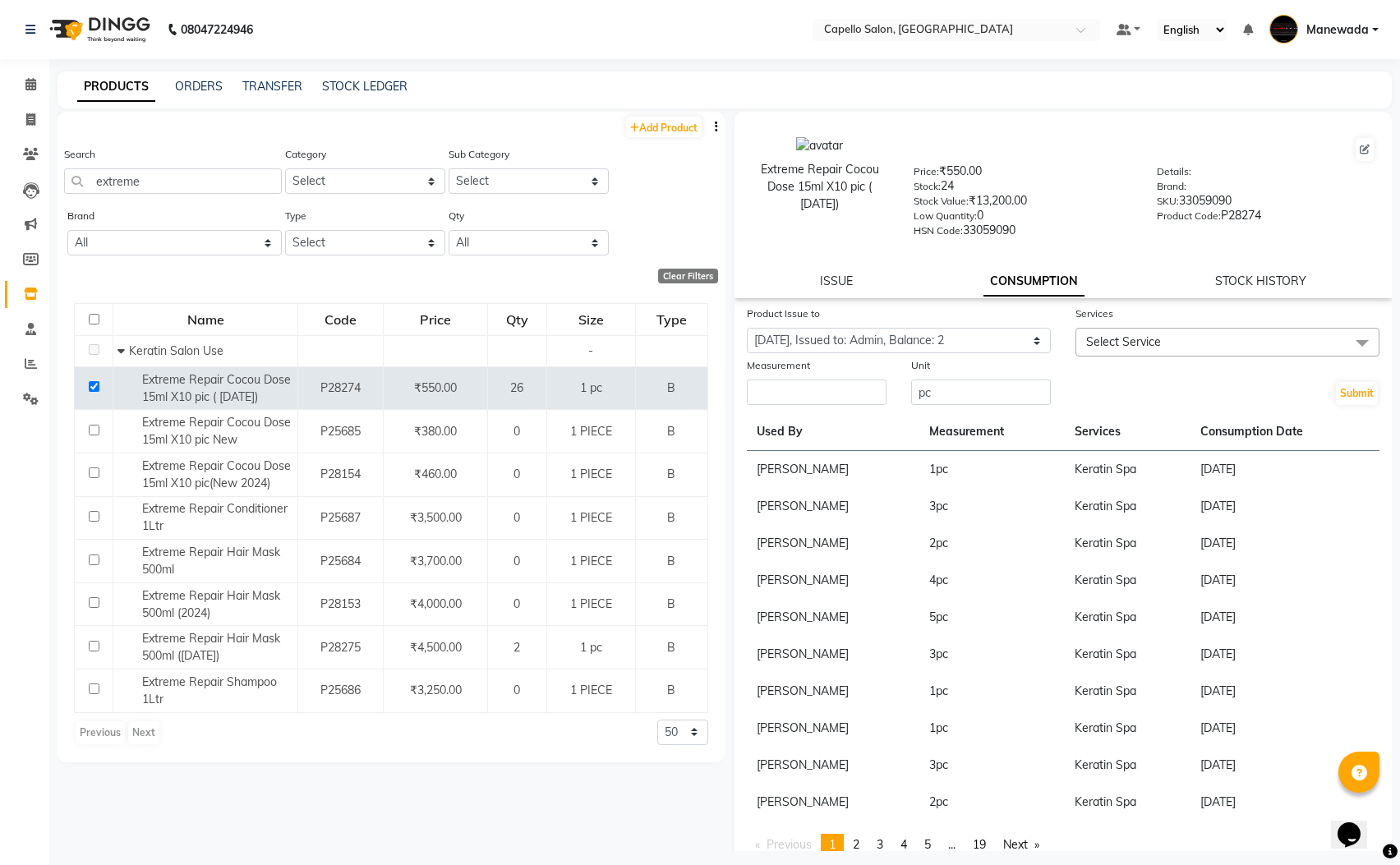
click at [1124, 328] on span "Select Service" at bounding box center [1228, 342] width 304 height 29
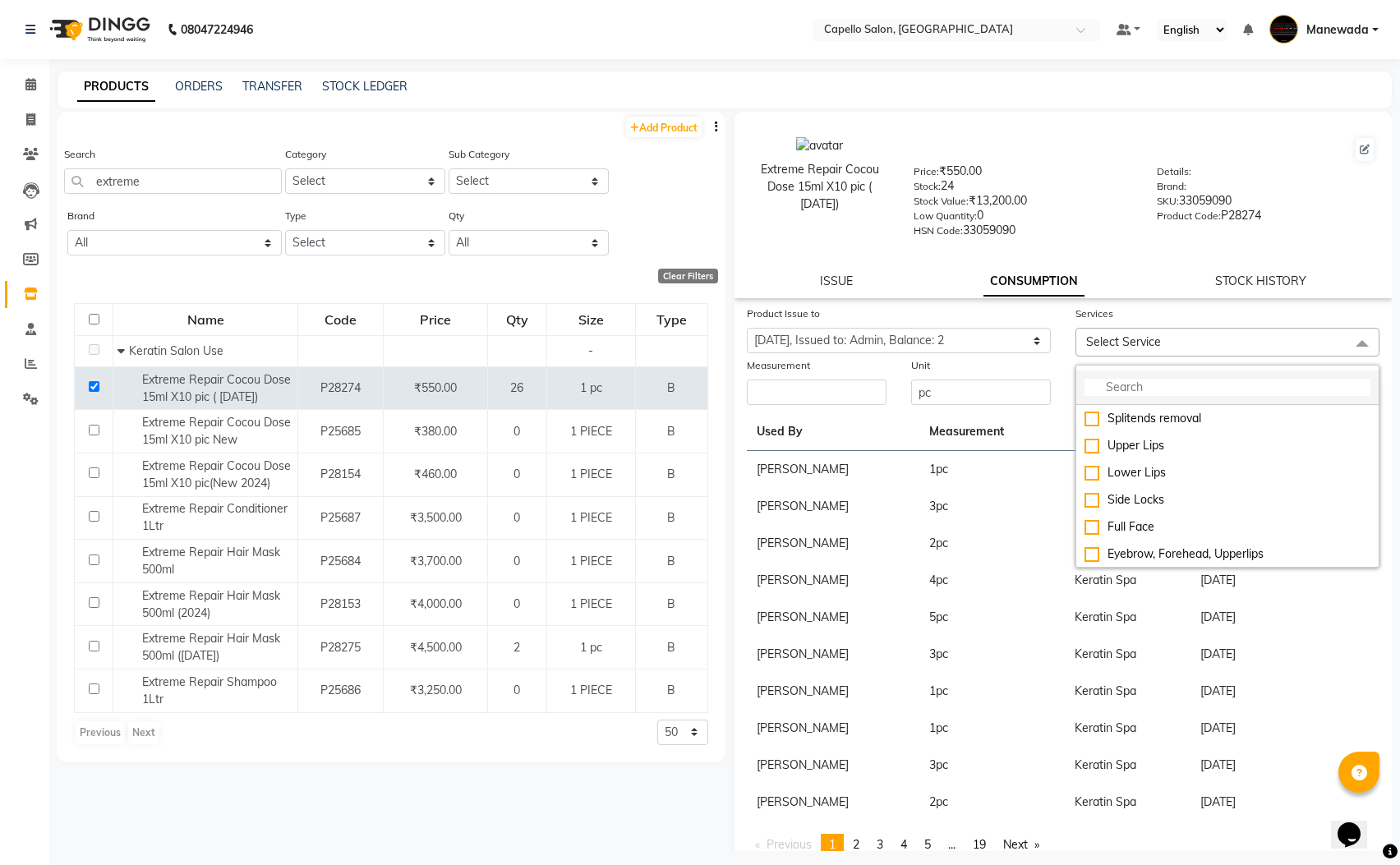
click at [1094, 383] on input "multiselect-search" at bounding box center [1227, 387] width 286 height 17
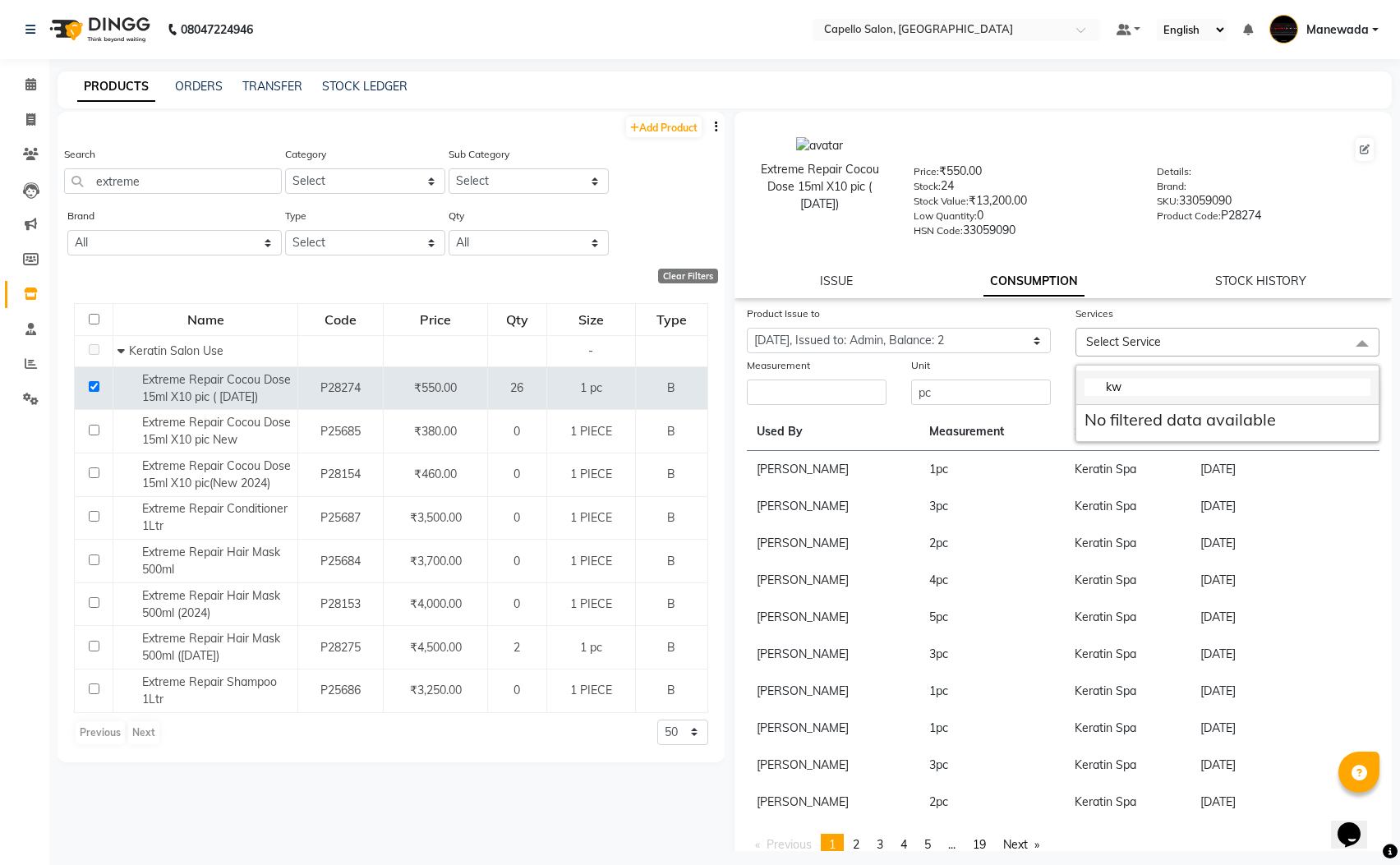
type input "k"
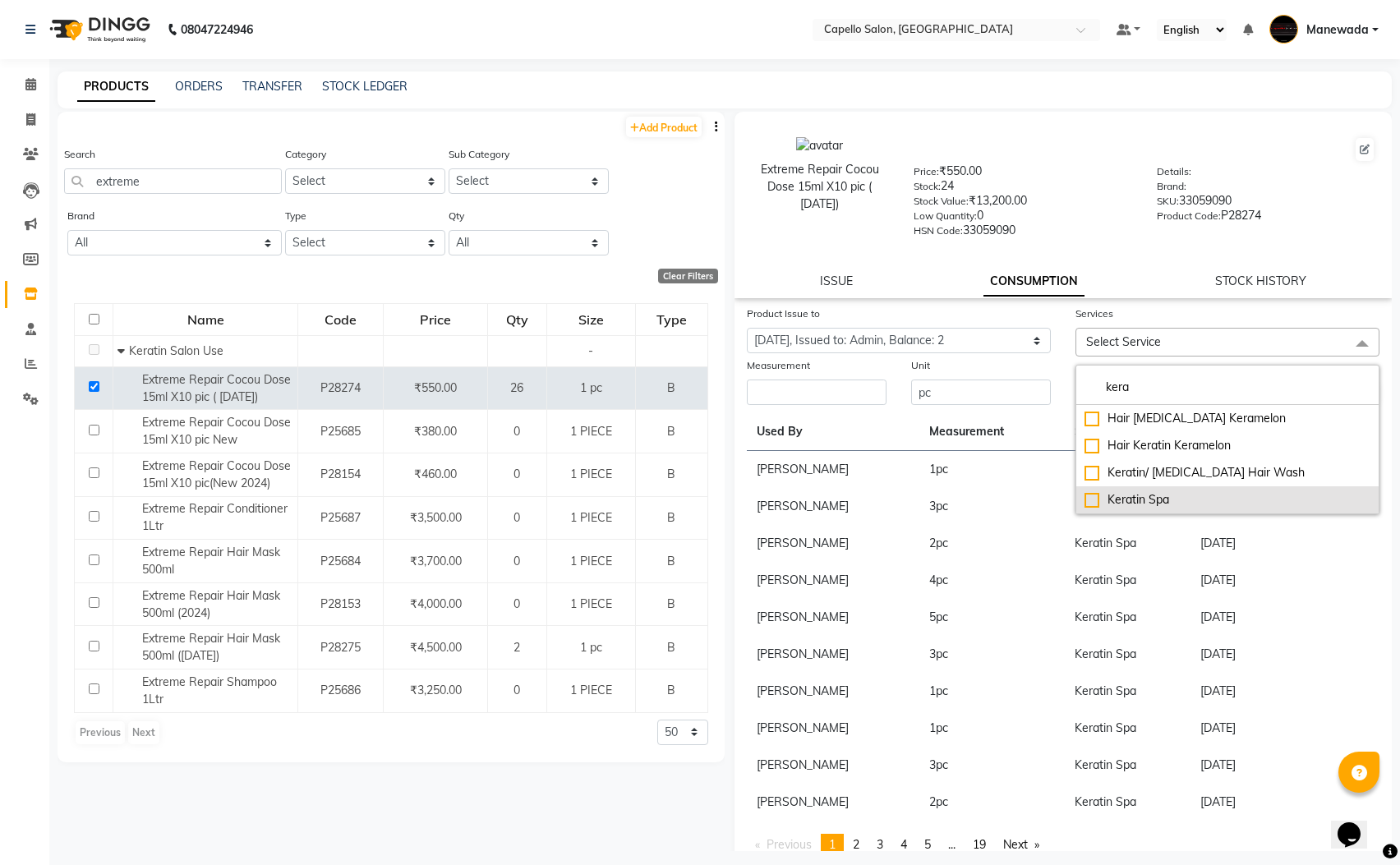
type input "kera"
click at [1111, 501] on div "Keratin Spa" at bounding box center [1227, 500] width 286 height 17
checkbox input "true"
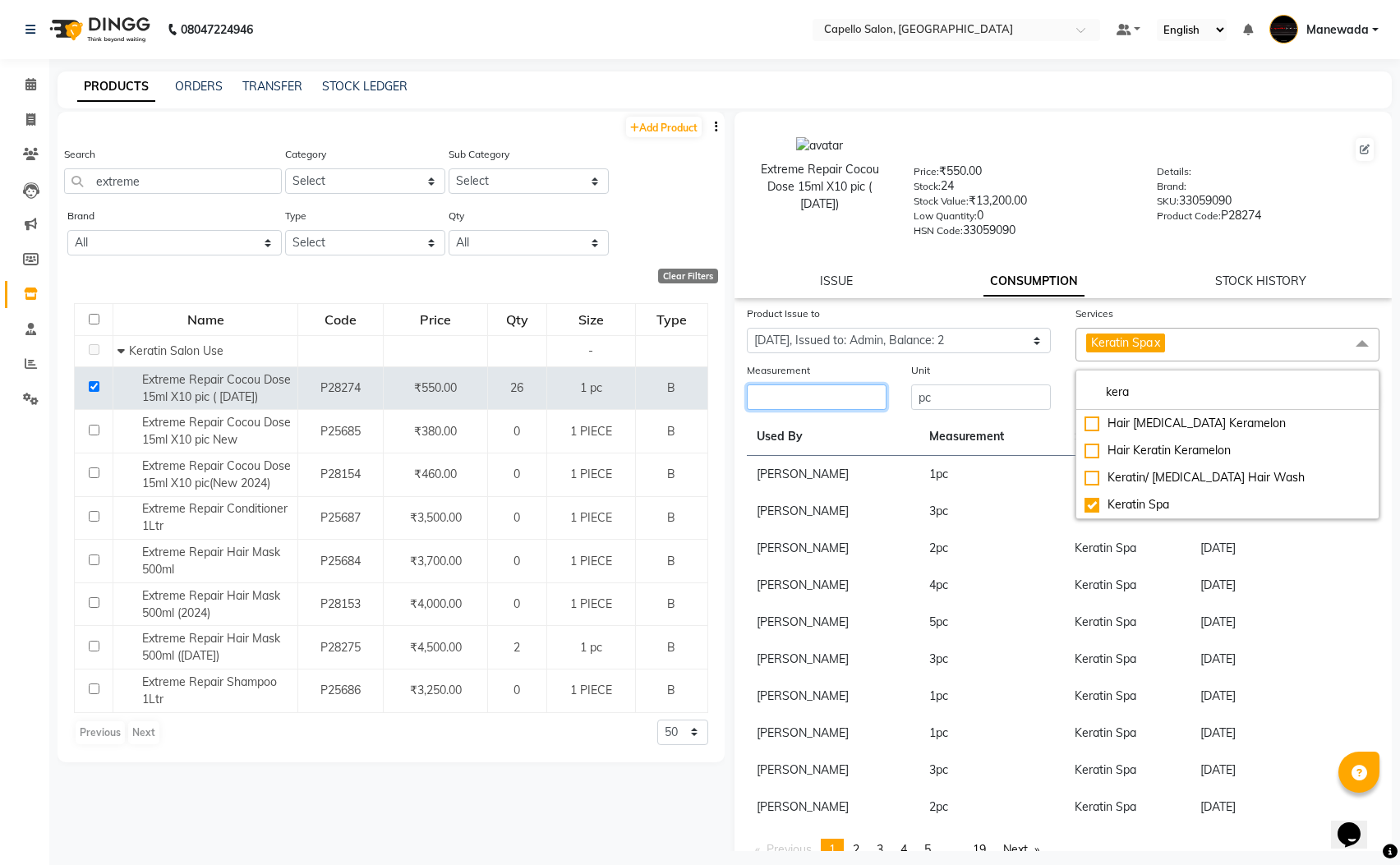
click at [832, 403] on input "number" at bounding box center [816, 397] width 139 height 25
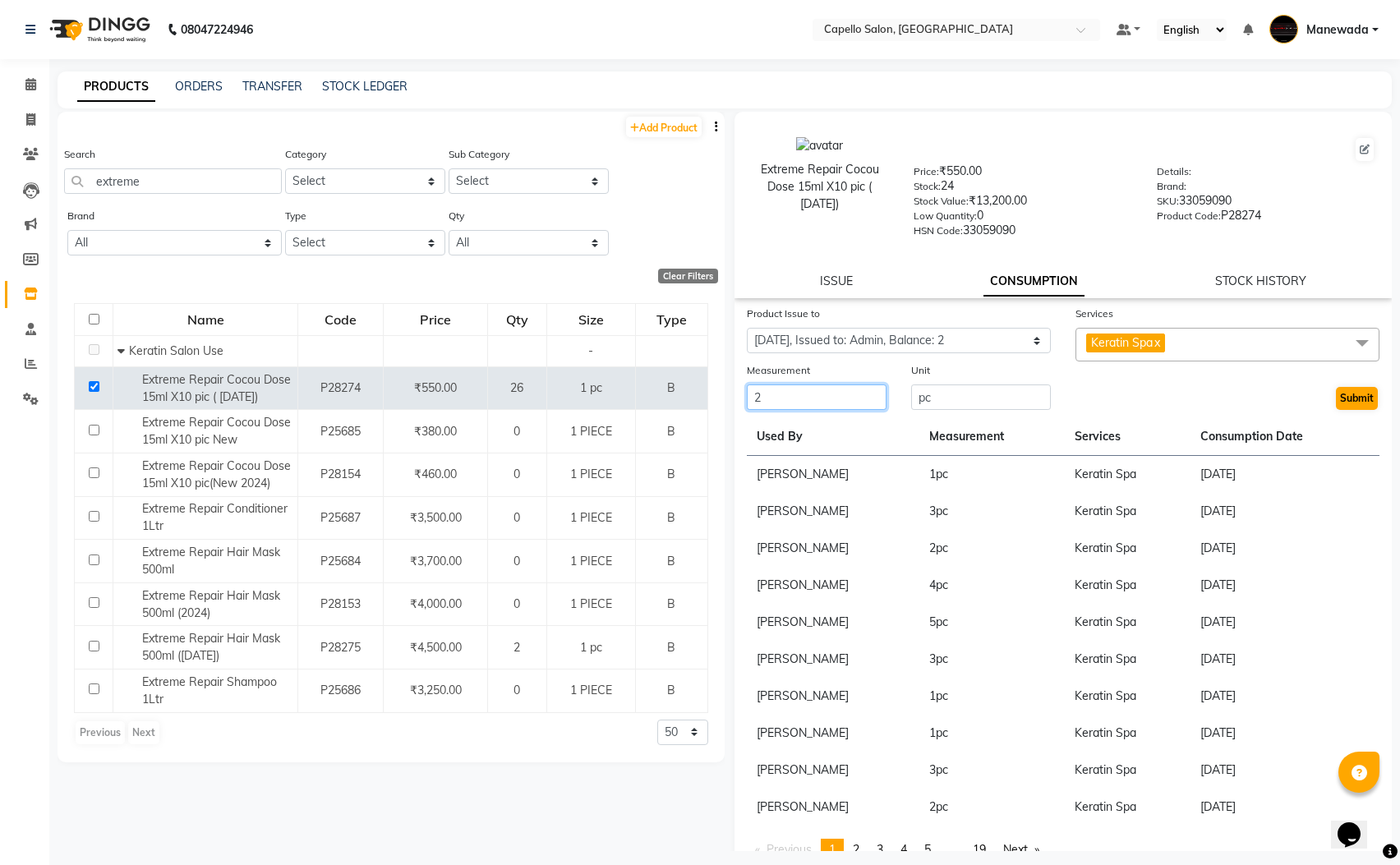
type input "2"
click at [1349, 397] on button "Submit" at bounding box center [1358, 399] width 42 height 23
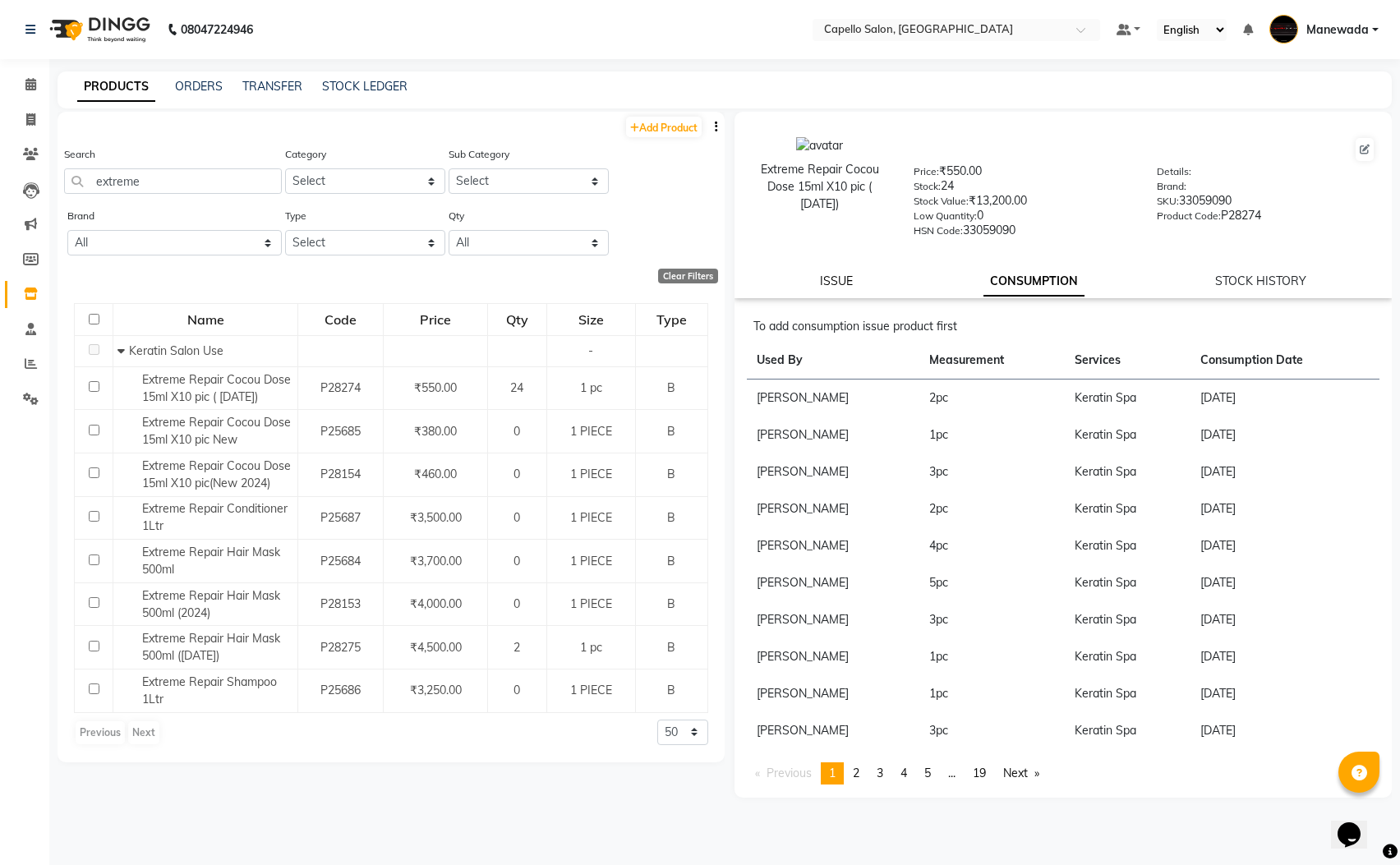
click at [829, 279] on link "ISSUE" at bounding box center [837, 281] width 33 height 14
select select
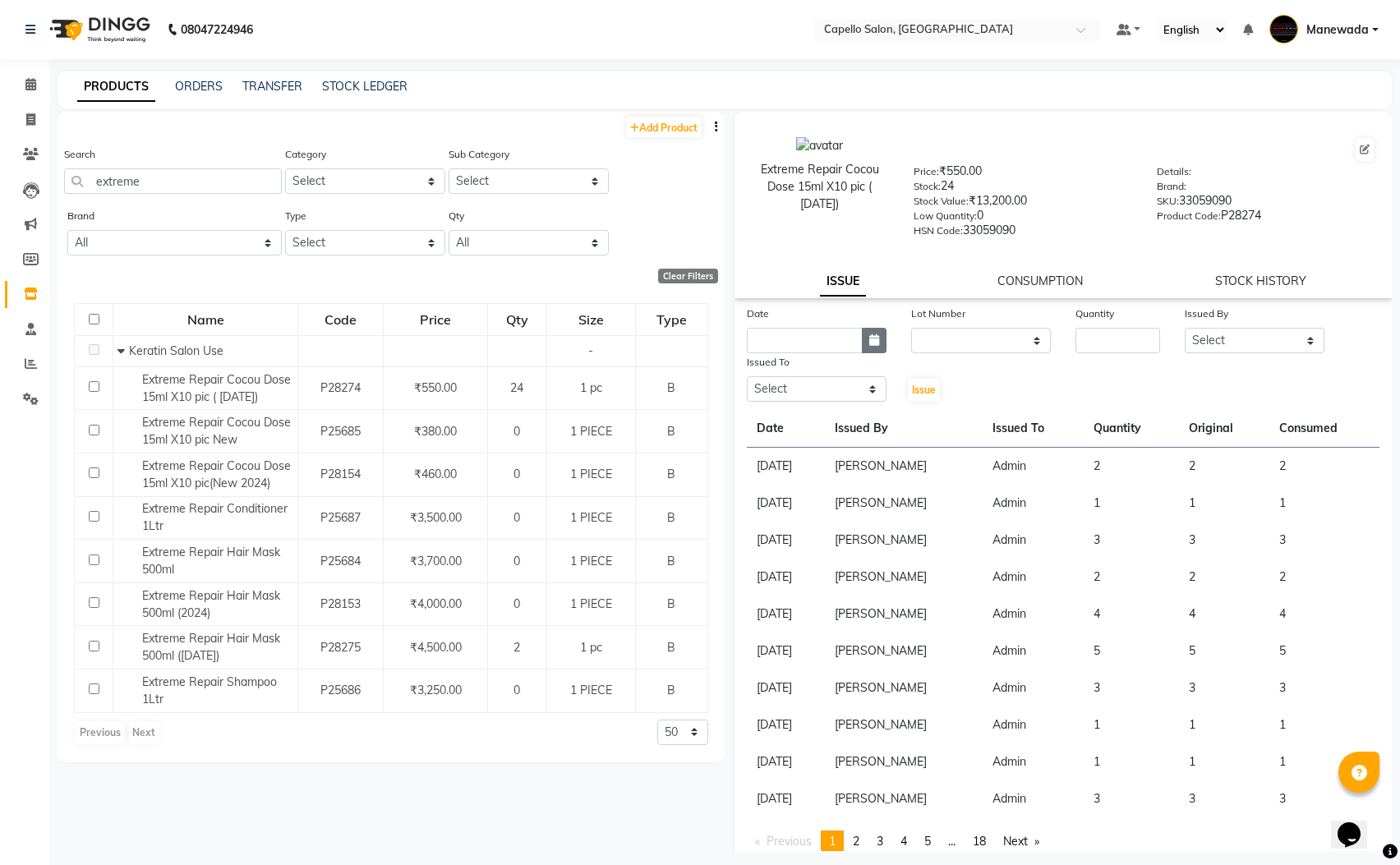
click at [873, 328] on button "button" at bounding box center [874, 340] width 25 height 25
select select "9"
select select "2025"
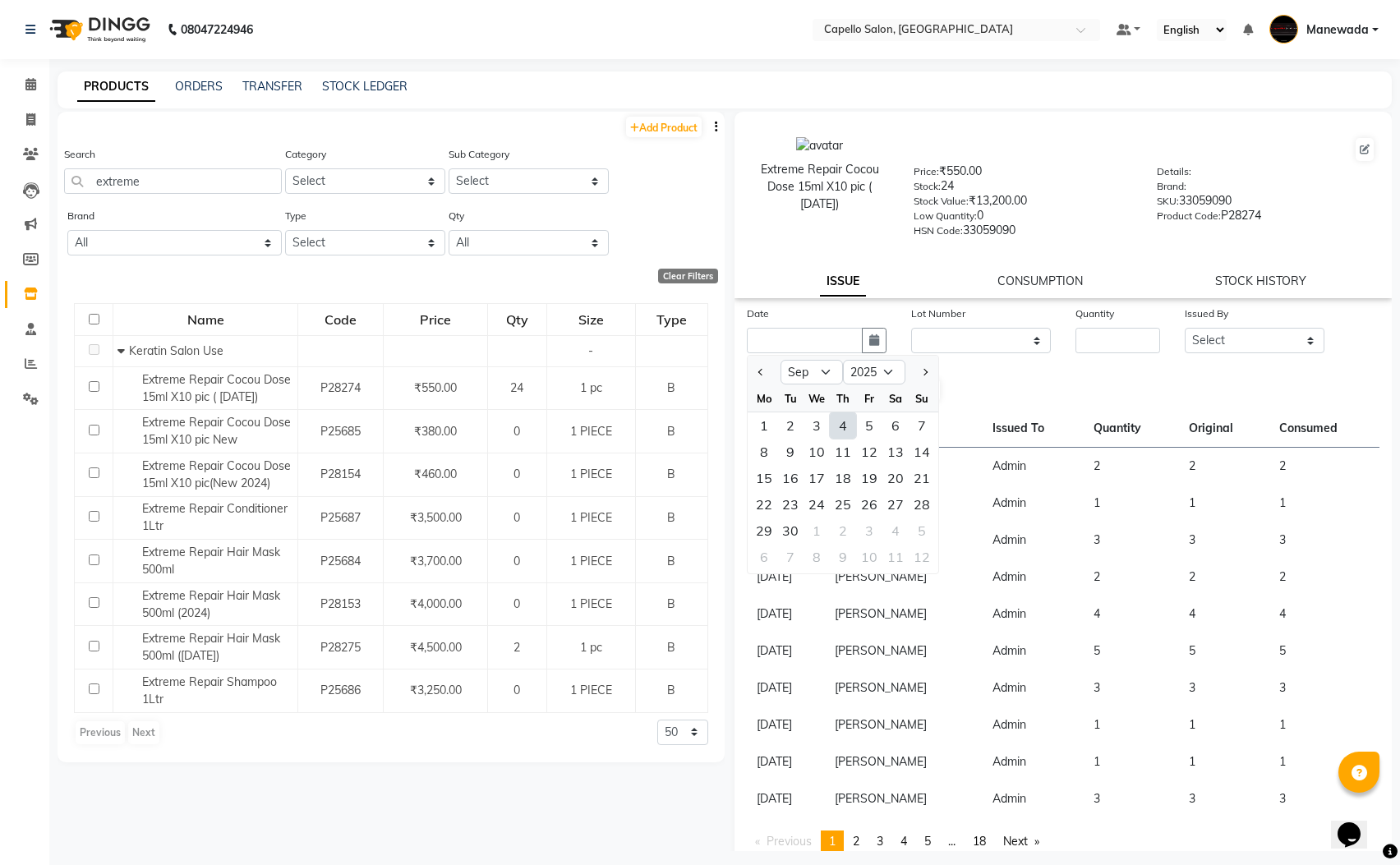
click at [848, 415] on div "4" at bounding box center [842, 425] width 26 height 26
type input "[DATE]"
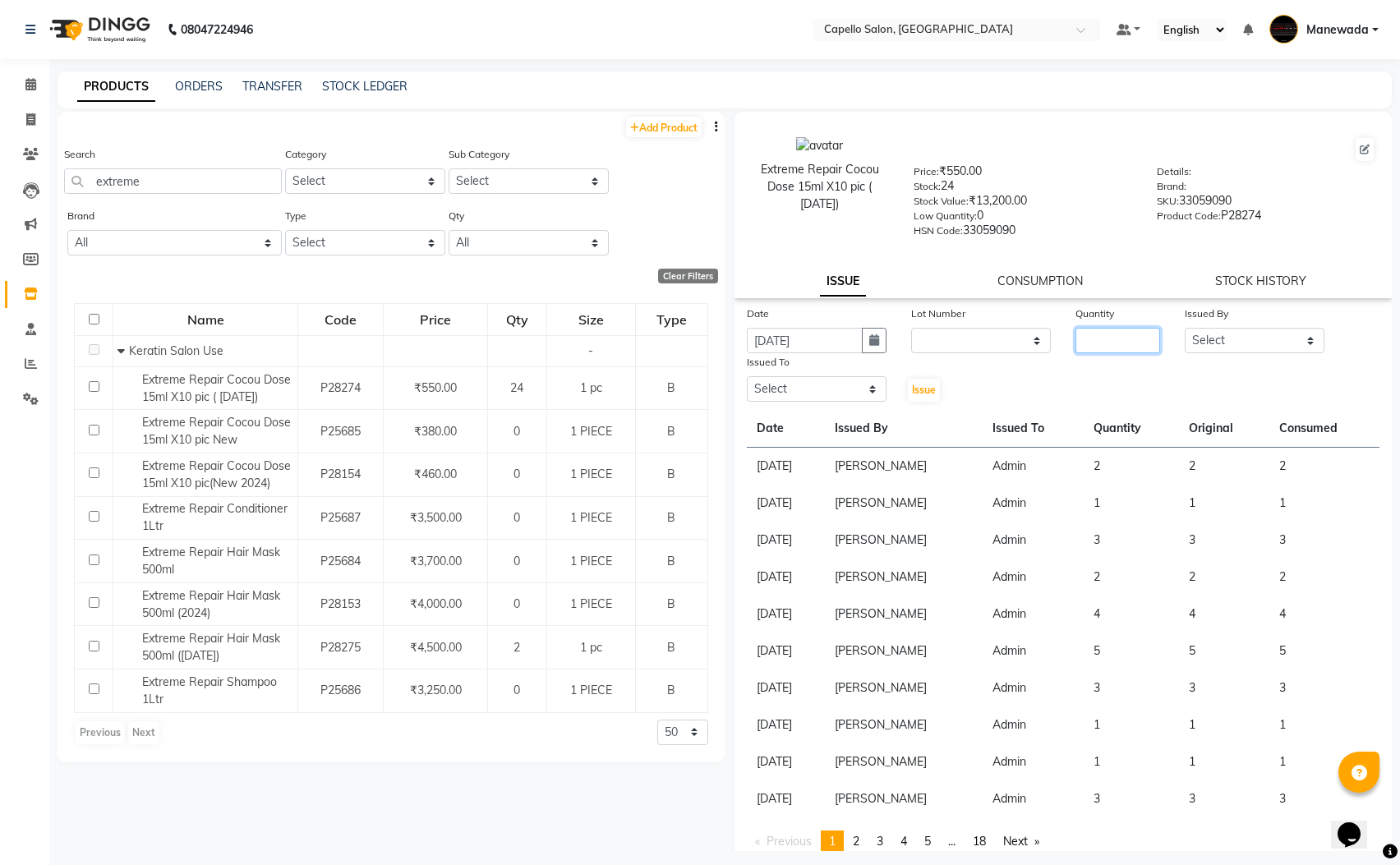
click at [1081, 338] on input "number" at bounding box center [1118, 340] width 85 height 25
type input "2"
click at [1251, 345] on select "Select Admin [PERSON_NAME] [PERSON_NAME] [PERSON_NAME] [PERSON_NAME] [PERSON_NA…" at bounding box center [1254, 340] width 139 height 25
select select "65482"
click at [1185, 328] on select "Select Admin [PERSON_NAME] [PERSON_NAME] [PERSON_NAME] [PERSON_NAME] [PERSON_NA…" at bounding box center [1254, 340] width 139 height 25
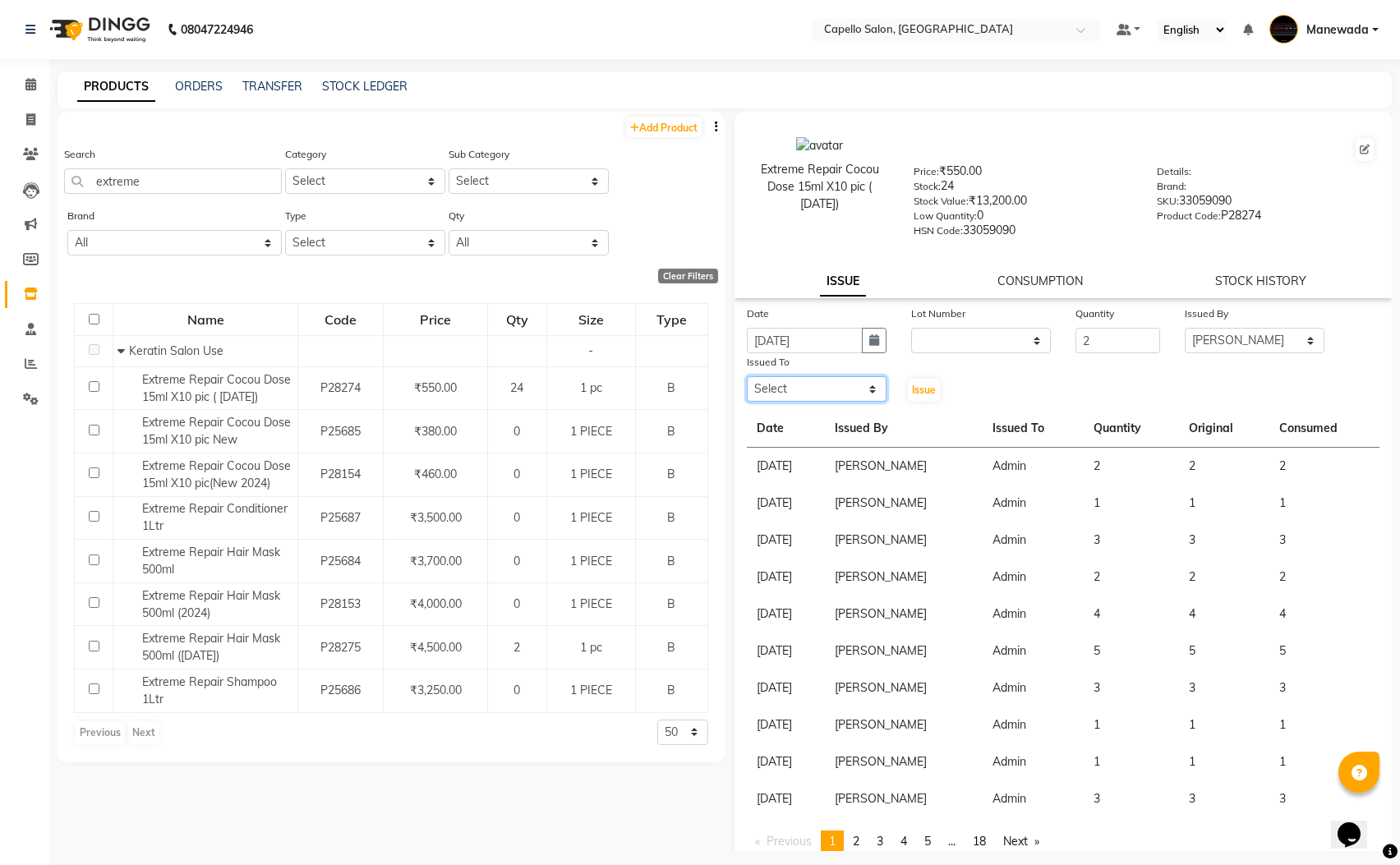
click at [802, 376] on select "Select Admin [PERSON_NAME] [PERSON_NAME] [PERSON_NAME] [PERSON_NAME] [PERSON_NA…" at bounding box center [816, 388] width 139 height 25
select select "15774"
click at [747, 376] on select "Select Admin [PERSON_NAME] [PERSON_NAME] [PERSON_NAME] [PERSON_NAME] [PERSON_NA…" at bounding box center [816, 388] width 139 height 25
click at [933, 389] on button "Issue" at bounding box center [923, 390] width 32 height 23
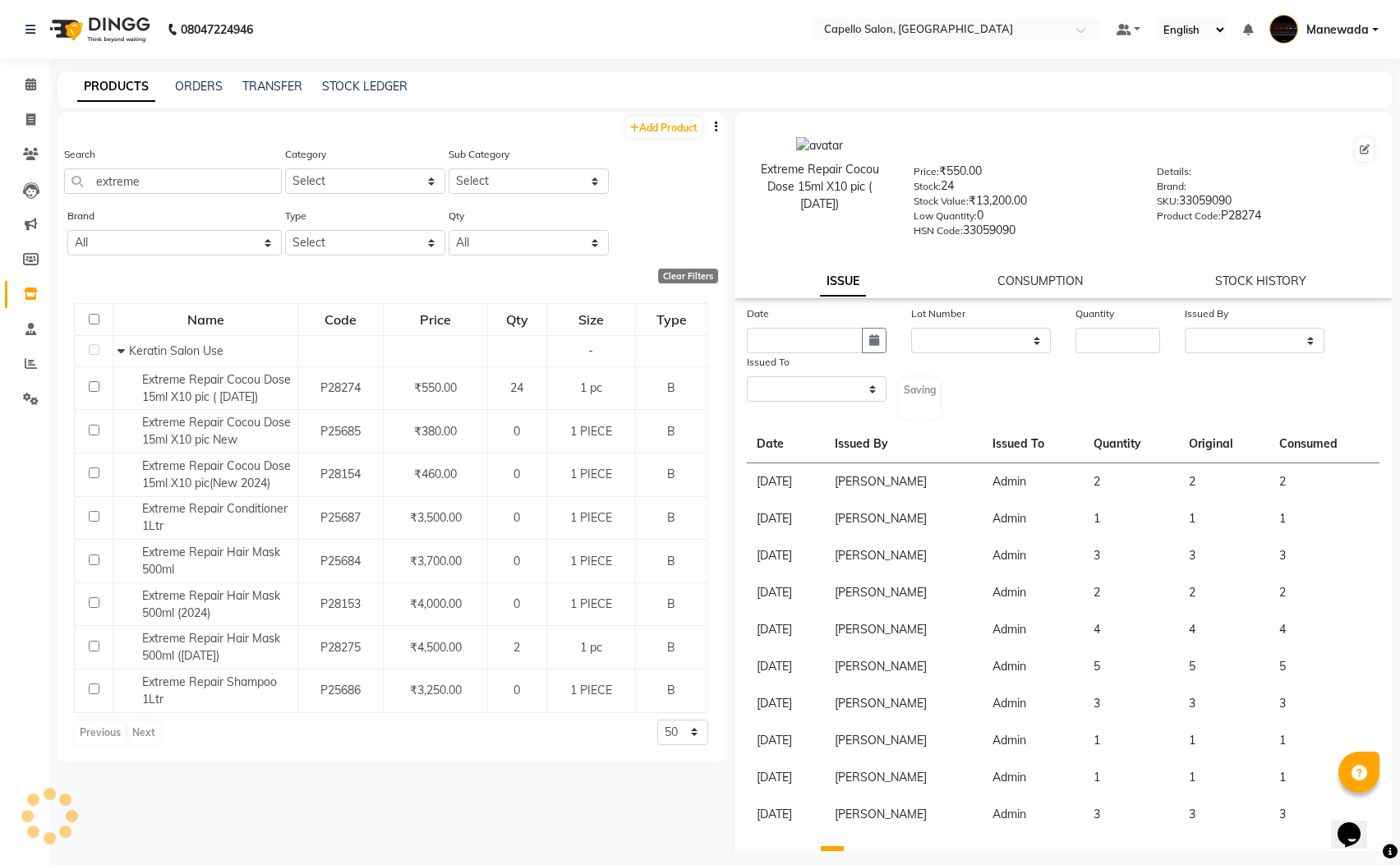
select select
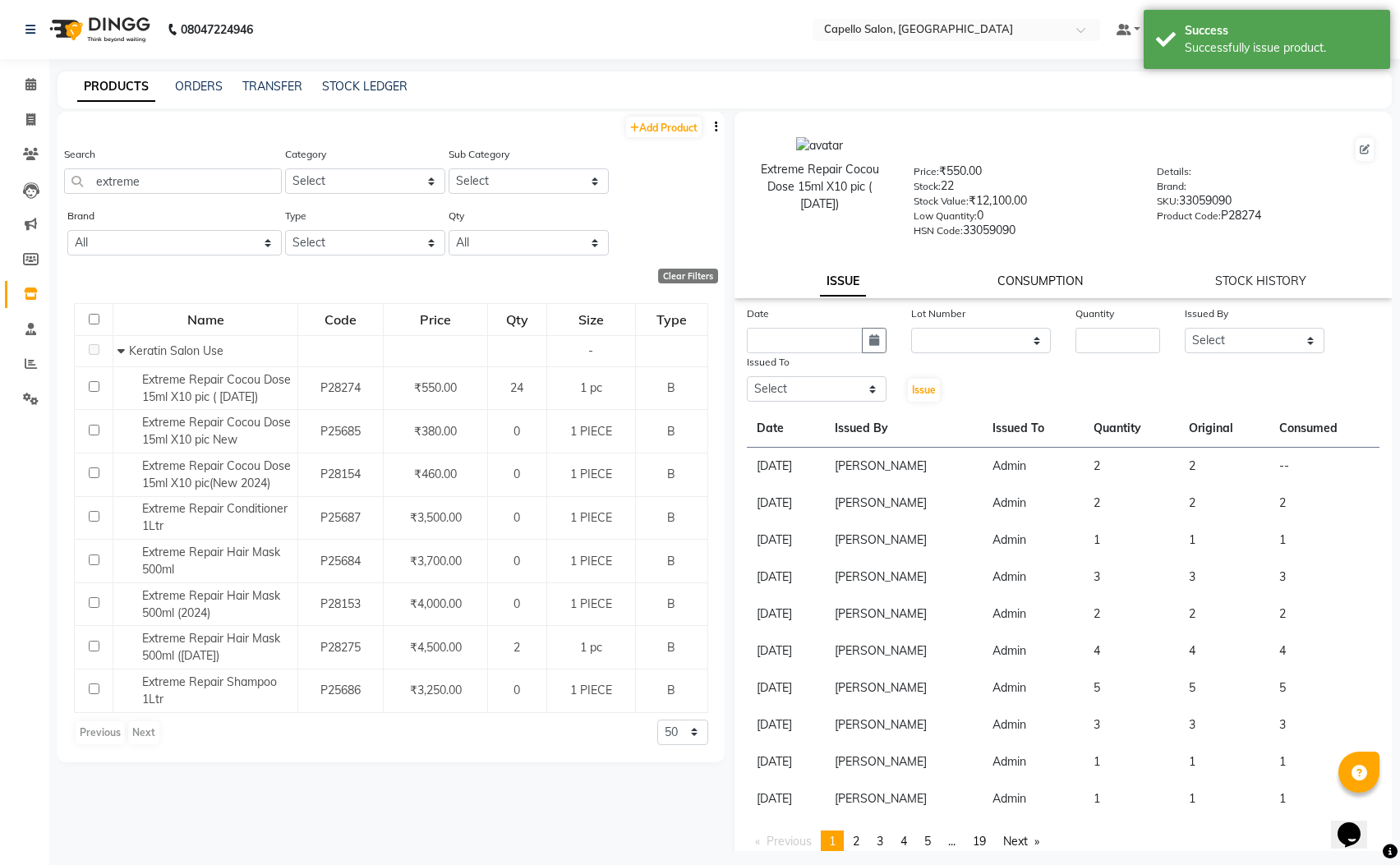
click at [1031, 281] on link "CONSUMPTION" at bounding box center [1039, 281] width 86 height 14
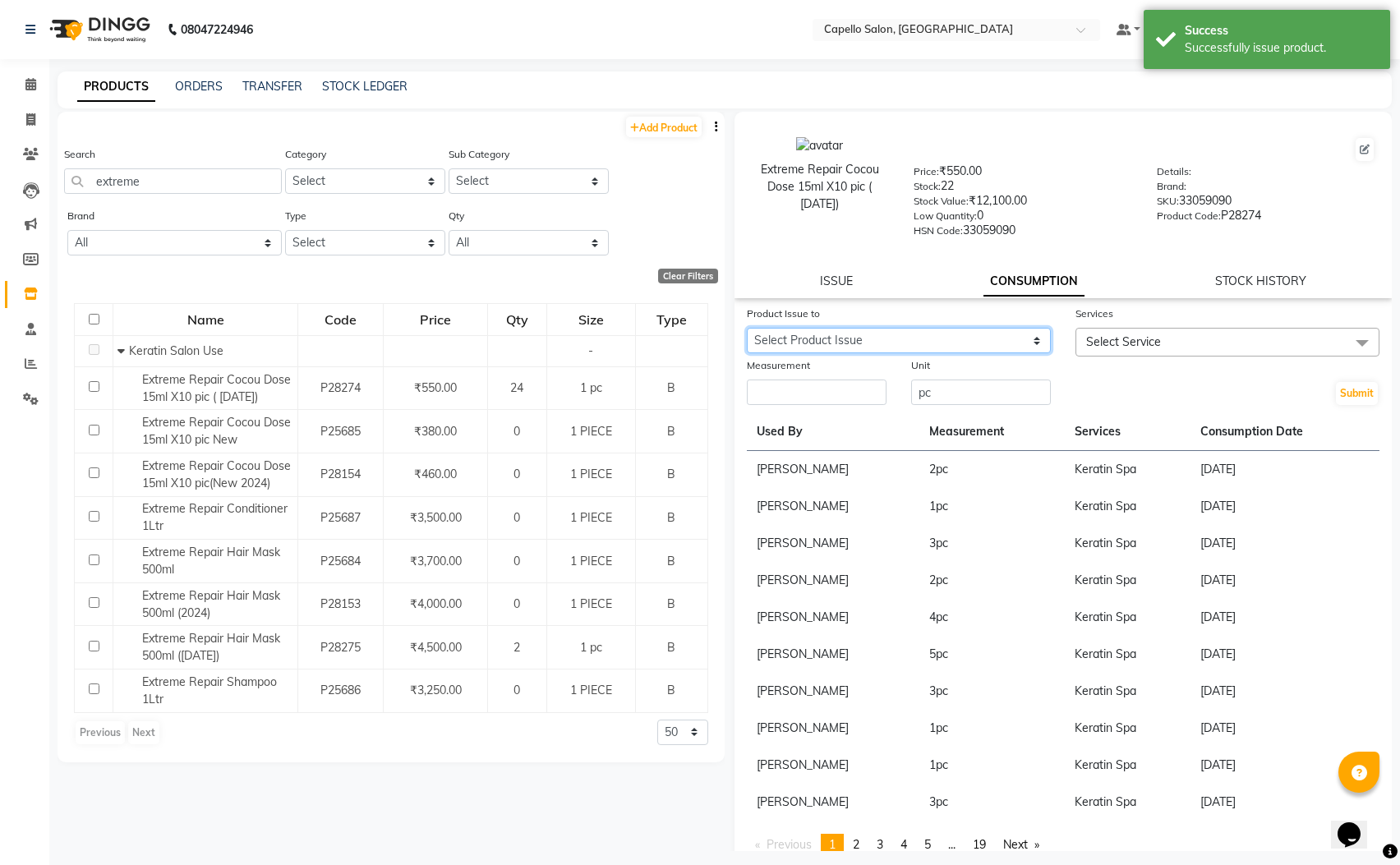
click at [963, 336] on select "Select Product Issue 2025-09-04, Issued to: Admin, Balance: 2" at bounding box center [899, 340] width 304 height 25
select select "1204308"
click at [747, 328] on select "Select Product Issue 2025-09-04, Issued to: Admin, Balance: 2" at bounding box center [899, 340] width 304 height 25
click at [1089, 342] on span "Select Service" at bounding box center [1124, 341] width 75 height 14
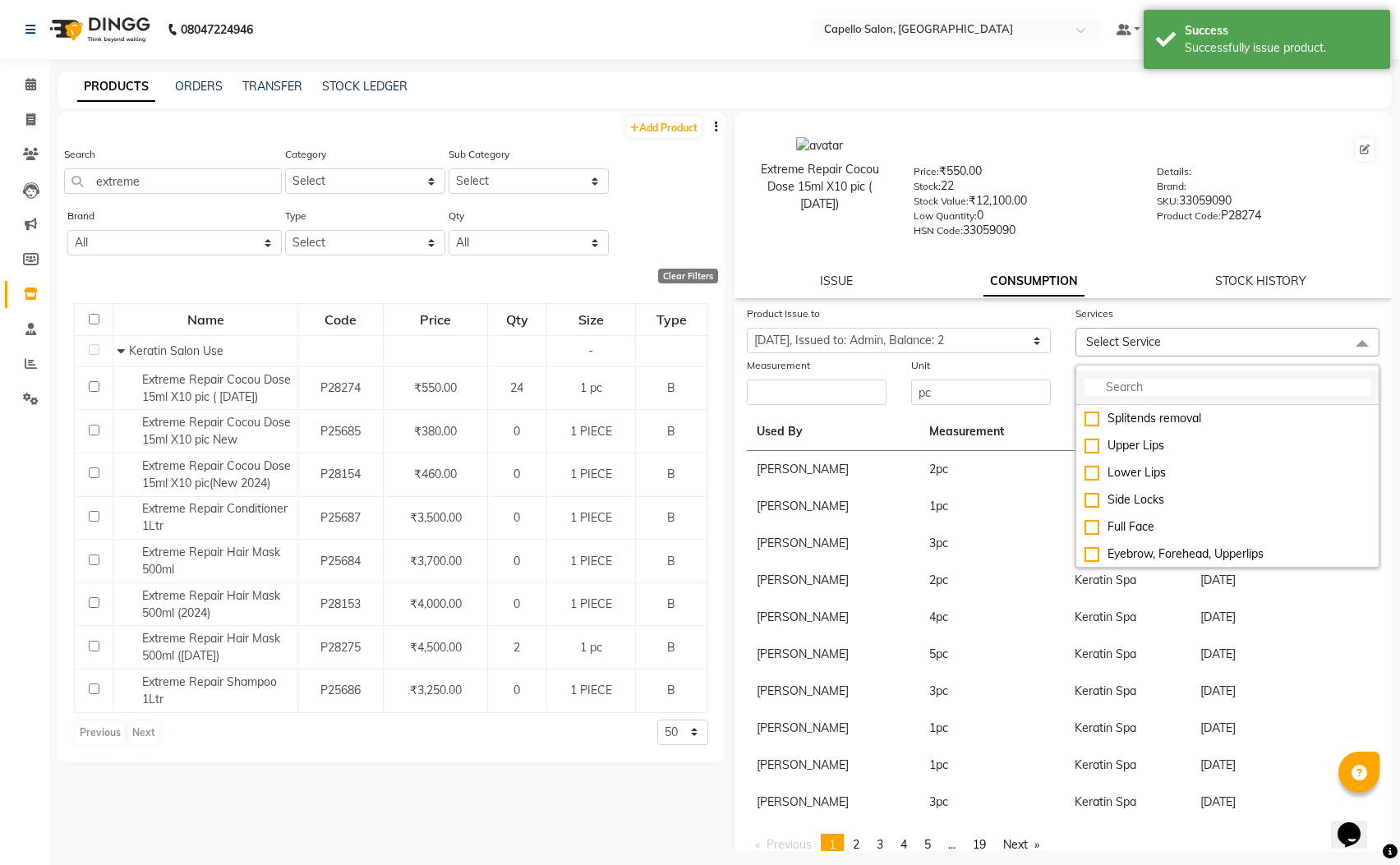
click at [1110, 390] on input "multiselect-search" at bounding box center [1227, 387] width 286 height 17
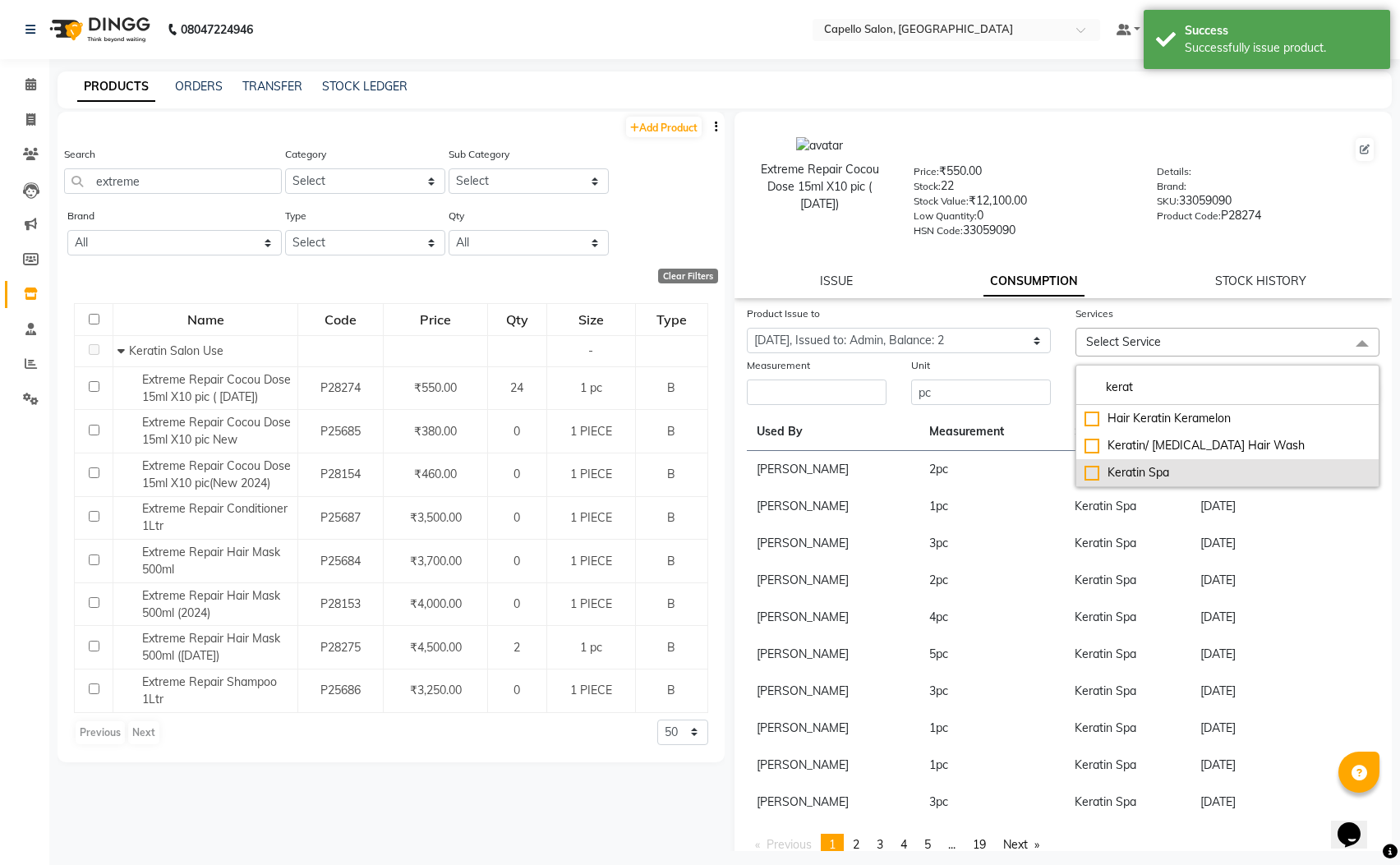
type input "kerat"
click at [1207, 473] on div "Keratin Spa" at bounding box center [1227, 473] width 286 height 17
checkbox input "true"
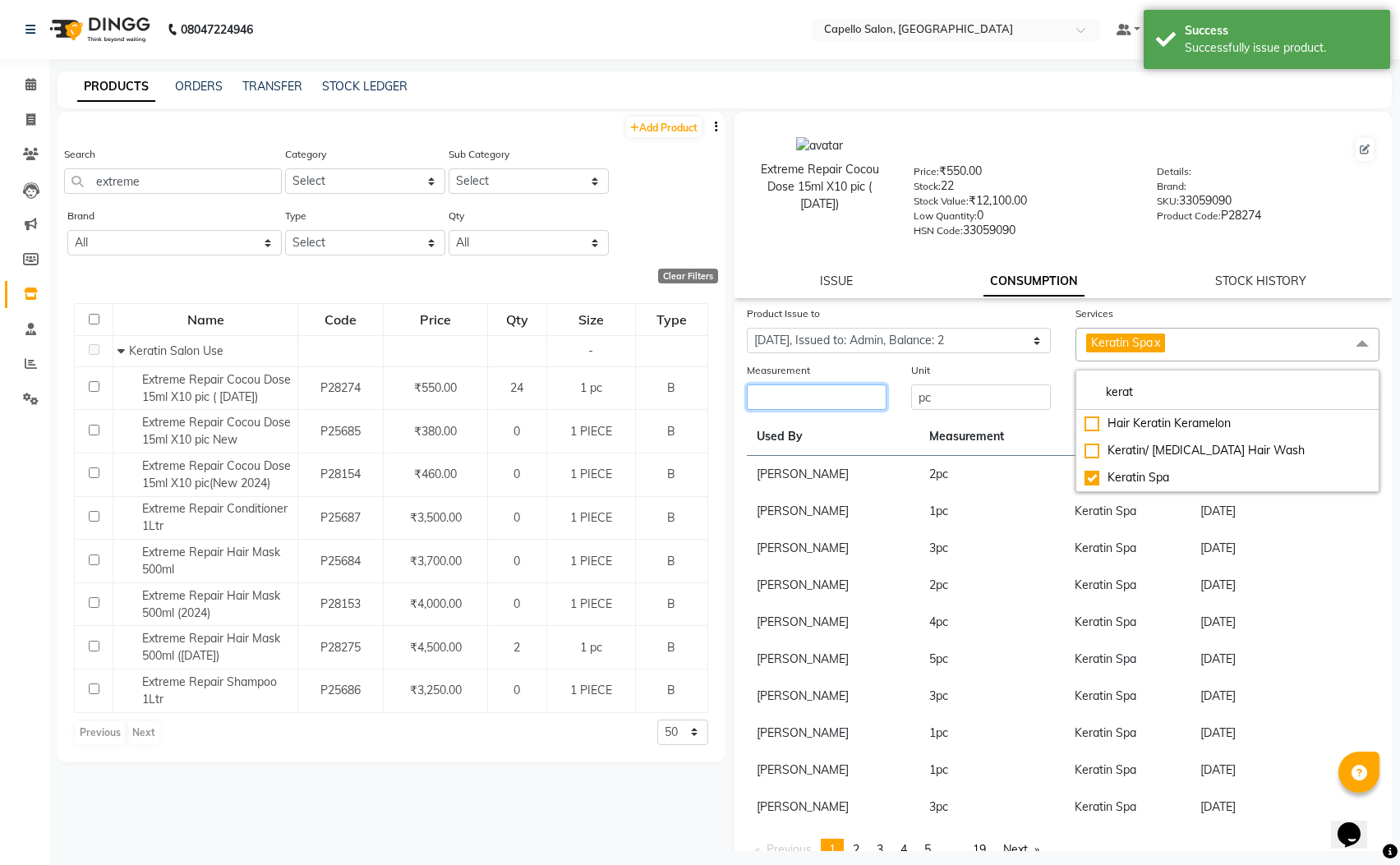
click at [841, 400] on input "number" at bounding box center [816, 397] width 139 height 25
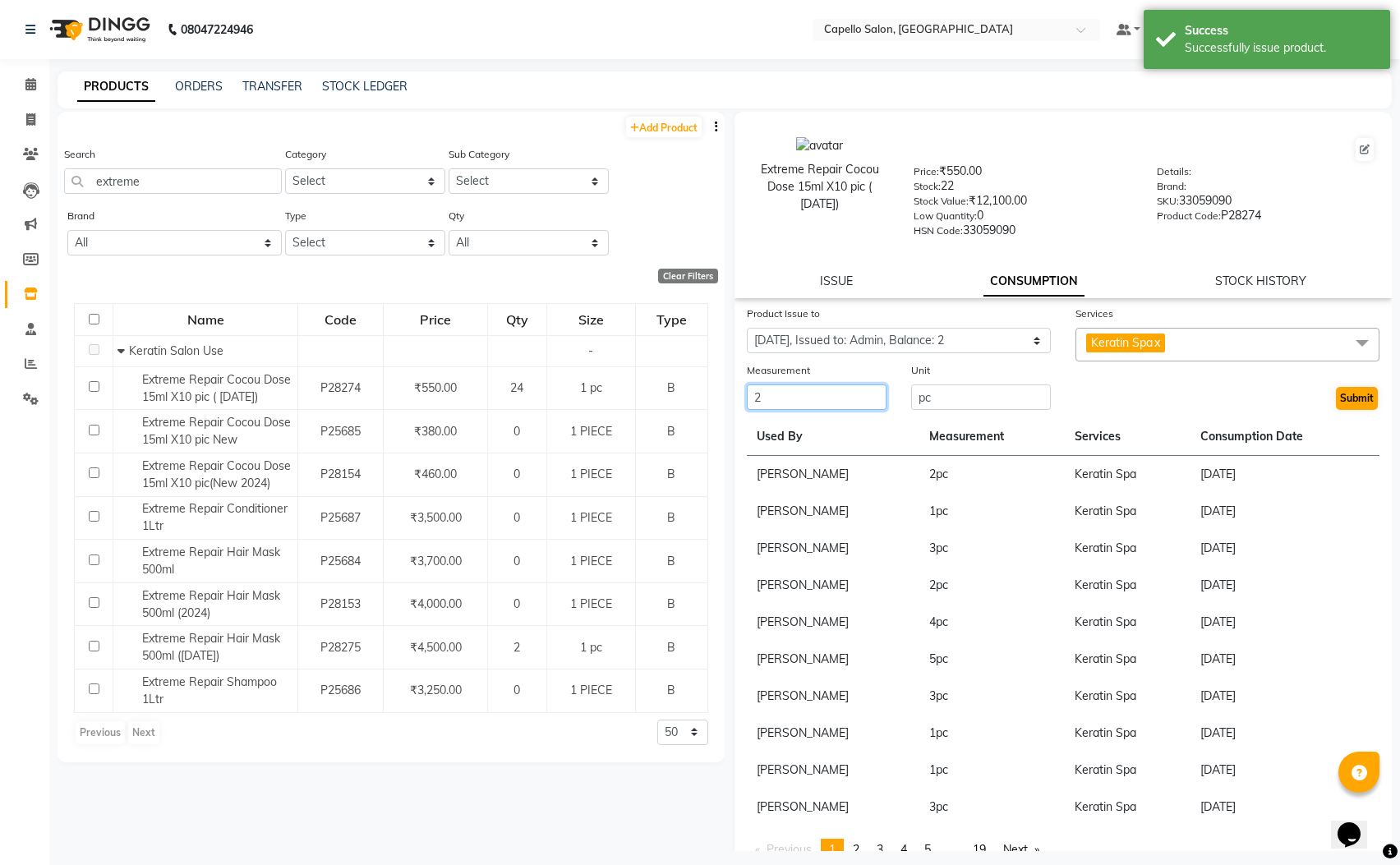
type input "2"
click at [1337, 395] on button "Submit" at bounding box center [1358, 399] width 42 height 23
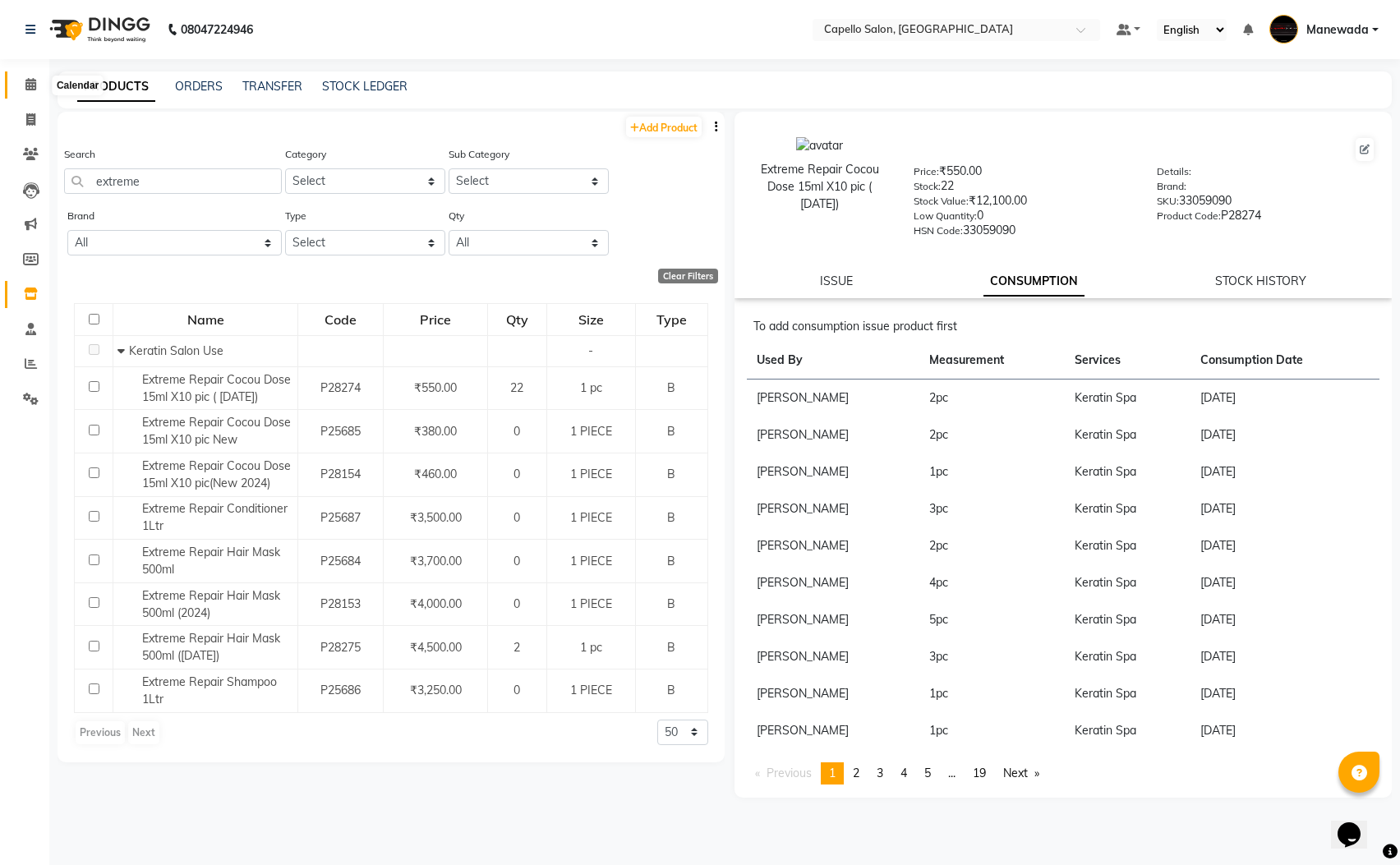
click at [28, 80] on icon at bounding box center [30, 84] width 11 height 12
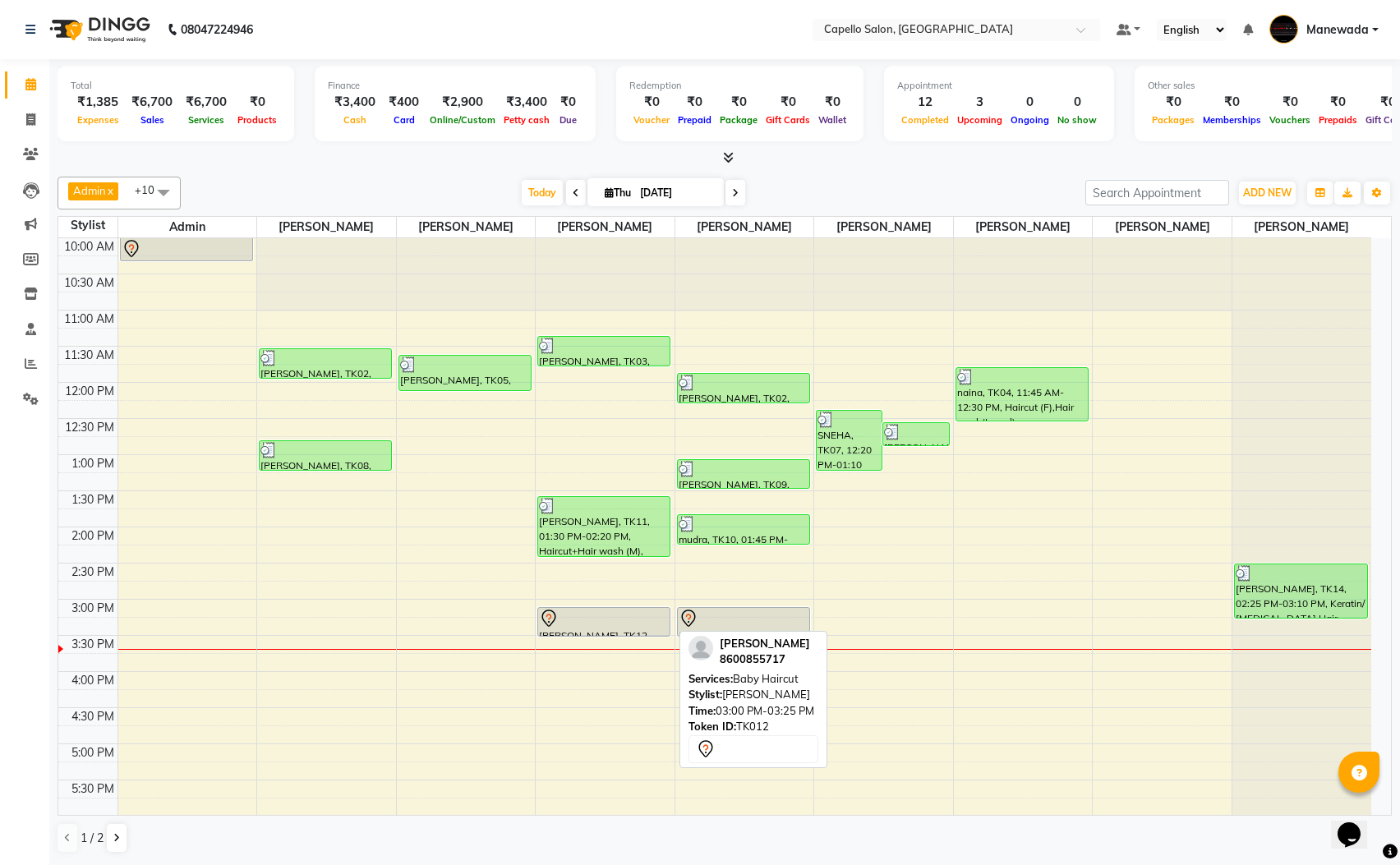
click at [627, 630] on div "[PERSON_NAME], TK12, 03:00 PM-03:25 PM, Baby Haircut" at bounding box center [604, 621] width 132 height 28
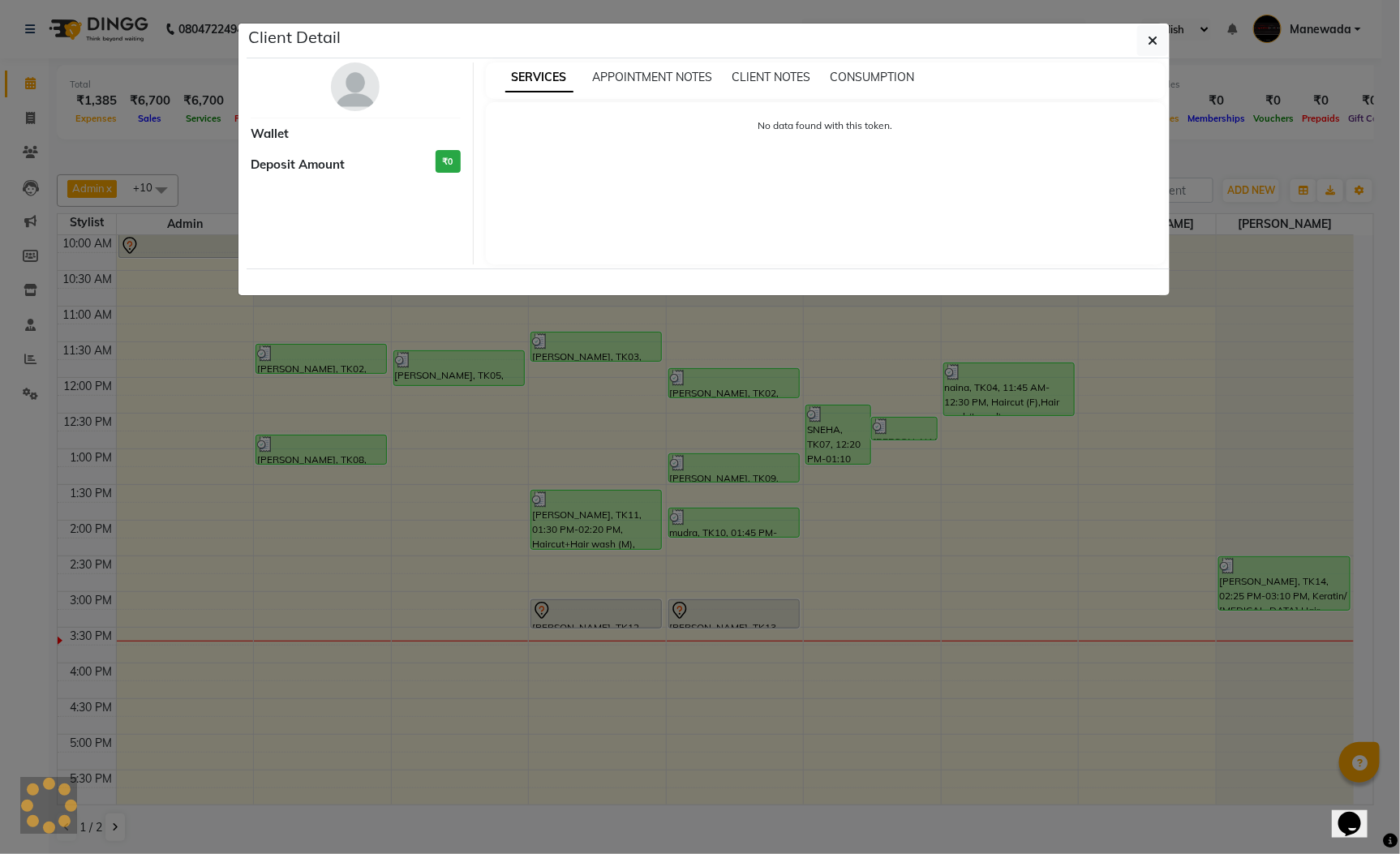
select select "7"
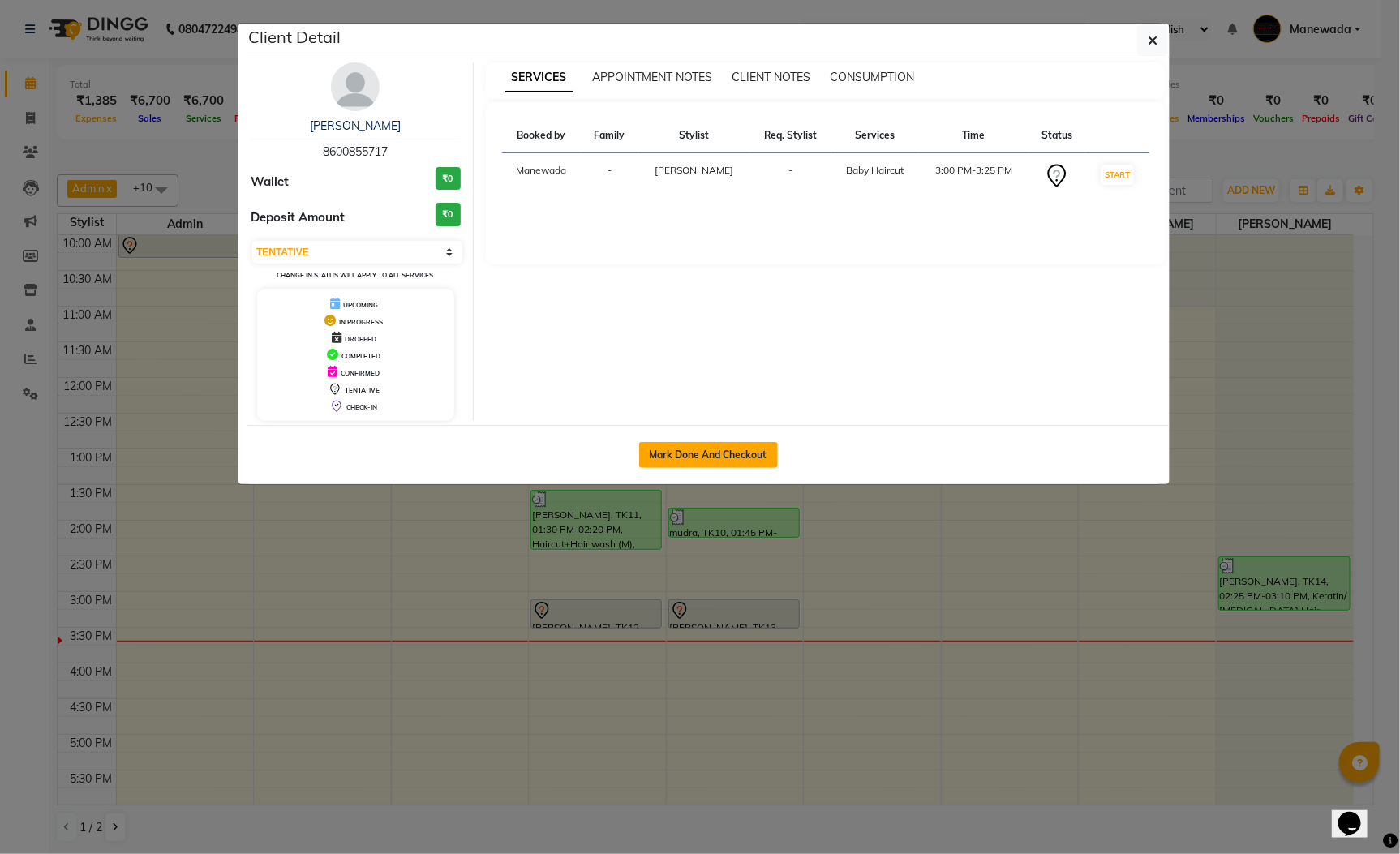
drag, startPoint x: 719, startPoint y: 449, endPoint x: 718, endPoint y: 457, distance: 8.1
click at [718, 457] on button "Mark Done And Checkout" at bounding box center [708, 455] width 139 height 26
select select "3476"
select select "service"
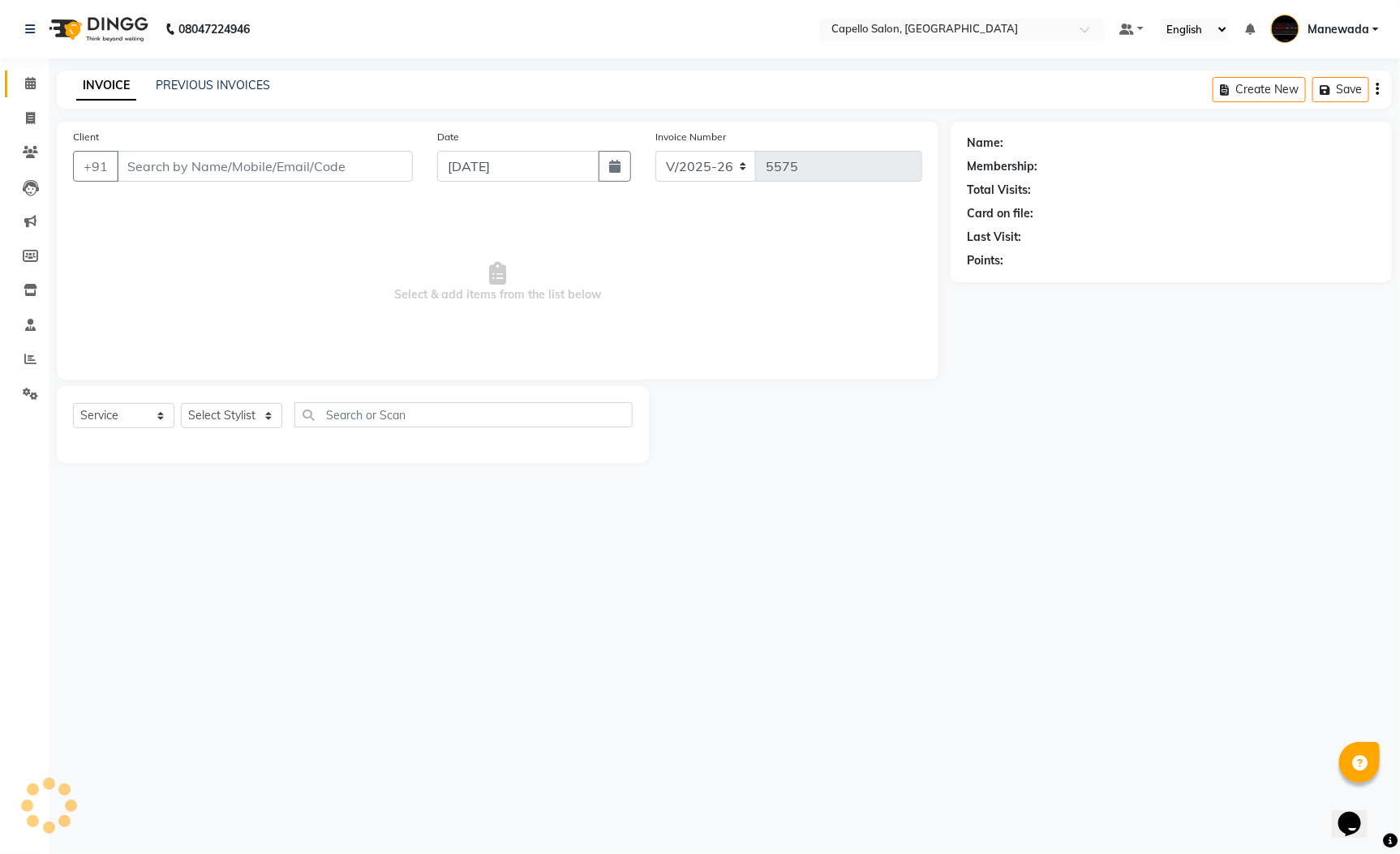
type input "8600855717"
select select "26874"
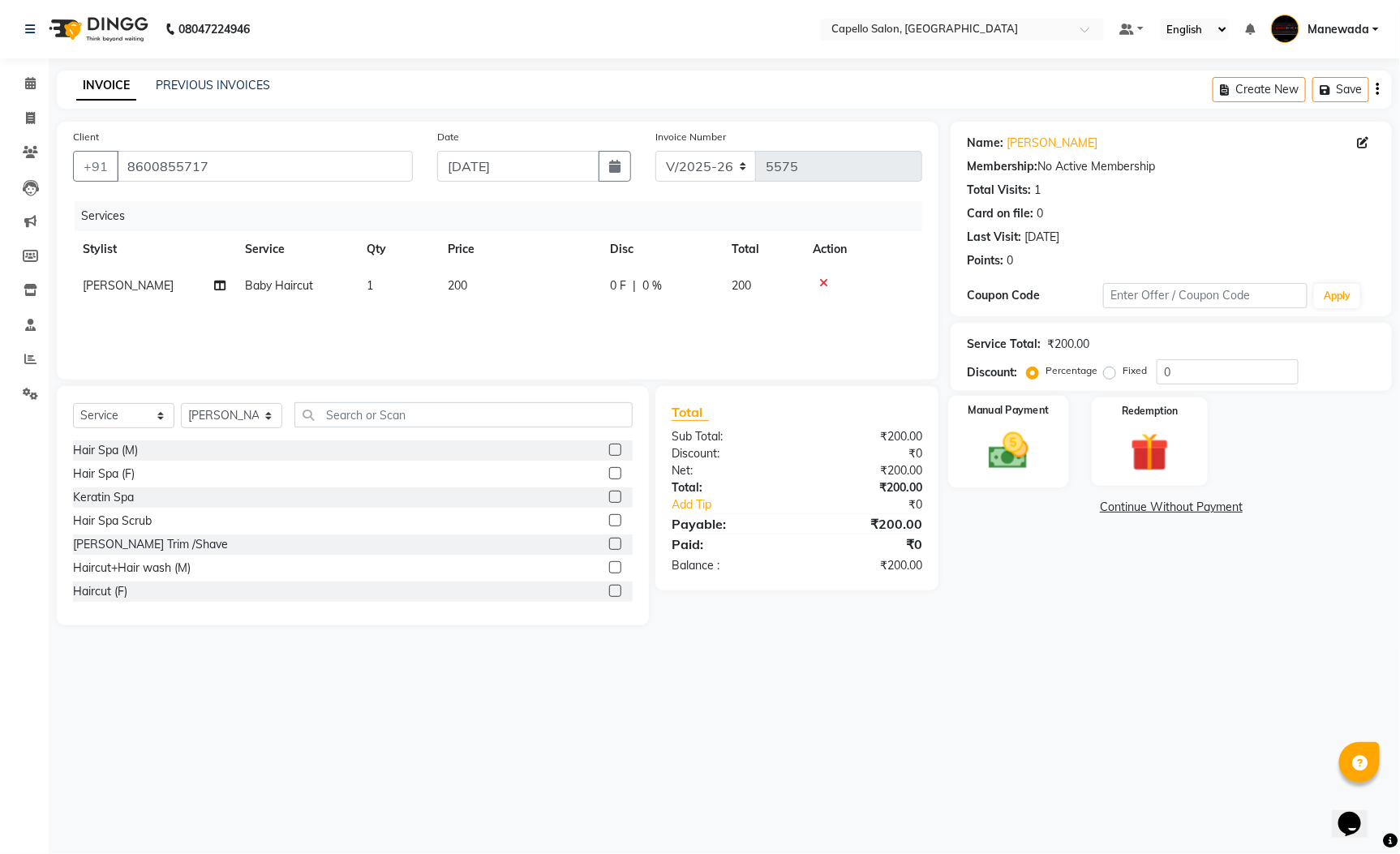
click at [996, 460] on img at bounding box center [1009, 450] width 65 height 46
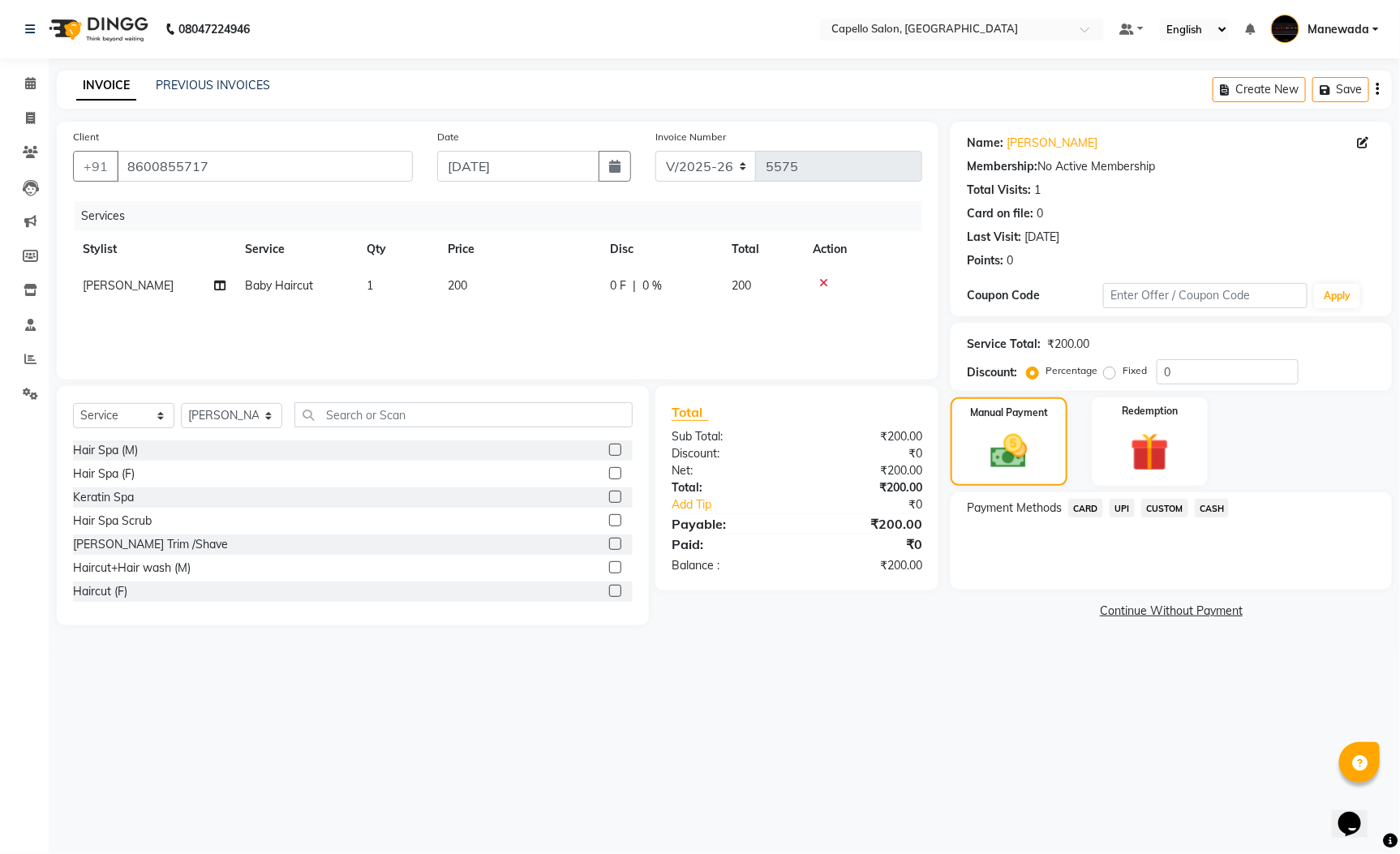
click at [1207, 504] on span "CASH" at bounding box center [1212, 509] width 35 height 19
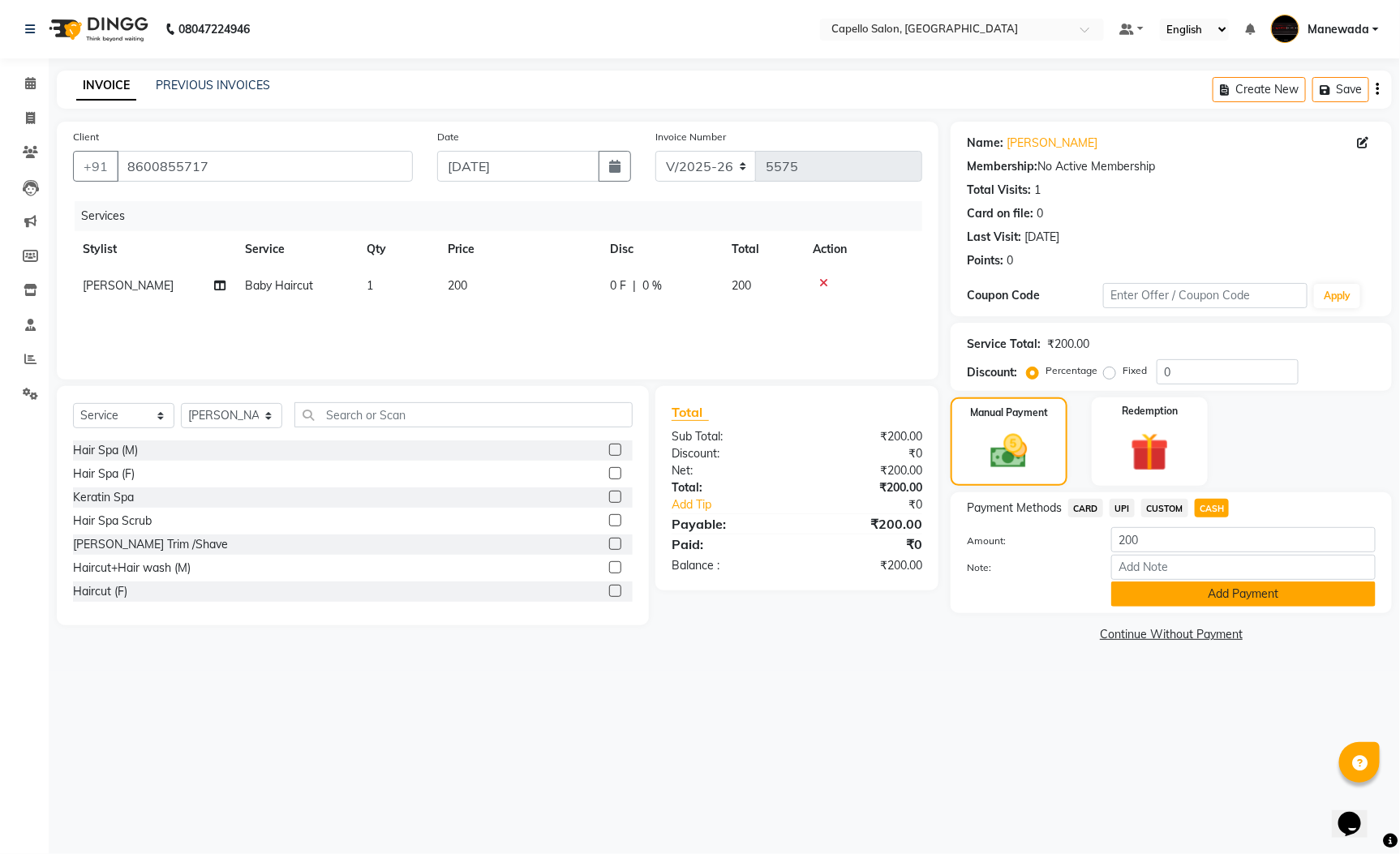
click at [1224, 596] on button "Add Payment" at bounding box center [1243, 594] width 265 height 25
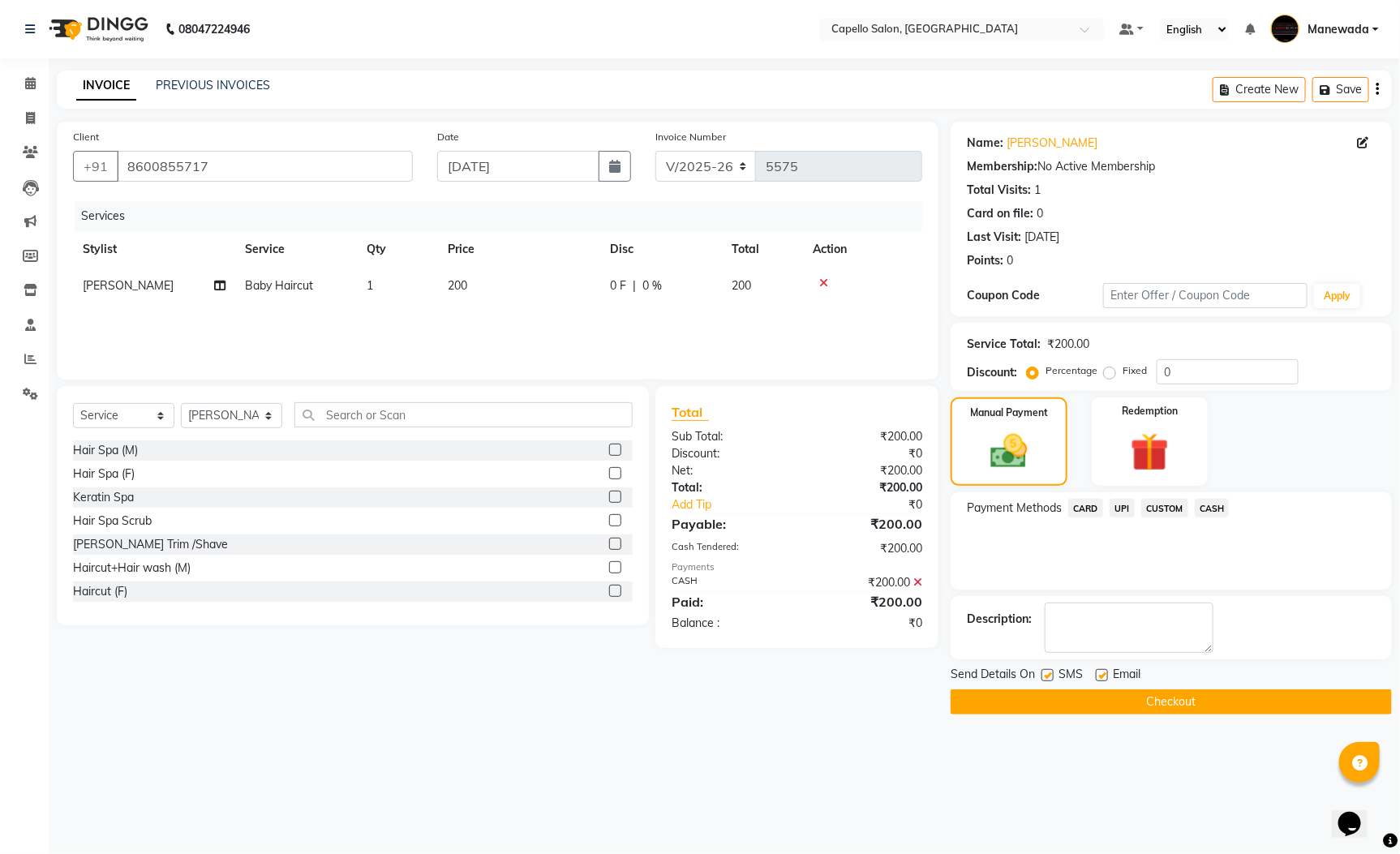
click at [1209, 706] on button "Checkout" at bounding box center [1171, 701] width 441 height 25
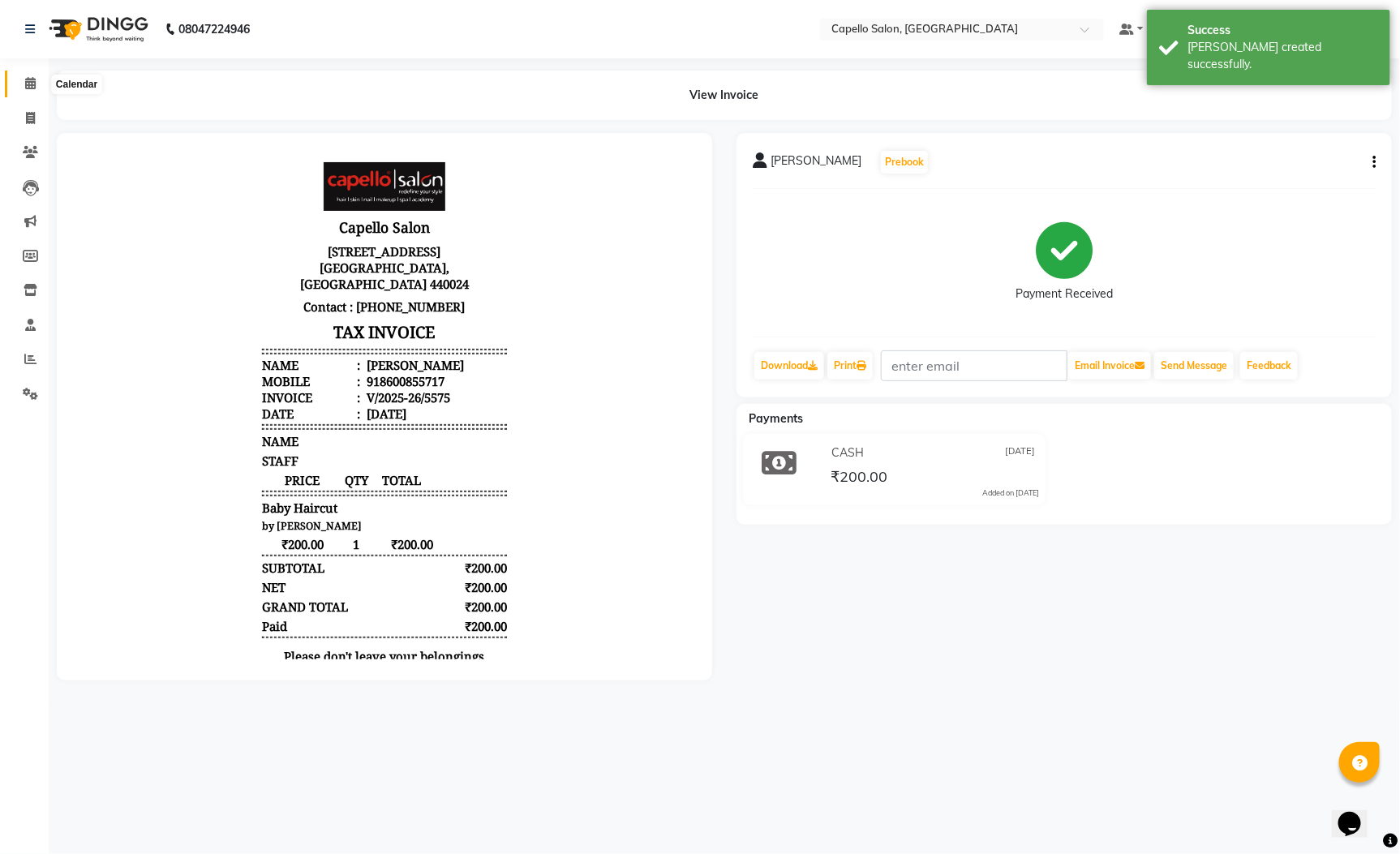
click at [34, 79] on icon at bounding box center [29, 83] width 10 height 12
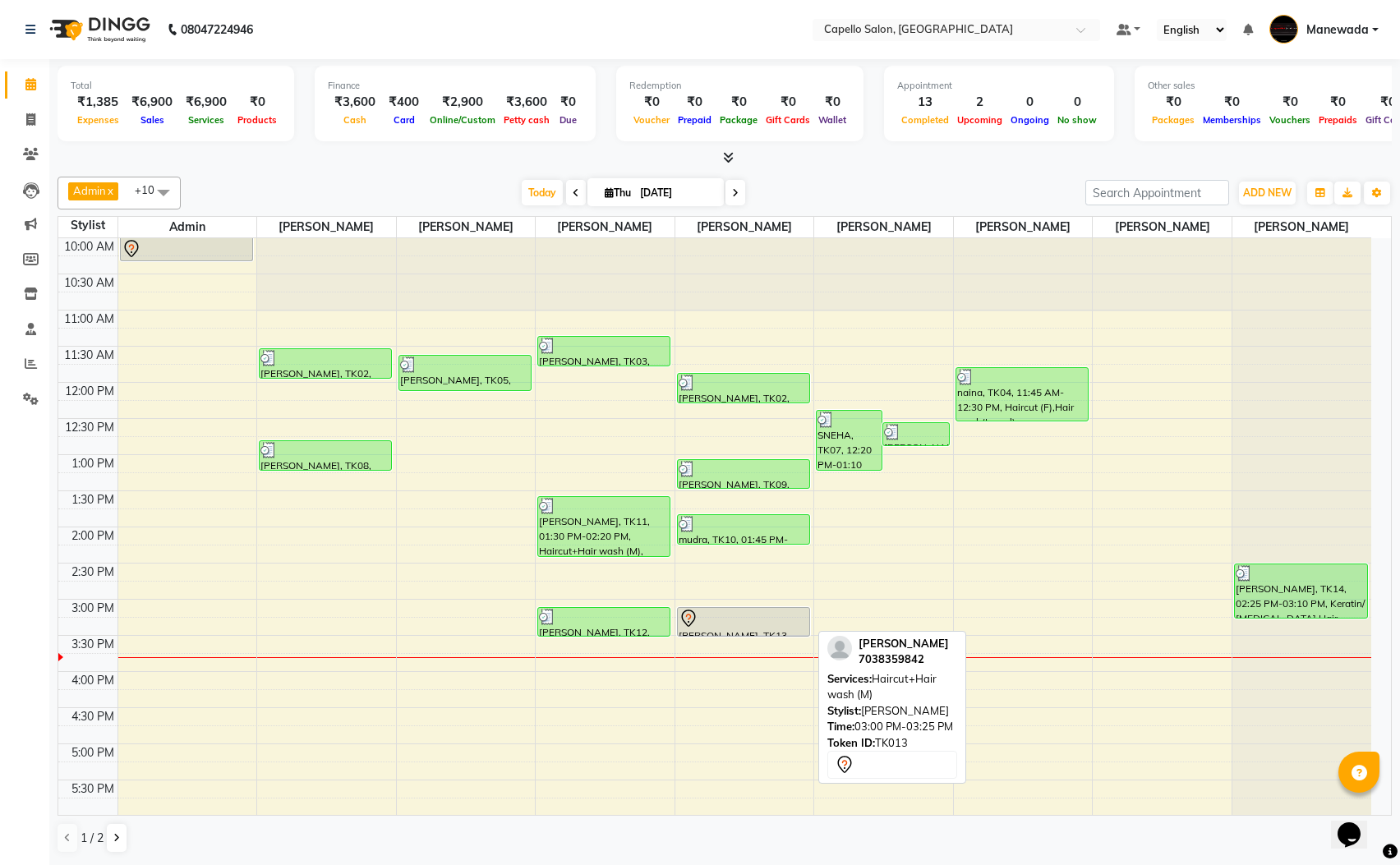
click at [755, 633] on div at bounding box center [743, 635] width 132 height 7
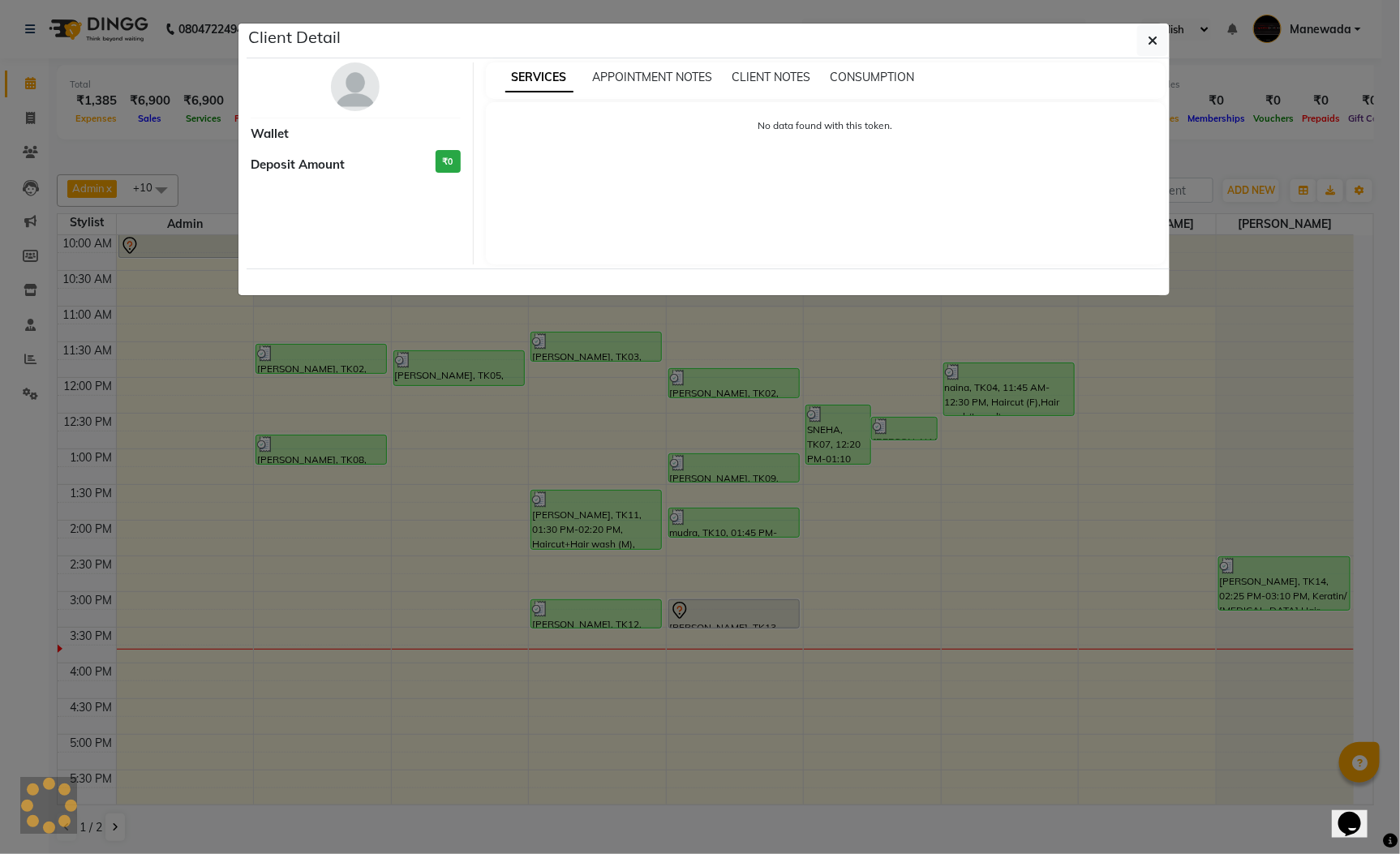
select select "7"
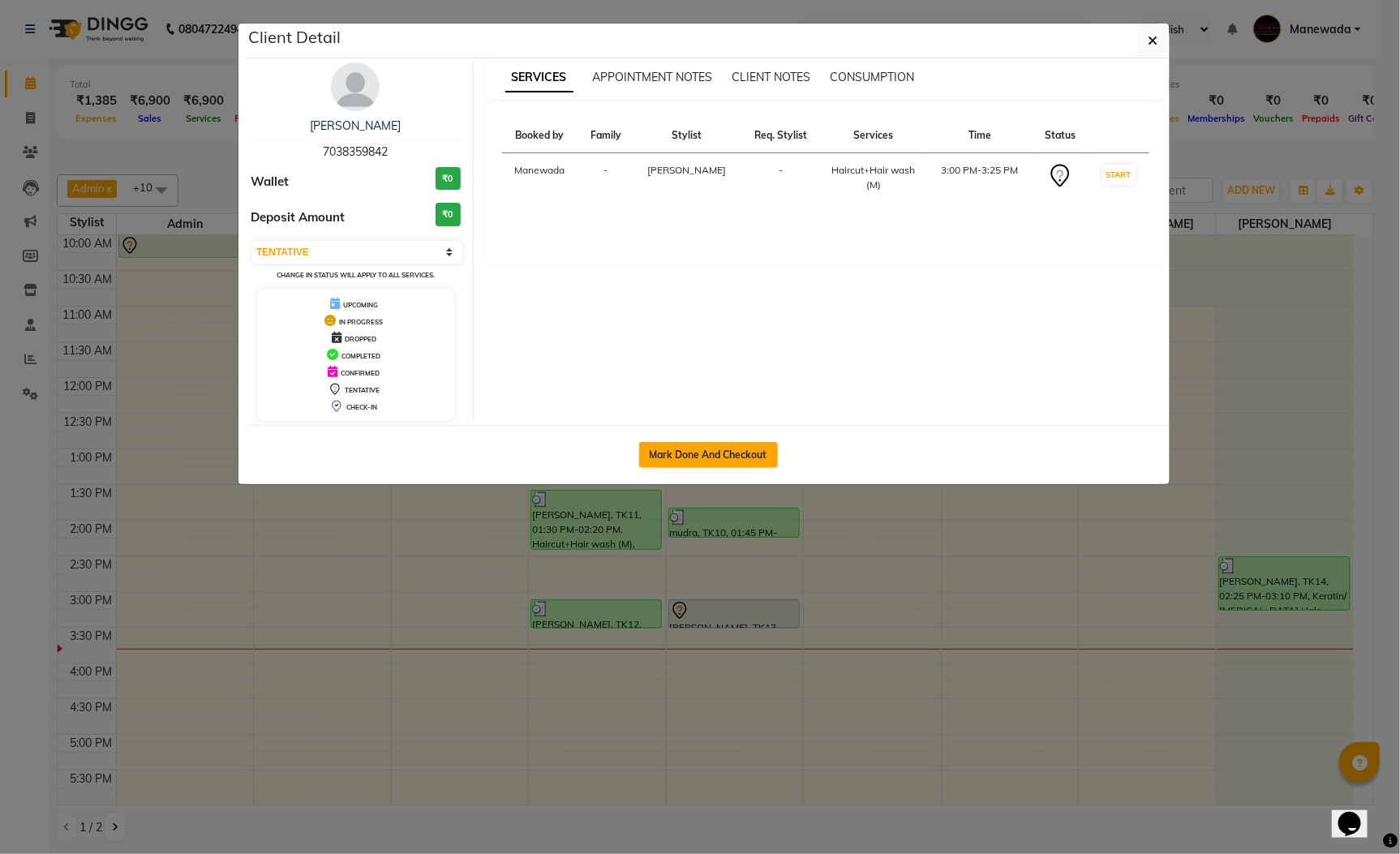
click at [765, 466] on button "Mark Done And Checkout" at bounding box center [708, 455] width 139 height 26
select select "service"
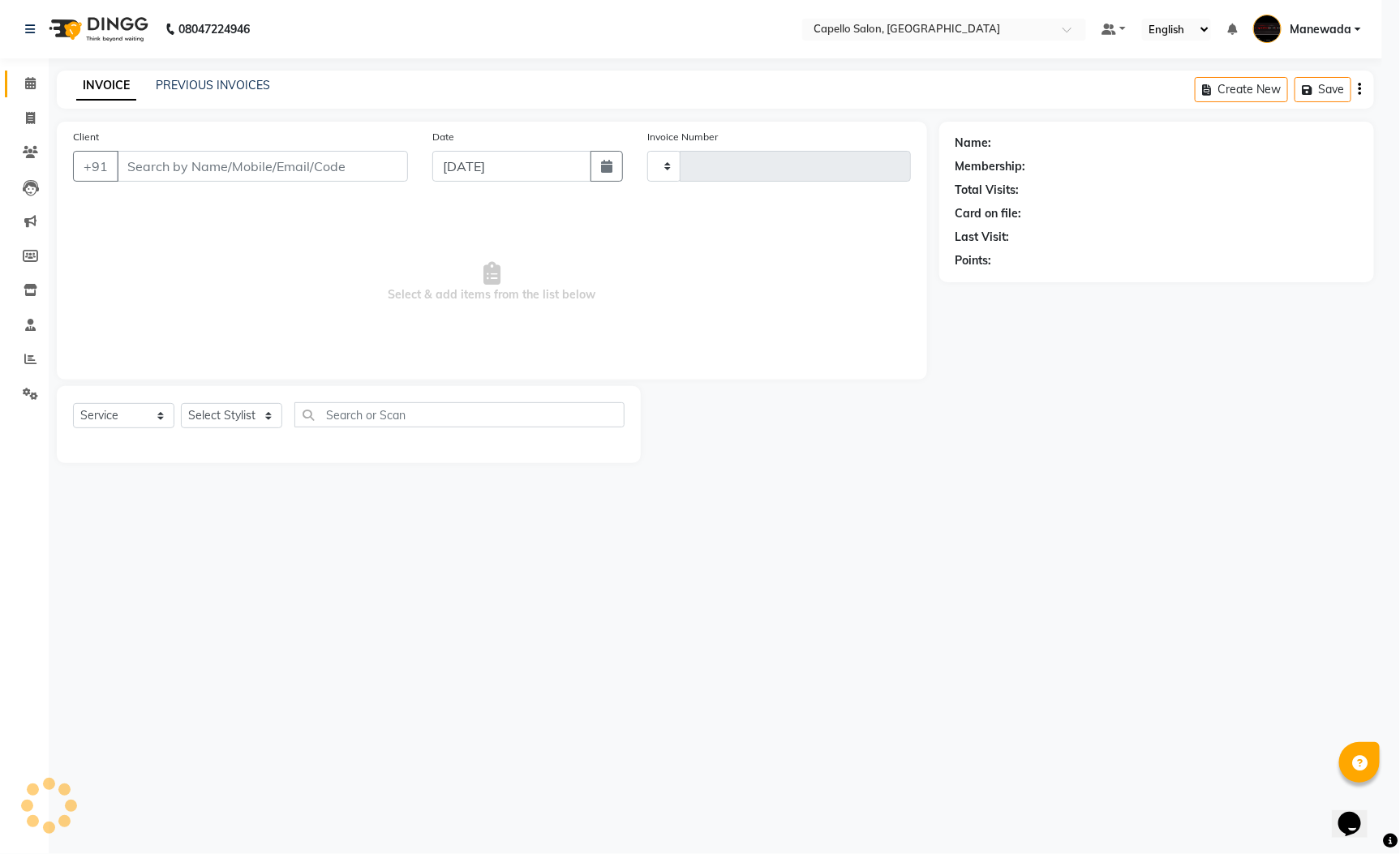
type input "5576"
select select "3476"
select select "3"
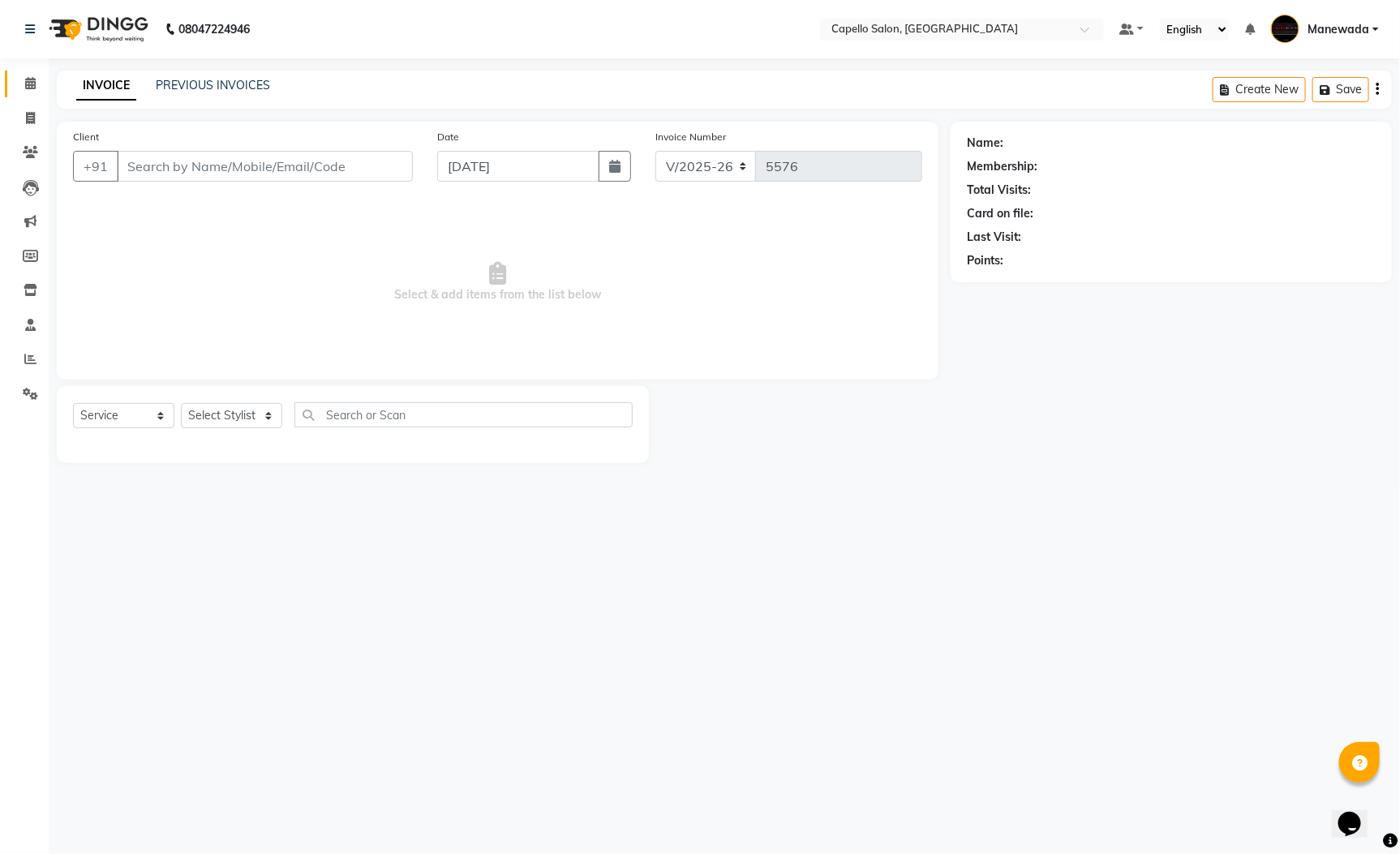
type input "7038359842"
select select "59120"
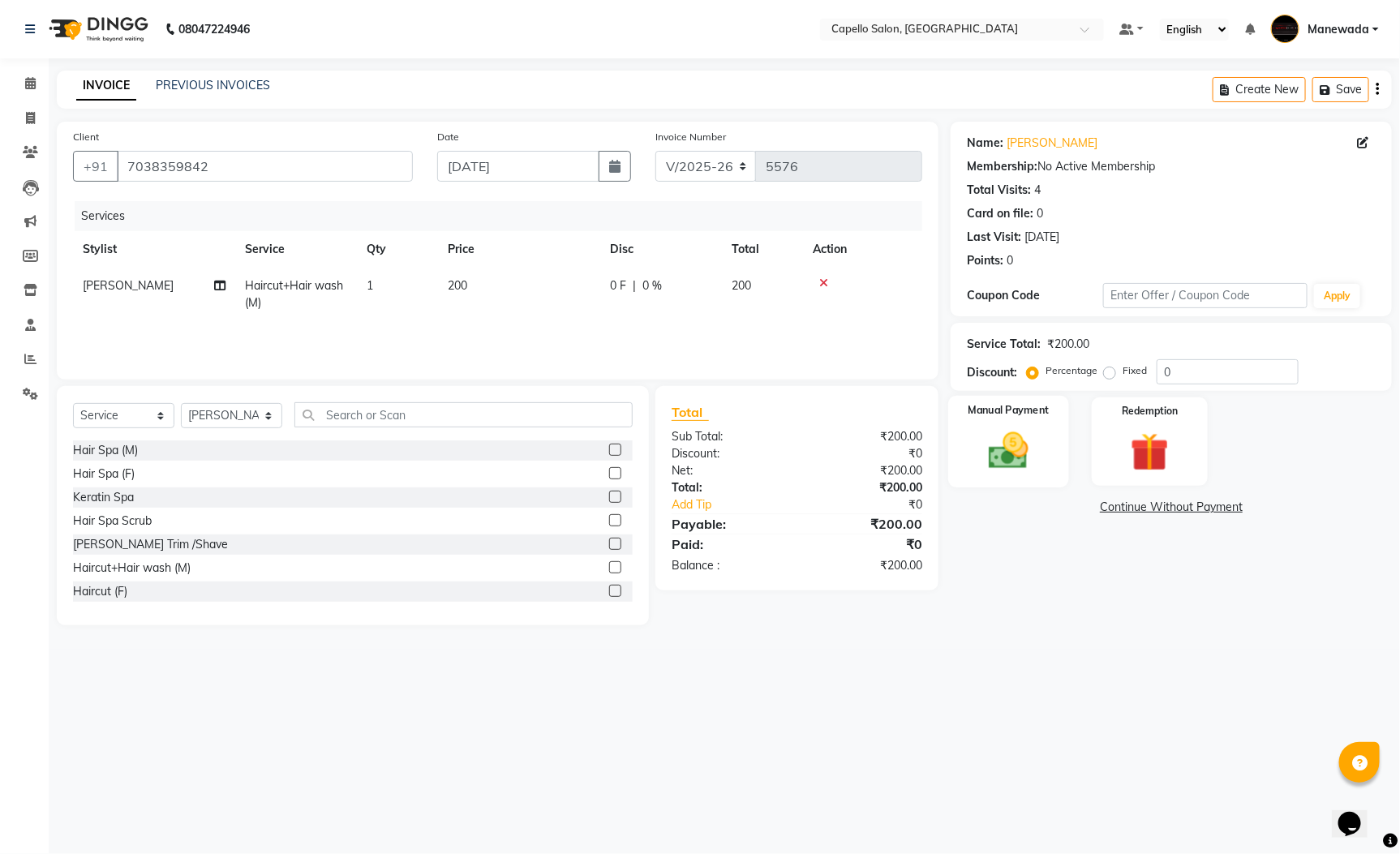
click at [1013, 475] on div "Manual Payment" at bounding box center [1008, 441] width 121 height 92
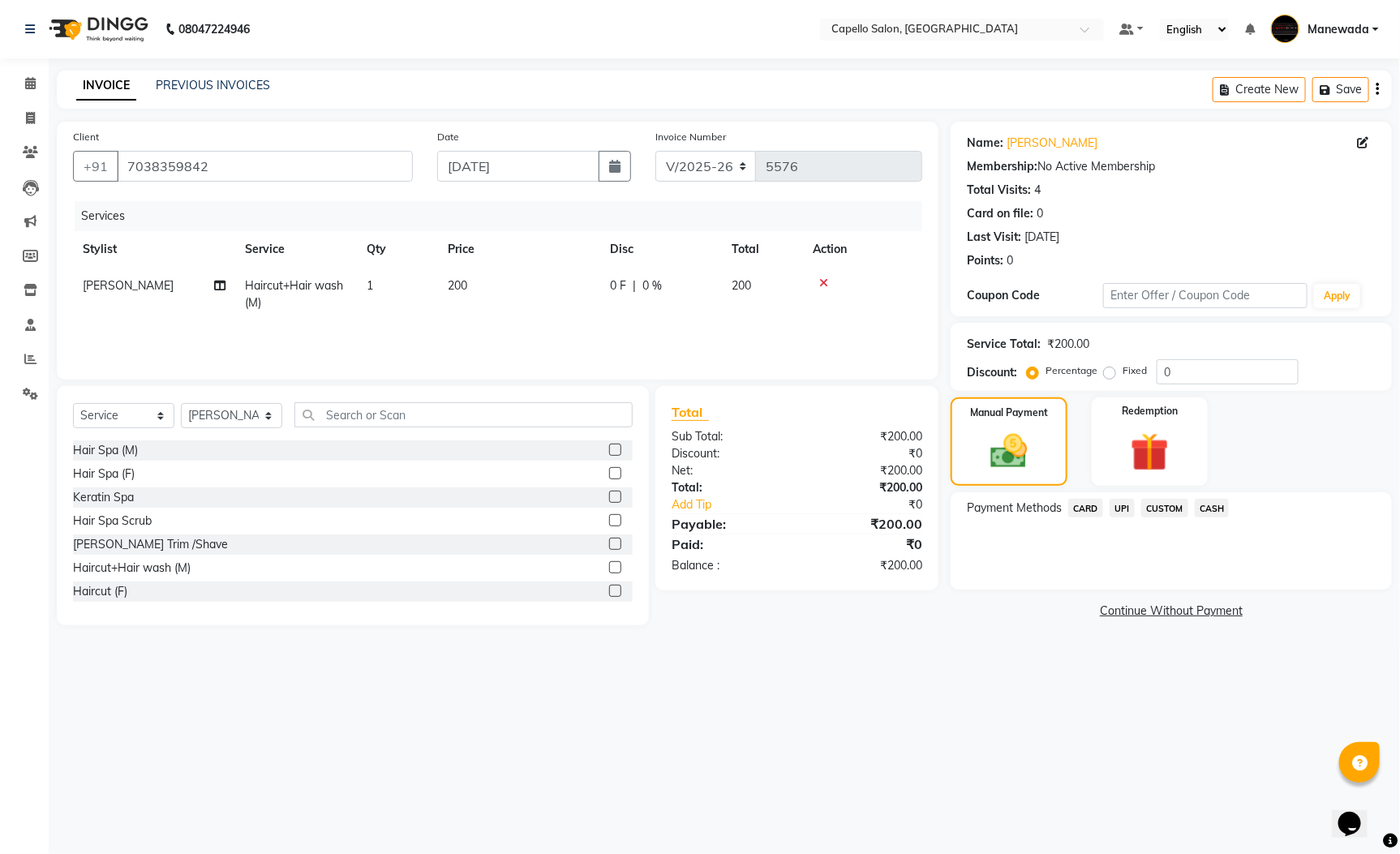
click at [1220, 501] on span "CASH" at bounding box center [1212, 509] width 35 height 19
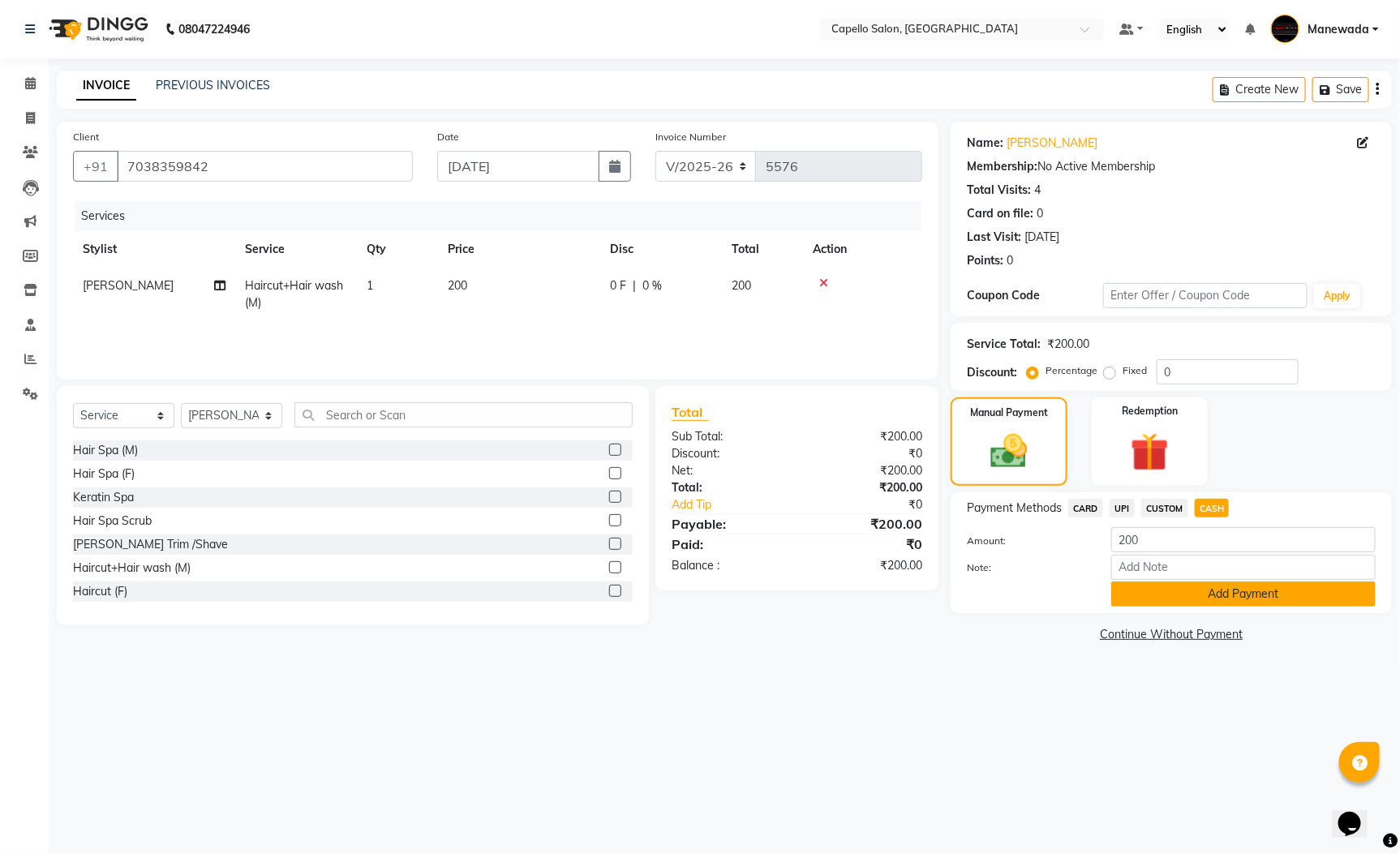
click at [1209, 597] on button "Add Payment" at bounding box center [1243, 594] width 265 height 25
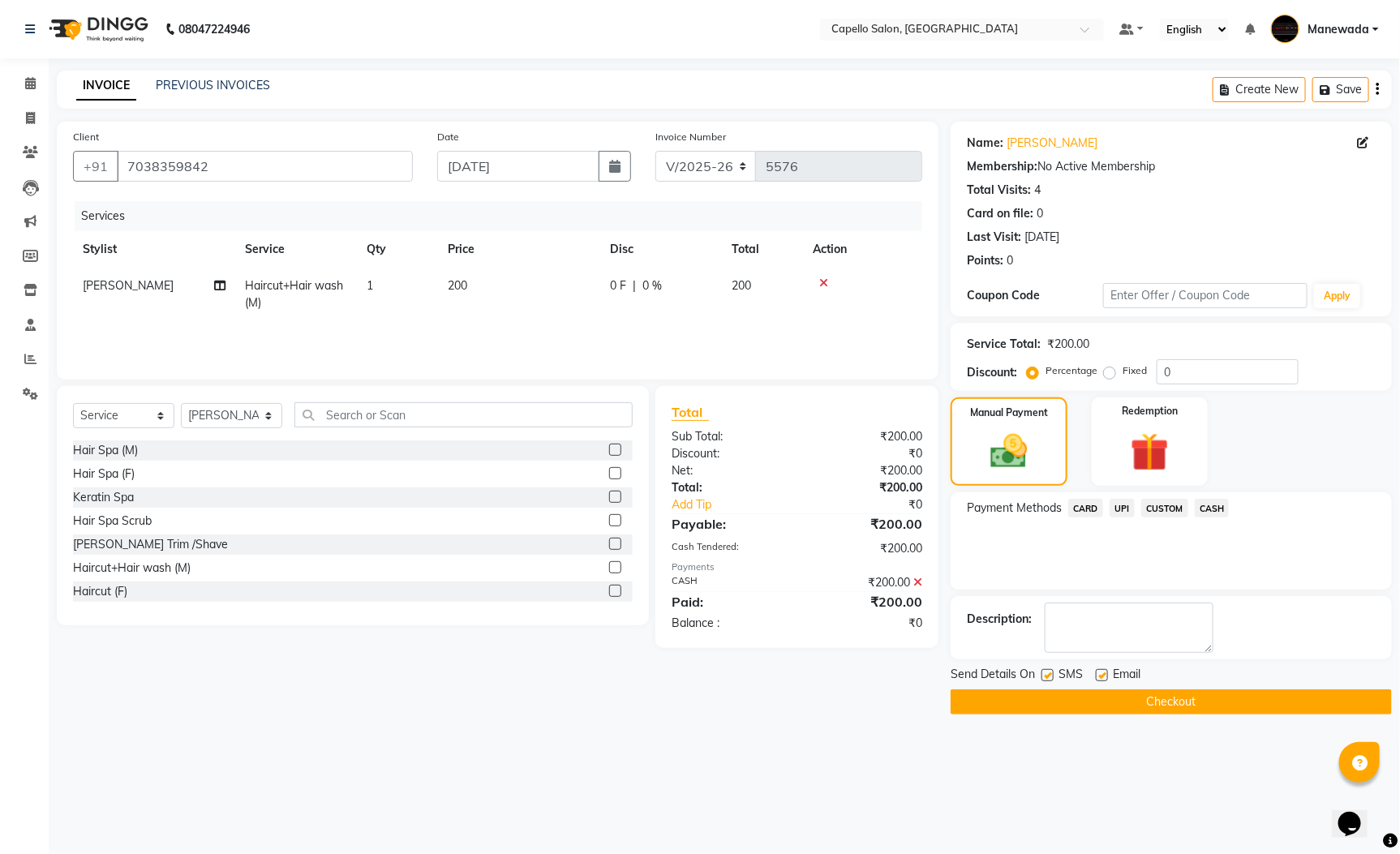
click at [1231, 701] on button "Checkout" at bounding box center [1171, 701] width 441 height 25
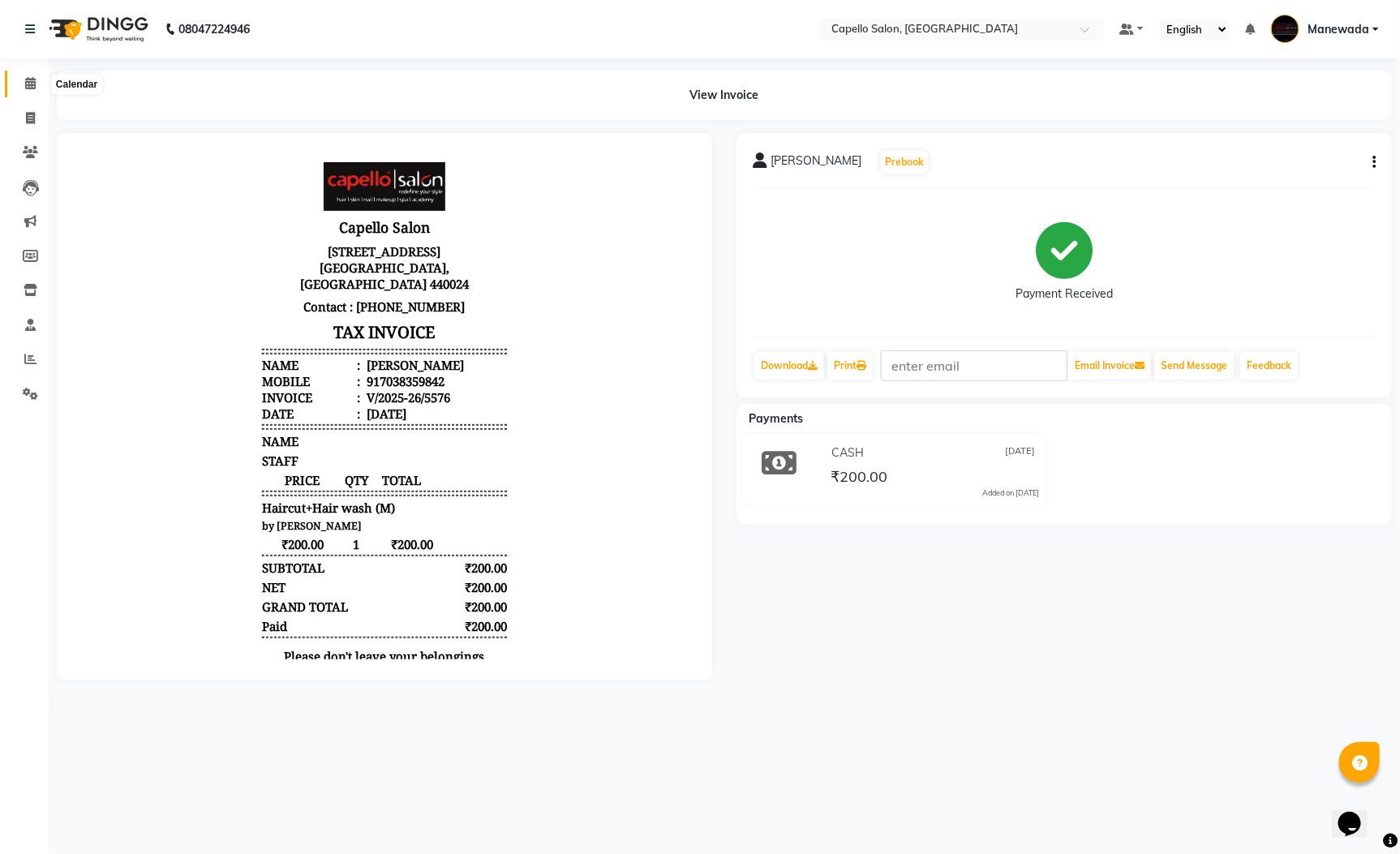
click at [25, 92] on span at bounding box center [30, 84] width 28 height 19
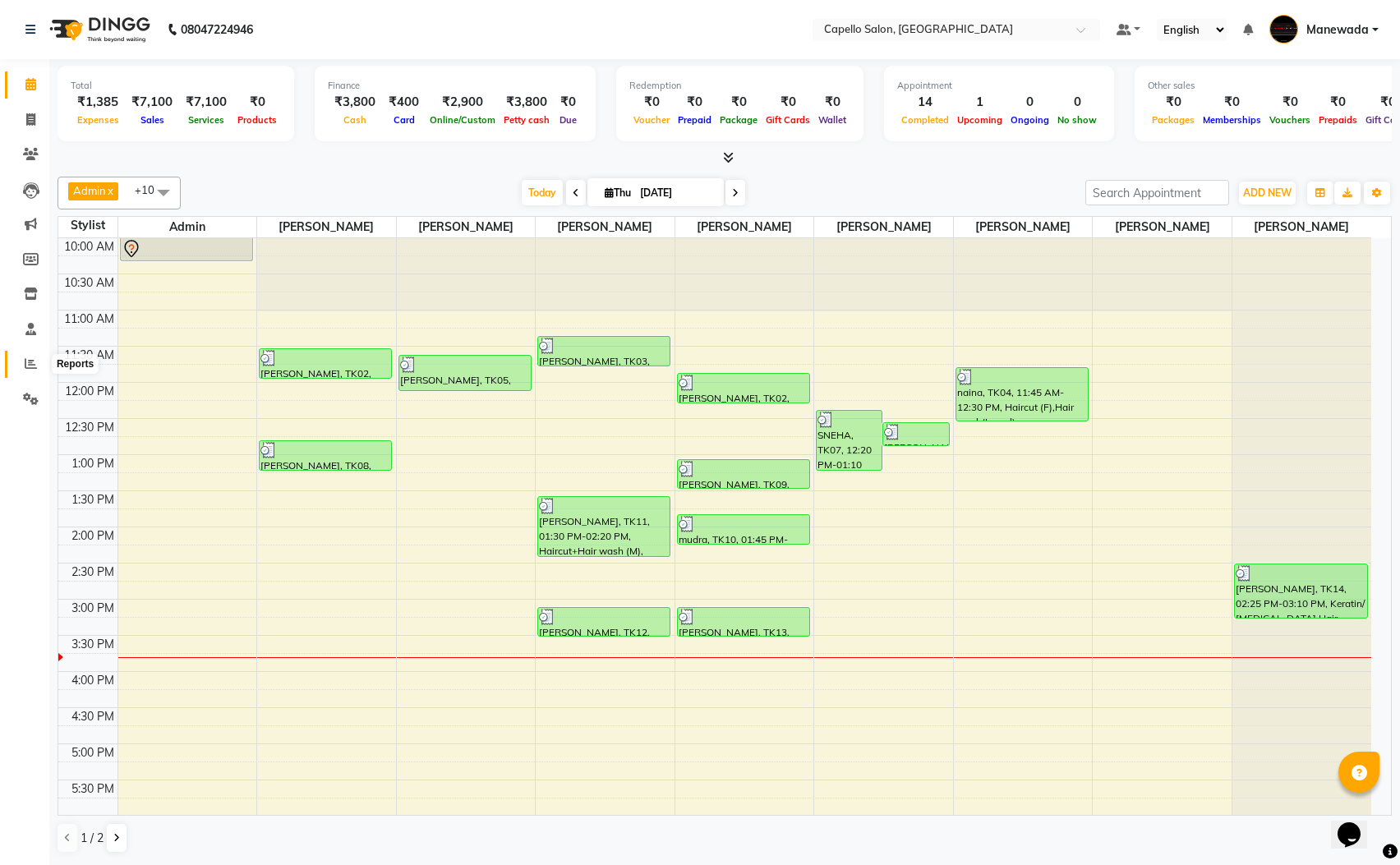
click at [37, 372] on span at bounding box center [31, 364] width 29 height 19
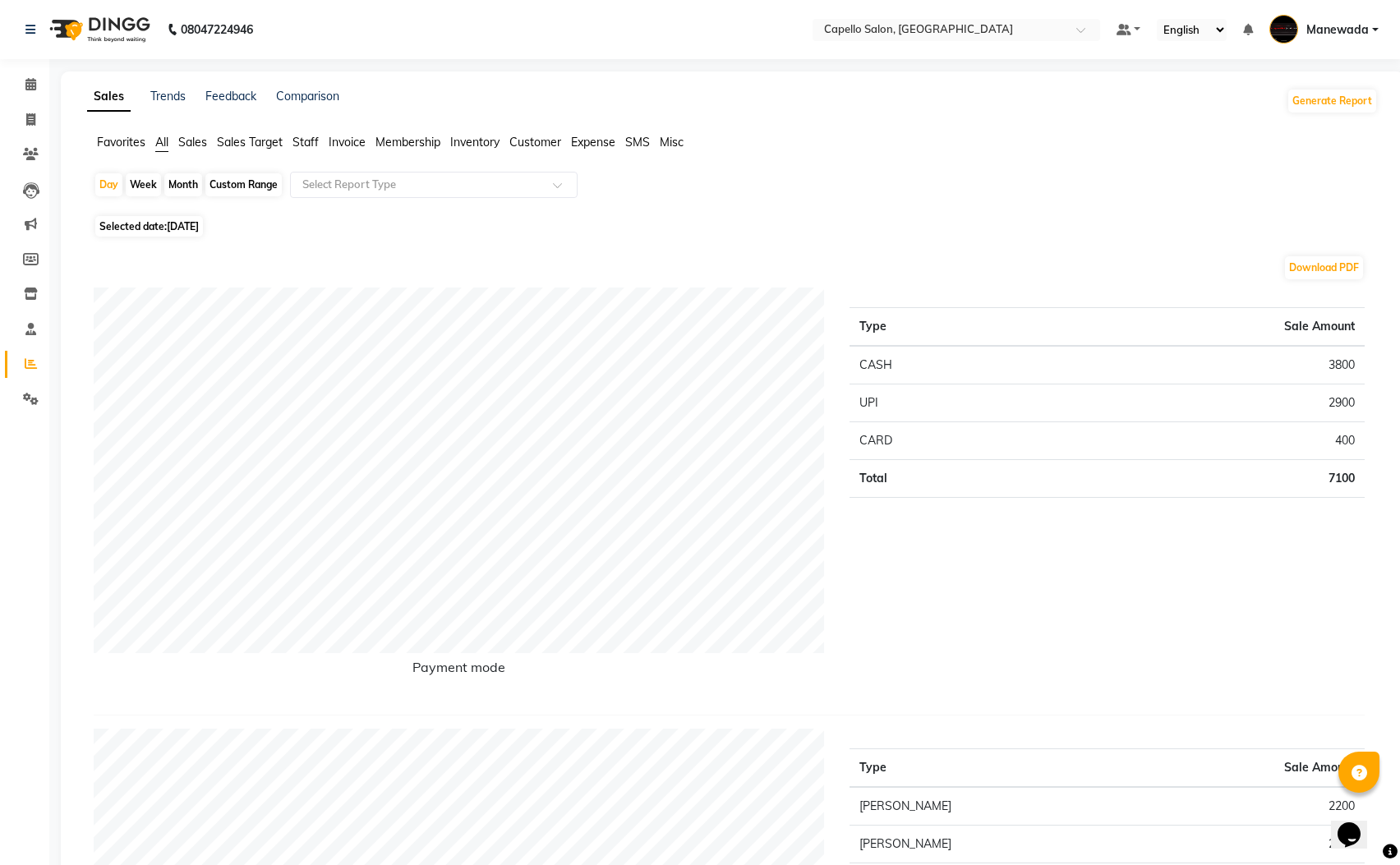
click at [178, 178] on div "Month" at bounding box center [183, 185] width 38 height 23
select select "9"
select select "2025"
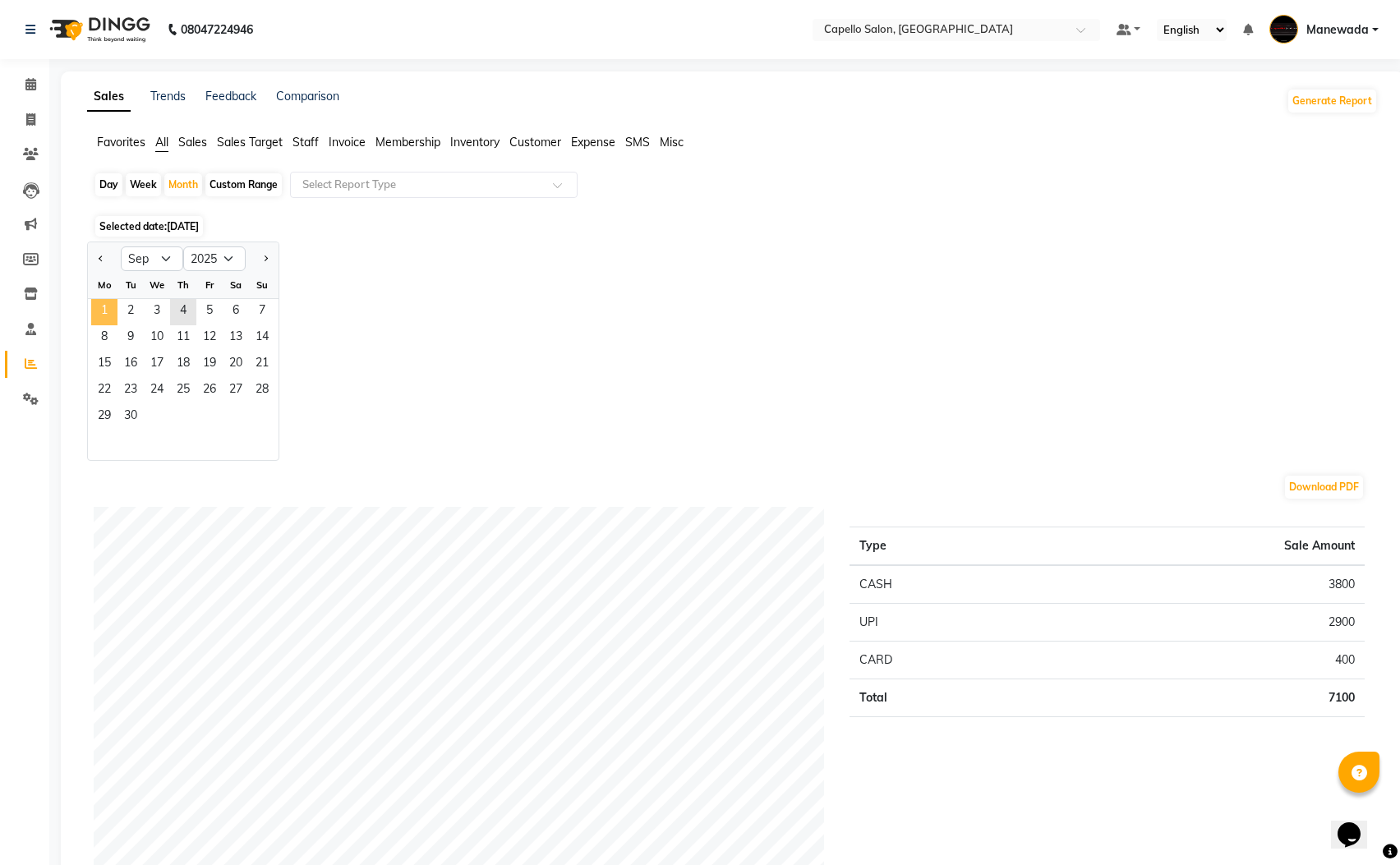
click at [99, 318] on span "1" at bounding box center [104, 311] width 26 height 26
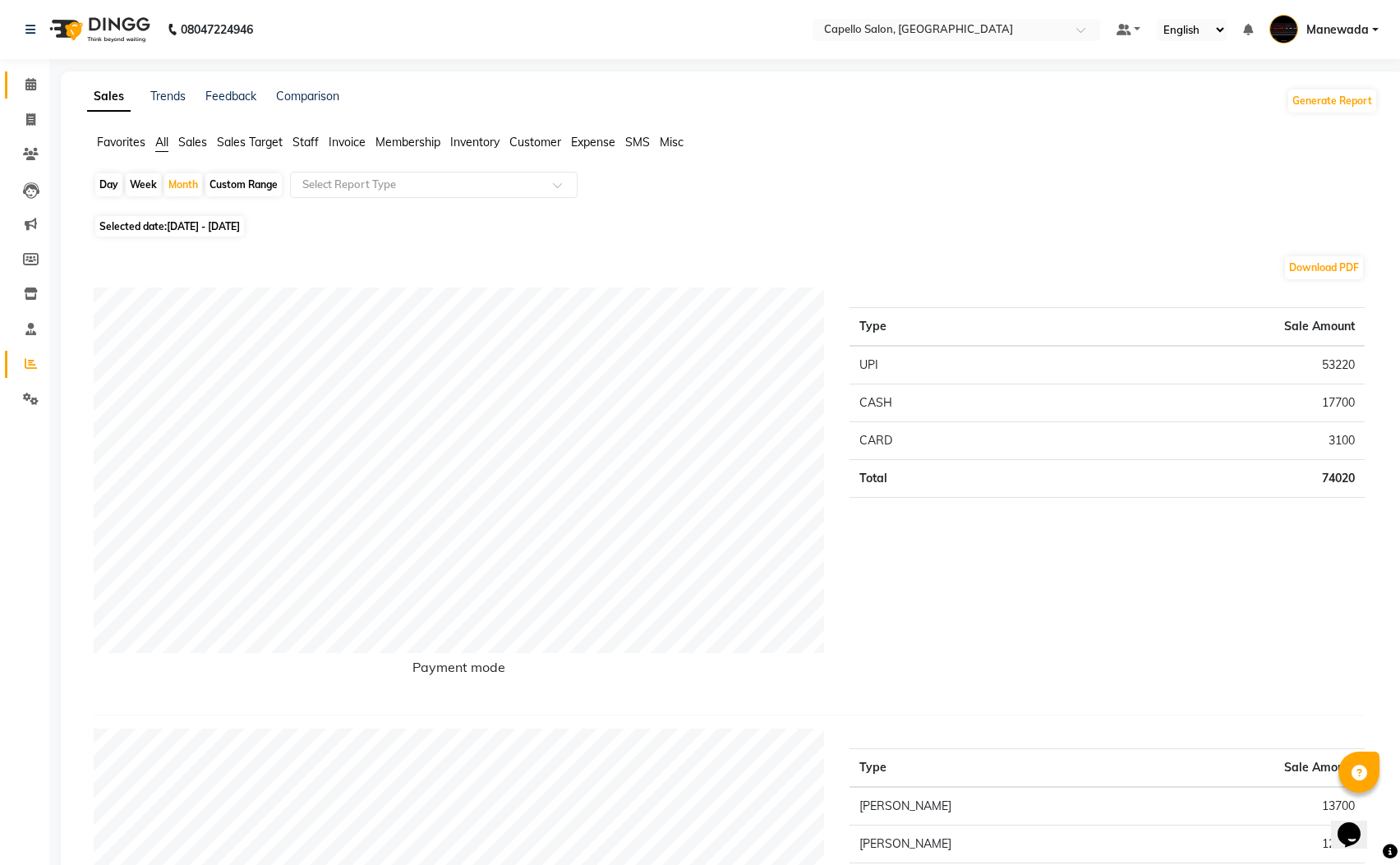
click at [27, 72] on link "Calendar" at bounding box center [24, 85] width 39 height 27
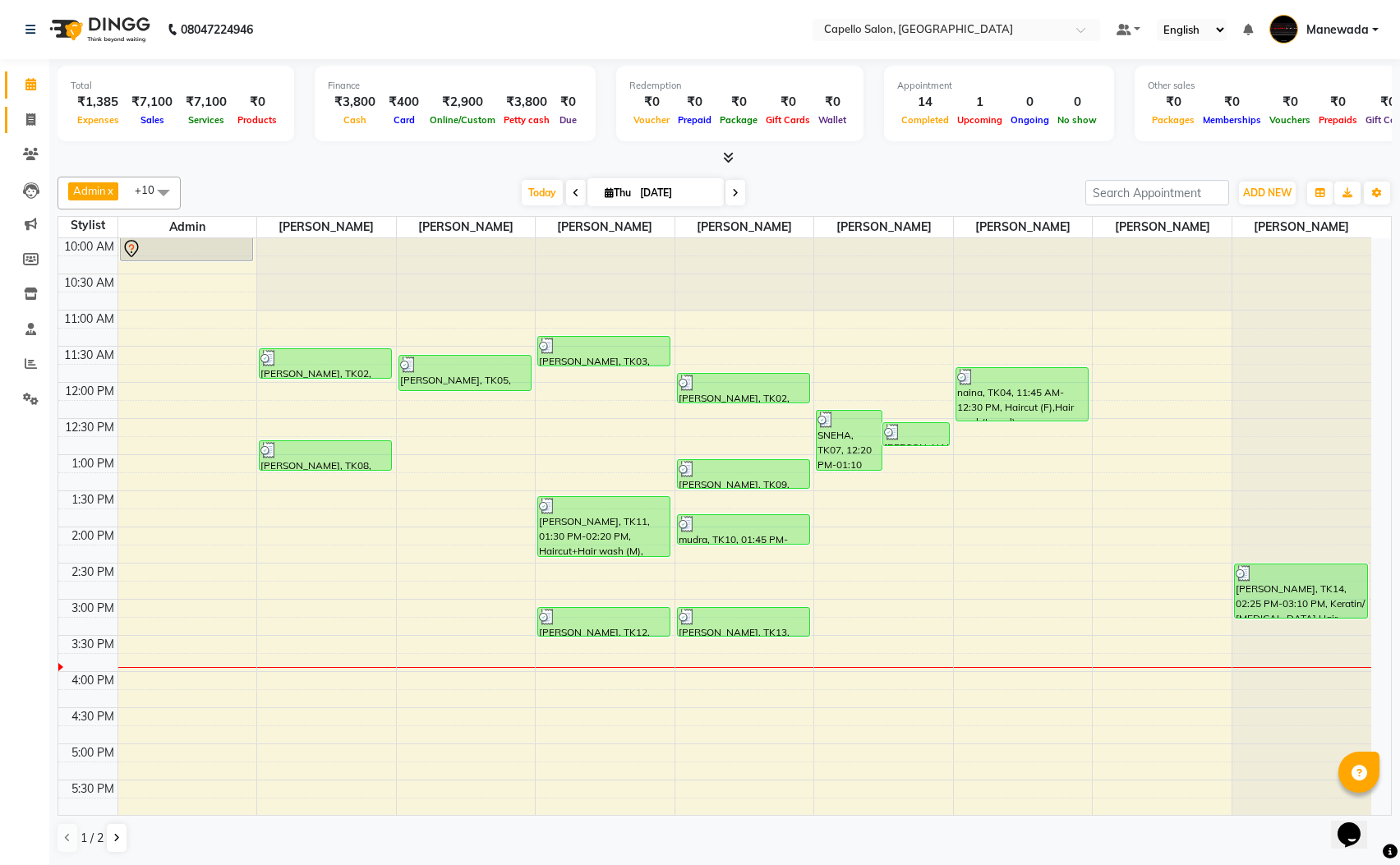
click at [32, 118] on icon at bounding box center [30, 119] width 9 height 12
select select "service"
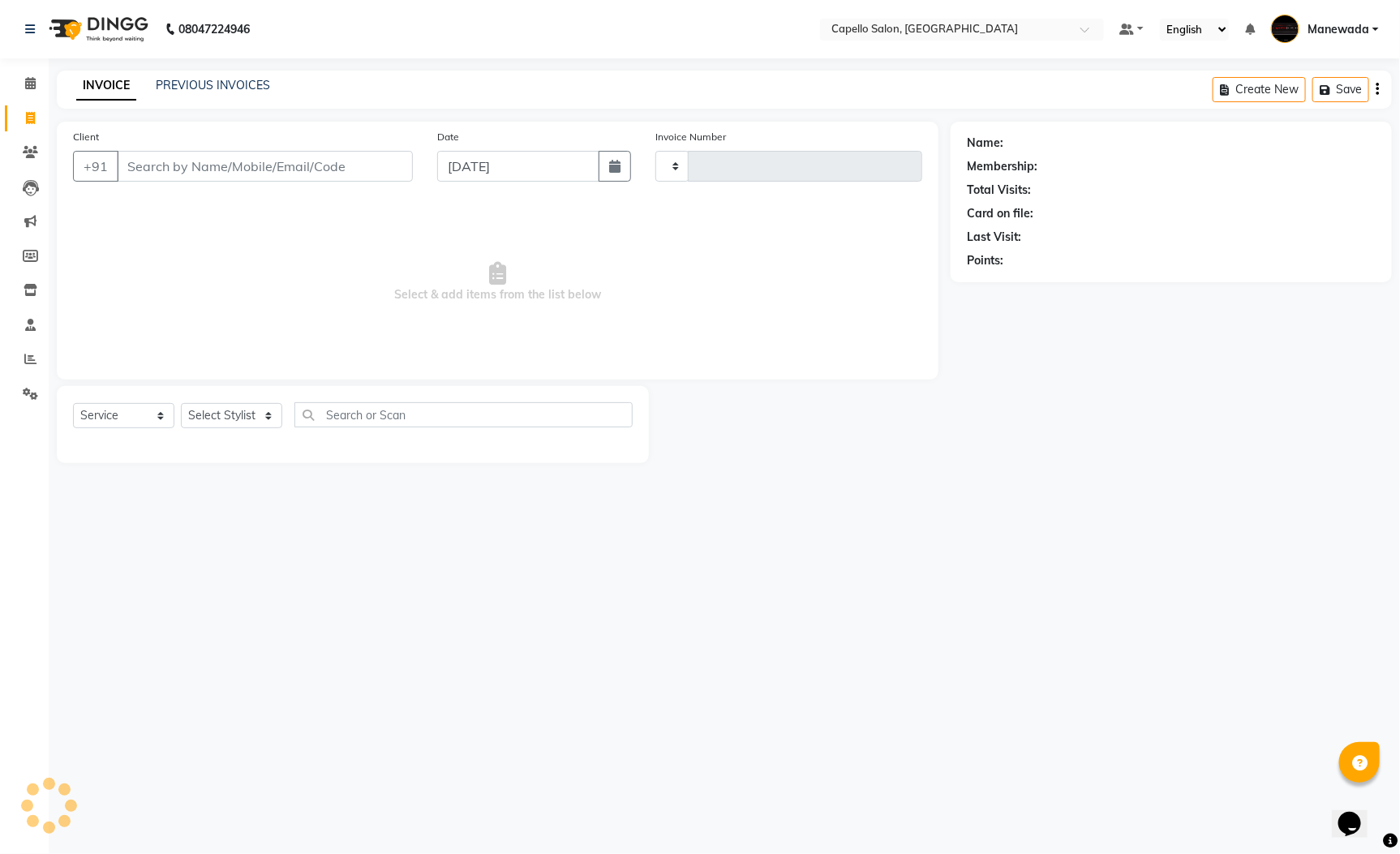
type input "5577"
select select "3476"
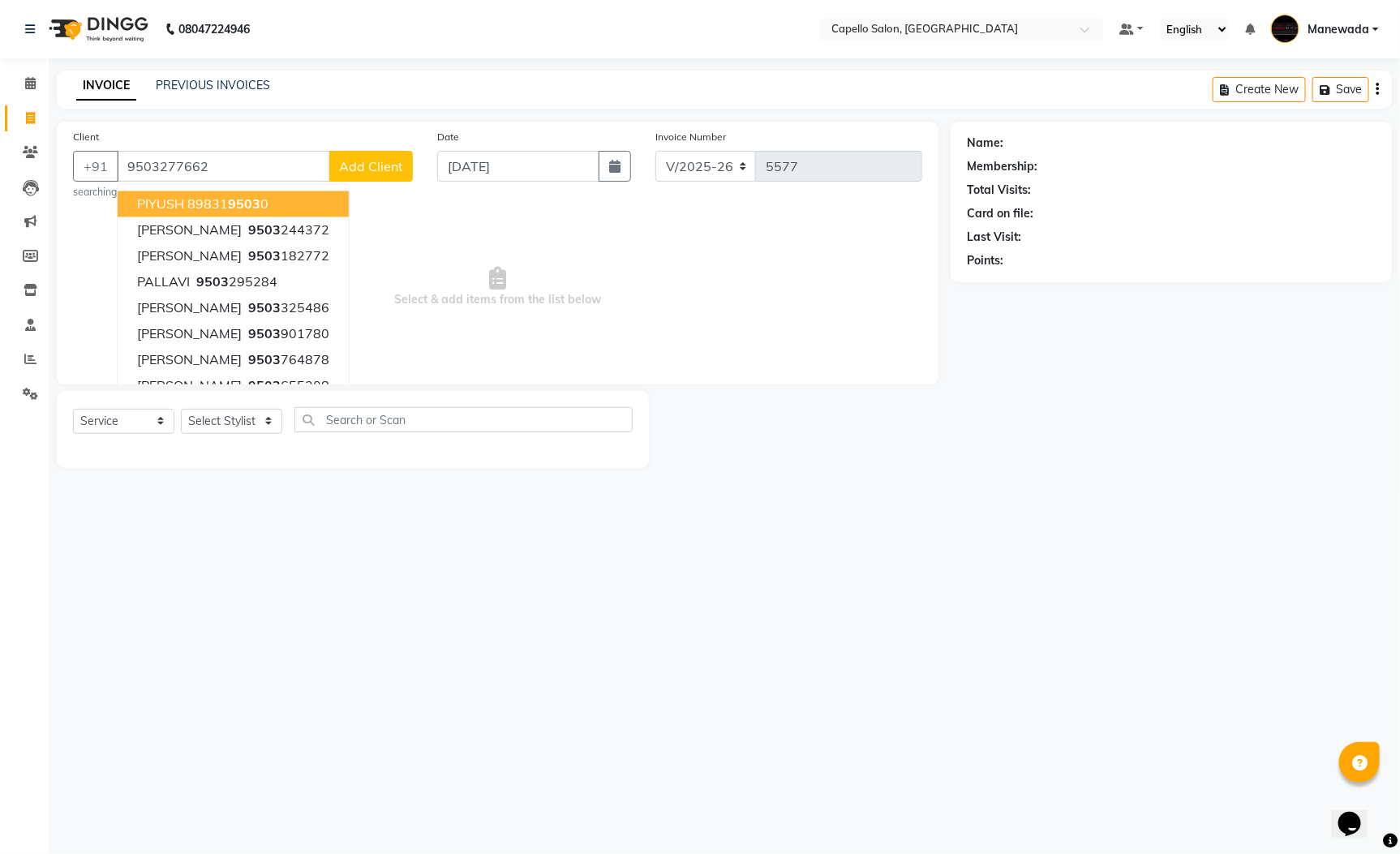
type input "9503277662"
click at [526, 290] on span "Select & add items from the list below" at bounding box center [497, 287] width 849 height 162
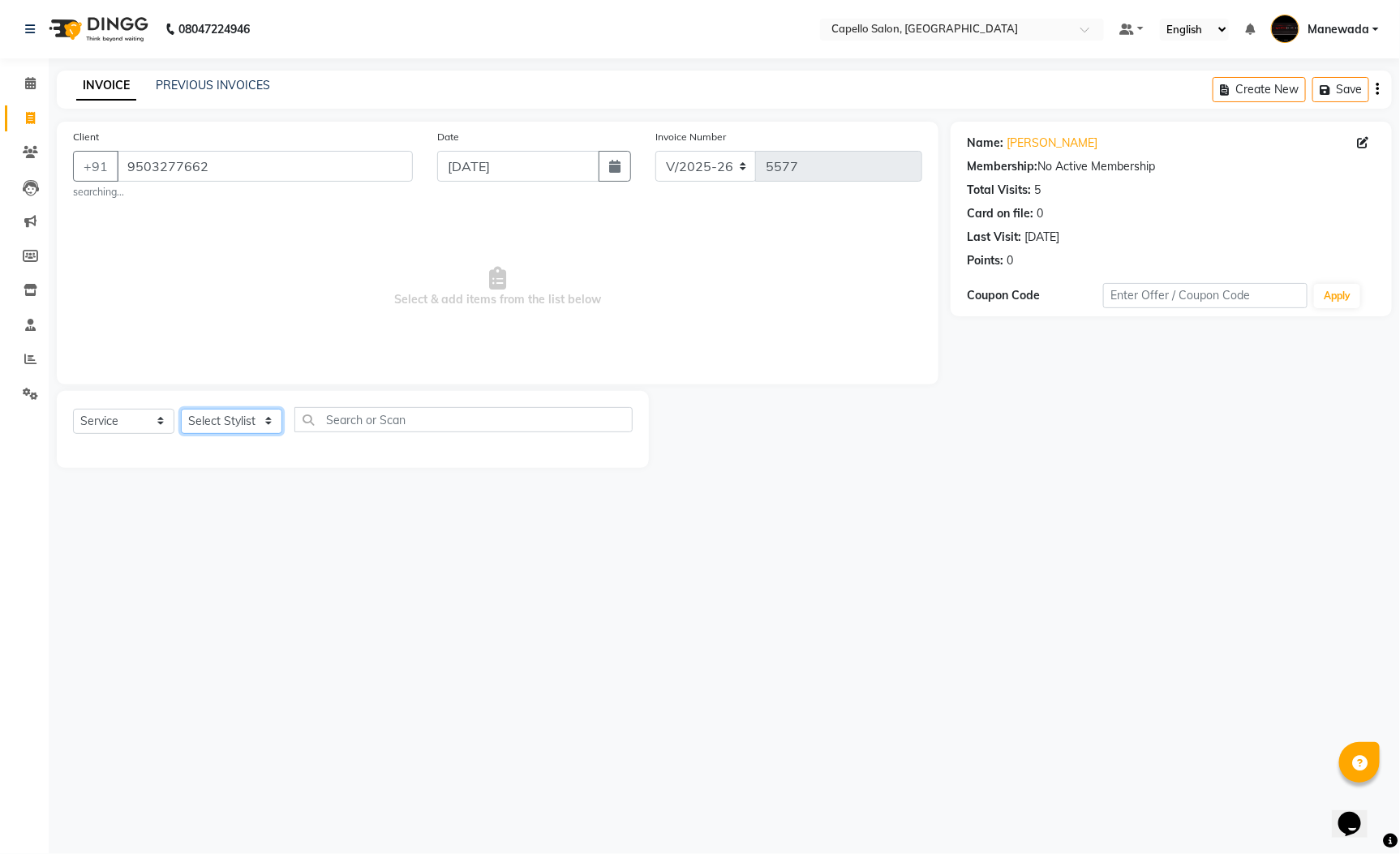
click at [233, 429] on select "Select Stylist Admin [PERSON_NAME] [PERSON_NAME] [PERSON_NAME] [PERSON_NAME] [P…" at bounding box center [232, 421] width 102 height 25
select select "61652"
click at [181, 410] on select "Select Stylist Admin [PERSON_NAME] [PERSON_NAME] [PERSON_NAME] [PERSON_NAME] [P…" at bounding box center [232, 421] width 102 height 25
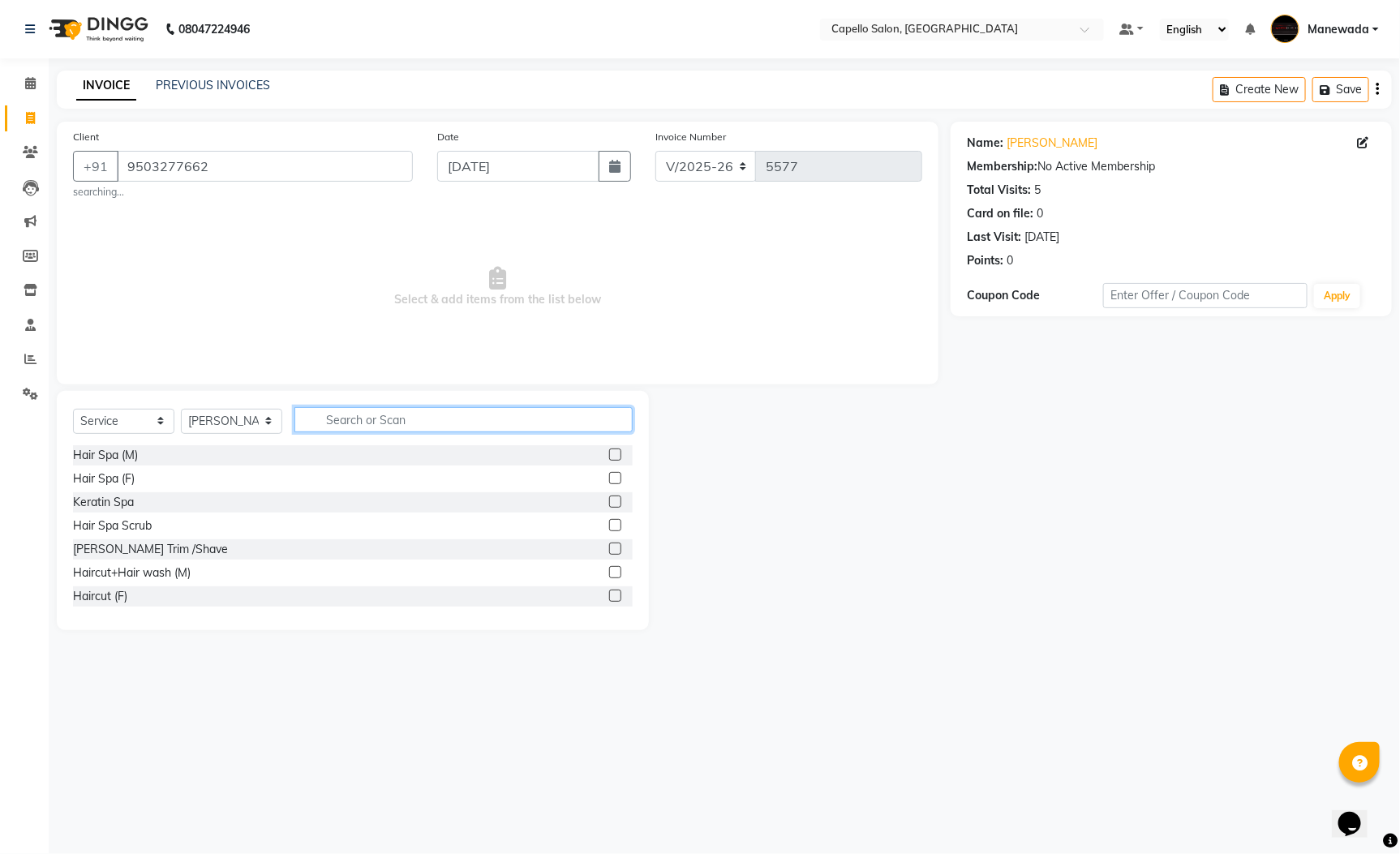
click at [371, 407] on input "text" at bounding box center [463, 419] width 338 height 25
type input "kerat"
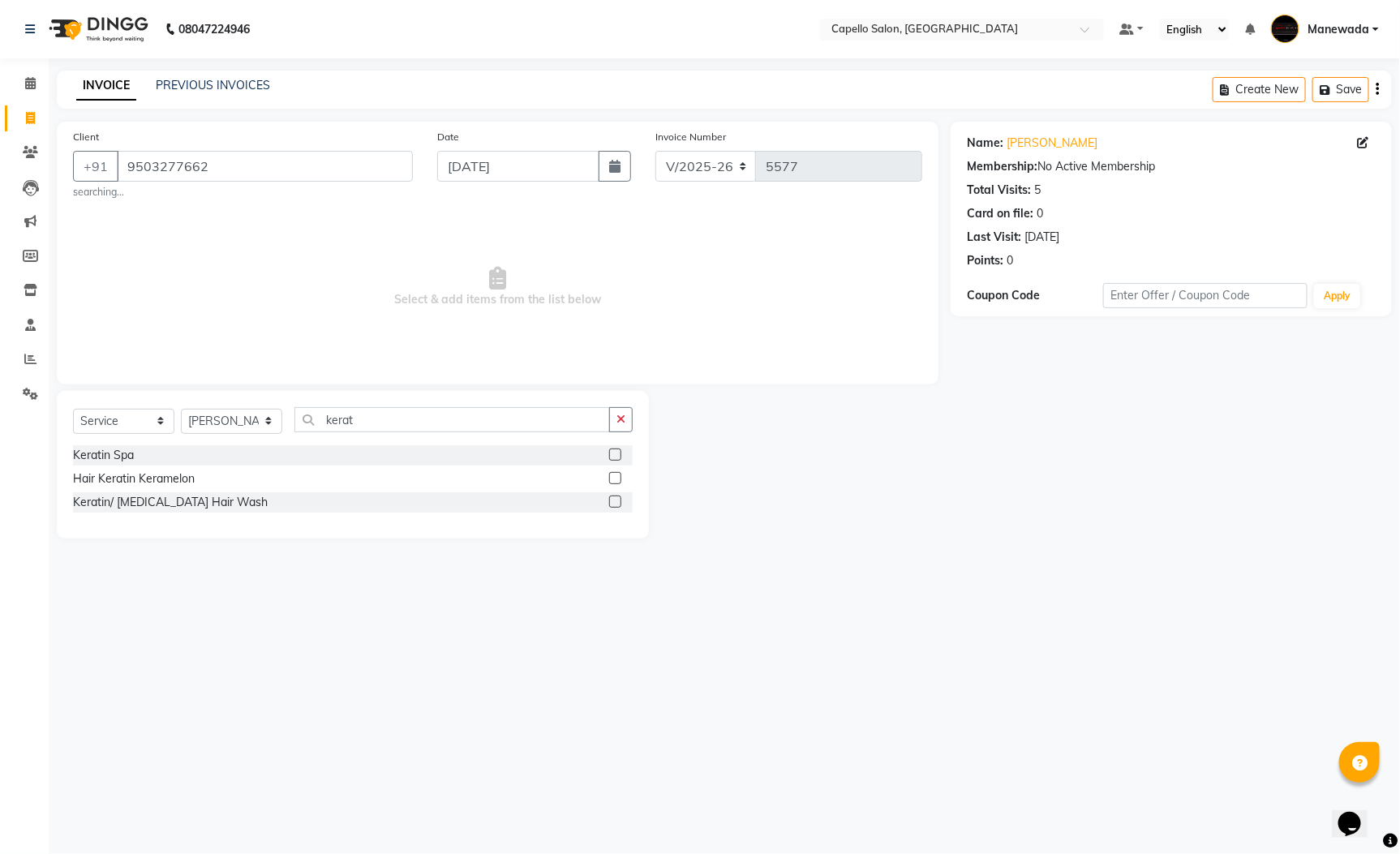
click at [613, 460] on label at bounding box center [615, 455] width 12 height 12
click at [613, 460] on input "checkbox" at bounding box center [614, 455] width 10 height 10
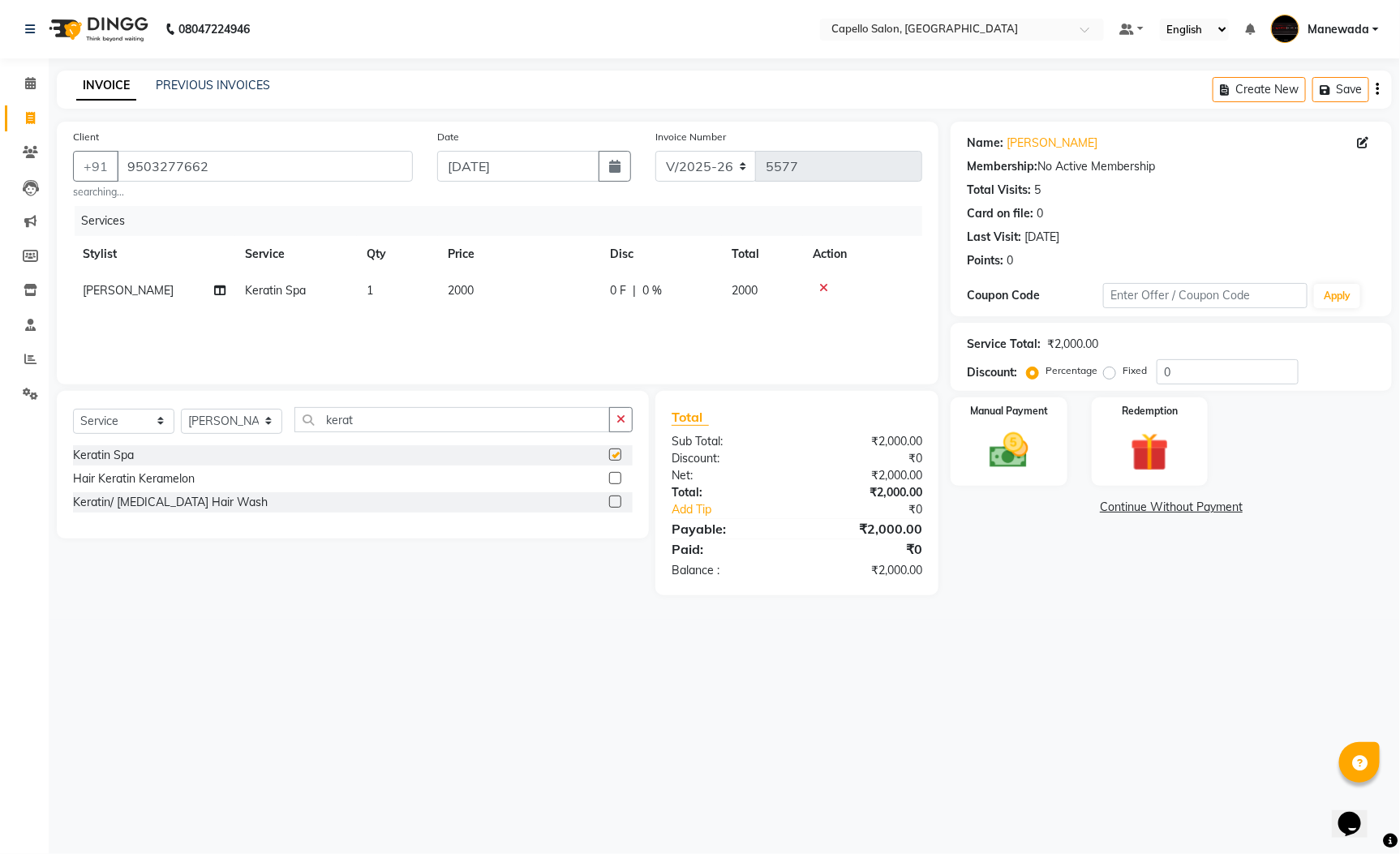
checkbox input "false"
click at [1011, 460] on img at bounding box center [1009, 450] width 65 height 46
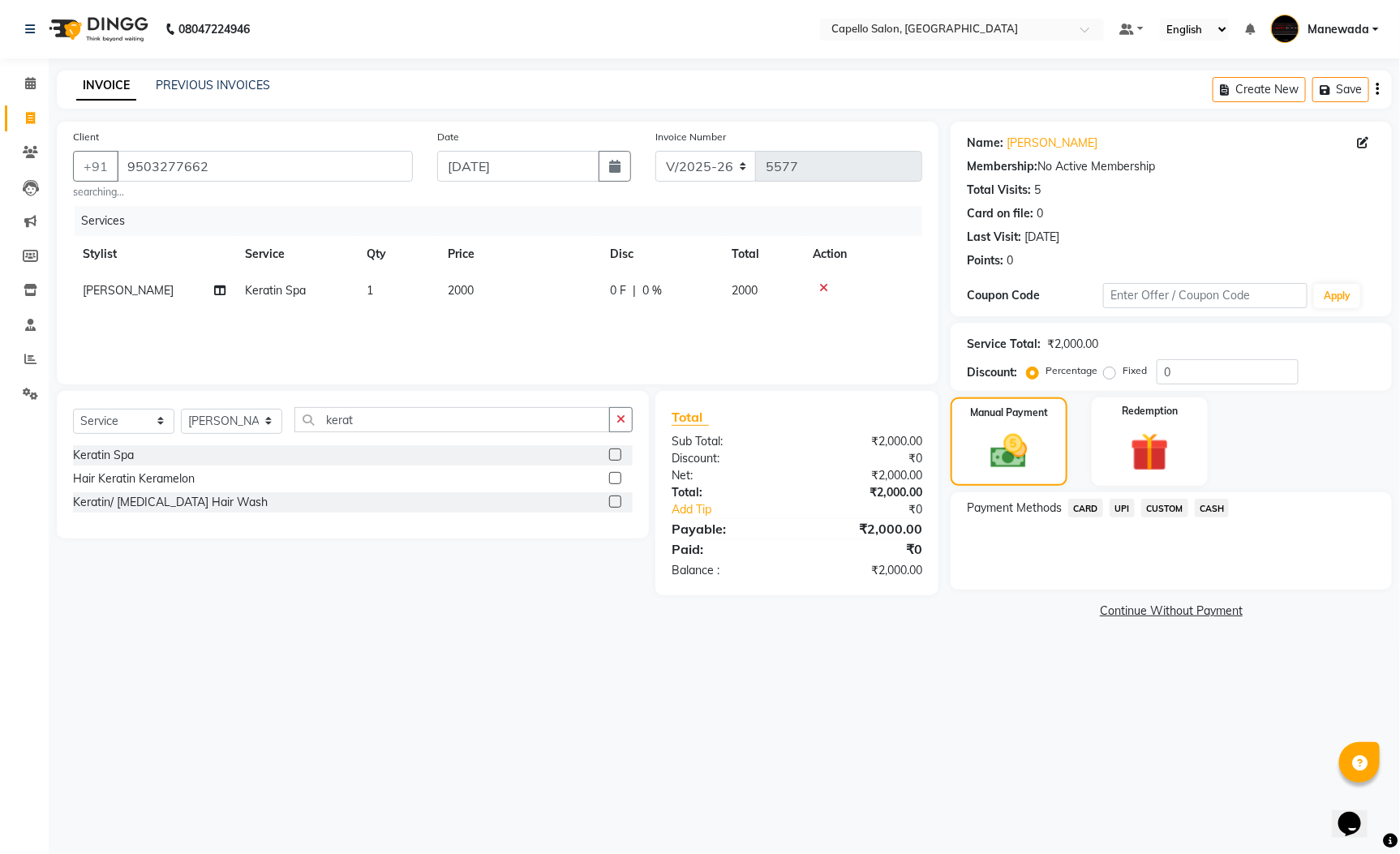
click at [1118, 514] on span "UPI" at bounding box center [1122, 509] width 25 height 19
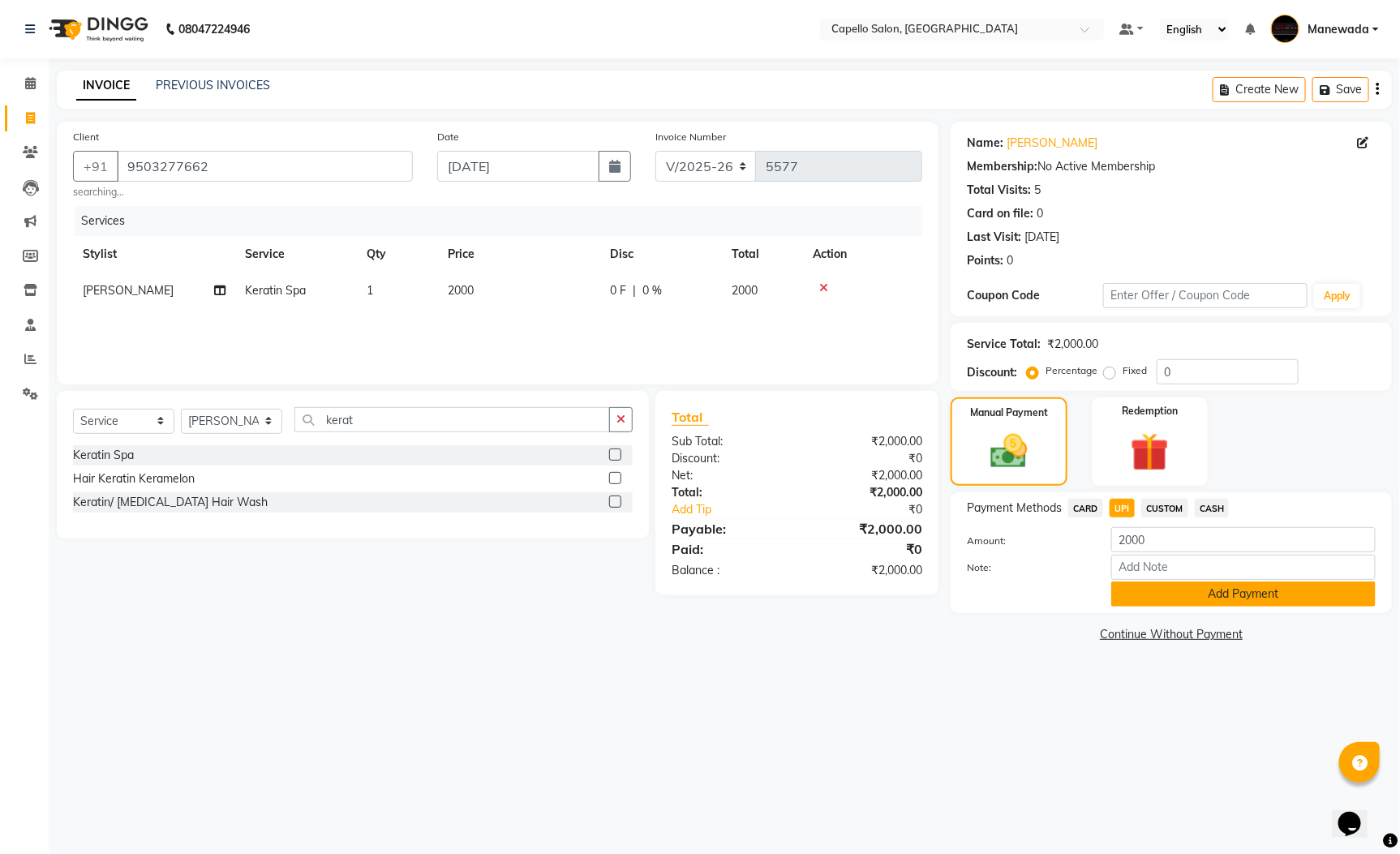
click at [1118, 587] on button "Add Payment" at bounding box center [1243, 594] width 265 height 25
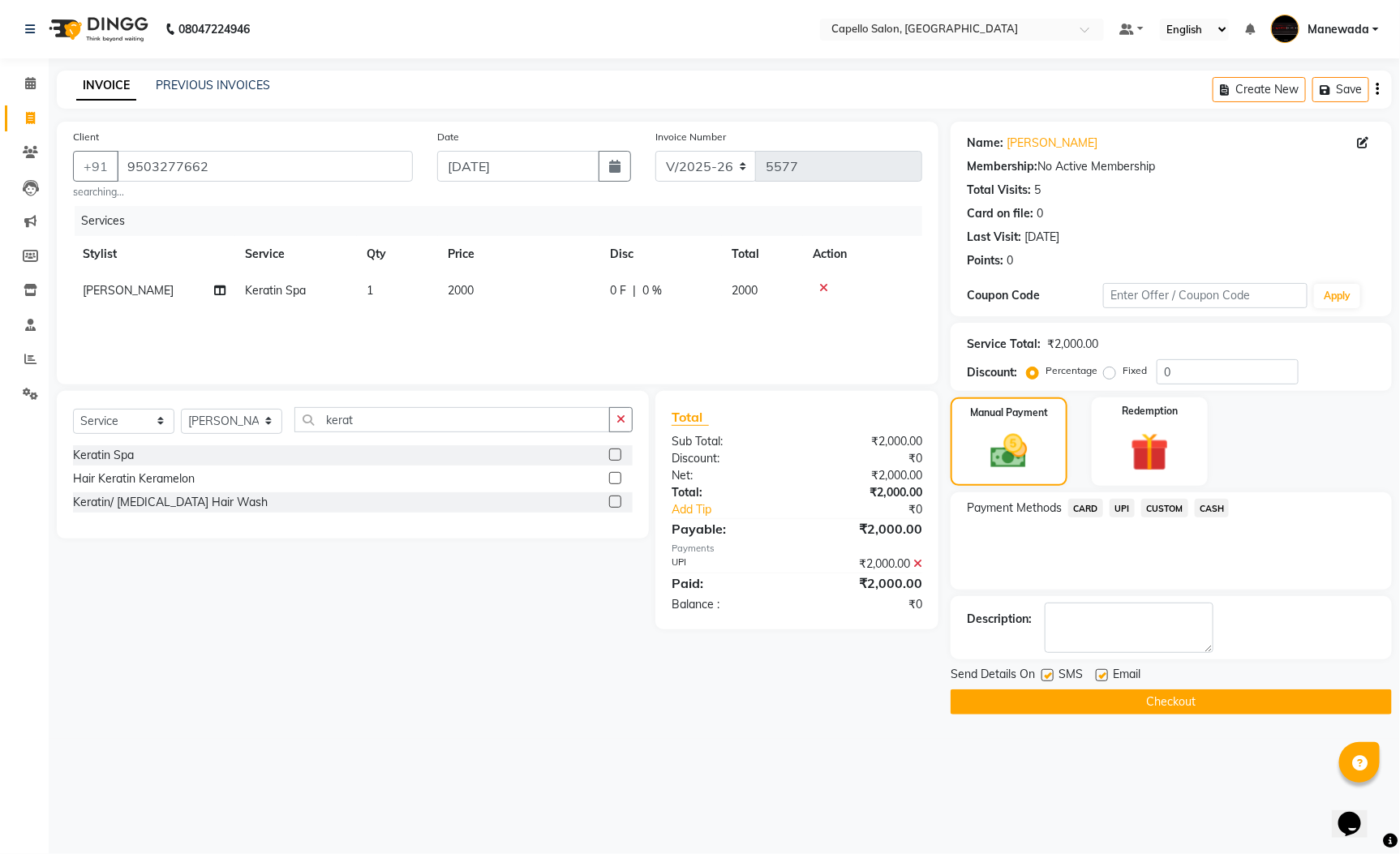
click at [1028, 720] on main "INVOICE PREVIOUS INVOICES Create New Save Client +91 9503277662 searching... Da…" at bounding box center [724, 404] width 1352 height 668
click at [1127, 703] on button "Checkout" at bounding box center [1171, 701] width 441 height 25
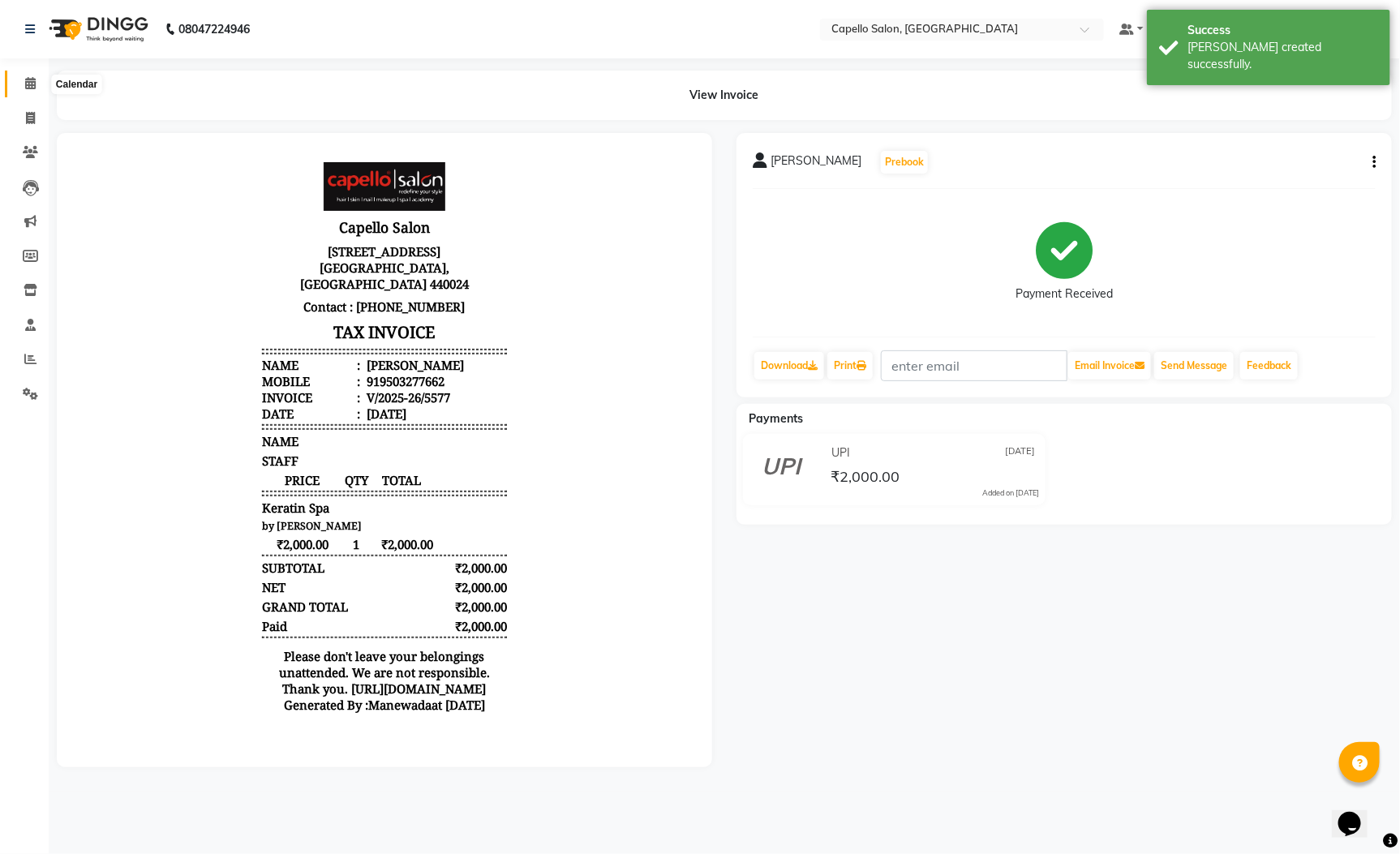
click at [27, 79] on icon at bounding box center [29, 83] width 10 height 12
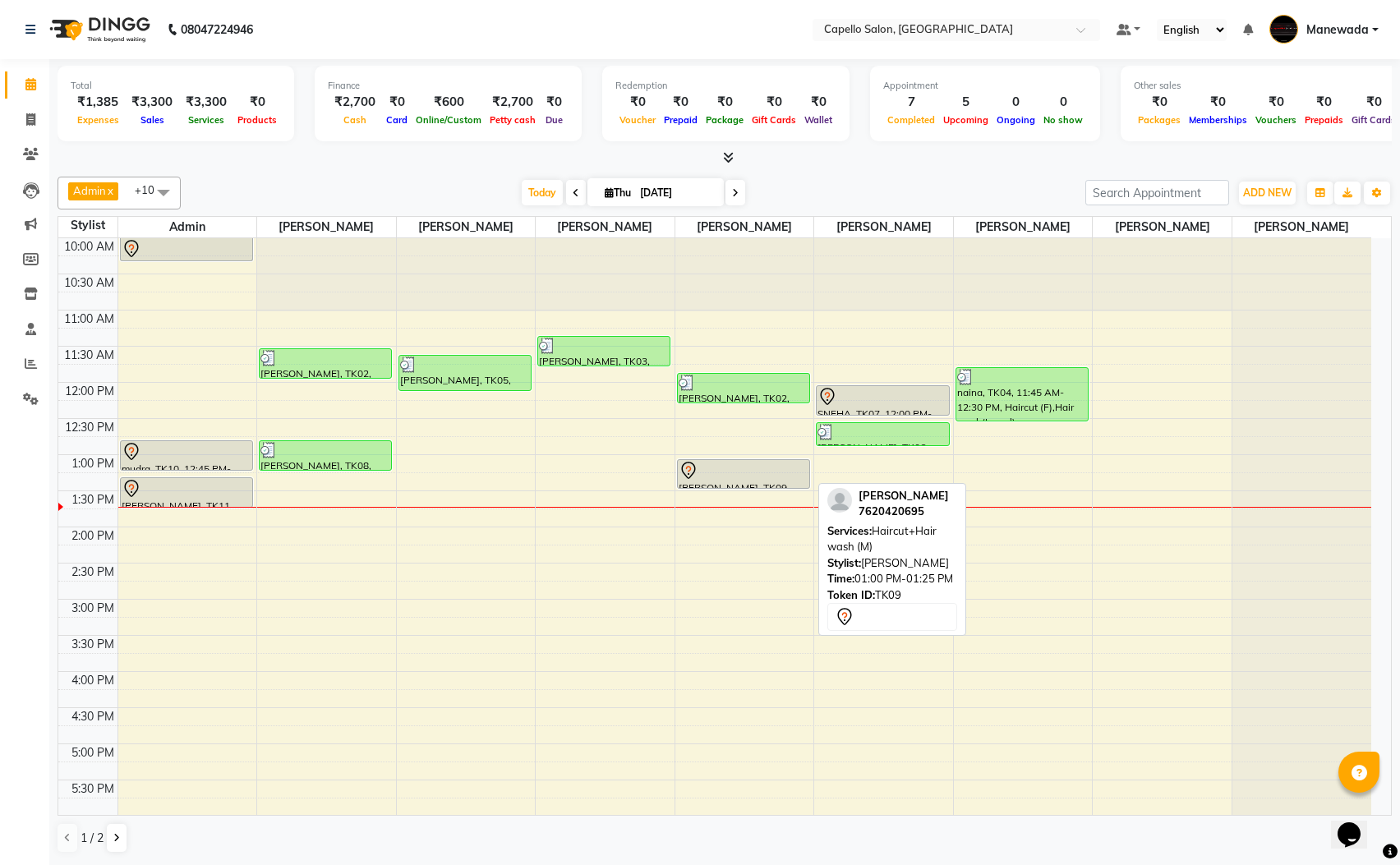
click at [722, 476] on div at bounding box center [743, 470] width 130 height 20
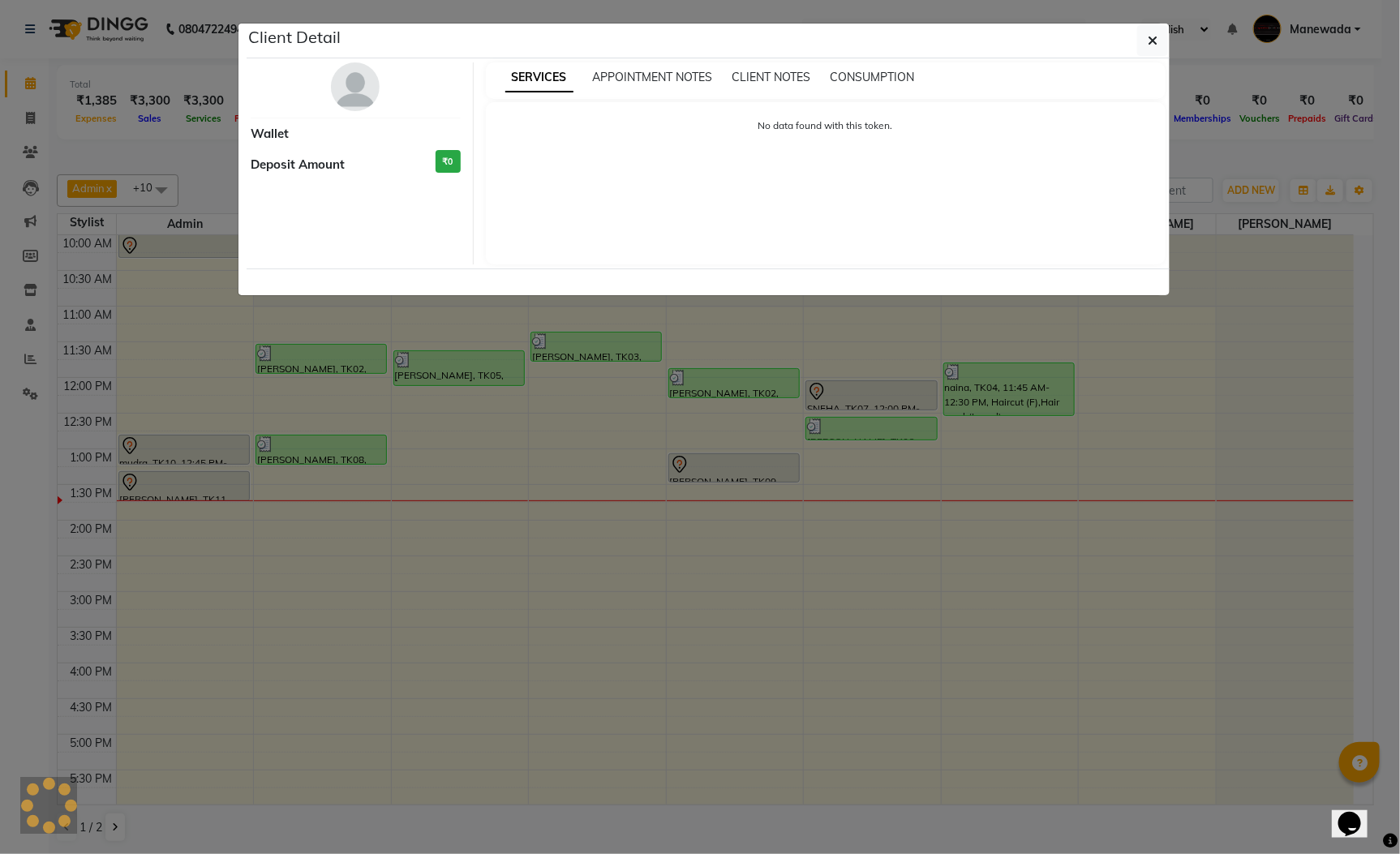
select select "7"
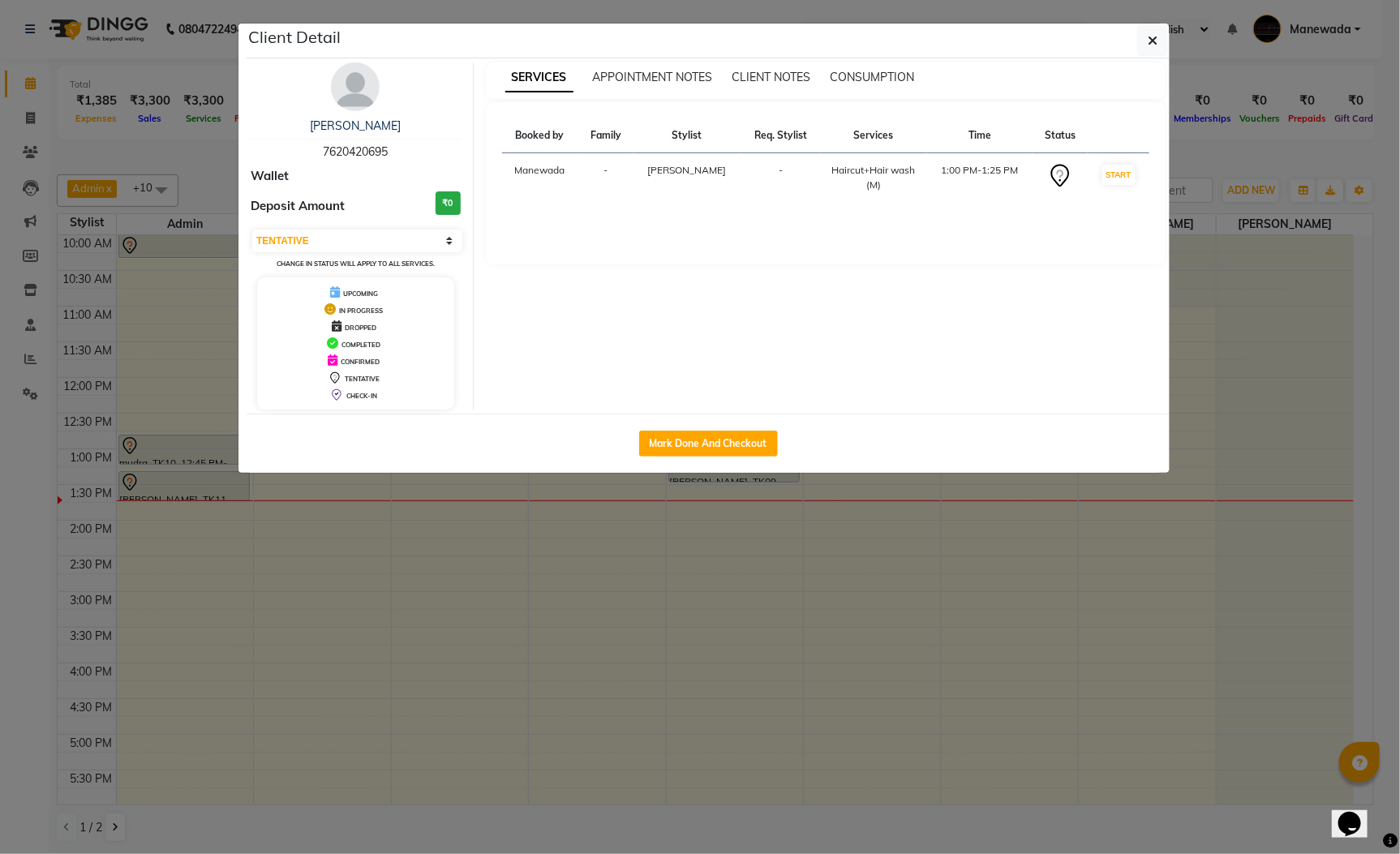
click at [713, 470] on div "Client Detail [PERSON_NAME] 7620420695 Wallet Deposit Amount ₹0 Select IN SERVI…" at bounding box center [700, 248] width 924 height 451
click at [716, 443] on button "Mark Done And Checkout" at bounding box center [708, 443] width 139 height 26
select select "service"
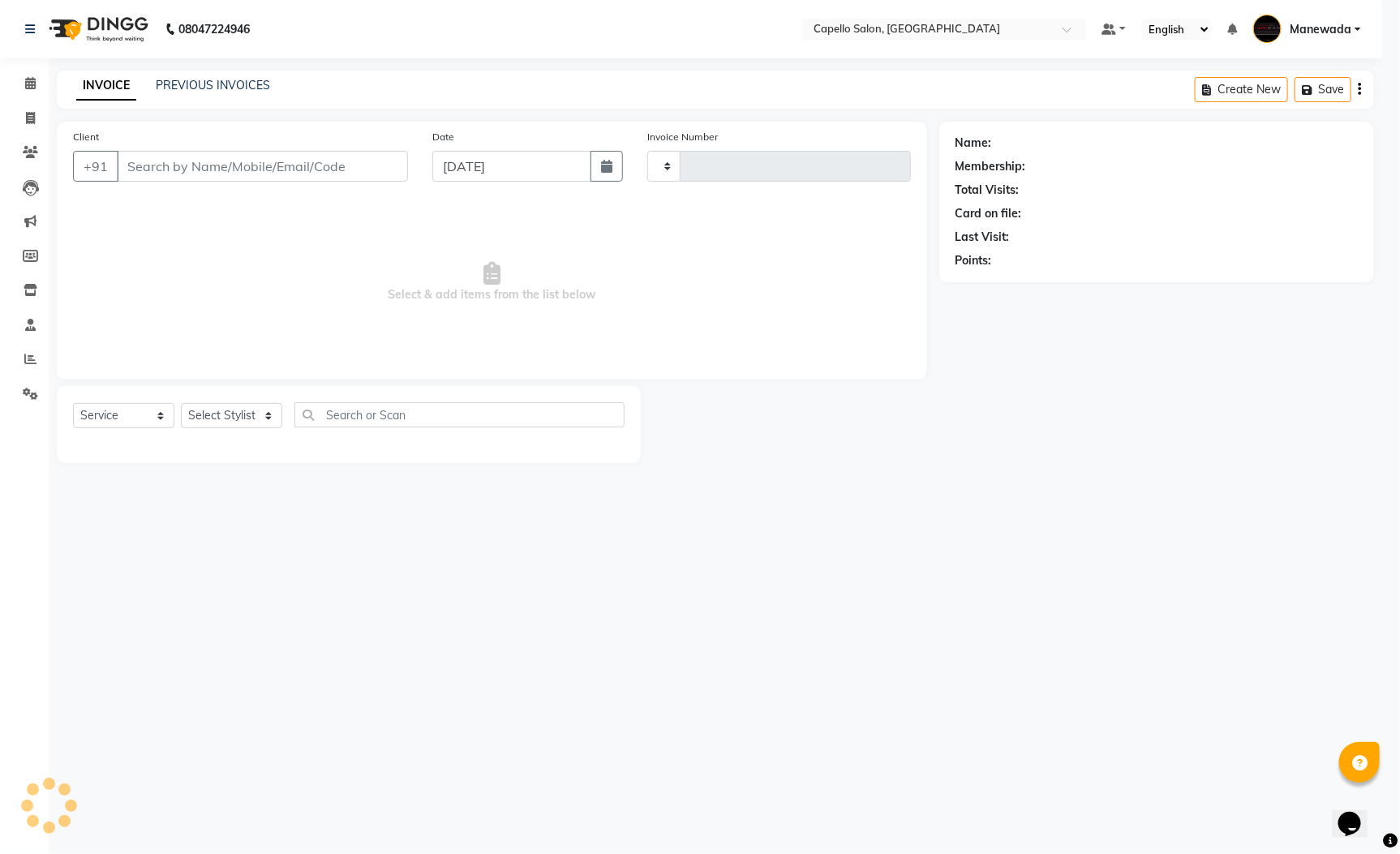
type input "5570"
select select "3476"
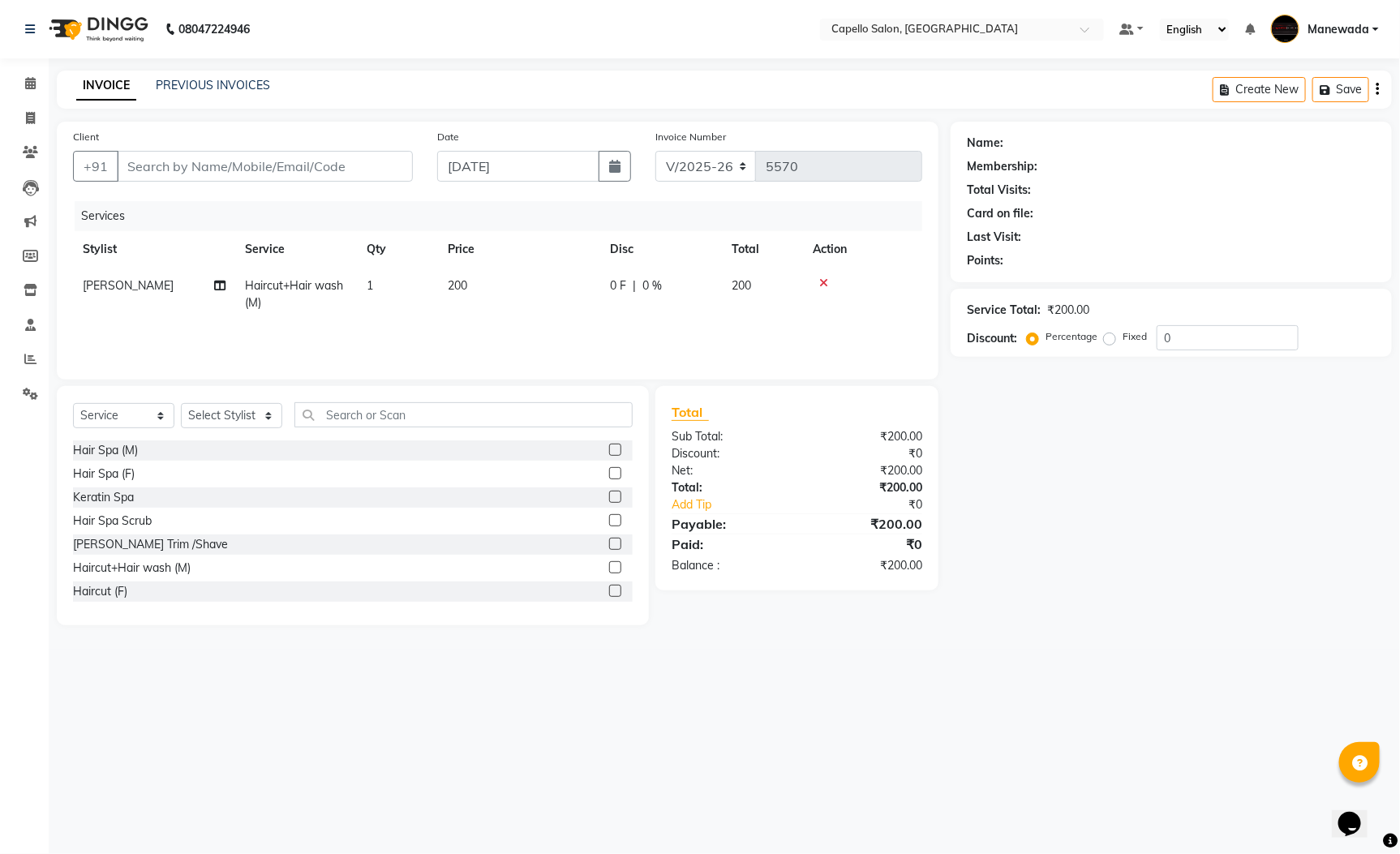
type input "7620420695"
select select "59120"
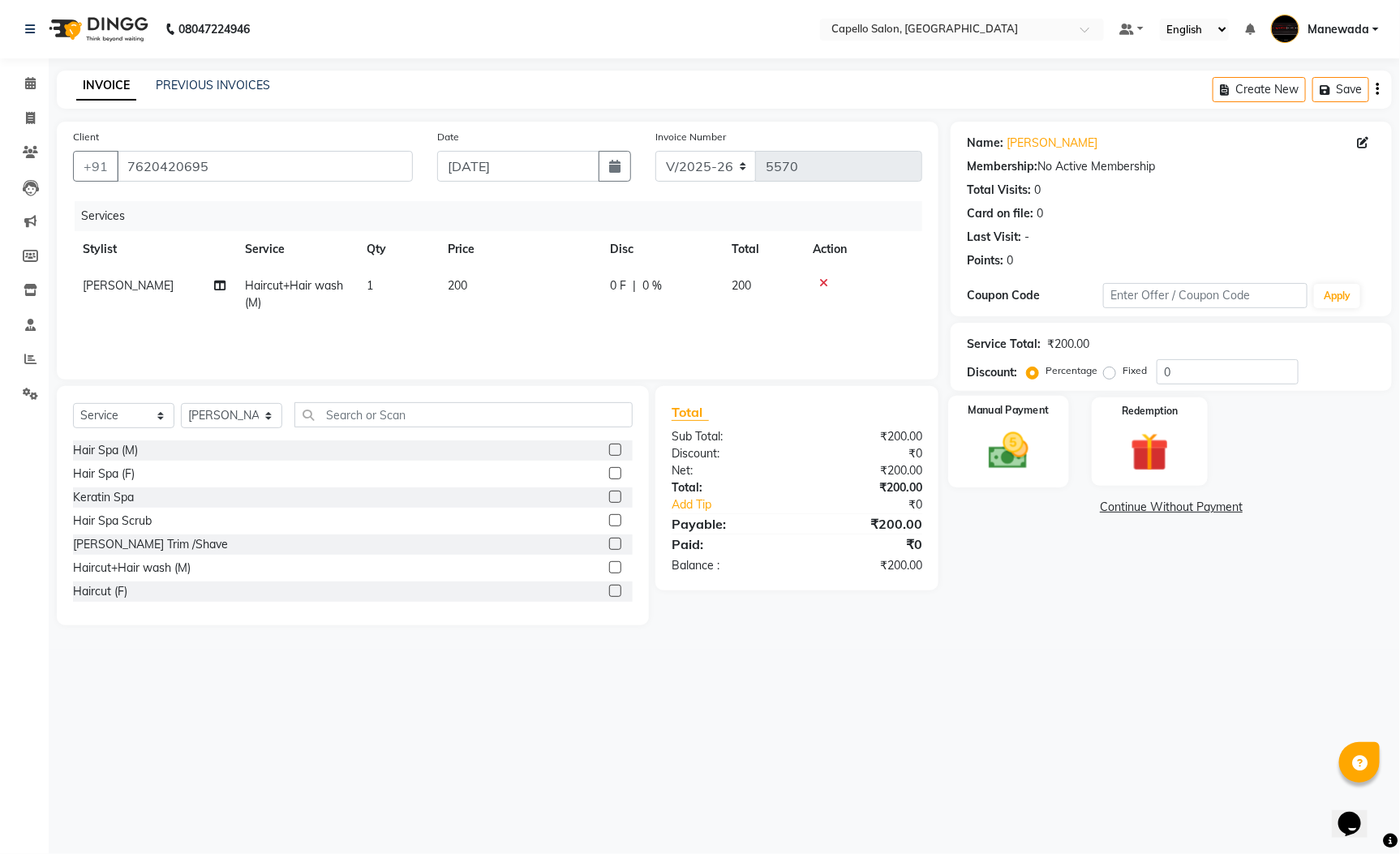
click at [1013, 449] on img at bounding box center [1009, 450] width 65 height 46
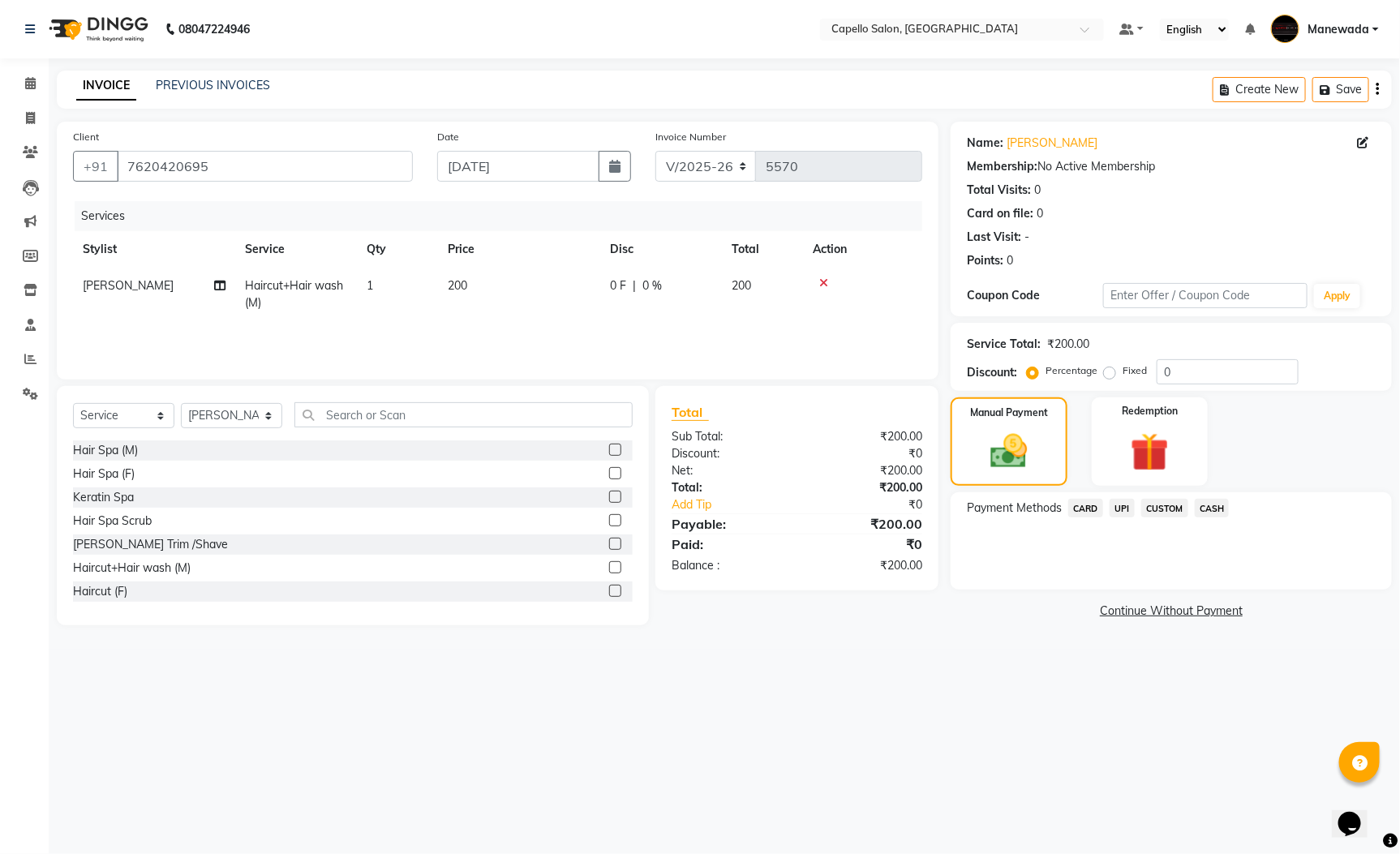
click at [1124, 510] on span "UPI" at bounding box center [1122, 509] width 25 height 19
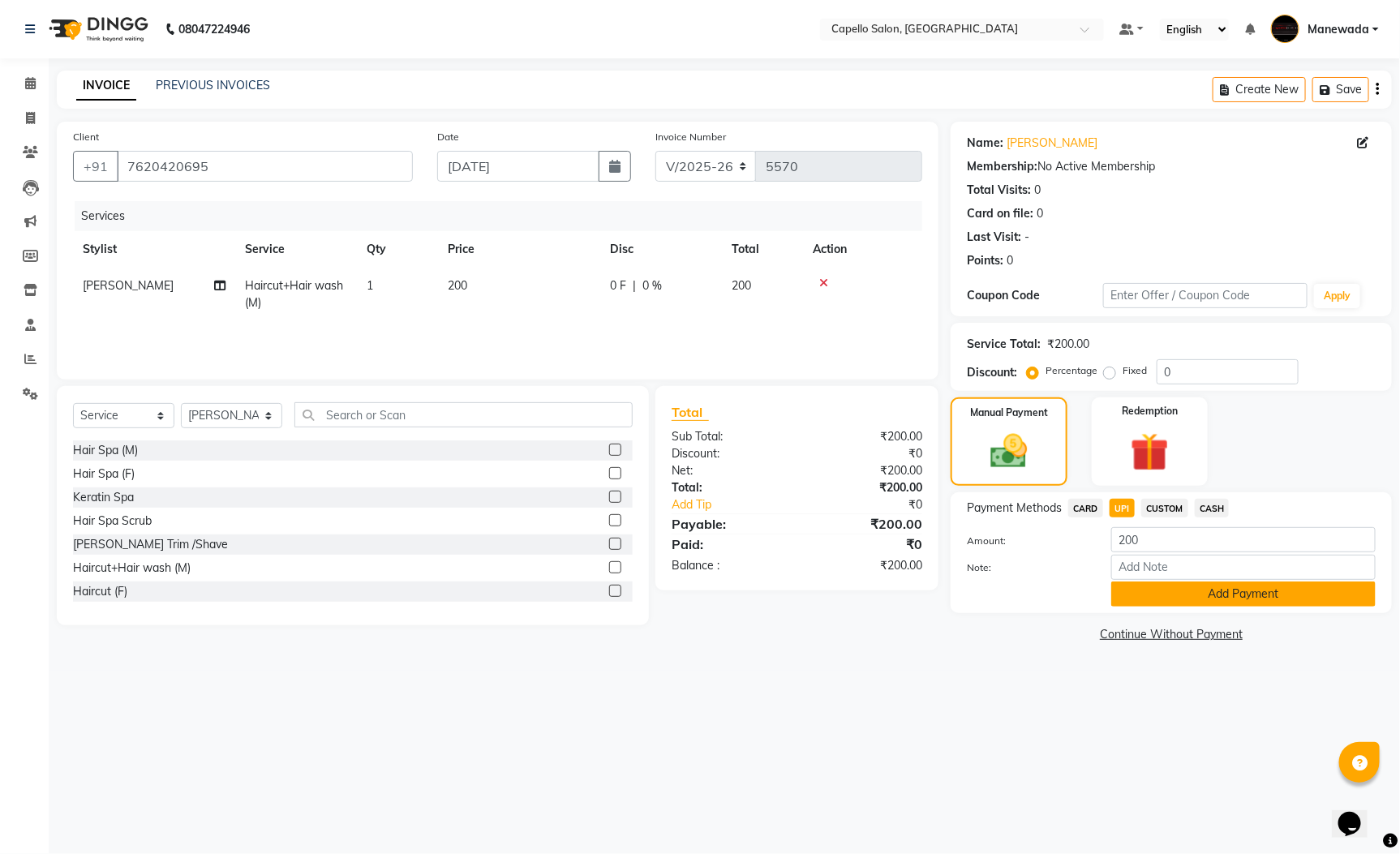
click at [1148, 588] on button "Add Payment" at bounding box center [1243, 594] width 265 height 25
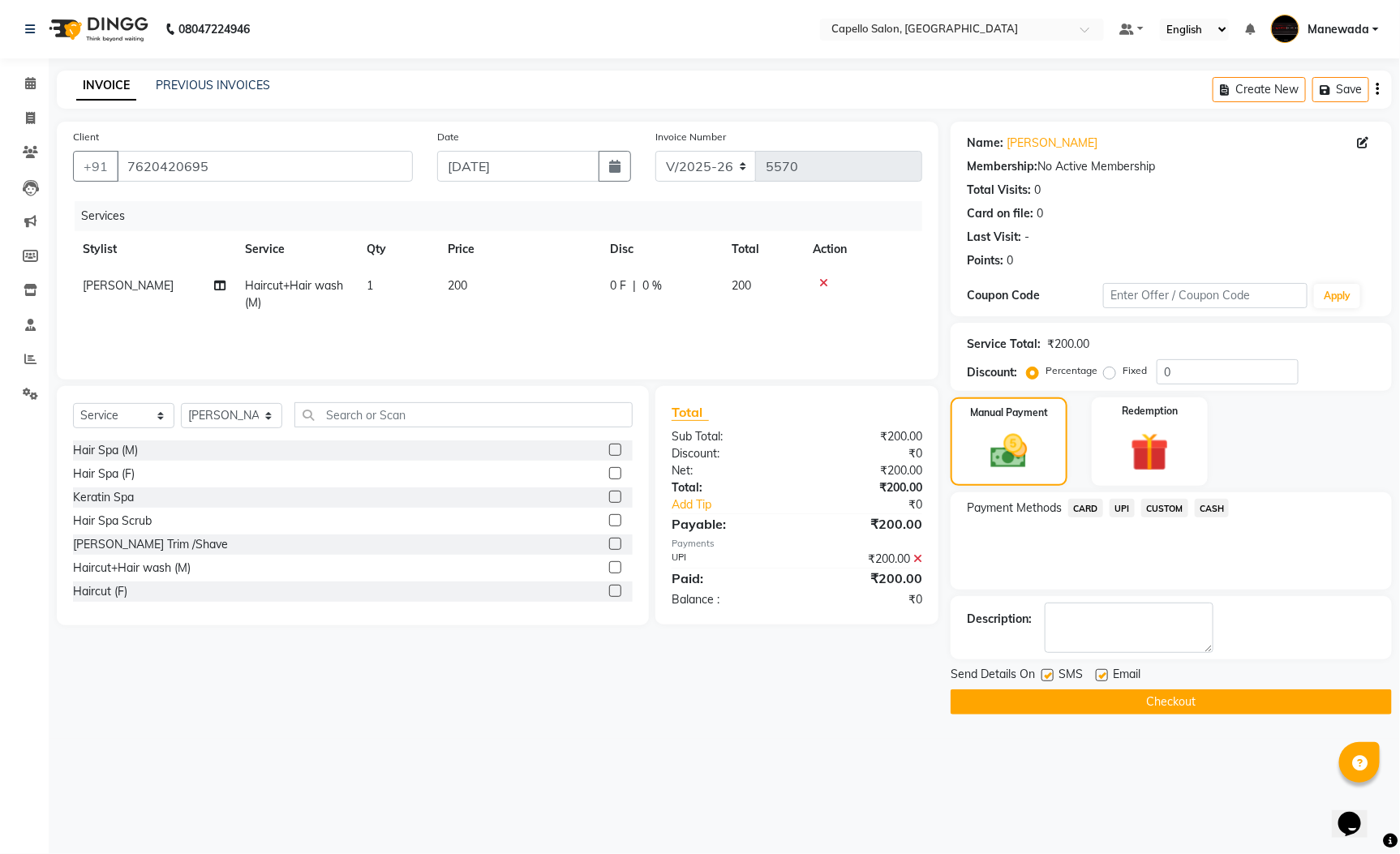
click at [1185, 711] on button "Checkout" at bounding box center [1171, 701] width 441 height 25
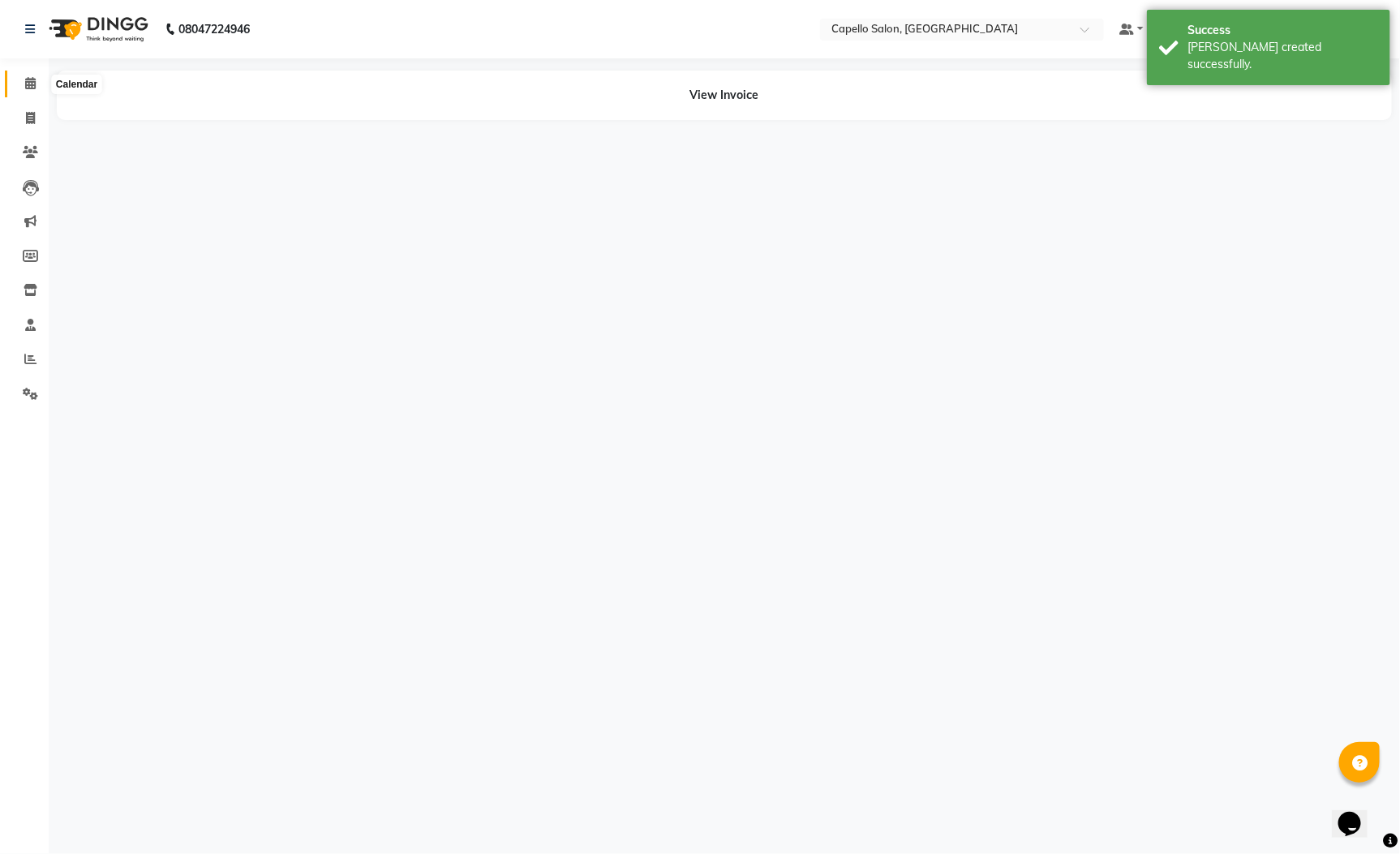
click at [25, 88] on icon at bounding box center [29, 83] width 10 height 12
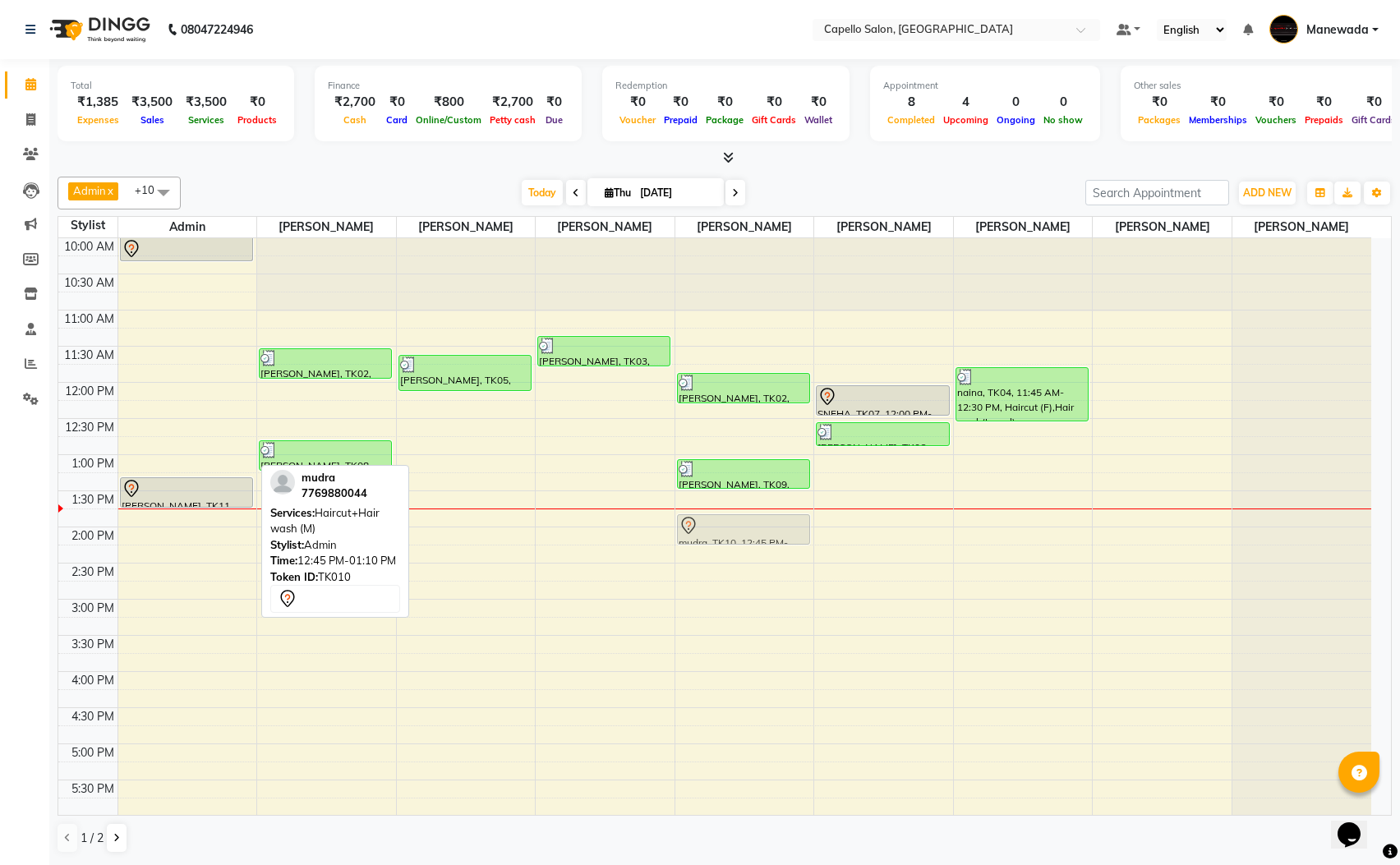
drag, startPoint x: 223, startPoint y: 454, endPoint x: 753, endPoint y: 528, distance: 535.1
click at [753, 528] on tr "[PERSON_NAME], TK01, 09:55 AM-10:20 AM, Haircut+Hair wash (M) mudra, TK10, 12:4…" at bounding box center [715, 672] width 1313 height 867
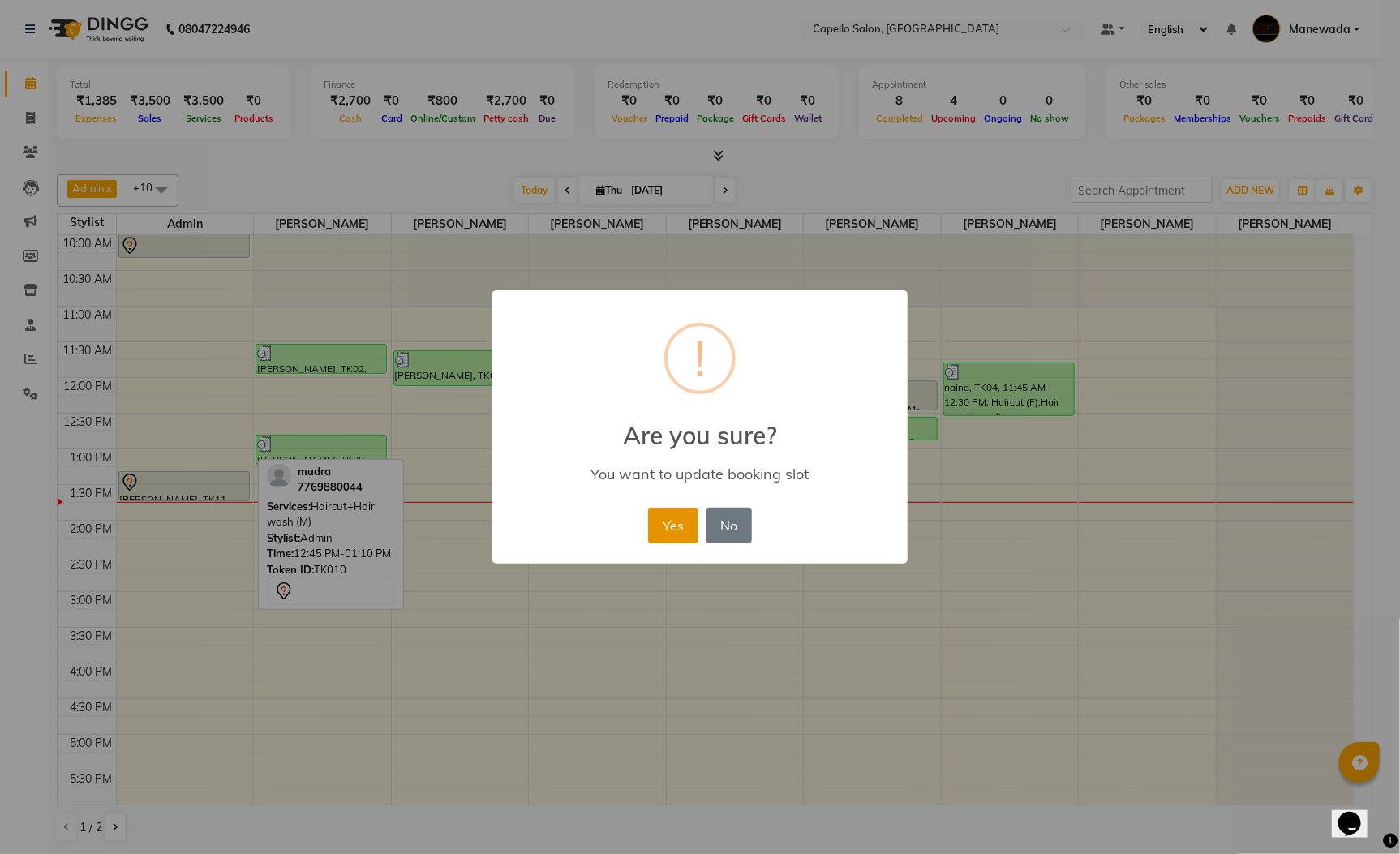
click at [655, 526] on button "Yes" at bounding box center [673, 526] width 49 height 36
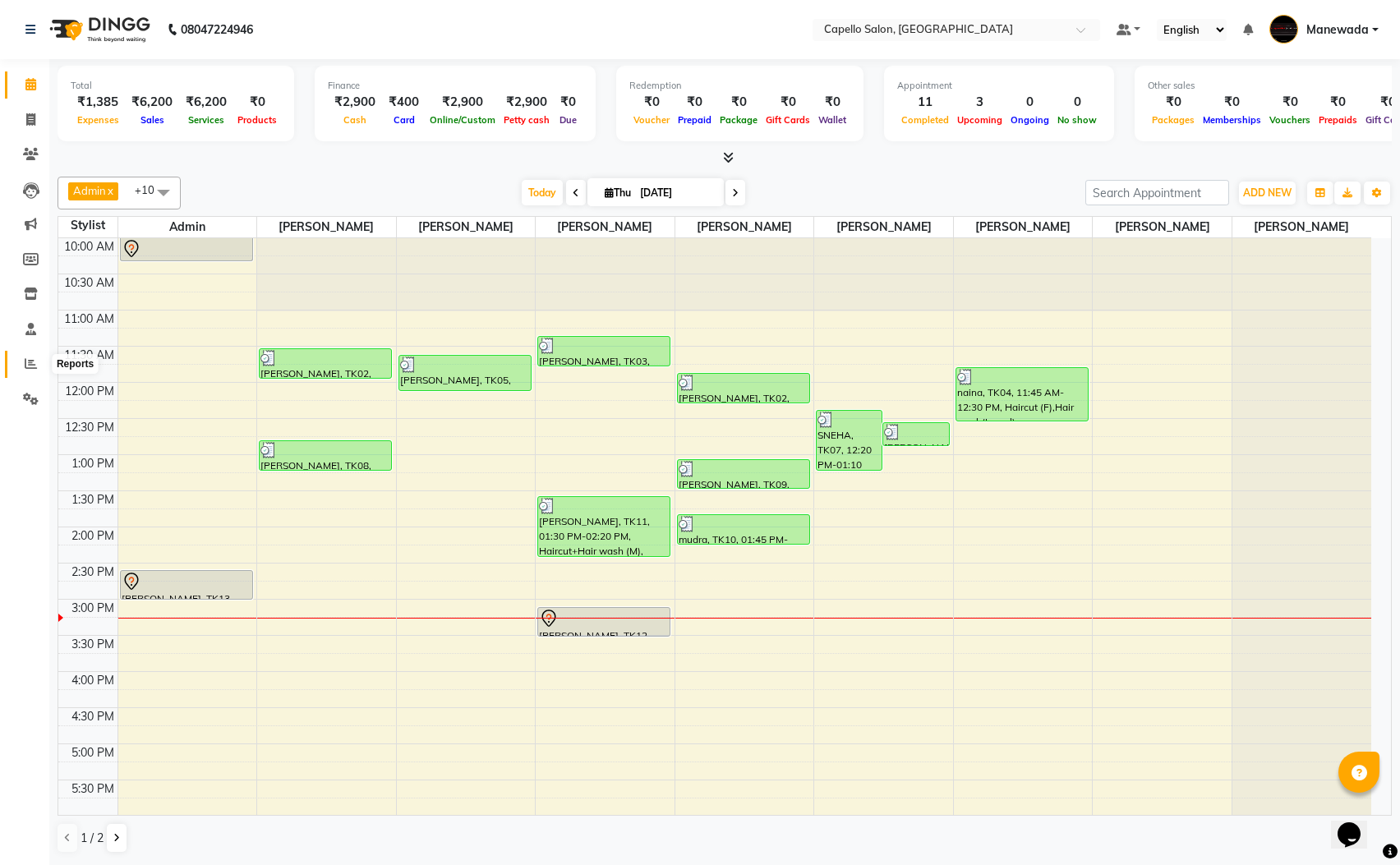
click at [25, 368] on icon at bounding box center [31, 363] width 12 height 12
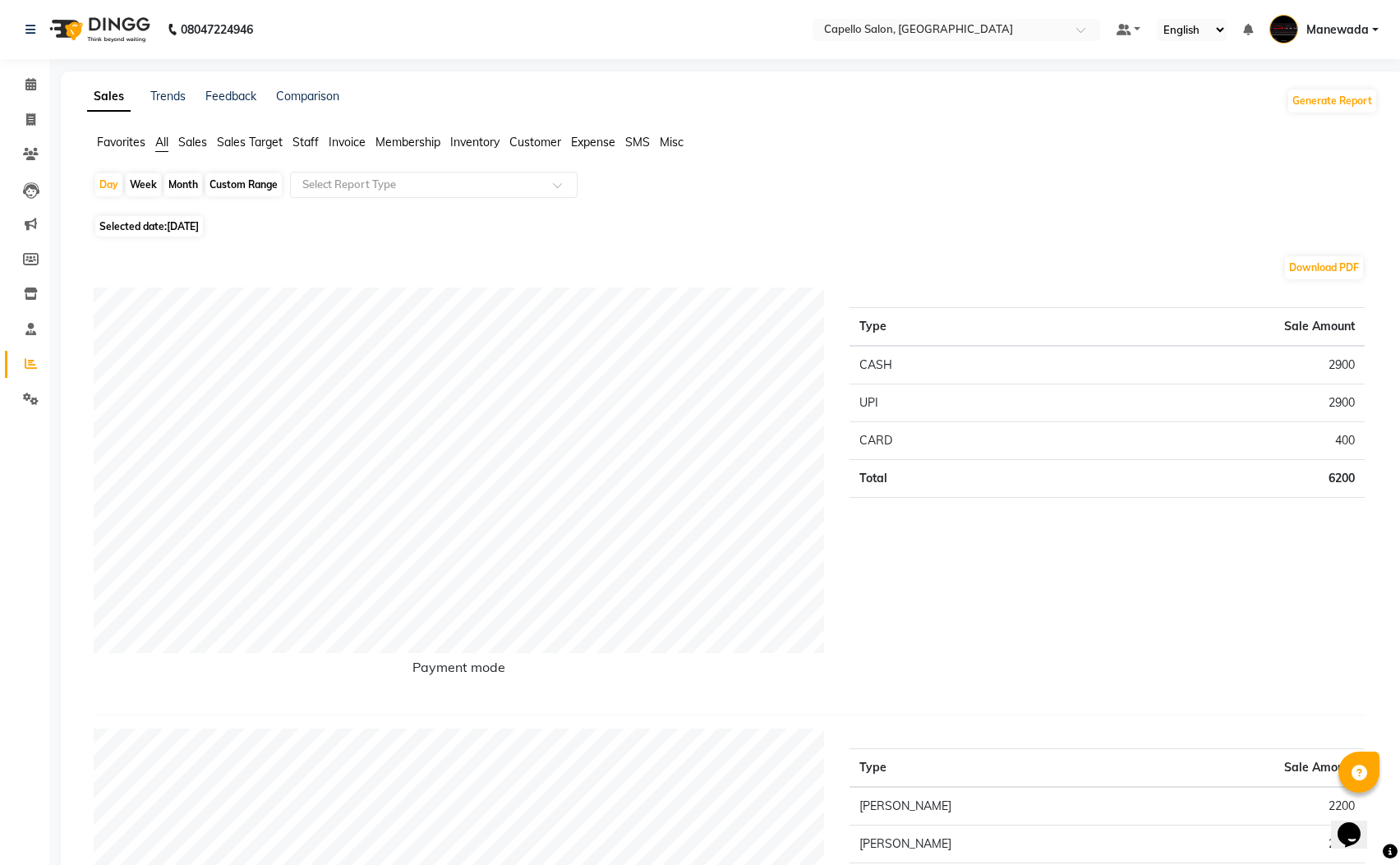
click at [303, 140] on span "Staff" at bounding box center [305, 141] width 26 height 14
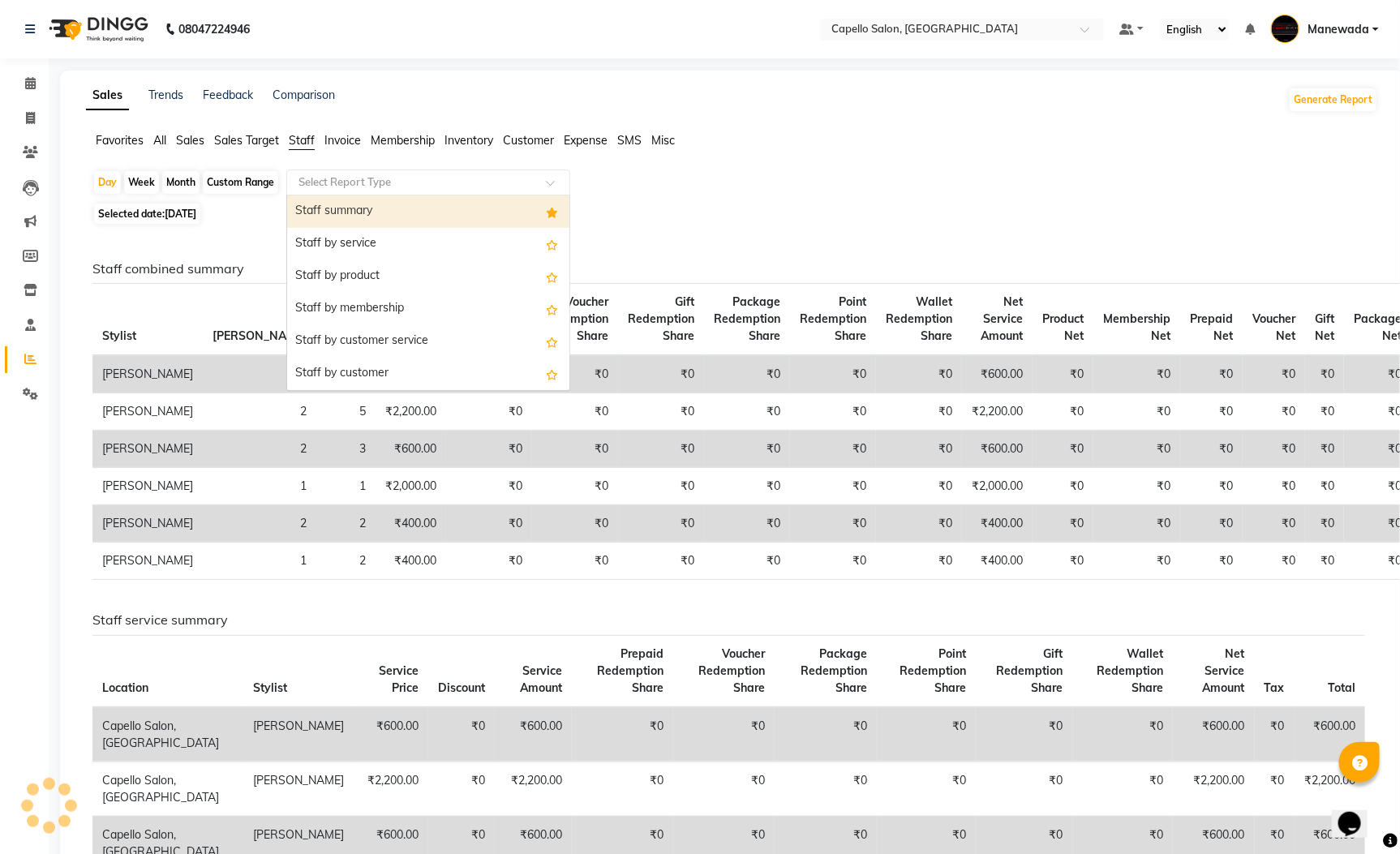
click at [331, 190] on input "text" at bounding box center [412, 182] width 233 height 16
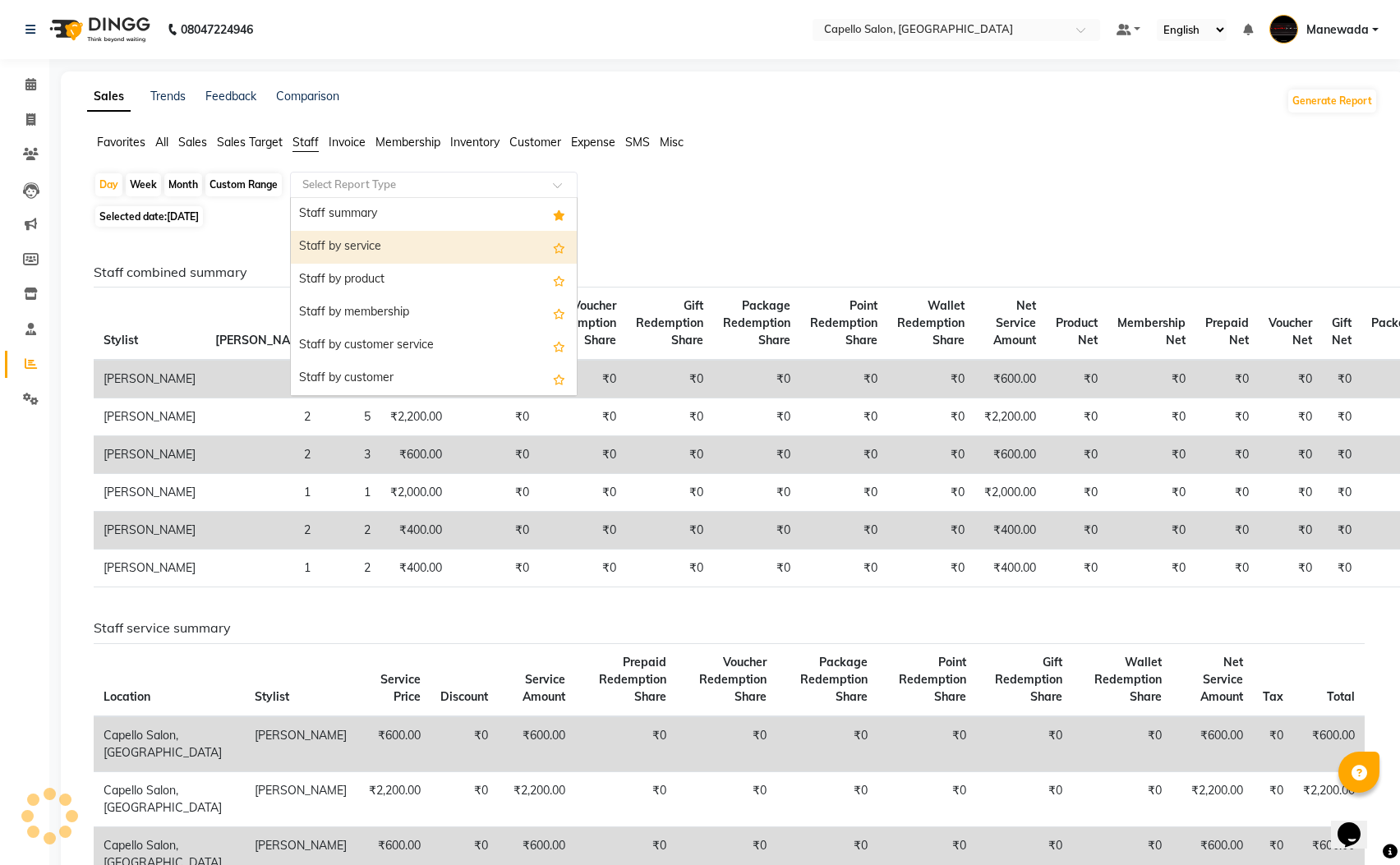
click at [350, 250] on div "Staff by service" at bounding box center [434, 247] width 286 height 33
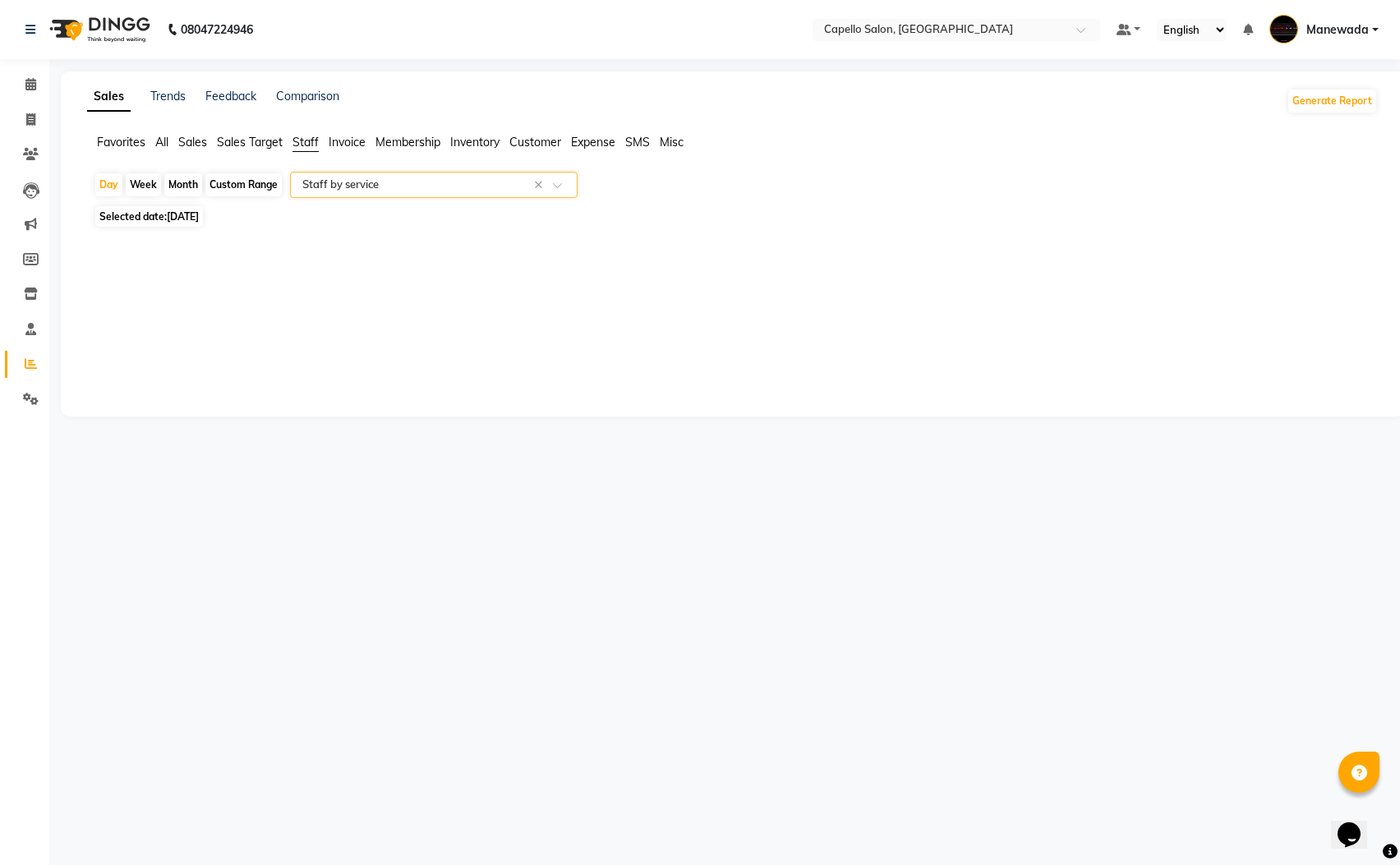
select select "full_report"
select select "csv"
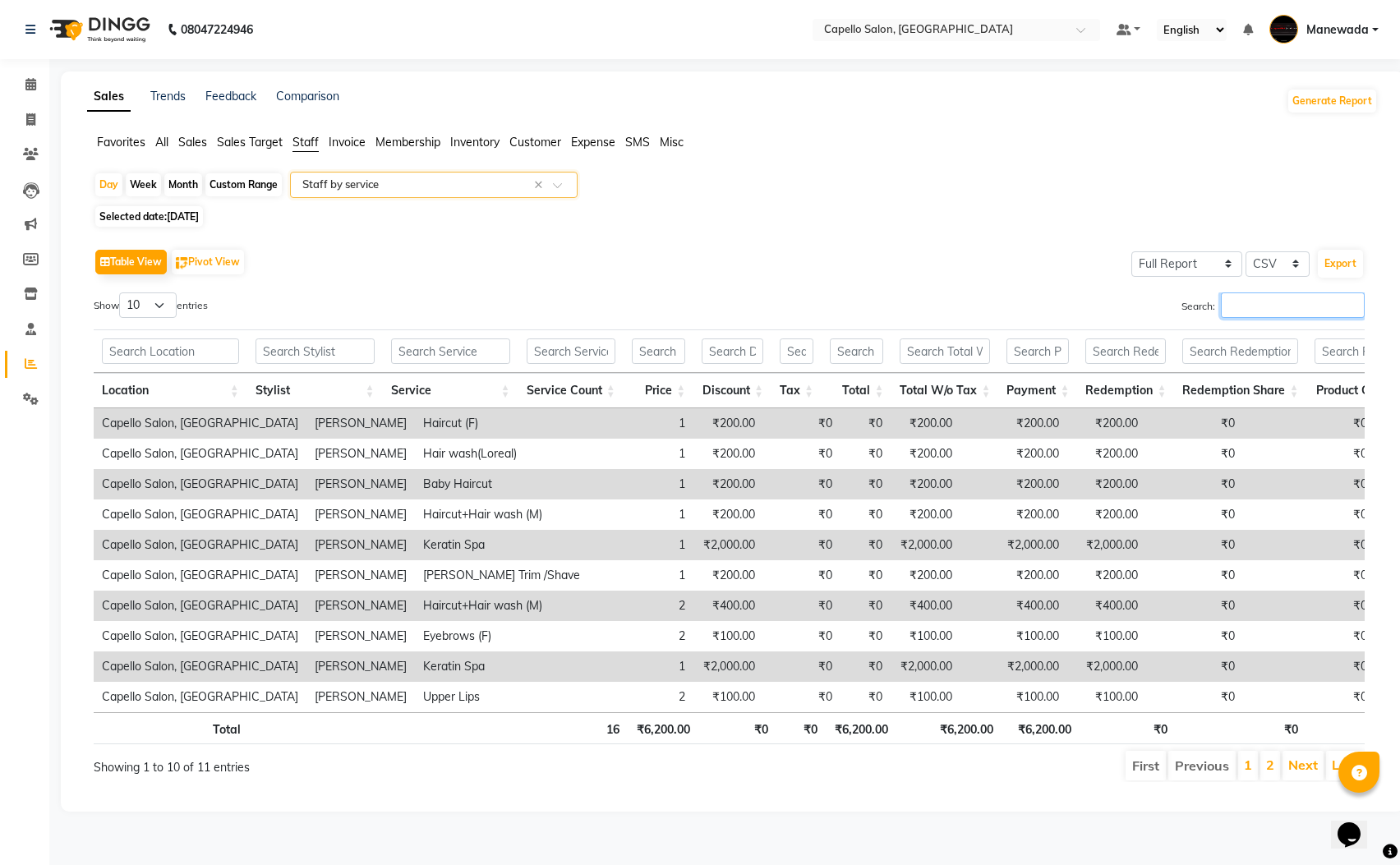
click at [1280, 313] on input "Search:" at bounding box center [1293, 305] width 144 height 25
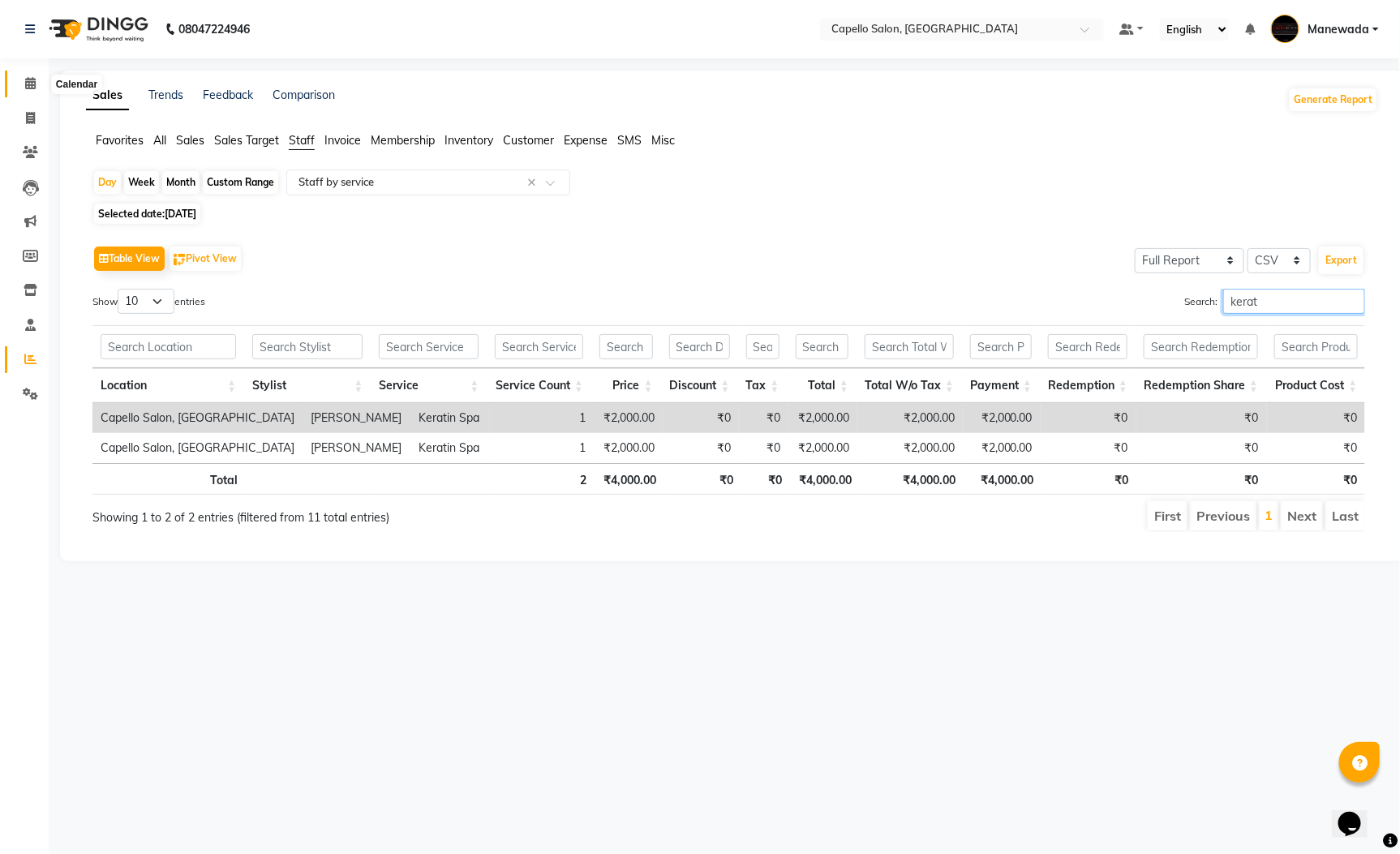
type input "kerat"
click at [32, 88] on icon at bounding box center [29, 83] width 10 height 12
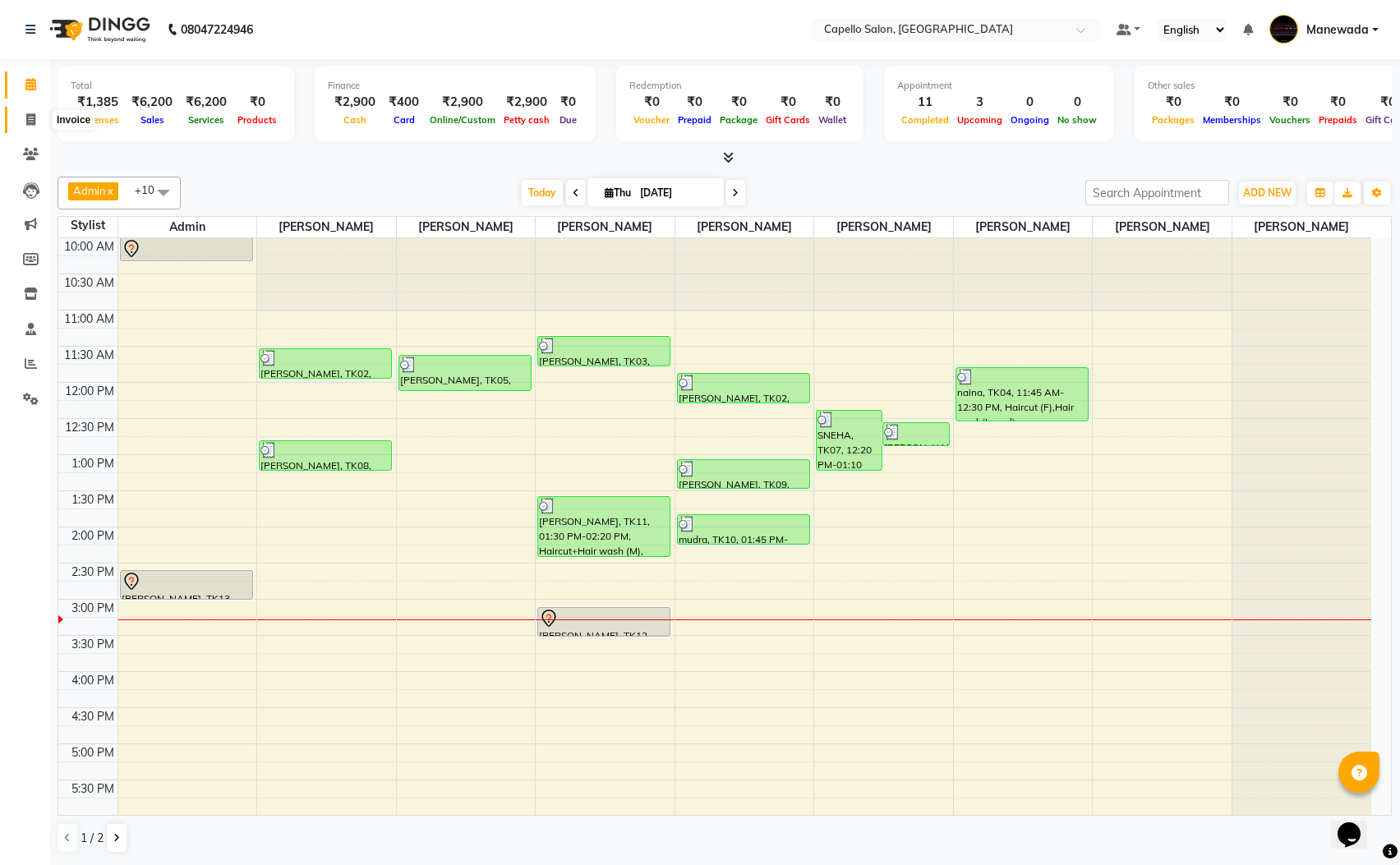
click at [35, 113] on icon at bounding box center [30, 119] width 9 height 12
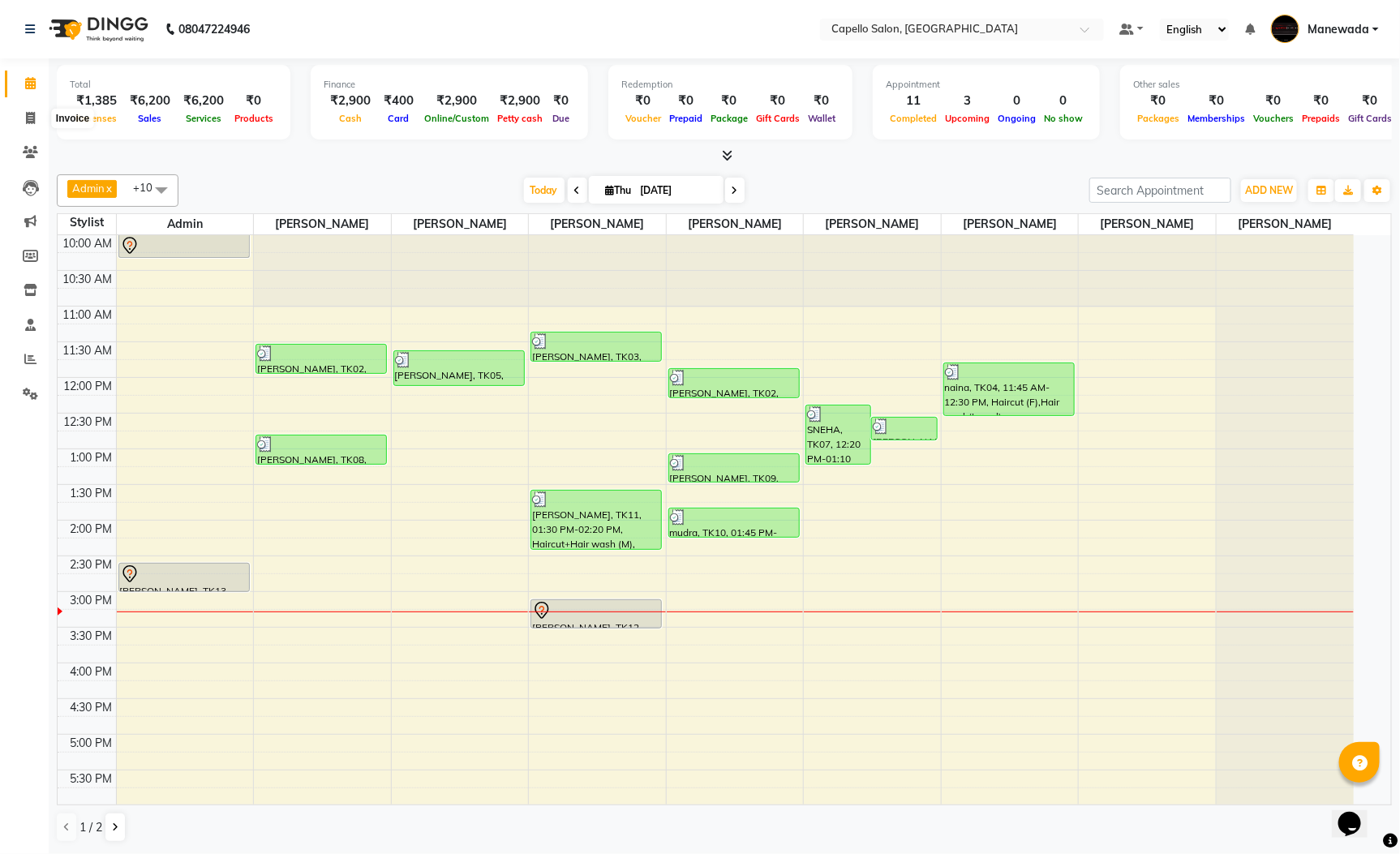
select select "service"
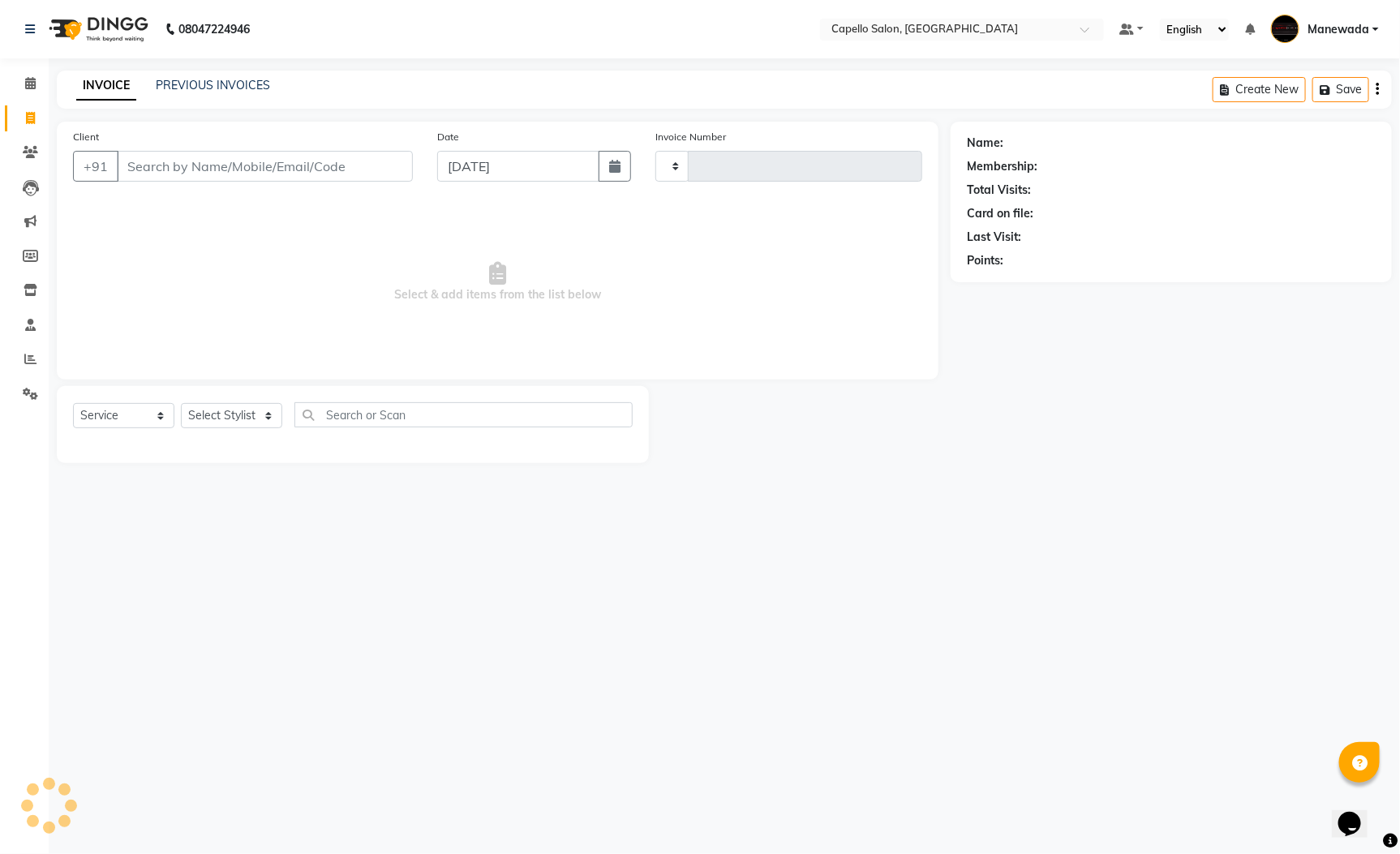
type input "5574"
select select "3476"
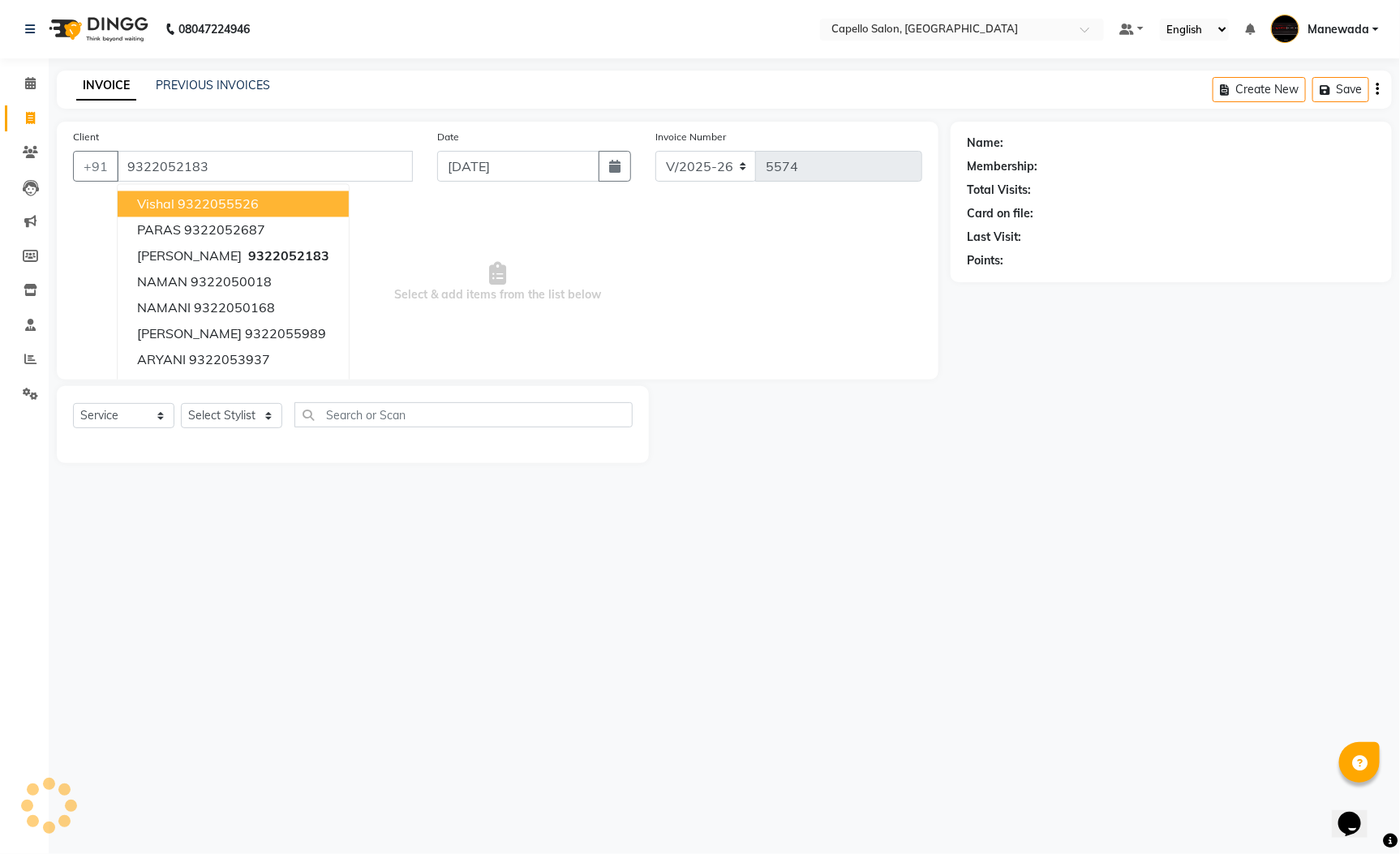
type input "9322052183"
click at [558, 253] on span "Select & add items from the list below" at bounding box center [497, 282] width 849 height 162
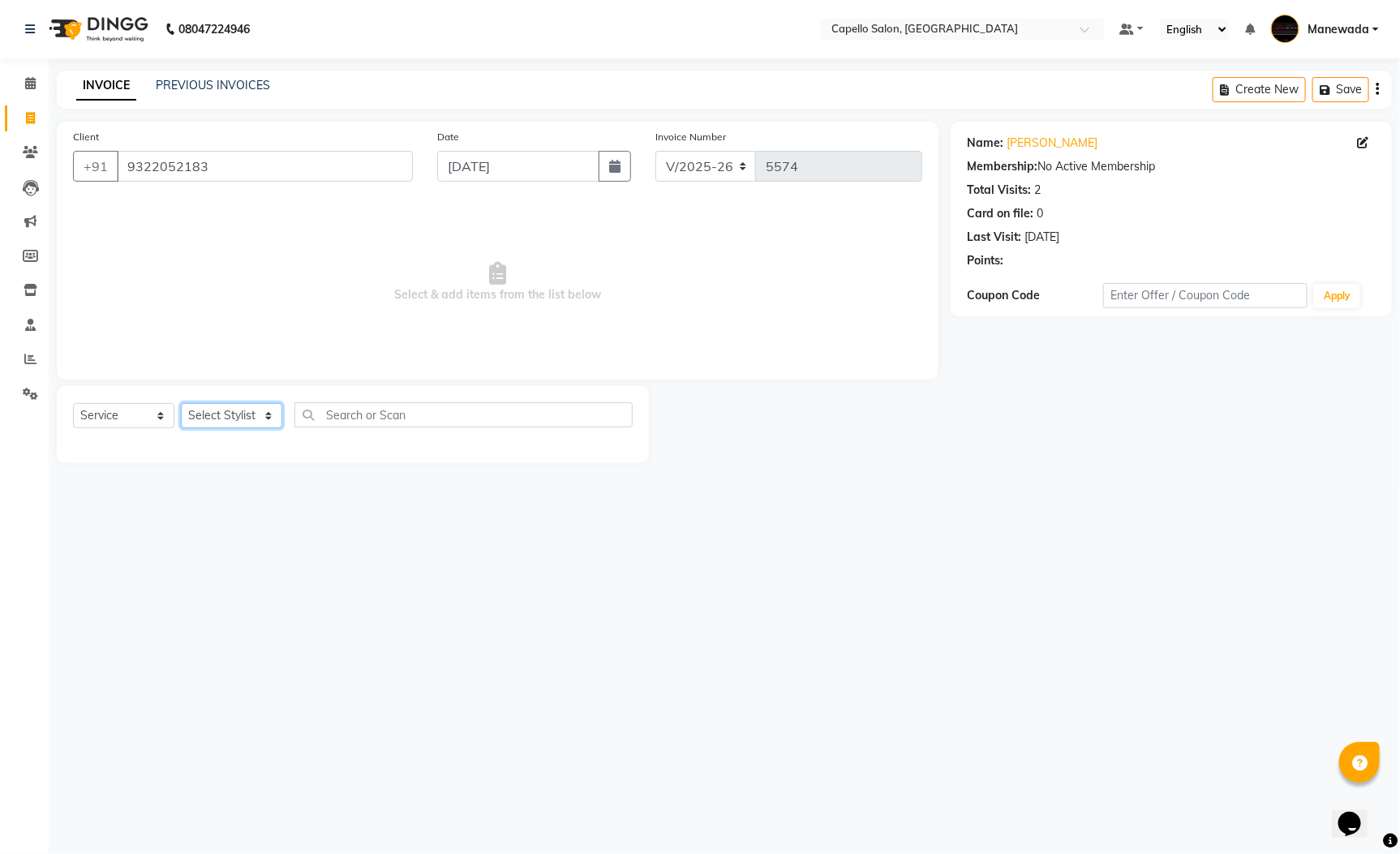
click at [247, 407] on select "Select Stylist Admin [PERSON_NAME] [PERSON_NAME] [PERSON_NAME] [PERSON_NAME] [P…" at bounding box center [232, 416] width 102 height 25
select select "47200"
click at [181, 404] on select "Select Stylist Admin [PERSON_NAME] [PERSON_NAME] [PERSON_NAME] [PERSON_NAME] [P…" at bounding box center [232, 416] width 102 height 25
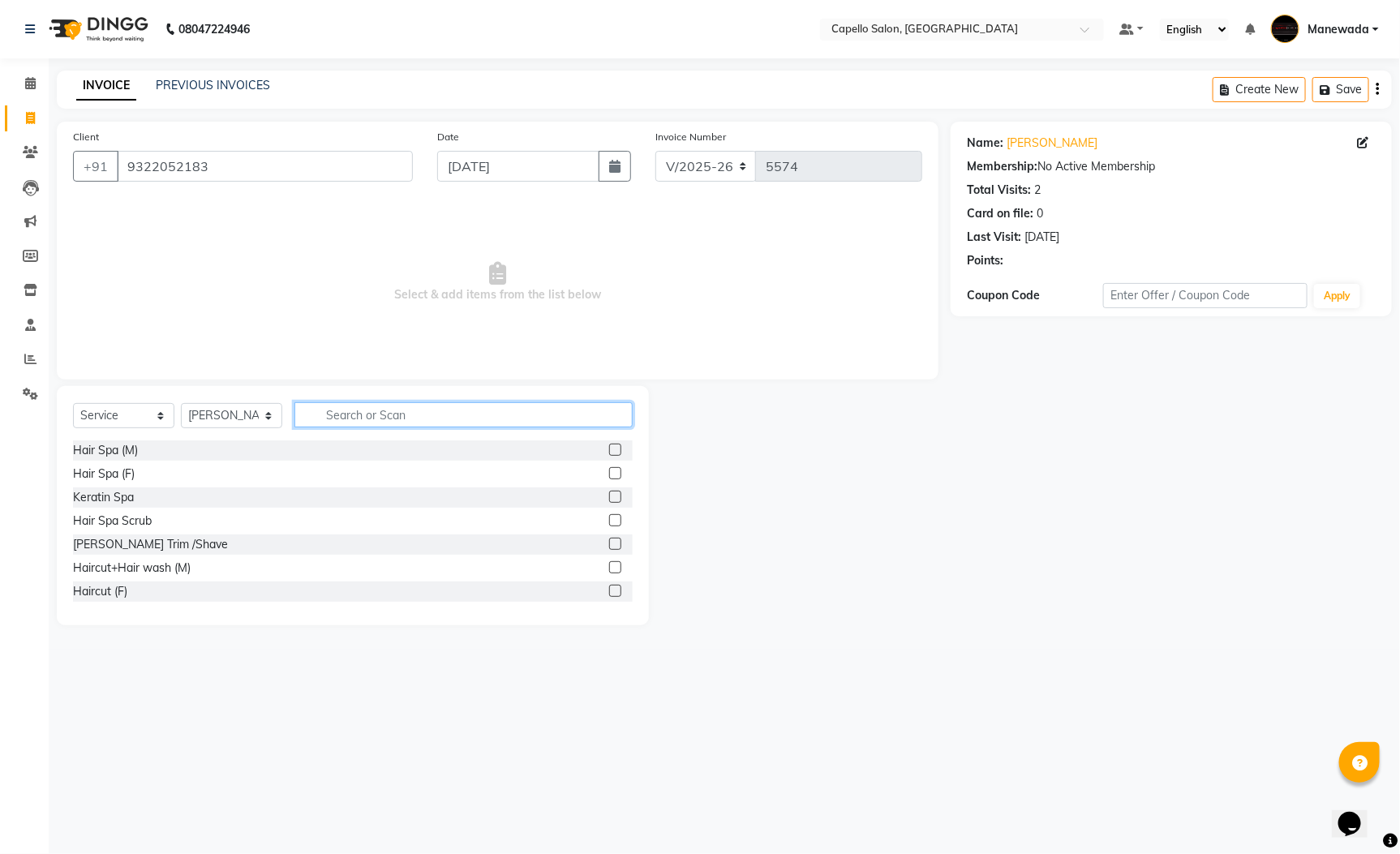
click at [393, 423] on input "text" at bounding box center [463, 415] width 338 height 25
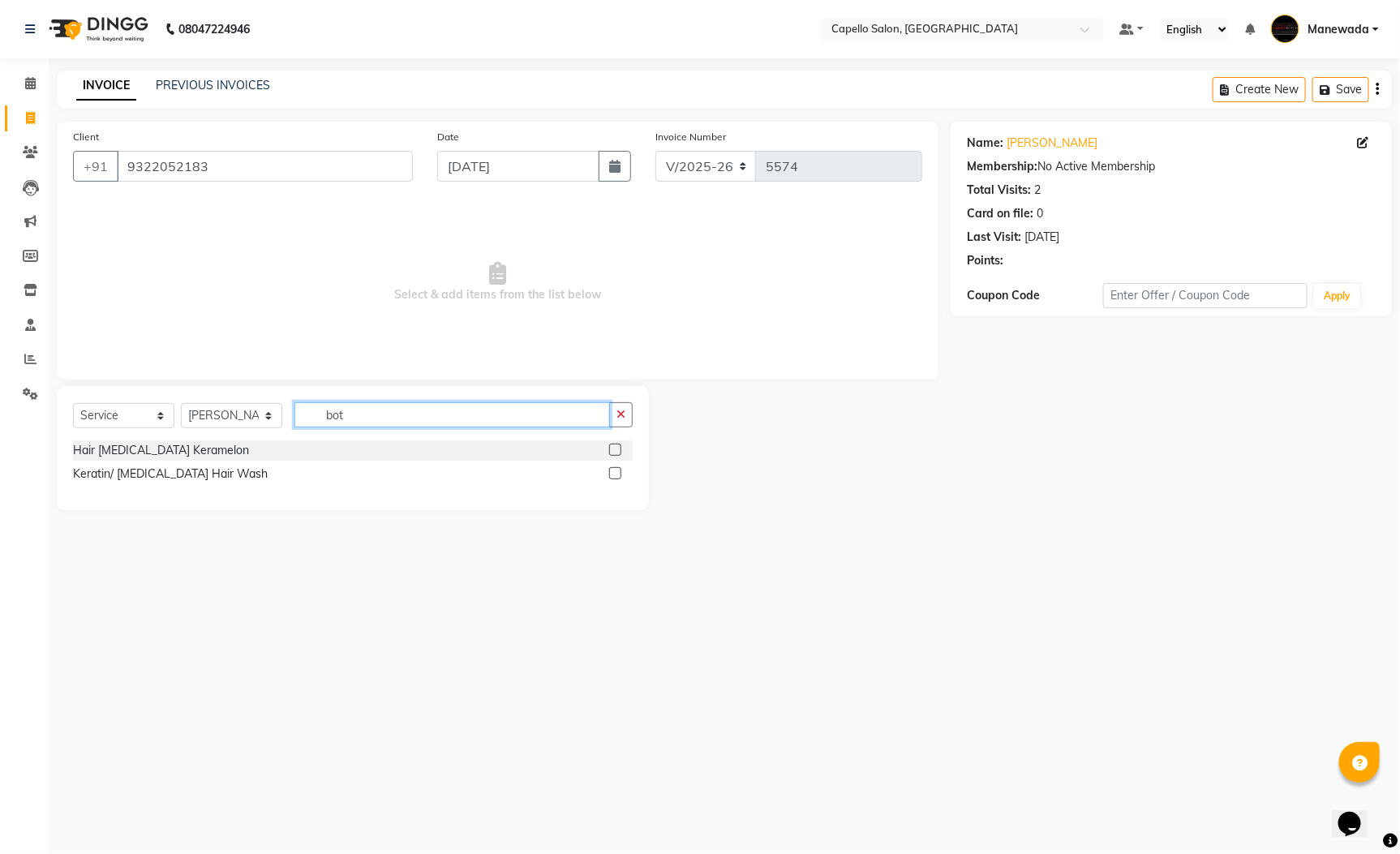
type input "bot"
drag, startPoint x: 616, startPoint y: 472, endPoint x: 623, endPoint y: 457, distance: 16.6
click at [616, 471] on label at bounding box center [615, 473] width 12 height 12
click at [616, 471] on input "checkbox" at bounding box center [614, 473] width 10 height 10
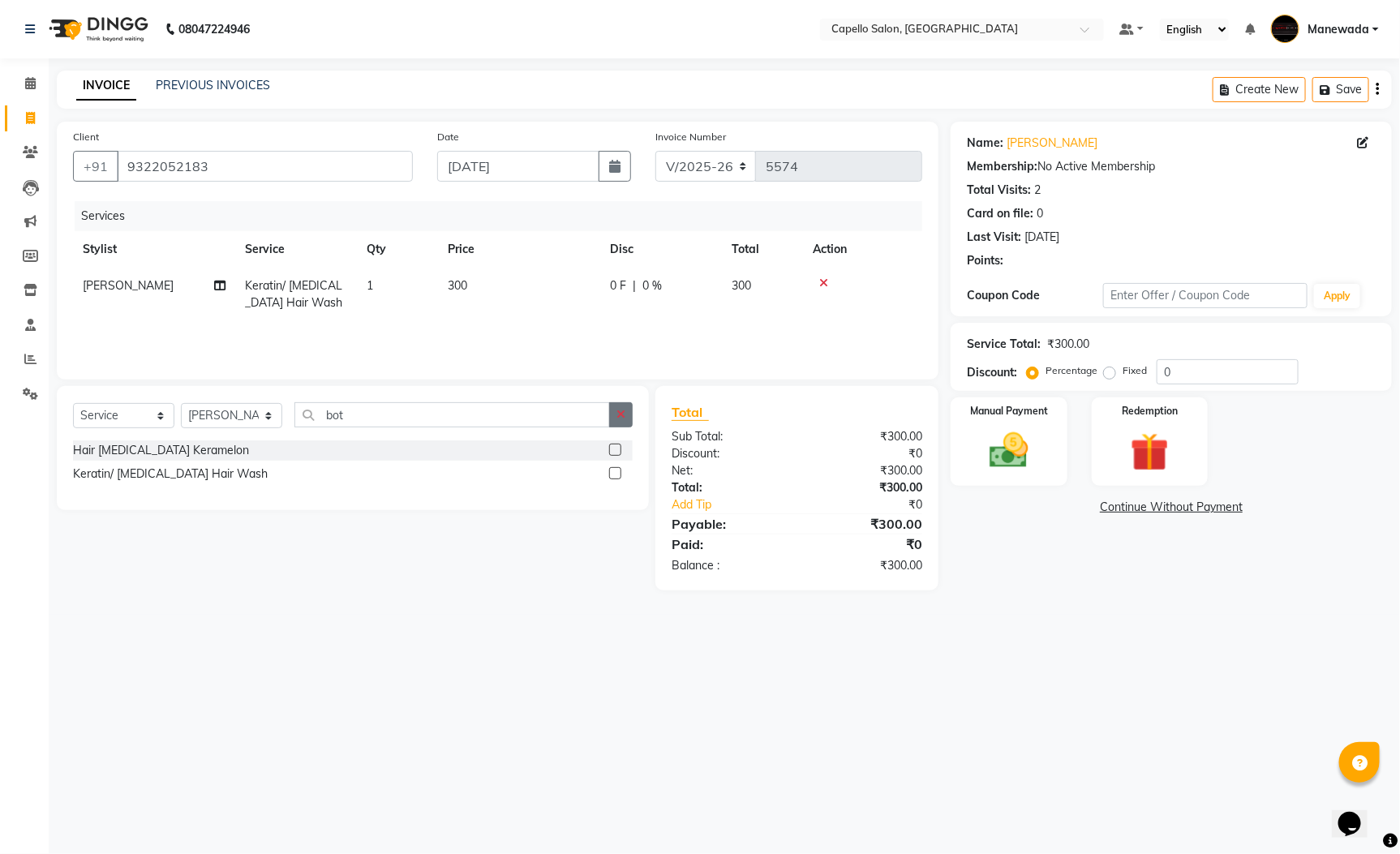
checkbox input "false"
click at [623, 421] on button "button" at bounding box center [621, 415] width 24 height 25
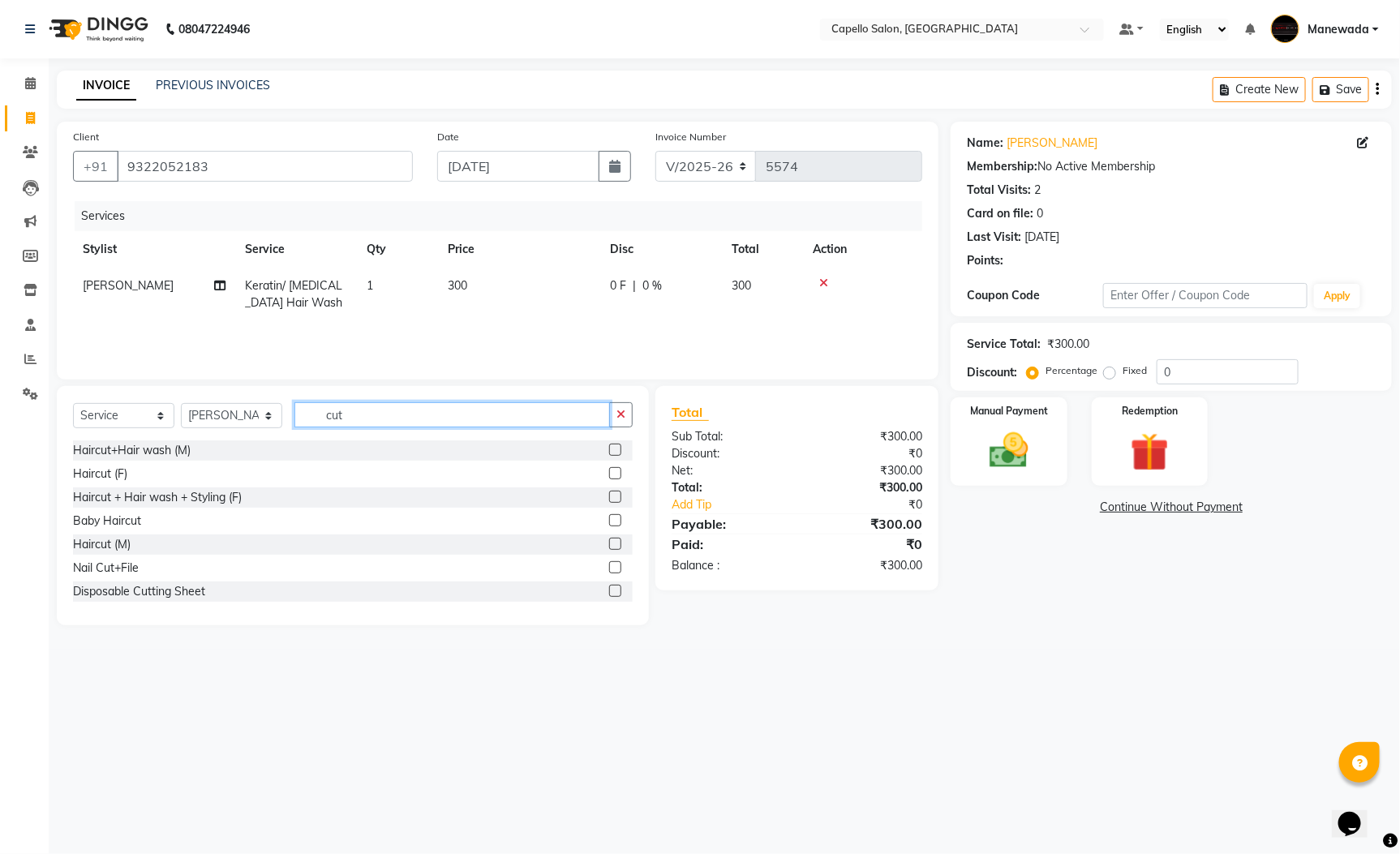
type input "cut"
click at [609, 470] on label at bounding box center [615, 473] width 12 height 12
click at [609, 470] on input "checkbox" at bounding box center [614, 473] width 10 height 10
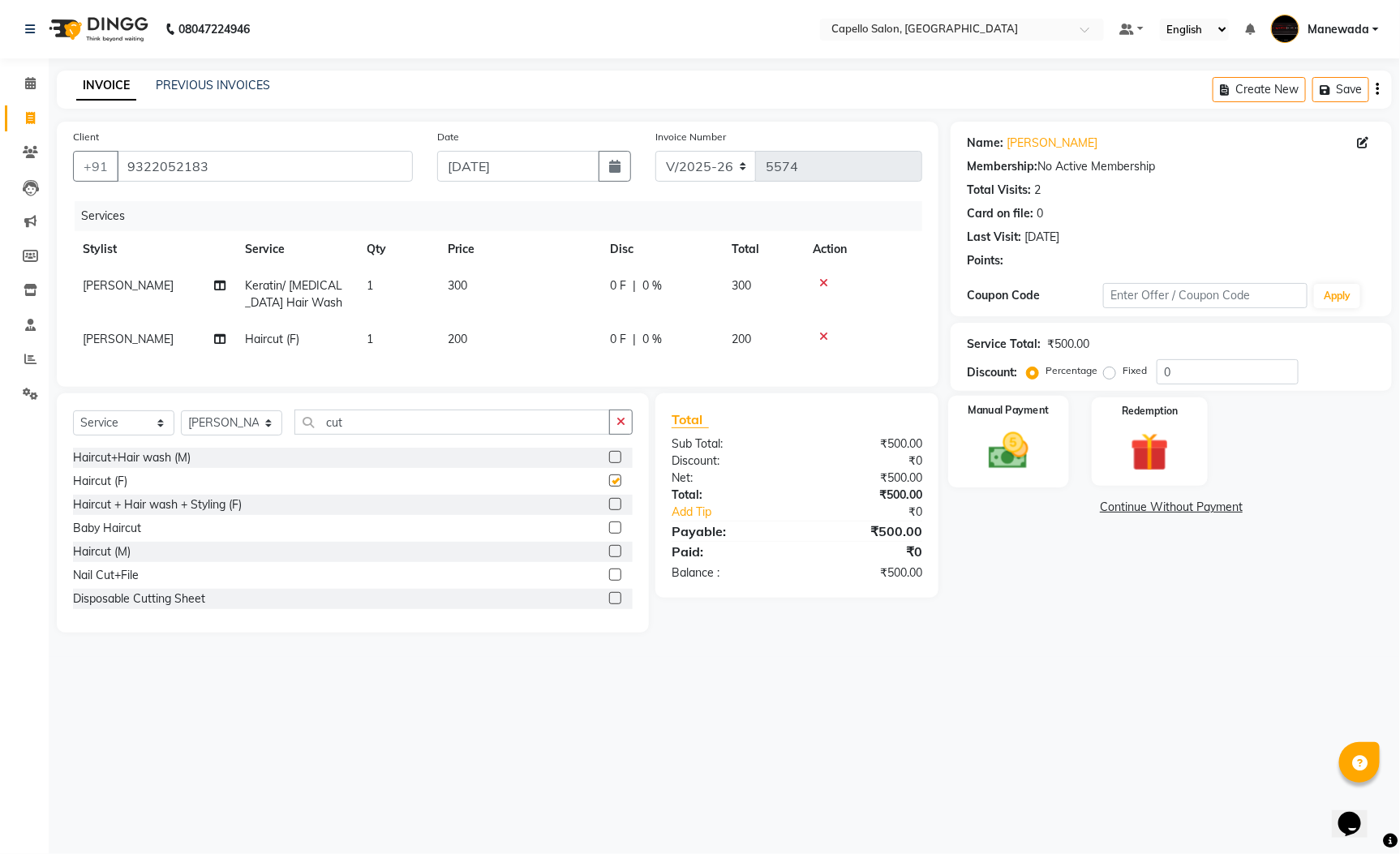
checkbox input "false"
click at [1000, 421] on div "Manual Payment" at bounding box center [1008, 441] width 121 height 92
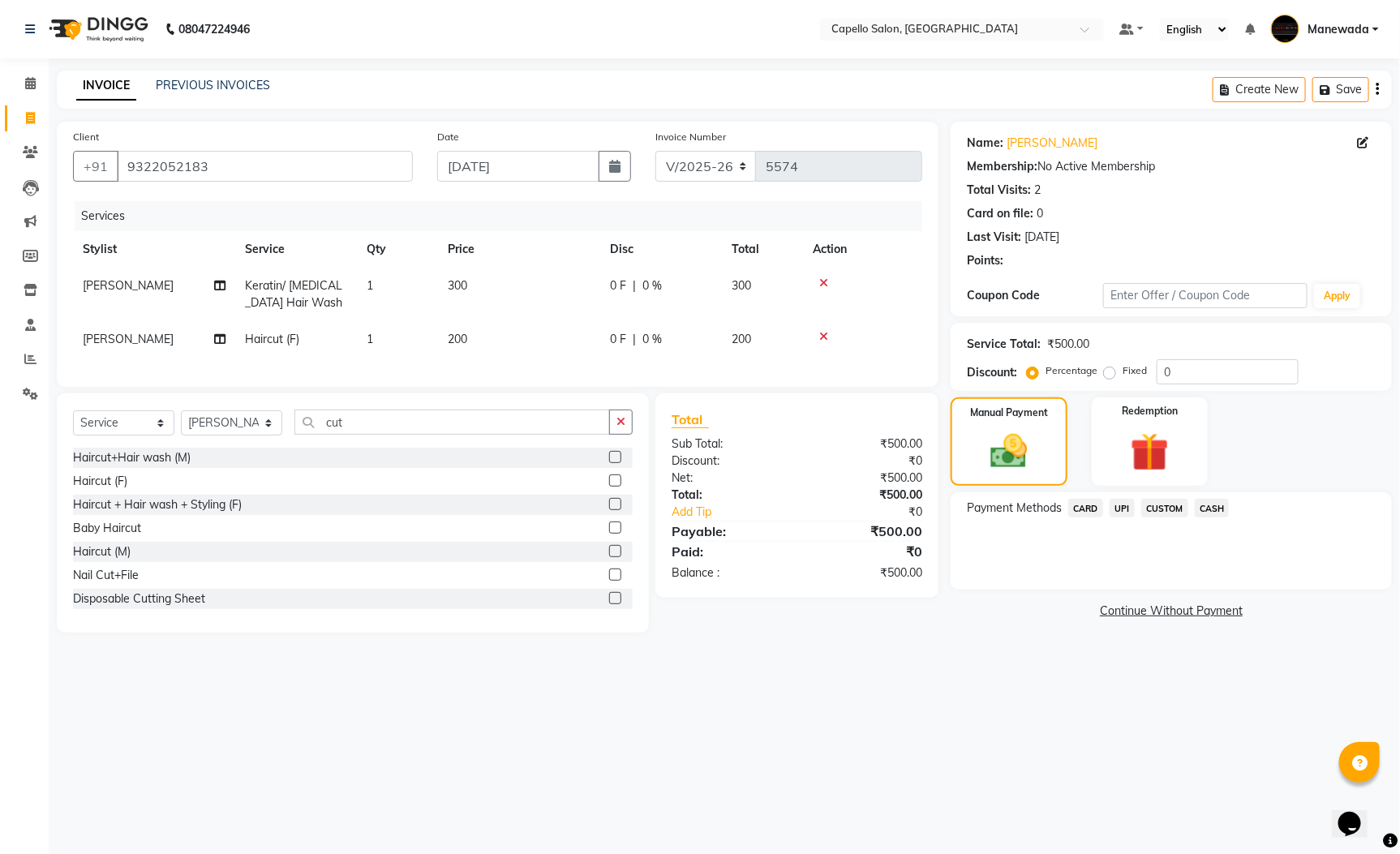
click at [1218, 505] on span "CASH" at bounding box center [1212, 509] width 35 height 19
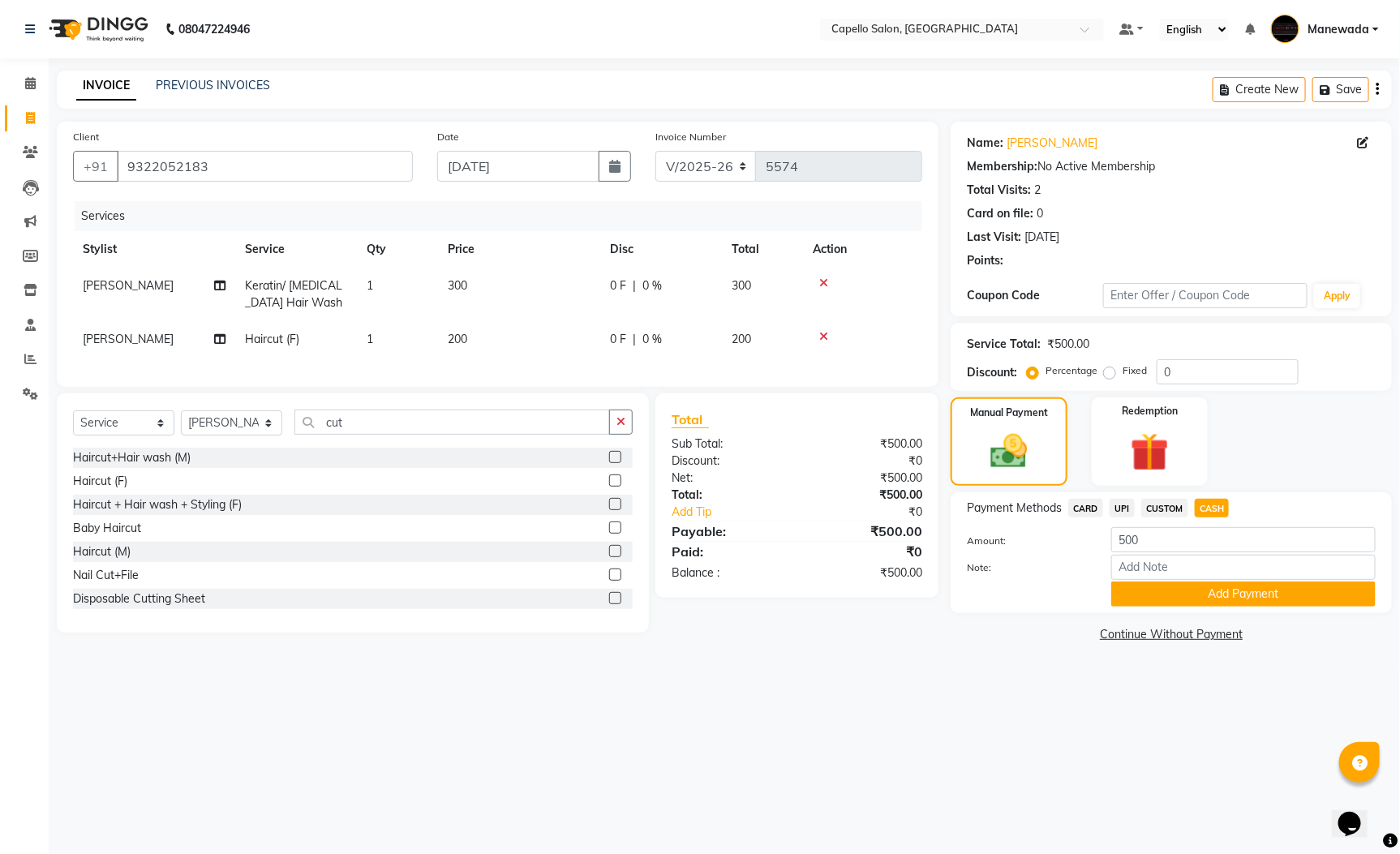
click at [1234, 603] on button "Add Payment" at bounding box center [1243, 594] width 265 height 25
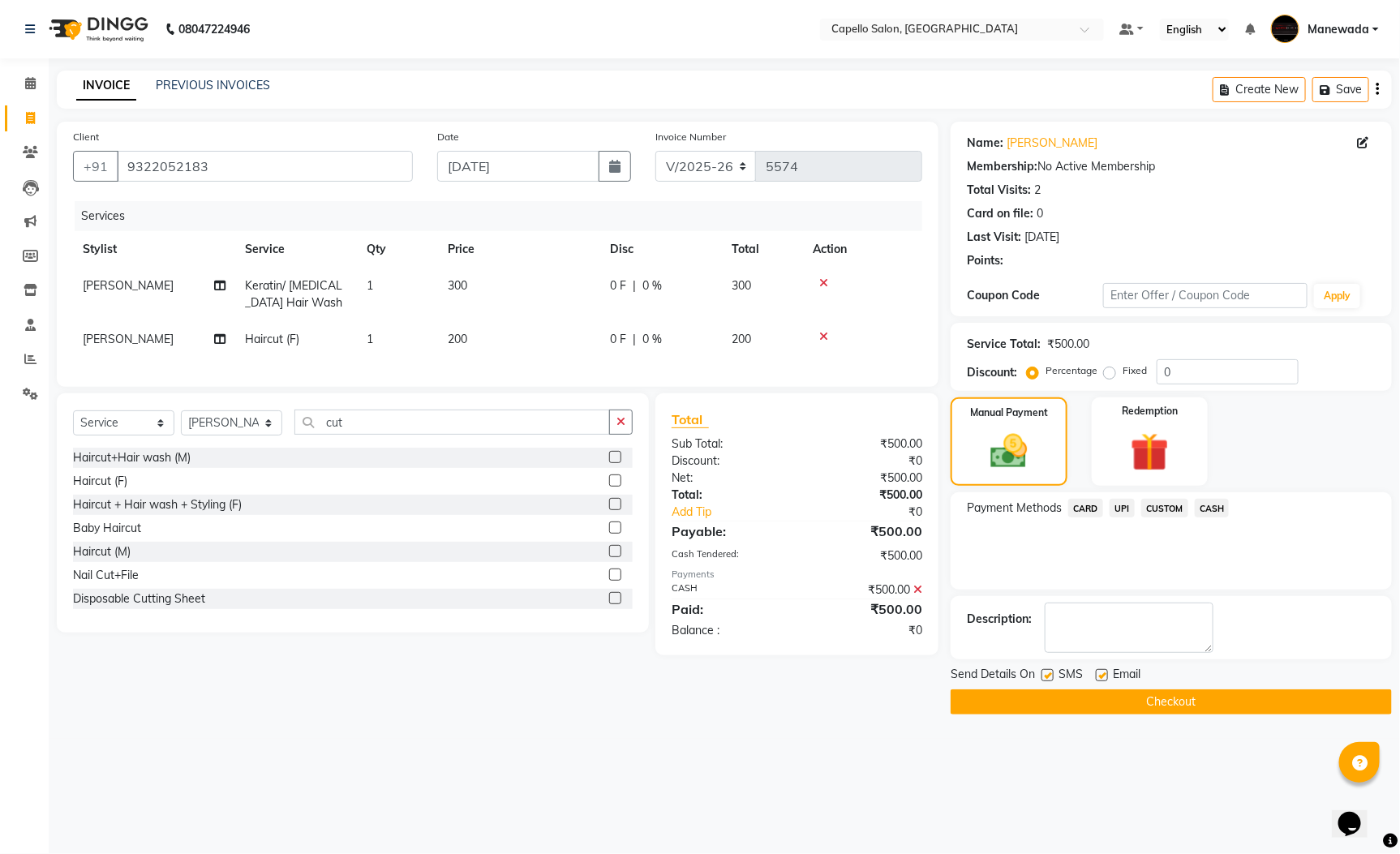
click at [1244, 706] on button "Checkout" at bounding box center [1171, 701] width 441 height 25
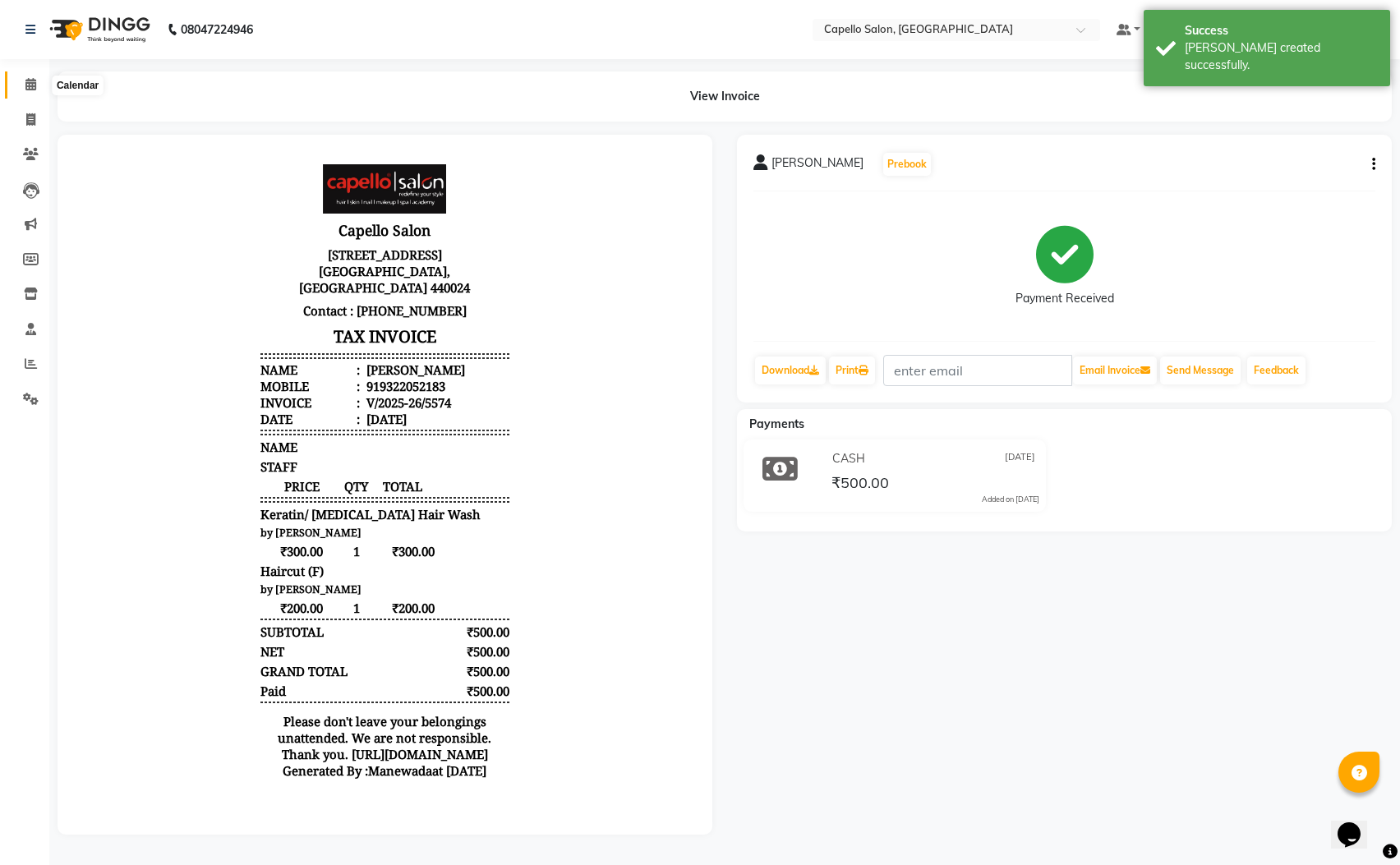
click at [37, 80] on span at bounding box center [31, 86] width 29 height 19
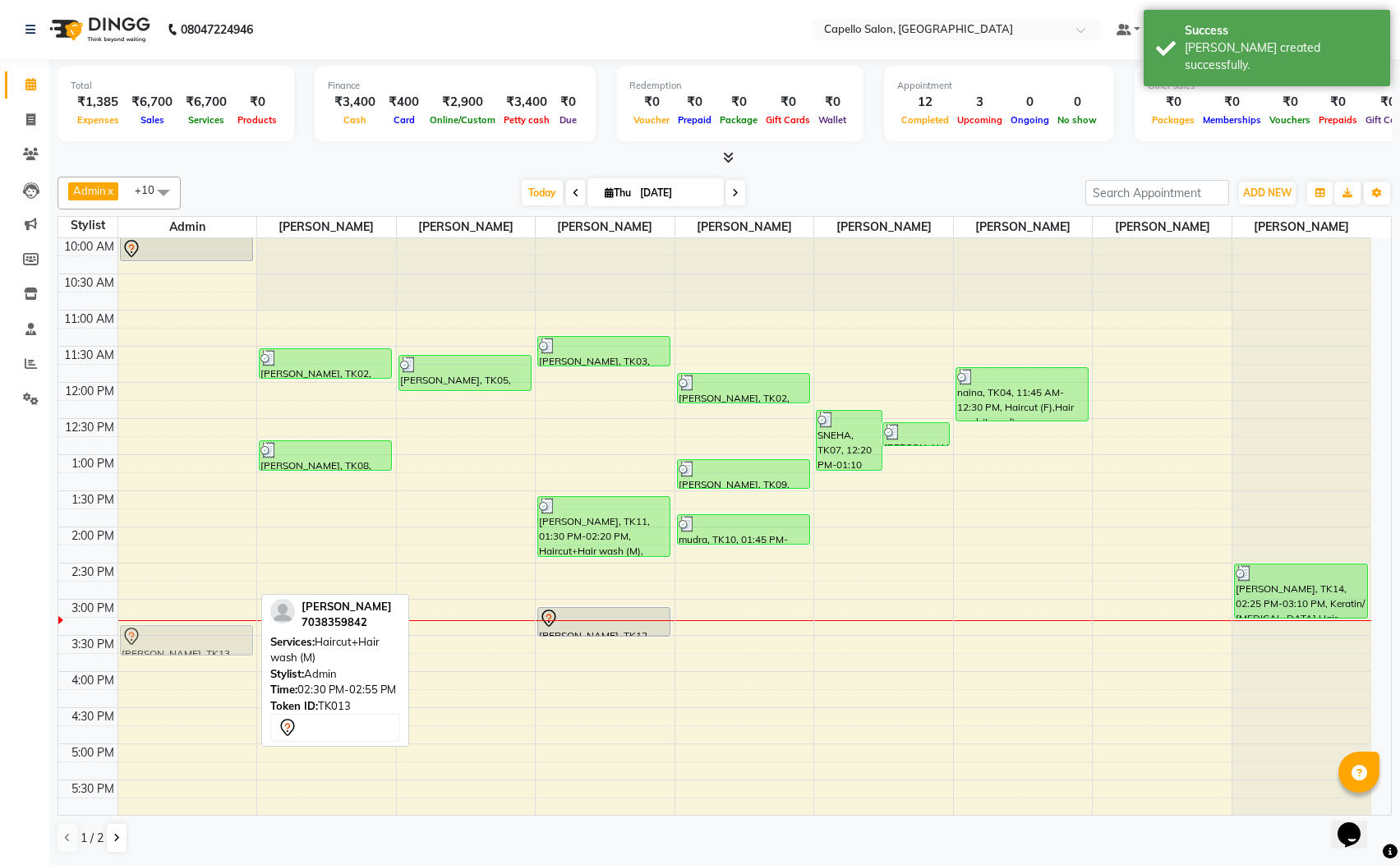
drag, startPoint x: 192, startPoint y: 587, endPoint x: 183, endPoint y: 635, distance: 48.8
click at [183, 635] on div "Divesh, TK01, 09:55 AM-10:20 AM, Haircut+Hair wash (M) dr rahit, TK13, 02:30 PM…" at bounding box center [188, 672] width 138 height 867
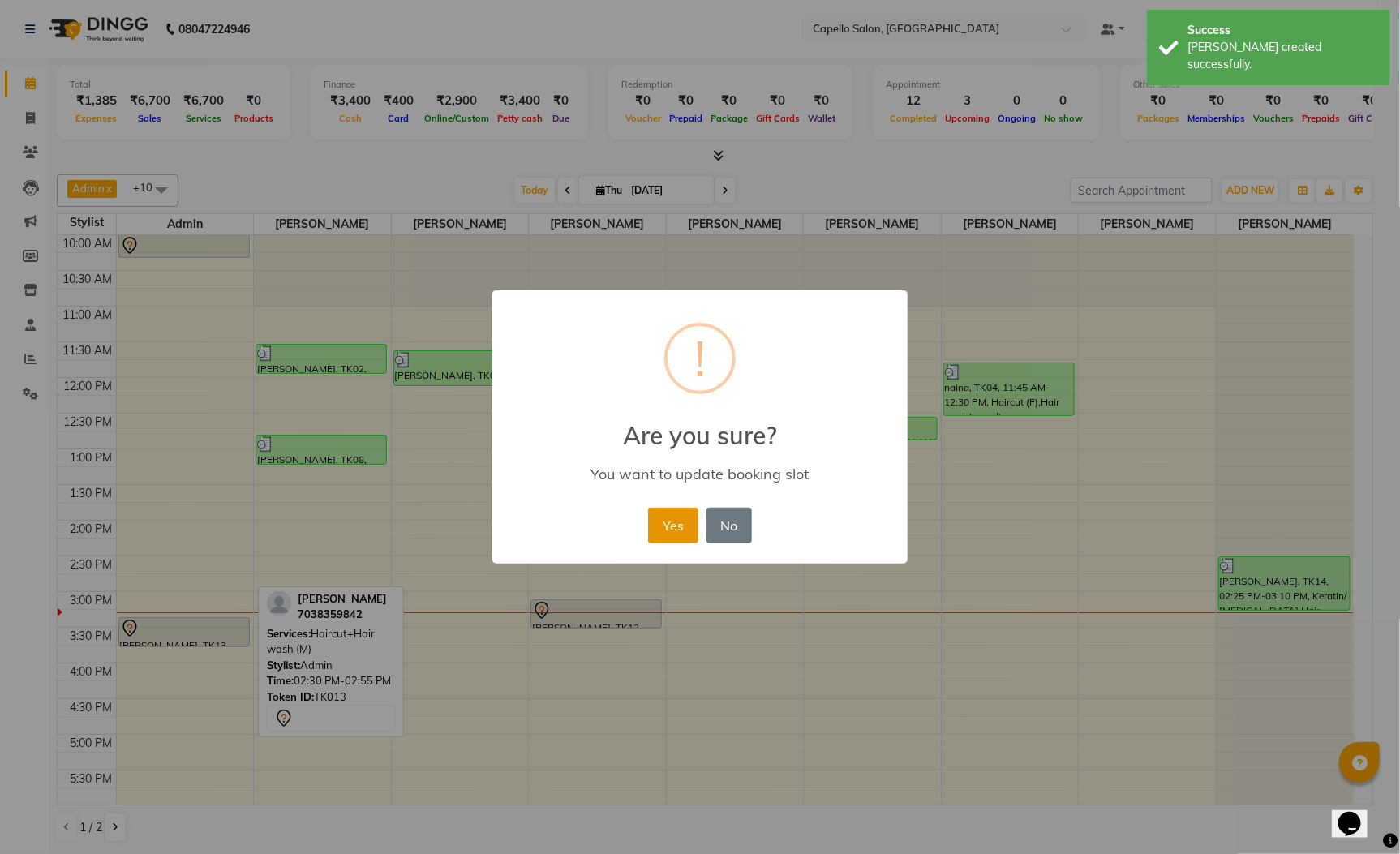
click at [661, 526] on button "Yes" at bounding box center [673, 526] width 49 height 36
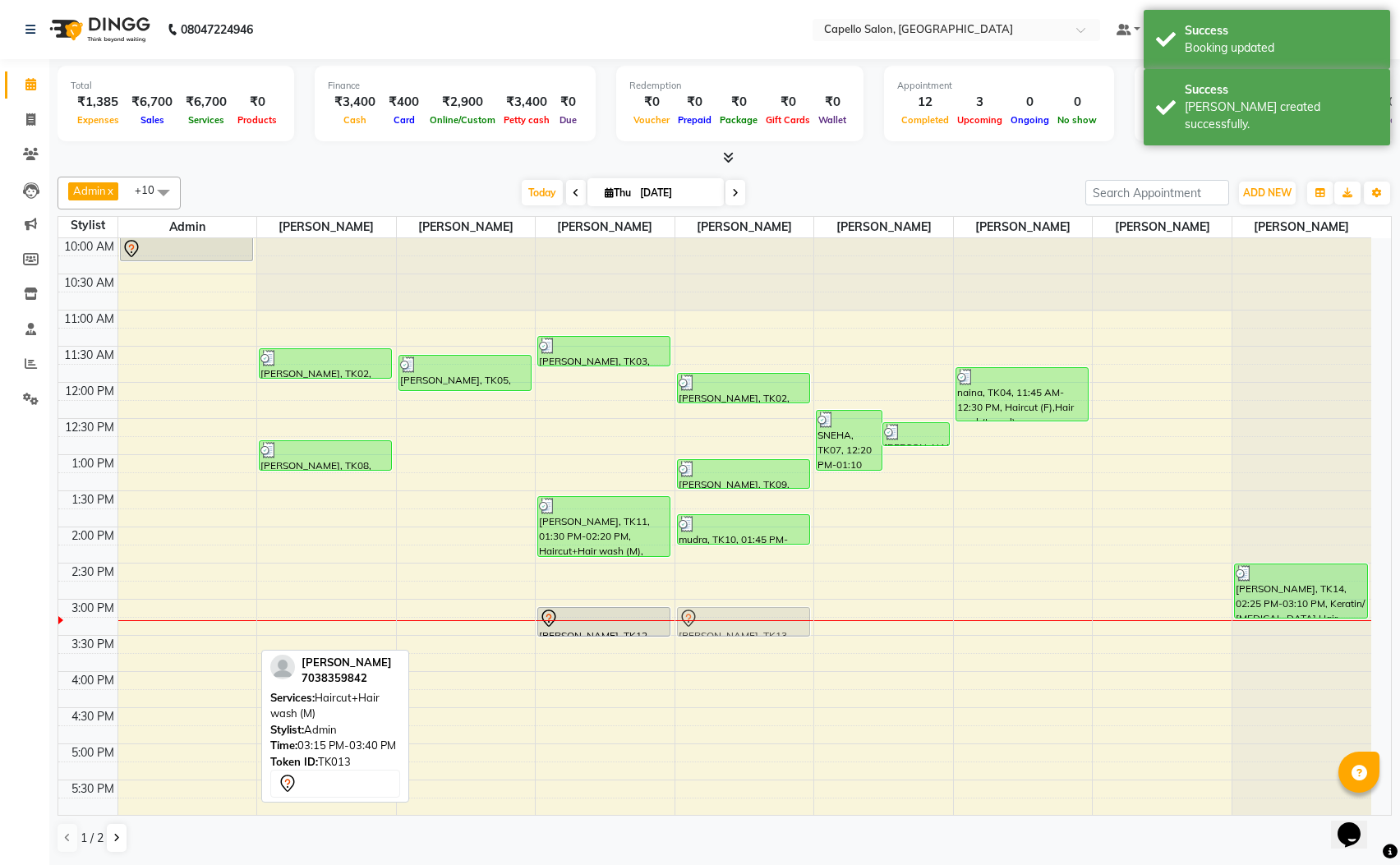
drag, startPoint x: 202, startPoint y: 641, endPoint x: 733, endPoint y: 627, distance: 531.2
click at [733, 627] on tr "Divesh, TK01, 09:55 AM-10:20 AM, Haircut+Hair wash (M) dr rahit, TK13, 03:15 PM…" at bounding box center [715, 672] width 1313 height 867
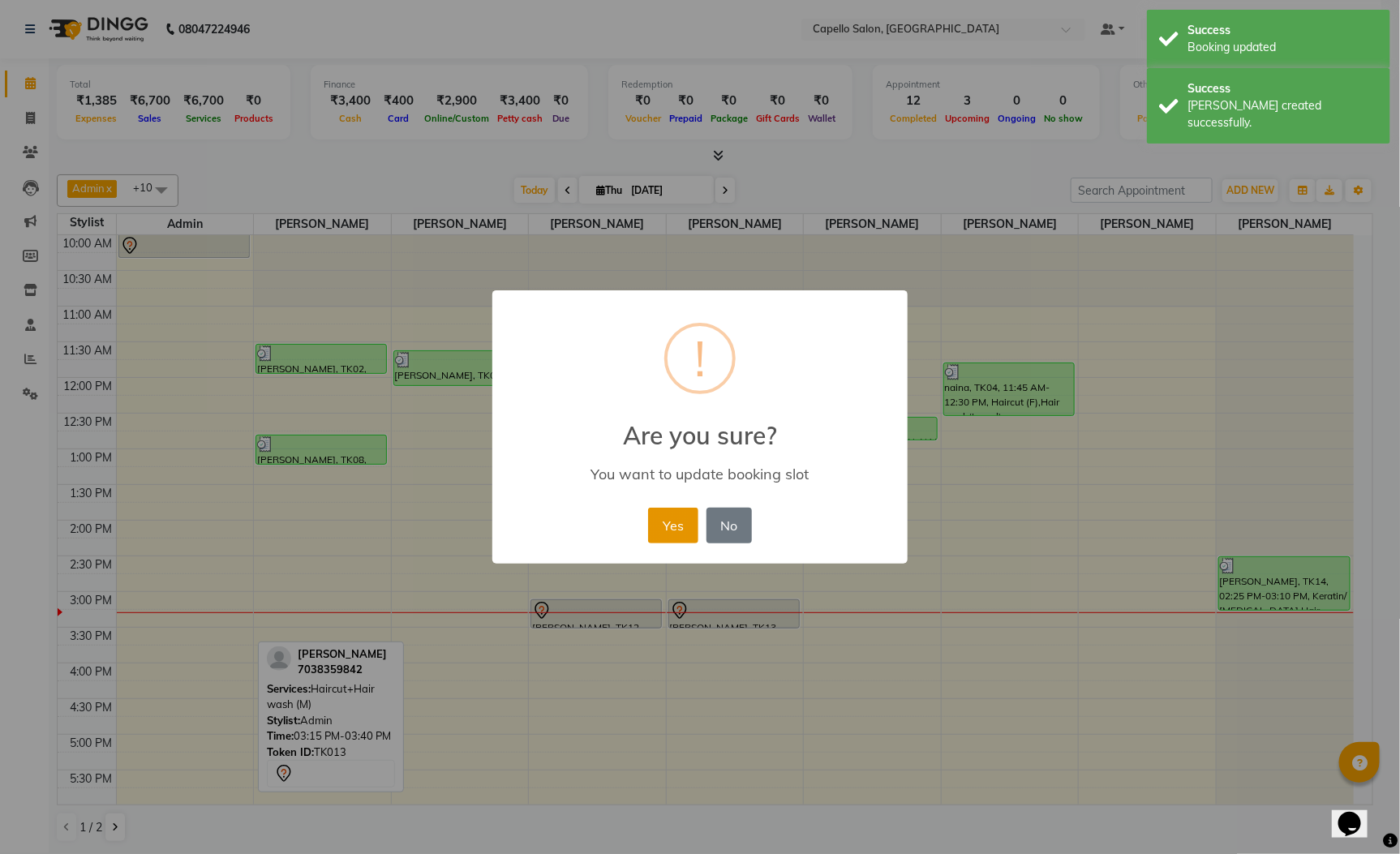
click at [662, 516] on button "Yes" at bounding box center [673, 526] width 49 height 36
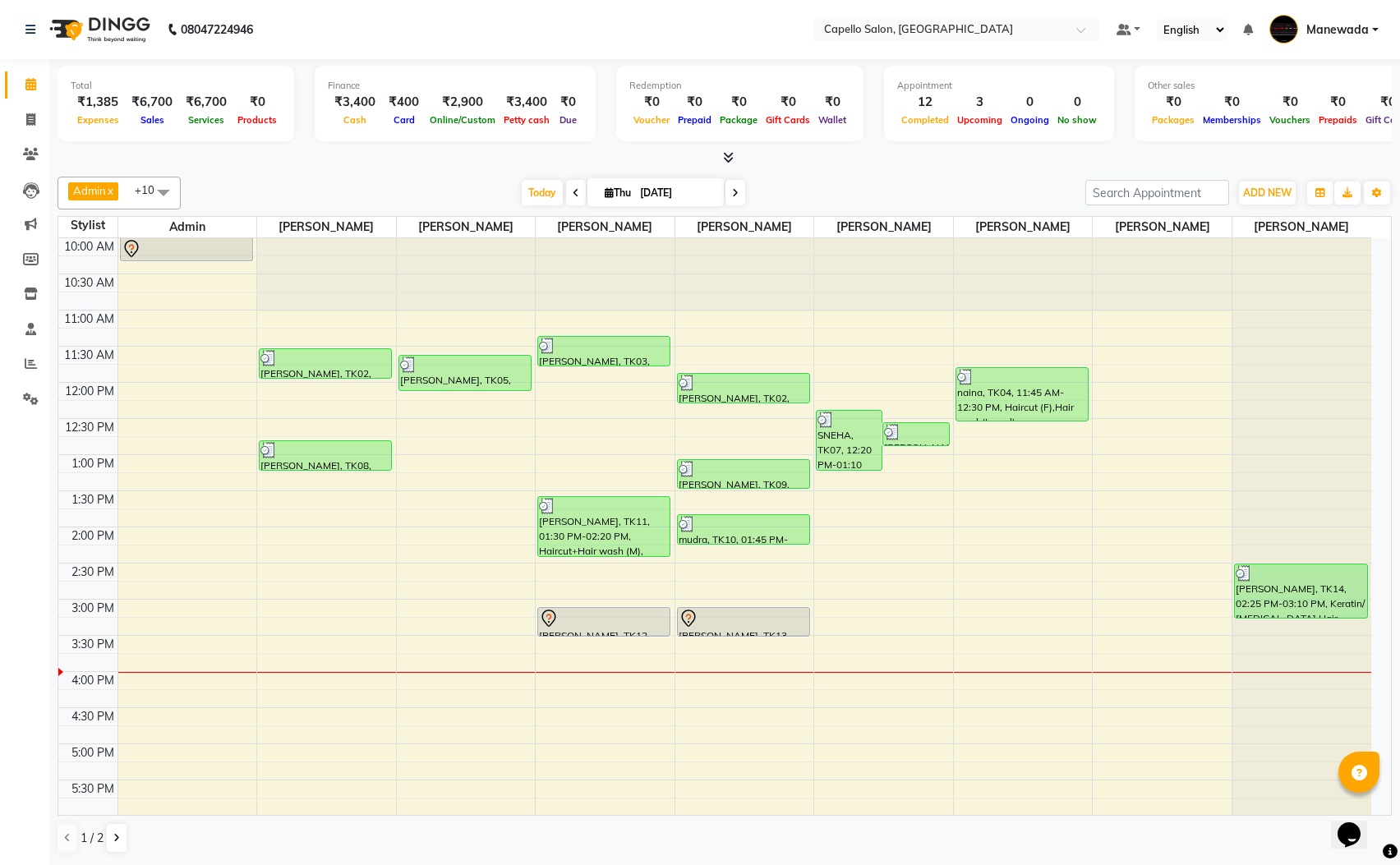
click at [1361, 156] on div at bounding box center [725, 159] width 1335 height 17
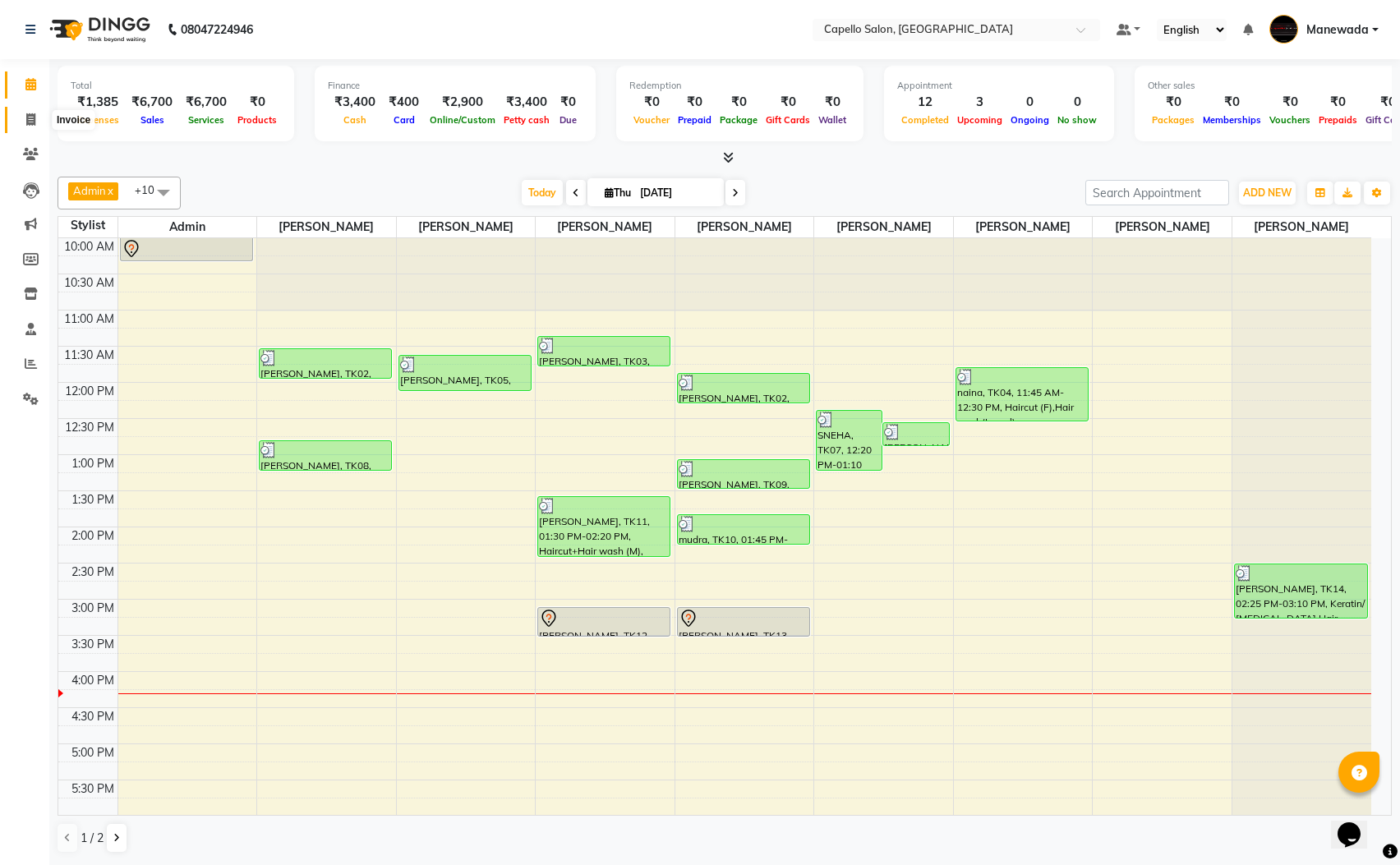
click at [28, 113] on icon at bounding box center [30, 119] width 9 height 12
select select "service"
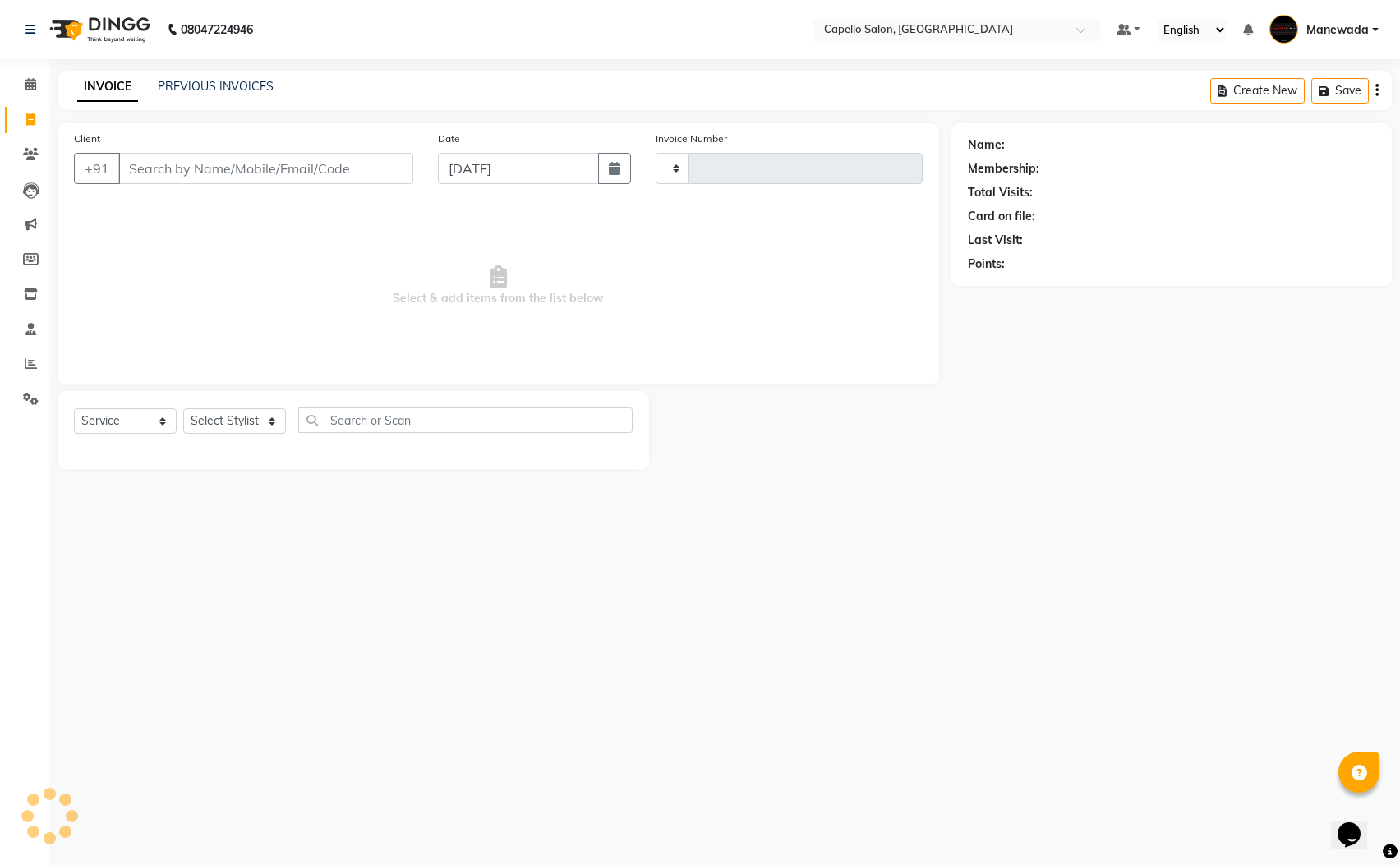
type input "5578"
select select "3476"
click at [240, 176] on input "Client" at bounding box center [268, 168] width 300 height 31
click at [233, 161] on input "Client" at bounding box center [268, 168] width 300 height 31
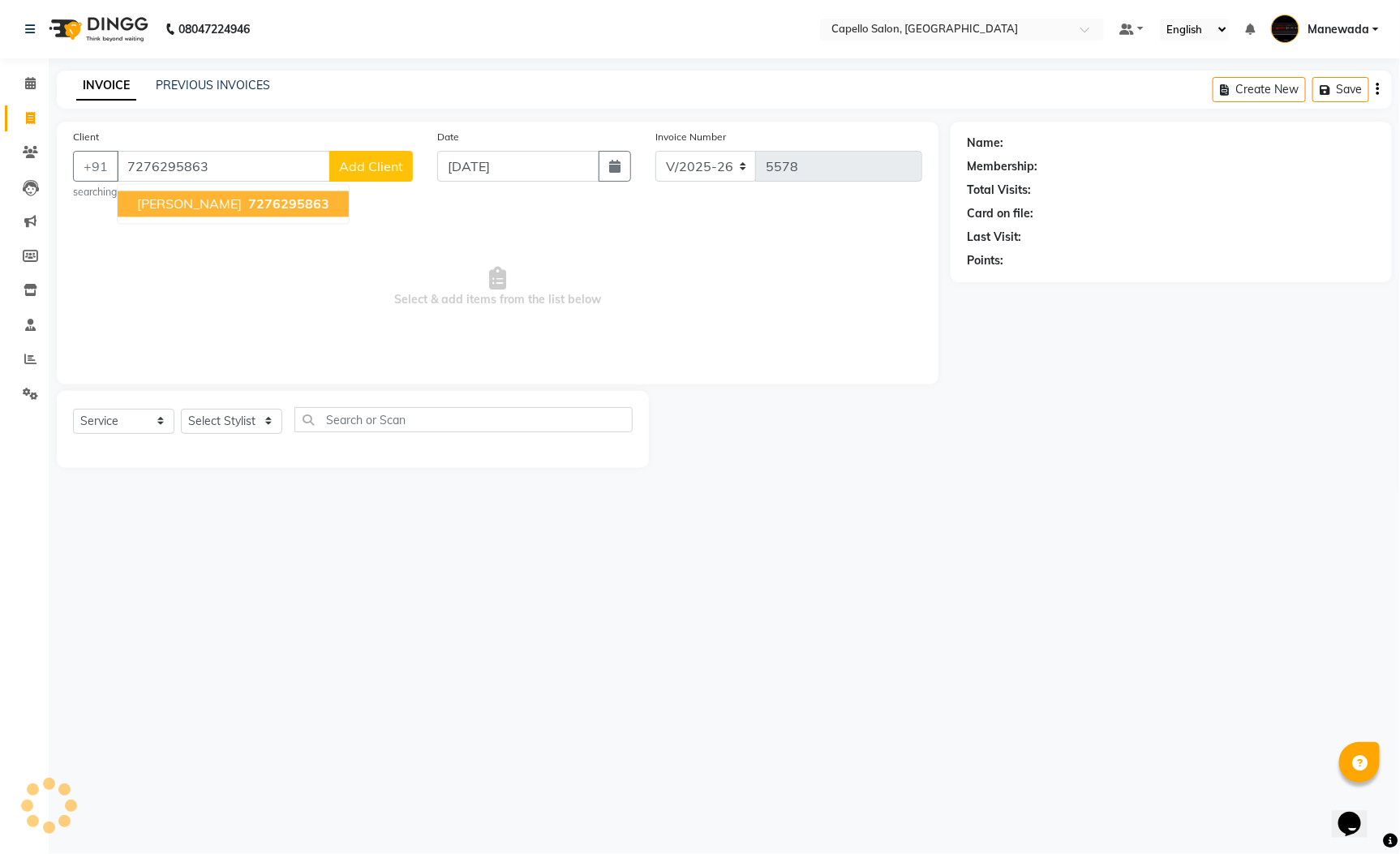
type input "7276295863"
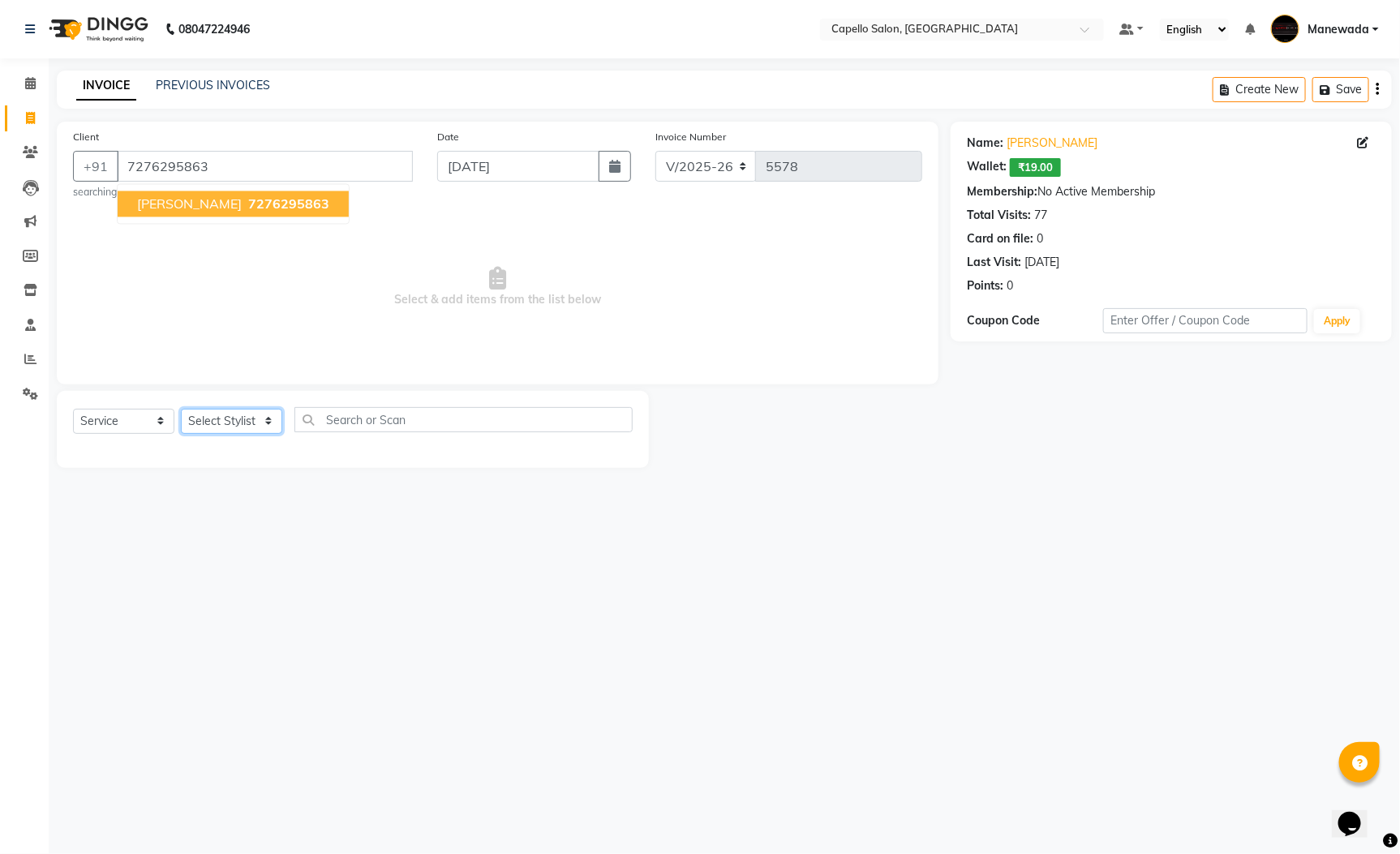
click at [227, 419] on select "Select Stylist Admin [PERSON_NAME] [PERSON_NAME] [PERSON_NAME] [PERSON_NAME] [P…" at bounding box center [232, 421] width 102 height 25
select select "26874"
click at [181, 410] on select "Select Stylist Admin [PERSON_NAME] [PERSON_NAME] [PERSON_NAME] [PERSON_NAME] [P…" at bounding box center [232, 421] width 102 height 25
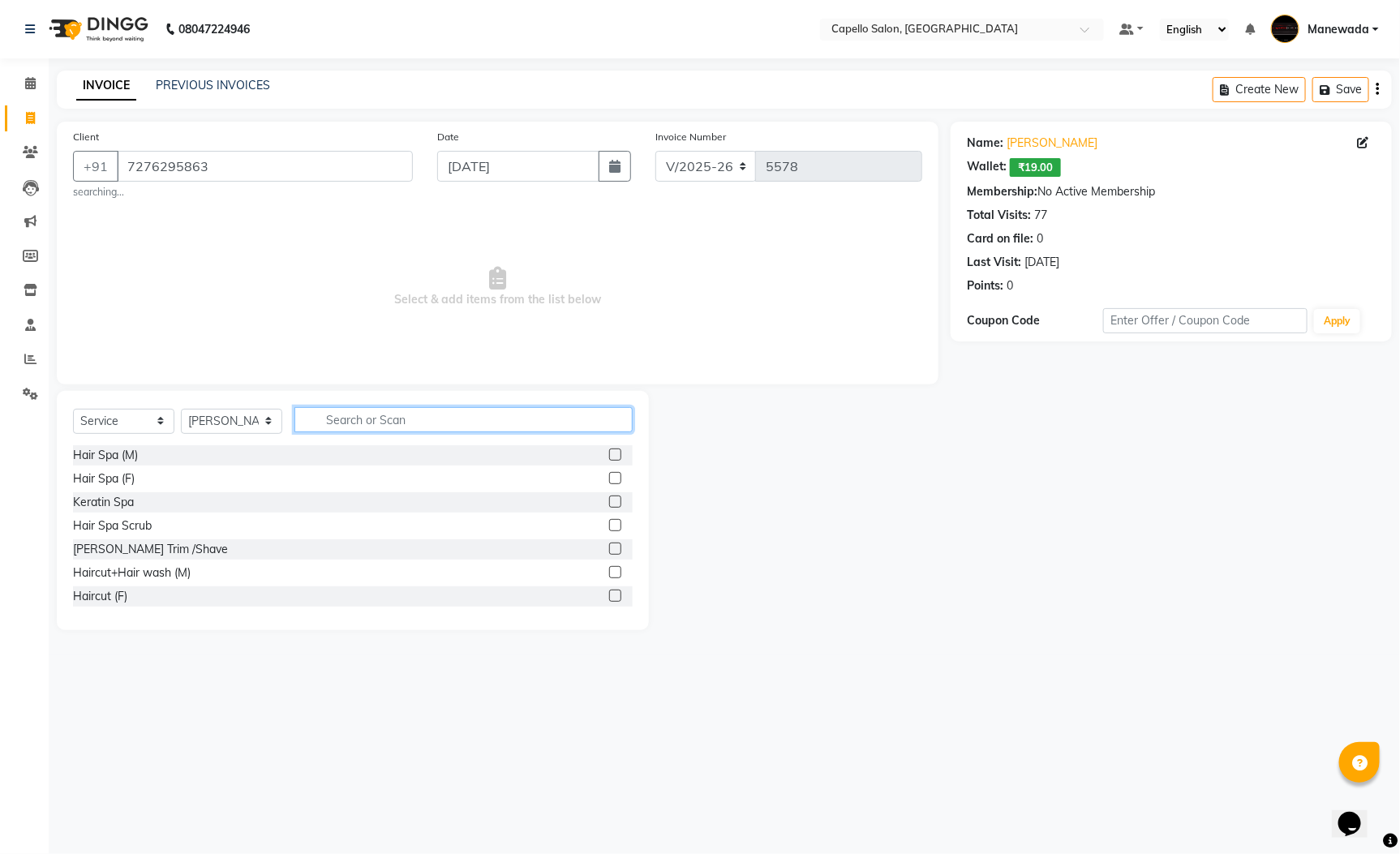
click at [371, 426] on input "text" at bounding box center [463, 419] width 338 height 25
type input "bea"
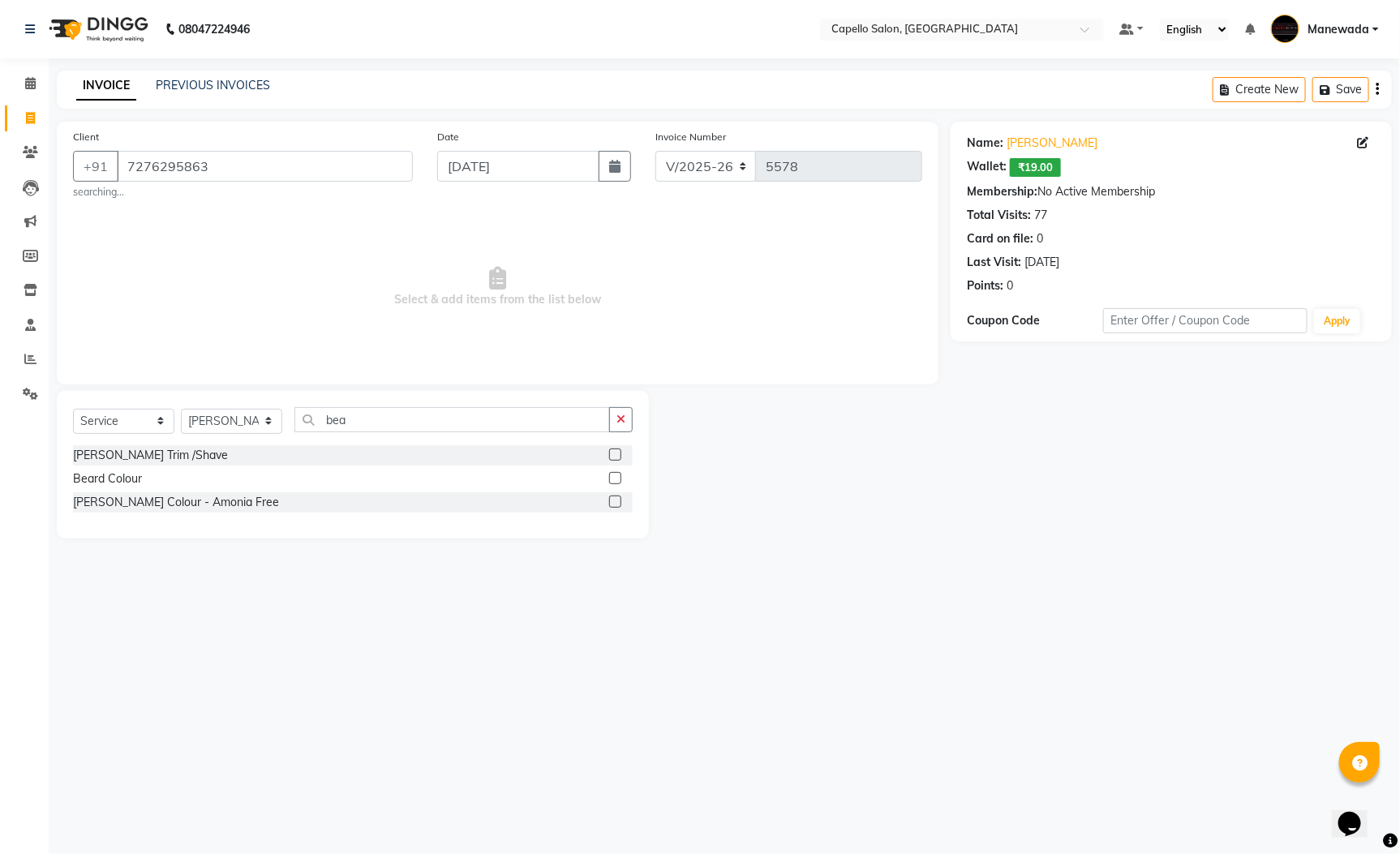
click at [616, 453] on label at bounding box center [615, 455] width 12 height 12
click at [616, 453] on input "checkbox" at bounding box center [614, 455] width 10 height 10
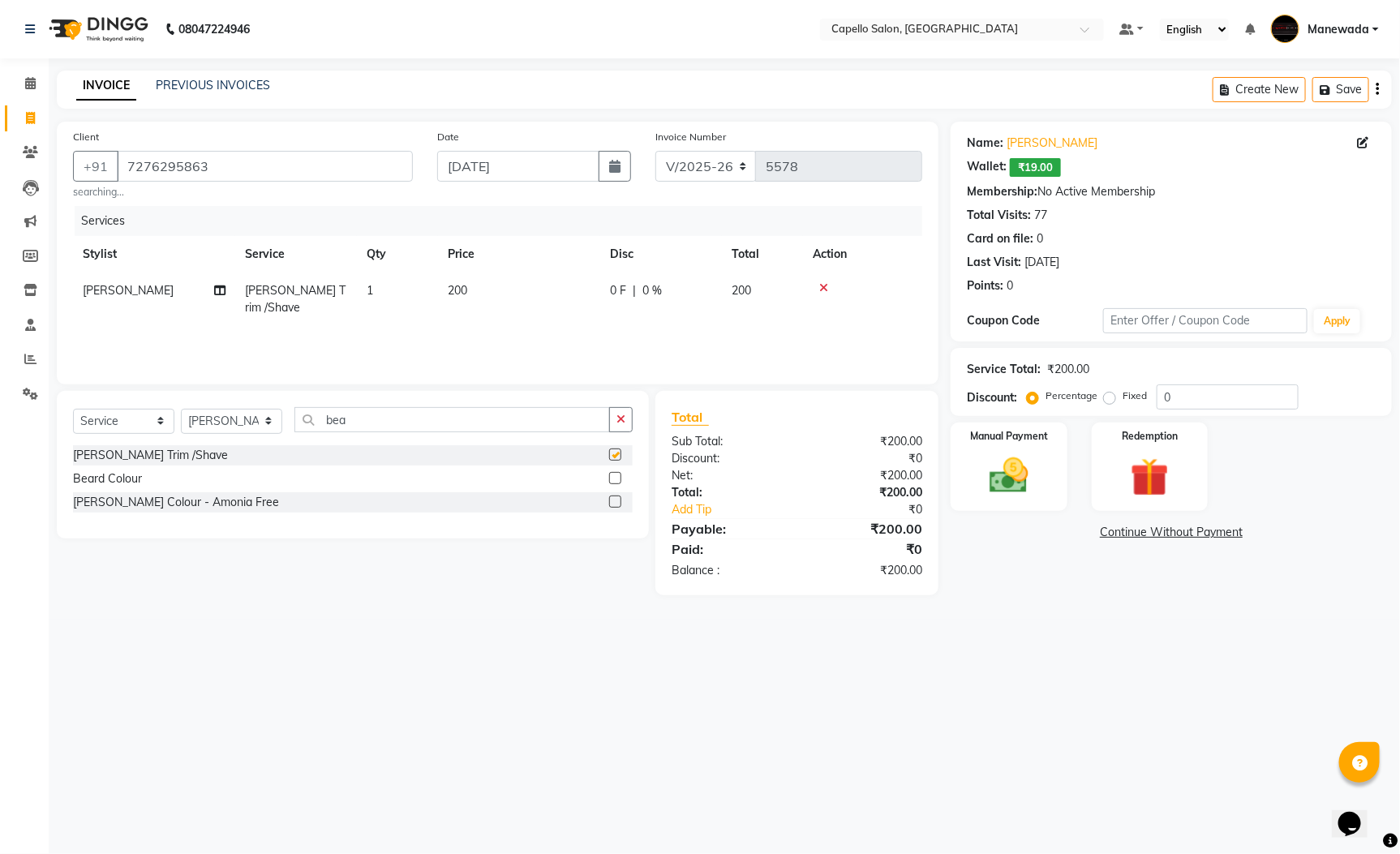
checkbox input "false"
click at [1007, 492] on img at bounding box center [1009, 475] width 65 height 46
click at [1119, 531] on span "UPI" at bounding box center [1122, 533] width 25 height 19
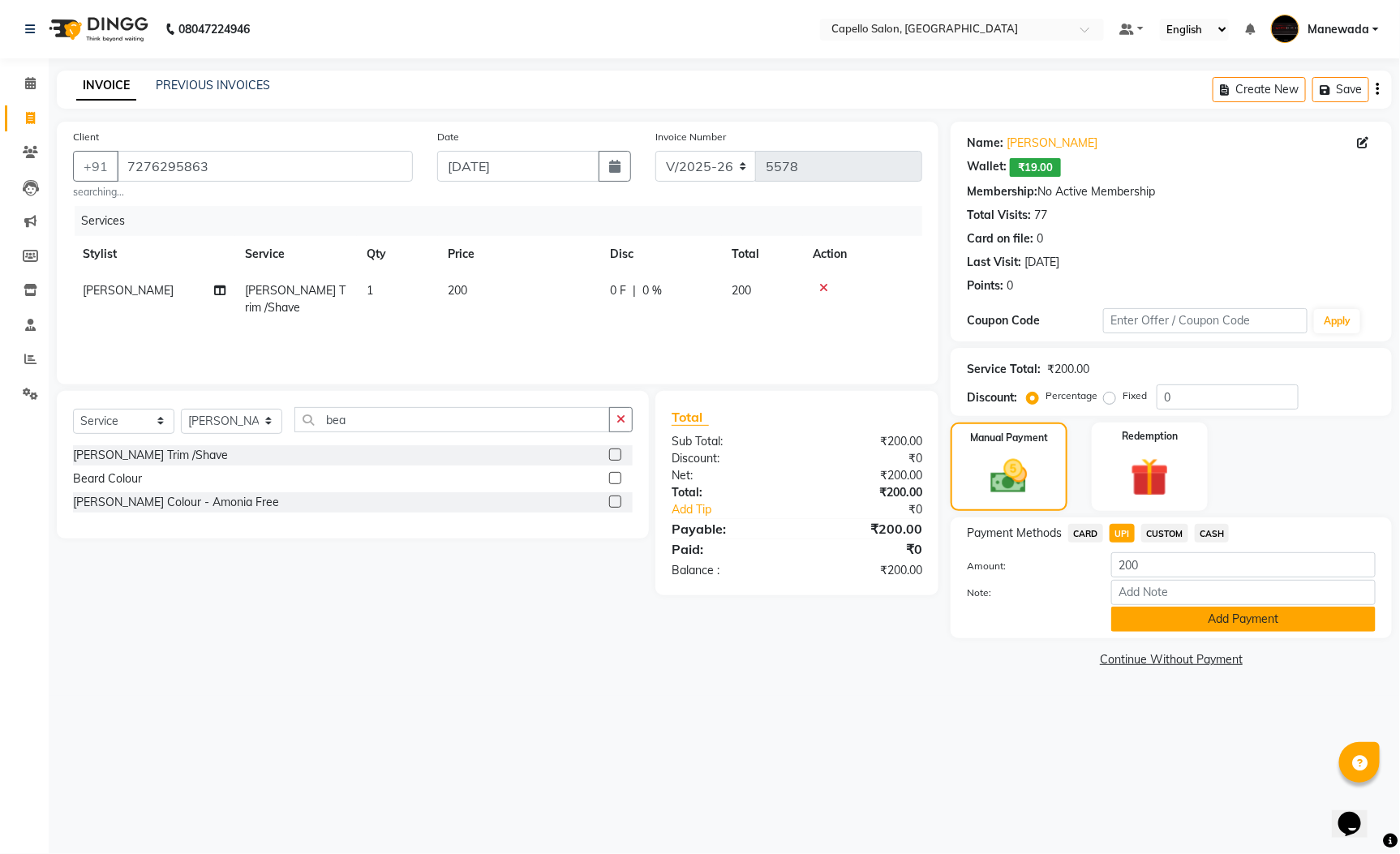
click at [1210, 626] on button "Add Payment" at bounding box center [1243, 619] width 265 height 25
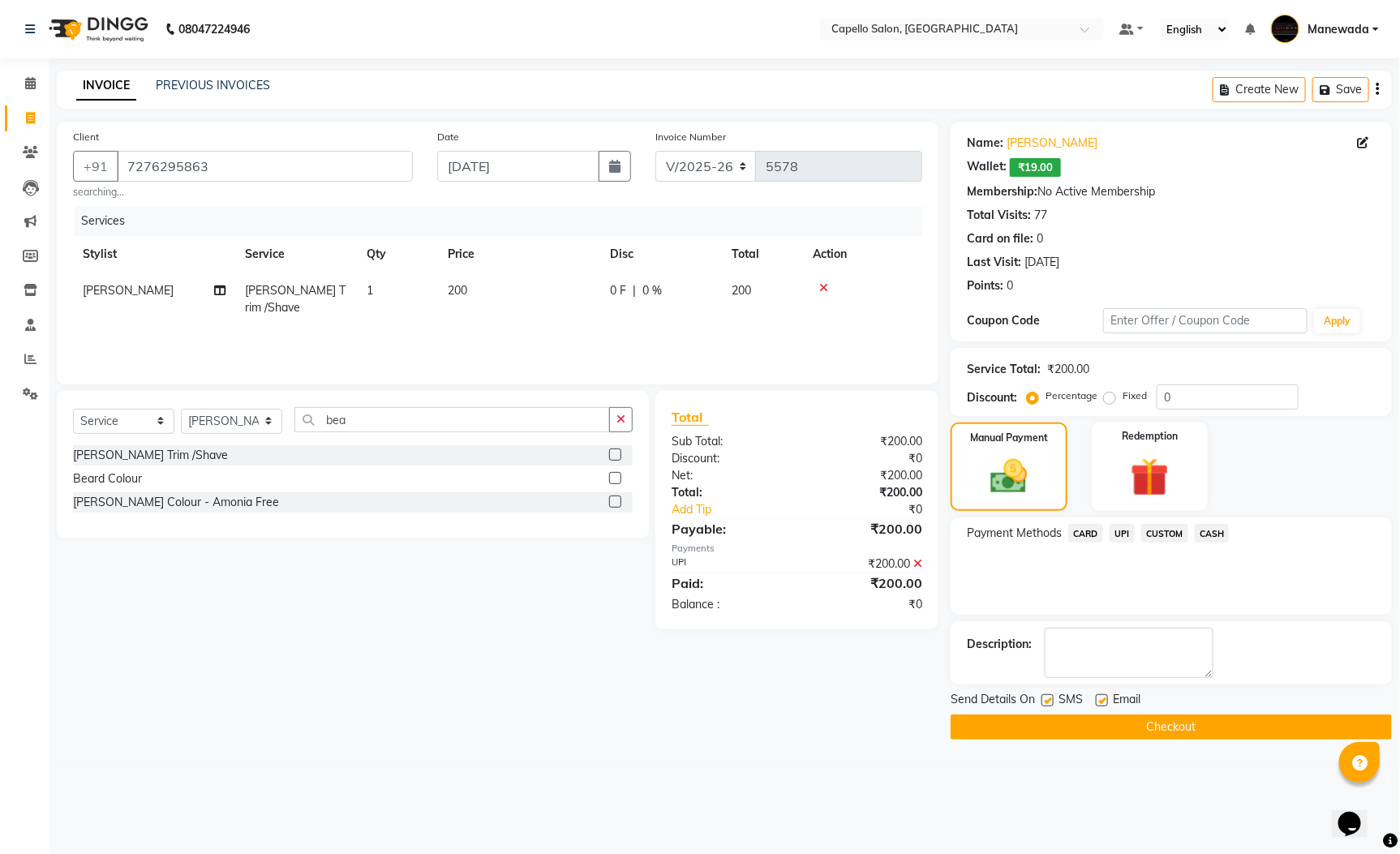
click at [1215, 728] on button "Checkout" at bounding box center [1171, 727] width 441 height 25
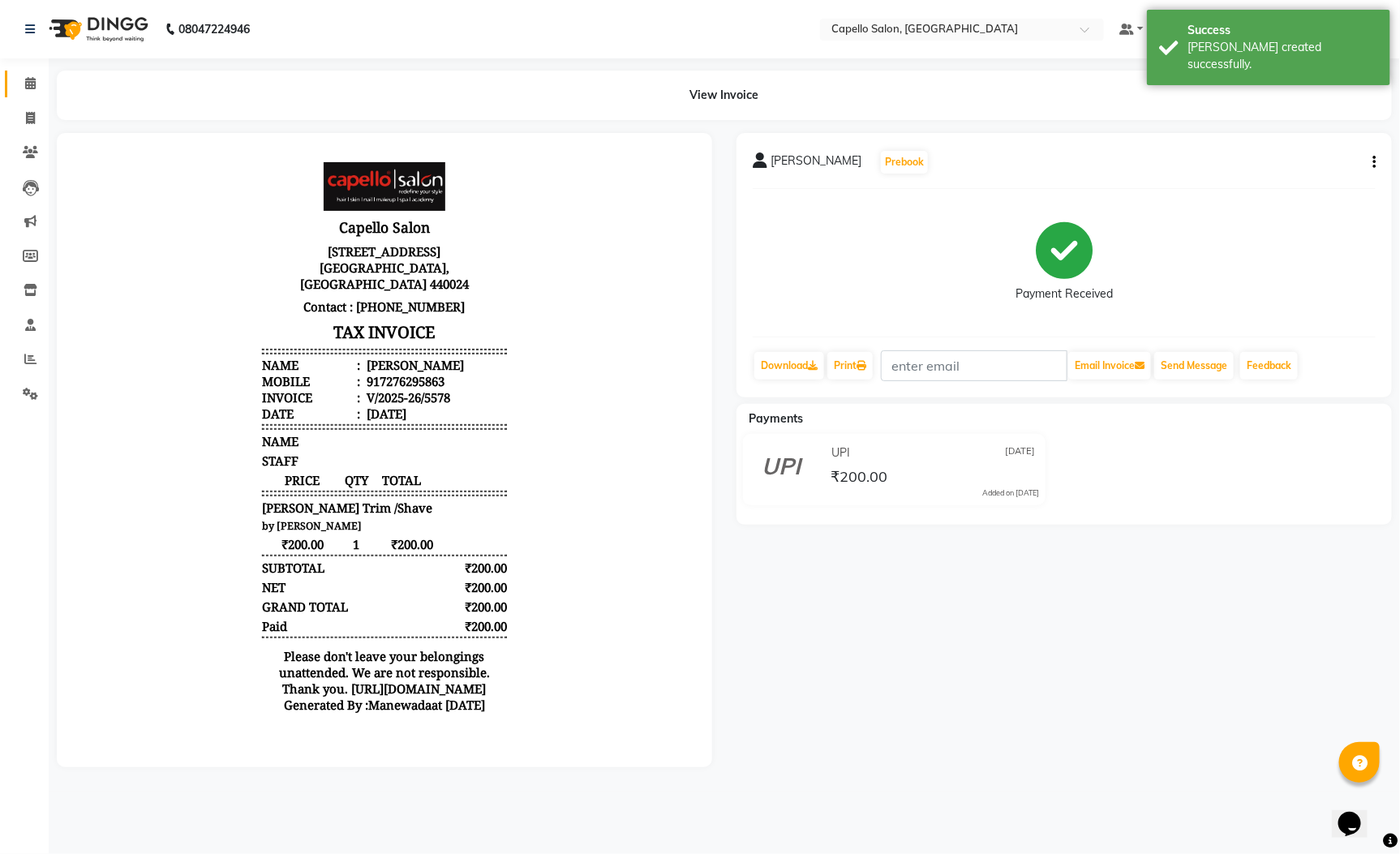
click at [27, 70] on link "Calendar" at bounding box center [24, 84] width 39 height 27
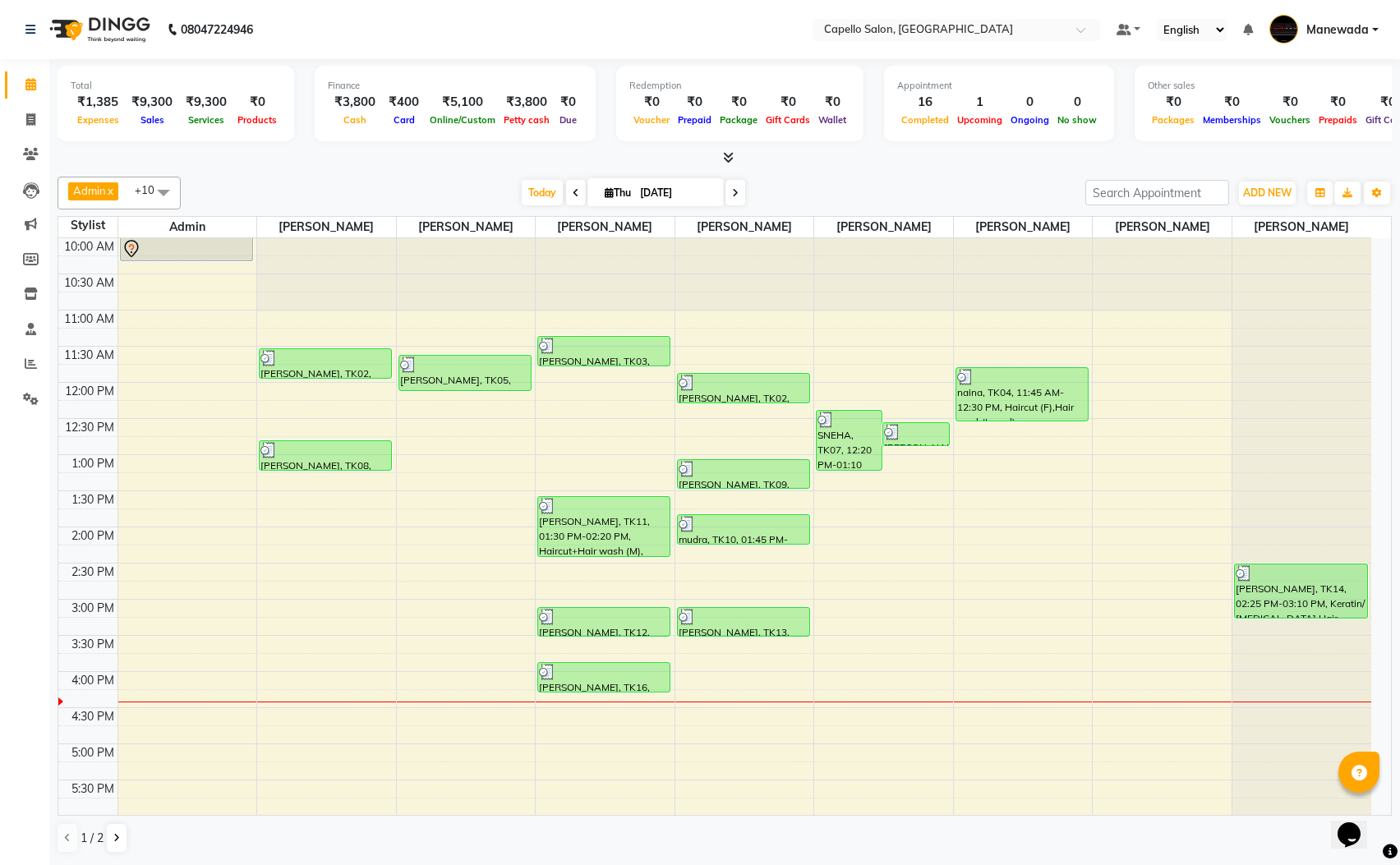
scroll to position [246, 0]
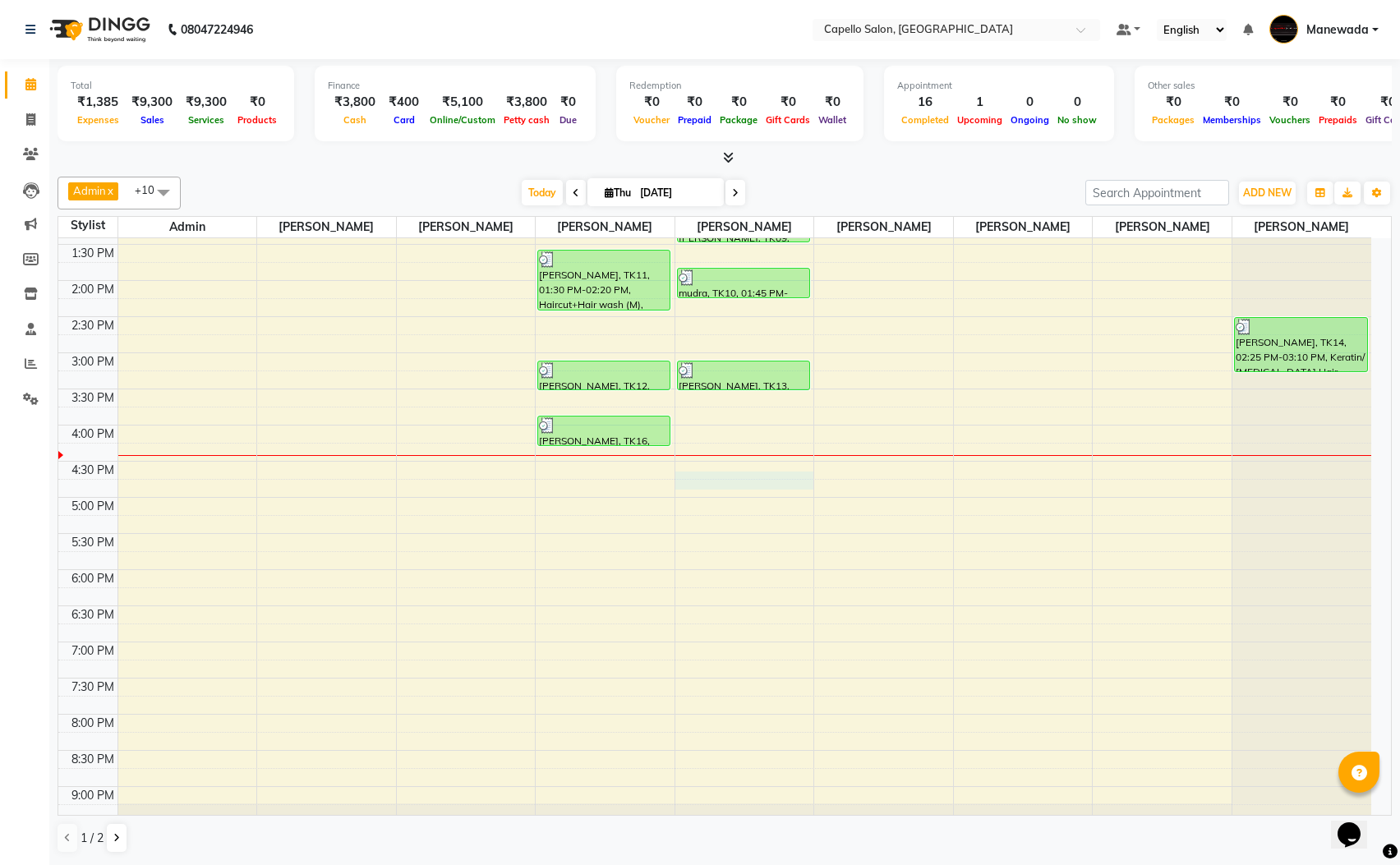
click at [757, 488] on div "10:00 AM 10:30 AM 11:00 AM 11:30 AM 12:00 PM 12:30 PM 1:00 PM 1:30 PM 2:00 PM 2…" at bounding box center [715, 425] width 1313 height 867
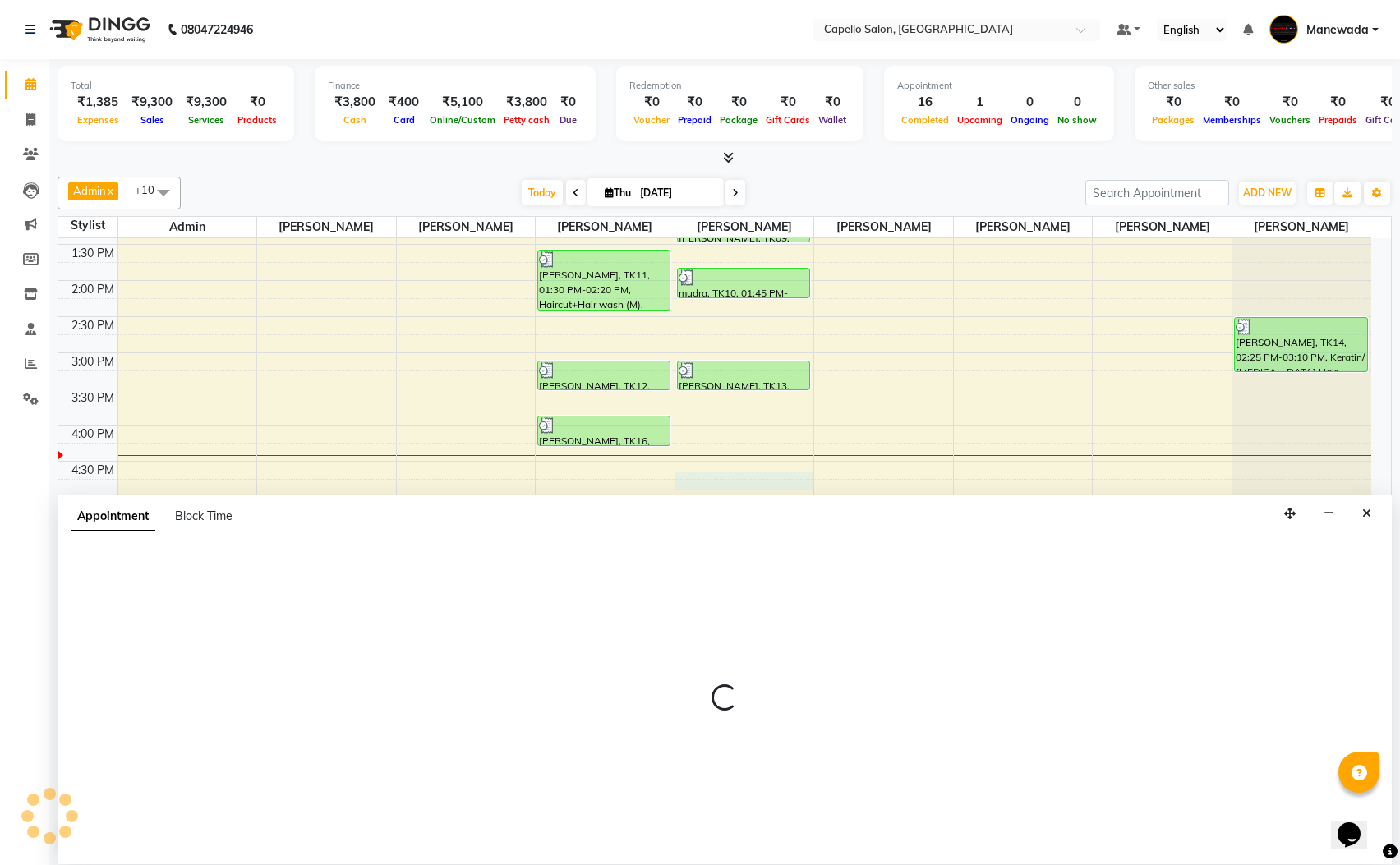
scroll to position [1, 0]
select select "59120"
select select "990"
select select "tentative"
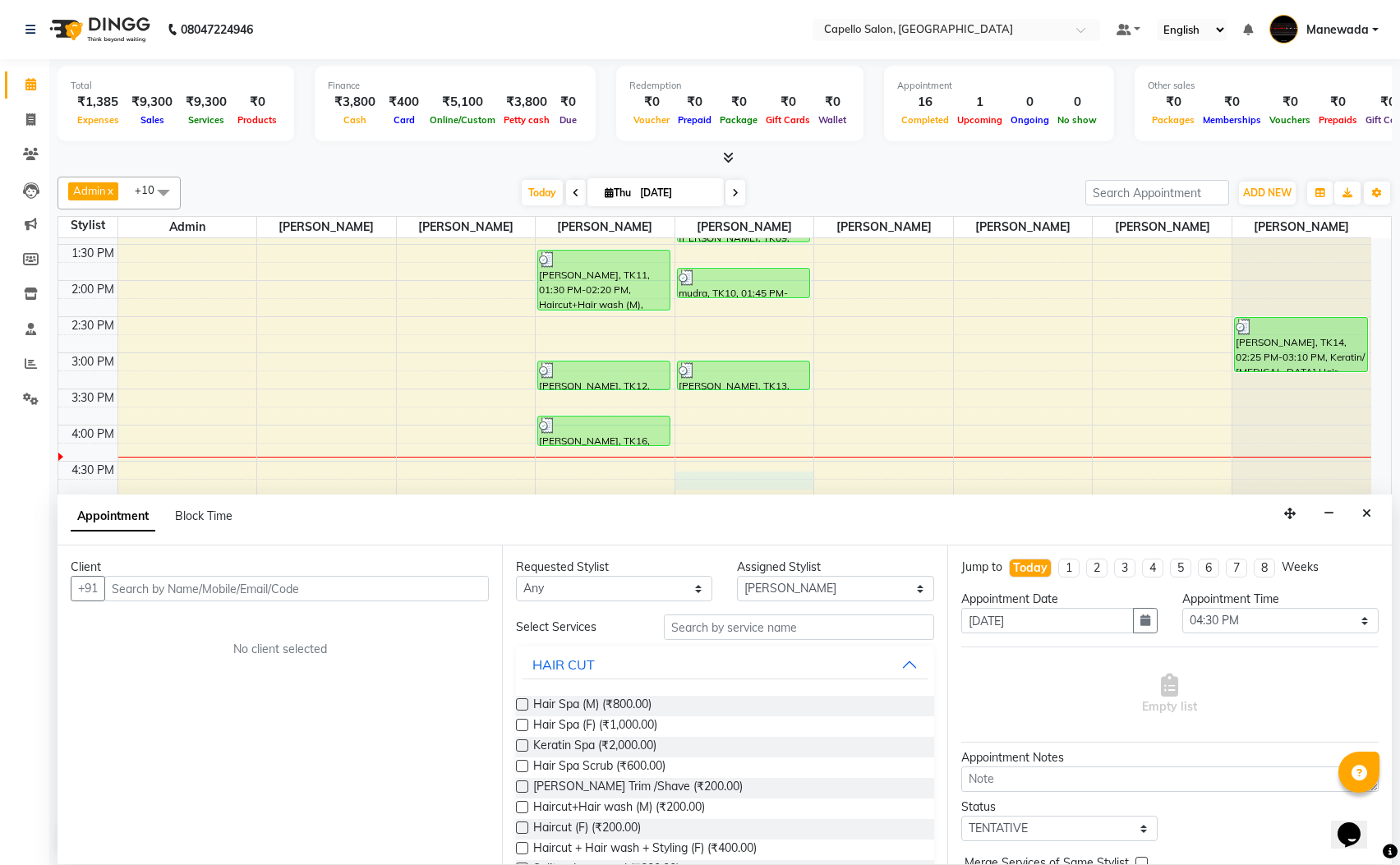
click at [276, 587] on input "text" at bounding box center [297, 588] width 385 height 25
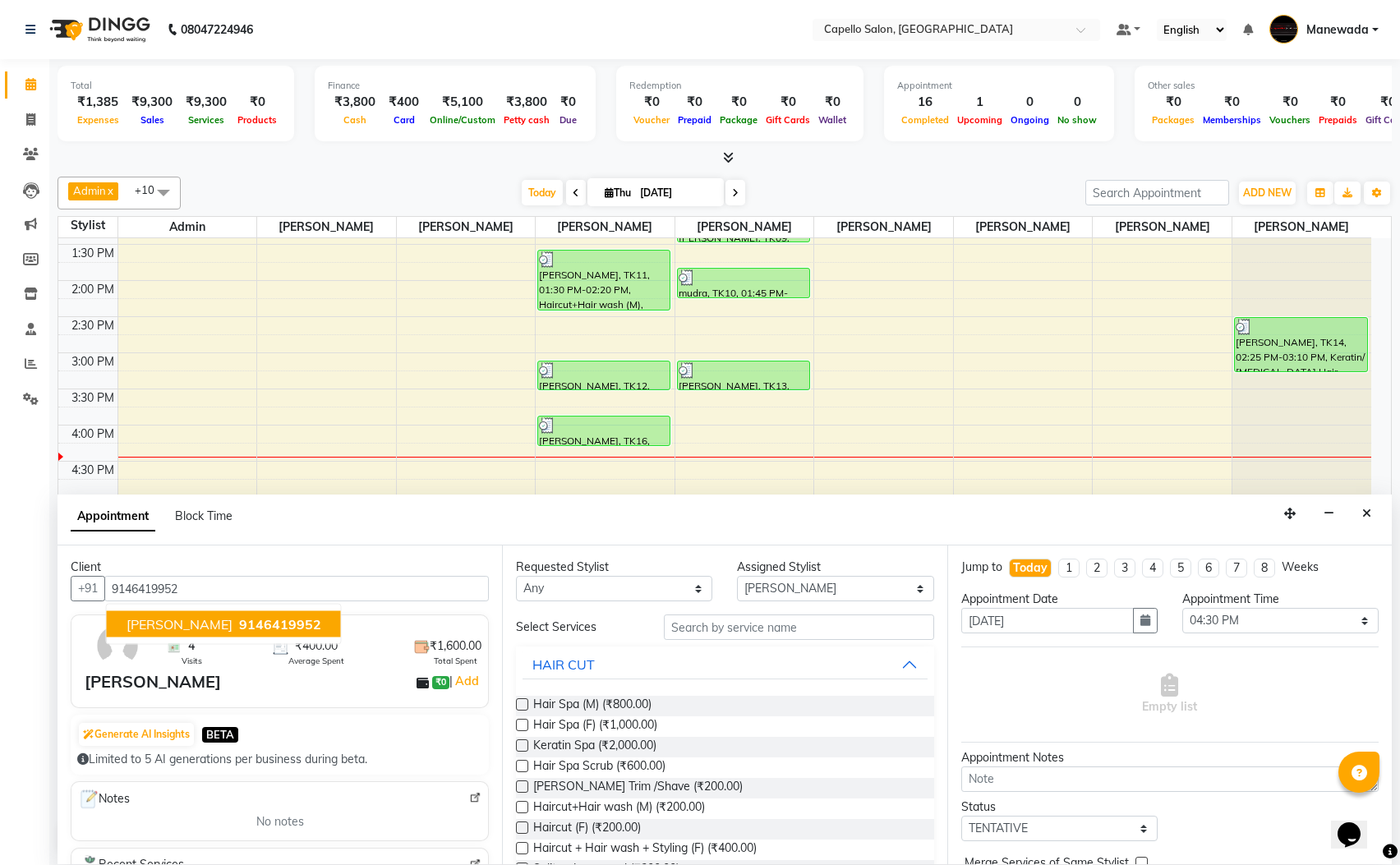
type input "9146419952"
click at [735, 633] on input "text" at bounding box center [798, 627] width 270 height 25
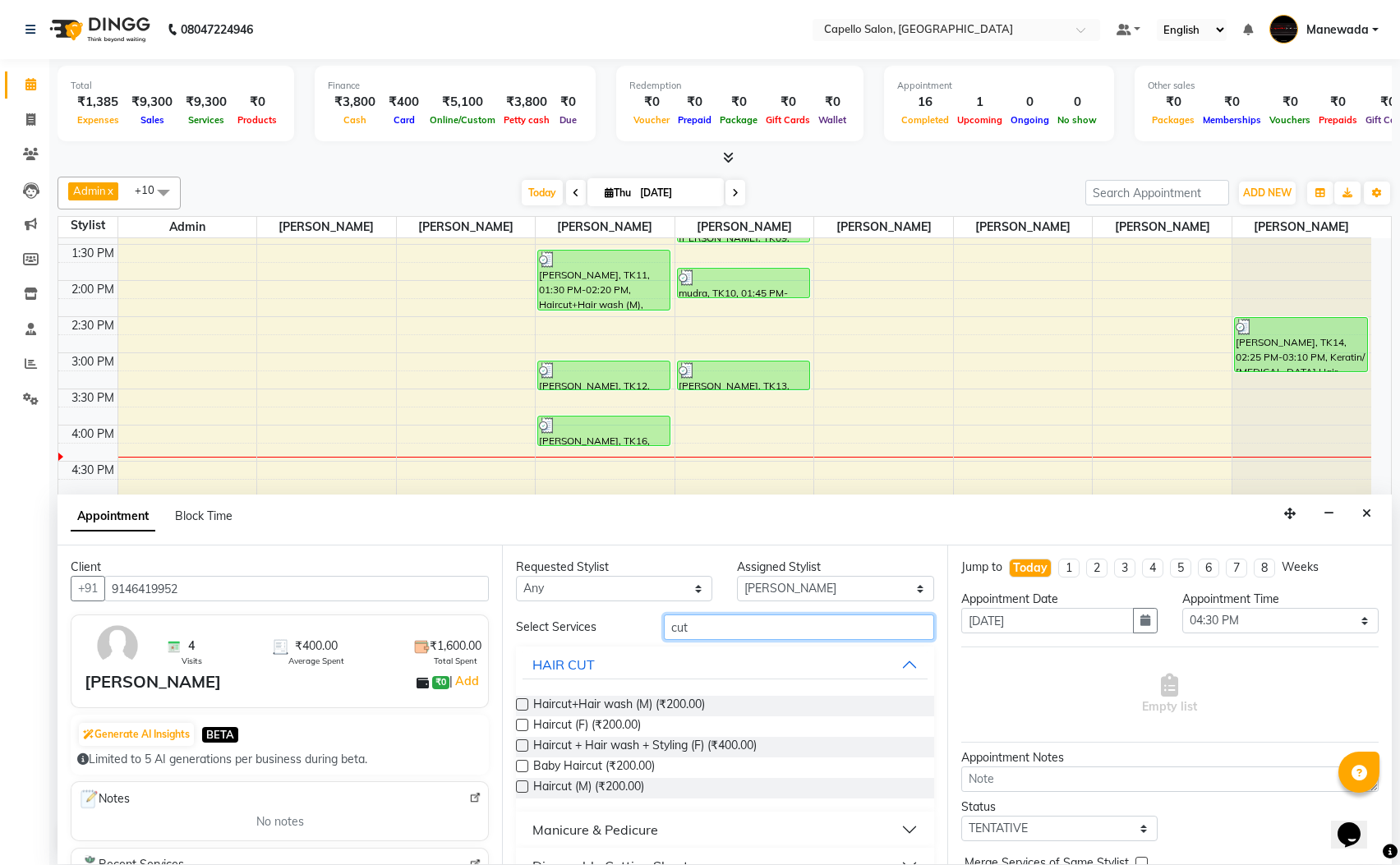
type input "cut"
click at [523, 704] on label at bounding box center [522, 704] width 12 height 12
click at [523, 704] on input "checkbox" at bounding box center [521, 705] width 11 height 11
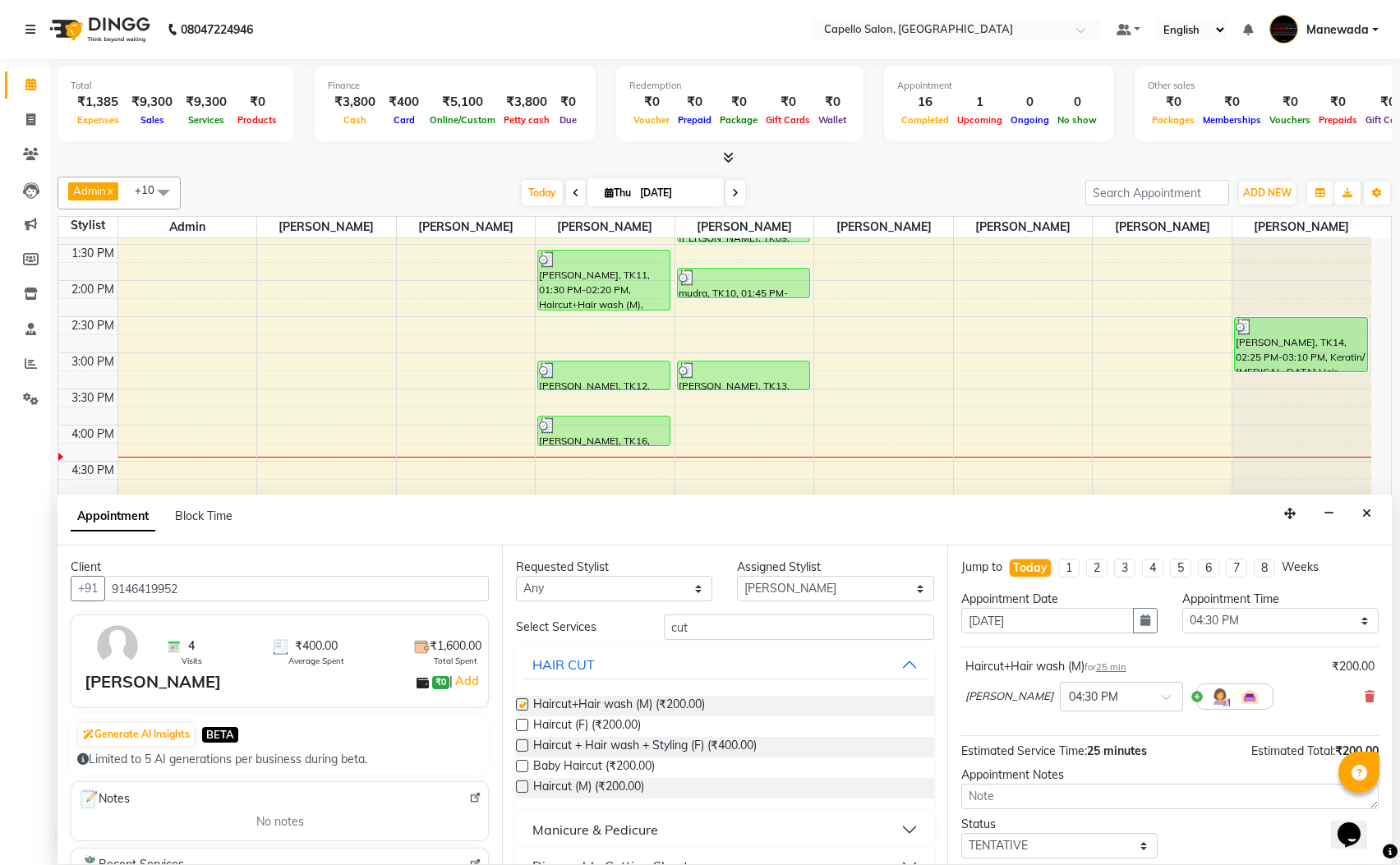
checkbox input "false"
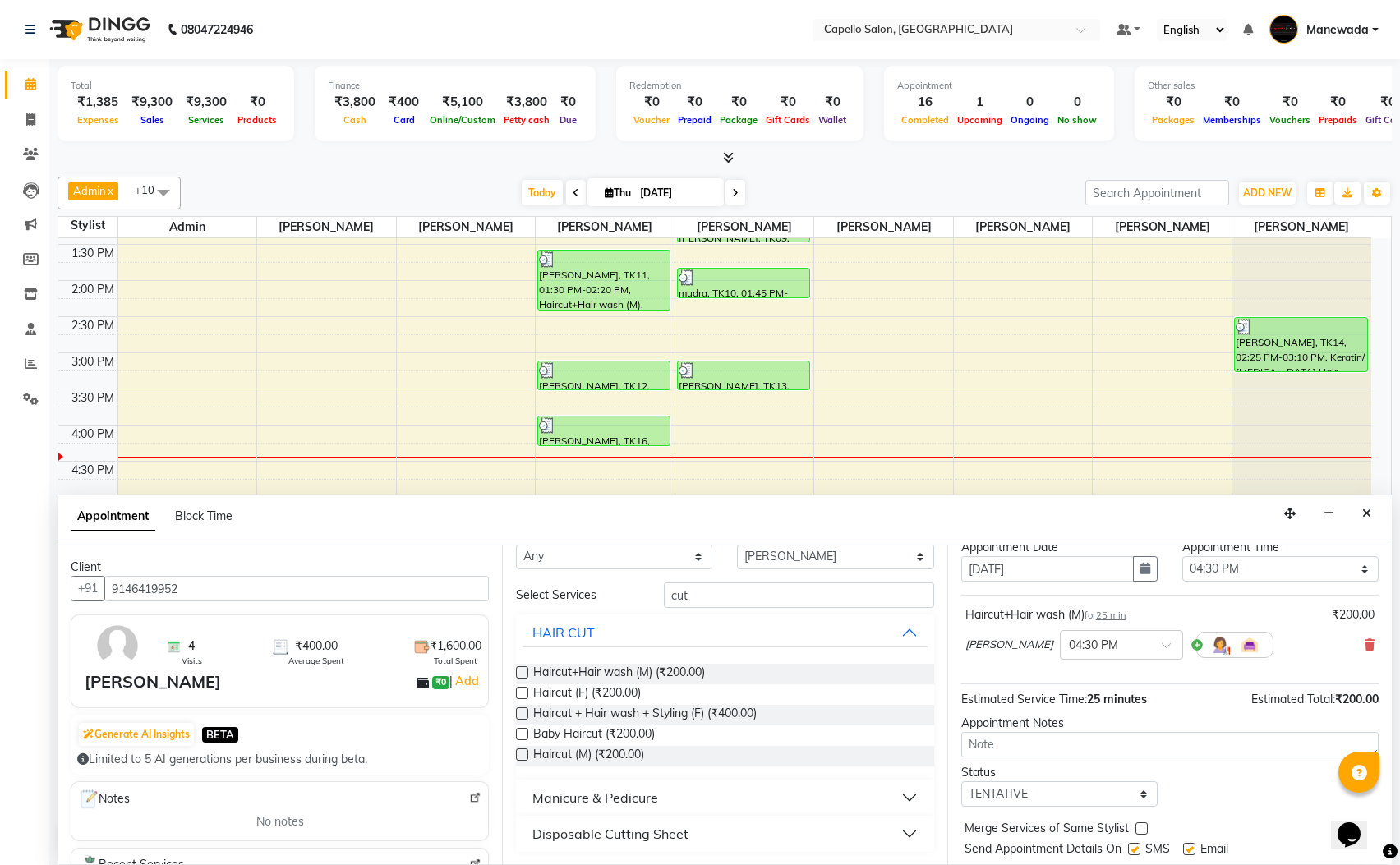
scroll to position [101, 0]
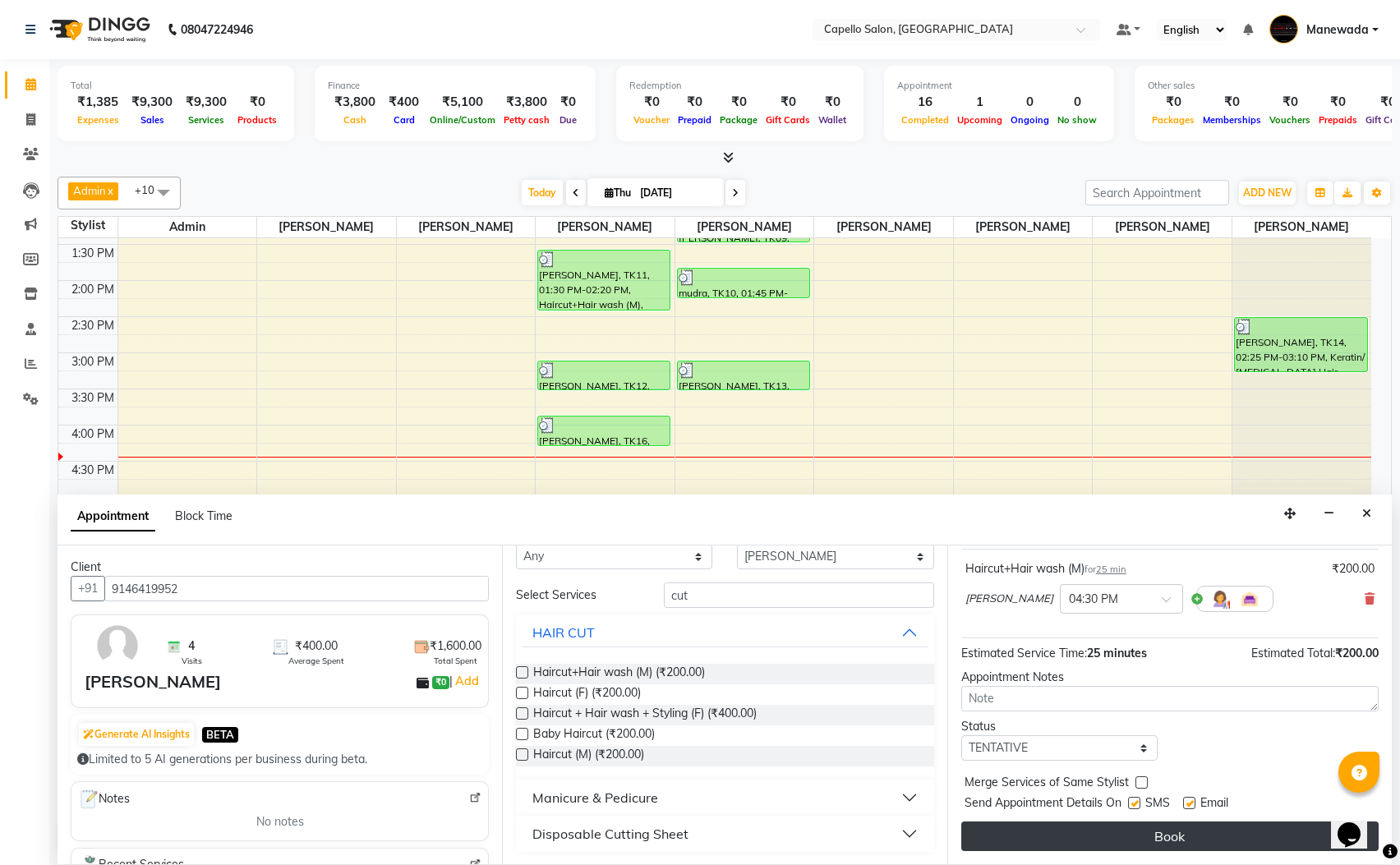
click at [1089, 831] on button "Book" at bounding box center [1170, 836] width 417 height 30
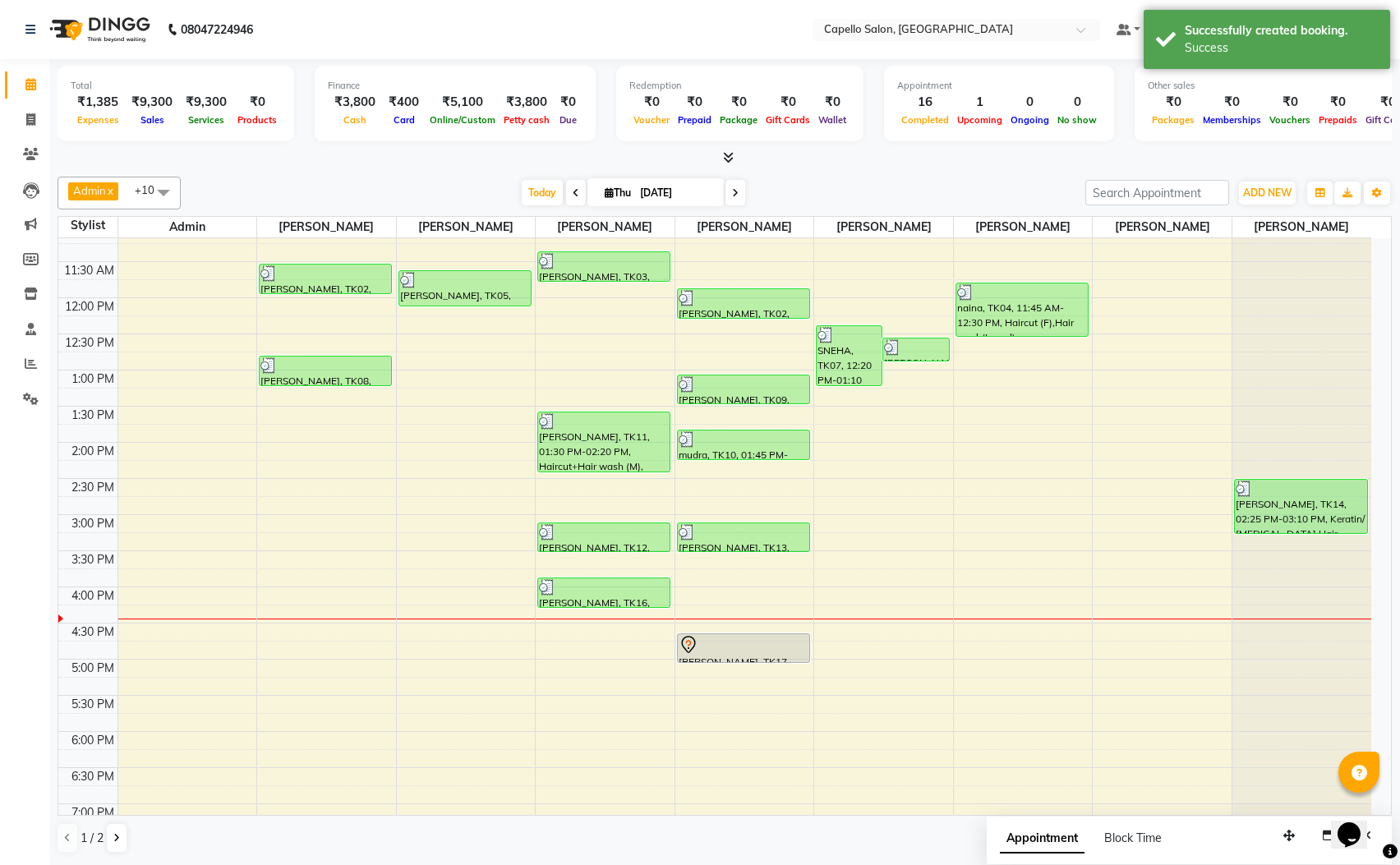
scroll to position [246, 0]
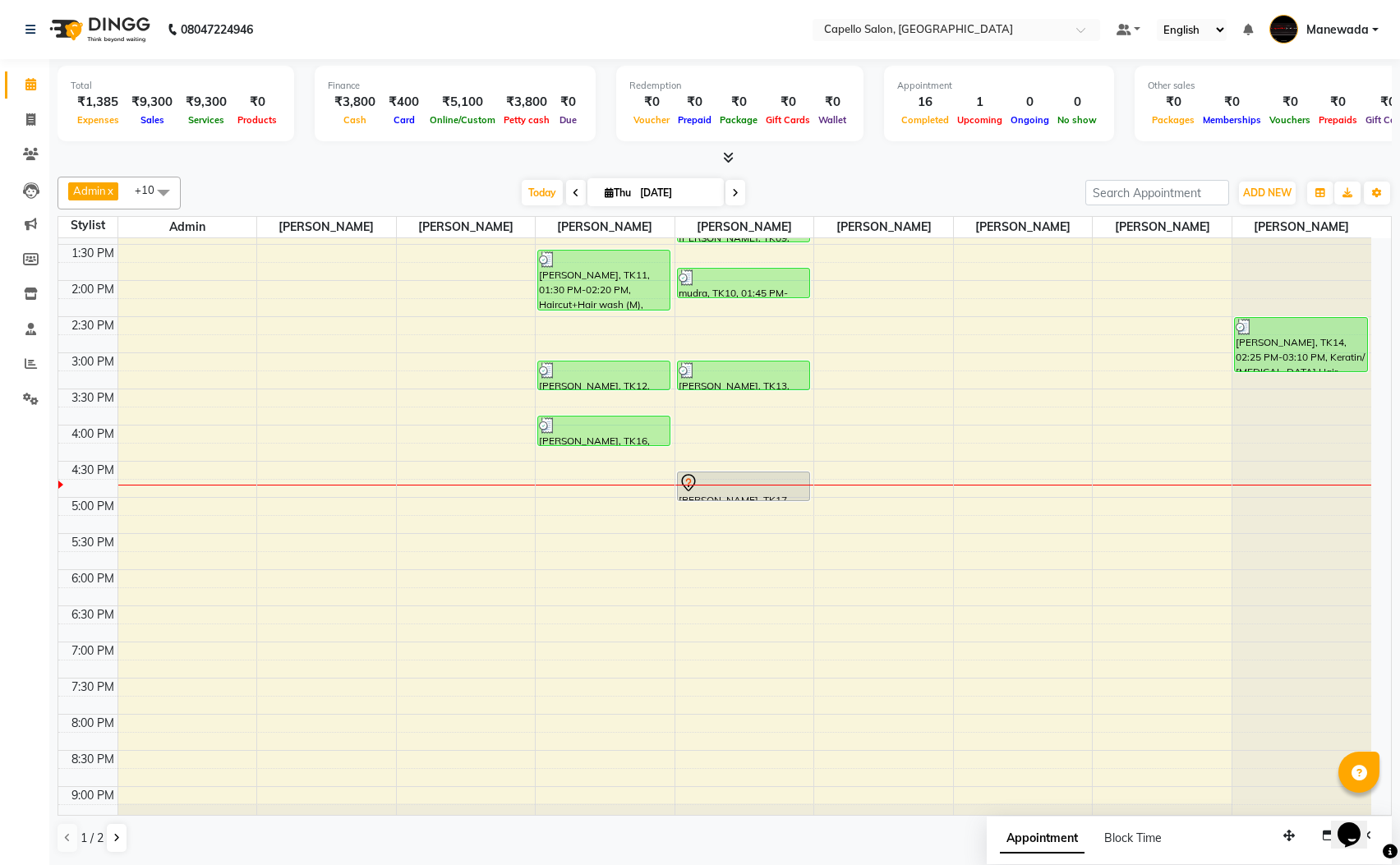
click at [806, 184] on div "[DATE] [DATE]" at bounding box center [634, 193] width 888 height 25
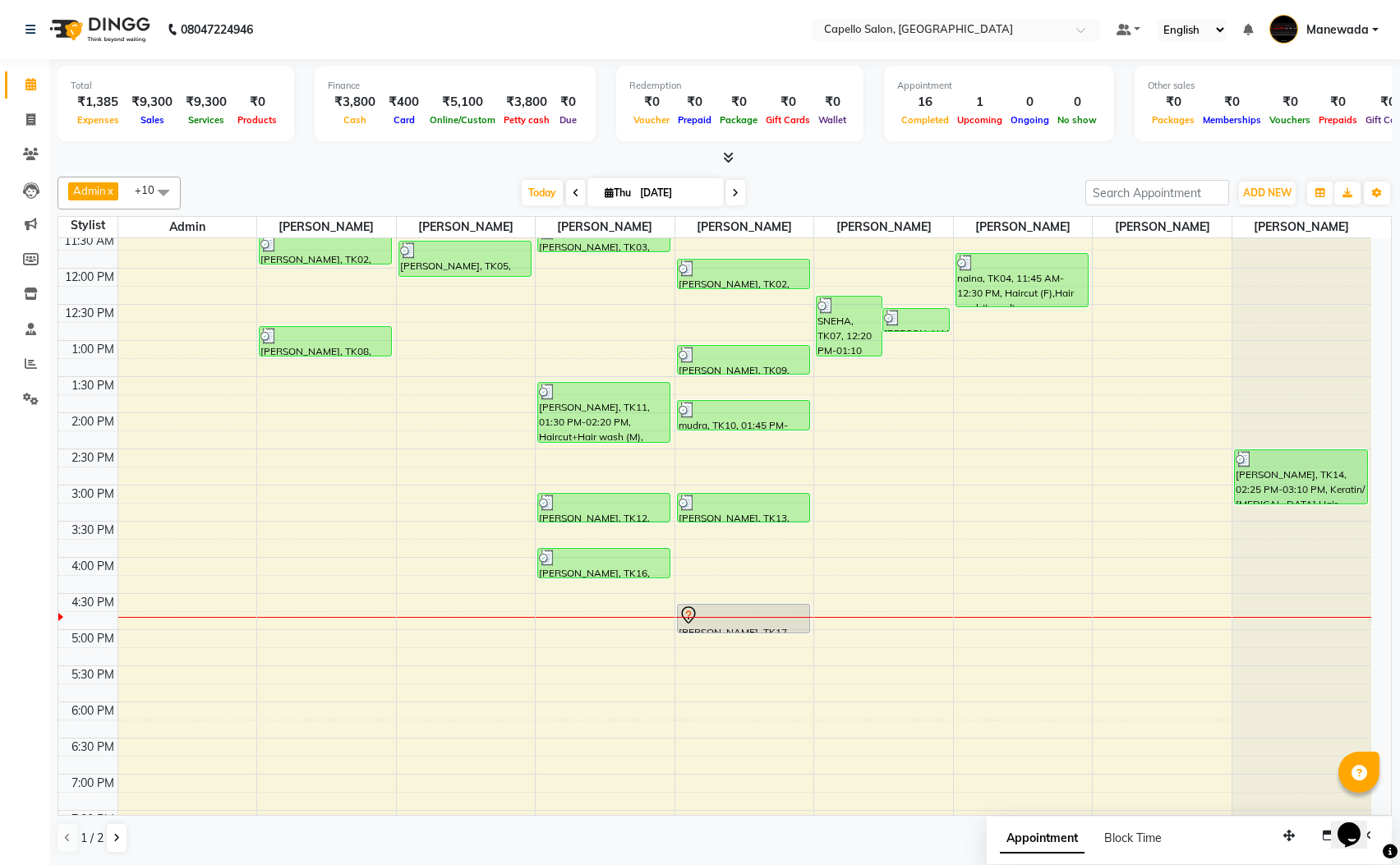
scroll to position [0, 0]
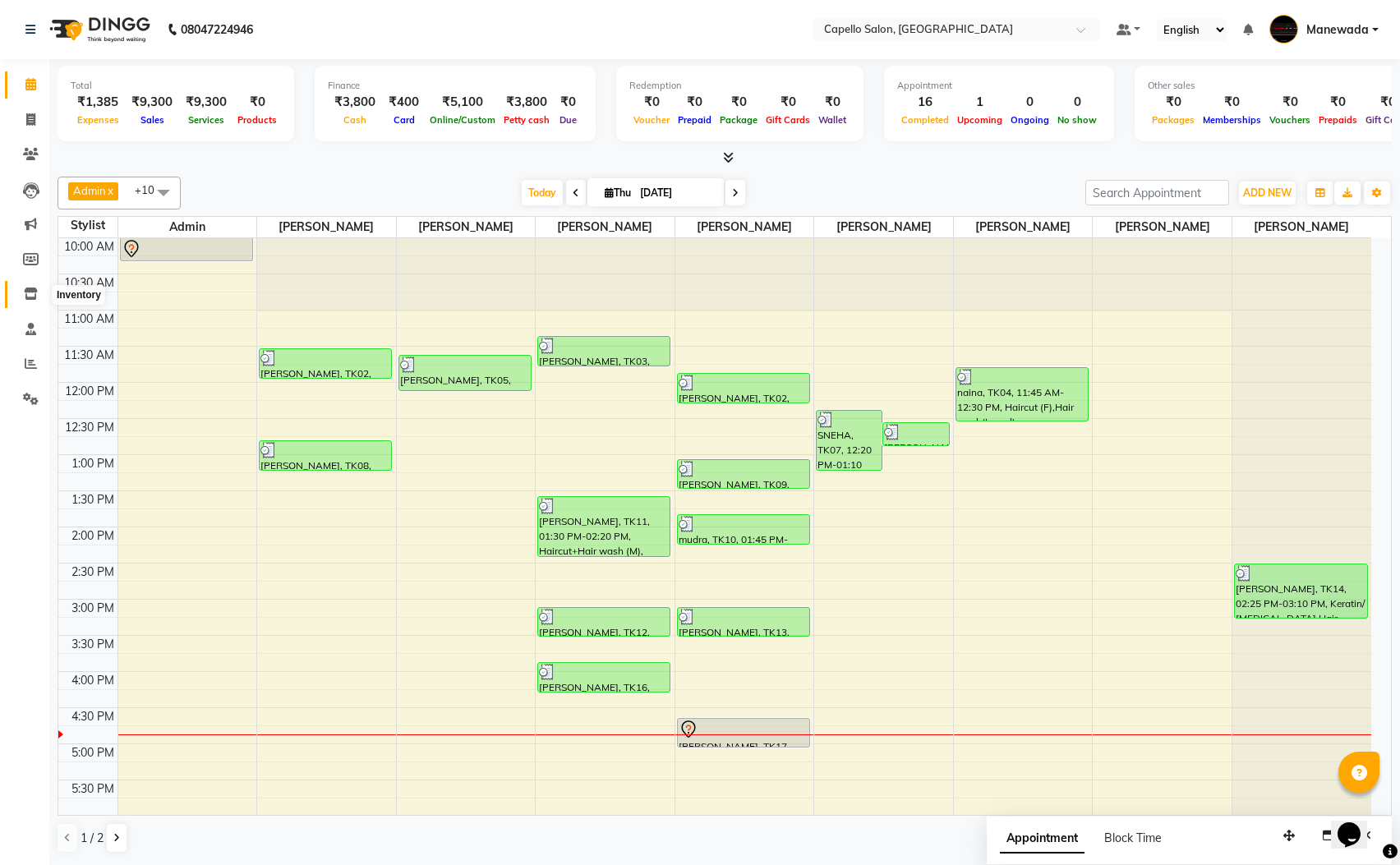
click at [27, 291] on icon at bounding box center [31, 293] width 14 height 12
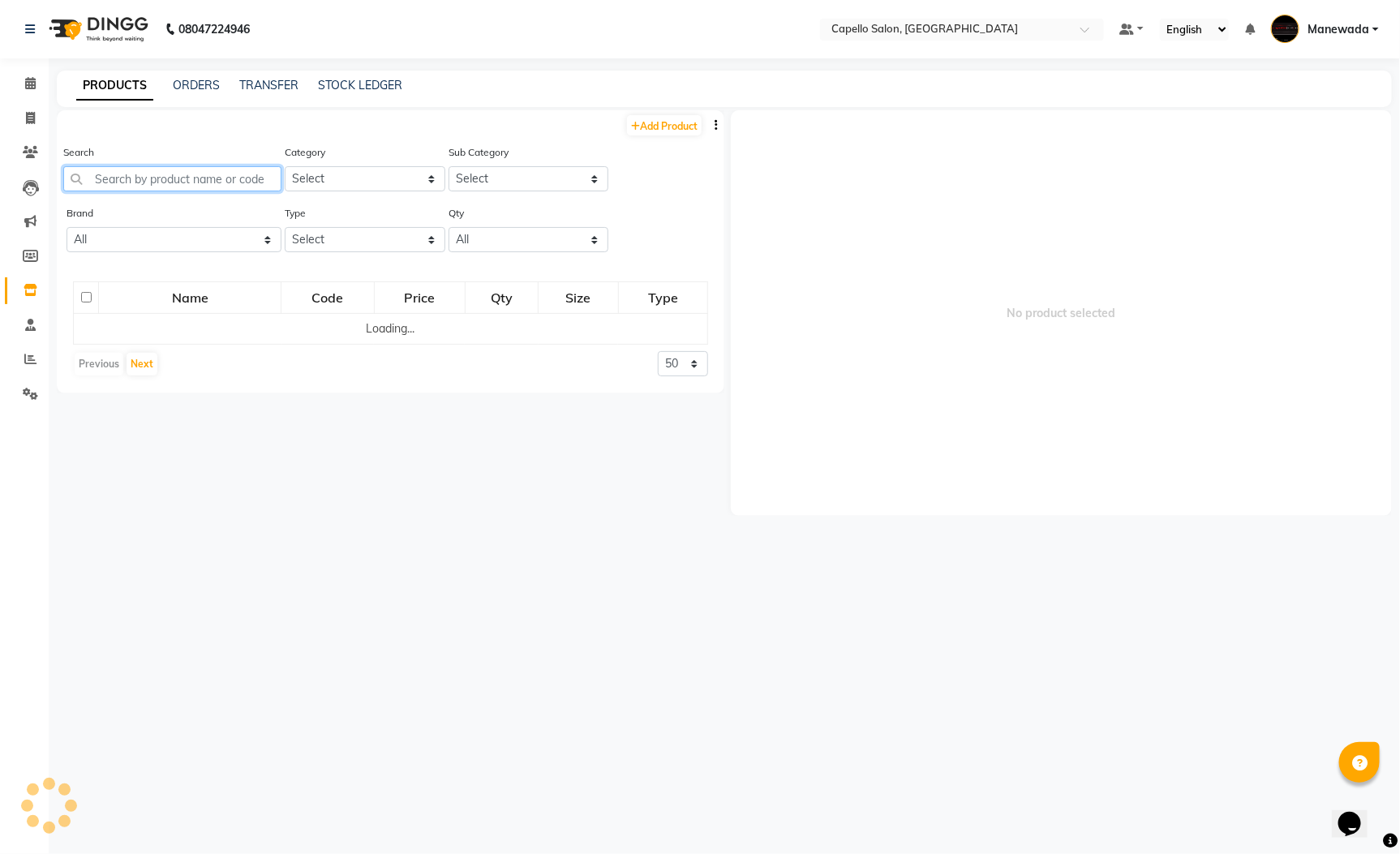
click at [126, 180] on input "text" at bounding box center [173, 178] width 218 height 25
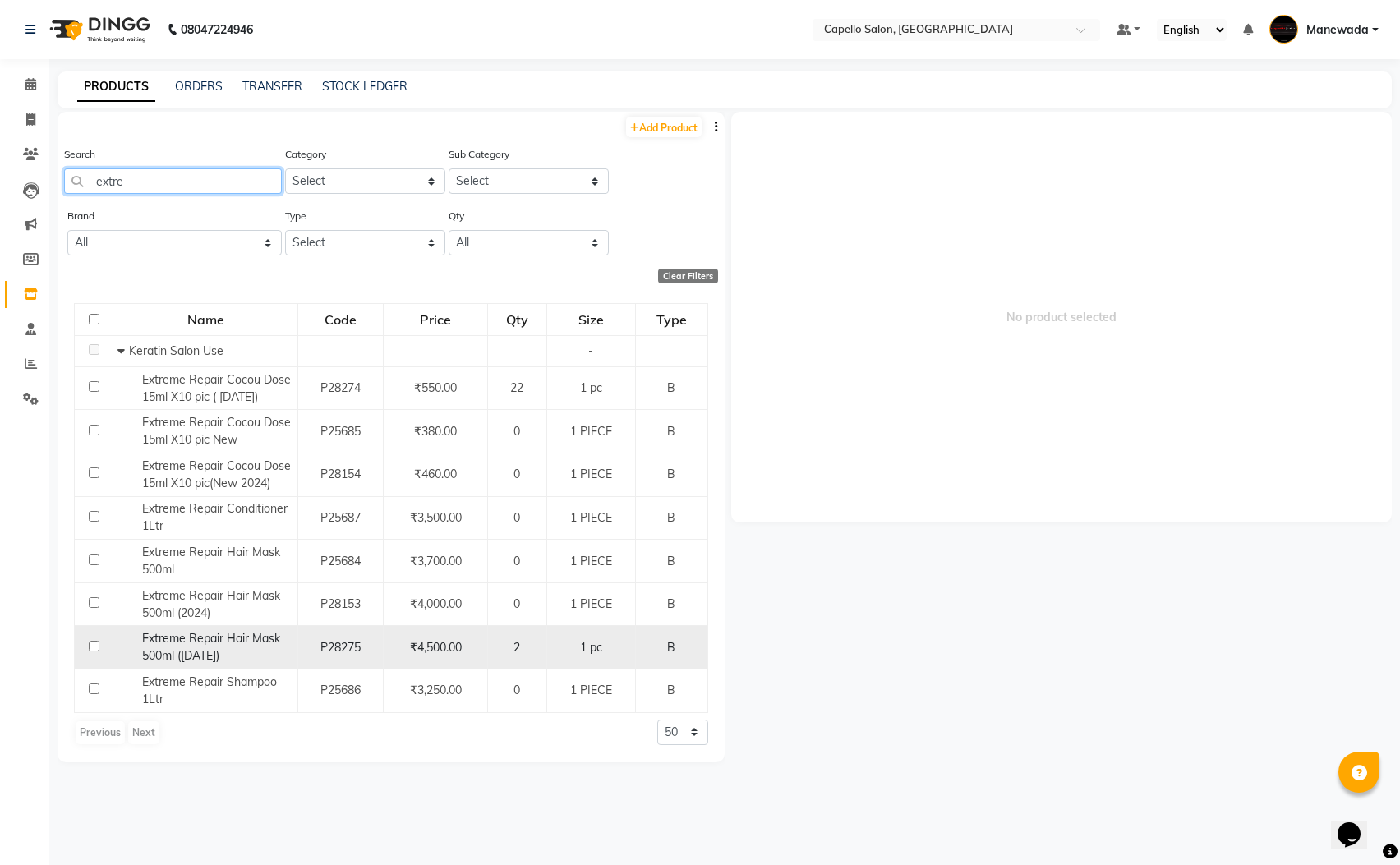
type input "extre"
click at [561, 665] on td "1 pc" at bounding box center [590, 647] width 88 height 43
click at [94, 644] on input "checkbox" at bounding box center [93, 646] width 11 height 11
checkbox input "true"
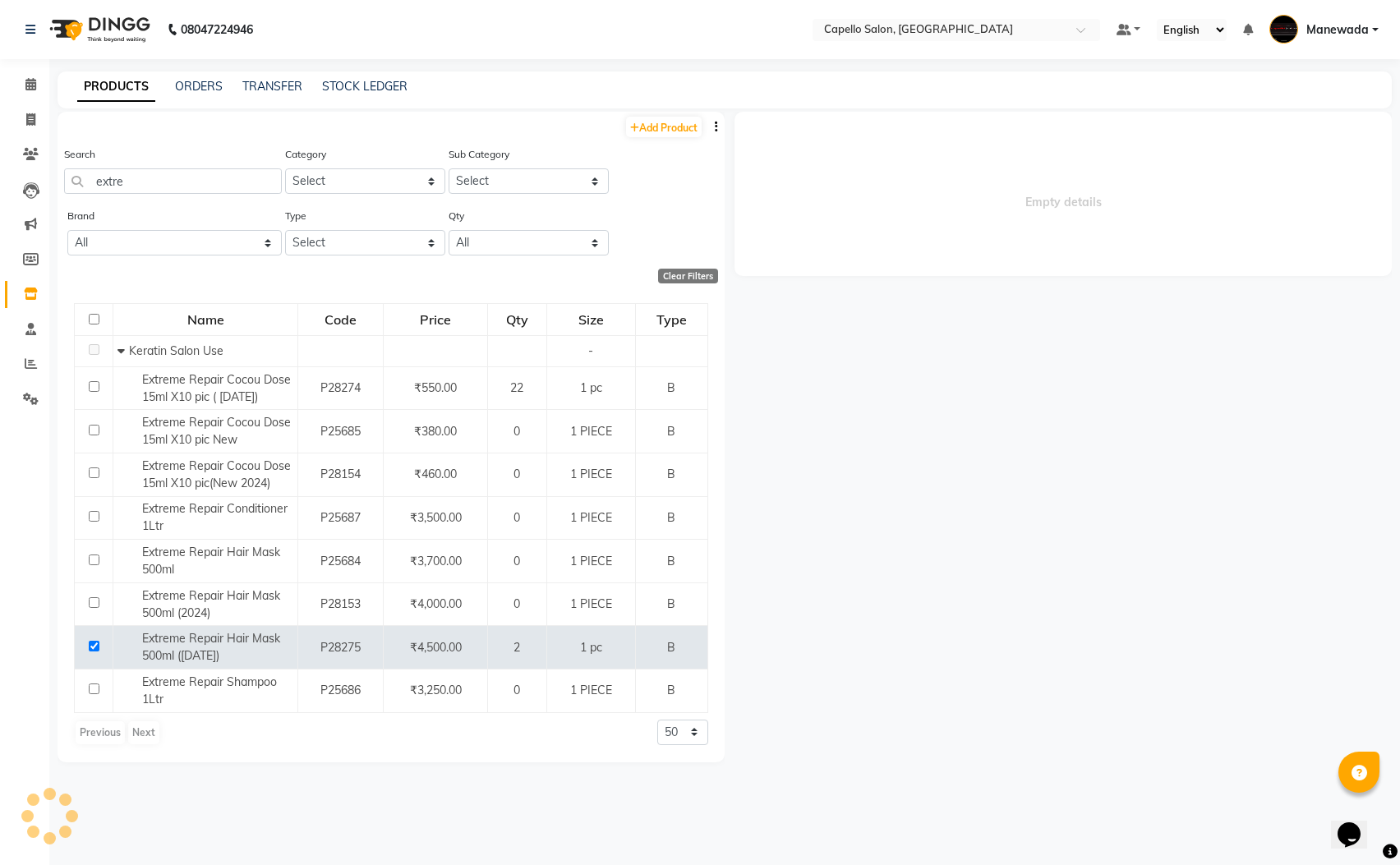
select select
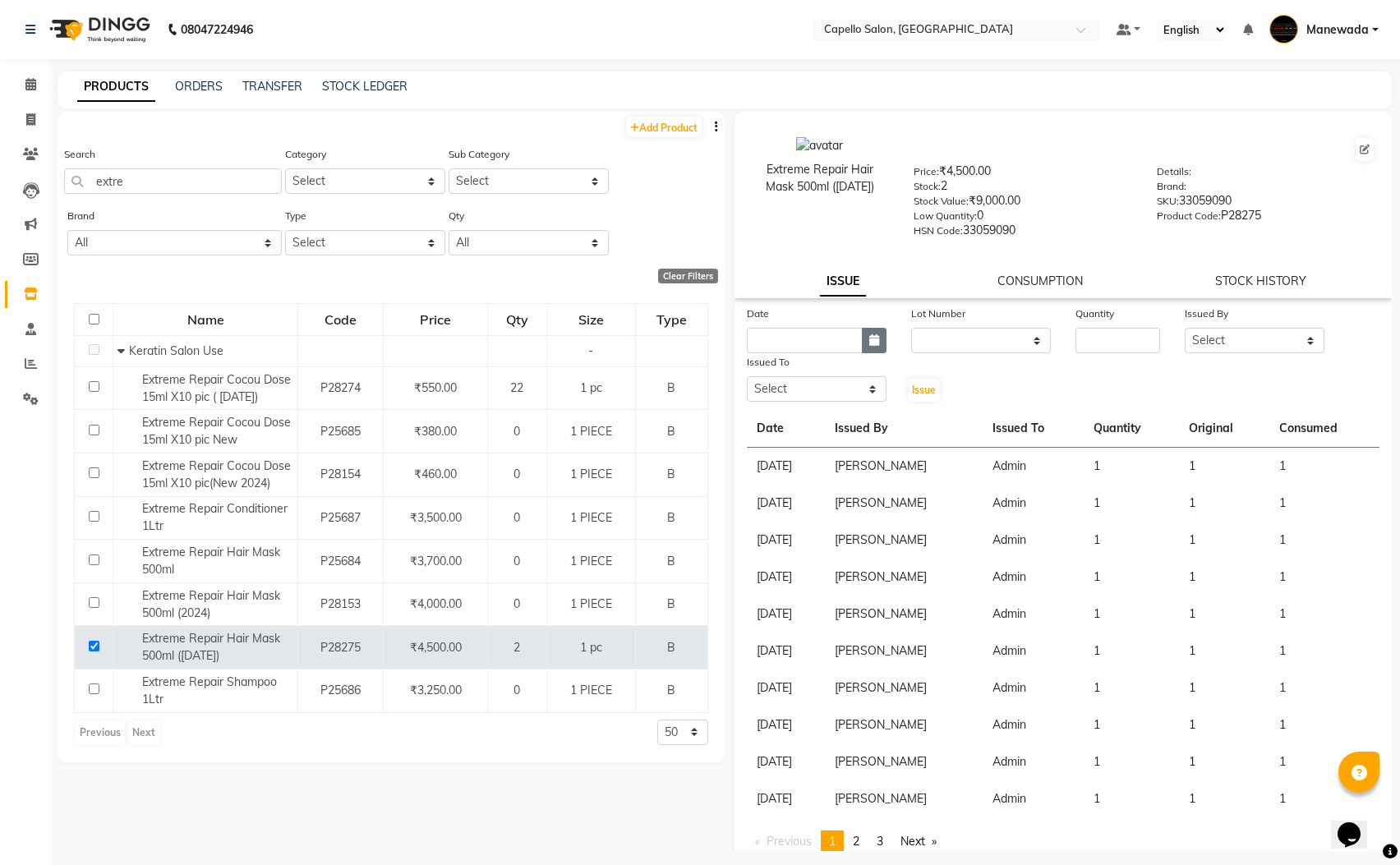
click at [871, 346] on button "button" at bounding box center [874, 340] width 25 height 25
select select "9"
select select "2025"
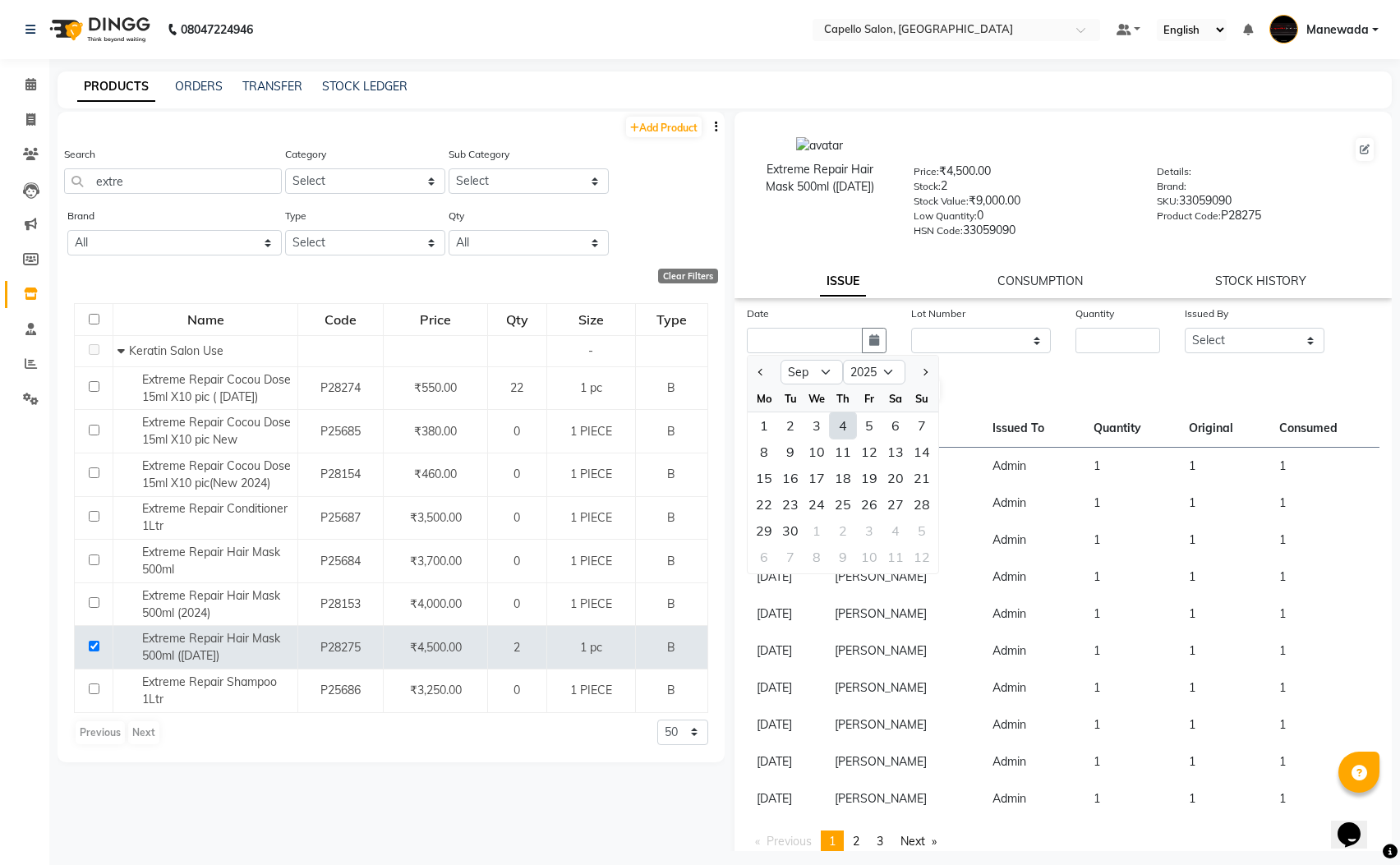
click at [836, 429] on div "4" at bounding box center [842, 425] width 26 height 26
type input "[DATE]"
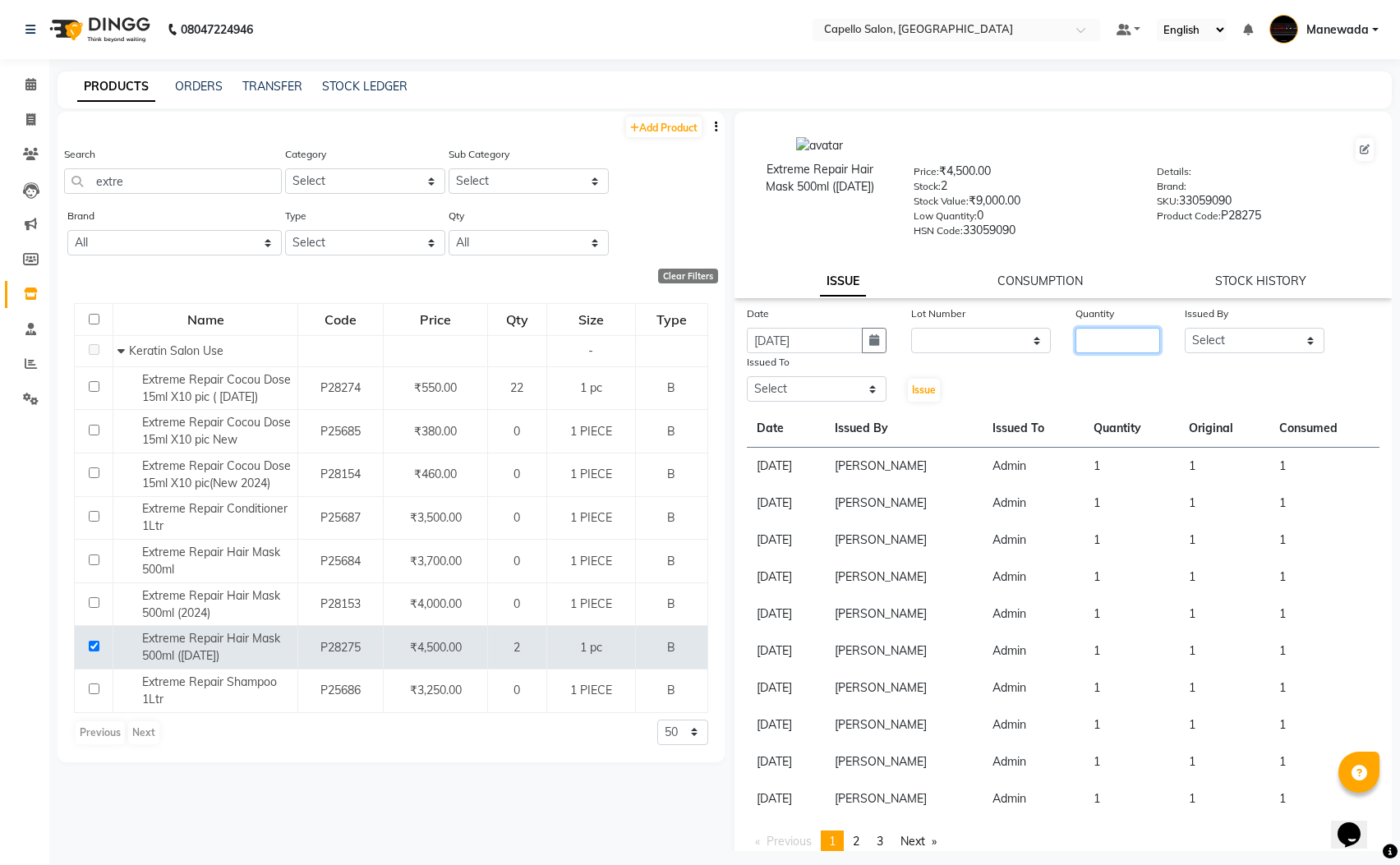
click at [1076, 342] on input "number" at bounding box center [1118, 340] width 85 height 25
type input "1"
select select "65482"
select select "15774"
click at [908, 379] on button "Issue" at bounding box center [923, 390] width 32 height 23
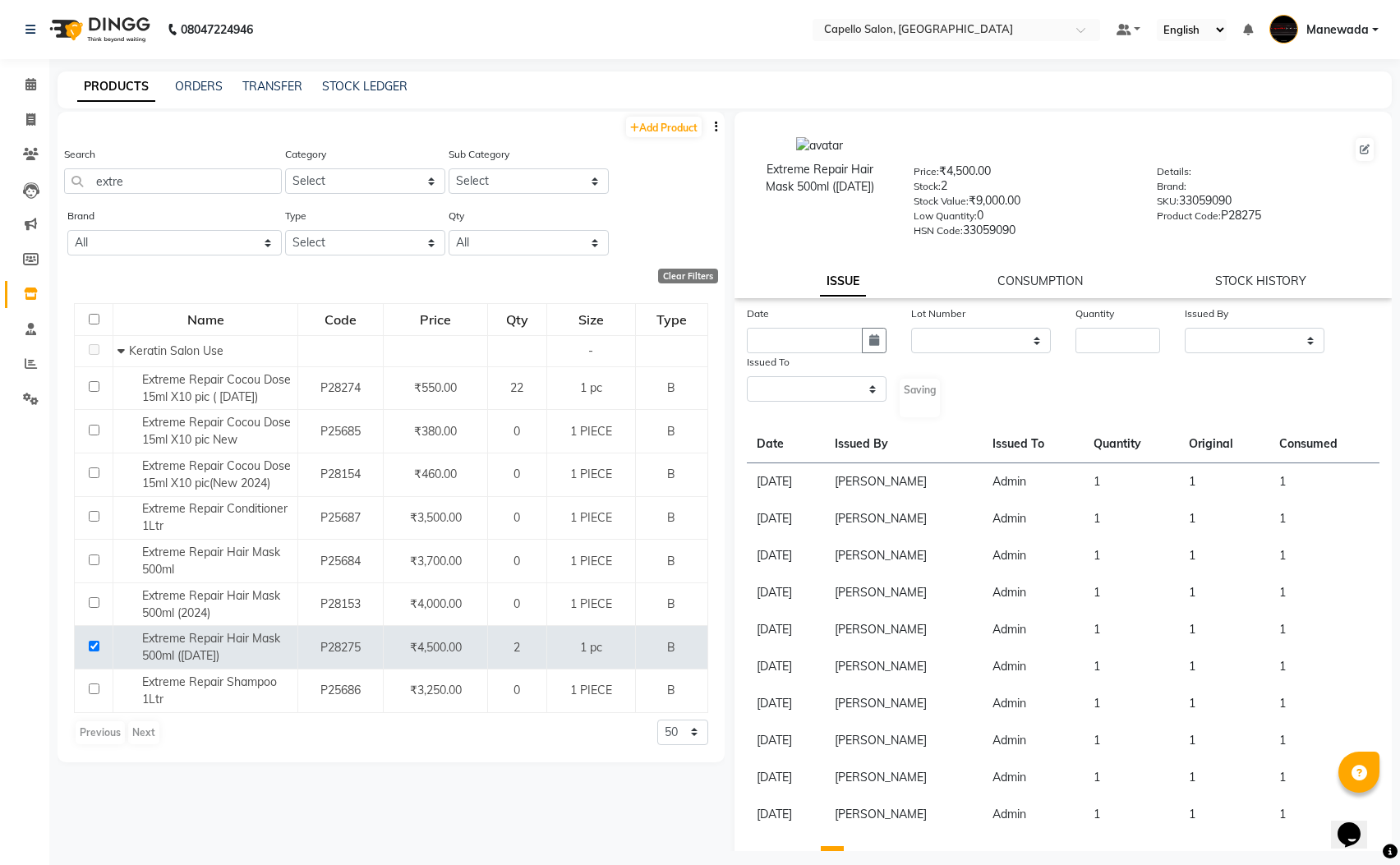
select select
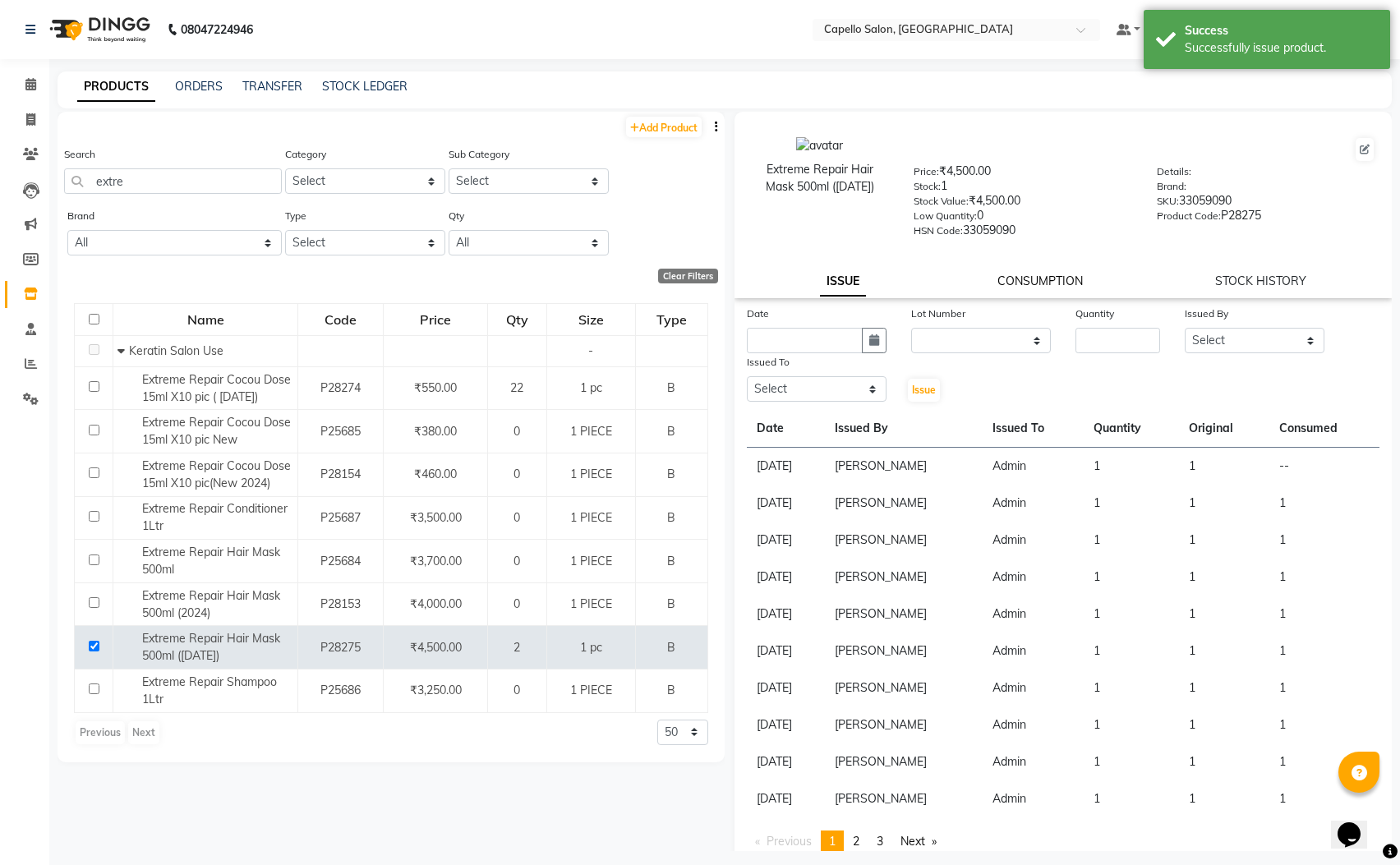
click at [1051, 282] on link "CONSUMPTION" at bounding box center [1039, 281] width 86 height 14
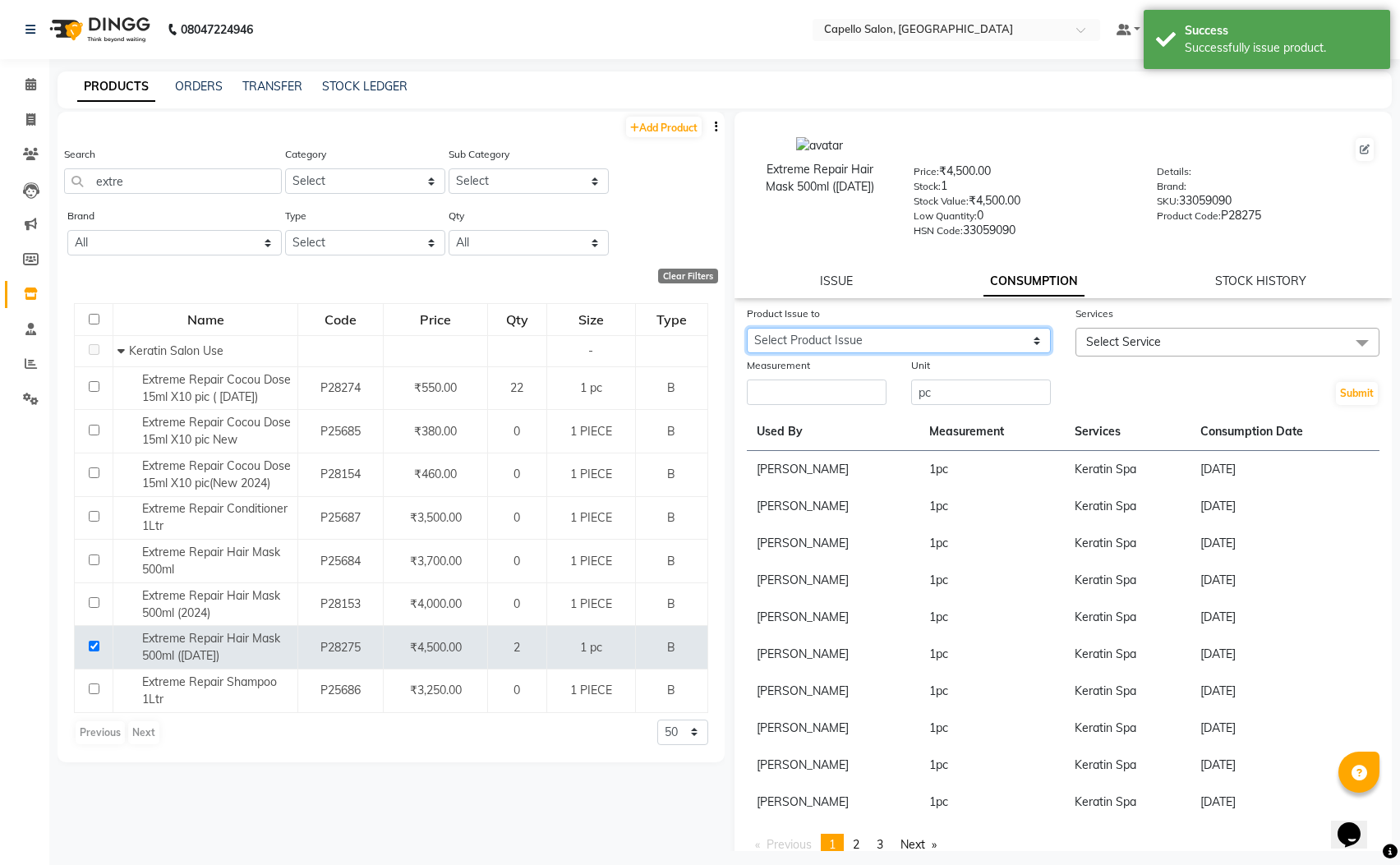
click at [977, 337] on select "Select Product Issue [DATE], Issued to: Admin, Balance: 1" at bounding box center [899, 340] width 304 height 25
select select "1204555"
click at [747, 328] on select "Select Product Issue [DATE], Issued to: Admin, Balance: 1" at bounding box center [899, 340] width 304 height 25
drag, startPoint x: 1160, startPoint y: 340, endPoint x: 1154, endPoint y: 347, distance: 9.2
click at [1160, 341] on span "Select Service" at bounding box center [1228, 342] width 304 height 29
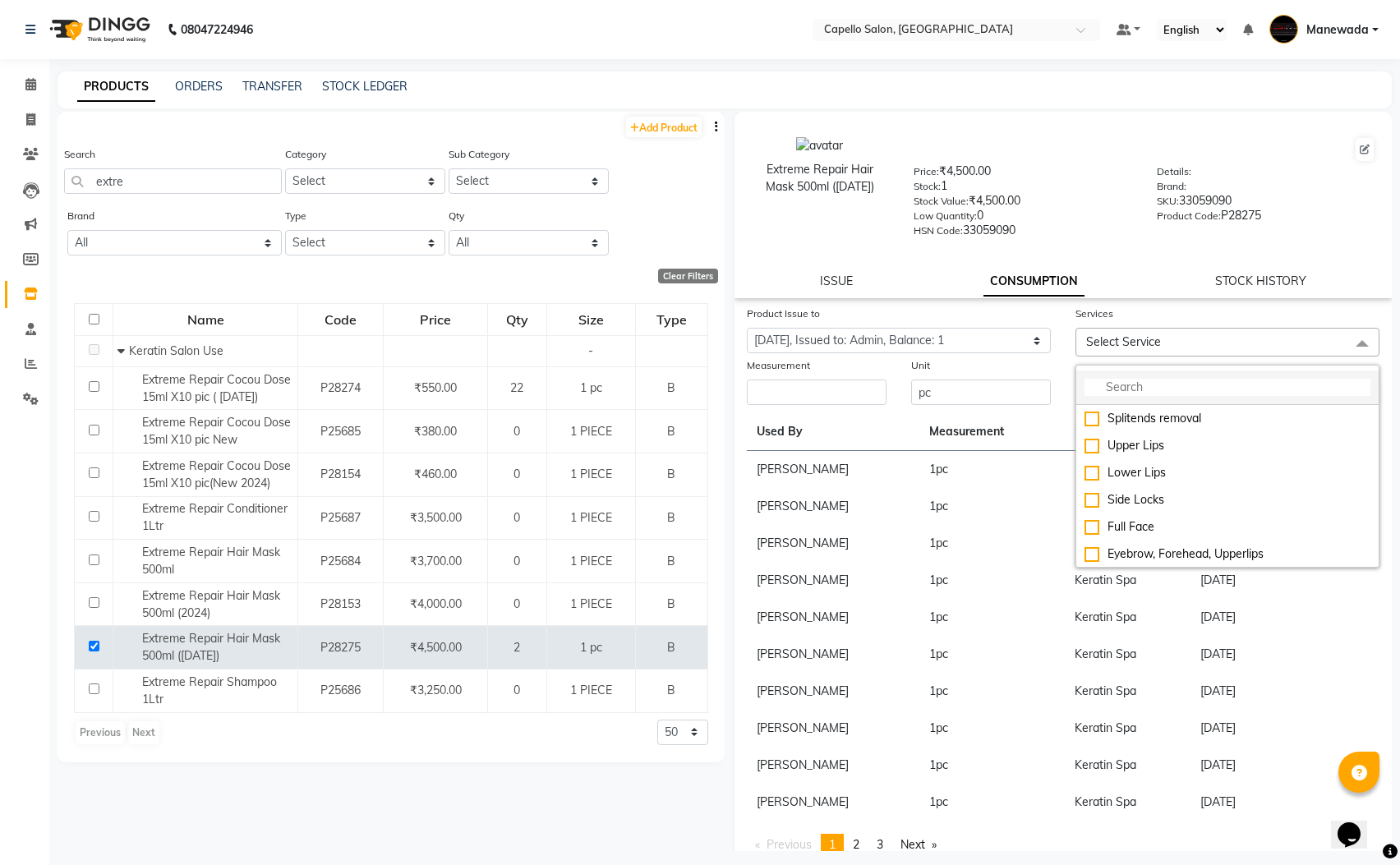
click at [1112, 387] on input "multiselect-search" at bounding box center [1227, 387] width 286 height 17
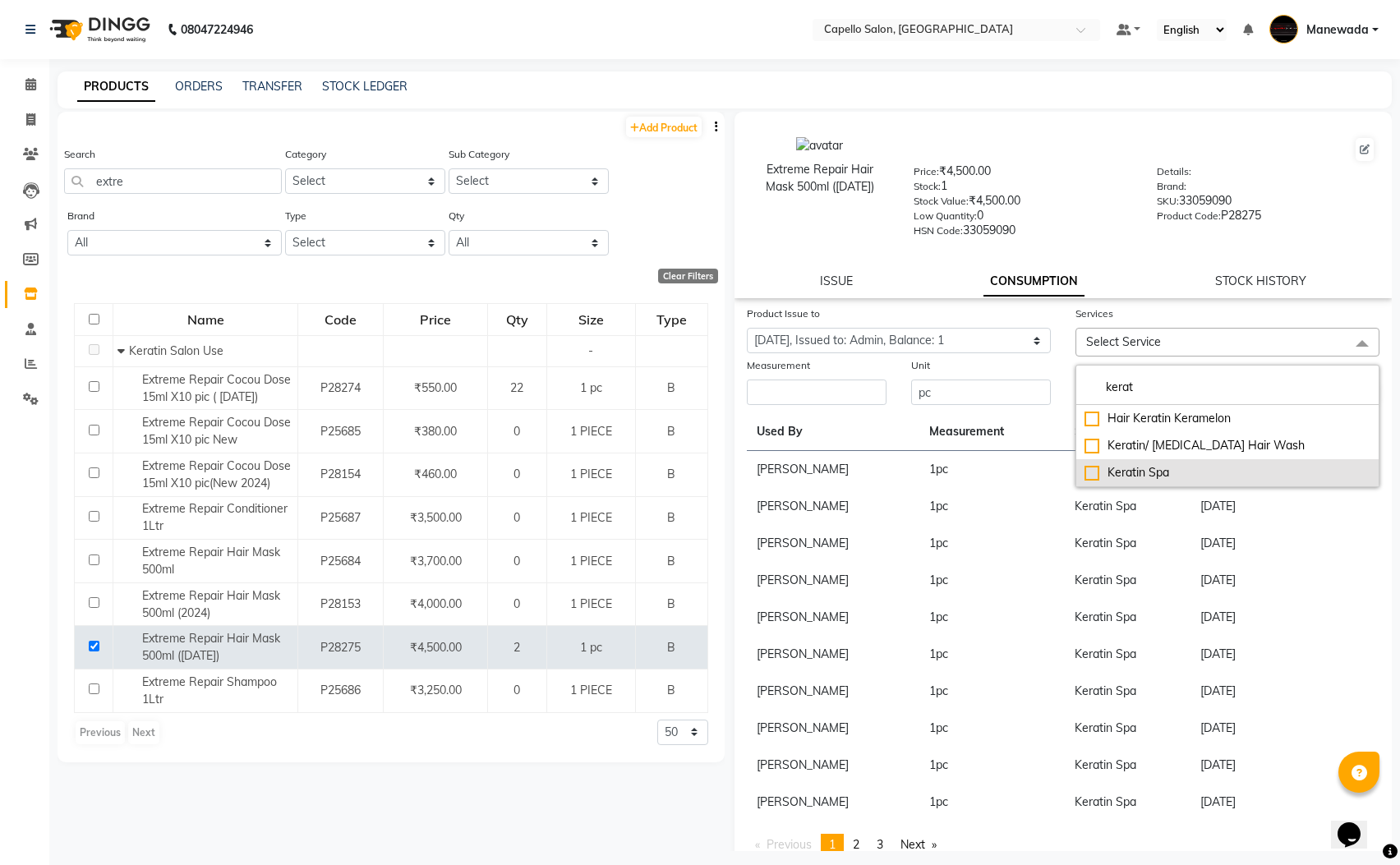
type input "kerat"
click at [1160, 474] on div "Keratin Spa" at bounding box center [1227, 473] width 286 height 17
checkbox input "true"
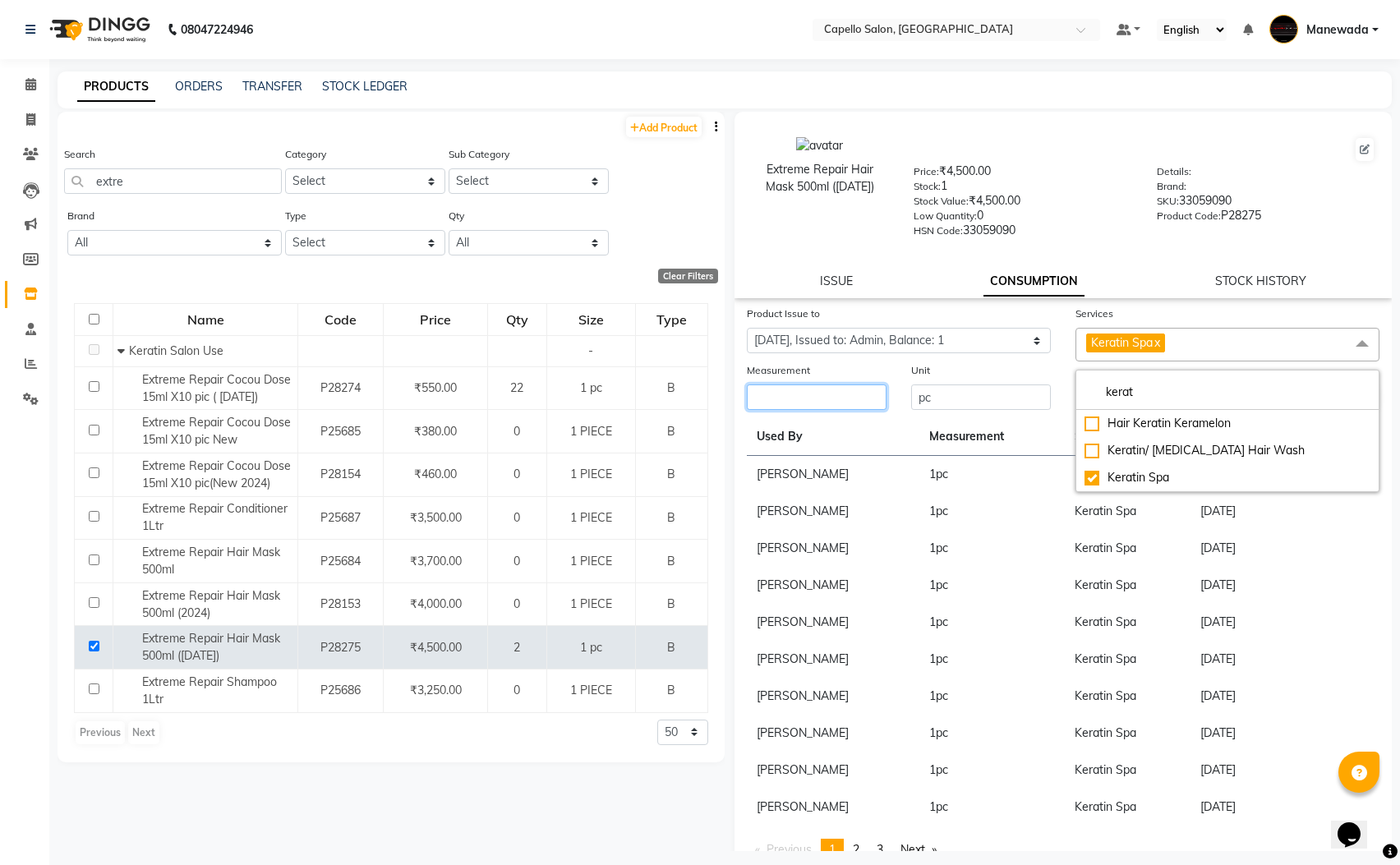
click at [823, 394] on input "number" at bounding box center [816, 397] width 139 height 25
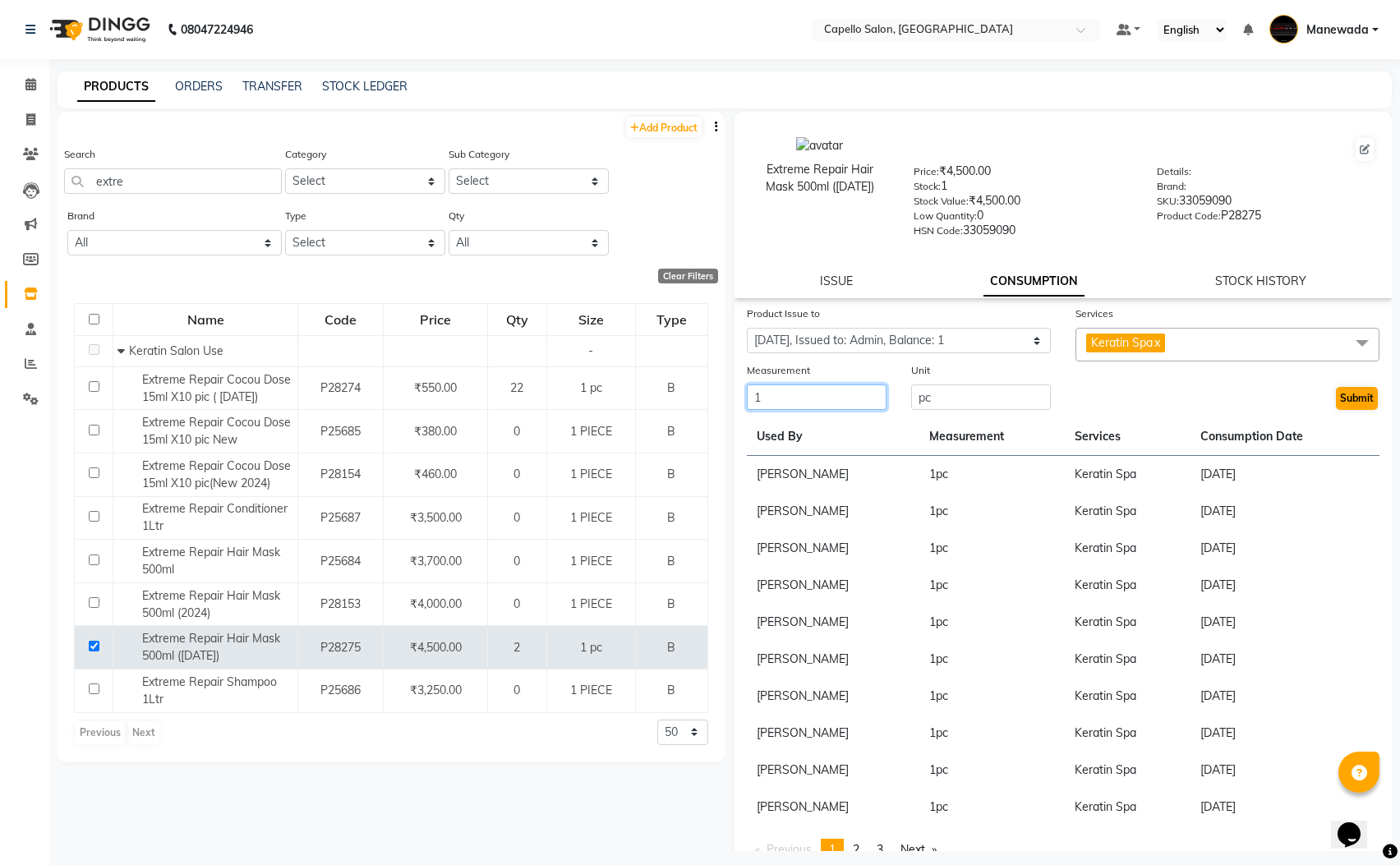
type input "1"
click at [1347, 395] on button "Submit" at bounding box center [1358, 399] width 42 height 23
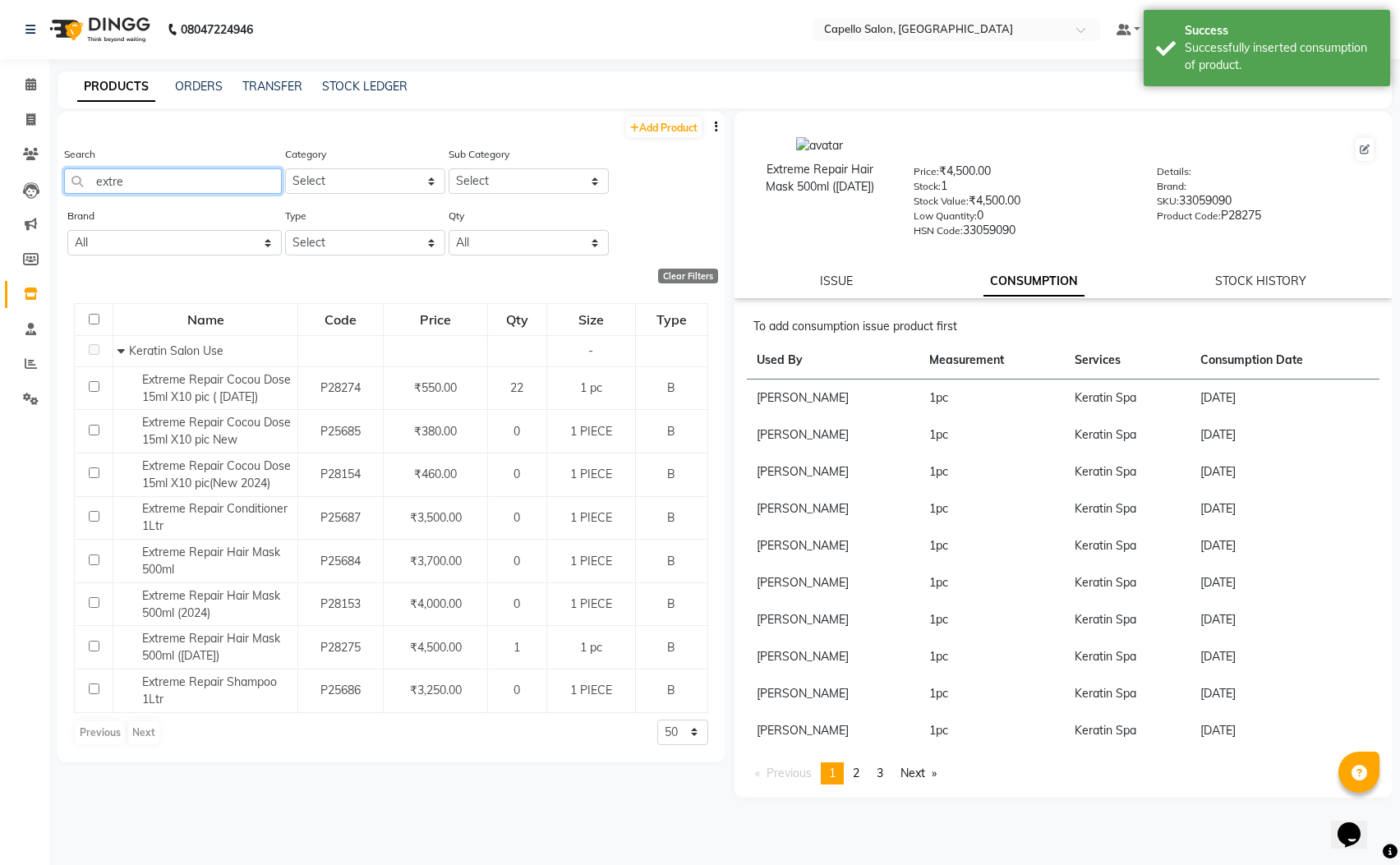
click at [188, 184] on input "extre" at bounding box center [173, 181] width 217 height 25
type input "e"
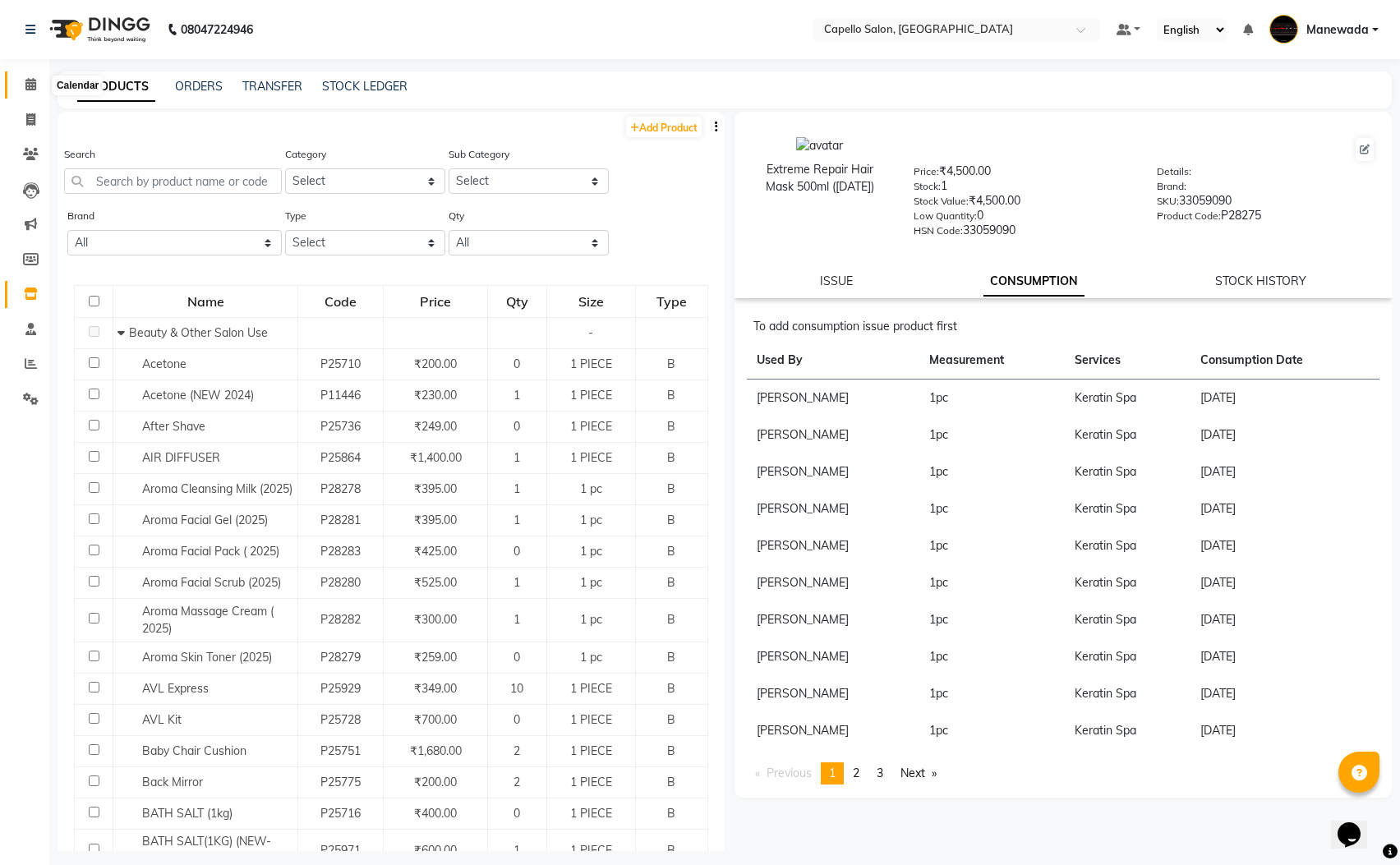
click at [25, 82] on icon at bounding box center [30, 84] width 11 height 12
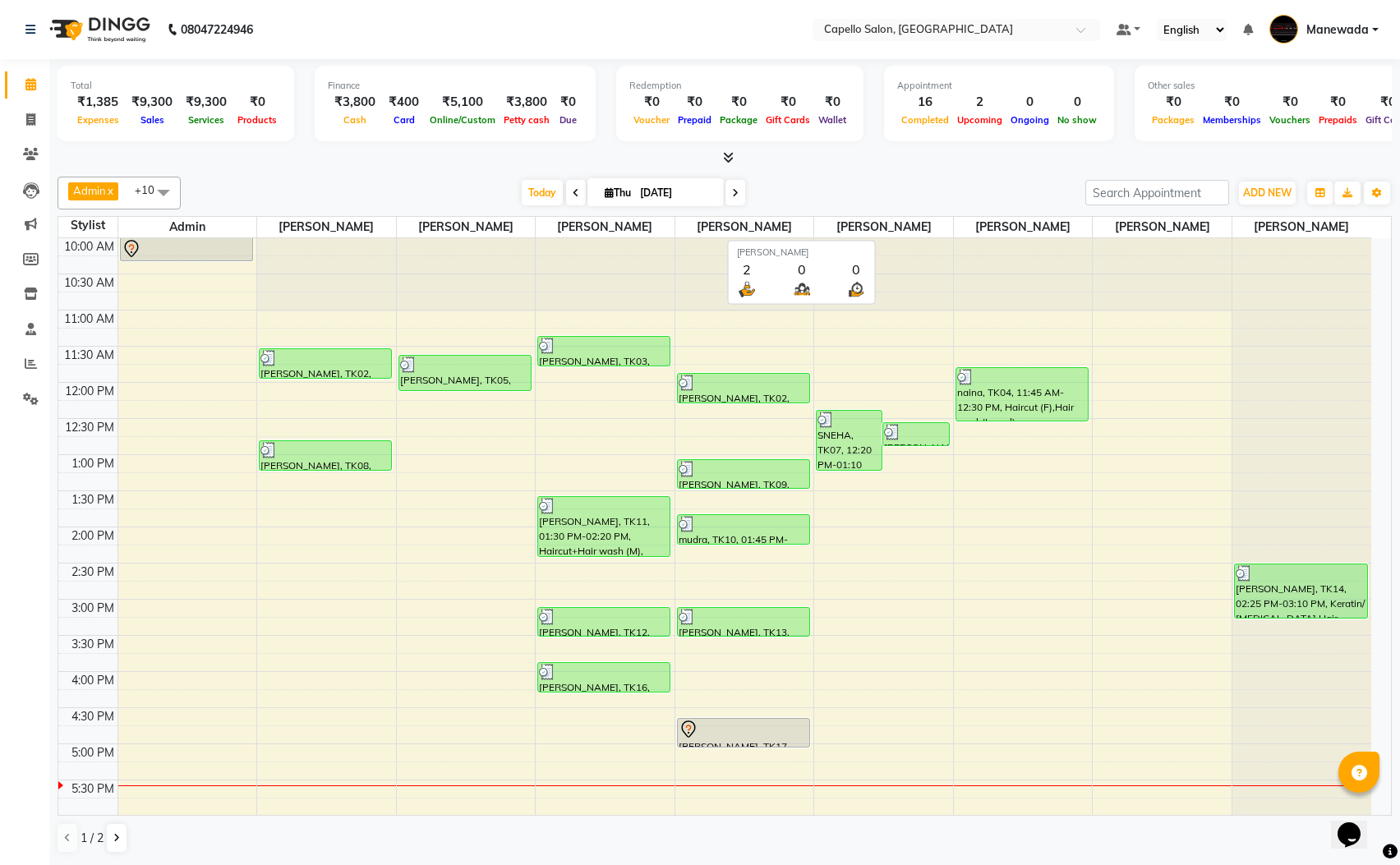
scroll to position [123, 0]
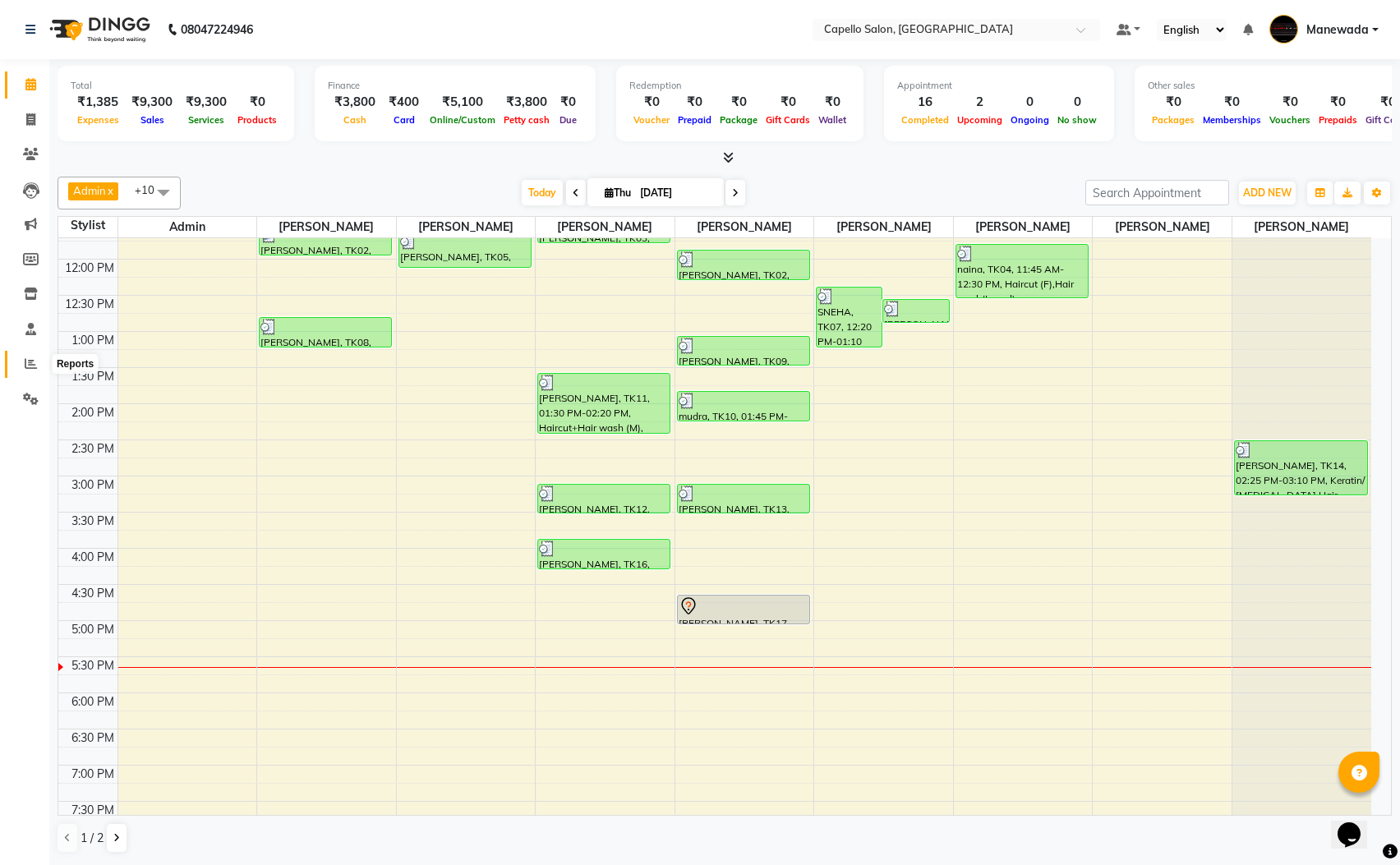
click at [33, 360] on icon at bounding box center [31, 363] width 12 height 12
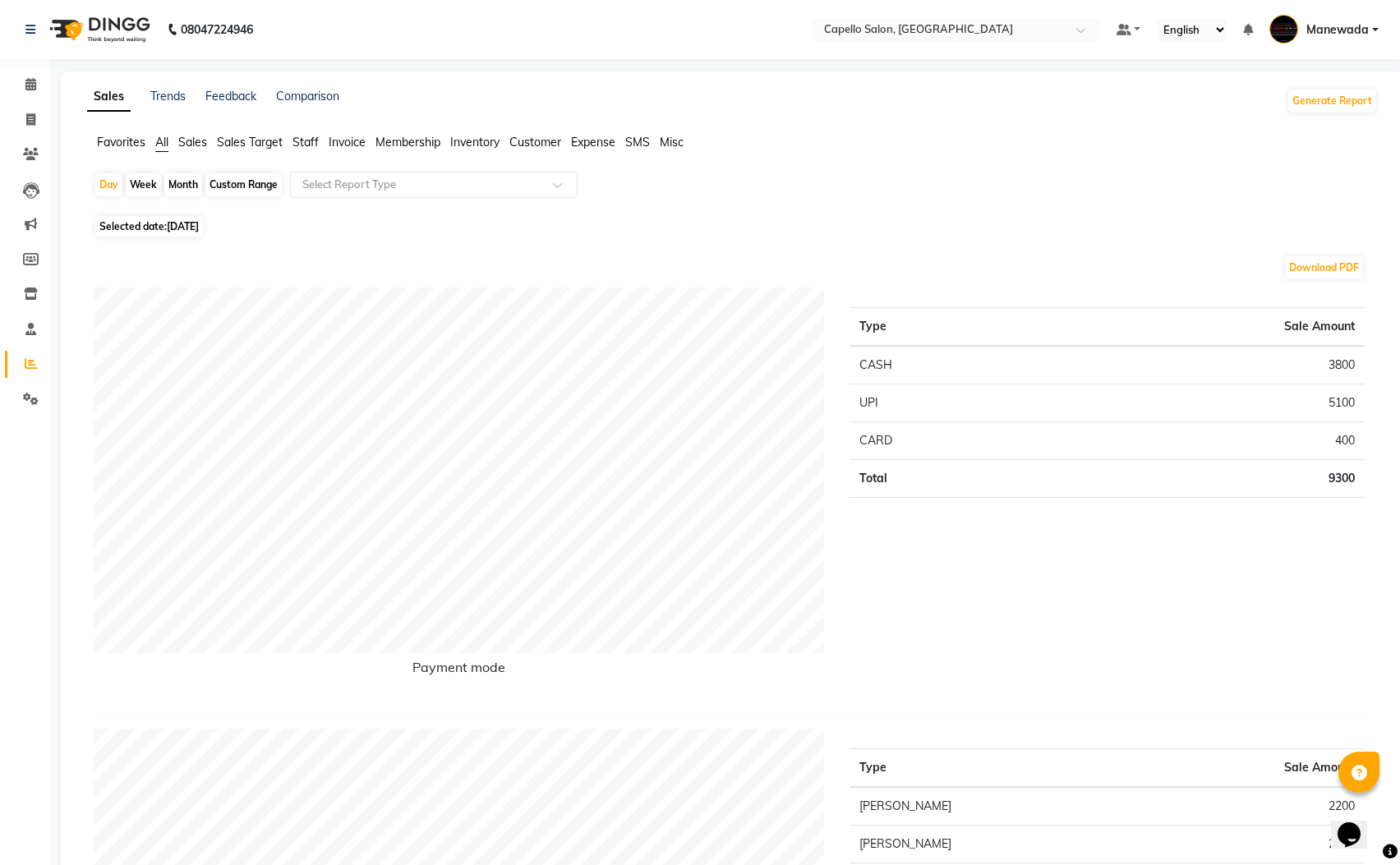
click at [186, 183] on div "Month" at bounding box center [183, 185] width 38 height 23
select select "9"
select select "2025"
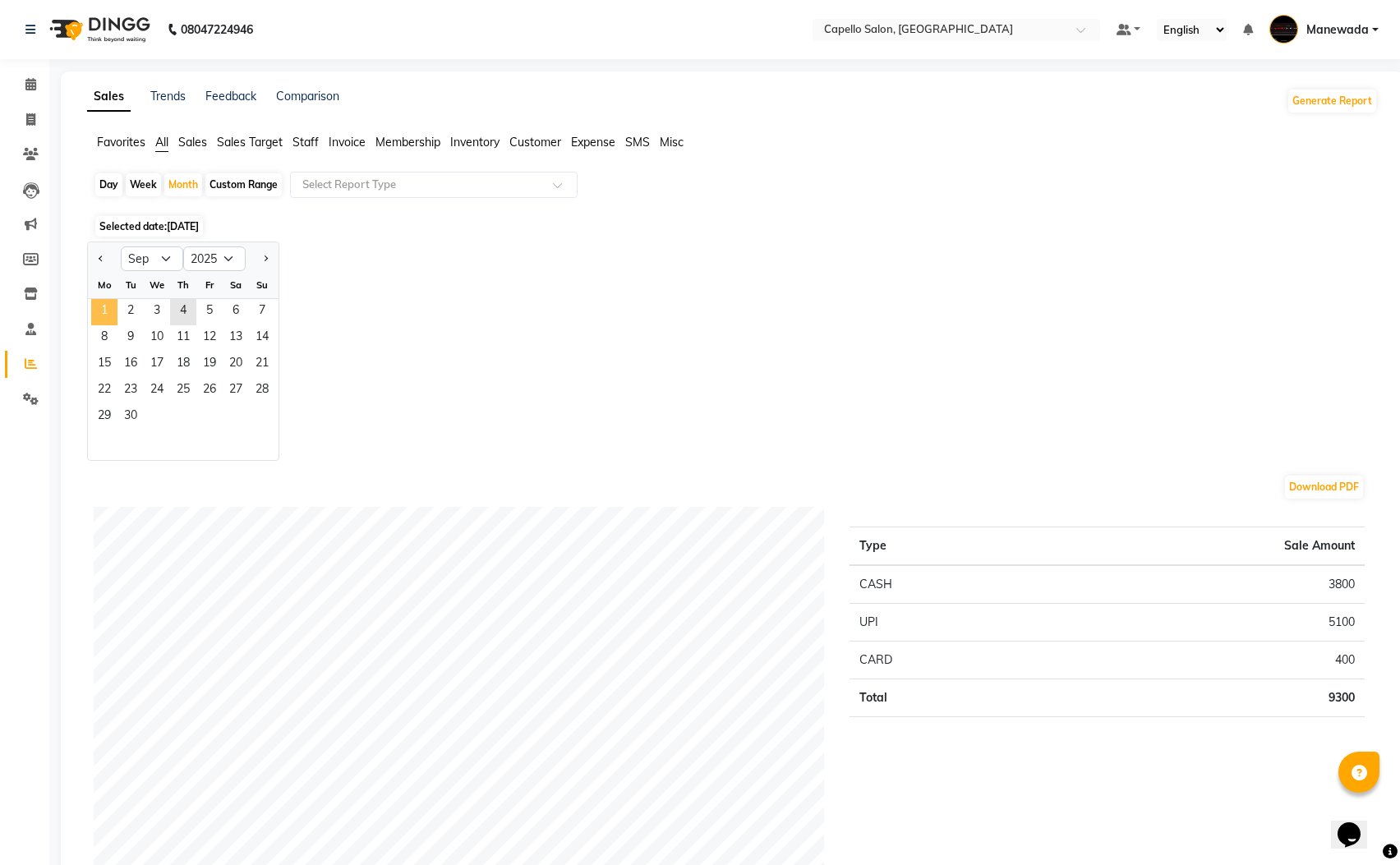
click at [115, 309] on span "1" at bounding box center [104, 311] width 26 height 26
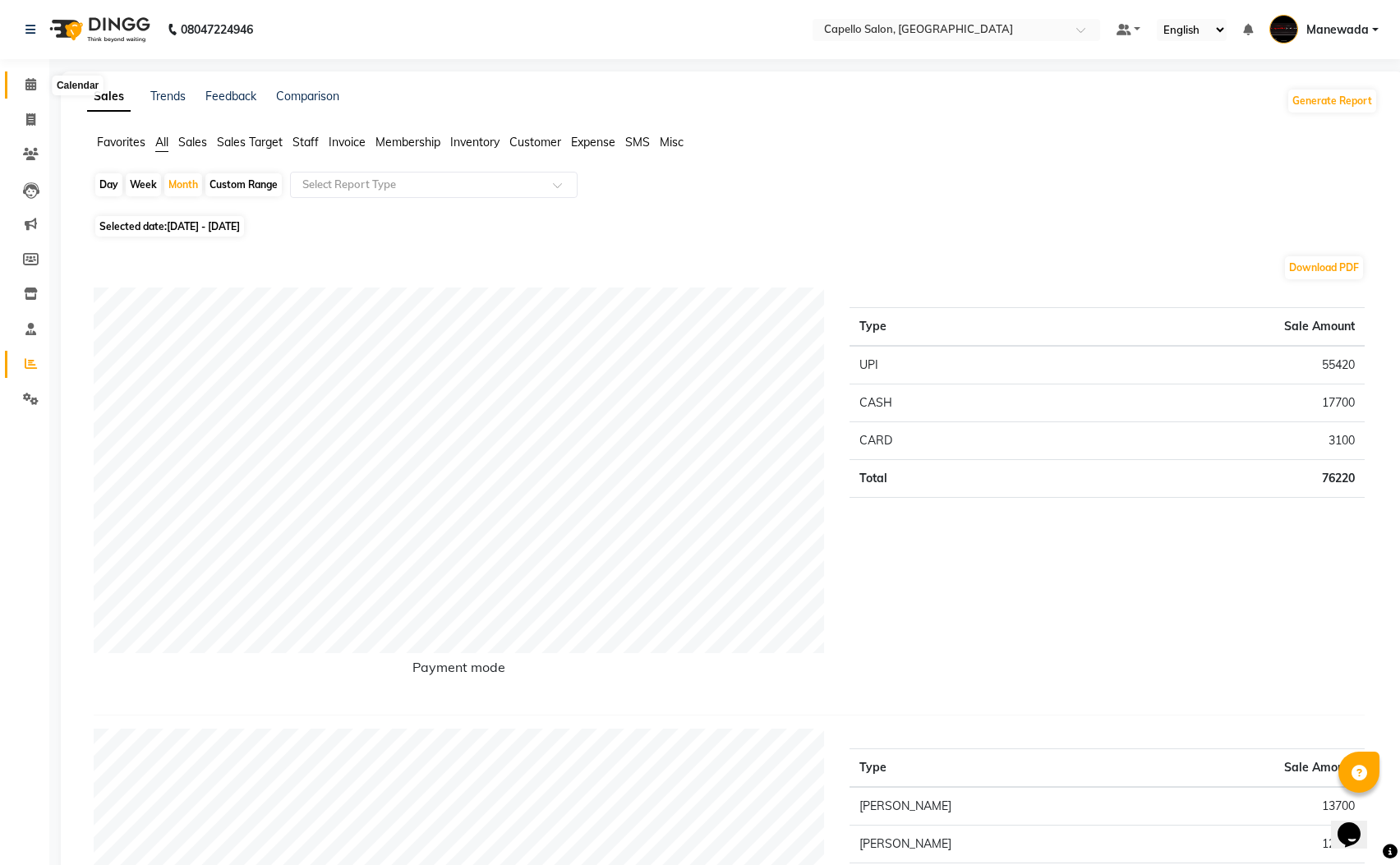
click at [35, 84] on icon at bounding box center [30, 84] width 11 height 12
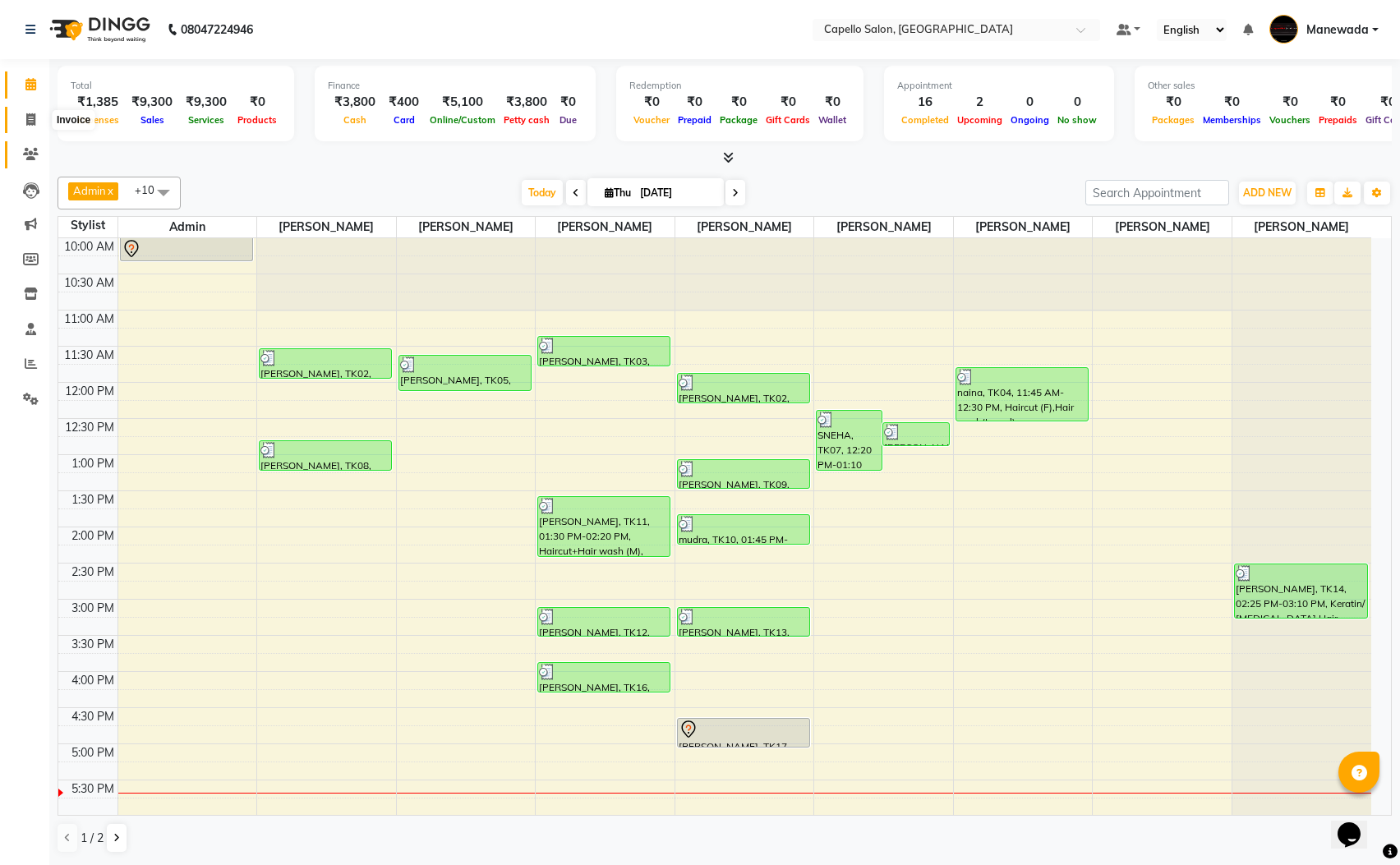
drag, startPoint x: 31, startPoint y: 114, endPoint x: 31, endPoint y: 151, distance: 37.0
click at [30, 115] on icon at bounding box center [30, 119] width 9 height 12
select select "3476"
select select "service"
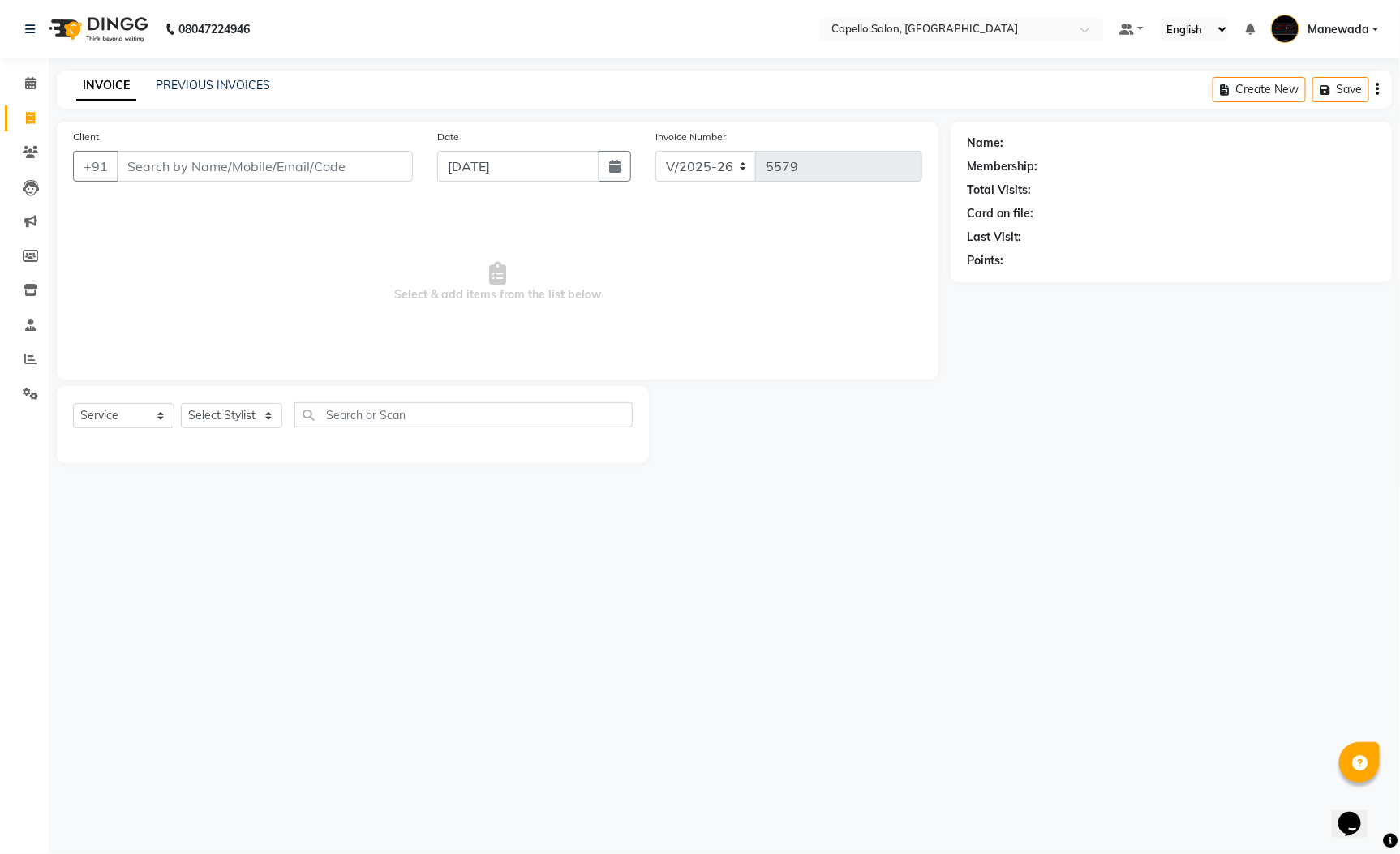
click at [171, 170] on input "Client" at bounding box center [265, 166] width 296 height 30
click at [182, 165] on input "Client" at bounding box center [265, 166] width 296 height 30
click at [216, 168] on input "77759" at bounding box center [223, 166] width 214 height 30
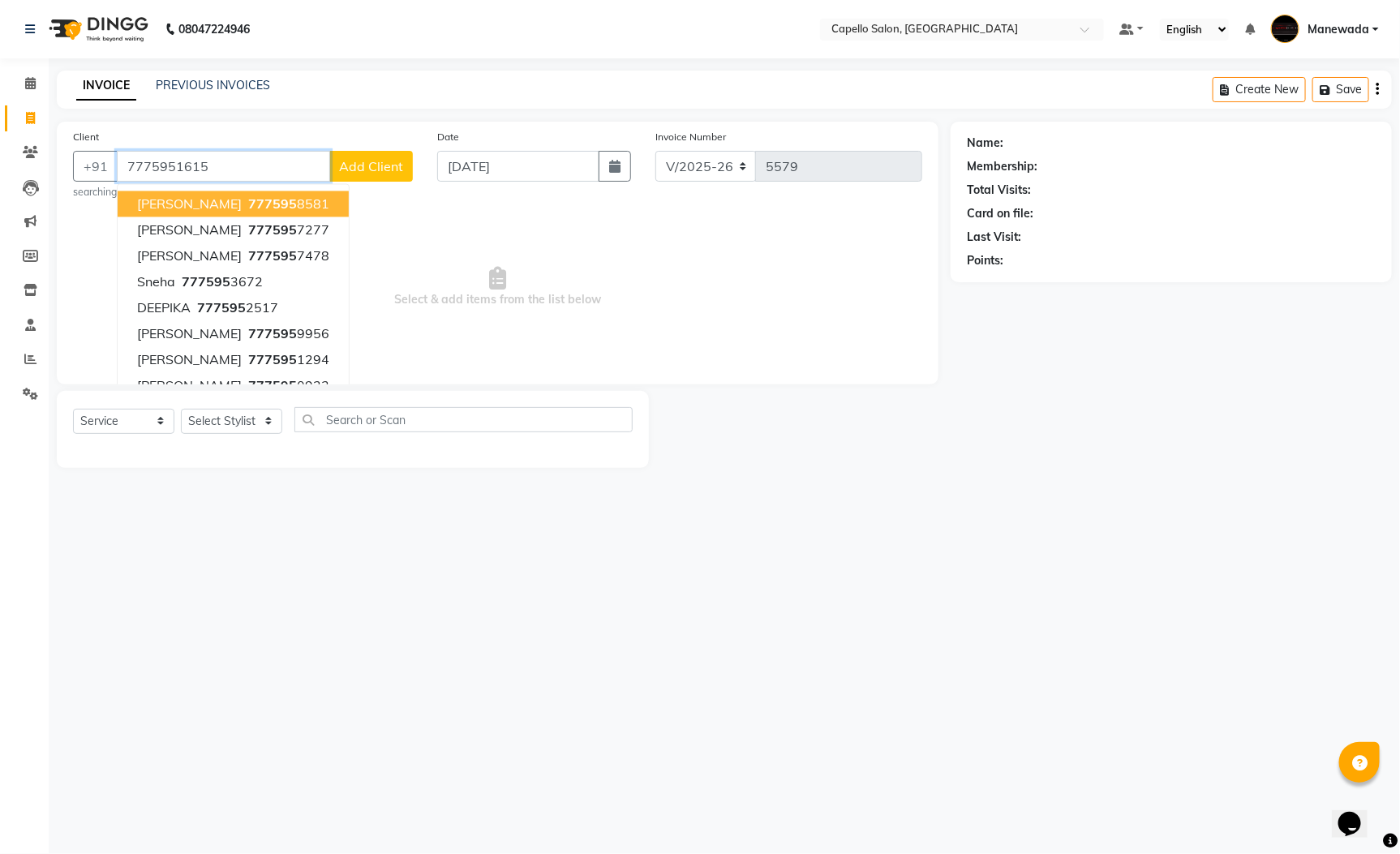
type input "7775951615"
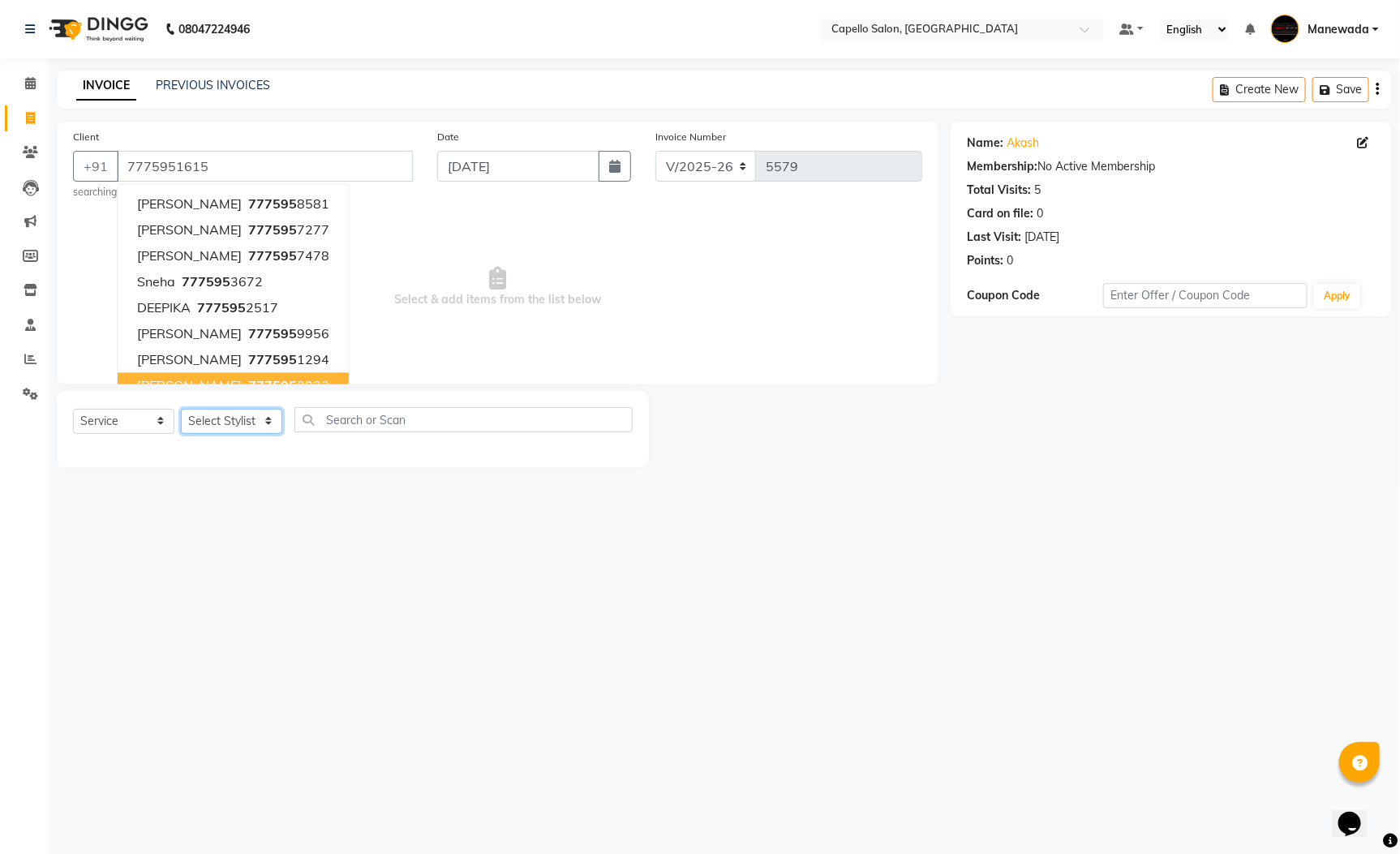
click at [244, 424] on select "Select Stylist Admin [PERSON_NAME] [PERSON_NAME] [PERSON_NAME] [PERSON_NAME] [P…" at bounding box center [232, 421] width 102 height 25
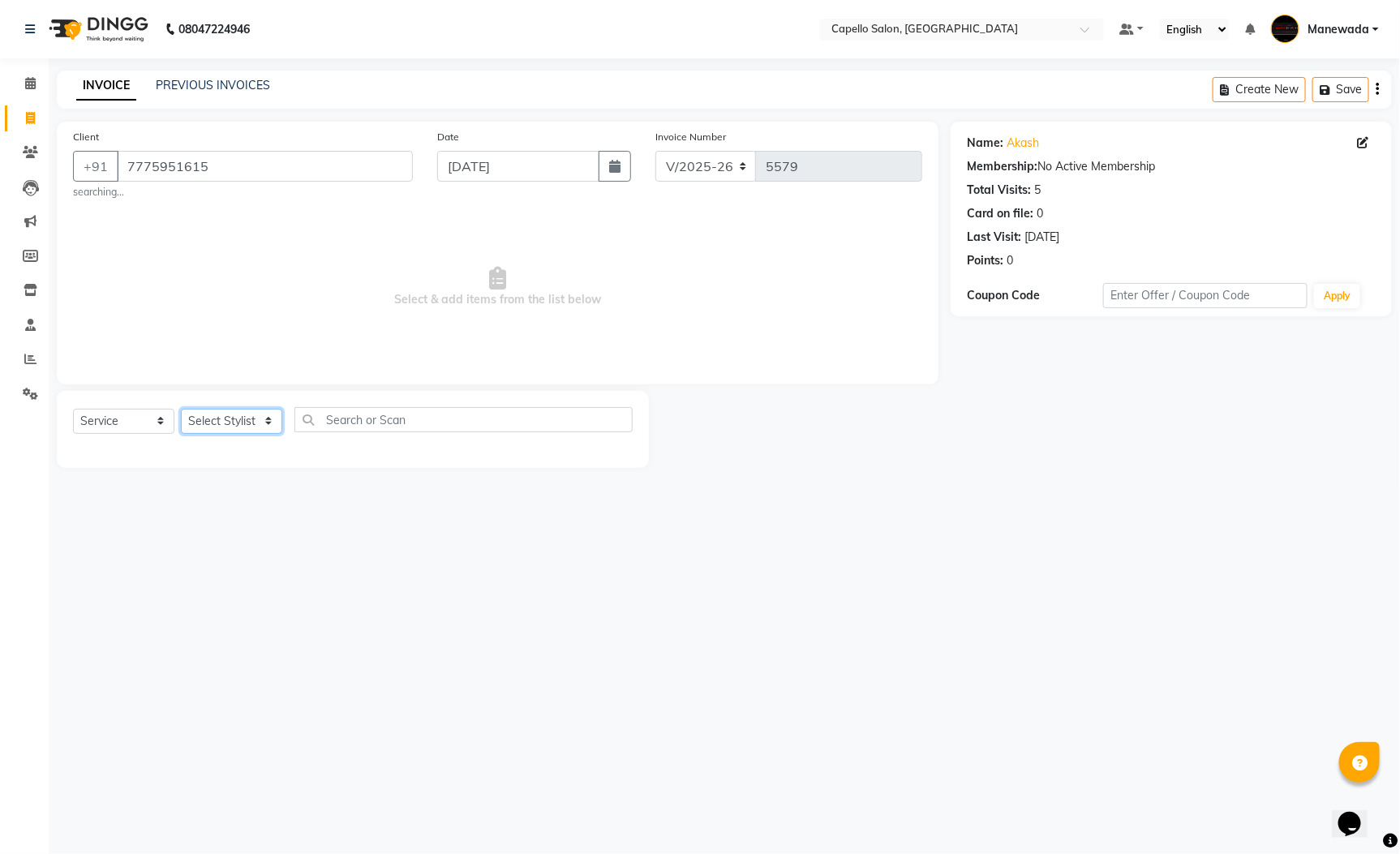
select select "46094"
click at [181, 410] on select "Select Stylist Admin [PERSON_NAME] [PERSON_NAME] [PERSON_NAME] [PERSON_NAME] [P…" at bounding box center [232, 421] width 102 height 25
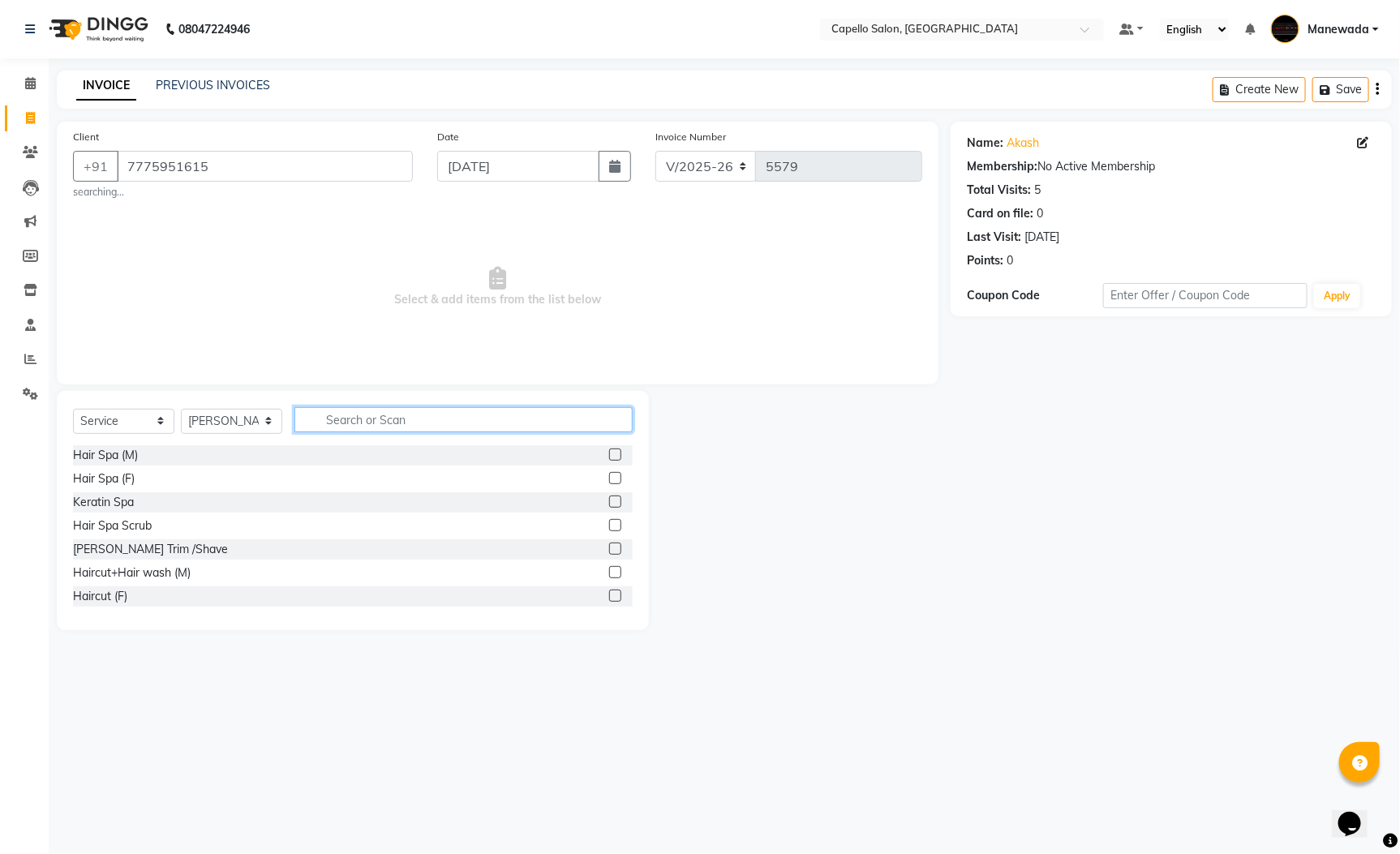
click at [359, 407] on input "text" at bounding box center [463, 419] width 338 height 25
type input "hai"
click at [609, 527] on label at bounding box center [615, 525] width 12 height 12
click at [609, 527] on input "checkbox" at bounding box center [614, 526] width 10 height 10
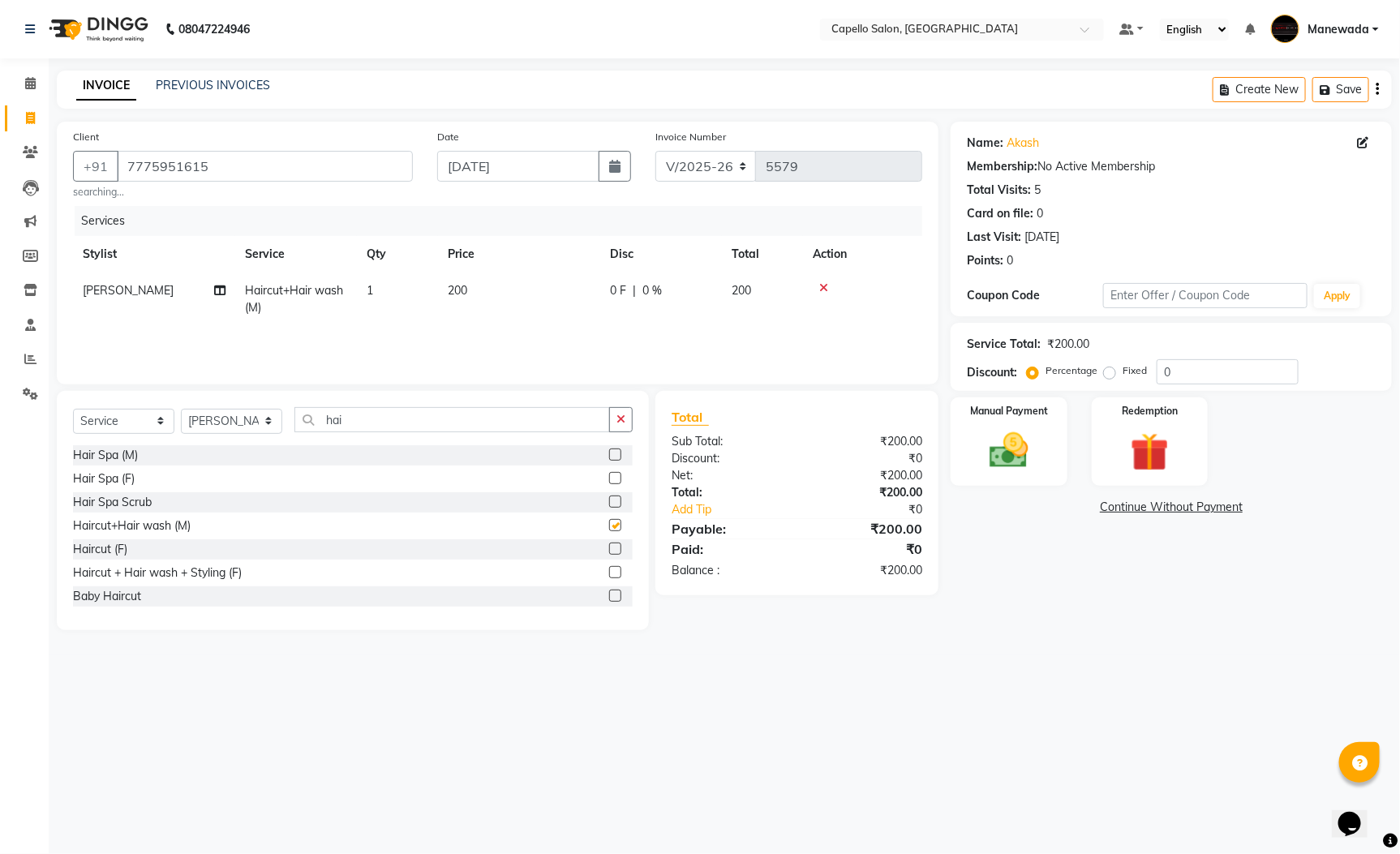
checkbox input "false"
click at [412, 404] on div "Select Service Product Membership Package Voucher Prepaid Gift Card Select Styl…" at bounding box center [353, 511] width 592 height 239
click at [373, 423] on input "hai" at bounding box center [452, 419] width 315 height 25
type input "h"
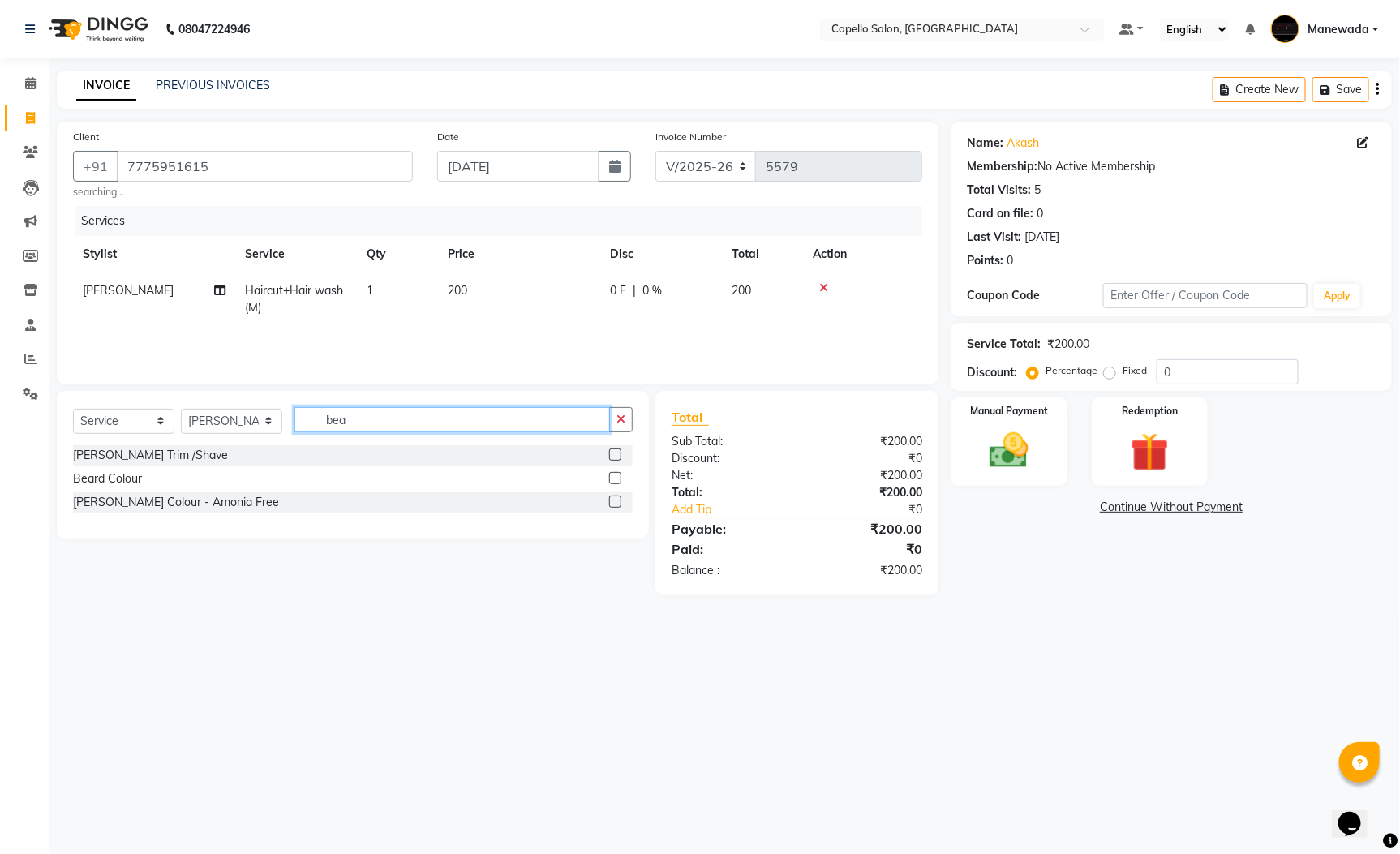
type input "bea"
click at [616, 454] on label at bounding box center [615, 455] width 12 height 12
click at [616, 454] on input "checkbox" at bounding box center [614, 455] width 10 height 10
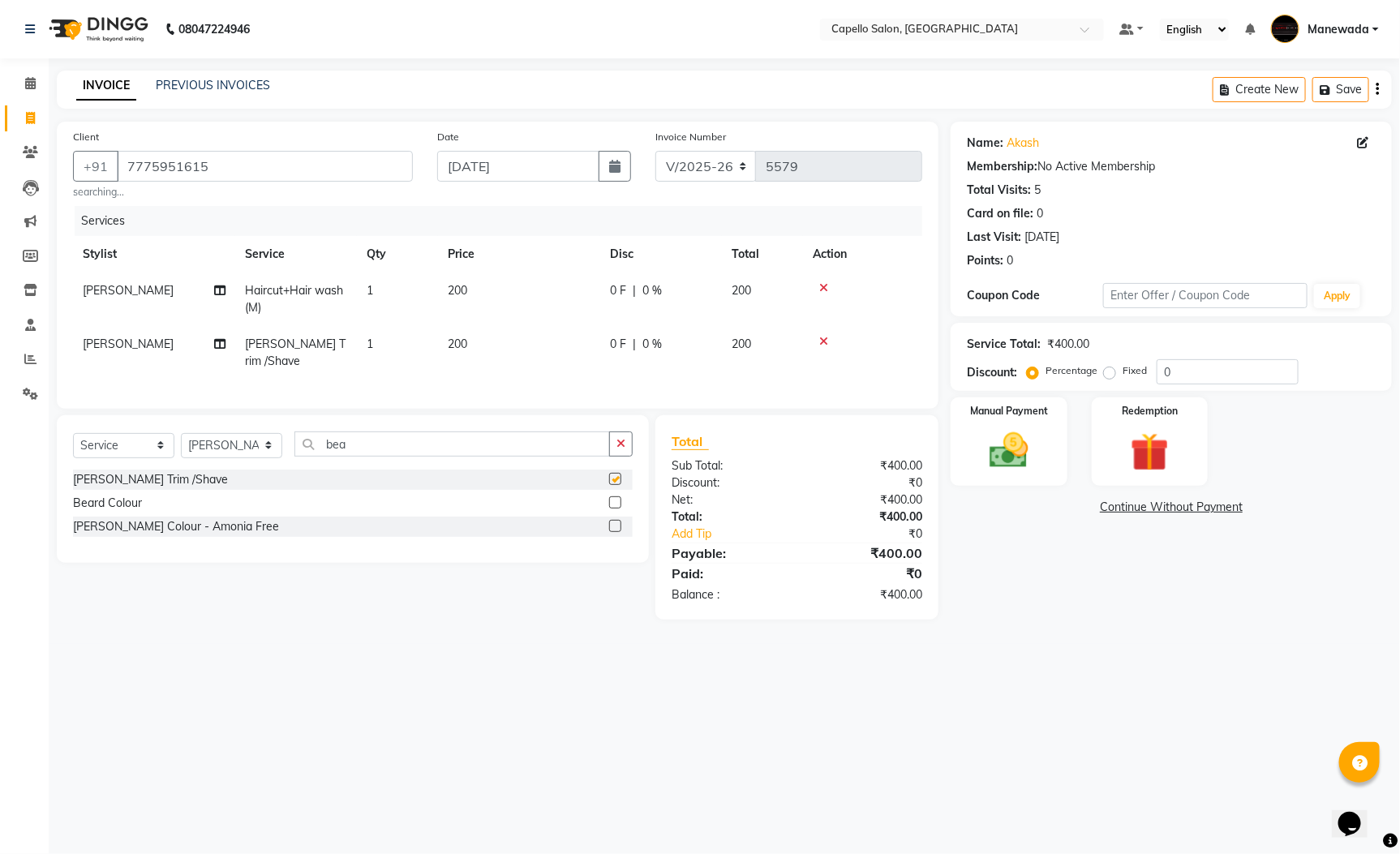
checkbox input "false"
click at [397, 433] on input "bea" at bounding box center [452, 444] width 315 height 25
type input "b"
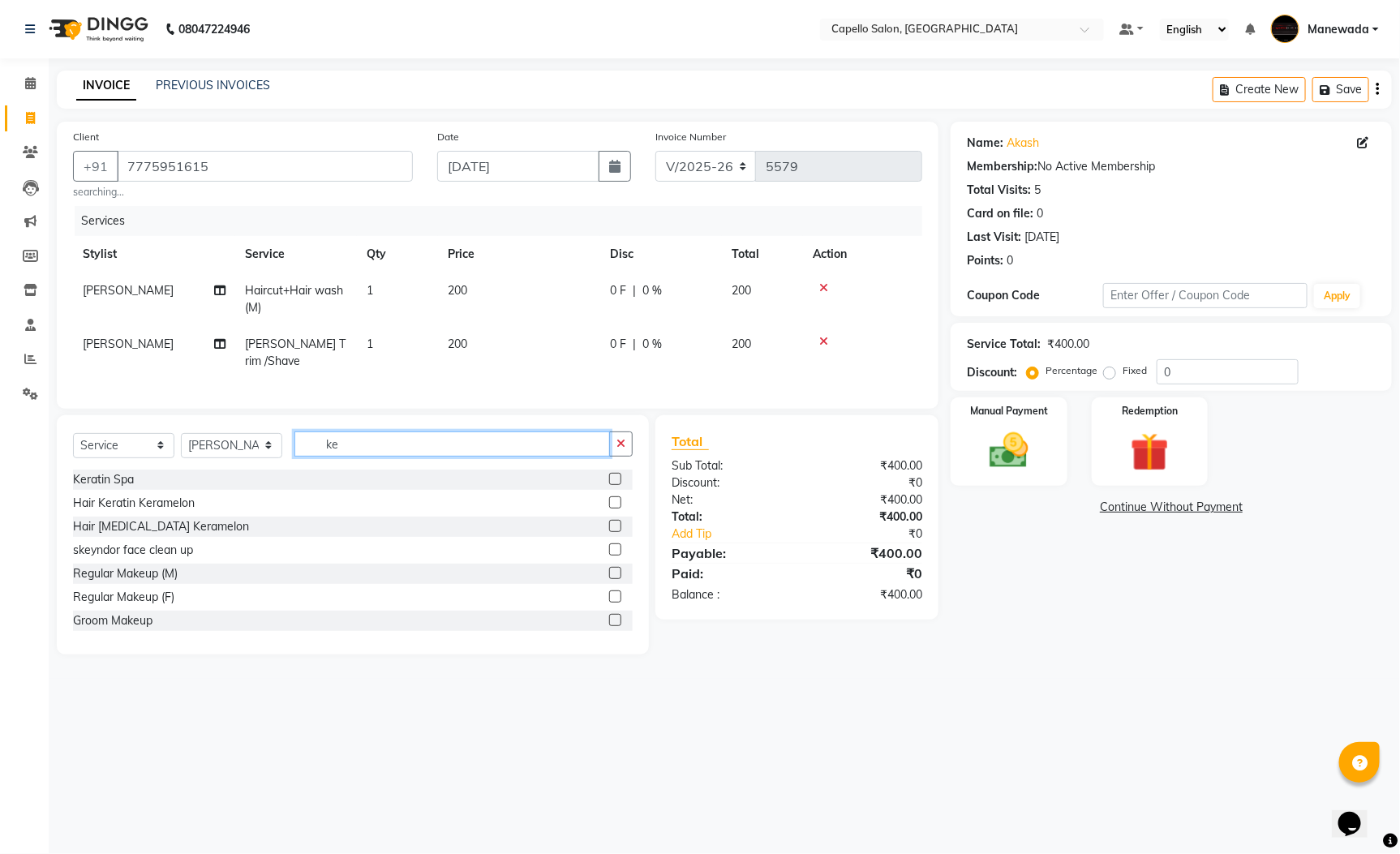
type input "ke"
click at [609, 484] on label at bounding box center [615, 478] width 12 height 12
click at [609, 484] on input "checkbox" at bounding box center [614, 479] width 10 height 10
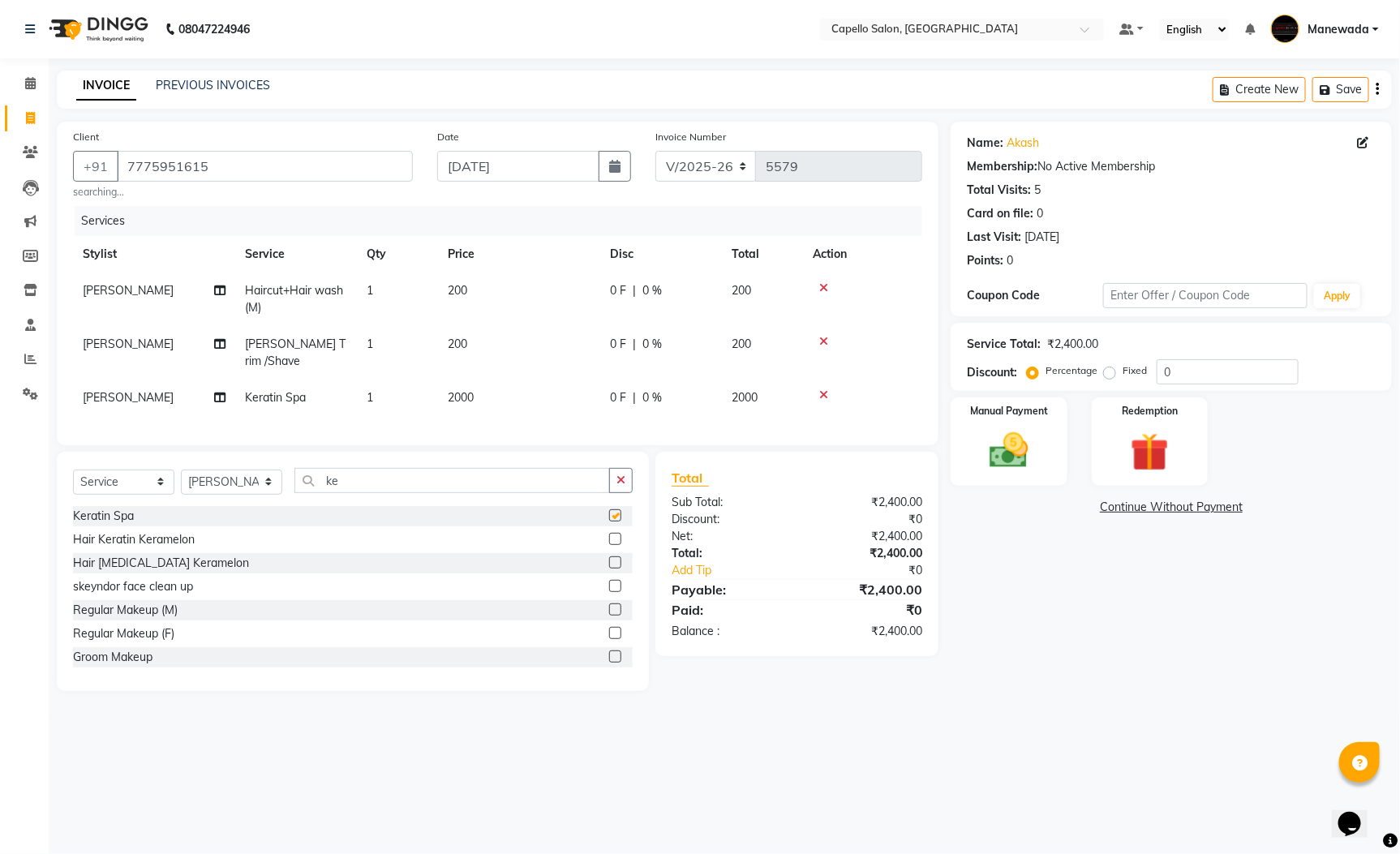
checkbox input "false"
click at [485, 380] on td "2000" at bounding box center [518, 398] width 162 height 36
select select "46094"
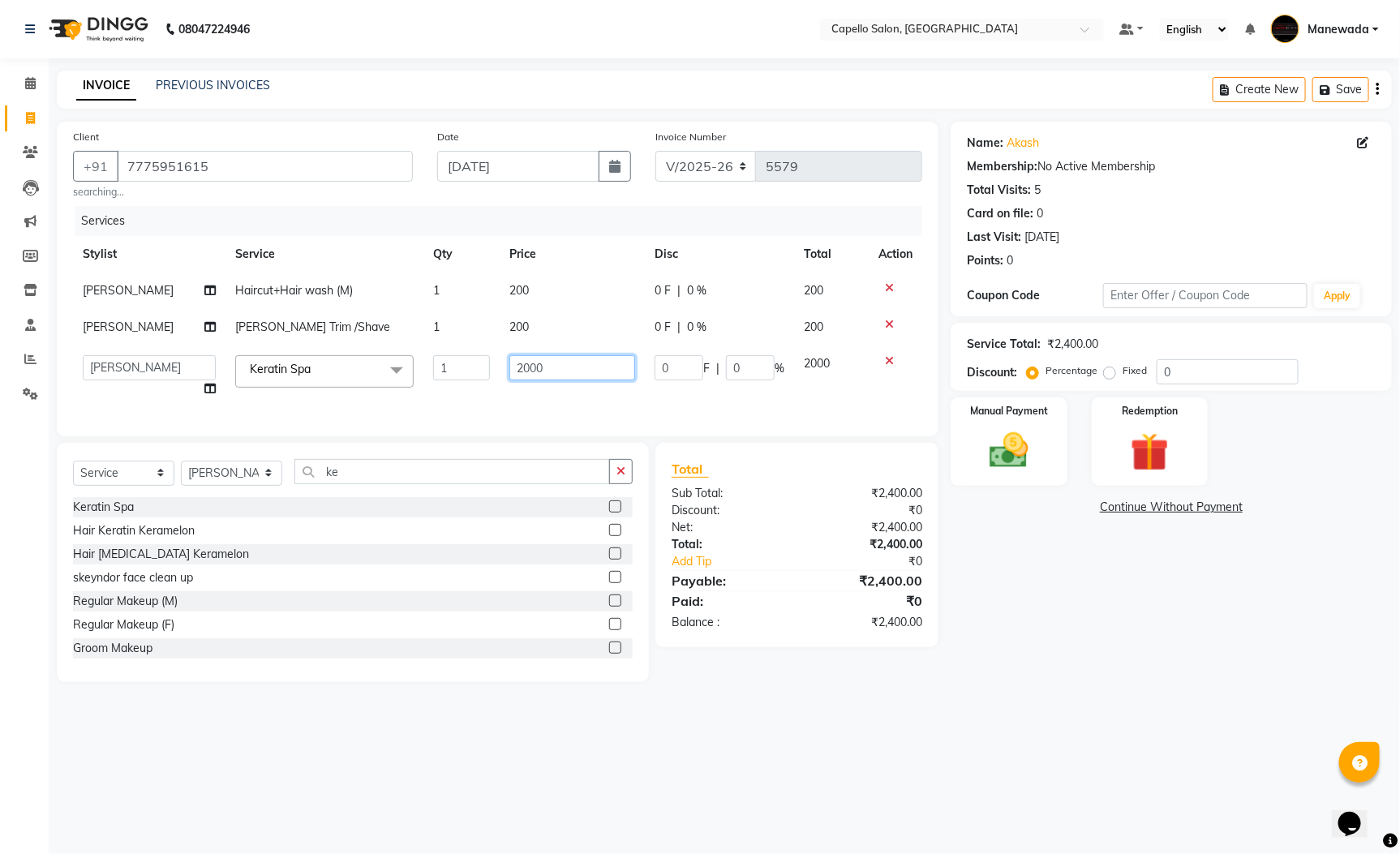
click at [567, 367] on input "2000" at bounding box center [572, 367] width 125 height 25
type input "2"
type input "1000"
click at [505, 750] on div "08047224946 Select Location × Capello Salon, Manewada Default Panel My Panel En…" at bounding box center [700, 427] width 1400 height 854
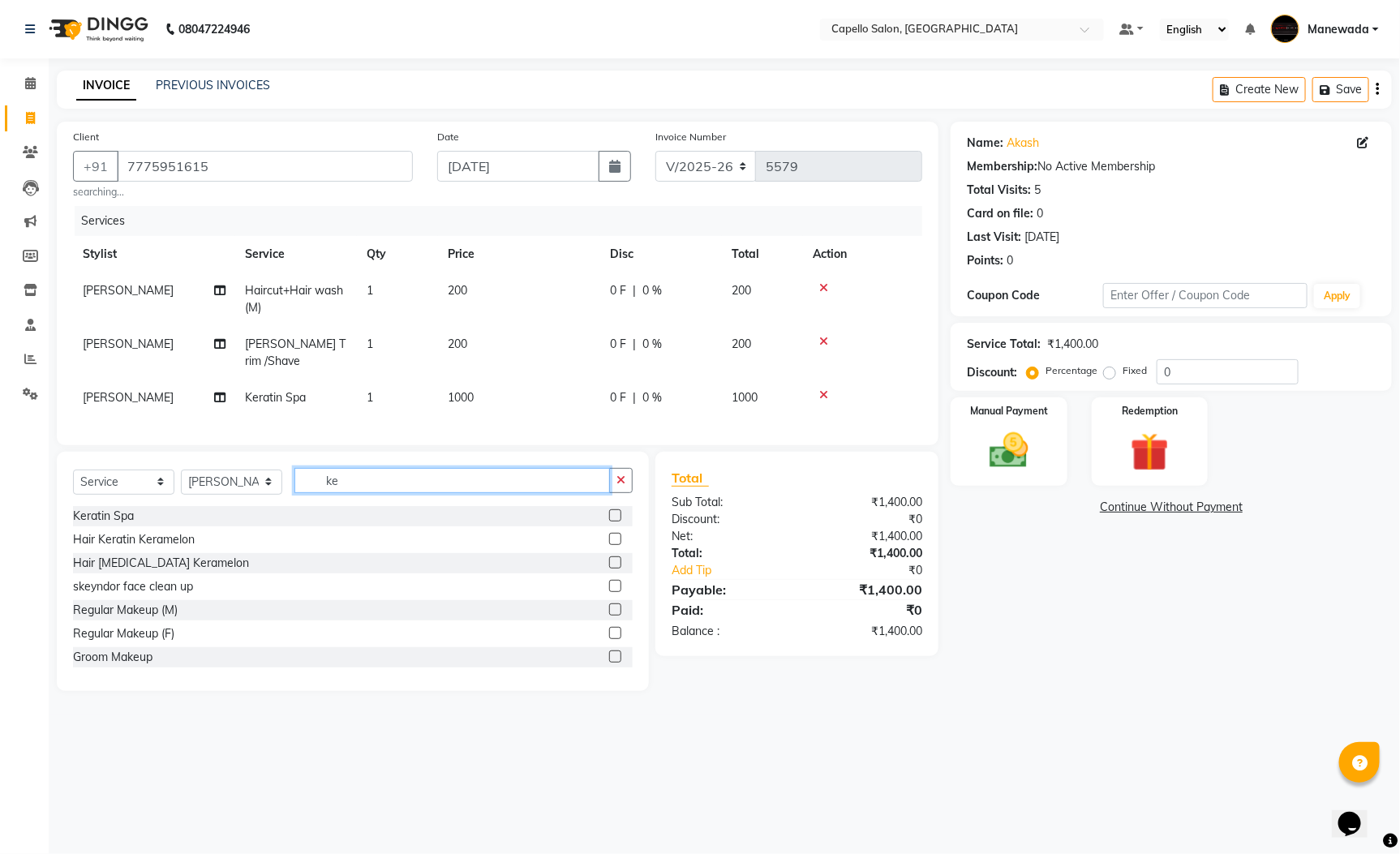
click at [401, 482] on input "ke" at bounding box center [452, 480] width 315 height 25
type input "k"
type input "cl"
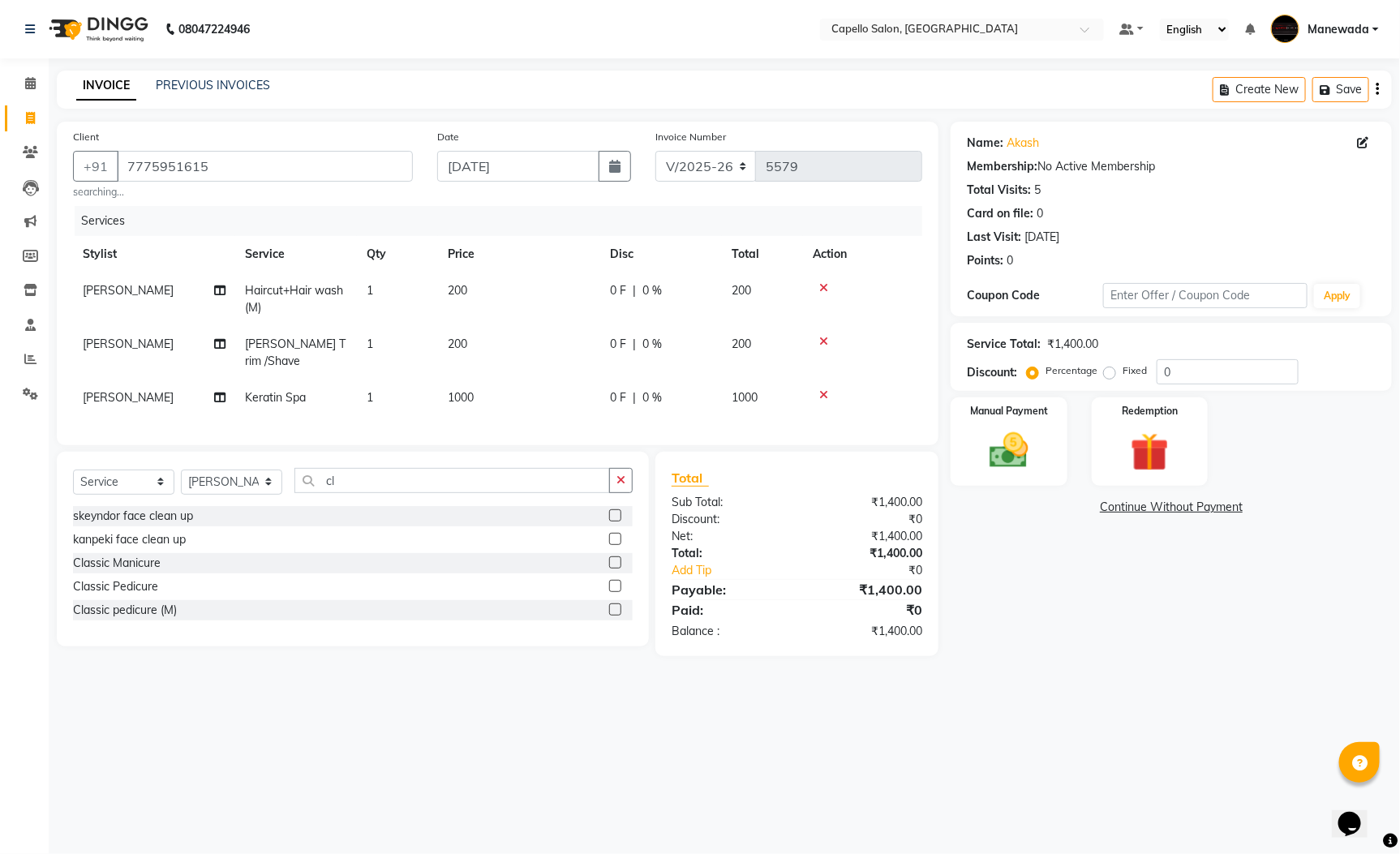
click at [616, 511] on label at bounding box center [615, 515] width 12 height 12
click at [616, 511] on input "checkbox" at bounding box center [614, 515] width 10 height 10
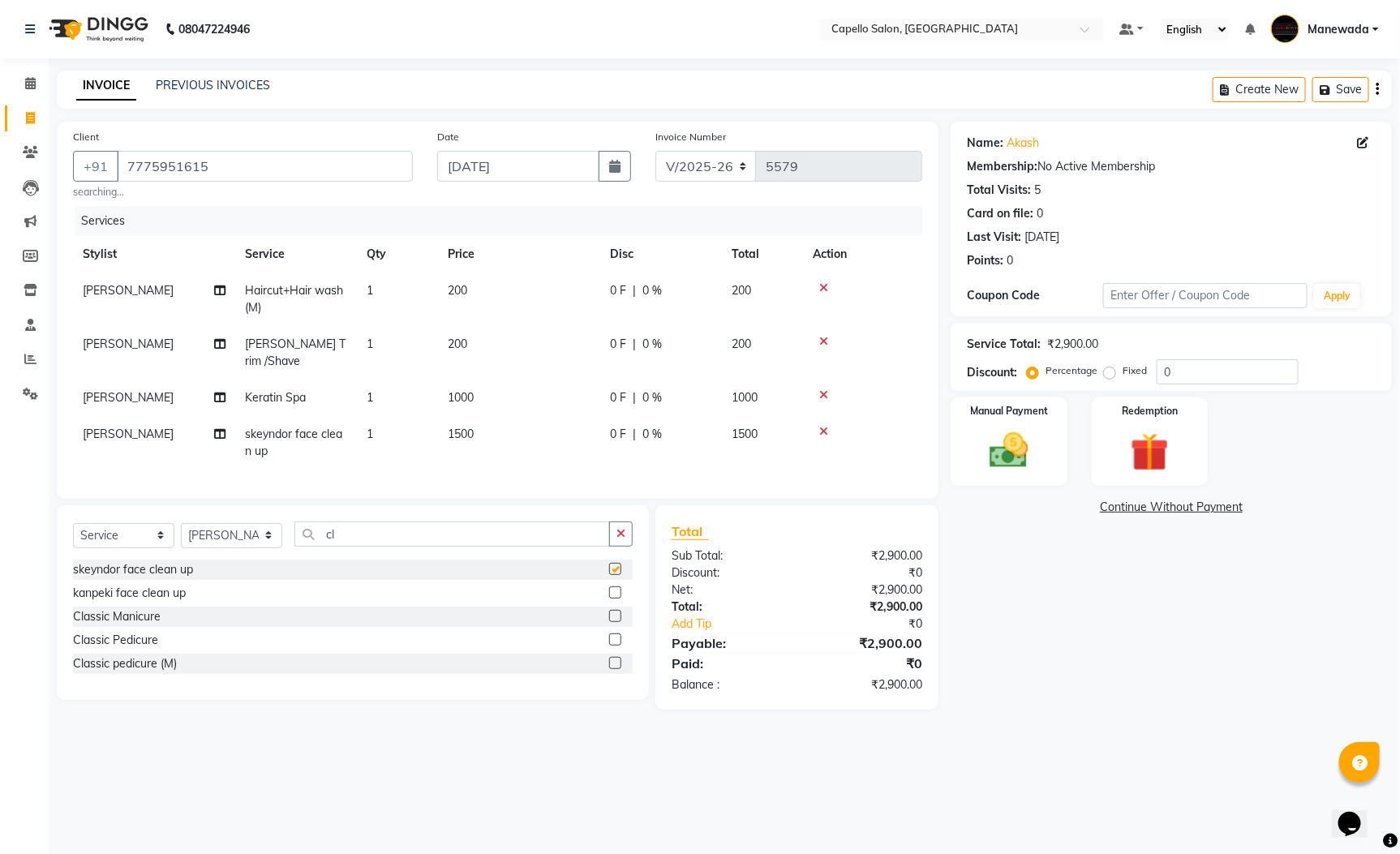
checkbox input "false"
click at [1010, 448] on img at bounding box center [1009, 450] width 65 height 46
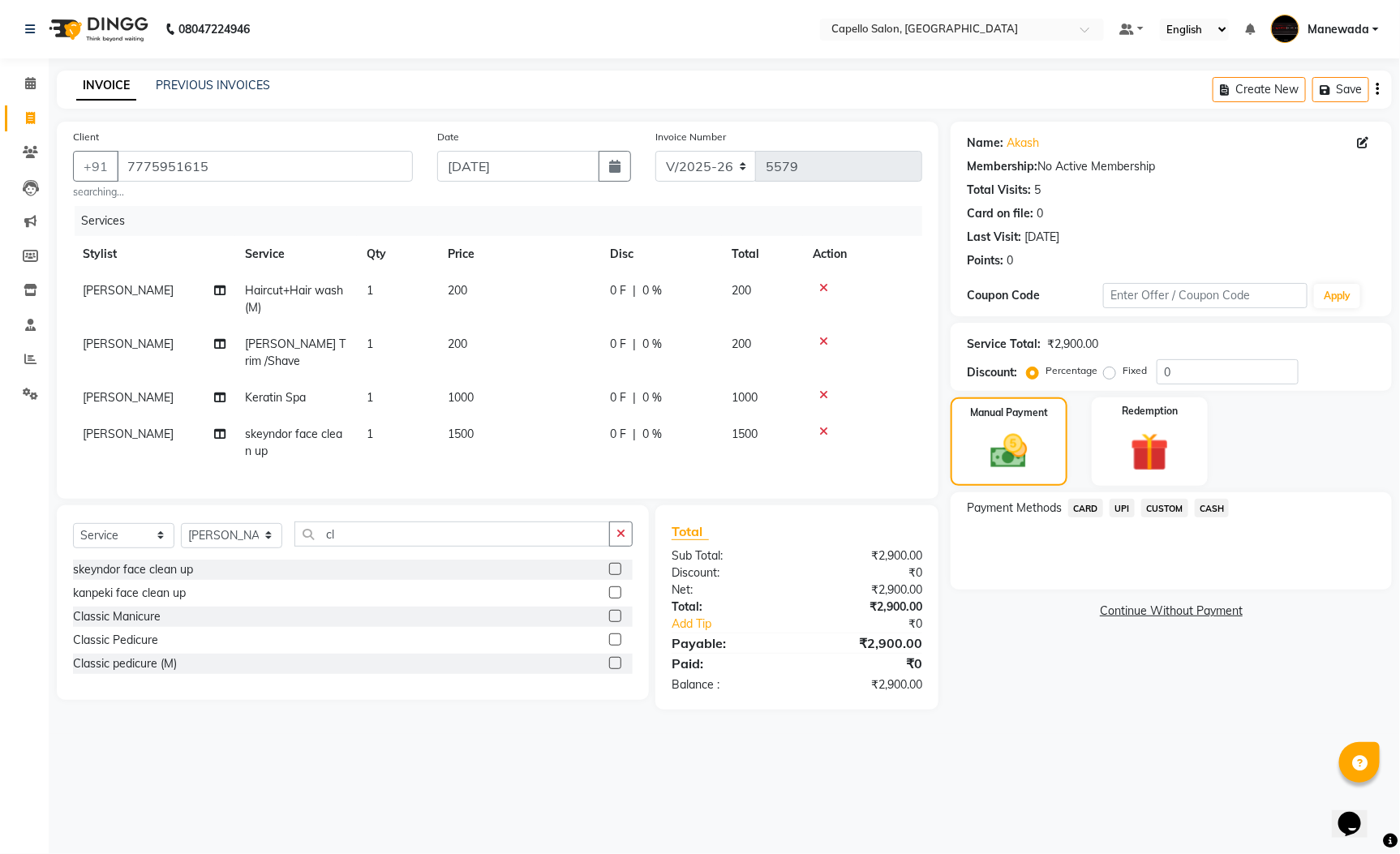
click at [1119, 506] on span "UPI" at bounding box center [1122, 509] width 25 height 19
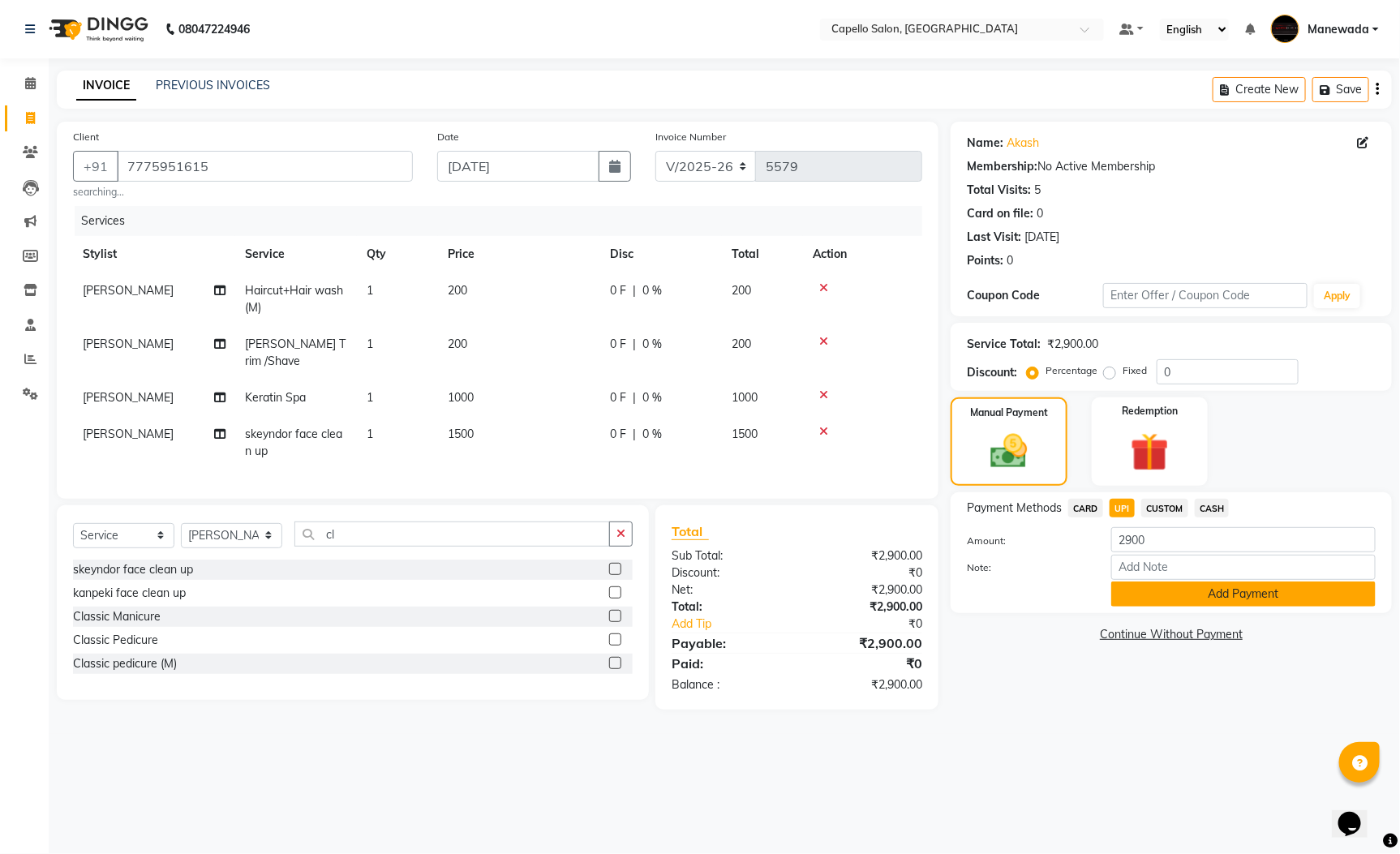
click at [1119, 592] on button "Add Payment" at bounding box center [1243, 594] width 265 height 25
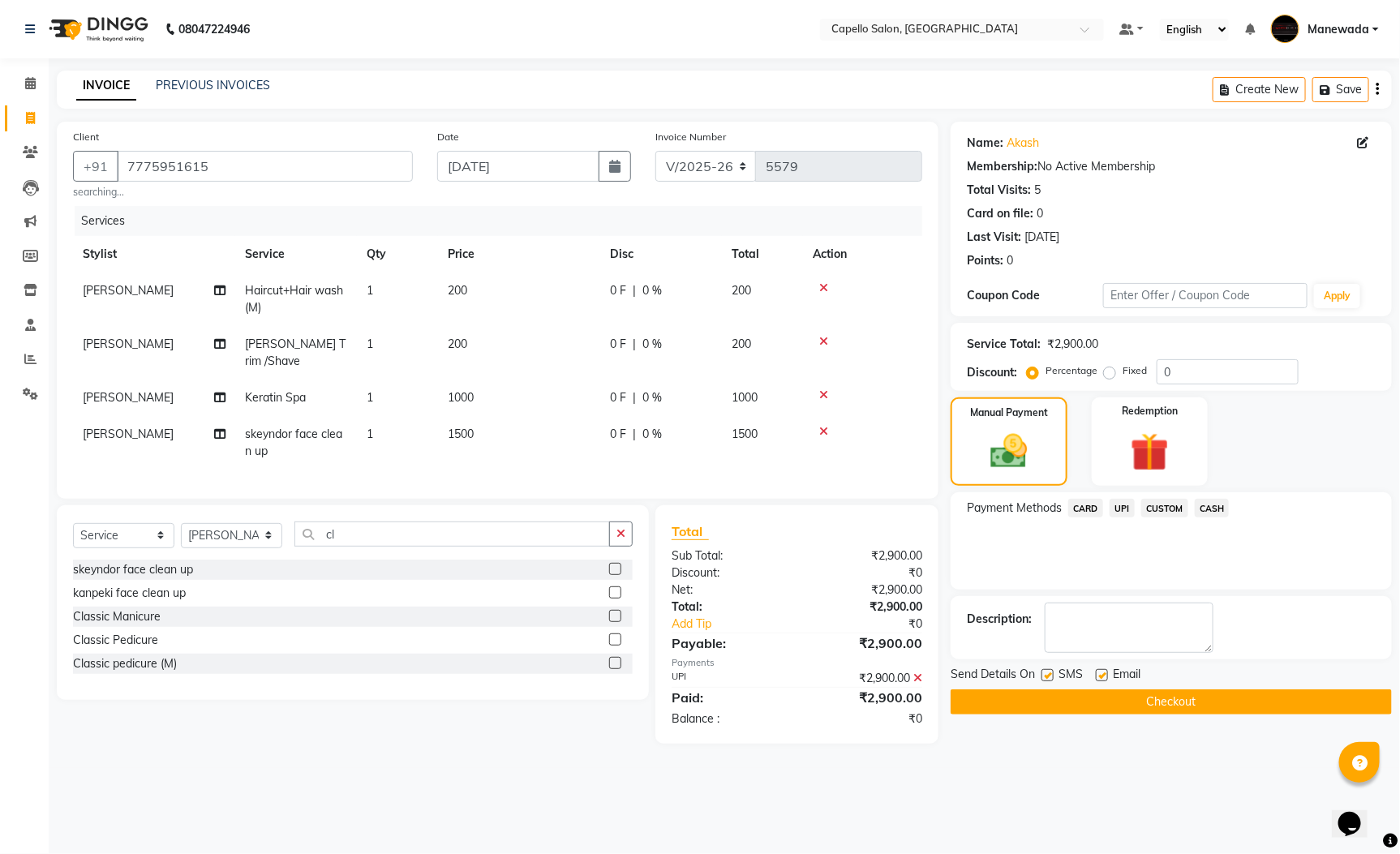
click at [1119, 696] on button "Checkout" at bounding box center [1171, 701] width 441 height 25
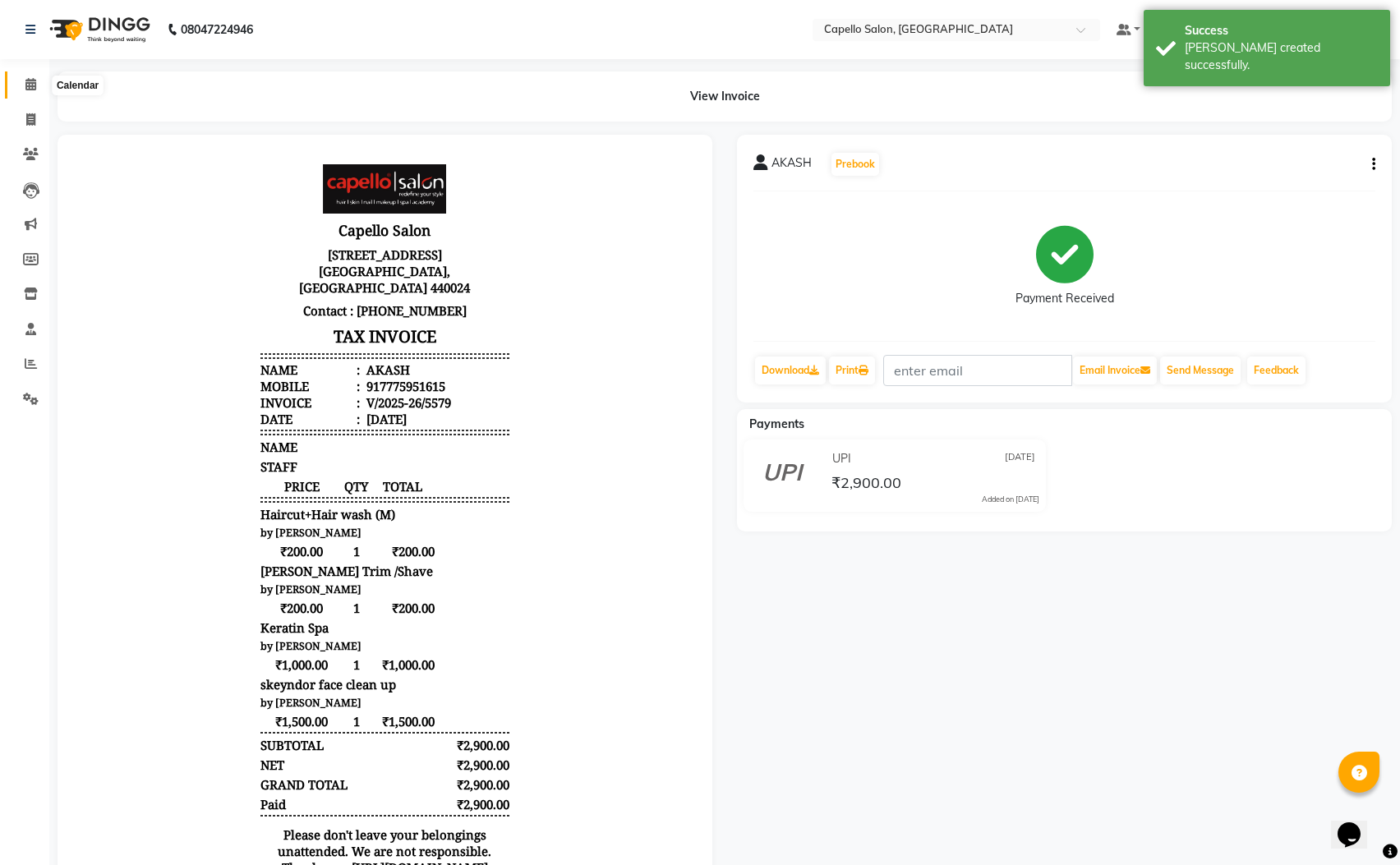
click at [27, 76] on span at bounding box center [31, 86] width 29 height 19
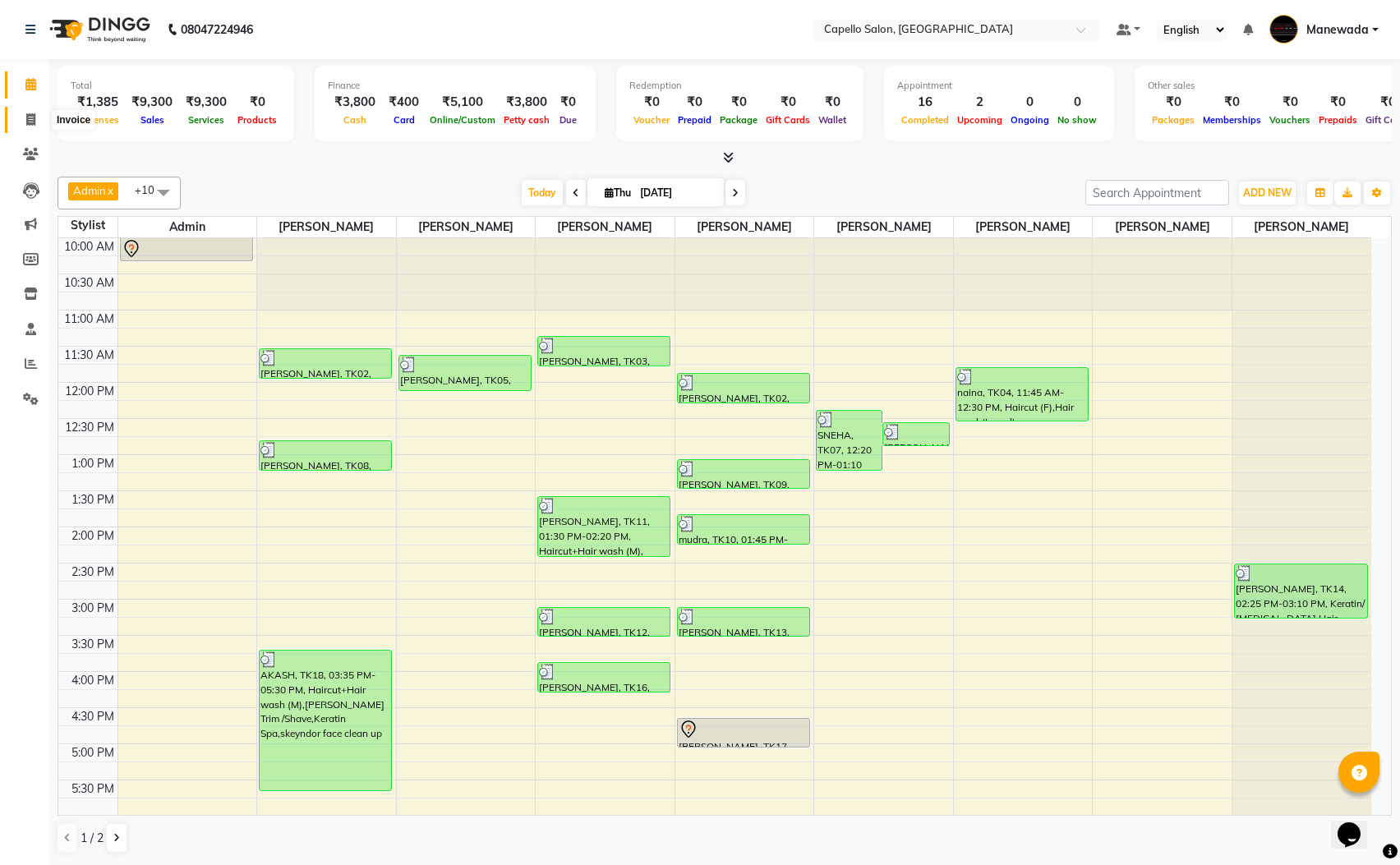
click at [26, 113] on icon at bounding box center [30, 119] width 9 height 12
select select "service"
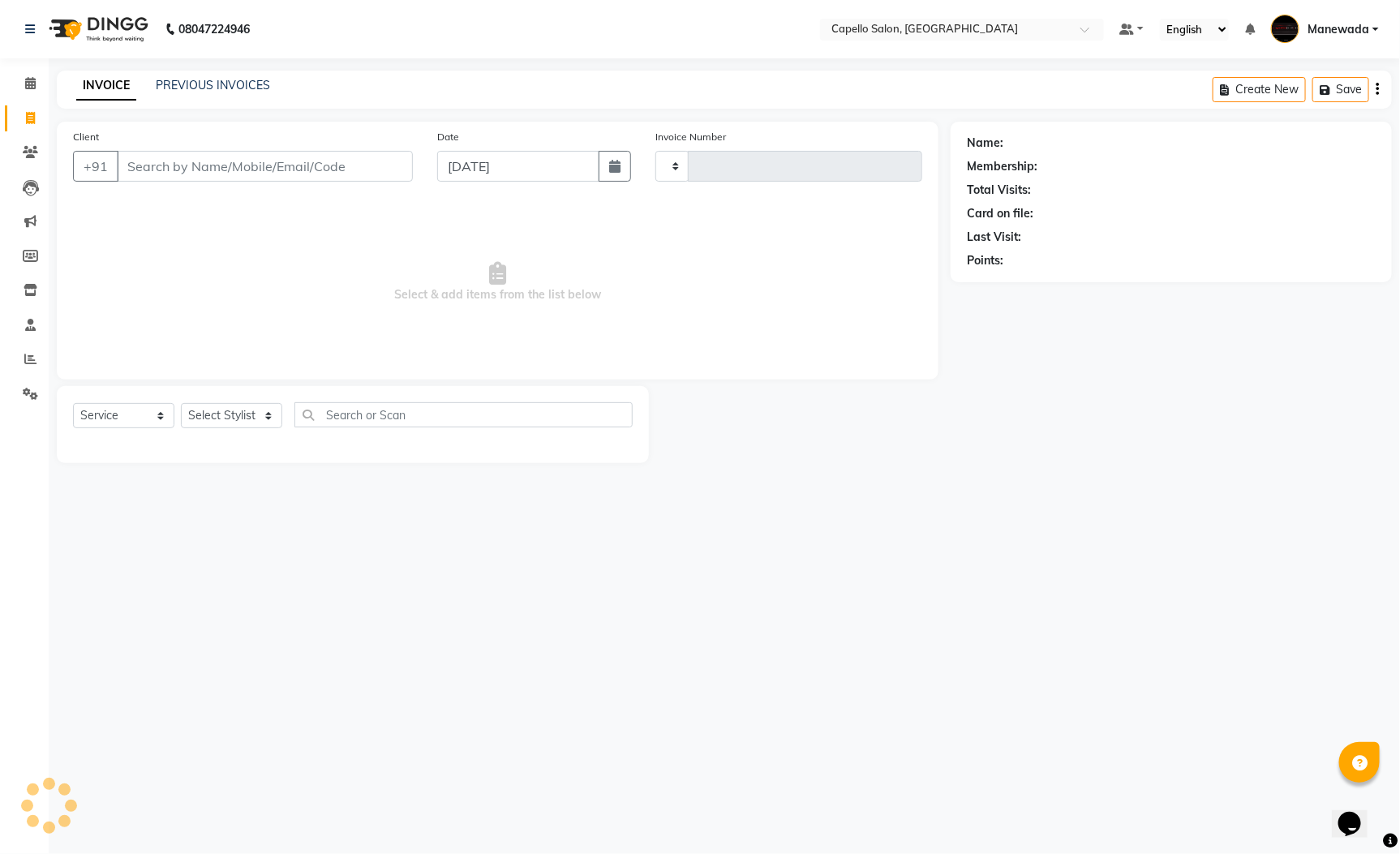
type input "5580"
select select "3476"
click at [275, 163] on input "Client" at bounding box center [265, 166] width 296 height 30
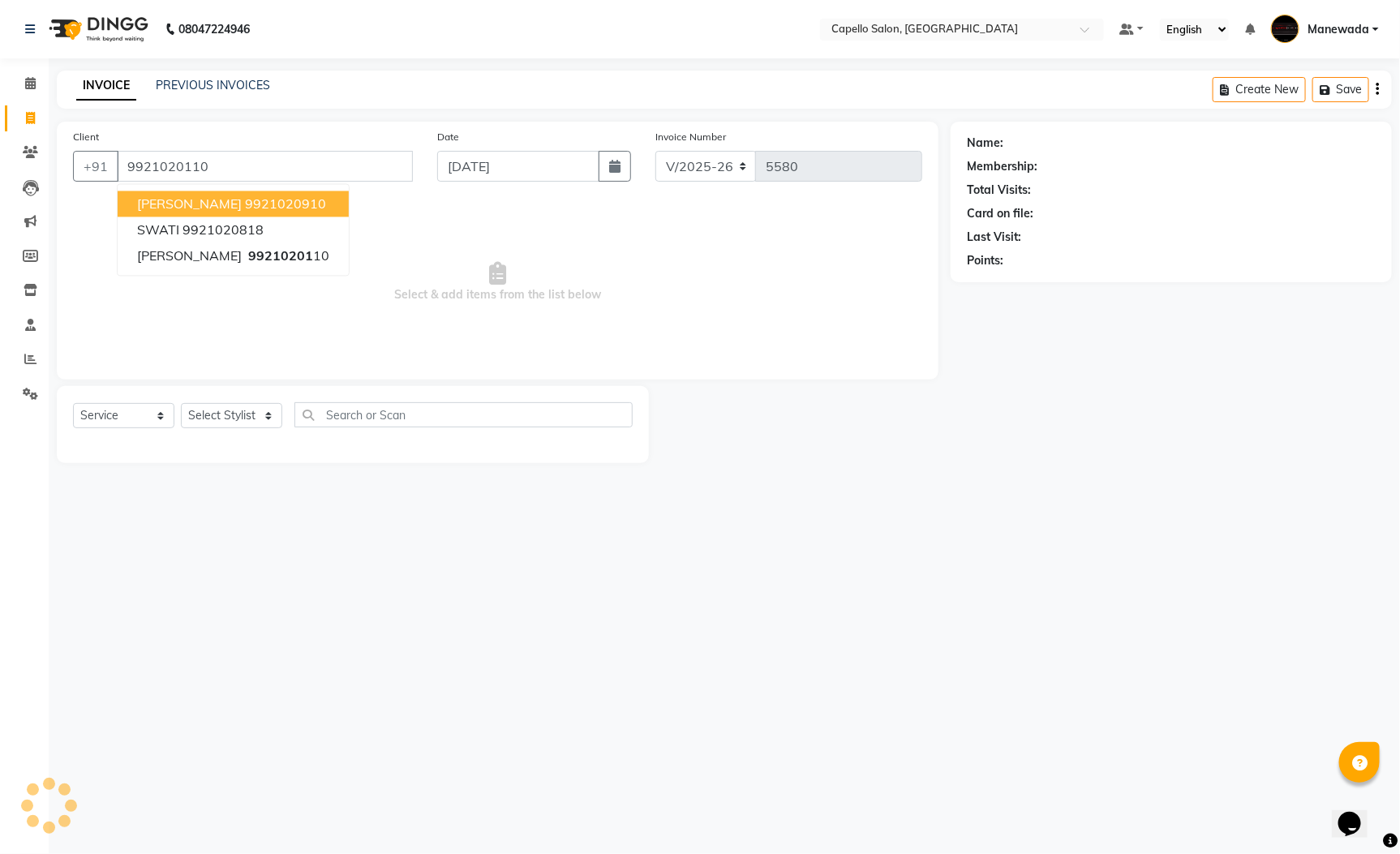
type input "9921020110"
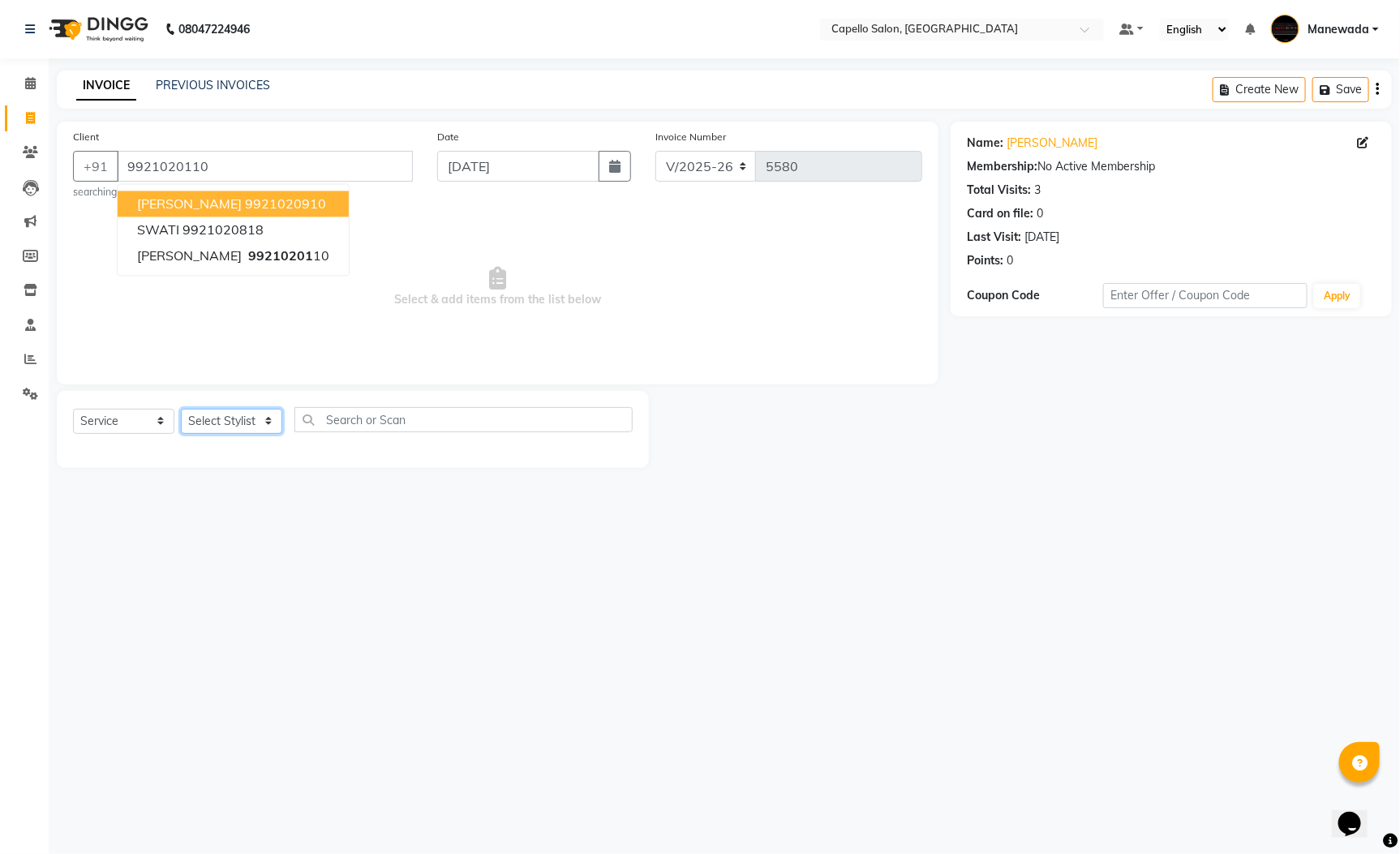
click at [236, 423] on select "Select Stylist Admin [PERSON_NAME] [PERSON_NAME] [PERSON_NAME] [PERSON_NAME] [P…" at bounding box center [232, 421] width 102 height 25
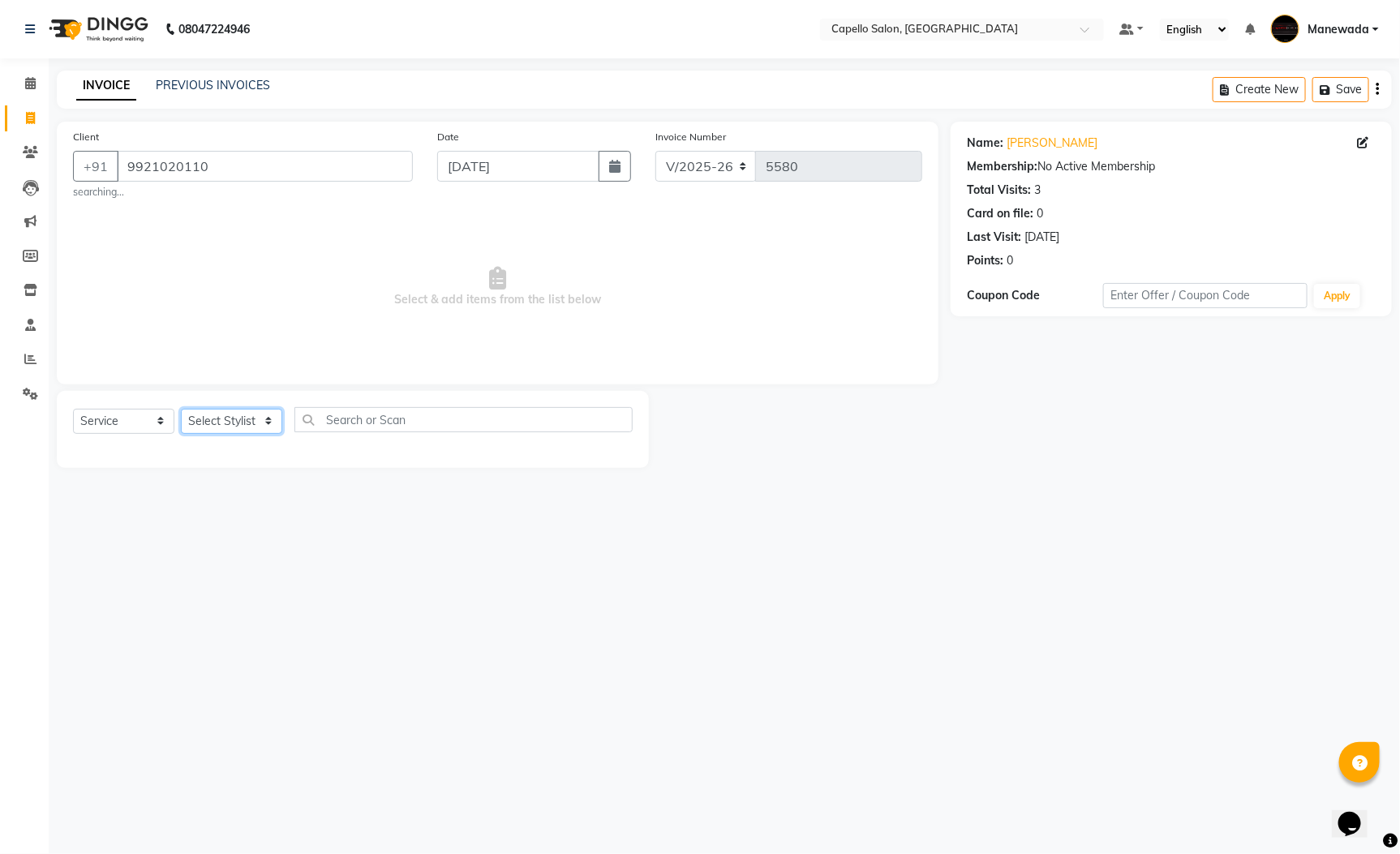
select select "67636"
click at [181, 410] on select "Select Stylist Admin [PERSON_NAME] [PERSON_NAME] [PERSON_NAME] [PERSON_NAME] [P…" at bounding box center [232, 421] width 102 height 25
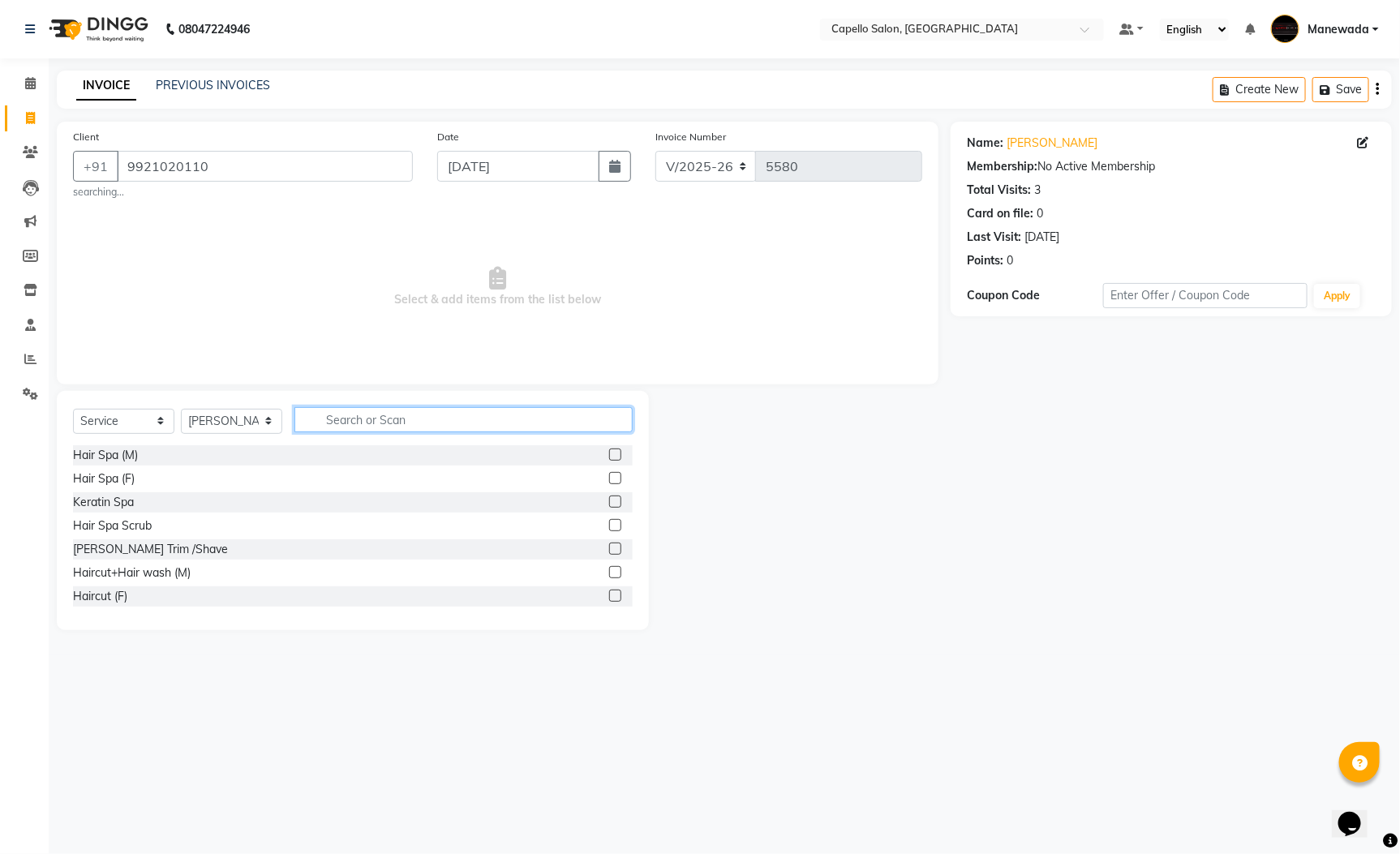
click at [338, 424] on input "text" at bounding box center [463, 419] width 338 height 25
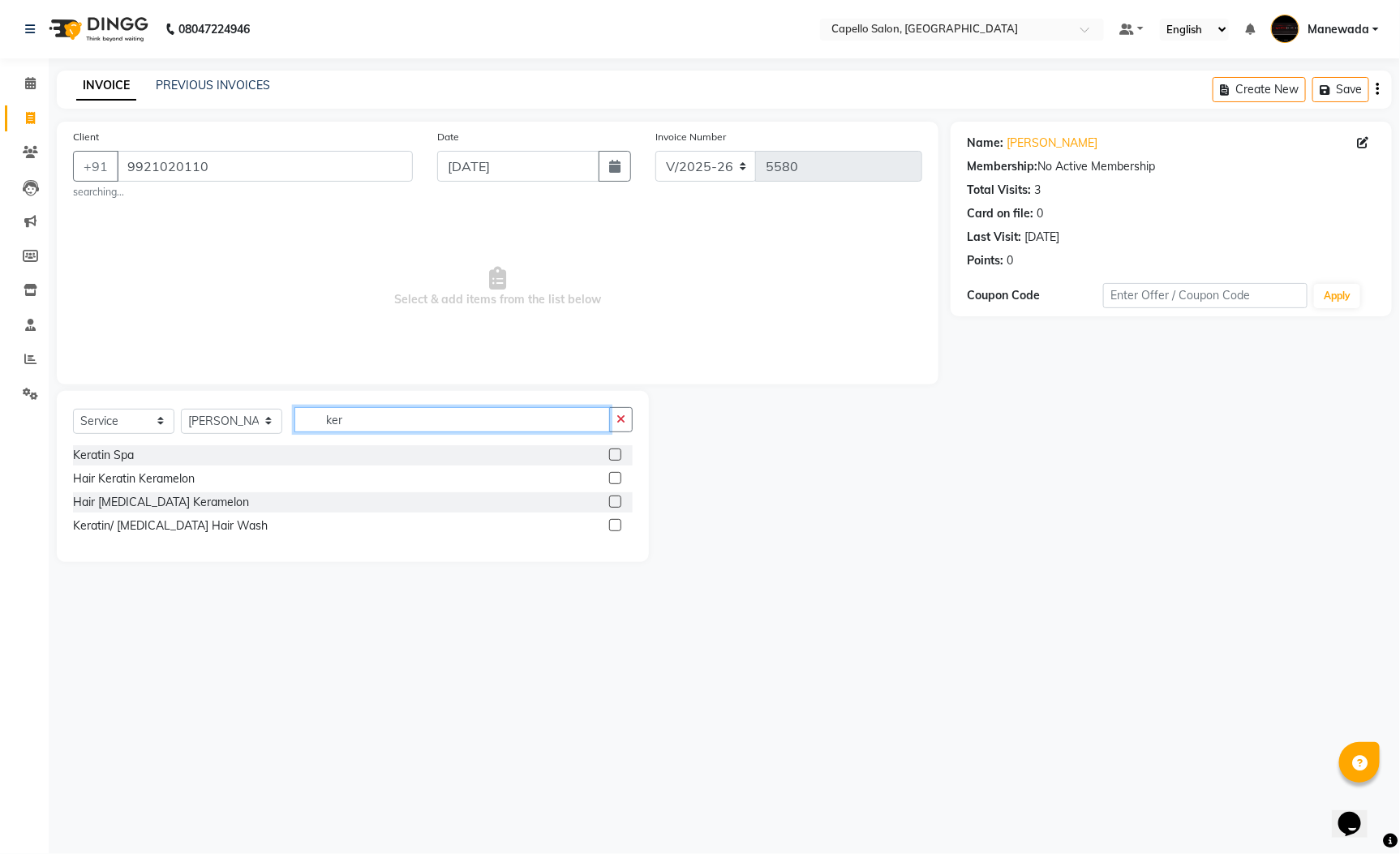
type input "ker"
click at [616, 527] on label at bounding box center [615, 525] width 12 height 12
click at [616, 527] on input "checkbox" at bounding box center [614, 526] width 10 height 10
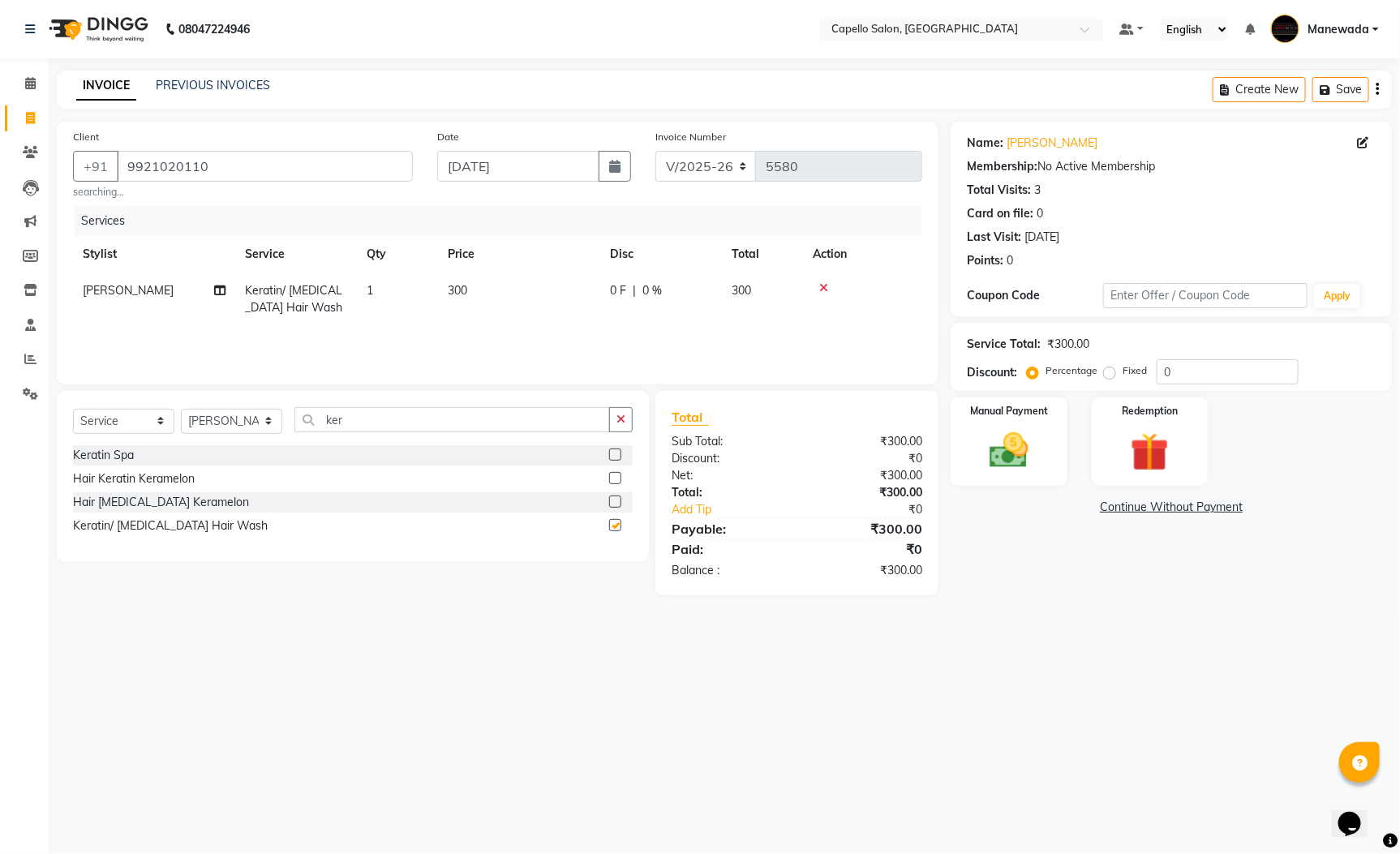
checkbox input "false"
click at [385, 423] on input "ker" at bounding box center [452, 419] width 315 height 25
type input "k"
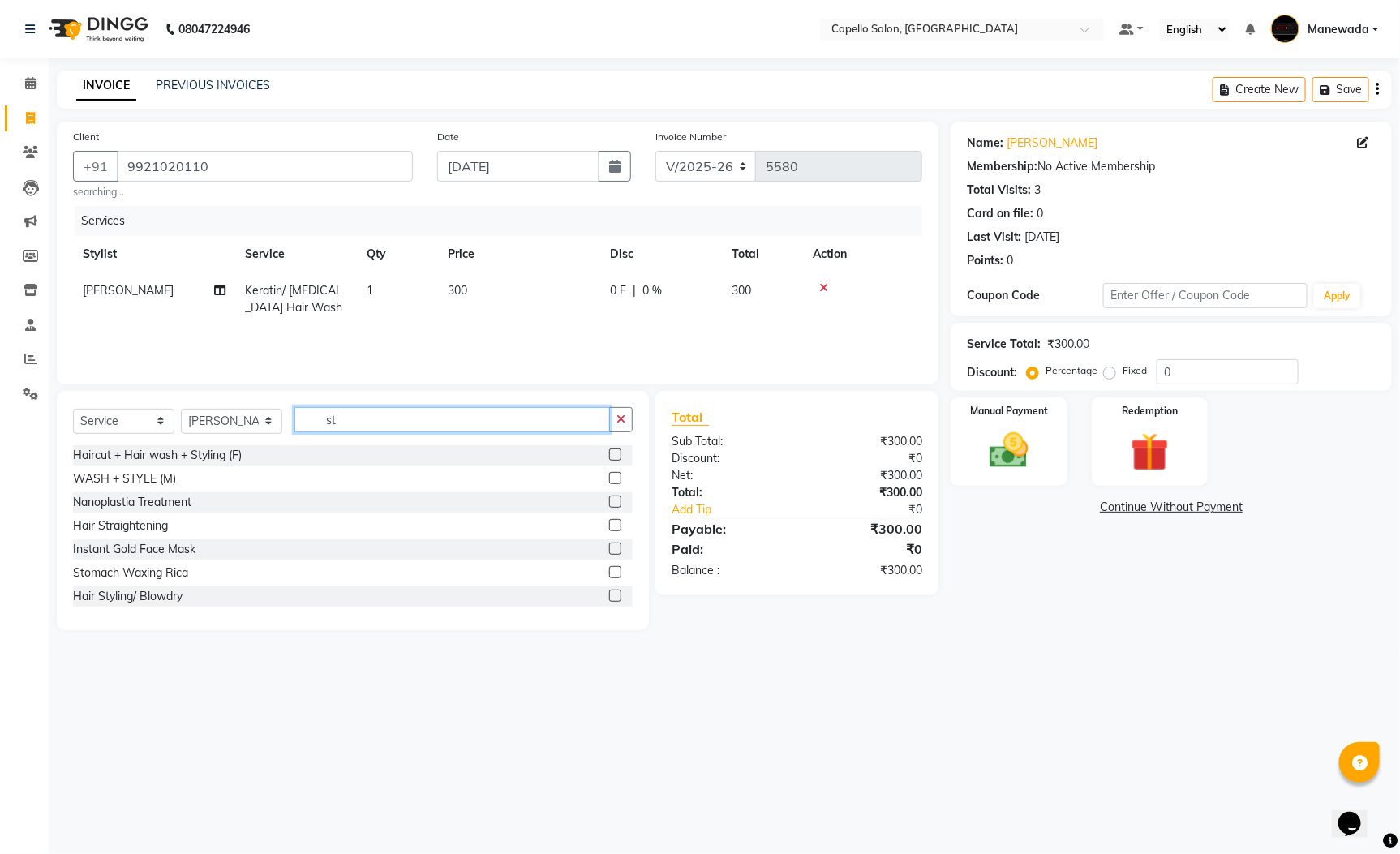
type input "st"
click at [609, 455] on label at bounding box center [615, 455] width 12 height 12
click at [609, 455] on input "checkbox" at bounding box center [614, 455] width 10 height 10
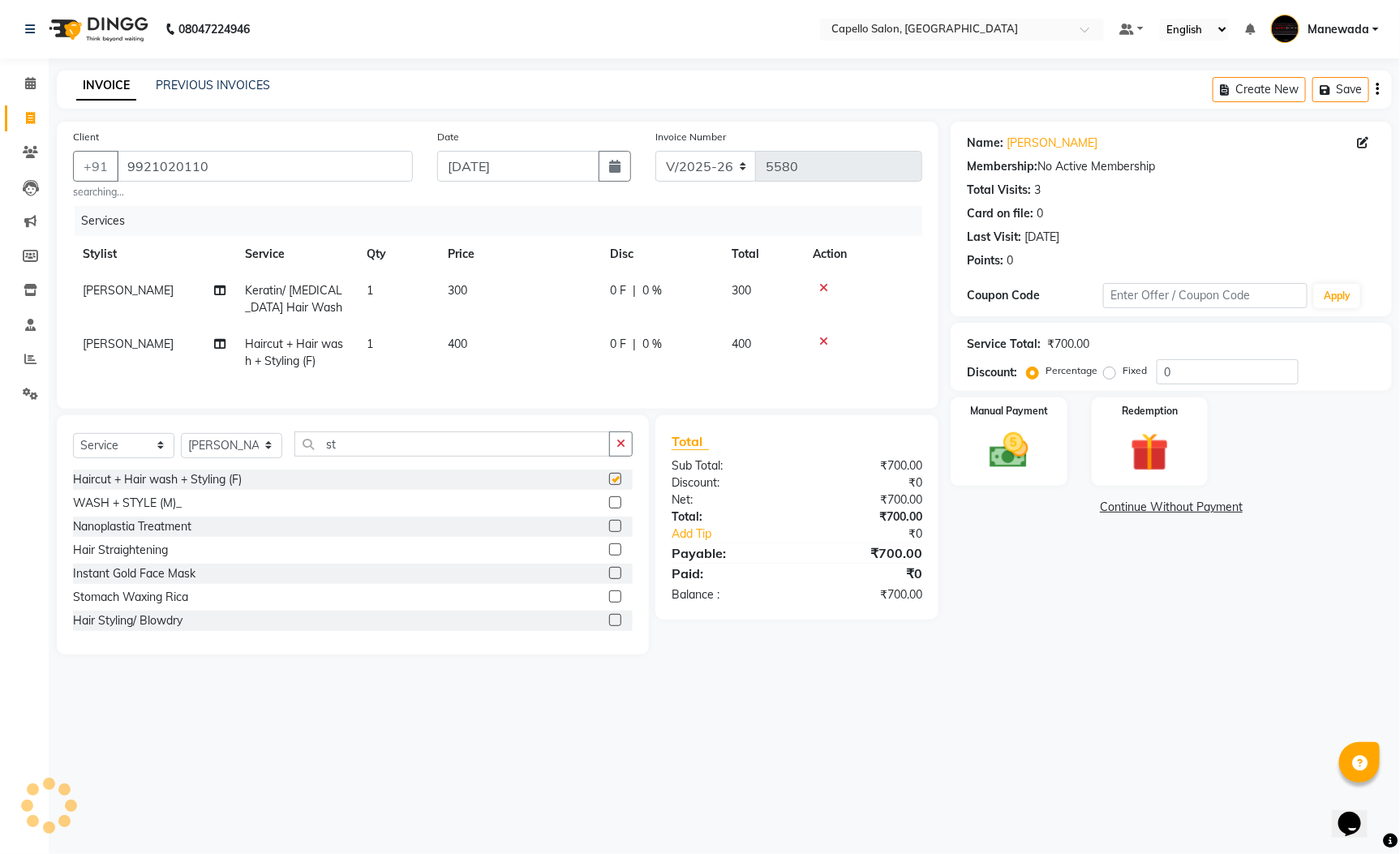
checkbox input "false"
click at [475, 332] on td "400" at bounding box center [518, 353] width 162 height 53
select select "67636"
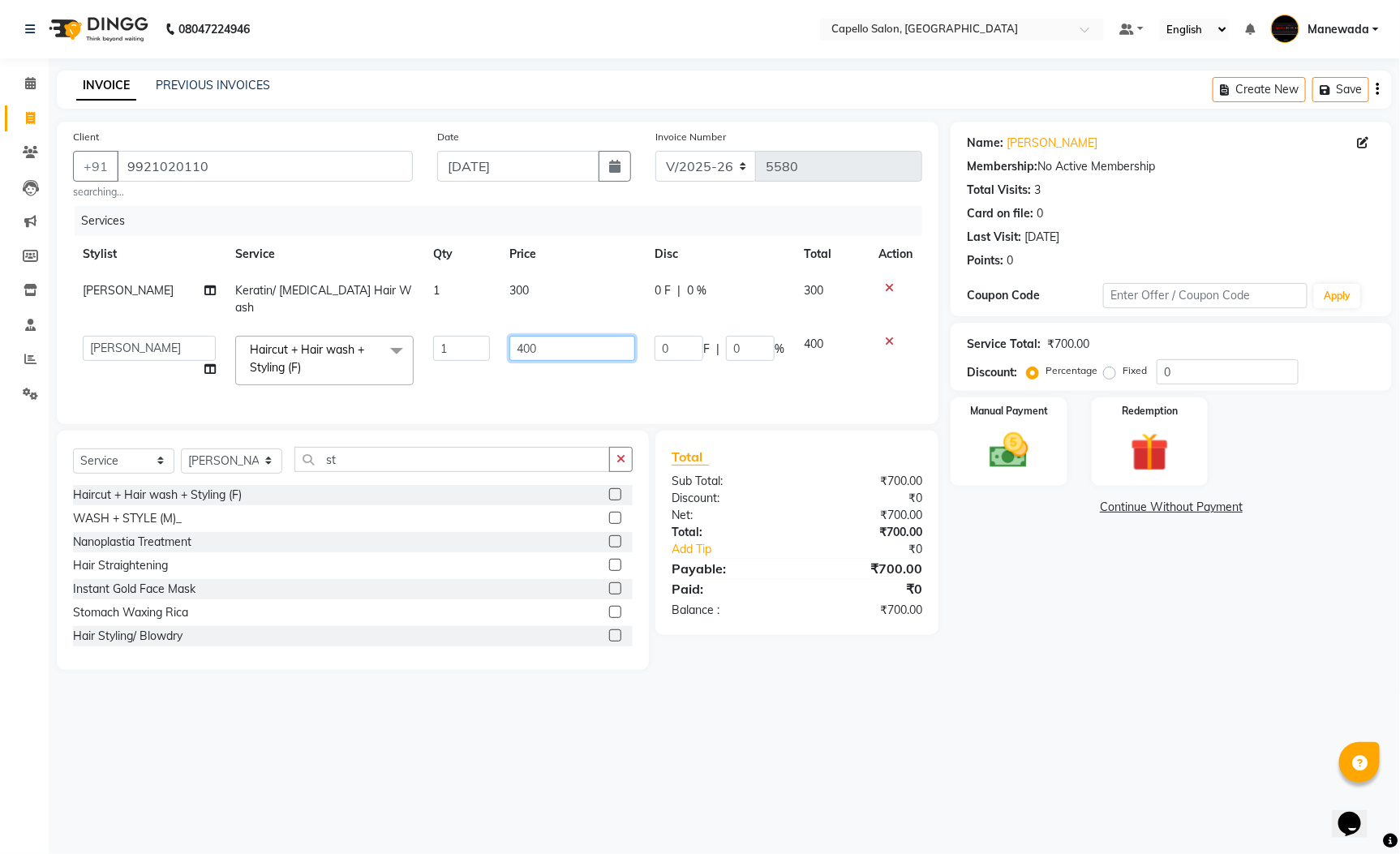
click at [562, 336] on input "400" at bounding box center [572, 348] width 125 height 25
type input "4"
type input "200"
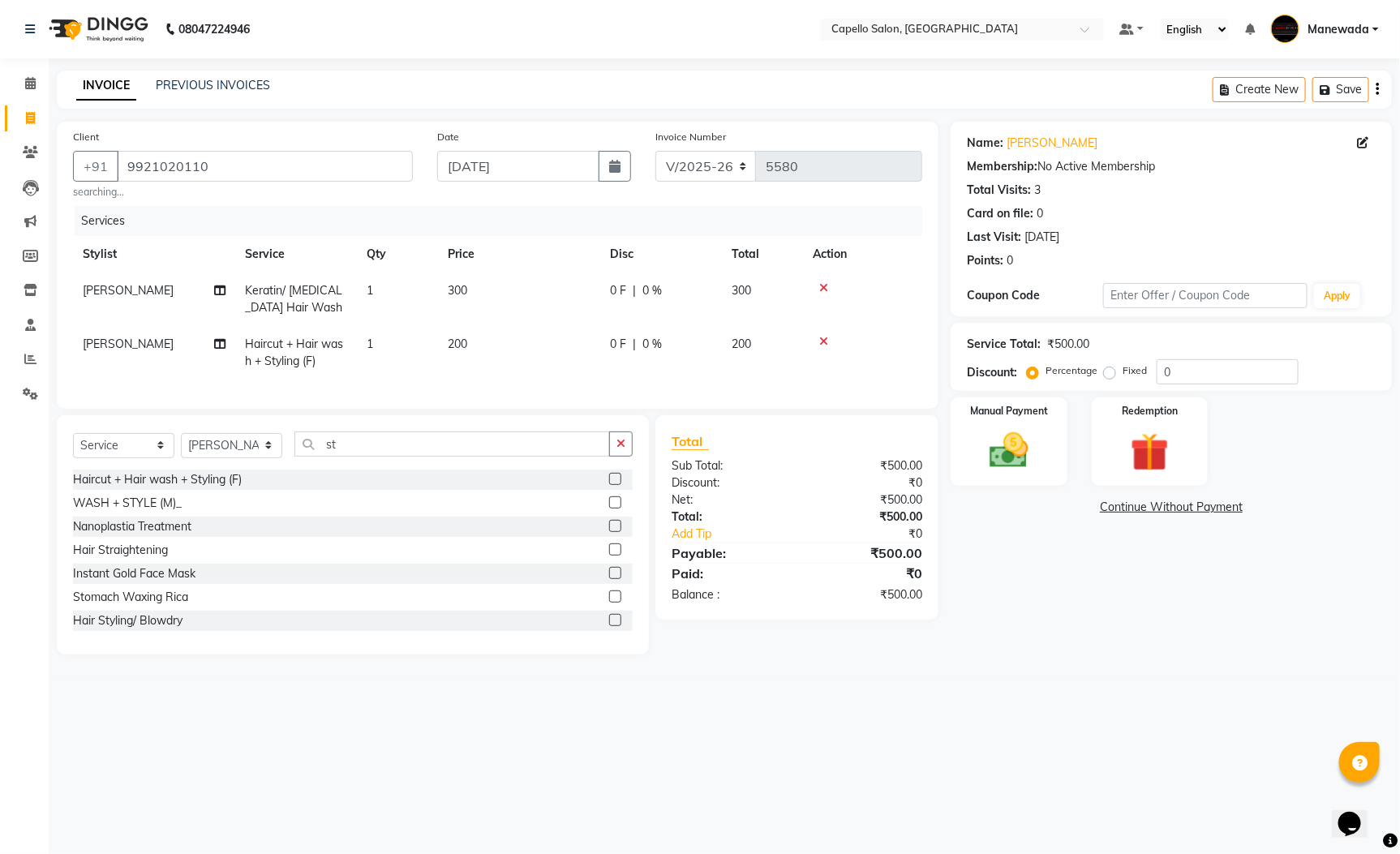
click at [1091, 734] on div "08047224946 Select Location × Capello Salon, Manewada Default Panel My Panel En…" at bounding box center [700, 427] width 1400 height 854
click at [253, 455] on select "Select Stylist Admin [PERSON_NAME] [PERSON_NAME] [PERSON_NAME] [PERSON_NAME] [P…" at bounding box center [232, 445] width 102 height 25
select select "66411"
click at [181, 452] on select "Select Stylist Admin [PERSON_NAME] [PERSON_NAME] [PERSON_NAME] [PERSON_NAME] [P…" at bounding box center [232, 445] width 102 height 25
click at [350, 456] on input "st" at bounding box center [452, 444] width 315 height 25
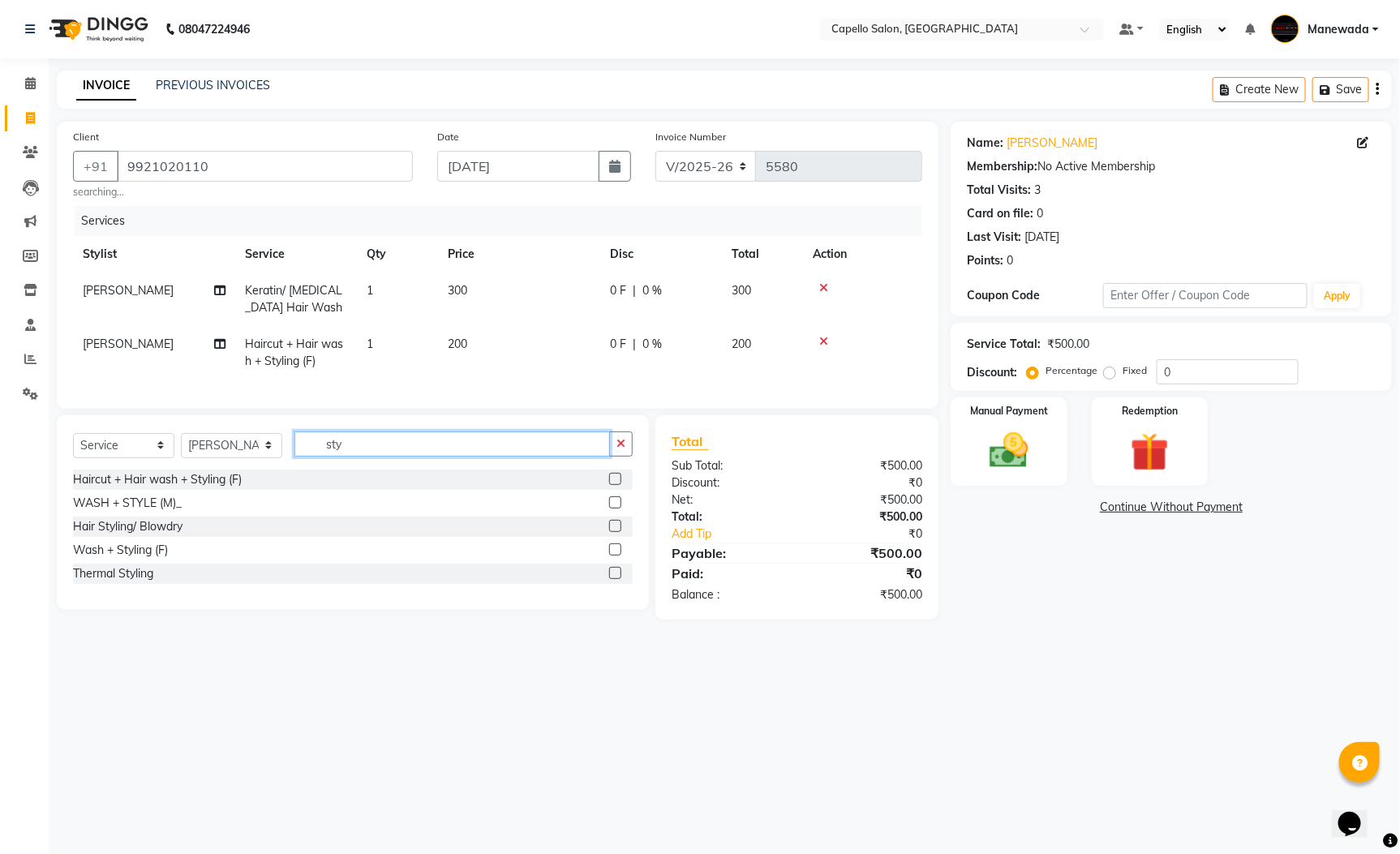
type input "sty"
click at [614, 485] on label at bounding box center [615, 478] width 12 height 12
click at [614, 485] on input "checkbox" at bounding box center [614, 479] width 10 height 10
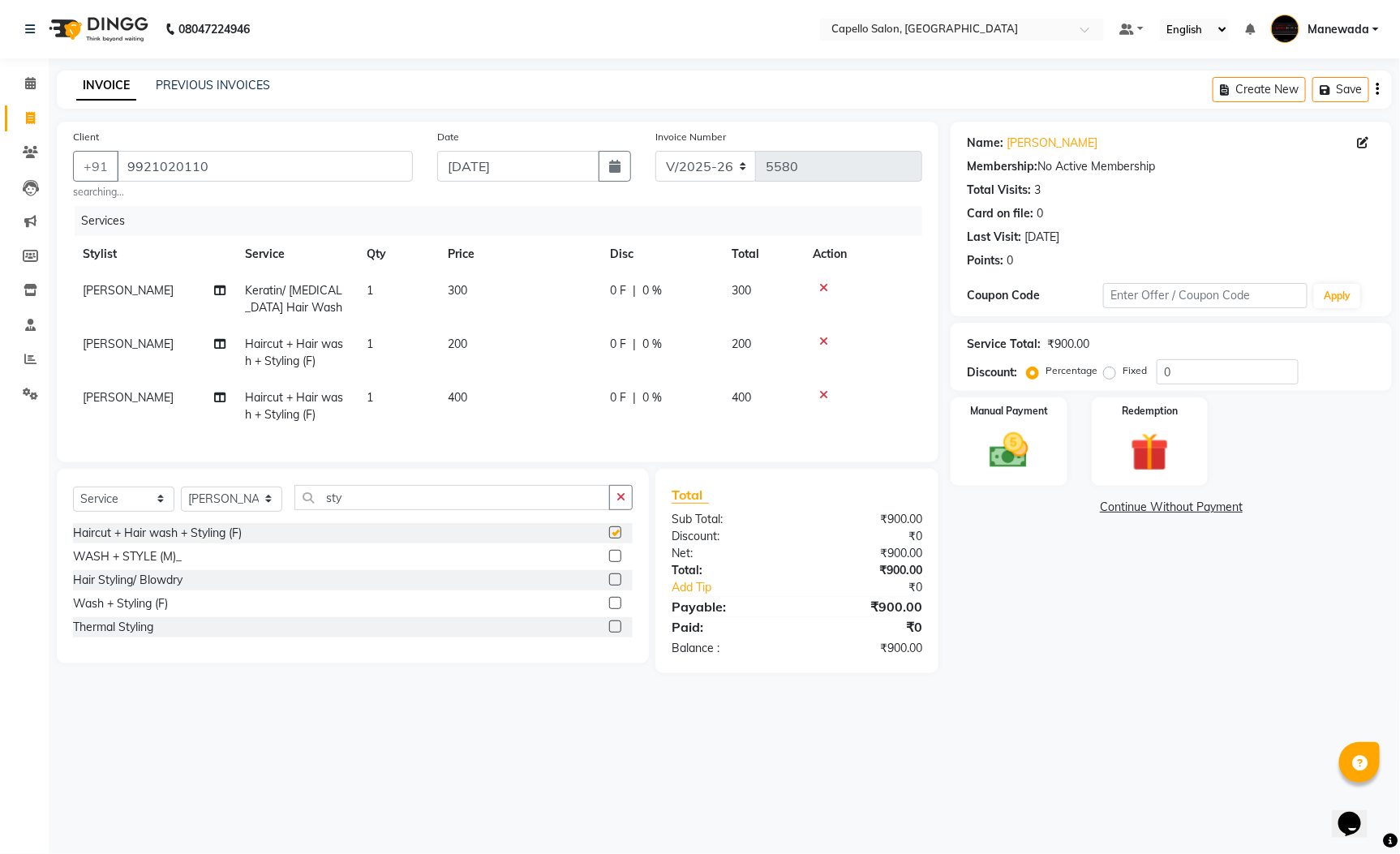
checkbox input "false"
click at [501, 387] on td "400" at bounding box center [518, 406] width 162 height 53
select select "66411"
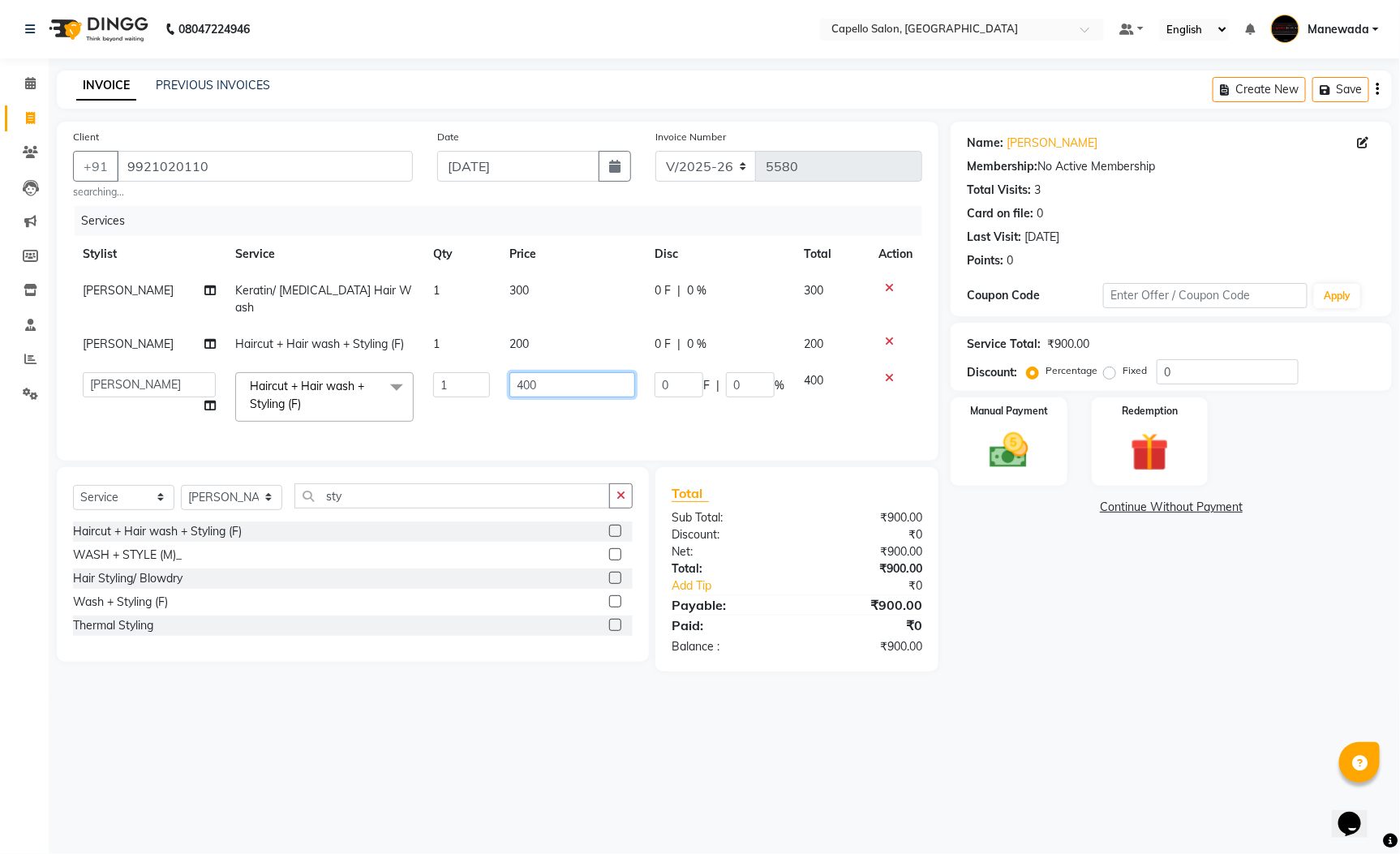
click at [550, 372] on input "400" at bounding box center [572, 384] width 125 height 25
type input "4"
type input "200"
click at [392, 689] on main "INVOICE PREVIOUS INVOICES Create New Save Client [PHONE_NUMBER] searching... Da…" at bounding box center [724, 382] width 1352 height 625
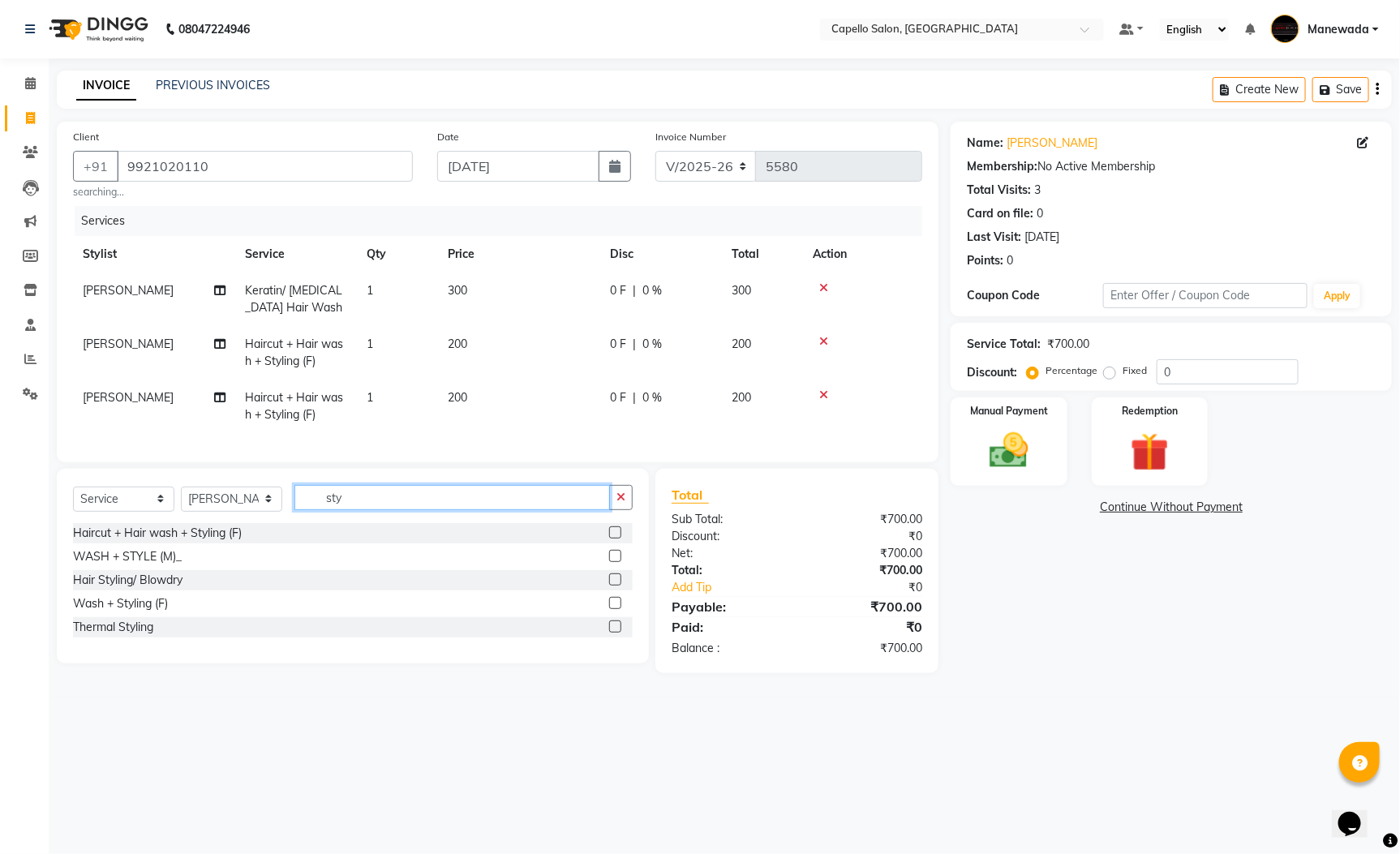
click at [392, 511] on input "sty" at bounding box center [452, 497] width 315 height 25
type input "s"
type input "kera"
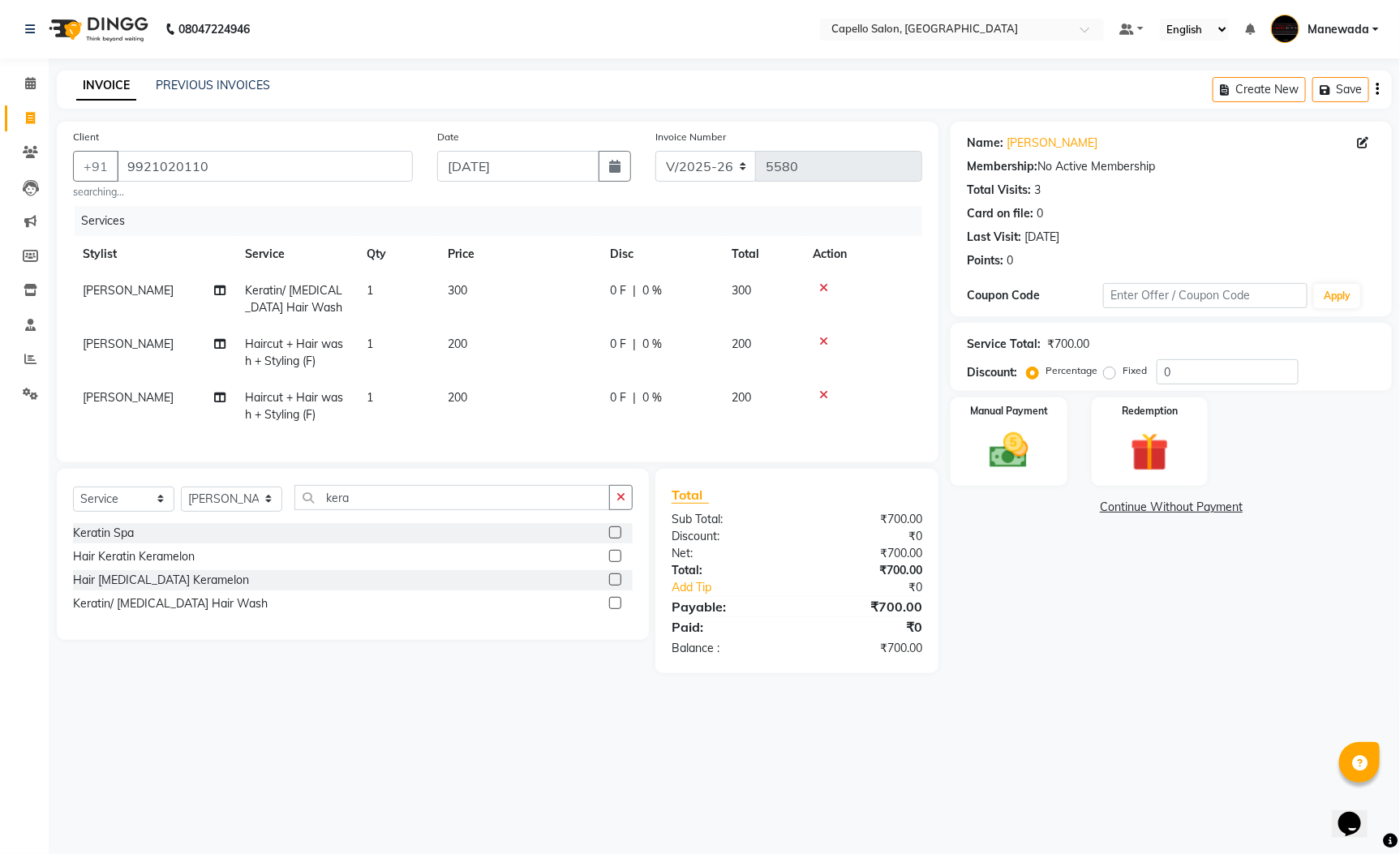
click at [611, 609] on label at bounding box center [615, 603] width 12 height 12
click at [611, 609] on input "checkbox" at bounding box center [614, 603] width 10 height 10
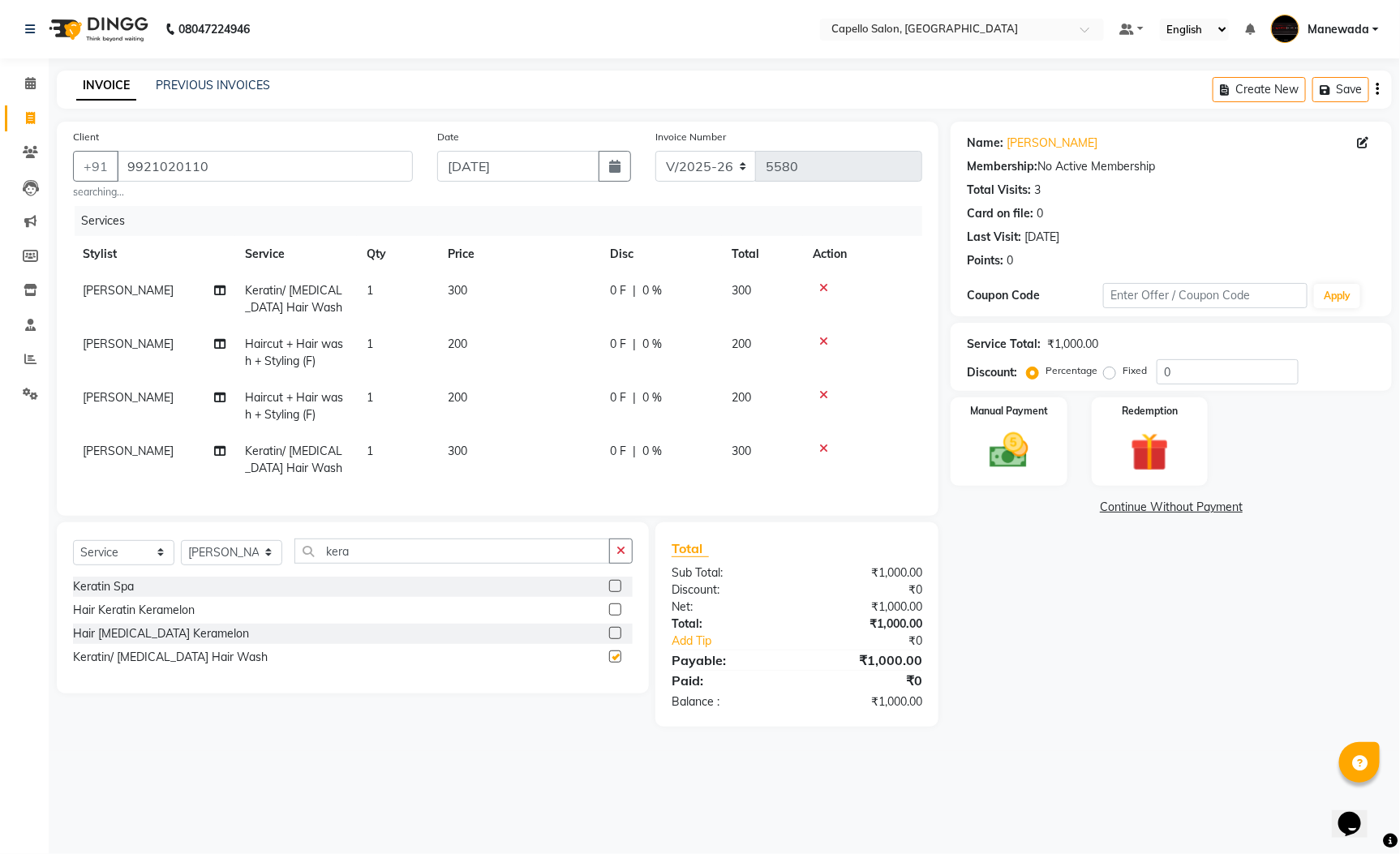
checkbox input "false"
click at [1005, 457] on img at bounding box center [1009, 450] width 65 height 46
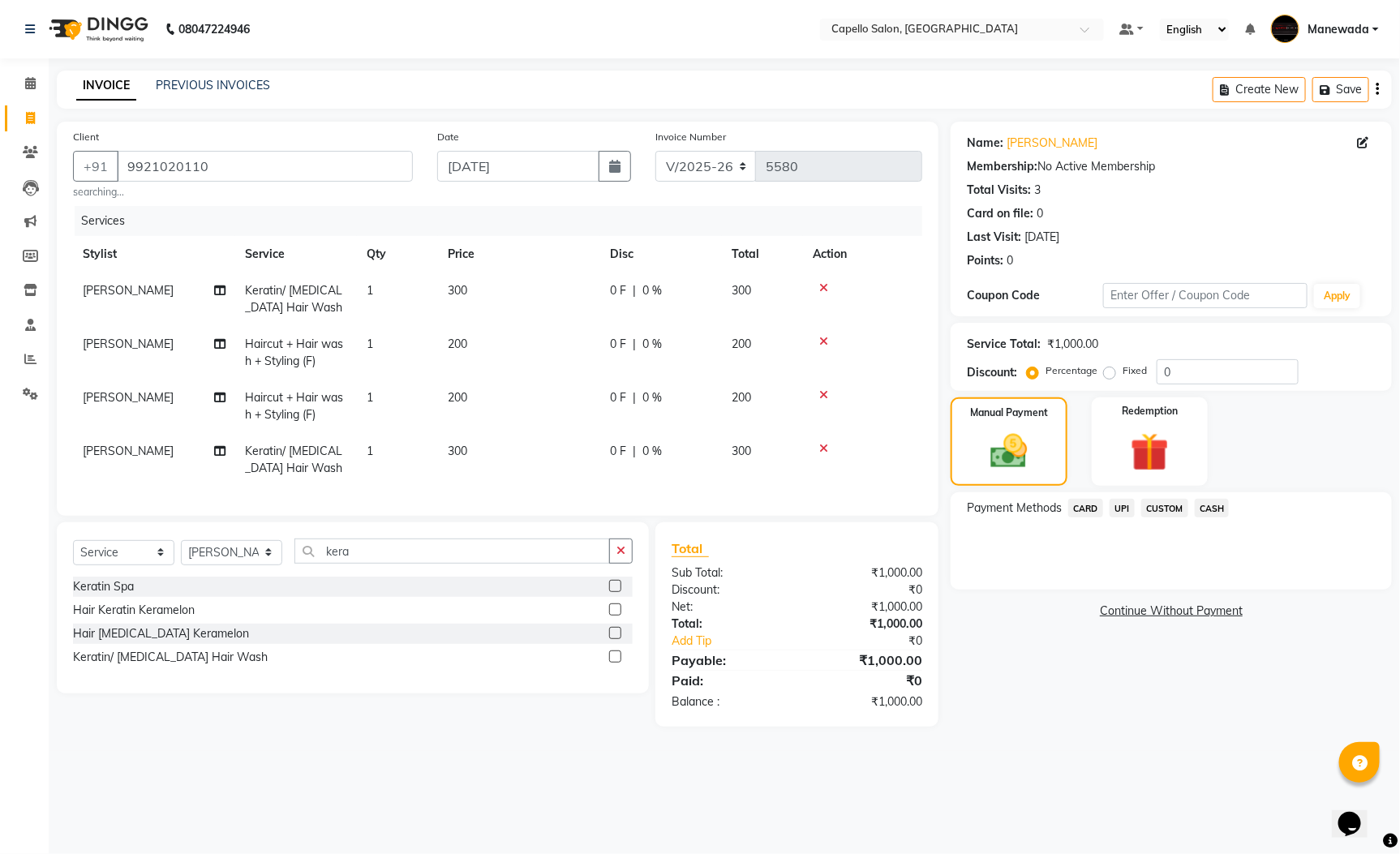
click at [1124, 509] on span "UPI" at bounding box center [1122, 509] width 25 height 19
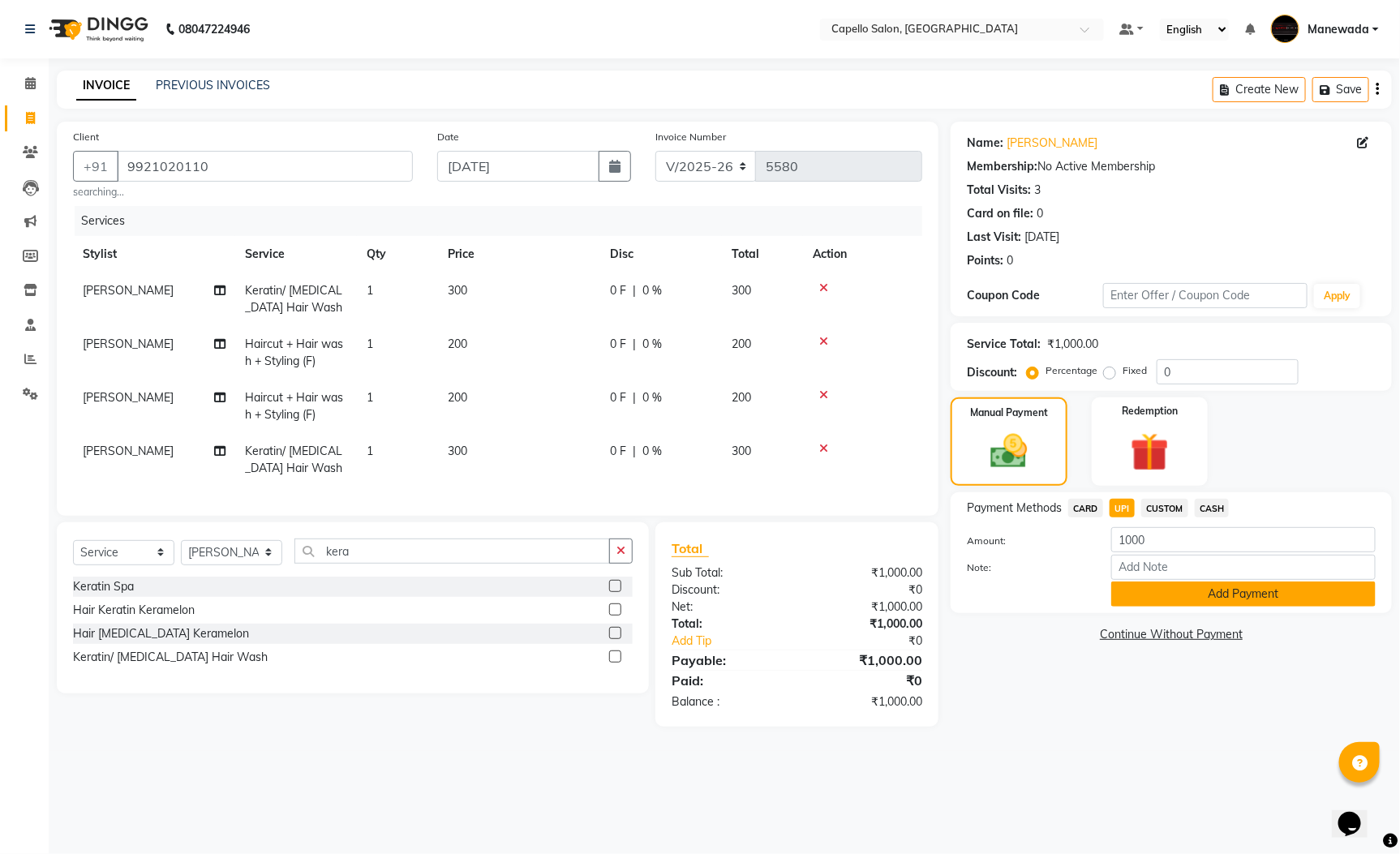
click at [1151, 594] on button "Add Payment" at bounding box center [1243, 594] width 265 height 25
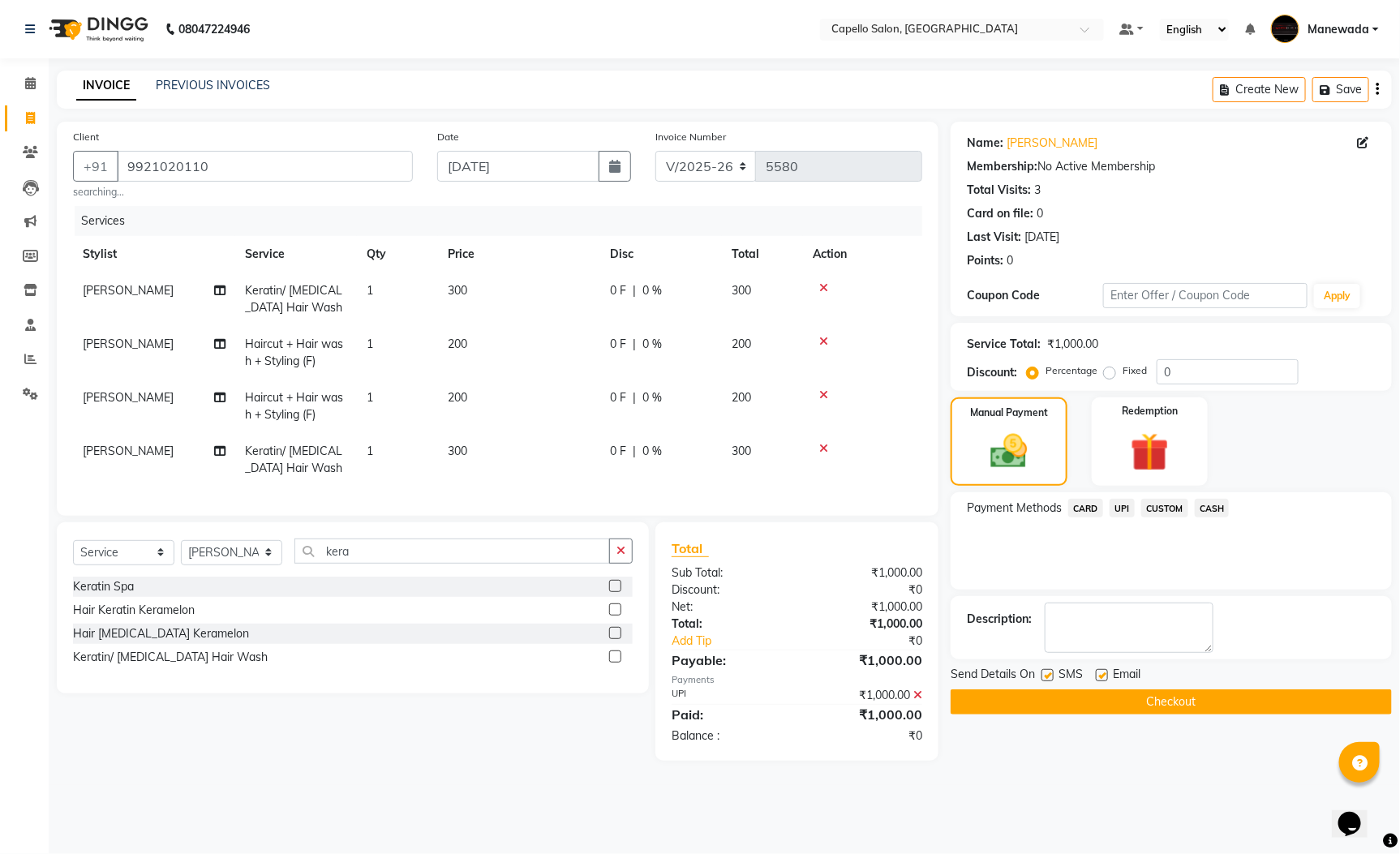
click at [1167, 696] on button "Checkout" at bounding box center [1171, 701] width 441 height 25
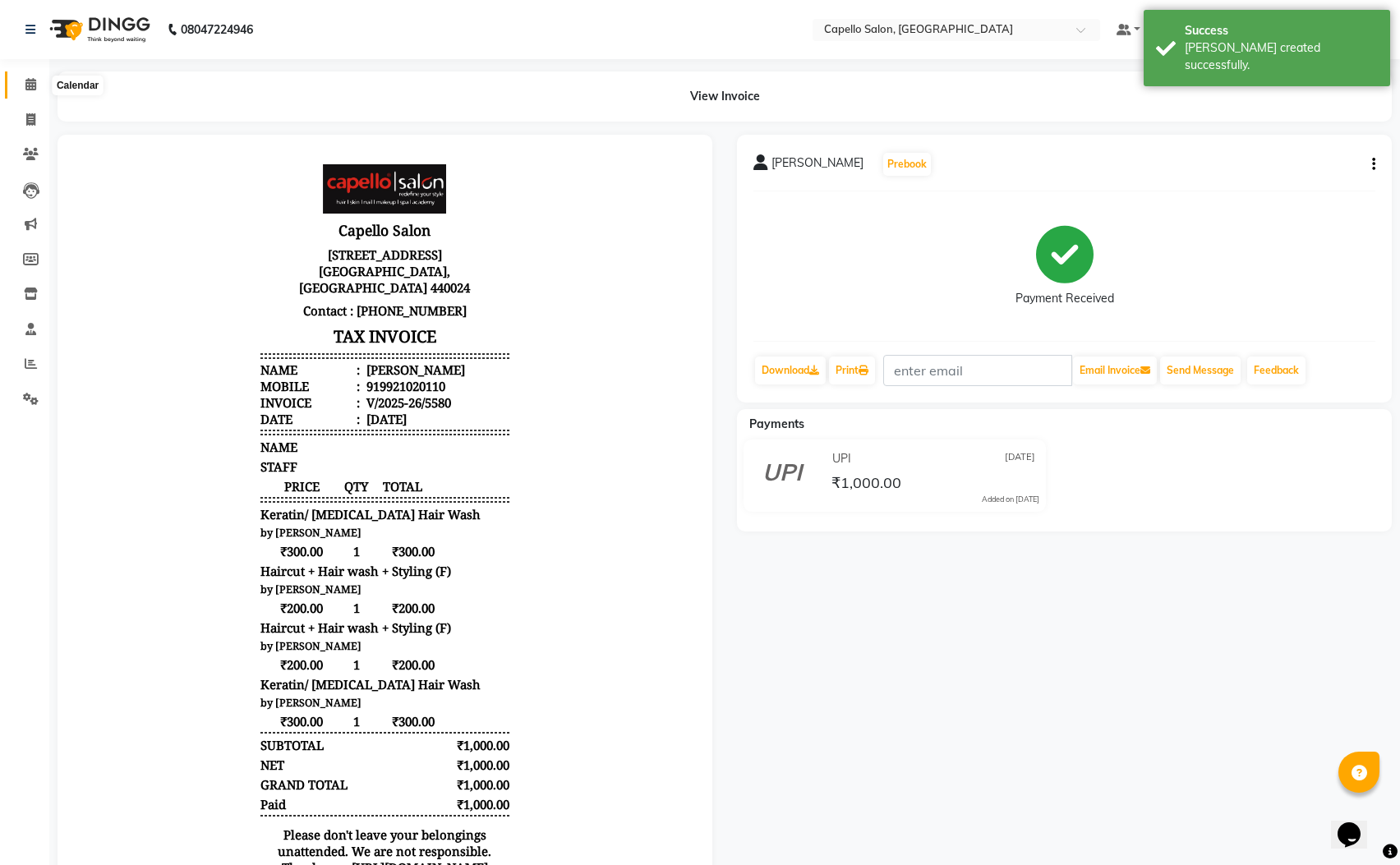
click at [22, 82] on span at bounding box center [31, 86] width 29 height 19
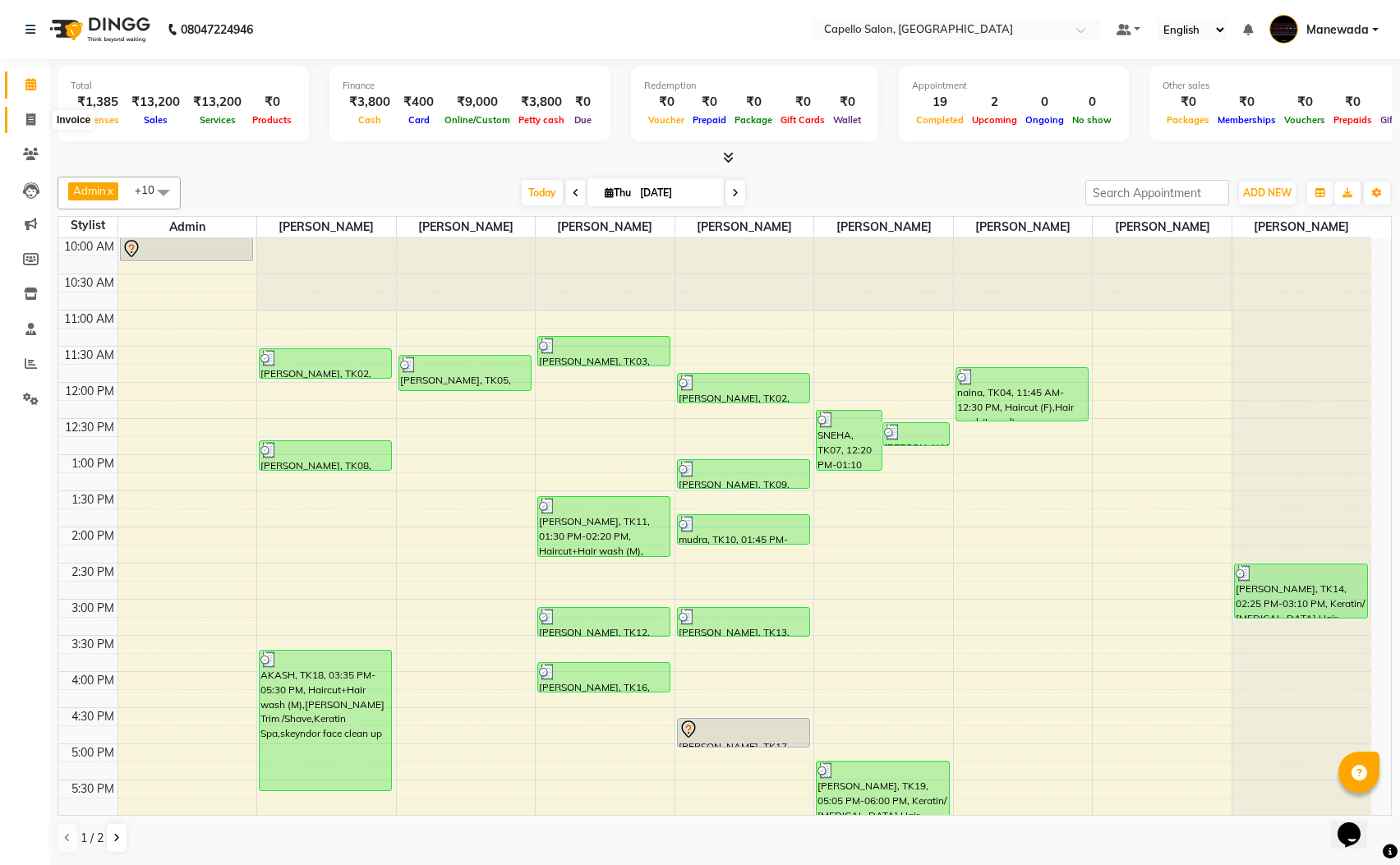
click at [35, 111] on span at bounding box center [31, 120] width 29 height 19
select select "service"
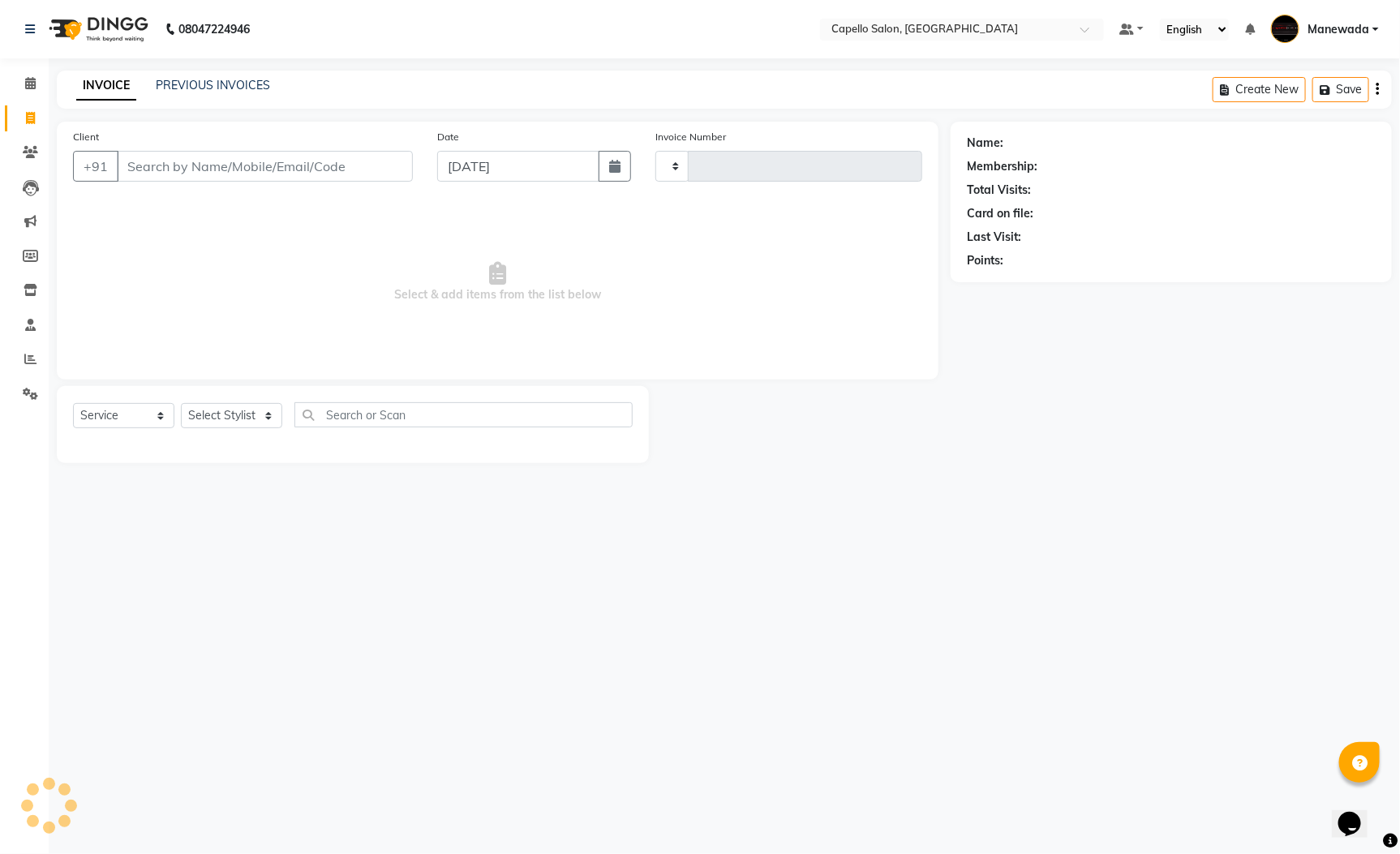
type input "5581"
select select "3476"
click at [199, 161] on input "Client" at bounding box center [265, 166] width 296 height 30
type input "9370934682"
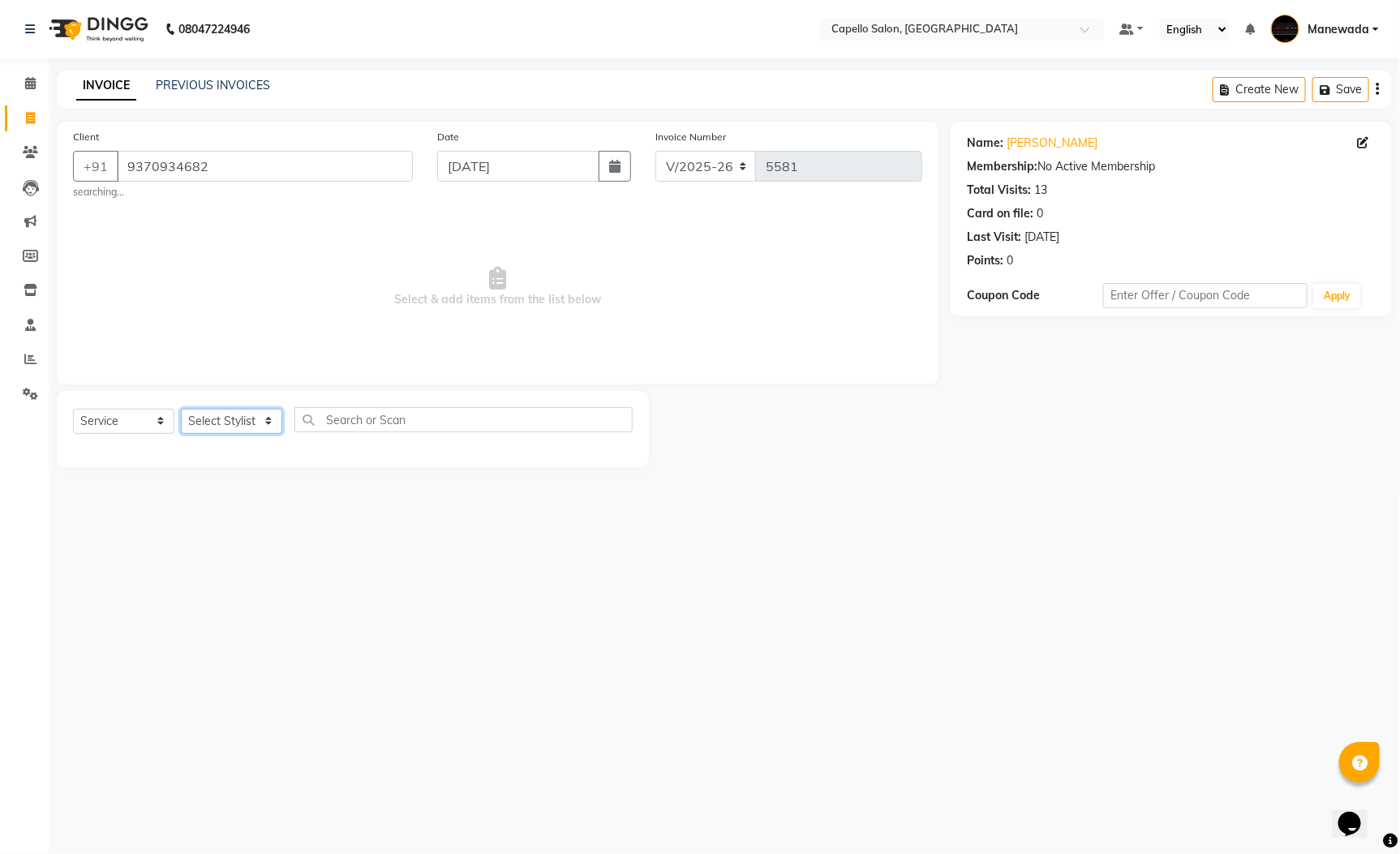
click at [263, 412] on select "Select Stylist Admin [PERSON_NAME] [PERSON_NAME] [PERSON_NAME] [PERSON_NAME] [P…" at bounding box center [232, 421] width 102 height 25
select select "46094"
click at [181, 410] on select "Select Stylist Admin [PERSON_NAME] [PERSON_NAME] [PERSON_NAME] [PERSON_NAME] [P…" at bounding box center [232, 421] width 102 height 25
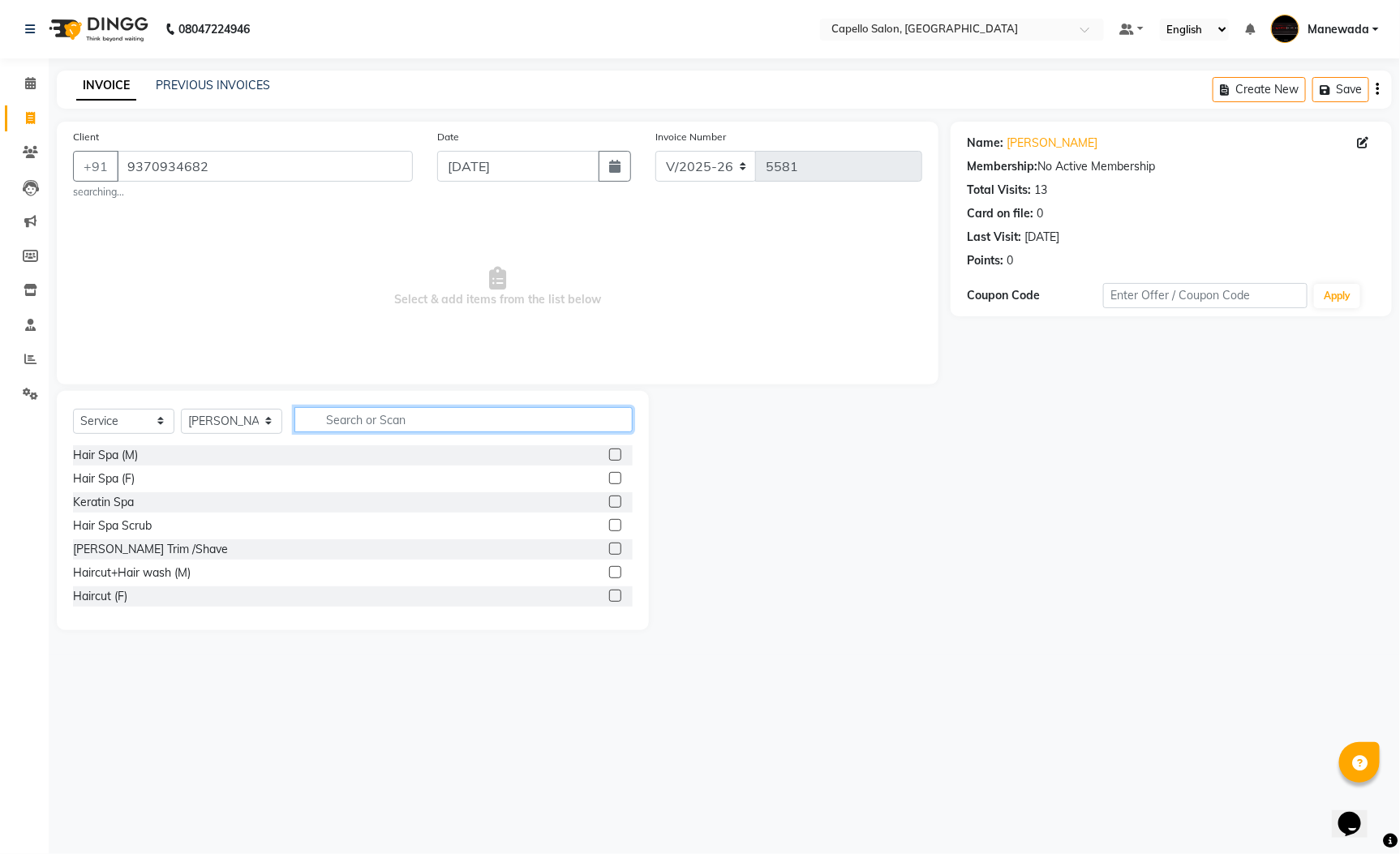
click at [401, 411] on input "text" at bounding box center [463, 419] width 338 height 25
type input "cut"
click at [609, 454] on label at bounding box center [615, 455] width 12 height 12
click at [609, 454] on input "checkbox" at bounding box center [614, 455] width 10 height 10
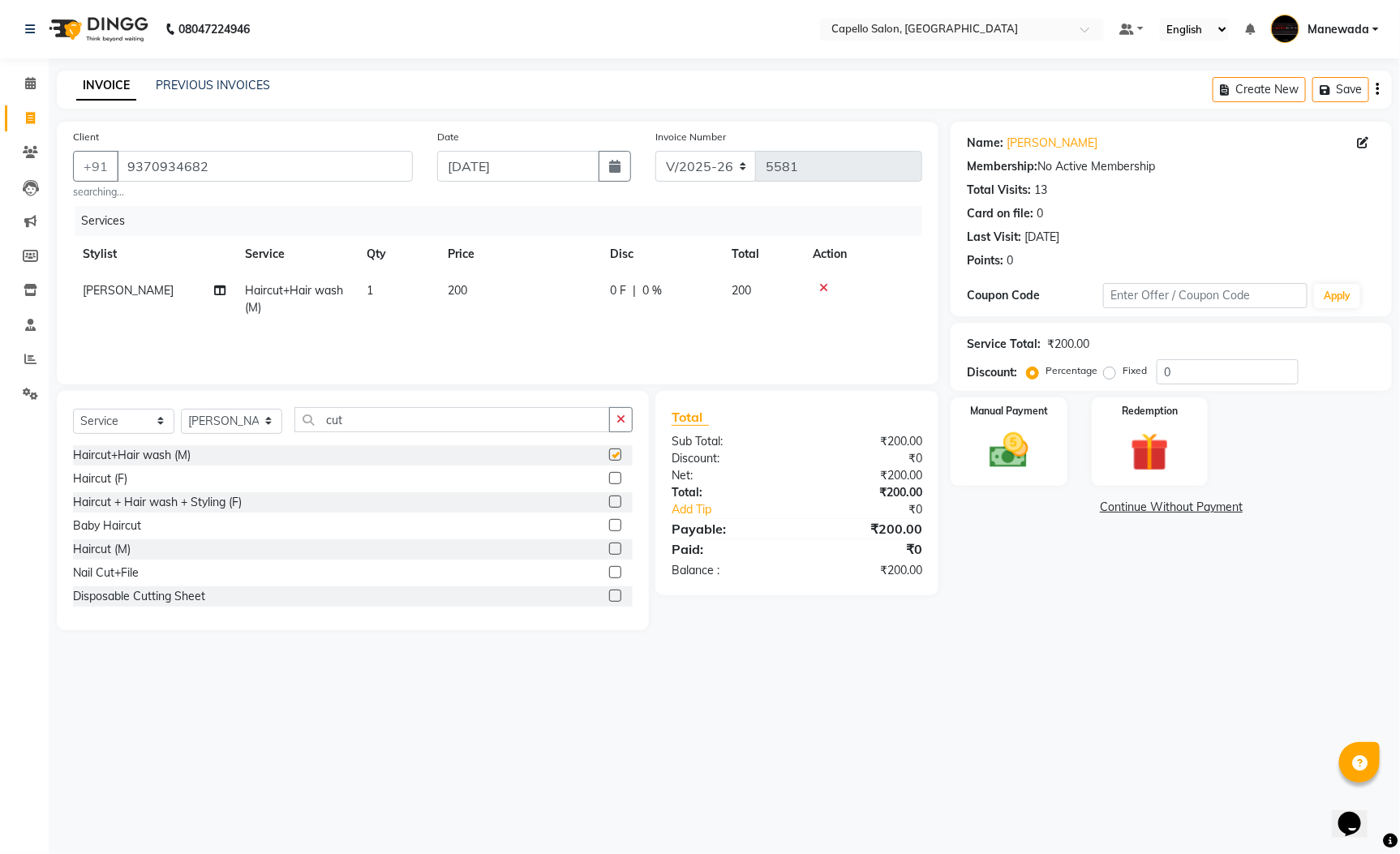
checkbox input "false"
click at [1000, 443] on img at bounding box center [1009, 450] width 65 height 46
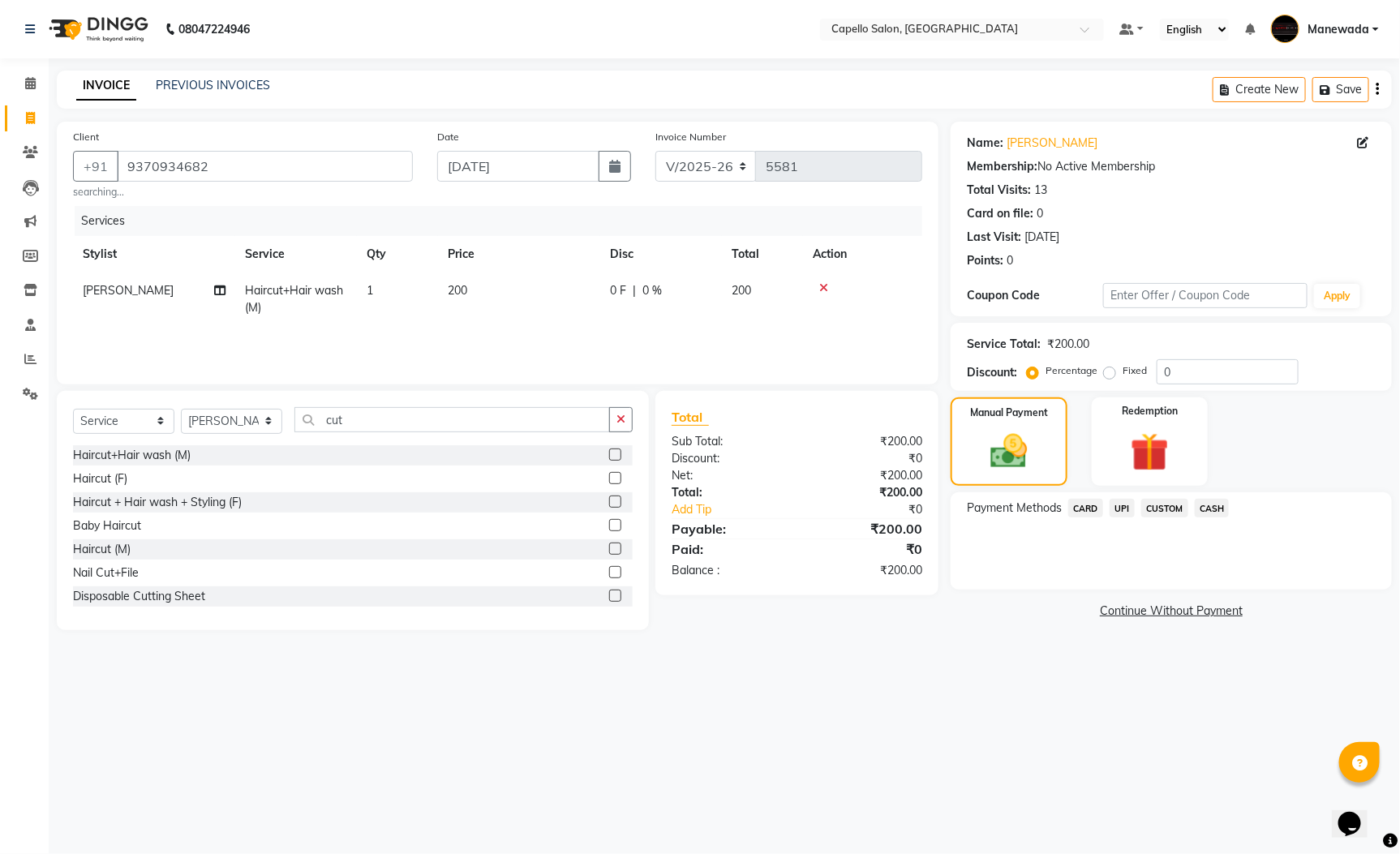
click at [1214, 506] on span "CASH" at bounding box center [1212, 509] width 35 height 19
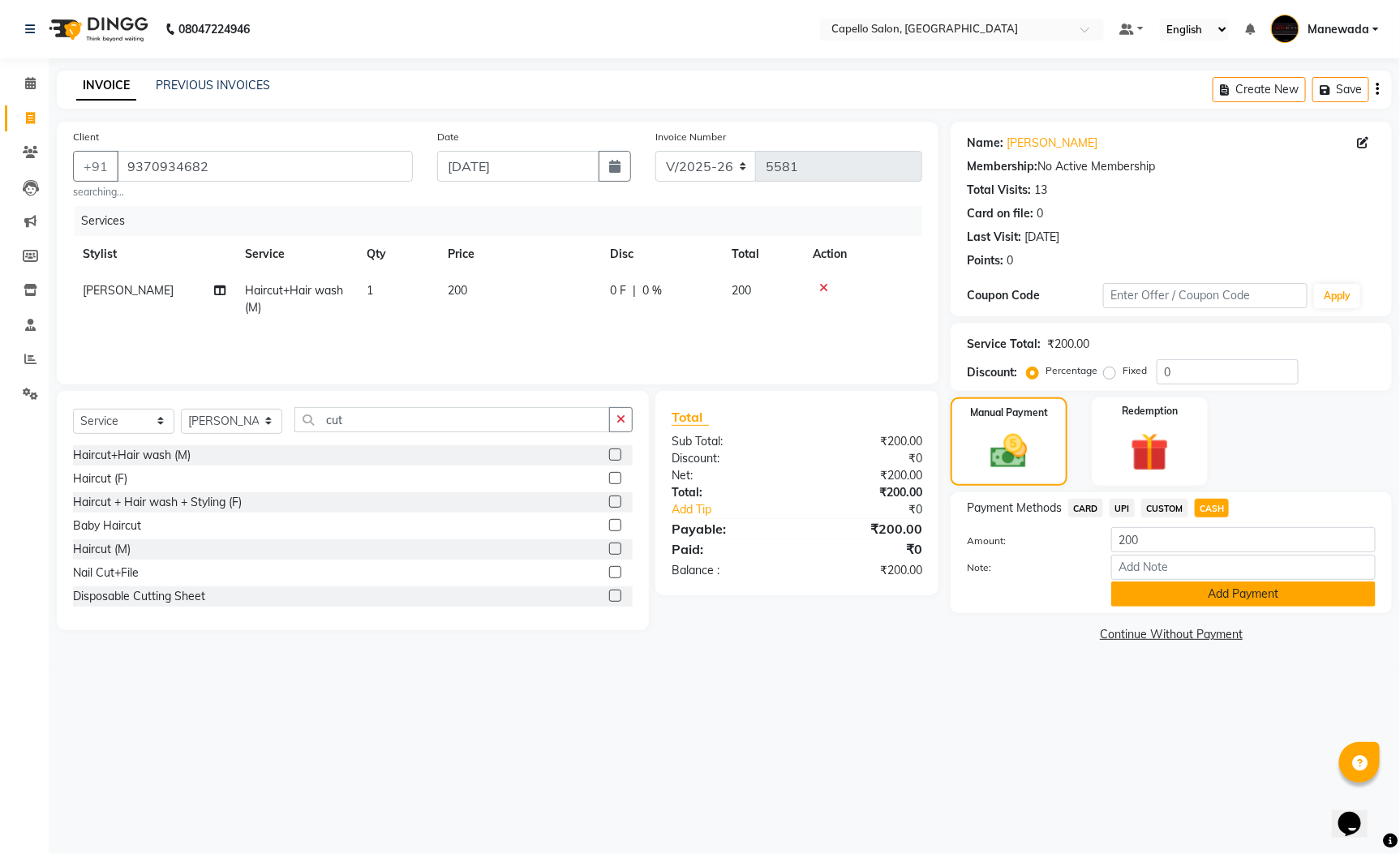
click at [1214, 597] on button "Add Payment" at bounding box center [1243, 594] width 265 height 25
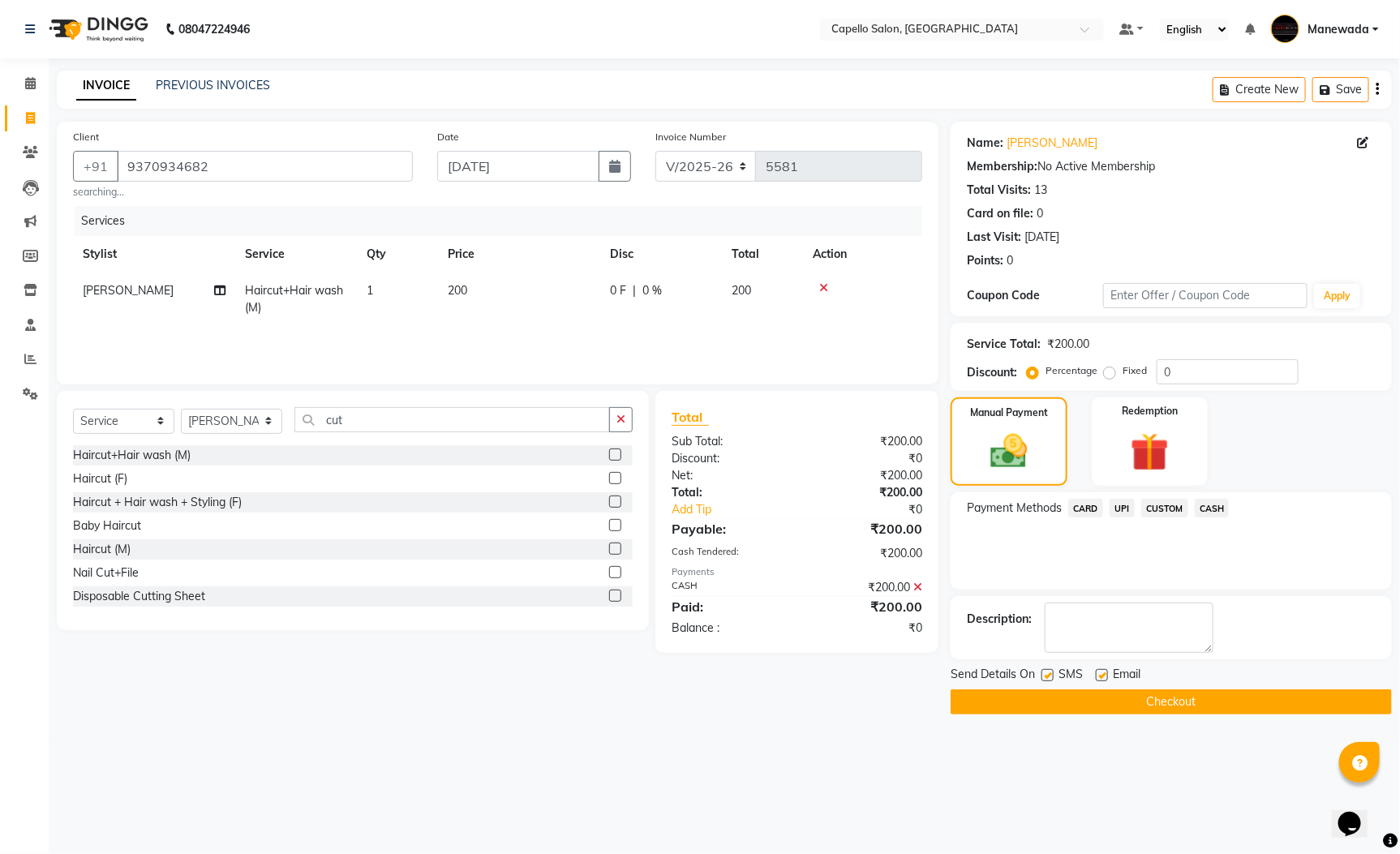
click at [1215, 699] on button "Checkout" at bounding box center [1171, 701] width 441 height 25
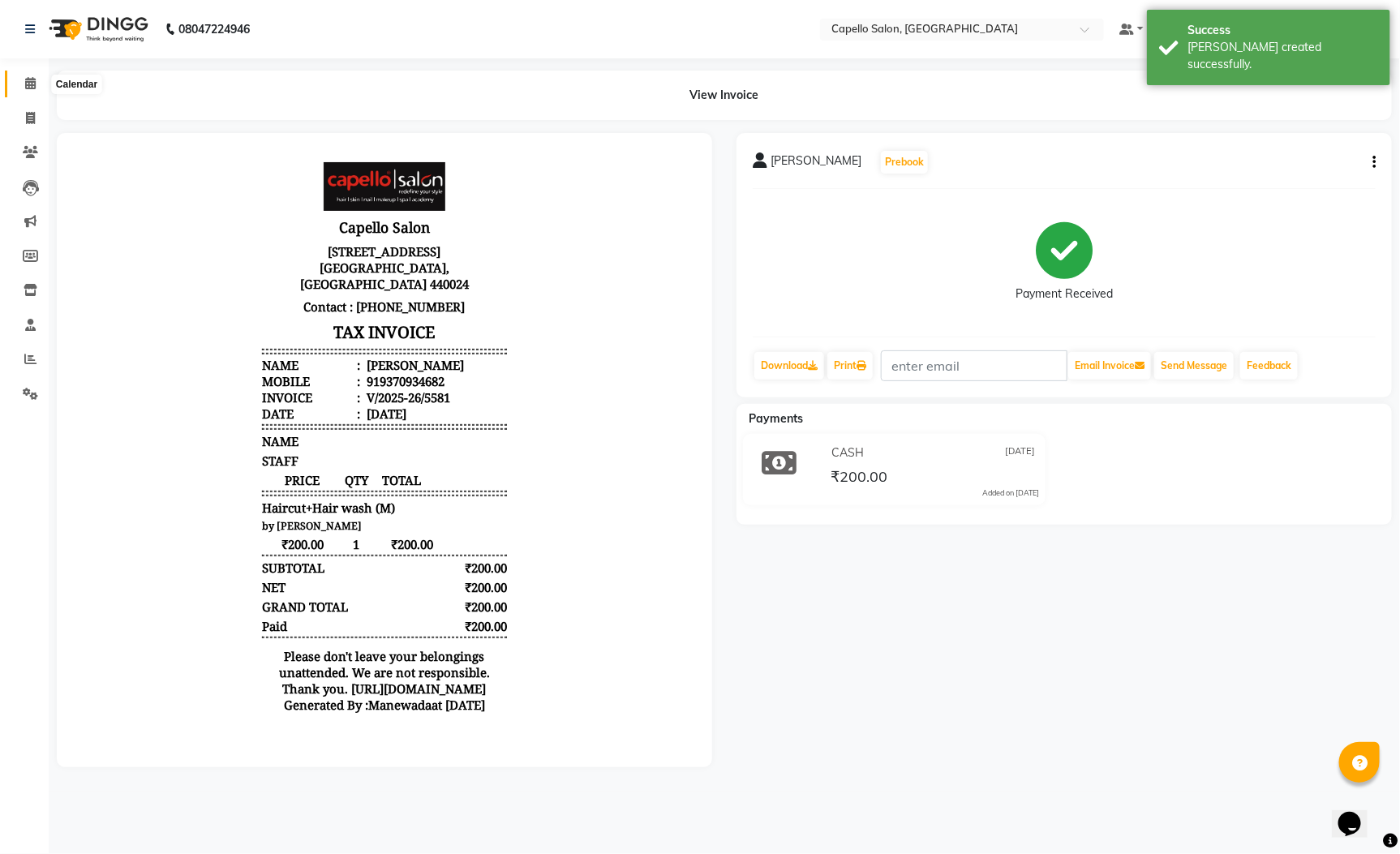
click at [31, 79] on icon at bounding box center [29, 83] width 10 height 12
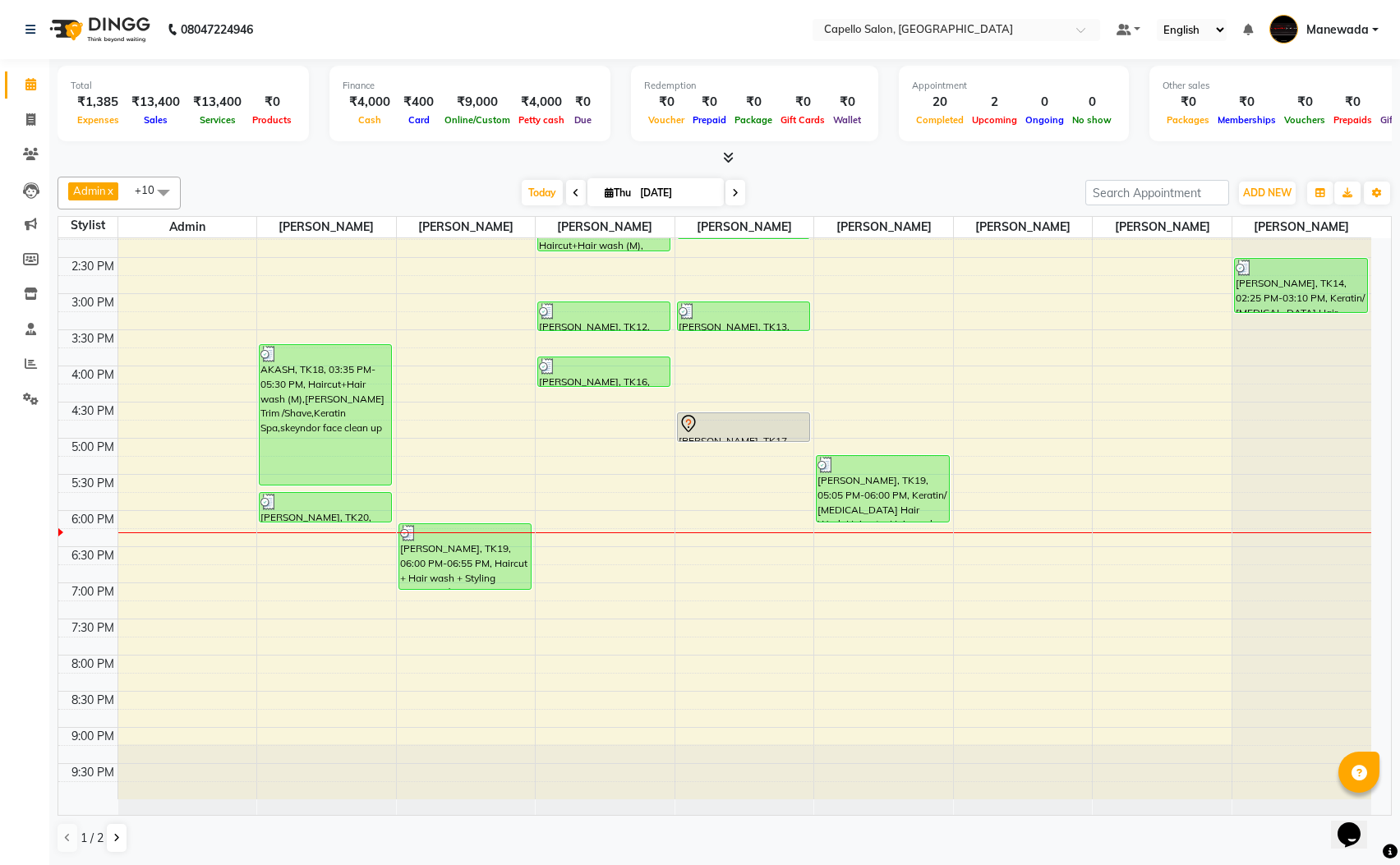
scroll to position [309, 0]
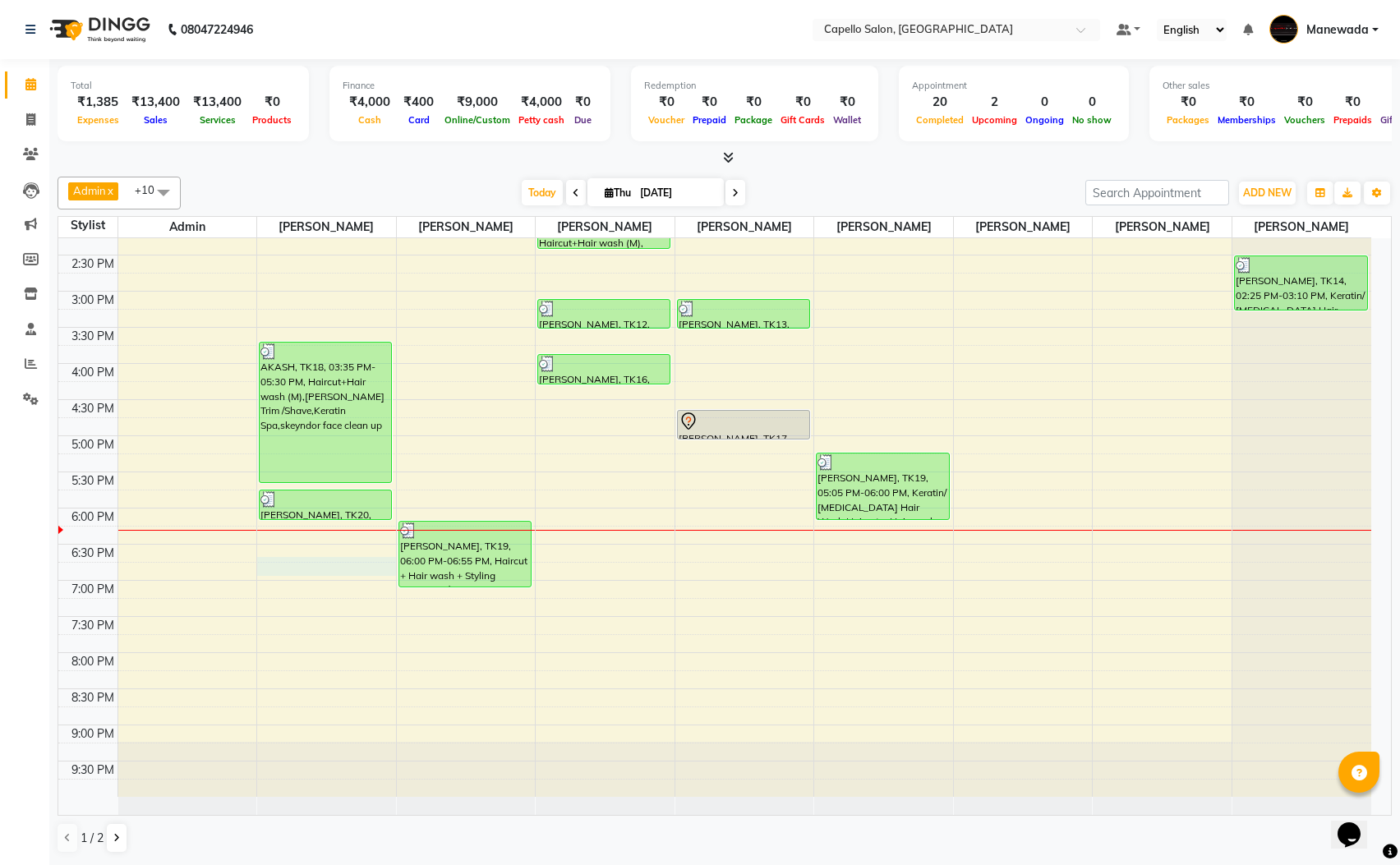
click at [297, 572] on div "10:00 AM 10:30 AM 11:00 AM 11:30 AM 12:00 PM 12:30 PM 1:00 PM 1:30 PM 2:00 PM 2…" at bounding box center [715, 363] width 1313 height 867
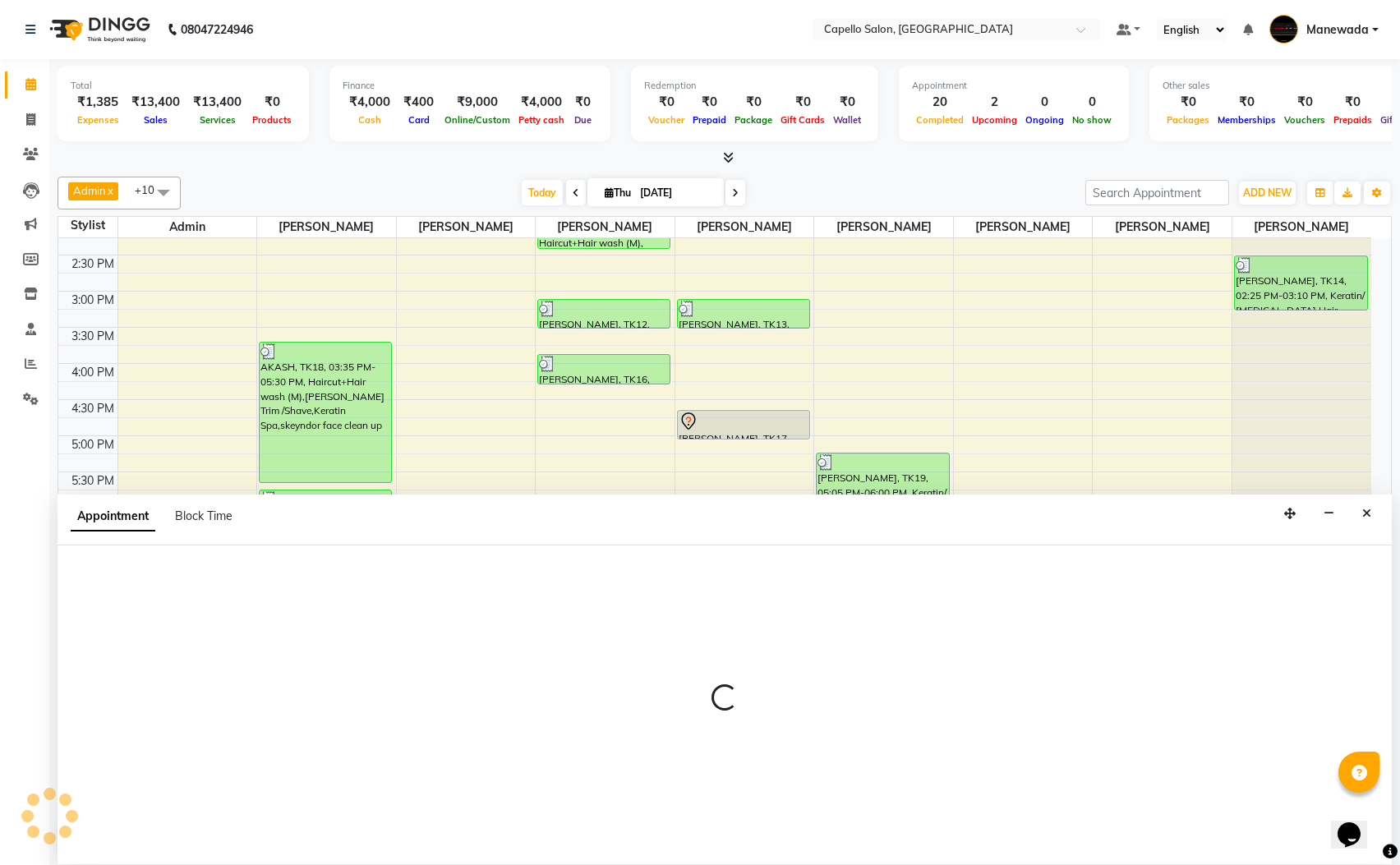
scroll to position [1, 0]
select select "46094"
select select "1110"
select select "tentative"
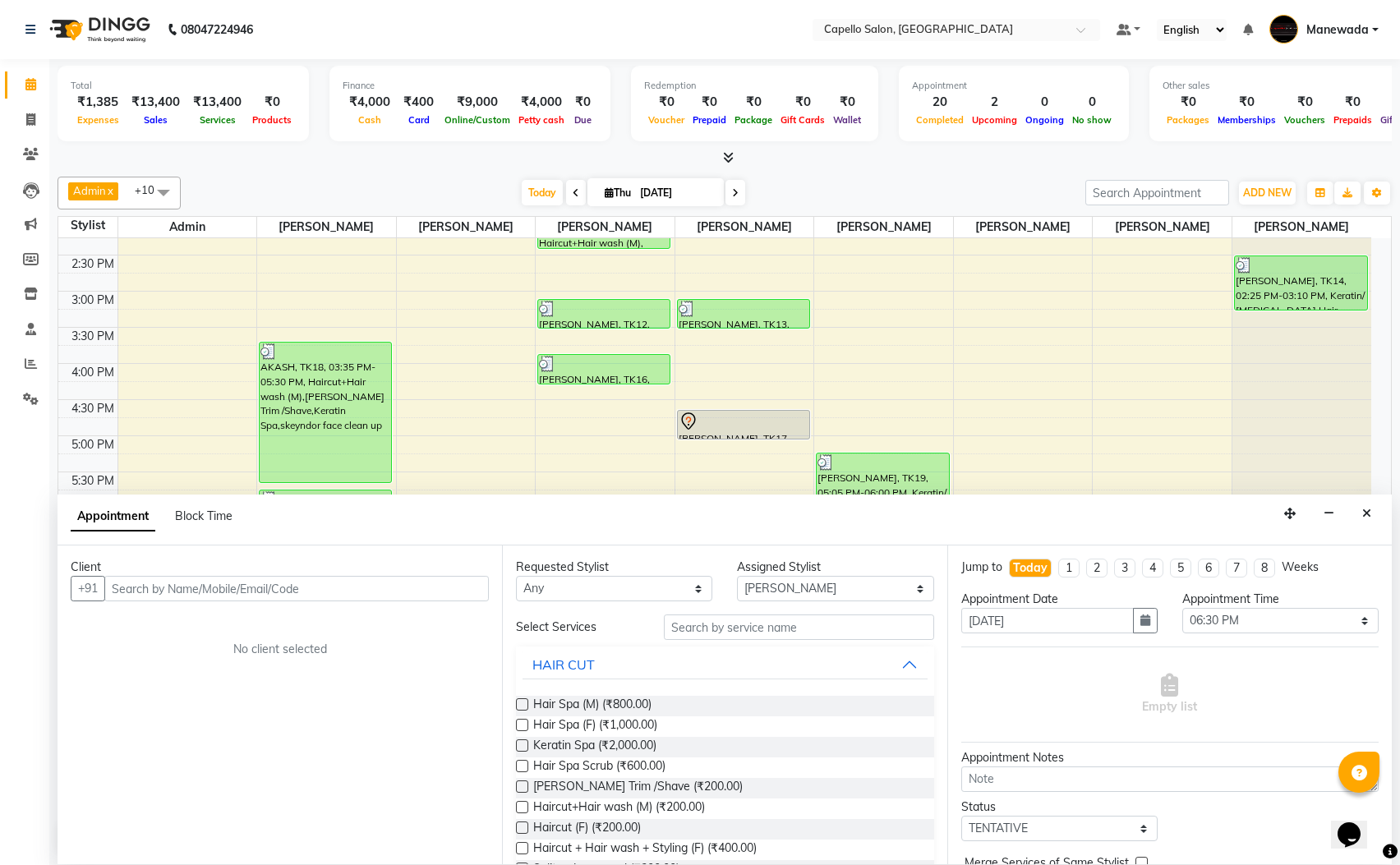
click at [263, 576] on input "text" at bounding box center [297, 588] width 385 height 25
click at [249, 580] on input "text" at bounding box center [297, 588] width 385 height 25
click at [237, 587] on input "text" at bounding box center [297, 588] width 385 height 25
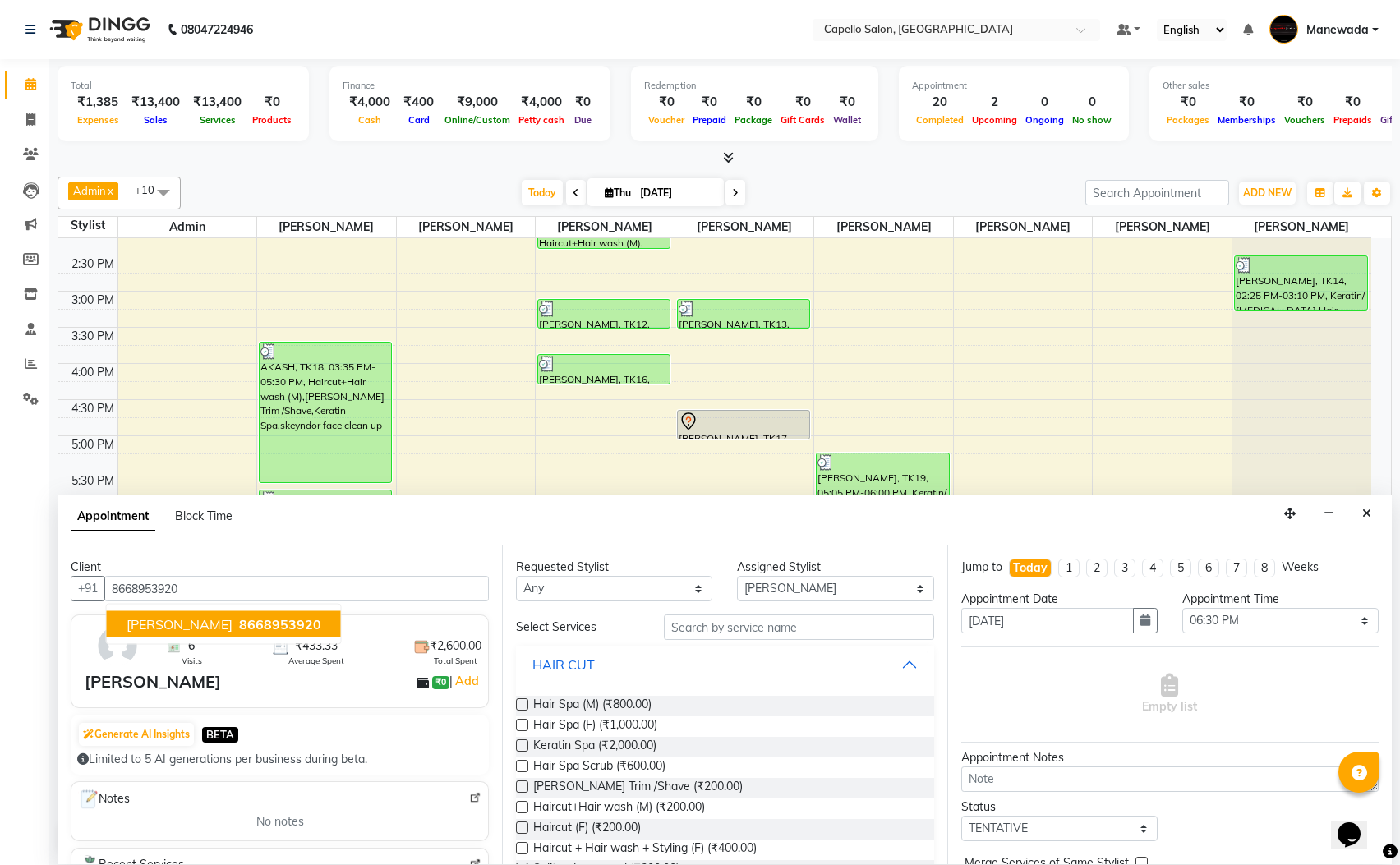
type input "8668953920"
click at [731, 629] on input "text" at bounding box center [798, 627] width 270 height 25
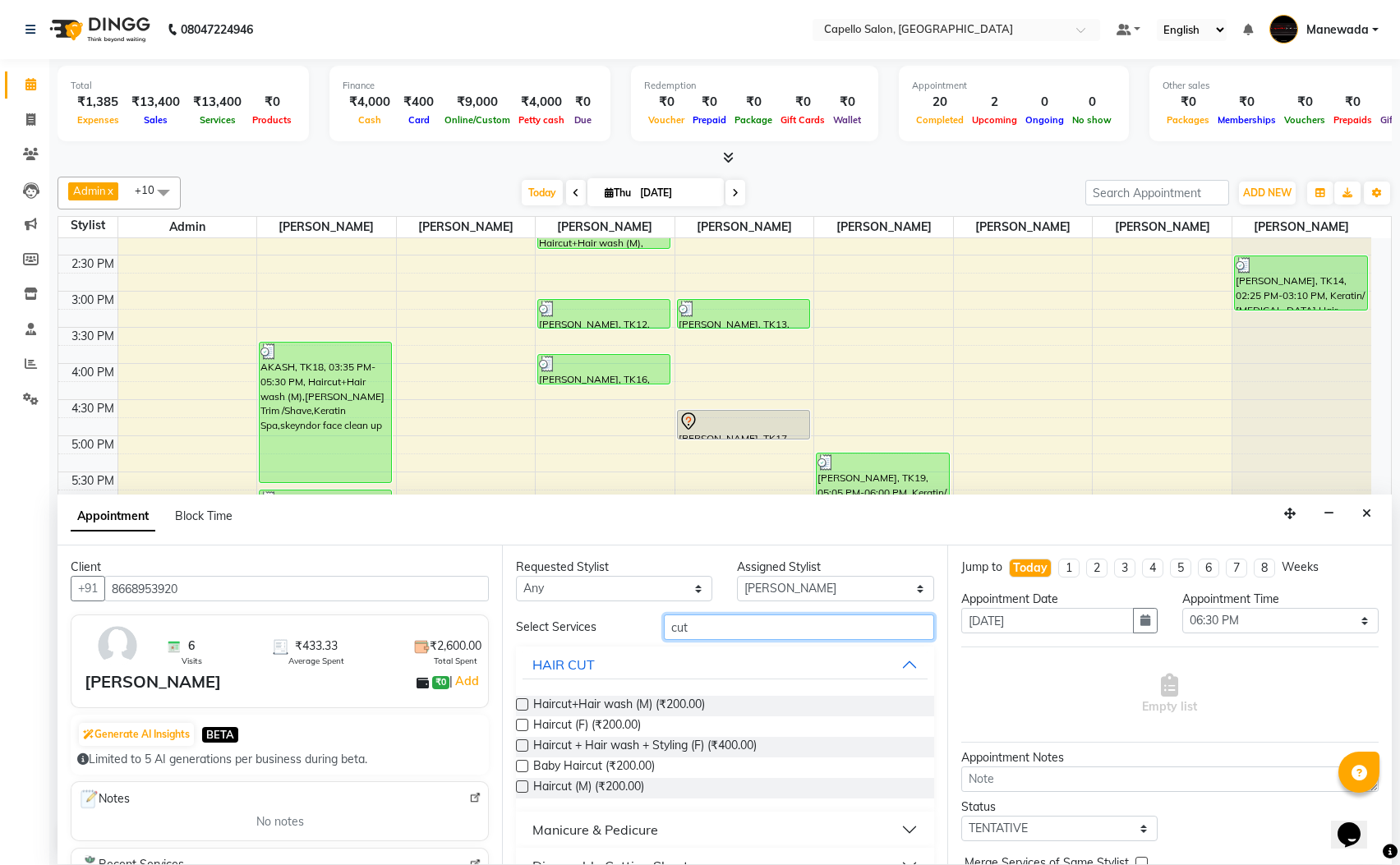
type input "cut"
click at [525, 700] on label at bounding box center [522, 704] width 12 height 12
click at [525, 701] on input "checkbox" at bounding box center [521, 705] width 11 height 11
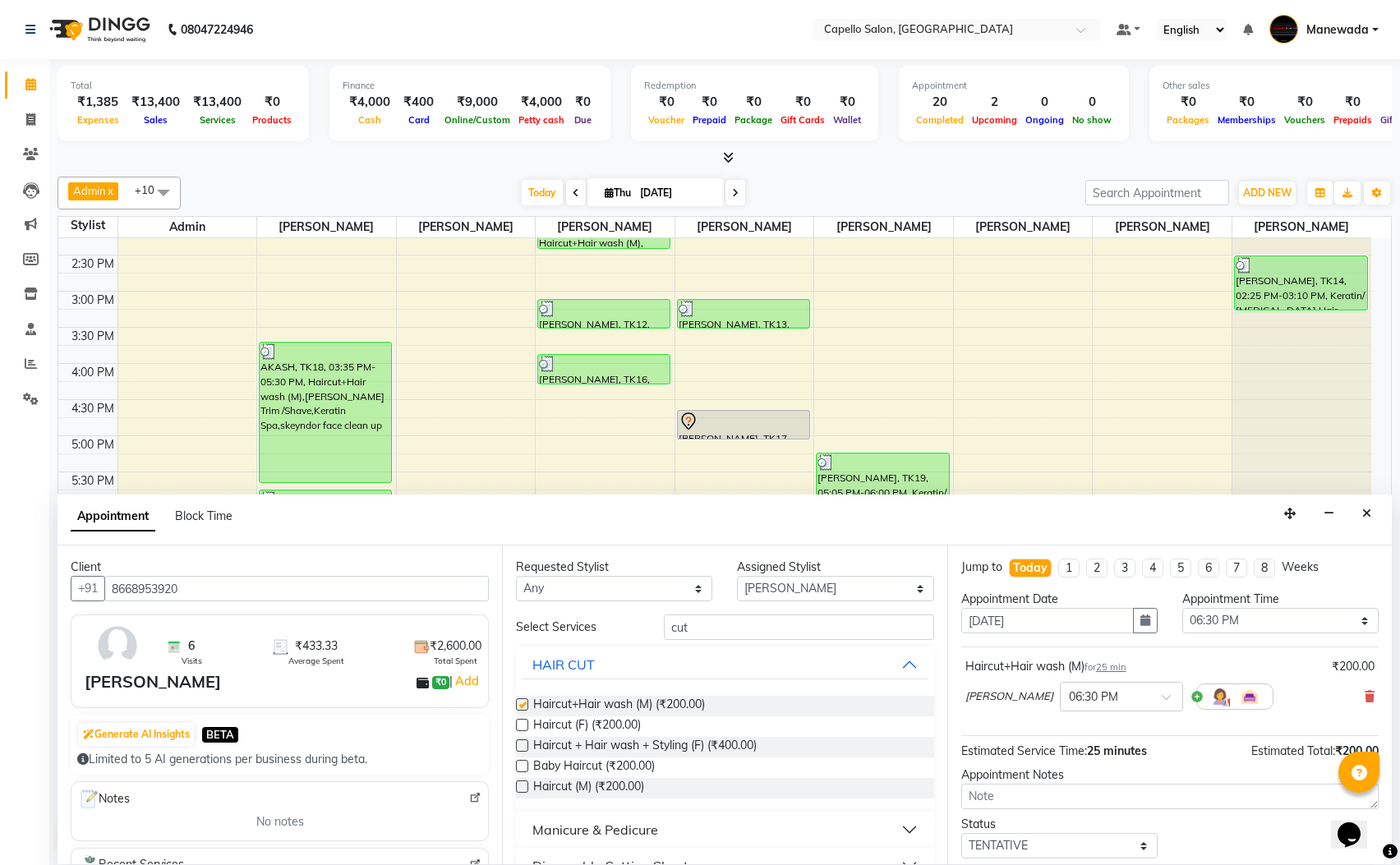
checkbox input "false"
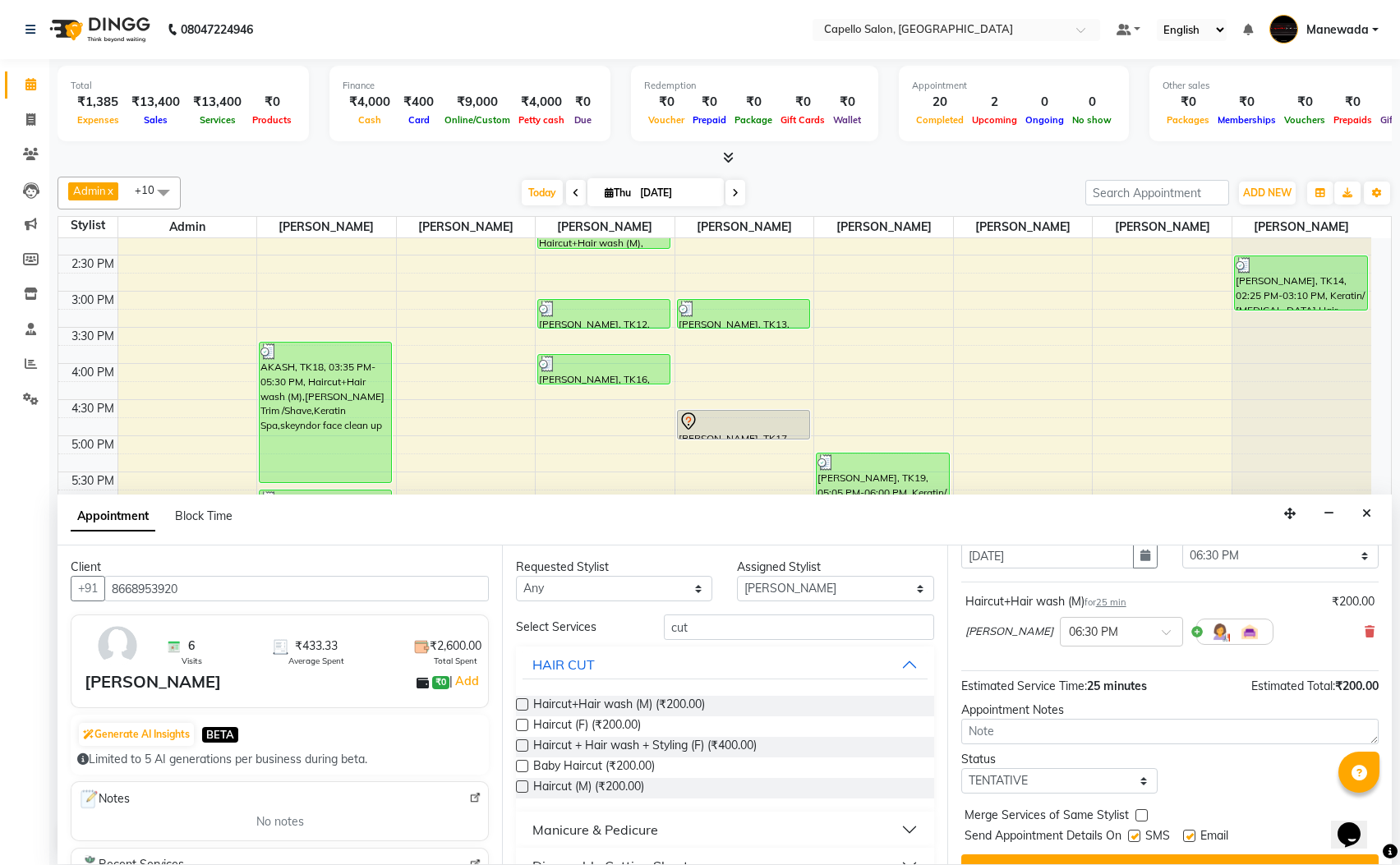
scroll to position [101, 0]
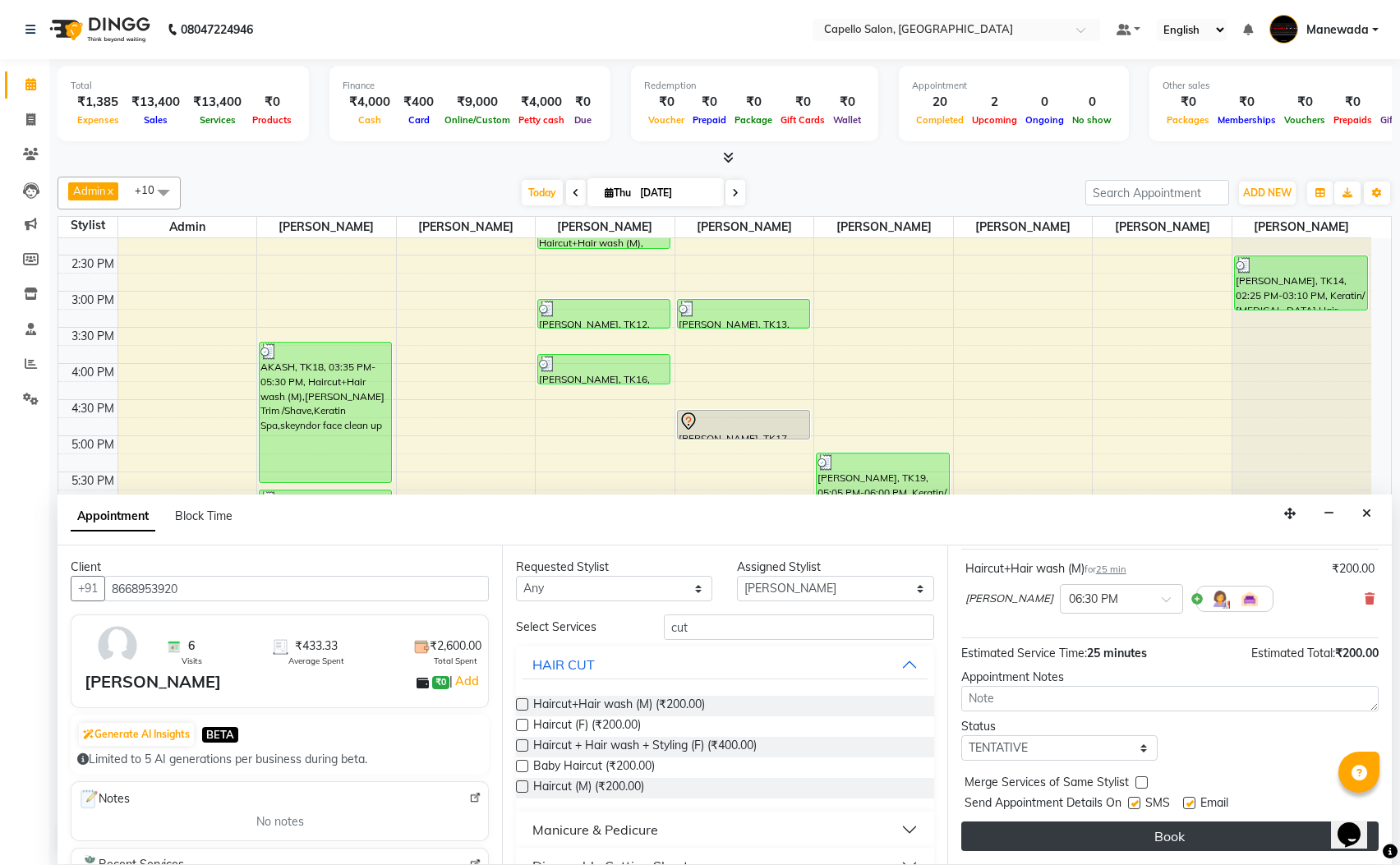
click at [1176, 827] on button "Book" at bounding box center [1170, 836] width 417 height 30
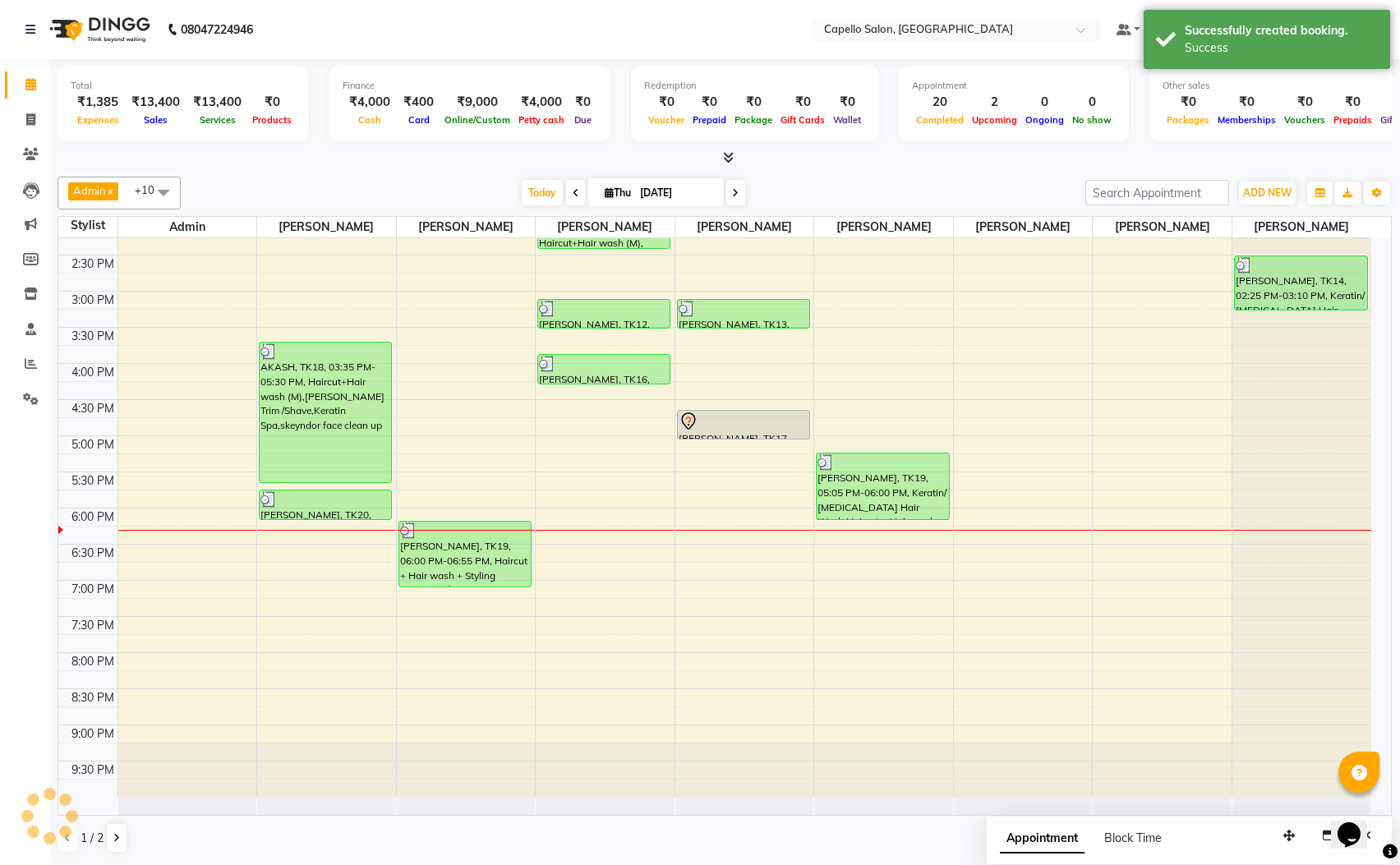
scroll to position [0, 0]
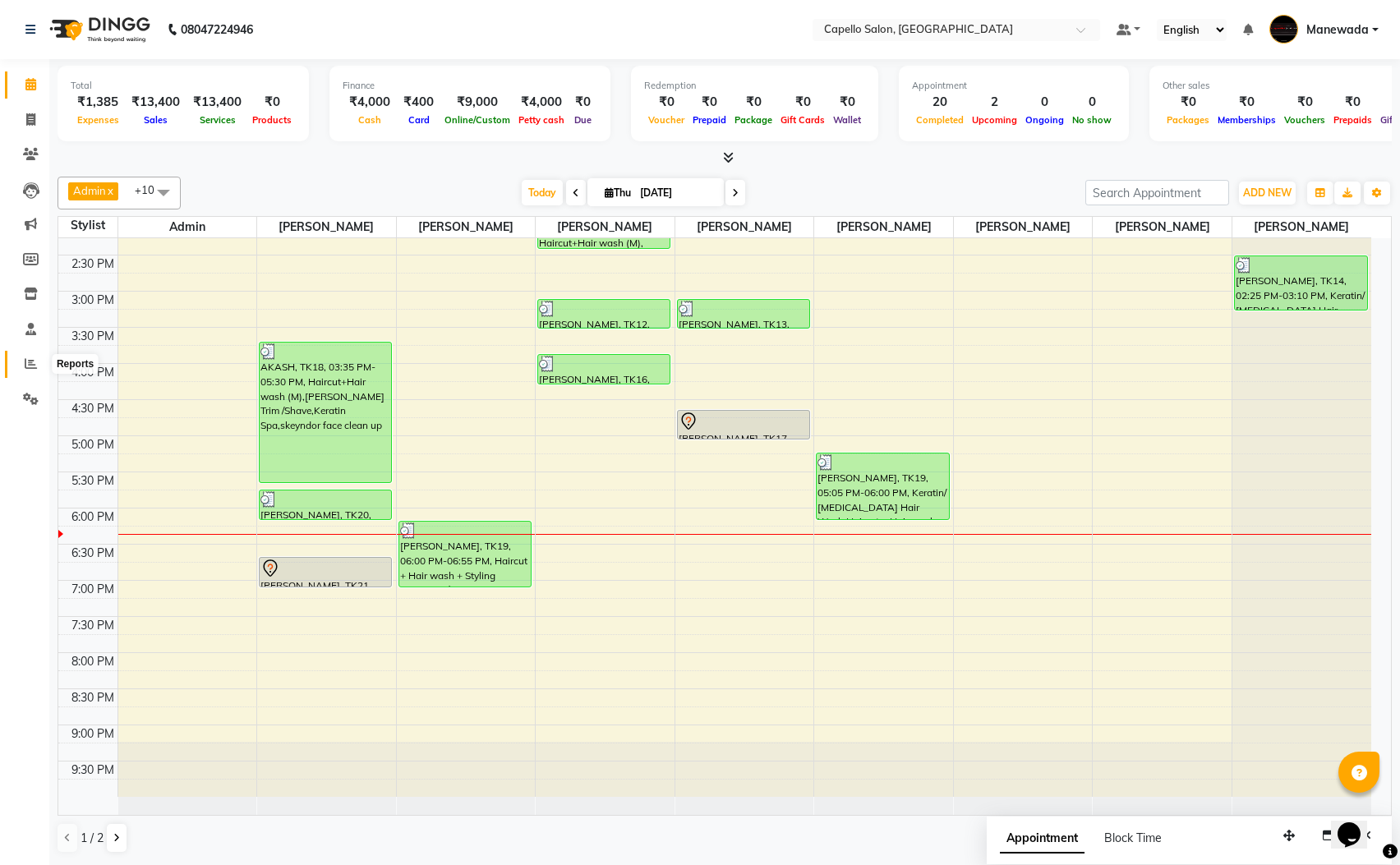
click at [33, 358] on icon at bounding box center [31, 363] width 12 height 12
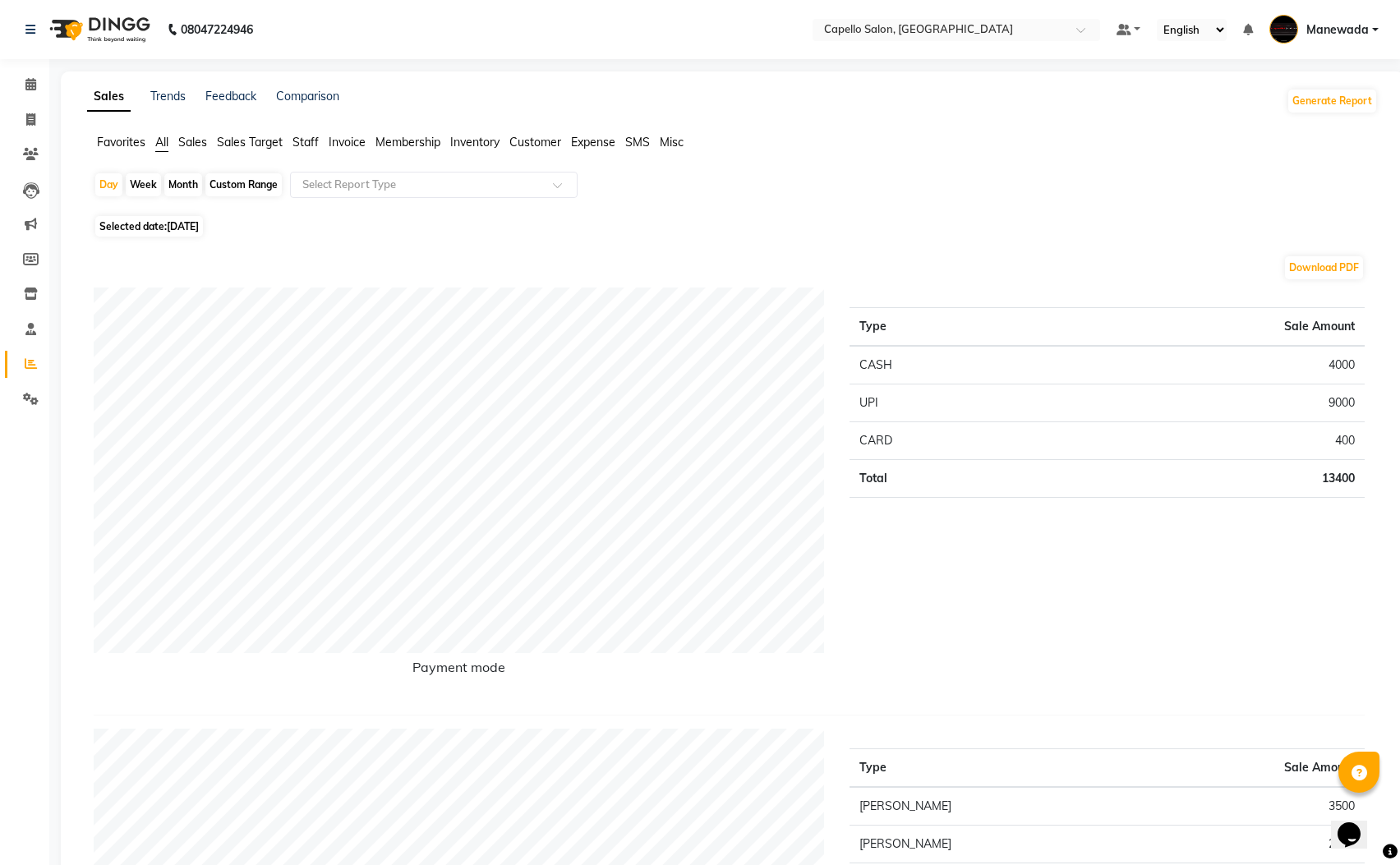
click at [197, 189] on div "Month" at bounding box center [183, 185] width 38 height 23
select select "9"
select select "2025"
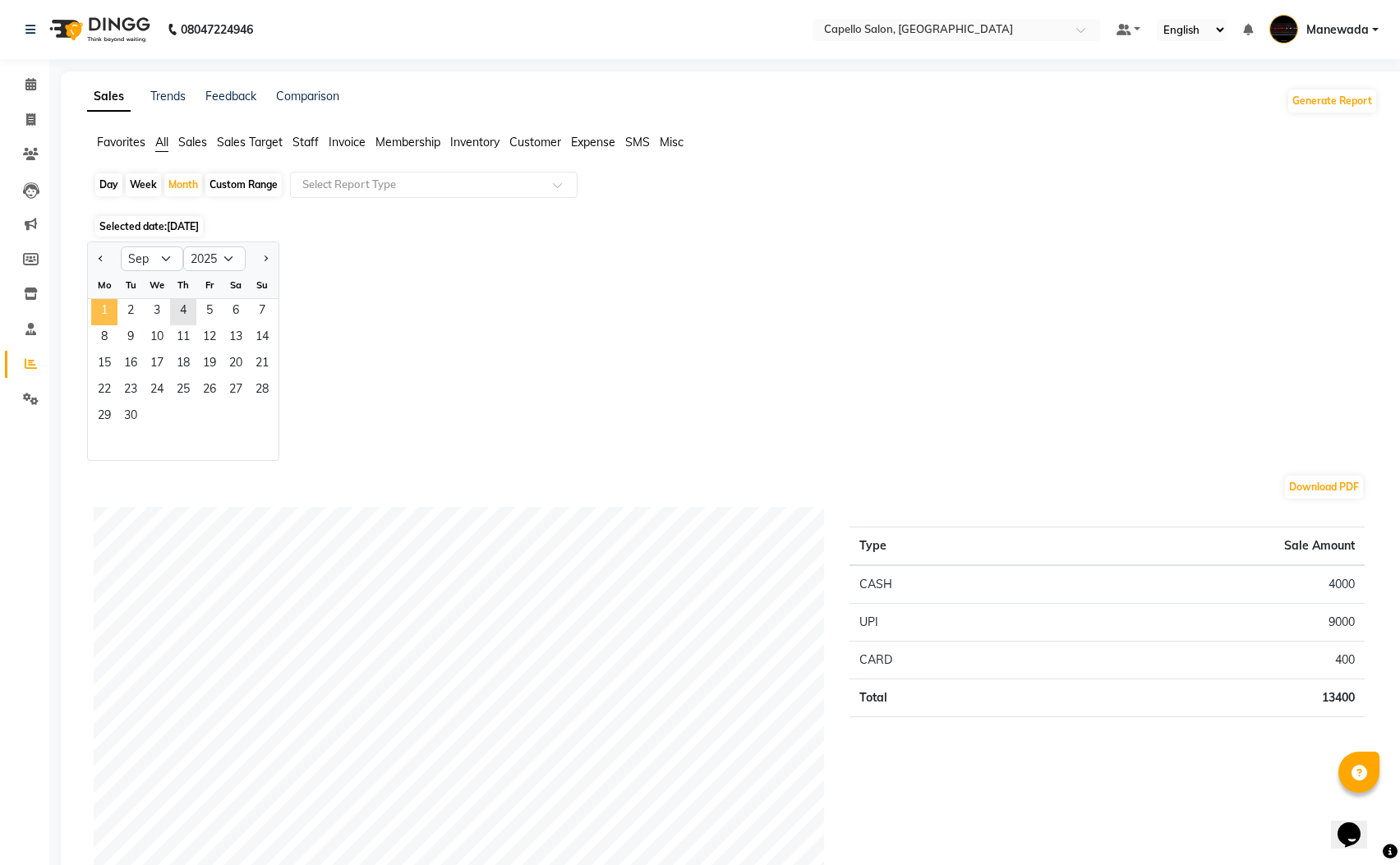
click at [106, 319] on span "1" at bounding box center [104, 311] width 26 height 26
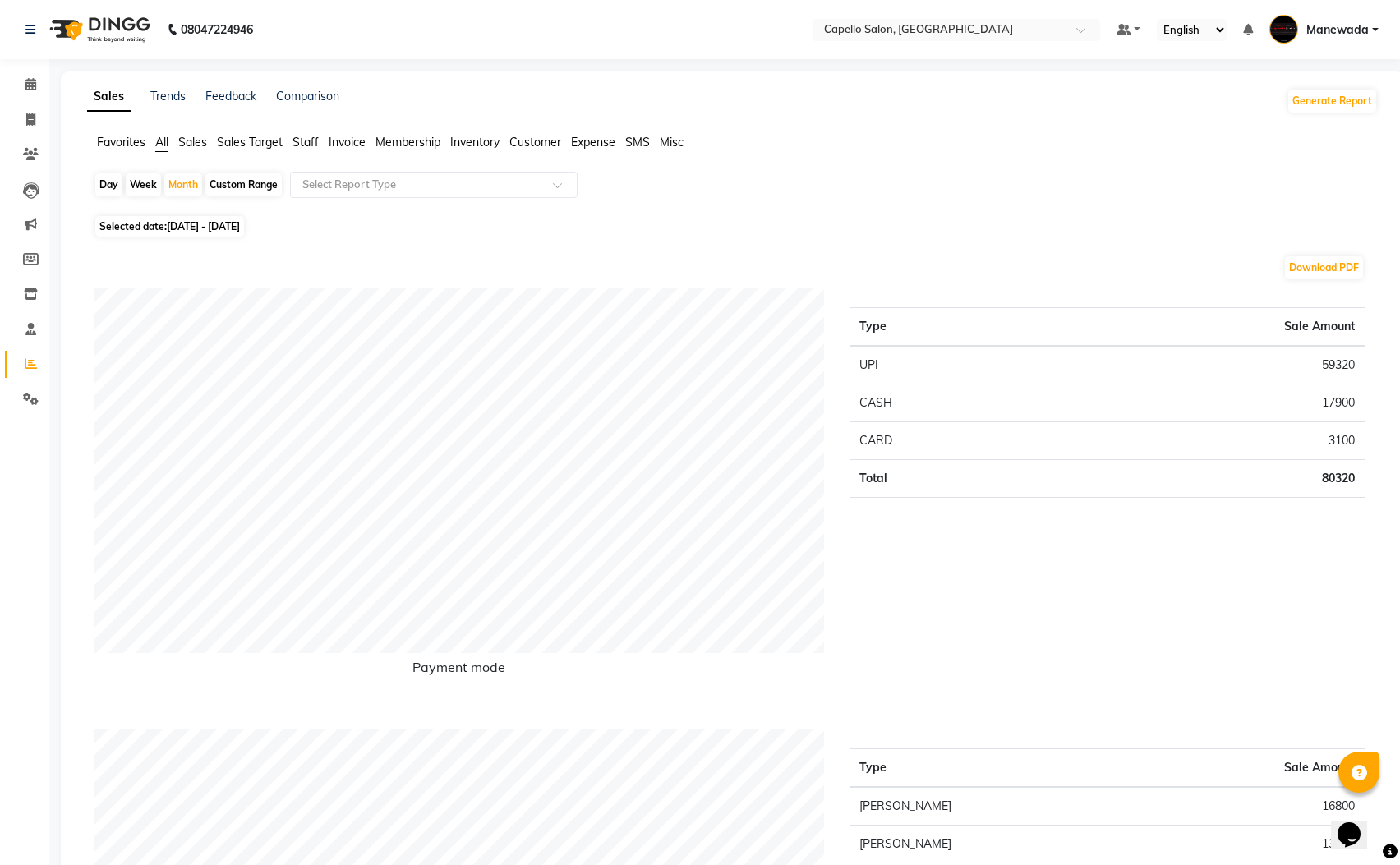
scroll to position [616, 0]
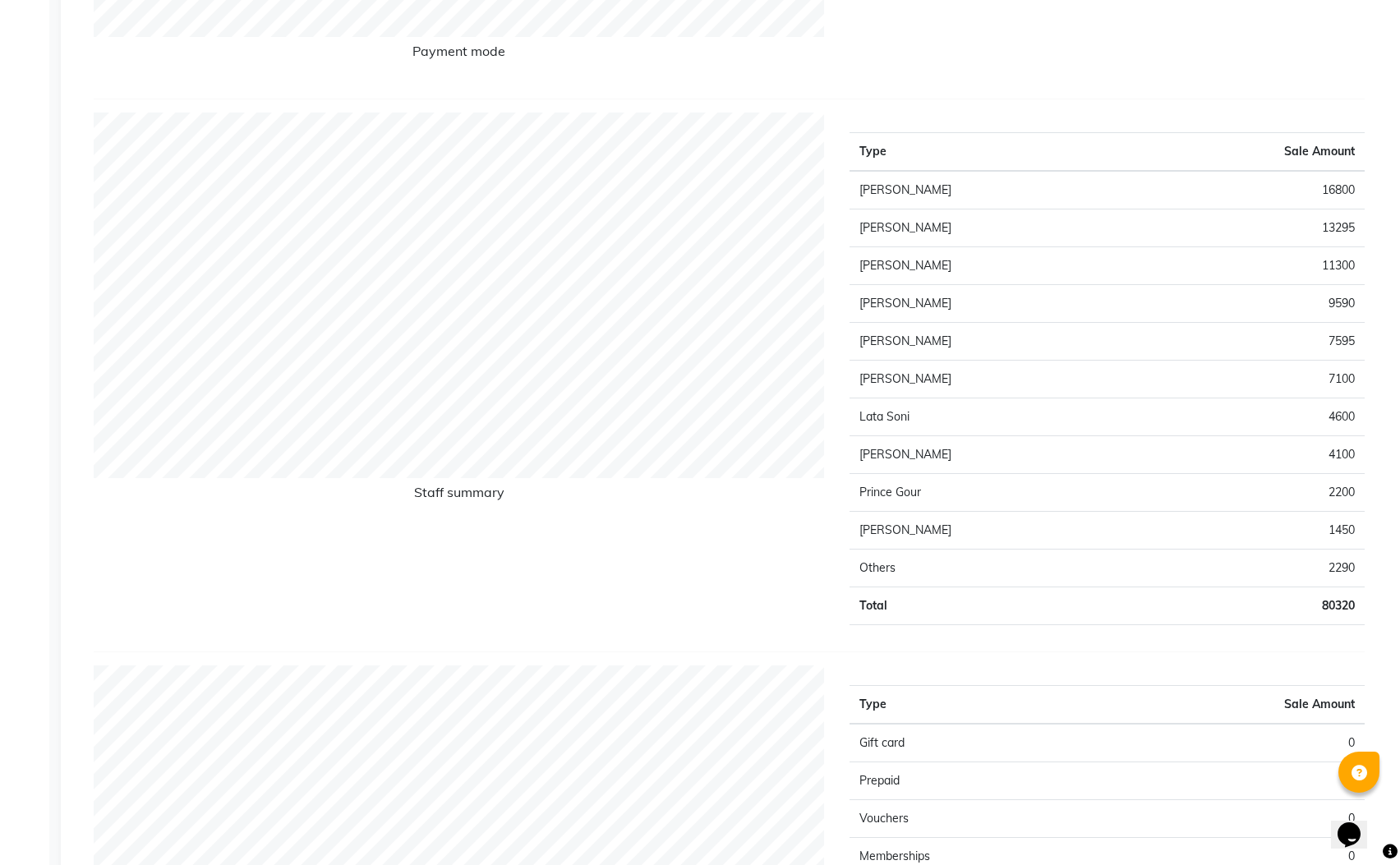
click at [1337, 309] on td "9590" at bounding box center [1249, 304] width 230 height 37
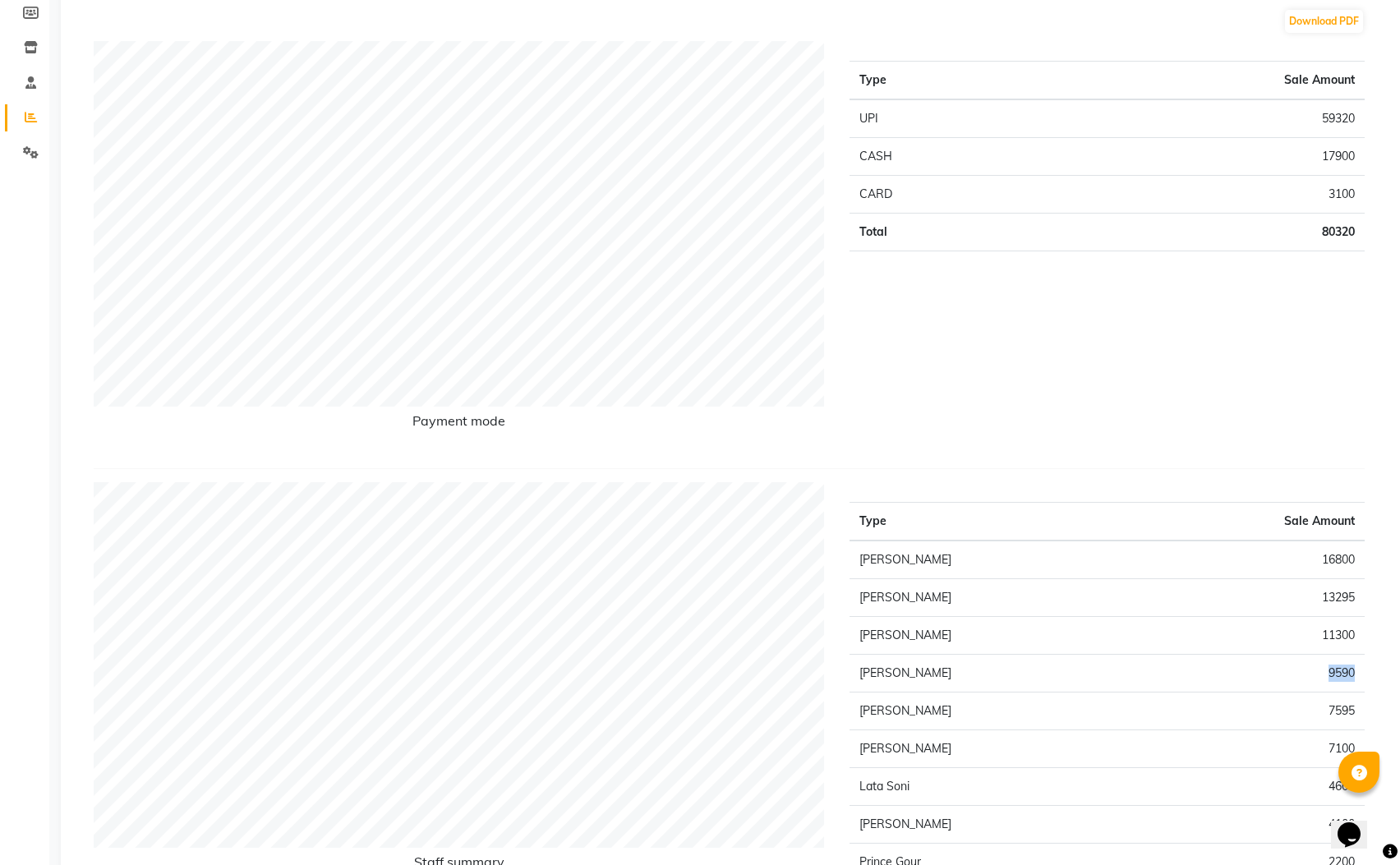
scroll to position [0, 0]
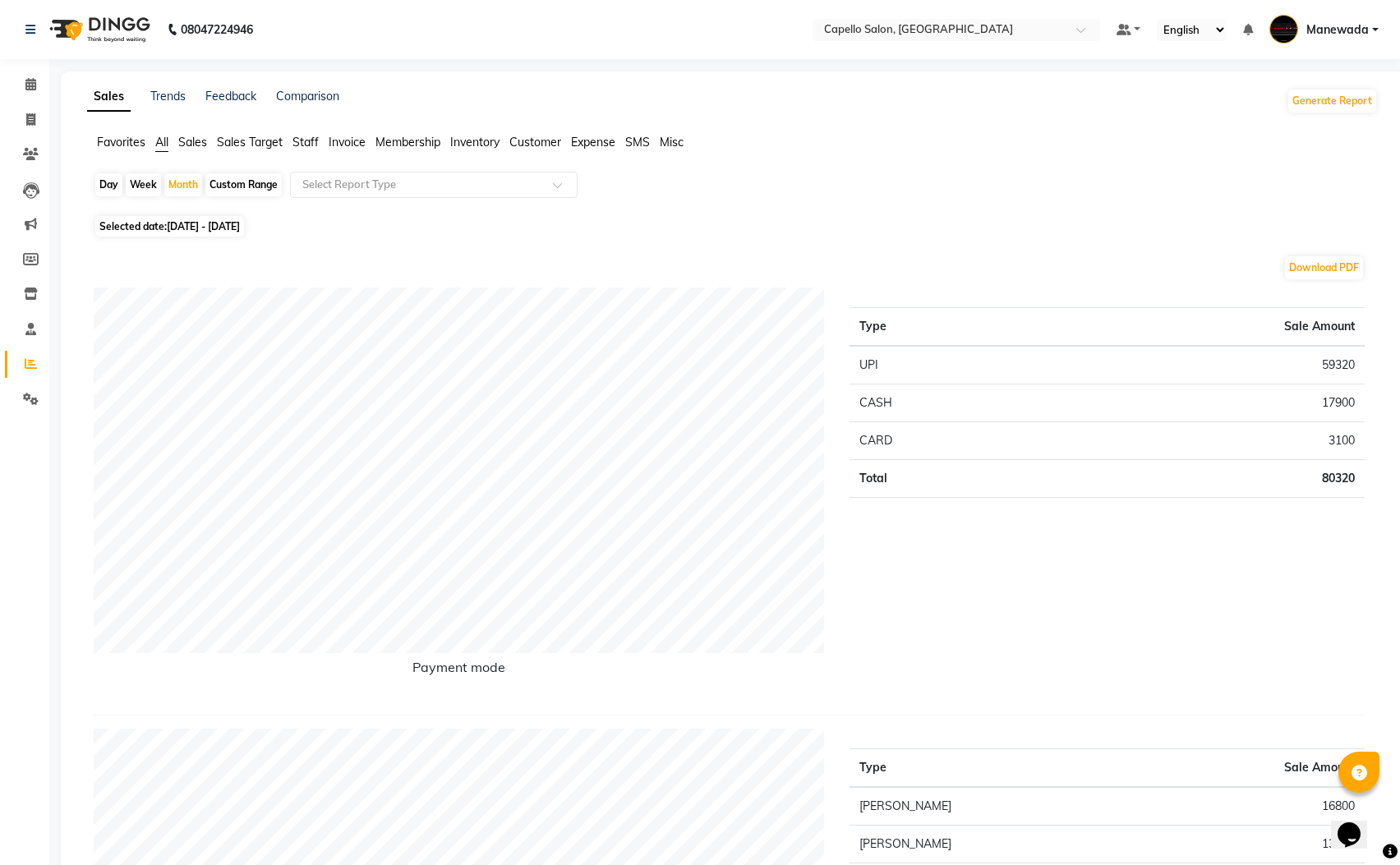
click at [188, 227] on span "[DATE] - [DATE]" at bounding box center [203, 226] width 73 height 12
select select "9"
select select "2025"
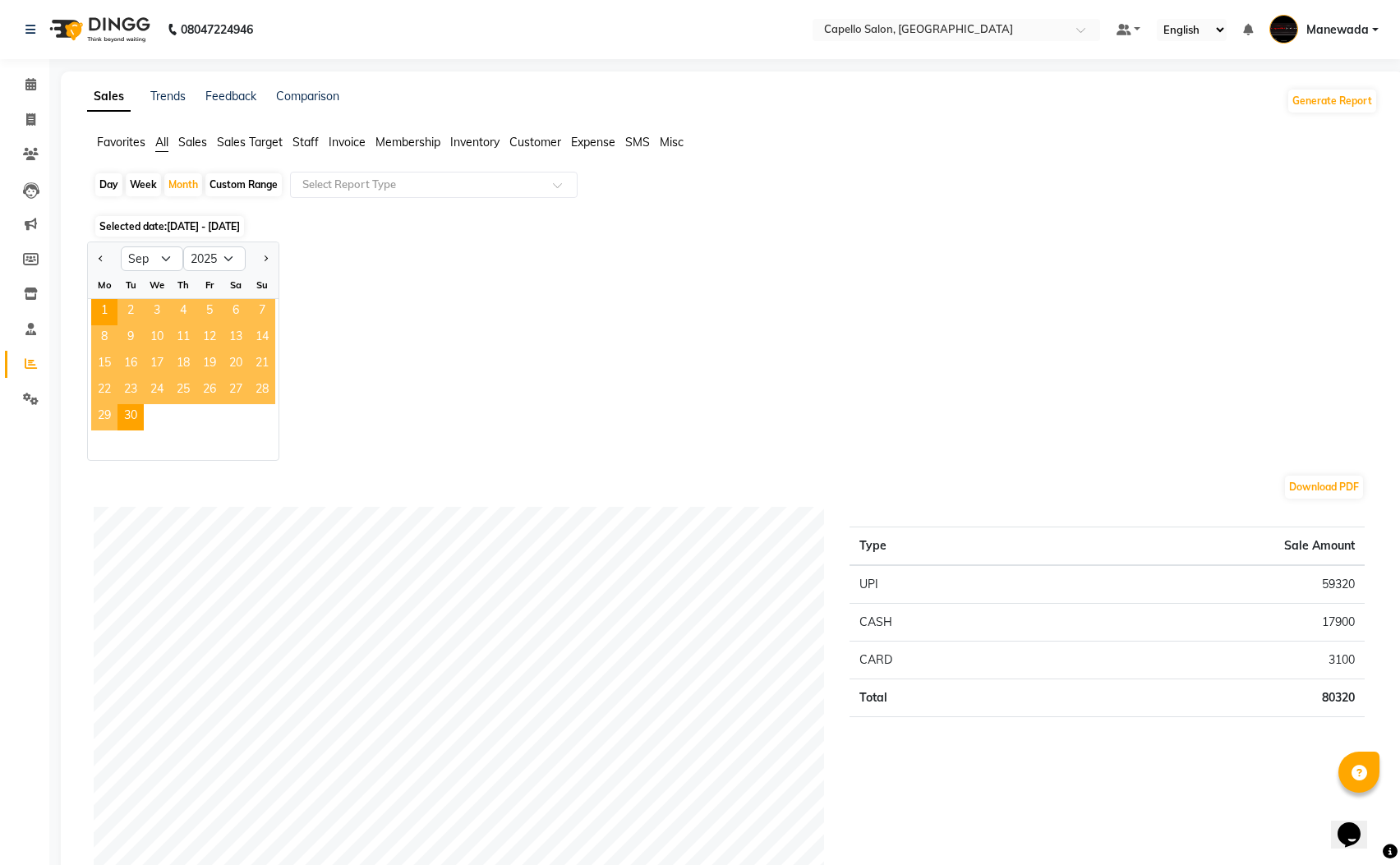
click at [185, 318] on span "4" at bounding box center [183, 311] width 26 height 26
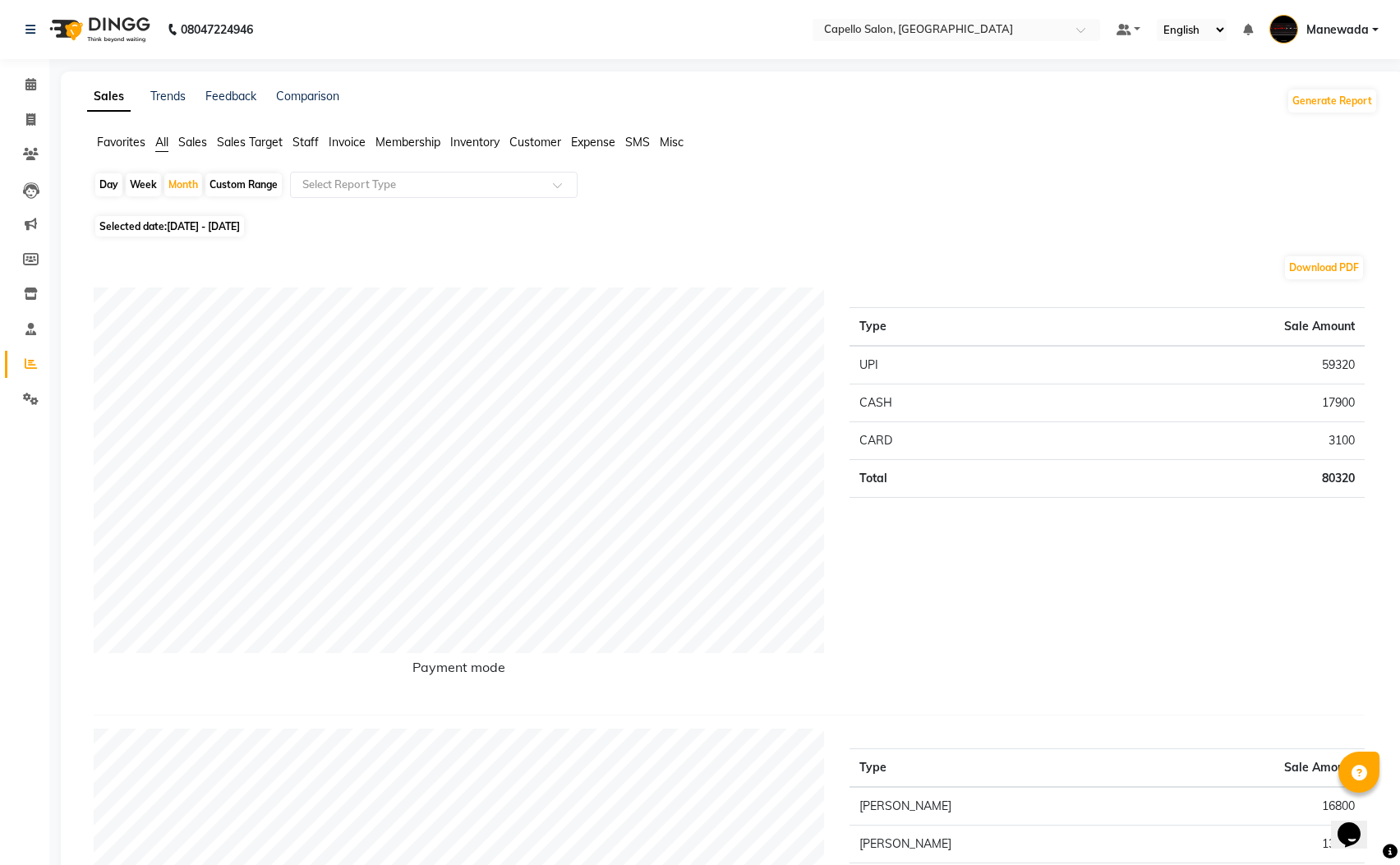
click at [118, 188] on div "Day" at bounding box center [109, 185] width 27 height 23
select select "9"
select select "2025"
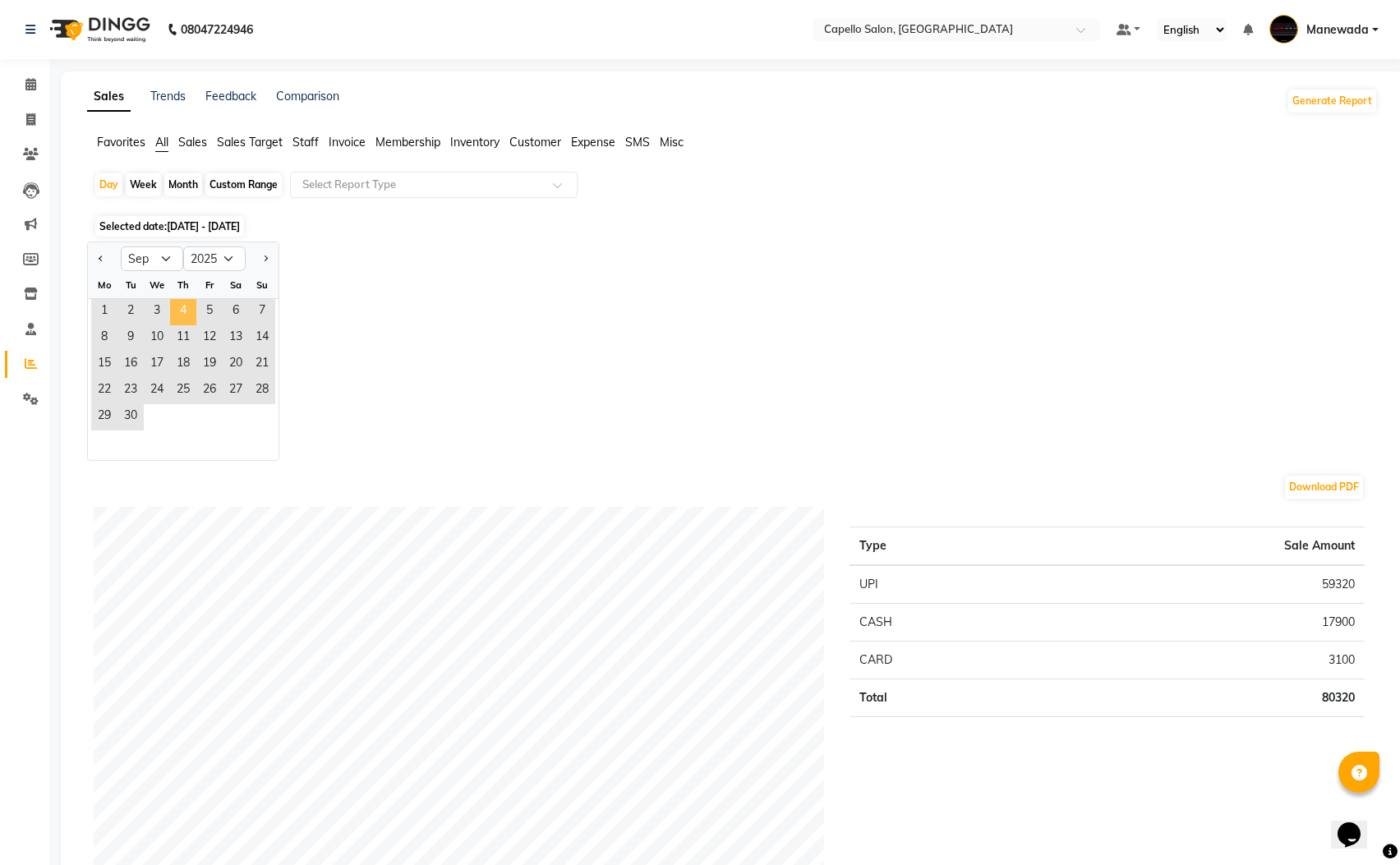
click at [188, 324] on span "4" at bounding box center [183, 311] width 26 height 26
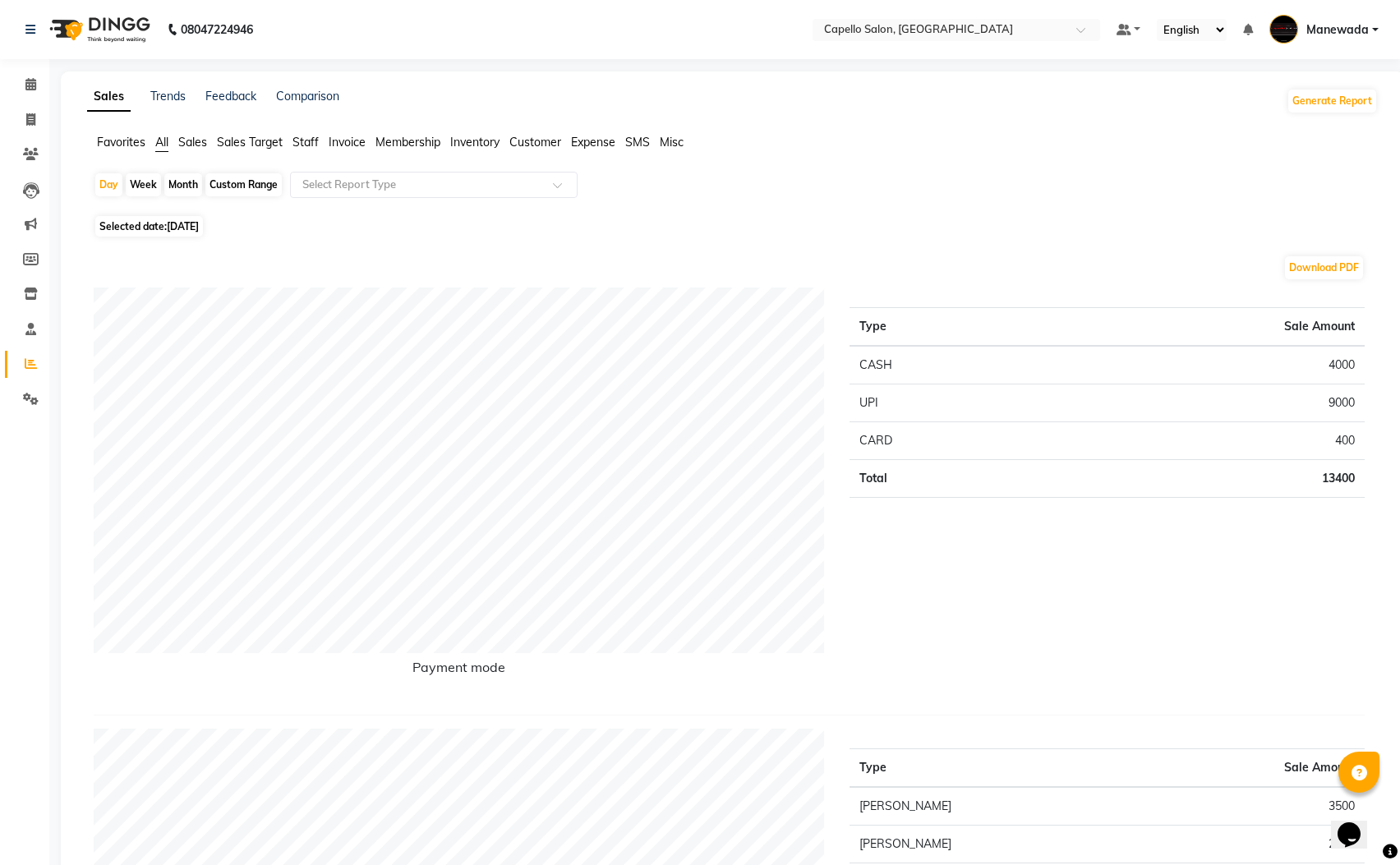
scroll to position [616, 0]
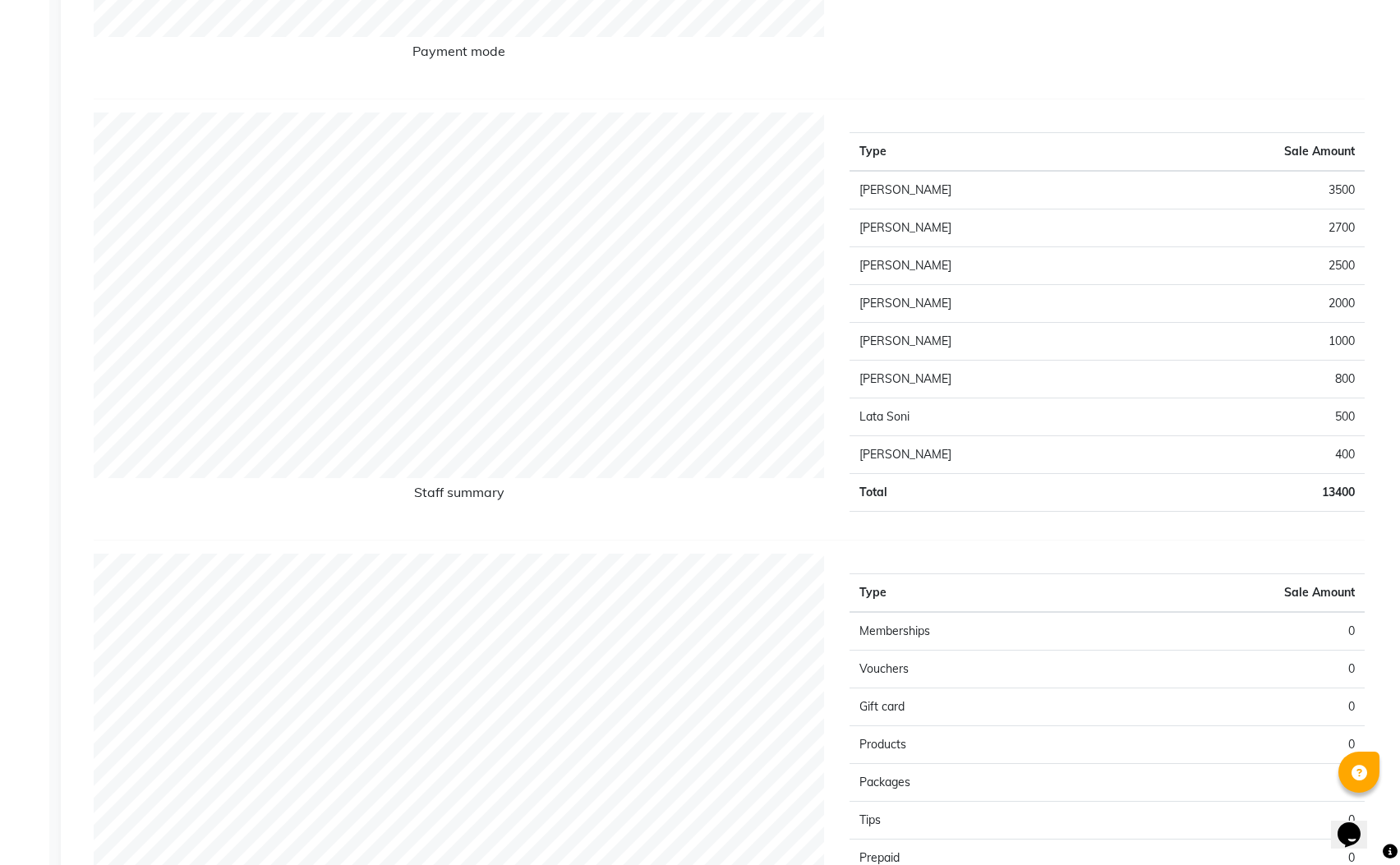
click at [1347, 306] on td "2000" at bounding box center [1249, 304] width 230 height 37
click at [1282, 537] on div "Staff summary Type Sale Amount Rohit Lakshane 3500 [PERSON_NAME] 2700 [PERSON_N…" at bounding box center [729, 326] width 1271 height 428
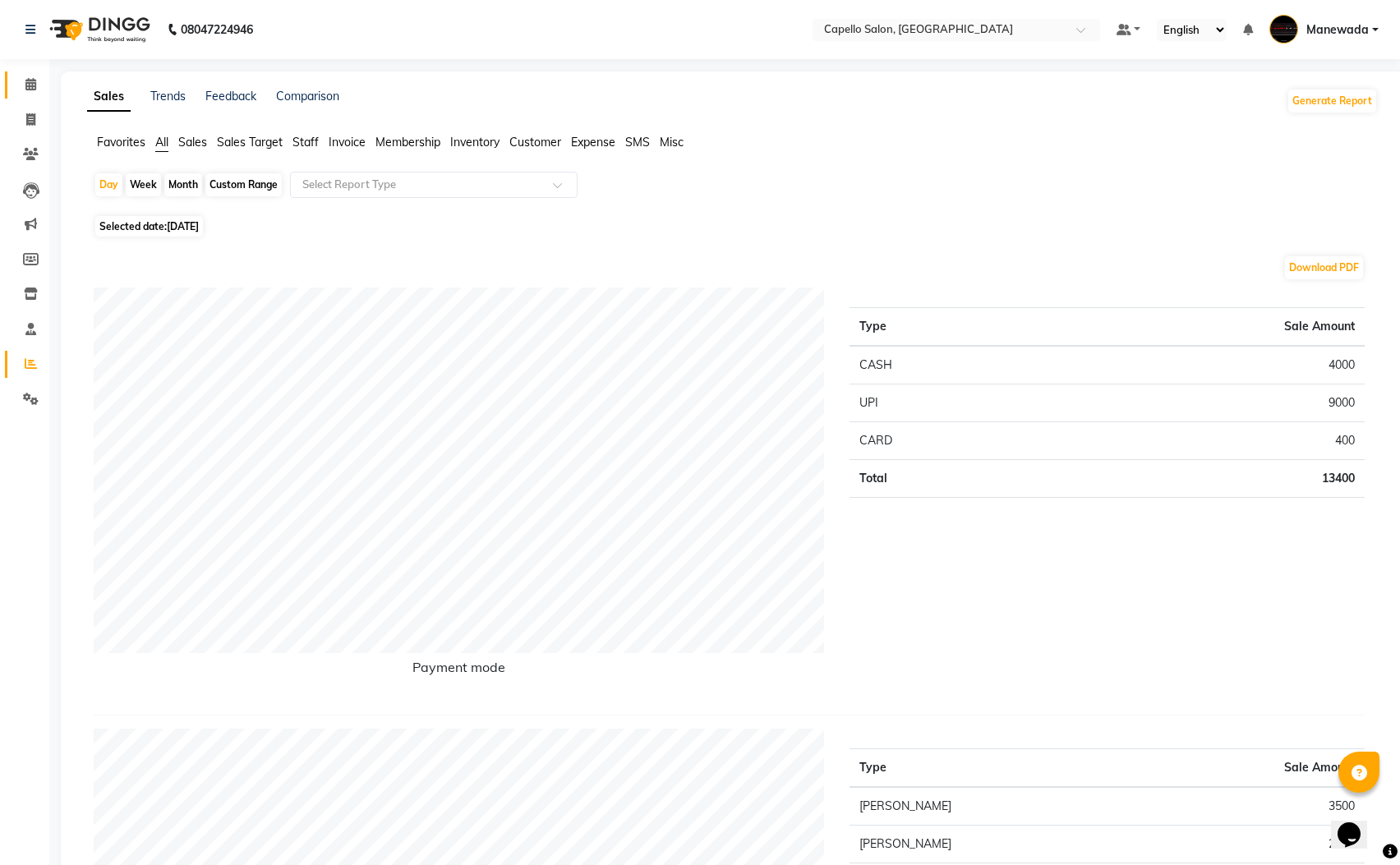
click at [25, 71] on link "Calendar" at bounding box center [24, 85] width 39 height 27
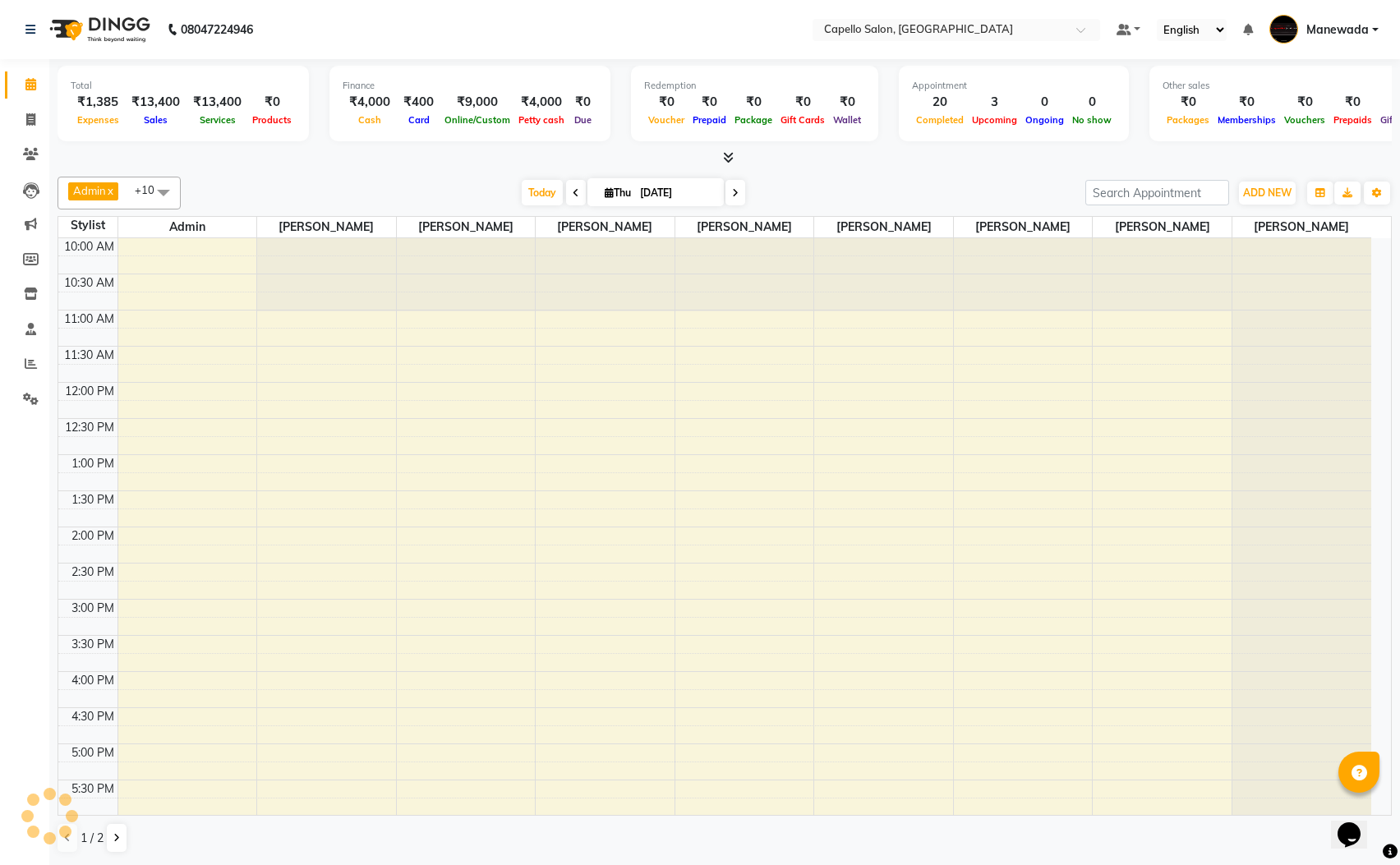
click at [28, 105] on li "Invoice" at bounding box center [24, 120] width 49 height 36
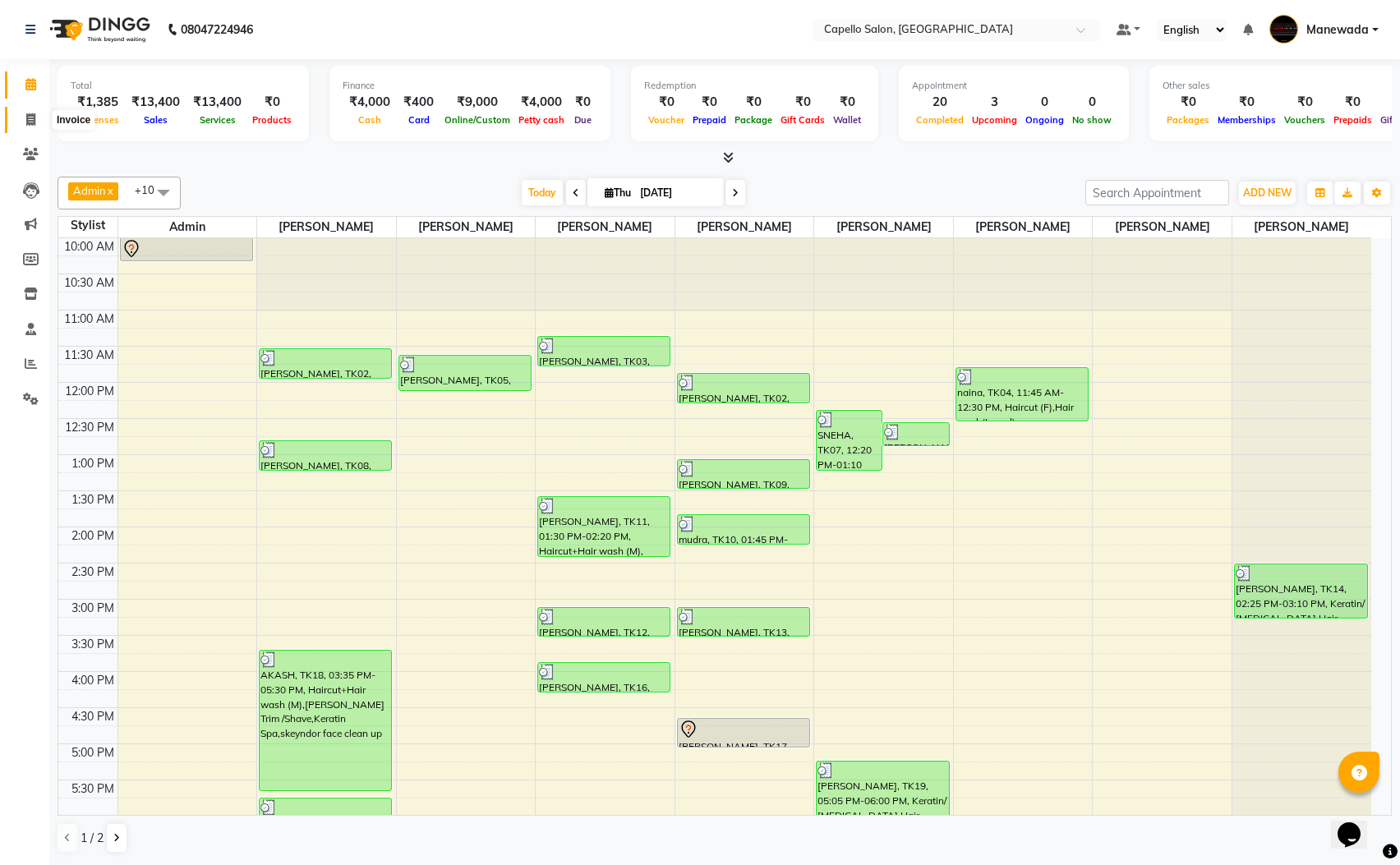
click at [31, 115] on icon at bounding box center [30, 119] width 9 height 12
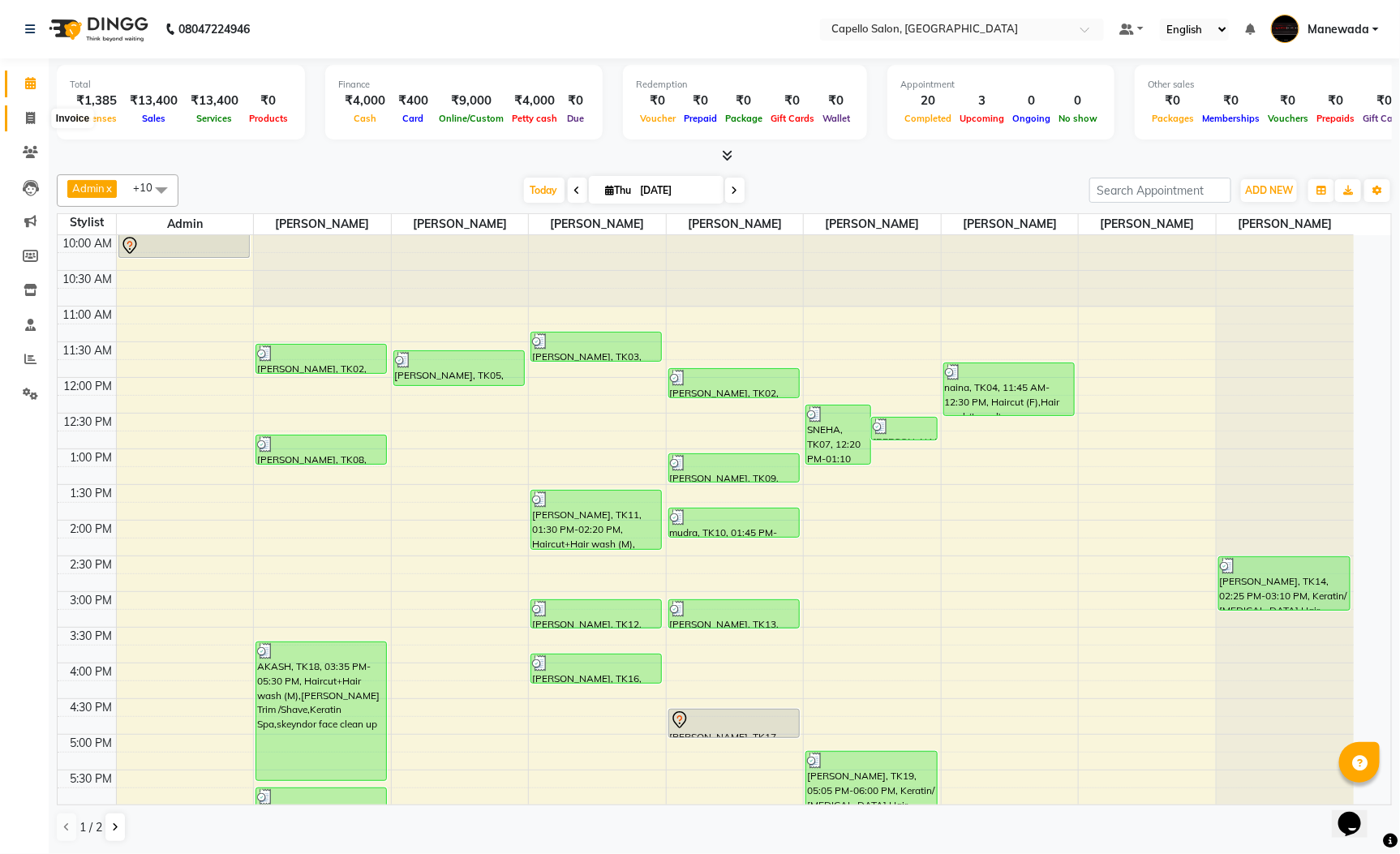
select select "3476"
select select "service"
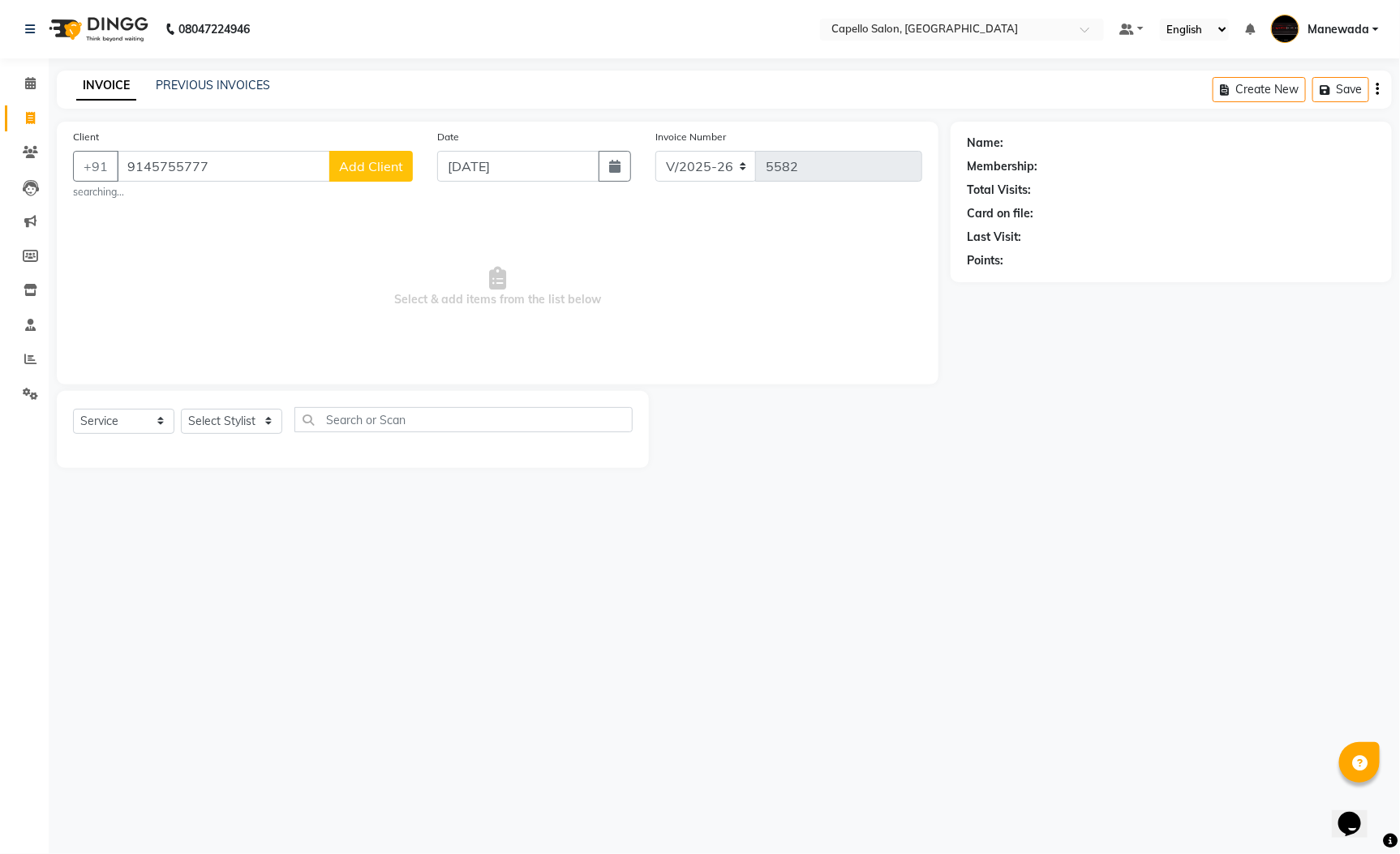
type input "9145755777"
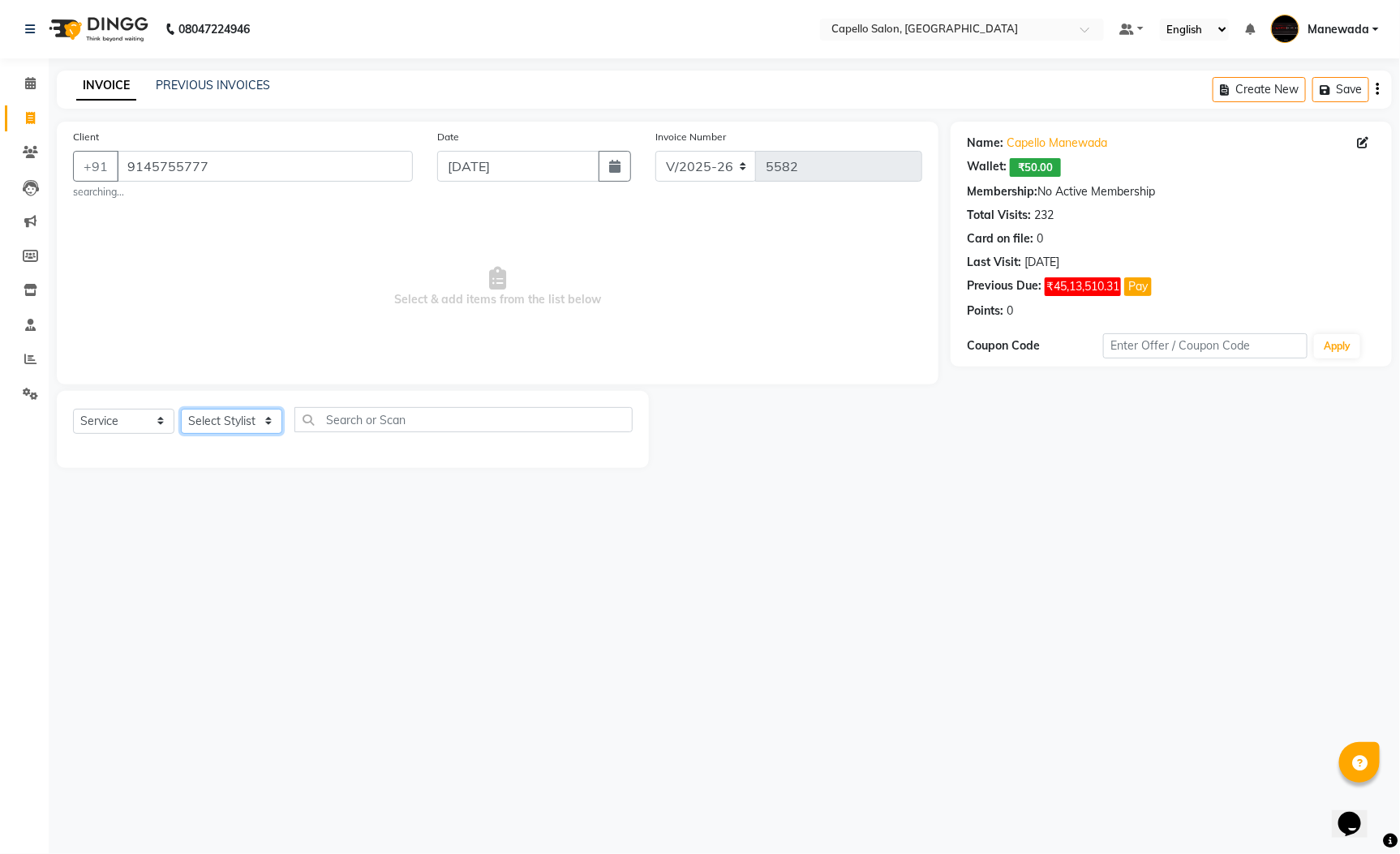
click at [190, 428] on select "Select Stylist Admin [PERSON_NAME] [PERSON_NAME] [PERSON_NAME] [PERSON_NAME] [P…" at bounding box center [232, 421] width 102 height 25
select select "61652"
click at [181, 410] on select "Select Stylist Admin [PERSON_NAME] [PERSON_NAME] [PERSON_NAME] [PERSON_NAME] [P…" at bounding box center [232, 421] width 102 height 25
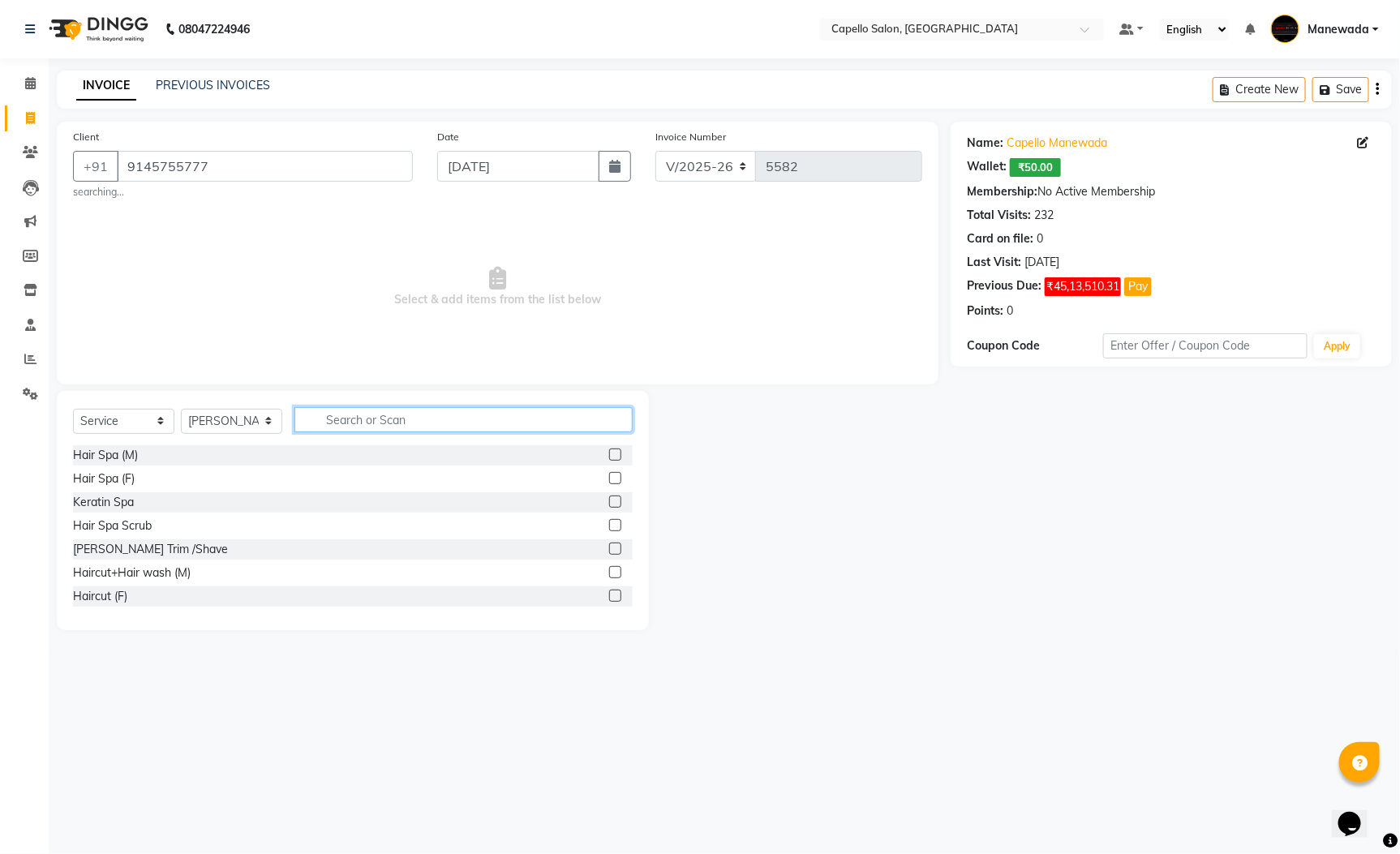
click at [371, 427] on input "text" at bounding box center [463, 419] width 338 height 25
type input "eye"
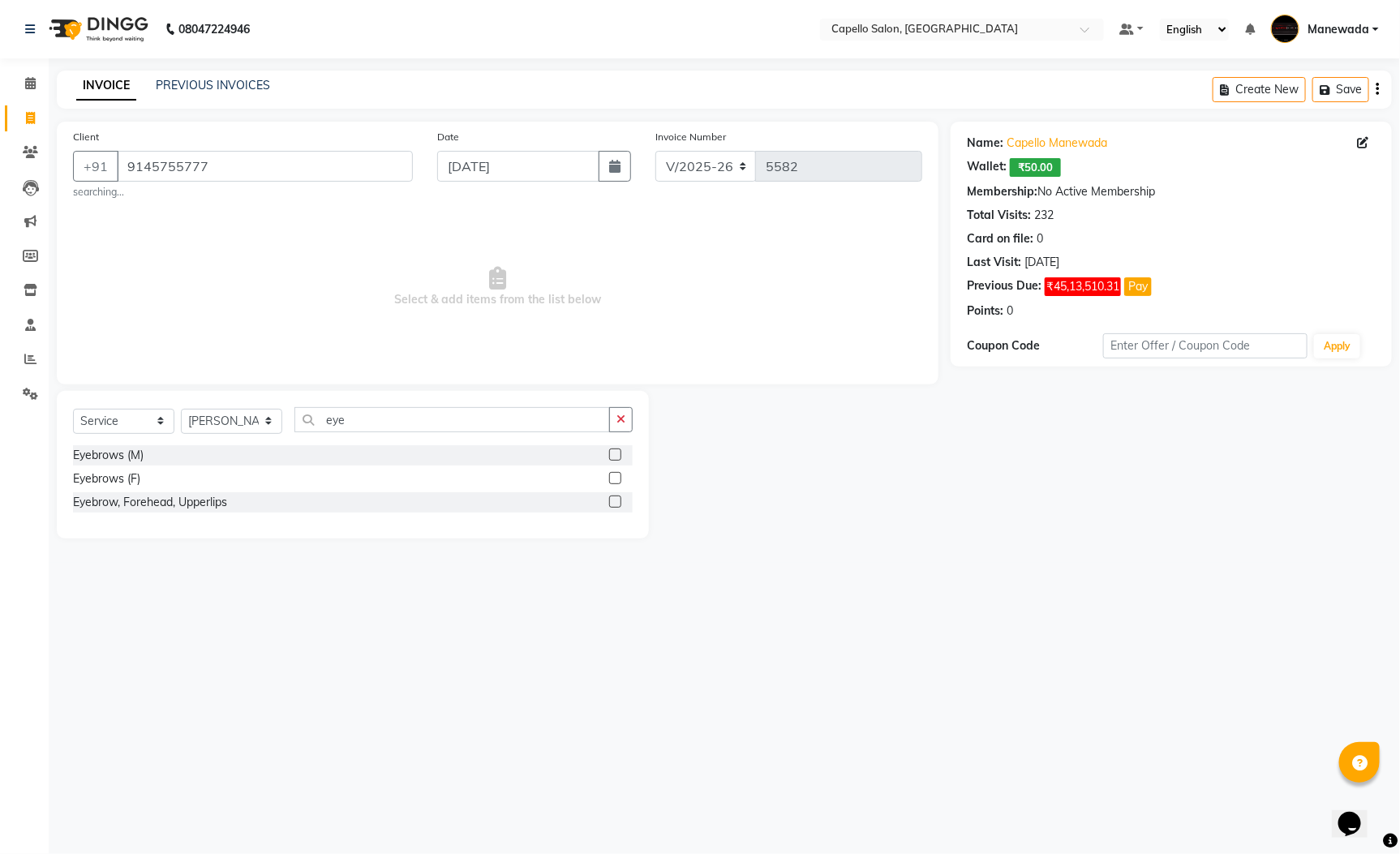
click at [616, 476] on label at bounding box center [615, 477] width 12 height 12
click at [616, 476] on input "checkbox" at bounding box center [614, 478] width 10 height 10
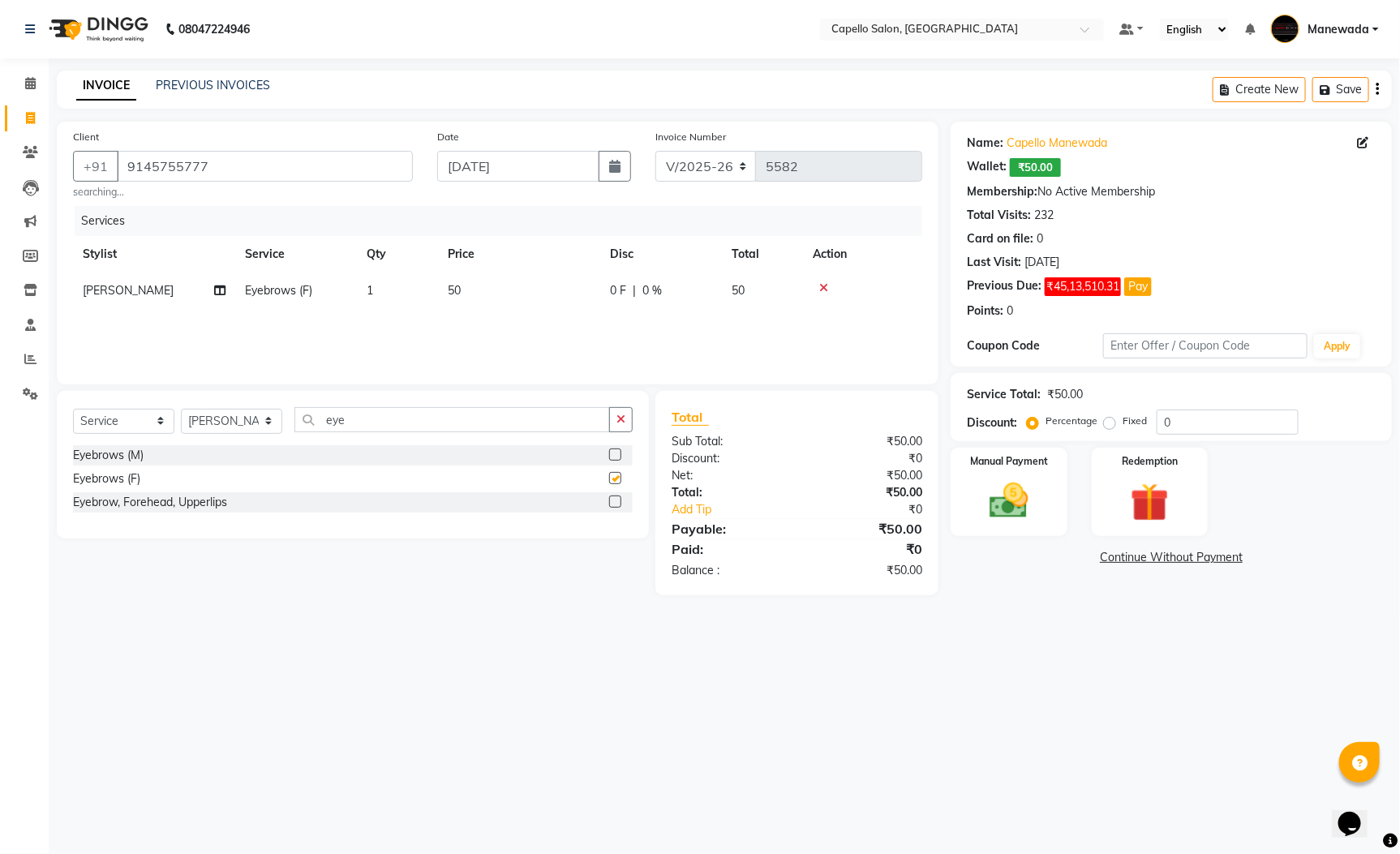
checkbox input "false"
click at [1017, 509] on img at bounding box center [1009, 500] width 65 height 46
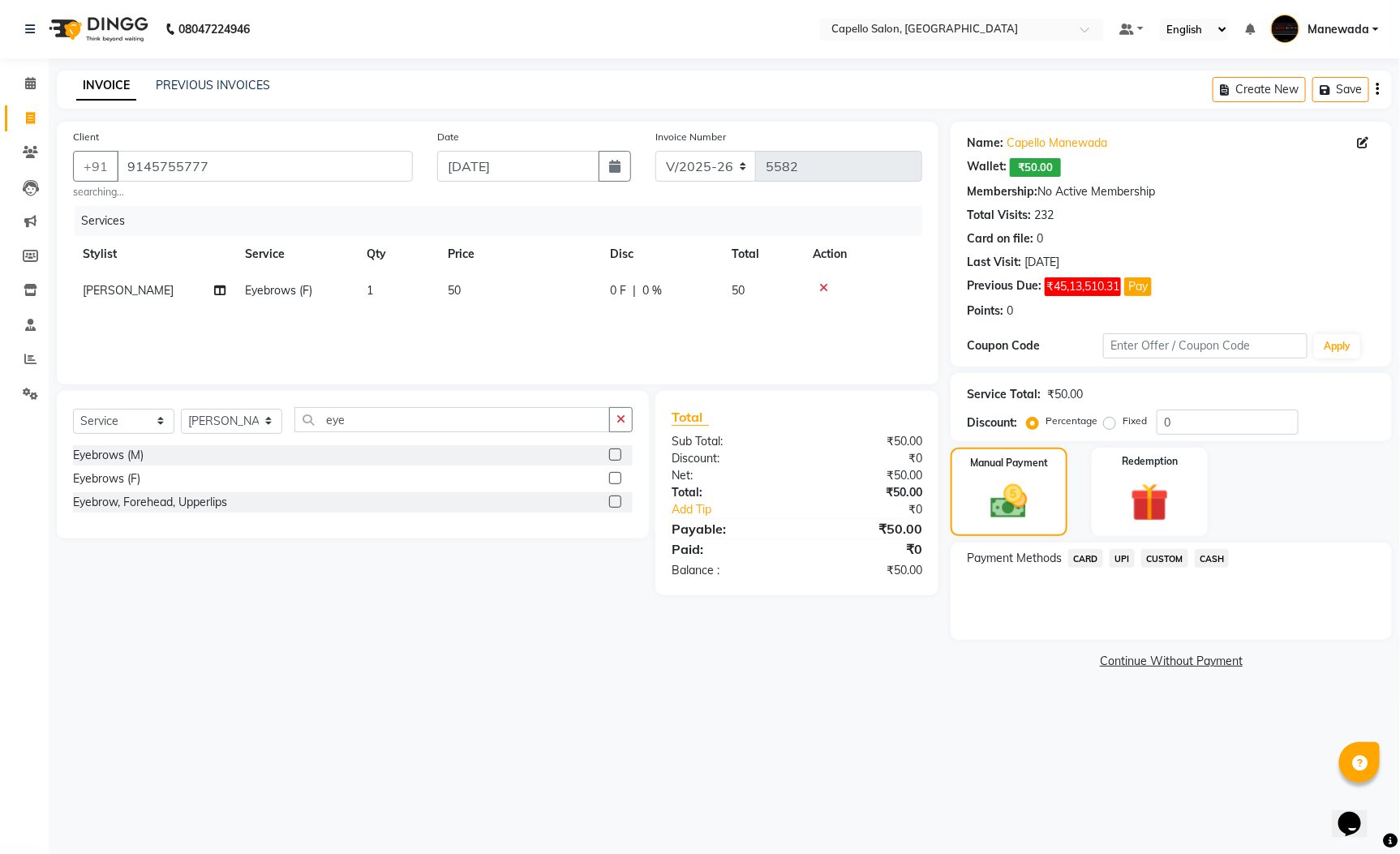
click at [1127, 561] on span "UPI" at bounding box center [1122, 559] width 25 height 19
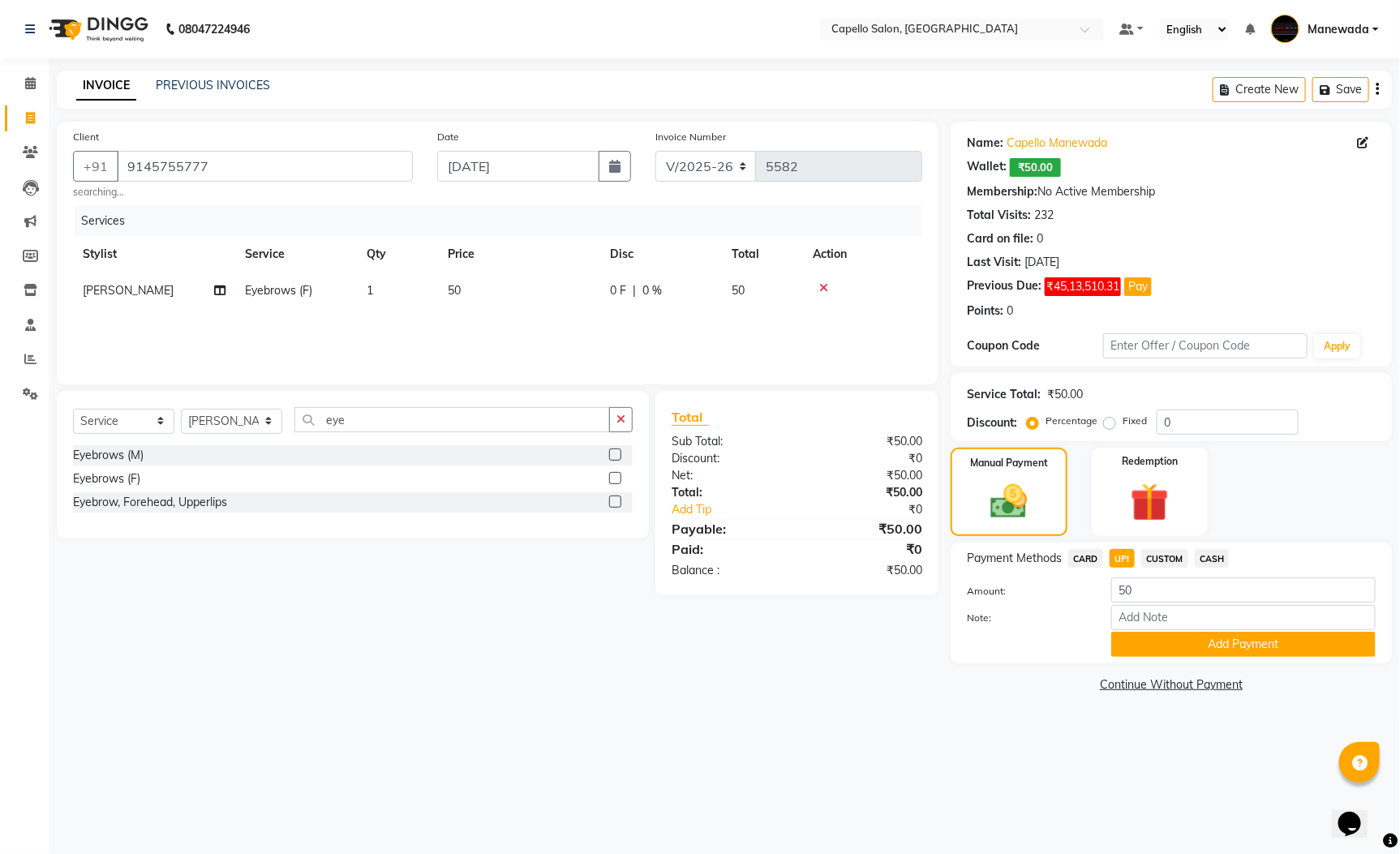
click at [1181, 638] on button "Add Payment" at bounding box center [1243, 644] width 265 height 25
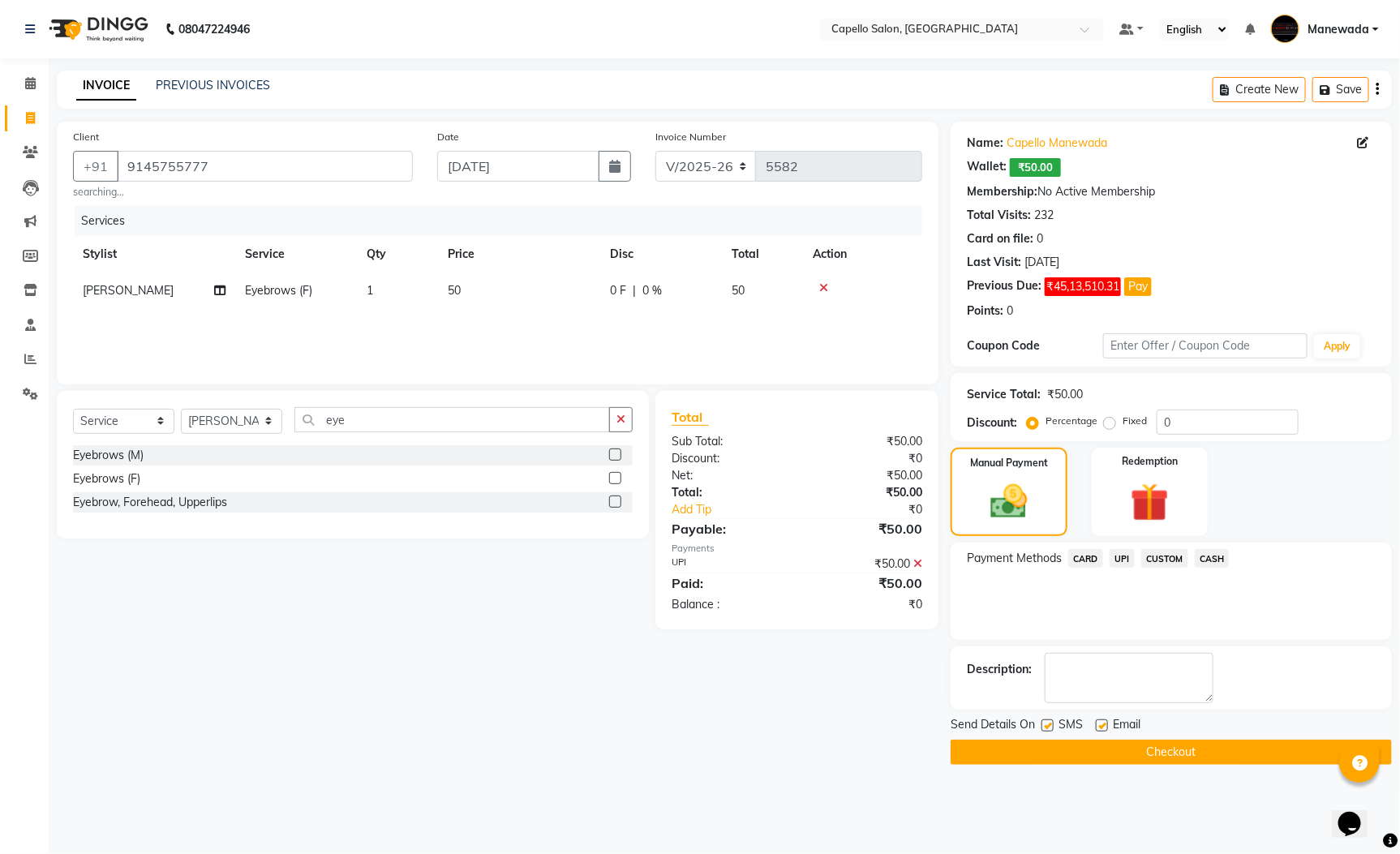
click at [1196, 760] on button "Checkout" at bounding box center [1171, 752] width 441 height 25
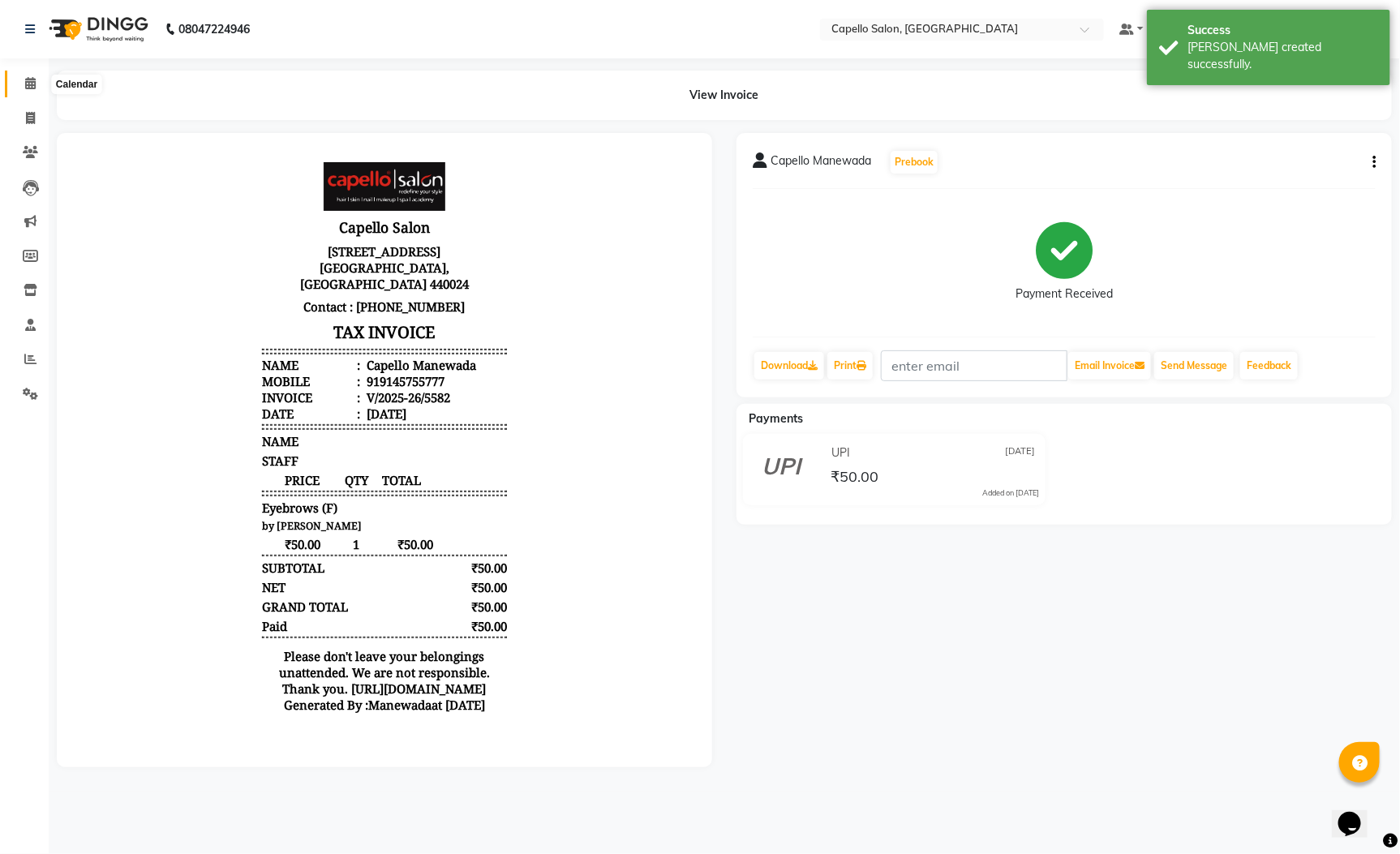
click at [29, 75] on span at bounding box center [30, 84] width 28 height 19
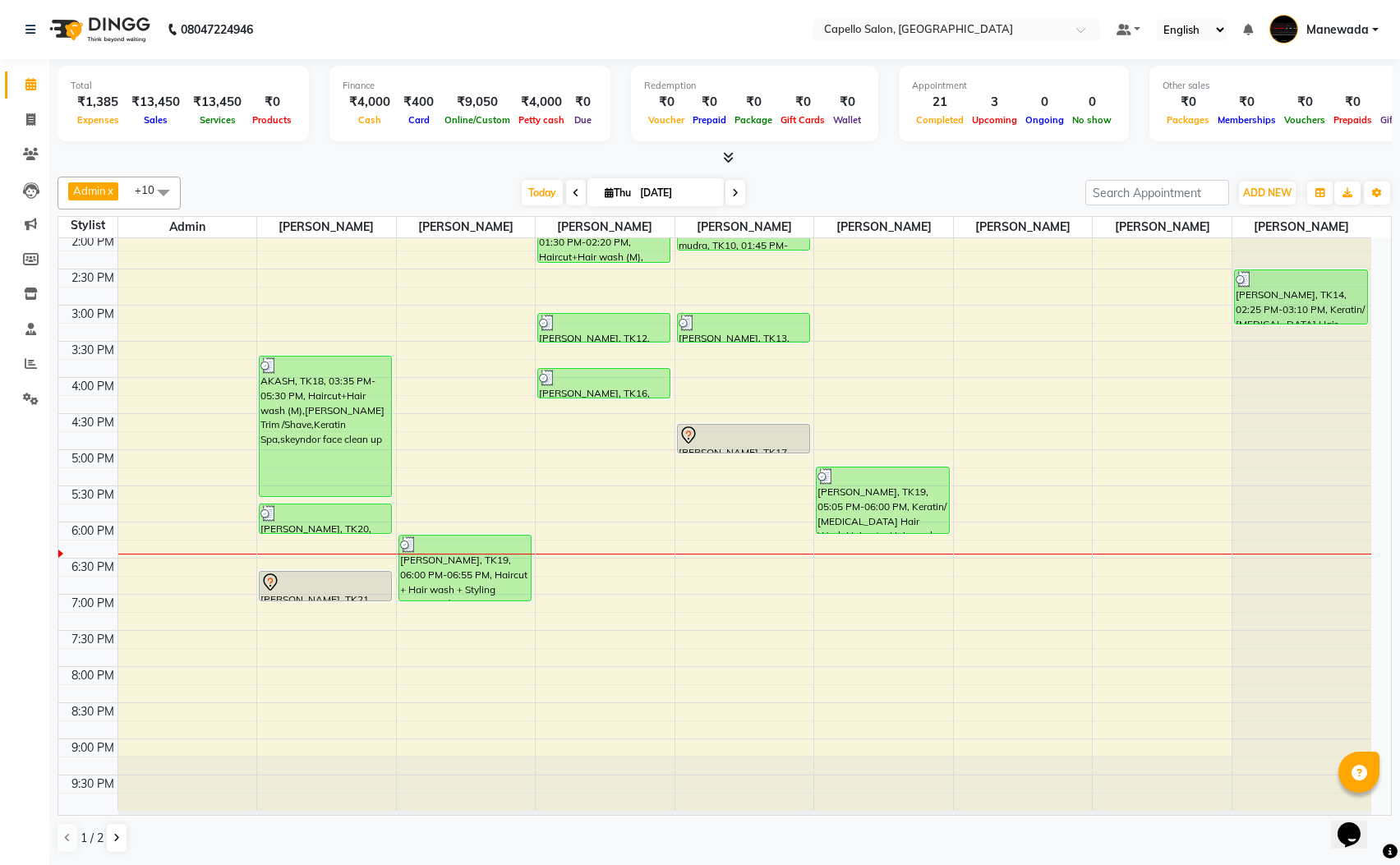
scroll to position [309, 0]
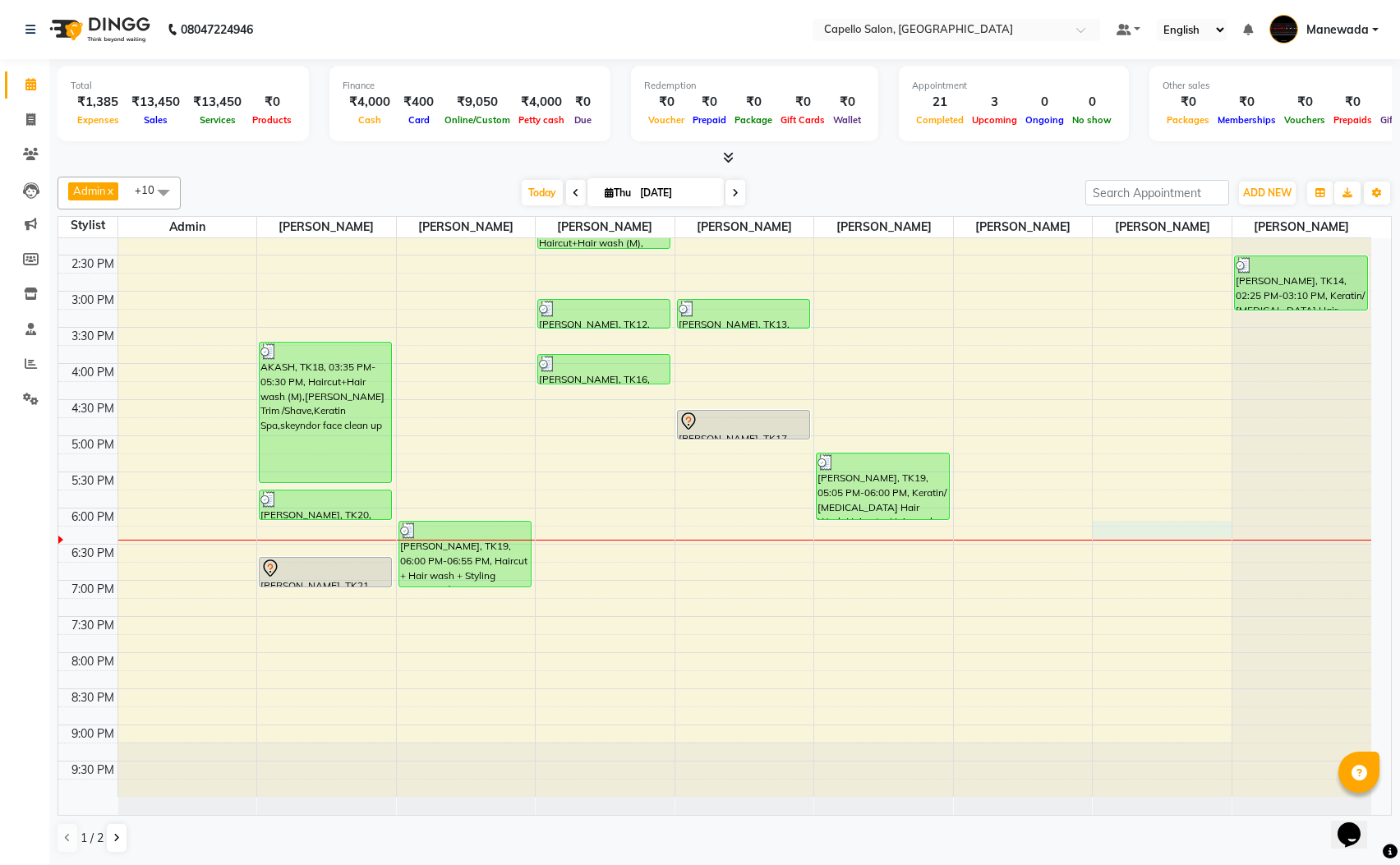
click at [1174, 531] on div "10:00 AM 10:30 AM 11:00 AM 11:30 AM 12:00 PM 12:30 PM 1:00 PM 1:30 PM 2:00 PM 2…" at bounding box center [715, 363] width 1313 height 867
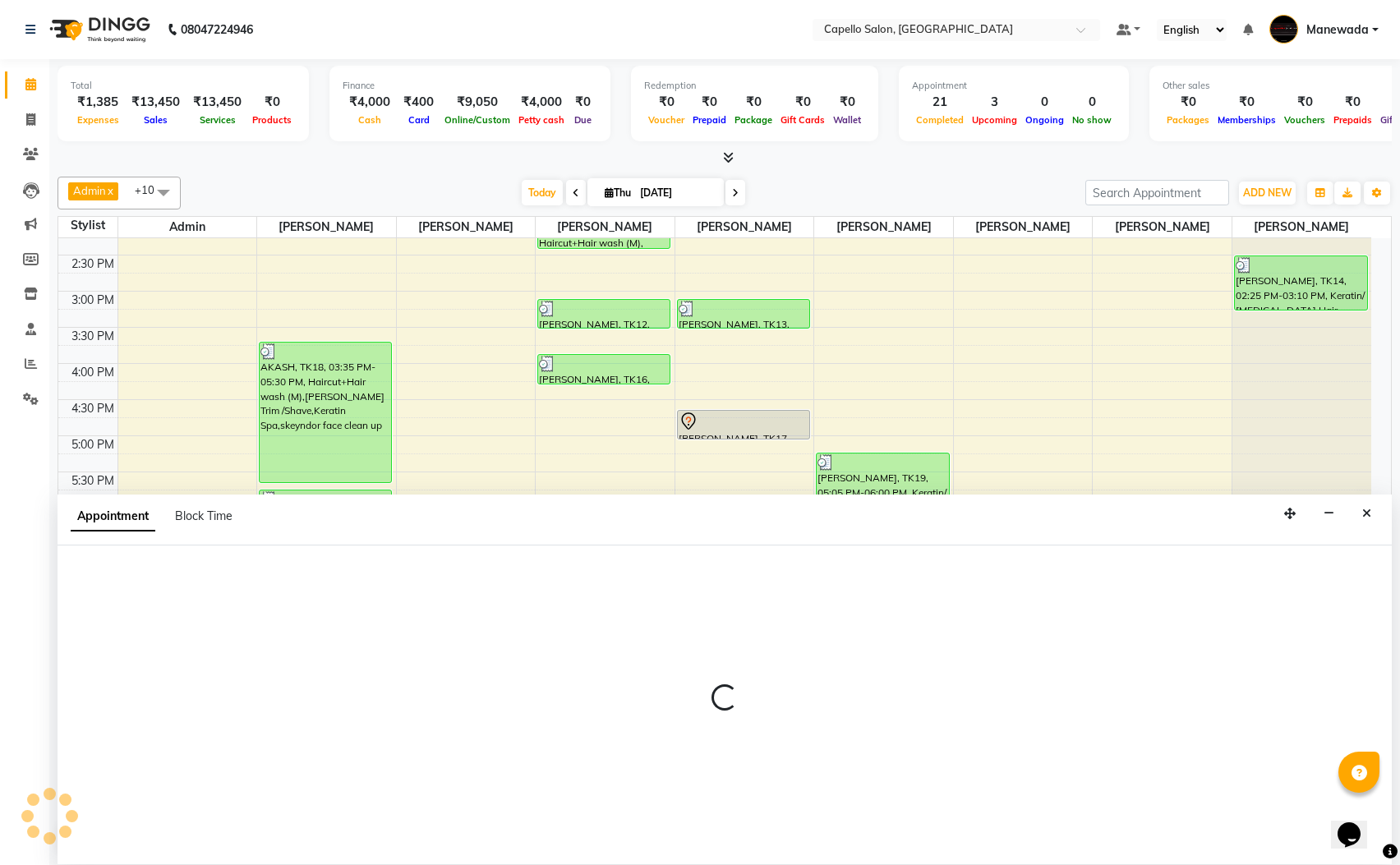
select select "63039"
select select "tentative"
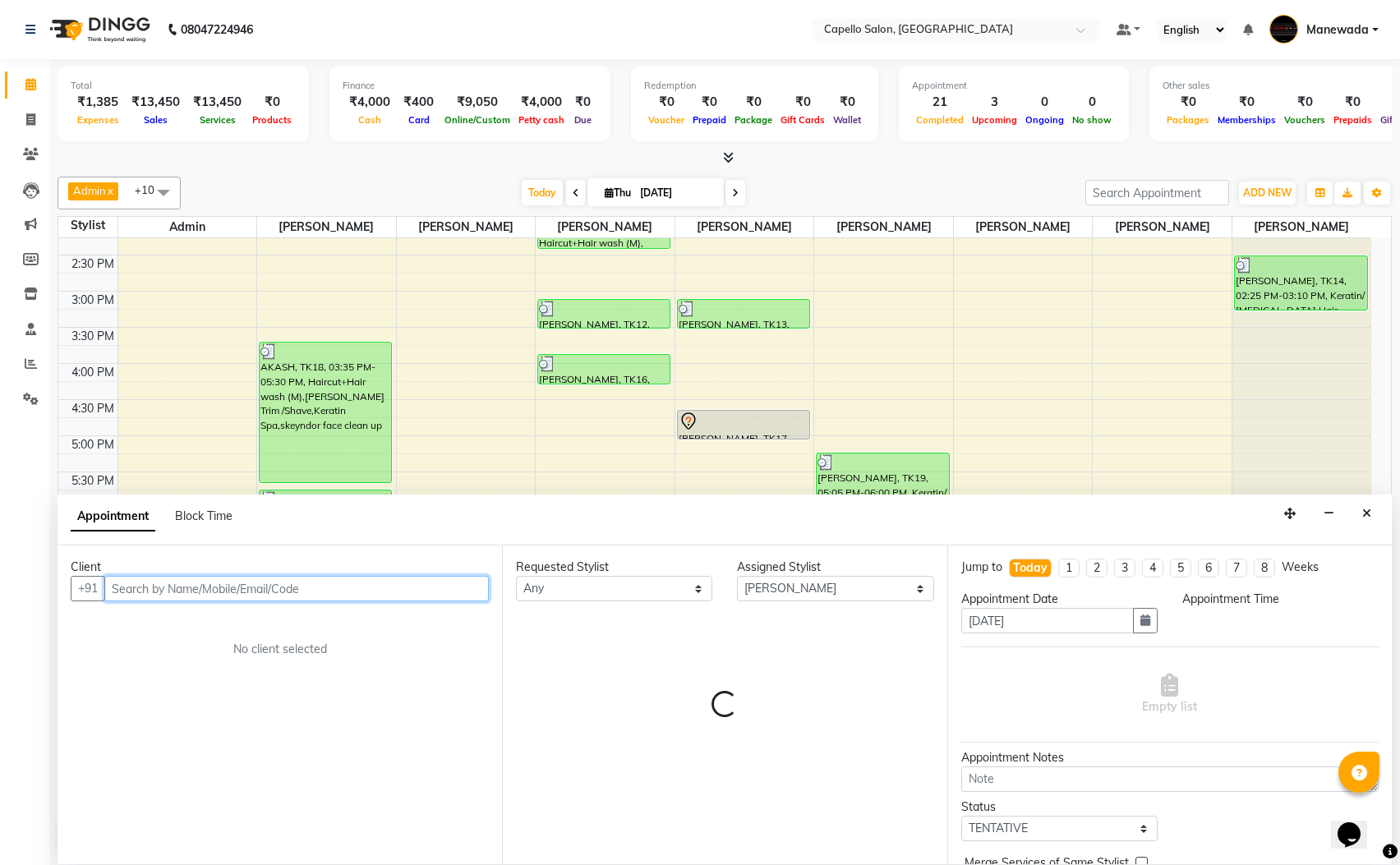
select select "1080"
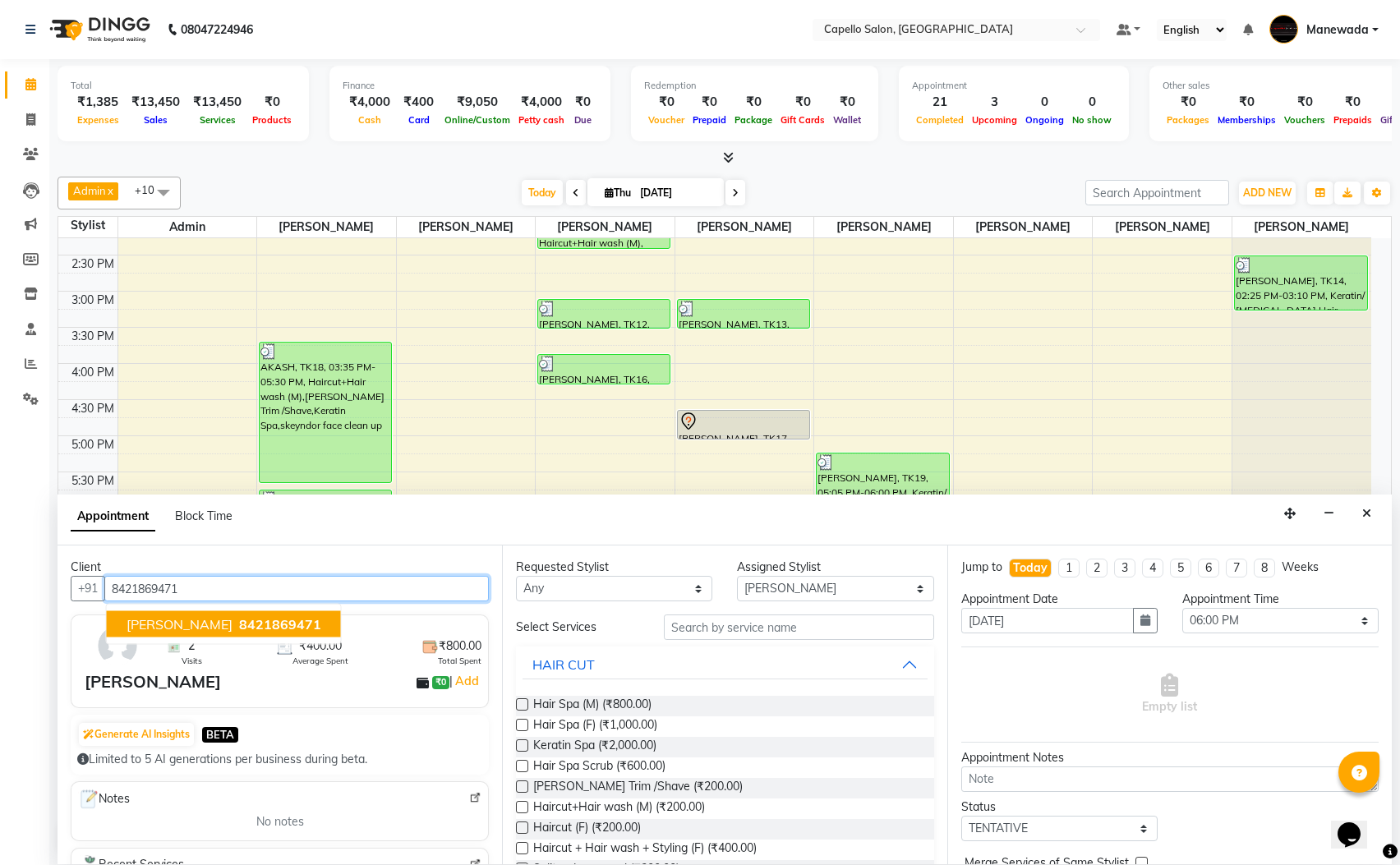
click at [271, 622] on span "8421869471" at bounding box center [280, 624] width 82 height 16
type input "8421869471"
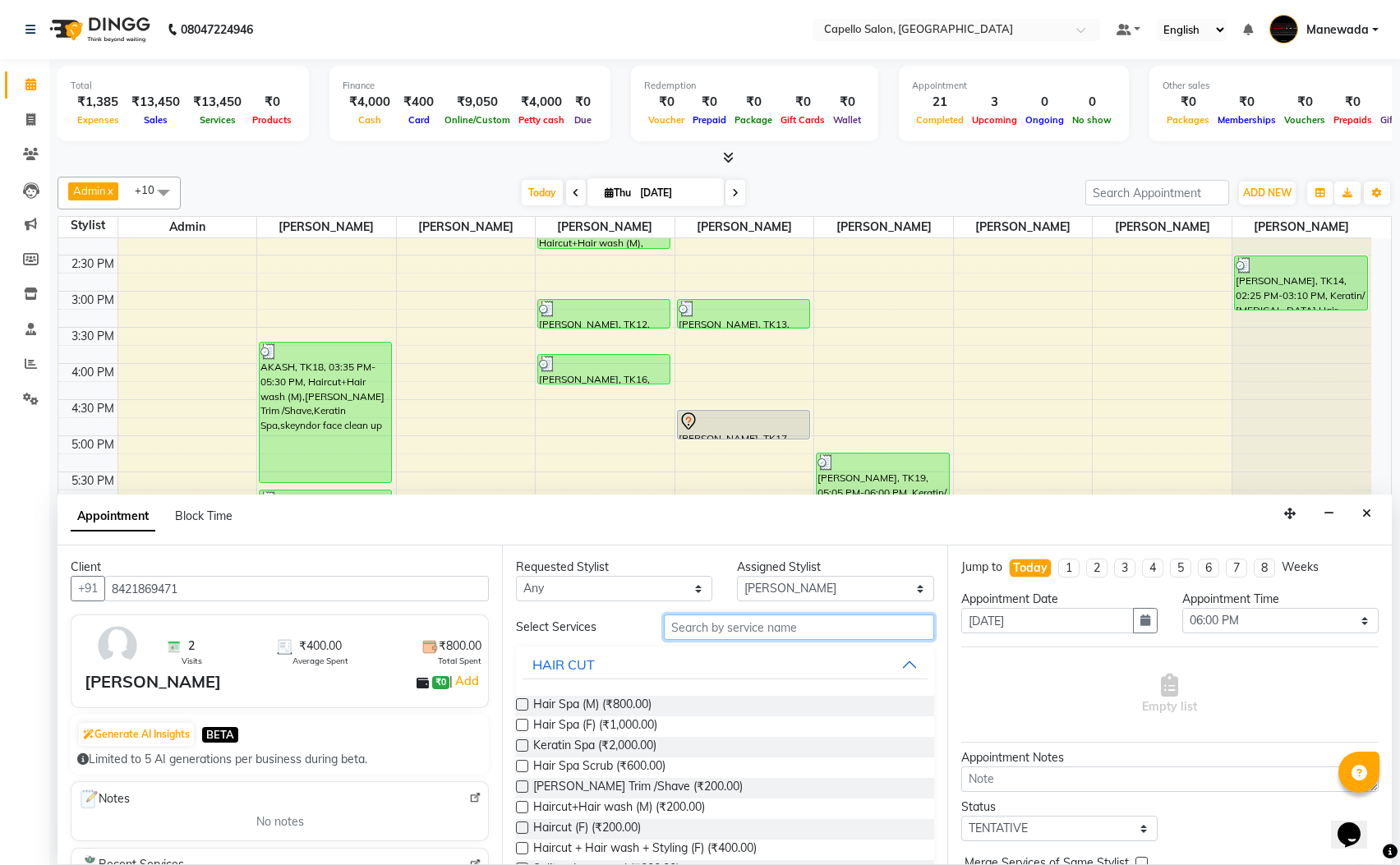
click at [764, 619] on input "text" at bounding box center [798, 627] width 270 height 25
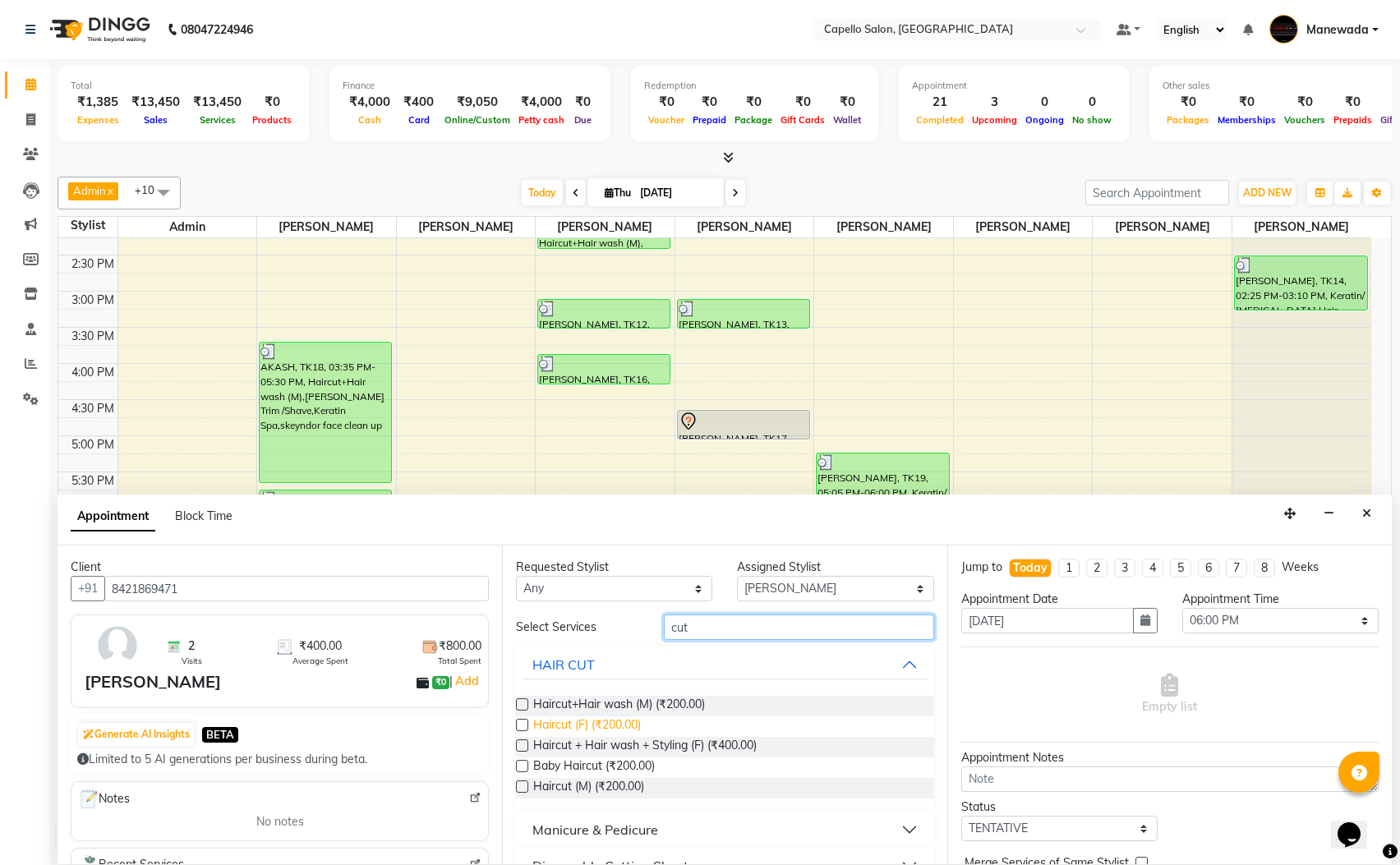
type input "cut"
click at [624, 727] on span "Haircut (F) (₹200.00)" at bounding box center [588, 726] width 108 height 20
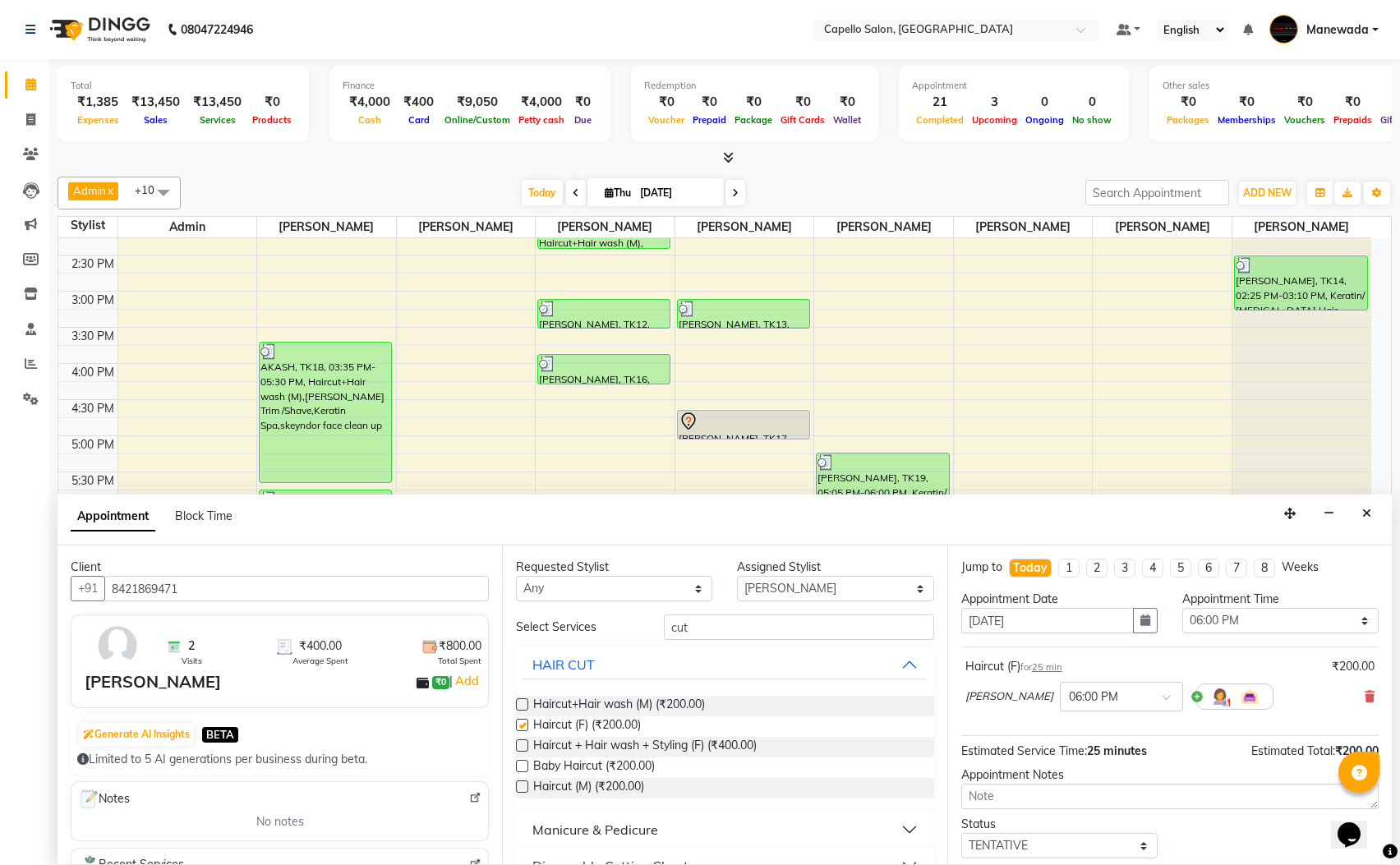
checkbox input "false"
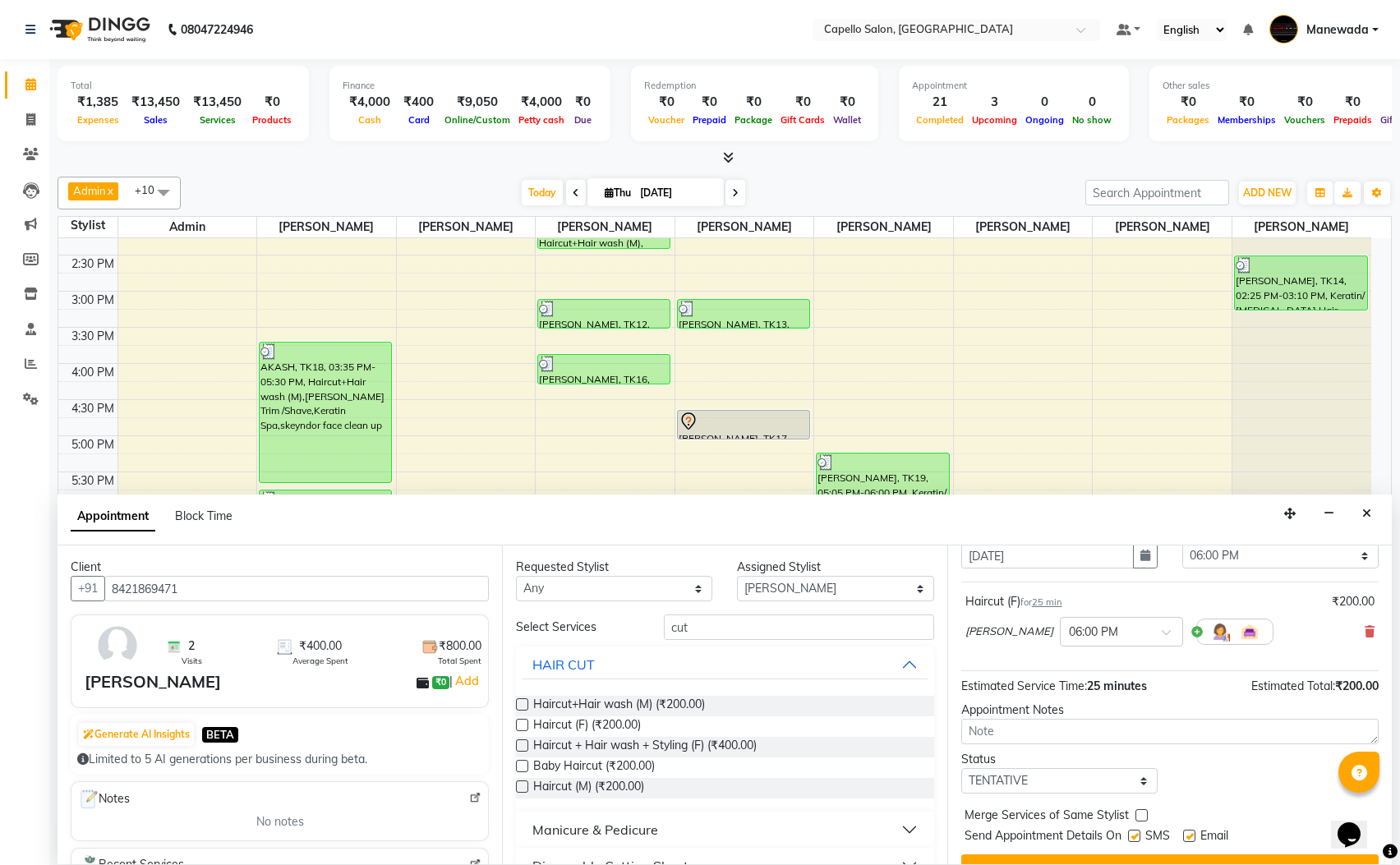
scroll to position [101, 0]
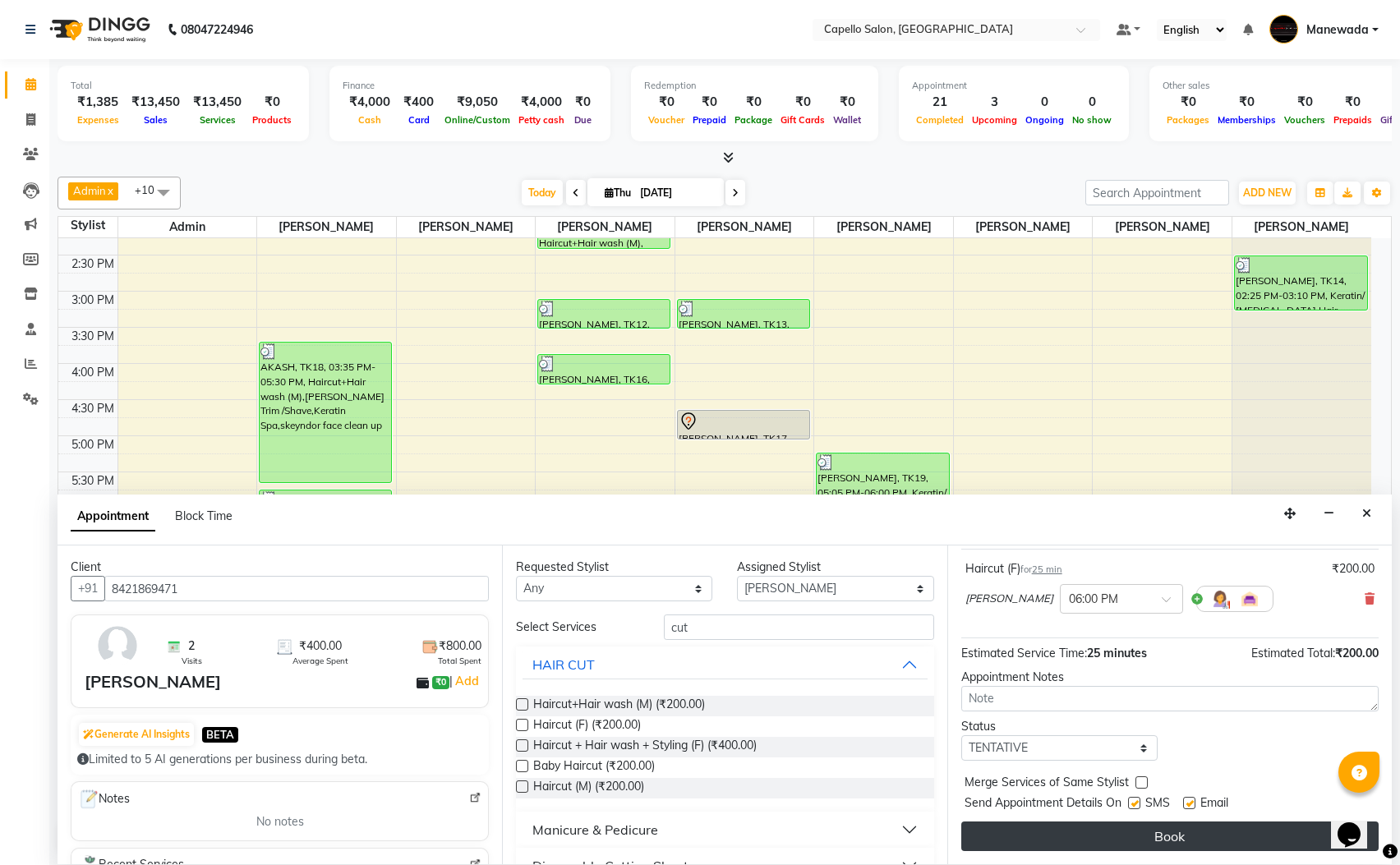
click at [1068, 831] on button "Book" at bounding box center [1170, 836] width 417 height 30
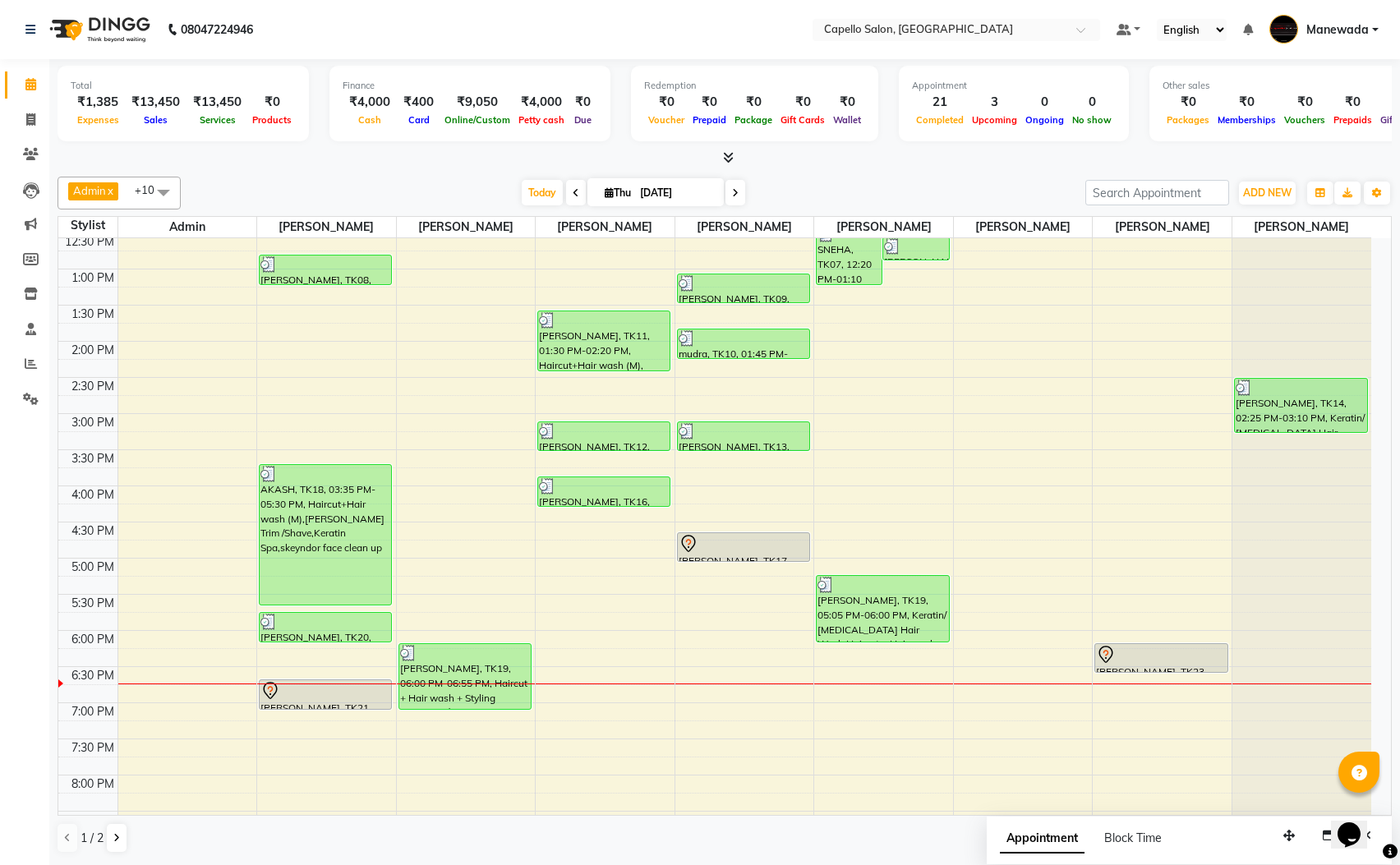
scroll to position [309, 0]
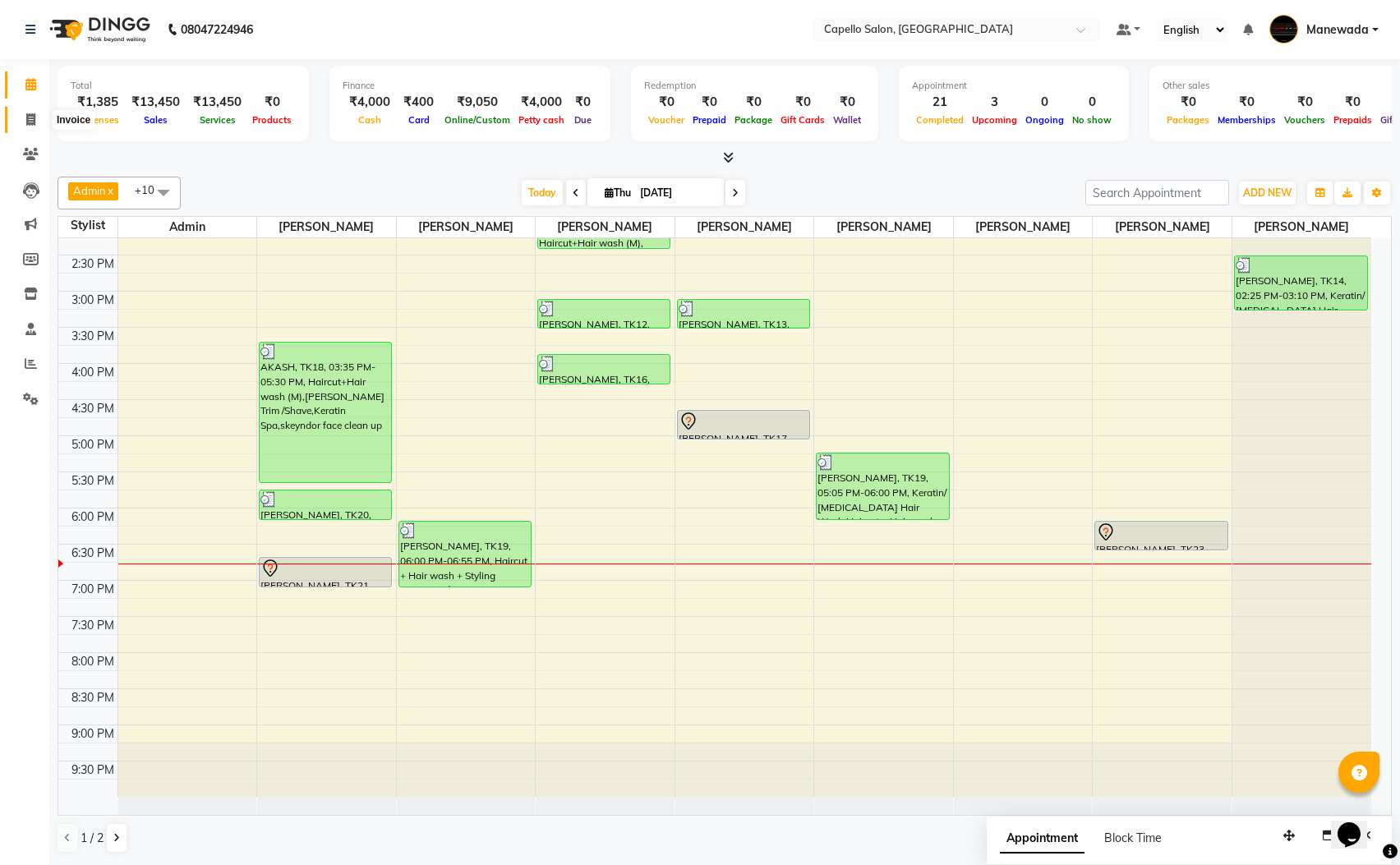
click at [39, 115] on span at bounding box center [31, 120] width 29 height 19
select select "3476"
select select "service"
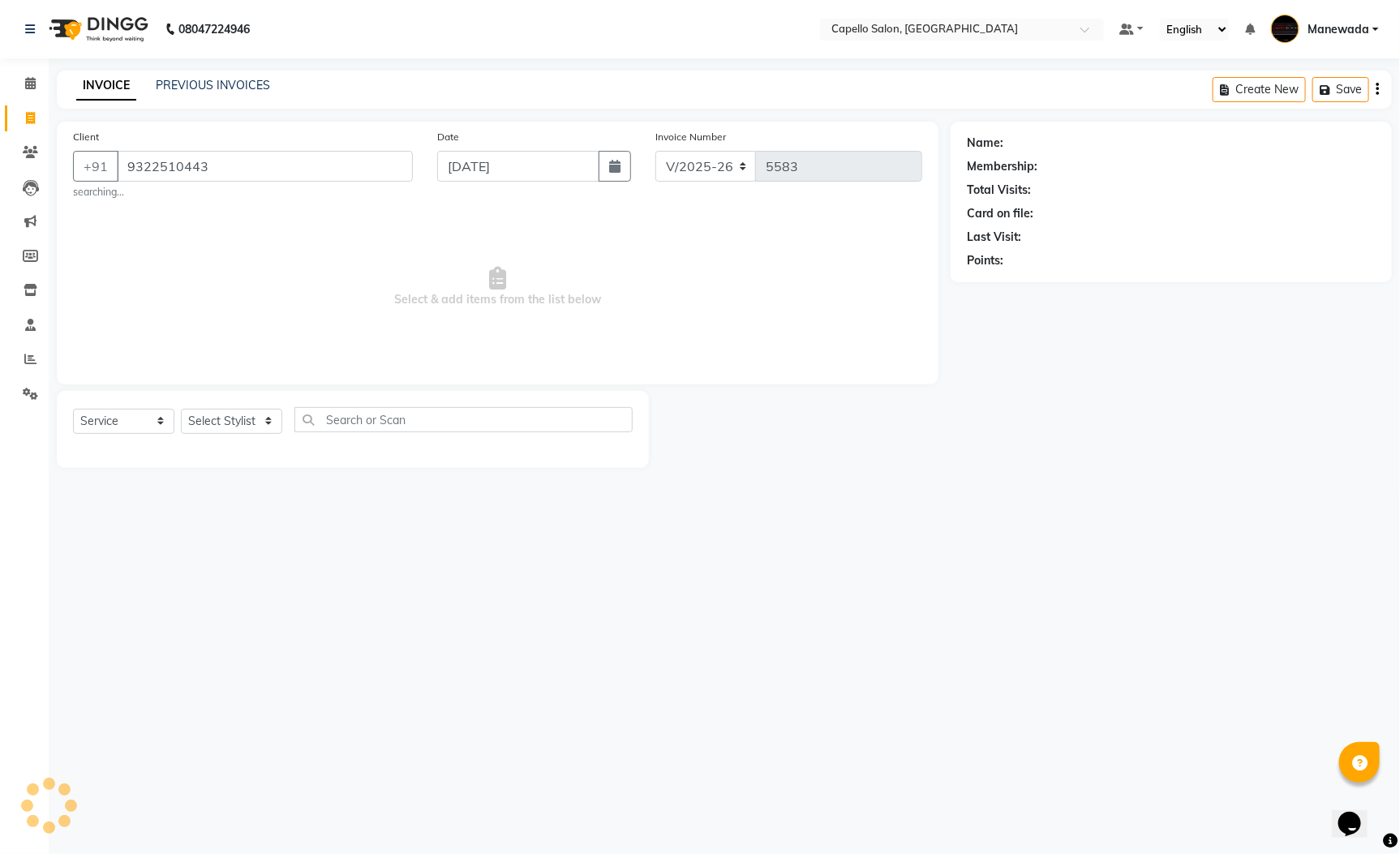
type input "9322510443"
click at [234, 411] on select "Select Stylist Admin [PERSON_NAME] [PERSON_NAME] [PERSON_NAME] [PERSON_NAME] [P…" at bounding box center [232, 421] width 102 height 25
select select "26874"
click at [181, 410] on select "Select Stylist Admin [PERSON_NAME] [PERSON_NAME] [PERSON_NAME] [PERSON_NAME] [P…" at bounding box center [232, 421] width 102 height 25
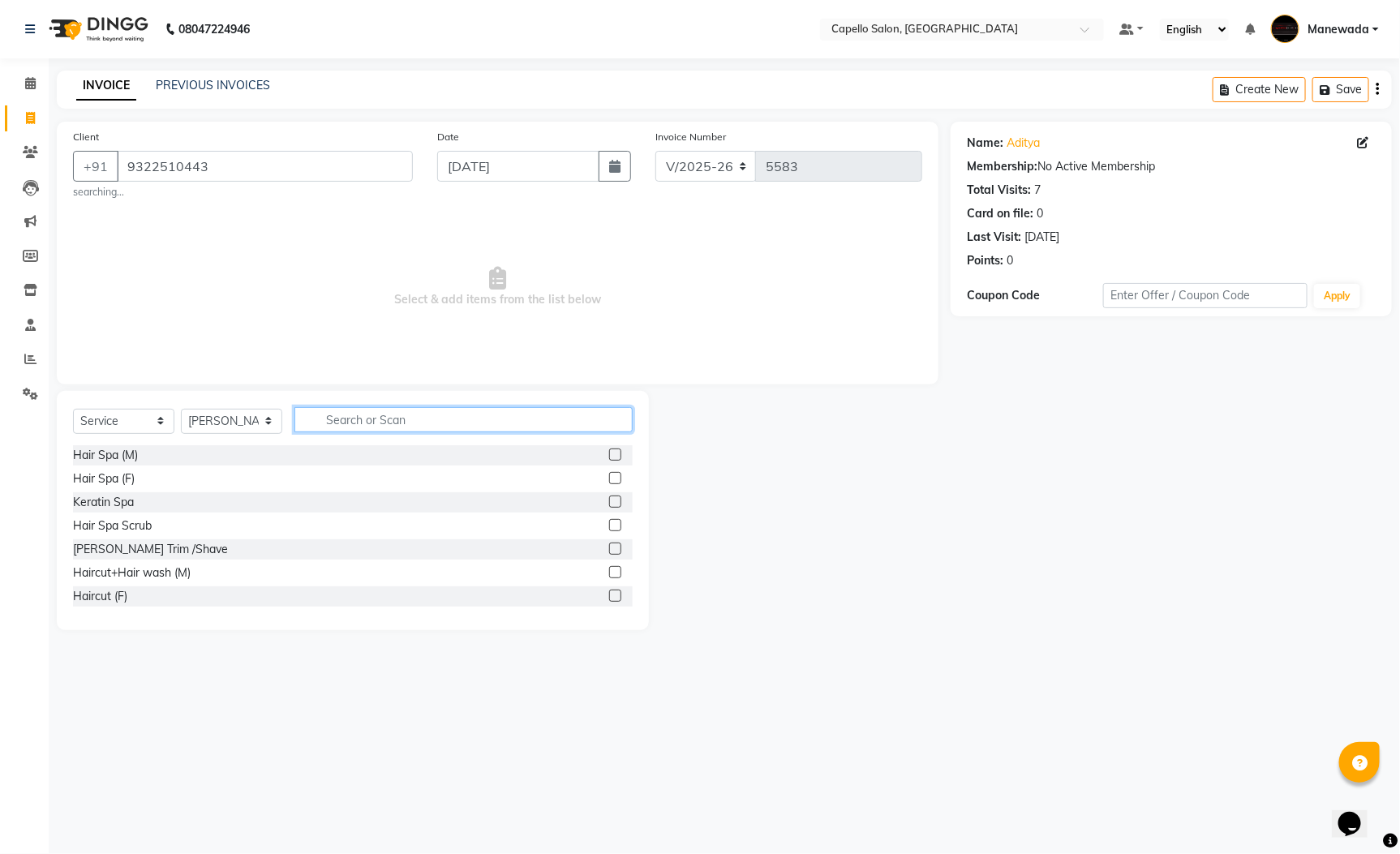
click at [360, 421] on input "text" at bounding box center [463, 419] width 338 height 25
type input "cut"
click at [609, 460] on div at bounding box center [621, 455] width 24 height 20
click at [609, 454] on label at bounding box center [615, 455] width 12 height 12
click at [609, 454] on input "checkbox" at bounding box center [614, 455] width 10 height 10
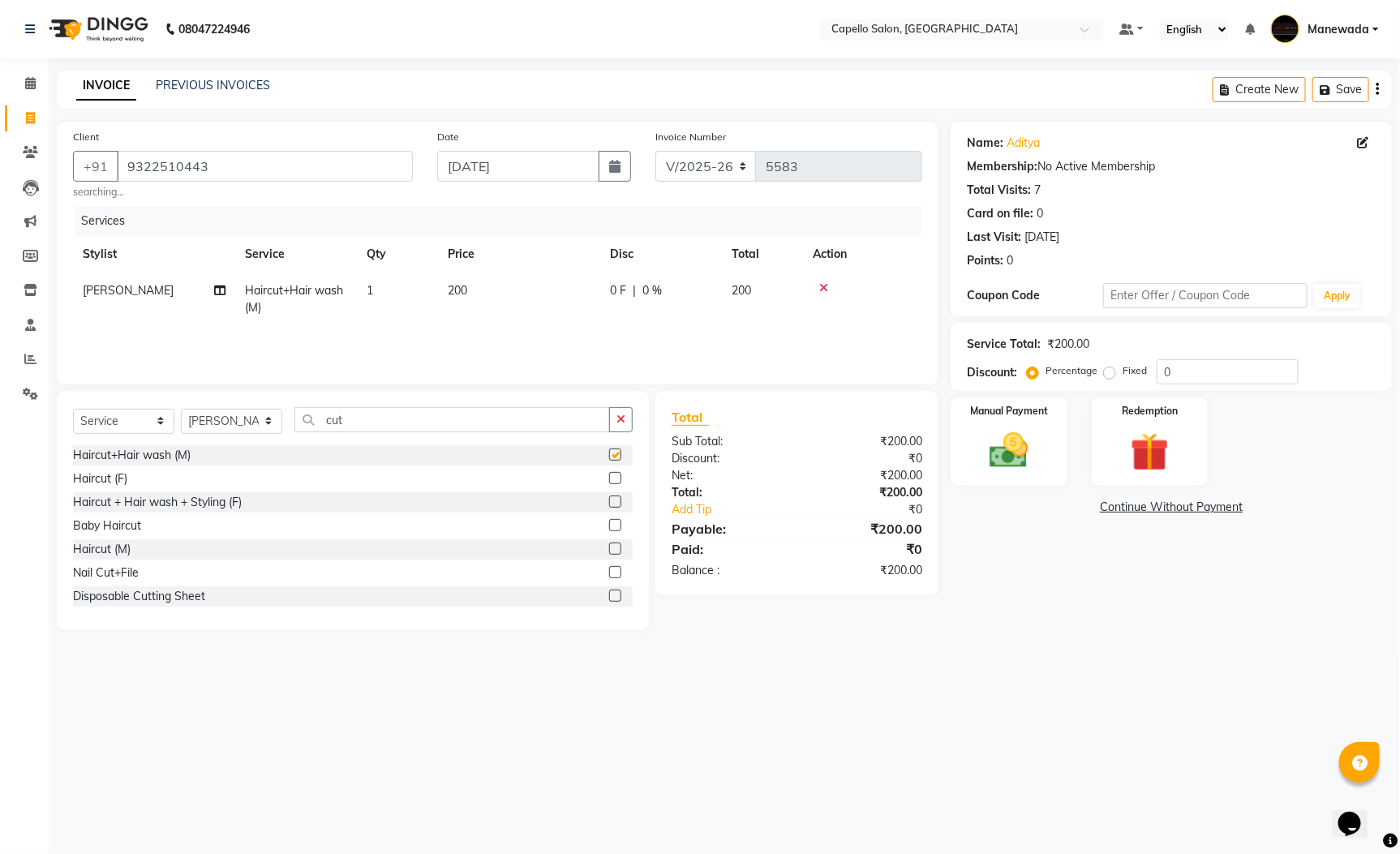
checkbox input "false"
click at [1029, 460] on img at bounding box center [1009, 450] width 65 height 46
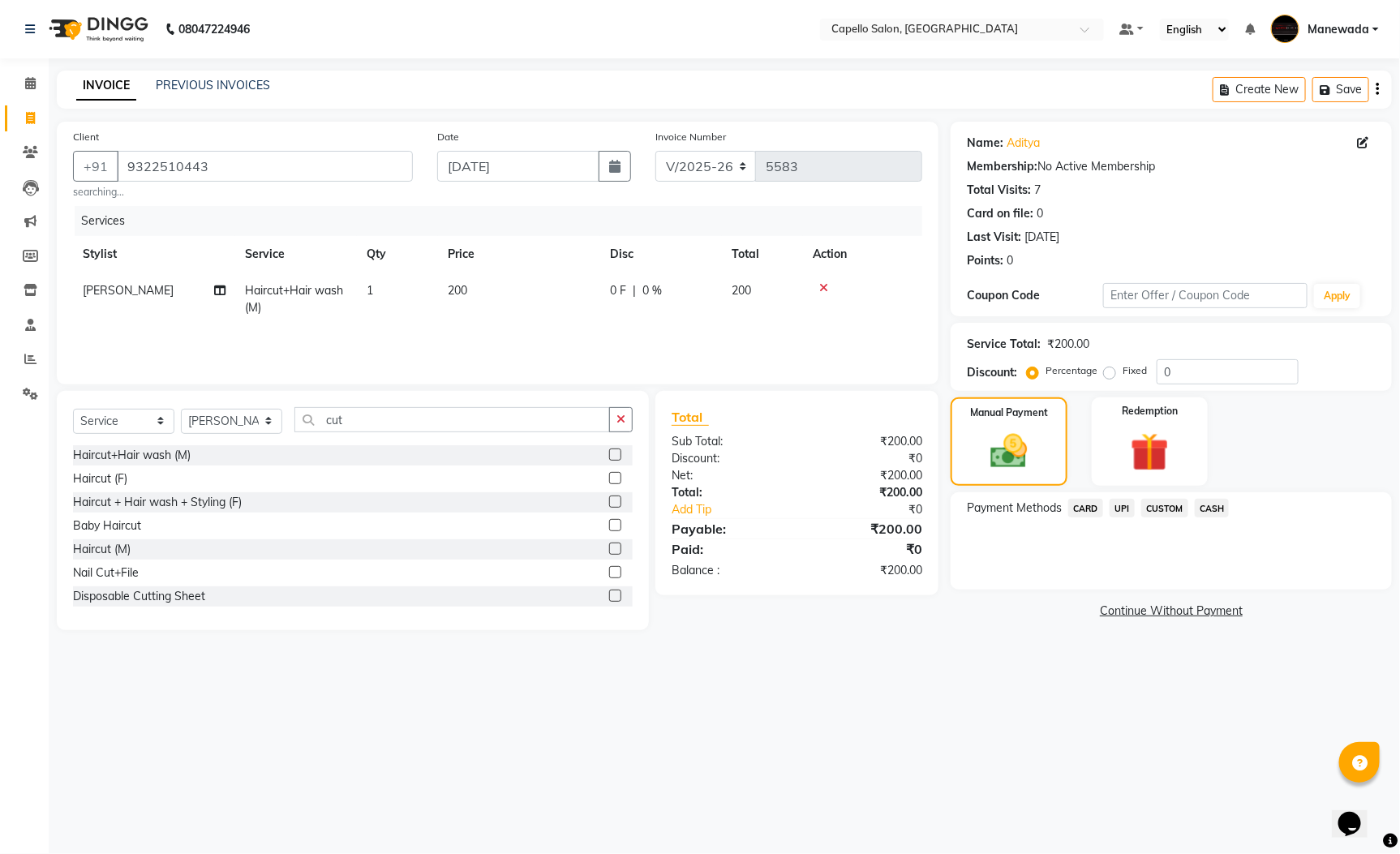
click at [1119, 502] on span "UPI" at bounding box center [1122, 509] width 25 height 19
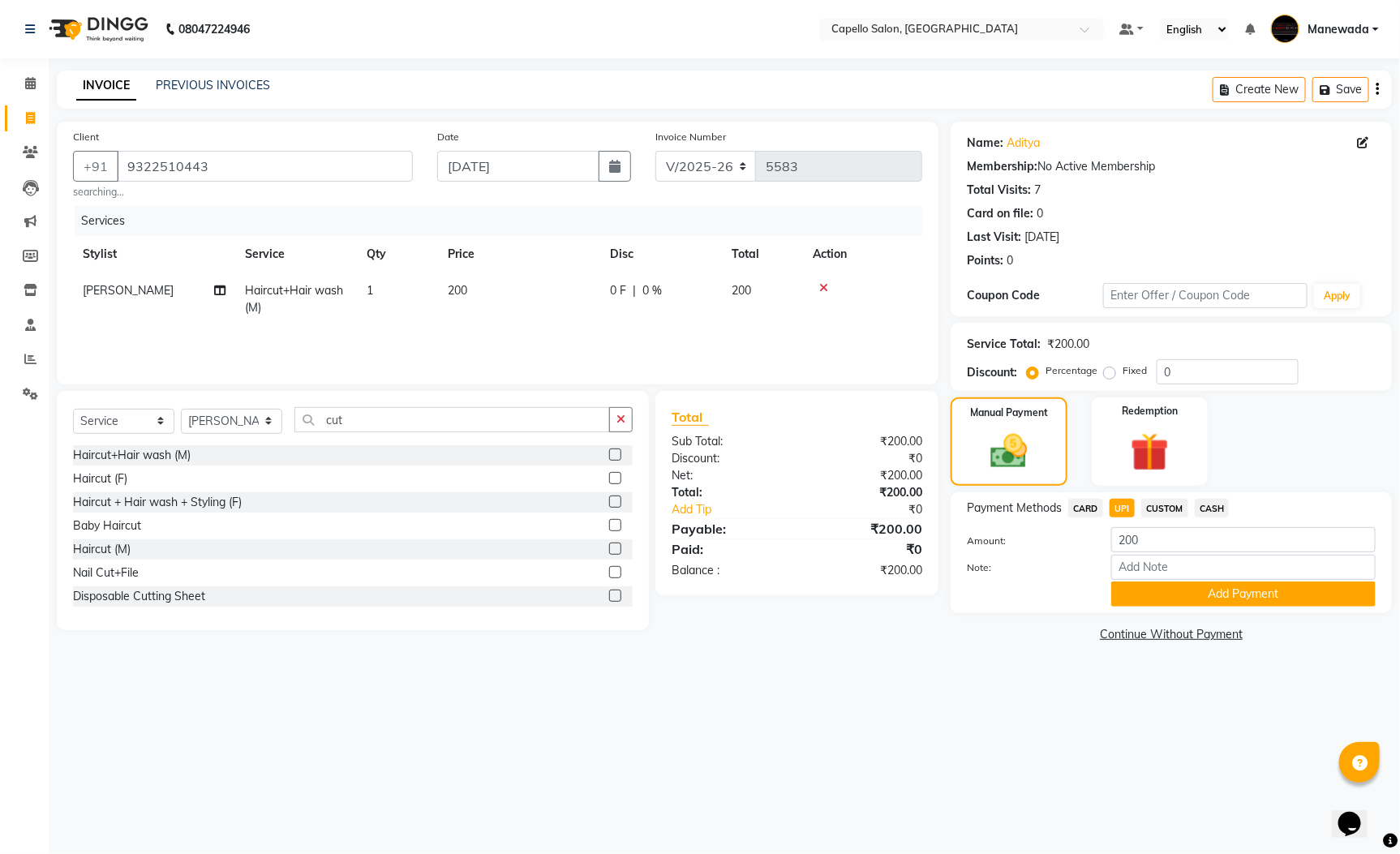
click at [1164, 580] on div "Note:" at bounding box center [1171, 568] width 433 height 28
click at [1161, 604] on button "Add Payment" at bounding box center [1243, 594] width 265 height 25
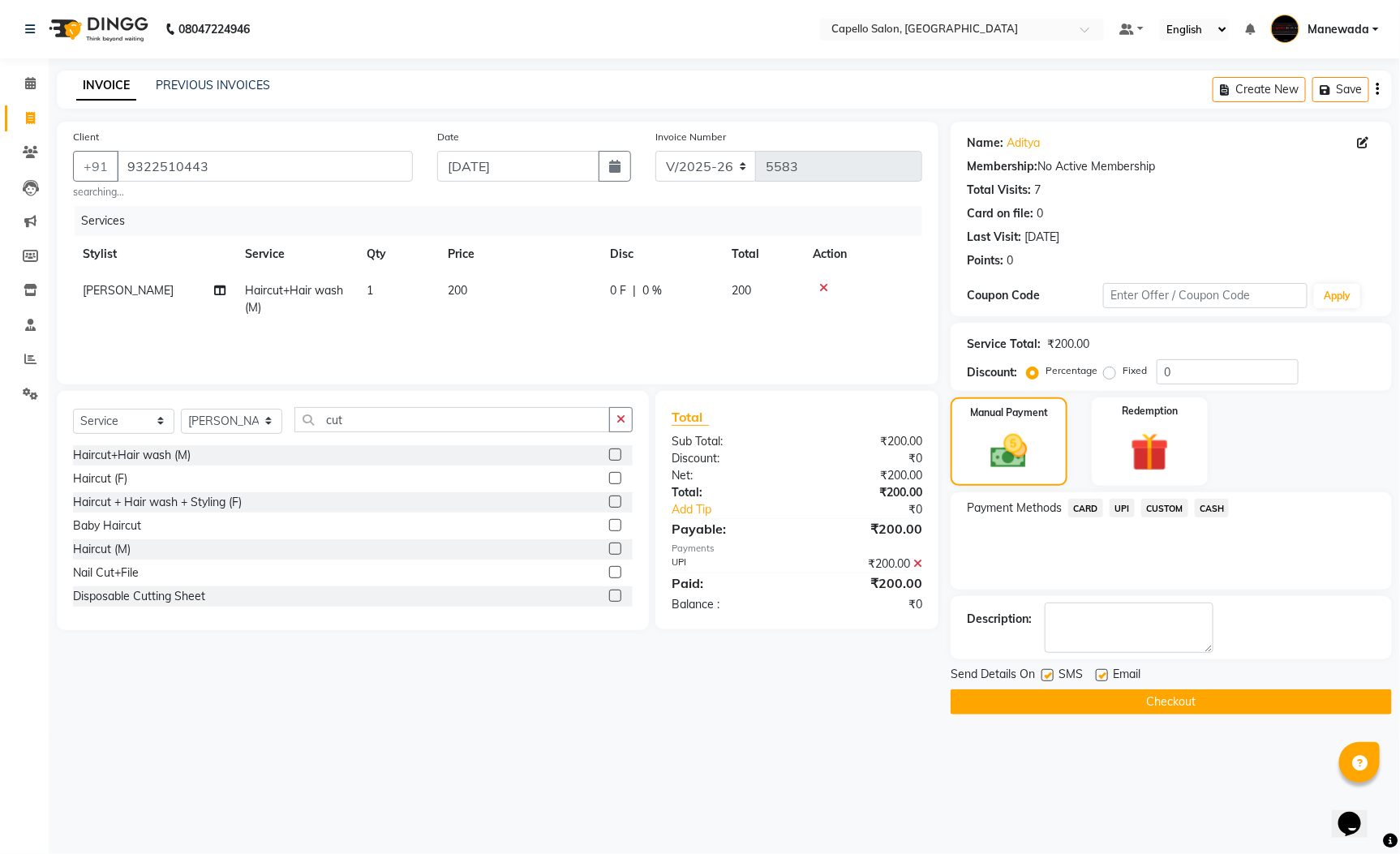
drag, startPoint x: 1139, startPoint y: 696, endPoint x: 1139, endPoint y: 728, distance: 32.0
click at [1139, 700] on button "Checkout" at bounding box center [1171, 701] width 441 height 25
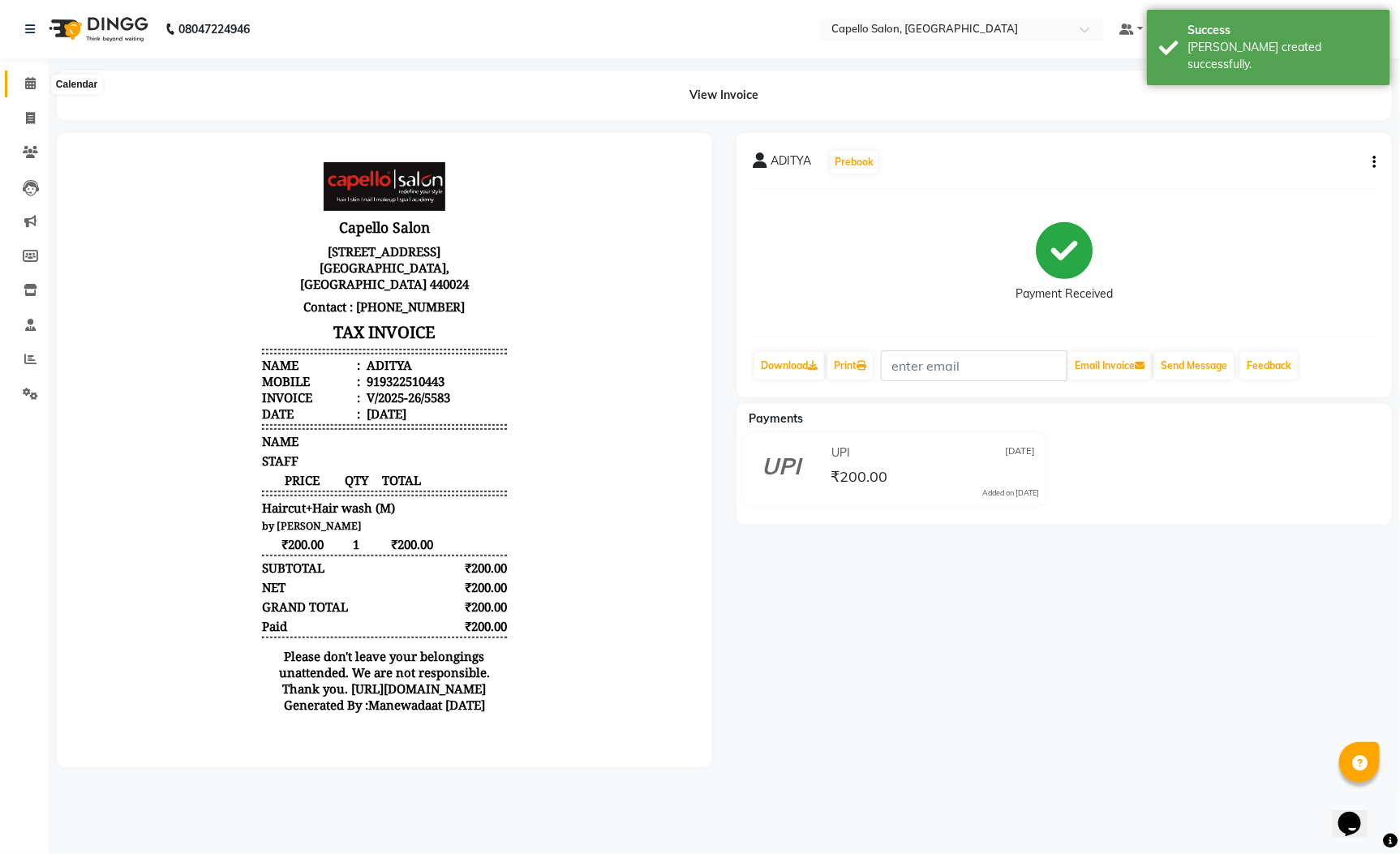
click at [29, 77] on icon at bounding box center [29, 83] width 10 height 12
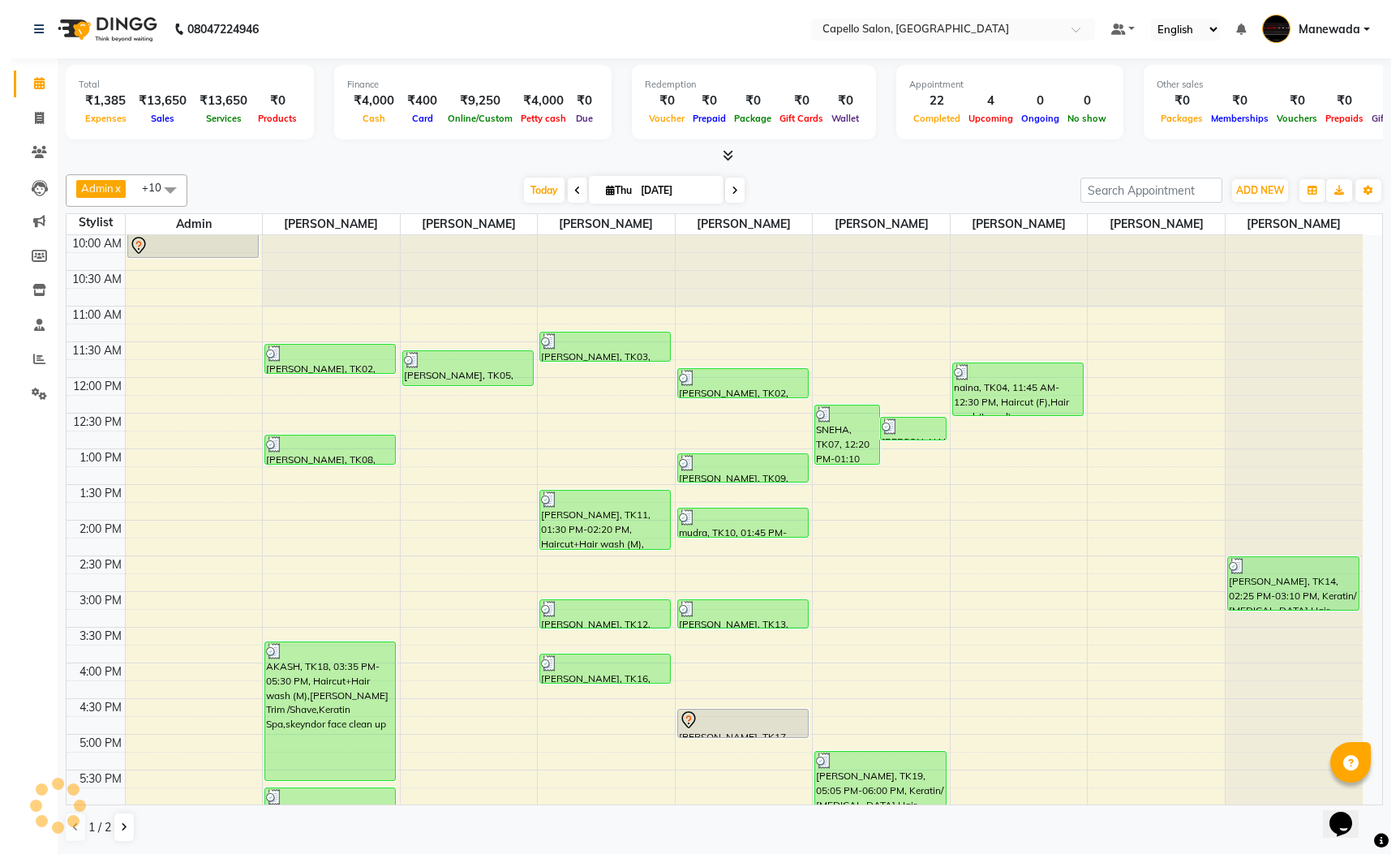
scroll to position [243, 0]
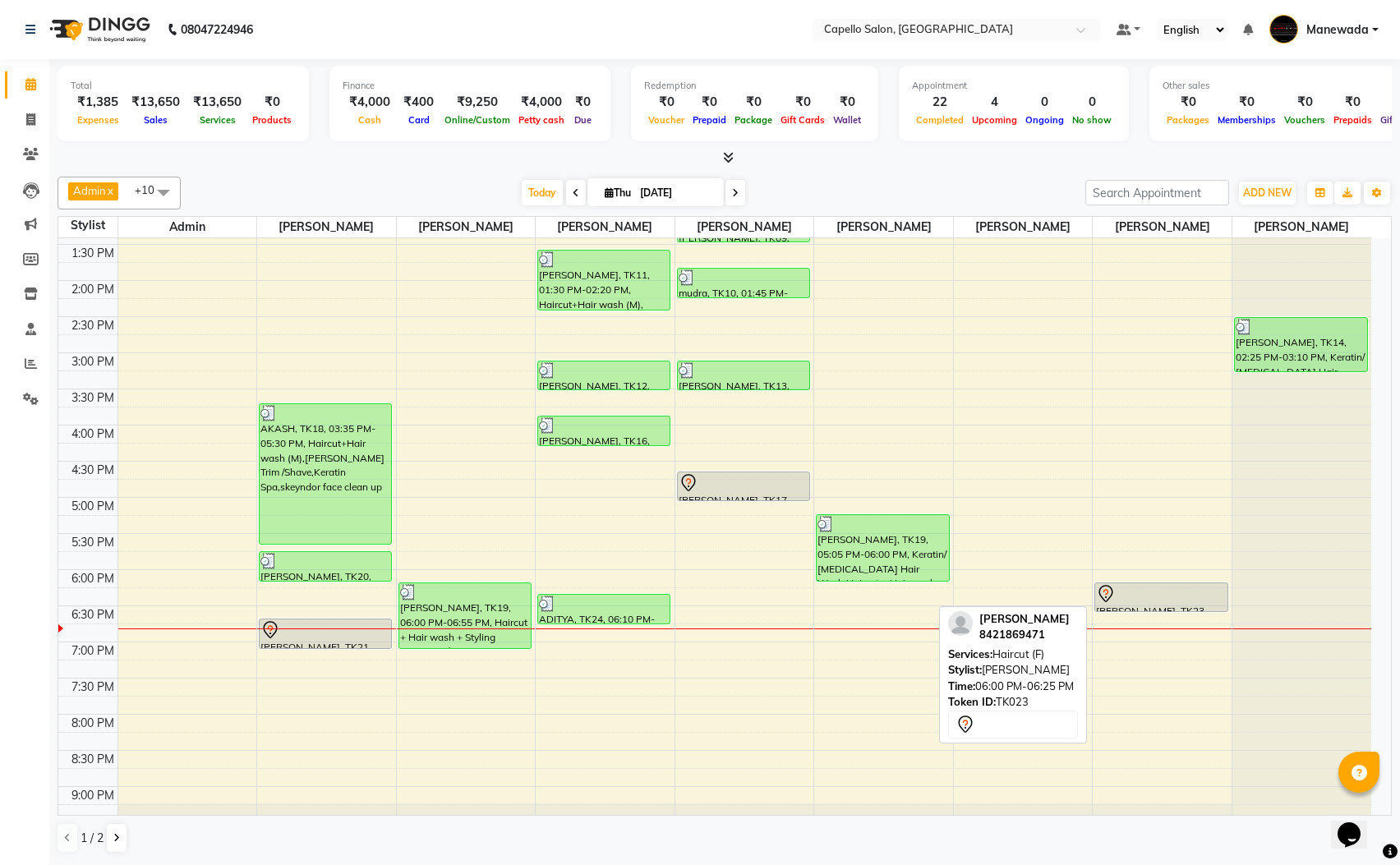
click at [1156, 607] on div "[PERSON_NAME], TK23, 06:00 PM-06:25 PM, Haircut (F)" at bounding box center [1161, 597] width 132 height 28
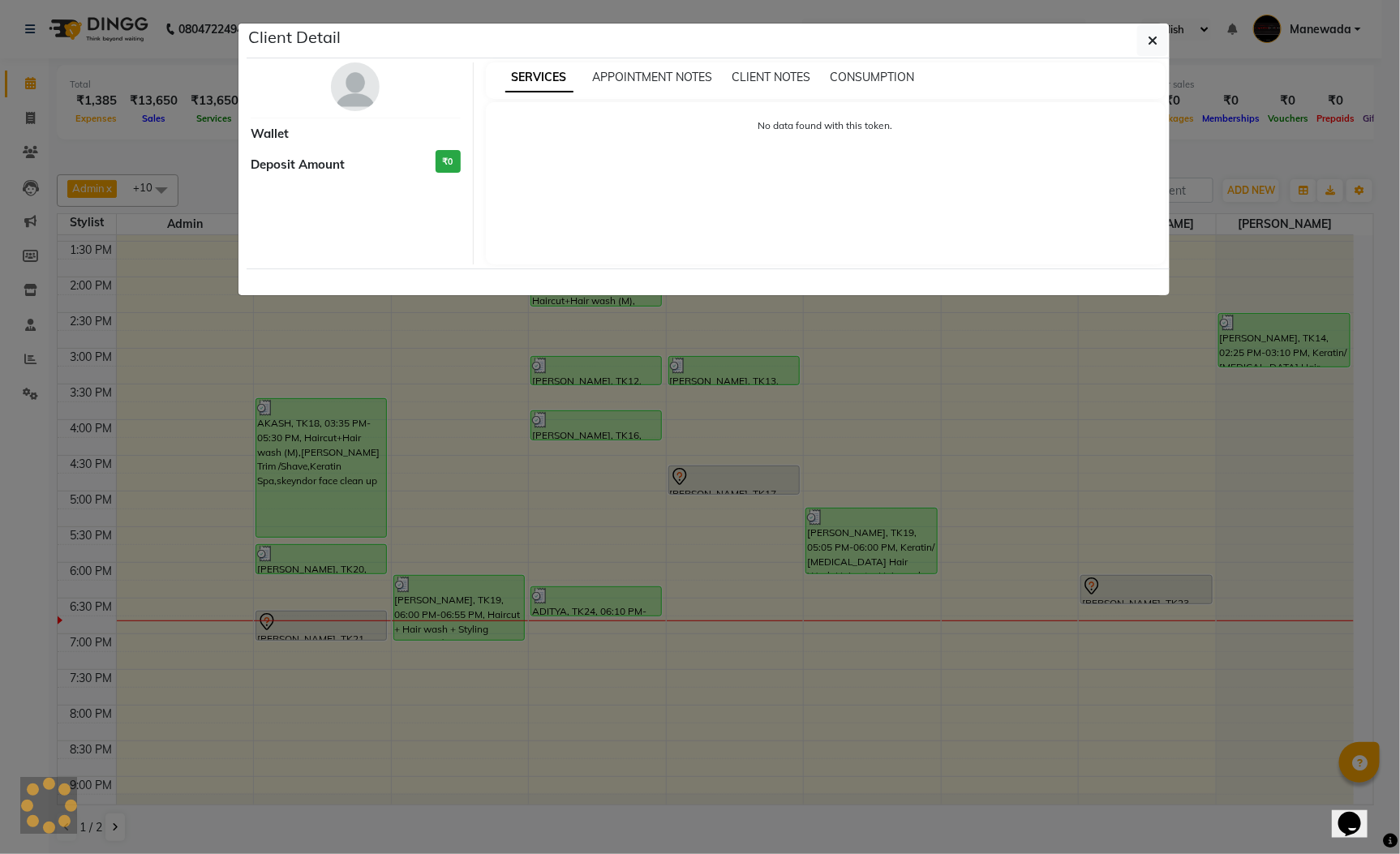
select select "7"
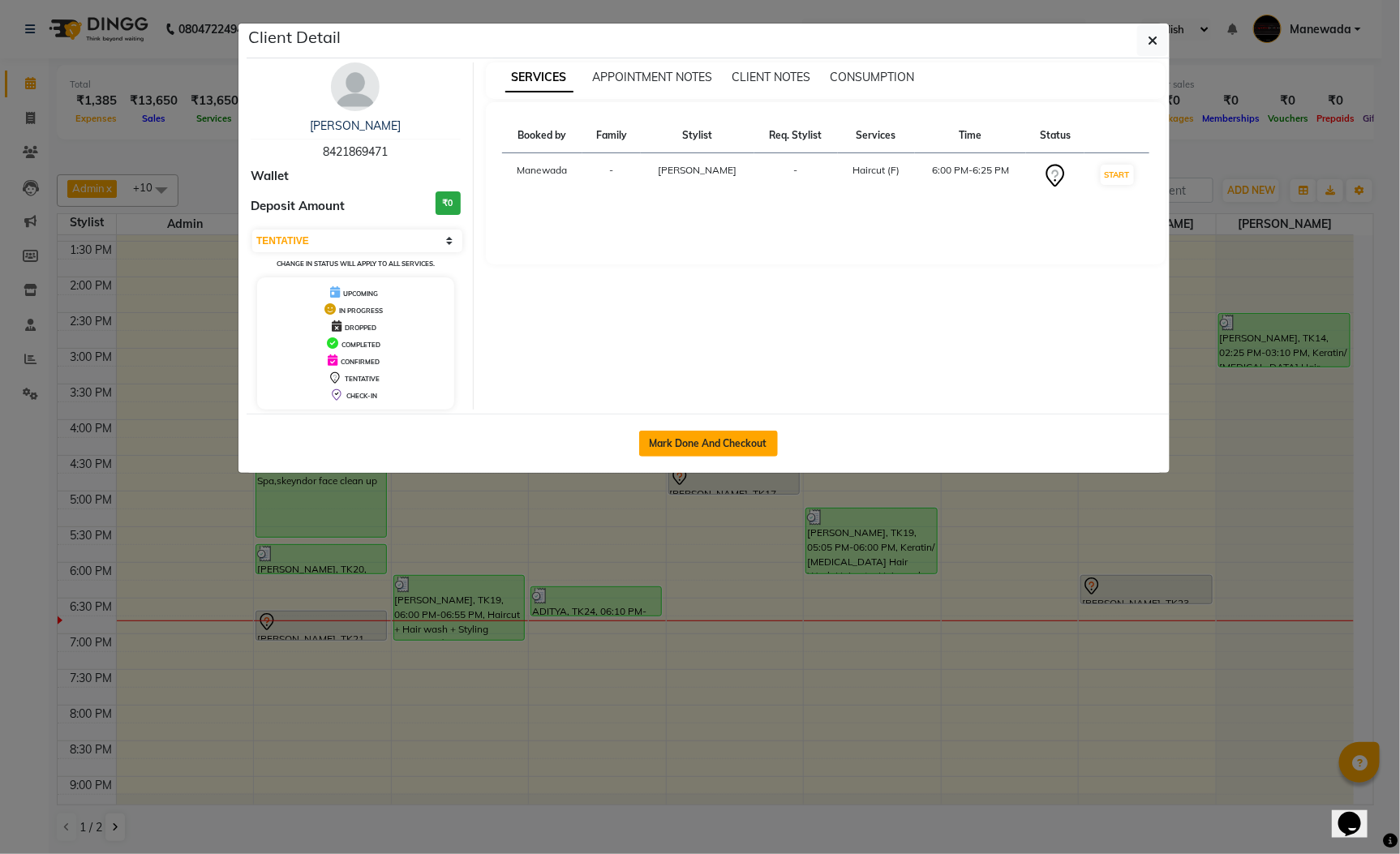
click at [733, 443] on button "Mark Done And Checkout" at bounding box center [708, 443] width 139 height 26
select select "service"
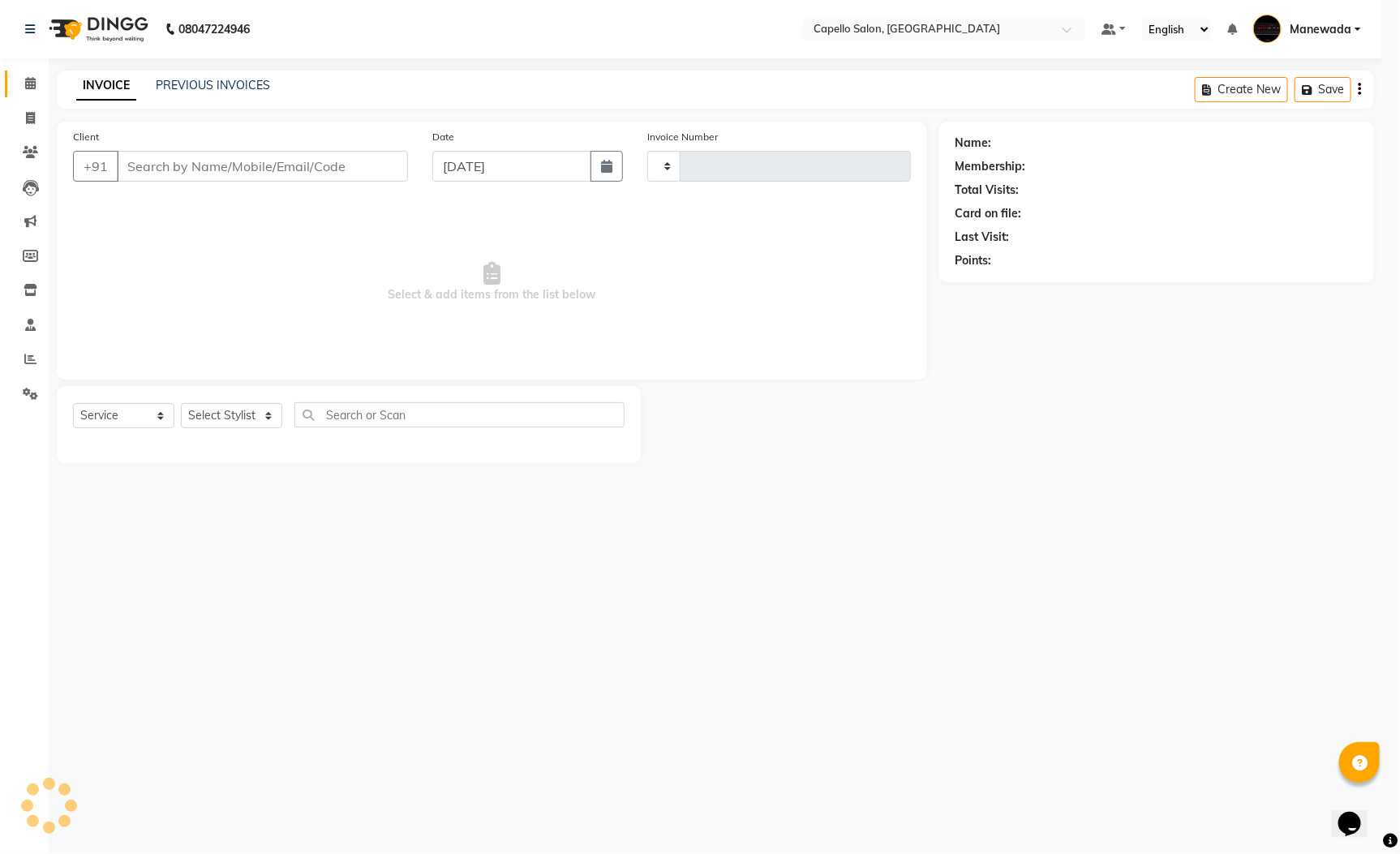
type input "5584"
select select "3476"
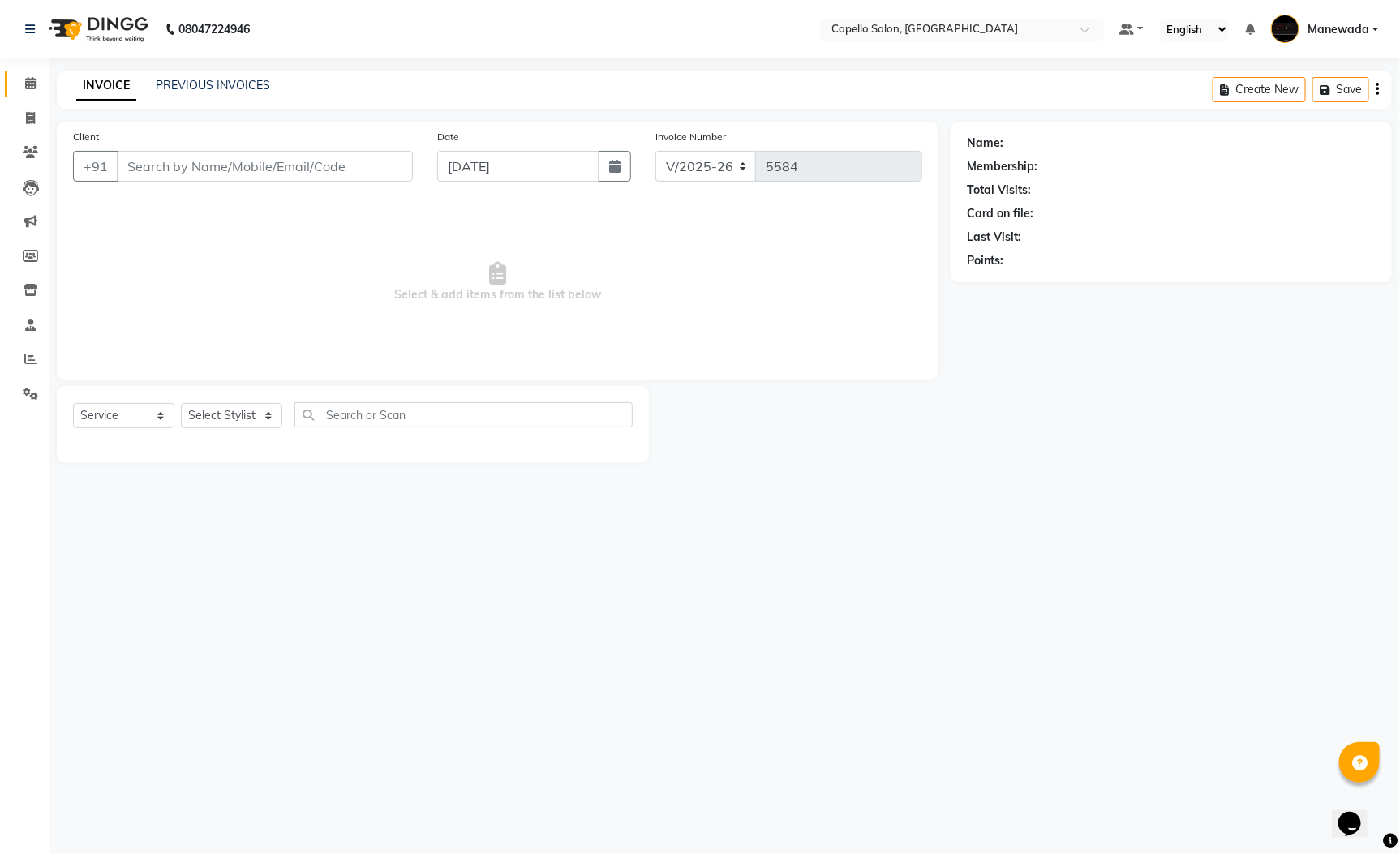
type input "8421869471"
select select "63039"
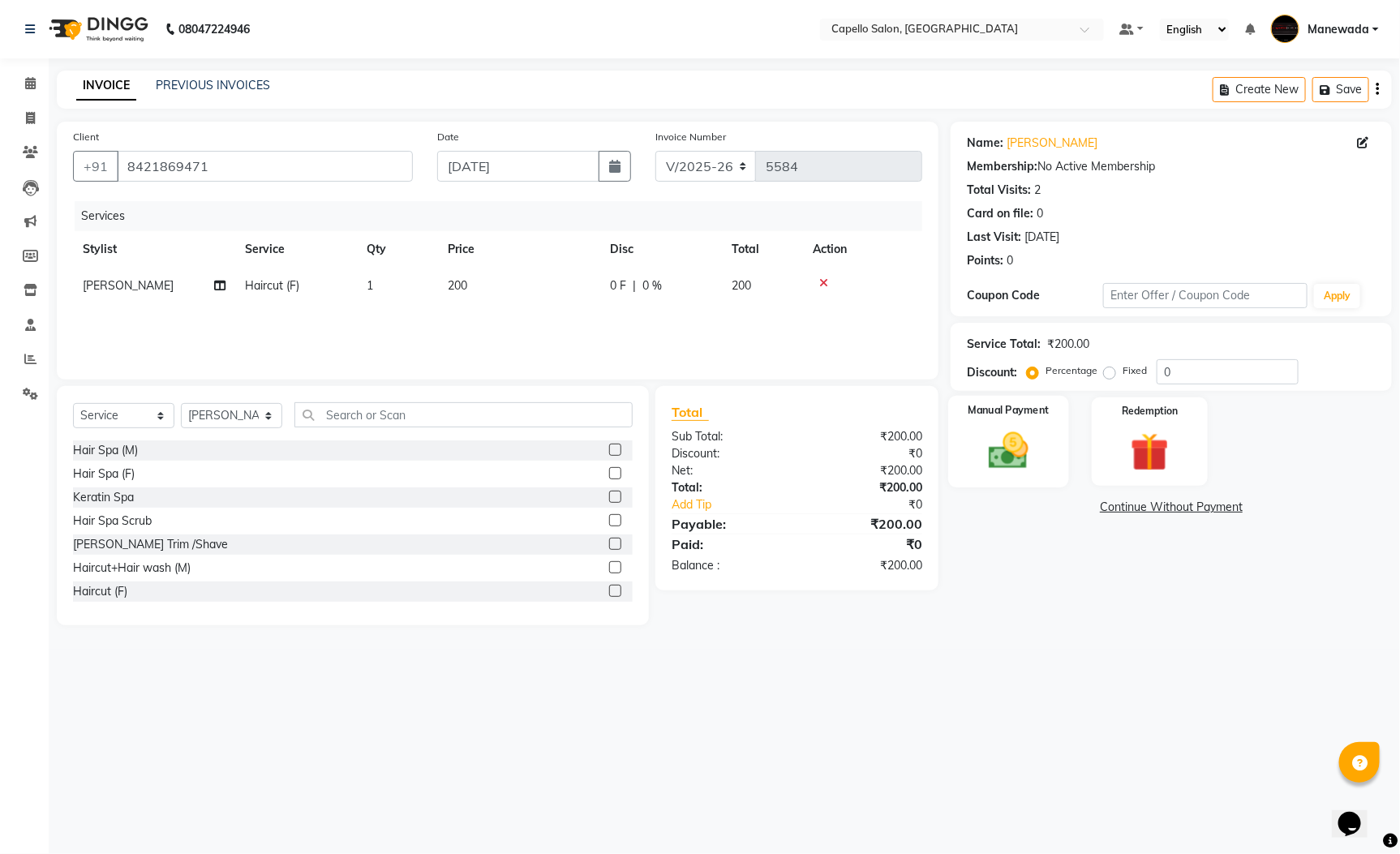
click at [996, 450] on img at bounding box center [1009, 450] width 65 height 46
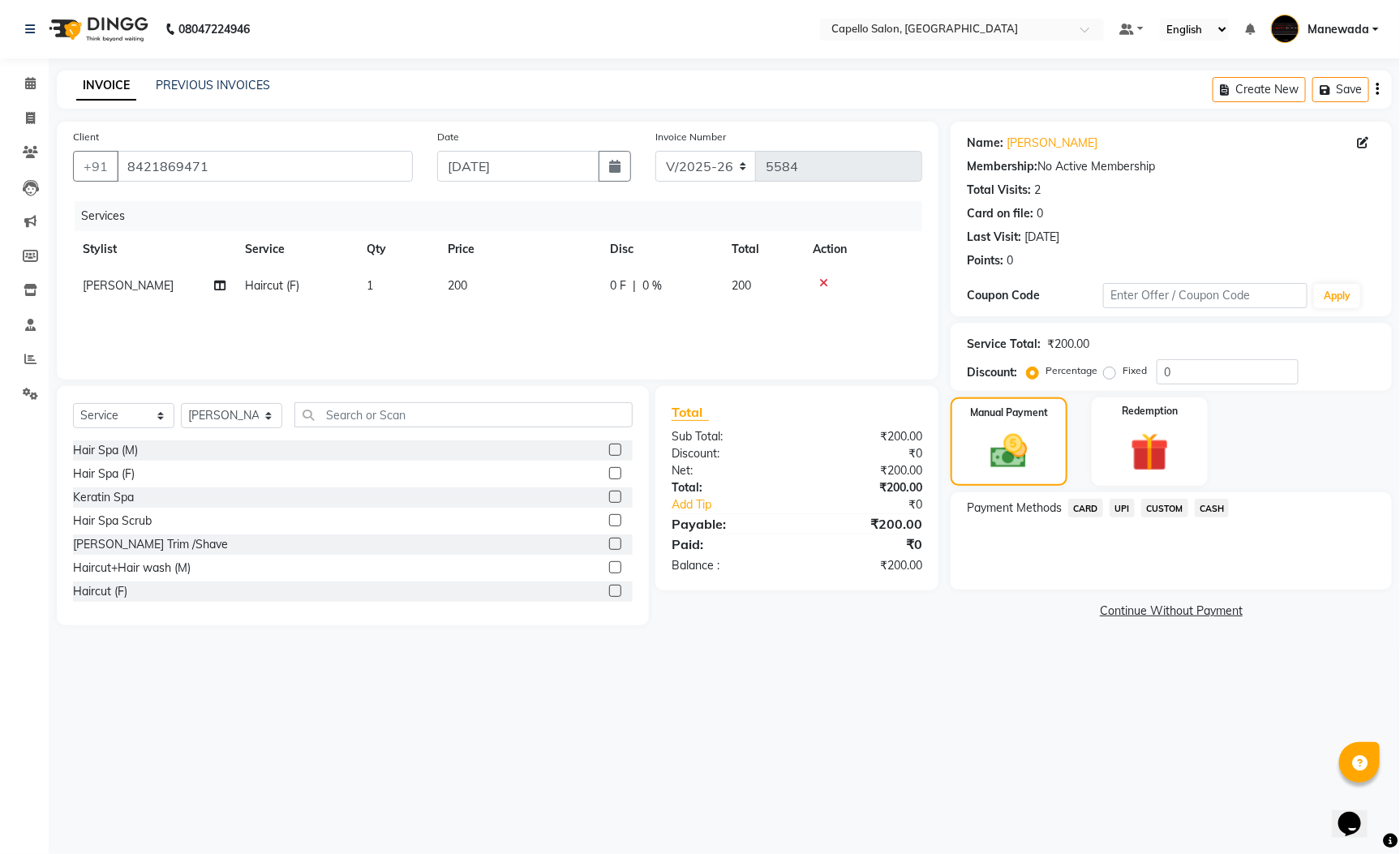
click at [1114, 511] on span "UPI" at bounding box center [1122, 509] width 25 height 19
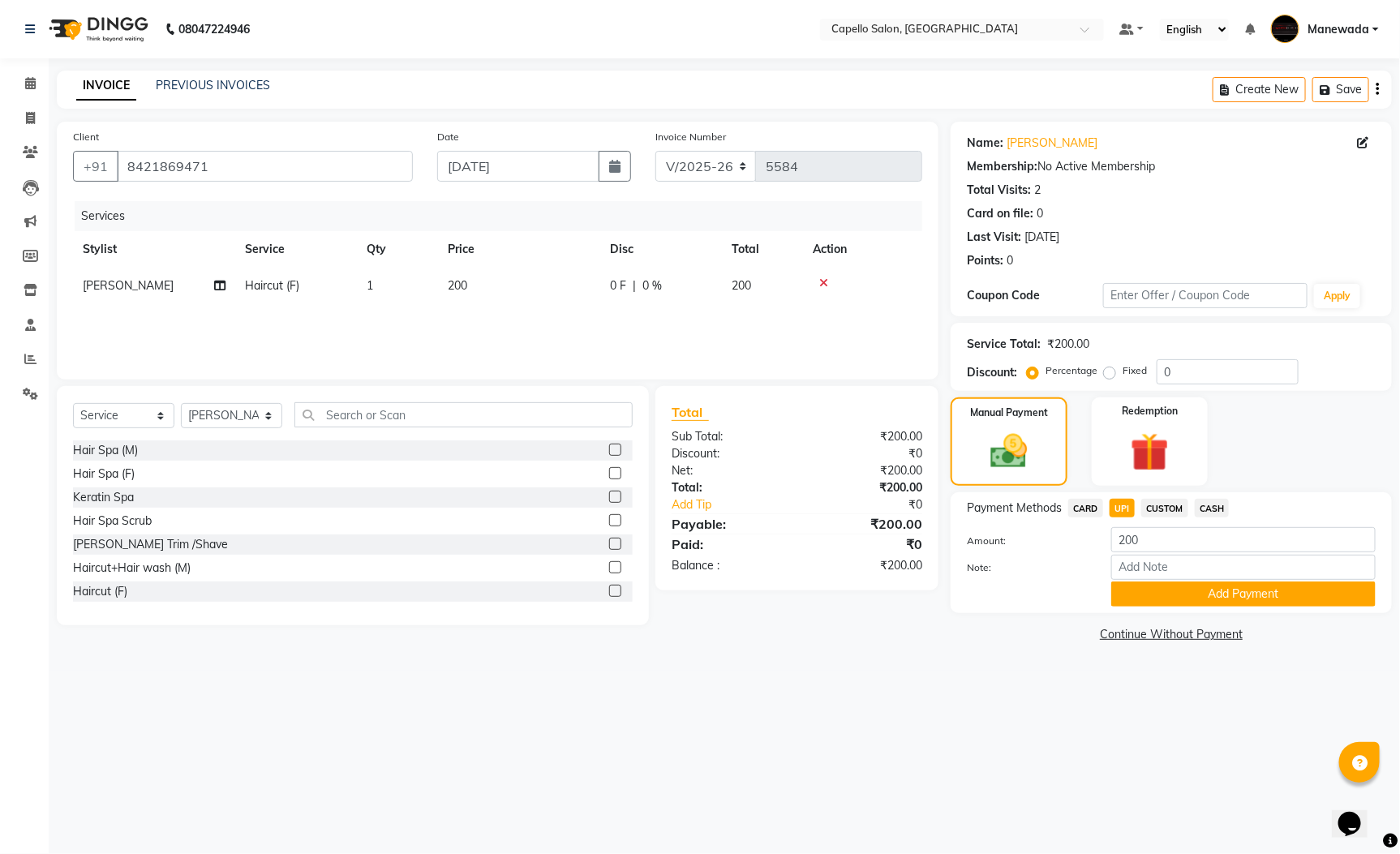
click at [1204, 611] on div "Payment Methods CARD UPI CUSTOM CASH Amount: 200 Note: Add Payment" at bounding box center [1171, 552] width 441 height 121
click at [1204, 610] on div "Payment Methods CARD UPI CUSTOM CASH Amount: 200 Note: Add Payment" at bounding box center [1171, 552] width 441 height 121
click at [1204, 599] on button "Add Payment" at bounding box center [1243, 594] width 265 height 25
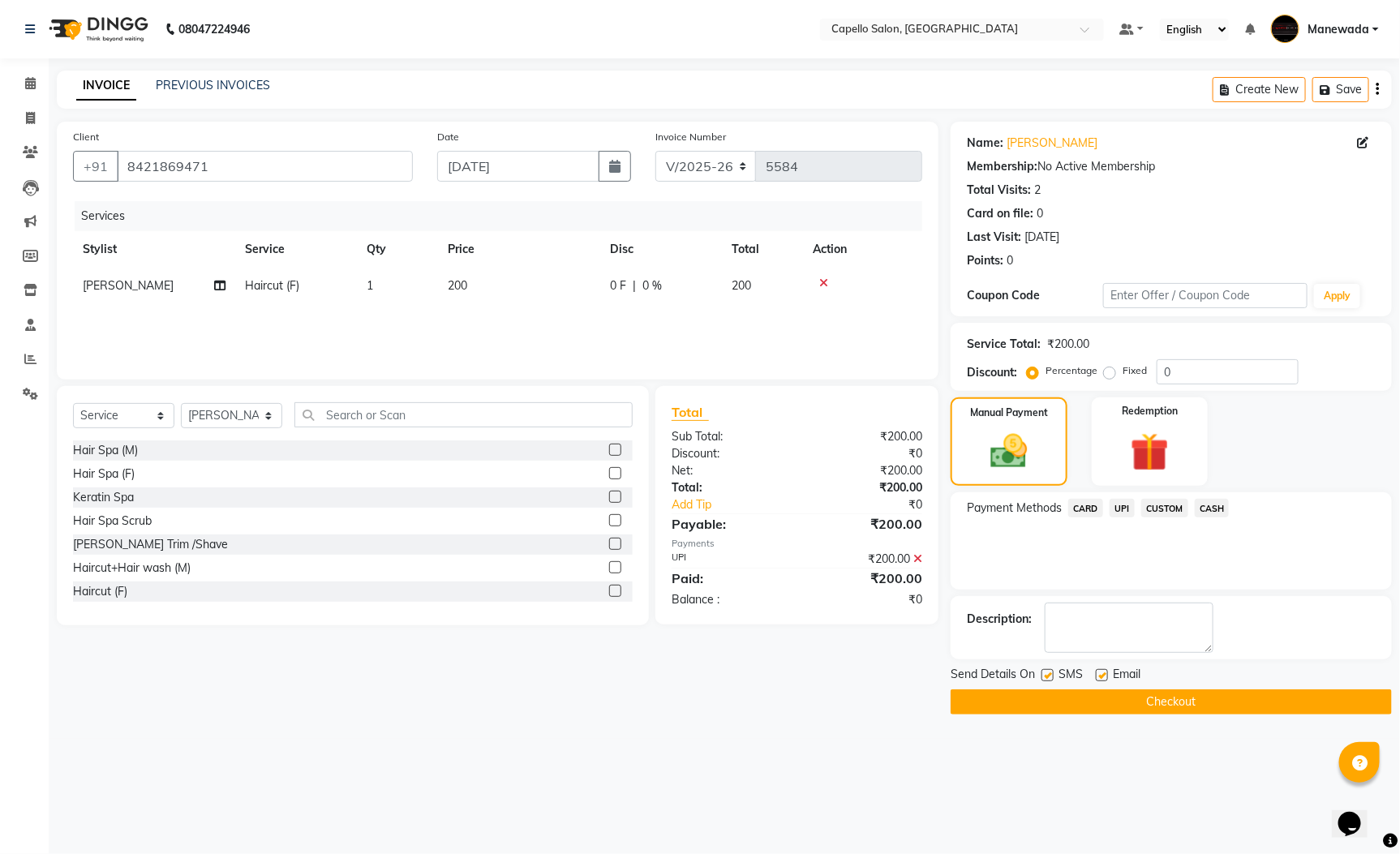
click at [1171, 686] on div "Send Details On SMS Email" at bounding box center [1171, 676] width 441 height 20
click at [1175, 715] on button "Checkout" at bounding box center [1171, 701] width 441 height 25
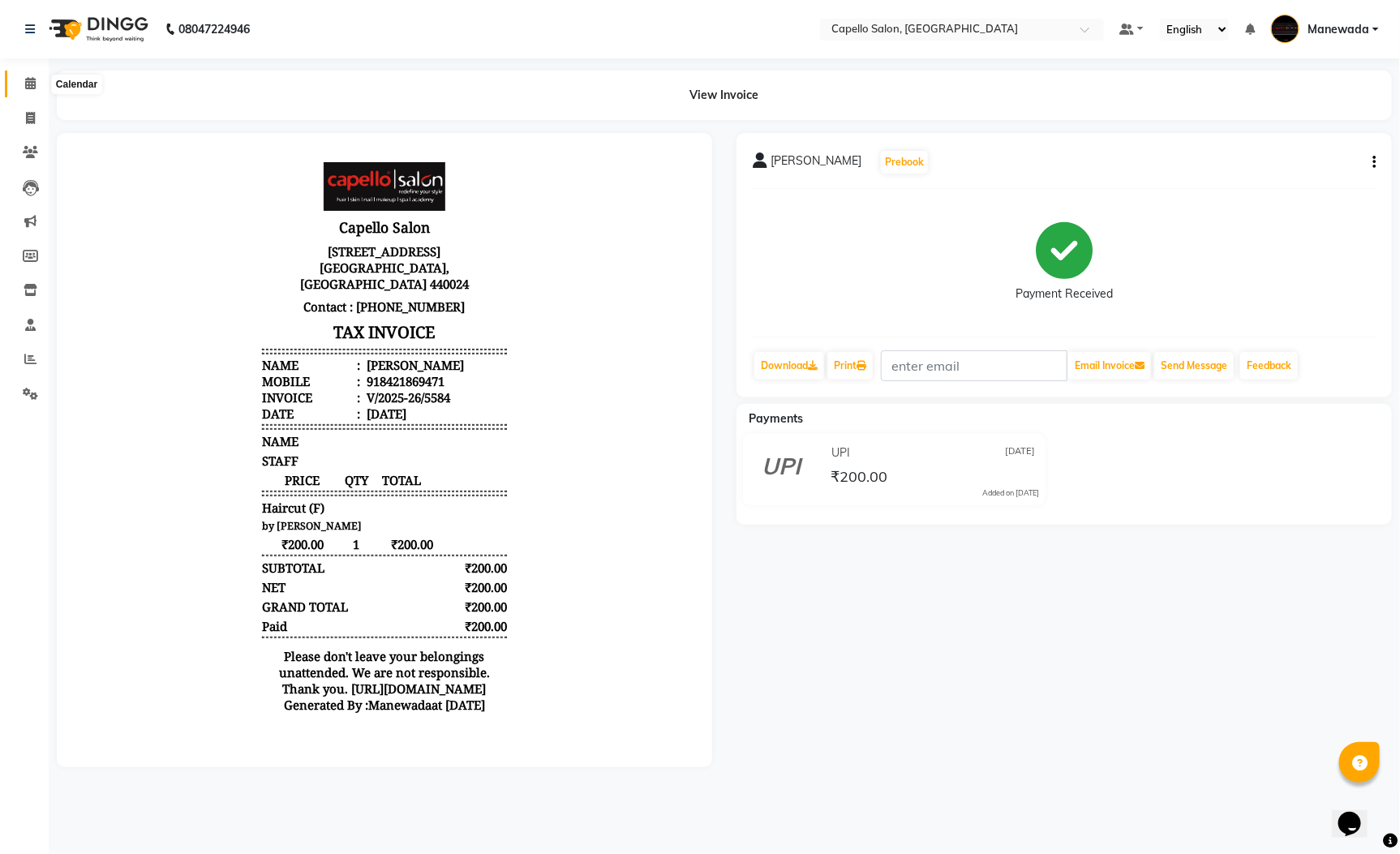
click at [27, 84] on icon at bounding box center [29, 83] width 10 height 12
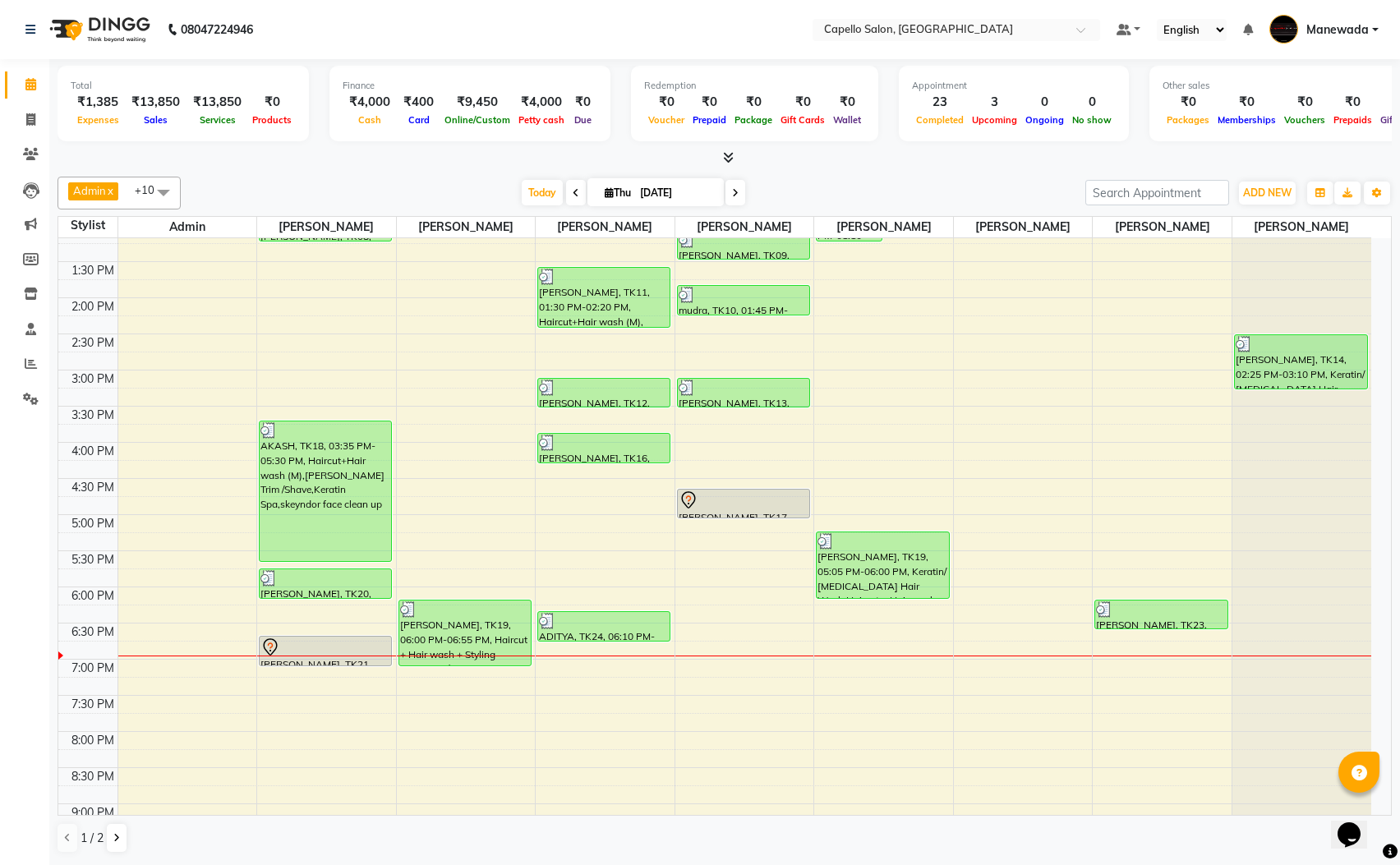
scroll to position [309, 0]
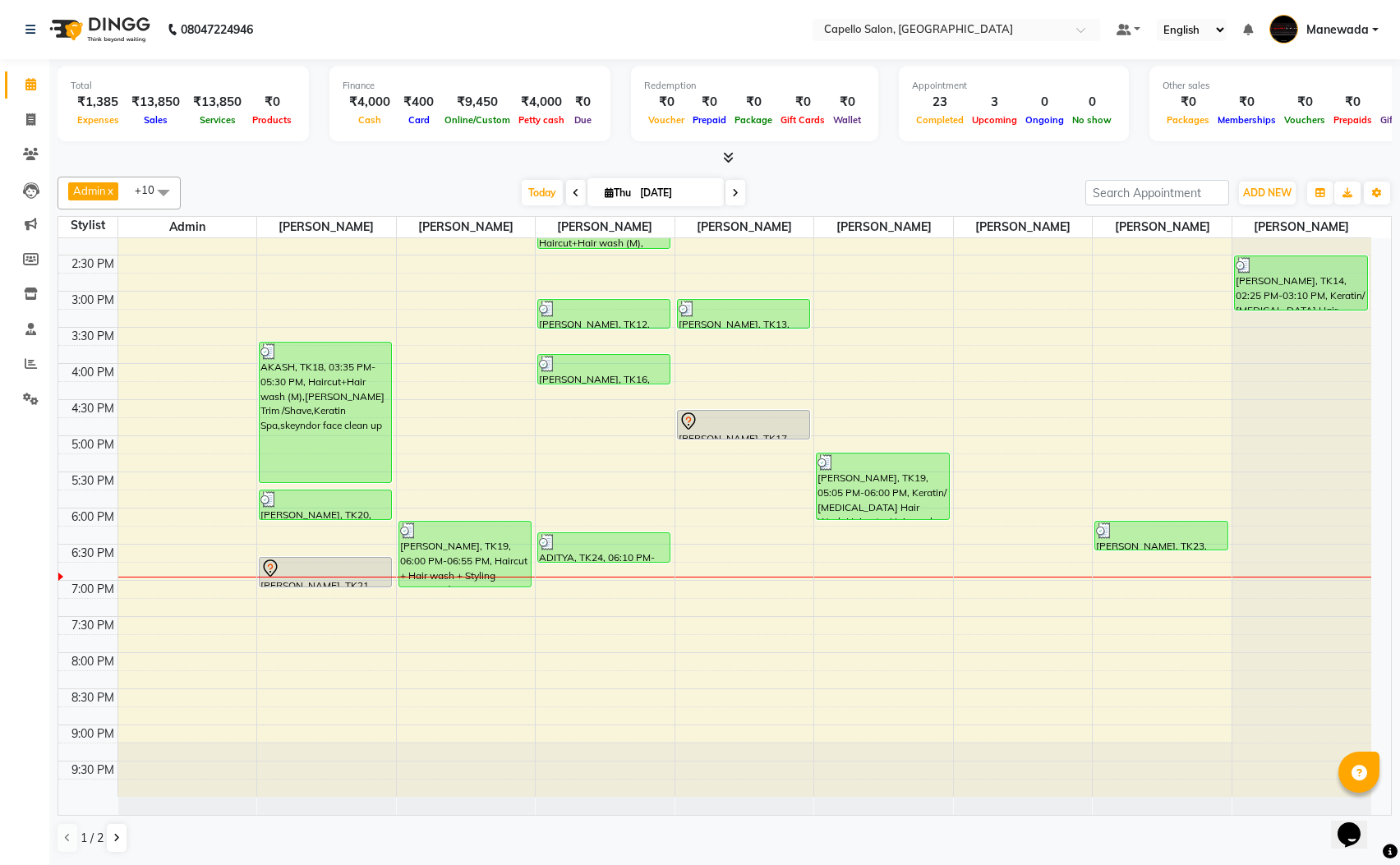
click at [1009, 556] on div "10:00 AM 10:30 AM 11:00 AM 11:30 AM 12:00 PM 12:30 PM 1:00 PM 1:30 PM 2:00 PM 2…" at bounding box center [715, 363] width 1313 height 867
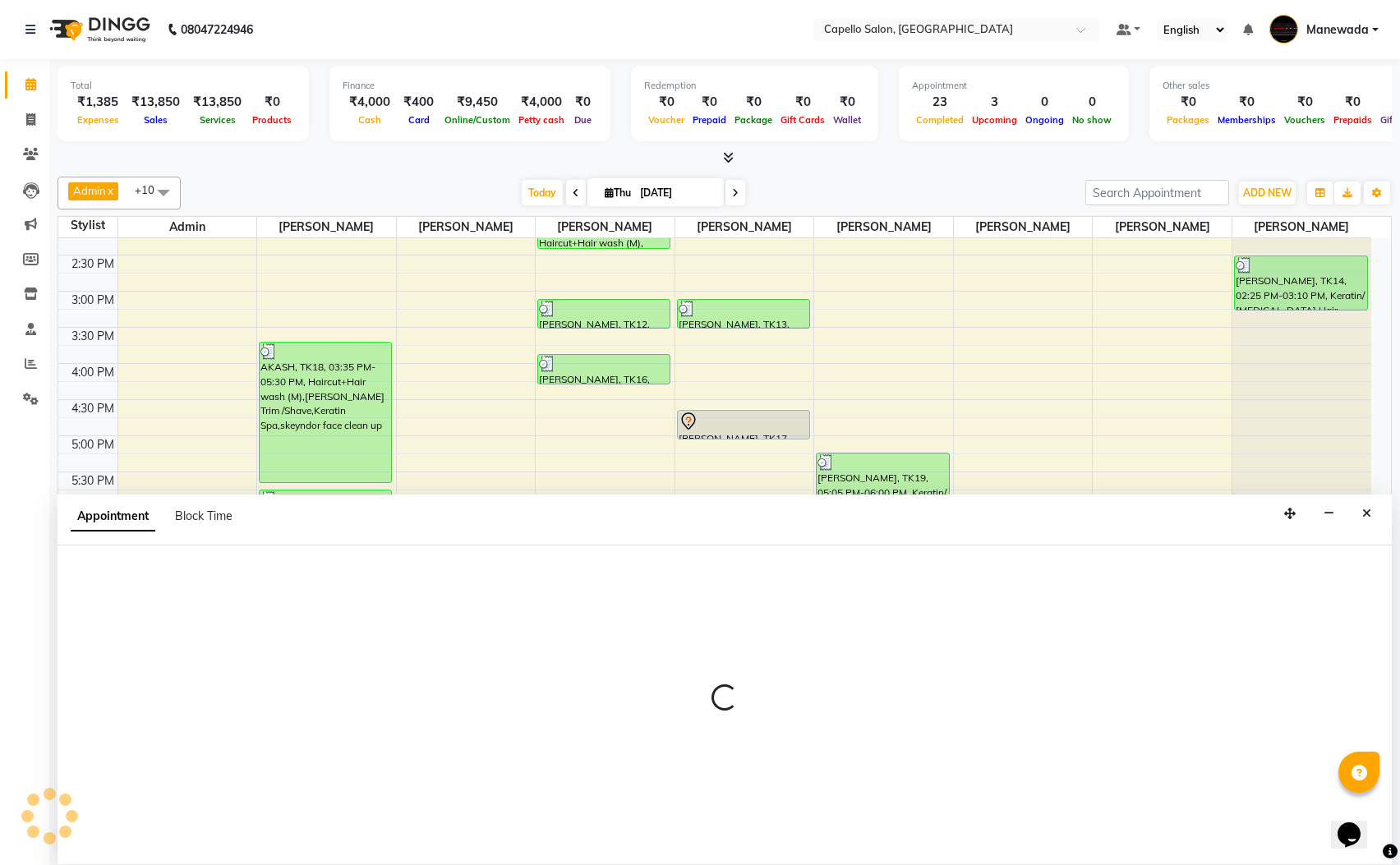
scroll to position [1, 0]
select select "77124"
select select "tentative"
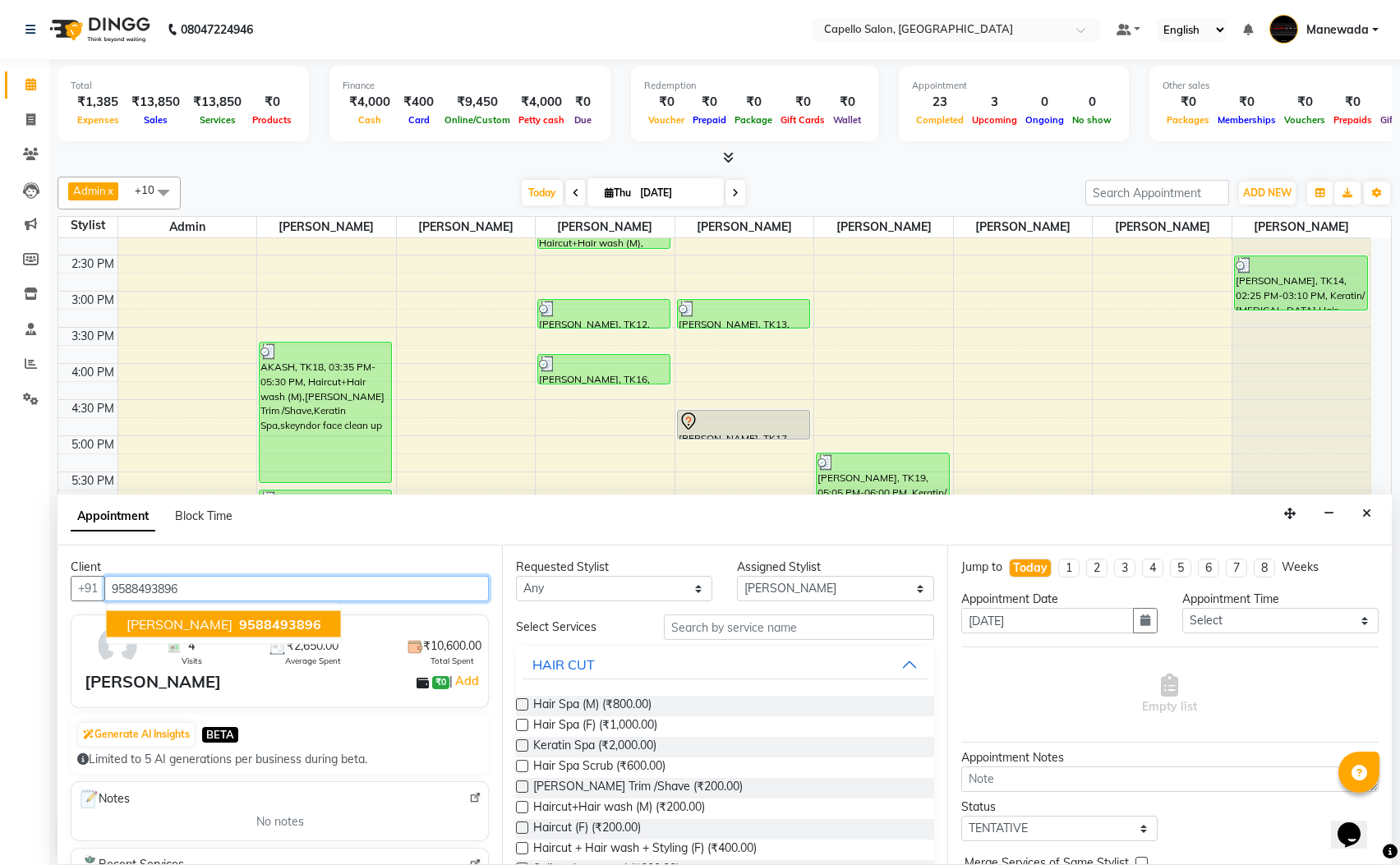
type input "9588493896"
click at [705, 631] on input "text" at bounding box center [798, 627] width 270 height 25
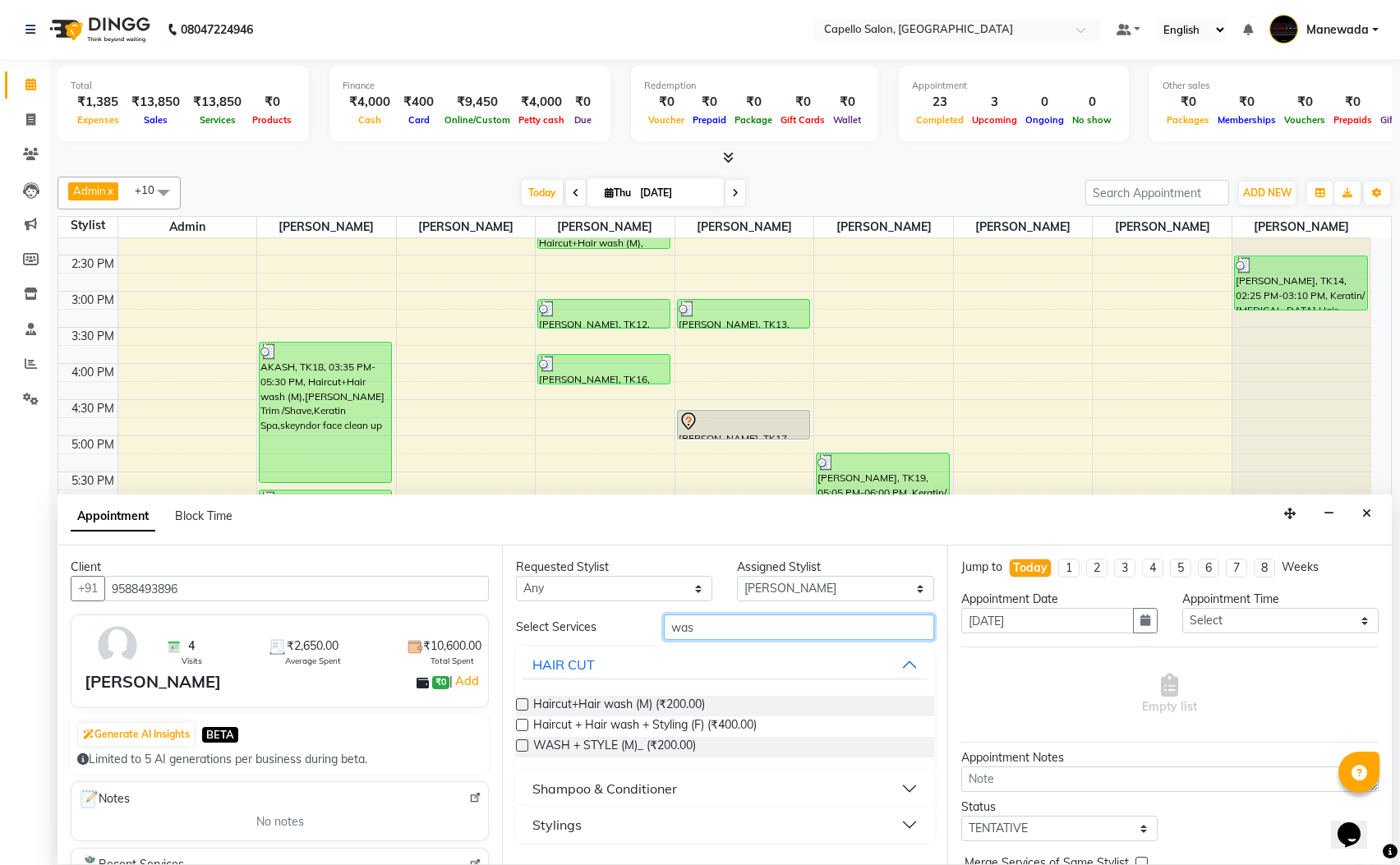
type input "was"
click at [582, 788] on div "Shampoo & Conditioner" at bounding box center [605, 788] width 144 height 20
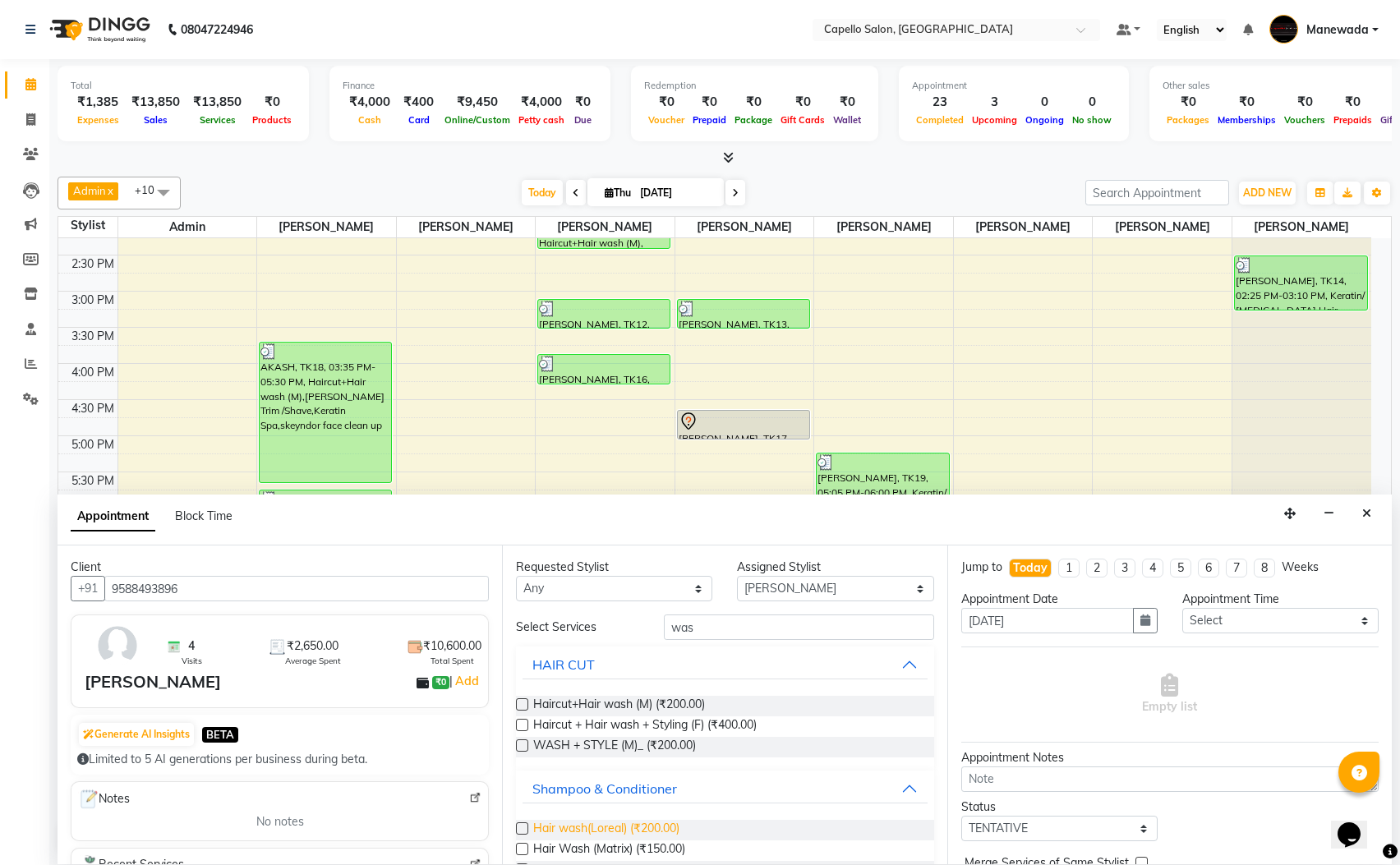
click at [599, 828] on span "Hair wash(Loreal) (₹200.00)" at bounding box center [607, 829] width 146 height 20
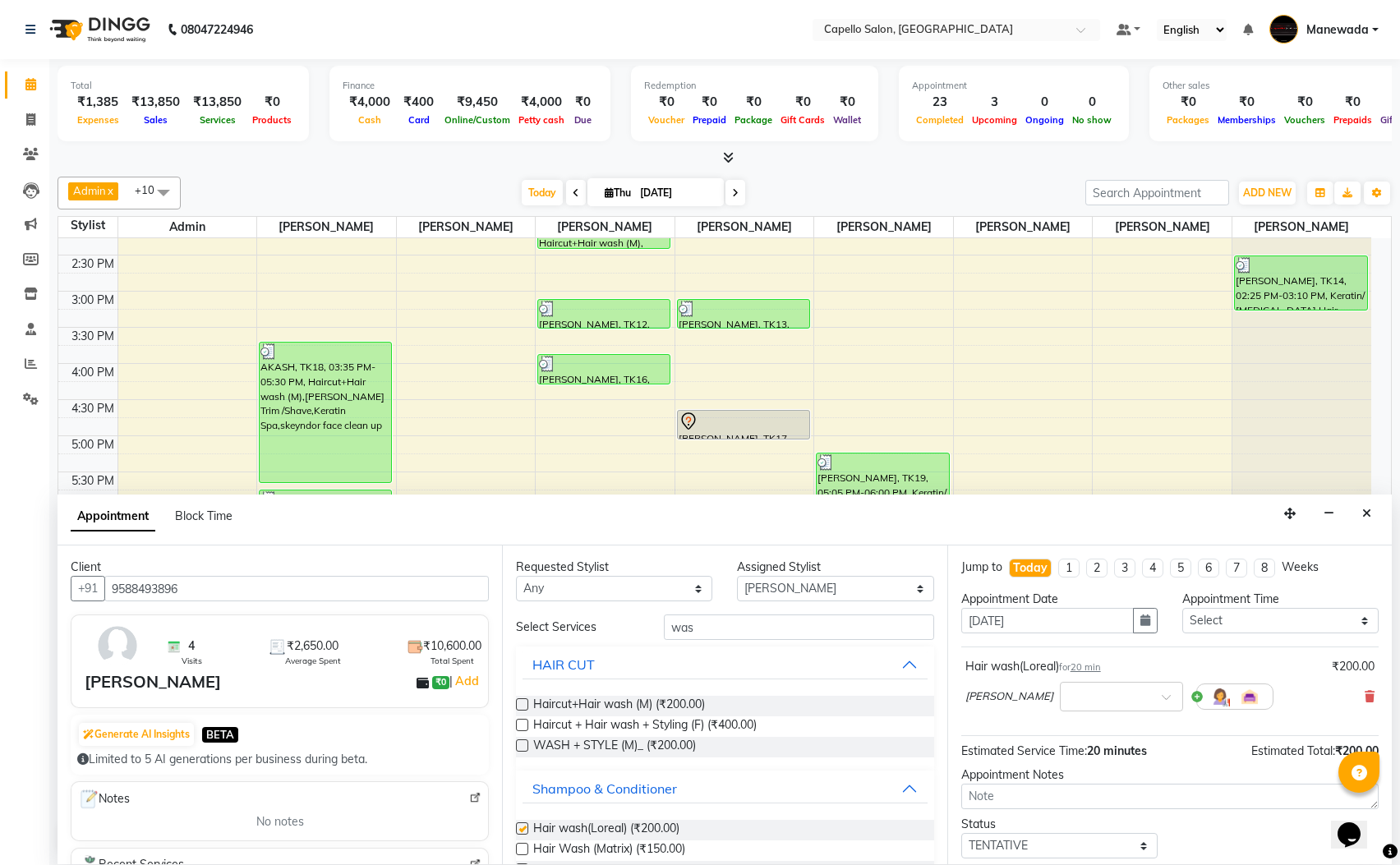
checkbox input "false"
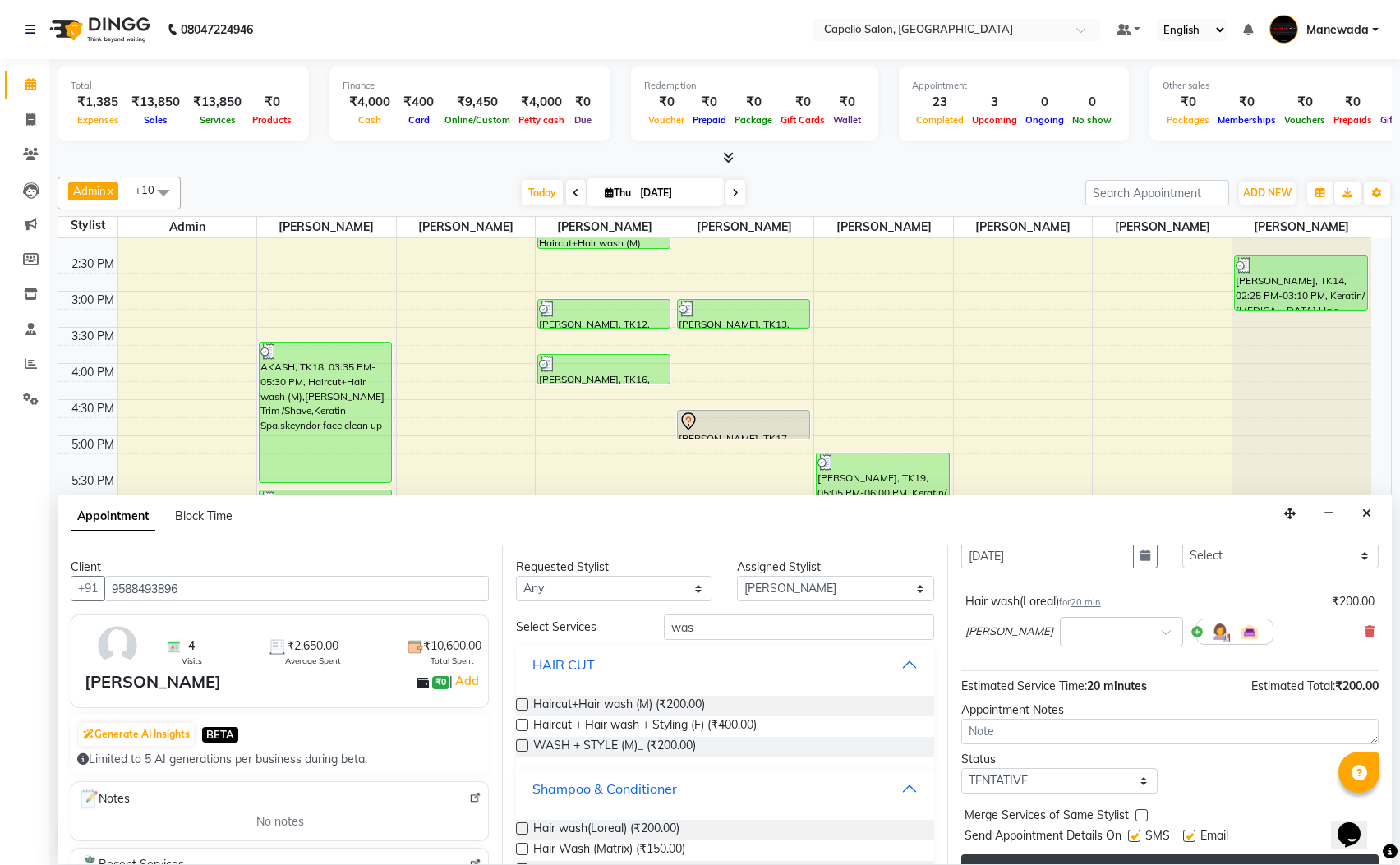
scroll to position [101, 0]
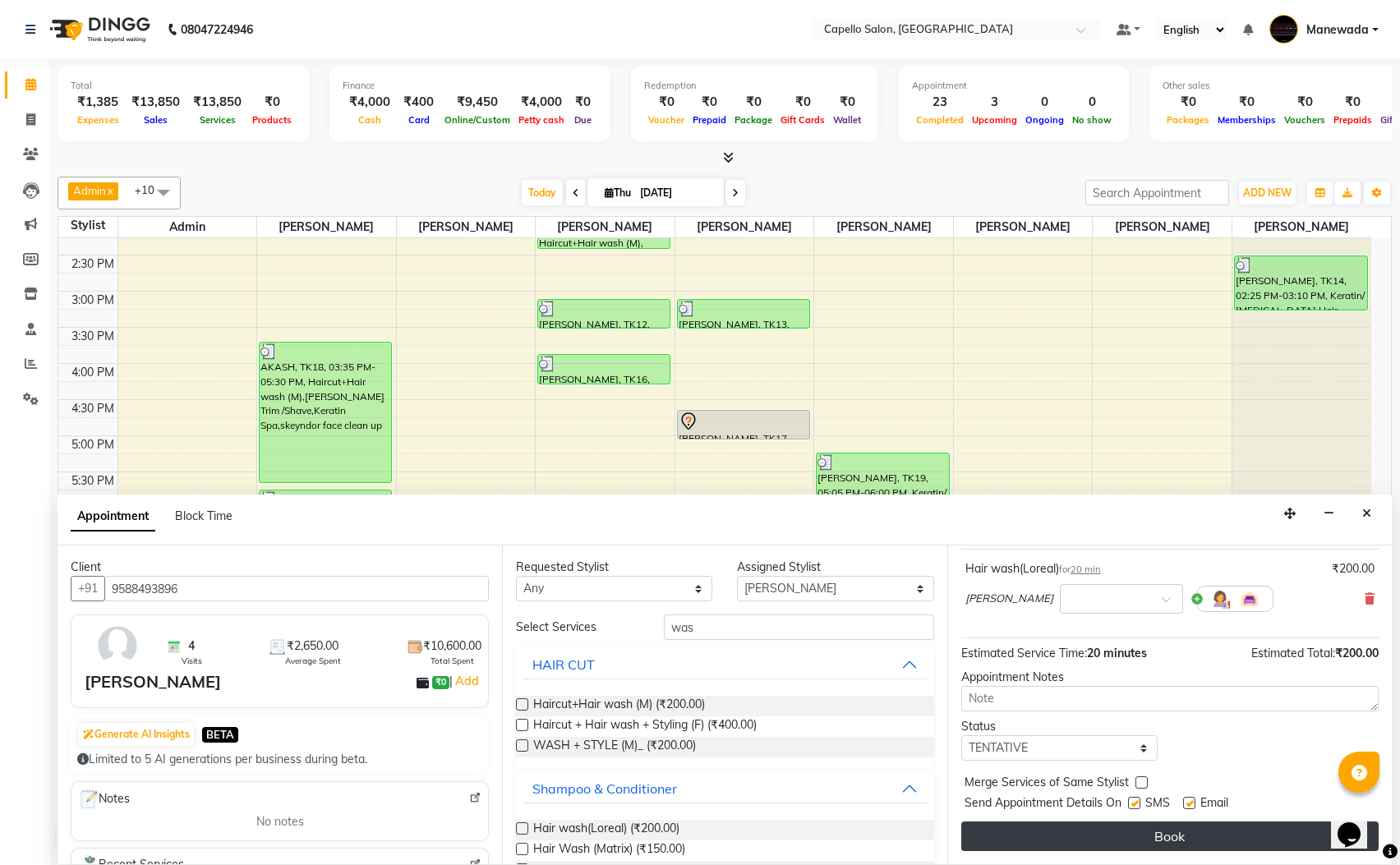
click at [1193, 833] on button "Book" at bounding box center [1170, 836] width 417 height 30
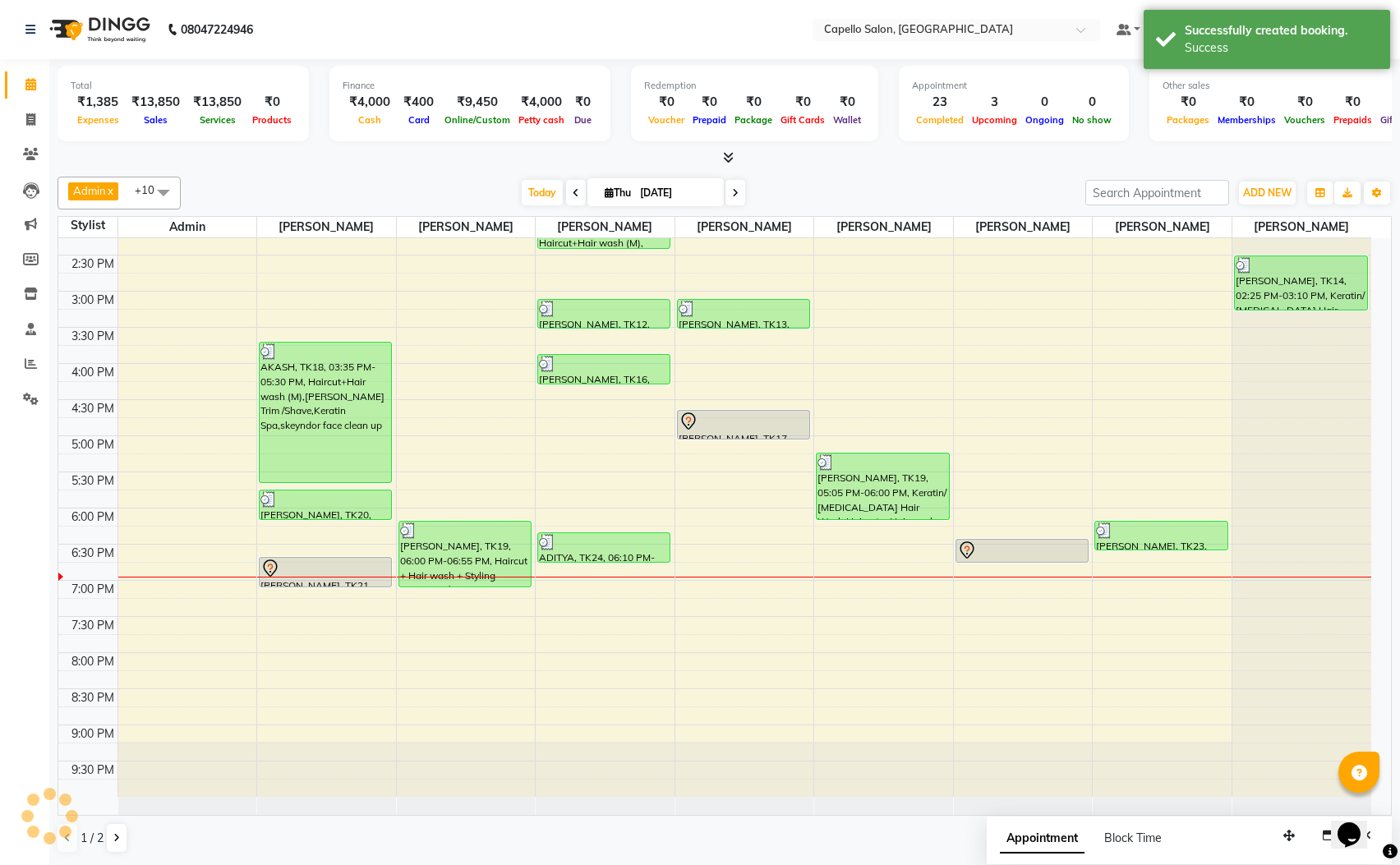
scroll to position [0, 0]
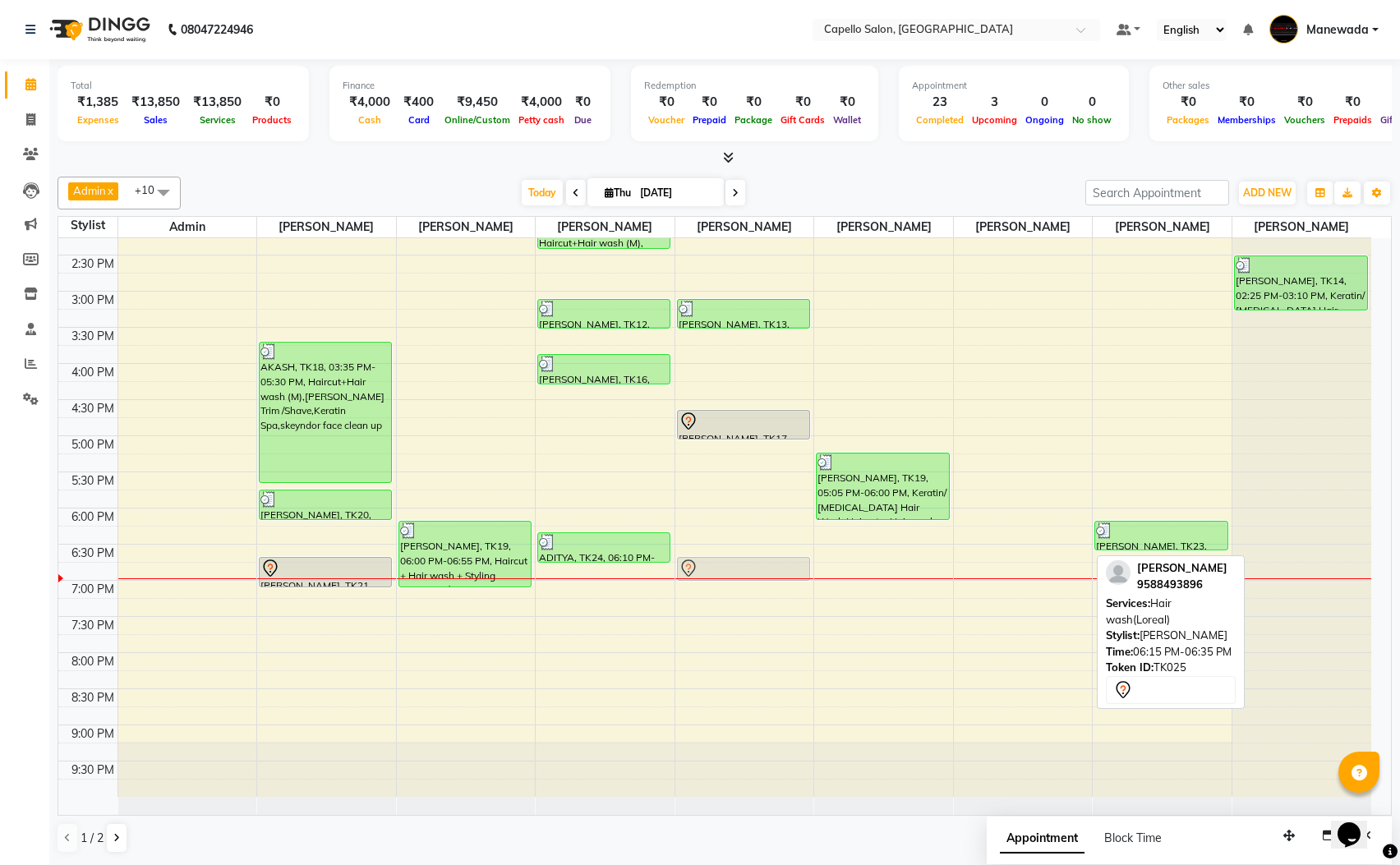
drag, startPoint x: 1076, startPoint y: 555, endPoint x: 792, endPoint y: 567, distance: 284.3
click at [792, 567] on tr "[PERSON_NAME], TK01, 09:55 AM-10:20 AM, Haircut+Hair wash (M) [PERSON_NAME], TK…" at bounding box center [715, 363] width 1313 height 867
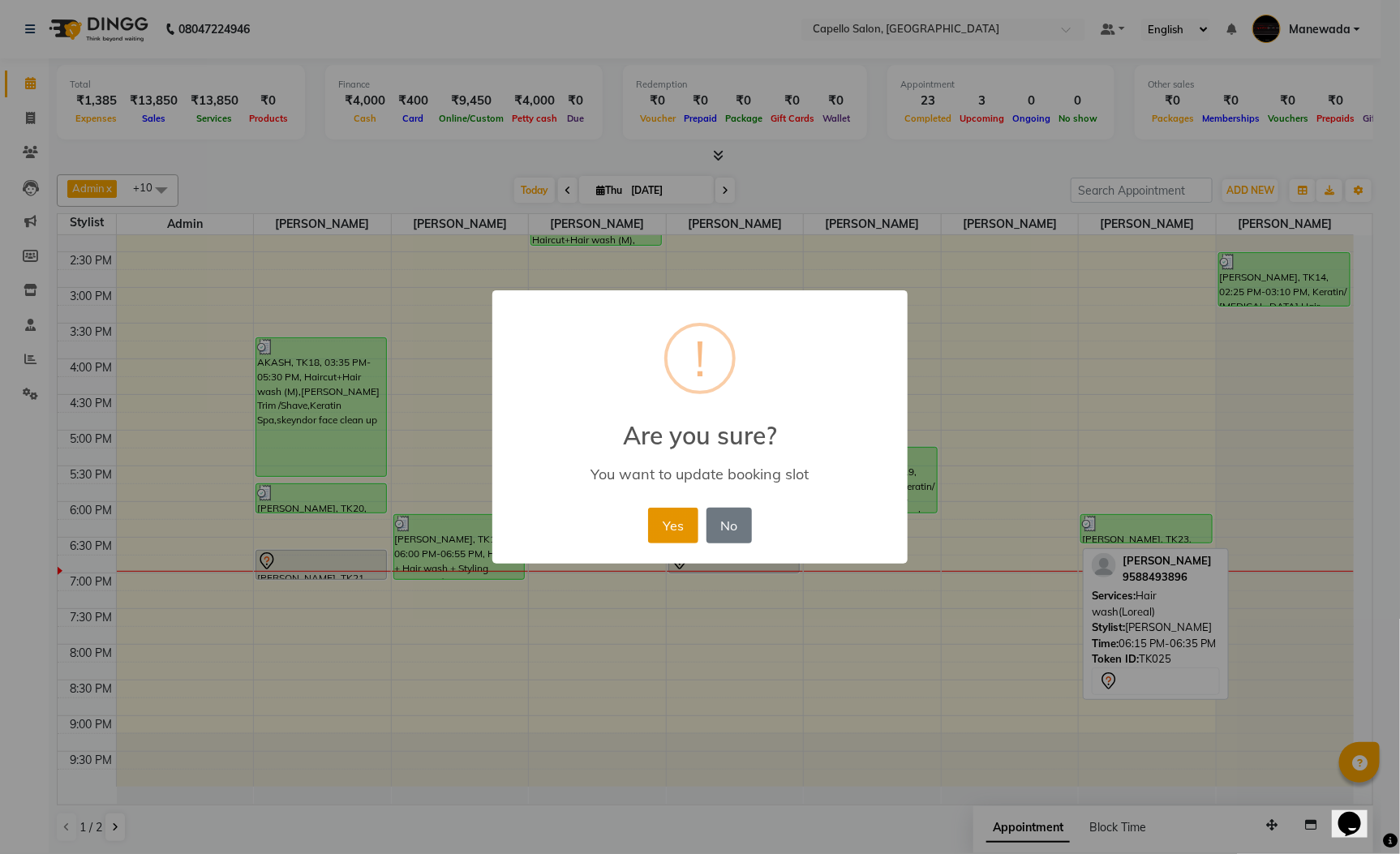
click at [682, 519] on button "Yes" at bounding box center [673, 526] width 49 height 36
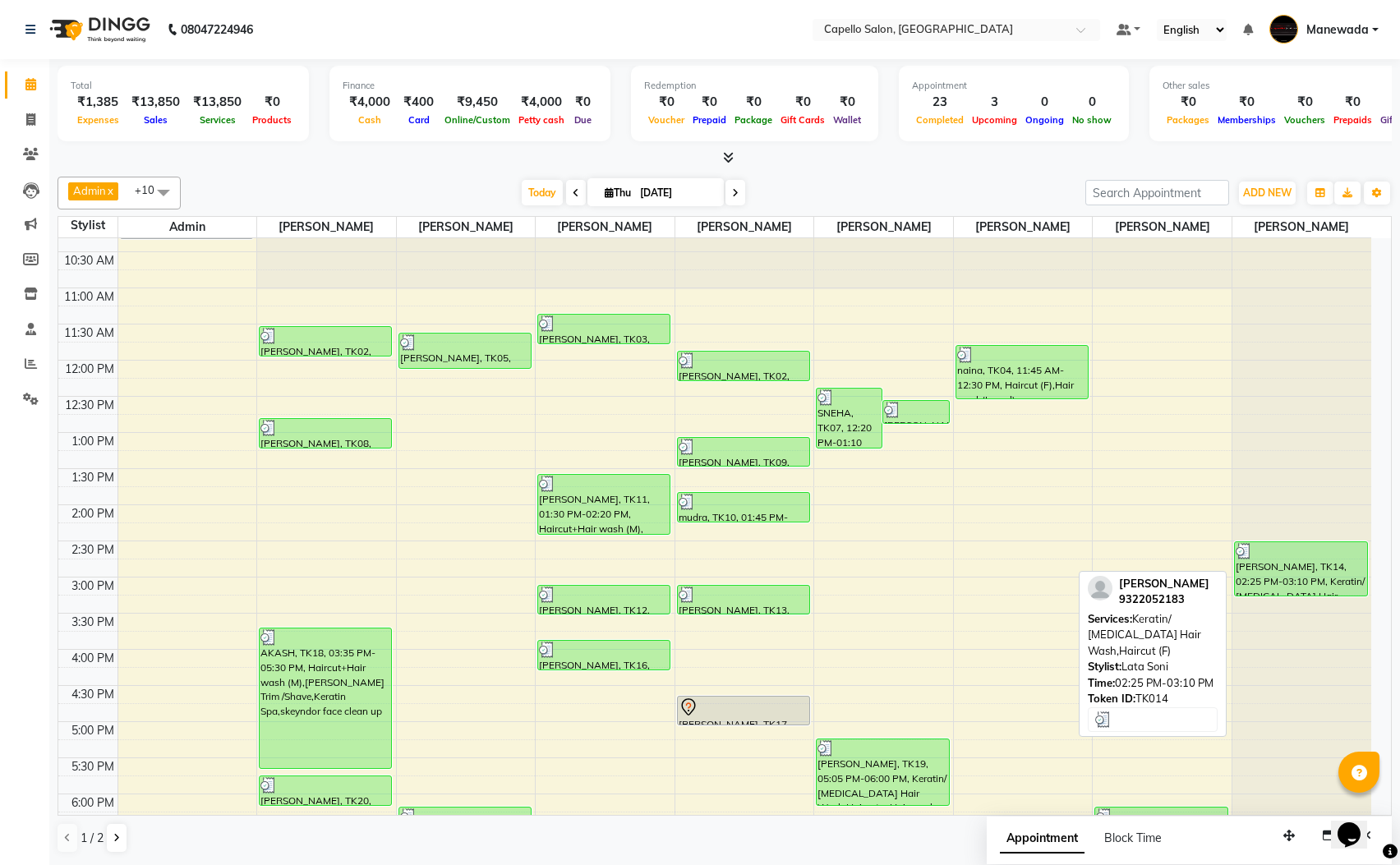
scroll to position [309, 0]
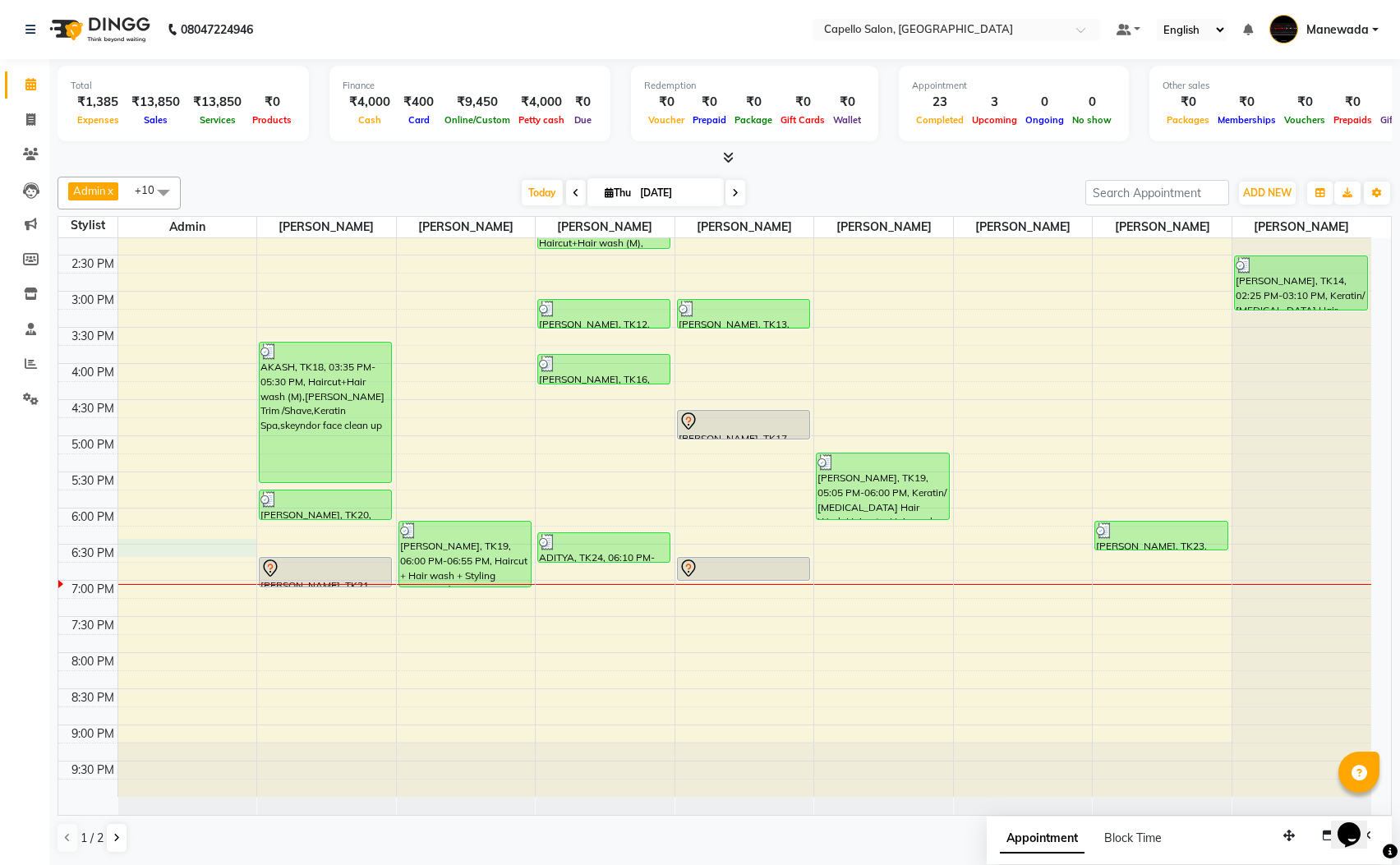
click at [123, 555] on div "10:00 AM 10:30 AM 11:00 AM 11:30 AM 12:00 PM 12:30 PM 1:00 PM 1:30 PM 2:00 PM 2…" at bounding box center [715, 363] width 1313 height 867
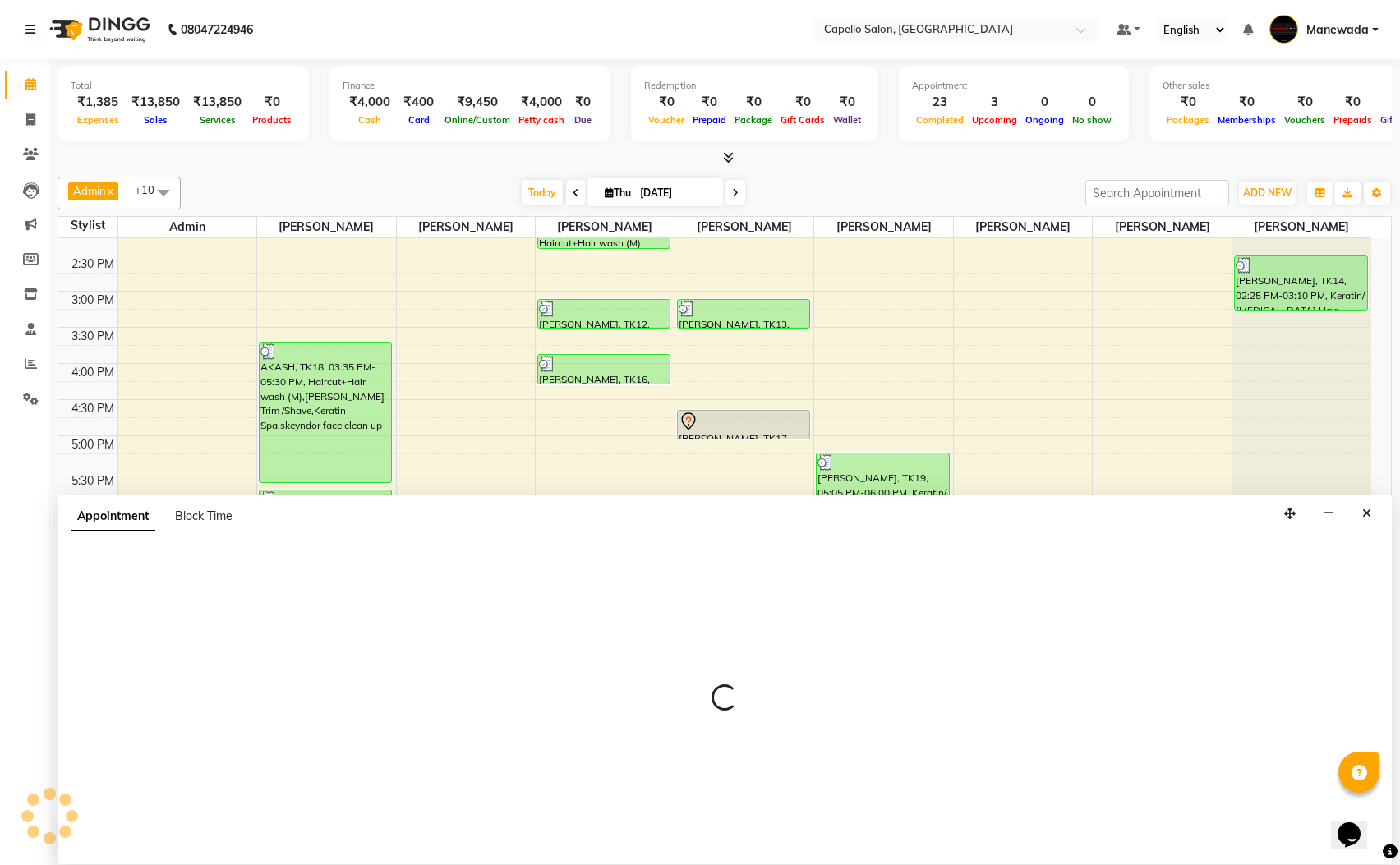
select select "15774"
select select "tentative"
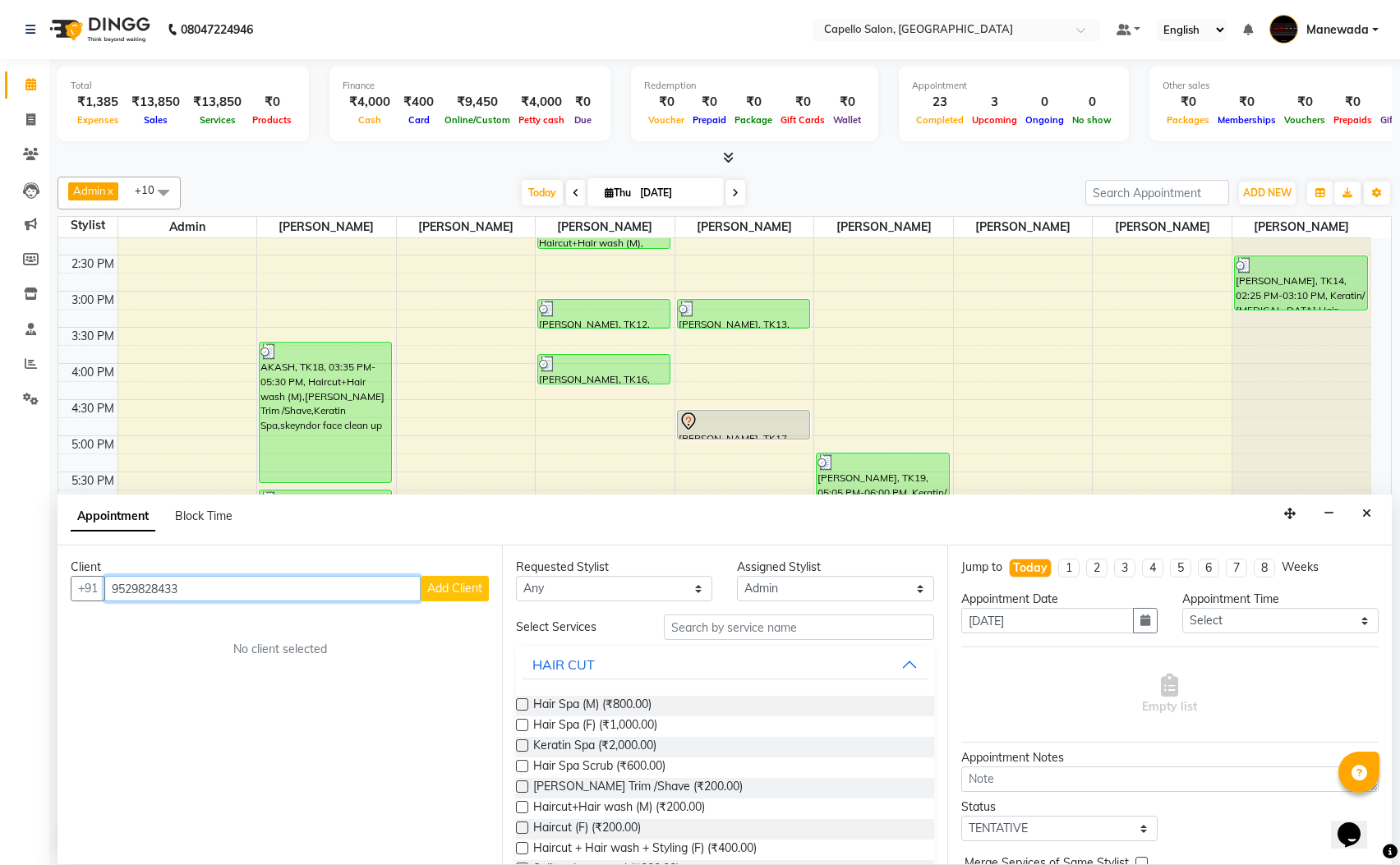
type input "9529828433"
click at [430, 584] on span "Add Client" at bounding box center [454, 587] width 55 height 14
select select "22"
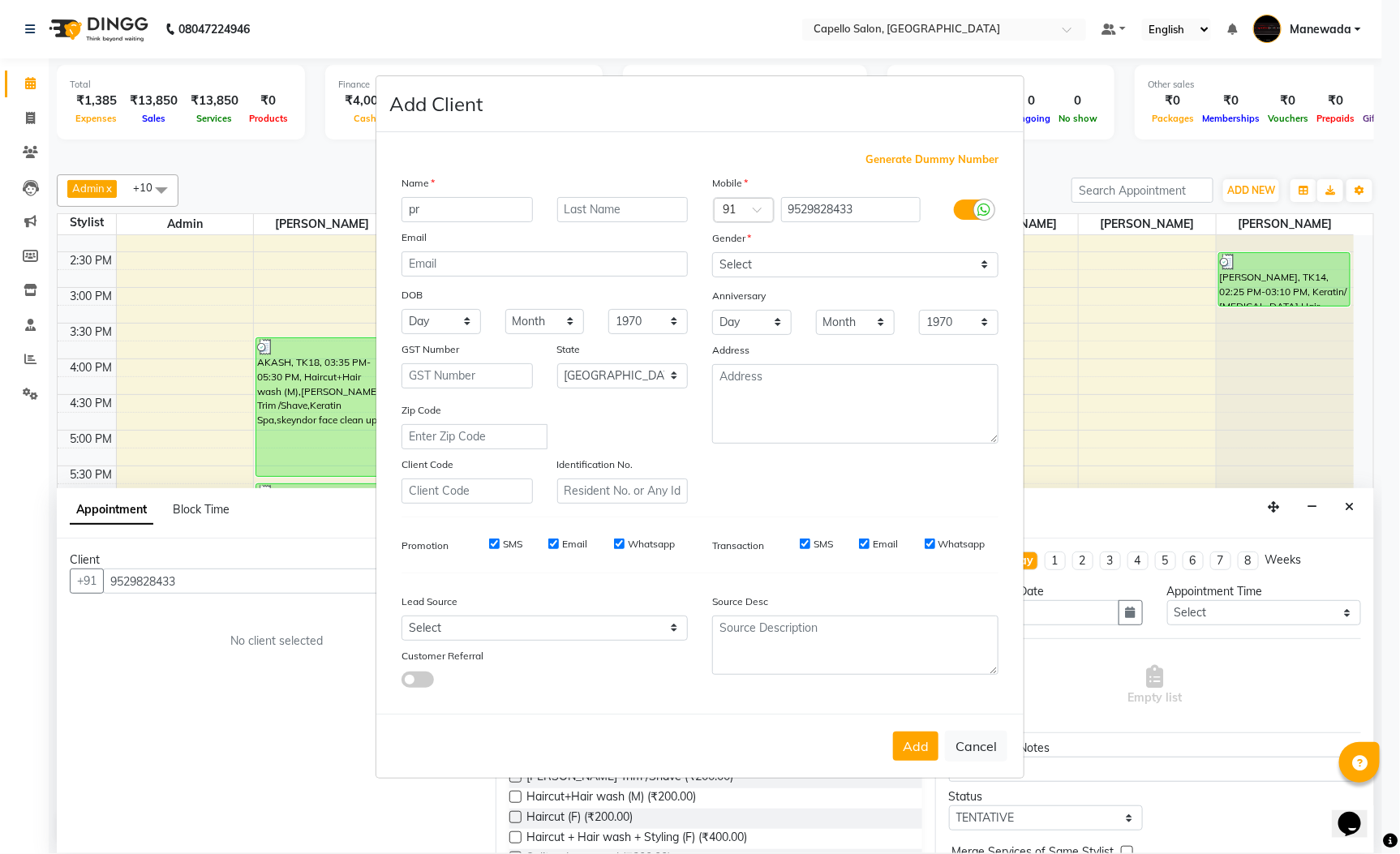
type input "p"
type input "[PERSON_NAME]"
click at [786, 253] on select "Select [DEMOGRAPHIC_DATA] [DEMOGRAPHIC_DATA] Other Prefer Not To Say" at bounding box center [855, 265] width 287 height 25
select select "[DEMOGRAPHIC_DATA]"
click at [712, 253] on select "Select [DEMOGRAPHIC_DATA] [DEMOGRAPHIC_DATA] Other Prefer Not To Say" at bounding box center [855, 265] width 287 height 25
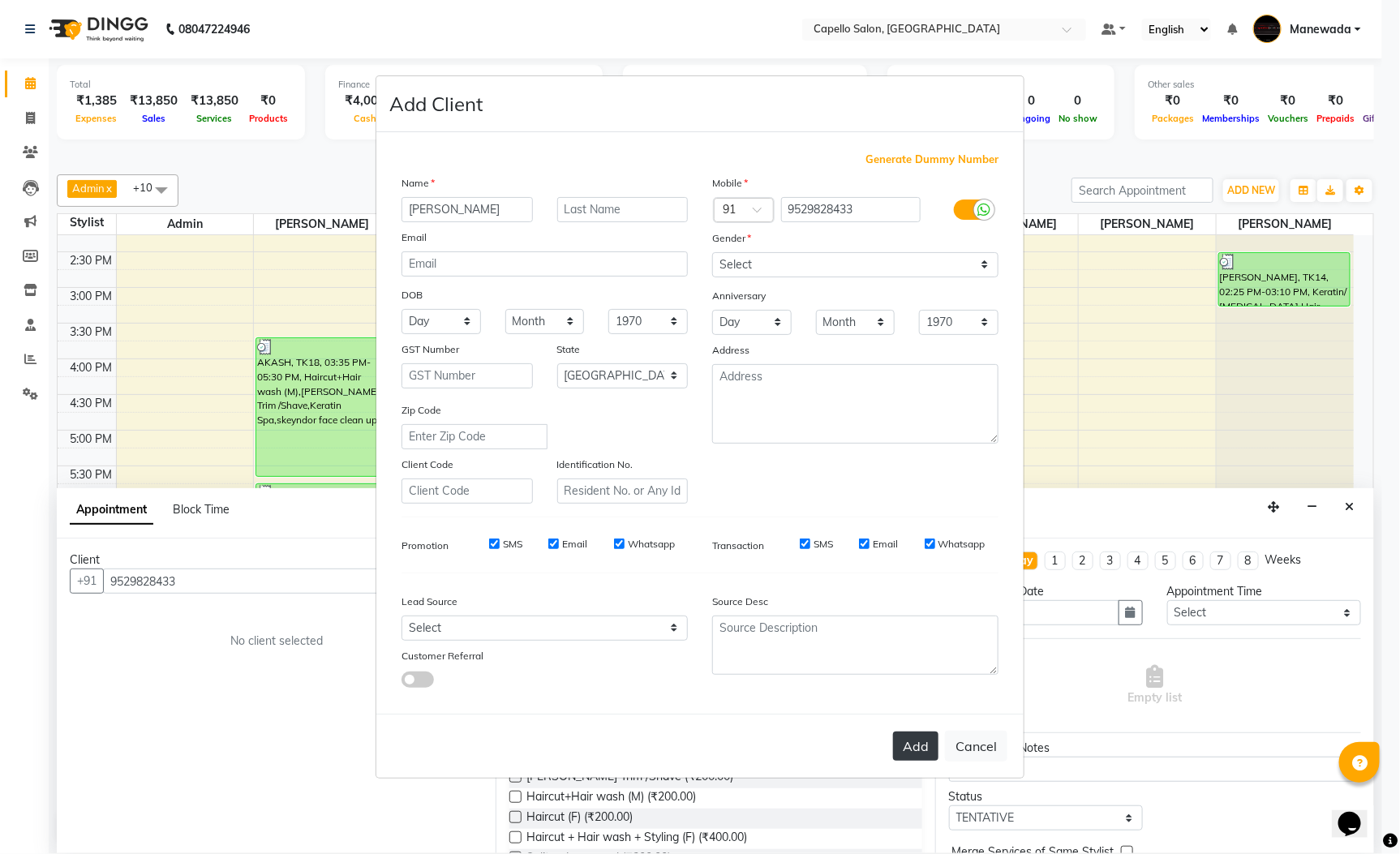
click at [894, 743] on button "Add" at bounding box center [916, 746] width 46 height 29
select select
select select "null"
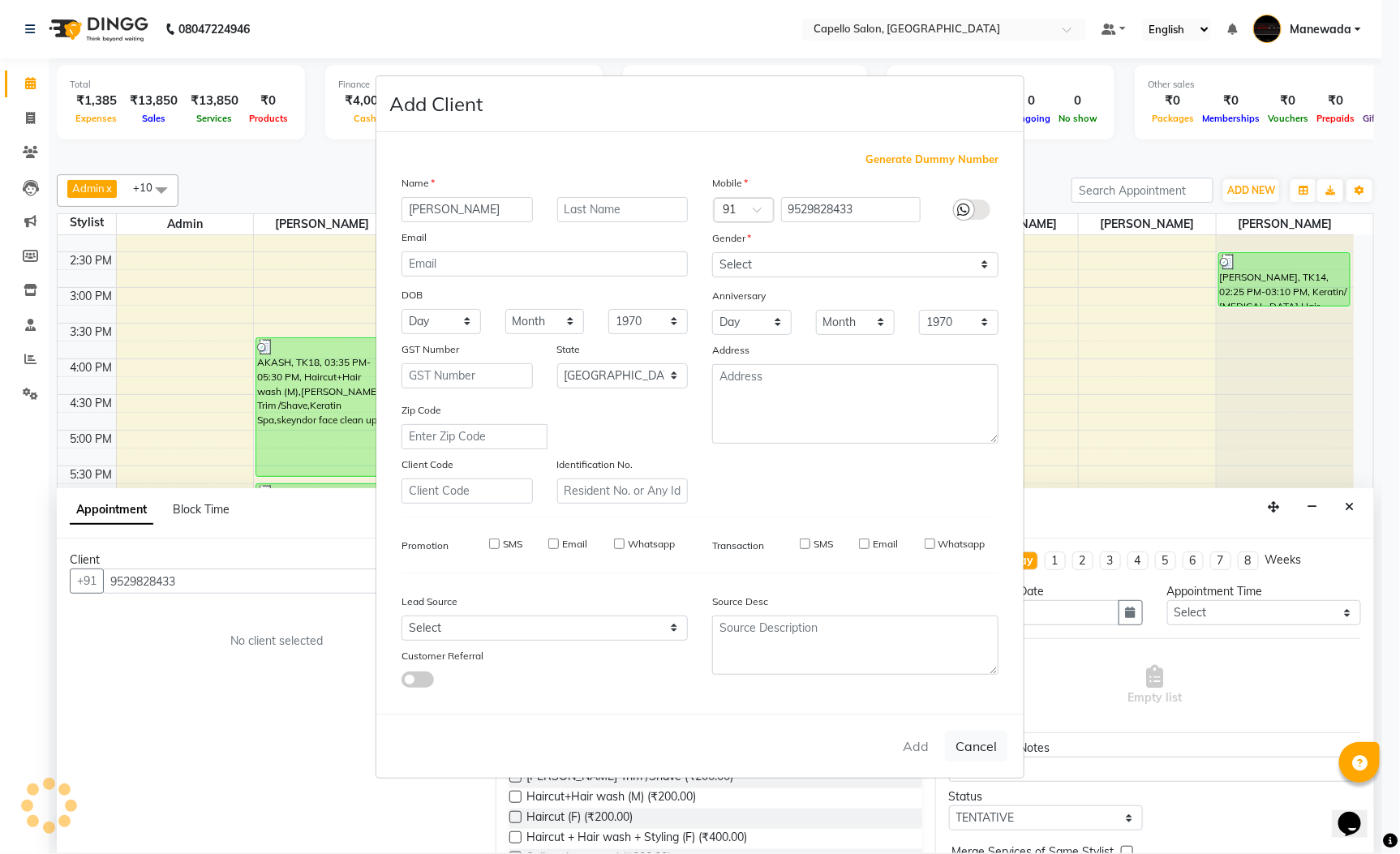
select select
checkbox input "false"
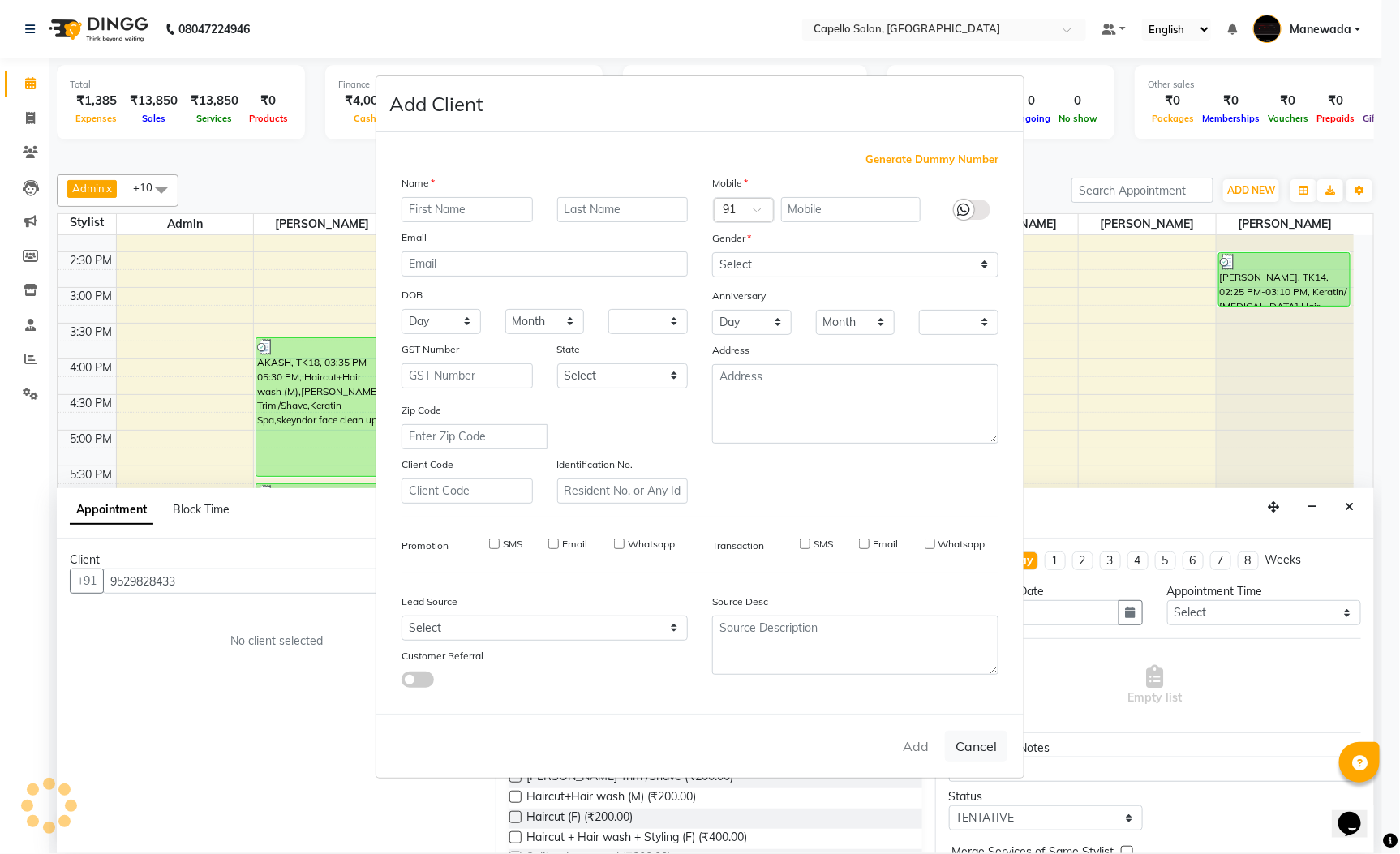
checkbox input "false"
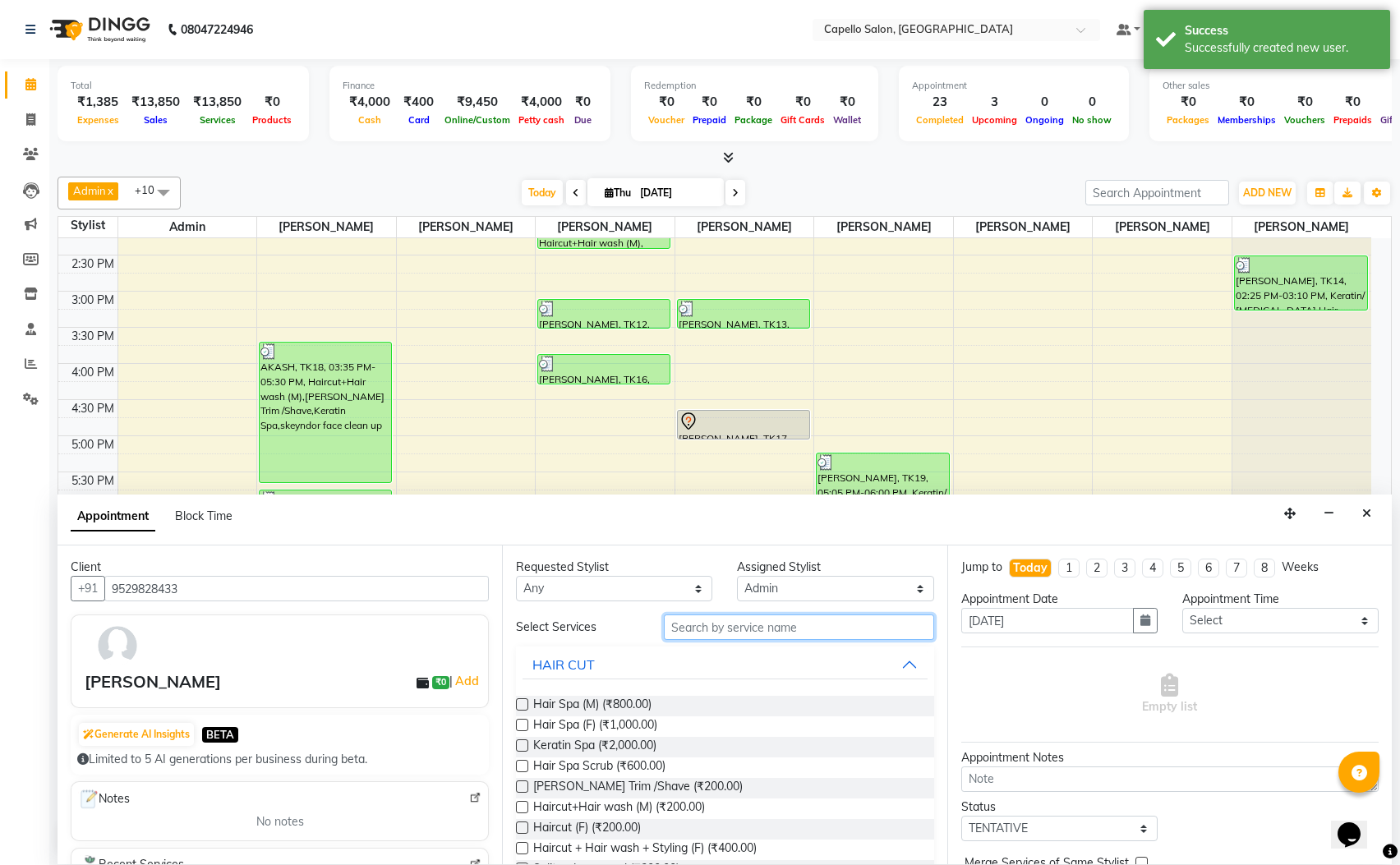
click at [767, 634] on input "text" at bounding box center [798, 627] width 270 height 25
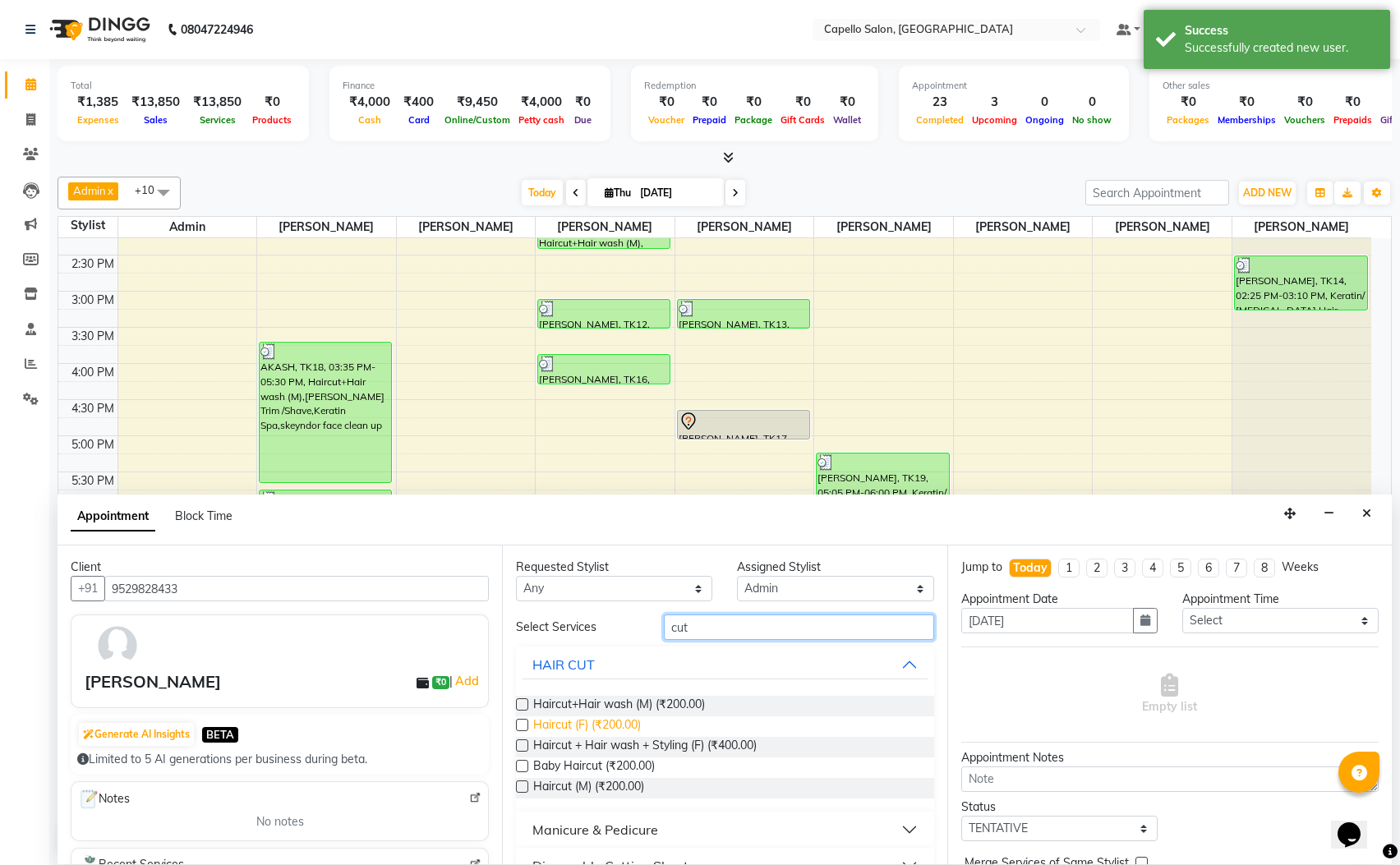
type input "cut"
click at [637, 725] on span "Haircut (F) (₹200.00)" at bounding box center [588, 726] width 108 height 20
checkbox input "false"
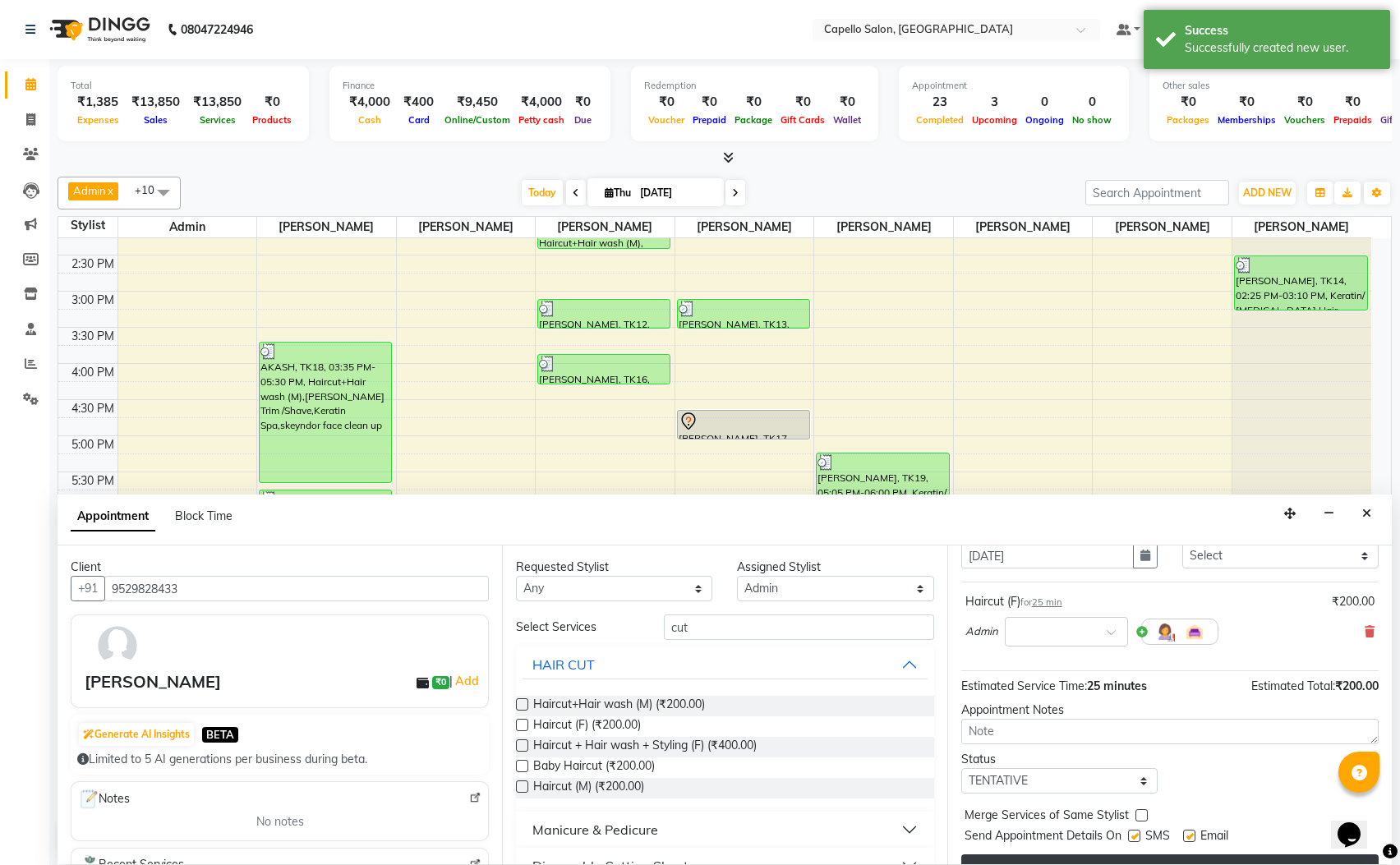
scroll to position [101, 0]
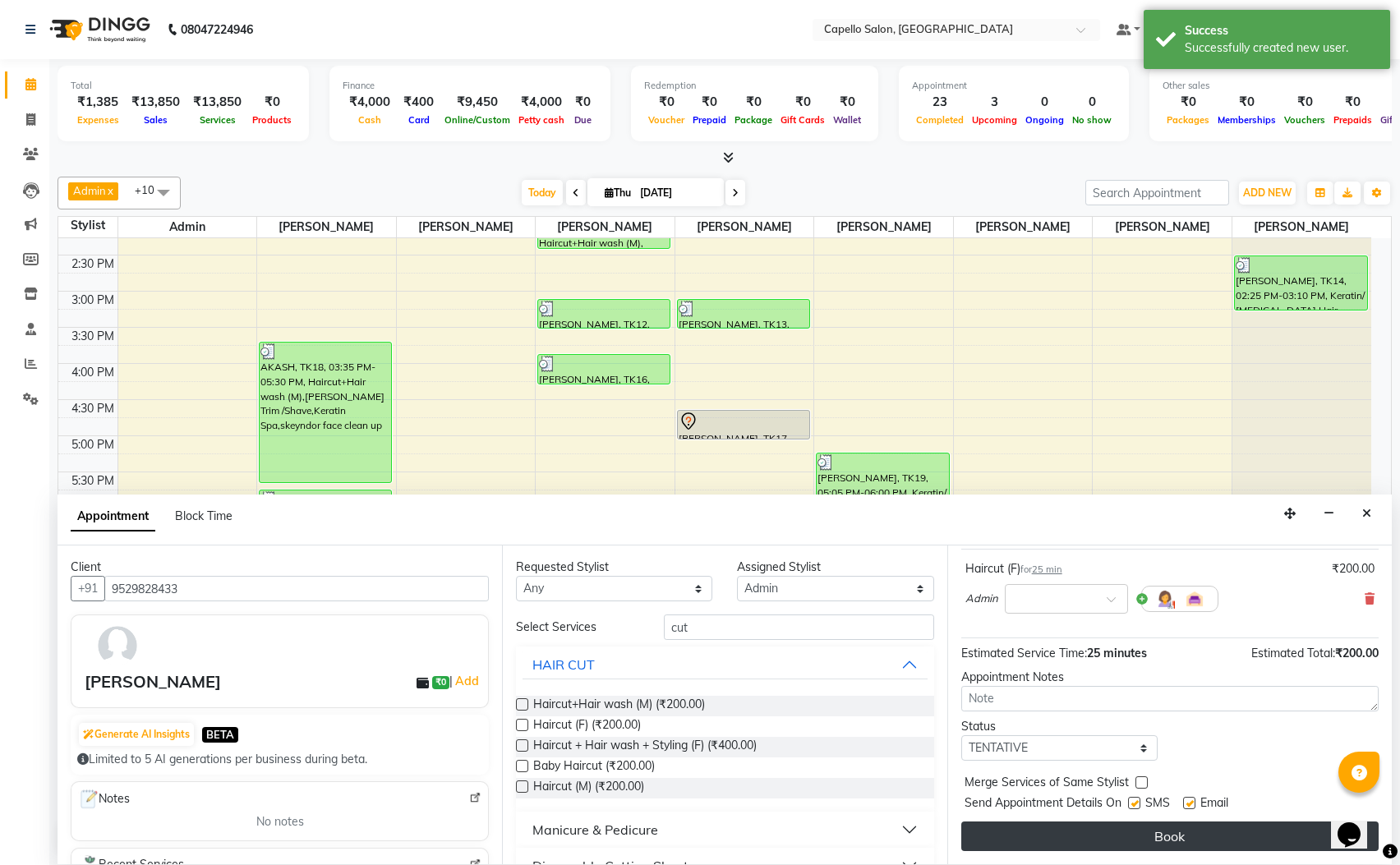
click at [1184, 838] on button "Book" at bounding box center [1170, 836] width 417 height 30
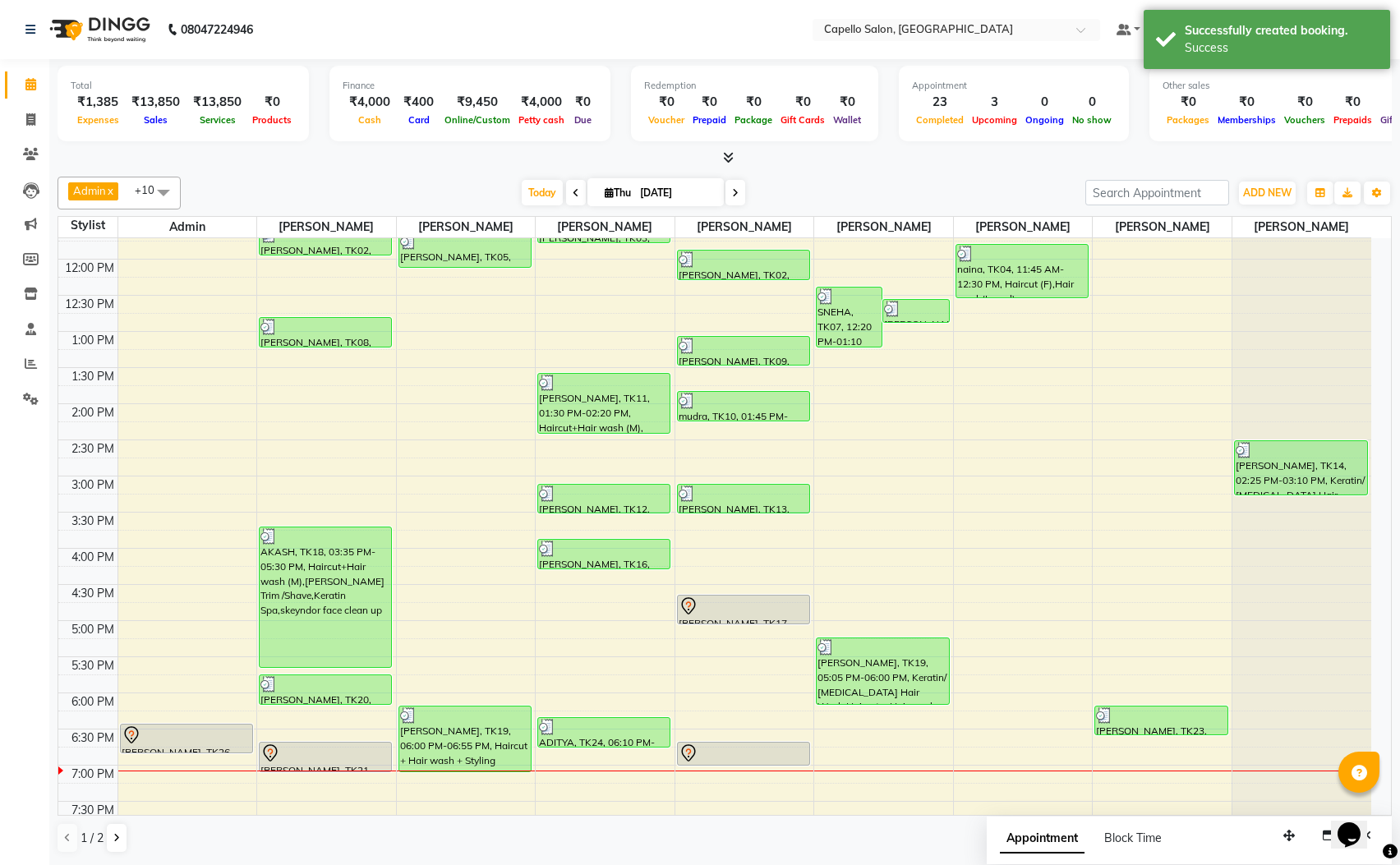
scroll to position [309, 0]
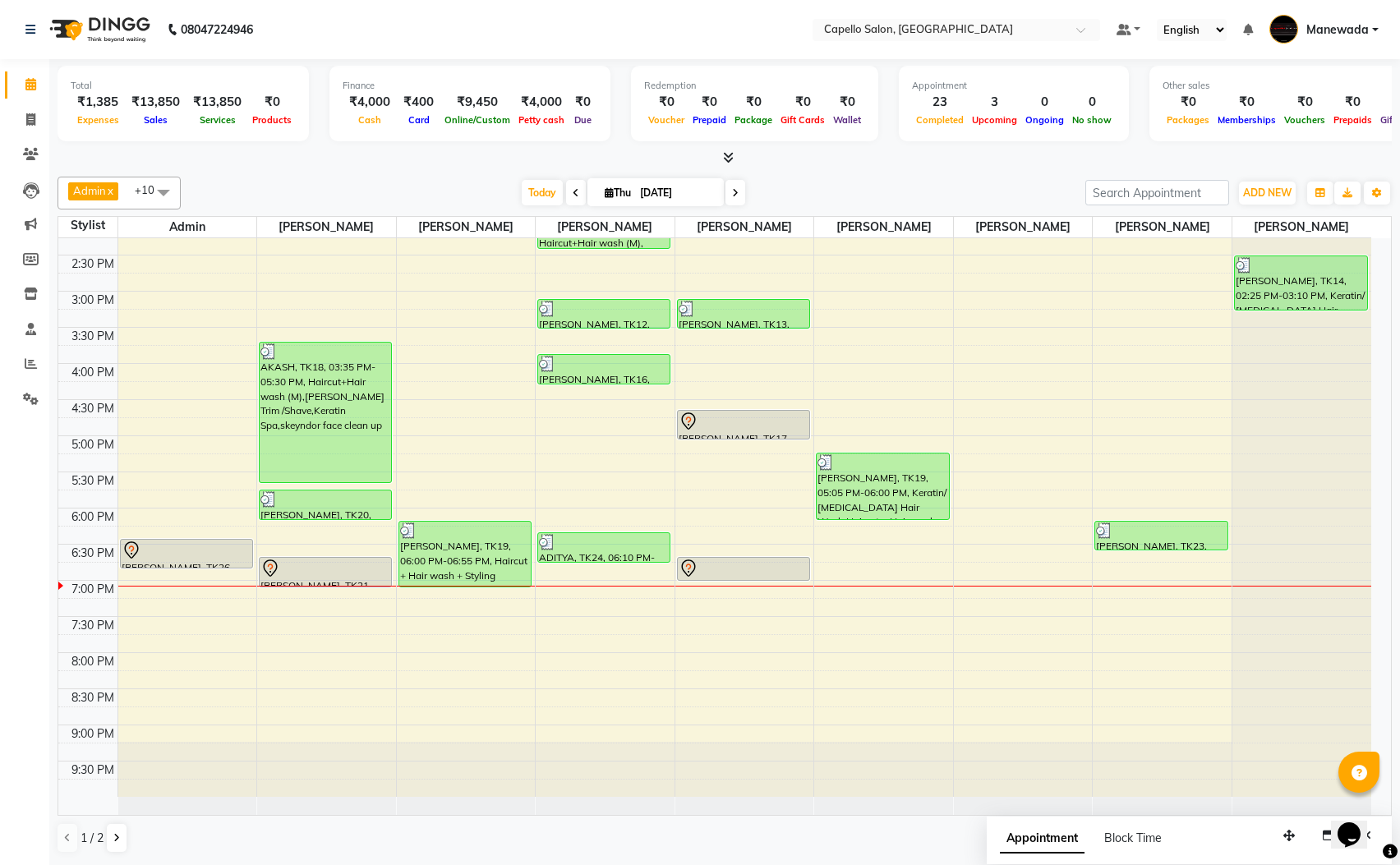
click at [135, 190] on span "+10" at bounding box center [150, 190] width 32 height 13
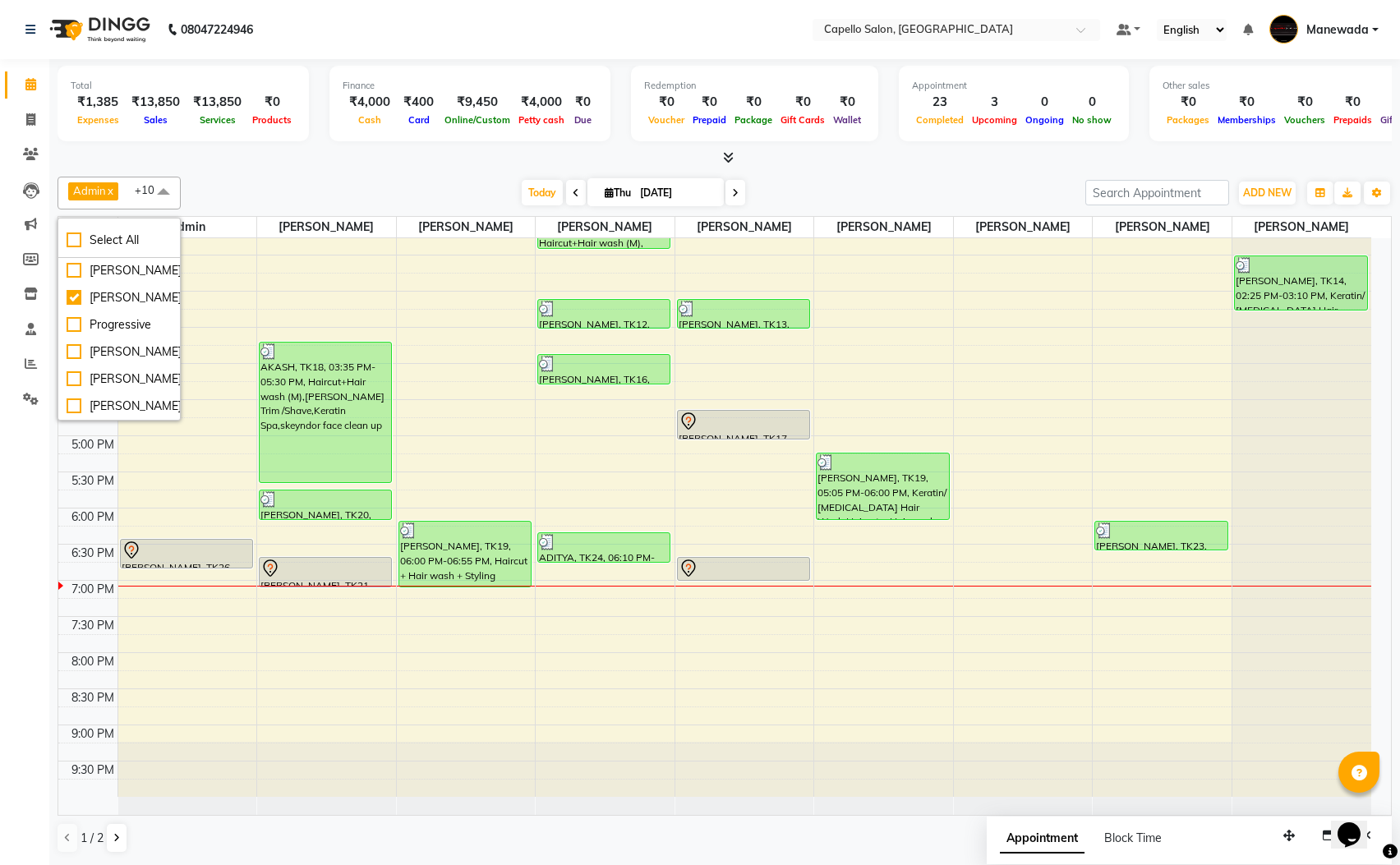
scroll to position [296, 0]
click at [313, 163] on div at bounding box center [725, 159] width 1335 height 17
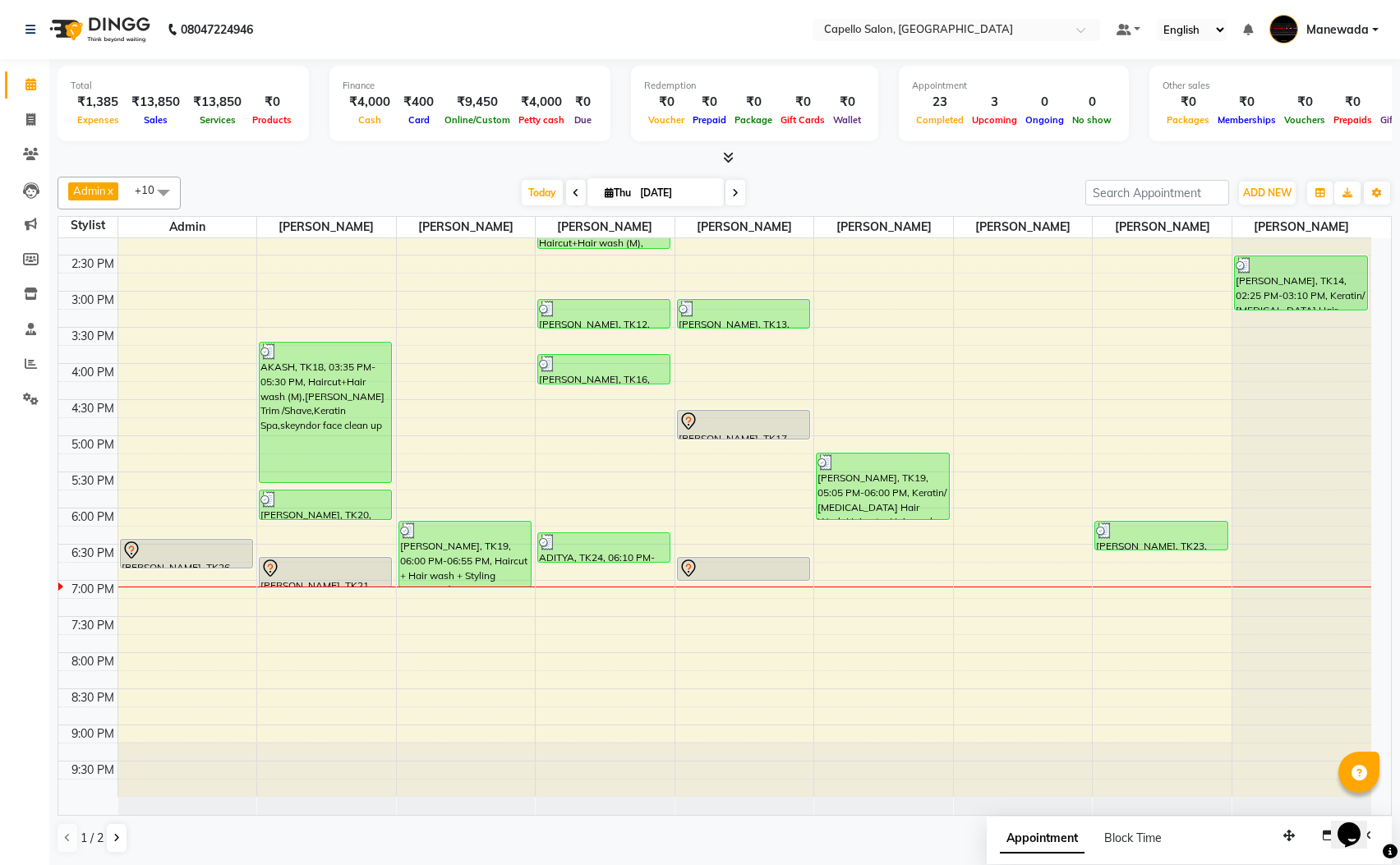
click at [149, 201] on span at bounding box center [163, 192] width 33 height 31
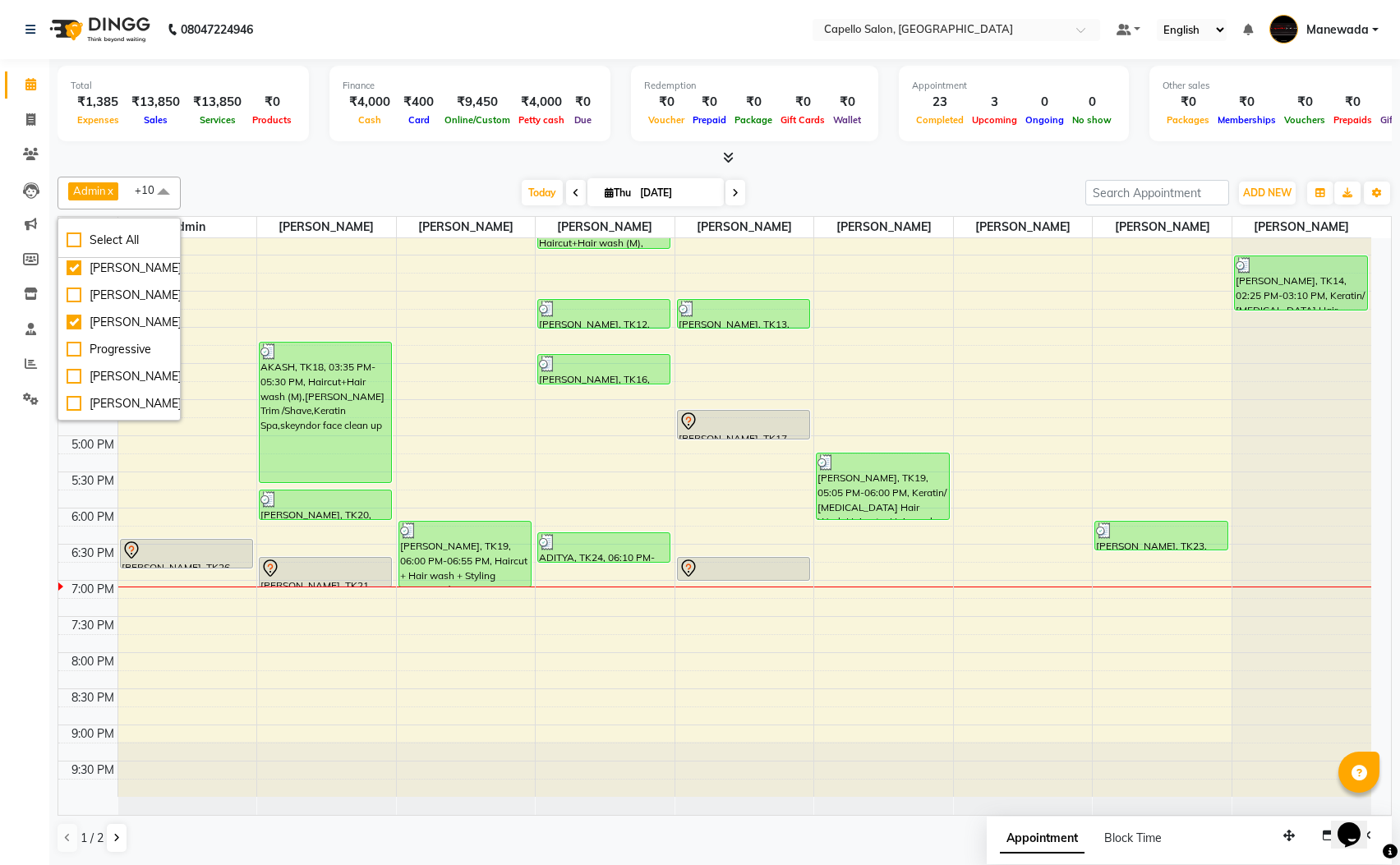
scroll to position [246, 0]
click at [97, 278] on div "[PERSON_NAME]" at bounding box center [118, 269] width 105 height 17
click at [84, 278] on div "[PERSON_NAME]" at bounding box center [118, 269] width 105 height 17
click at [74, 278] on div "[PERSON_NAME]" at bounding box center [118, 269] width 105 height 17
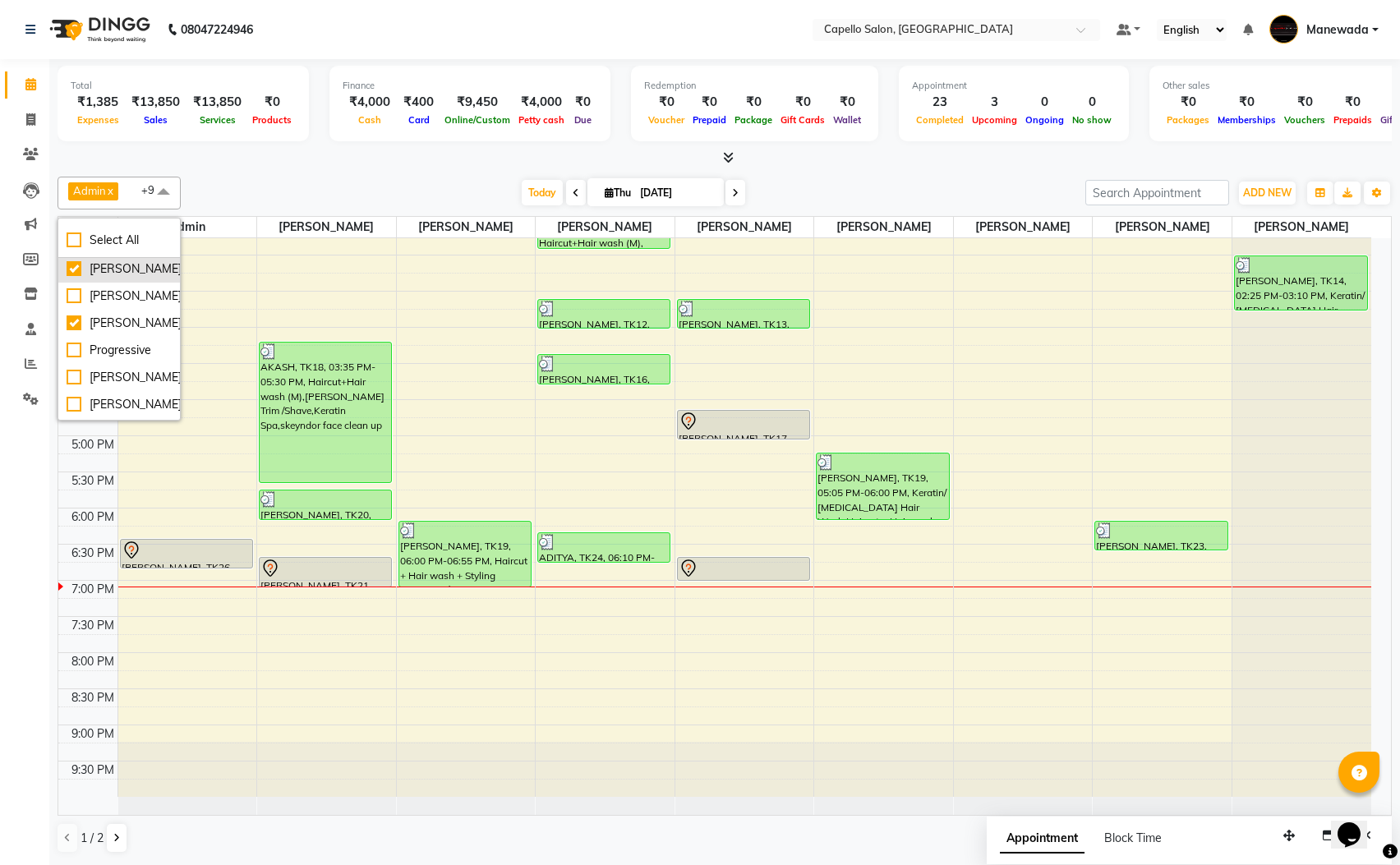
checkbox input "true"
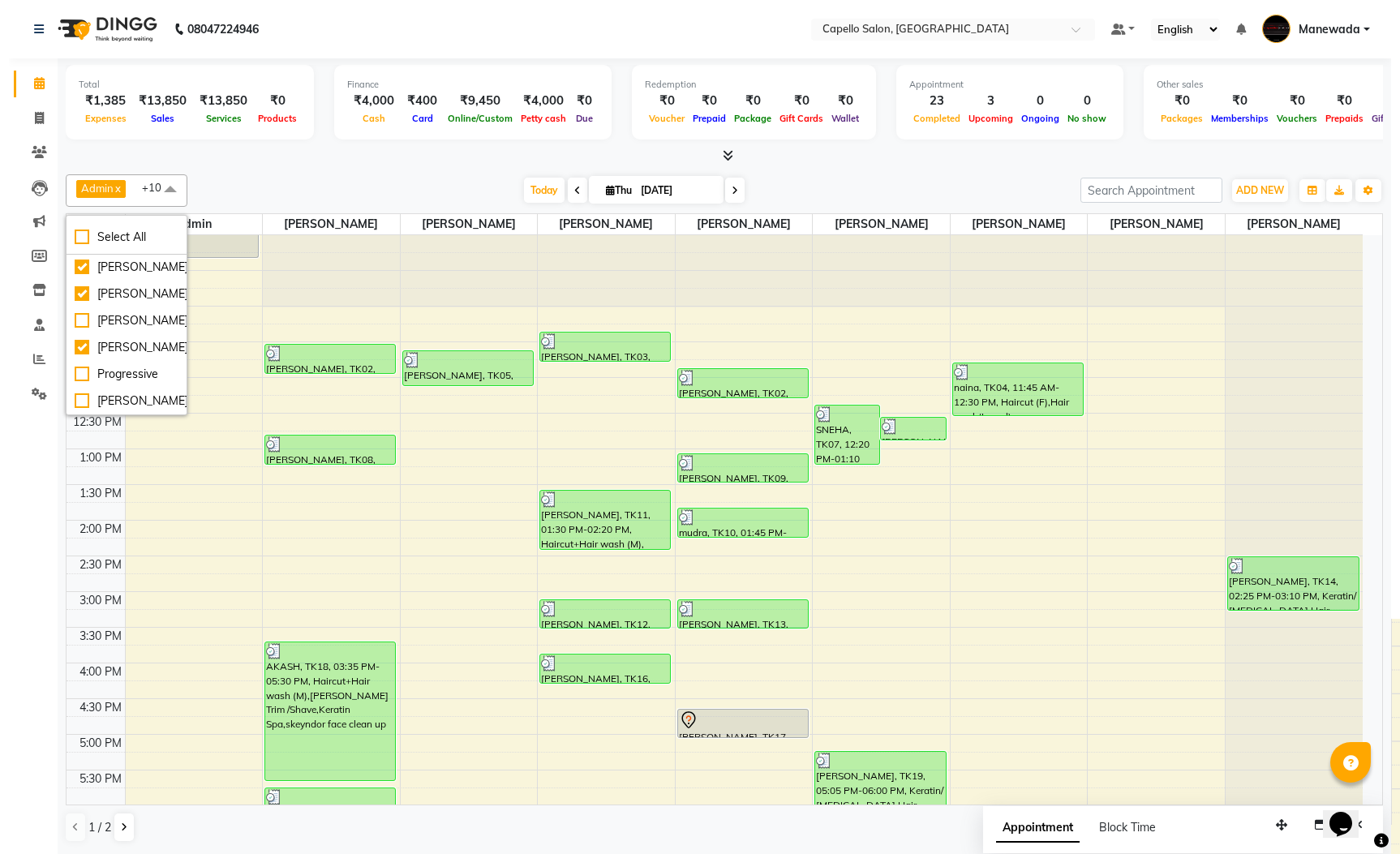
scroll to position [195, 0]
